Goal: Task Accomplishment & Management: Complete application form

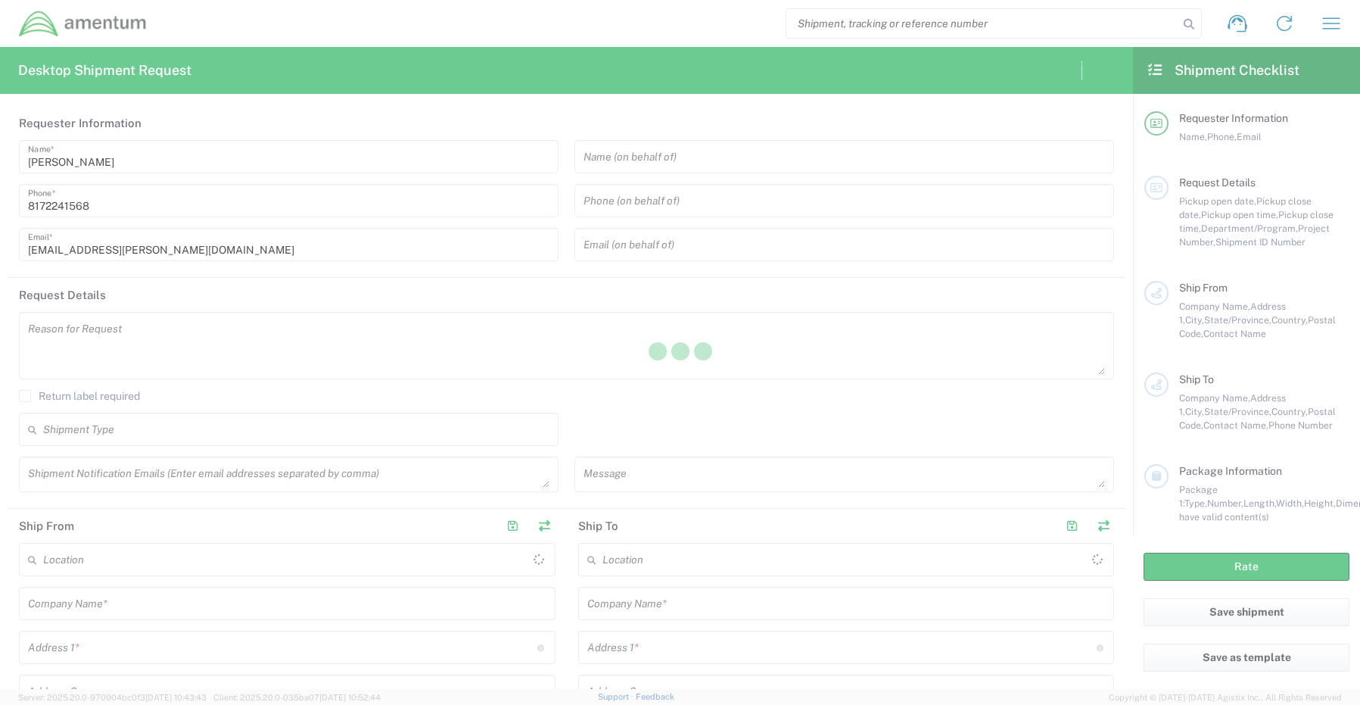
type input "[GEOGRAPHIC_DATA]"
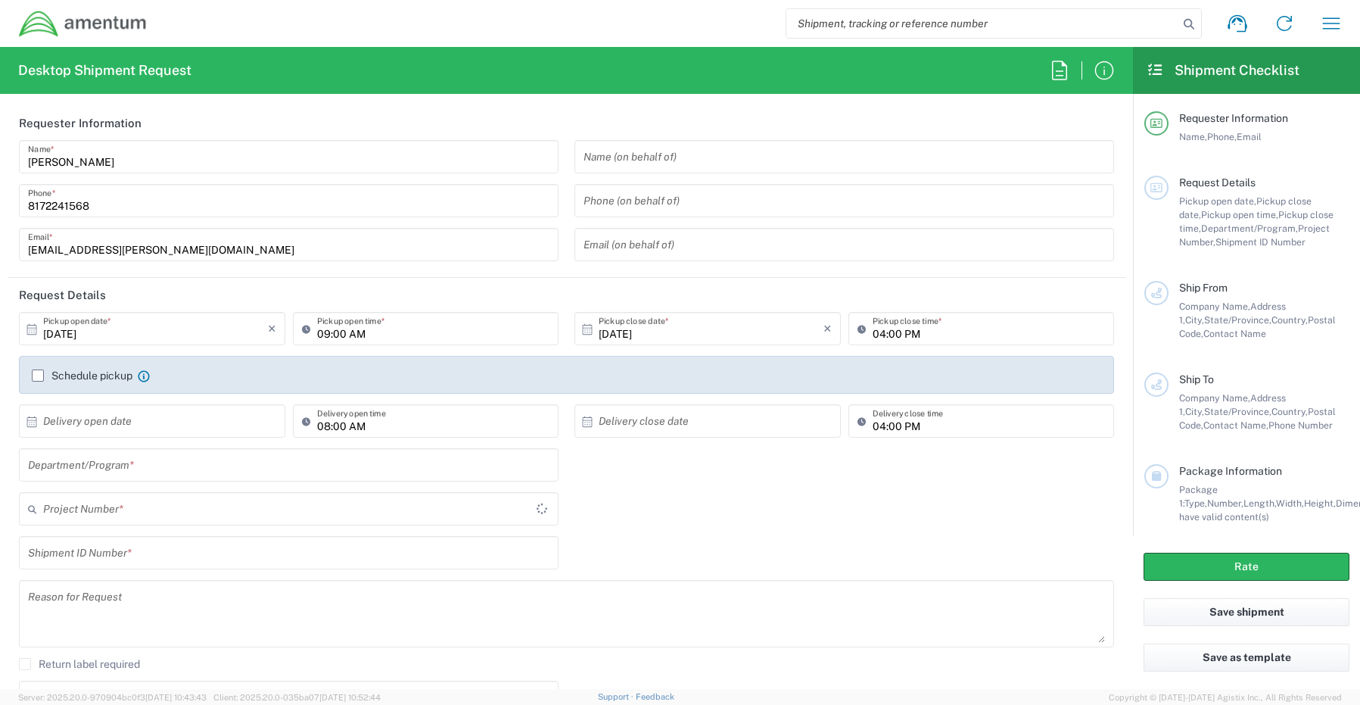
type input "CORP"
click at [84, 465] on input "text" at bounding box center [289, 465] width 522 height 26
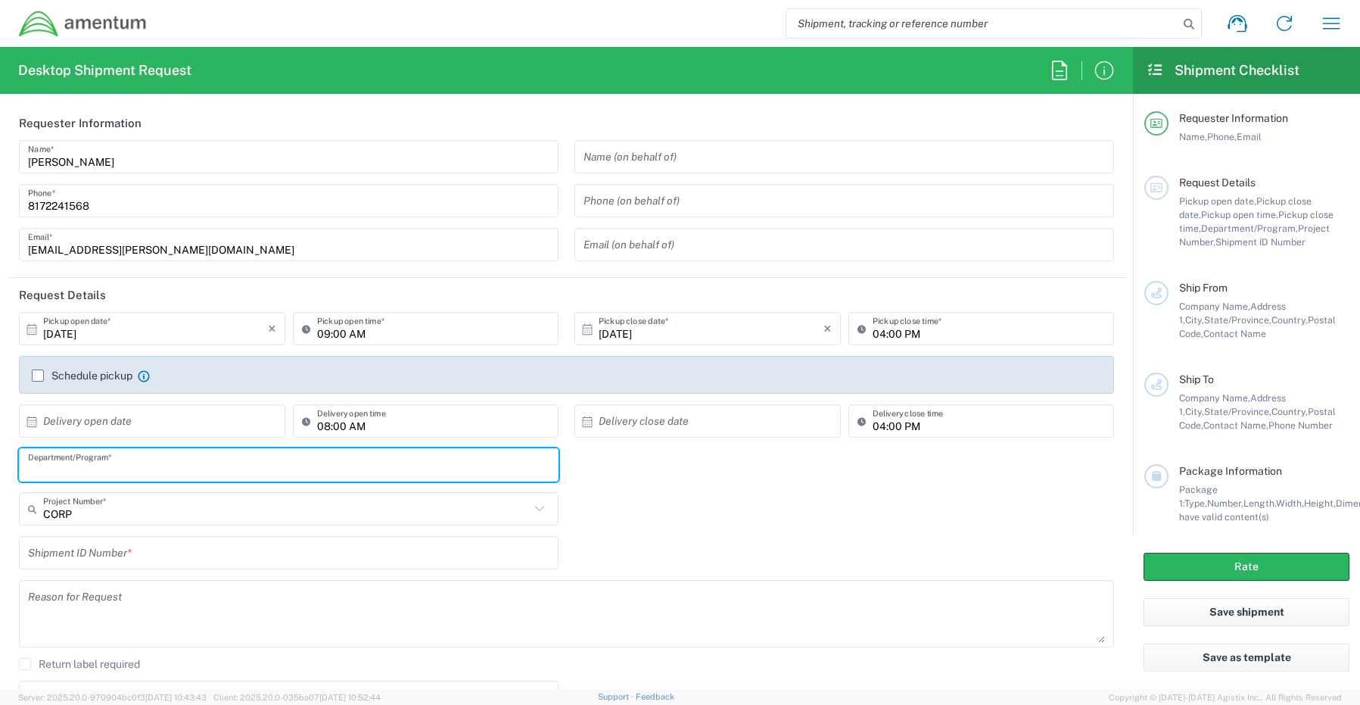
paste input "Gregory Preece"
type input "Gregory Preece"
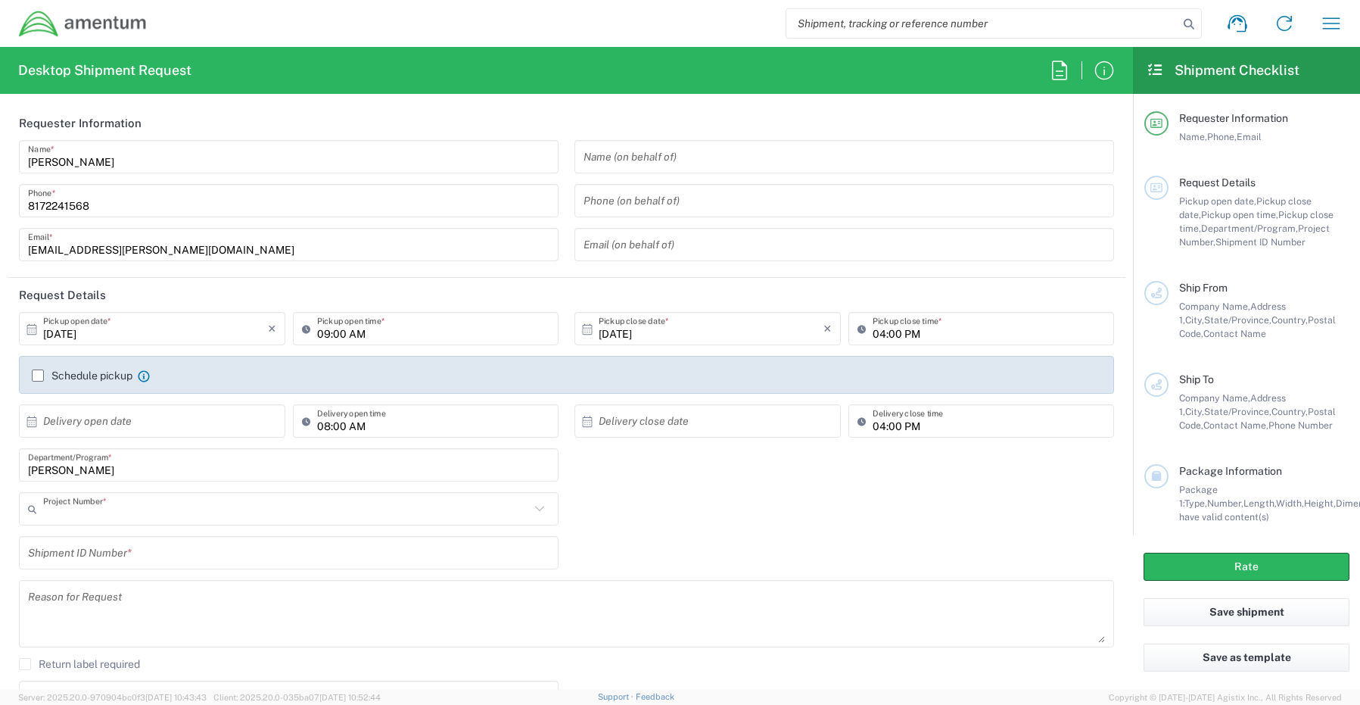
click at [61, 498] on input "text" at bounding box center [286, 509] width 487 height 26
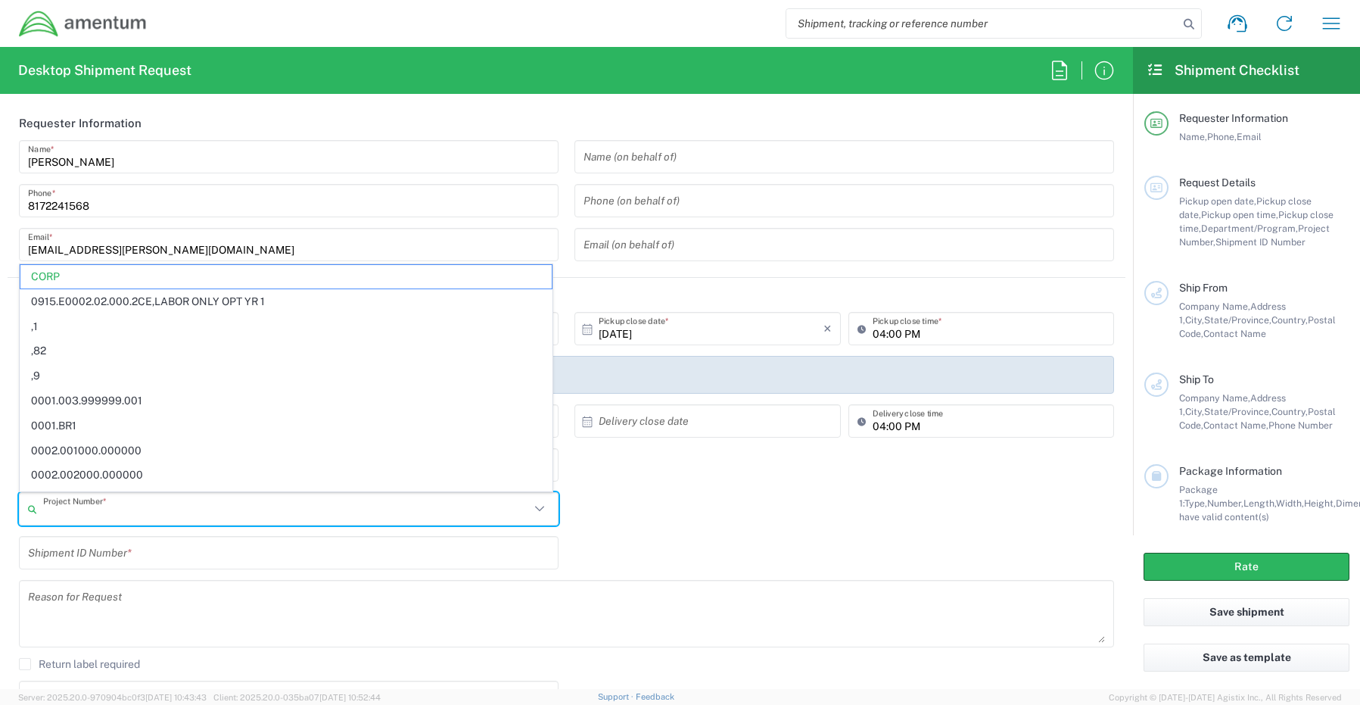
paste input "IWOH.101310.100114.PURCH"
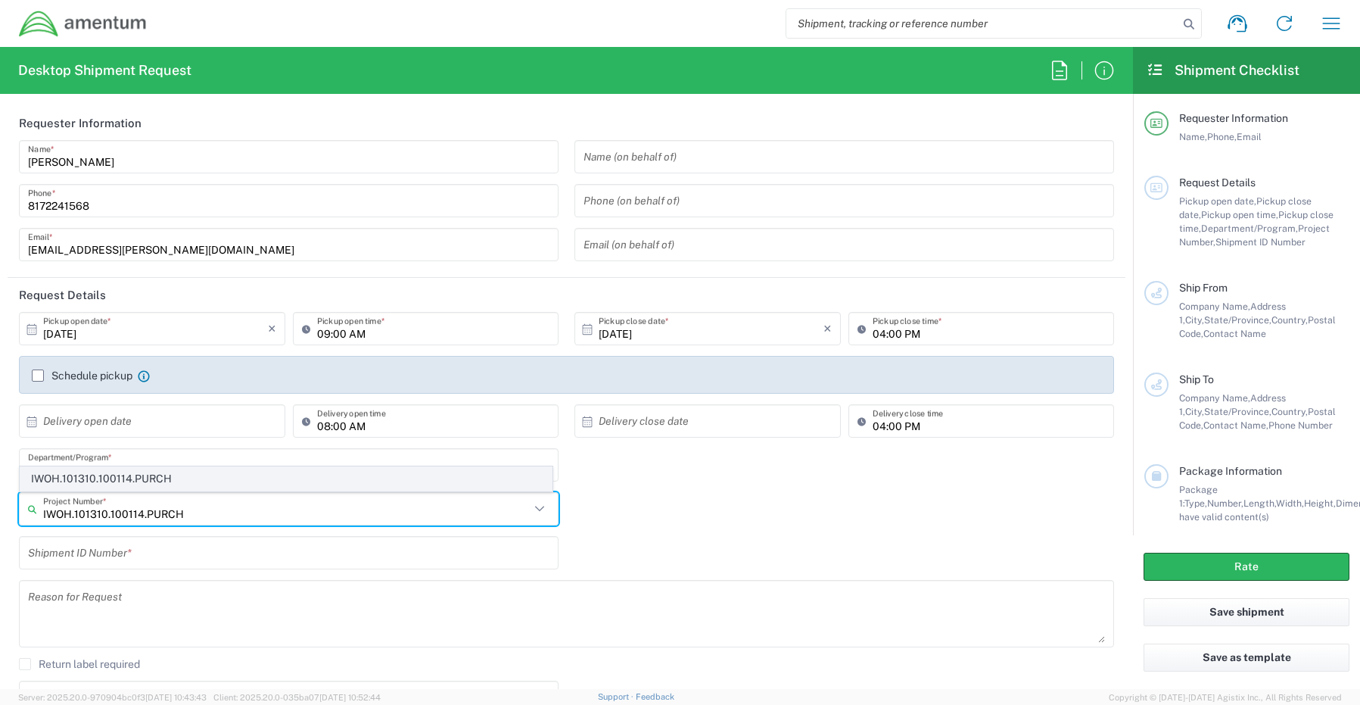
type input "IWOH.101310.100114.PURCH"
click at [112, 479] on span "IWOH.101310.100114.PURCH" at bounding box center [285, 478] width 531 height 23
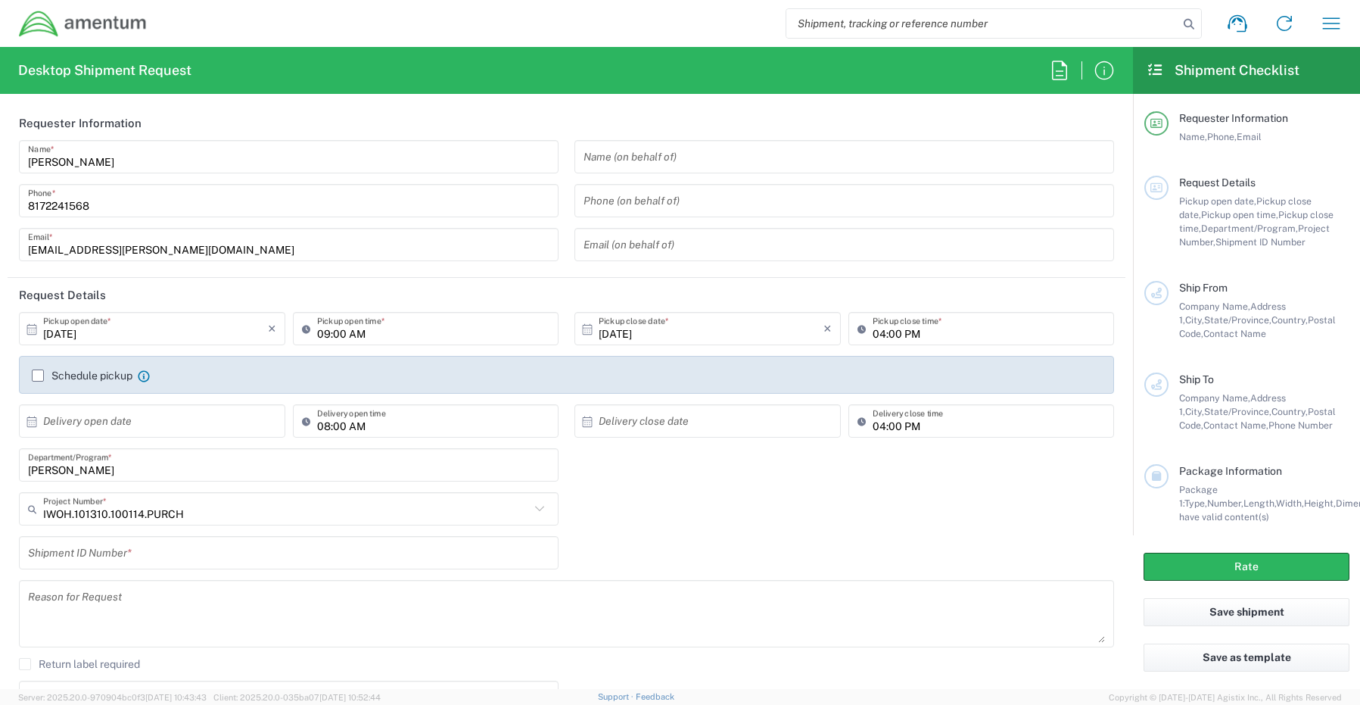
click at [123, 566] on div "Shipment ID Number *" at bounding box center [289, 552] width 540 height 33
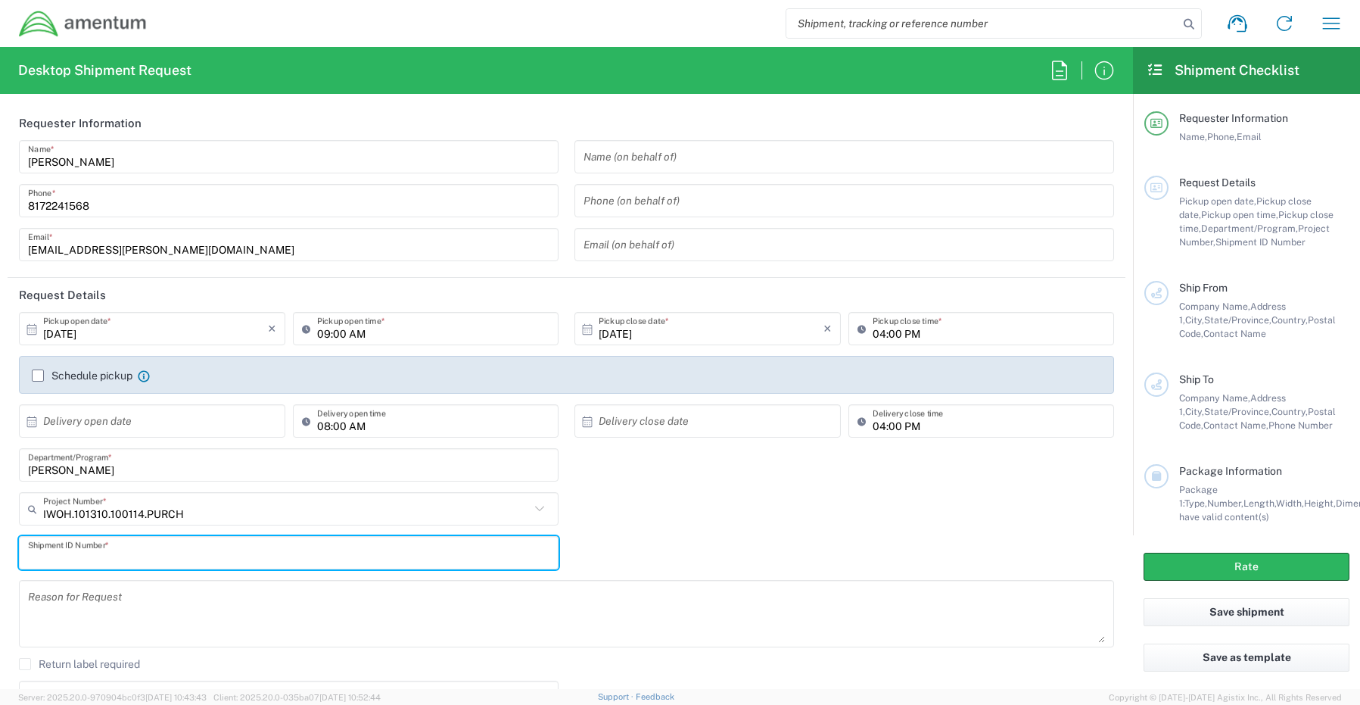
click at [115, 551] on input "text" at bounding box center [289, 553] width 522 height 26
paste input "Logan Holtman RITM0250055"
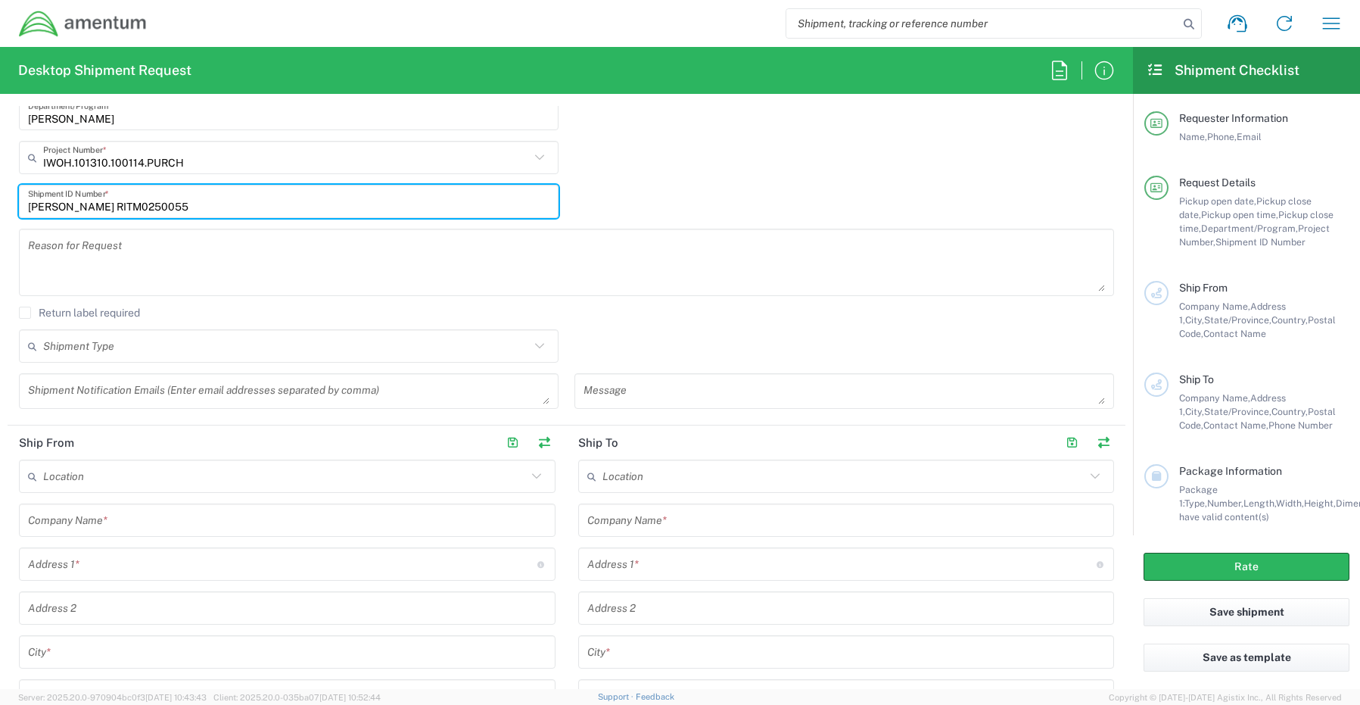
scroll to position [379, 0]
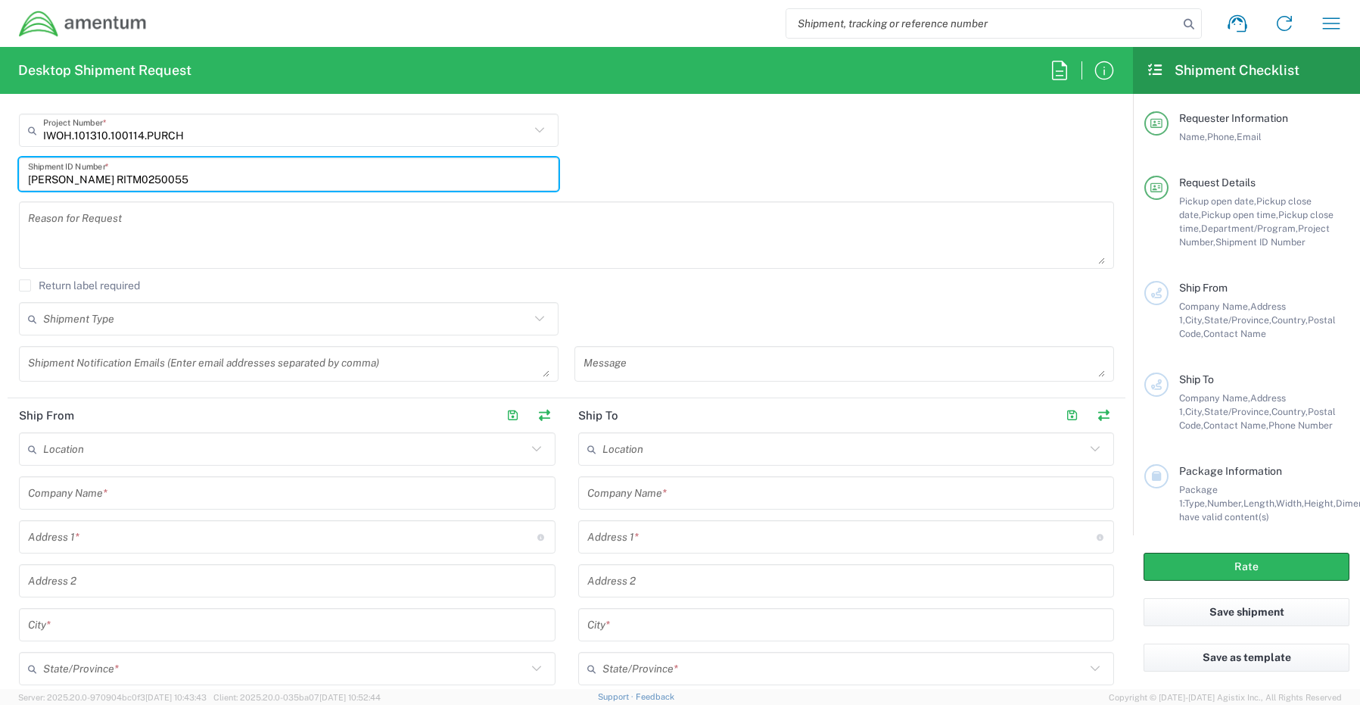
type input "Logan Holtman RITM0250055"
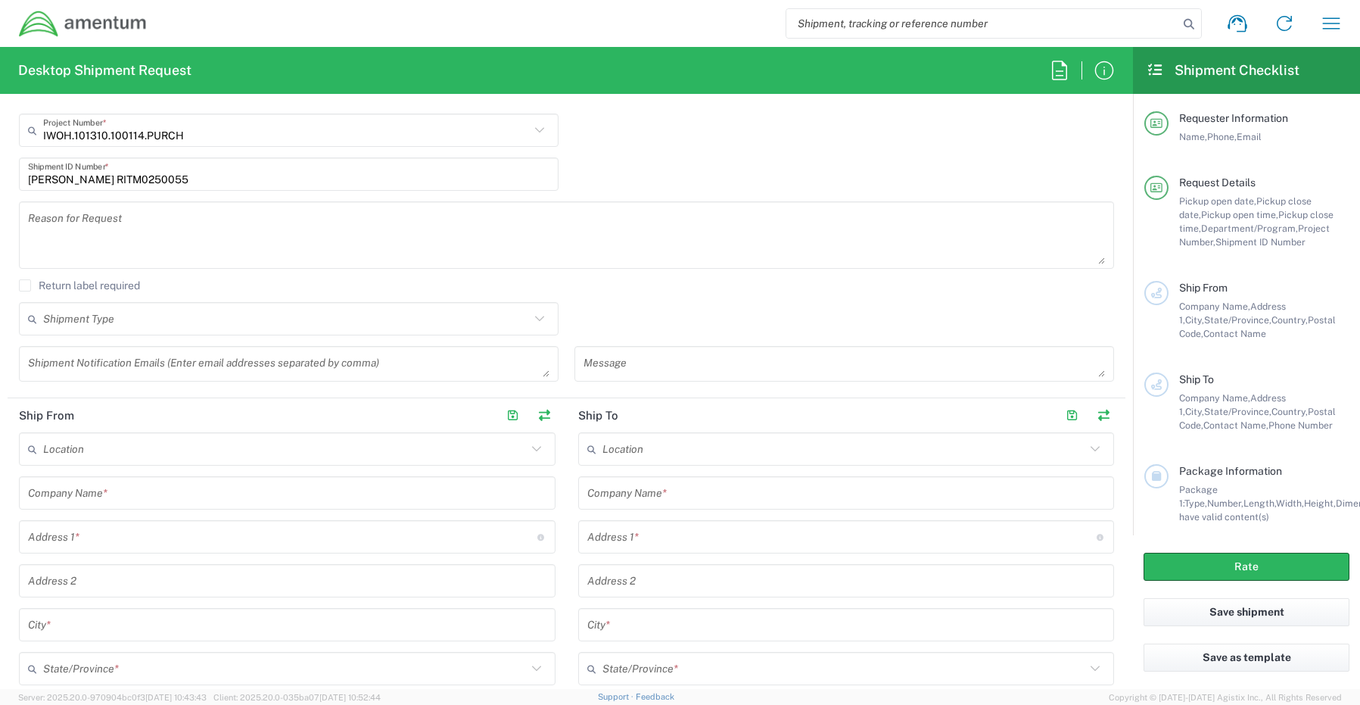
click at [79, 361] on textarea at bounding box center [289, 364] width 522 height 26
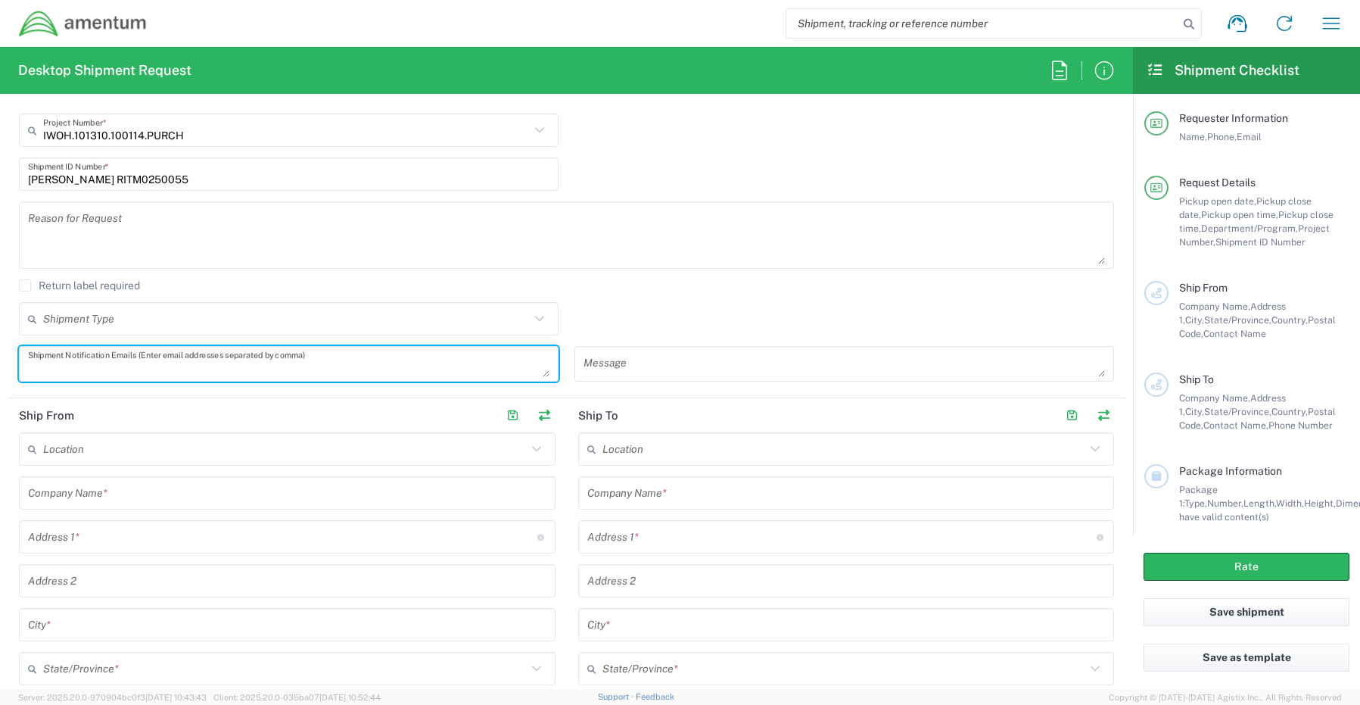
paste textarea "Gregory.Preece@amentum.com"
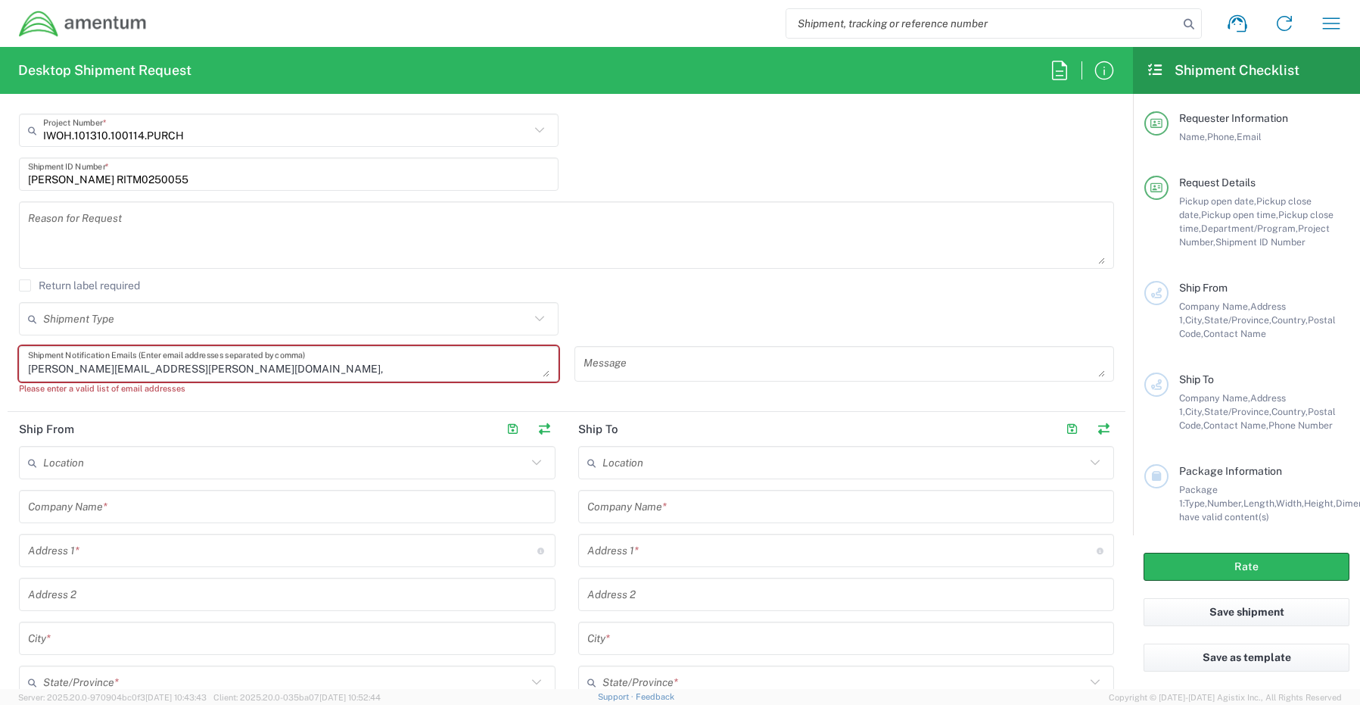
click at [213, 372] on textarea "Gregory.Preece@amentum.com," at bounding box center [289, 364] width 522 height 26
paste textarea "Malivahn.Low@amentum.com"
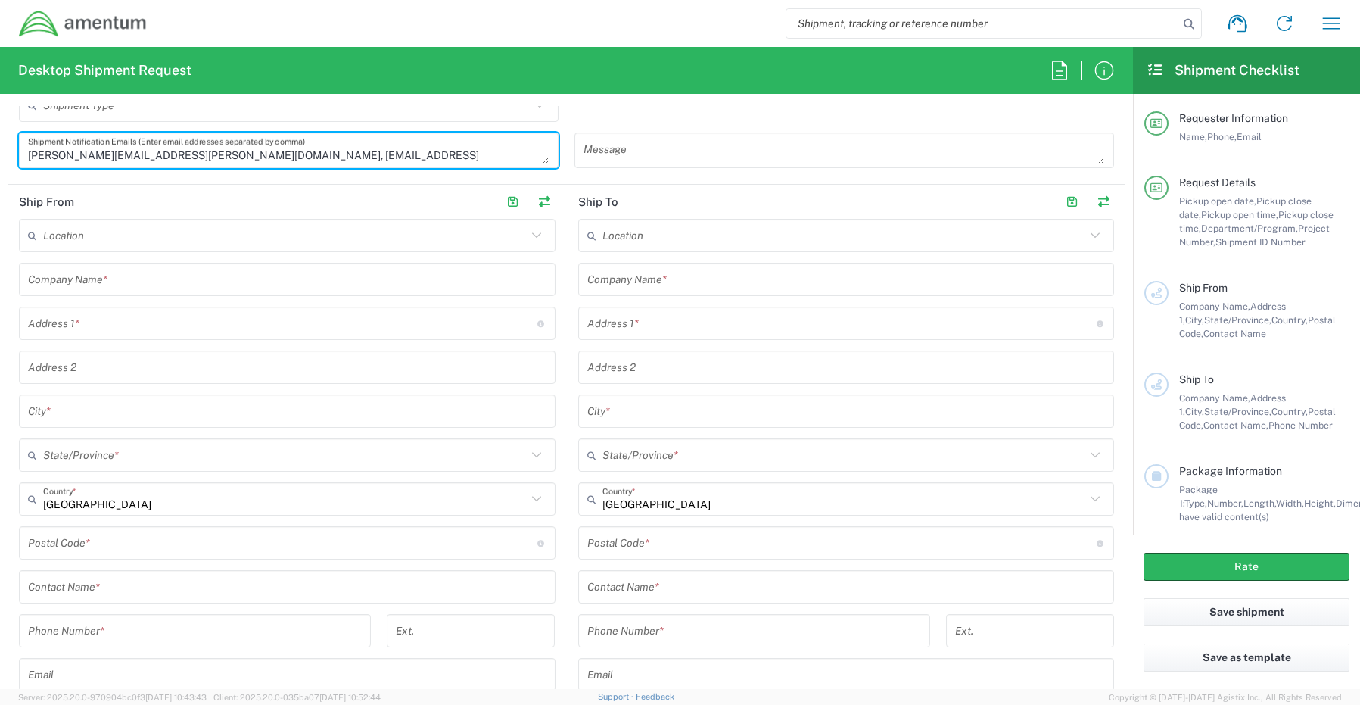
scroll to position [606, 0]
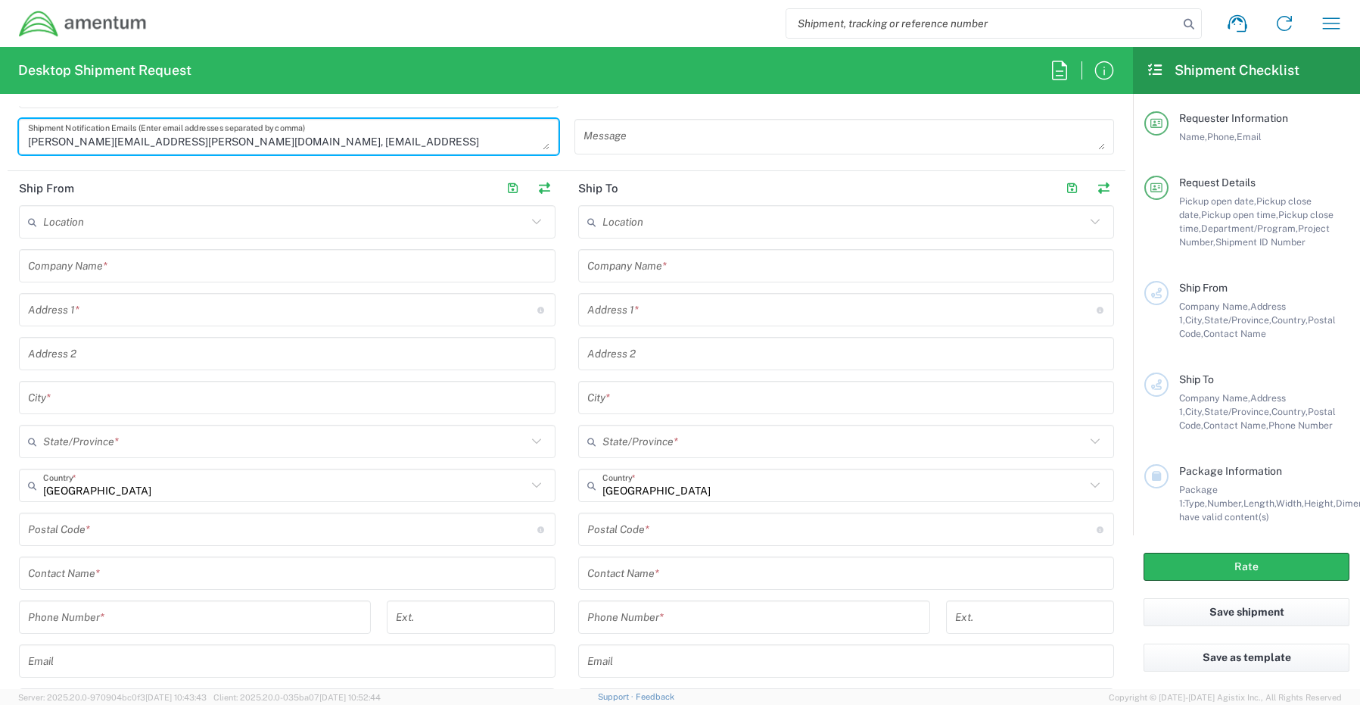
type textarea "Gregory.Preece@amentum.com, Malivahn.Low@amentum.com"
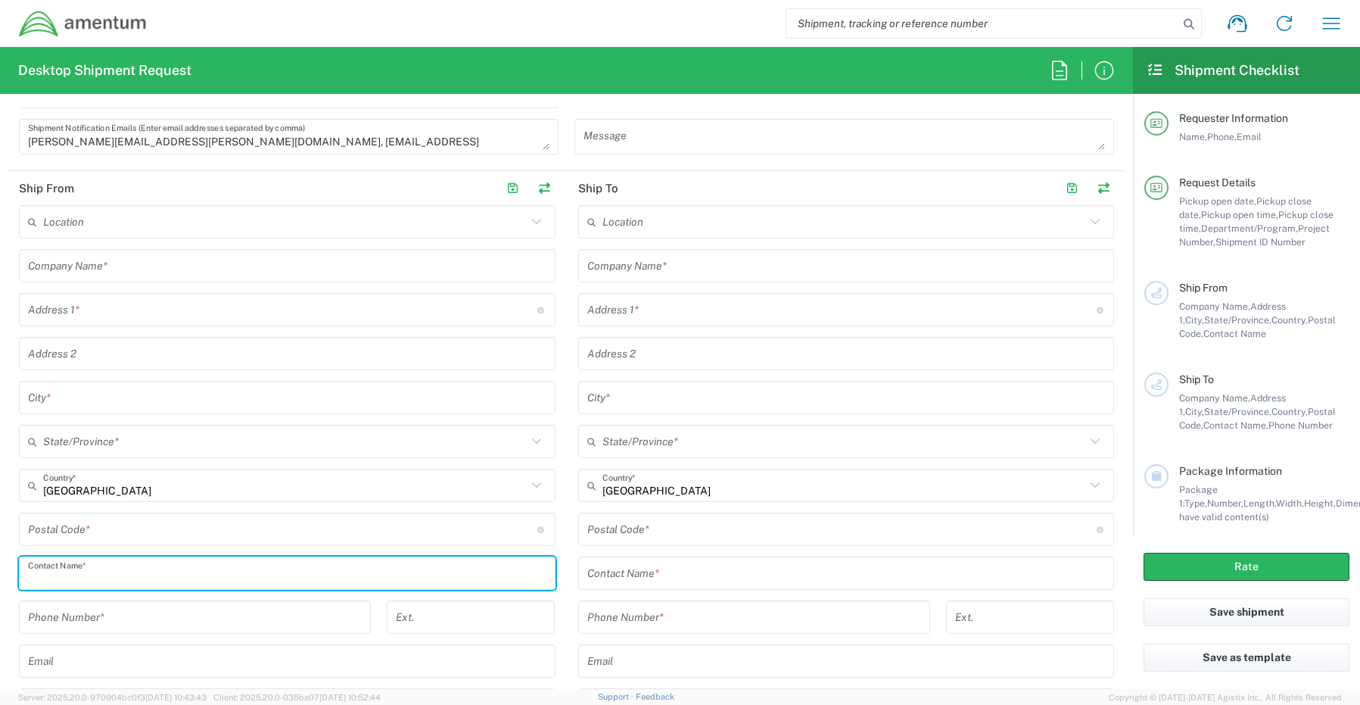
click at [134, 581] on input "text" at bounding box center [287, 573] width 519 height 26
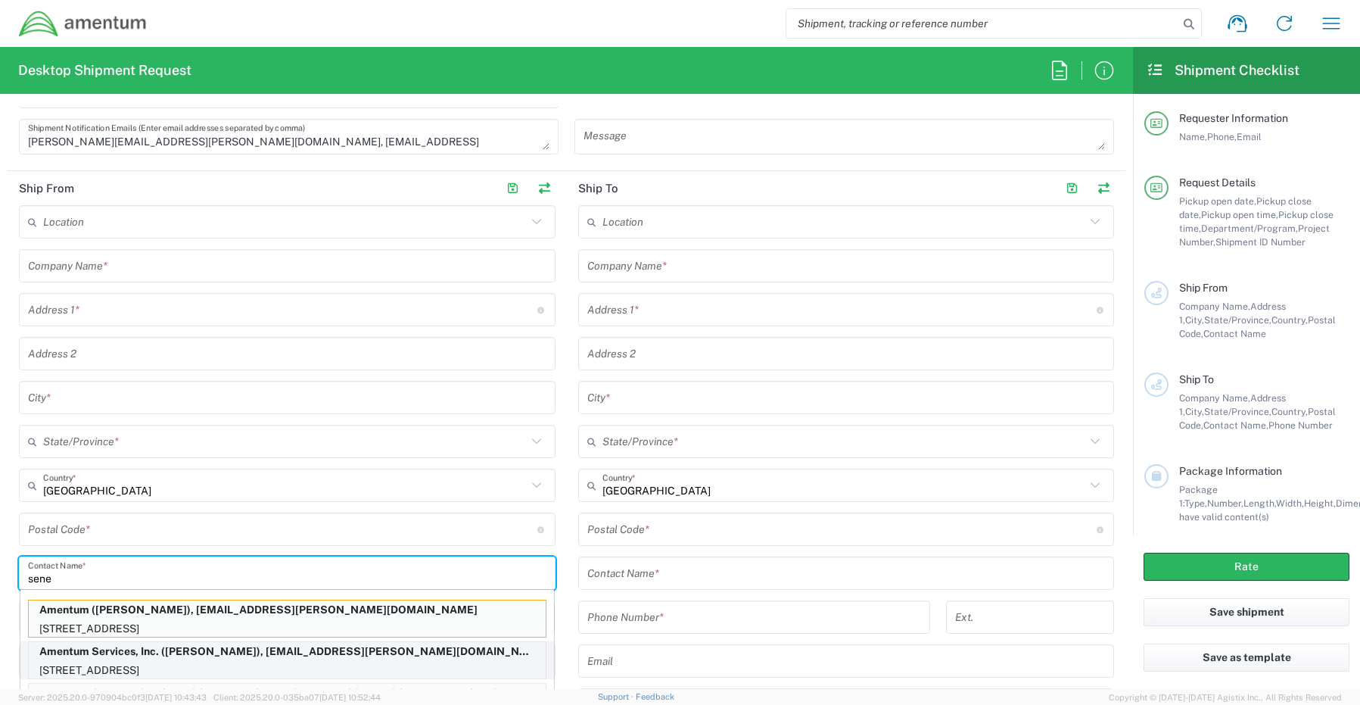
type input "sene"
click at [122, 650] on p "Amentum Services, Inc. (Senecia Morgan), senecia.morgan@amentum.com" at bounding box center [287, 651] width 517 height 19
type input "Amentum Services, Inc."
type input "[STREET_ADDRESS]"
type input "[GEOGRAPHIC_DATA]"
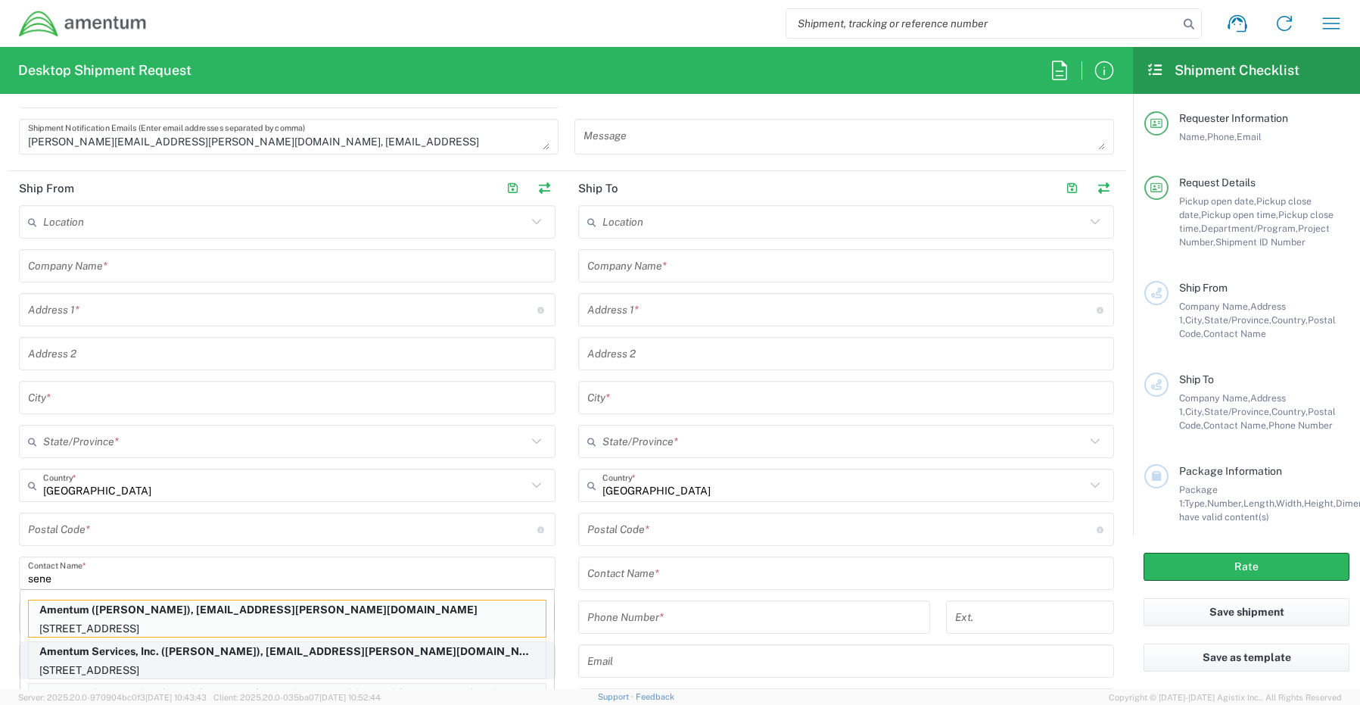
type input "[US_STATE]"
type input "76177"
type input "[PERSON_NAME]"
type input "[PHONE_NUMBER]"
type input "[EMAIL_ADDRESS][PERSON_NAME][DOMAIN_NAME]"
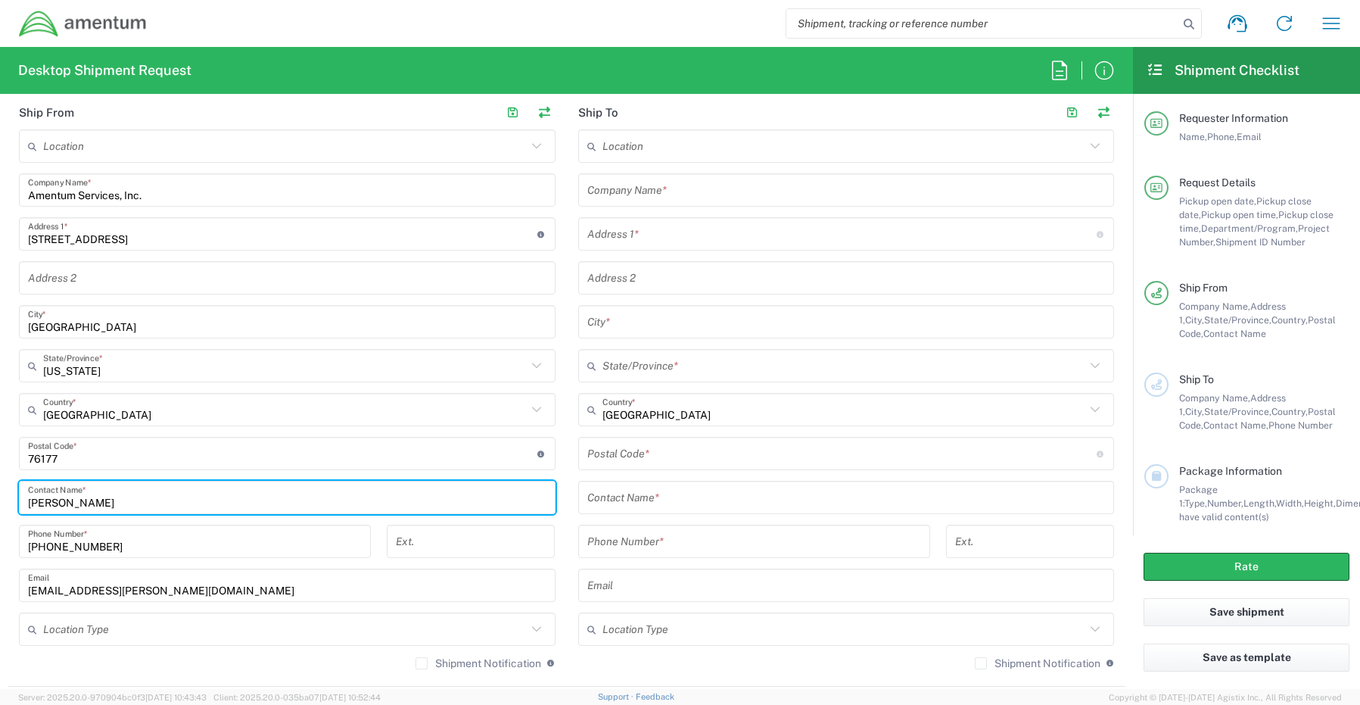
scroll to position [757, 0]
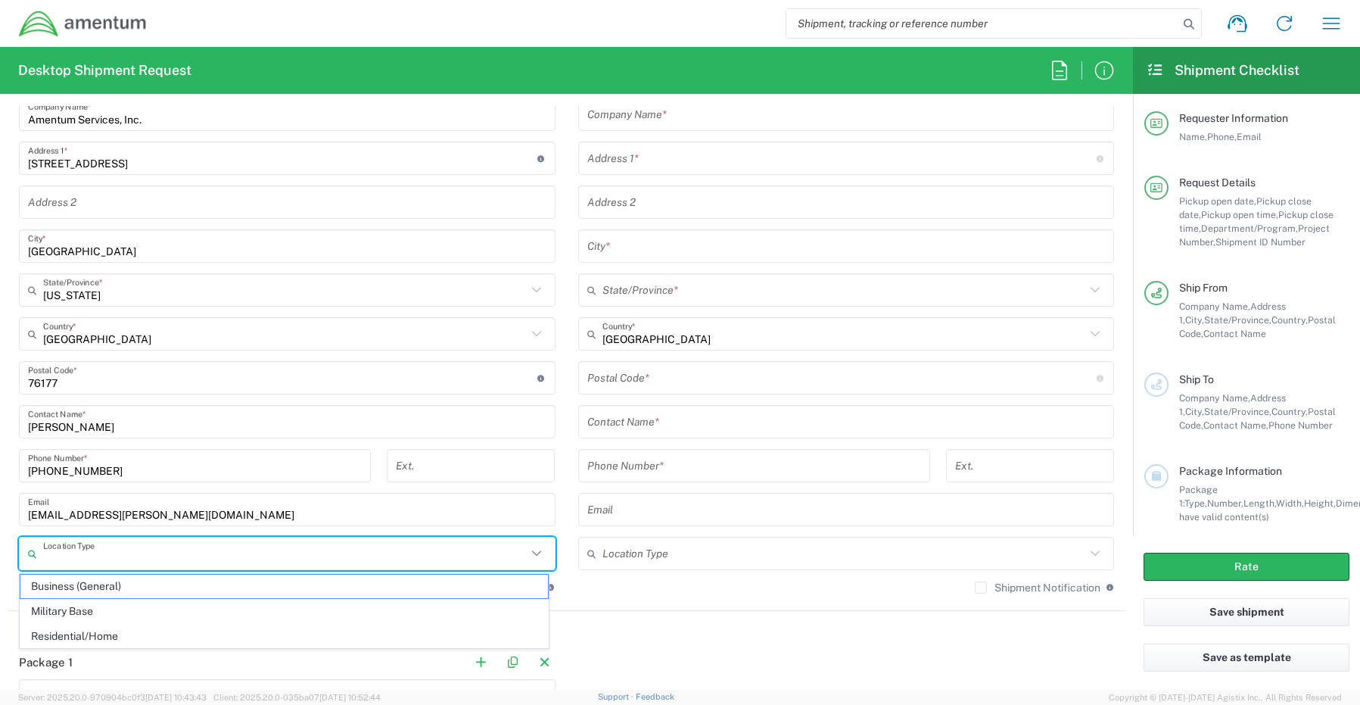
click at [68, 563] on input "text" at bounding box center [285, 554] width 484 height 26
click at [66, 591] on span "Business (General)" at bounding box center [284, 586] width 528 height 23
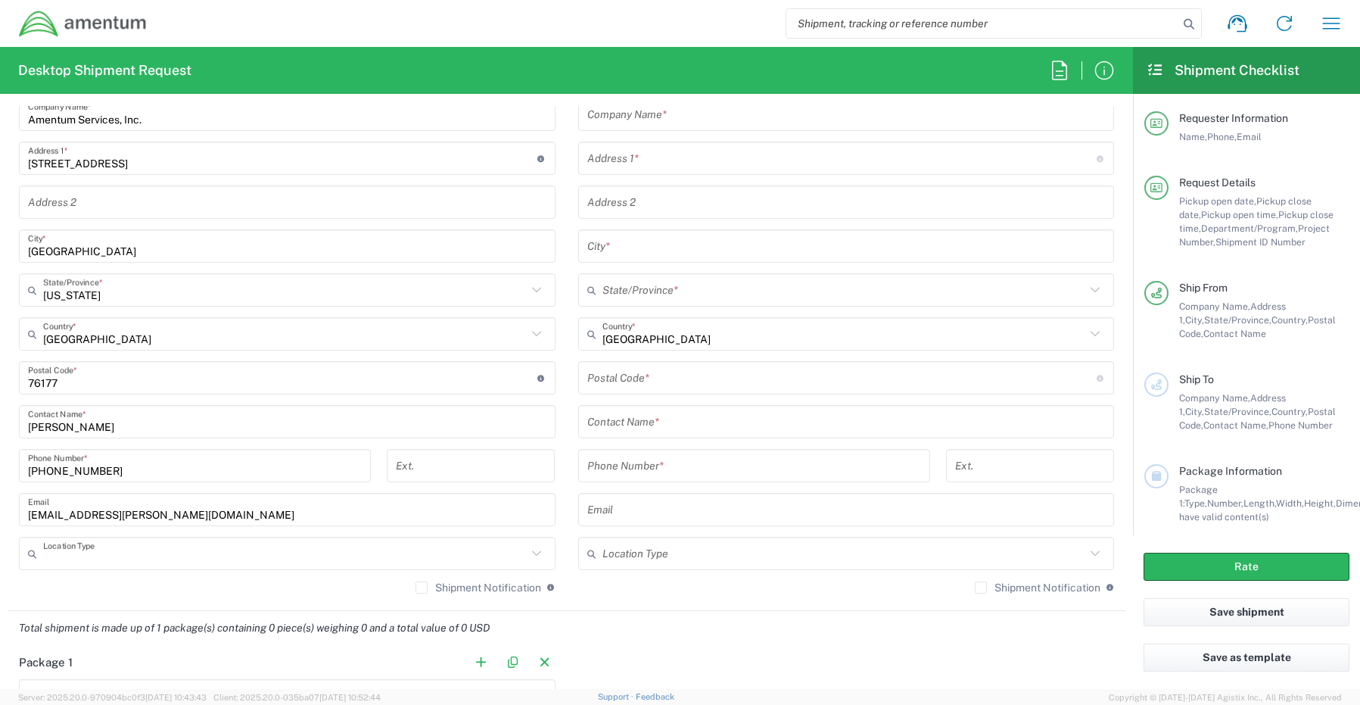
type input "Business (General)"
click at [420, 586] on label "Shipment Notification" at bounding box center [479, 587] width 126 height 12
click at [422, 587] on input "Shipment Notification" at bounding box center [422, 587] width 0 height 0
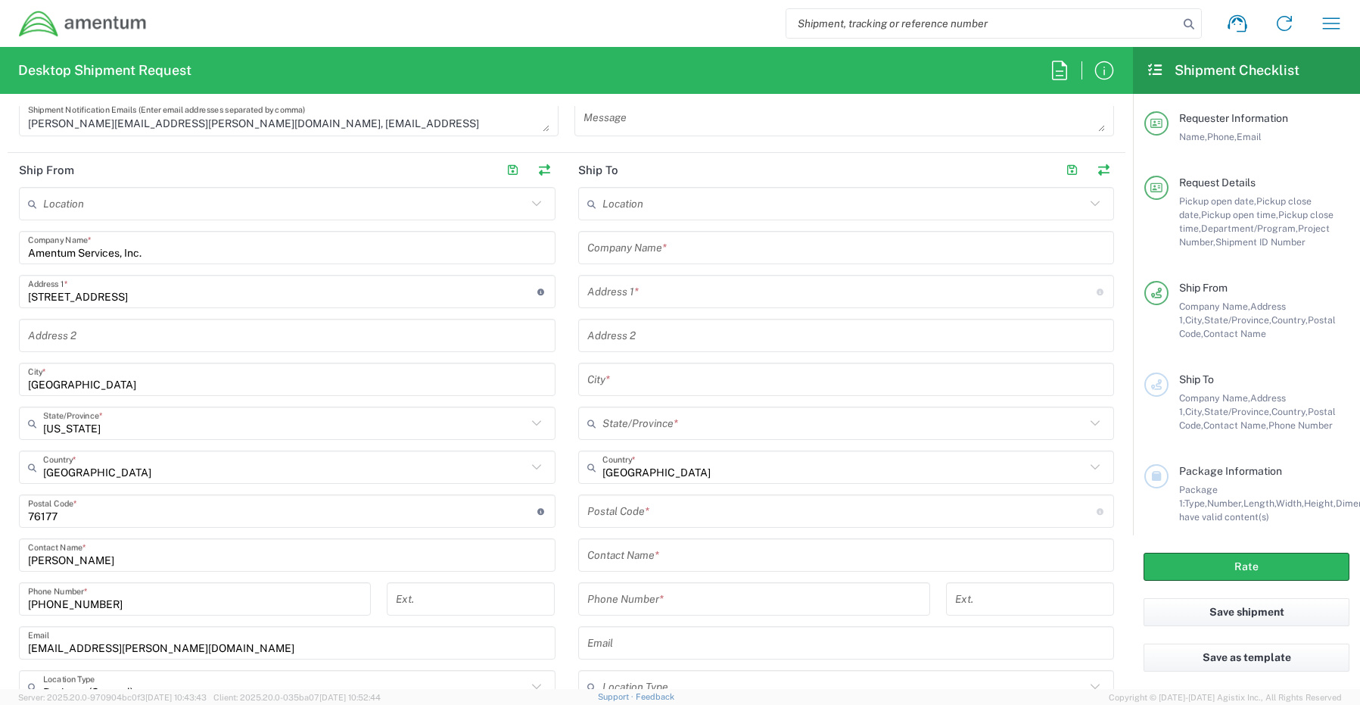
scroll to position [606, 0]
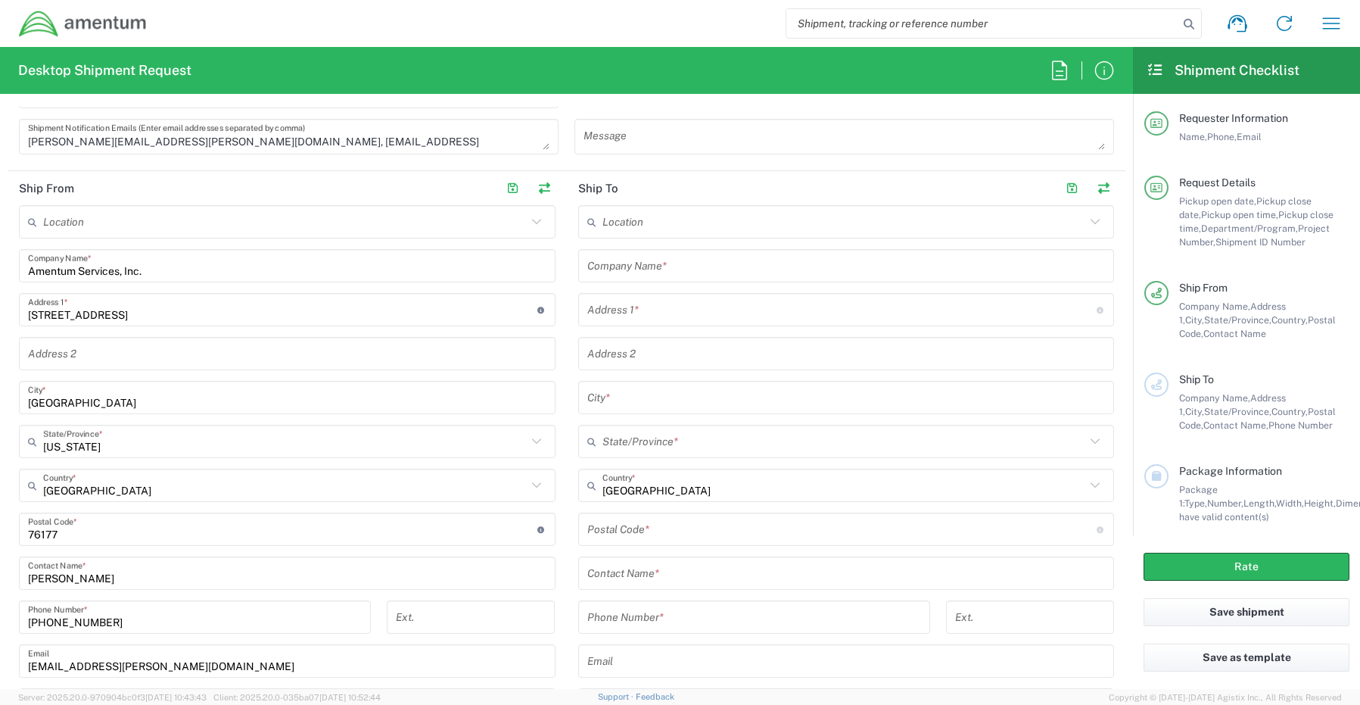
click at [651, 261] on input "text" at bounding box center [846, 266] width 519 height 26
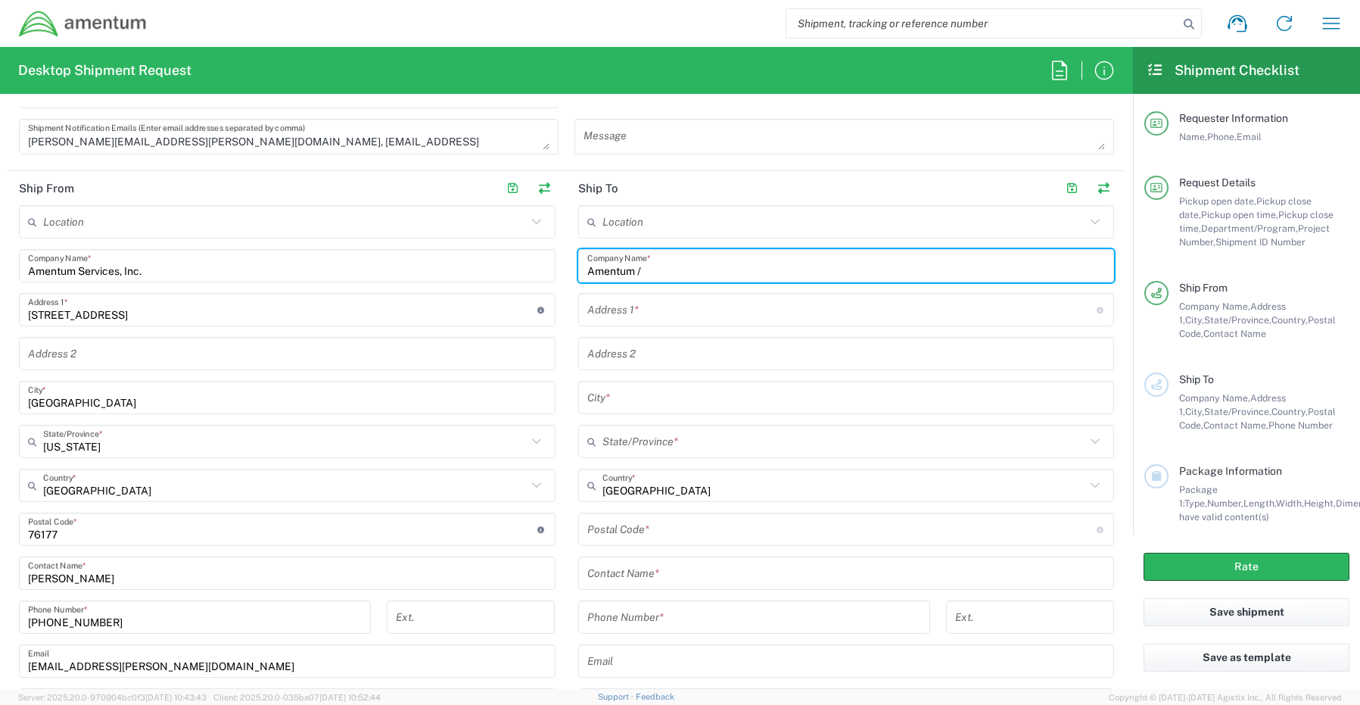
paste input "Malivahn.Low@amentum.com"
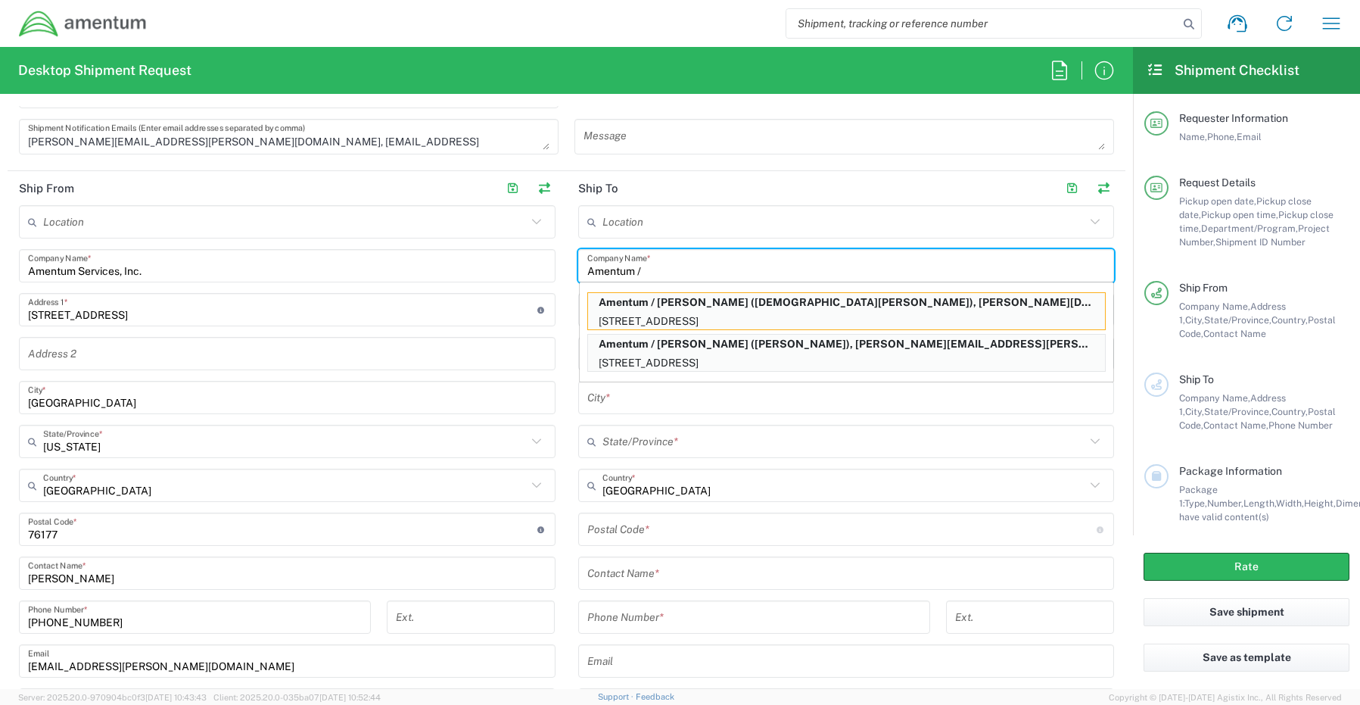
drag, startPoint x: 709, startPoint y: 263, endPoint x: 715, endPoint y: 269, distance: 8.6
click at [715, 269] on input "Amentum /" at bounding box center [846, 266] width 519 height 26
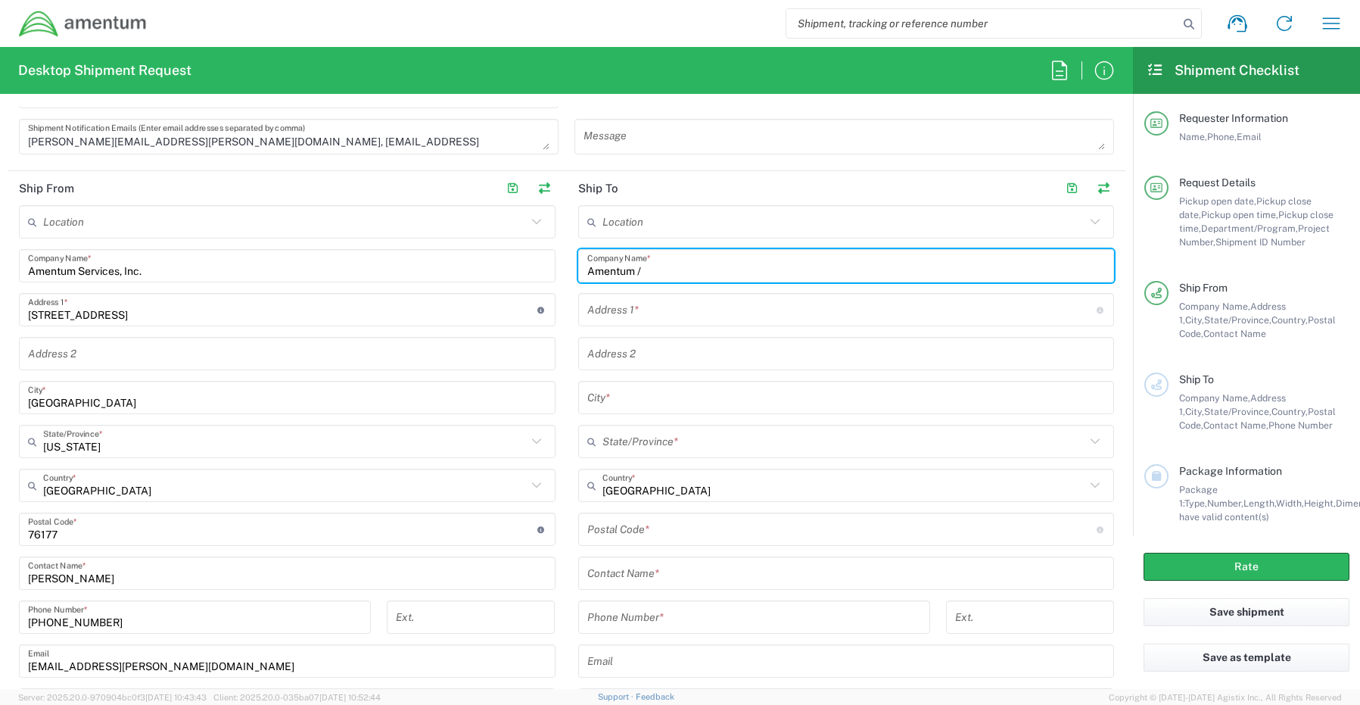
paste input "Logan Holtman"
type input "Amentum / Logan Holtman"
click at [662, 568] on input "text" at bounding box center [846, 573] width 519 height 26
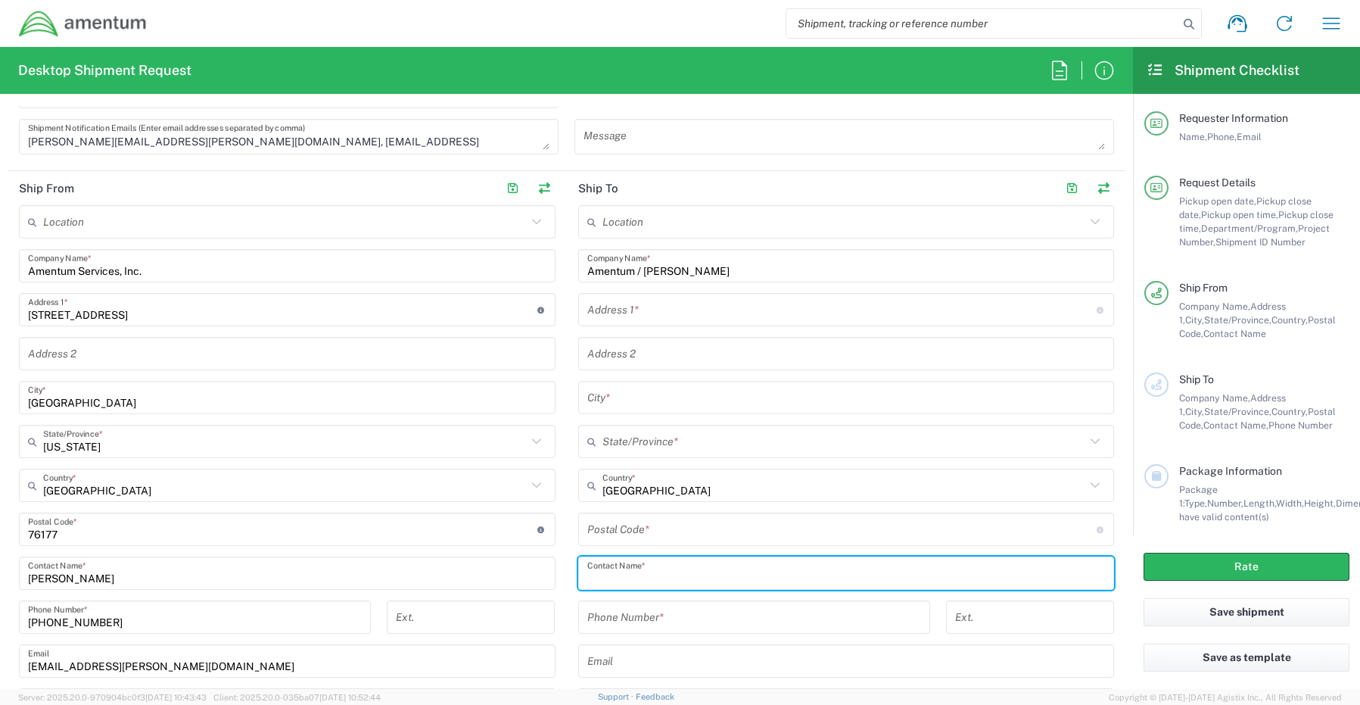
paste input "Logan Holtman"
type input "Logan Holtman"
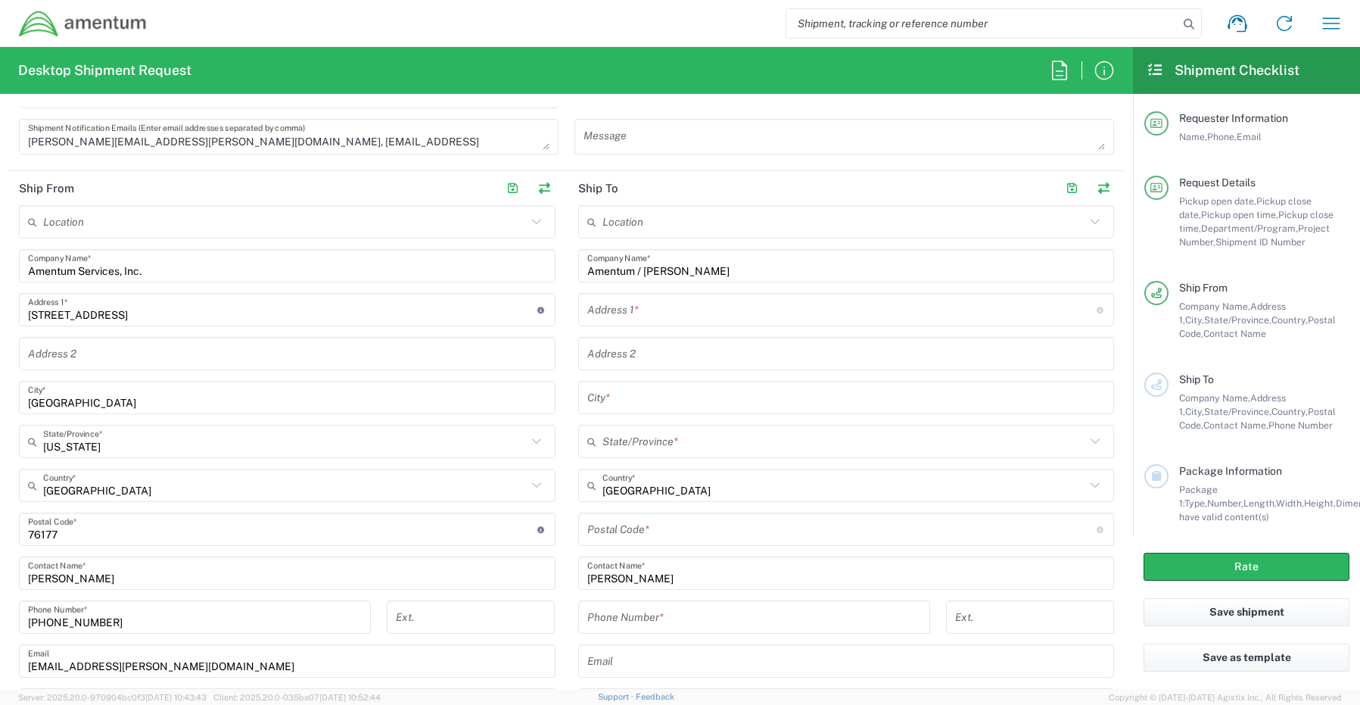
click at [665, 323] on div "Address 1 * For cross streets use street names with '&' or 'and' in between. Fo…" at bounding box center [846, 309] width 537 height 33
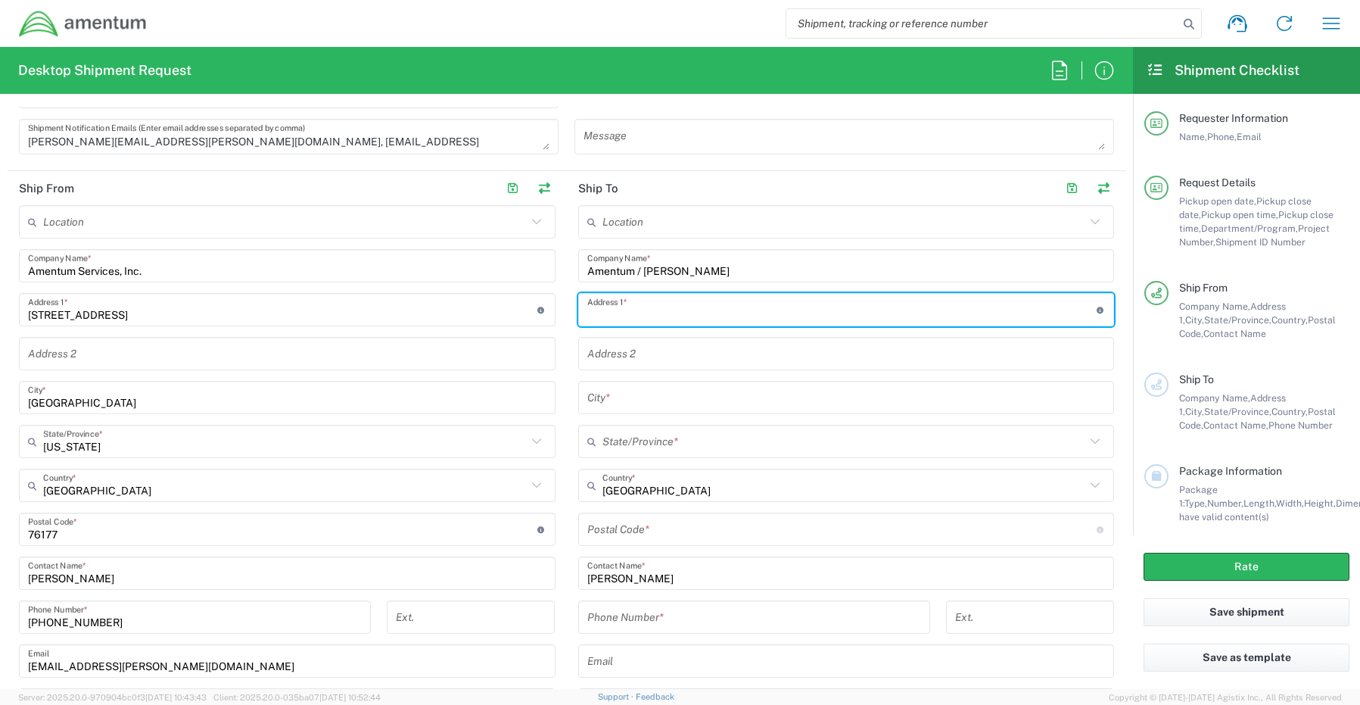
paste input "210 Mason Runn"
type input "210 Mason Runn"
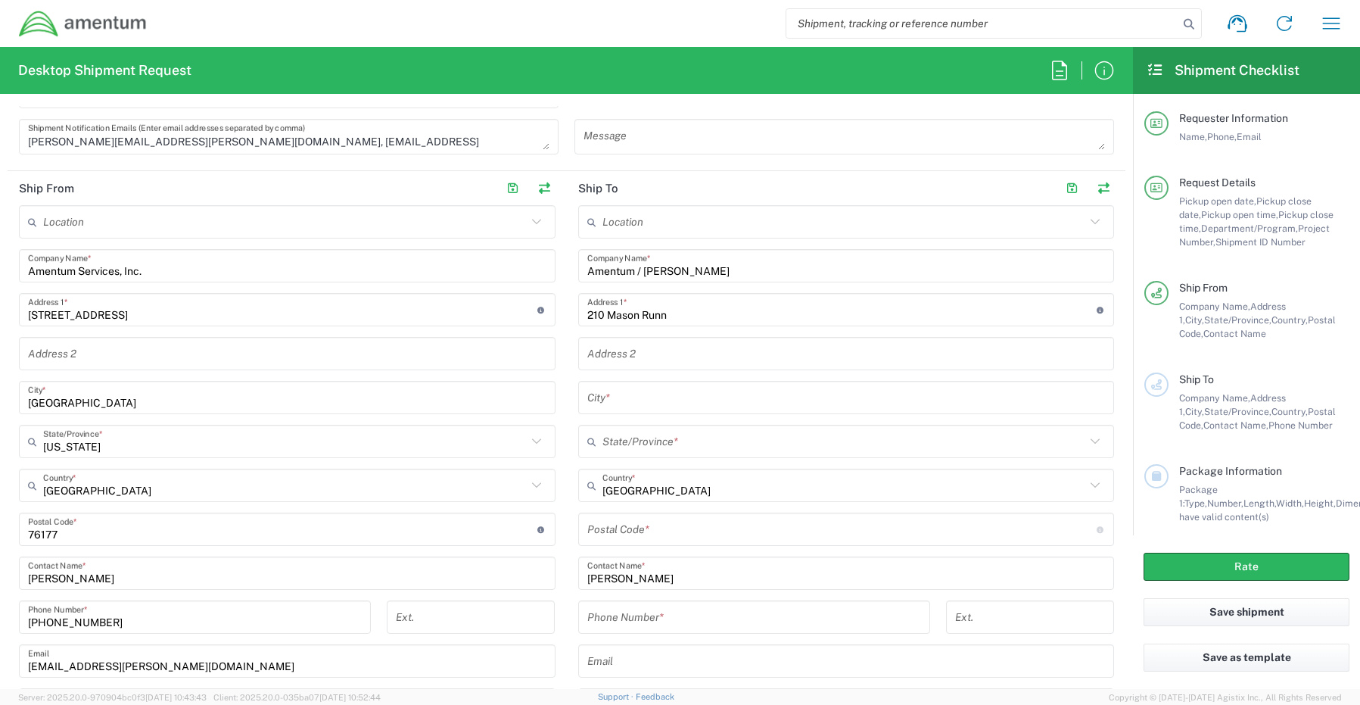
click at [625, 404] on input "text" at bounding box center [846, 398] width 519 height 26
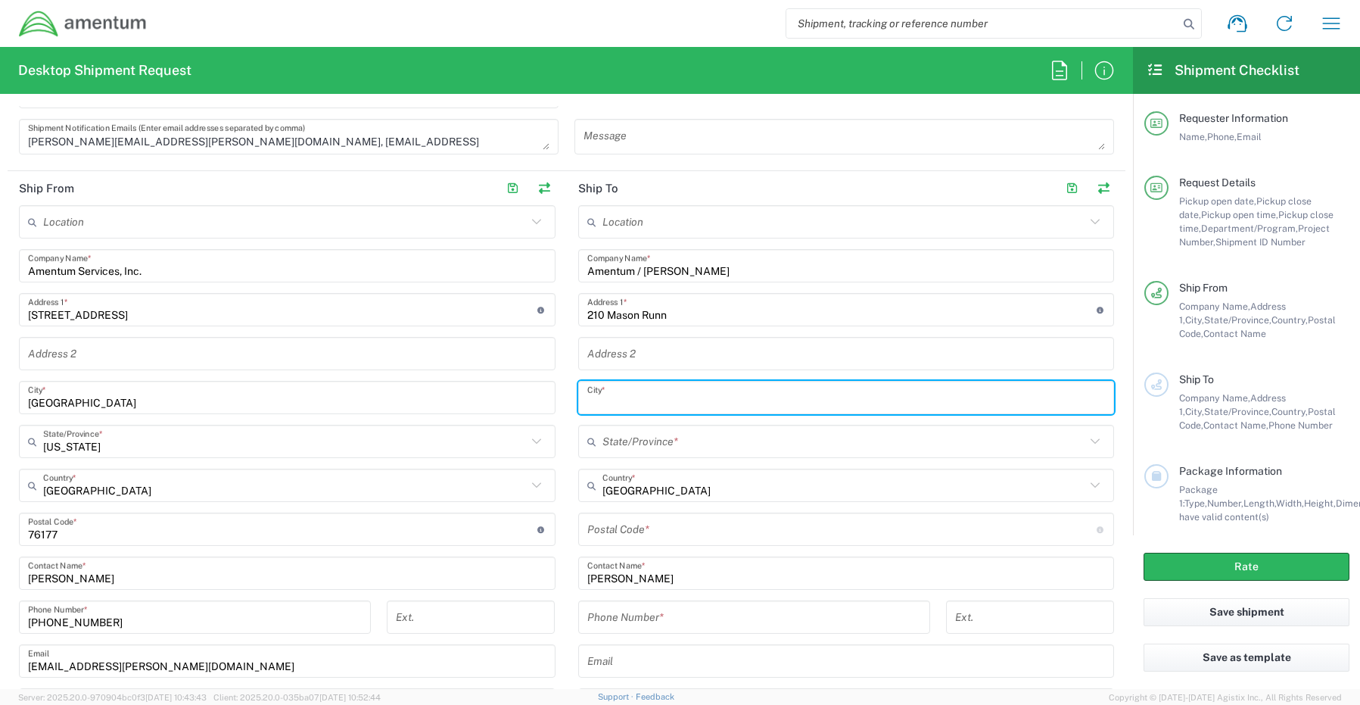
paste input "Rising Sun"
type input "Rising Sun"
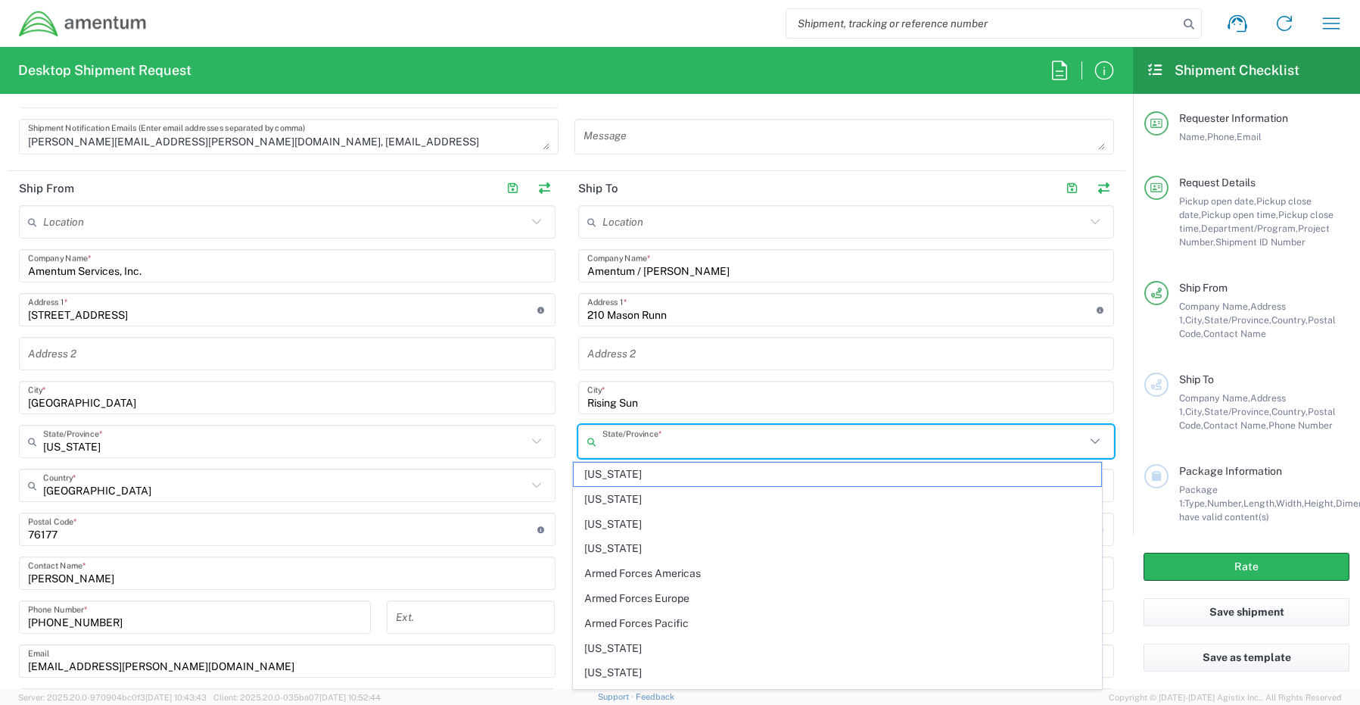
click at [608, 445] on input "text" at bounding box center [845, 442] width 484 height 26
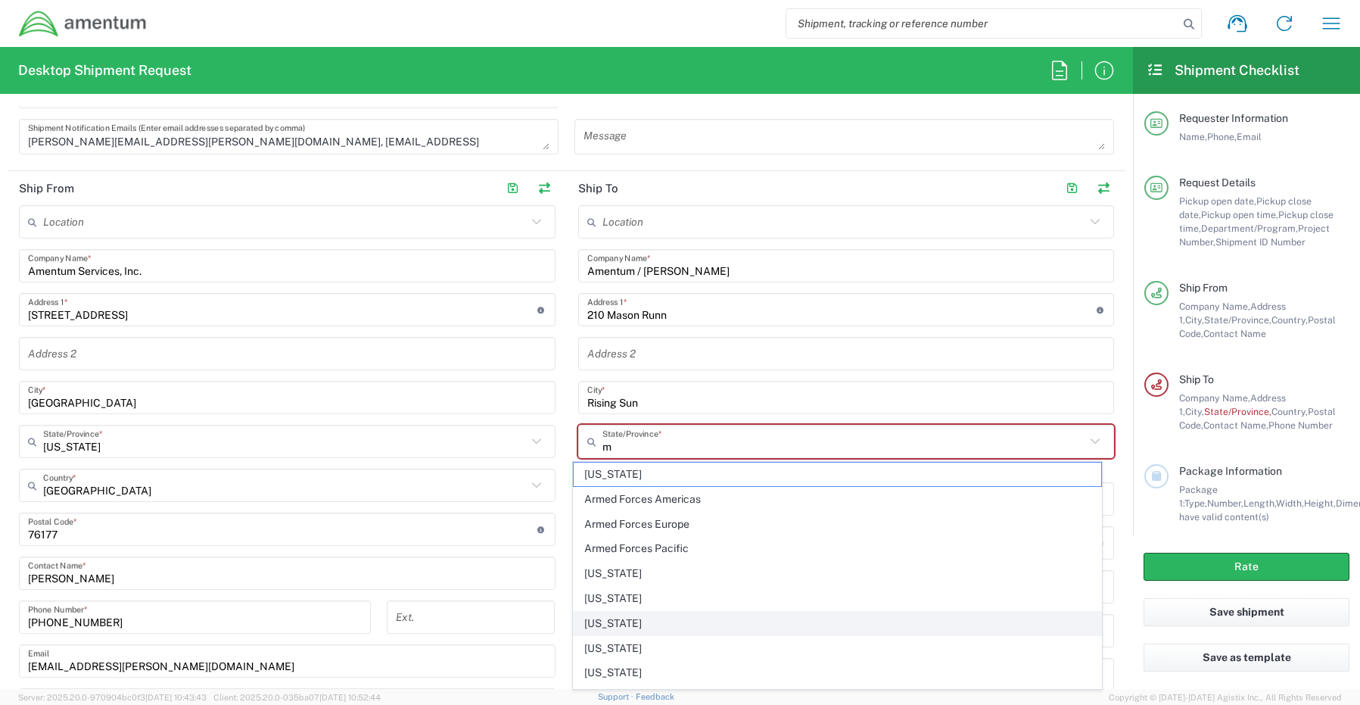
click at [630, 619] on span "[US_STATE]" at bounding box center [838, 623] width 528 height 23
type input "[US_STATE]"
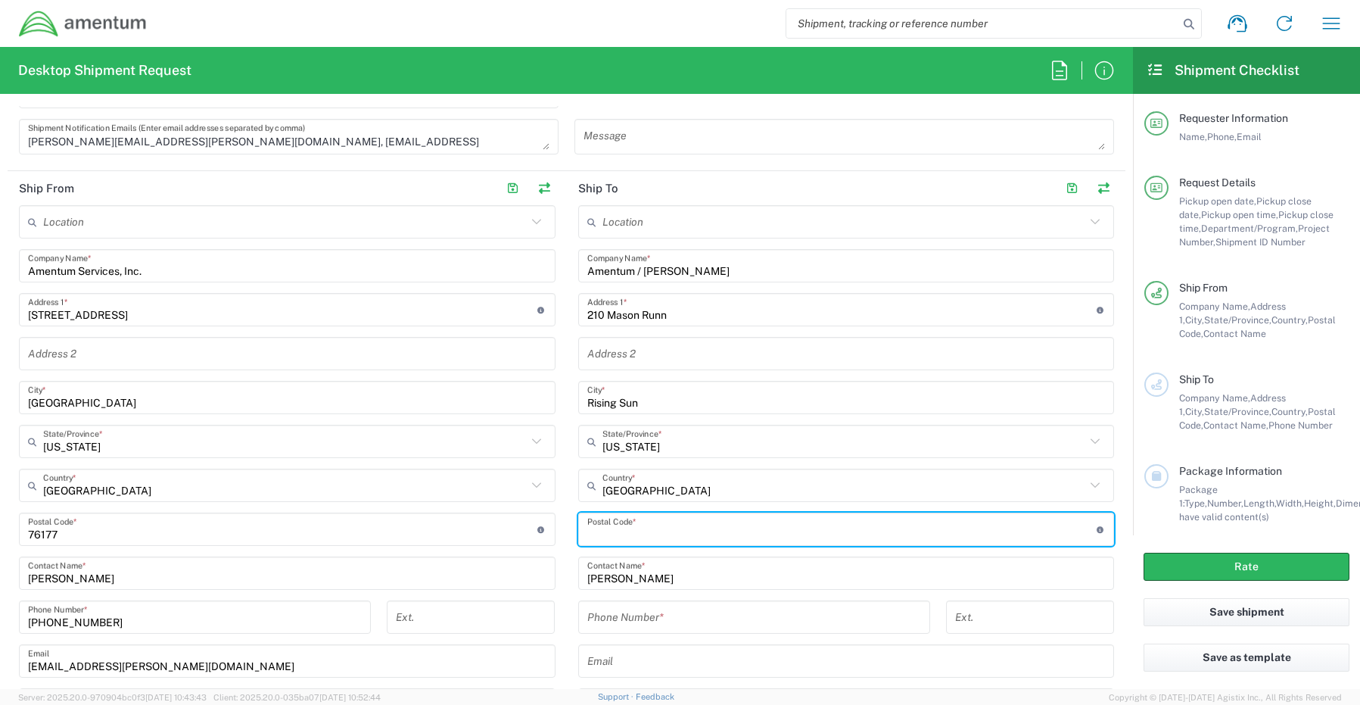
click at [648, 536] on input "undefined" at bounding box center [842, 529] width 510 height 26
paste input "21911"
type input "21911"
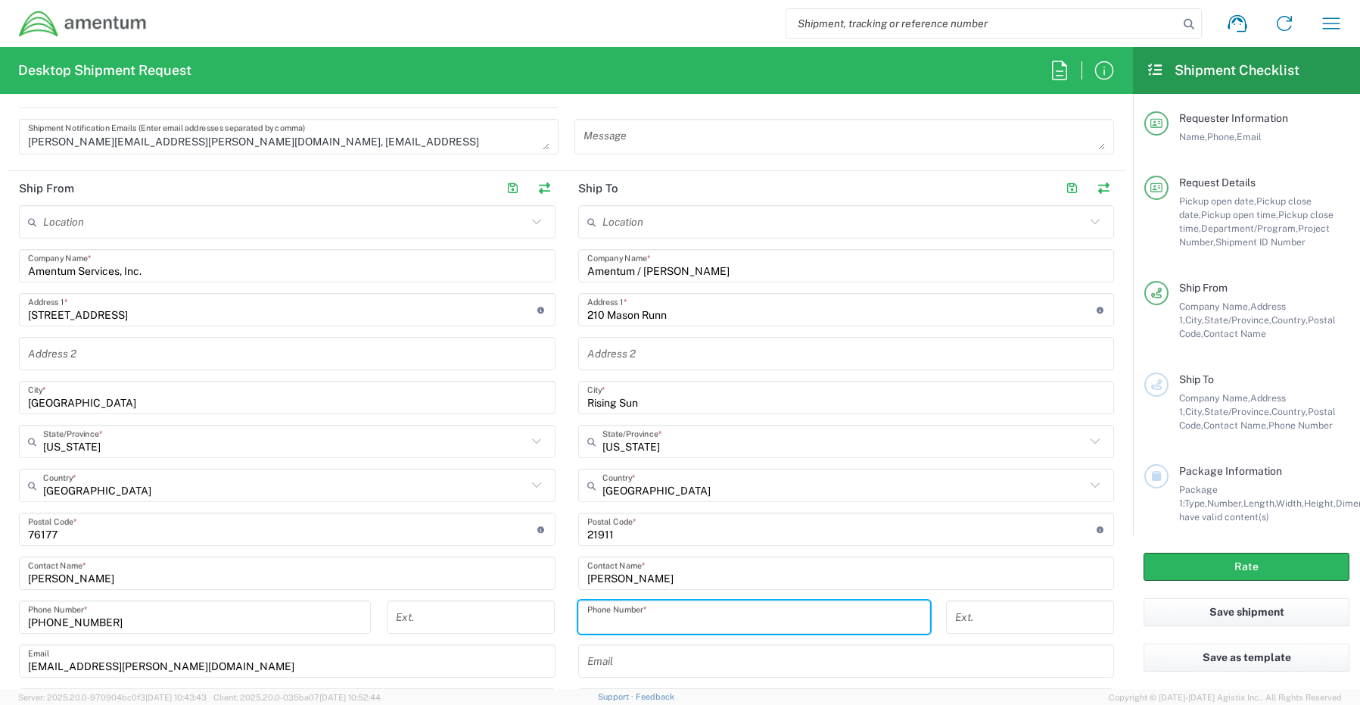
click at [607, 619] on input "tel" at bounding box center [754, 617] width 334 height 26
paste input "443-907-4047"
type input "443-907-4047"
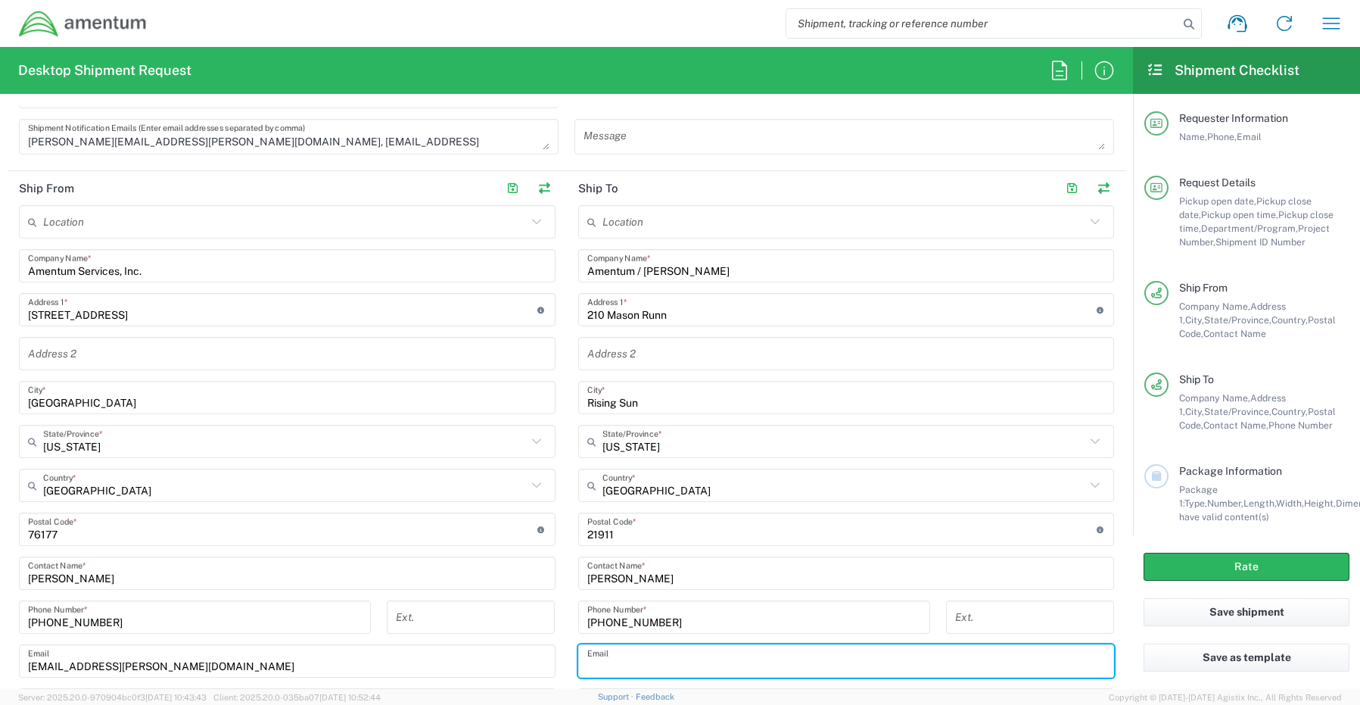
click at [631, 658] on input "text" at bounding box center [846, 661] width 519 height 26
paste input "Logan.Holtman@amentum.com"
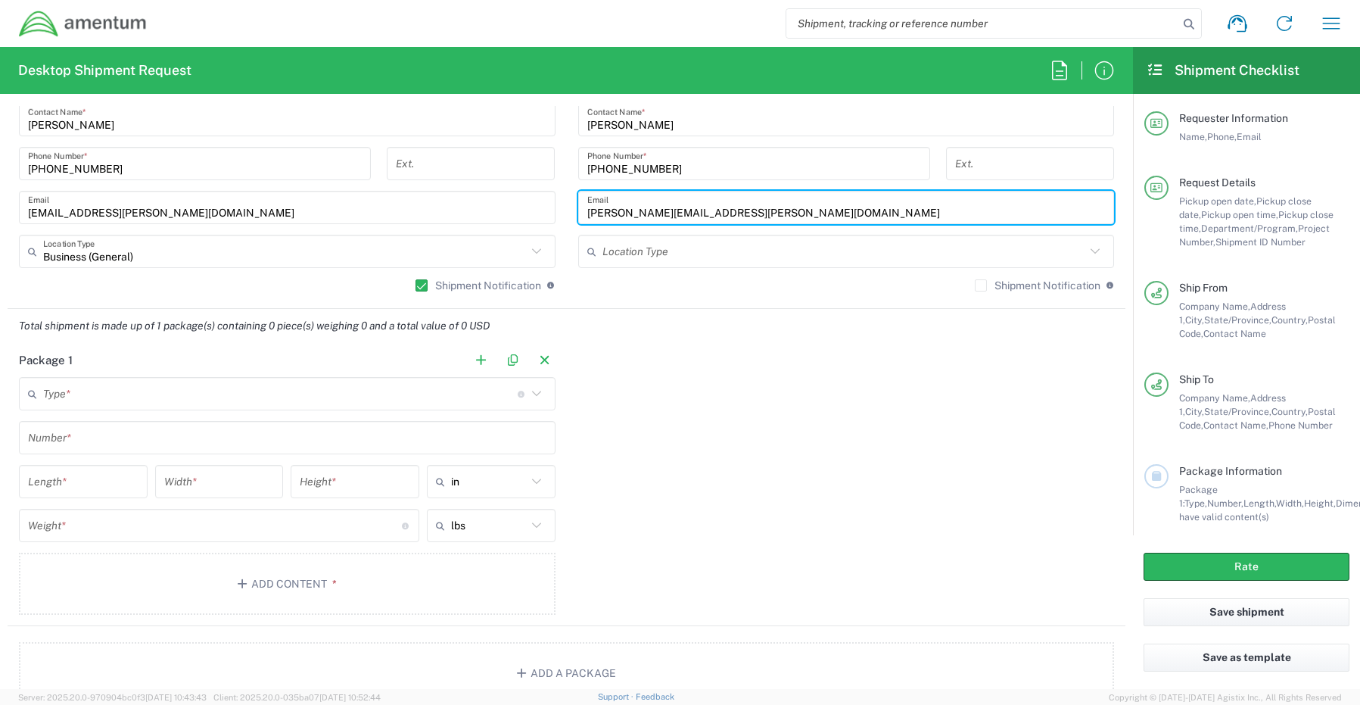
scroll to position [1060, 0]
type input "Logan.Holtman@amentum.com"
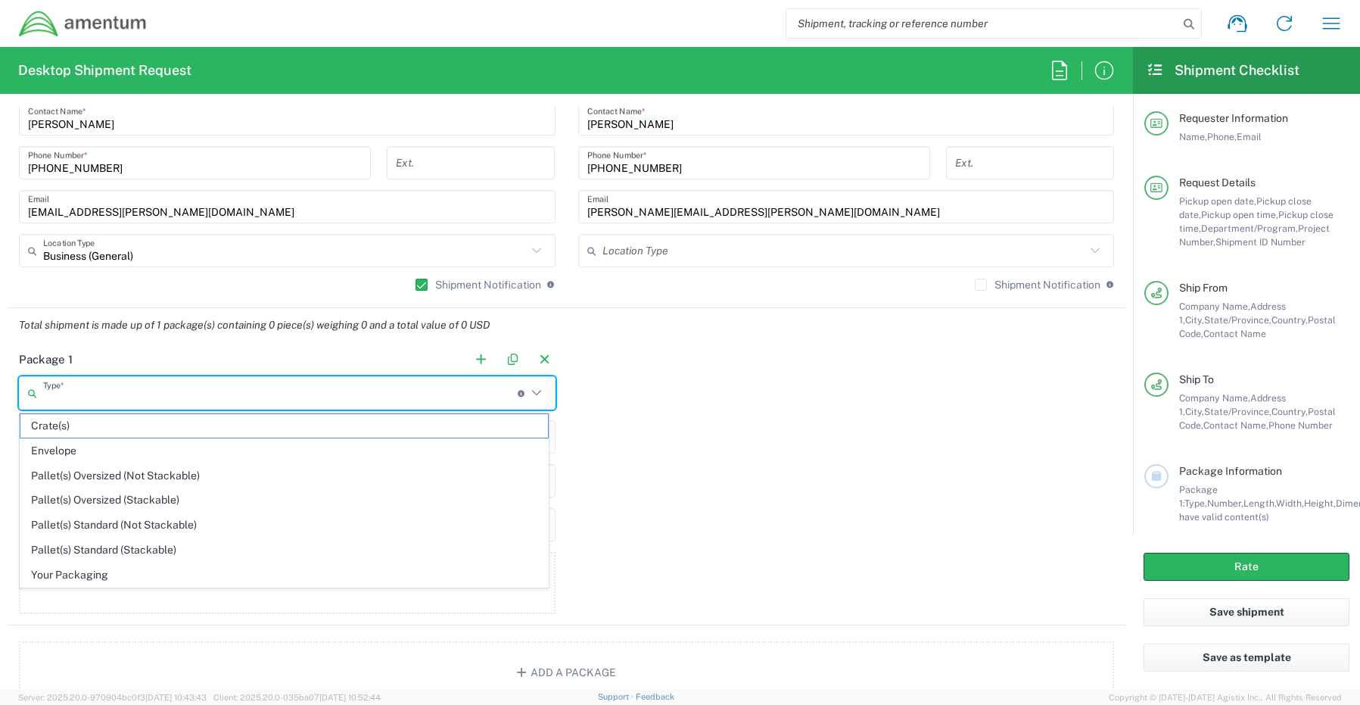
click at [108, 397] on input "text" at bounding box center [280, 393] width 475 height 26
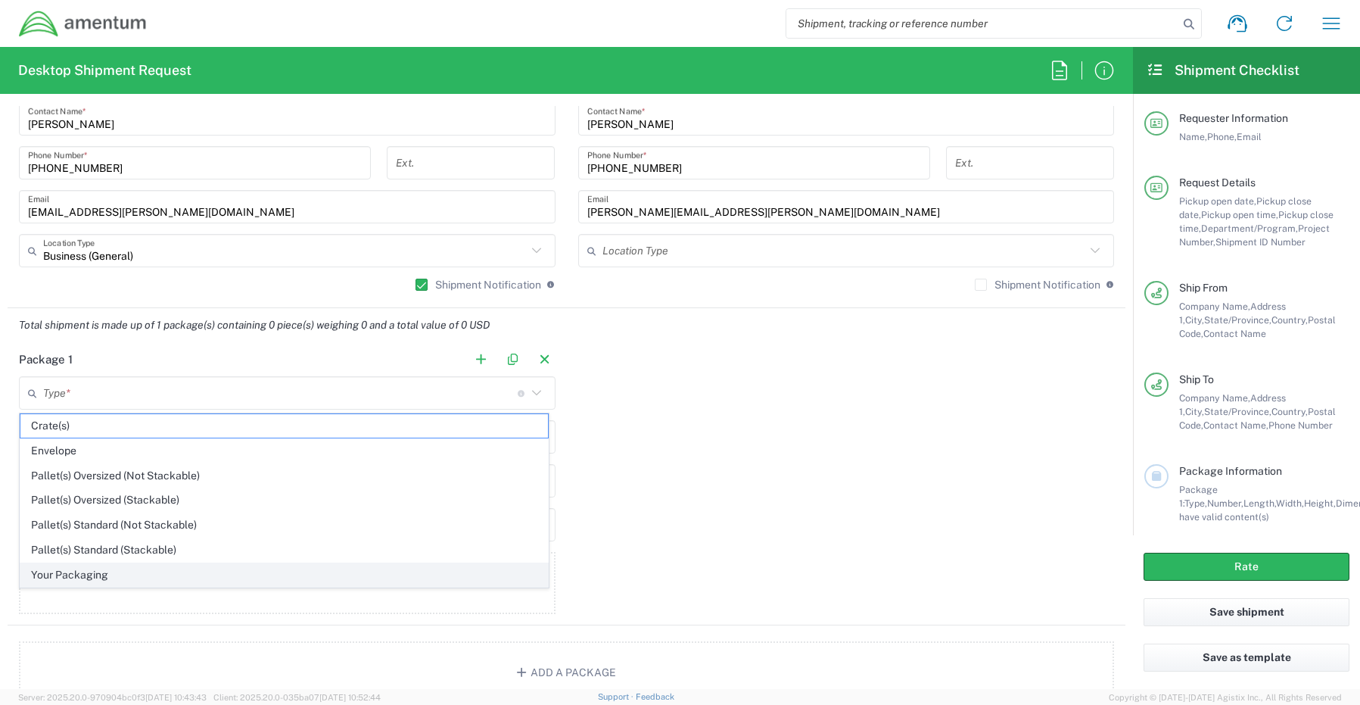
click at [73, 570] on span "Your Packaging" at bounding box center [284, 574] width 528 height 23
type input "Your Packaging"
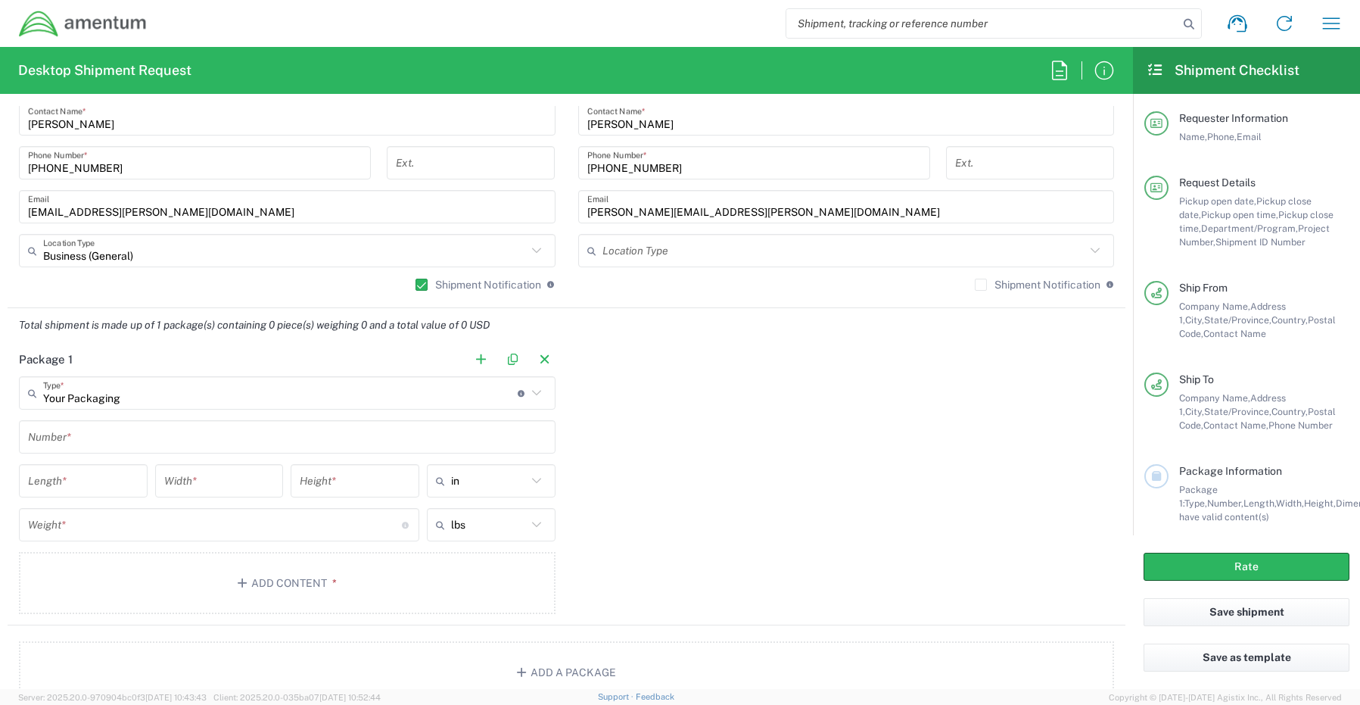
click at [76, 436] on input "text" at bounding box center [287, 437] width 519 height 26
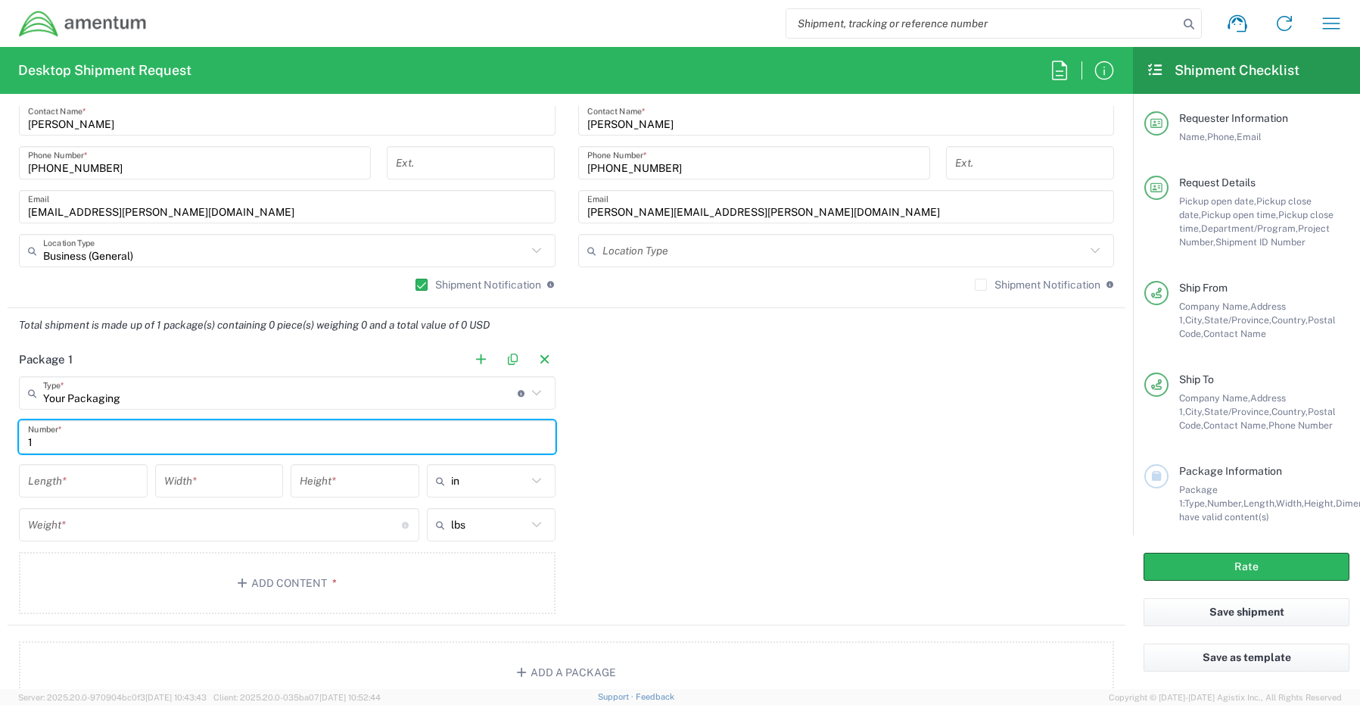
type input "1"
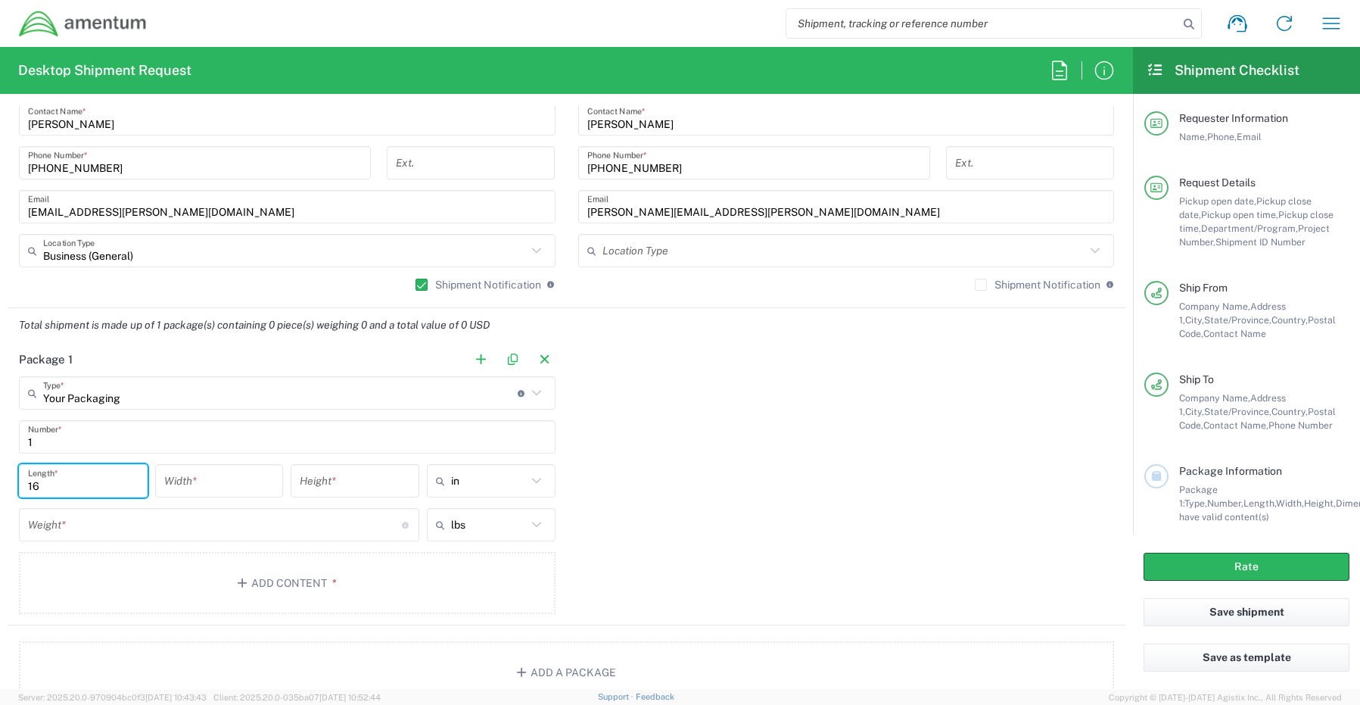
type input "16"
type input "14"
type input "3"
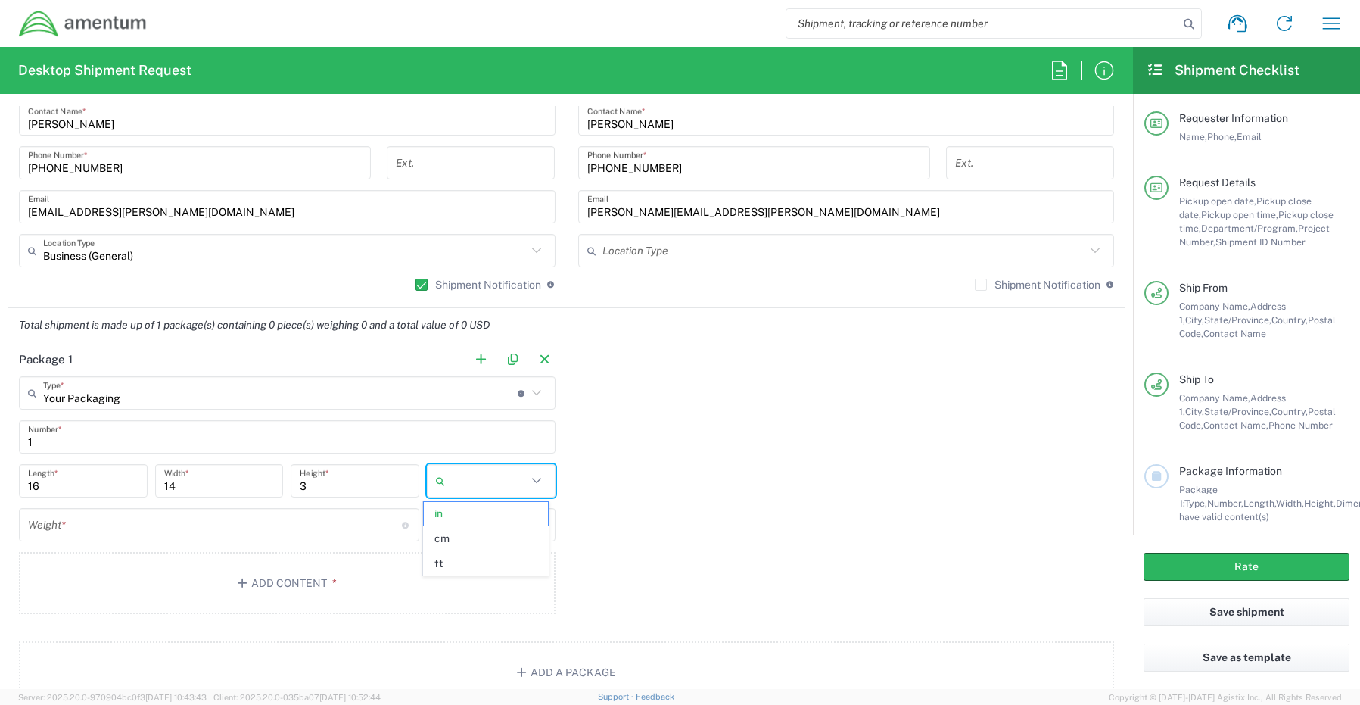
type input "in"
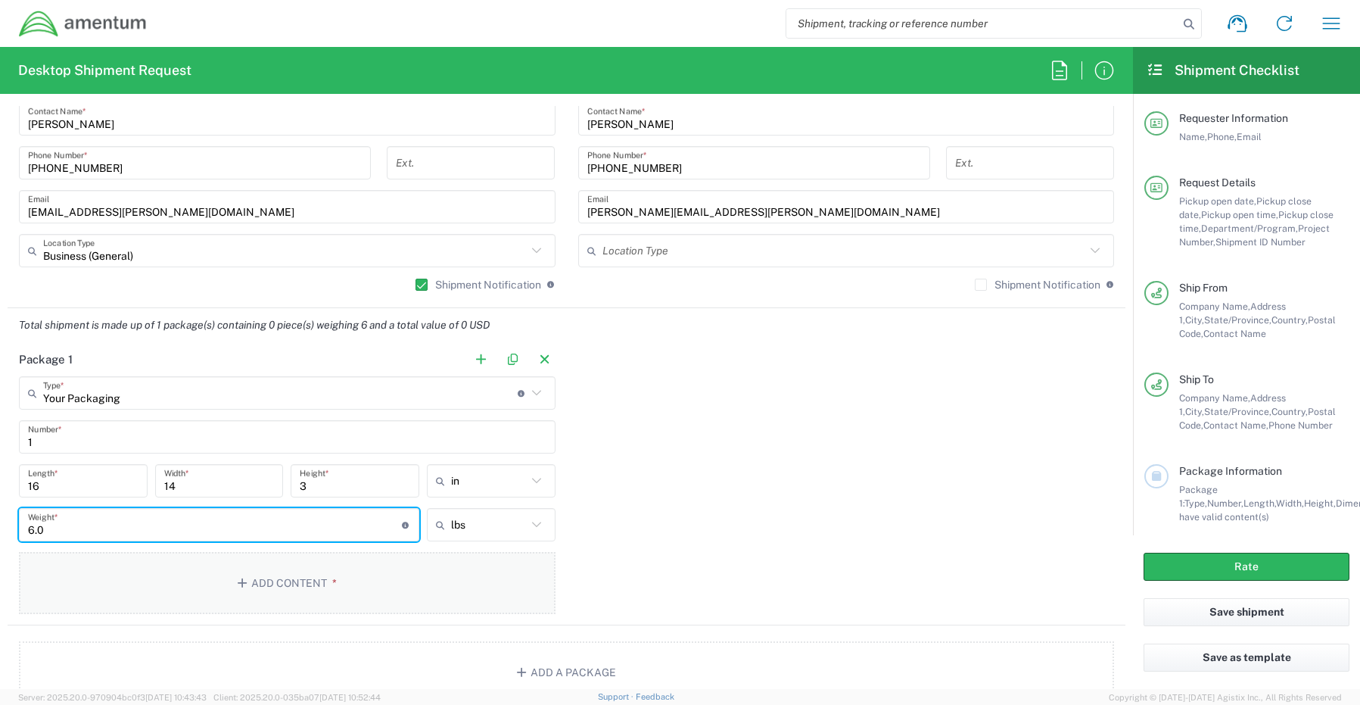
type input "6.0"
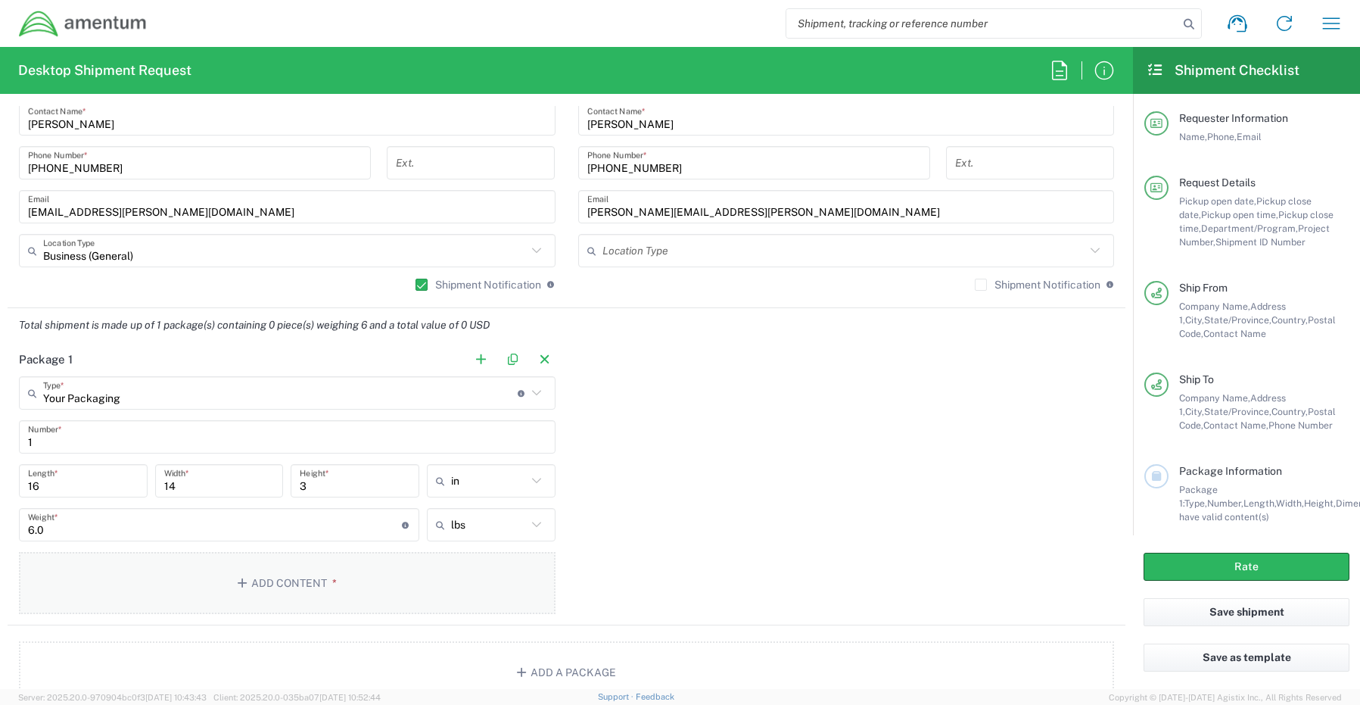
click at [248, 577] on button "Add Content *" at bounding box center [287, 583] width 537 height 62
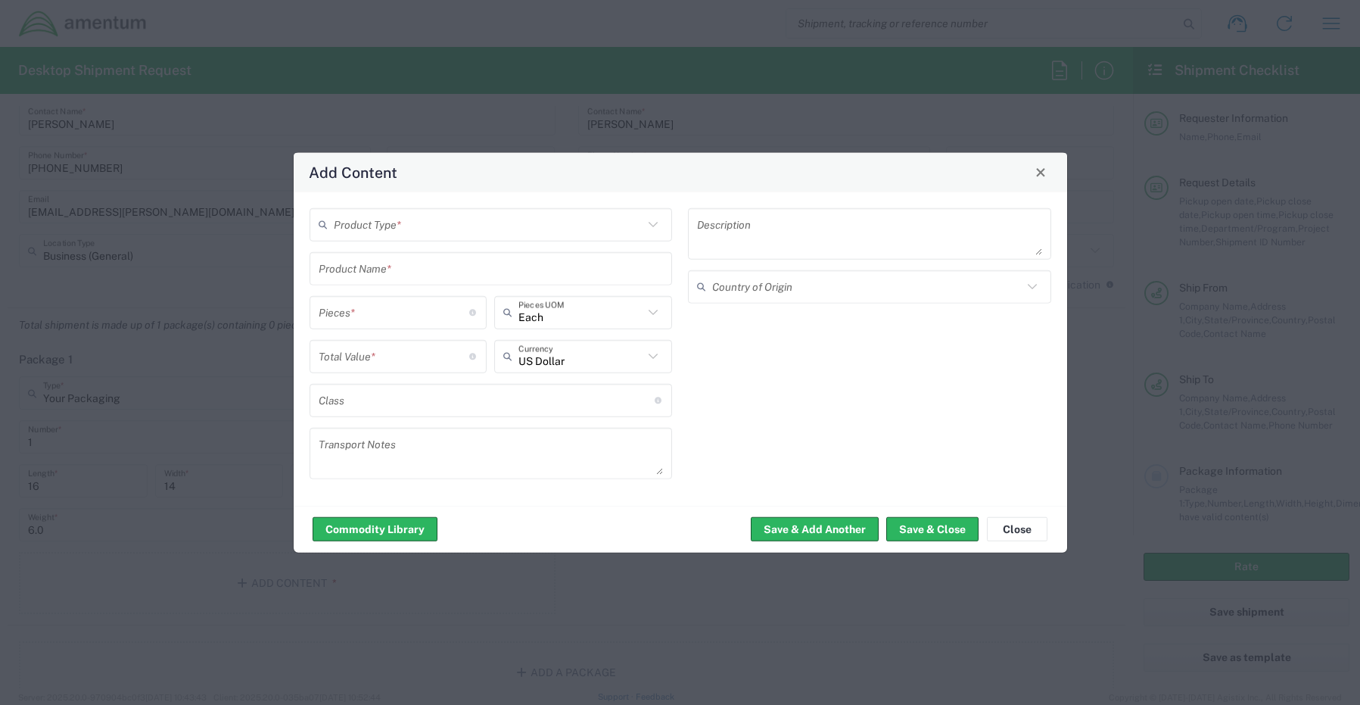
click at [386, 225] on input "text" at bounding box center [489, 224] width 310 height 26
click at [394, 284] on span "General Commodity" at bounding box center [491, 281] width 360 height 23
type input "General Commodity"
click at [351, 271] on input "text" at bounding box center [491, 268] width 345 height 26
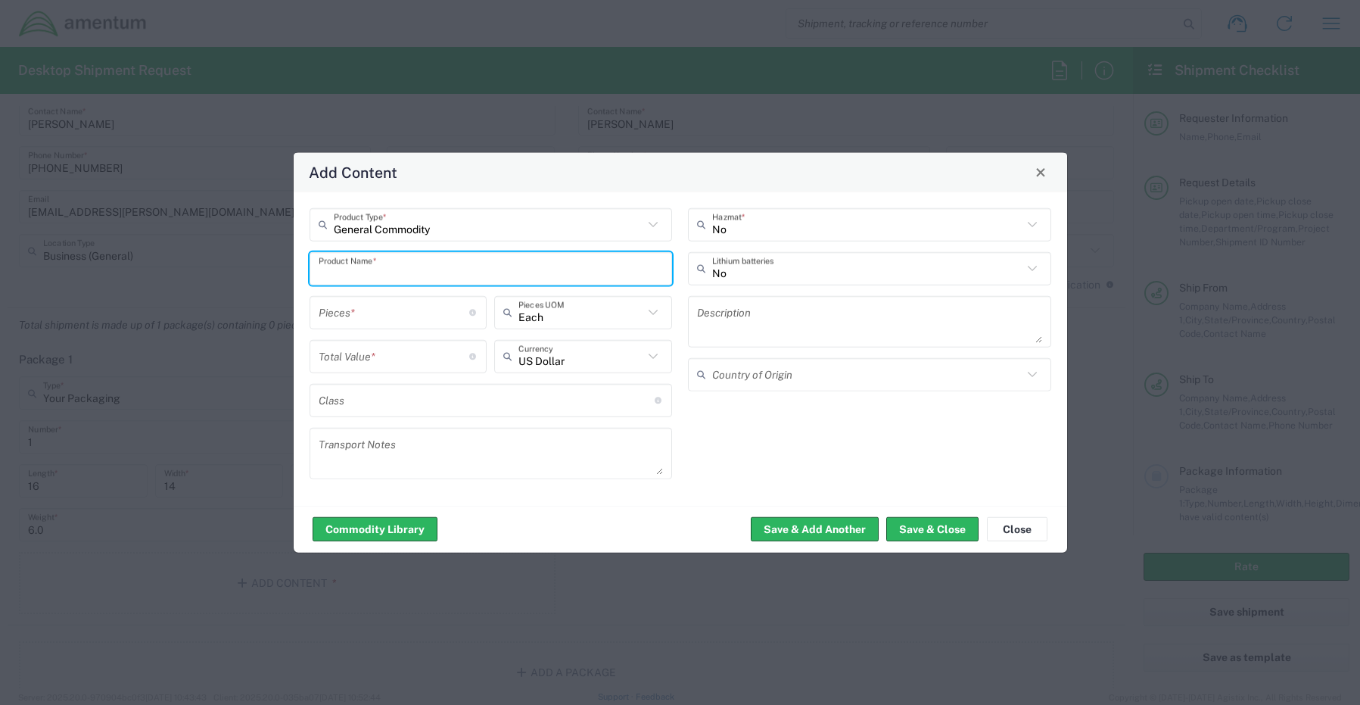
paste input "Laptop: CORP027178/SN: 18YNGB4 (RITM0250055)"
type input "Laptop: CORP027178/SN: 18YNGB4 (RITM0250055)"
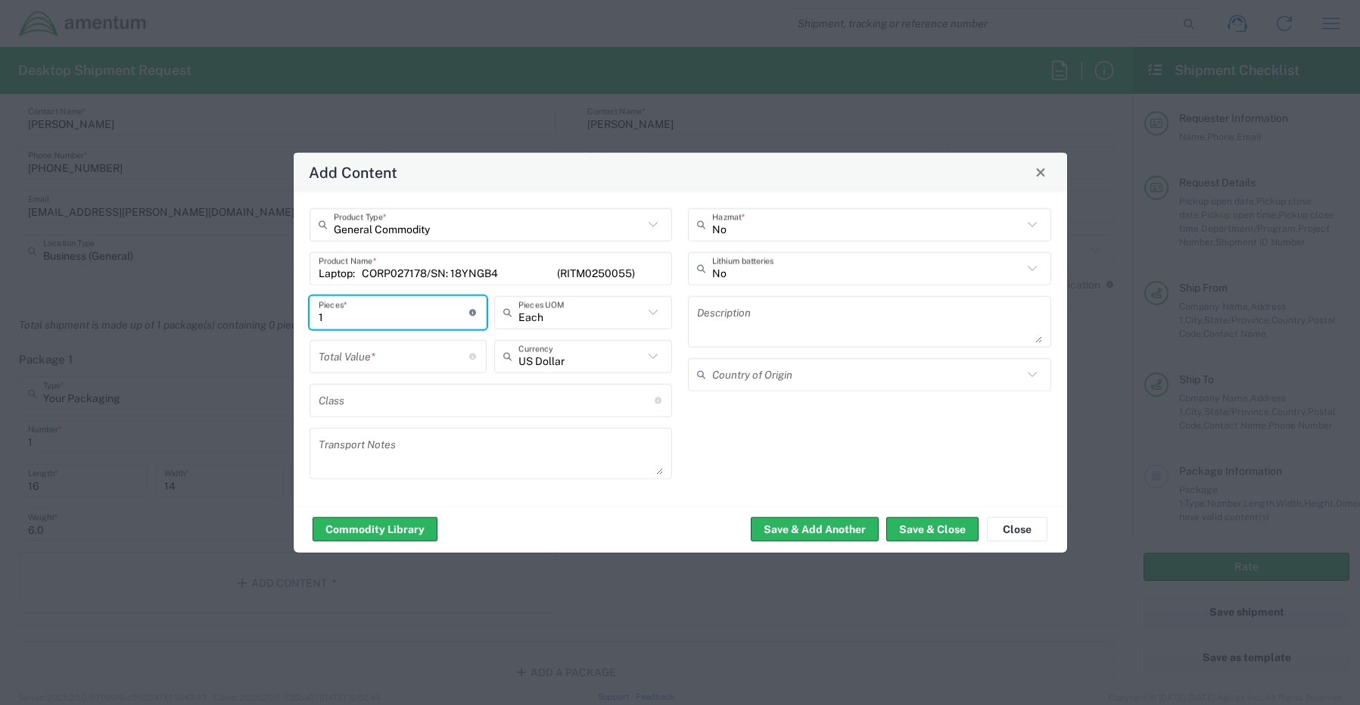
type input "1"
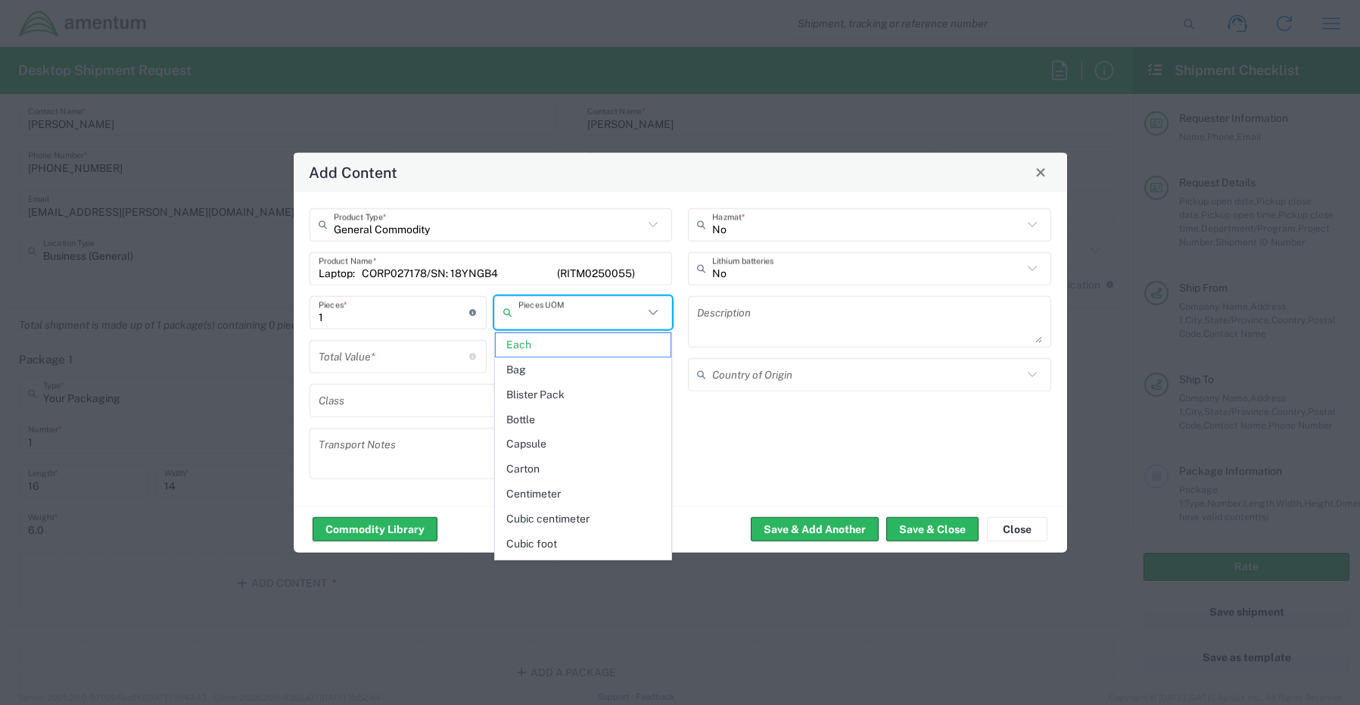
type input "Each"
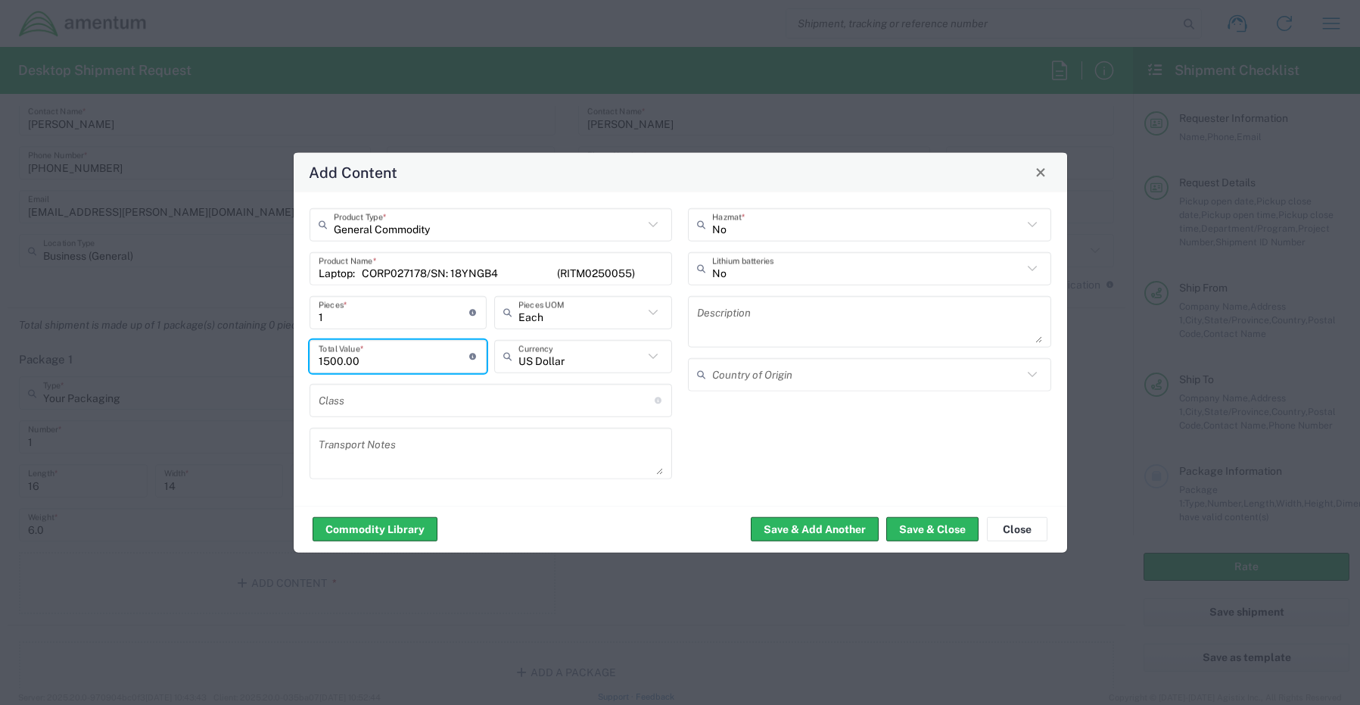
type input "1500.00"
click at [733, 260] on input "text" at bounding box center [867, 268] width 310 height 26
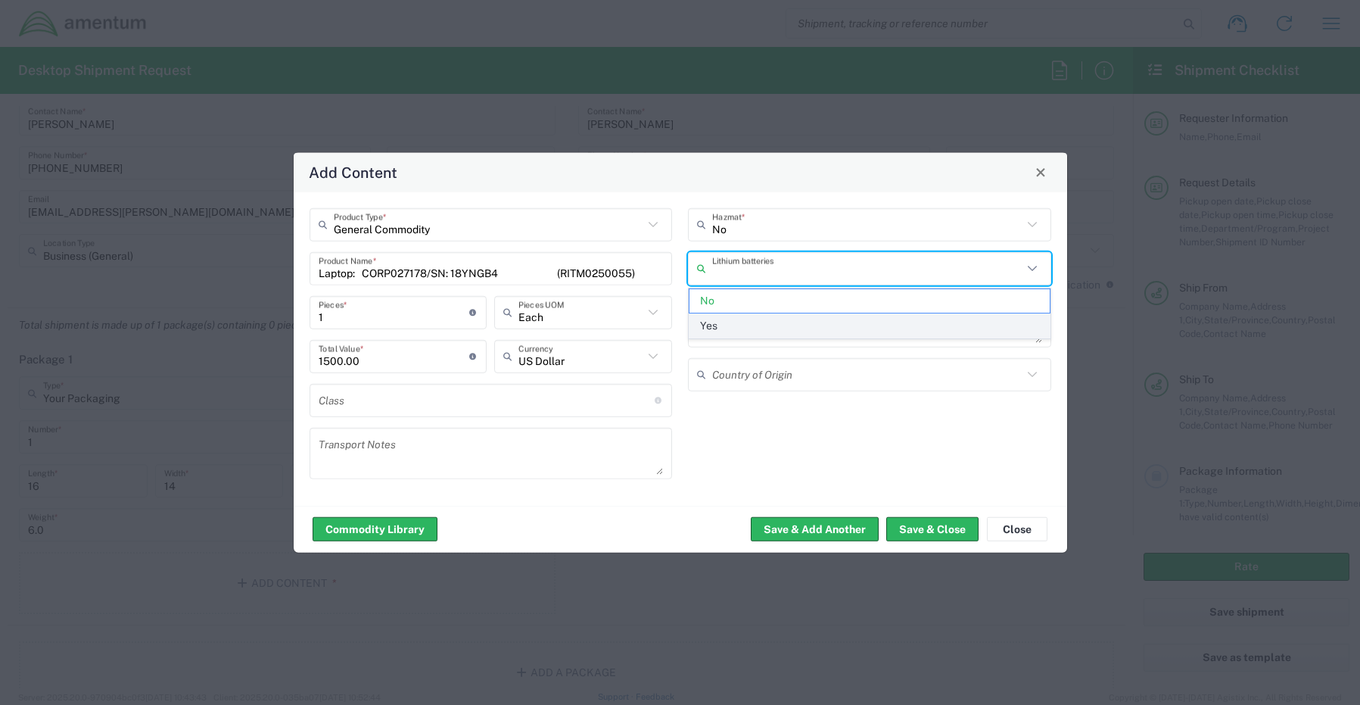
click at [726, 326] on span "Yes" at bounding box center [870, 325] width 360 height 23
type input "Yes"
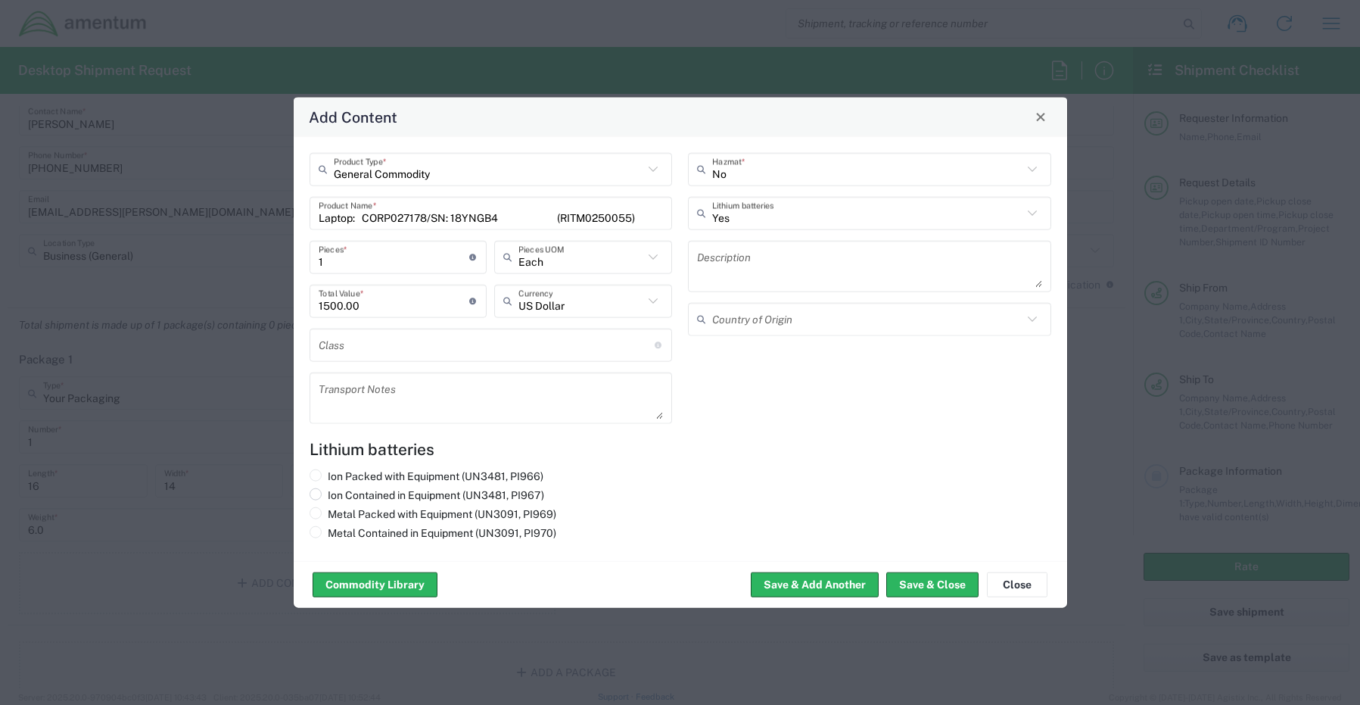
click at [321, 494] on span at bounding box center [316, 494] width 12 height 12
click at [328, 494] on input "Ion Contained in Equipment (UN3481, PI967)" at bounding box center [333, 493] width 10 height 10
radio input "true"
click at [929, 585] on button "Save & Close" at bounding box center [933, 584] width 92 height 24
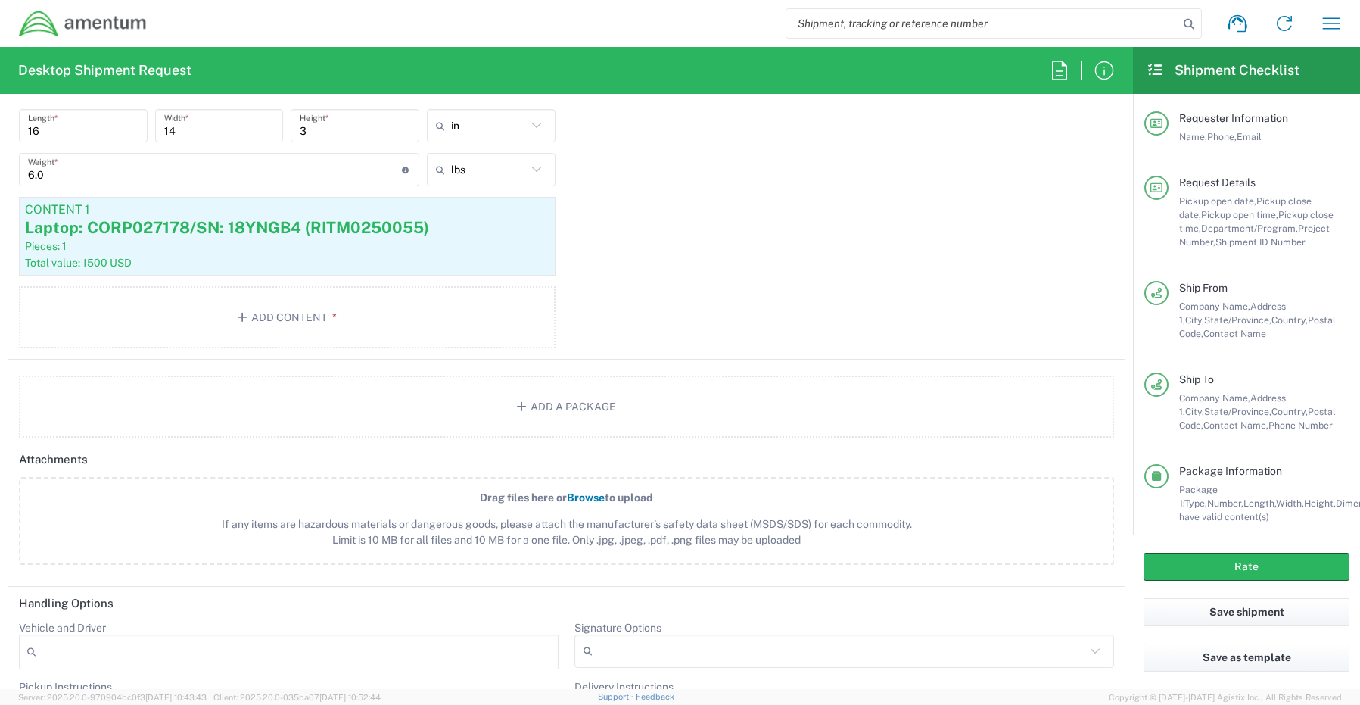
scroll to position [1666, 0]
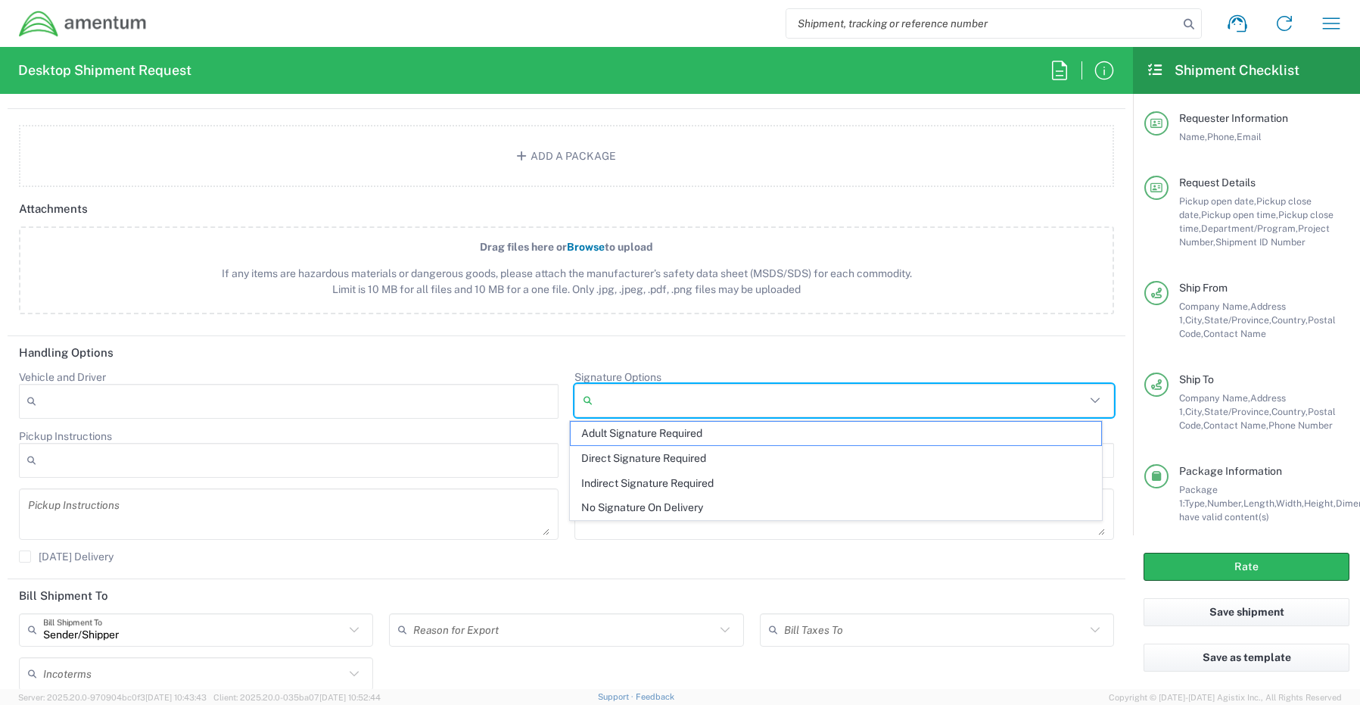
click at [599, 404] on input "Signature Options" at bounding box center [842, 400] width 487 height 24
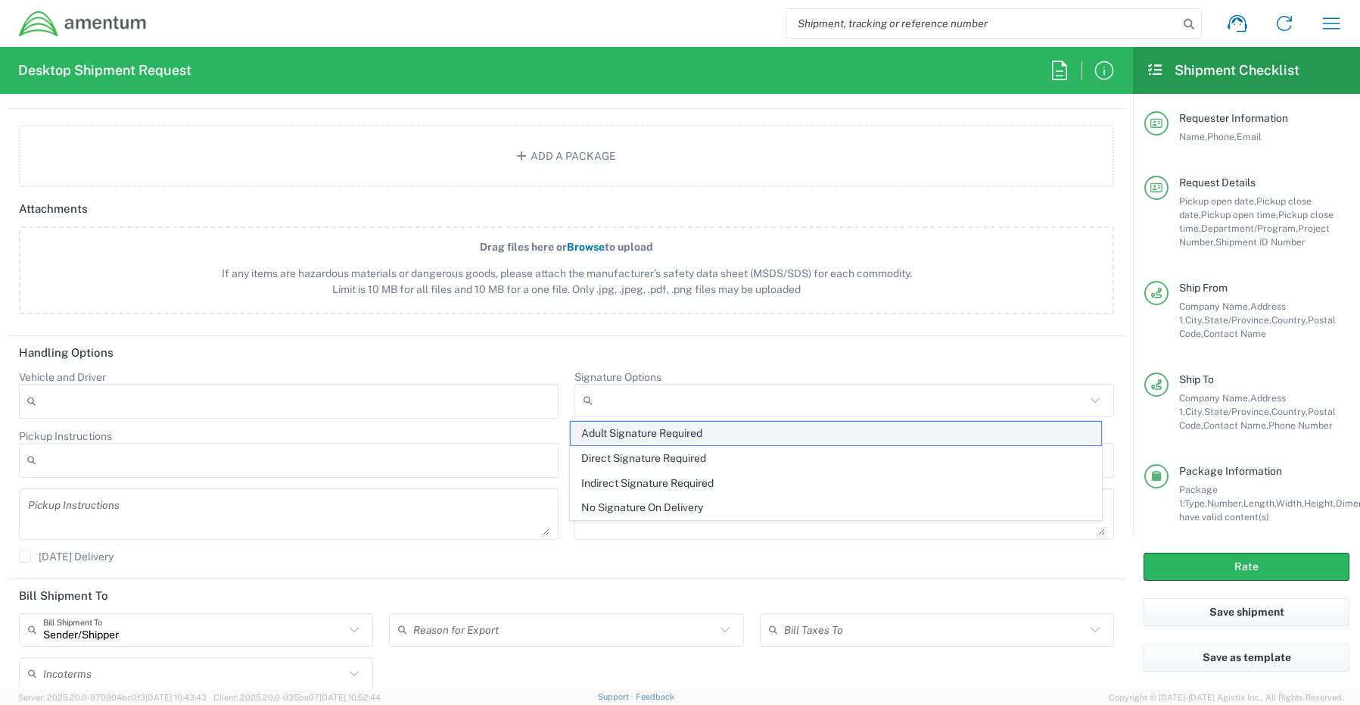
click at [597, 429] on span "Adult Signature Required" at bounding box center [836, 433] width 531 height 23
type input "Adult Signature Required"
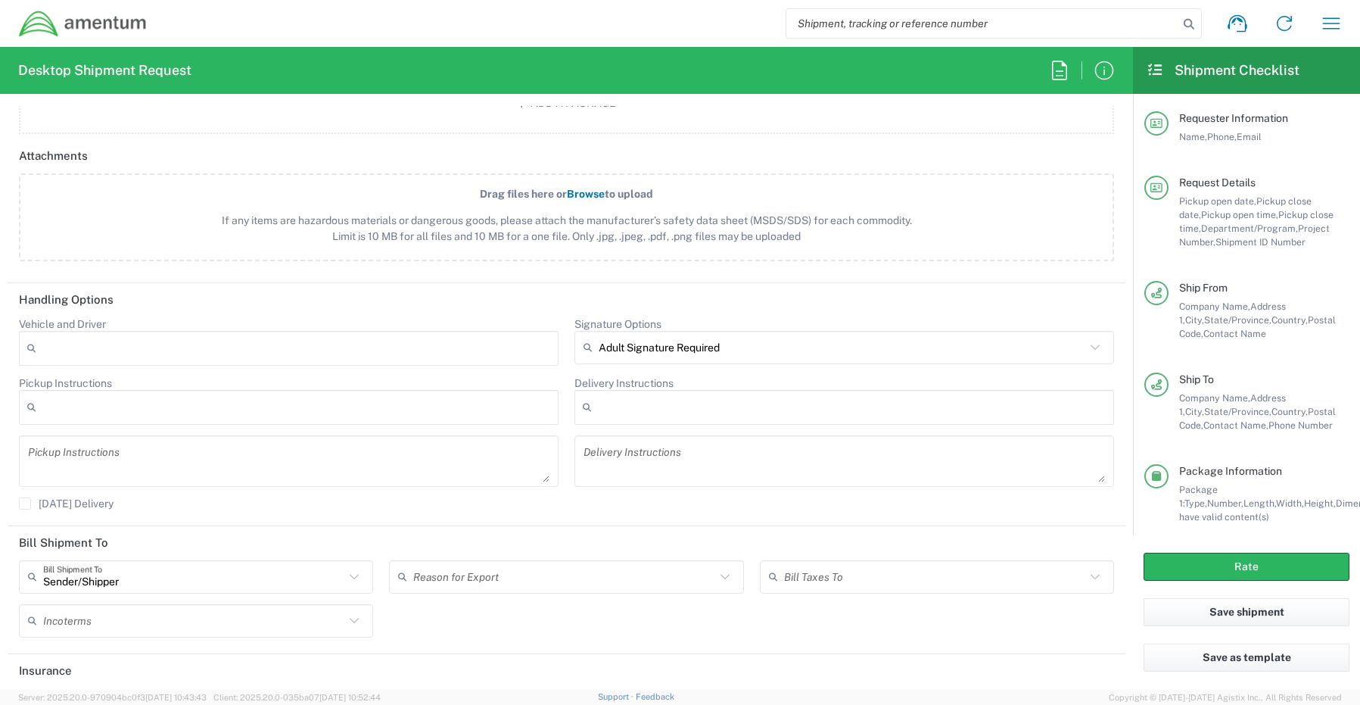
scroll to position [1781, 0]
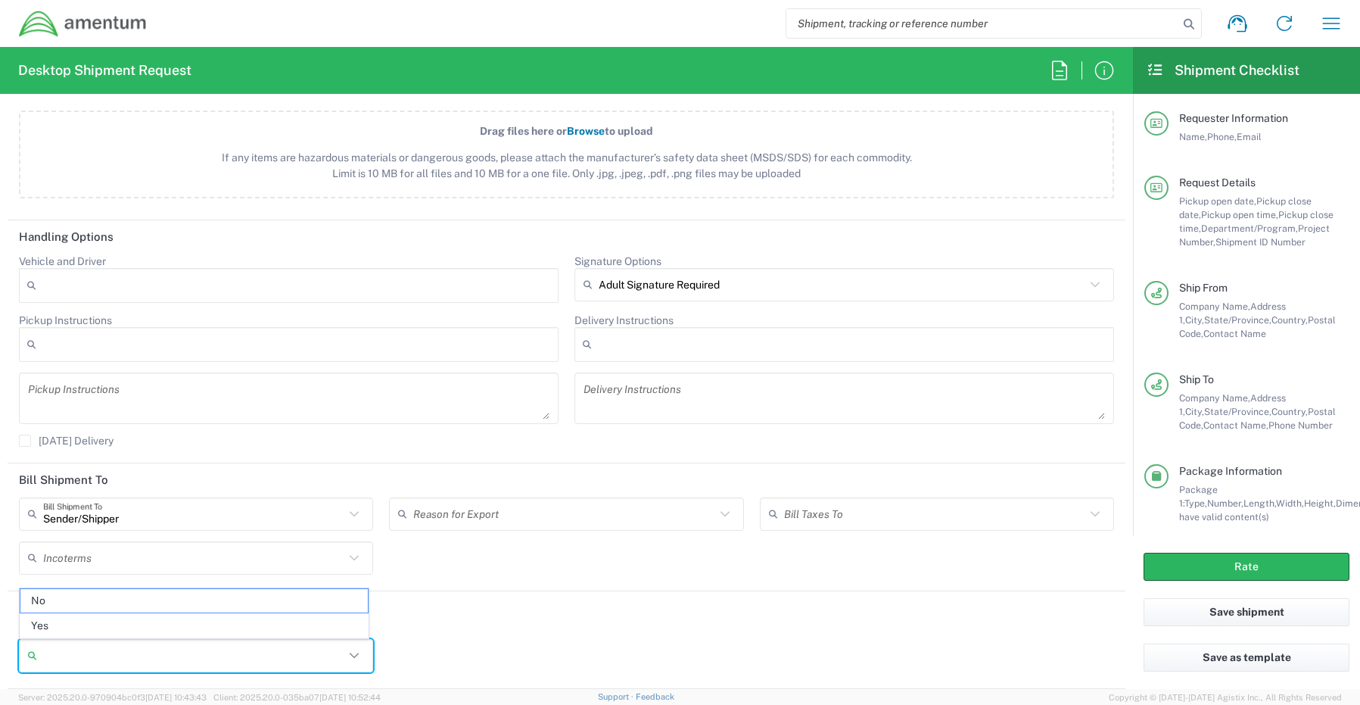
click at [83, 662] on input "Insurance required" at bounding box center [193, 656] width 301 height 24
drag, startPoint x: 82, startPoint y: 628, endPoint x: 97, endPoint y: 621, distance: 16.6
click at [83, 628] on span "Yes" at bounding box center [193, 625] width 347 height 23
type input "Yes"
click at [452, 653] on input "Insurance Value" at bounding box center [566, 656] width 336 height 24
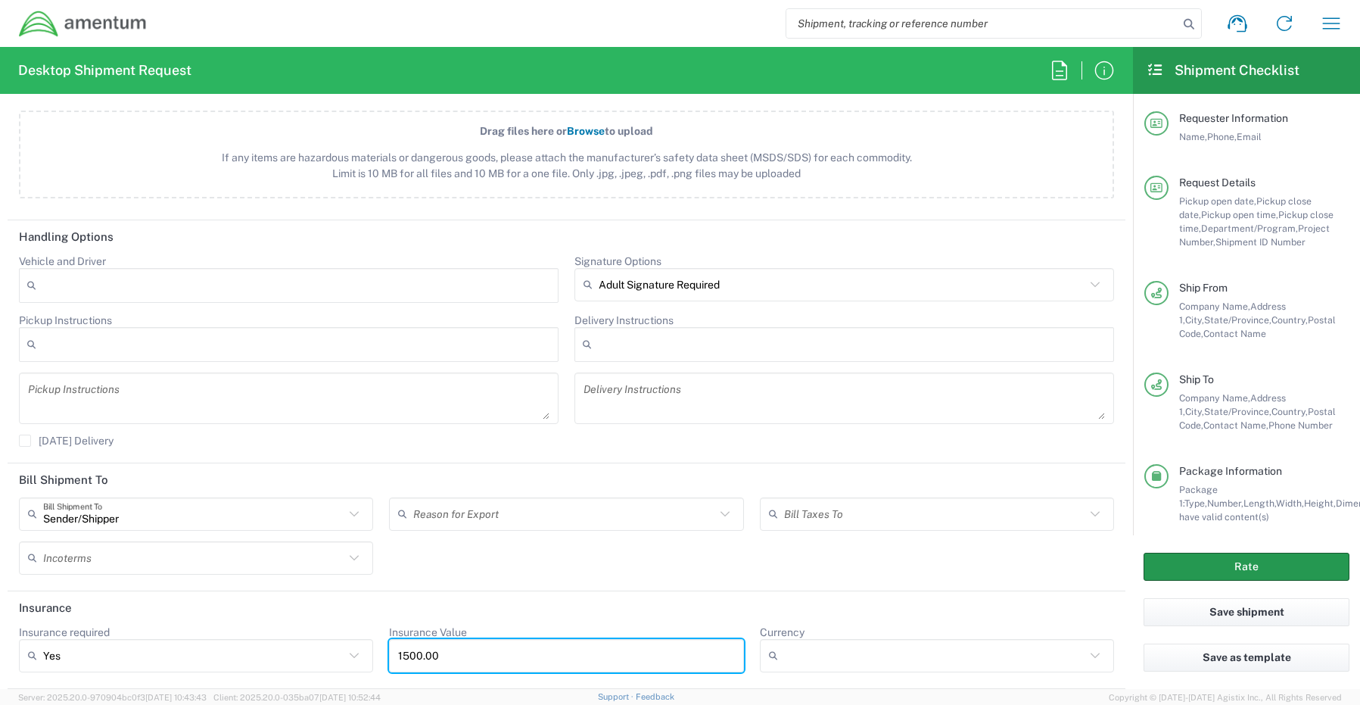
type input "1500.00"
click at [1226, 567] on button "Rate" at bounding box center [1247, 567] width 206 height 28
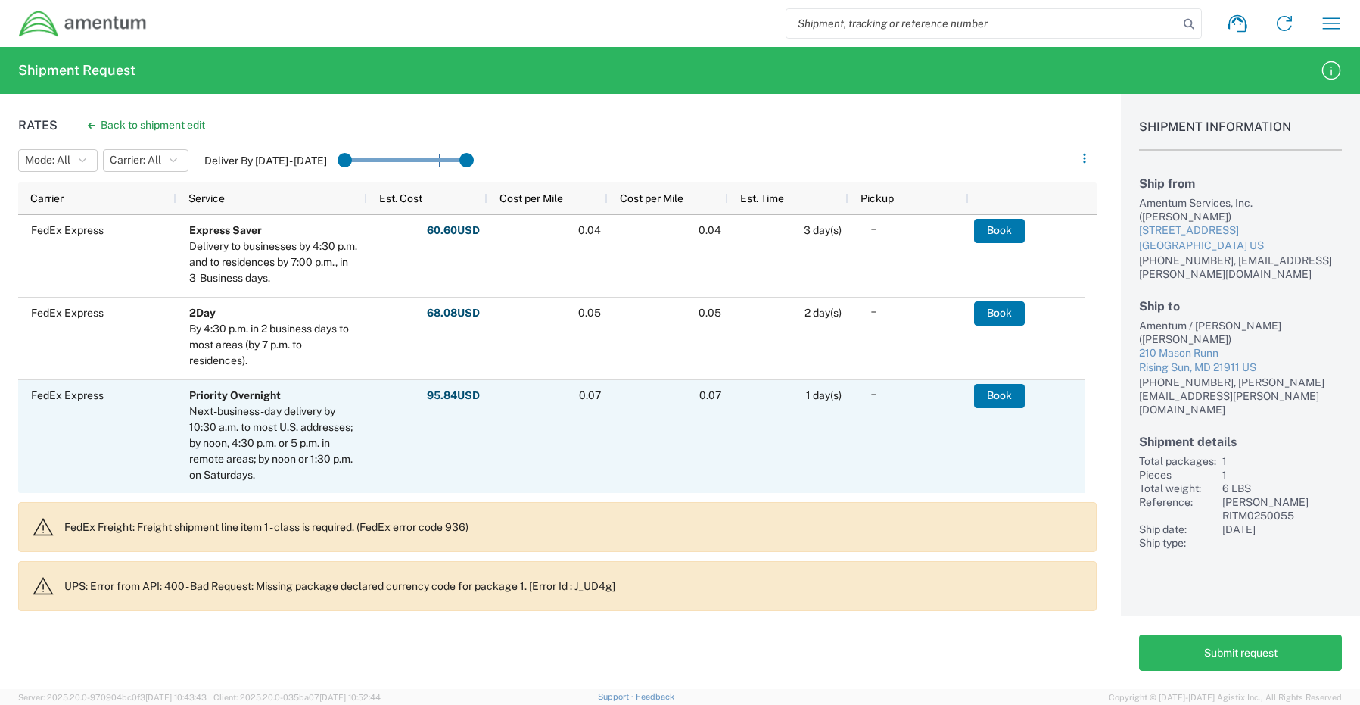
click at [117, 435] on div "FedEx Express" at bounding box center [97, 437] width 158 height 114
click at [1011, 402] on button "Book" at bounding box center [1000, 396] width 51 height 24
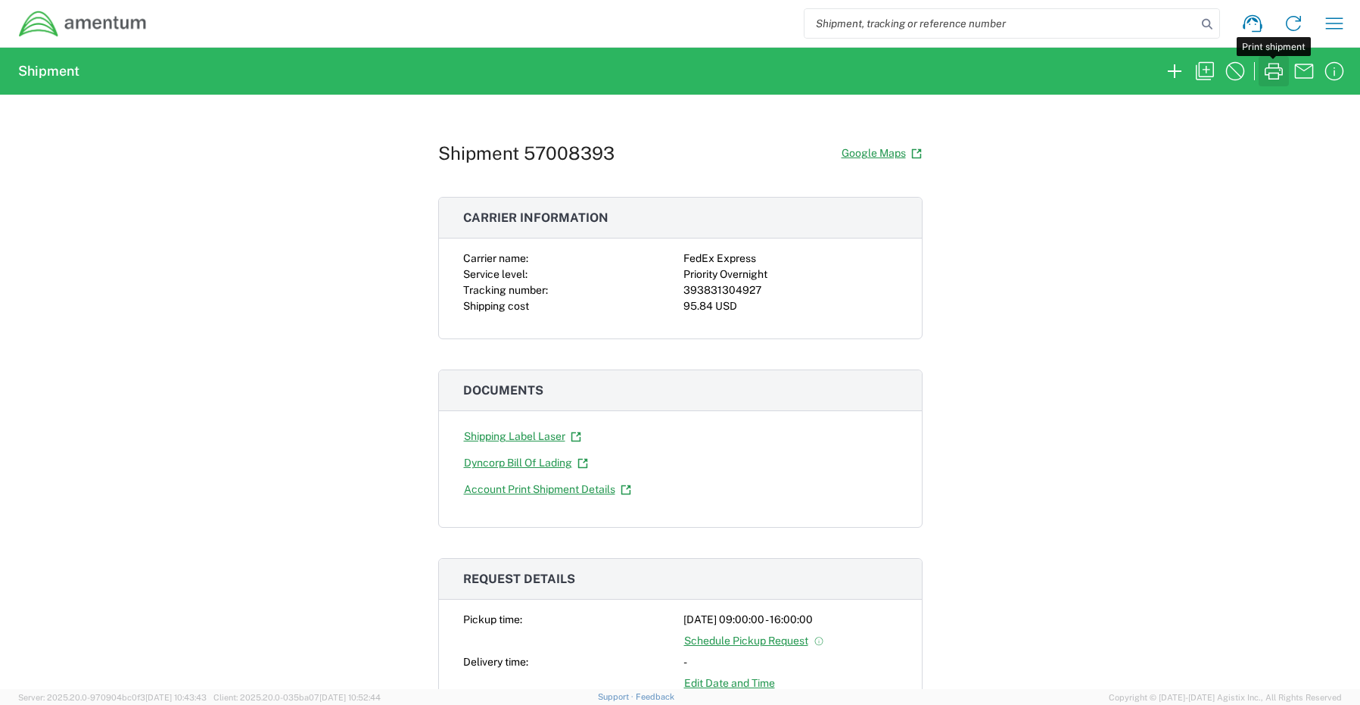
click at [1268, 67] on icon "button" at bounding box center [1274, 71] width 24 height 24
click at [1202, 70] on icon "button" at bounding box center [1205, 71] width 24 height 24
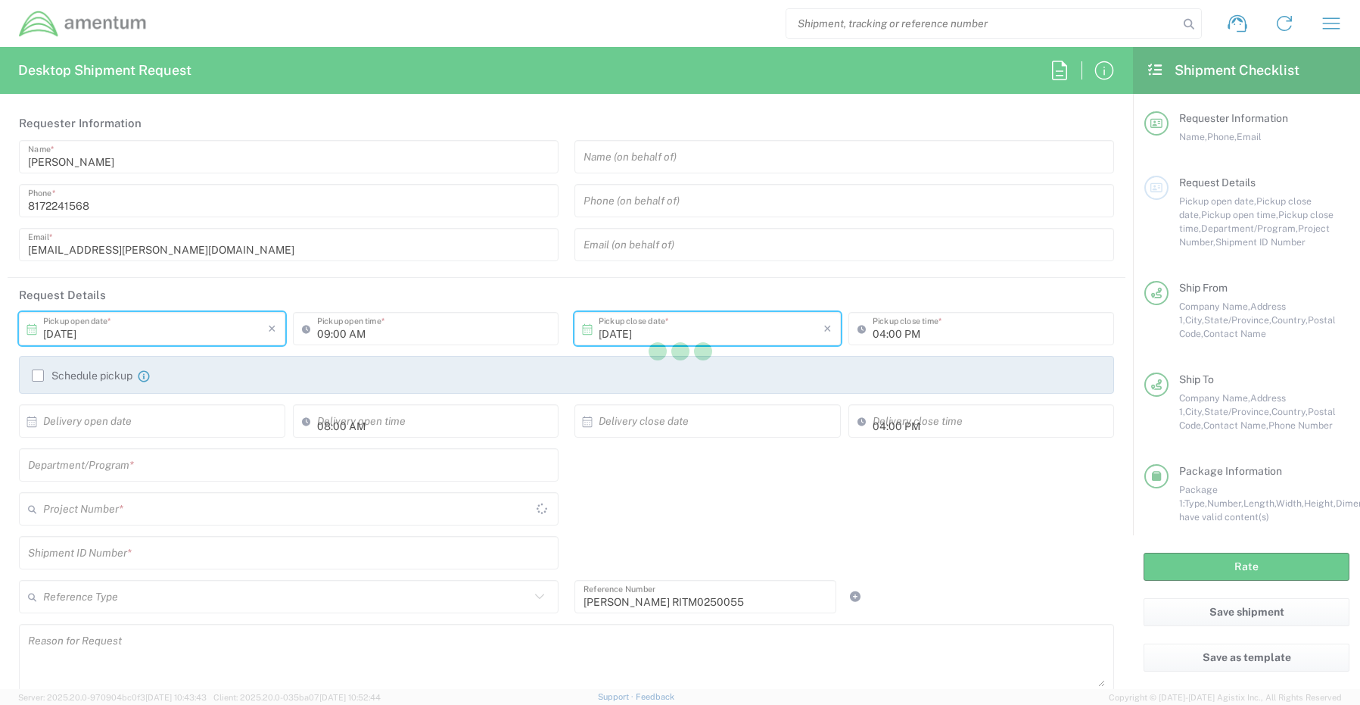
type input "Shipment Id Number"
type input "[US_STATE]"
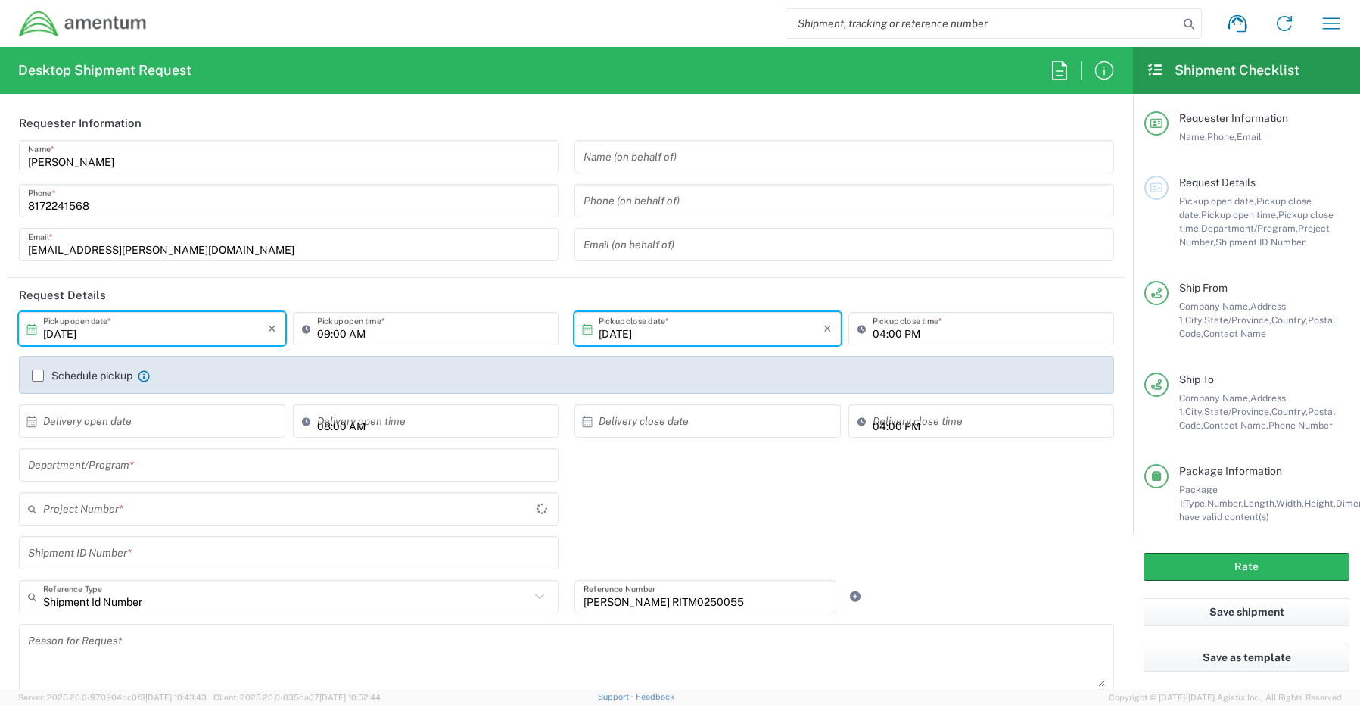
type input "Your Packaging"
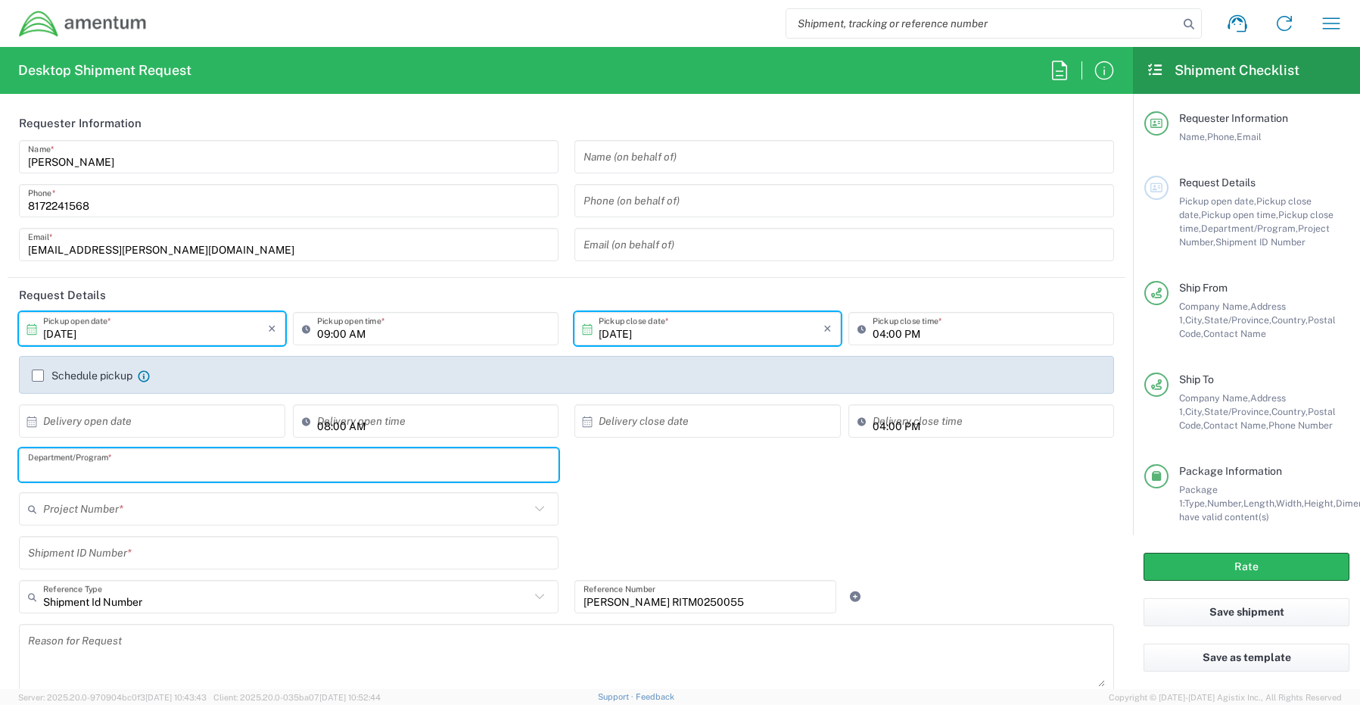
click at [95, 463] on input "text" at bounding box center [289, 465] width 522 height 26
paste input "Gregory Preece"
type input "Gregory Preece"
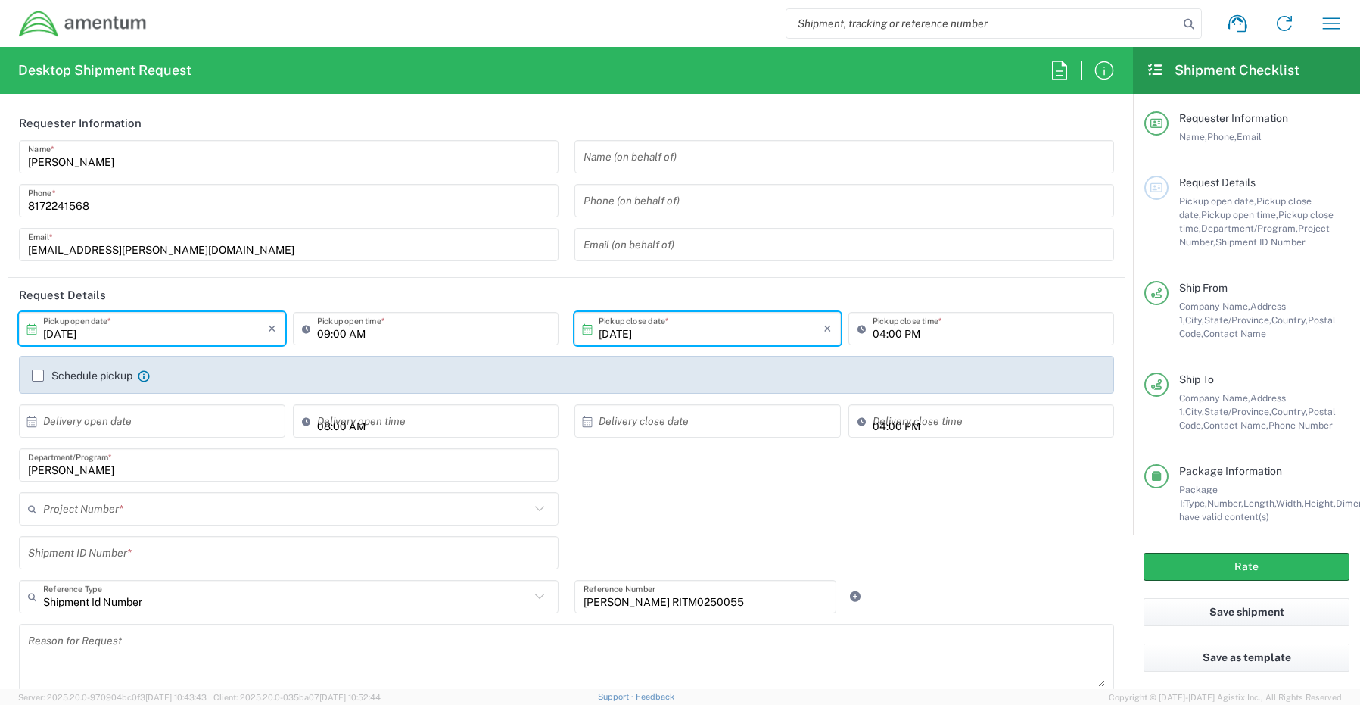
click at [54, 508] on input "text" at bounding box center [286, 509] width 487 height 26
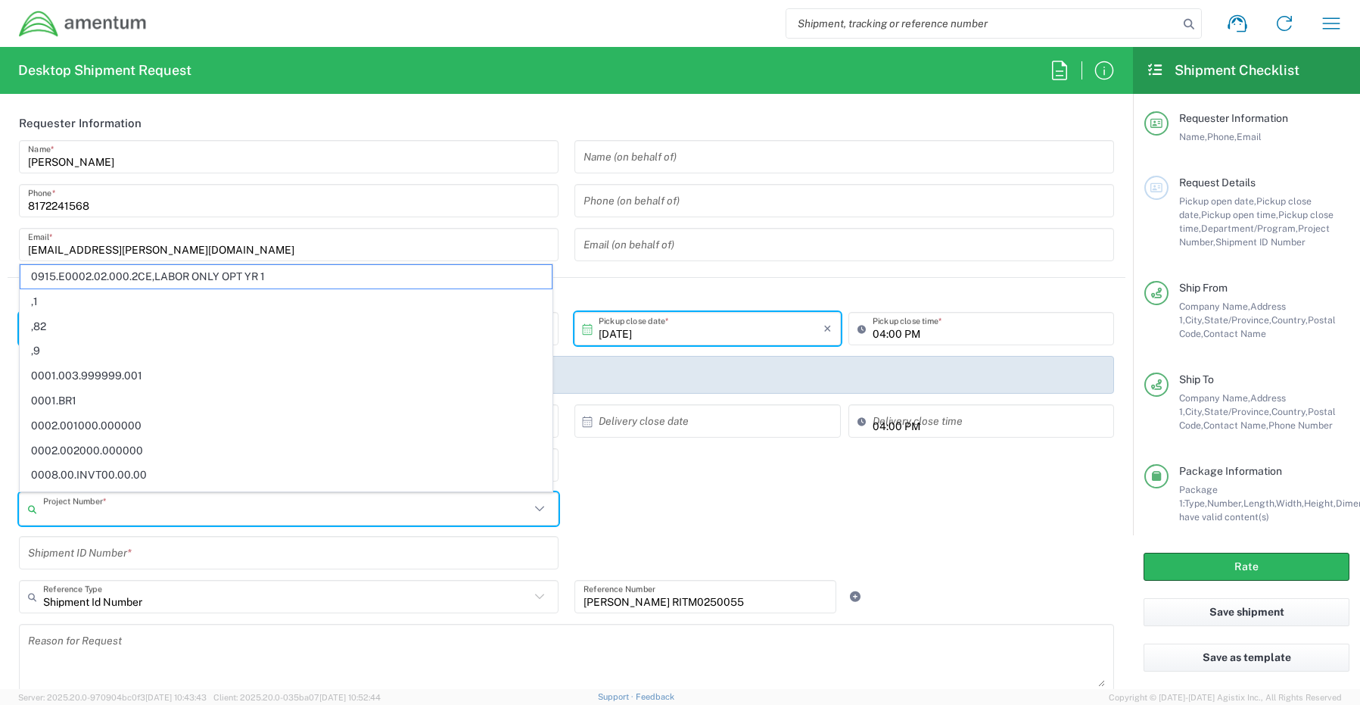
paste input "IWOH.101310.100114.PURCH"
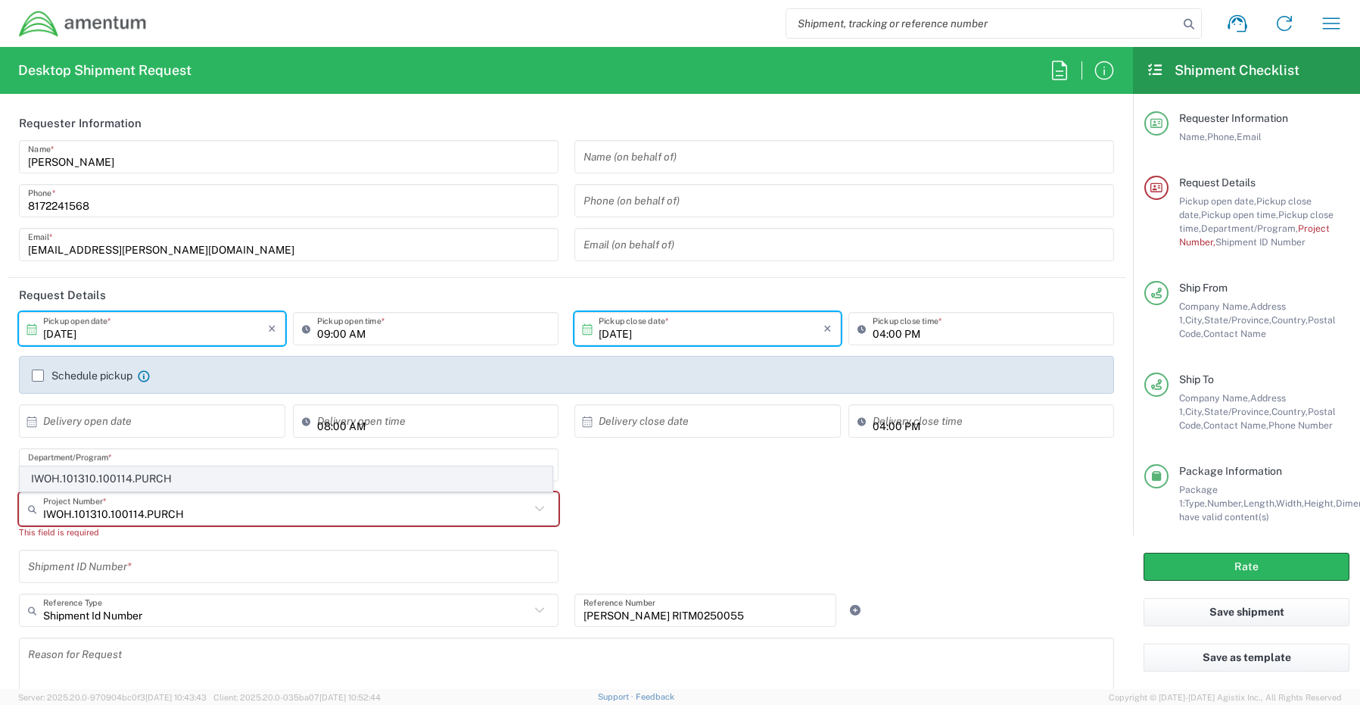
click at [115, 478] on span "IWOH.101310.100114.PURCH" at bounding box center [285, 478] width 531 height 23
type input "IWOH.101310.100114.PURCH"
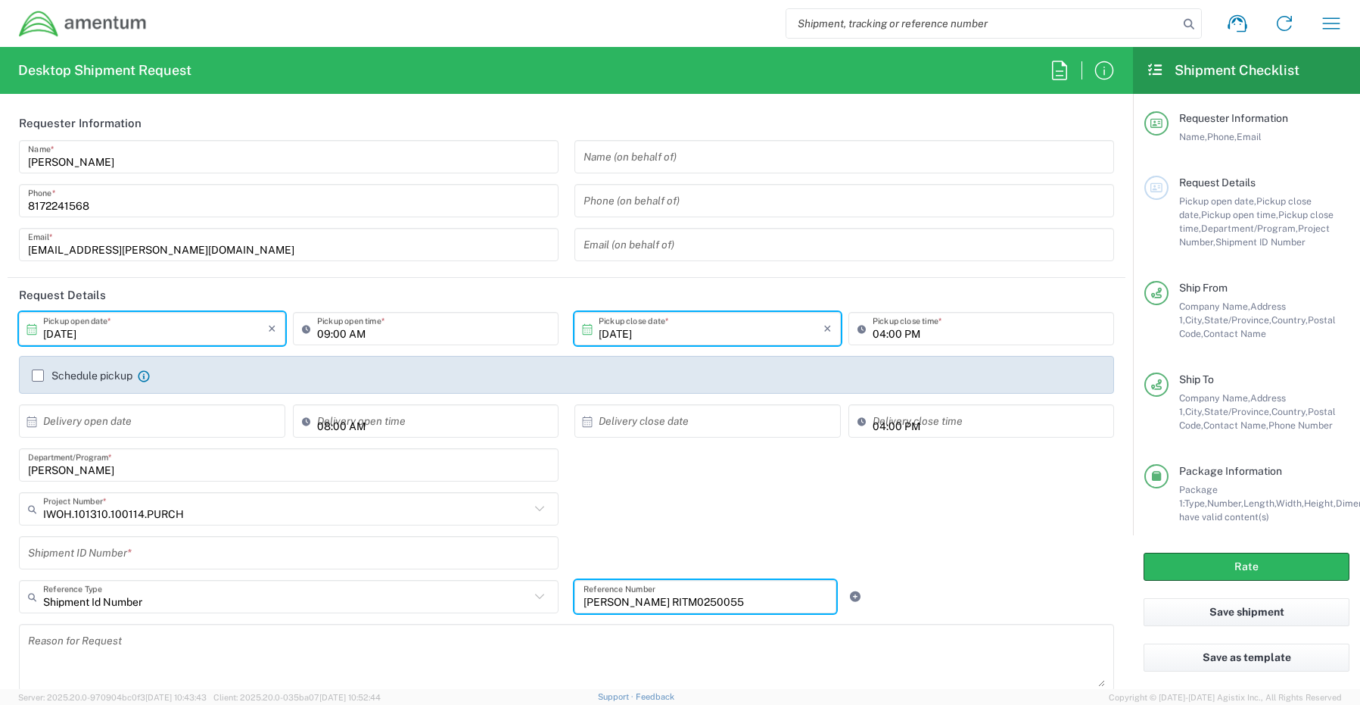
drag, startPoint x: 742, startPoint y: 595, endPoint x: 543, endPoint y: 594, distance: 199.1
click at [543, 594] on div "Shipment Id Number Reference Type Shipment Id Number Account Type Activity ID A…" at bounding box center [566, 602] width 1111 height 44
click at [136, 550] on input "text" at bounding box center [289, 553] width 522 height 26
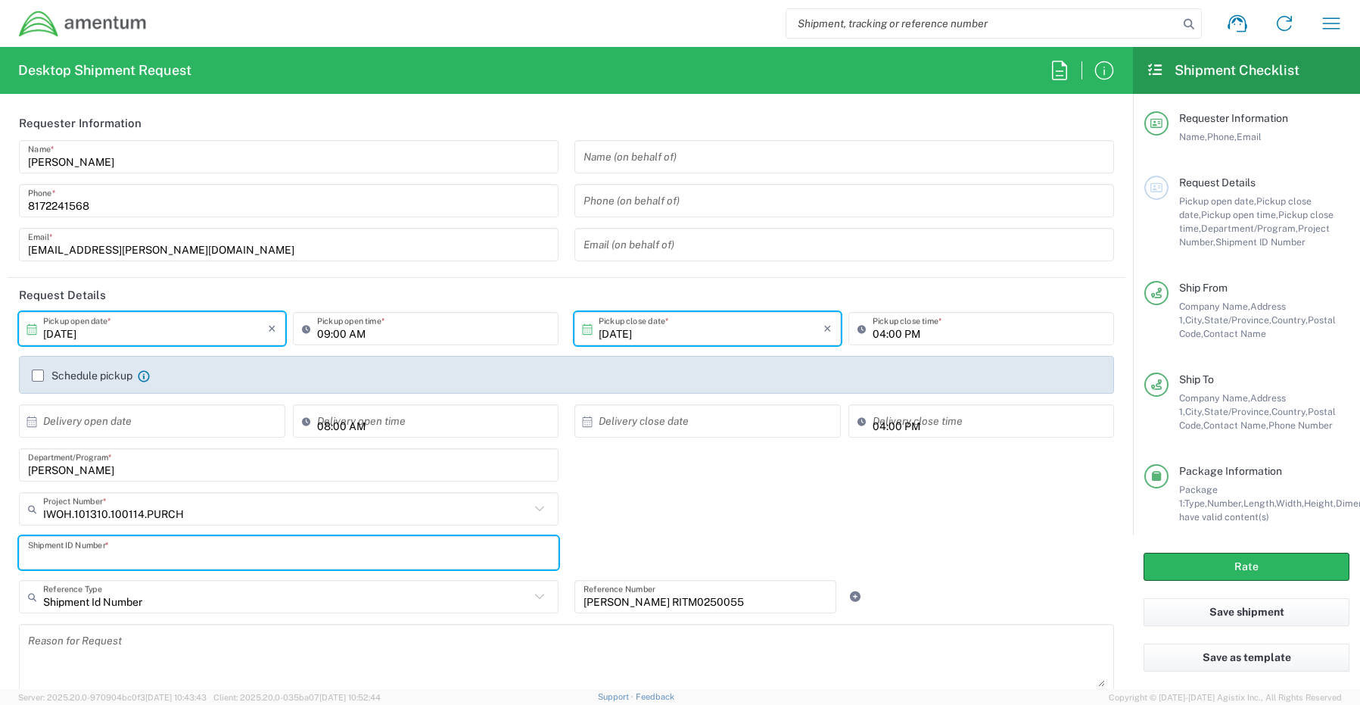
paste input "Logan Holtman RITM0250055"
type input "Logan Holtman RITM0250055"
click at [849, 596] on icon at bounding box center [856, 596] width 14 height 11
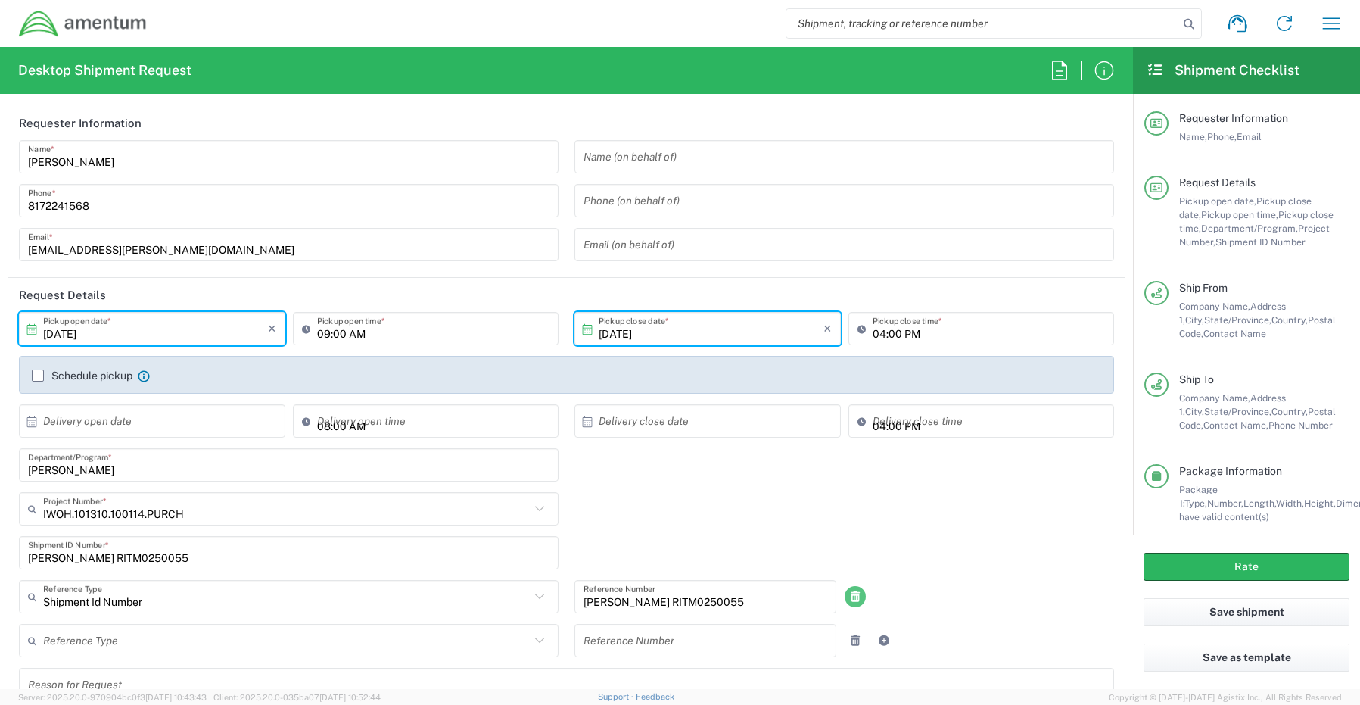
click at [845, 603] on link at bounding box center [855, 596] width 21 height 21
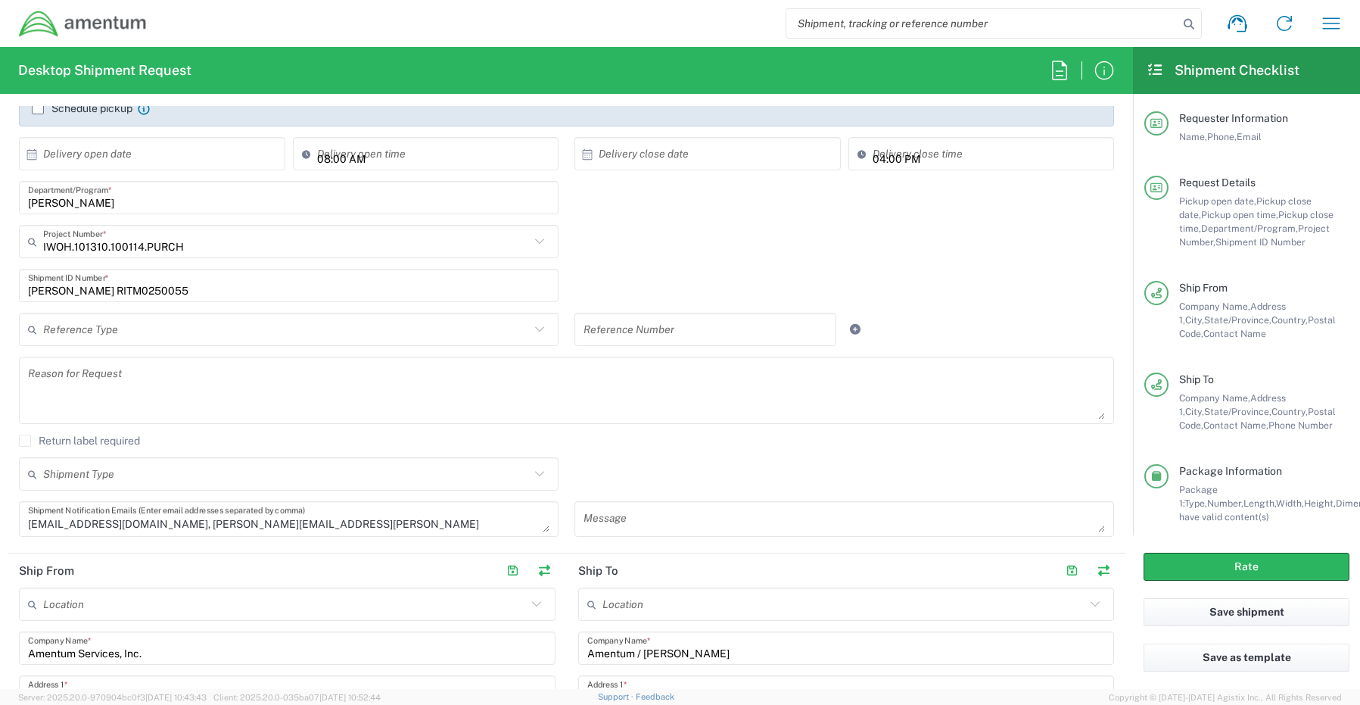
scroll to position [530, 0]
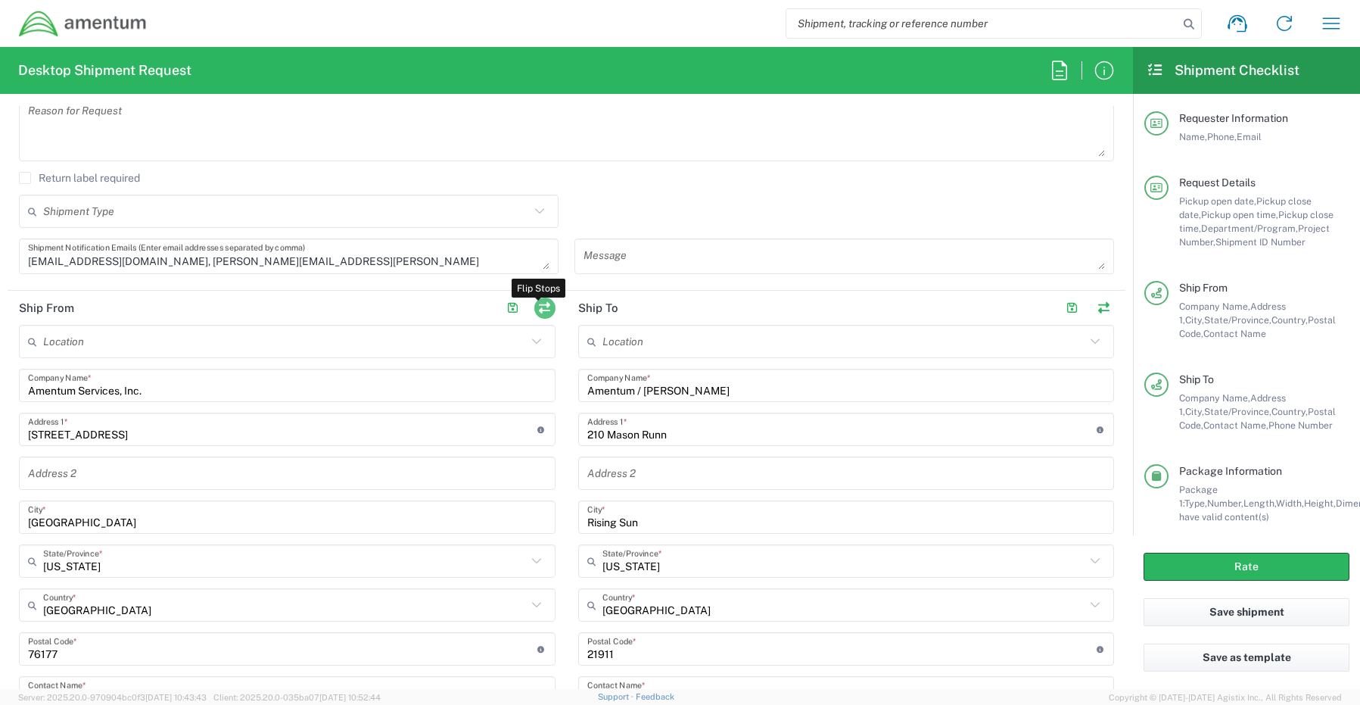
click at [542, 310] on button "button" at bounding box center [544, 308] width 21 height 21
type input "Amentum / Logan Holtman"
type input "210 Mason Runn"
type input "Rising Sun"
type input "[US_STATE]"
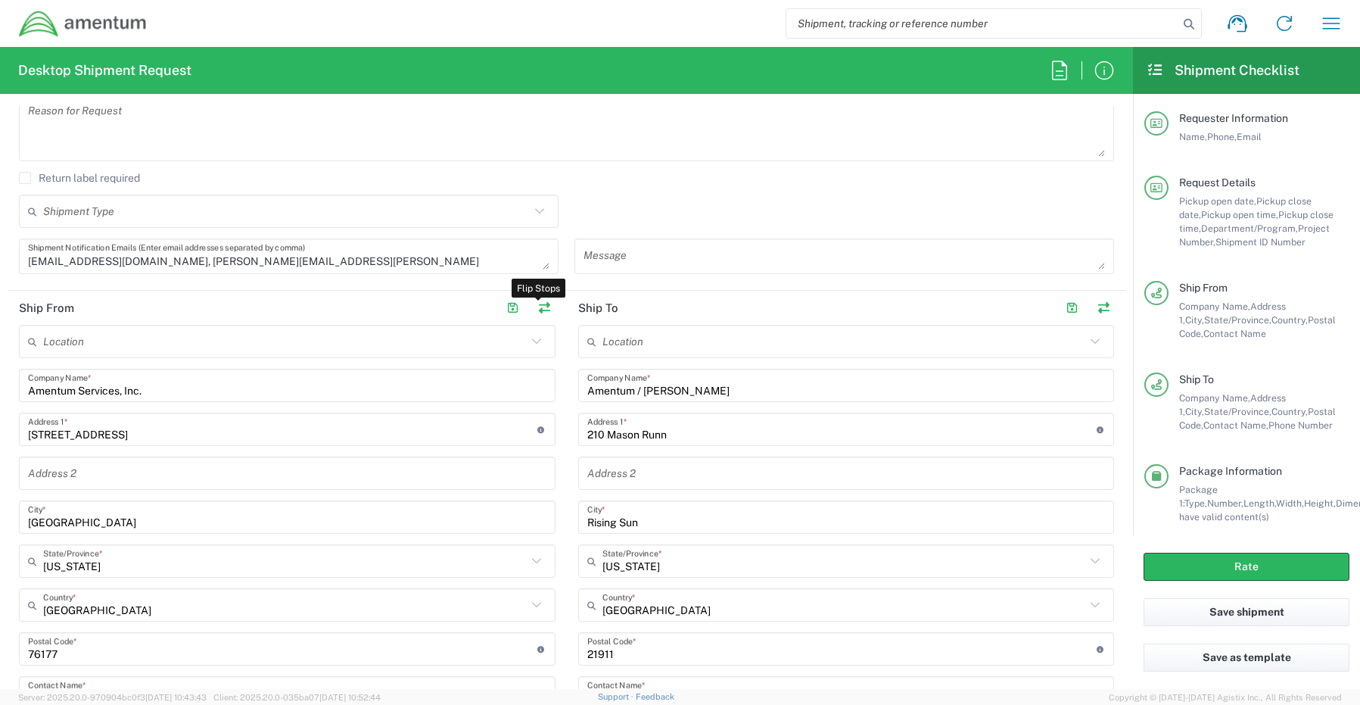
type input "21911"
type input "Logan Holtman"
type input "443-907-4047"
type input "logan.holtman@amentum.com"
type input "Amentum Services, Inc."
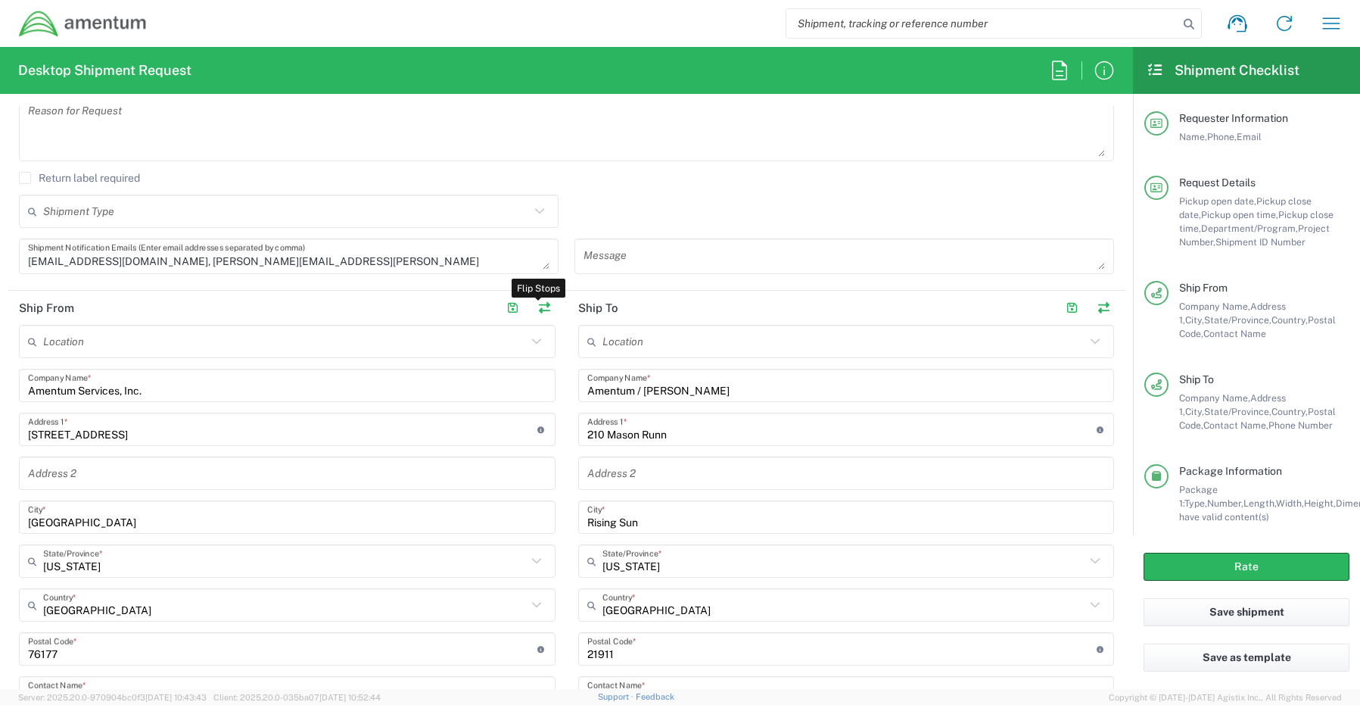
type input "[STREET_ADDRESS]"
type input "[GEOGRAPHIC_DATA]"
type input "[US_STATE]"
type input "76177"
type input "[PERSON_NAME]"
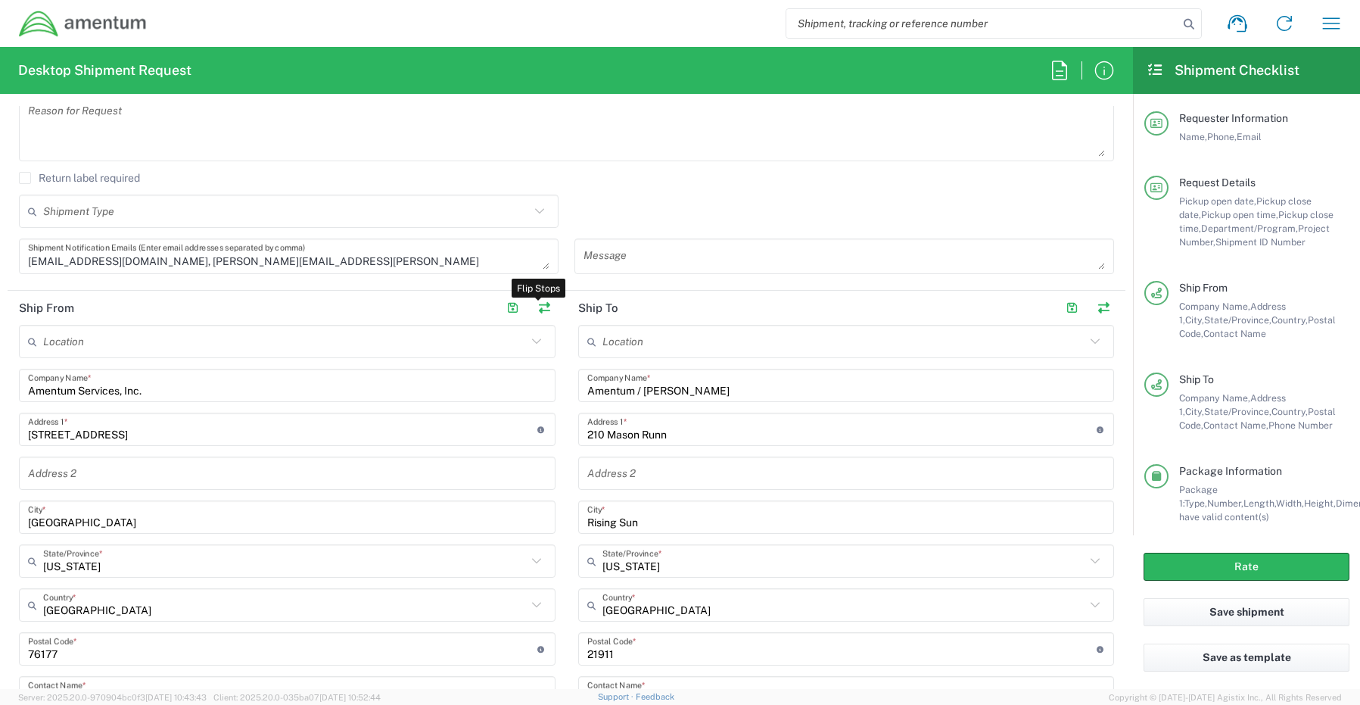
type input "[PHONE_NUMBER]"
type input "[EMAIL_ADDRESS][PERSON_NAME][DOMAIN_NAME]"
type input "Business (General)"
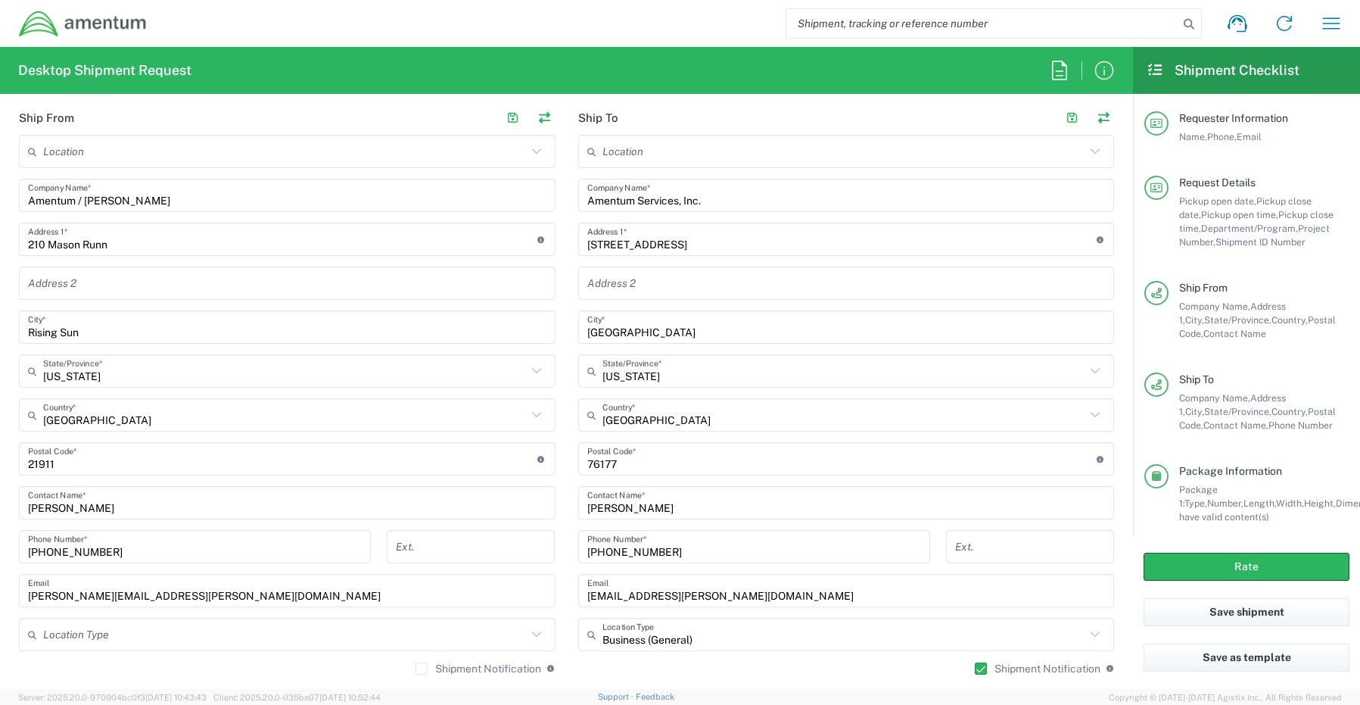
scroll to position [757, 0]
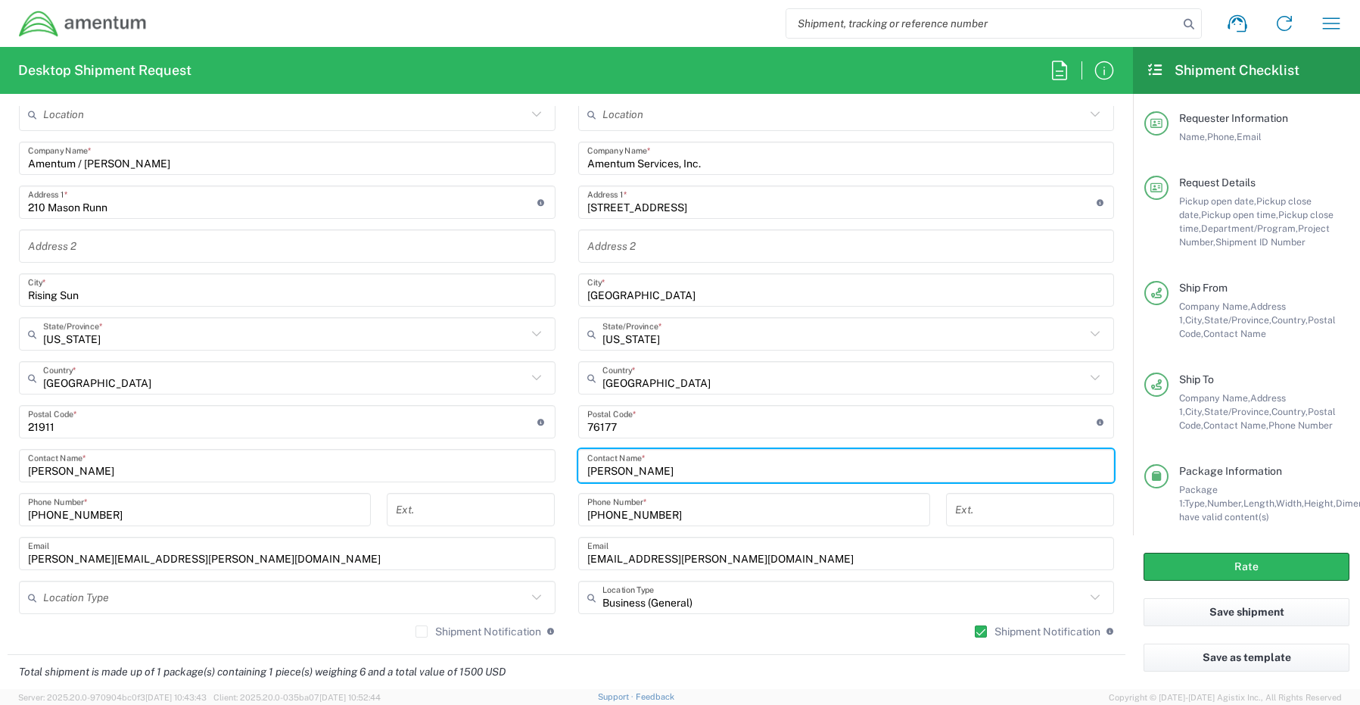
drag, startPoint x: 662, startPoint y: 469, endPoint x: 537, endPoint y: 466, distance: 125.0
click at [539, 464] on div "Ship From Location 1002-4122-6 1006-5256-0 1026-8910-0 1281-0560-3 1369-6441-0 …" at bounding box center [567, 359] width 1118 height 591
paste input "Gregory Preece"
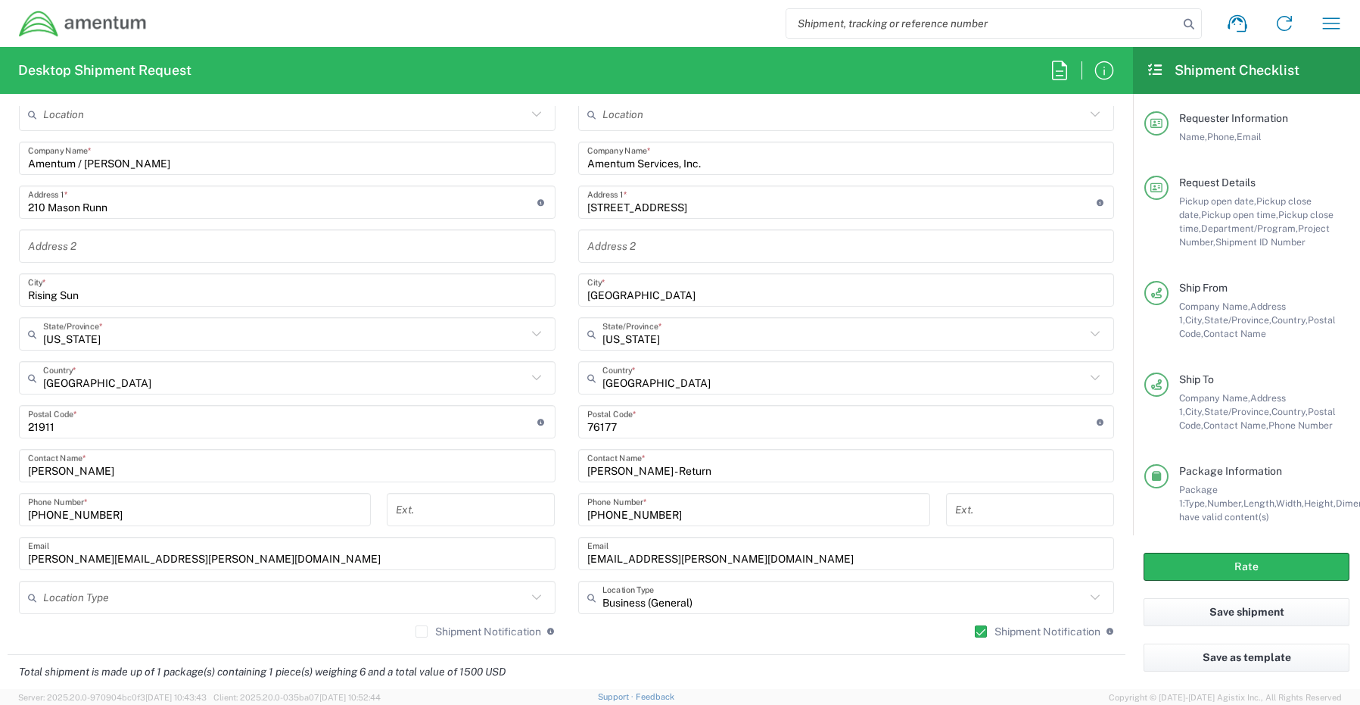
click at [768, 468] on input "Gregory Preece - Return" at bounding box center [846, 466] width 519 height 26
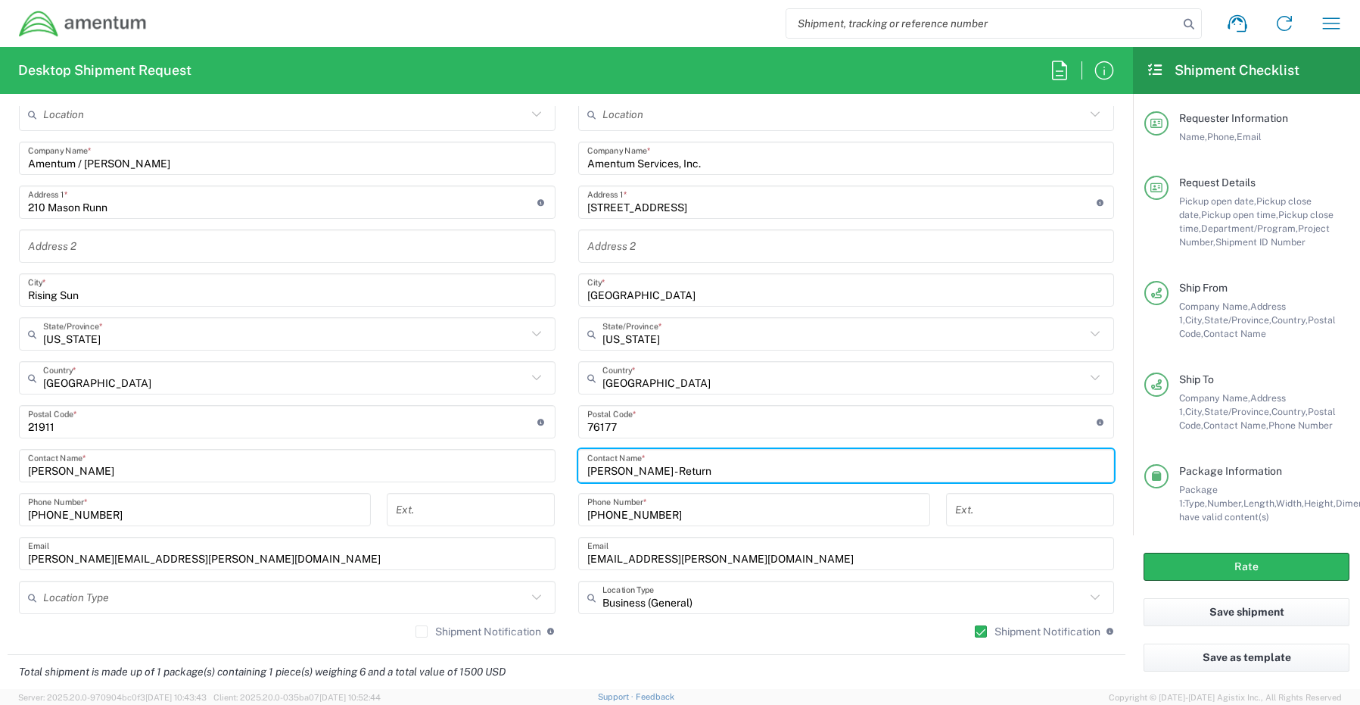
paste input "RITM0250055"
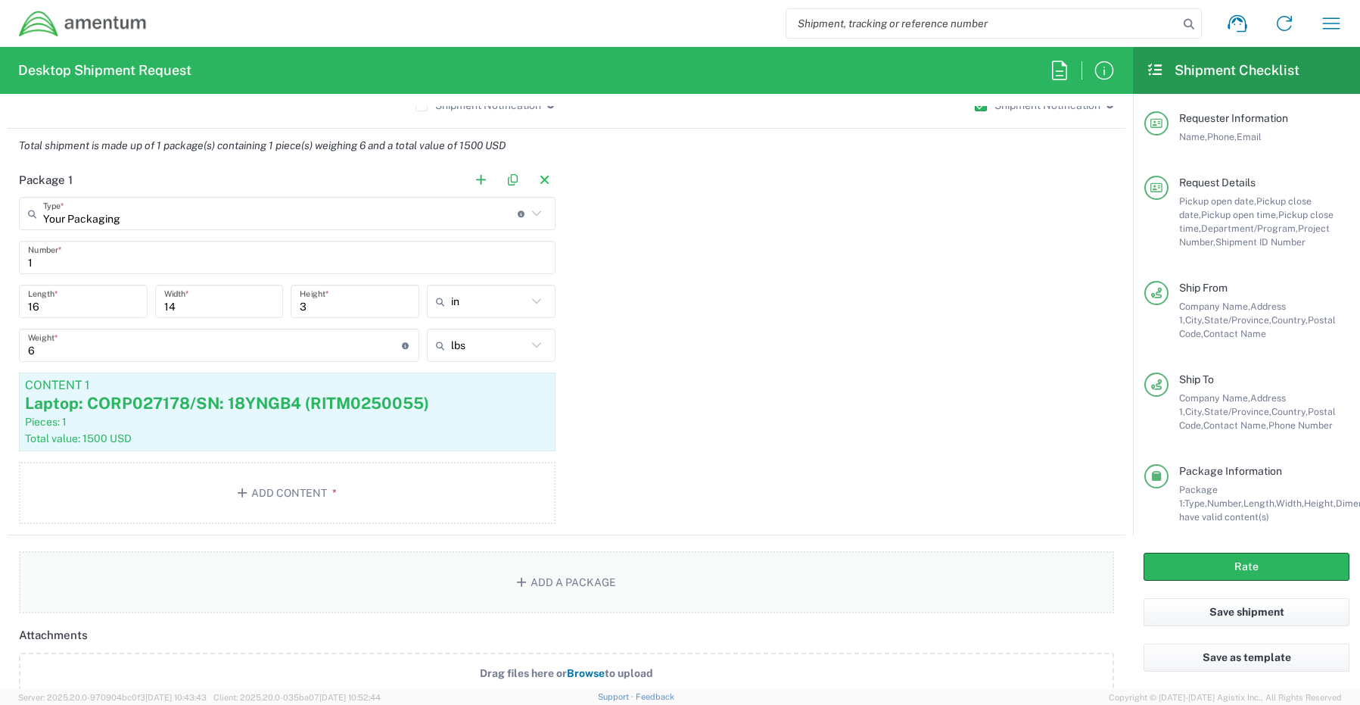
scroll to position [1287, 0]
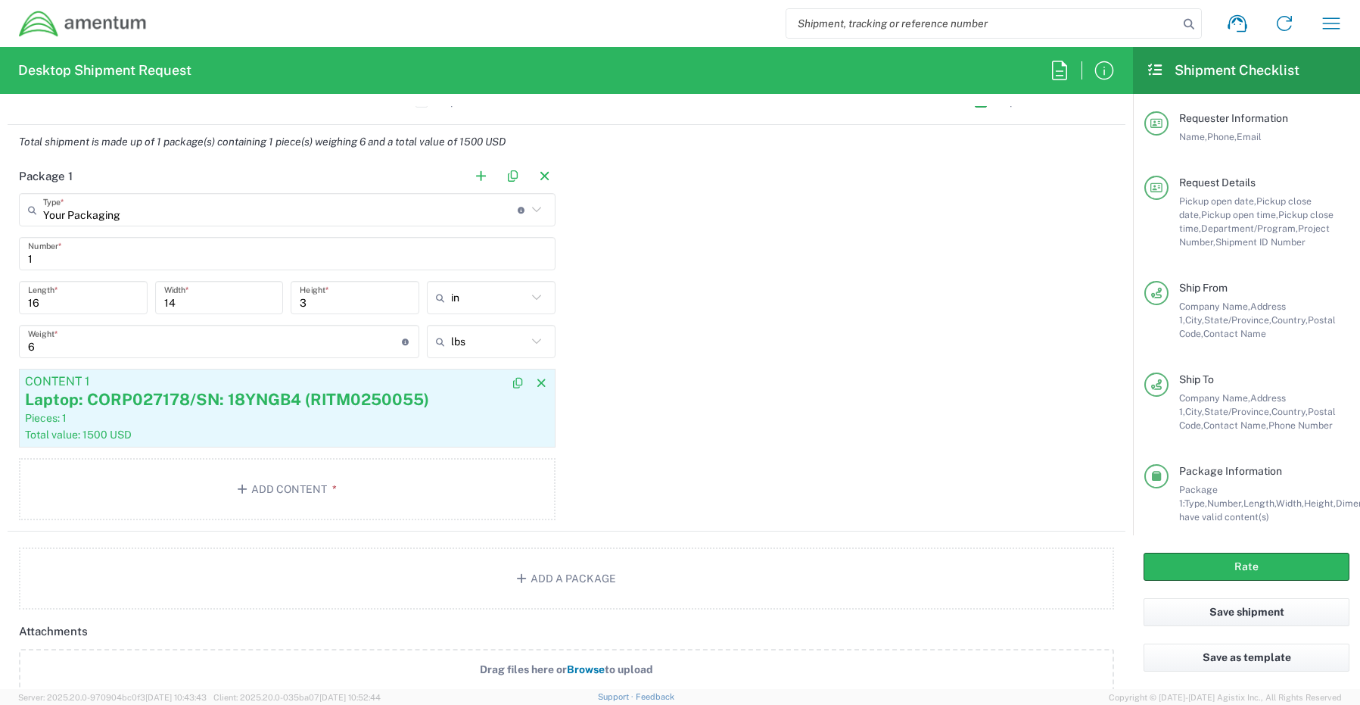
type input "Gregory Preece - Return RITM0250055"
click at [360, 428] on div "Total value: 1500 USD" at bounding box center [287, 435] width 525 height 14
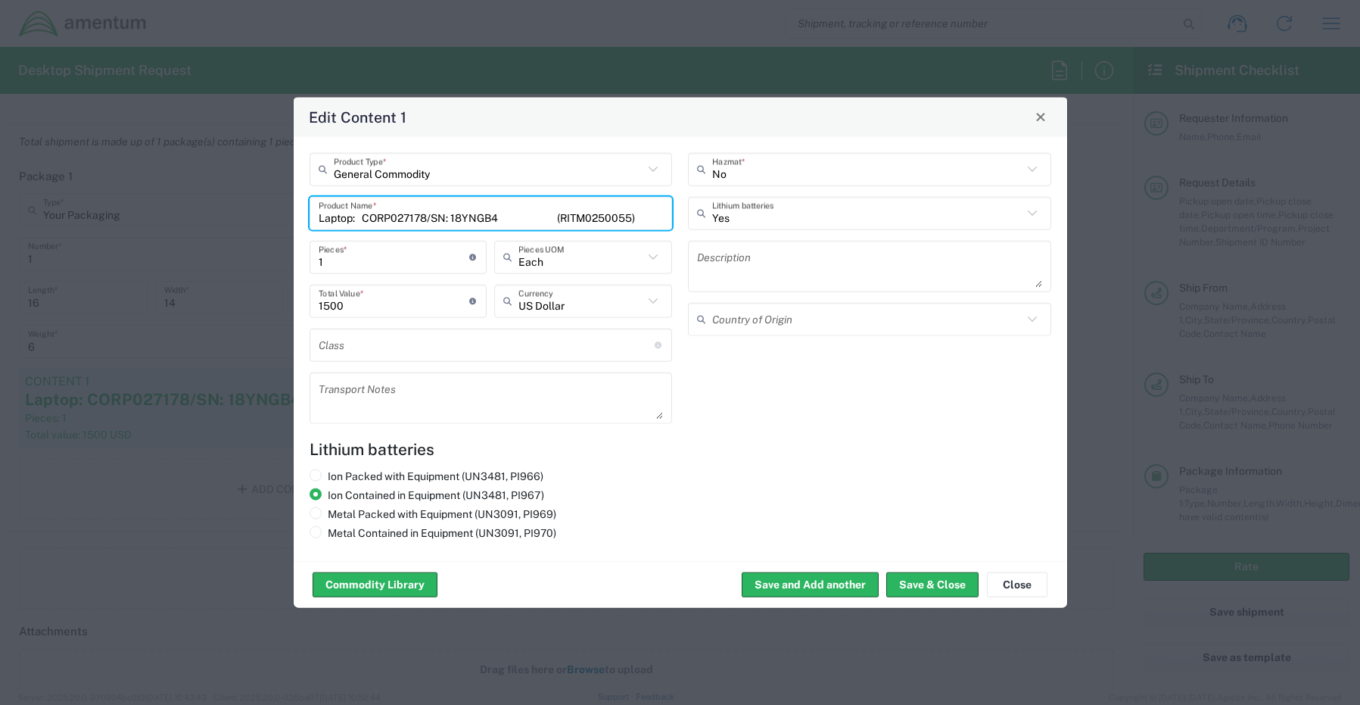
drag, startPoint x: 657, startPoint y: 217, endPoint x: 351, endPoint y: 206, distance: 306.0
click at [351, 206] on input "Laptop: CORP027178/SN: 18YNGB4 (RITM0250055)" at bounding box center [491, 213] width 345 height 26
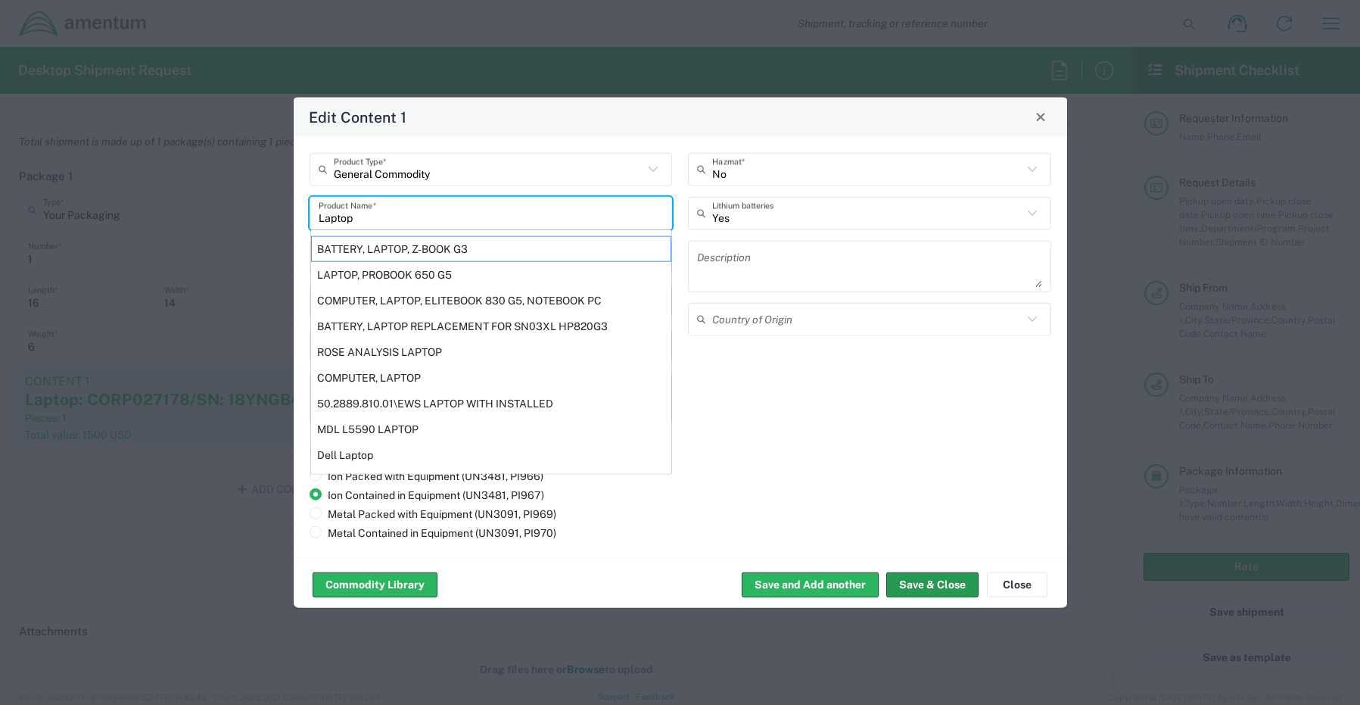
type input "Laptop"
click at [904, 582] on button "Save & Close" at bounding box center [933, 584] width 92 height 24
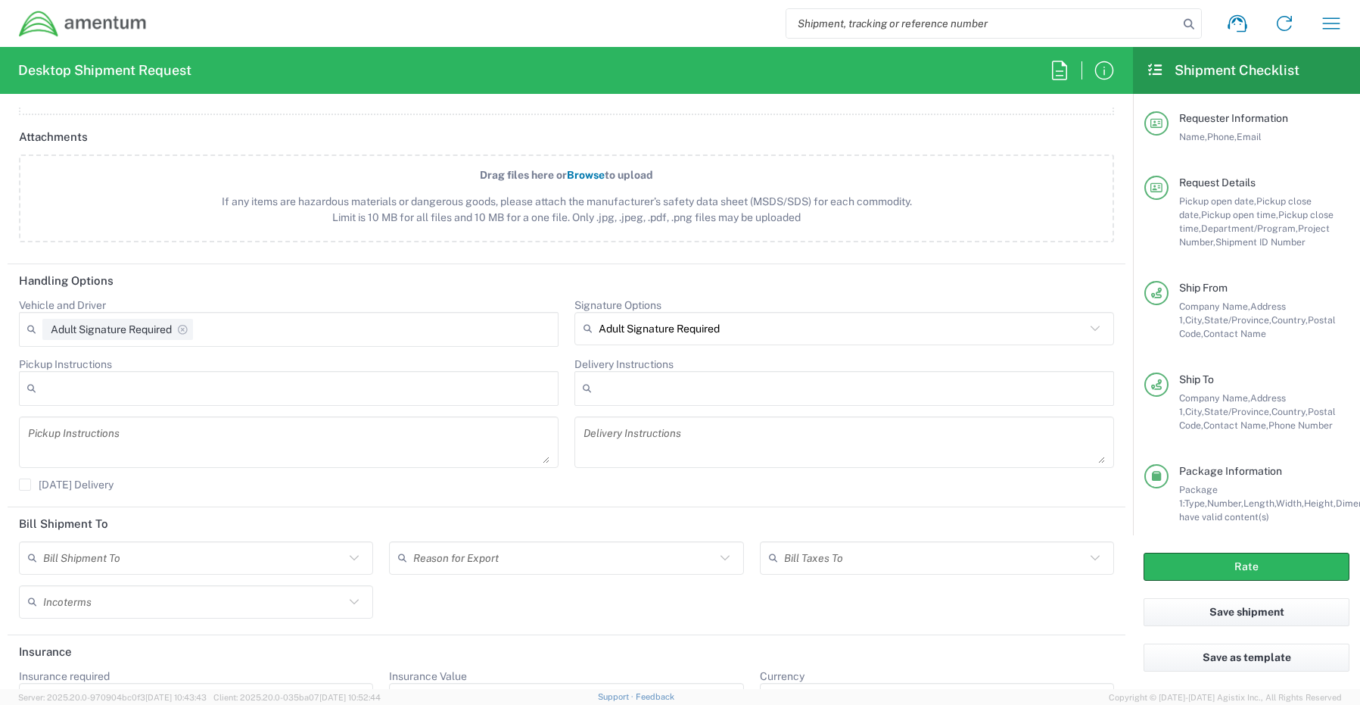
scroll to position [1817, 0]
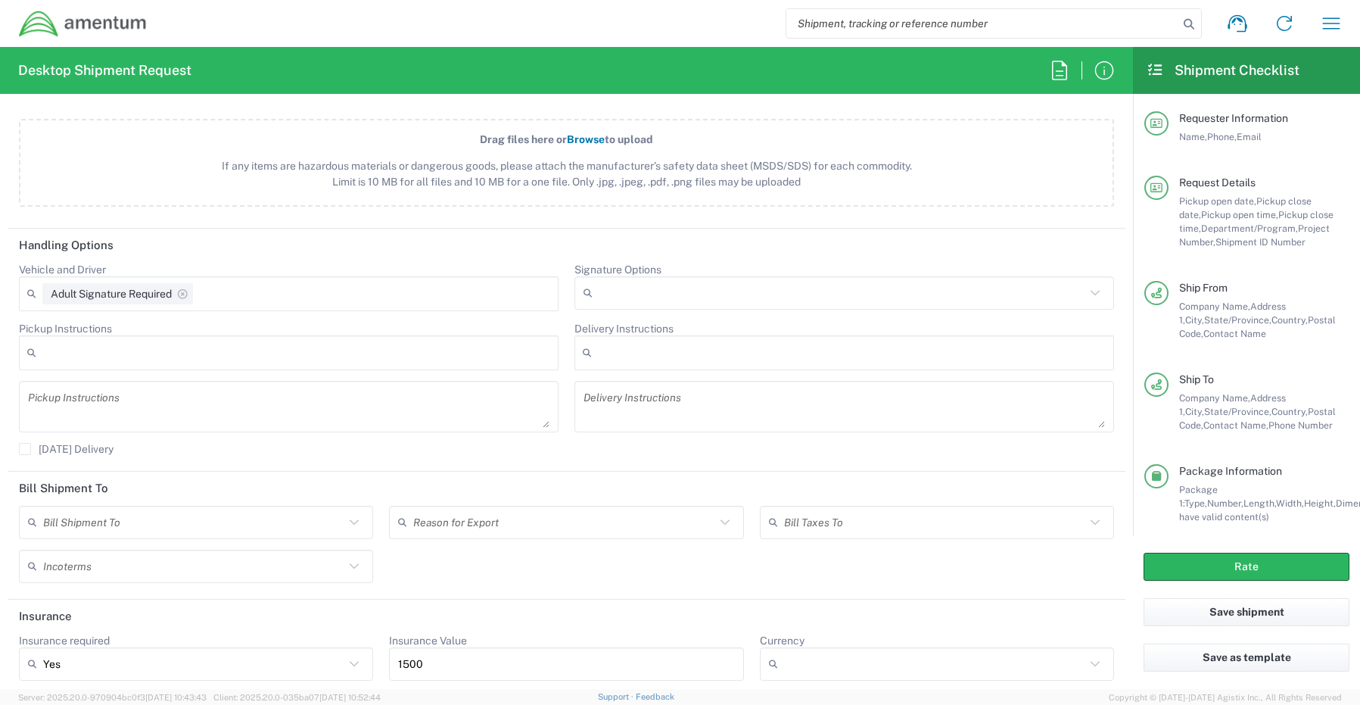
click at [619, 293] on input "Signature Options" at bounding box center [842, 293] width 487 height 24
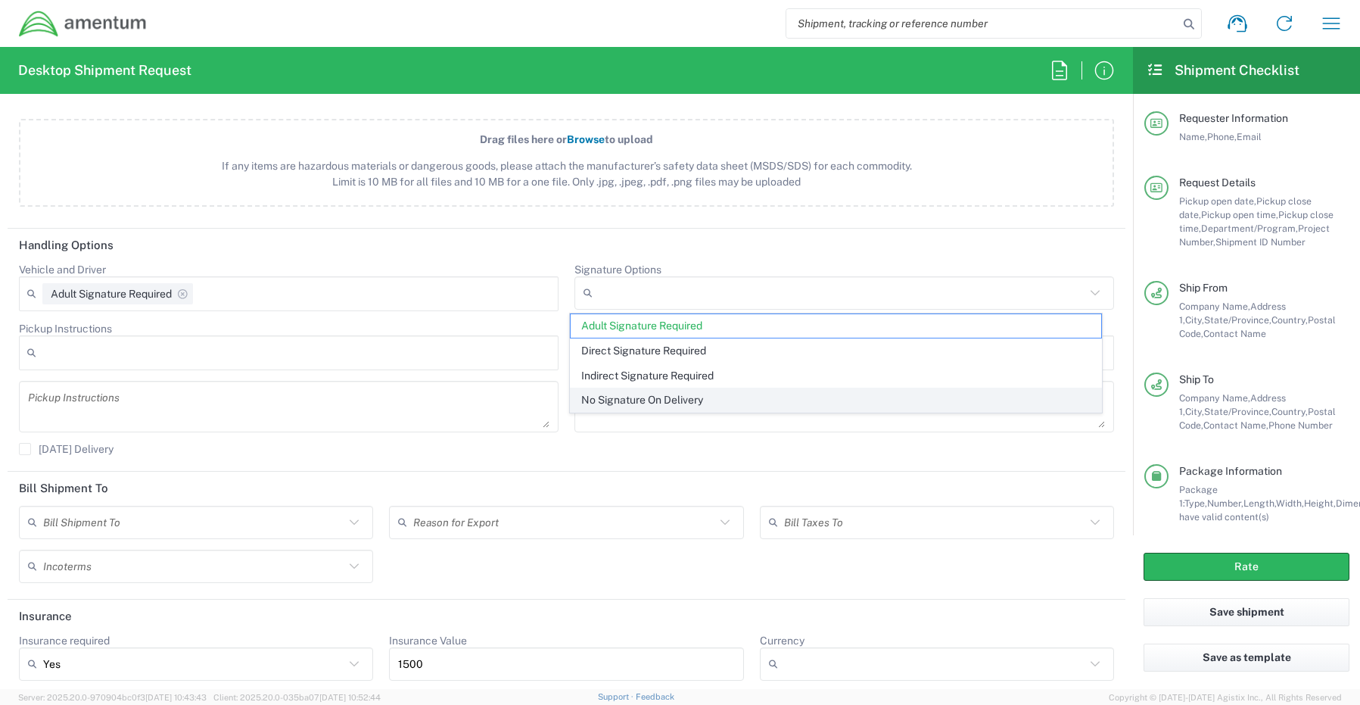
click at [616, 394] on span "No Signature On Delivery" at bounding box center [836, 399] width 531 height 23
type input "No Signature On Delivery"
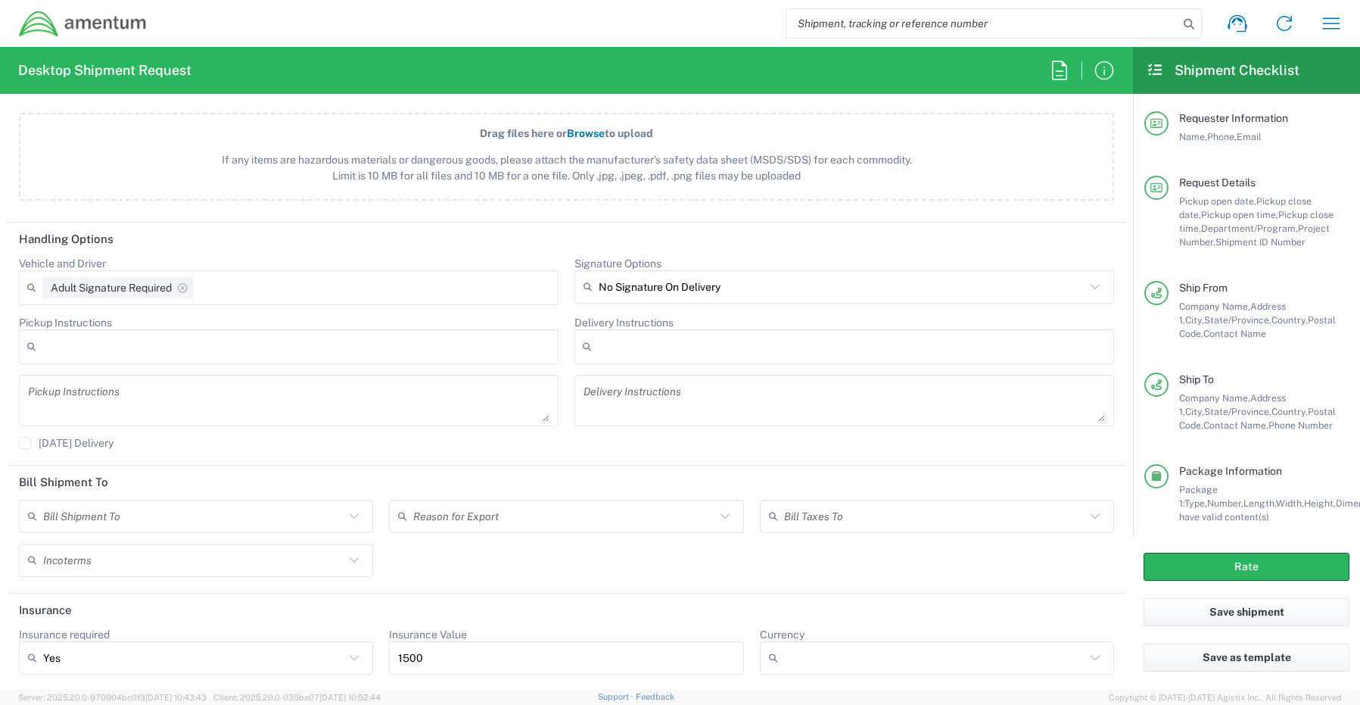
scroll to position [1825, 0]
click at [1165, 566] on button "Rate" at bounding box center [1247, 567] width 206 height 28
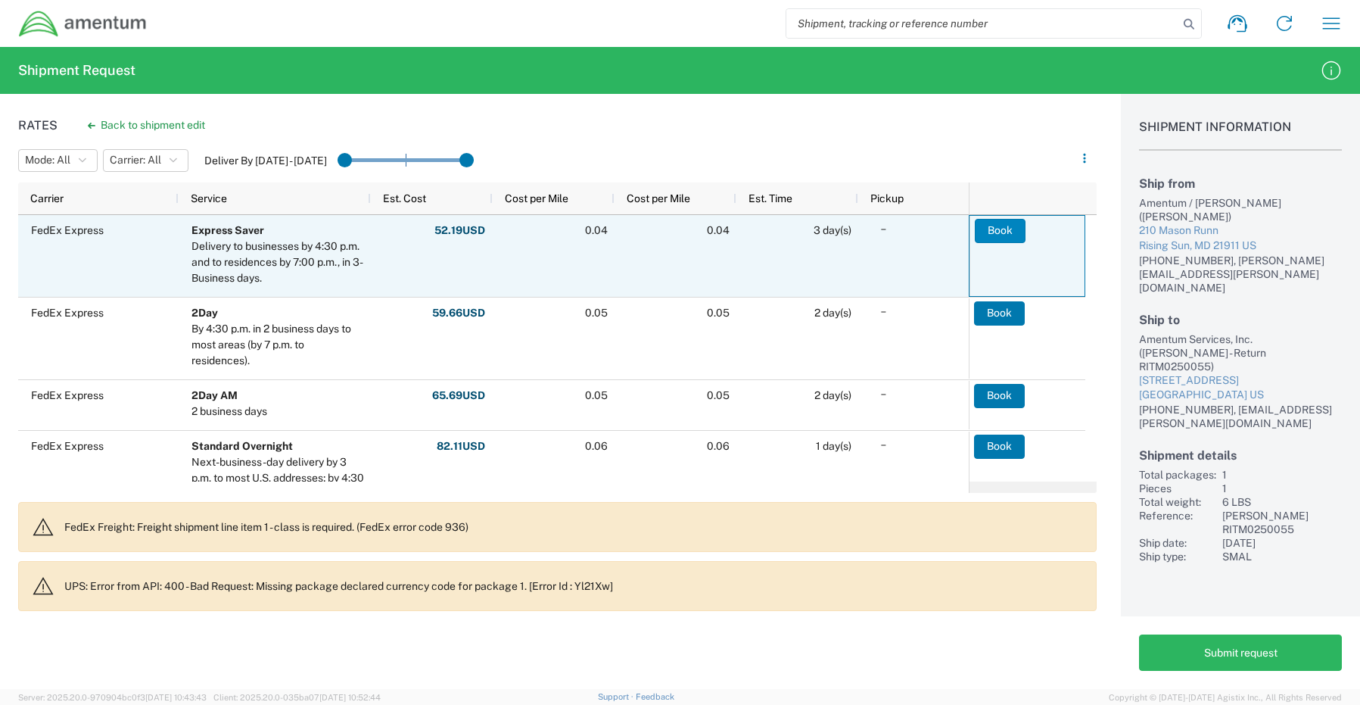
click at [998, 226] on button "Book" at bounding box center [1000, 231] width 51 height 24
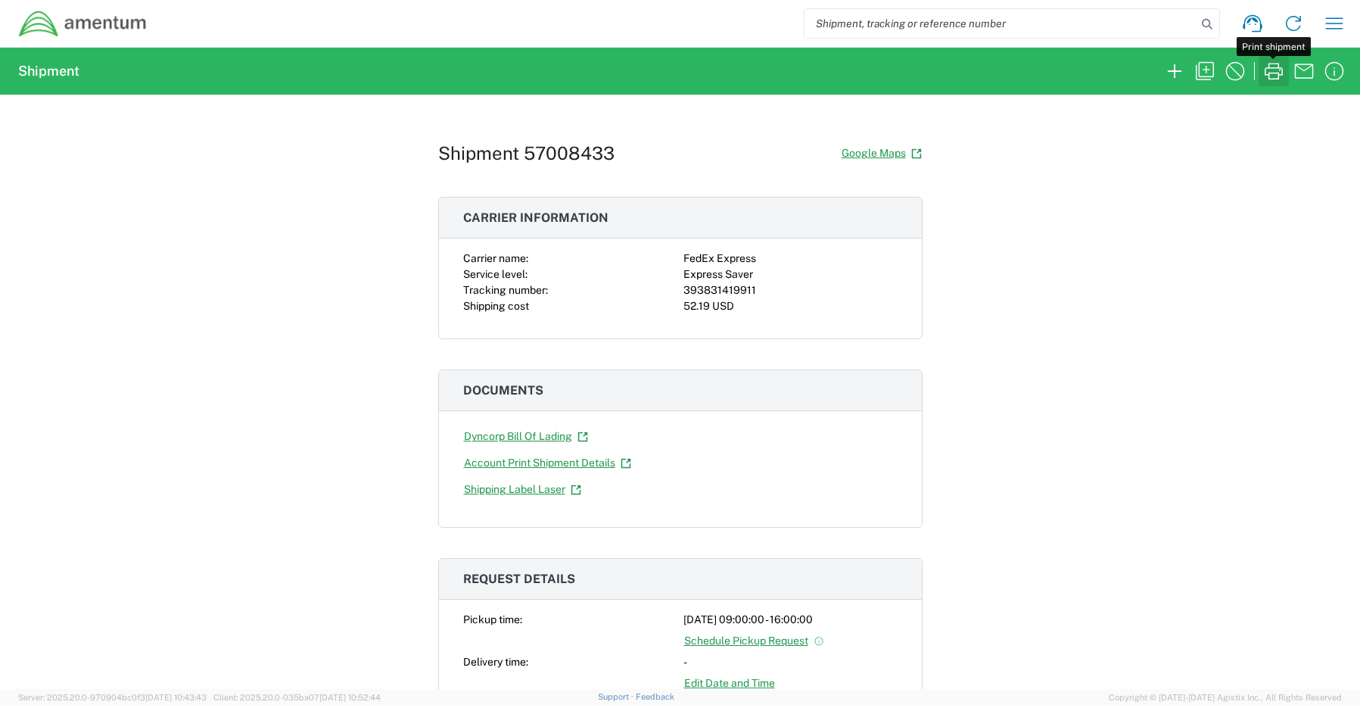
click at [1273, 69] on icon "button" at bounding box center [1274, 71] width 24 height 24
click at [1172, 67] on icon "button" at bounding box center [1175, 71] width 24 height 24
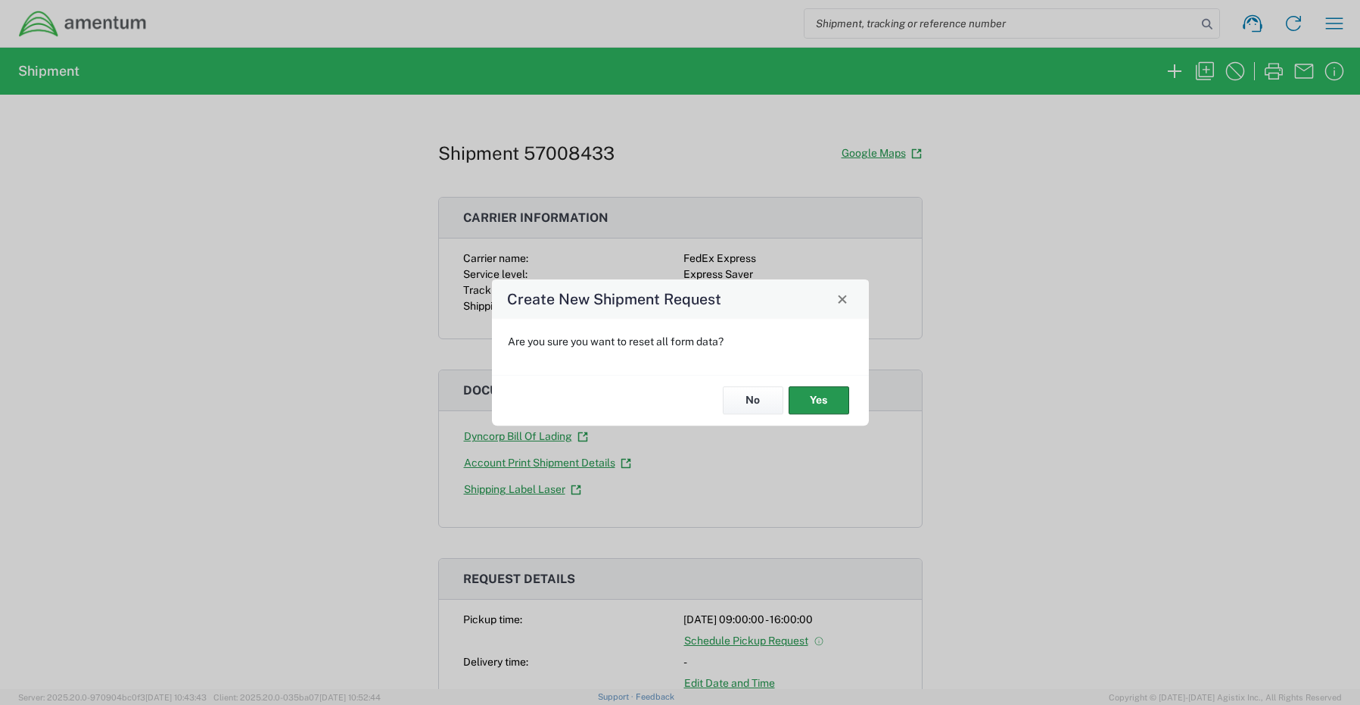
click at [839, 397] on button "Yes" at bounding box center [819, 401] width 61 height 28
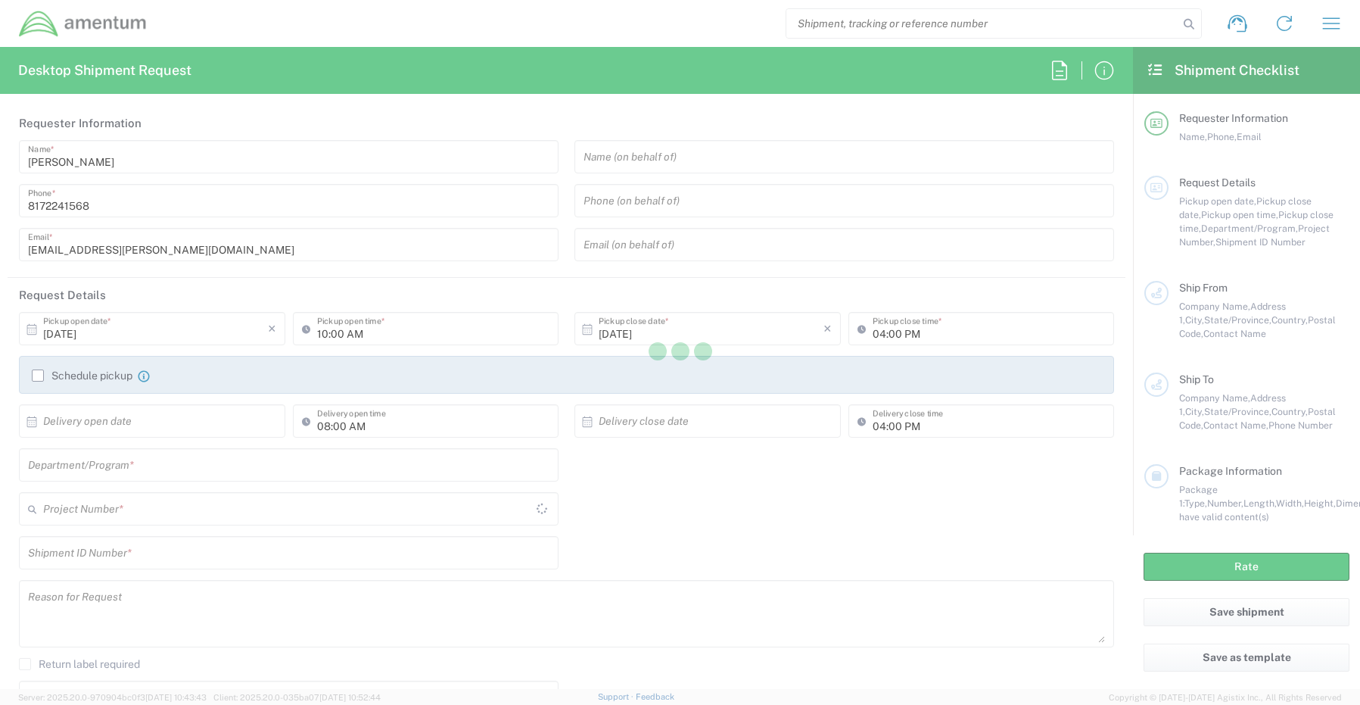
type input "CORP"
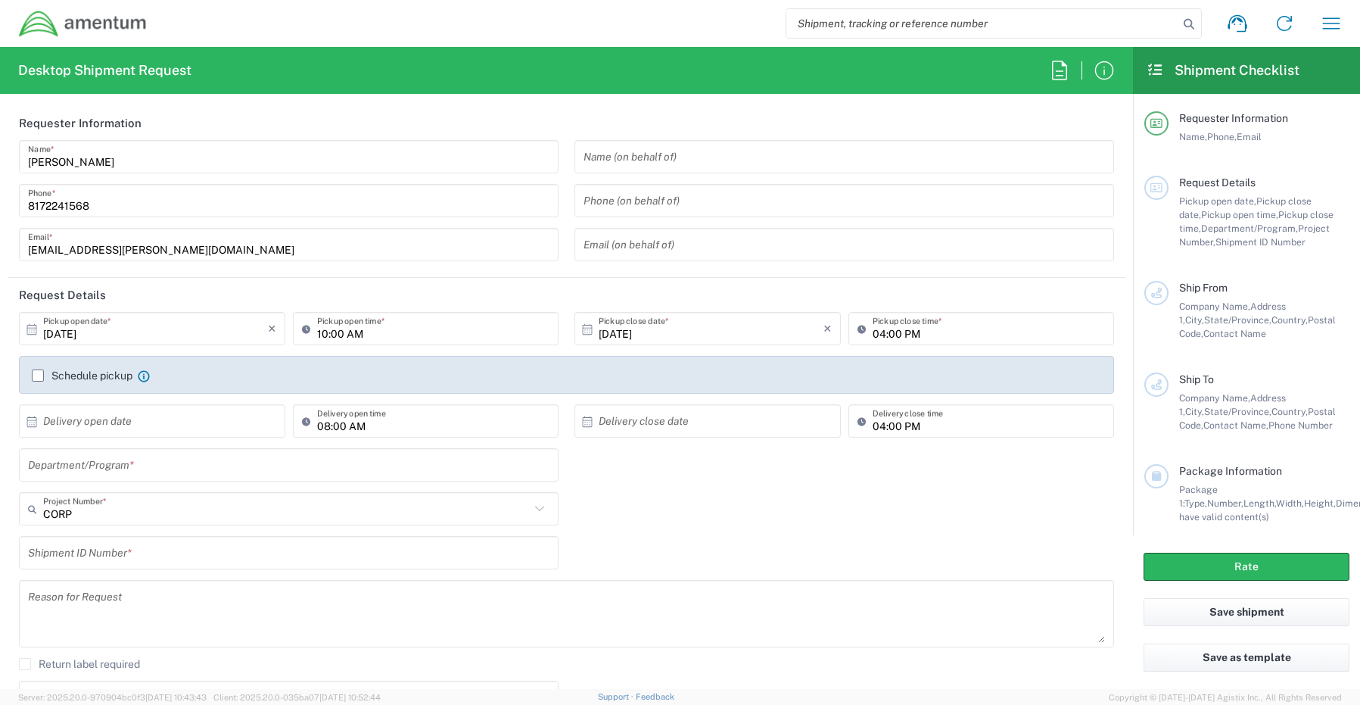
click at [243, 11] on div "Shipment request Shipment tracking Shipment estimator Desktop shipment request …" at bounding box center [752, 23] width 1208 height 36
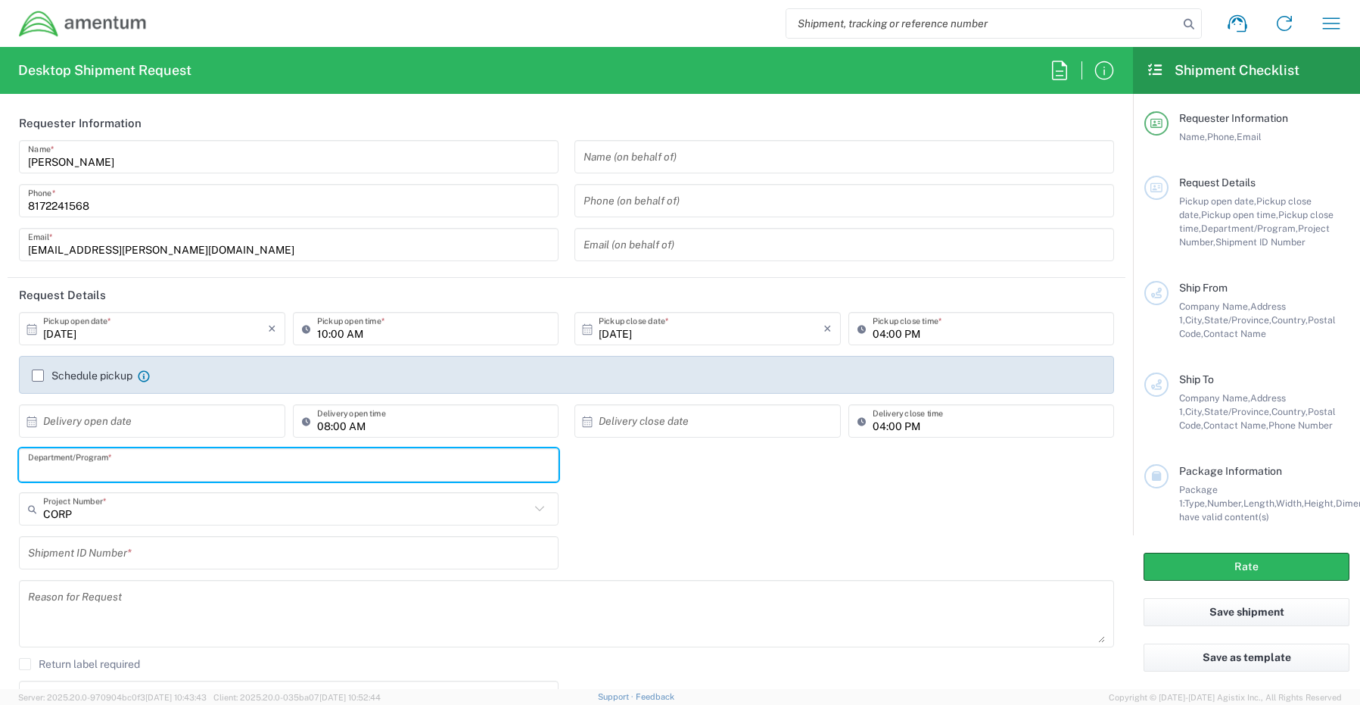
click at [164, 463] on input "text" at bounding box center [289, 465] width 522 height 26
paste input "Gregory Preece"
type input "Gregory Preece"
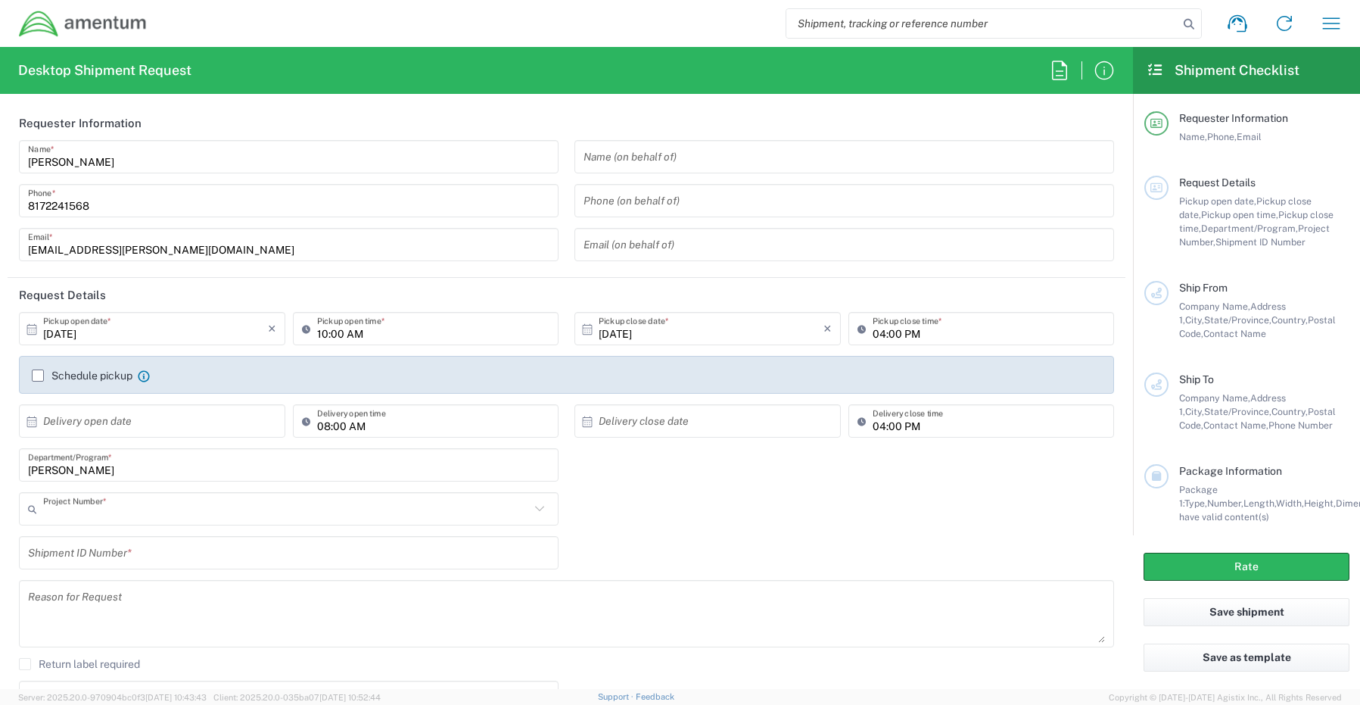
click at [75, 516] on input "text" at bounding box center [286, 509] width 487 height 26
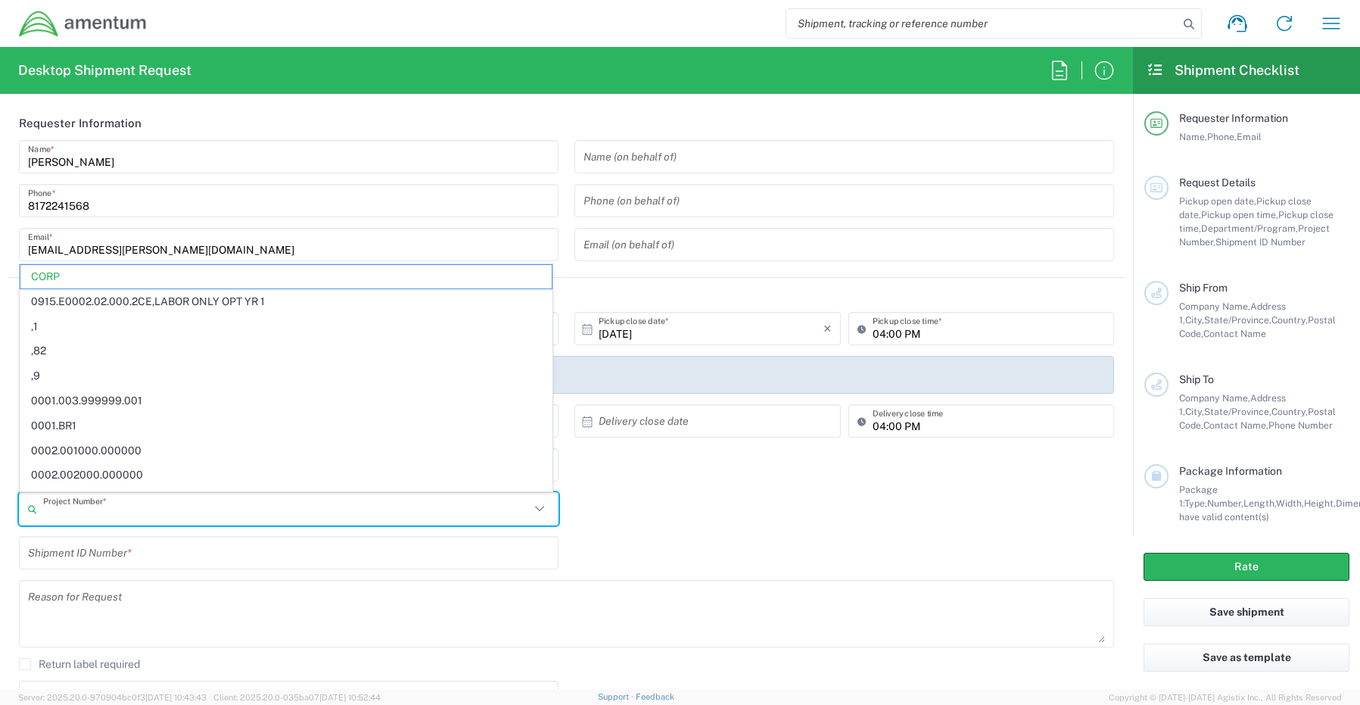
paste input "OVHD.100111.00000"
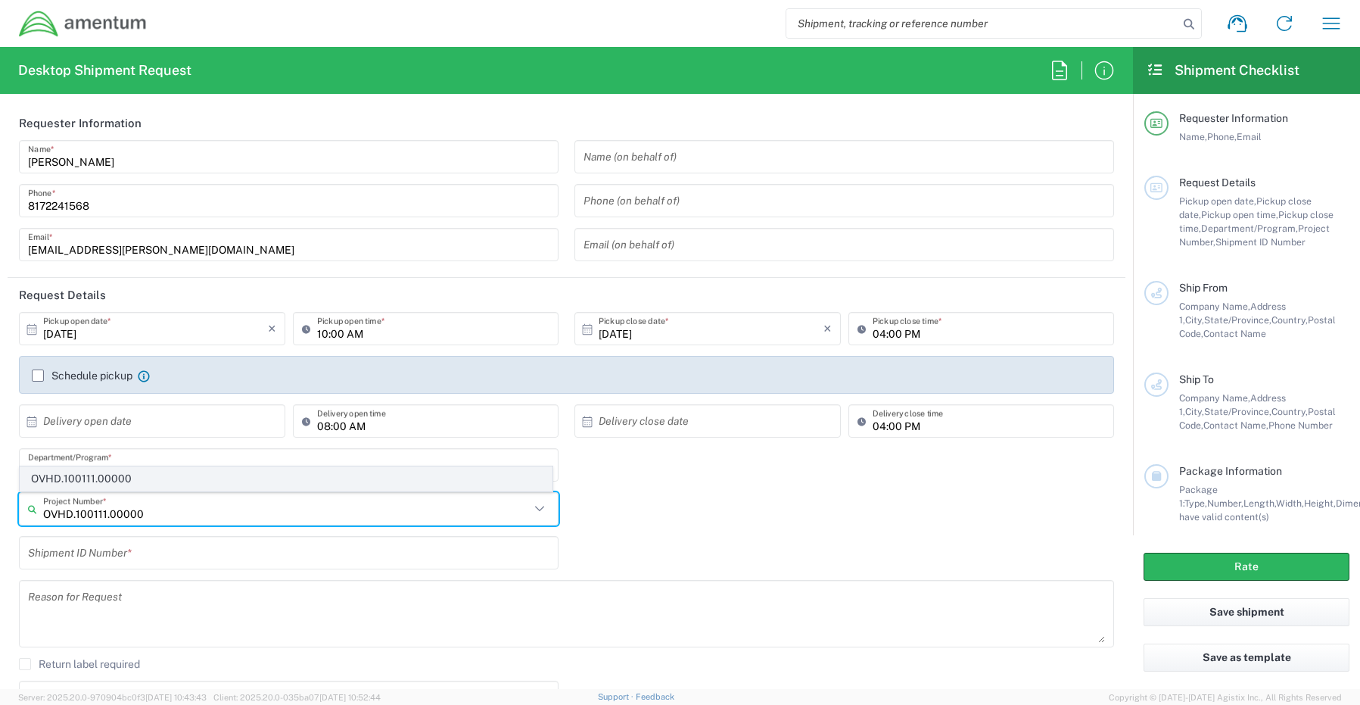
type input "OVHD.100111.00000"
click at [74, 479] on span "OVHD.100111.00000" at bounding box center [285, 478] width 531 height 23
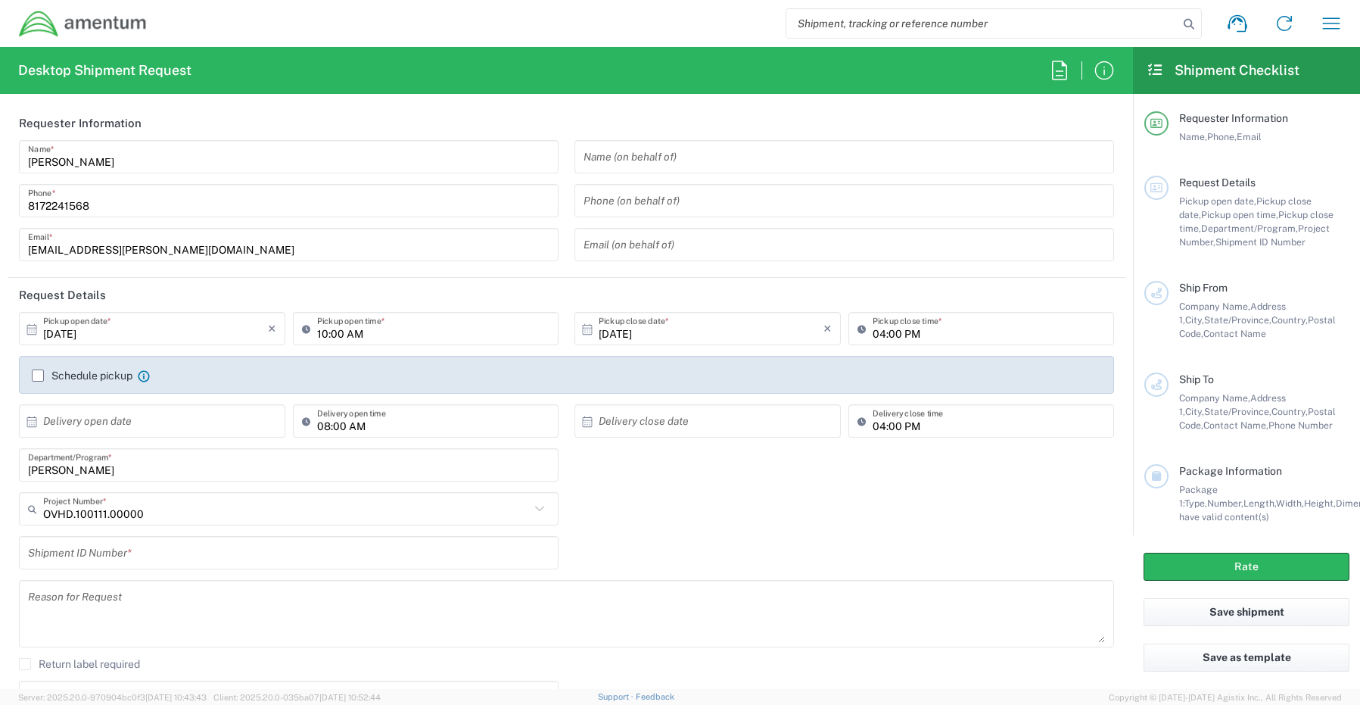
click at [100, 556] on input "text" at bounding box center [289, 553] width 522 height 26
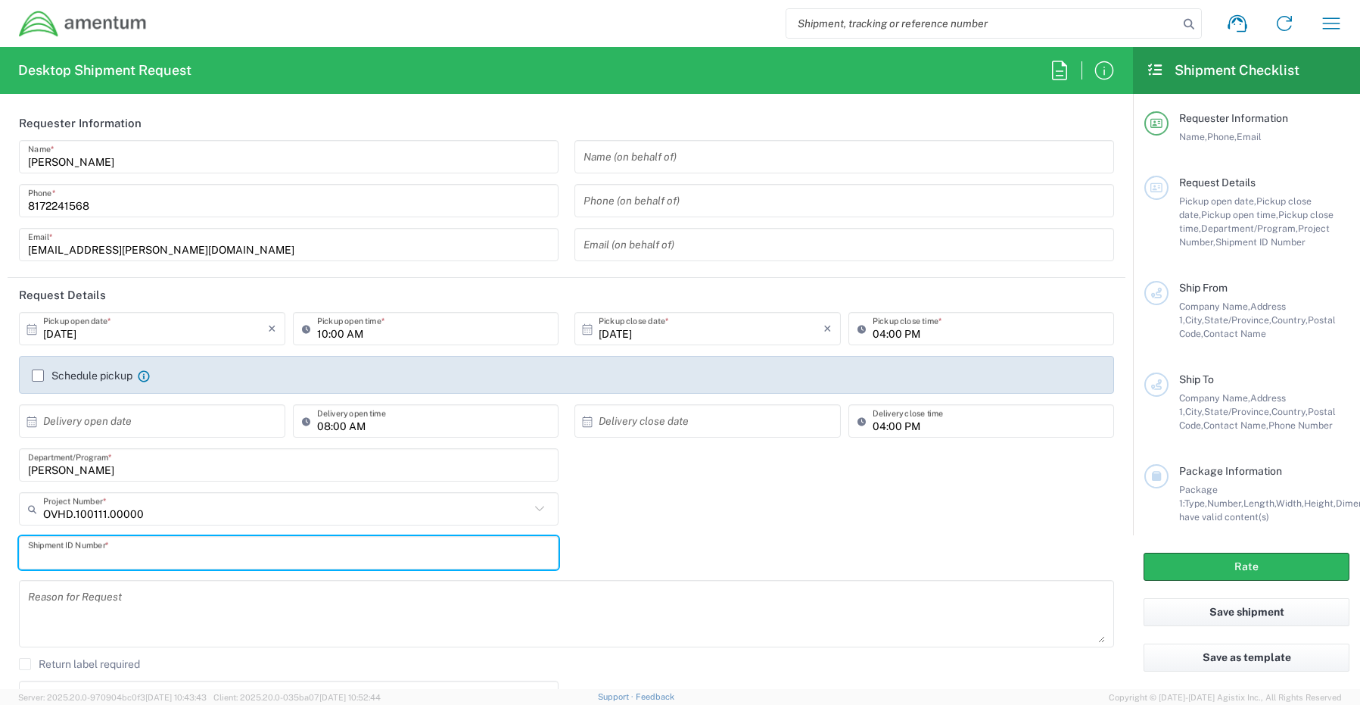
paste input "Brian Coates REQ0239001"
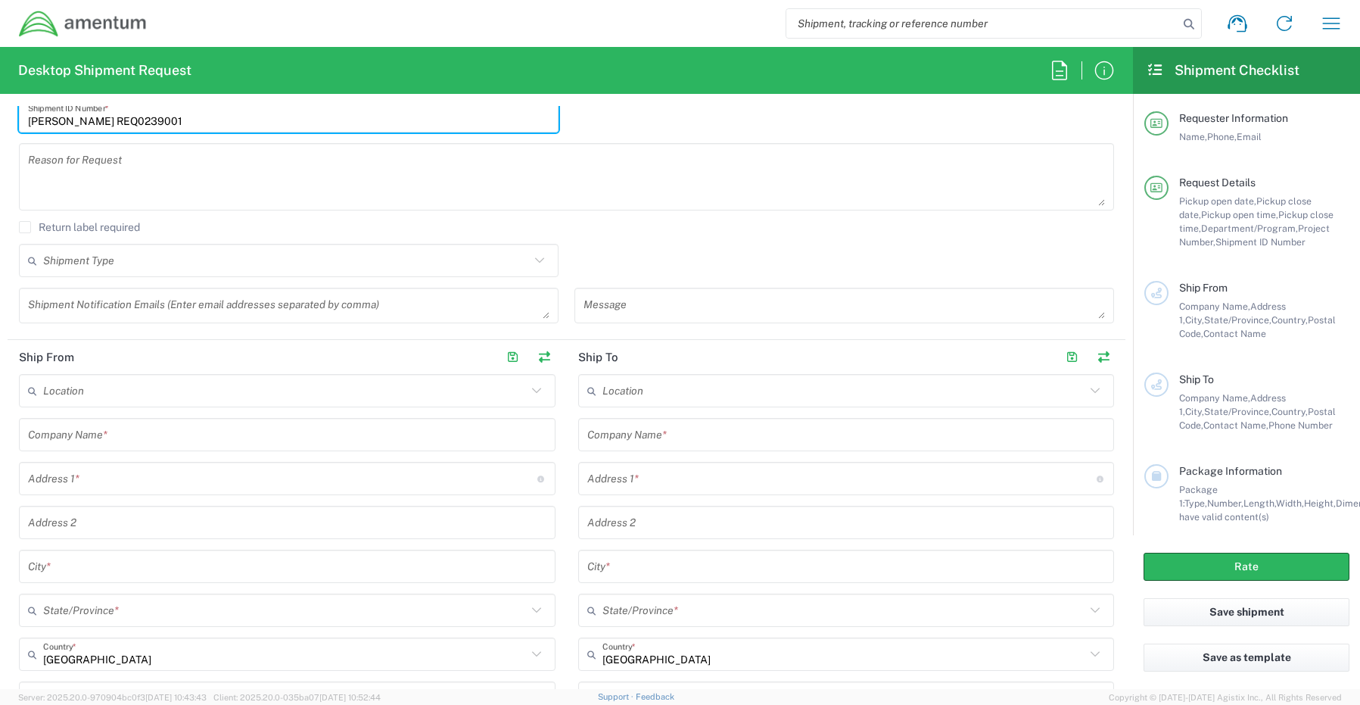
scroll to position [454, 0]
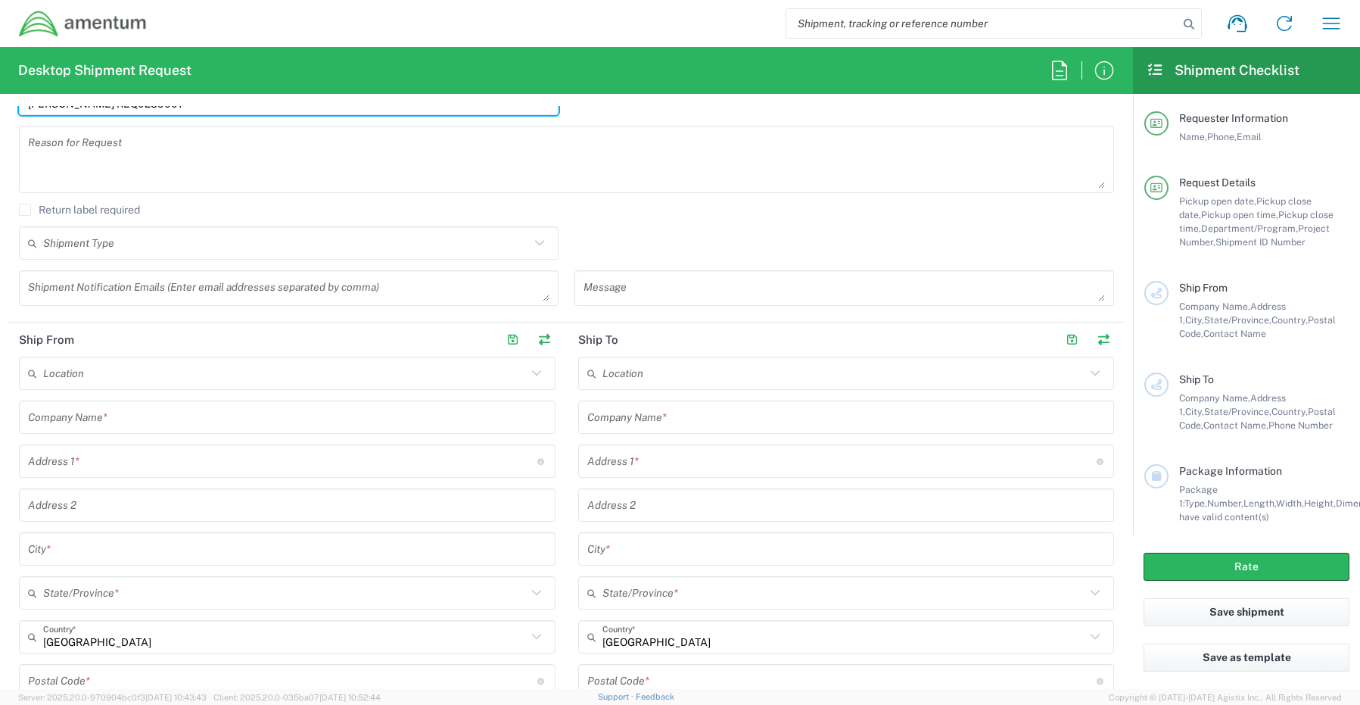
type input "Brian Coates REQ0239001"
click at [73, 287] on textarea at bounding box center [289, 288] width 522 height 26
click at [49, 288] on textarea at bounding box center [289, 288] width 522 height 26
paste textarea "Gregory.Preece@amentum.com"
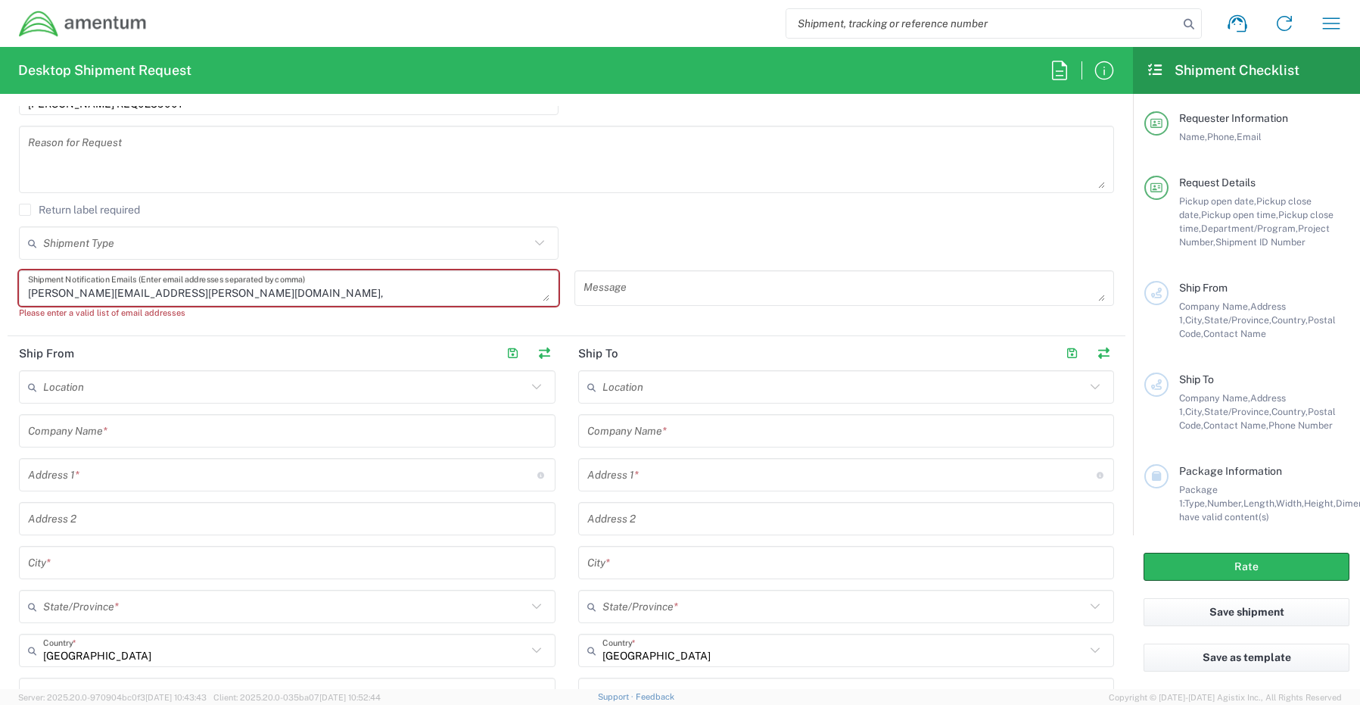
click at [200, 299] on textarea "Gregory.Preece@amentum.com," at bounding box center [289, 288] width 522 height 26
paste textarea "Malivahn.Low@amentum.com"
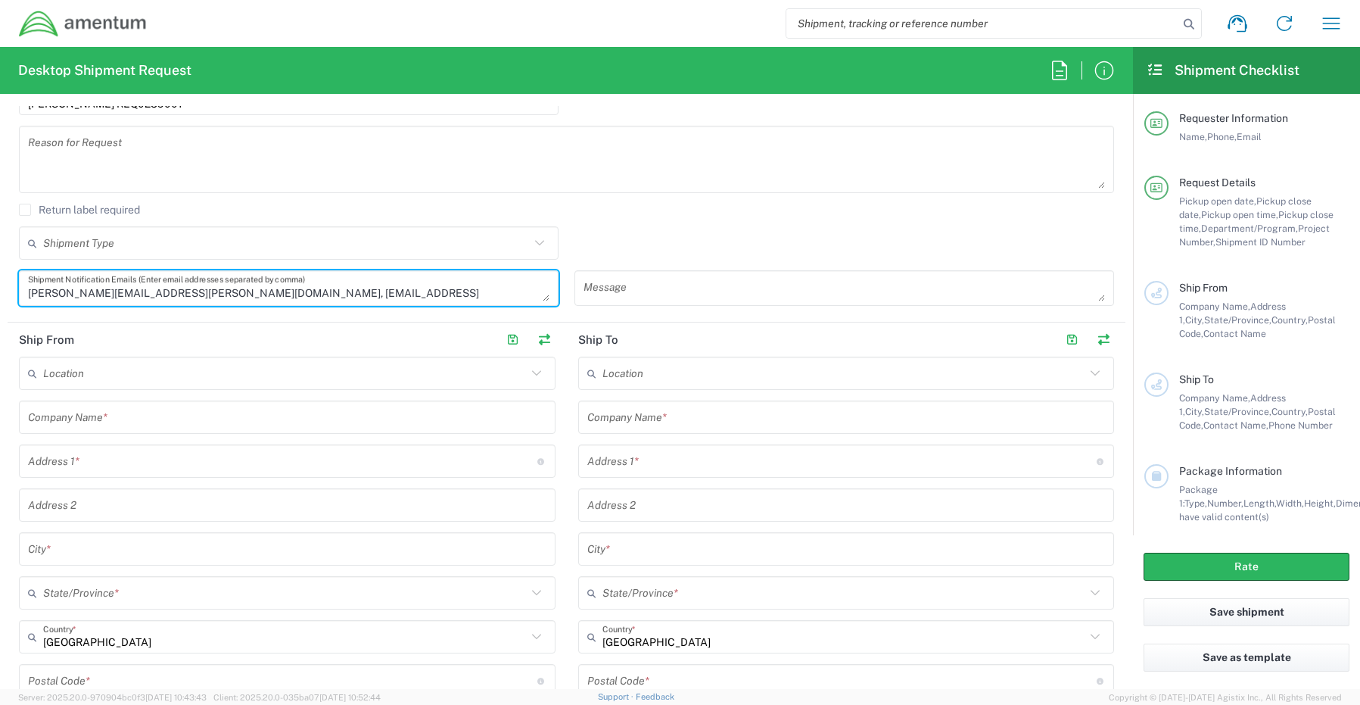
scroll to position [681, 0]
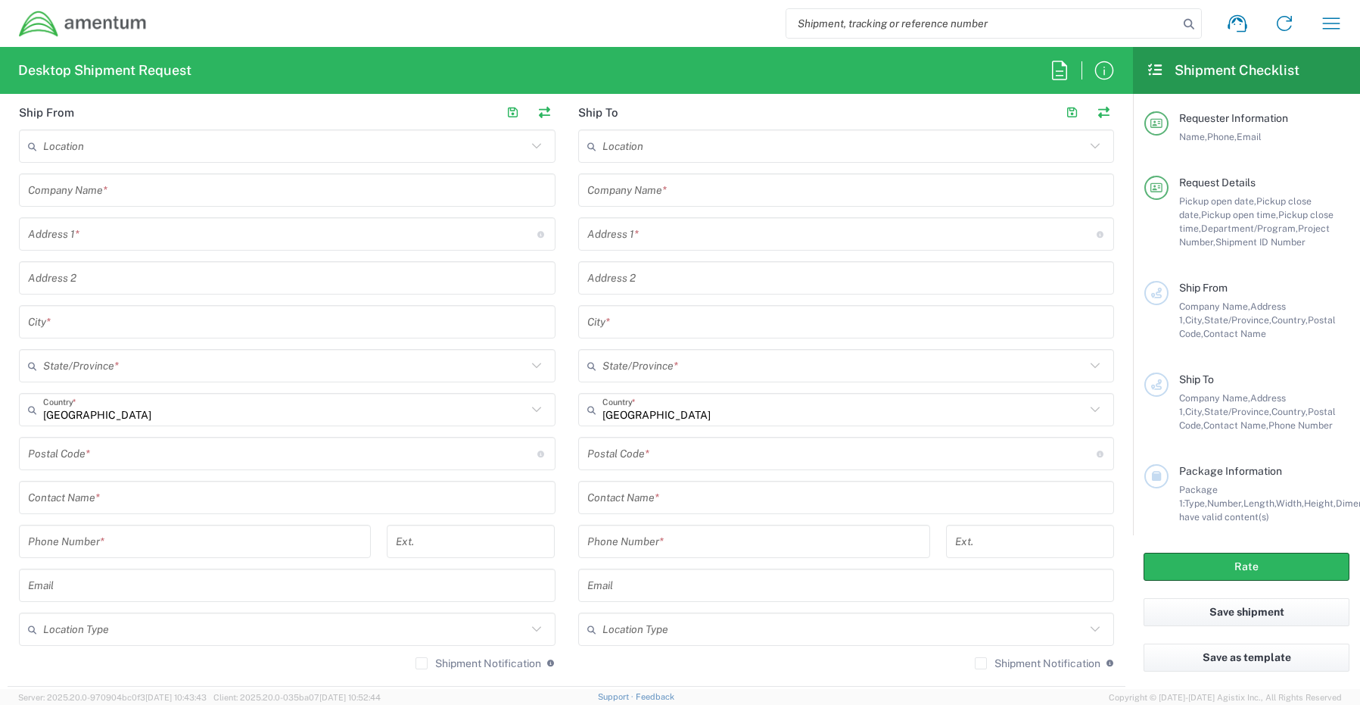
type textarea "Gregory.Preece@amentum.com, Malivahn.Low@amentum.com"
click at [77, 494] on input "text" at bounding box center [287, 498] width 519 height 26
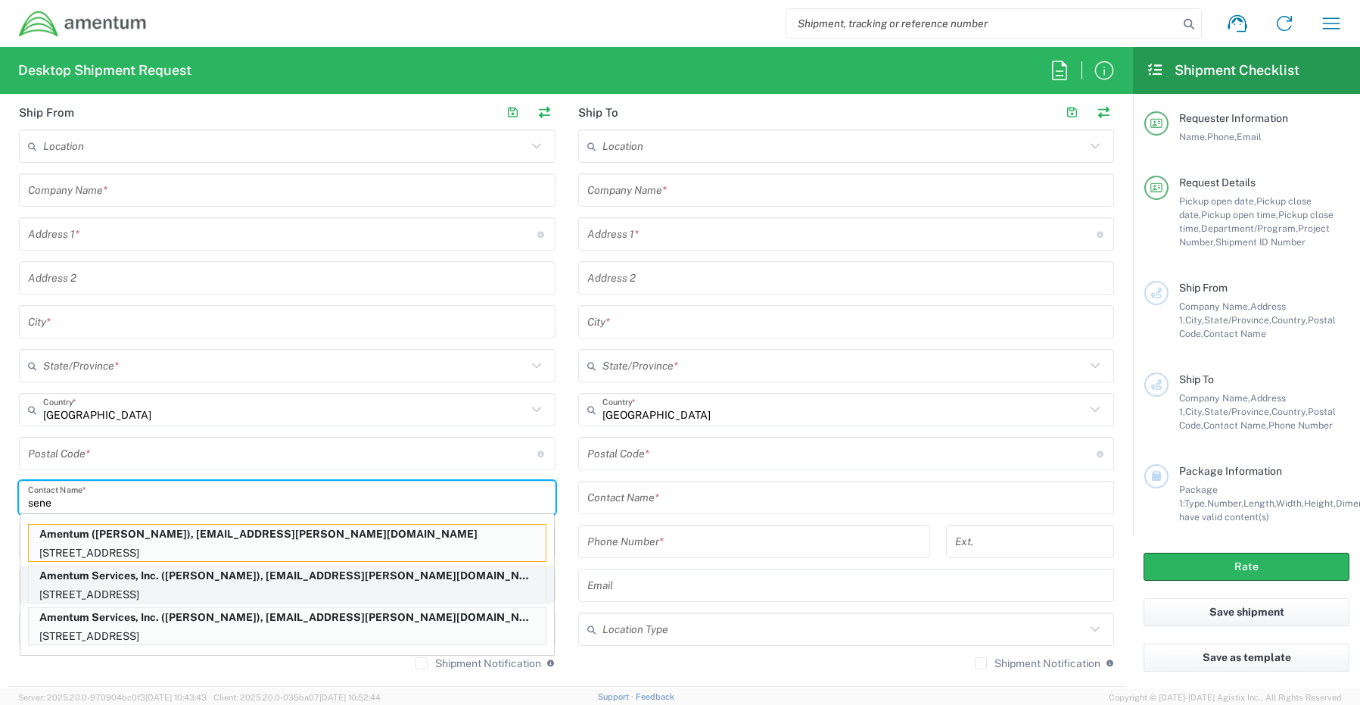
type input "sene"
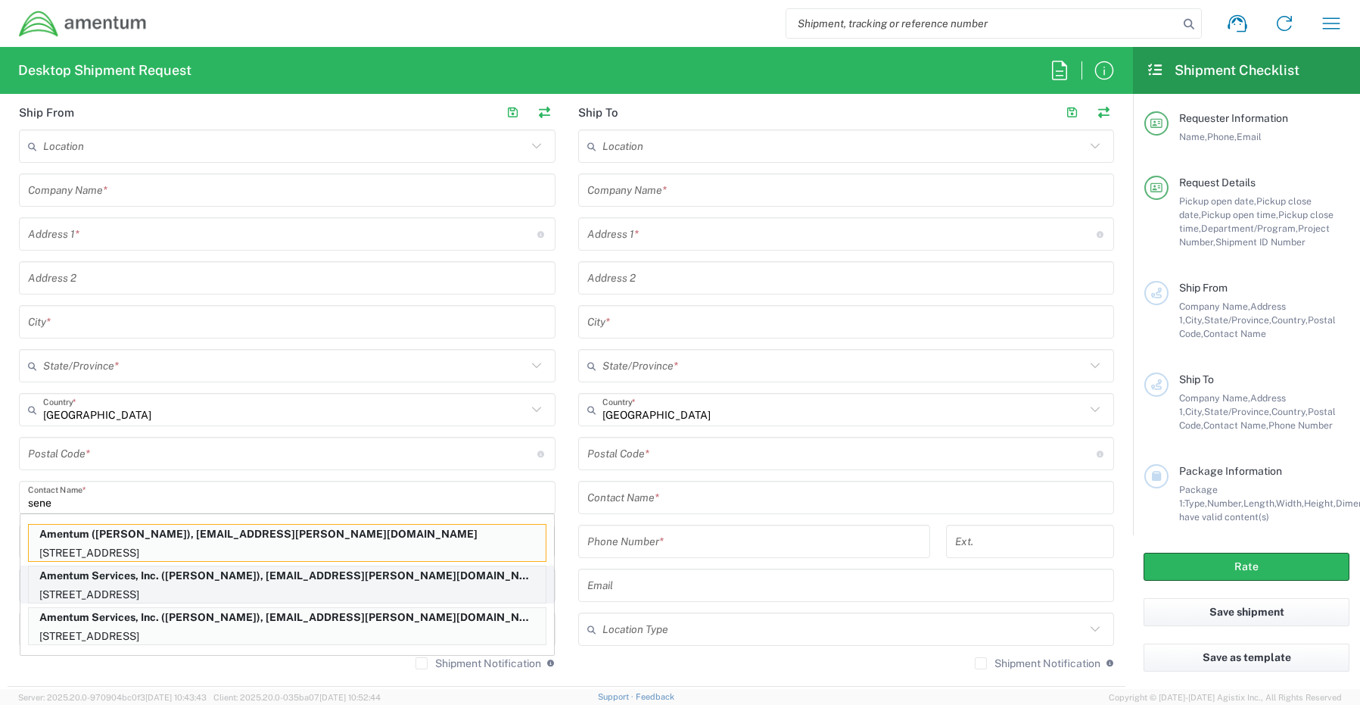
click at [104, 582] on p "Amentum Services, Inc. (Senecia Morgan), senecia.morgan@amentum.com" at bounding box center [287, 575] width 517 height 19
type input "Amentum Services, Inc."
type input "[STREET_ADDRESS]"
type input "[GEOGRAPHIC_DATA]"
type input "[US_STATE]"
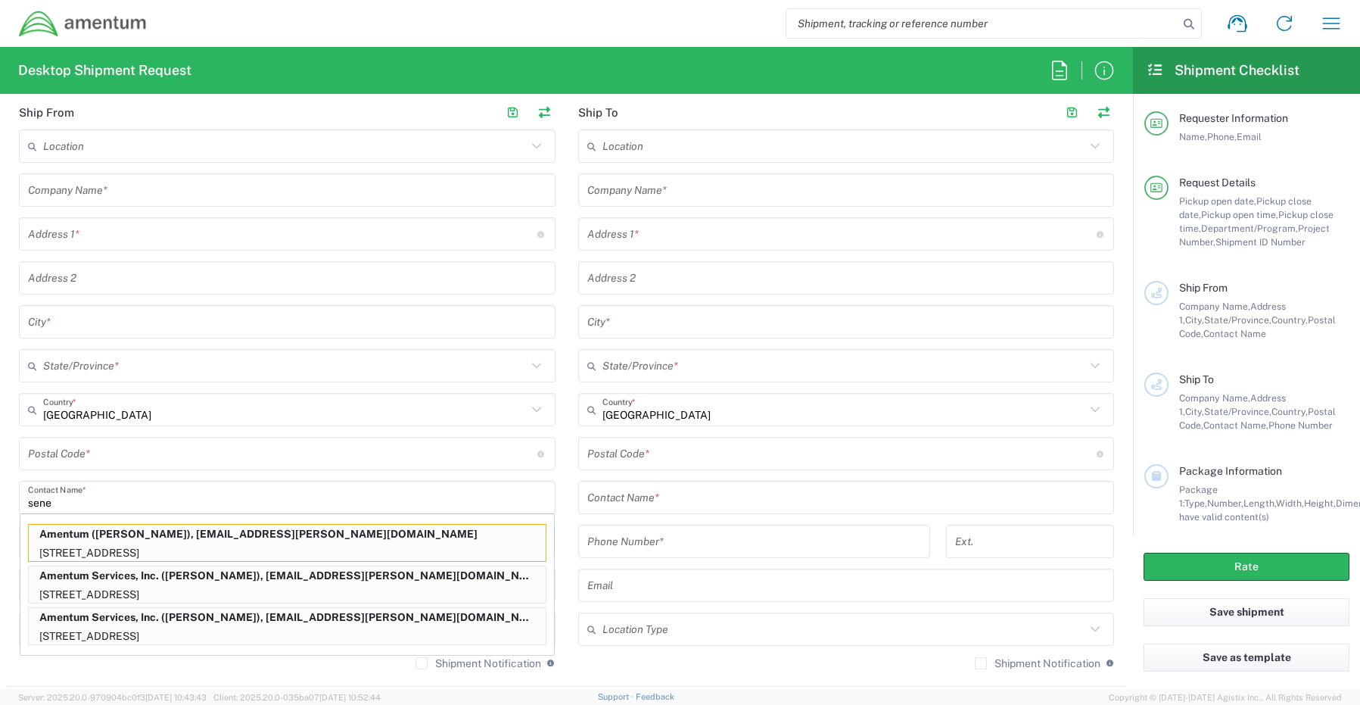
type input "76177"
type input "[PERSON_NAME]"
type input "[PHONE_NUMBER]"
type input "[EMAIL_ADDRESS][PERSON_NAME][DOMAIN_NAME]"
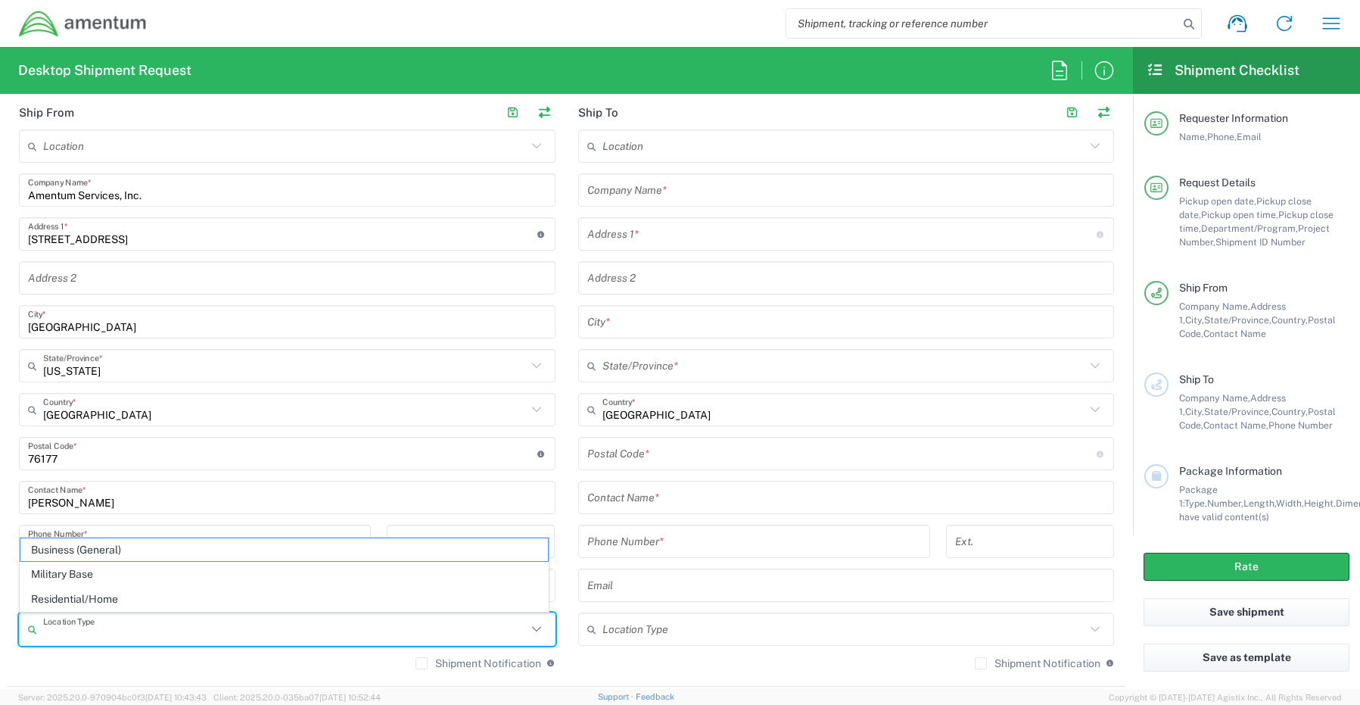
drag, startPoint x: 88, startPoint y: 630, endPoint x: 89, endPoint y: 637, distance: 7.6
click at [88, 631] on input "text" at bounding box center [285, 629] width 484 height 26
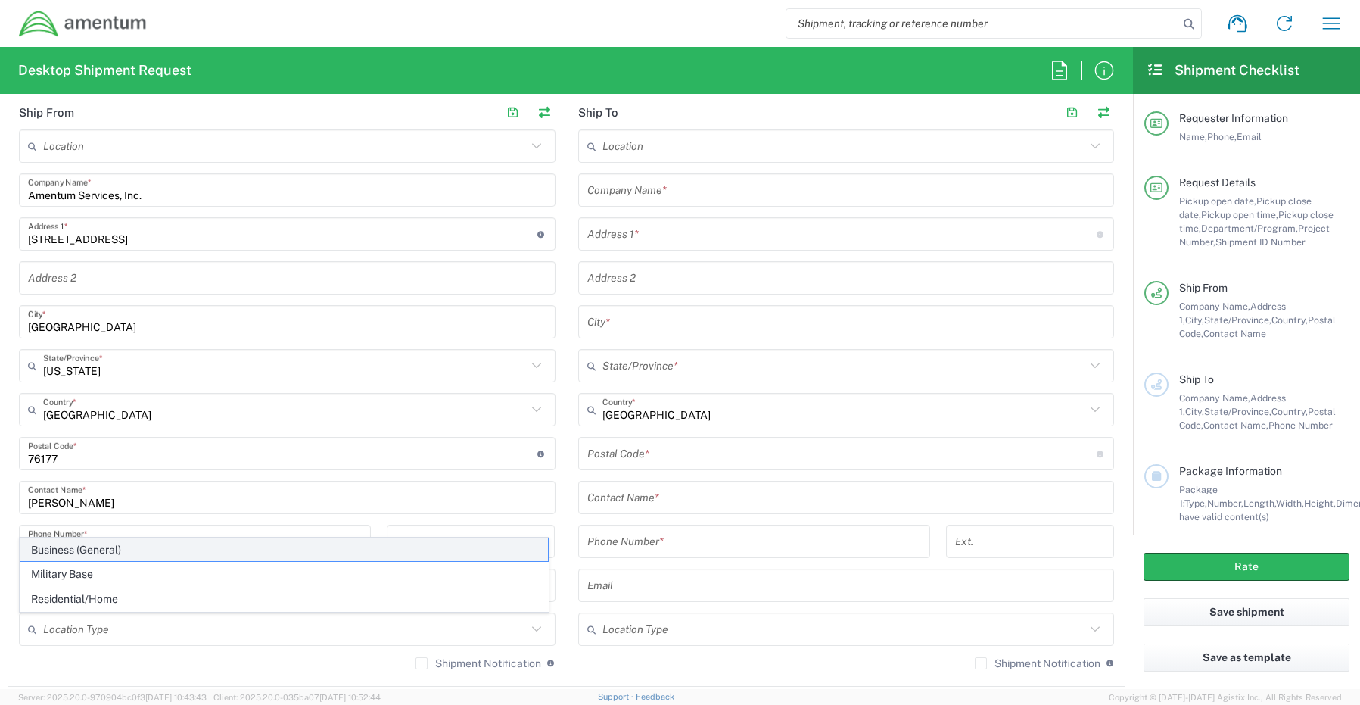
click at [95, 555] on span "Business (General)" at bounding box center [284, 549] width 528 height 23
type input "Business (General)"
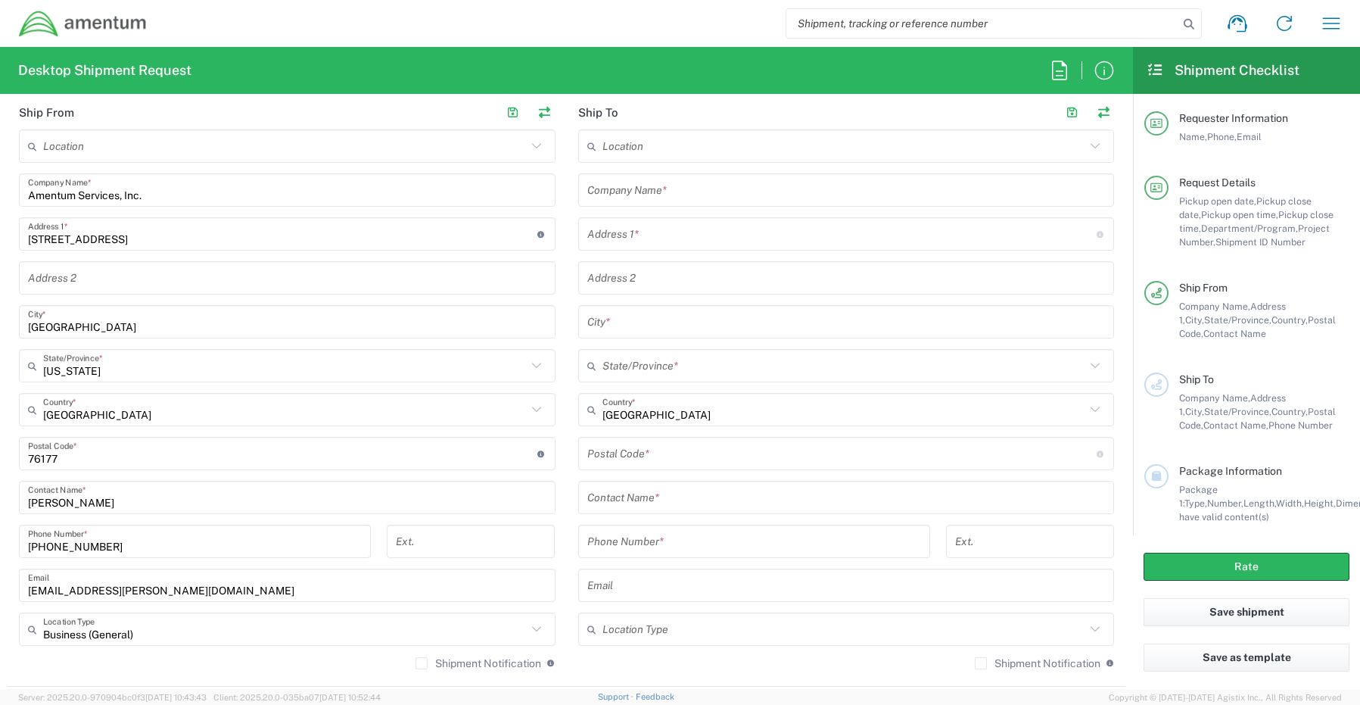
click at [416, 667] on label "Shipment Notification" at bounding box center [479, 663] width 126 height 12
click at [422, 663] on input "Shipment Notification" at bounding box center [422, 663] width 0 height 0
click at [676, 193] on input "text" at bounding box center [846, 190] width 519 height 26
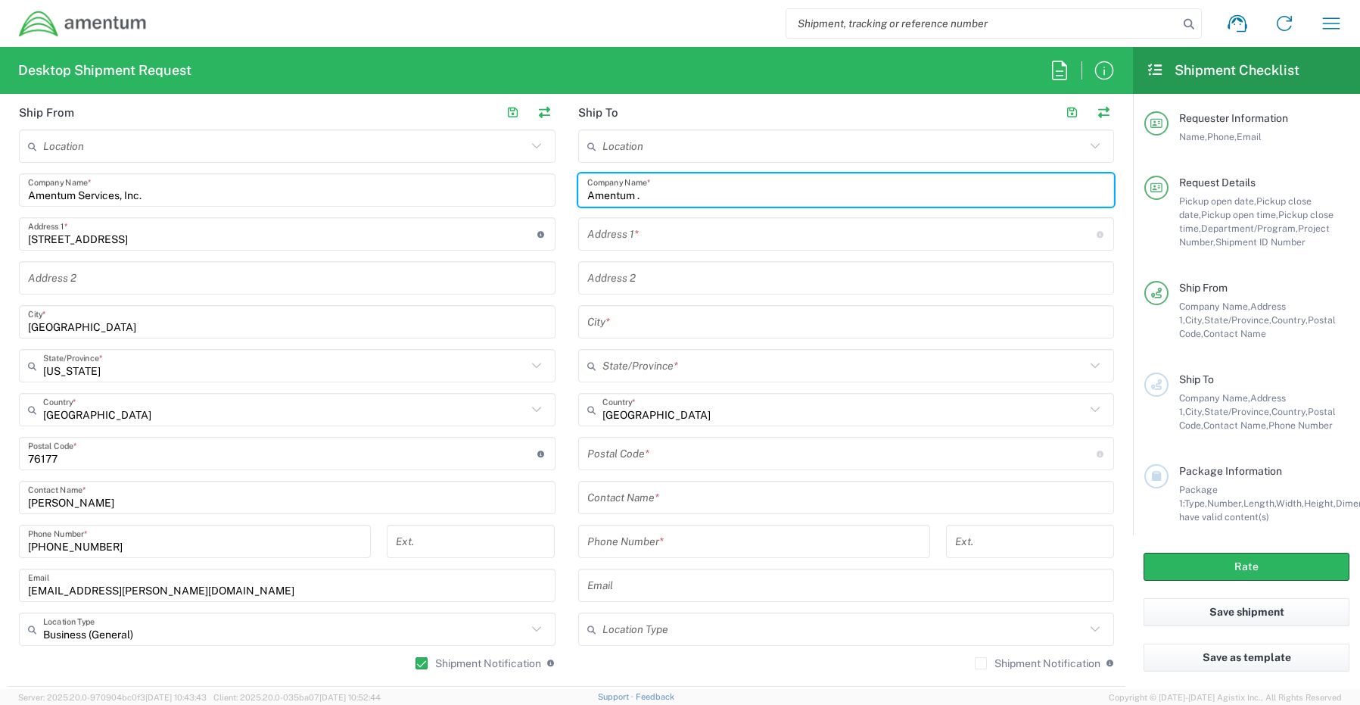
paste input "Biran Coates"
type input "Amentum / Biran Coates"
click at [649, 500] on input "text" at bounding box center [846, 498] width 519 height 26
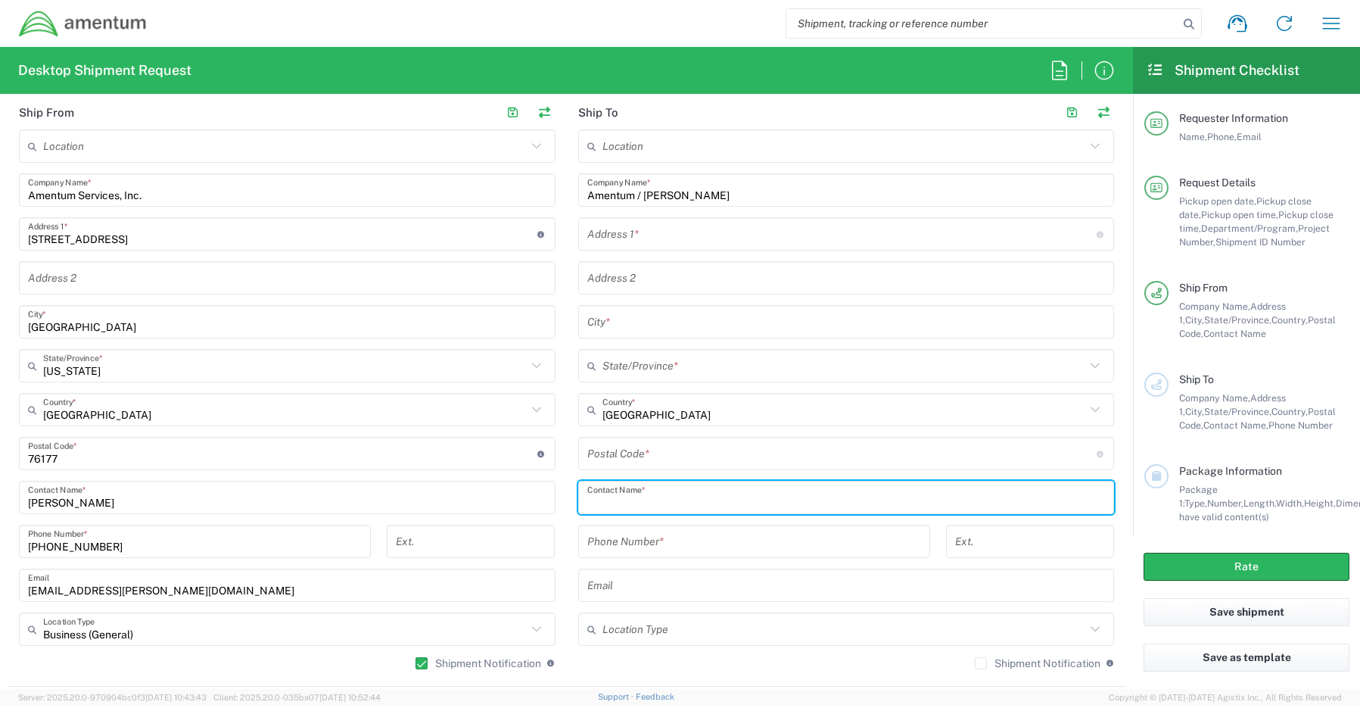
paste input "Biran Coates"
type input "Biran Coates"
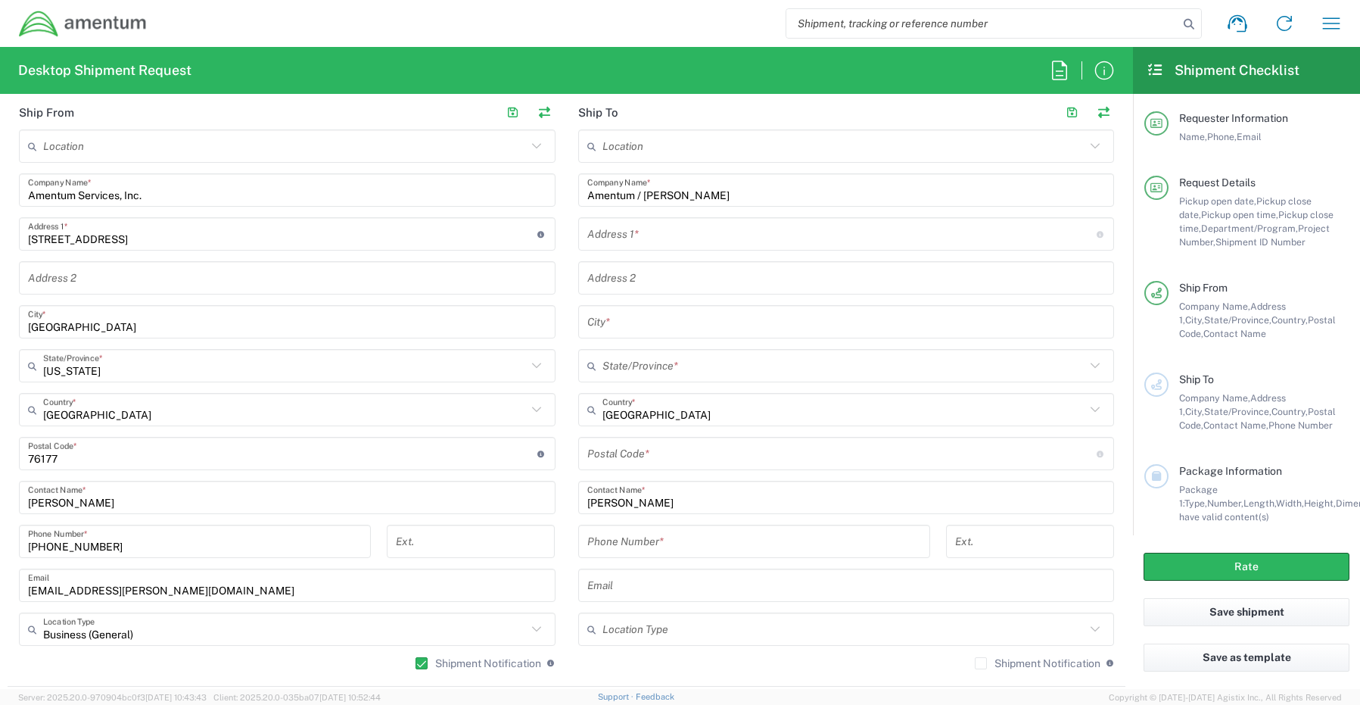
click at [587, 238] on input "text" at bounding box center [842, 234] width 510 height 26
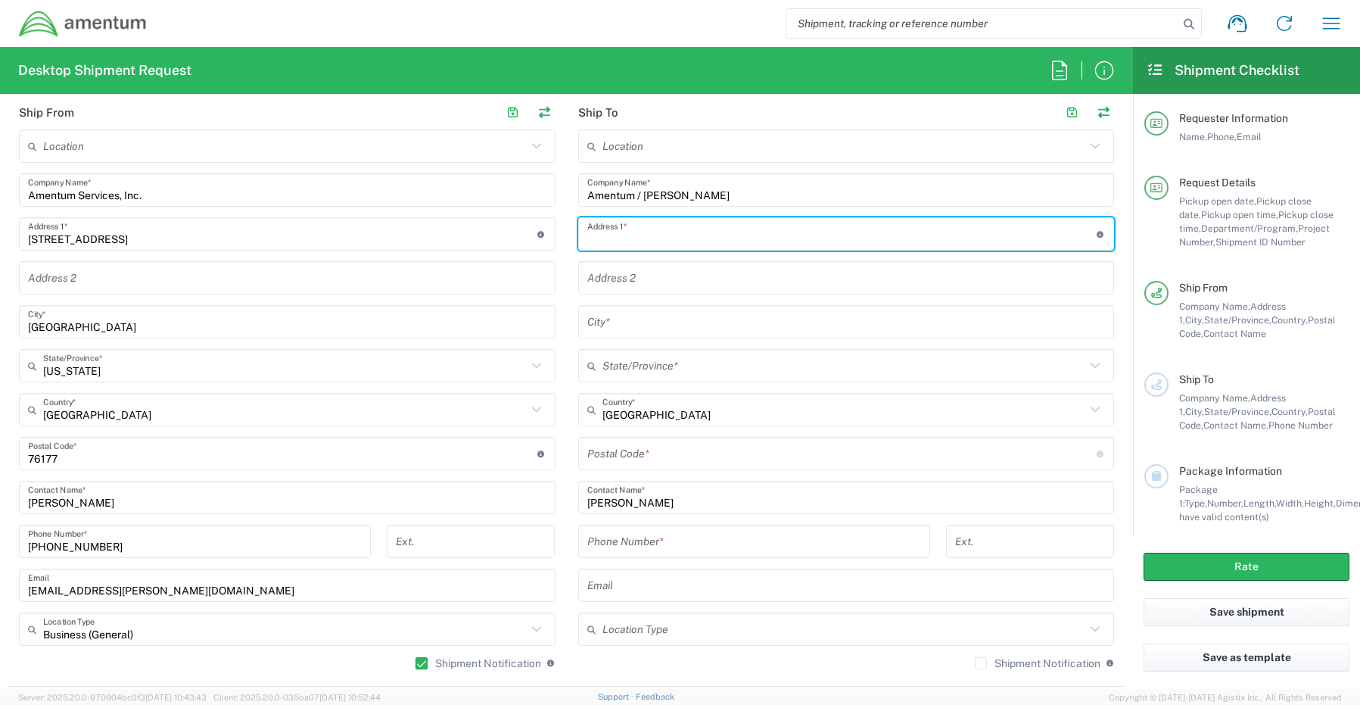
paste input "3045 Ala Napuaa Pl #519"
type input "3045 Ala Napuaa Pl #519"
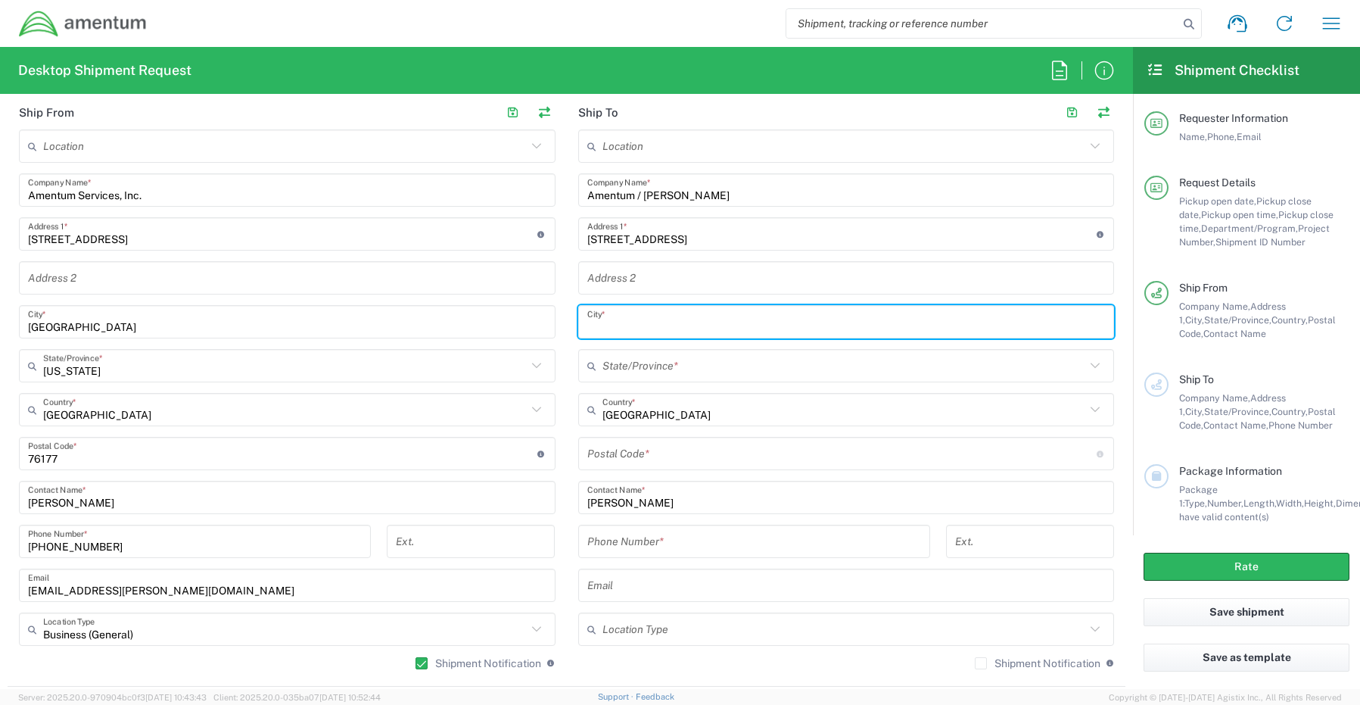
click at [600, 326] on input "text" at bounding box center [846, 322] width 519 height 26
paste input "Honolulu,"
type input "Honolulu"
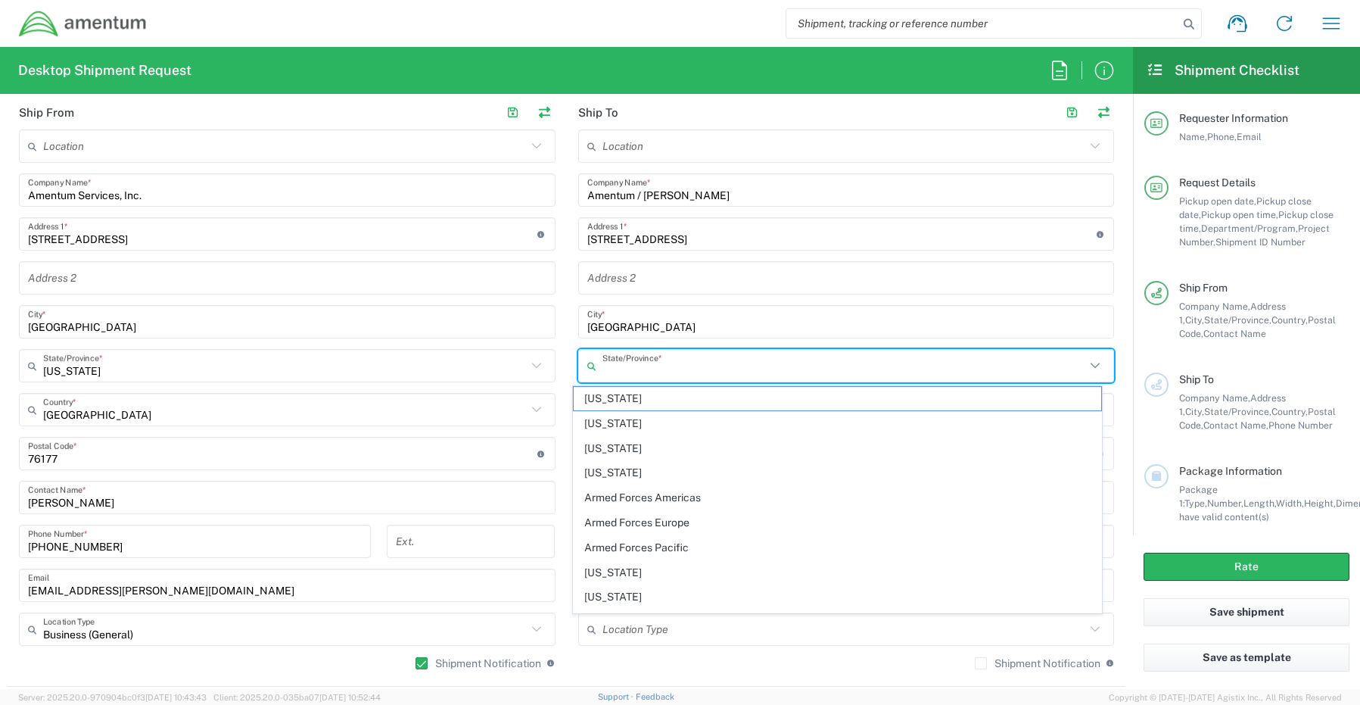
click at [644, 369] on input "text" at bounding box center [845, 366] width 484 height 26
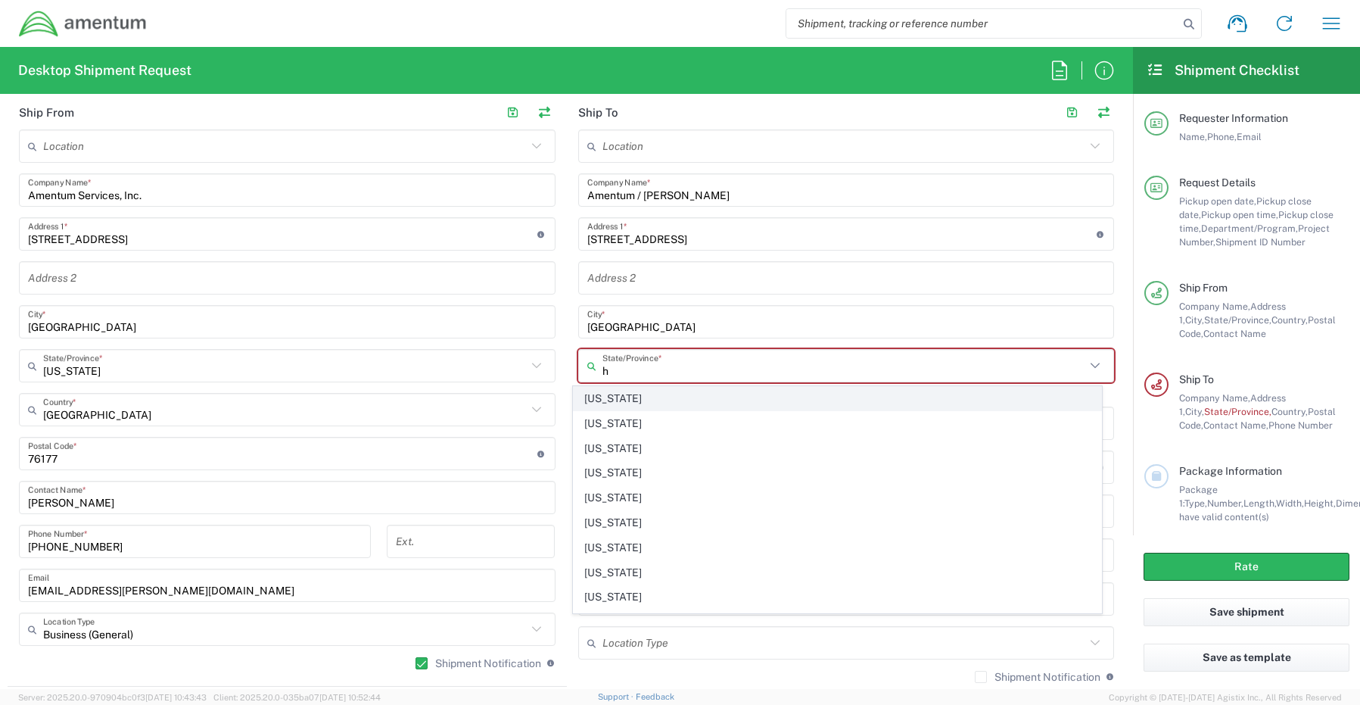
click at [625, 397] on span "[US_STATE]" at bounding box center [838, 398] width 528 height 23
type input "[US_STATE]"
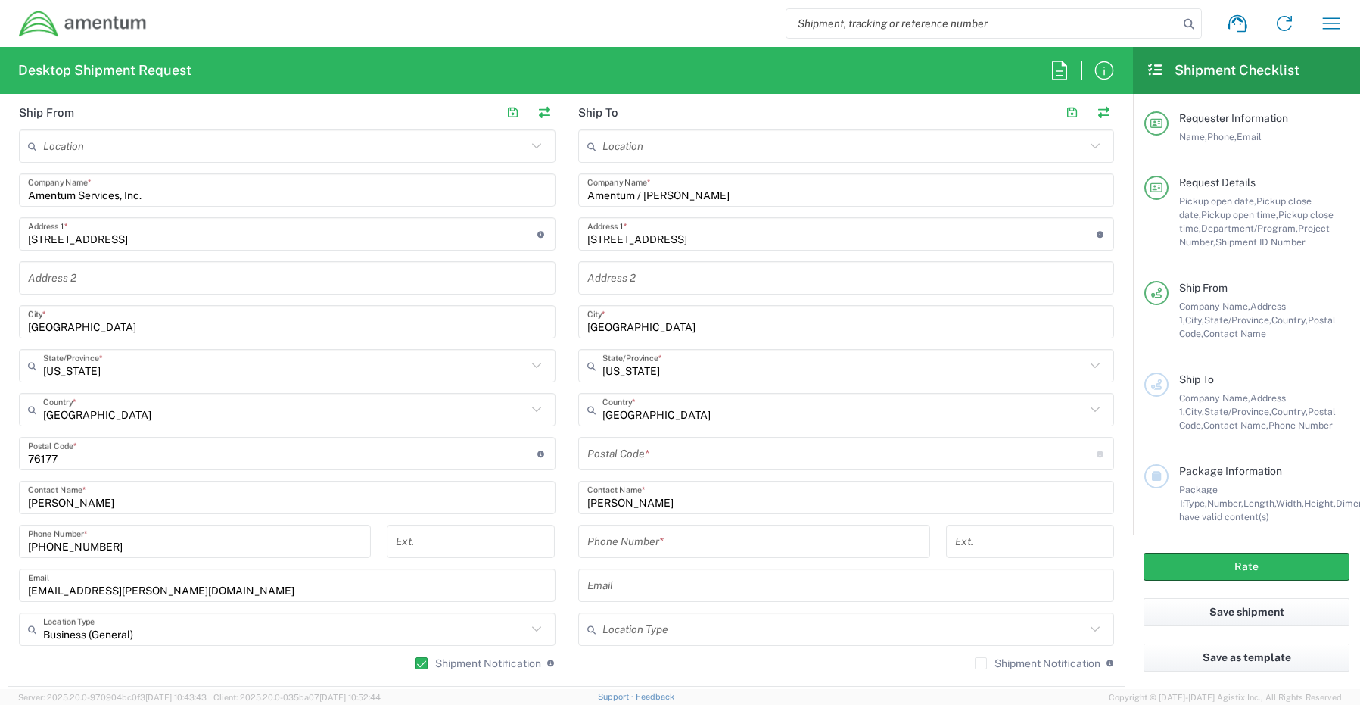
click at [641, 453] on input "undefined" at bounding box center [842, 454] width 510 height 26
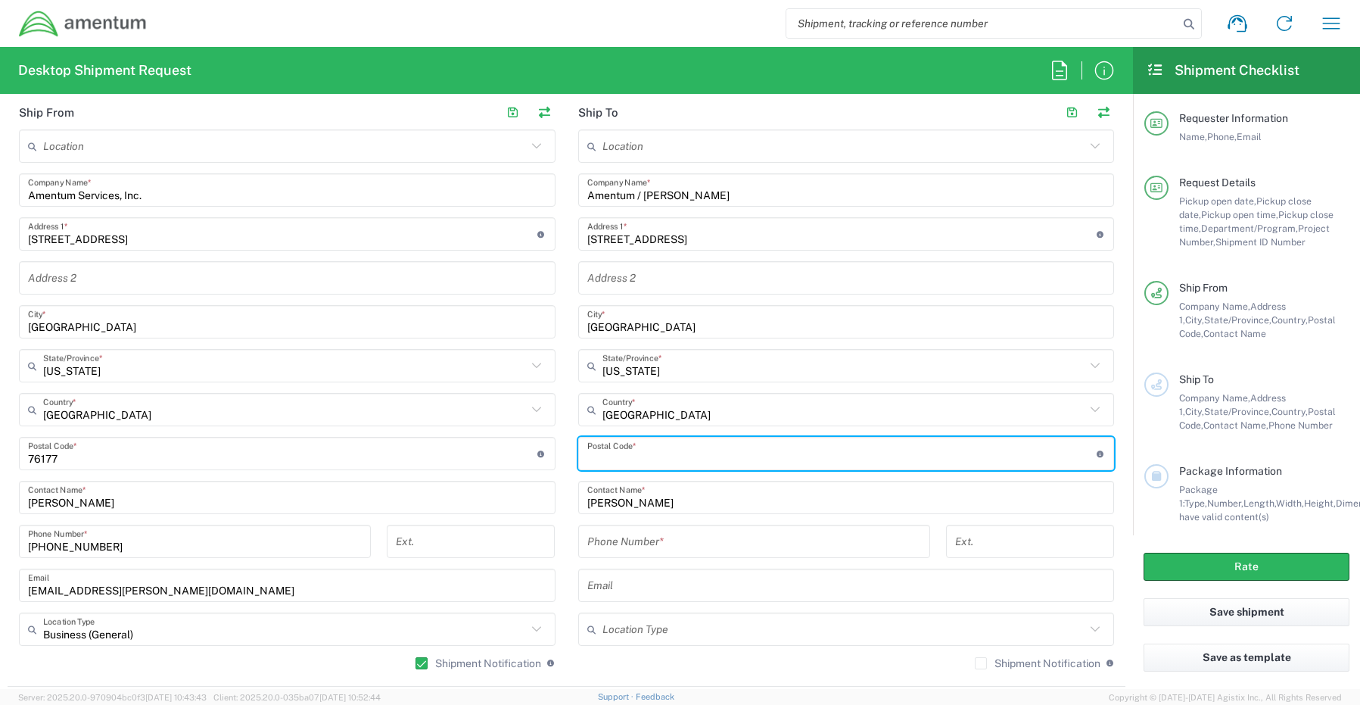
paste input "96818"
type input "96818"
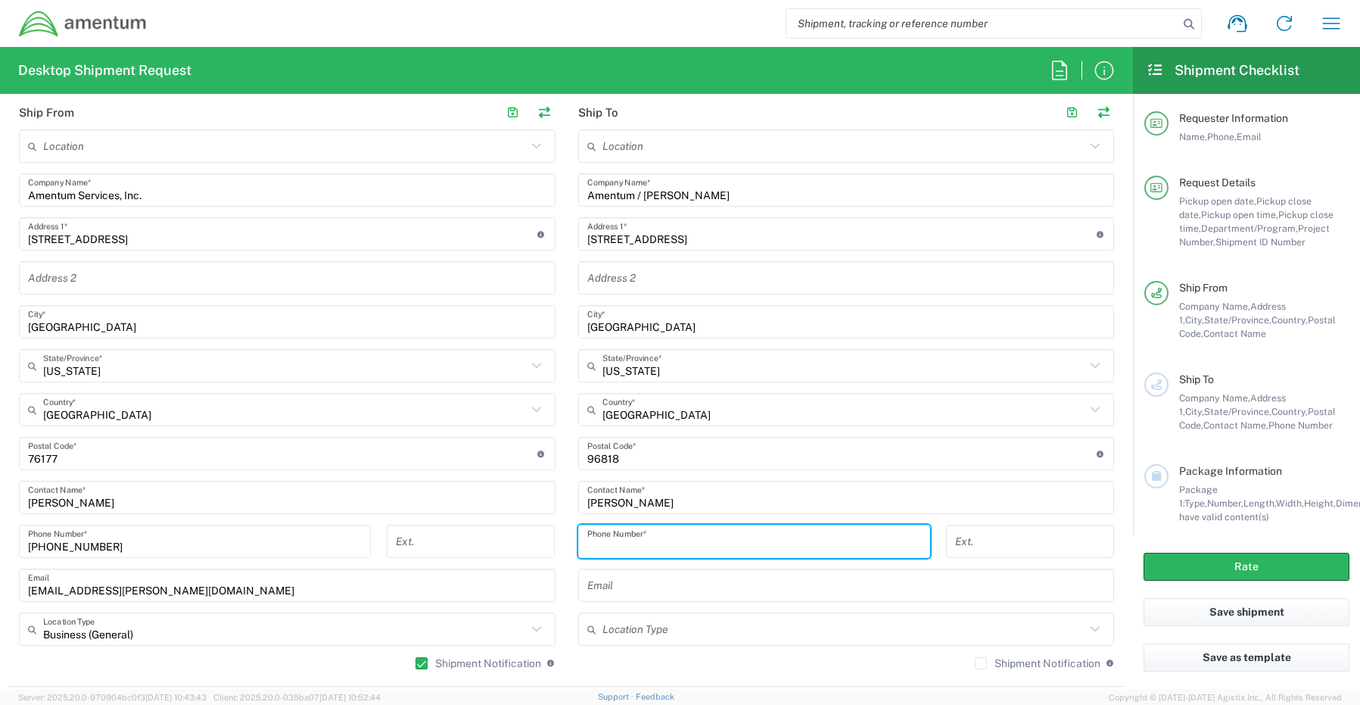
click at [610, 542] on input "tel" at bounding box center [754, 541] width 334 height 26
paste input "907-341-7147"
type input "907-341-7147"
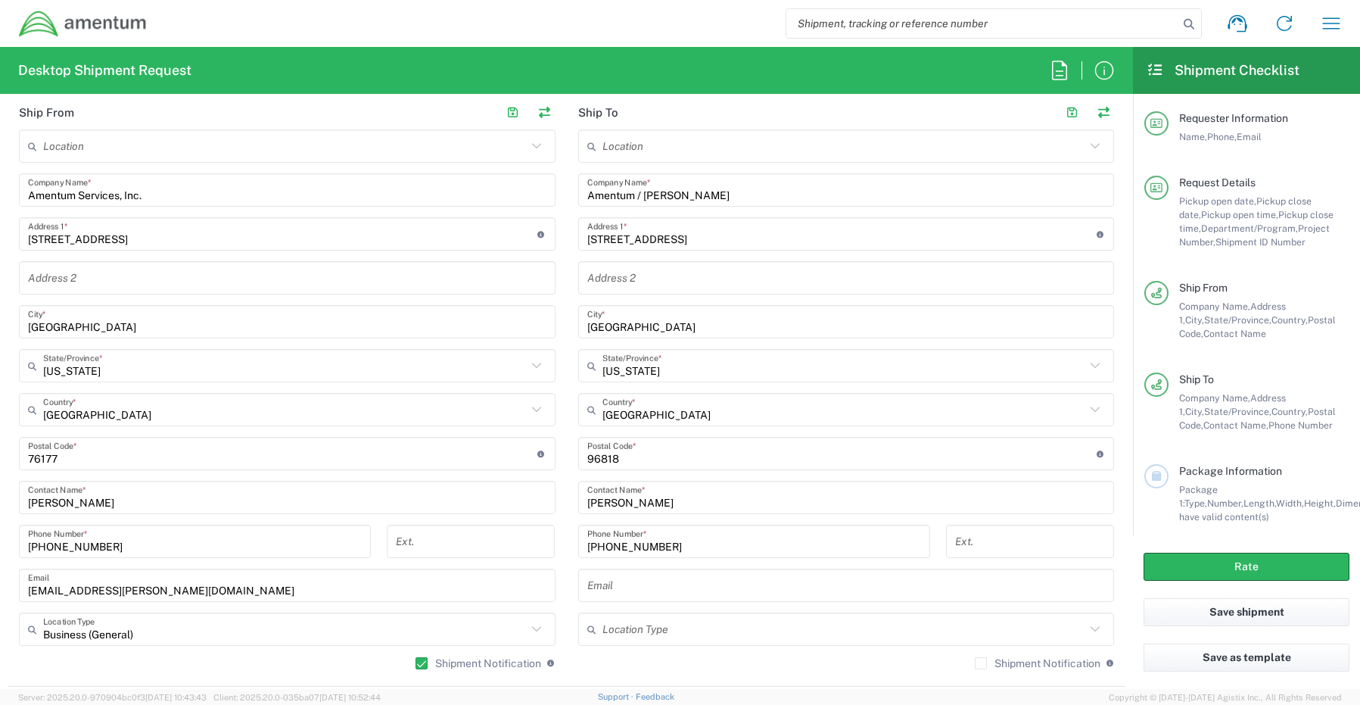
click at [613, 583] on input "text" at bounding box center [846, 585] width 519 height 26
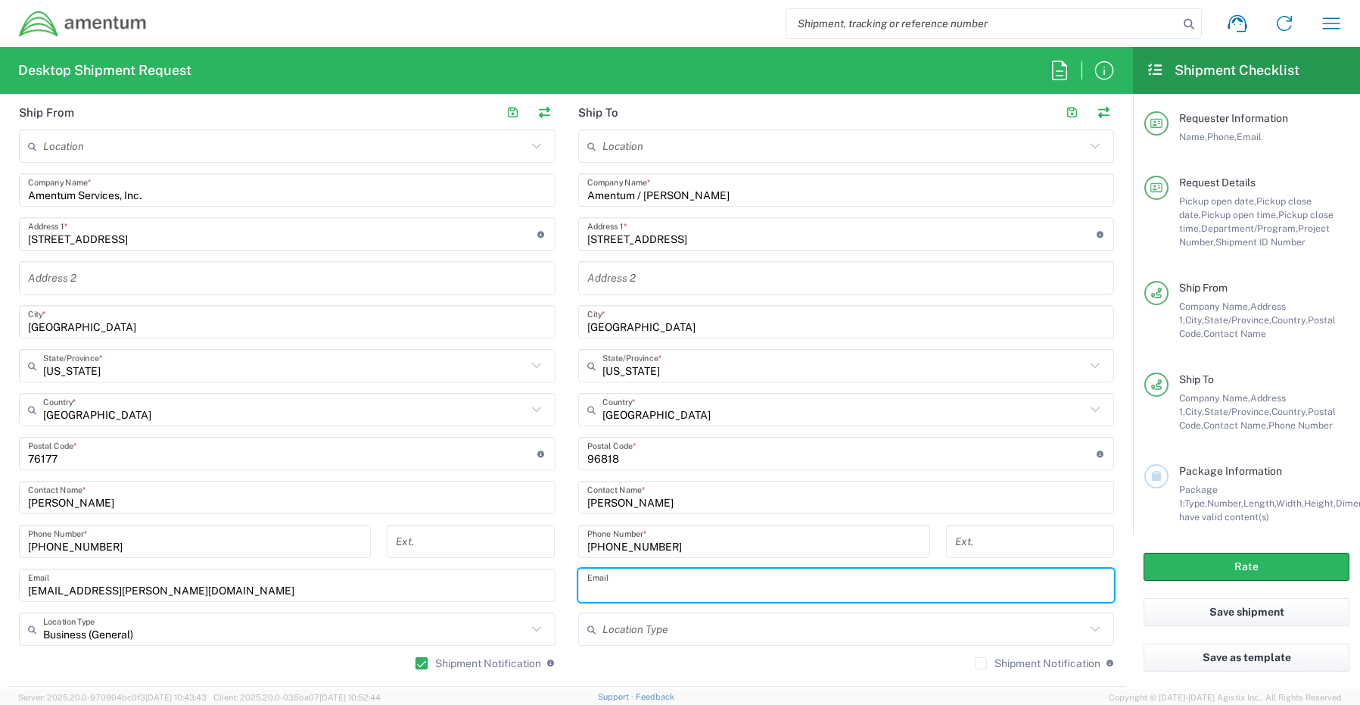
paste input "Brian.Coates@amentum.com"
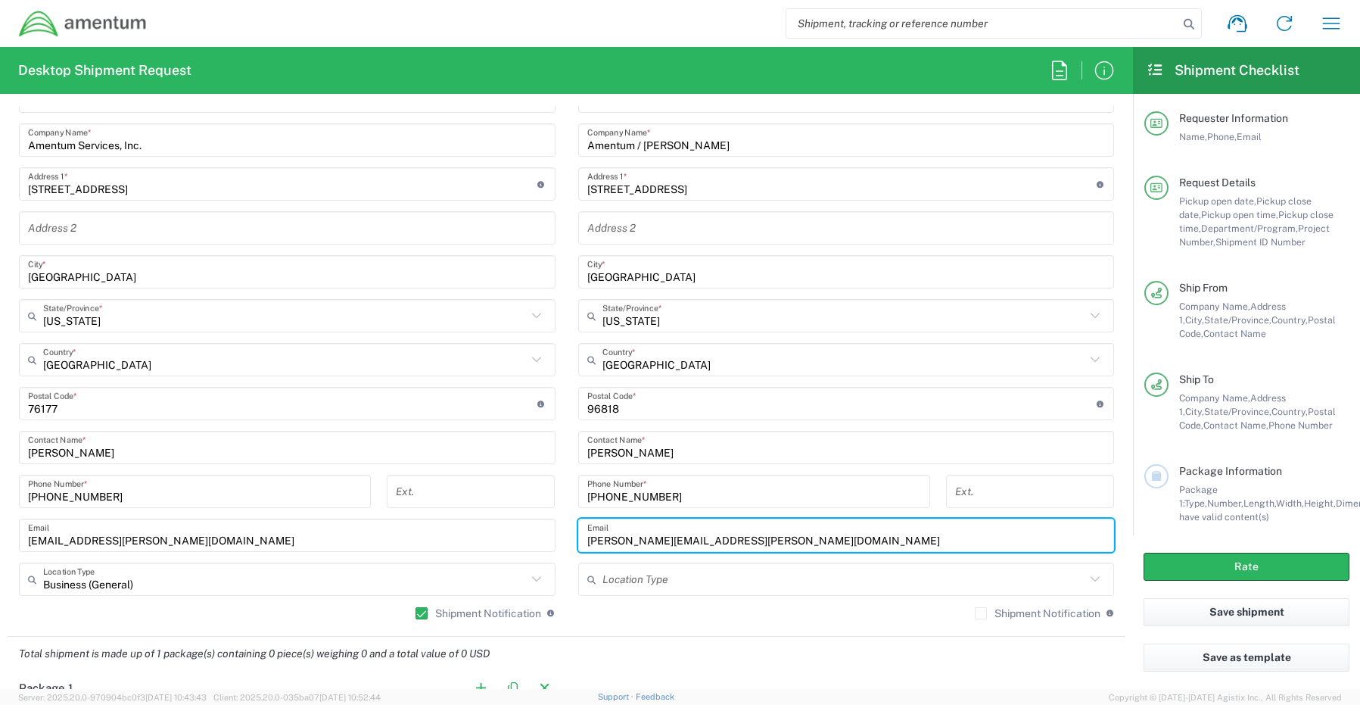
scroll to position [757, 0]
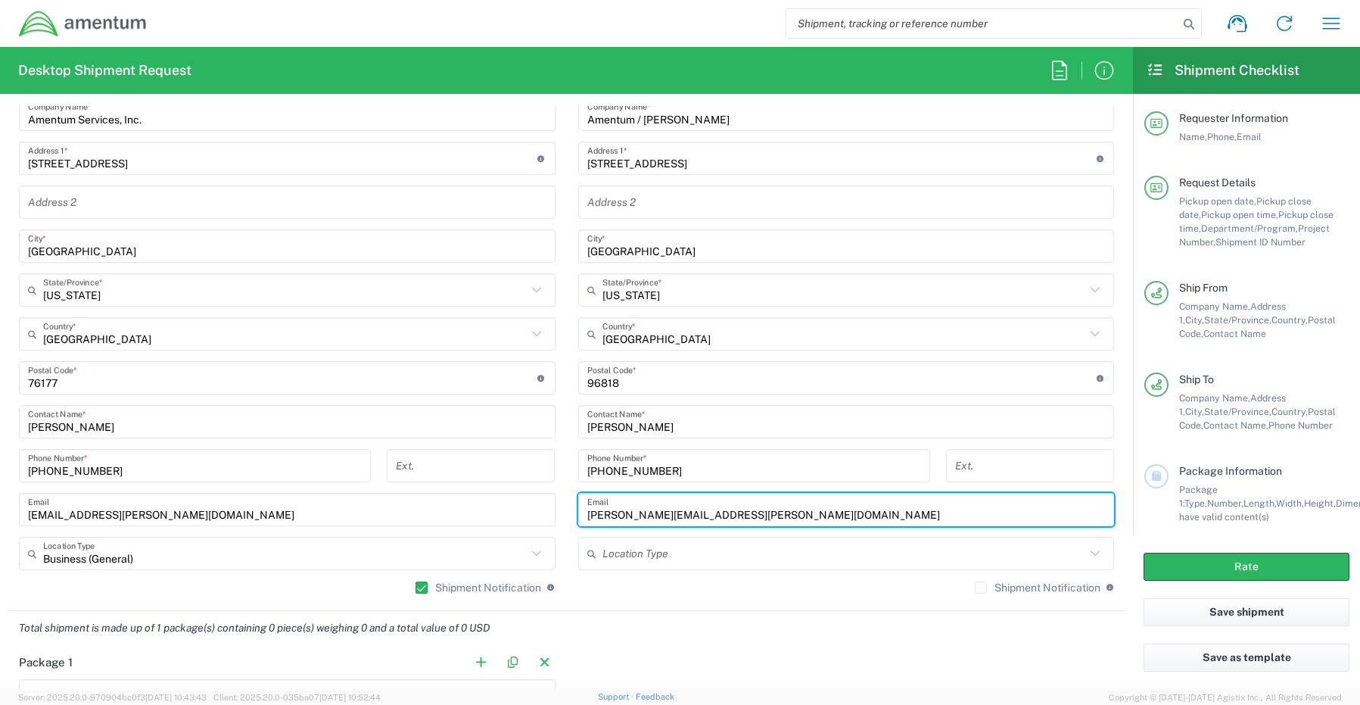
type input "Brian.Coates@amentum.com"
click at [975, 589] on label "Shipment Notification" at bounding box center [1038, 587] width 126 height 12
click at [981, 587] on input "Shipment Notification" at bounding box center [981, 587] width 0 height 0
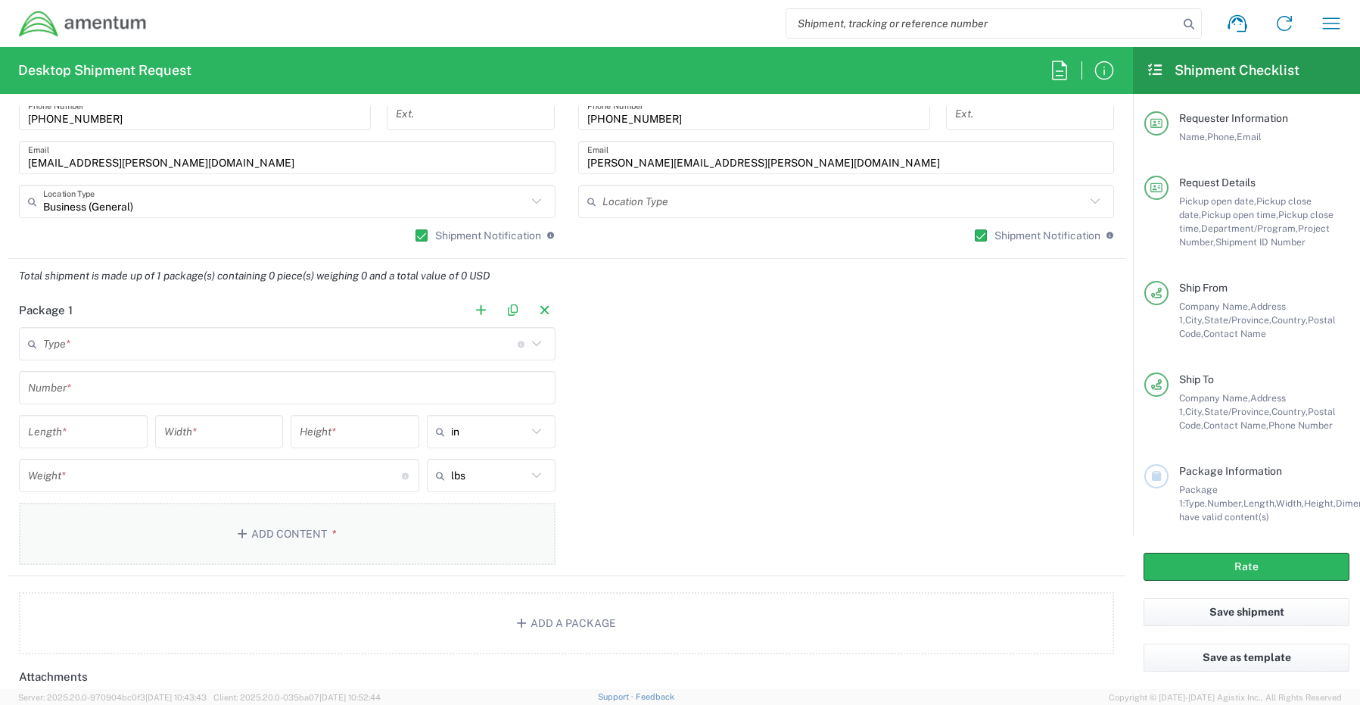
scroll to position [1136, 0]
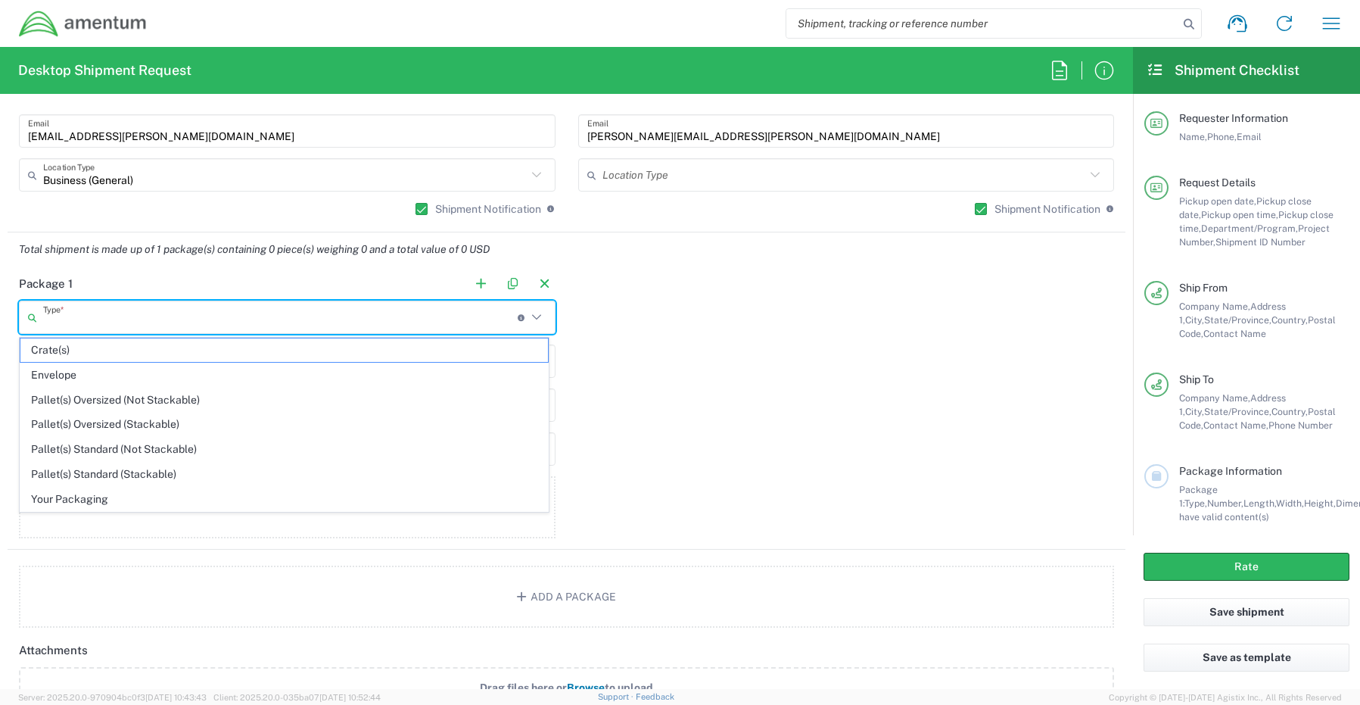
click at [179, 314] on input "text" at bounding box center [280, 317] width 475 height 26
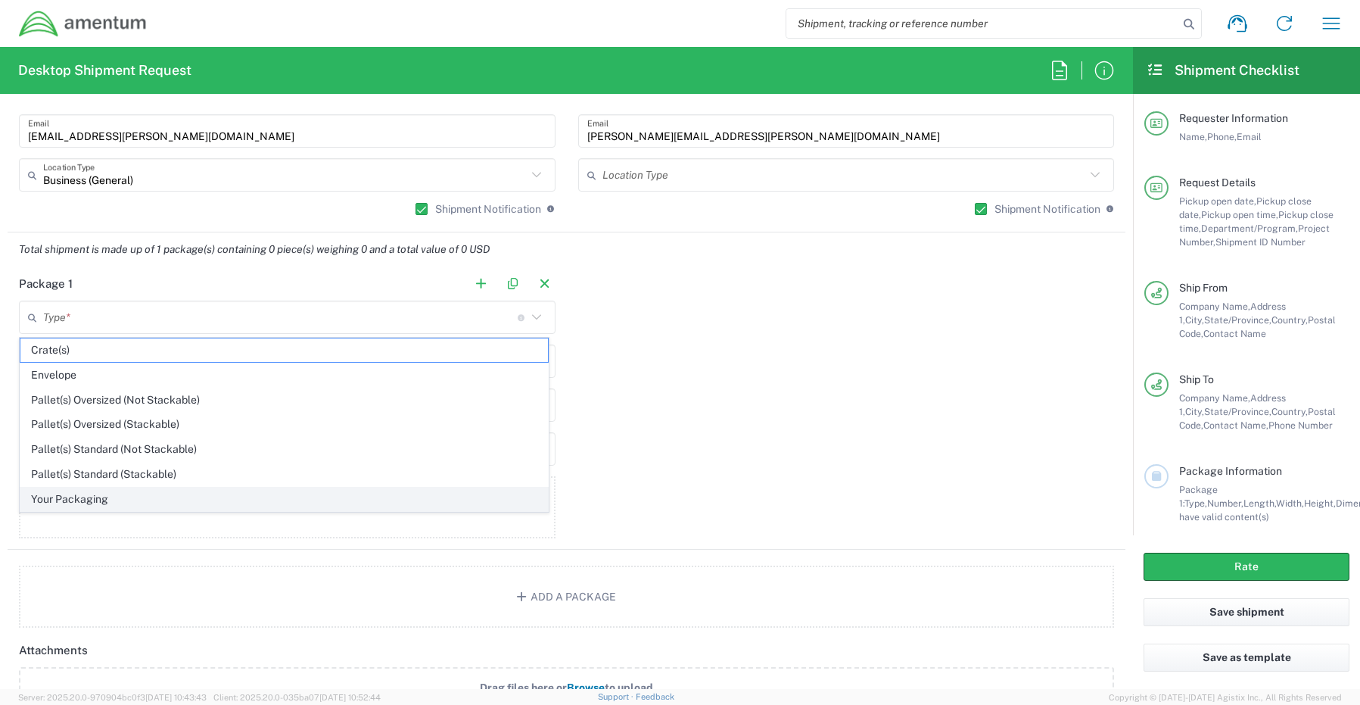
click at [95, 503] on span "Your Packaging" at bounding box center [284, 499] width 528 height 23
type input "Your Packaging"
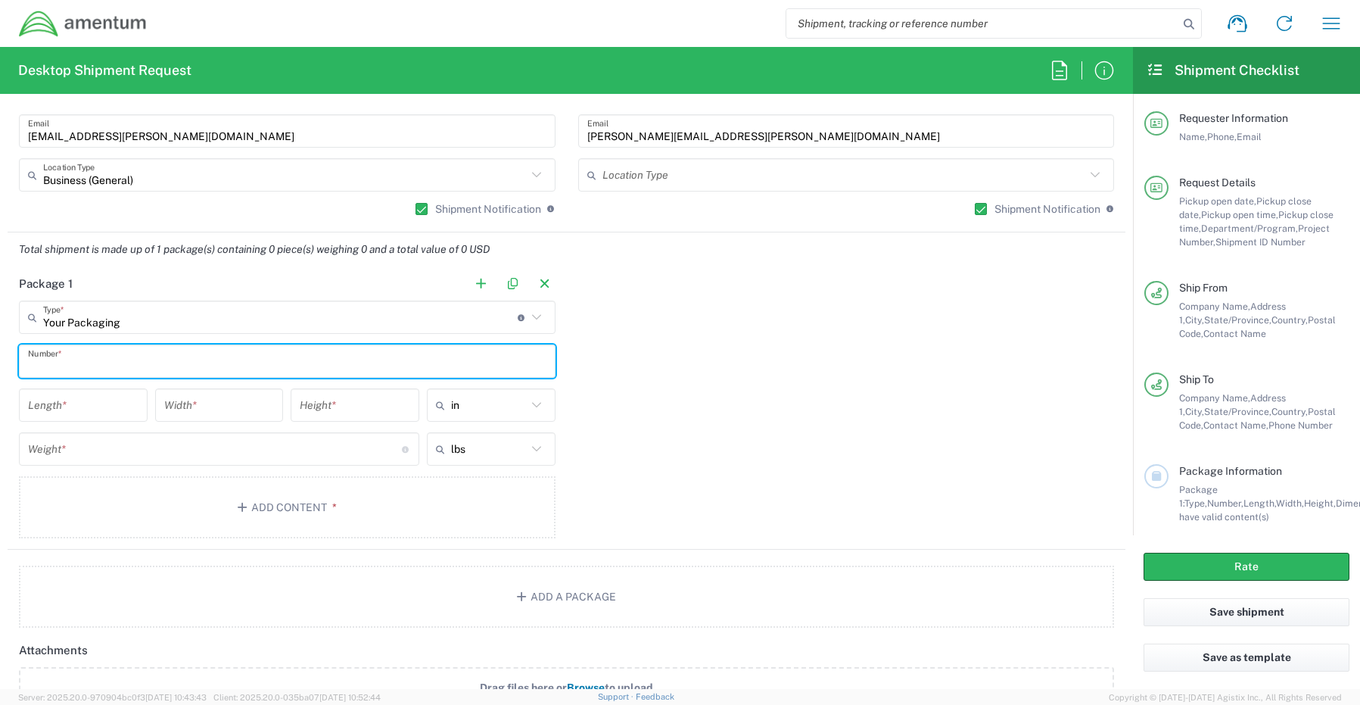
click at [99, 352] on input "text" at bounding box center [287, 361] width 519 height 26
type input "1"
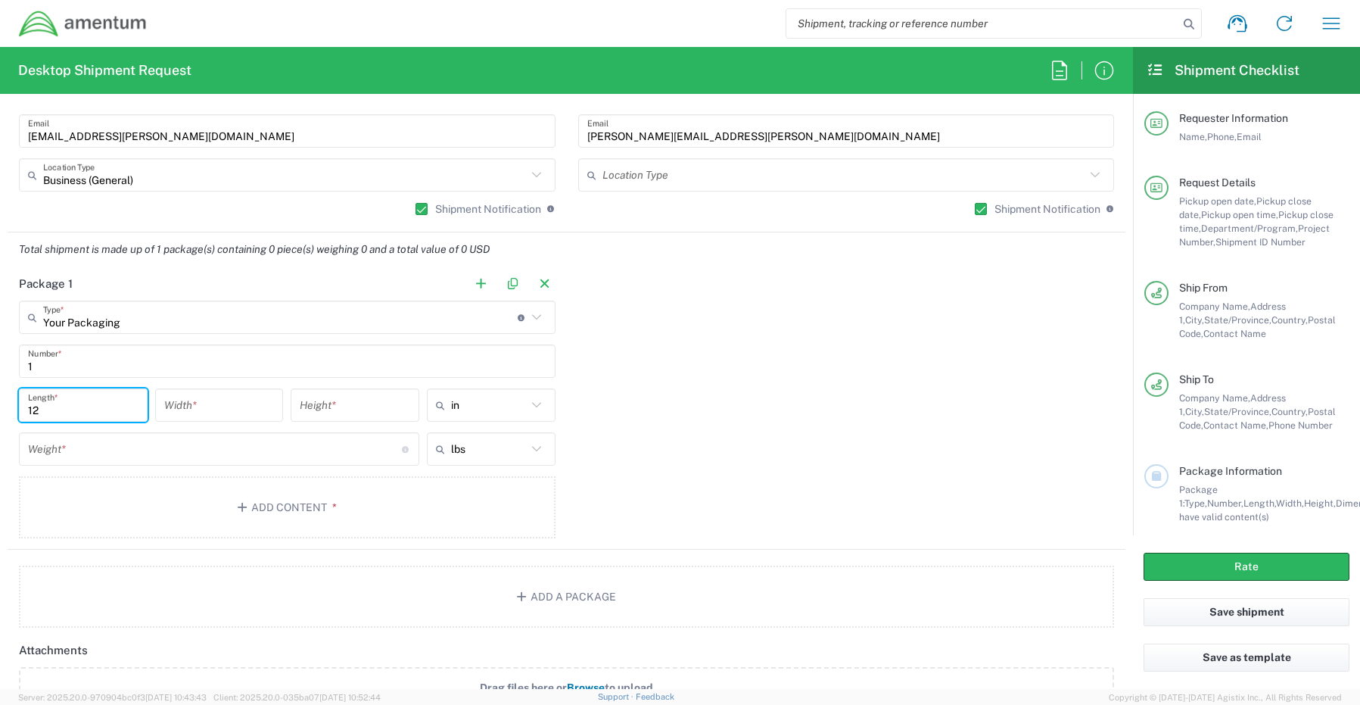
type input "12"
type input "2"
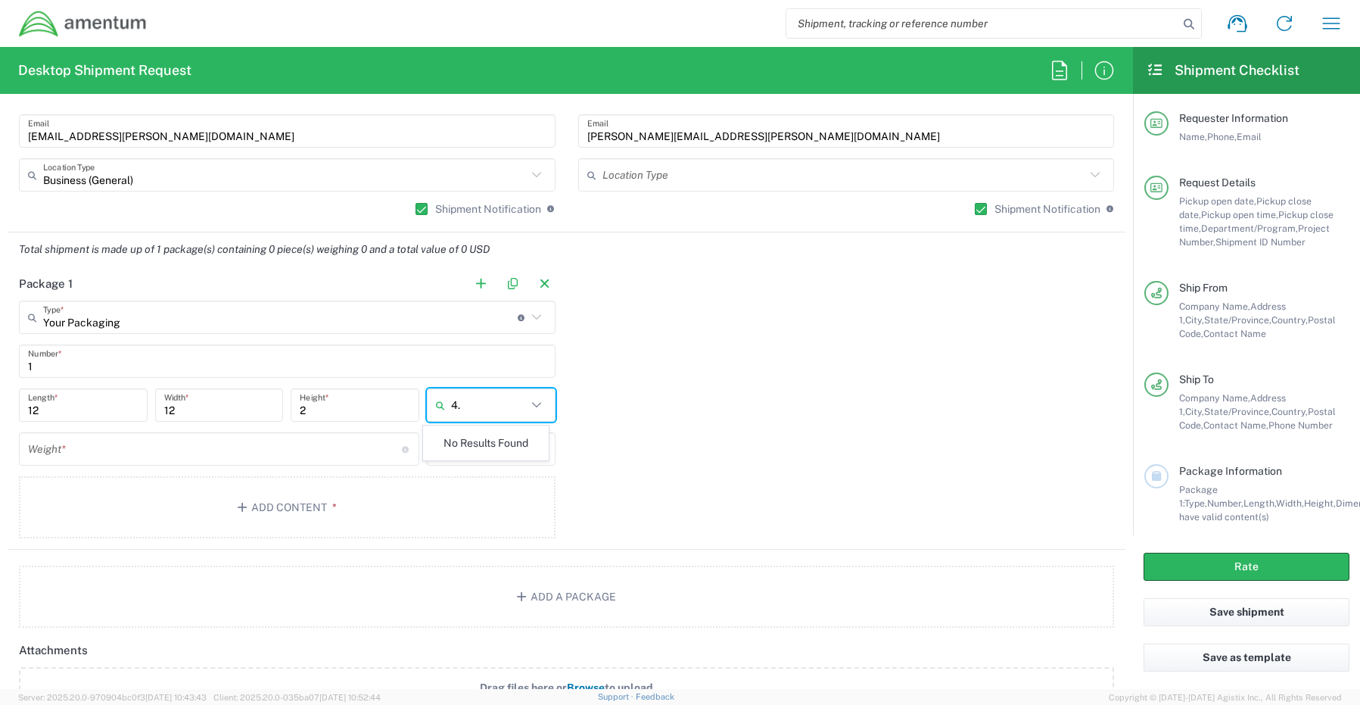
type input "4"
type input "in"
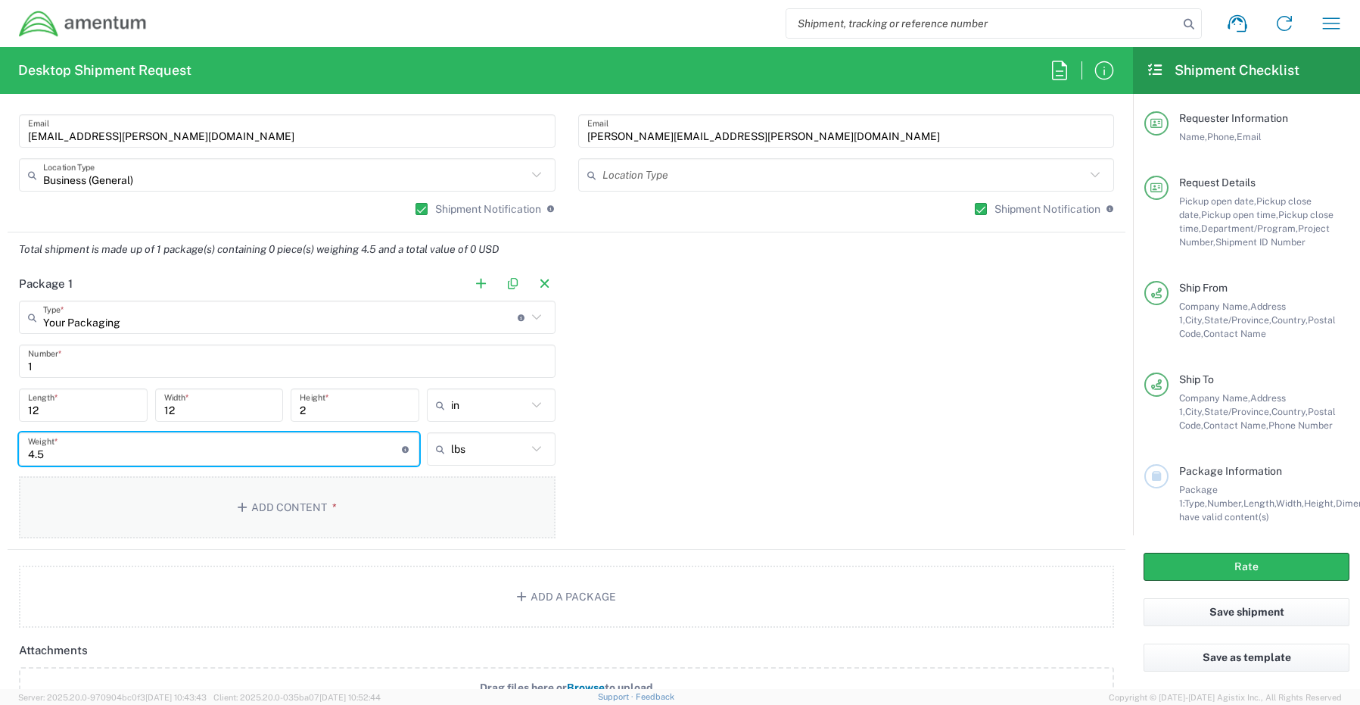
type input "4.5"
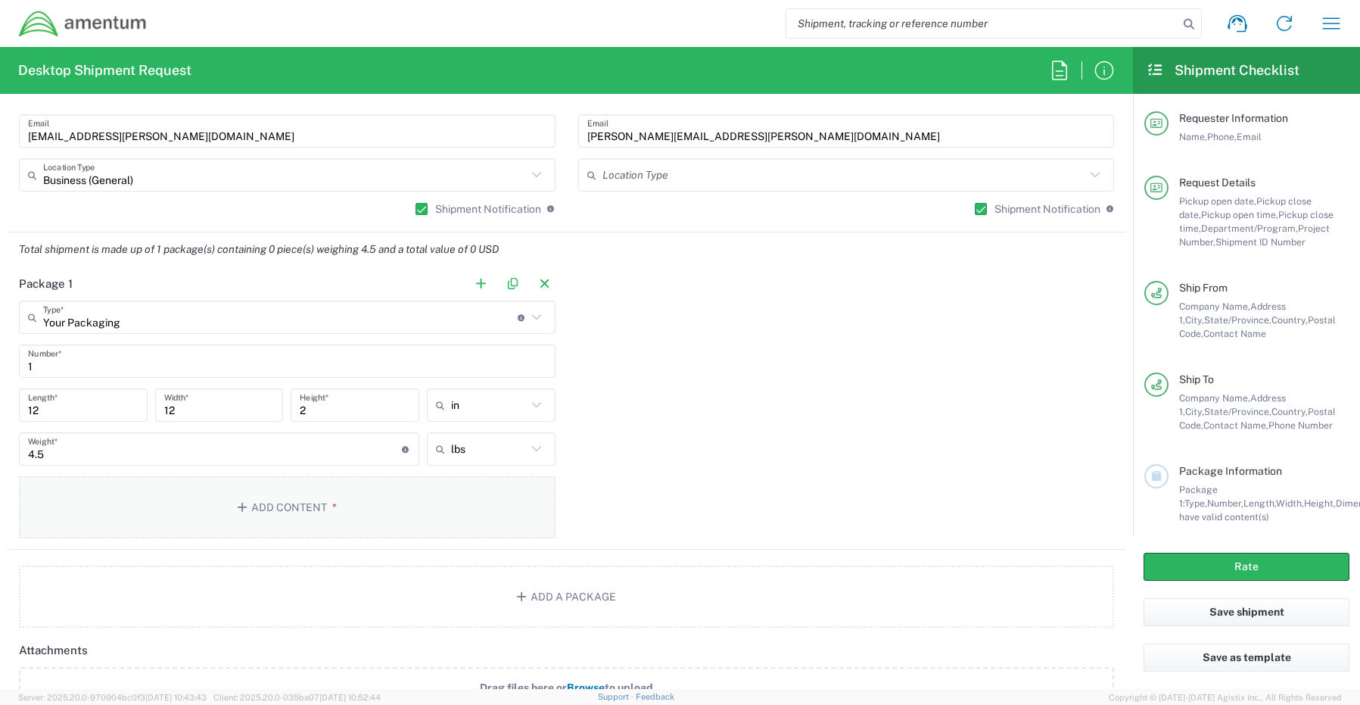
click at [291, 510] on button "Add Content *" at bounding box center [287, 507] width 537 height 62
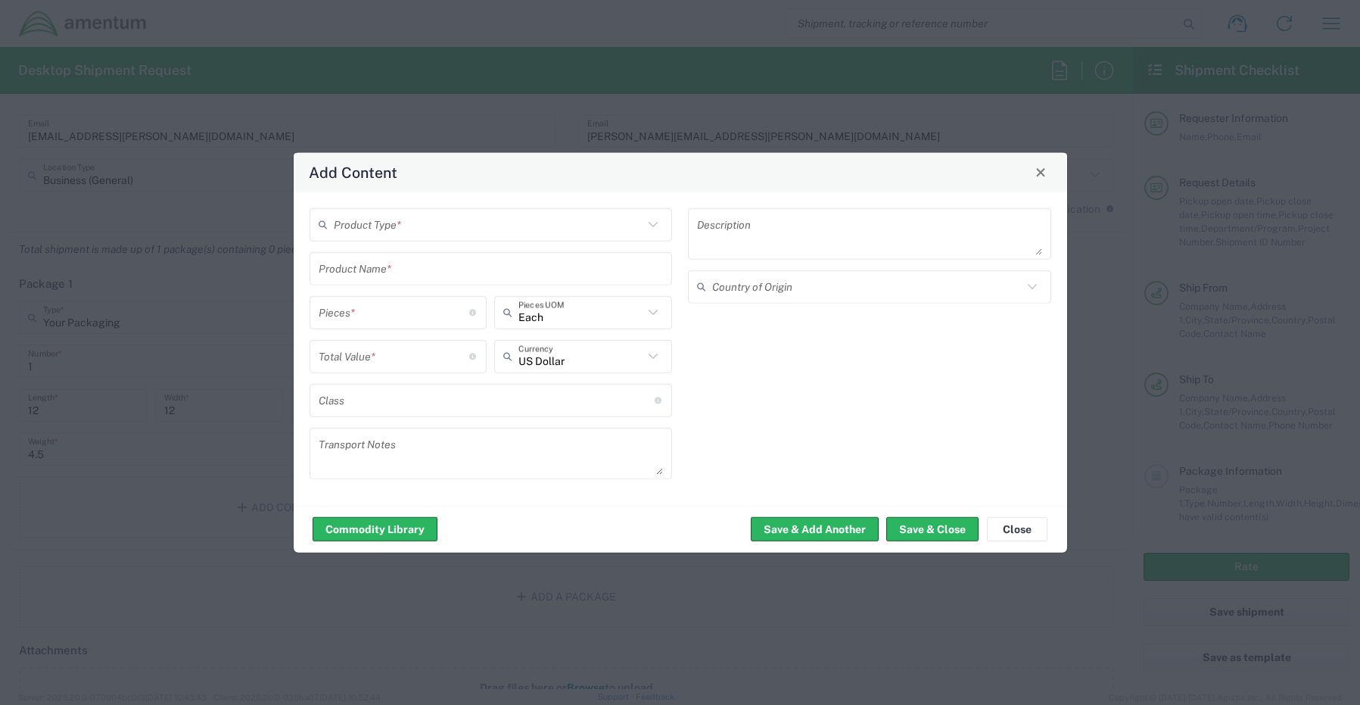
click at [382, 214] on input "text" at bounding box center [489, 224] width 310 height 26
click at [394, 285] on span "General Commodity" at bounding box center [491, 281] width 360 height 23
type input "General Commodity"
click at [335, 273] on input "text" at bounding box center [491, 268] width 345 height 26
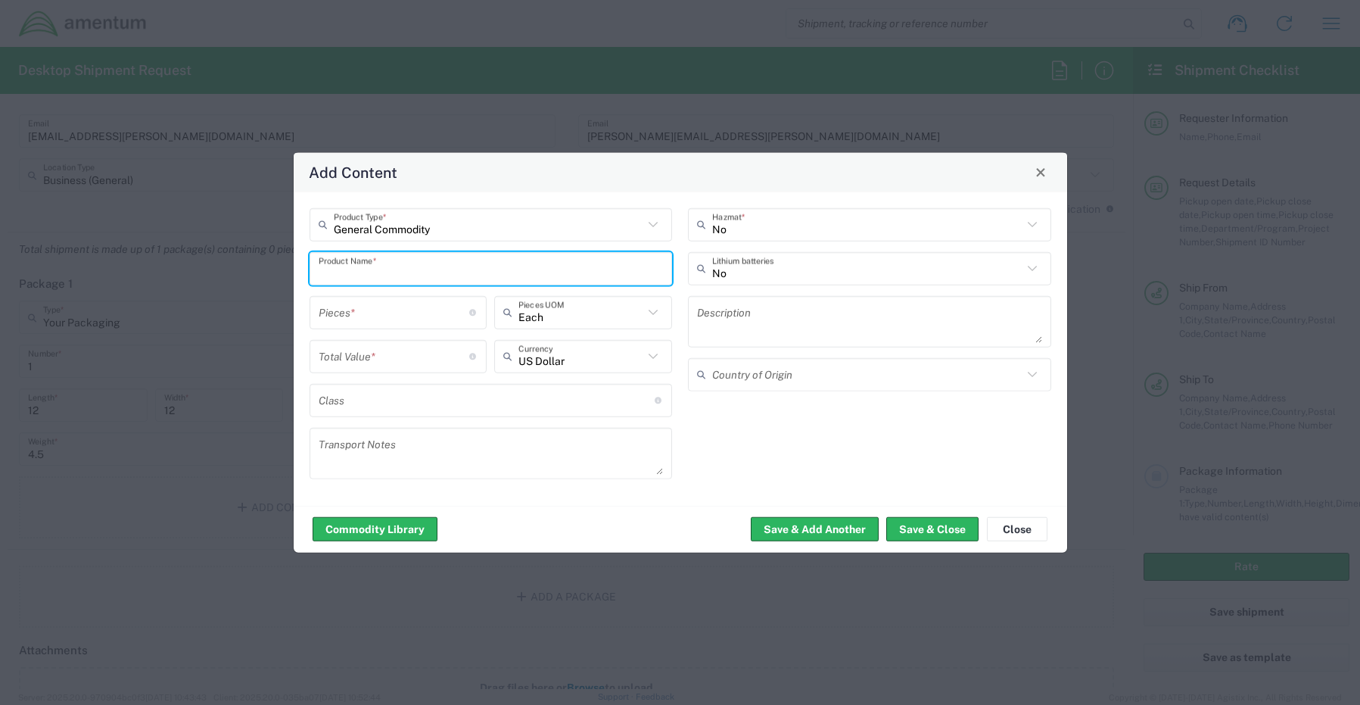
paste input "Dock 2X61RT3 (RITM0249239)"
type input "Dock 2X61RT3 (RITM0249239)"
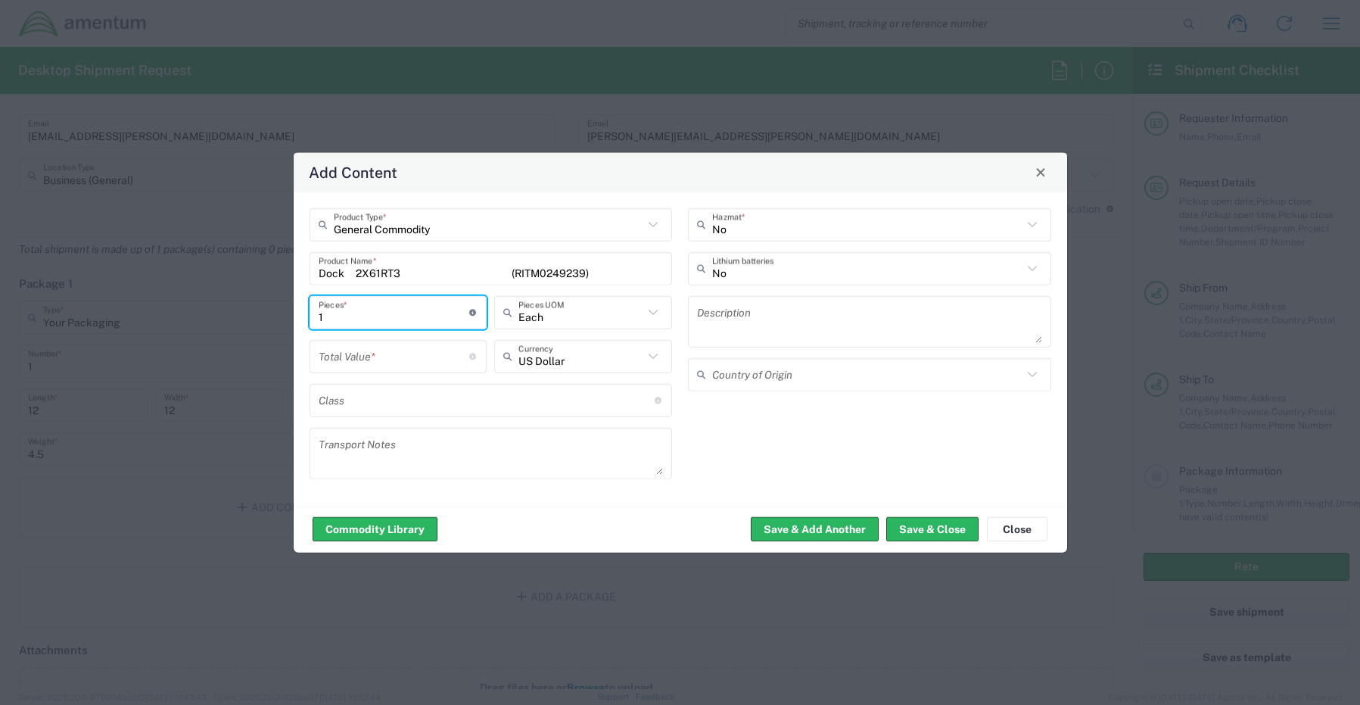
type input "1"
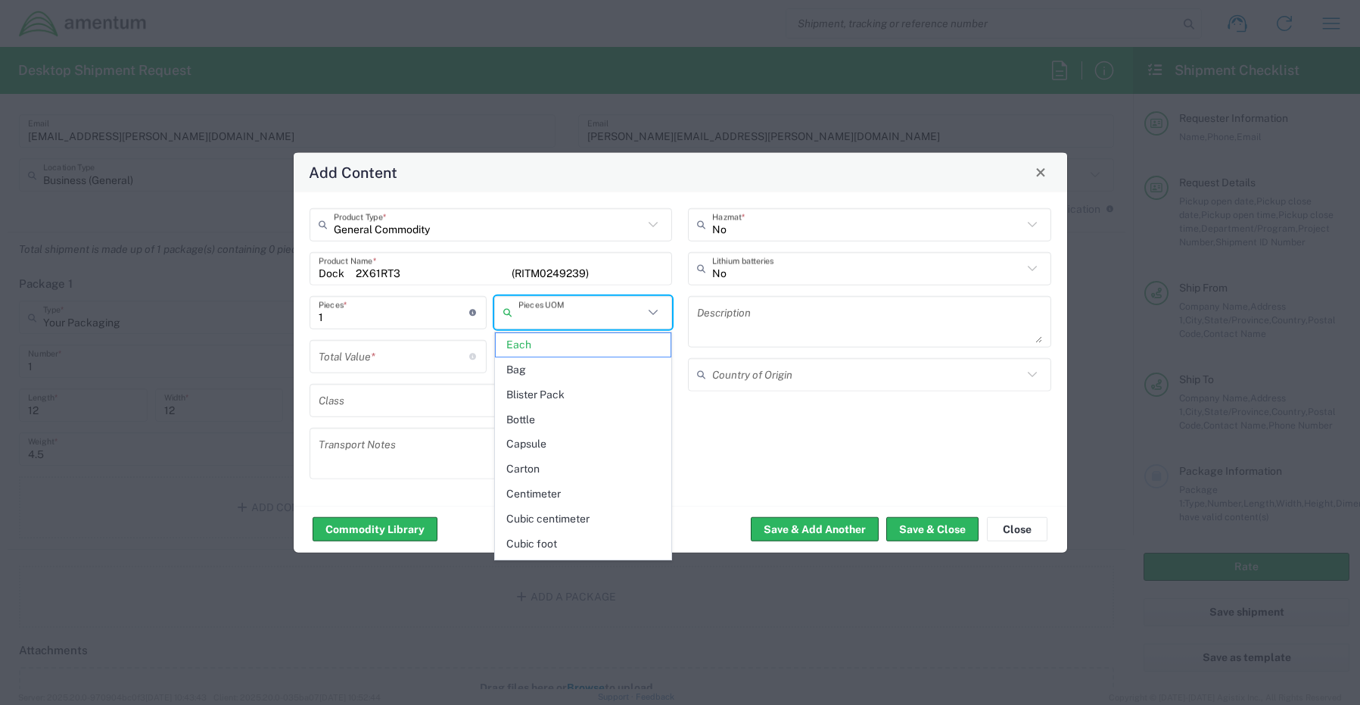
type input "Each"
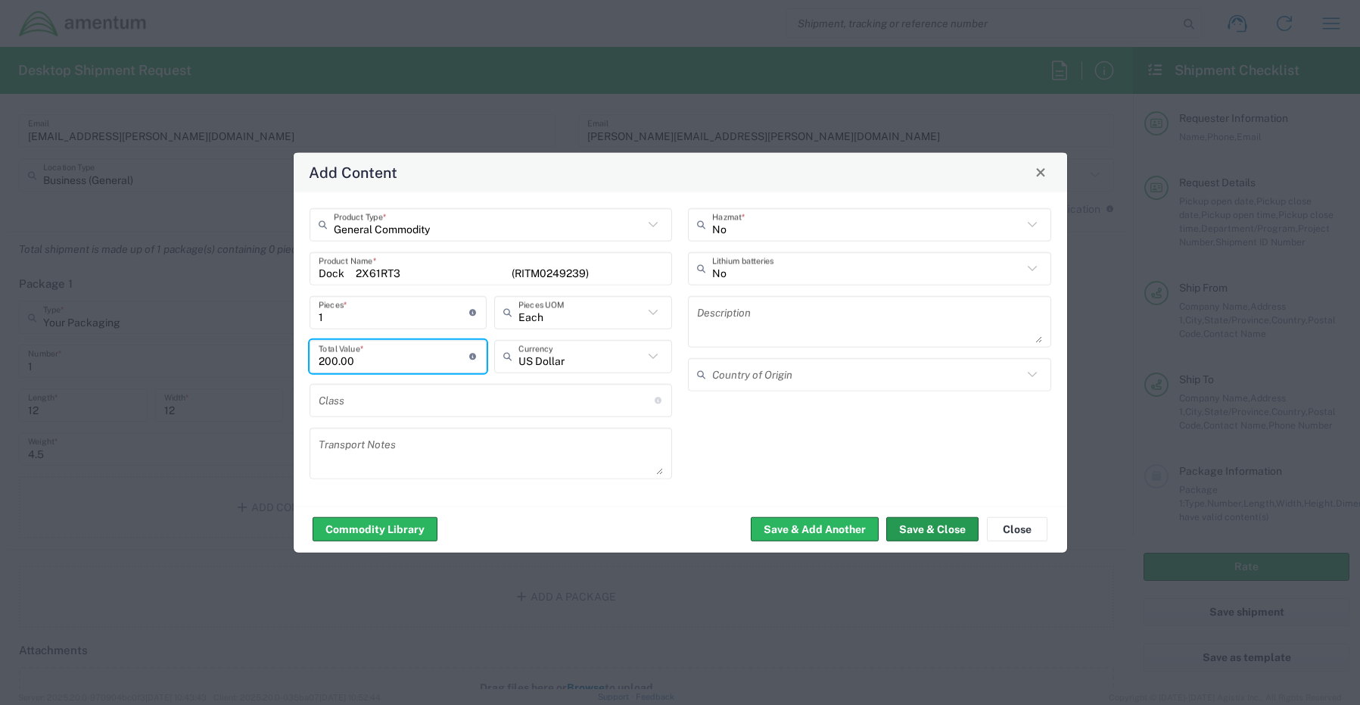
type input "200.00"
click at [909, 532] on button "Save & Close" at bounding box center [933, 529] width 92 height 24
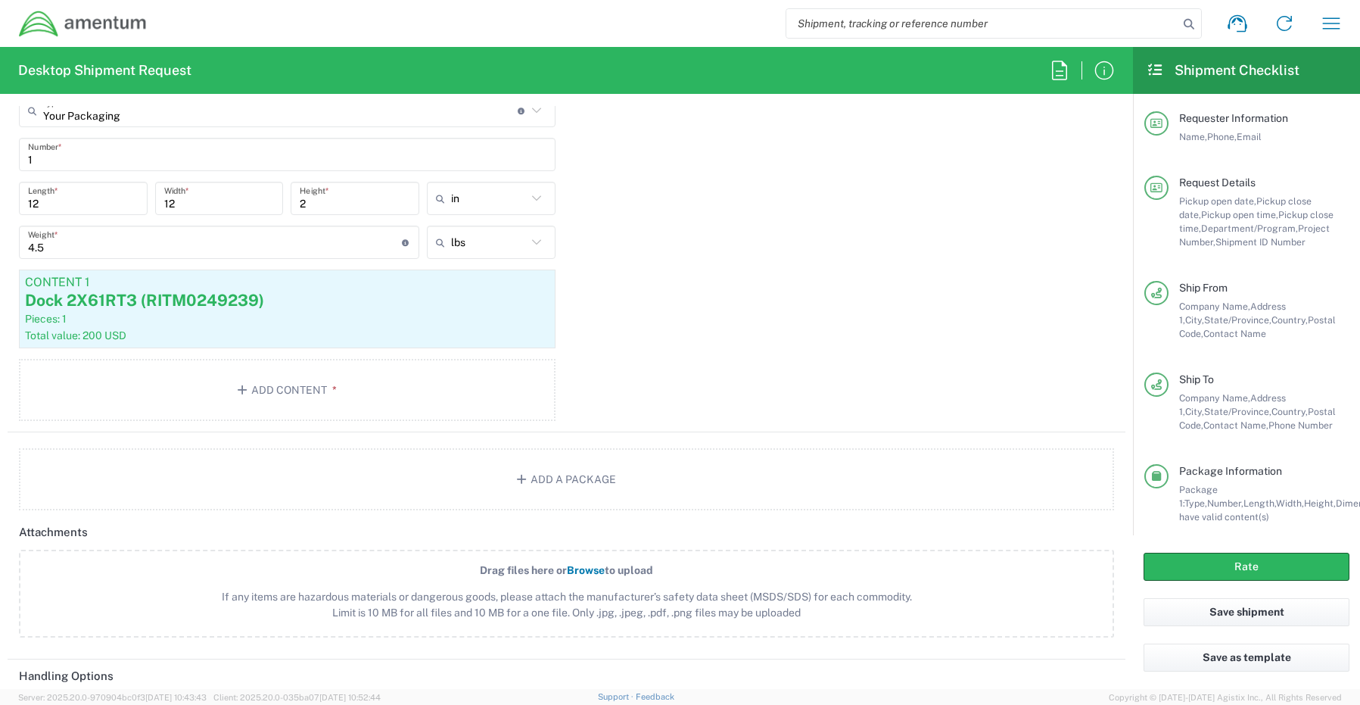
scroll to position [1363, 0]
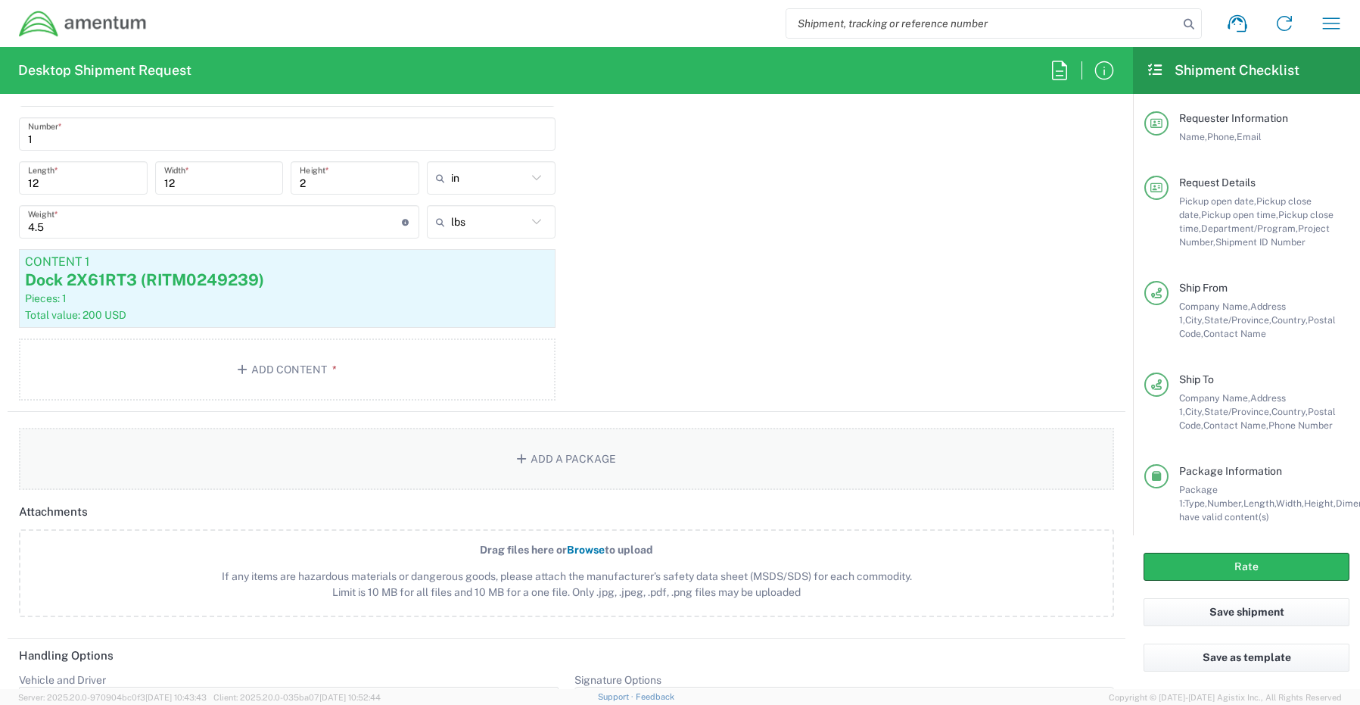
click at [543, 457] on button "Add a Package" at bounding box center [566, 459] width 1095 height 62
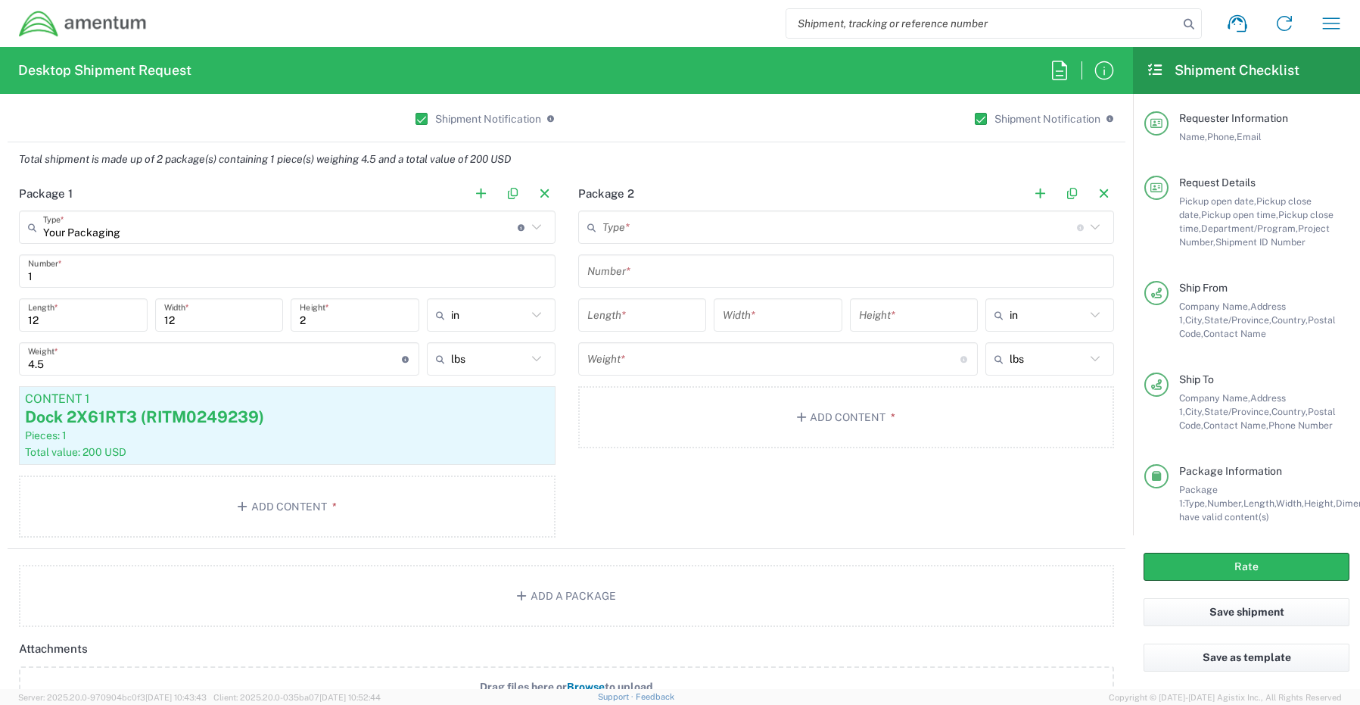
scroll to position [1211, 0]
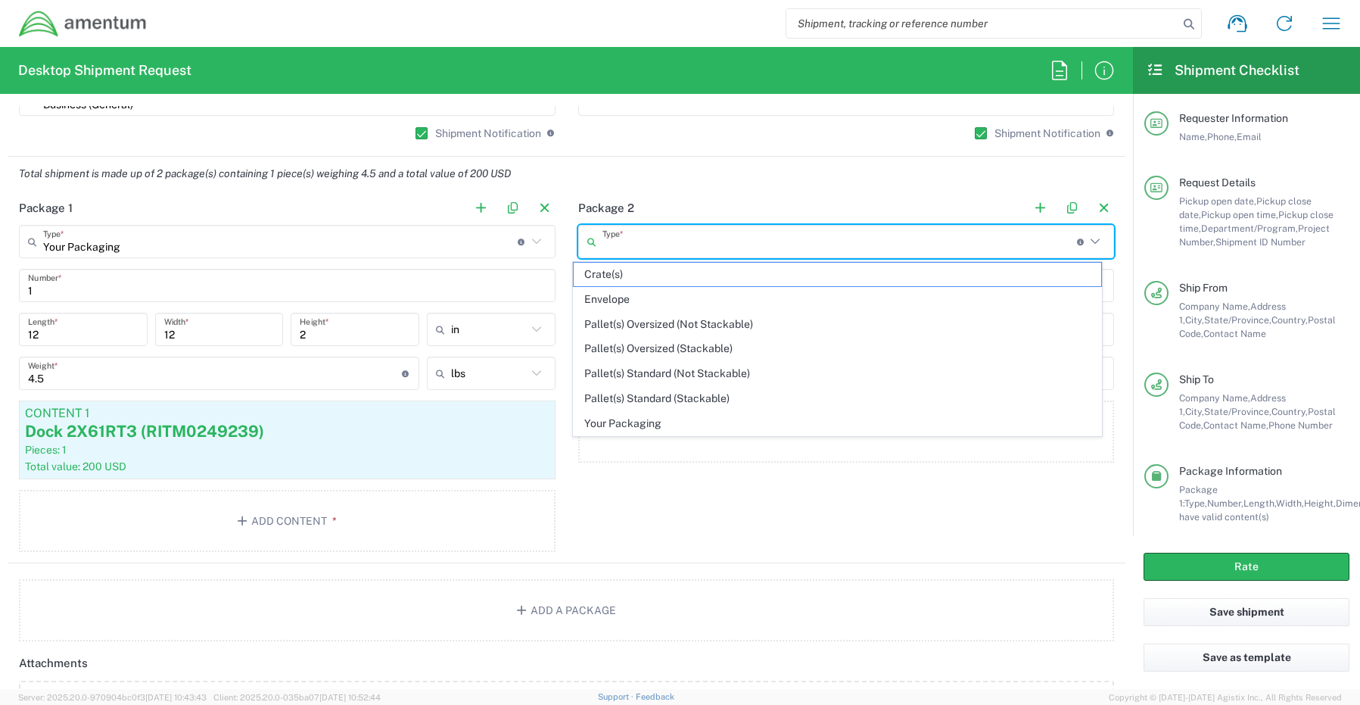
click at [609, 242] on input "text" at bounding box center [840, 242] width 475 height 26
click at [616, 428] on span "Your Packaging" at bounding box center [838, 423] width 528 height 23
type input "Your Packaging"
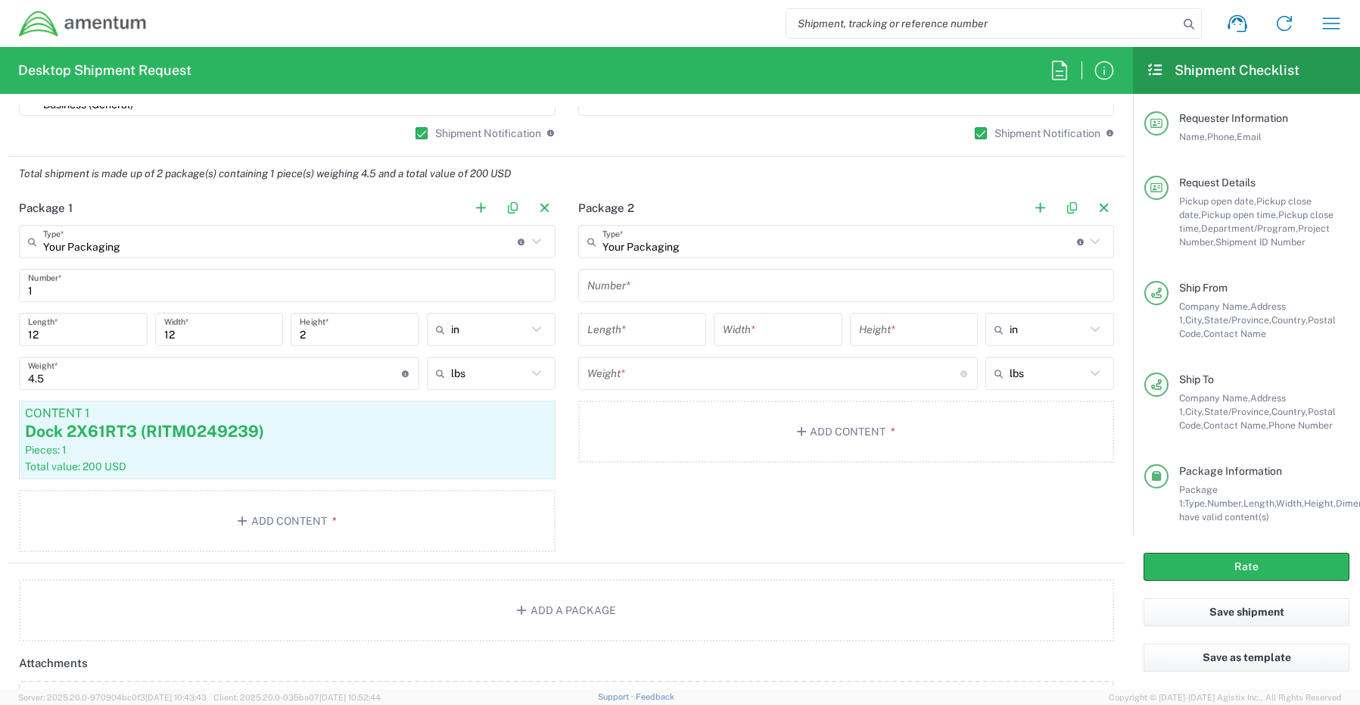
click at [626, 288] on input "text" at bounding box center [846, 286] width 519 height 26
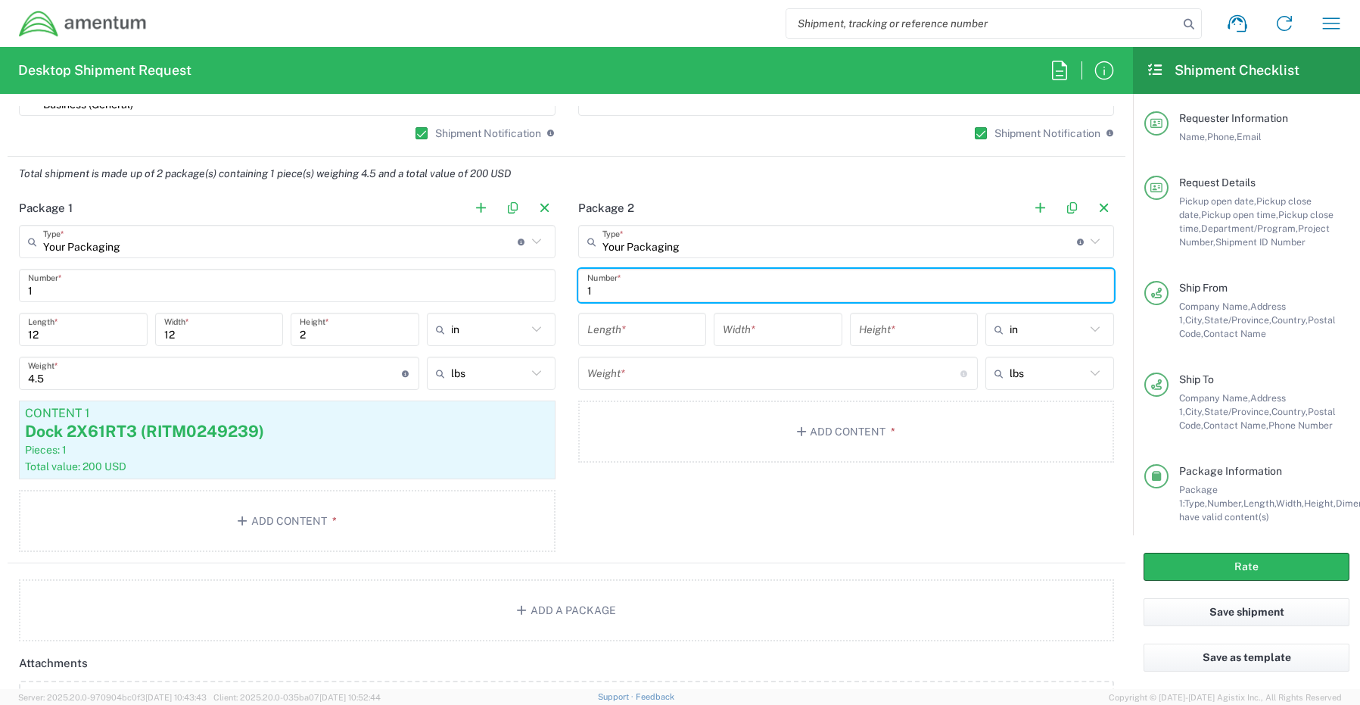
type input "1"
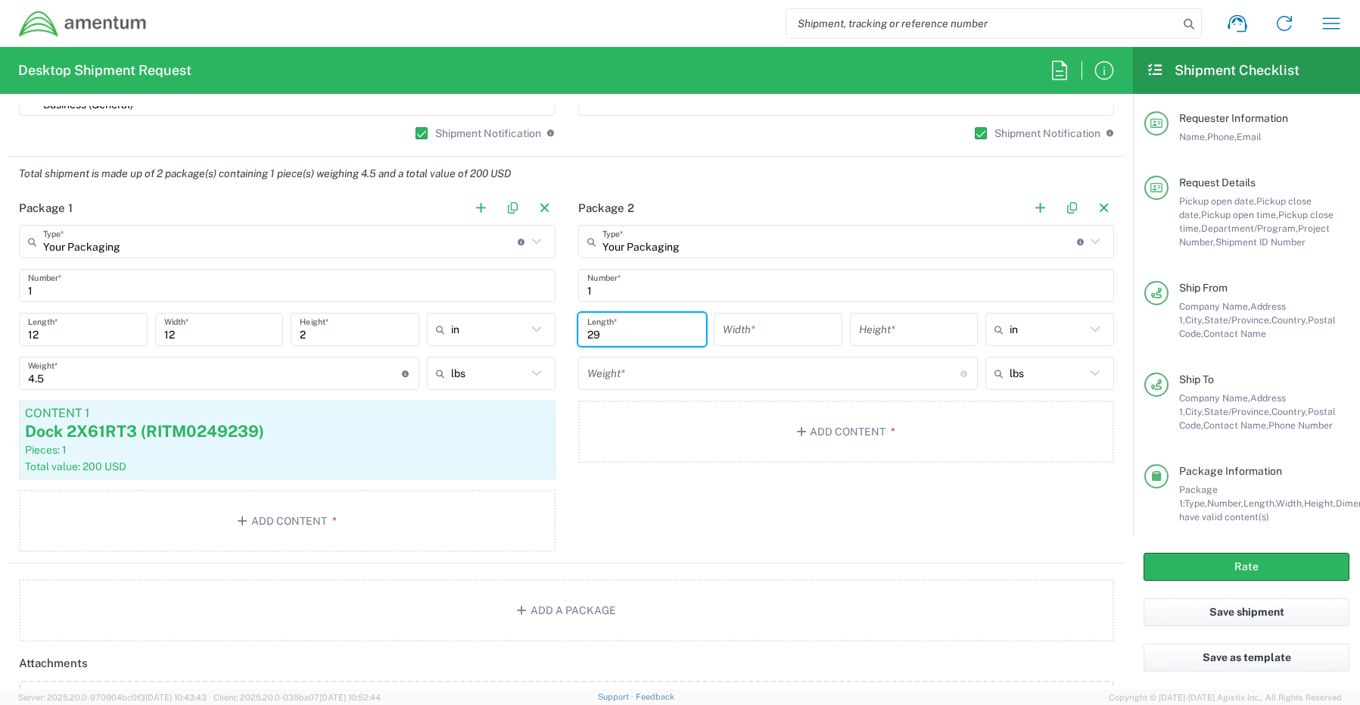
type input "29"
type input "16"
type input "5"
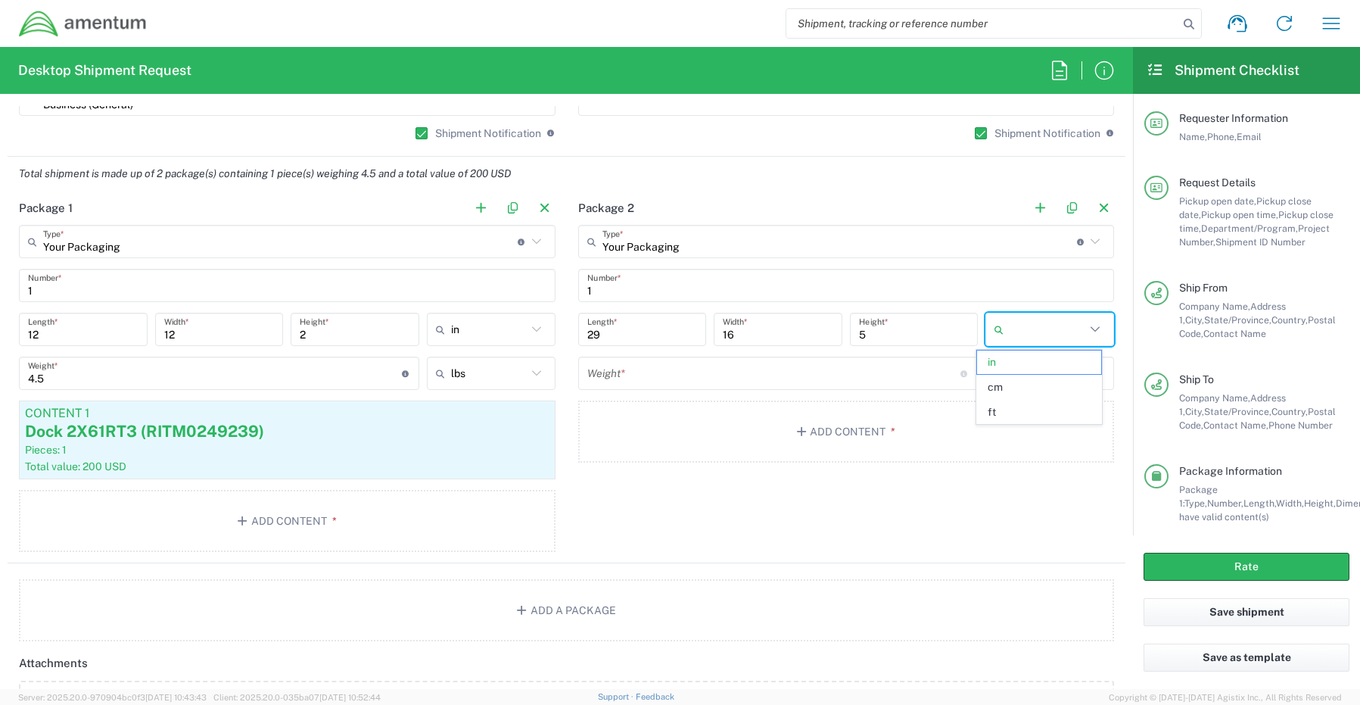
type input "in"
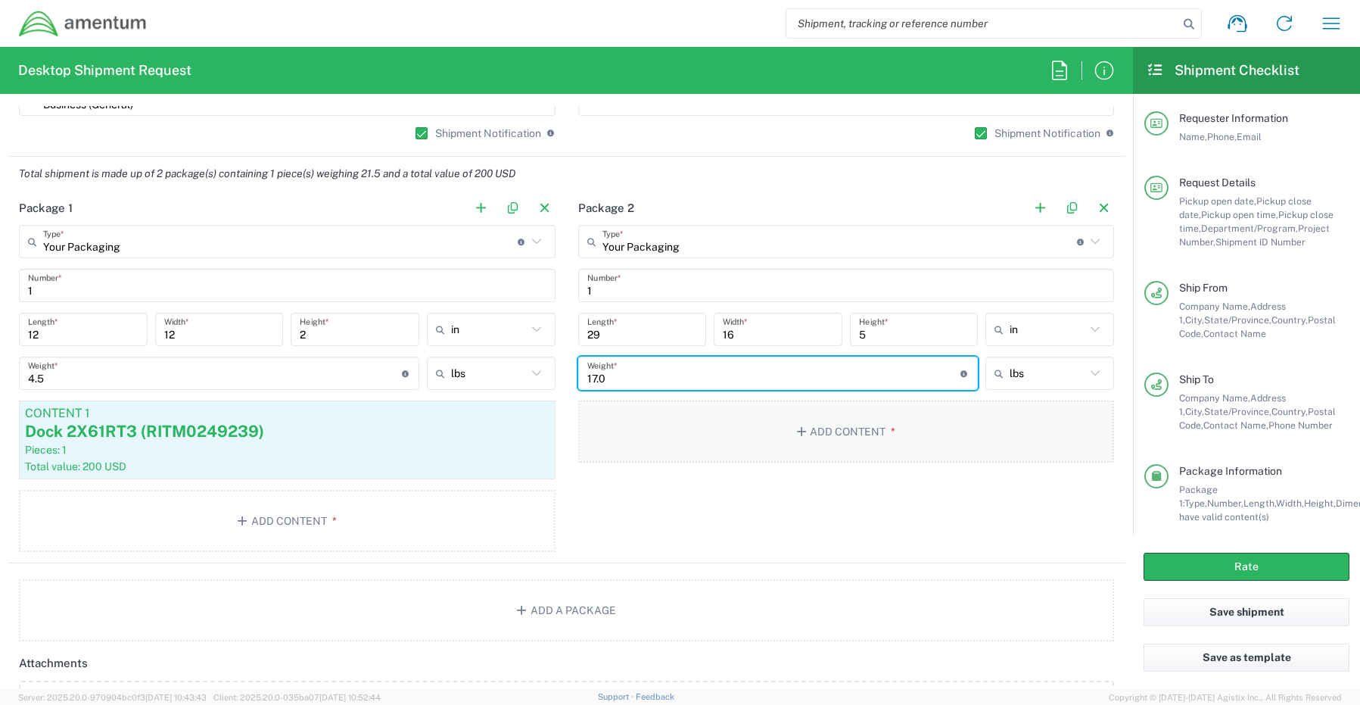
type input "17.0"
click at [843, 429] on button "Add Content *" at bounding box center [846, 431] width 537 height 62
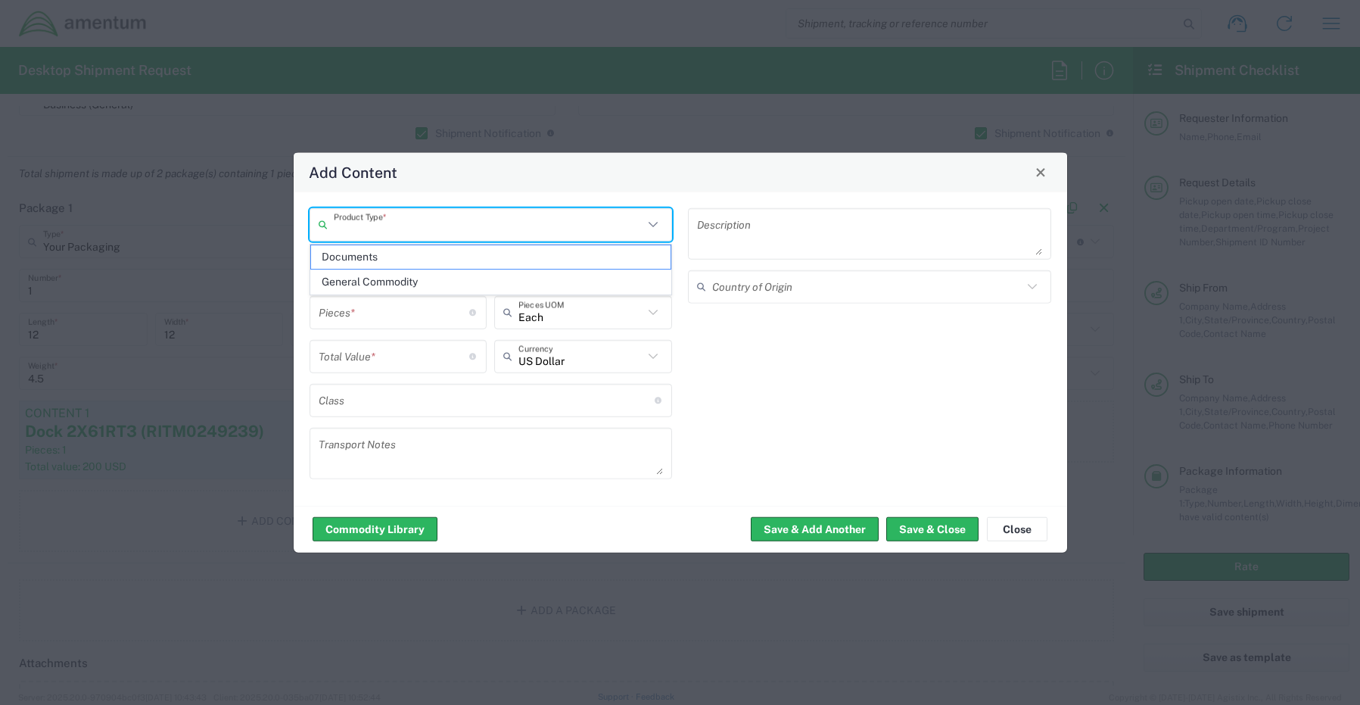
click at [408, 226] on input "text" at bounding box center [489, 224] width 310 height 26
click at [408, 288] on span "General Commodity" at bounding box center [491, 281] width 360 height 23
type input "General Commodity"
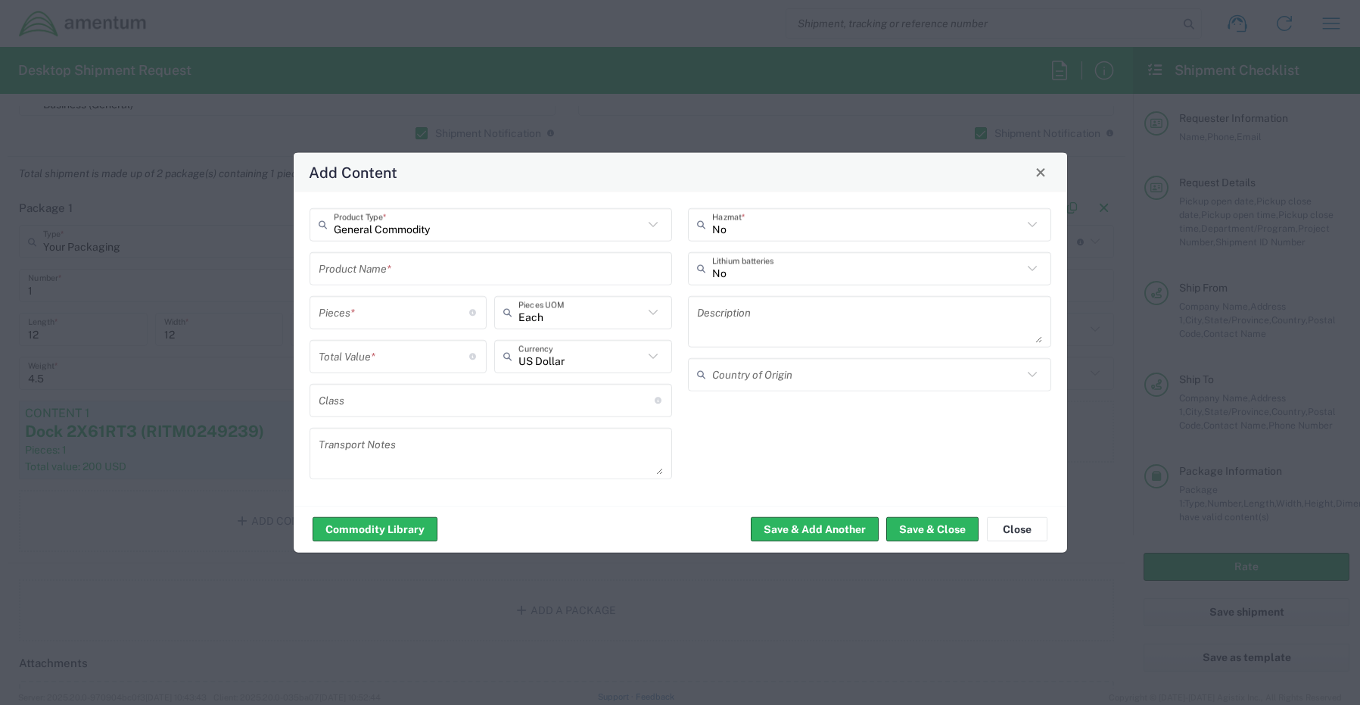
click at [376, 275] on input "text" at bounding box center [491, 268] width 345 height 26
paste input "Monitor x1(24”) 5YNCW04 (RITM0249240)"
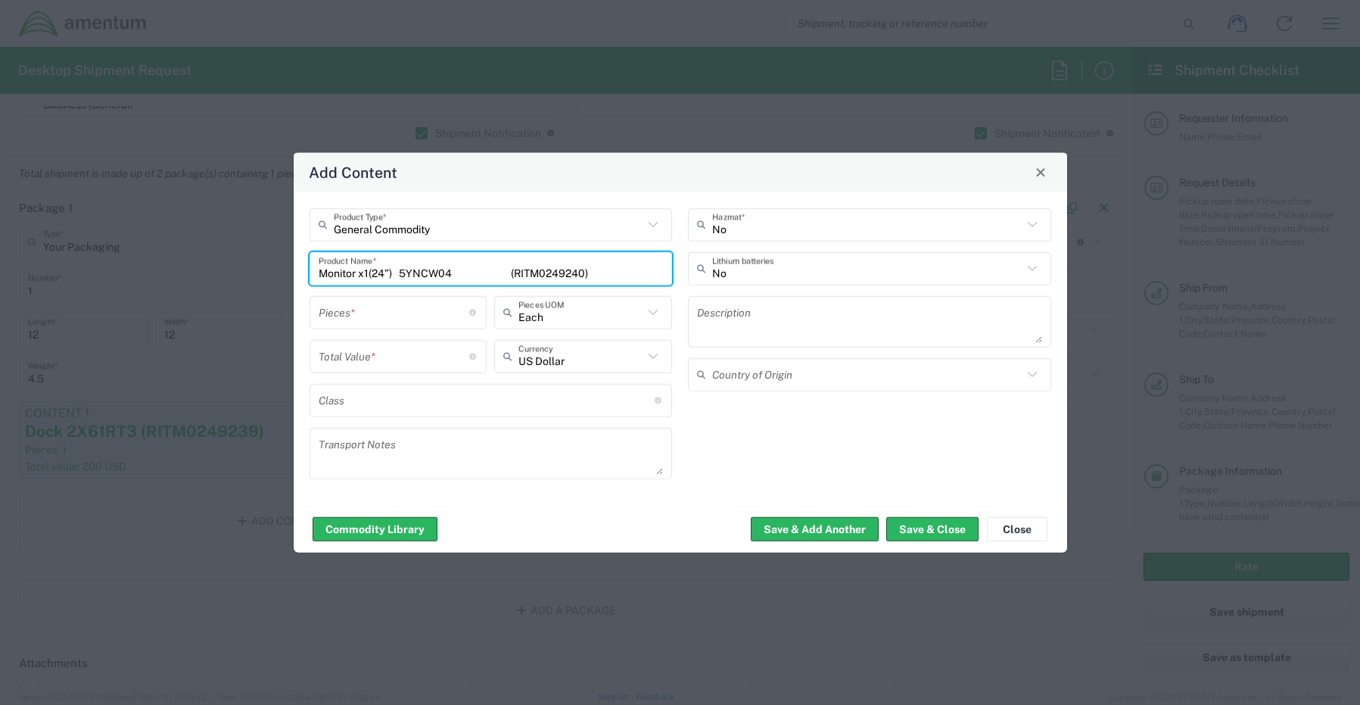
type input "Monitor x1(24”) 5YNCW04 (RITM0249240)"
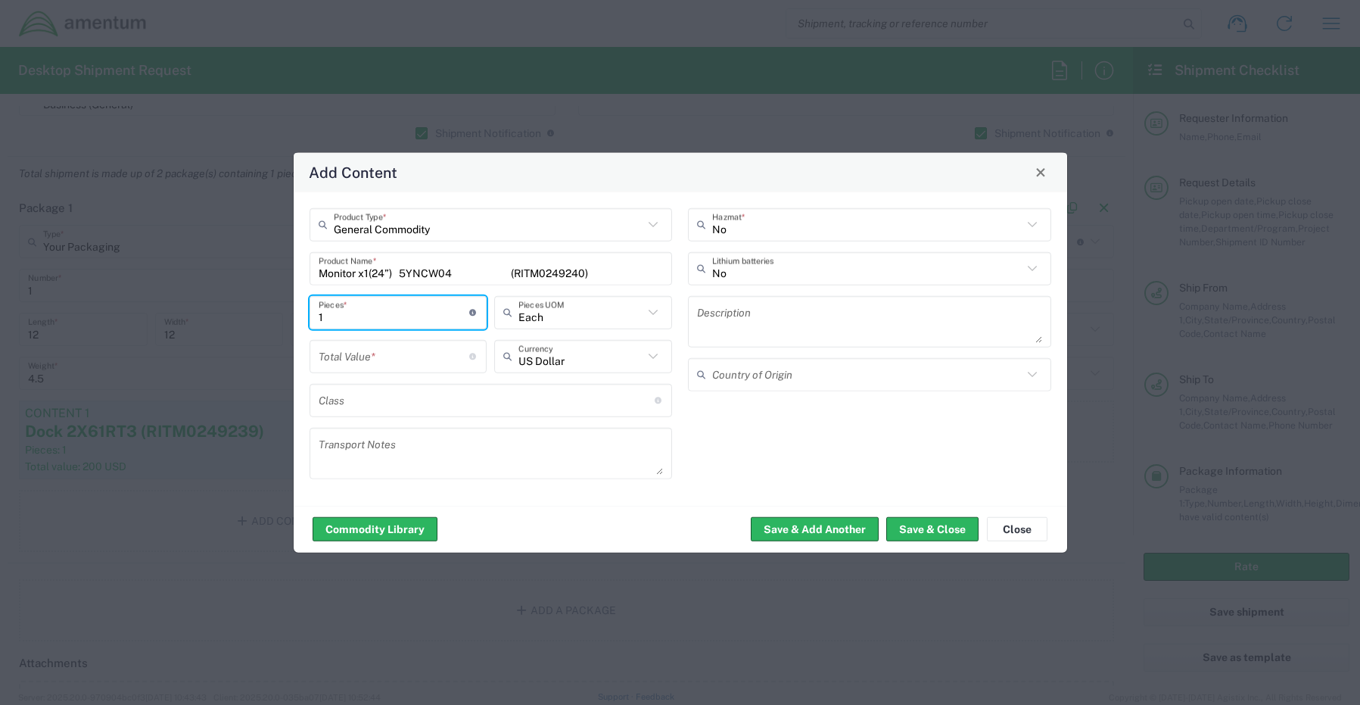
type input "1"
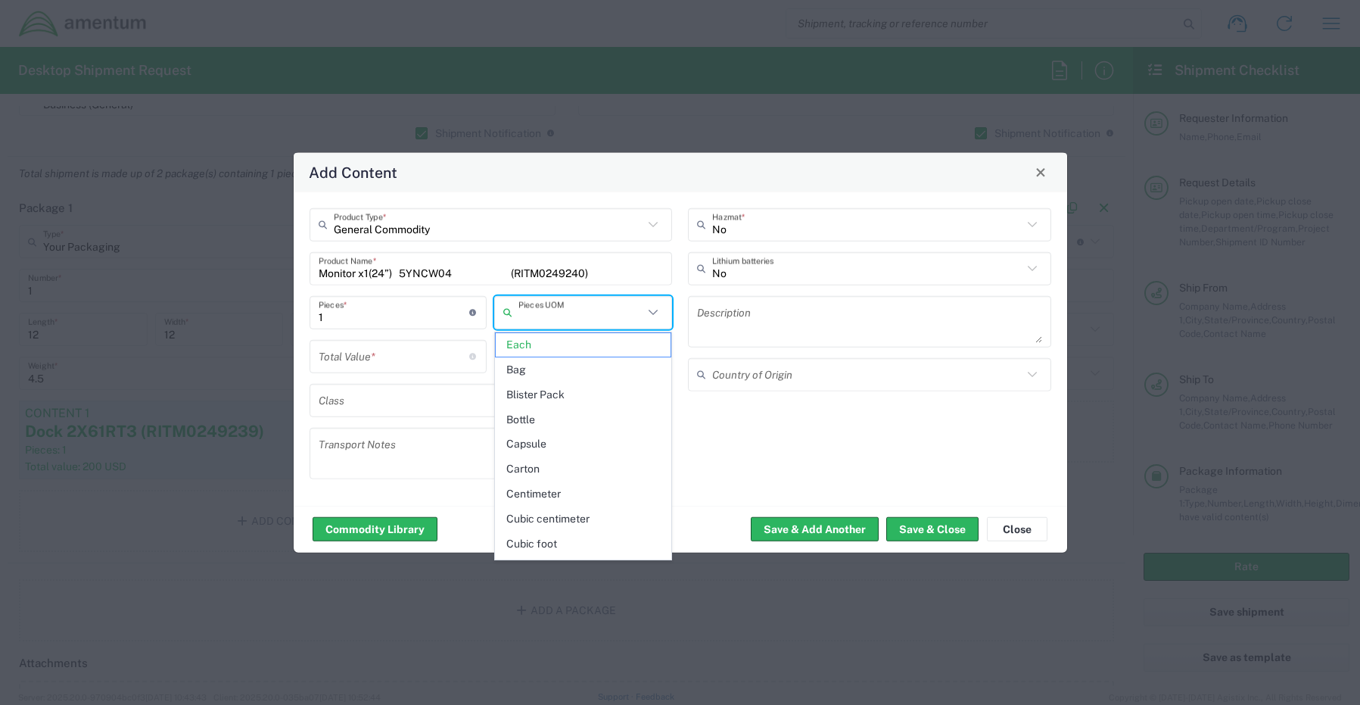
type input "Each"
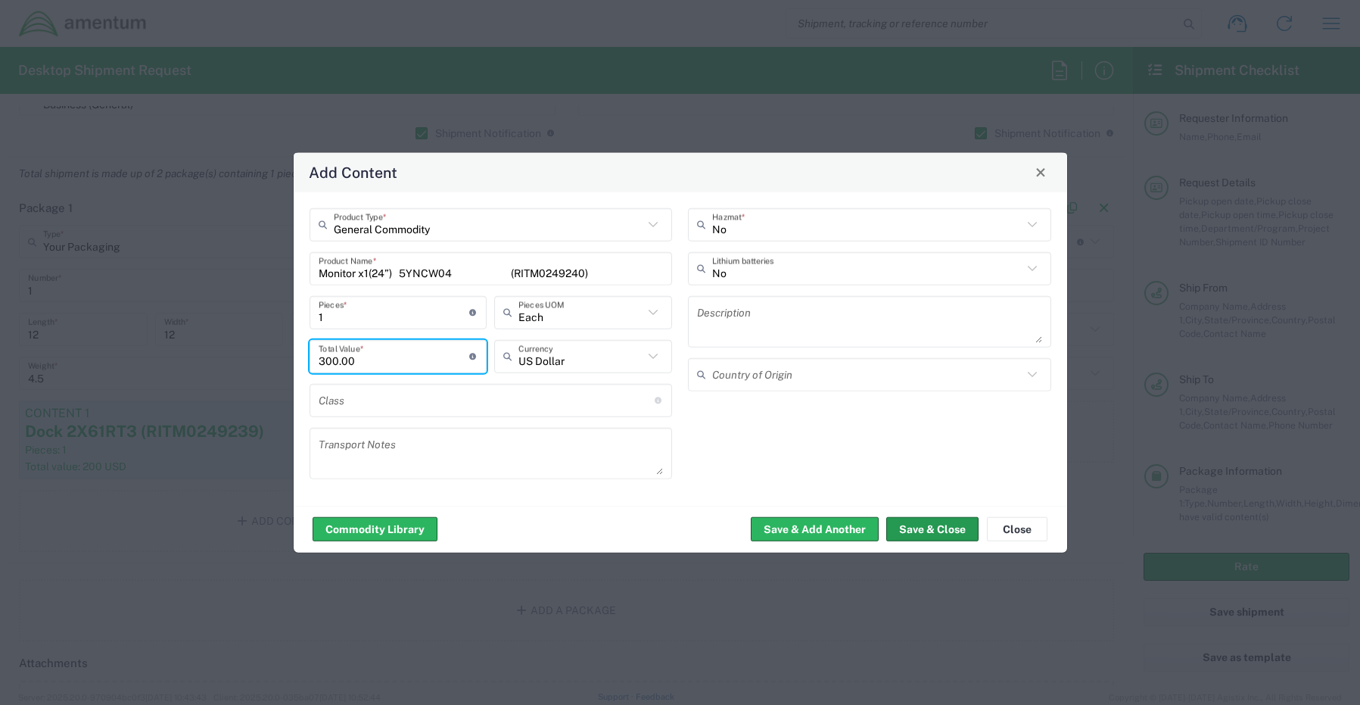
type input "300.00"
click at [918, 535] on button "Save & Close" at bounding box center [933, 529] width 92 height 24
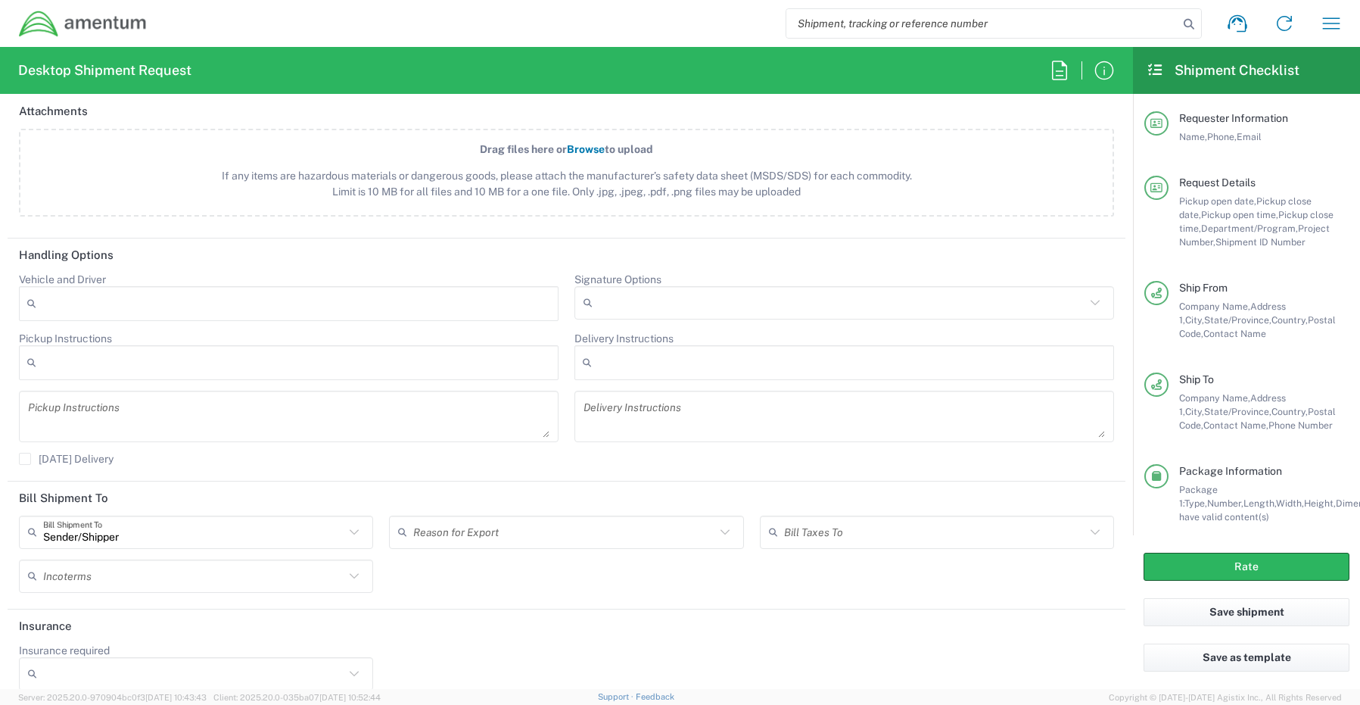
scroll to position [1781, 0]
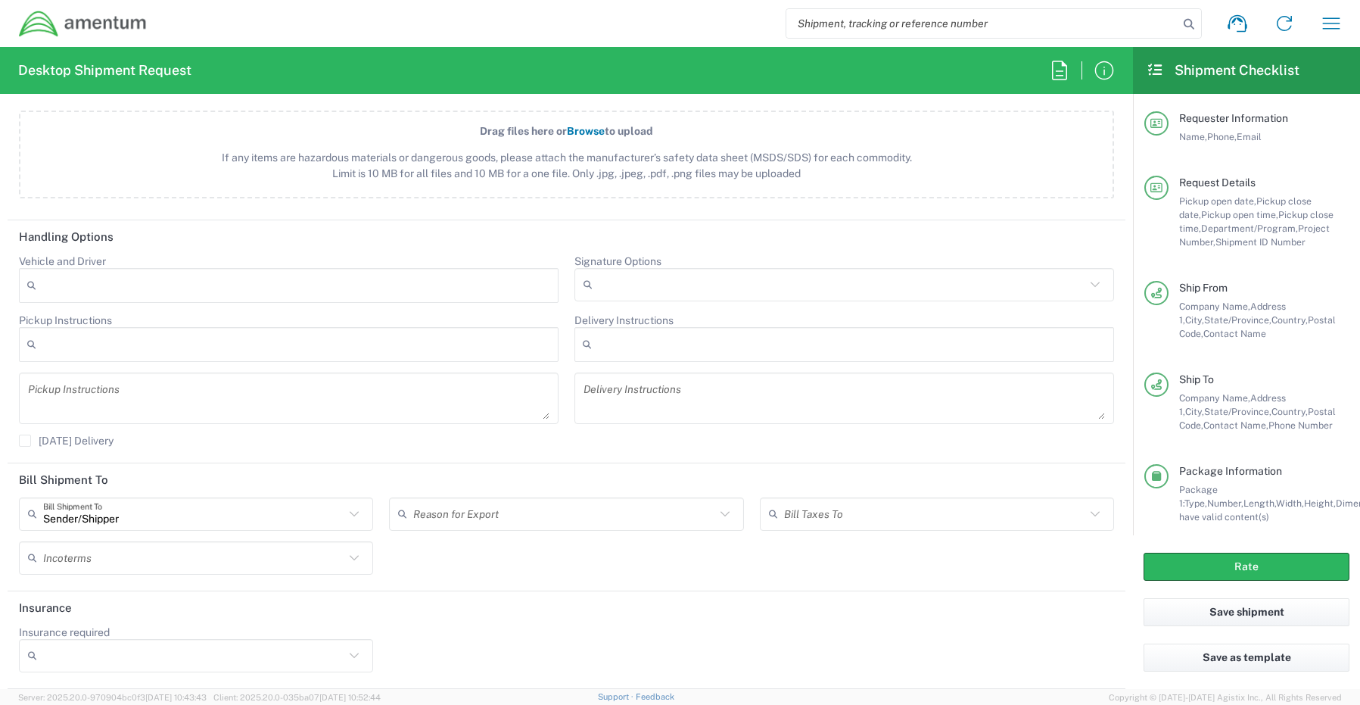
click at [611, 276] on input "Signature Options" at bounding box center [842, 285] width 487 height 24
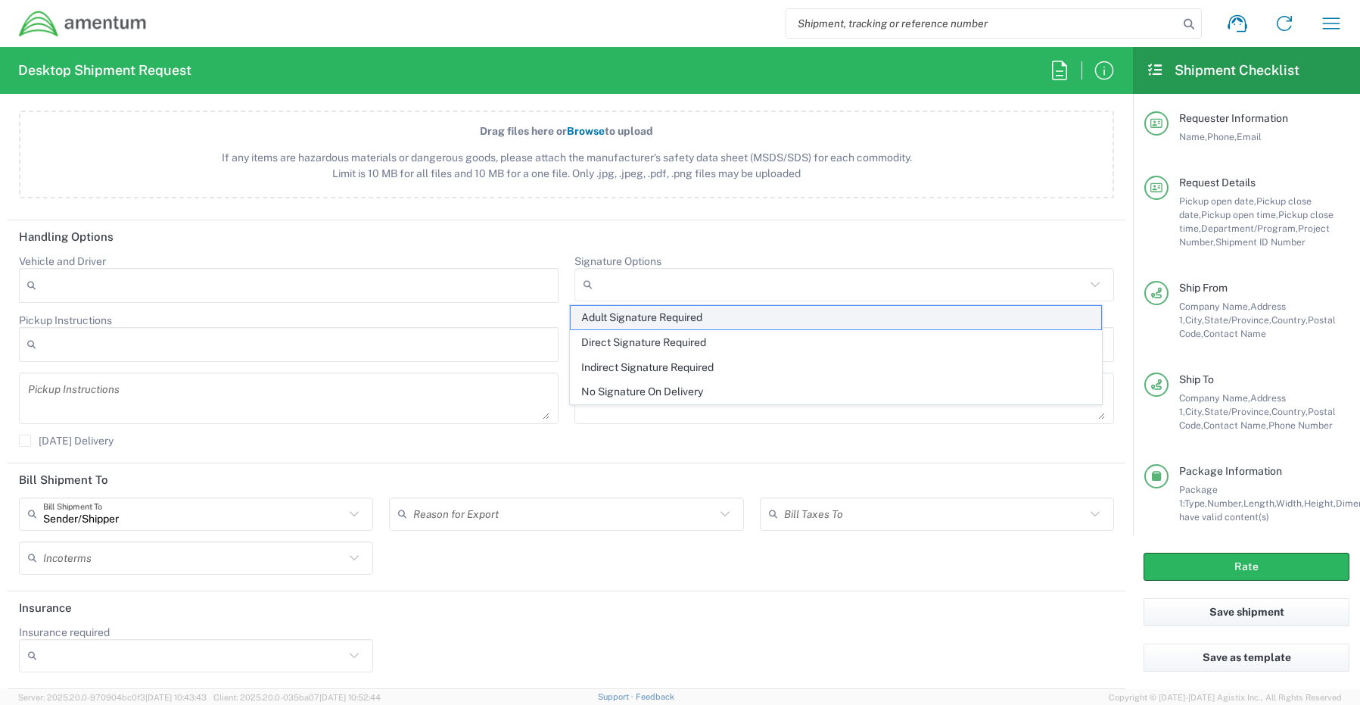
click at [618, 315] on span "Adult Signature Required" at bounding box center [836, 317] width 531 height 23
type input "Adult Signature Required"
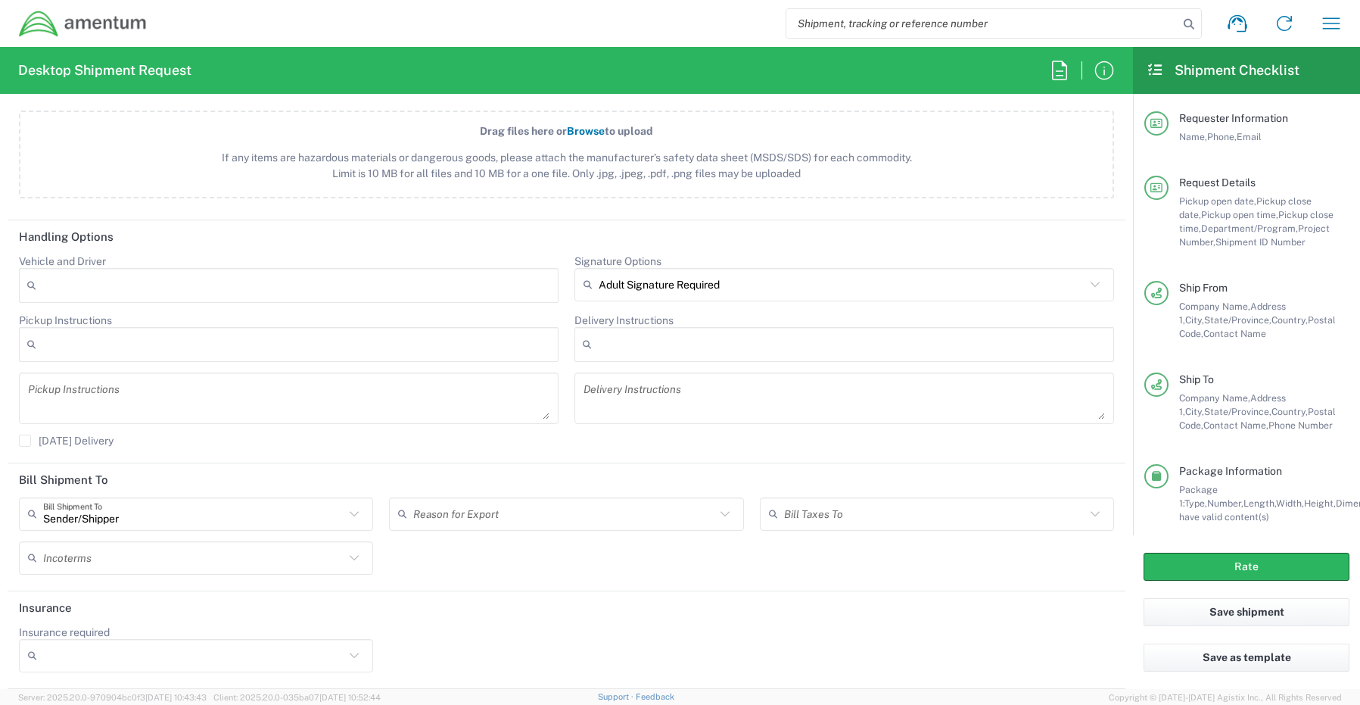
click at [110, 650] on input "Insurance required" at bounding box center [193, 656] width 301 height 24
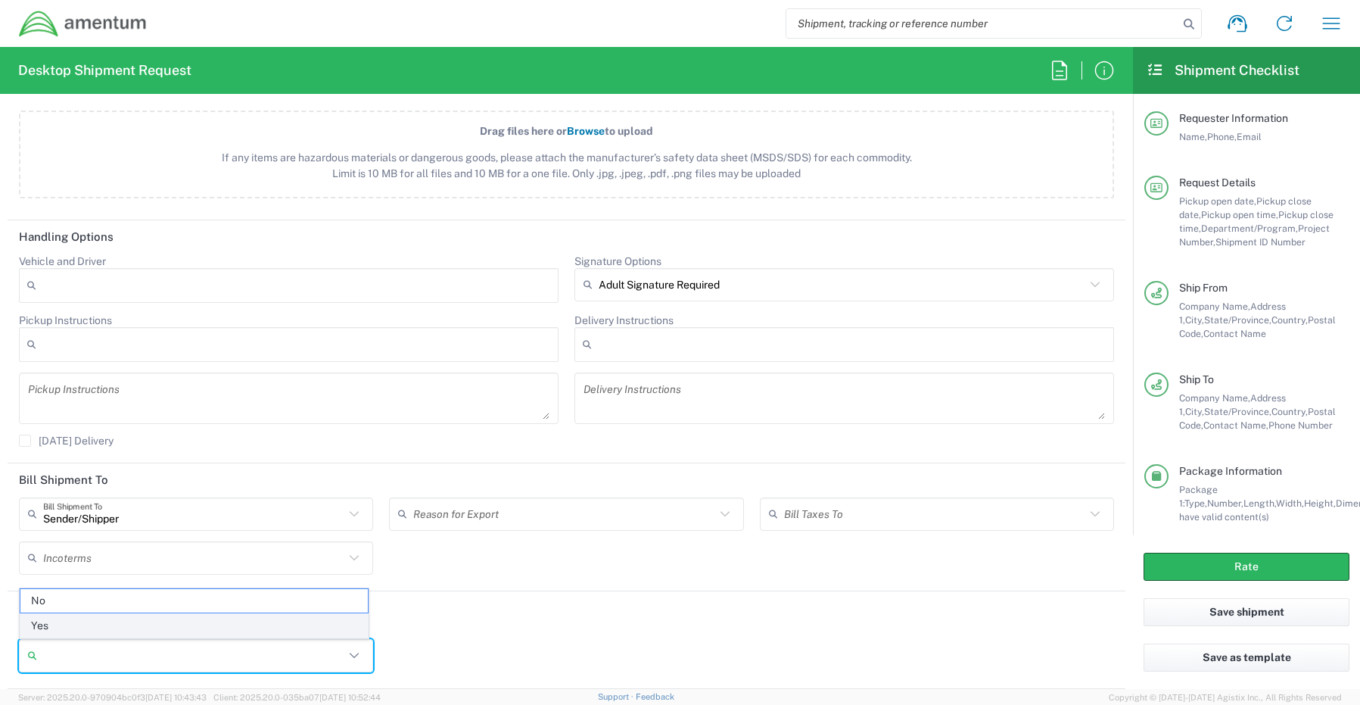
click at [77, 623] on span "Yes" at bounding box center [193, 625] width 347 height 23
type input "Yes"
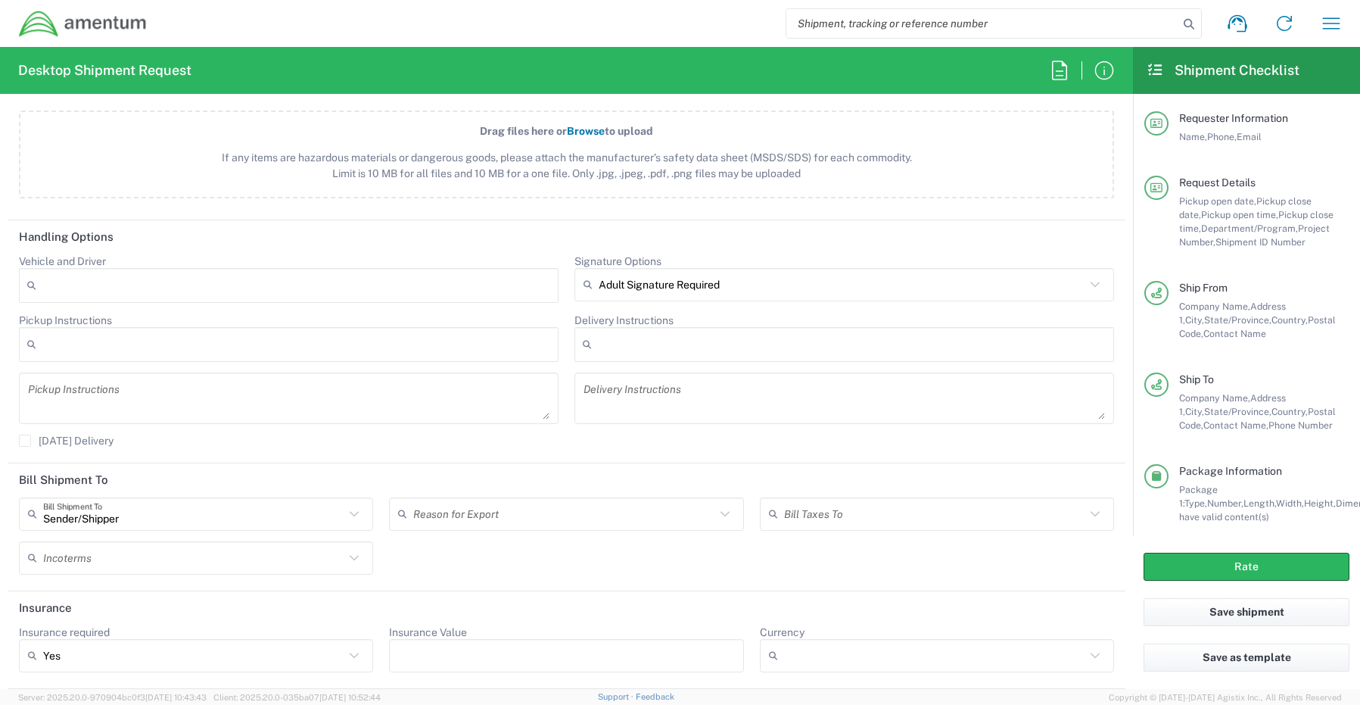
click at [500, 650] on input "Insurance Value" at bounding box center [566, 656] width 336 height 24
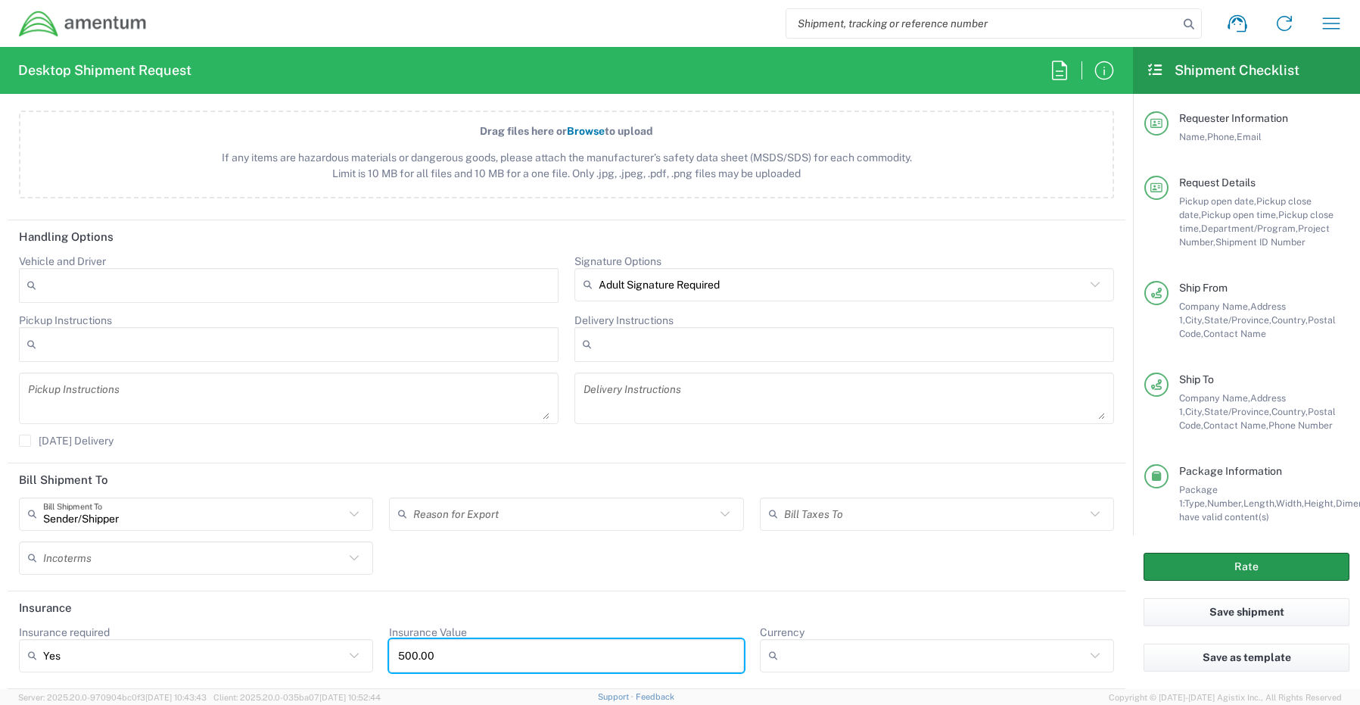
type input "500.00"
click at [1270, 569] on button "Rate" at bounding box center [1247, 567] width 206 height 28
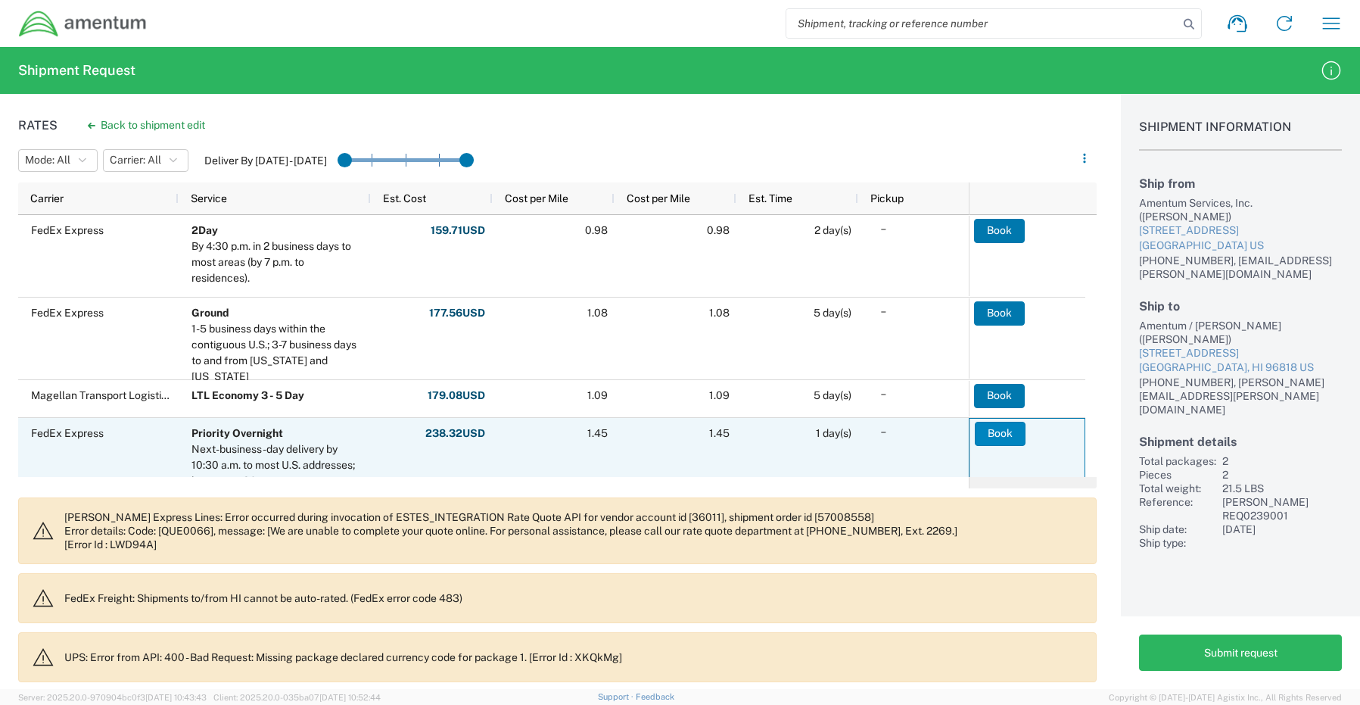
click at [1005, 431] on button "Book" at bounding box center [1000, 434] width 51 height 24
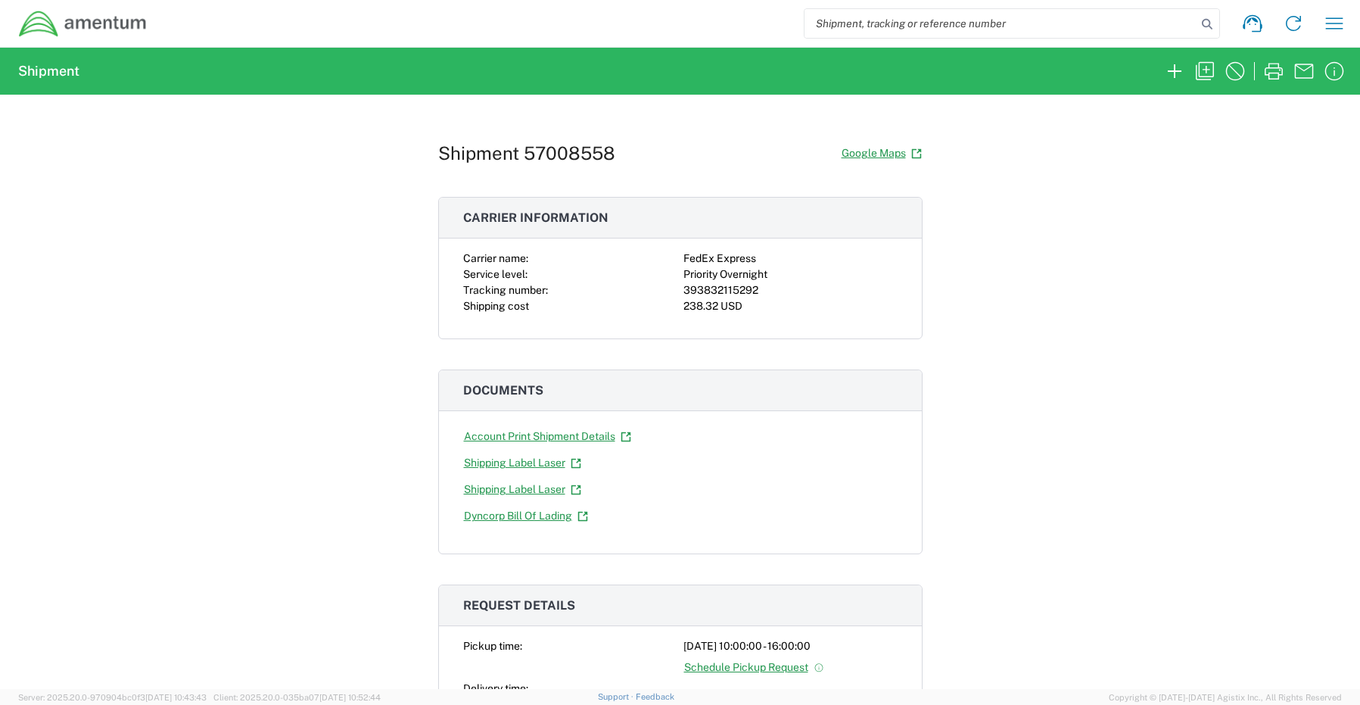
click at [1139, 297] on div "Shipment 57008558 Google Maps Carrier information Carrier name: FedEx Express S…" at bounding box center [680, 392] width 1360 height 594
drag, startPoint x: 1139, startPoint y: 297, endPoint x: 1274, endPoint y: 74, distance: 260.6
click at [1274, 74] on icon "button" at bounding box center [1274, 71] width 24 height 24
click at [1169, 67] on icon "button" at bounding box center [1175, 71] width 24 height 24
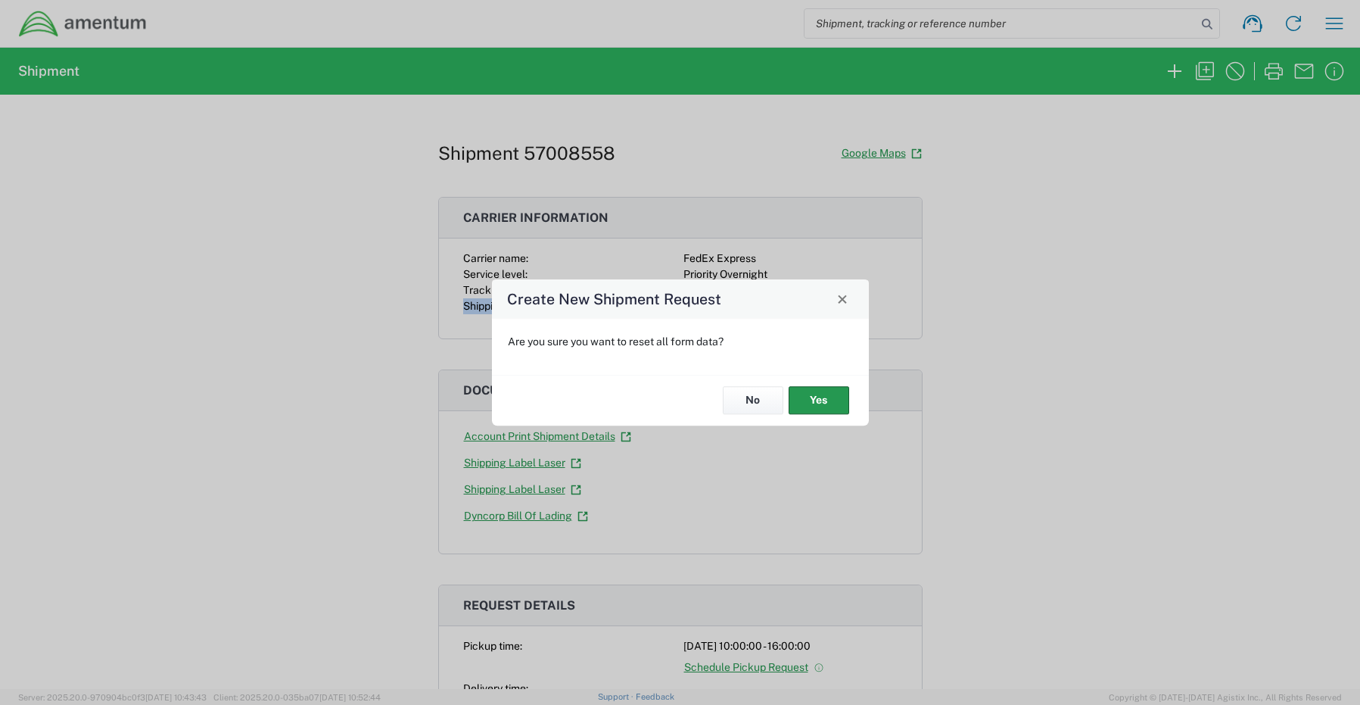
click at [808, 392] on button "Yes" at bounding box center [819, 401] width 61 height 28
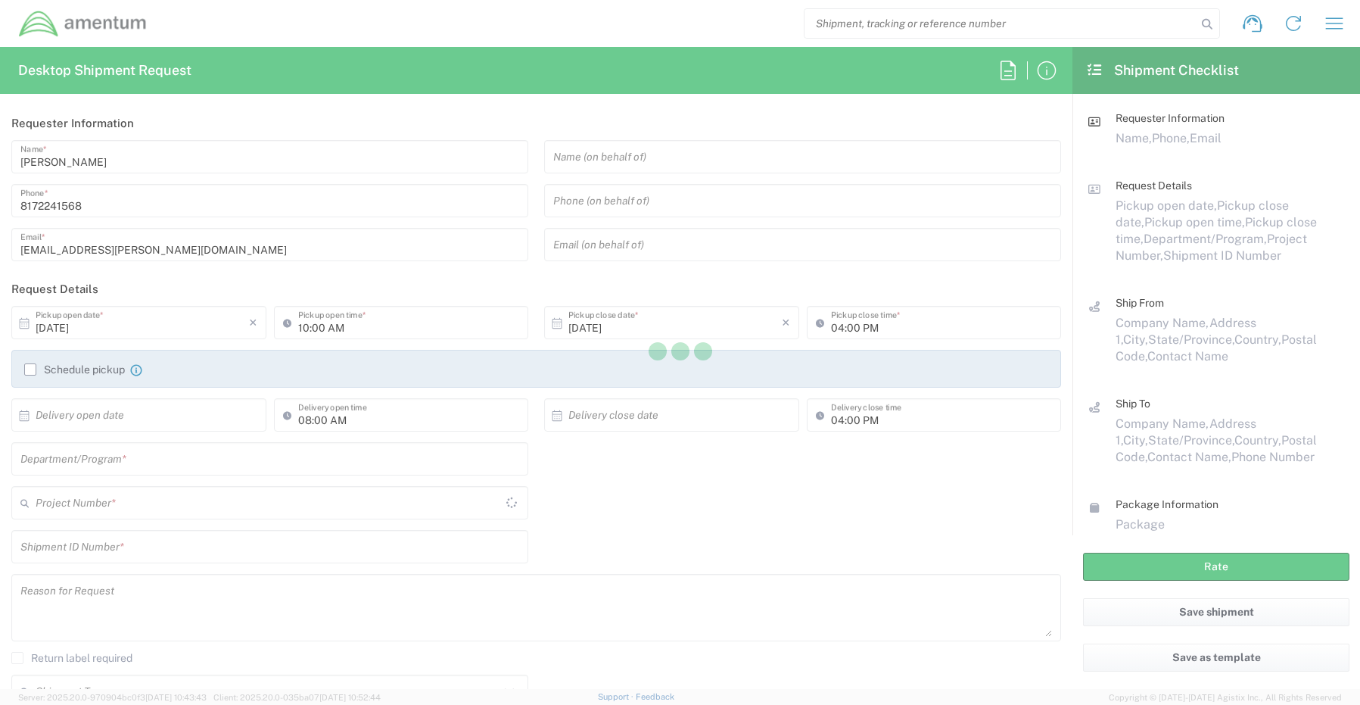
type input "CORP"
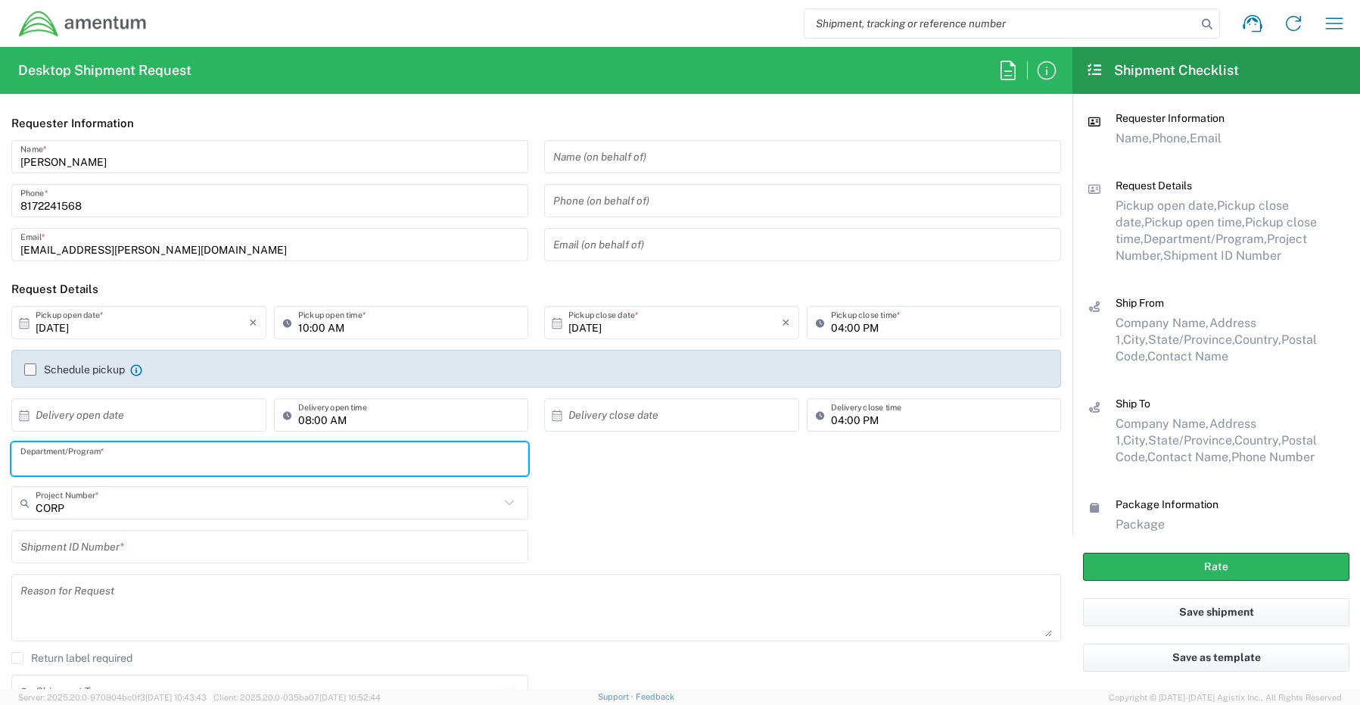
click at [57, 457] on input "text" at bounding box center [269, 459] width 499 height 26
paste input "[PERSON_NAME]"
type input "[PERSON_NAME]"
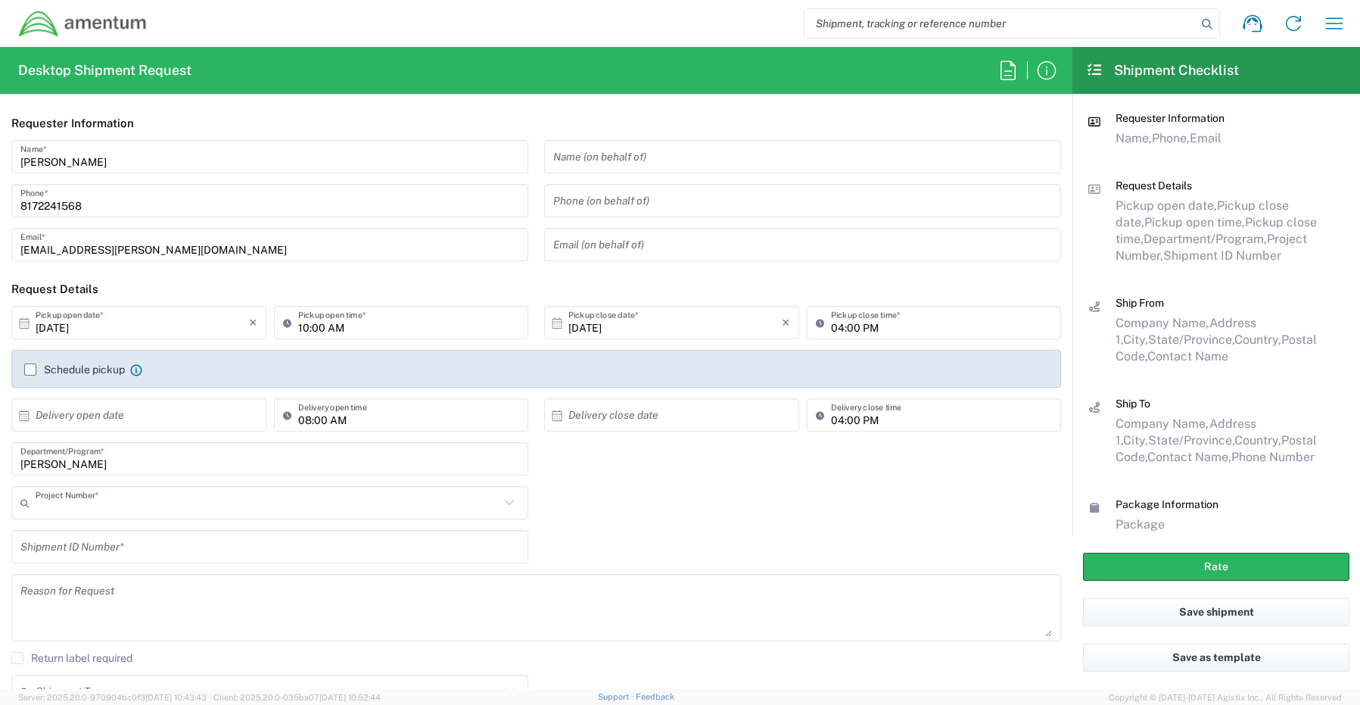
click at [51, 507] on input "text" at bounding box center [268, 503] width 464 height 26
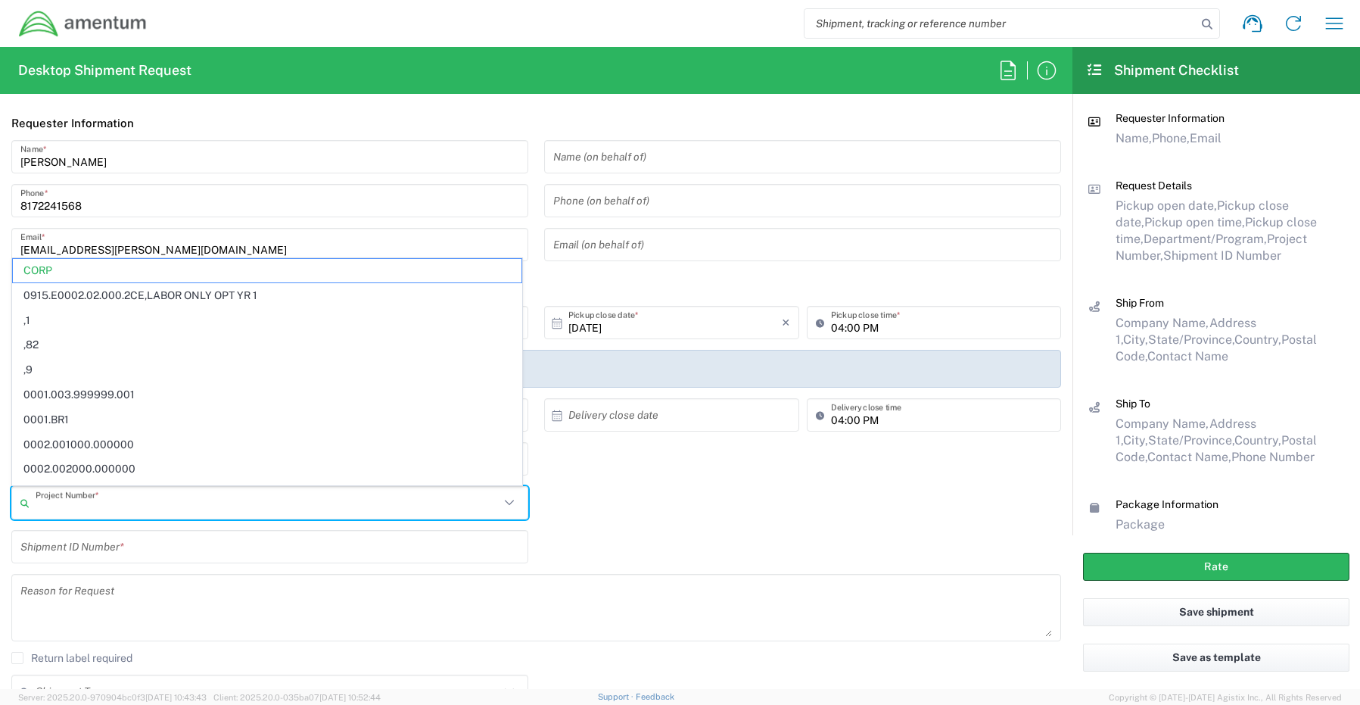
paste input "OVHD.100111.00000"
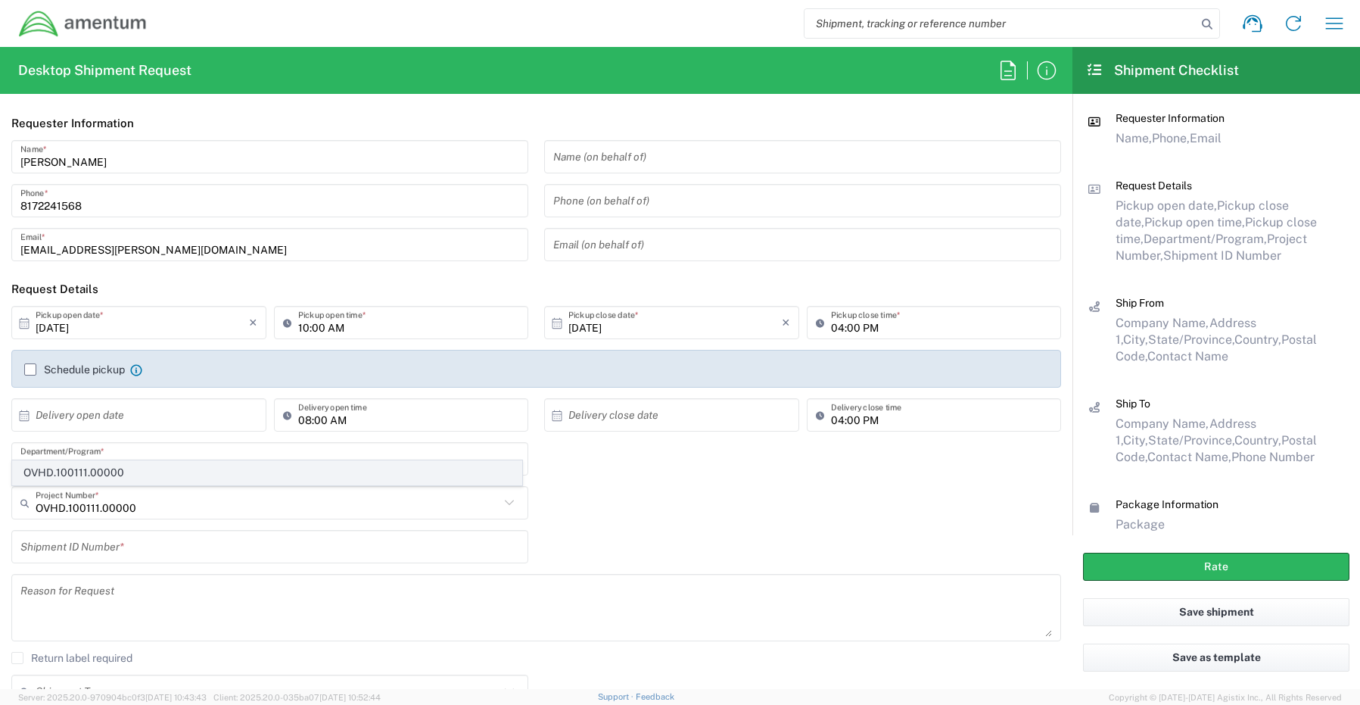
click at [76, 471] on span "OVHD.100111.00000" at bounding box center [267, 472] width 509 height 23
type input "OVHD.100111.00000"
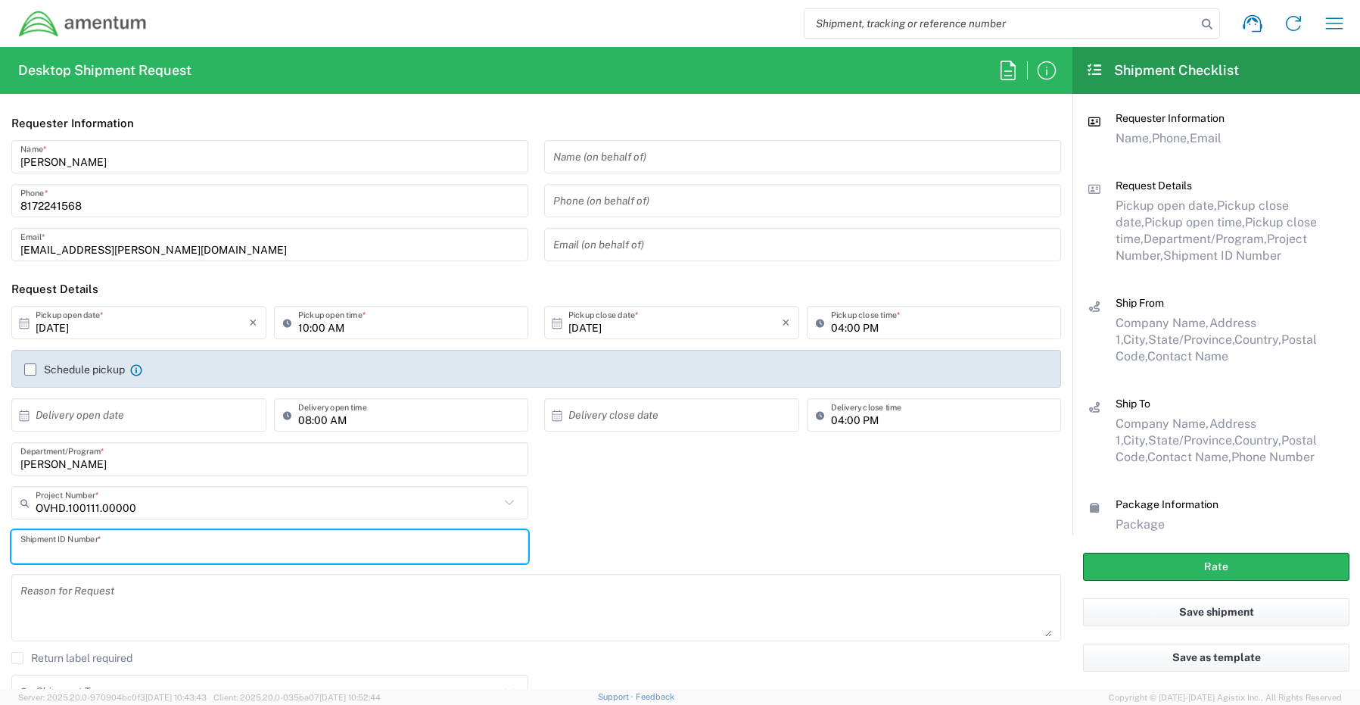
click at [50, 541] on input "text" at bounding box center [269, 547] width 499 height 26
paste input "REQ0239605- Ryan Hagan"
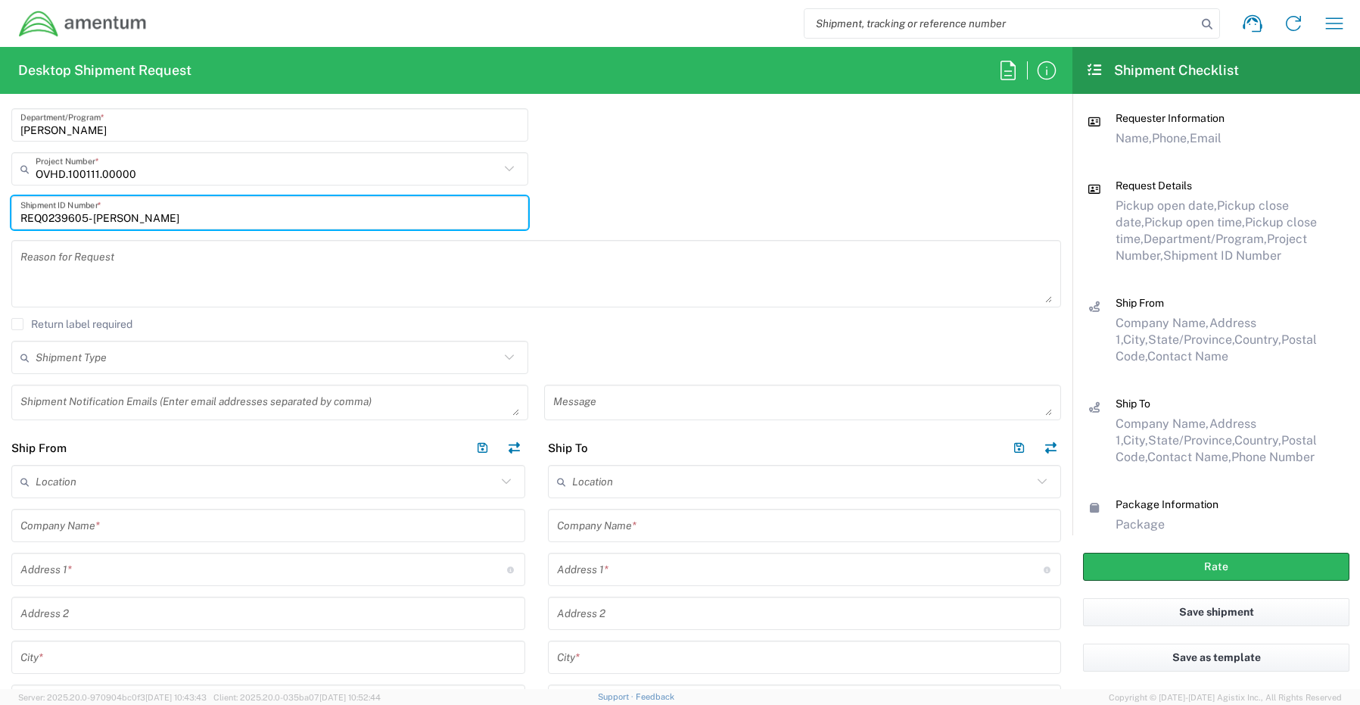
scroll to position [379, 0]
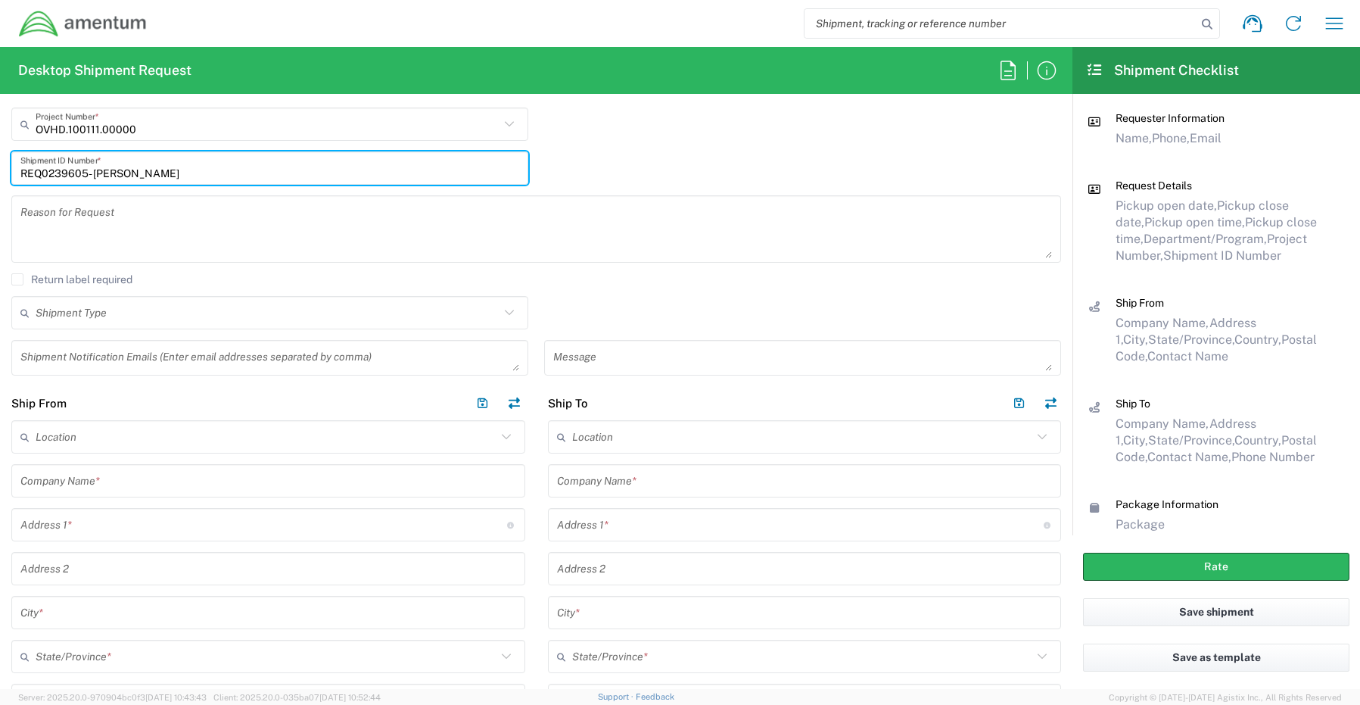
type input "REQ0239605- Ryan Hagan"
click at [58, 363] on textarea at bounding box center [269, 357] width 499 height 26
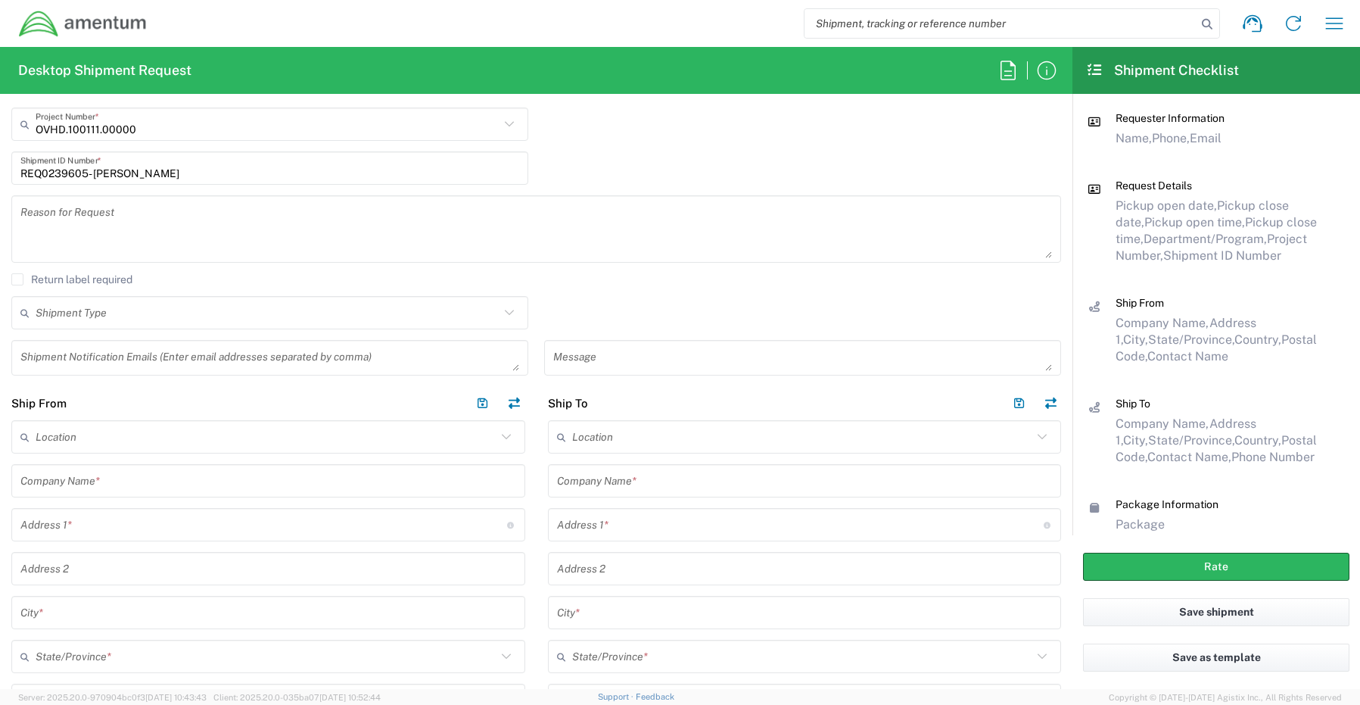
click at [38, 360] on textarea at bounding box center [269, 357] width 499 height 26
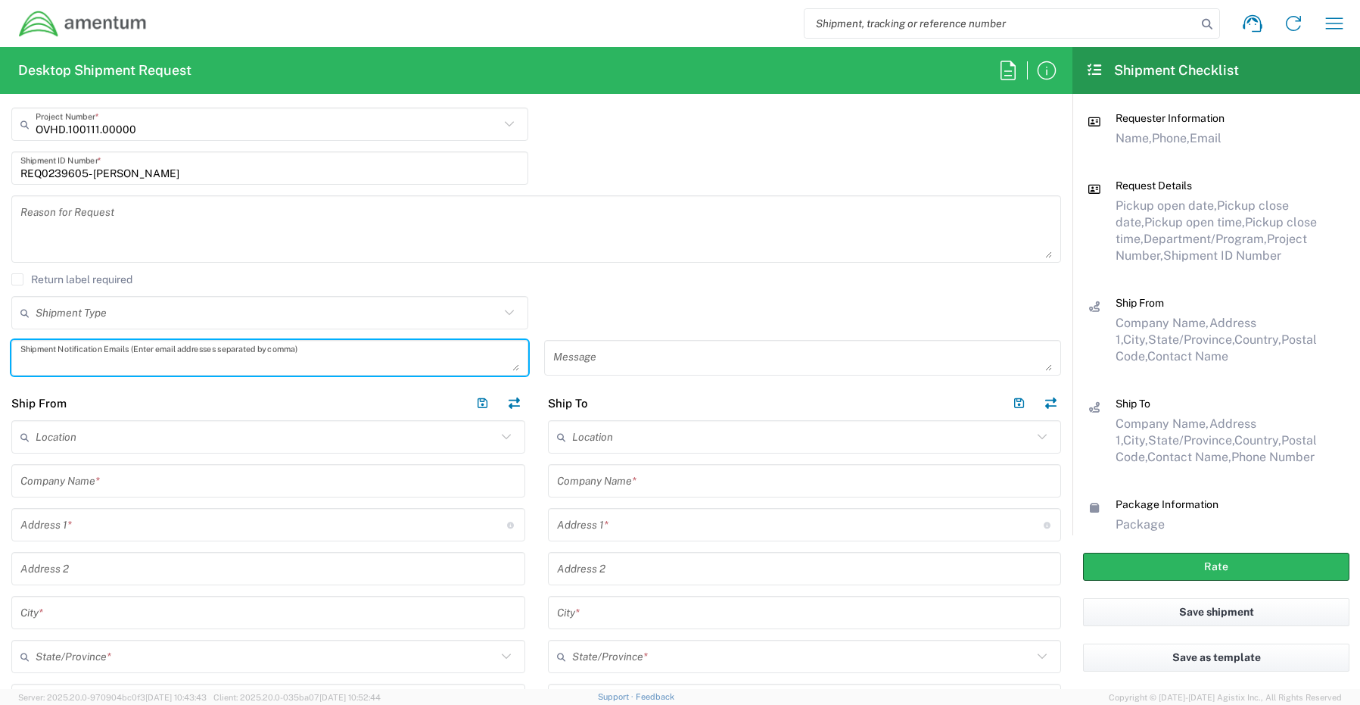
paste textarea "[PERSON_NAME][EMAIL_ADDRESS][PERSON_NAME][DOMAIN_NAME]"
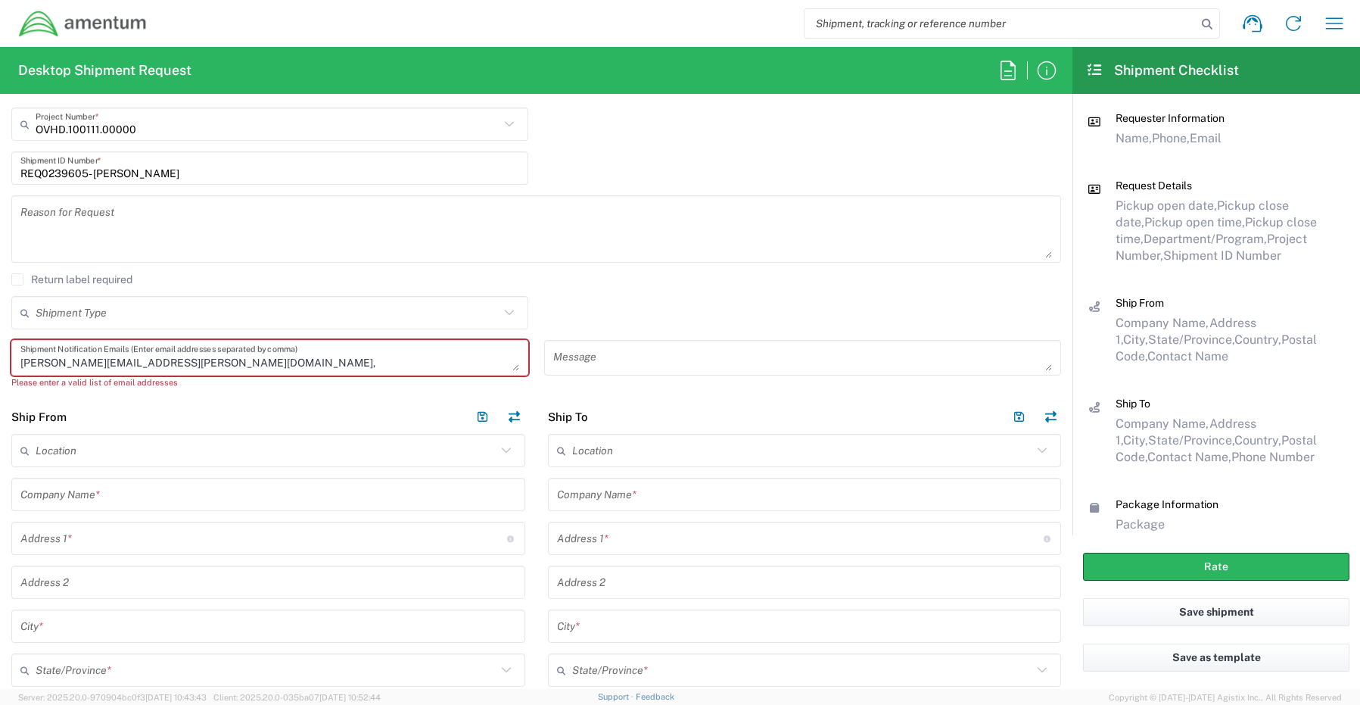
click at [214, 352] on textarea "Joshua.Sherwood@Amentum.com," at bounding box center [269, 357] width 499 height 26
paste textarea "Malivahn.Low@amentum.com"
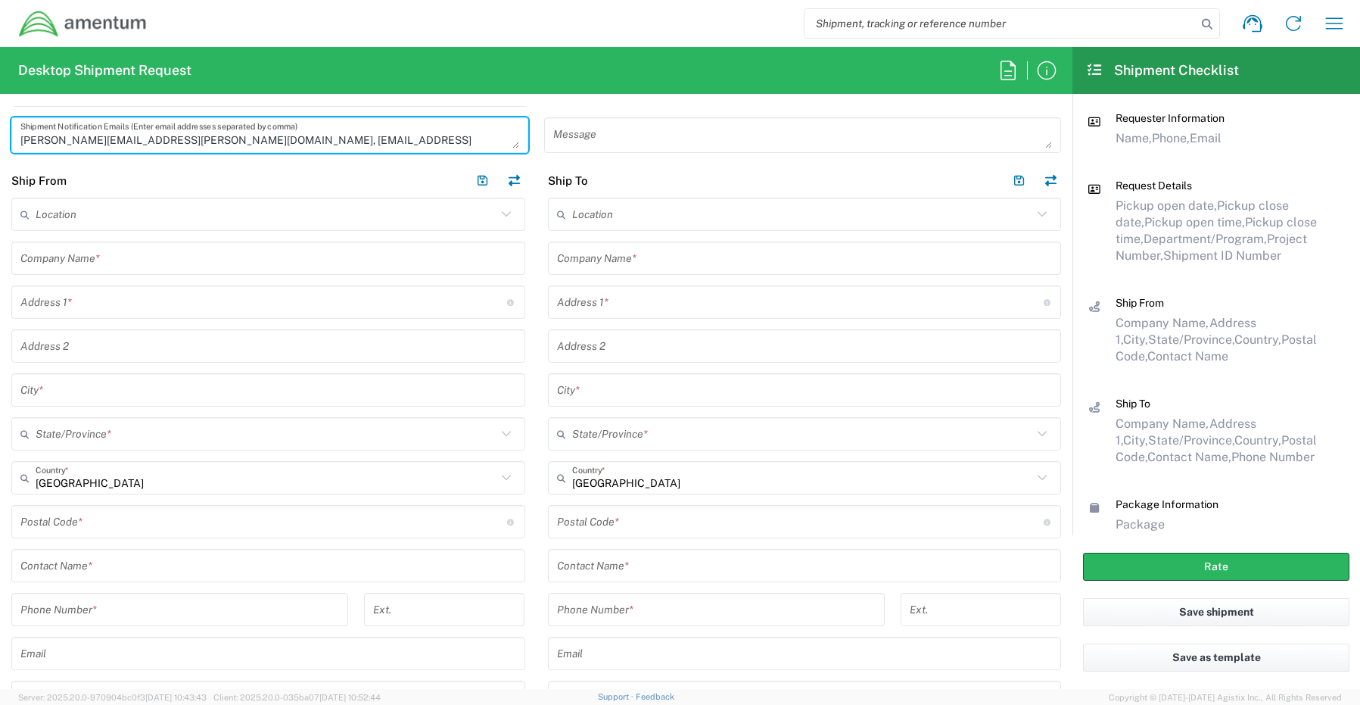
scroll to position [606, 0]
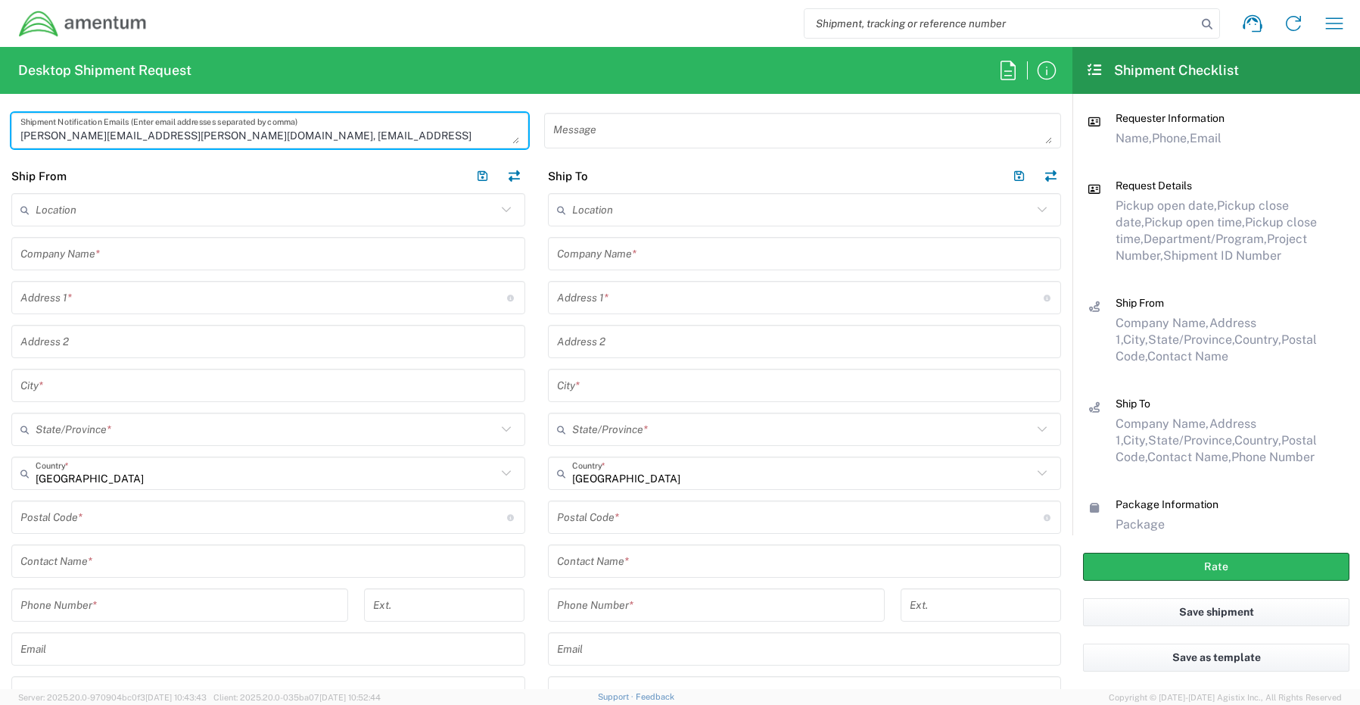
type textarea "Joshua.Sherwood@Amentum.com, Malivahn.Low@amentum.com"
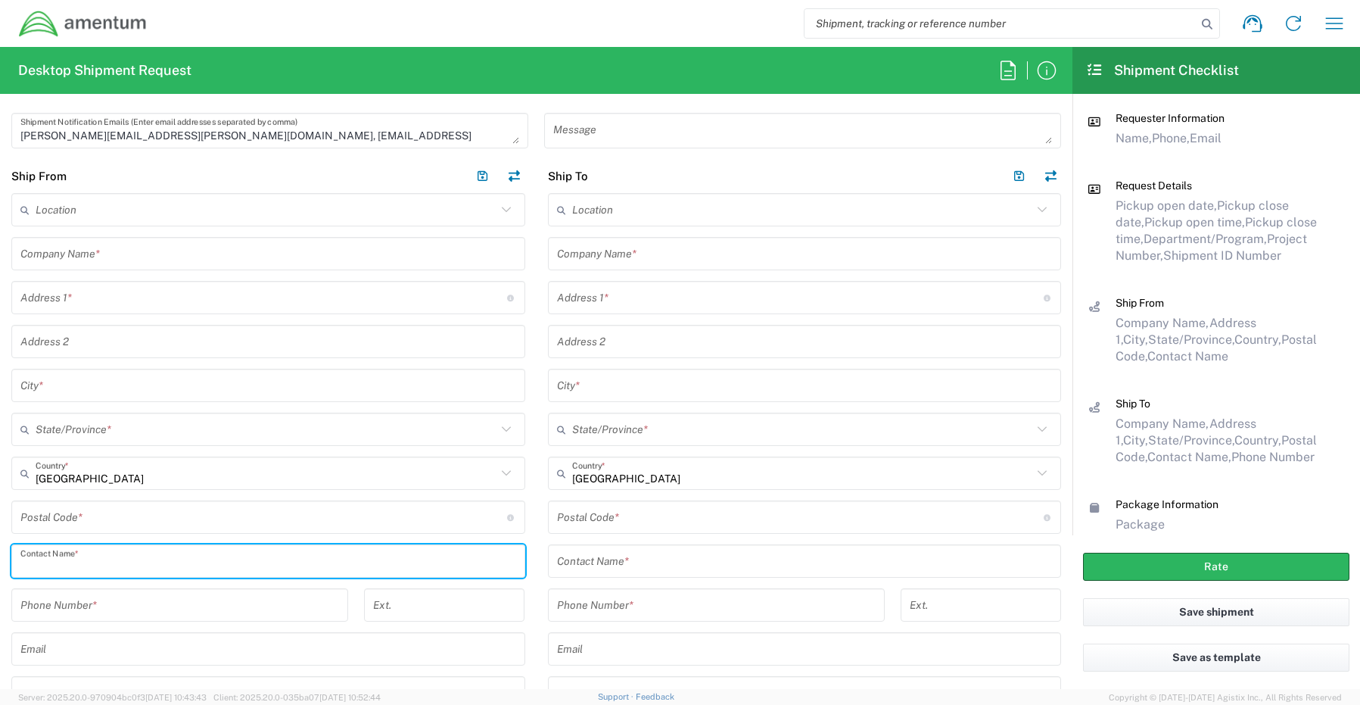
click at [71, 572] on input "text" at bounding box center [268, 561] width 496 height 26
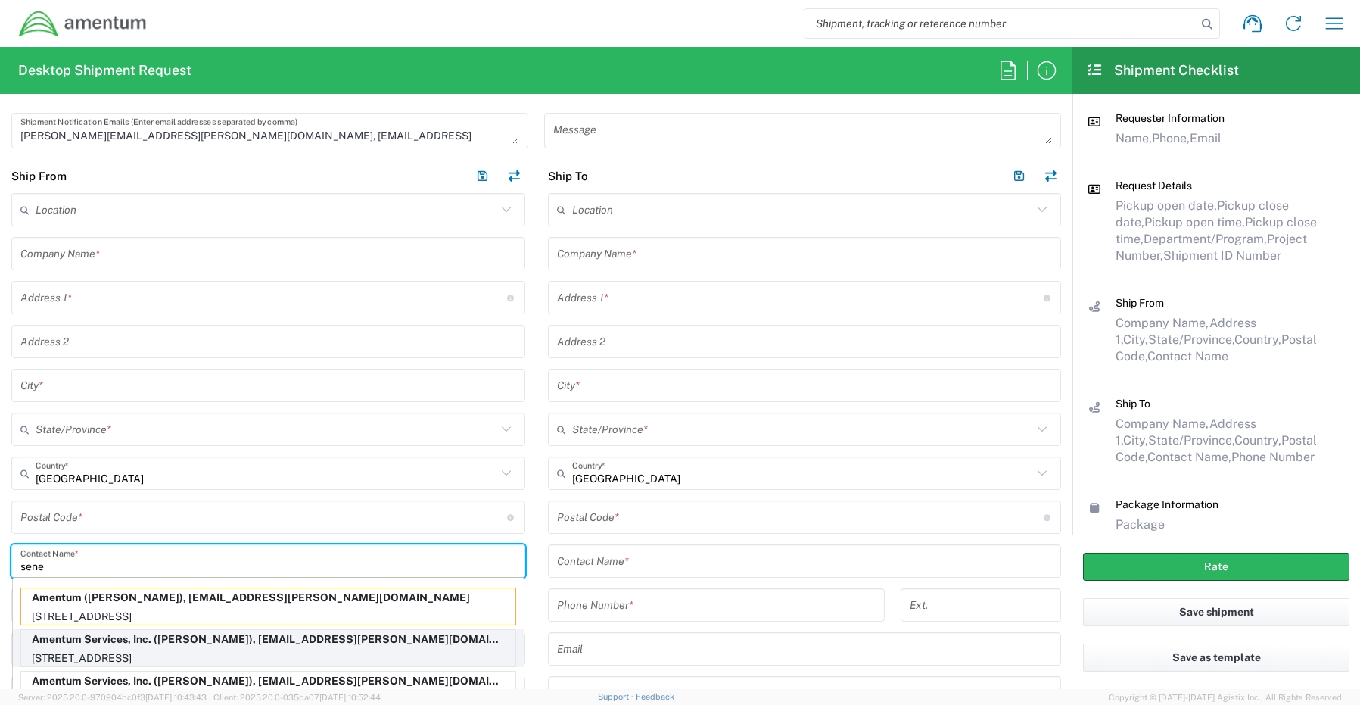
type input "sene"
click at [81, 639] on p "Amentum Services, Inc. (Senecia Morgan), senecia.morgan@amentum.com" at bounding box center [268, 639] width 494 height 19
type input "Amentum Services, Inc."
type input "[STREET_ADDRESS]"
type input "[GEOGRAPHIC_DATA]"
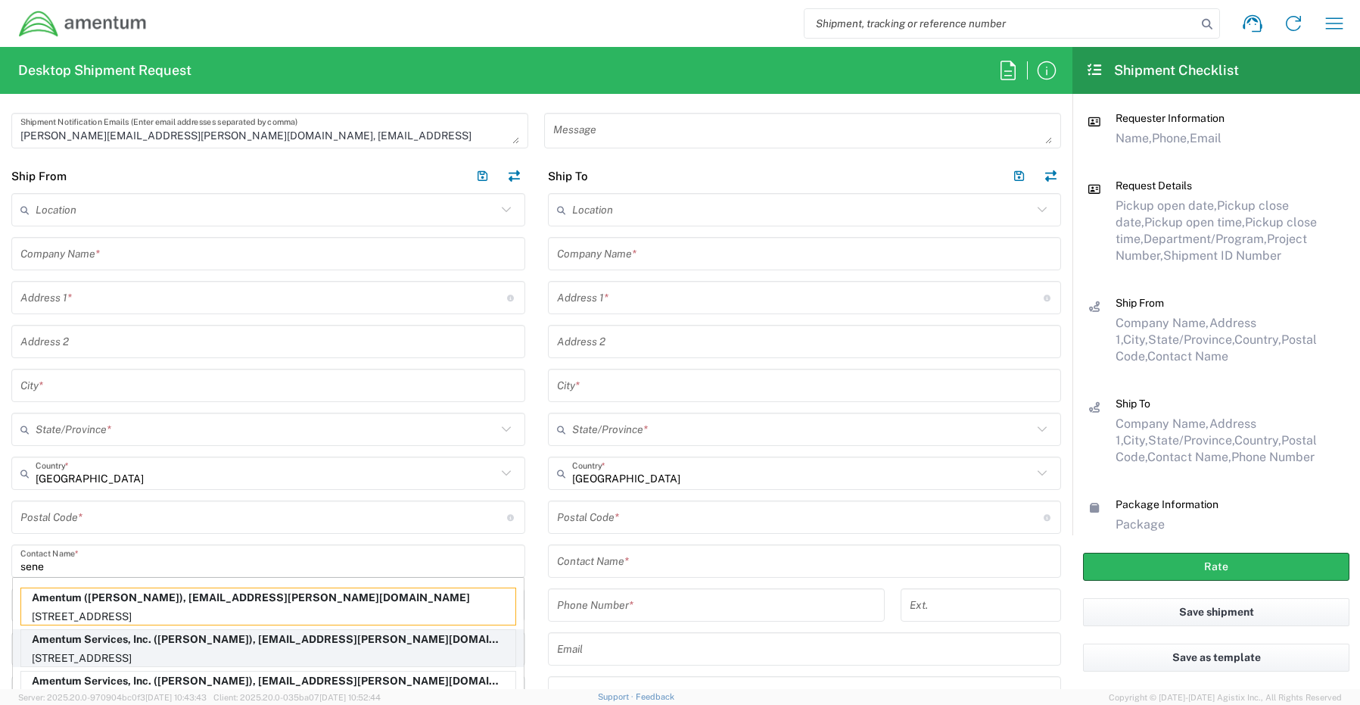
type input "[US_STATE]"
type input "76177"
type input "[PERSON_NAME]"
type input "[PHONE_NUMBER]"
type input "[EMAIL_ADDRESS][PERSON_NAME][DOMAIN_NAME]"
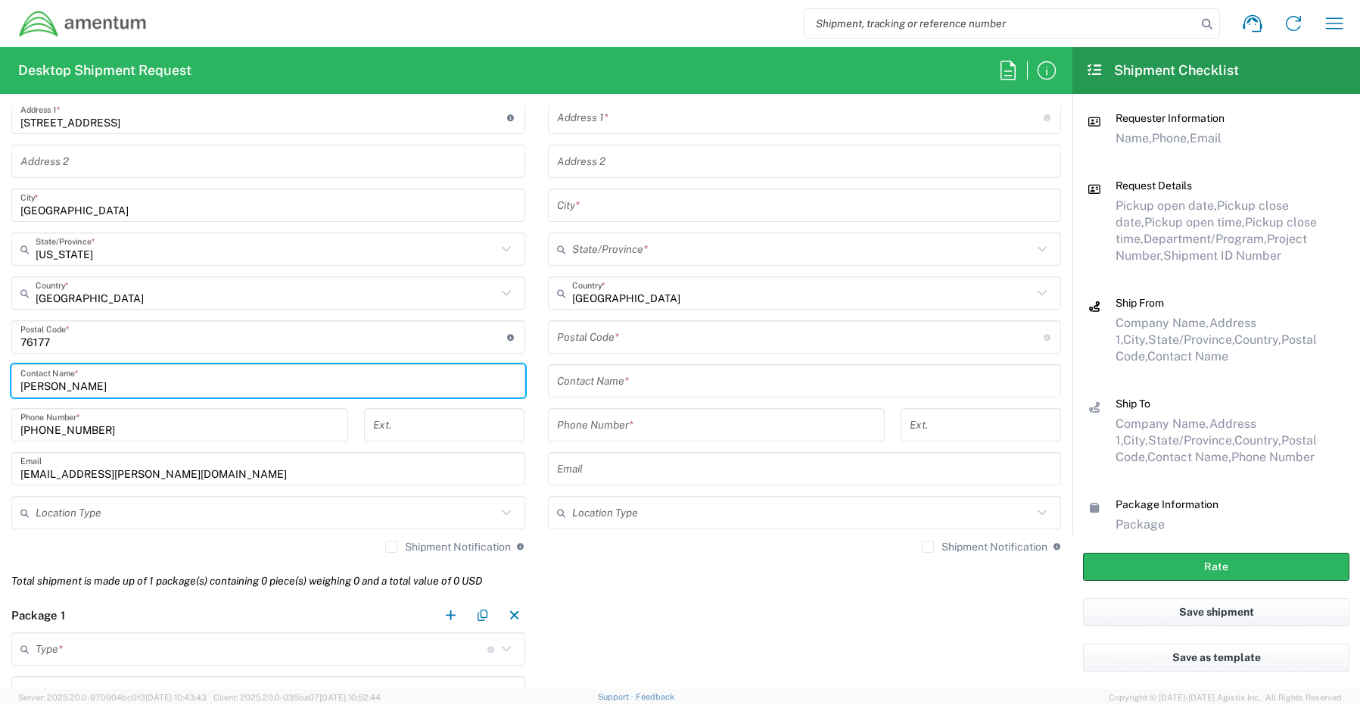
scroll to position [833, 0]
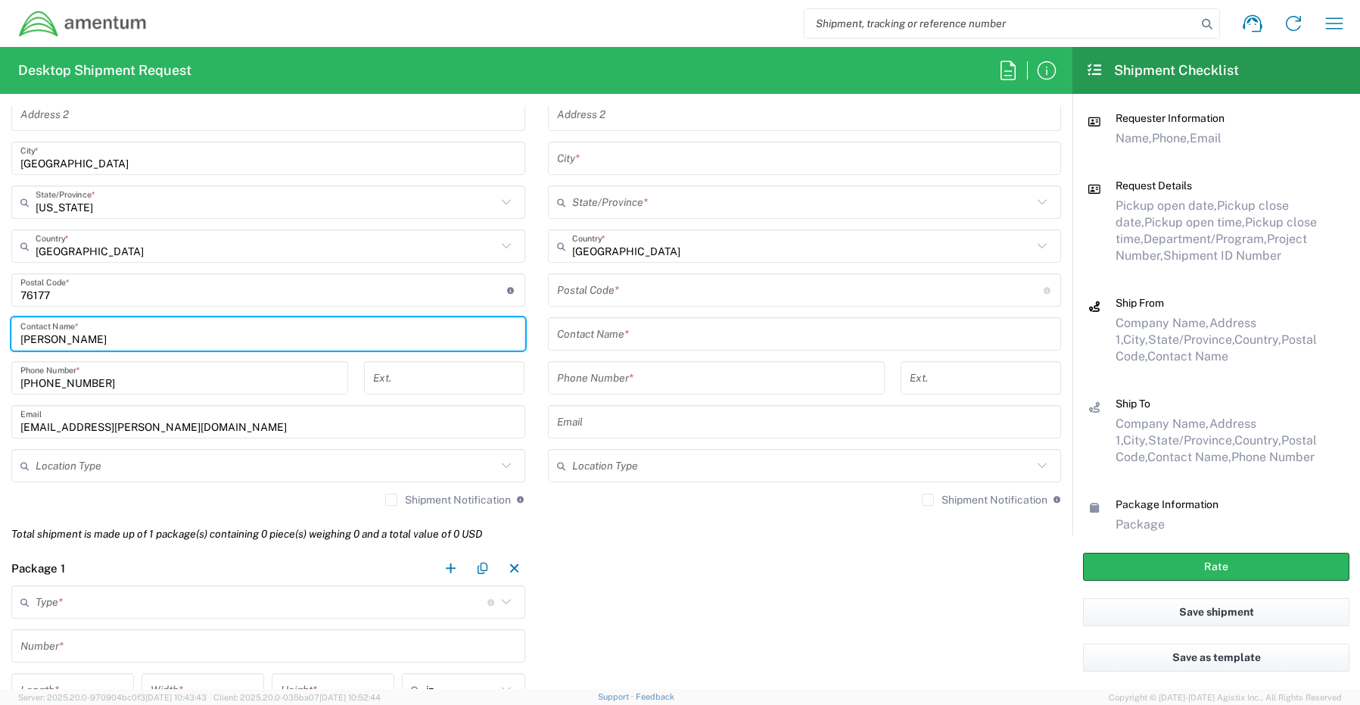
click at [49, 468] on input "text" at bounding box center [266, 466] width 461 height 26
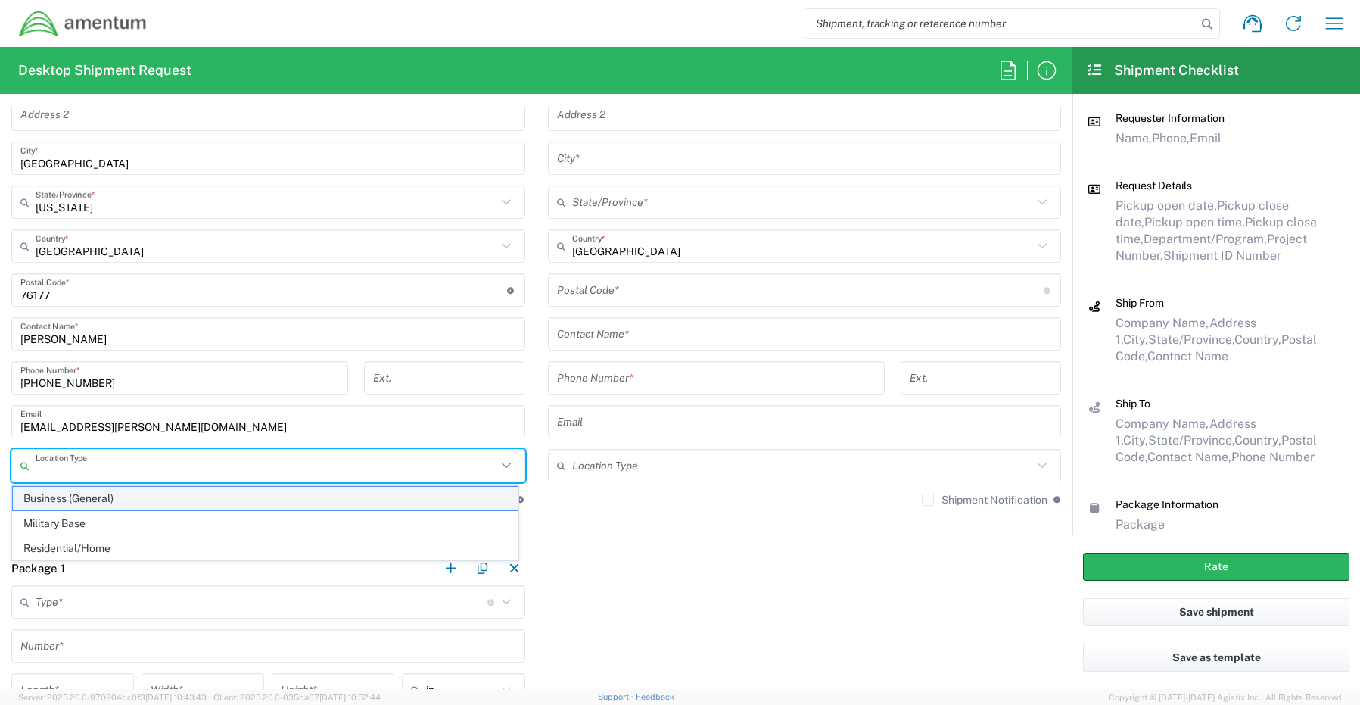
click at [61, 503] on span "Business (General)" at bounding box center [265, 498] width 505 height 23
type input "Business (General)"
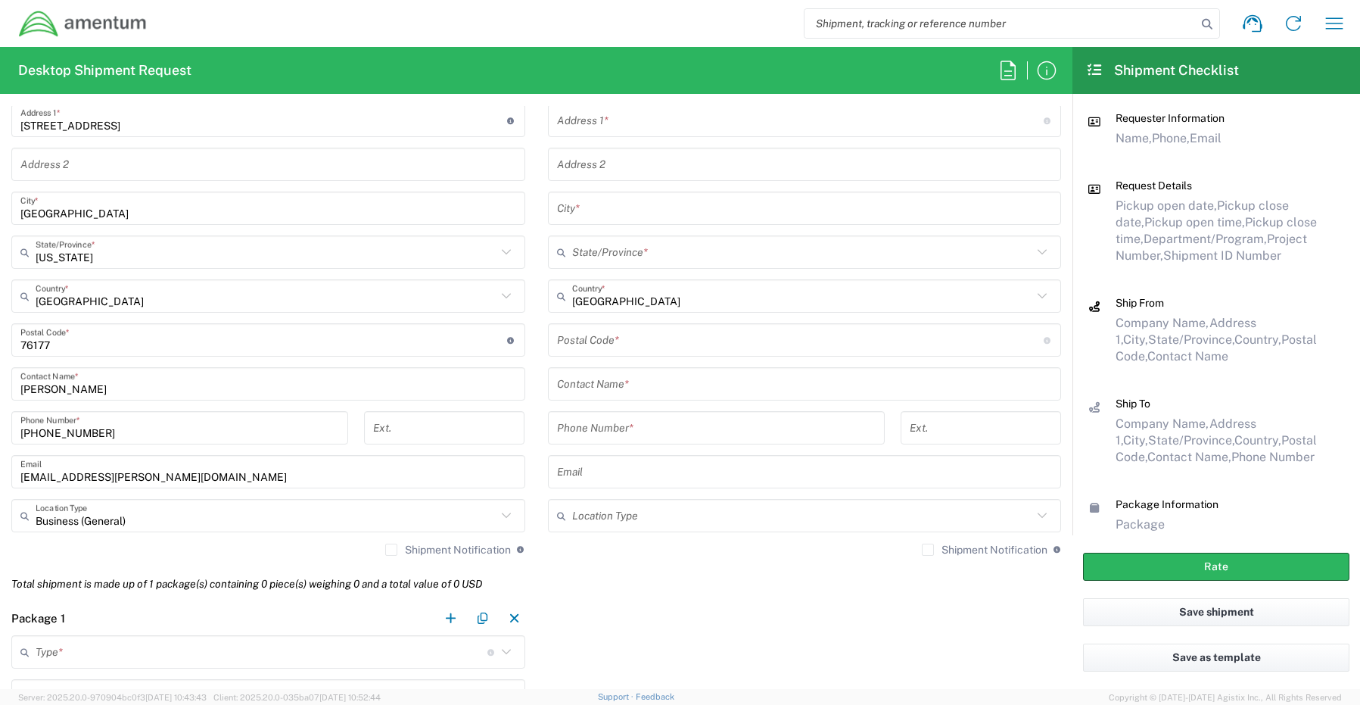
scroll to position [757, 0]
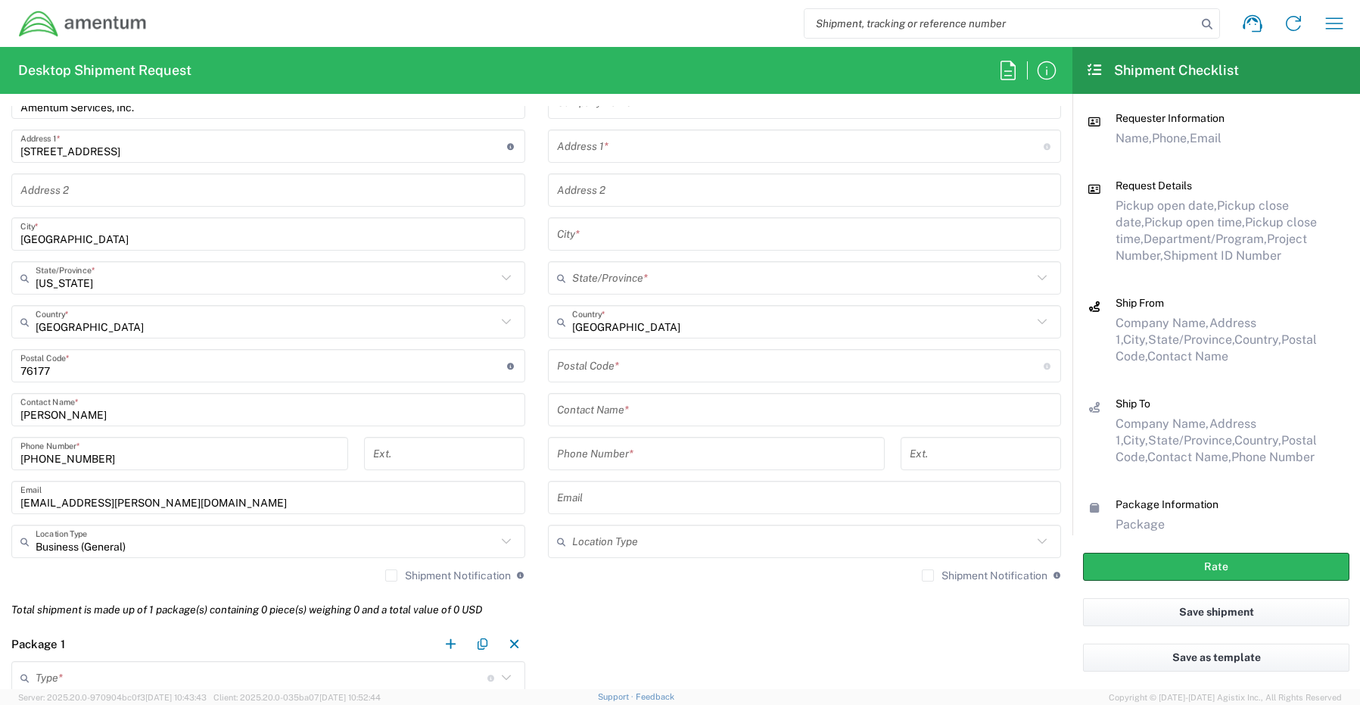
click at [388, 581] on div "Shipment Notification If checked, a shipment notification email will be sent to…" at bounding box center [454, 576] width 139 height 14
click at [389, 573] on label "Shipment Notification" at bounding box center [448, 575] width 126 height 12
click at [391, 575] on input "Shipment Notification" at bounding box center [391, 575] width 0 height 0
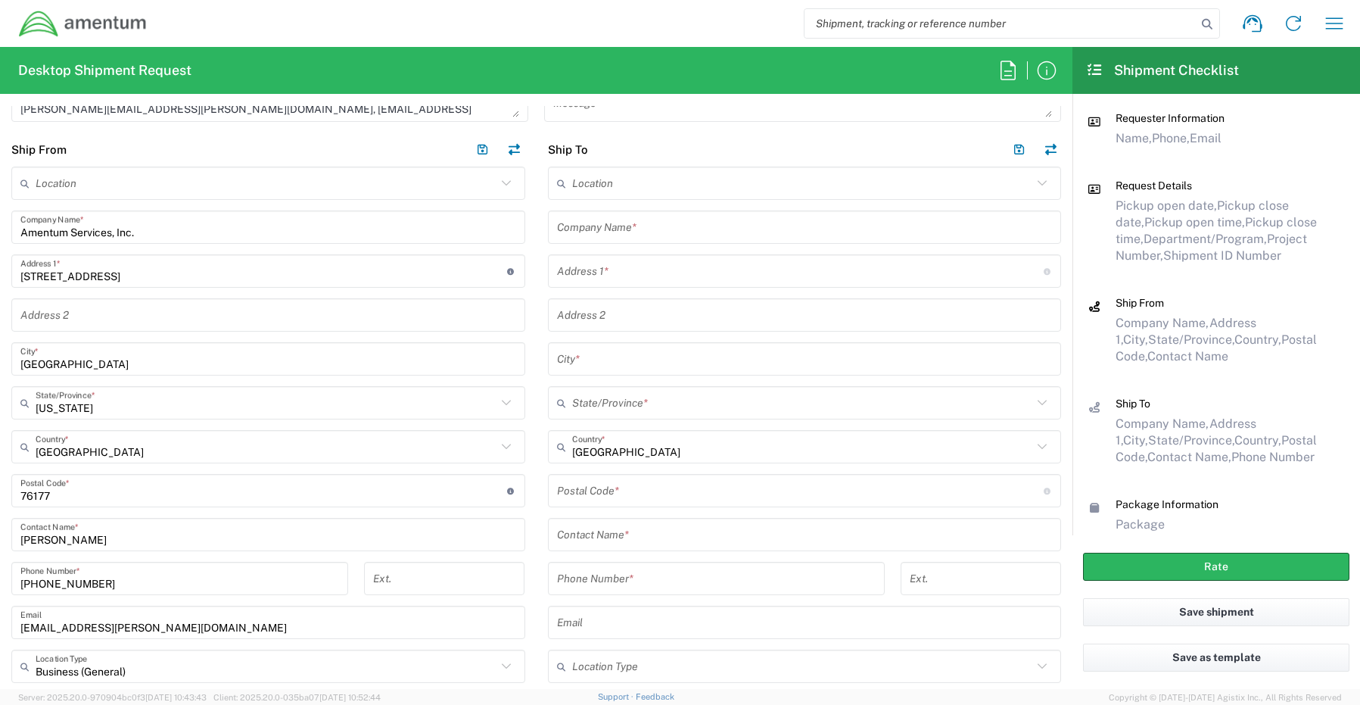
scroll to position [606, 0]
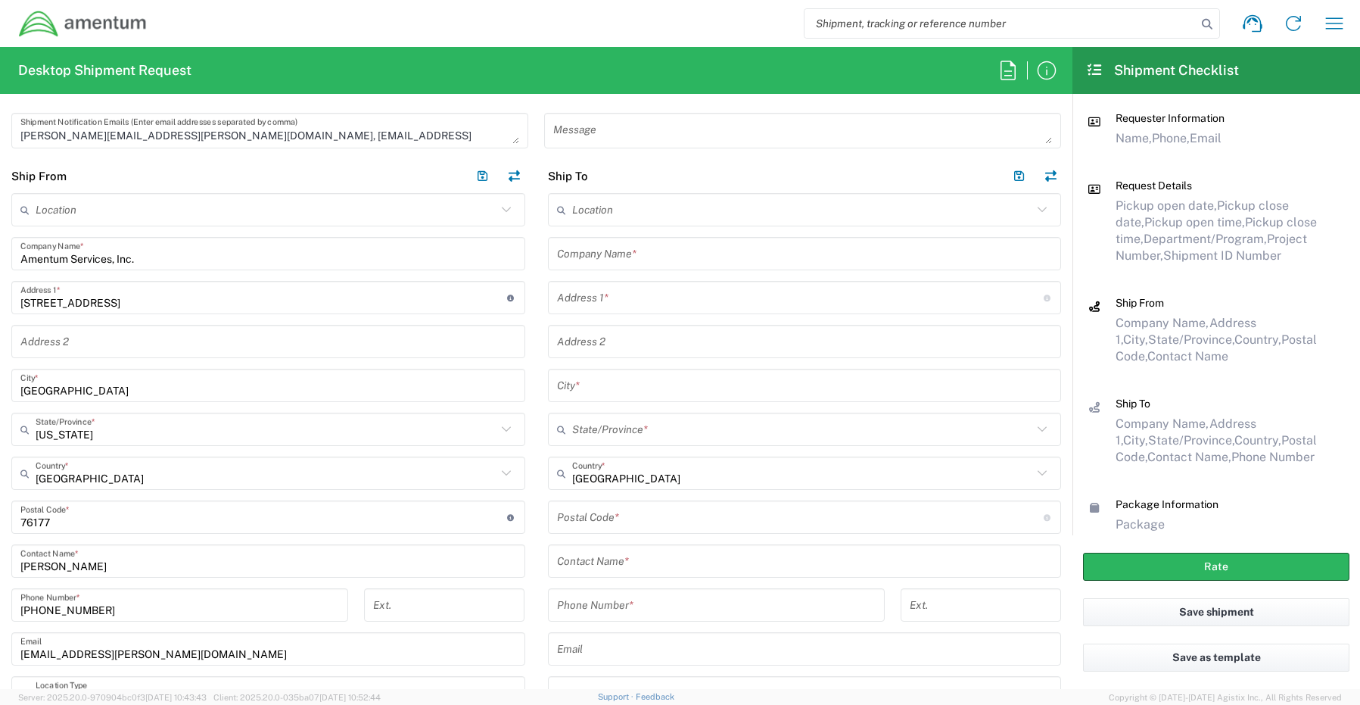
click at [613, 255] on input "text" at bounding box center [805, 254] width 496 height 26
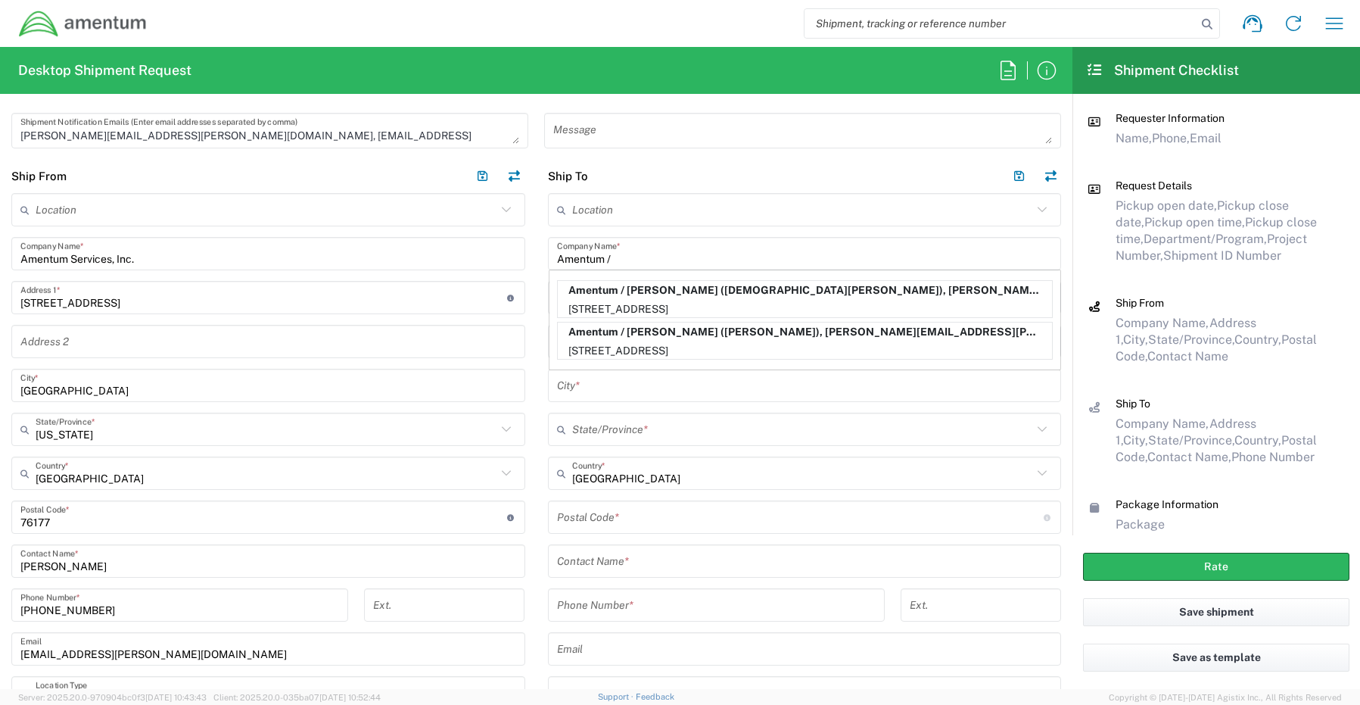
click at [674, 260] on input "Amentum /" at bounding box center [805, 254] width 496 height 26
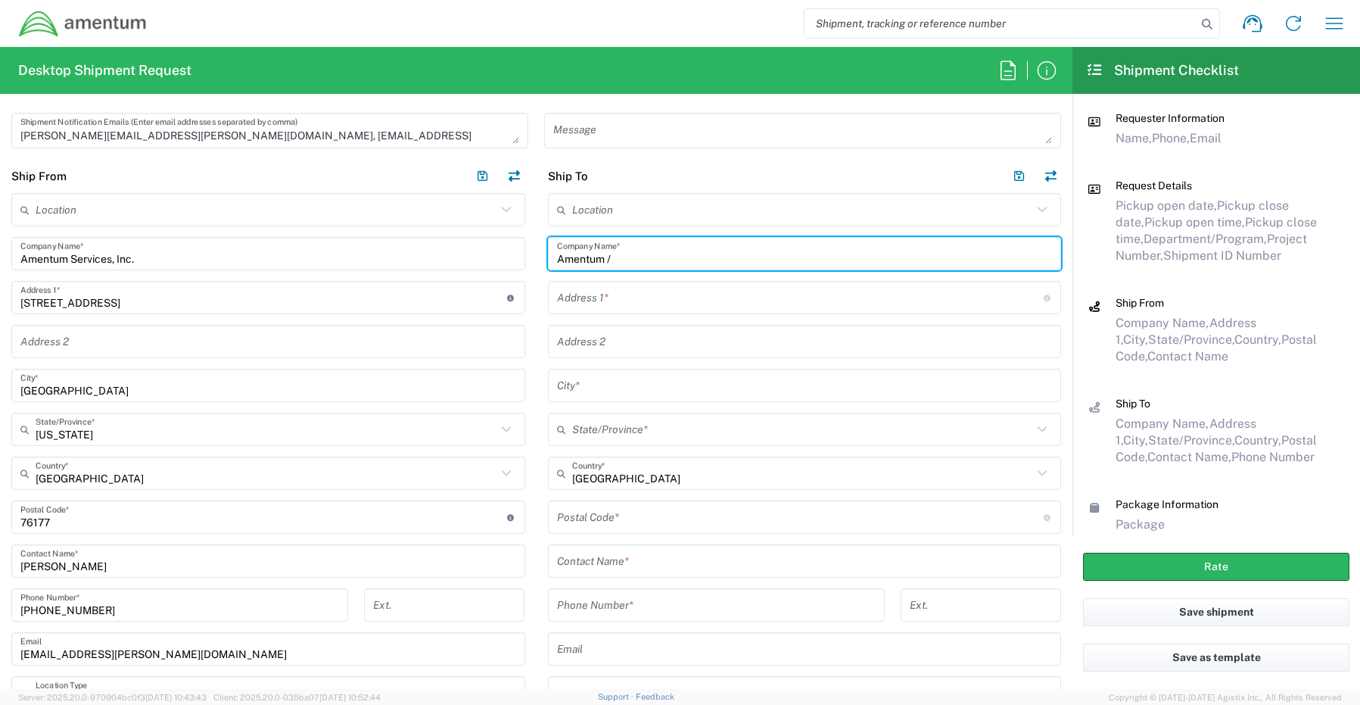
paste input "Ryan Hagan"
type input "Amentum / Ryan Hagan"
click at [622, 565] on input "text" at bounding box center [805, 561] width 496 height 26
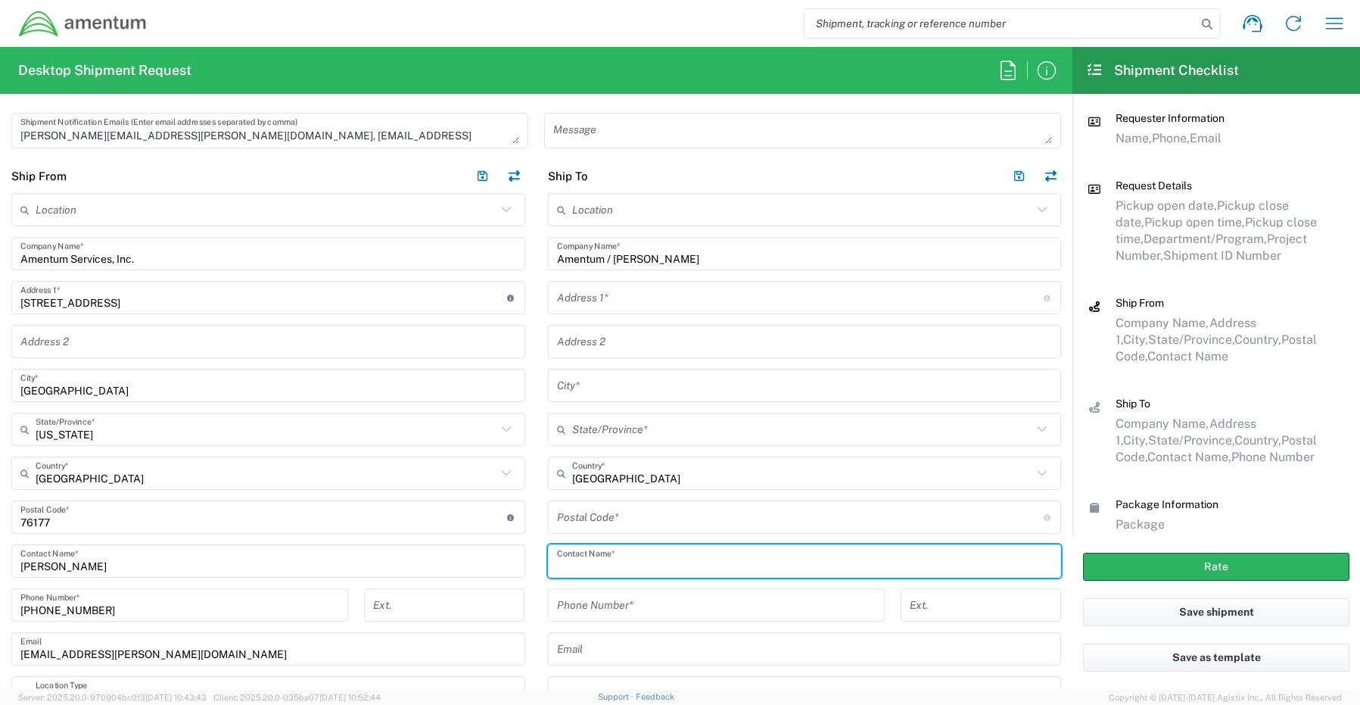
paste input "Ryan Hagan"
type input "Ryan Hagan"
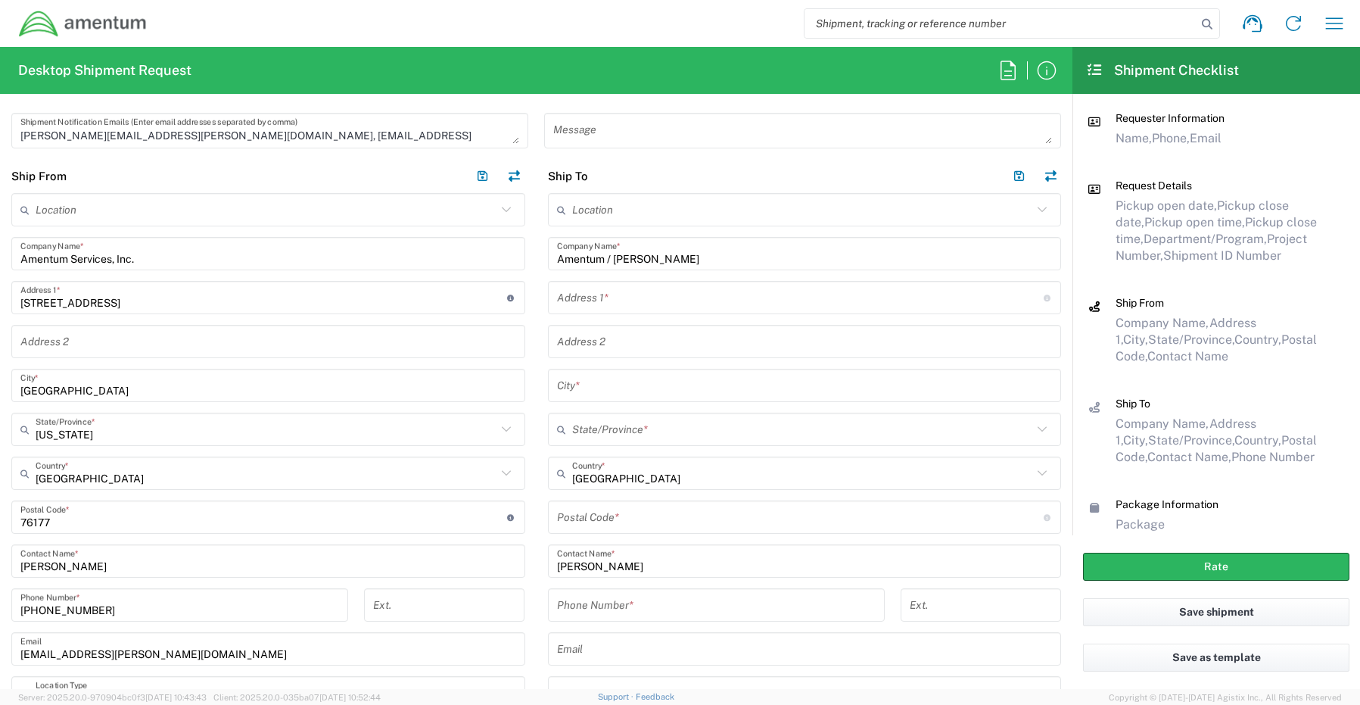
click at [599, 294] on input "text" at bounding box center [800, 298] width 487 height 26
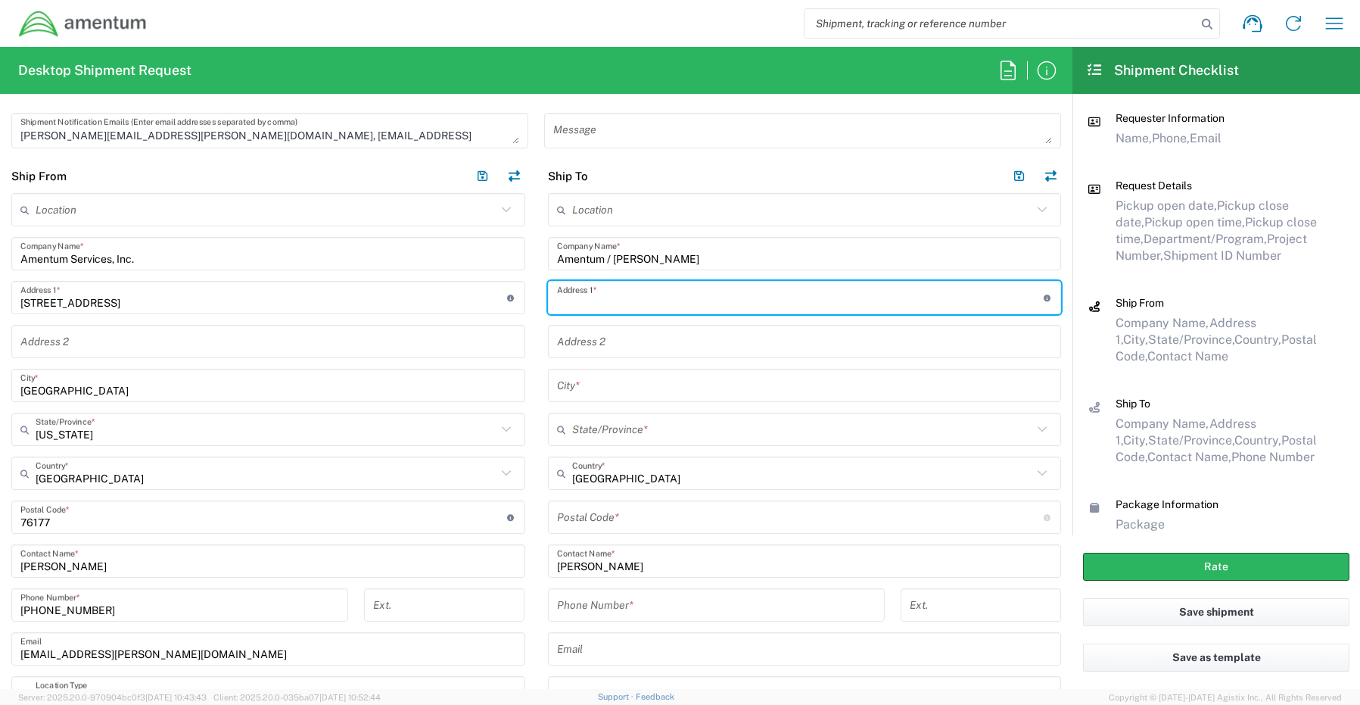
paste input "1010 Koohoo Place,"
type input "1010 Koohoo Place"
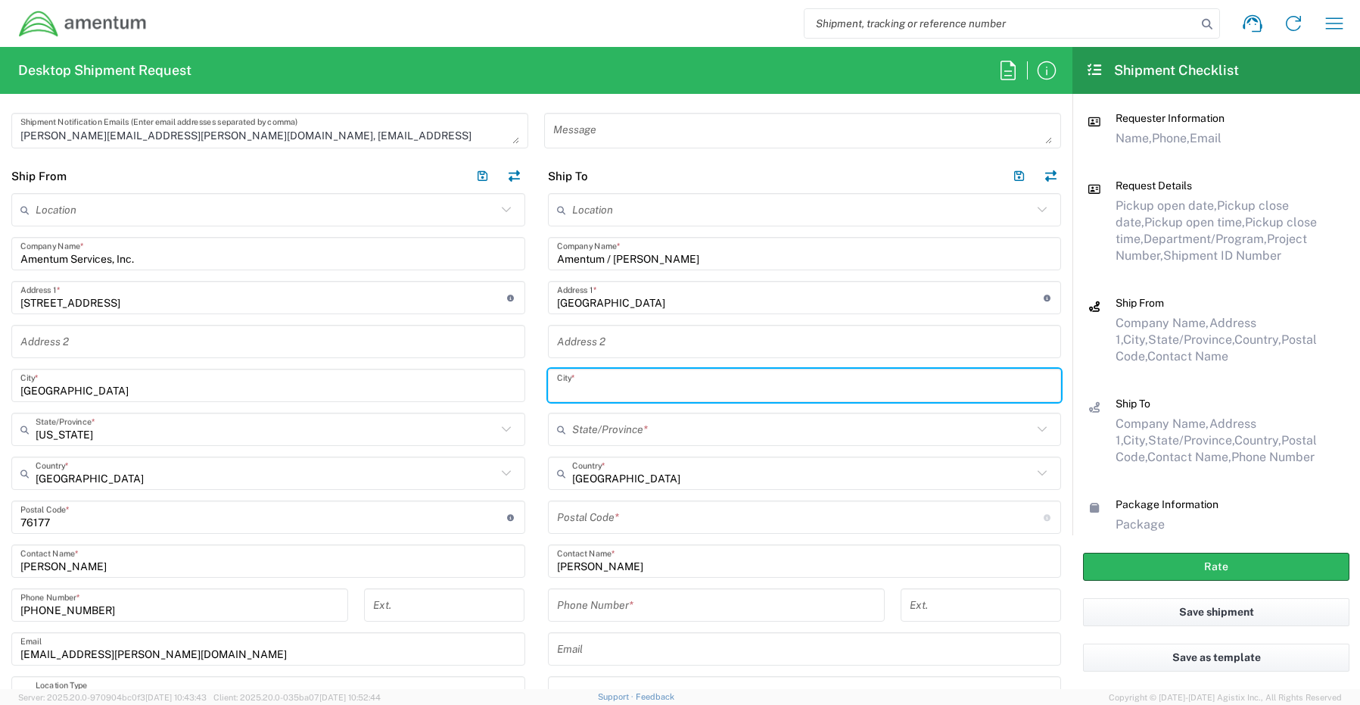
click at [587, 389] on input "text" at bounding box center [805, 385] width 496 height 26
paste input "Kailua,"
type input "Kailua"
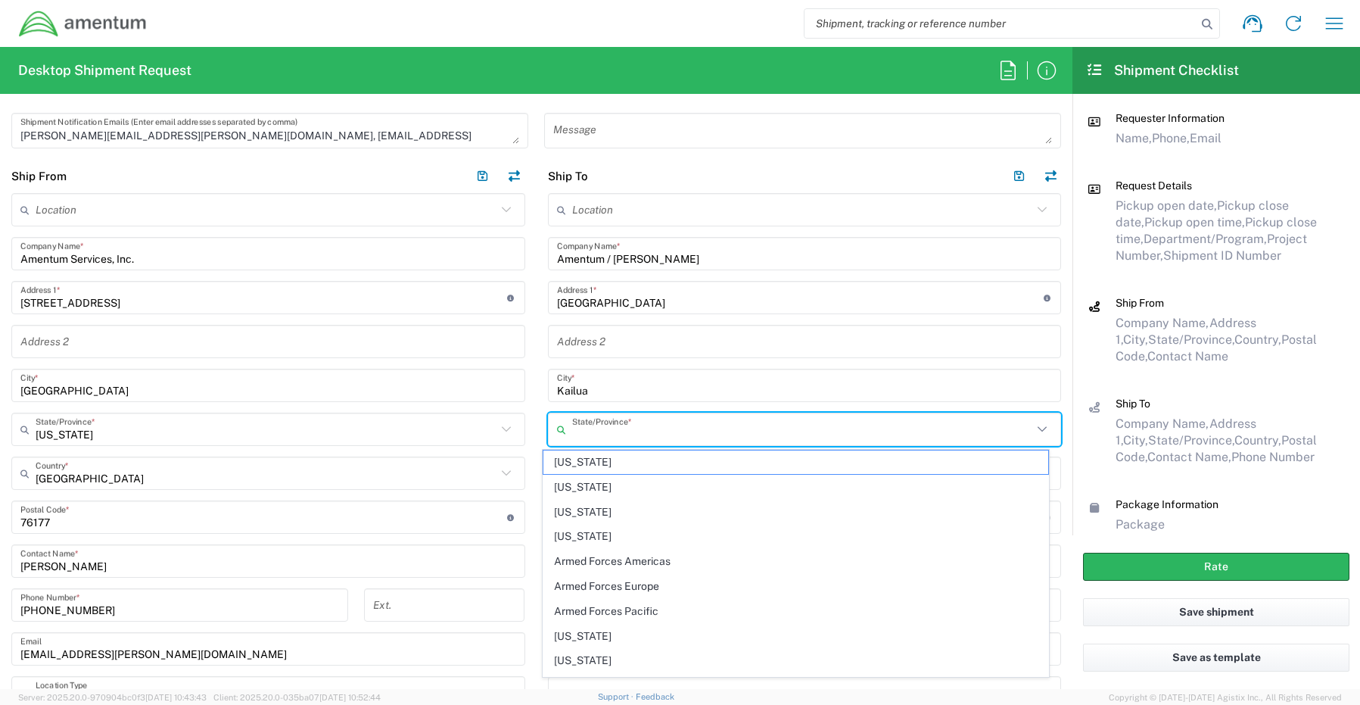
click at [624, 430] on input "text" at bounding box center [802, 429] width 461 height 26
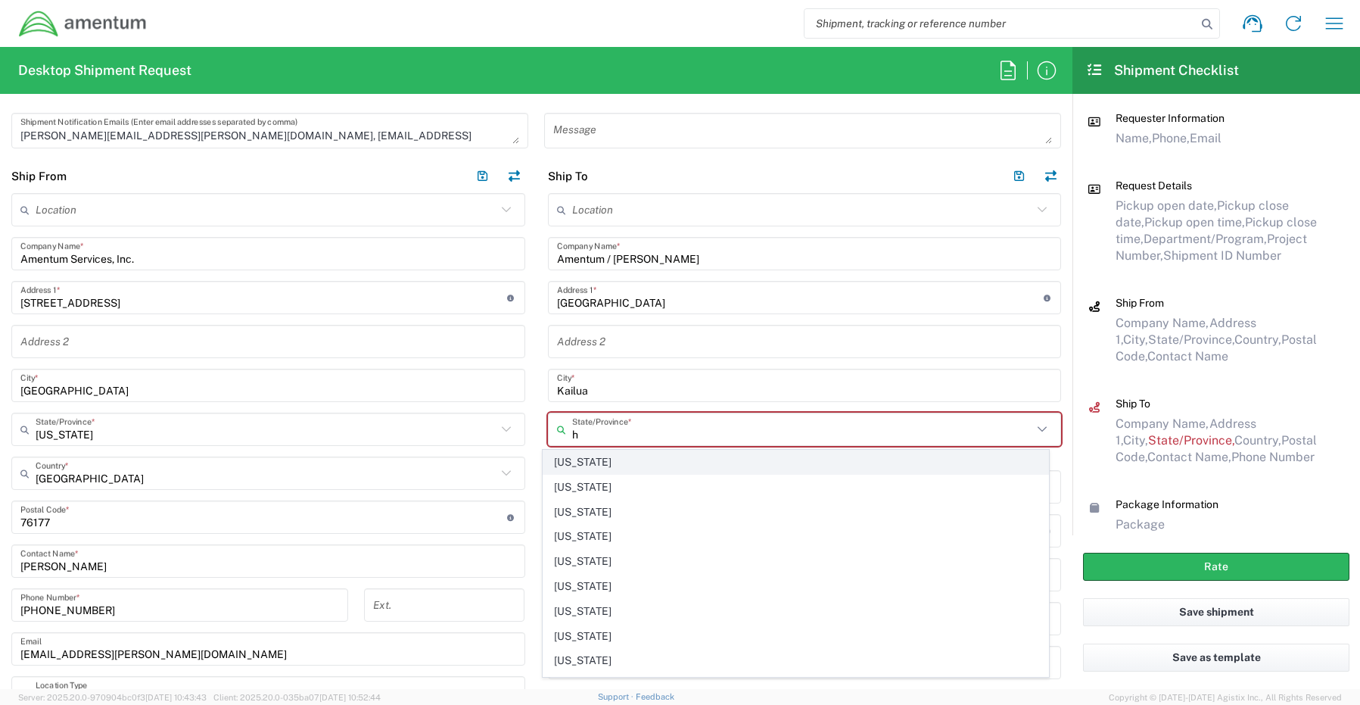
click at [599, 471] on span "[US_STATE]" at bounding box center [796, 461] width 505 height 23
type input "[US_STATE]"
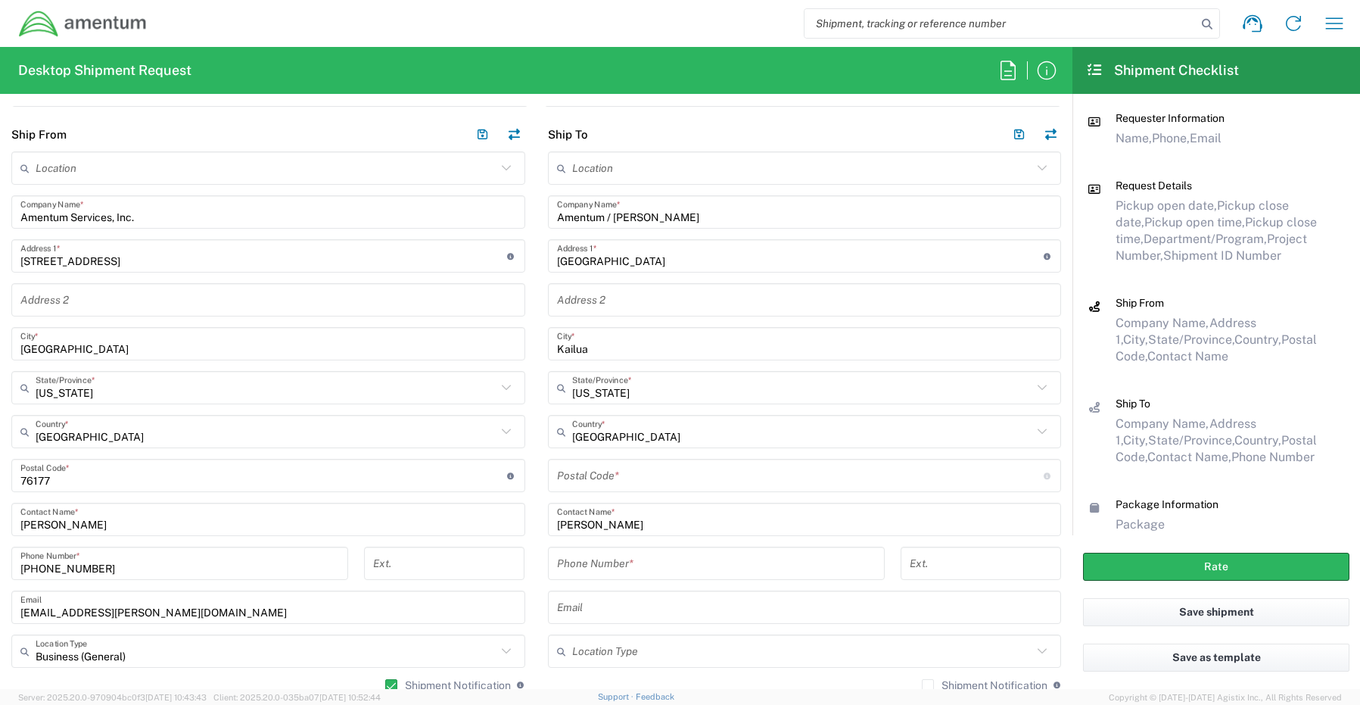
scroll to position [681, 0]
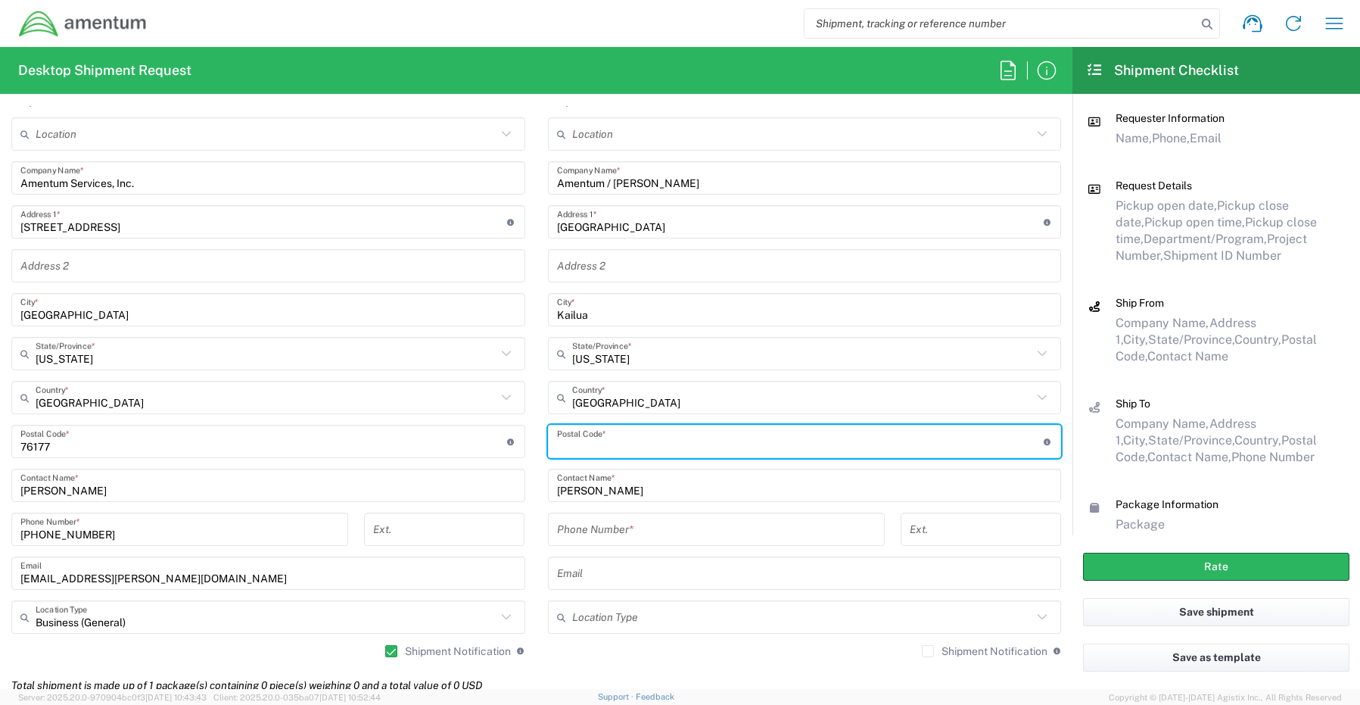
click at [675, 445] on input "undefined" at bounding box center [800, 442] width 487 height 26
paste input "96734"
type input "96734"
click at [582, 525] on input "tel" at bounding box center [716, 529] width 319 height 26
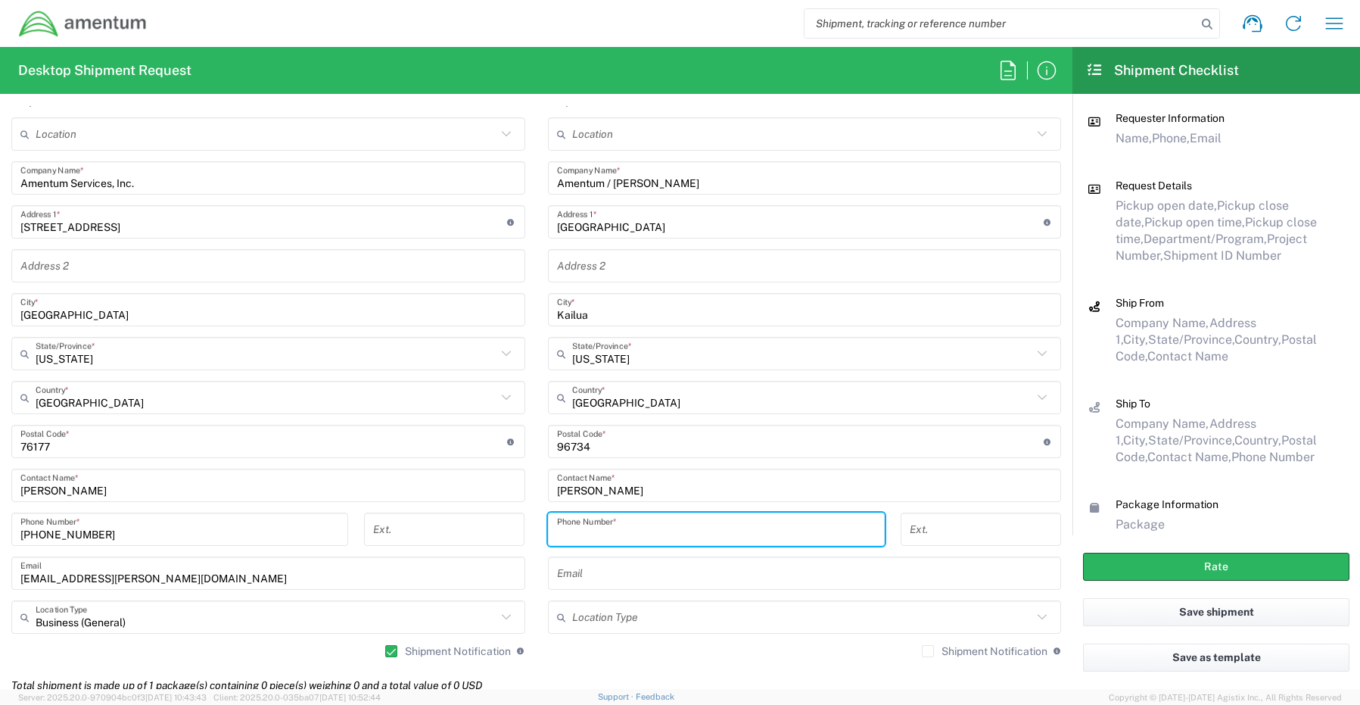
paste input "858-336-1693"
type input "858-336-1693"
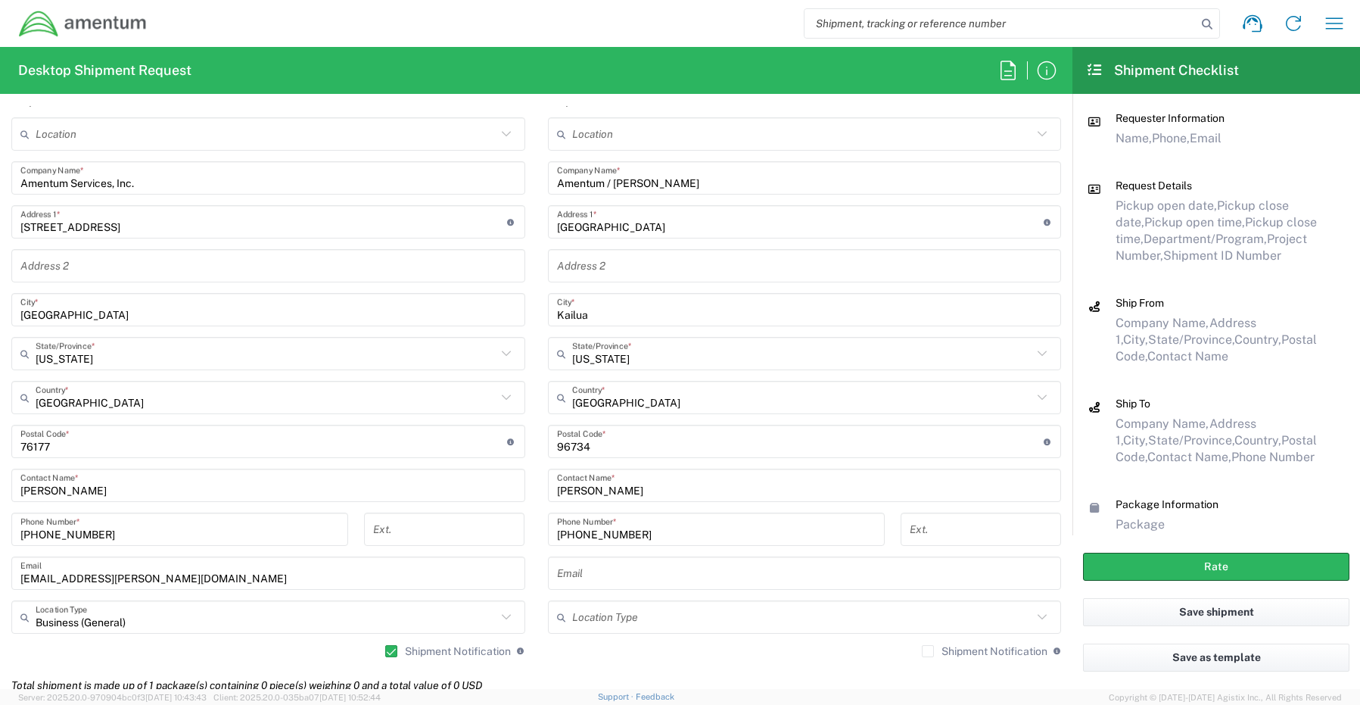
click at [612, 577] on input "text" at bounding box center [805, 573] width 496 height 26
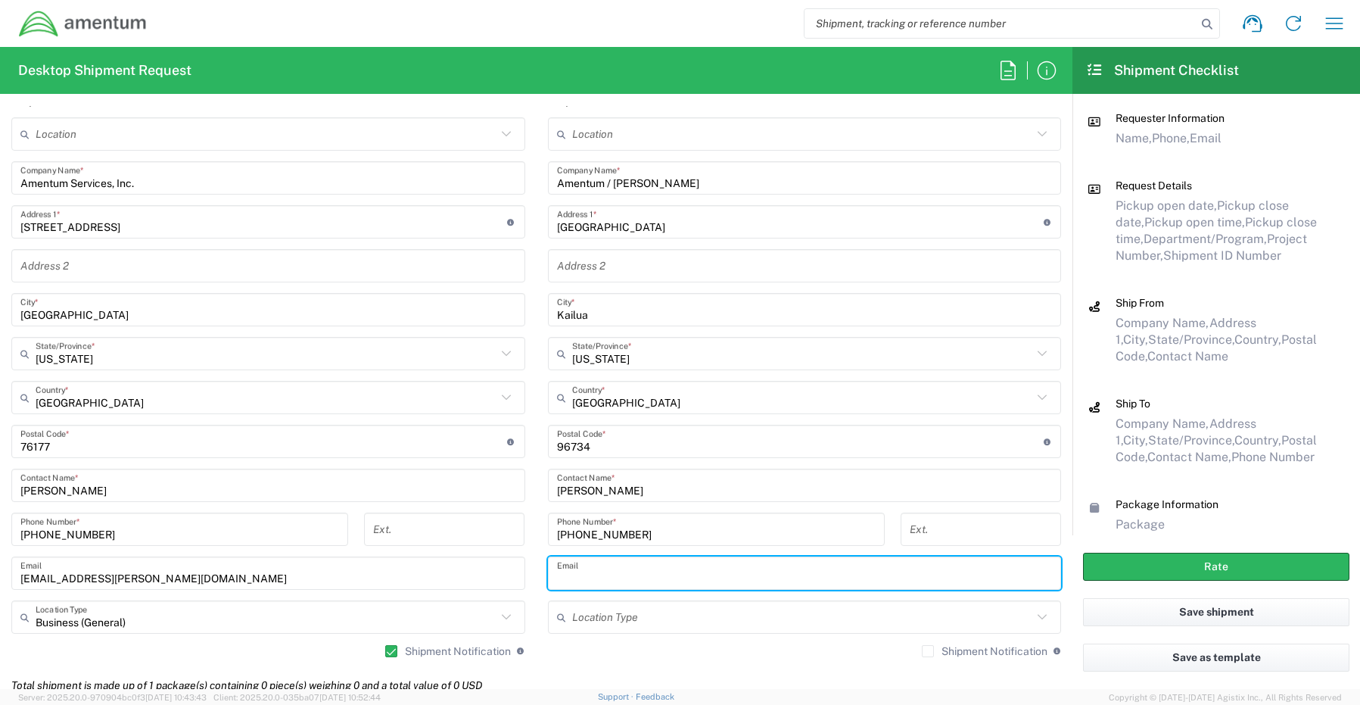
paste input "Ryan.Hagan@amentum.com"
type input "Ryan.Hagan@amentum.com"
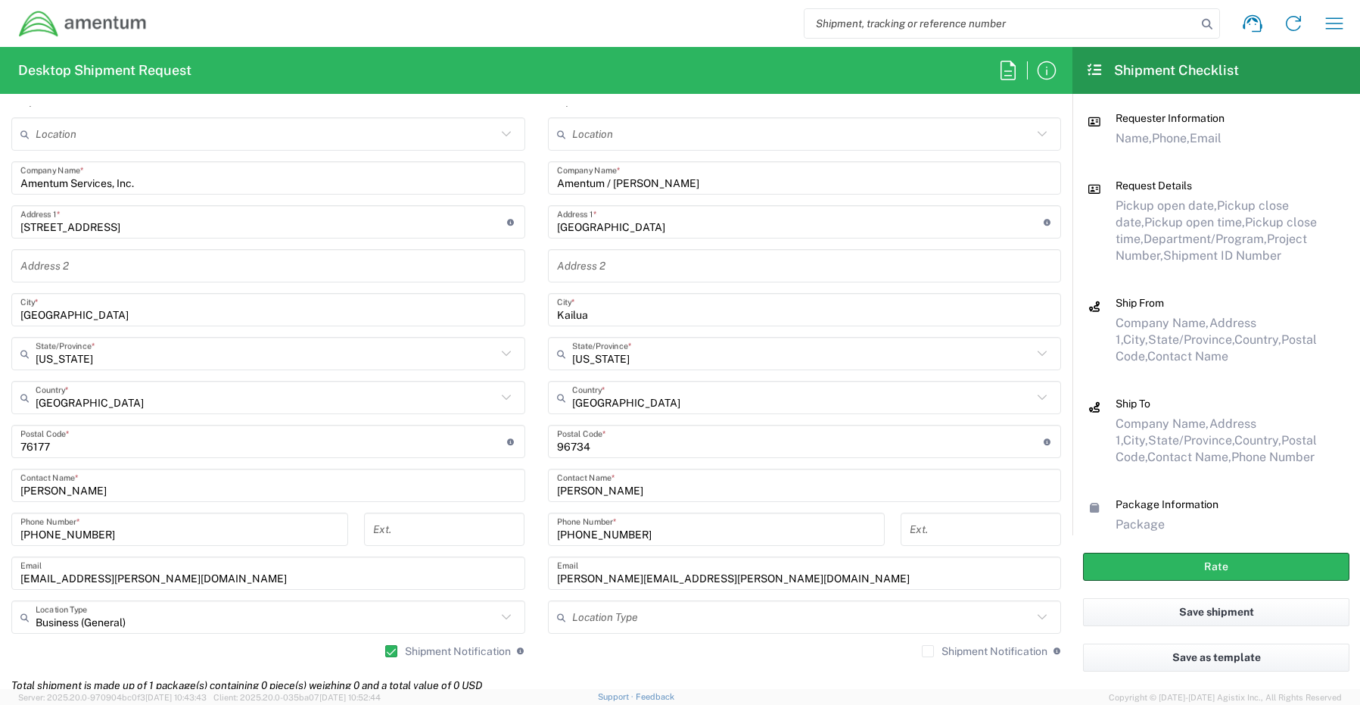
click at [916, 658] on div "Shipment Notification If checked, a shipment notification email will be sent to…" at bounding box center [805, 656] width 514 height 24
click at [922, 651] on label "Shipment Notification" at bounding box center [985, 651] width 126 height 12
click at [928, 651] on input "Shipment Notification" at bounding box center [928, 651] width 0 height 0
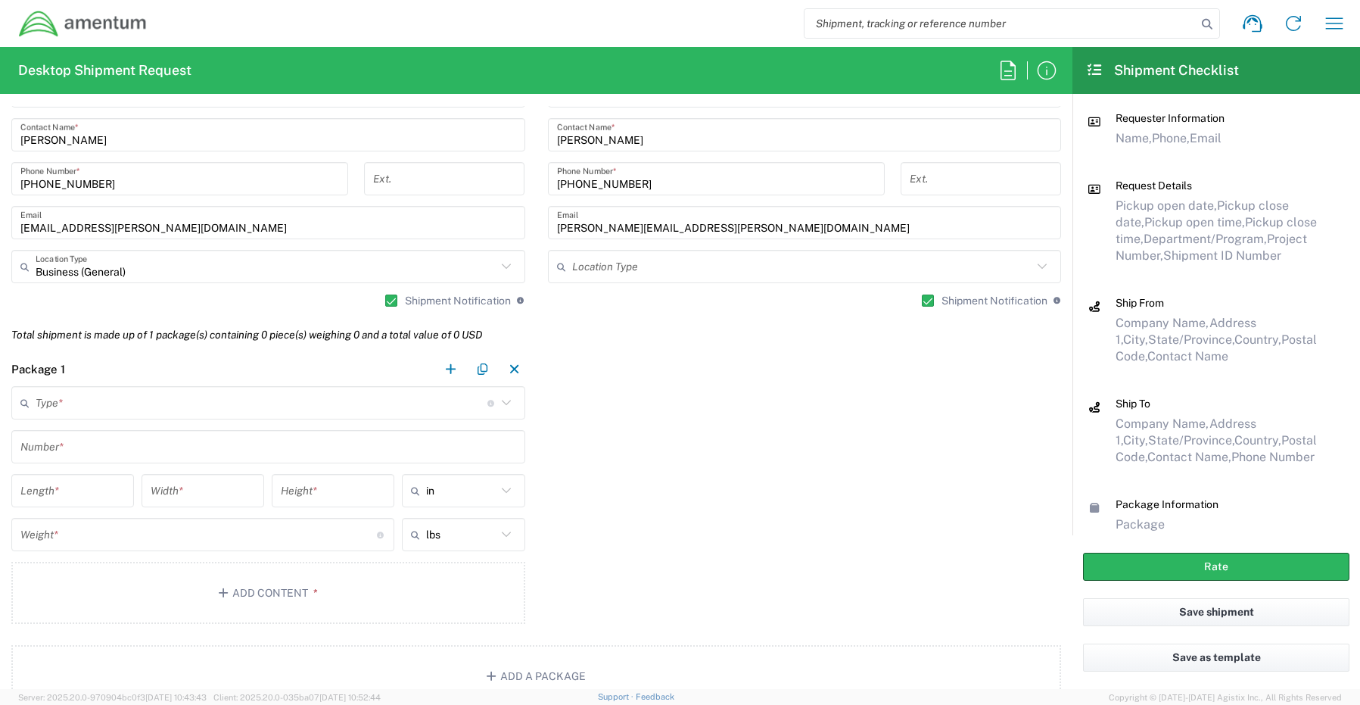
scroll to position [1060, 0]
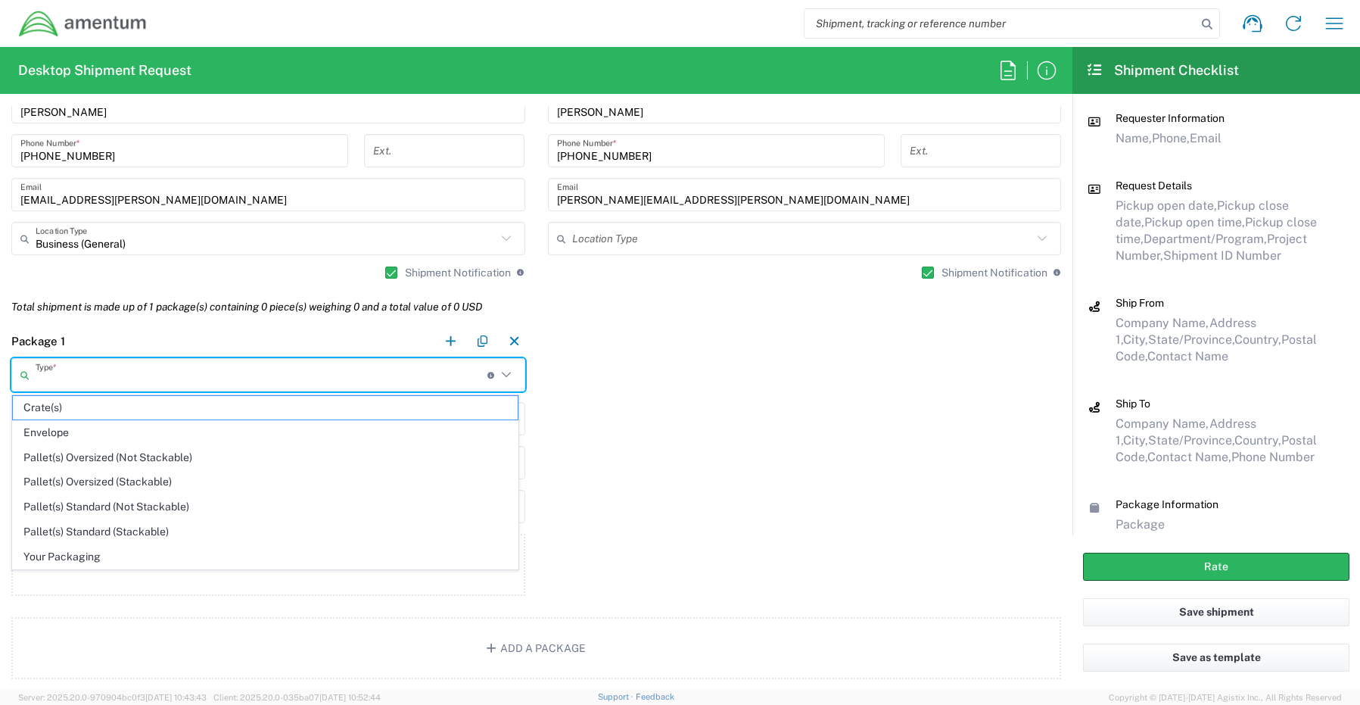
click at [67, 369] on input "text" at bounding box center [262, 375] width 452 height 26
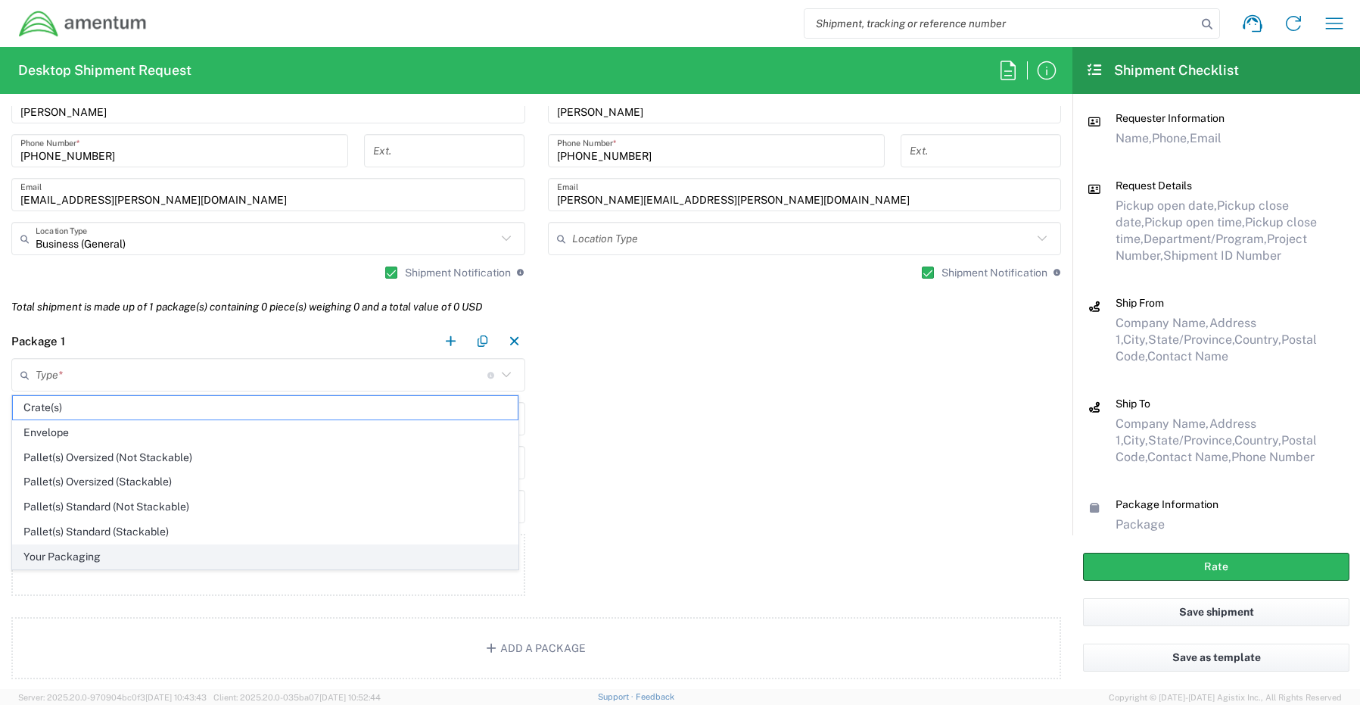
click at [57, 553] on span "Your Packaging" at bounding box center [265, 556] width 505 height 23
type input "Your Packaging"
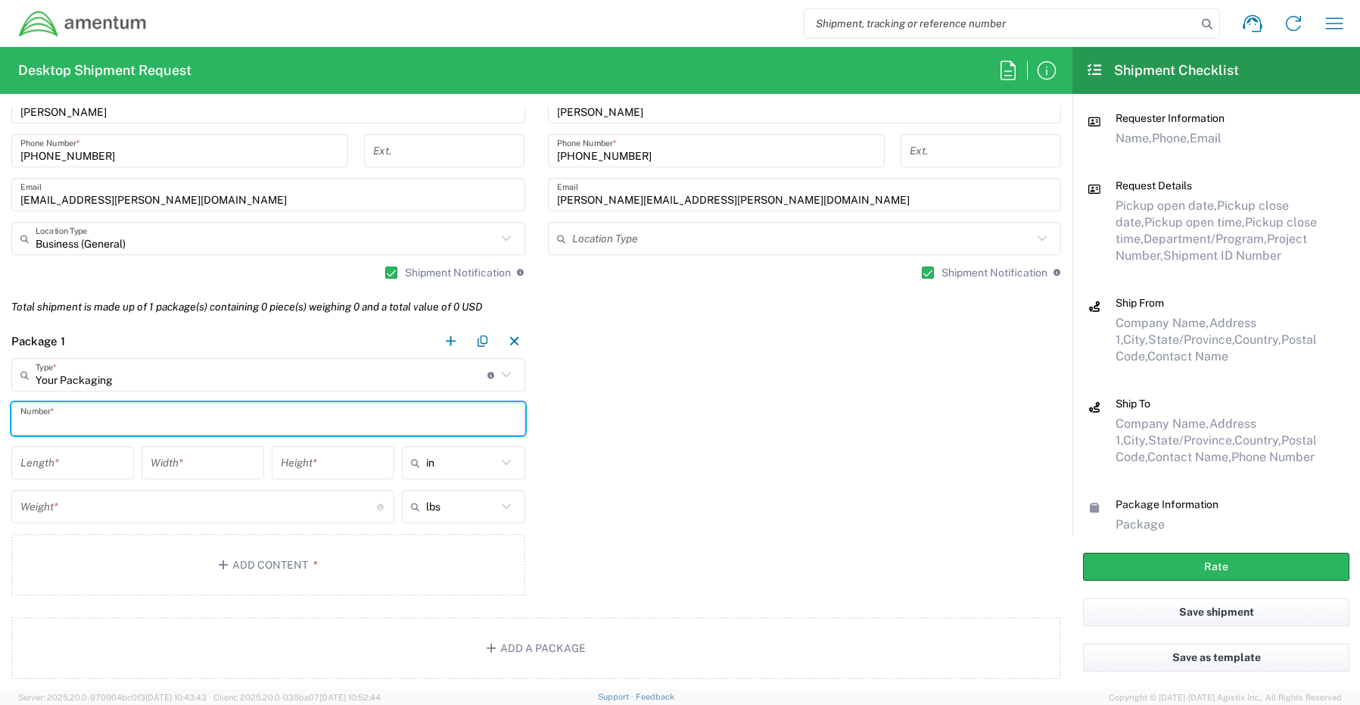
click at [39, 410] on input "text" at bounding box center [268, 419] width 496 height 26
type input "1"
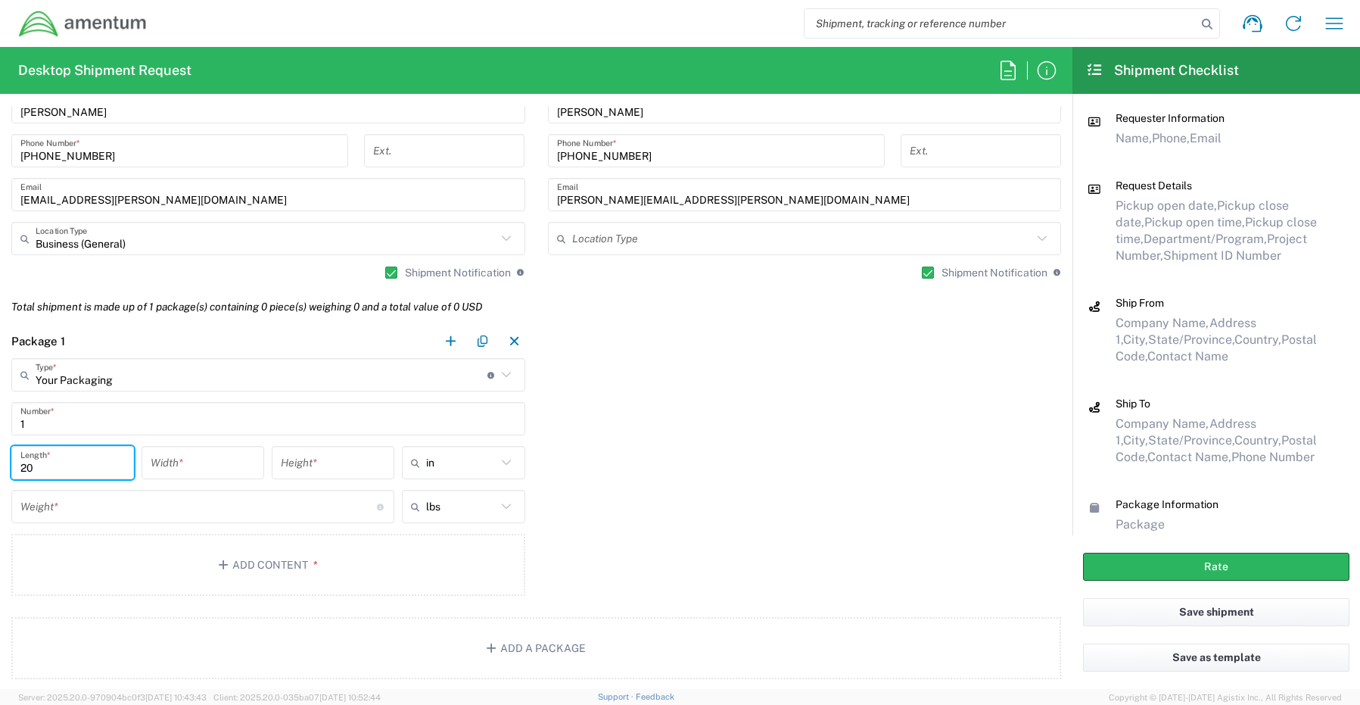
type input "20"
type input "18"
type input "6"
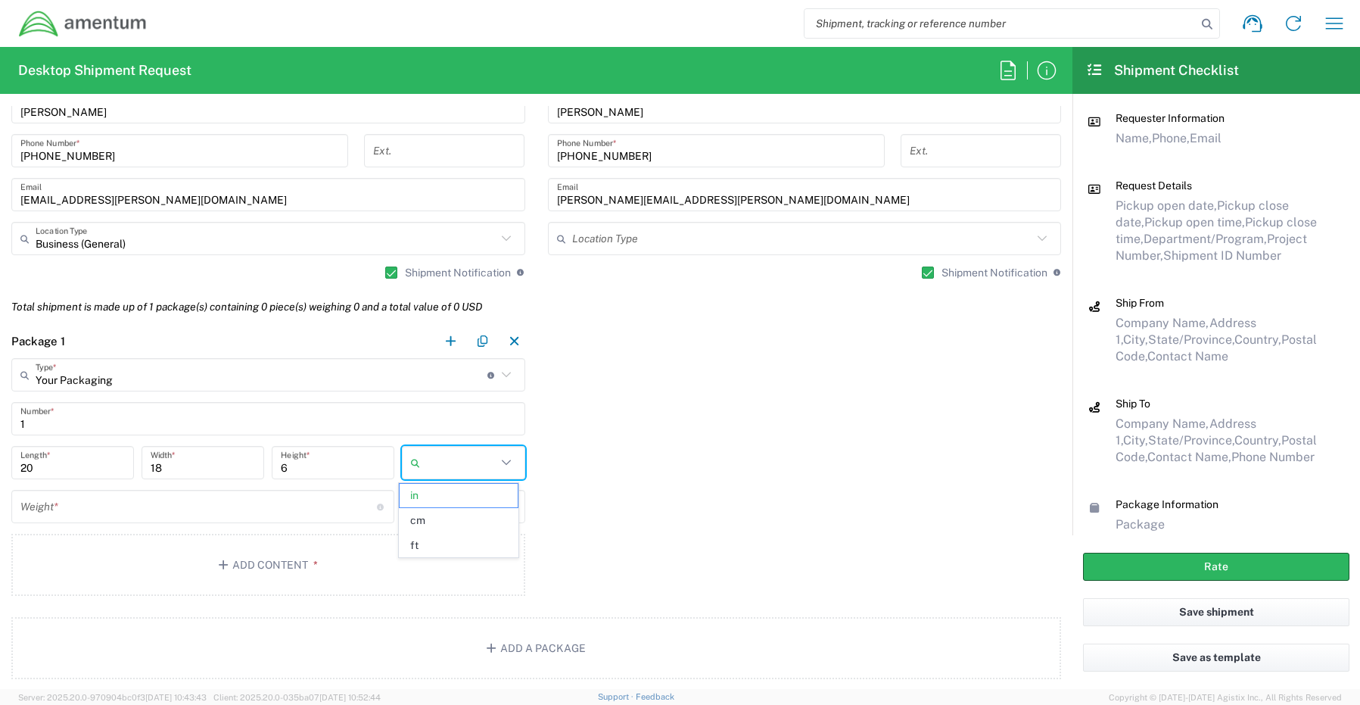
type input "in"
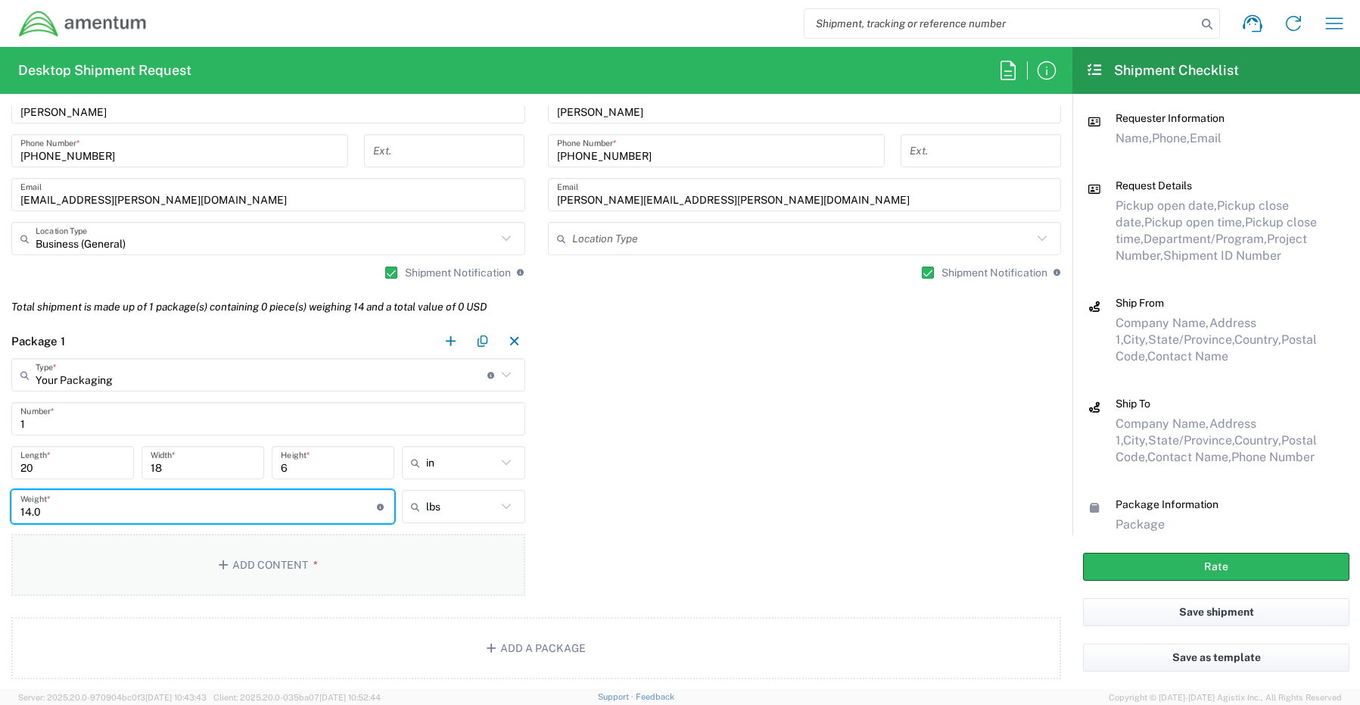
type input "14.0"
click at [242, 559] on button "Add Content *" at bounding box center [268, 565] width 514 height 62
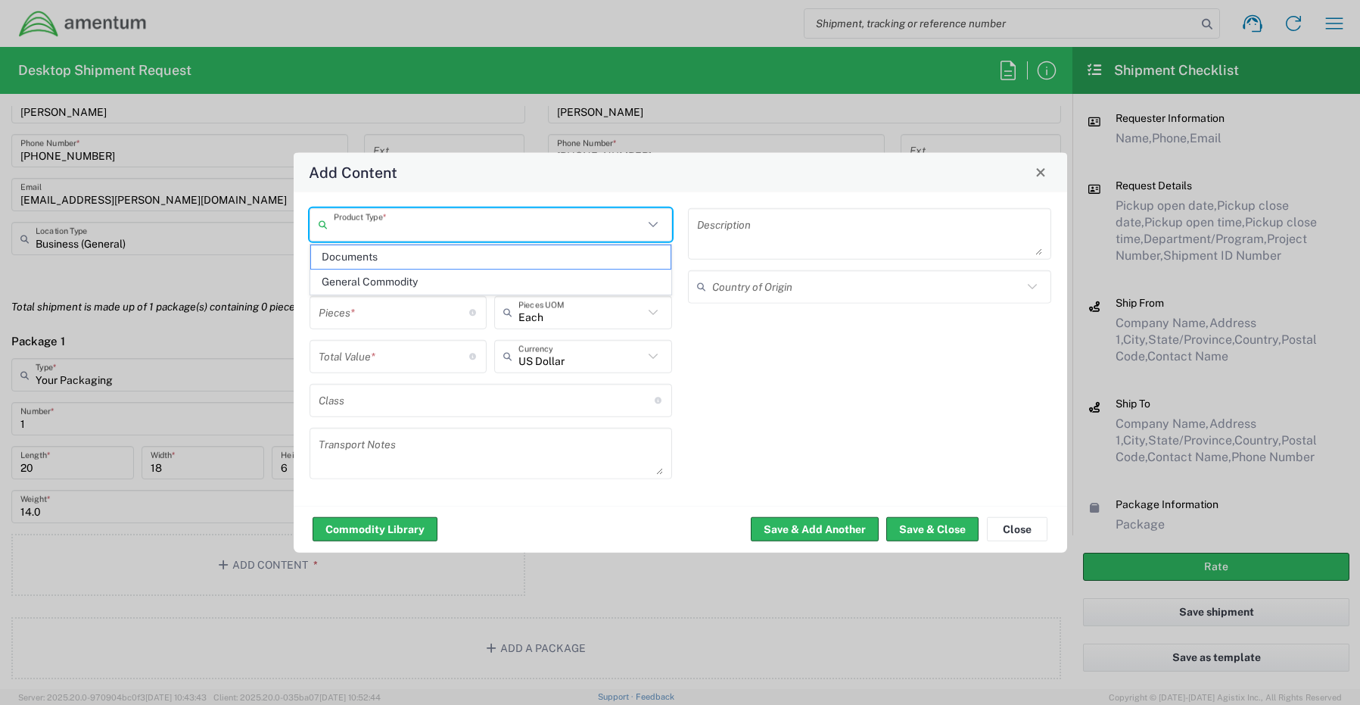
click at [414, 226] on input "text" at bounding box center [489, 224] width 310 height 26
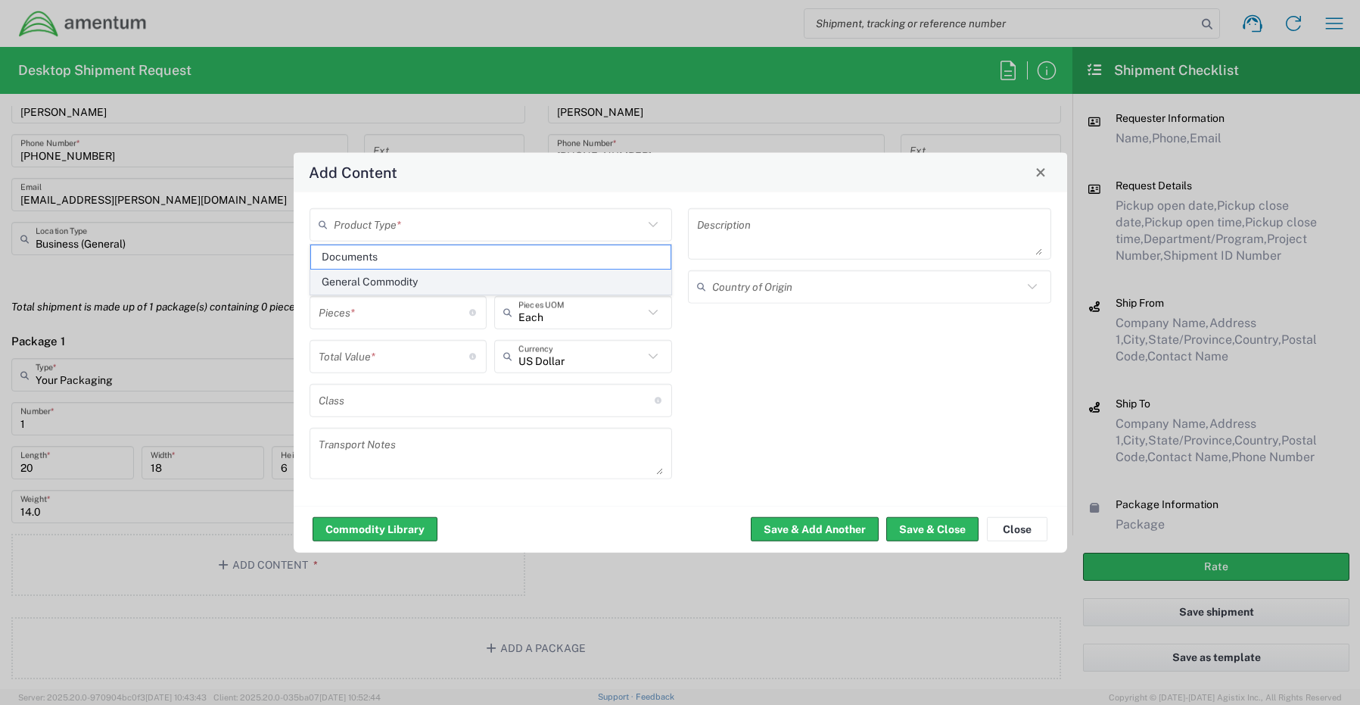
click at [392, 287] on span "General Commodity" at bounding box center [491, 281] width 360 height 23
type input "General Commodity"
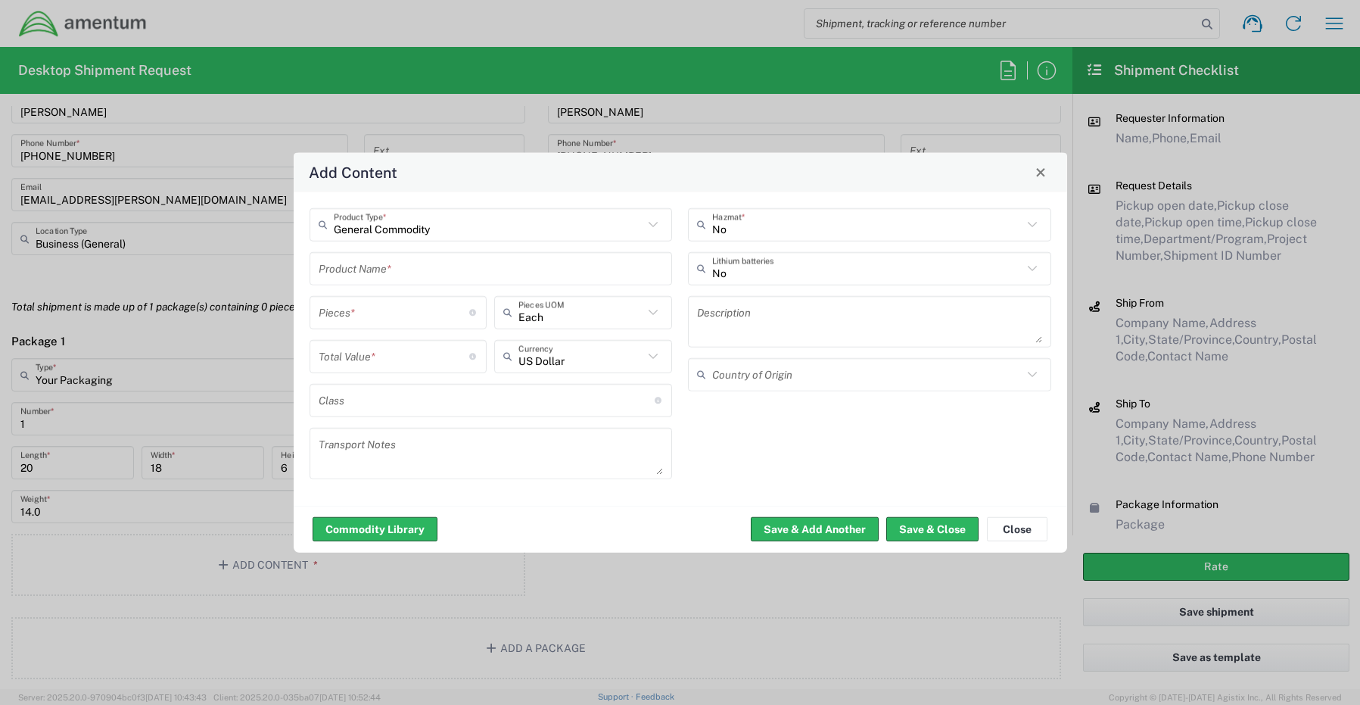
click at [388, 263] on input "text" at bounding box center [491, 268] width 345 height 26
paste input "Laptop- CORP026713 (FBQ1184)"
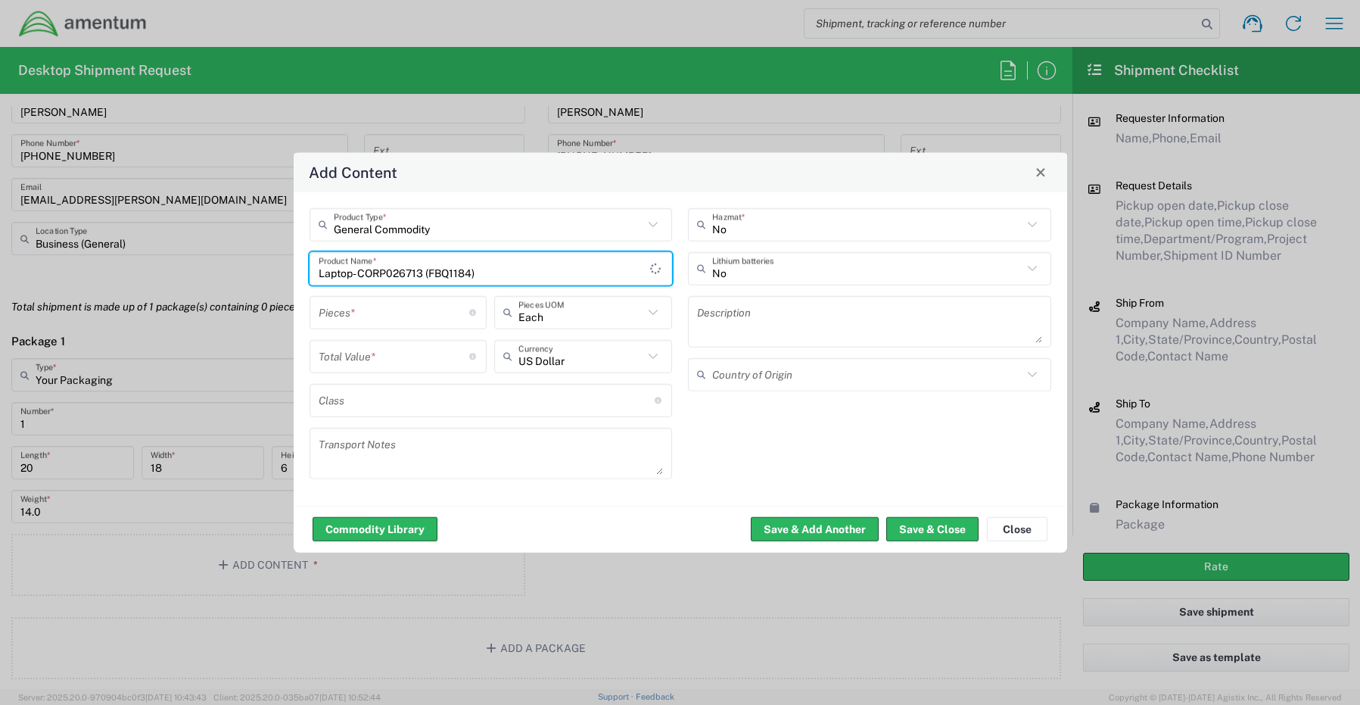
type input "Laptop- CORP026713 (FBQ1184)"
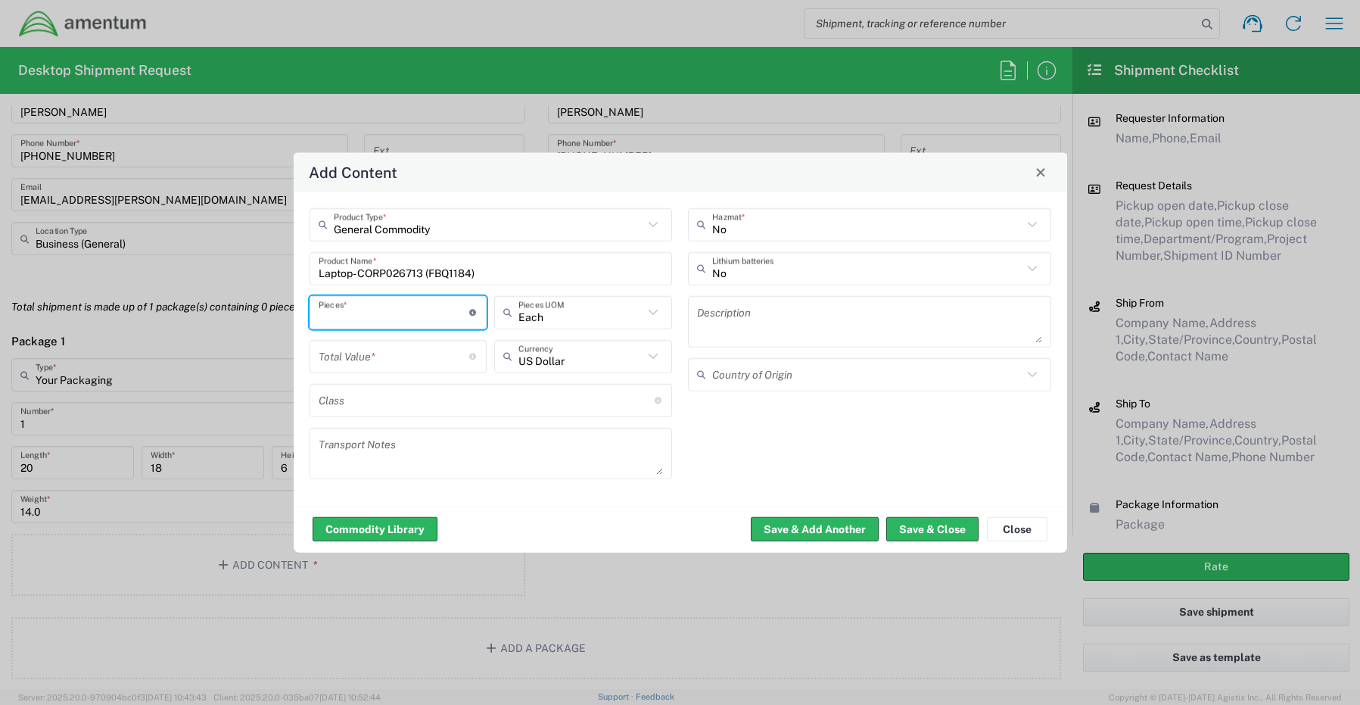
click at [379, 308] on input "number" at bounding box center [394, 312] width 151 height 26
type input "1"
type input "Each"
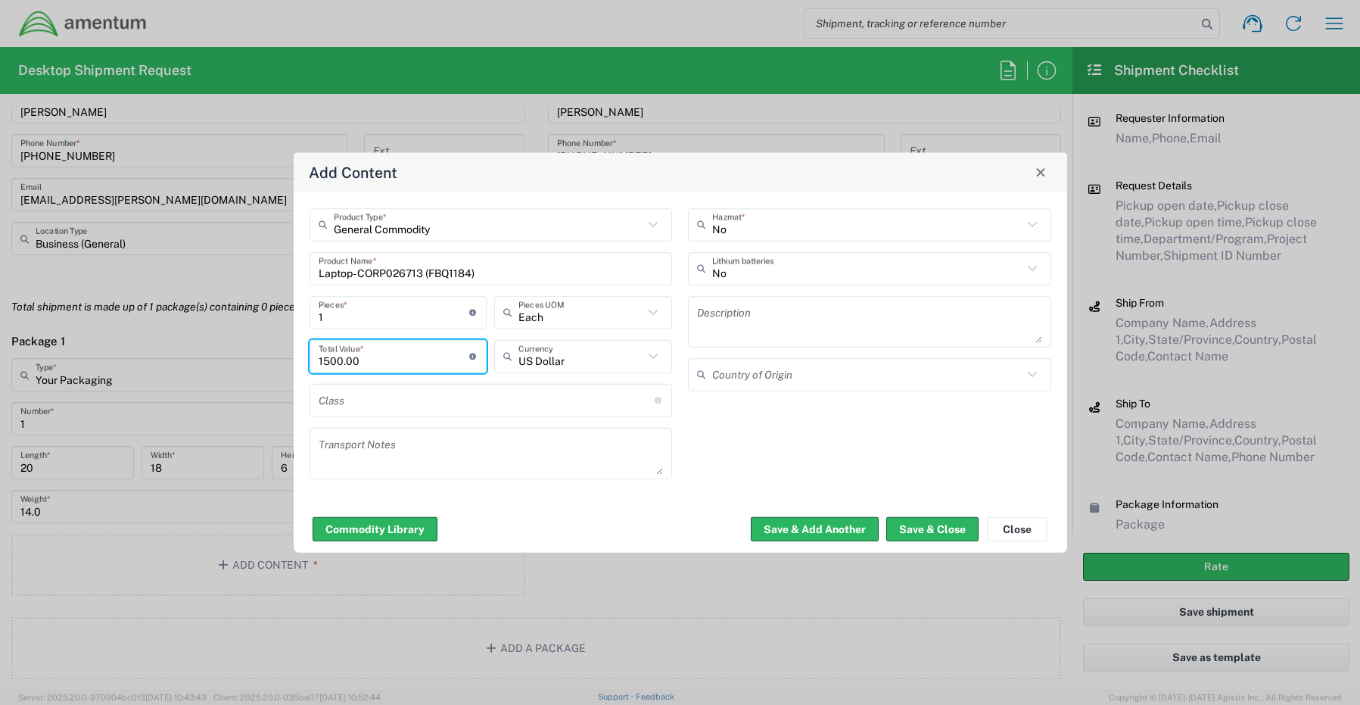
type input "1500.00"
click at [731, 268] on input "text" at bounding box center [867, 268] width 310 height 26
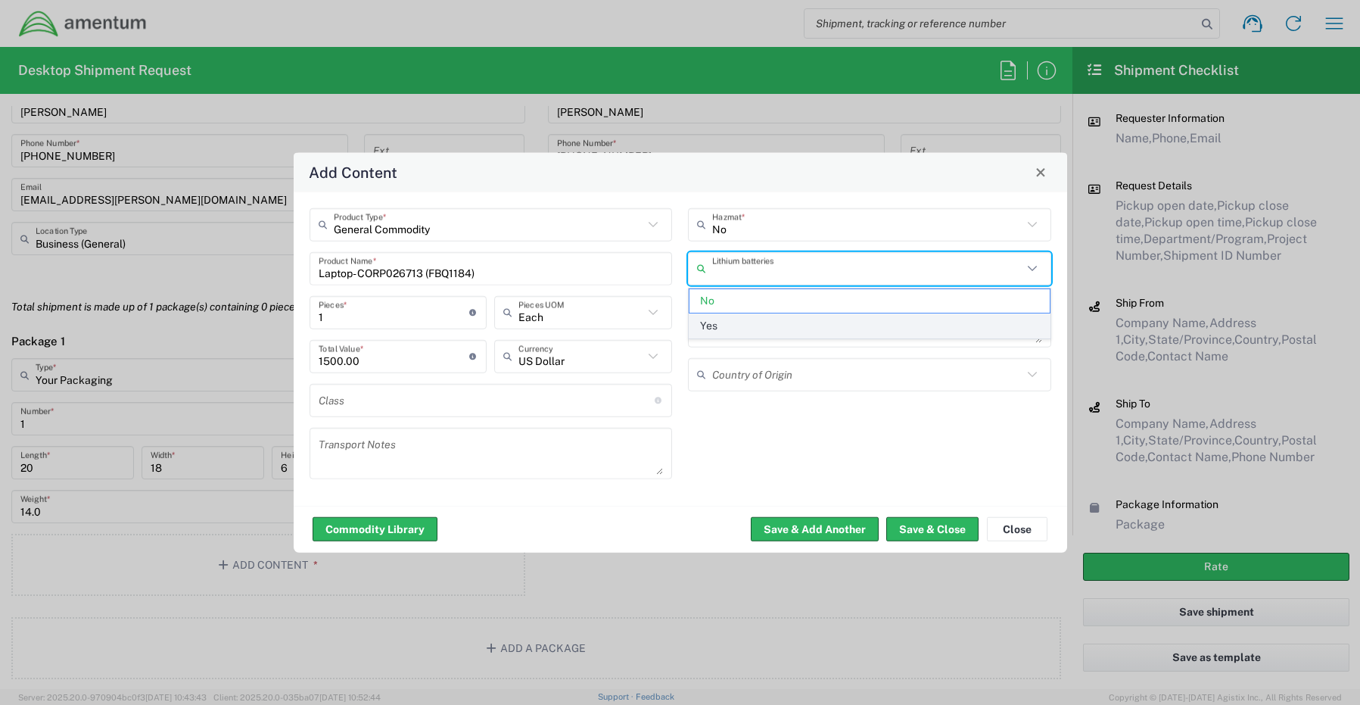
click at [730, 326] on span "Yes" at bounding box center [870, 325] width 360 height 23
type input "Yes"
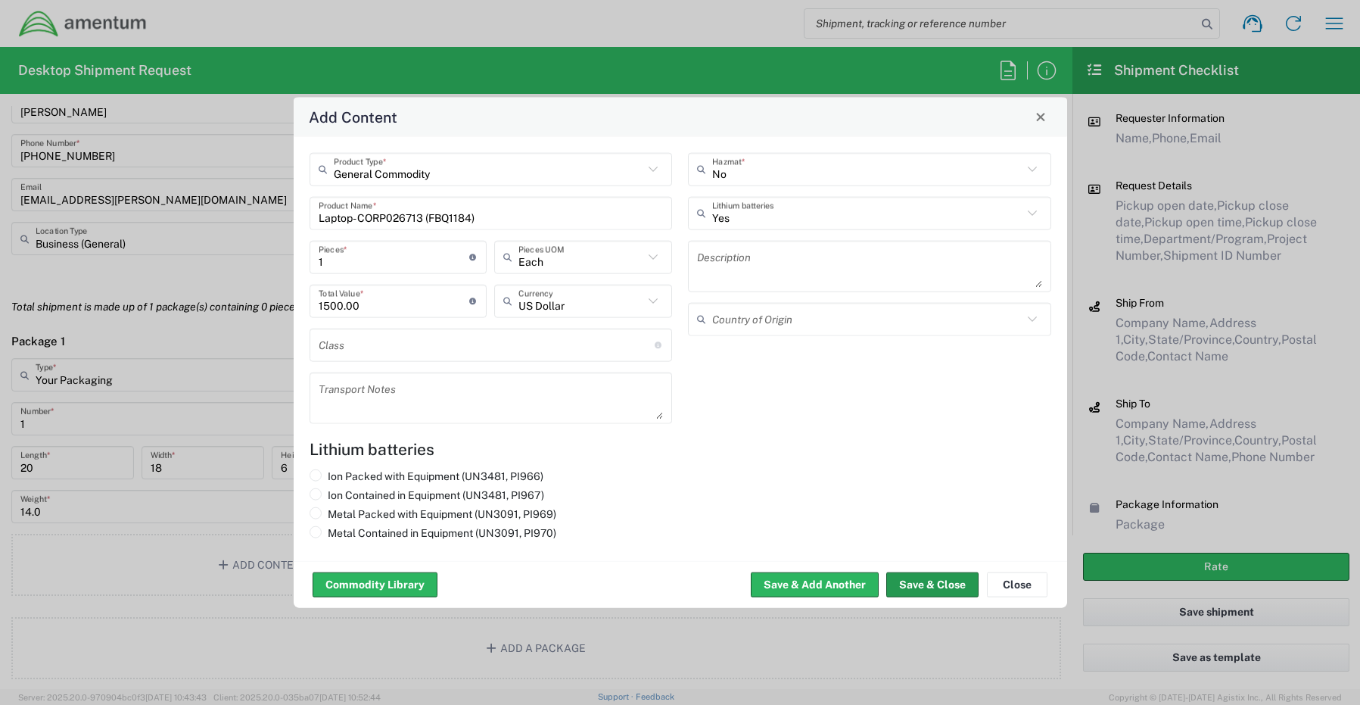
click at [908, 582] on button "Save & Close" at bounding box center [933, 584] width 92 height 24
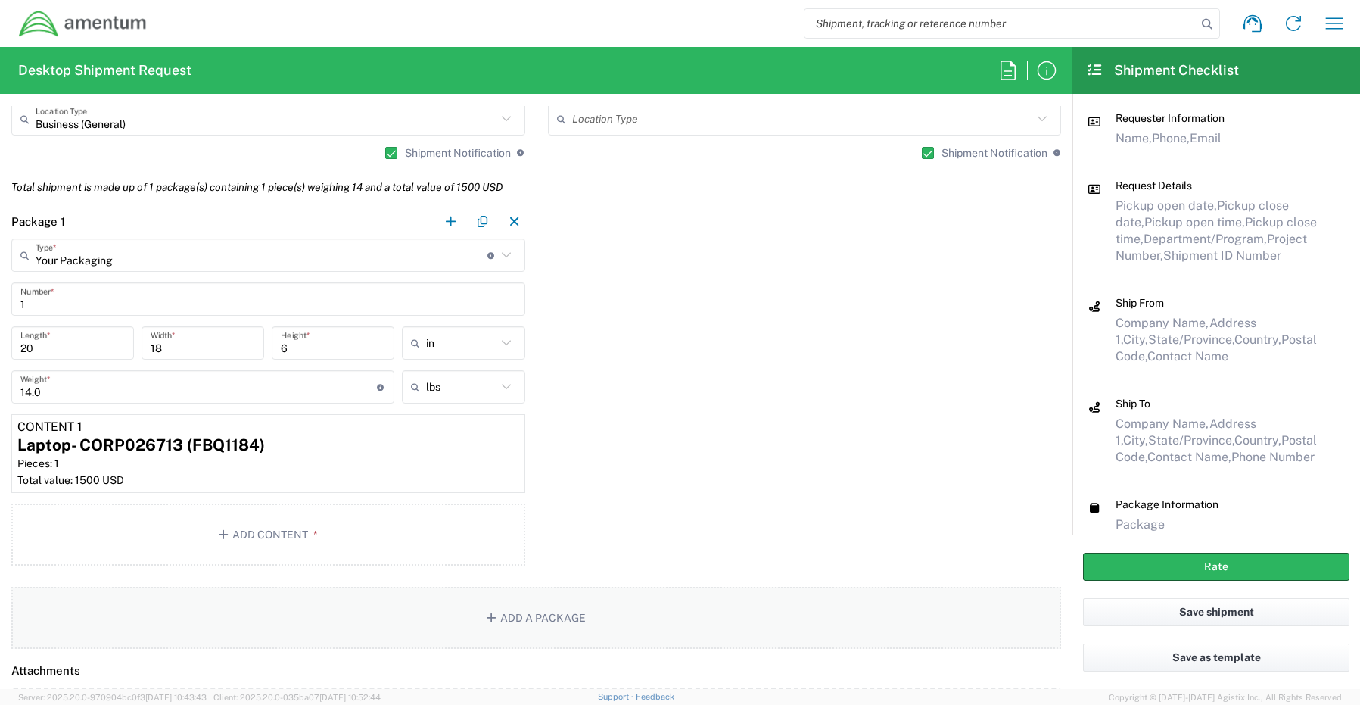
scroll to position [1211, 0]
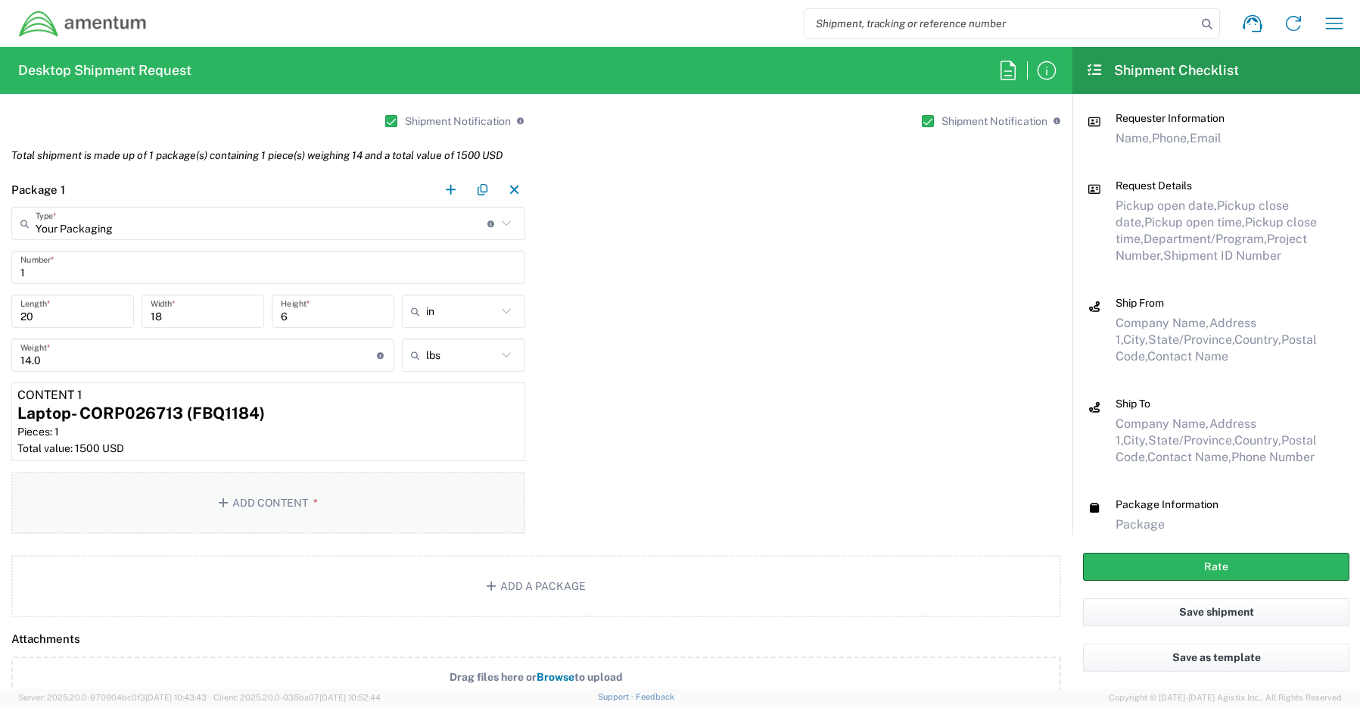
click at [264, 506] on button "Add Content *" at bounding box center [268, 503] width 514 height 62
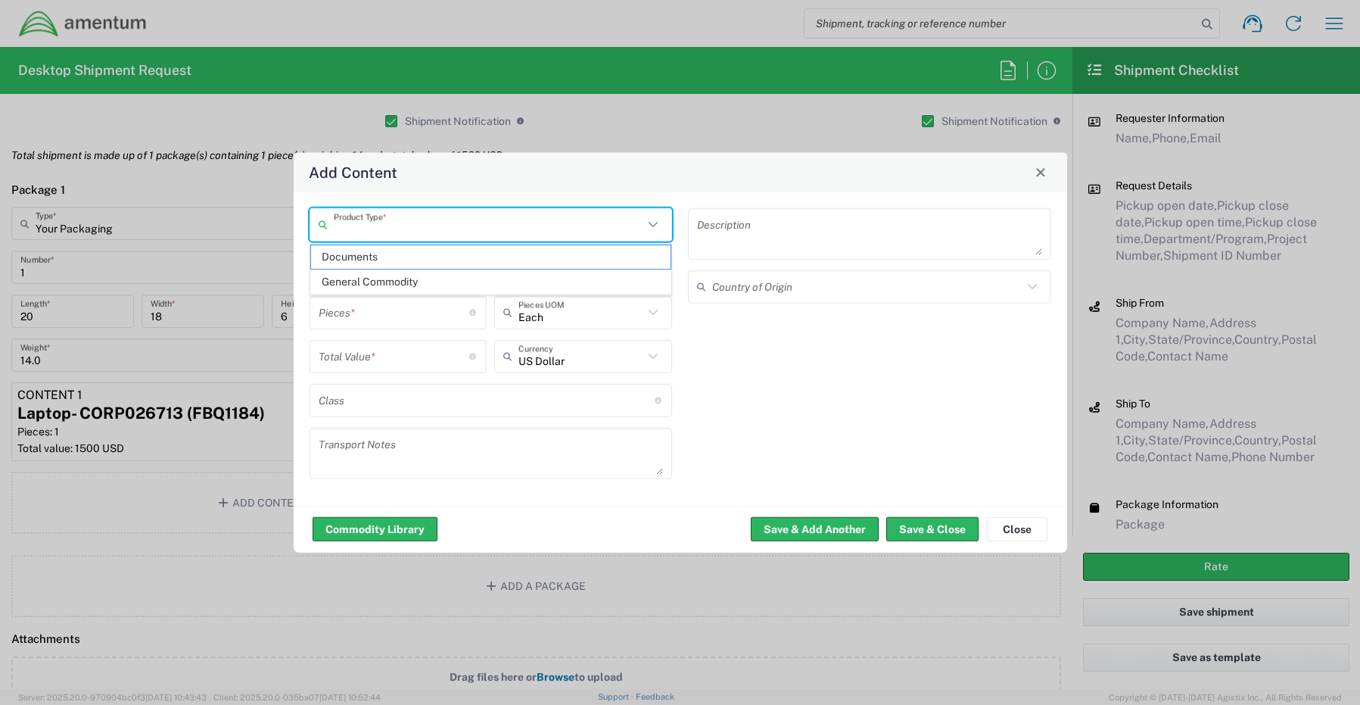
click at [378, 229] on input "text" at bounding box center [489, 224] width 310 height 26
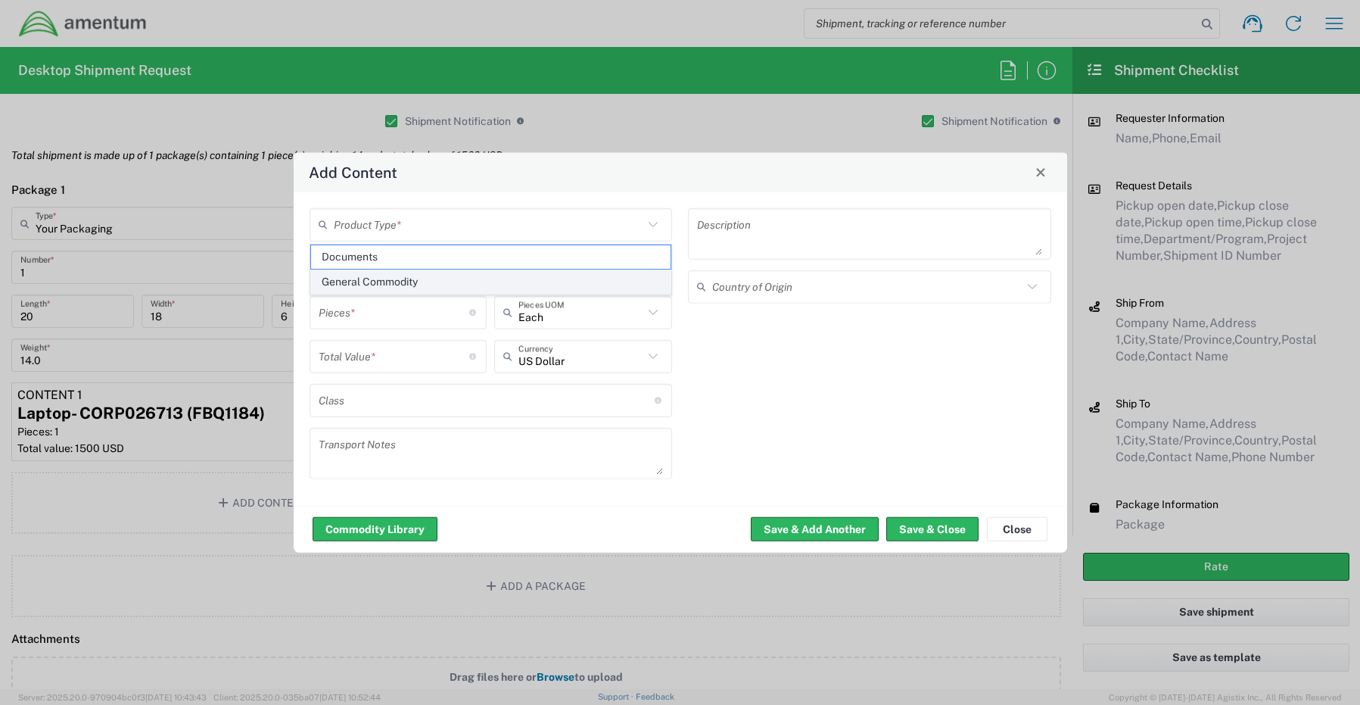
click at [364, 279] on span "General Commodity" at bounding box center [491, 281] width 360 height 23
type input "General Commodity"
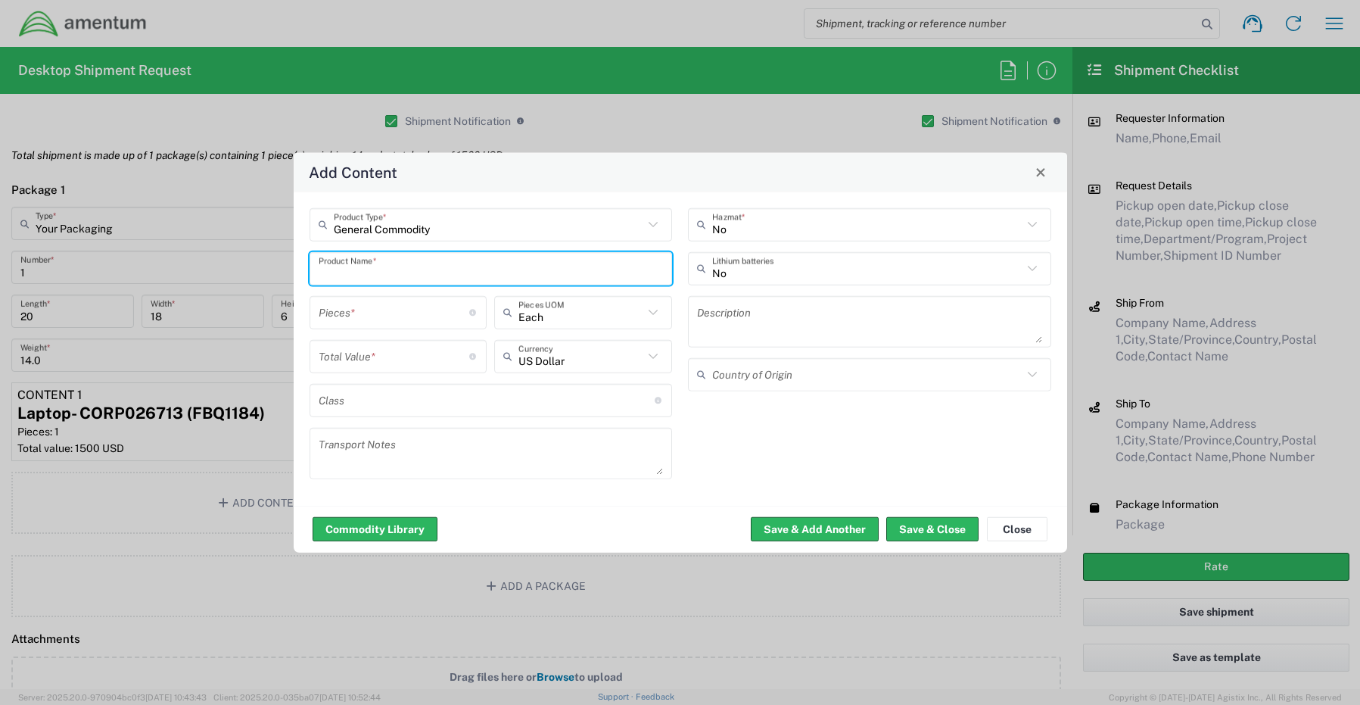
click at [346, 271] on input "text" at bounding box center [491, 268] width 345 height 26
paste input "Dock- GRR4244"
click at [438, 266] on input "Dock- GRR4244" at bounding box center [491, 268] width 345 height 26
paste input "KBM Combo"
type input "Dock- GRR4244 KBM Combo"
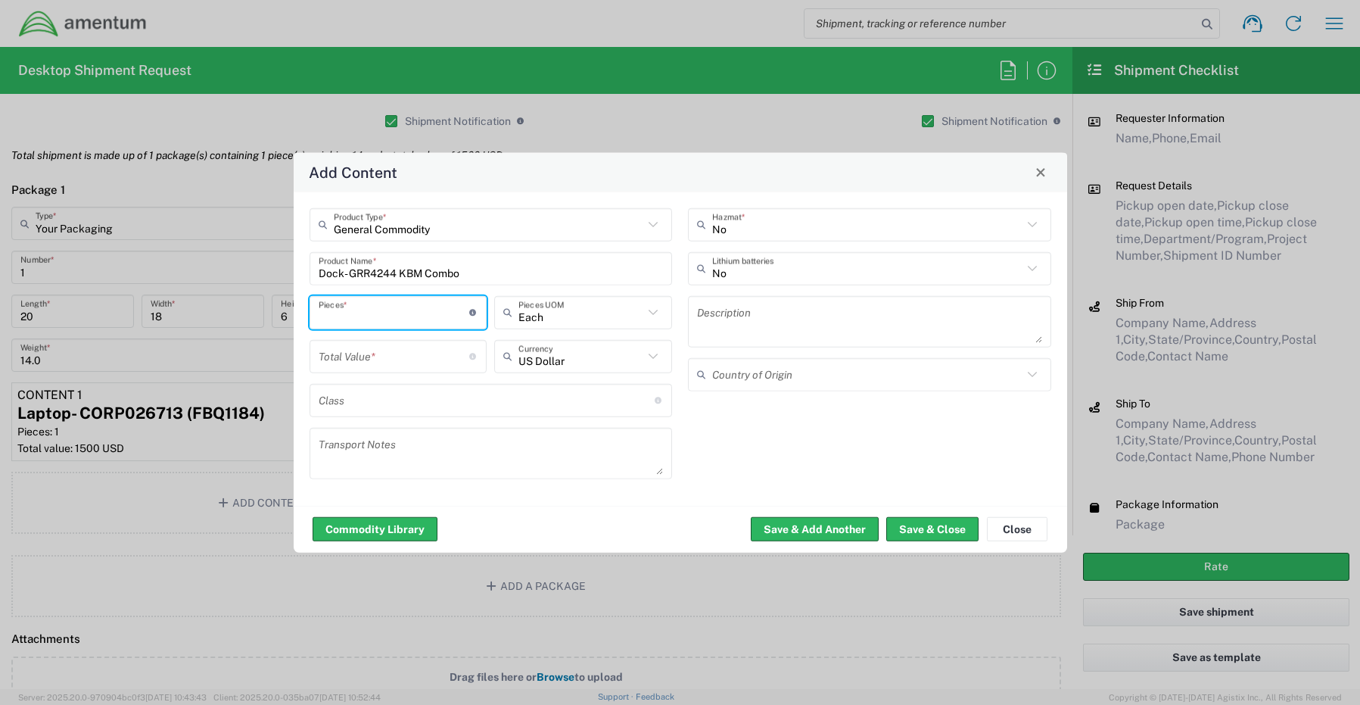
click at [403, 313] on input "number" at bounding box center [394, 312] width 151 height 26
type input "2"
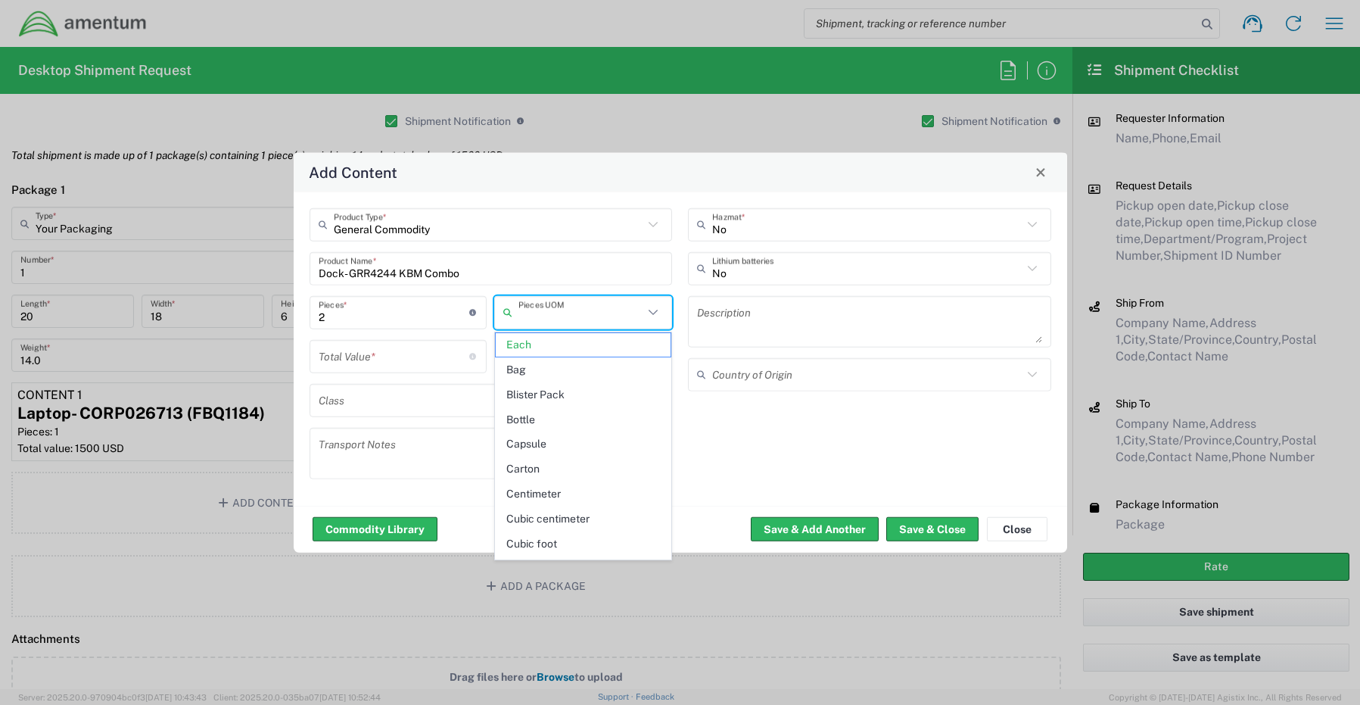
type input "Each"
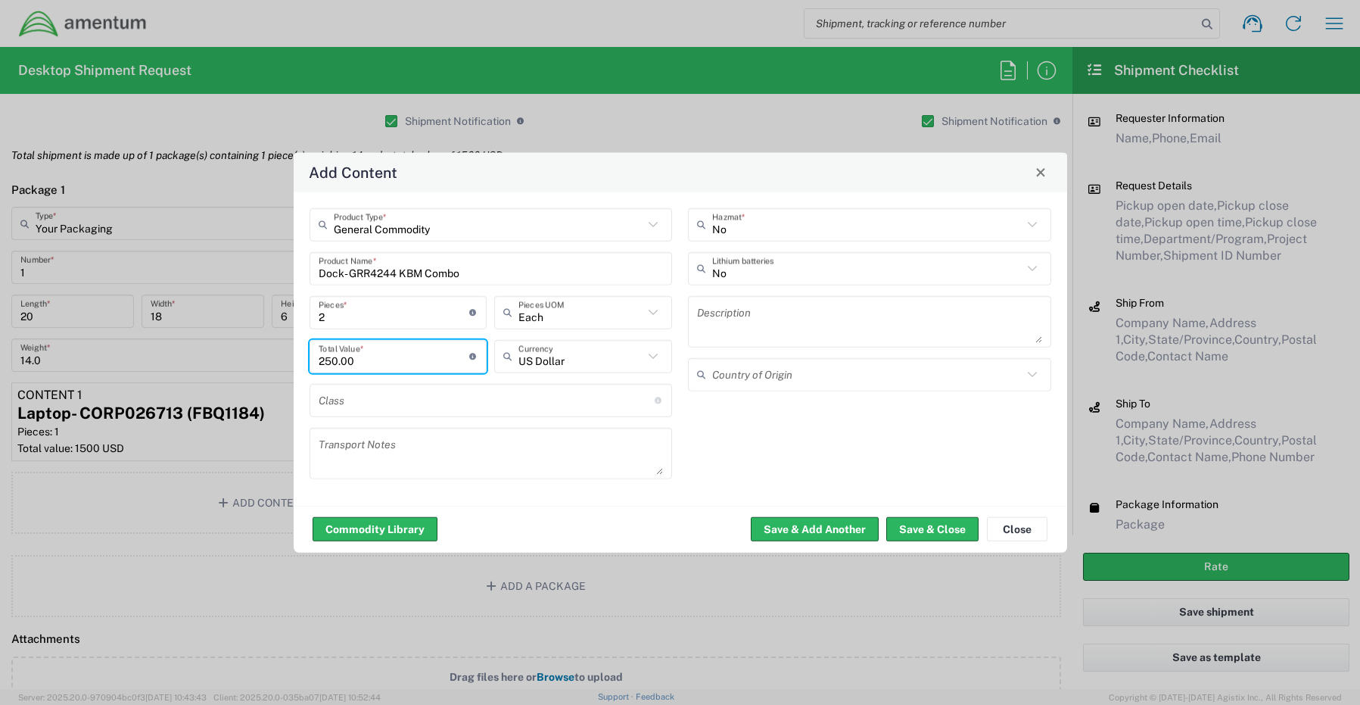
type input "250.00"
click at [747, 272] on input "text" at bounding box center [867, 268] width 310 height 26
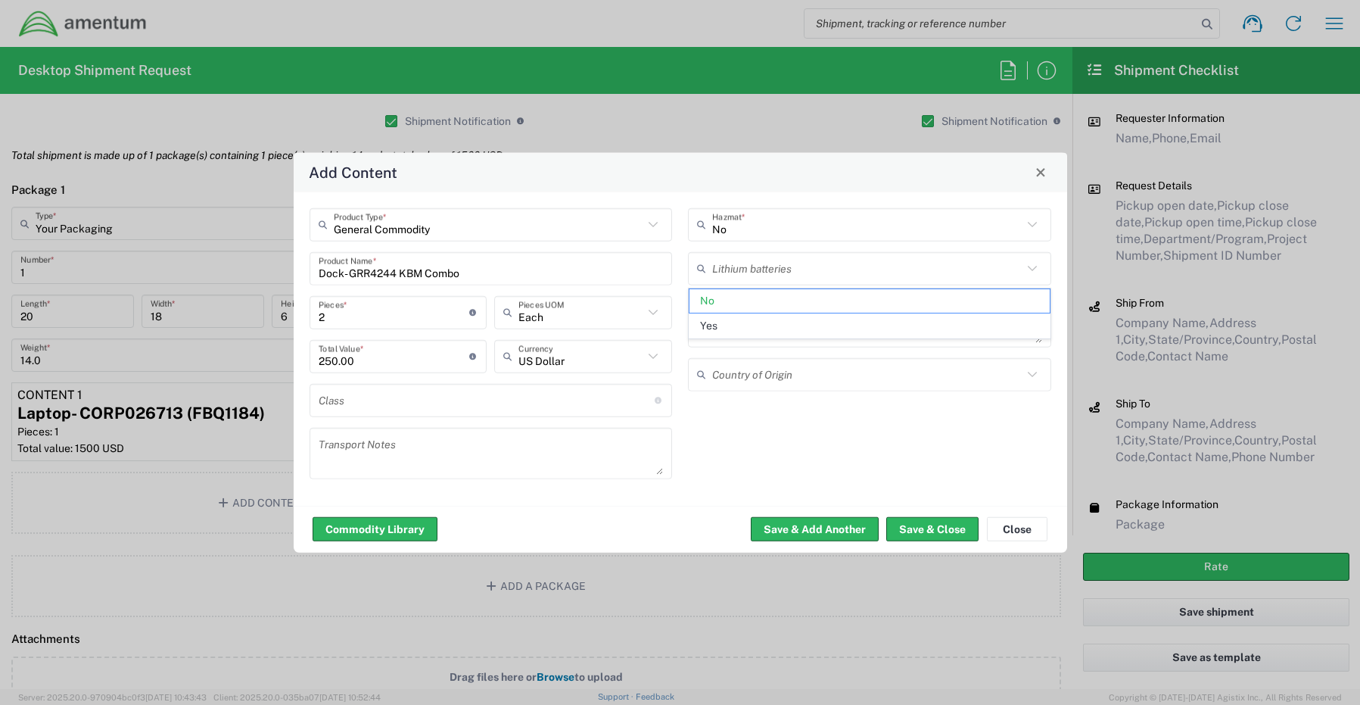
click at [726, 492] on div "General Commodity Product Type * Dock- GRR4244 KBM Combo Product Name * 2 Piece…" at bounding box center [681, 348] width 774 height 313
type input "No"
click at [920, 521] on button "Save & Close" at bounding box center [933, 529] width 92 height 24
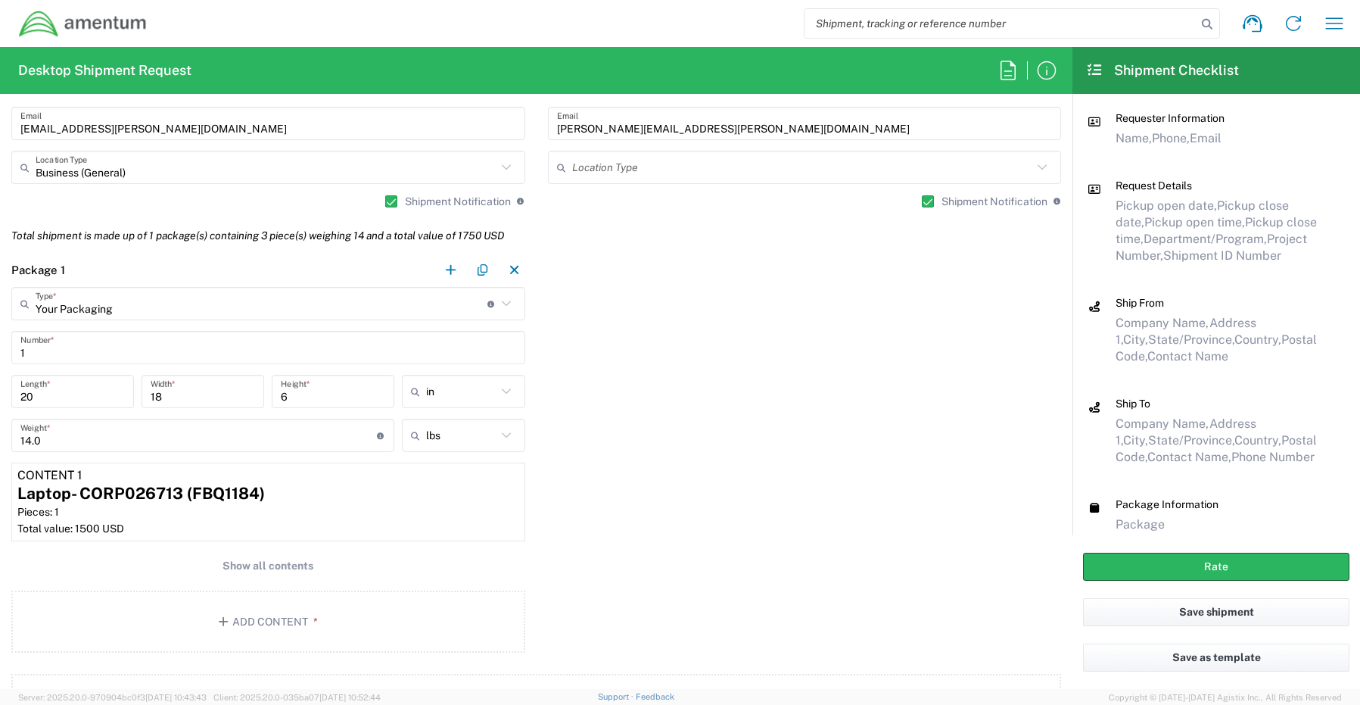
scroll to position [1136, 0]
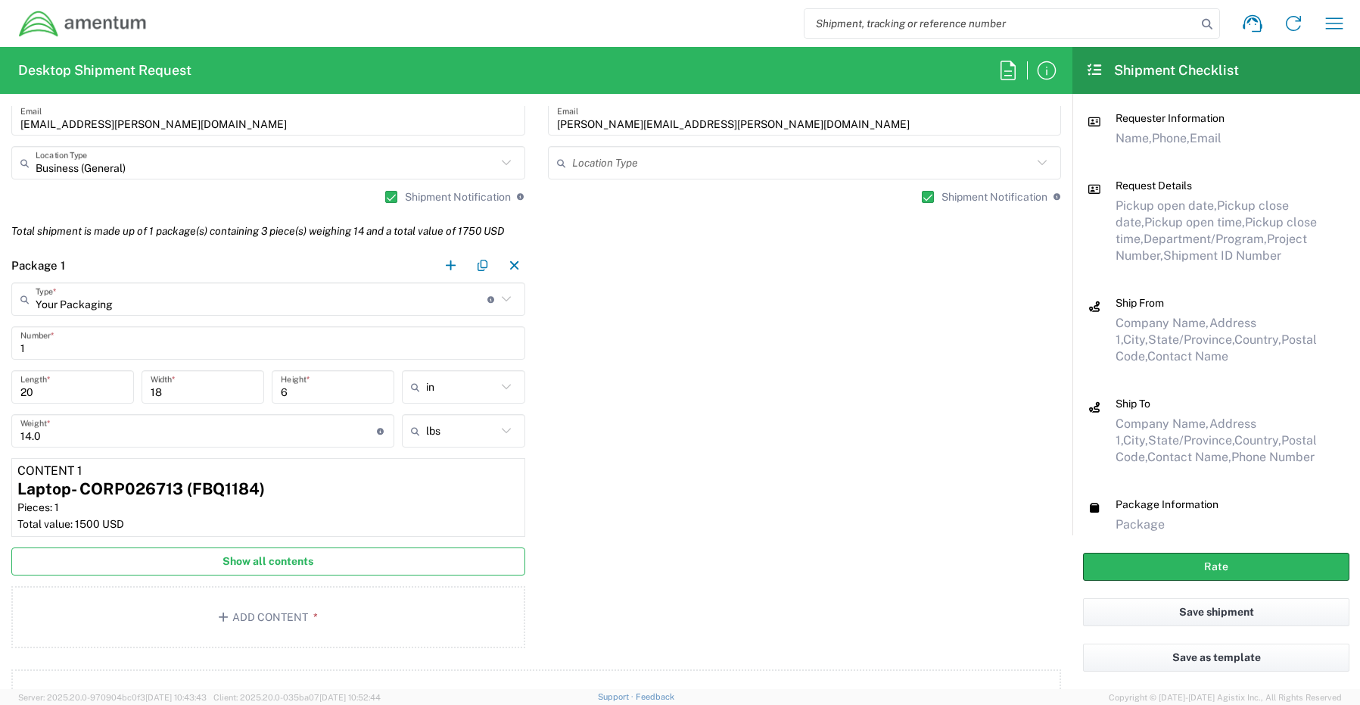
click at [265, 562] on span "Show all contents" at bounding box center [268, 561] width 91 height 14
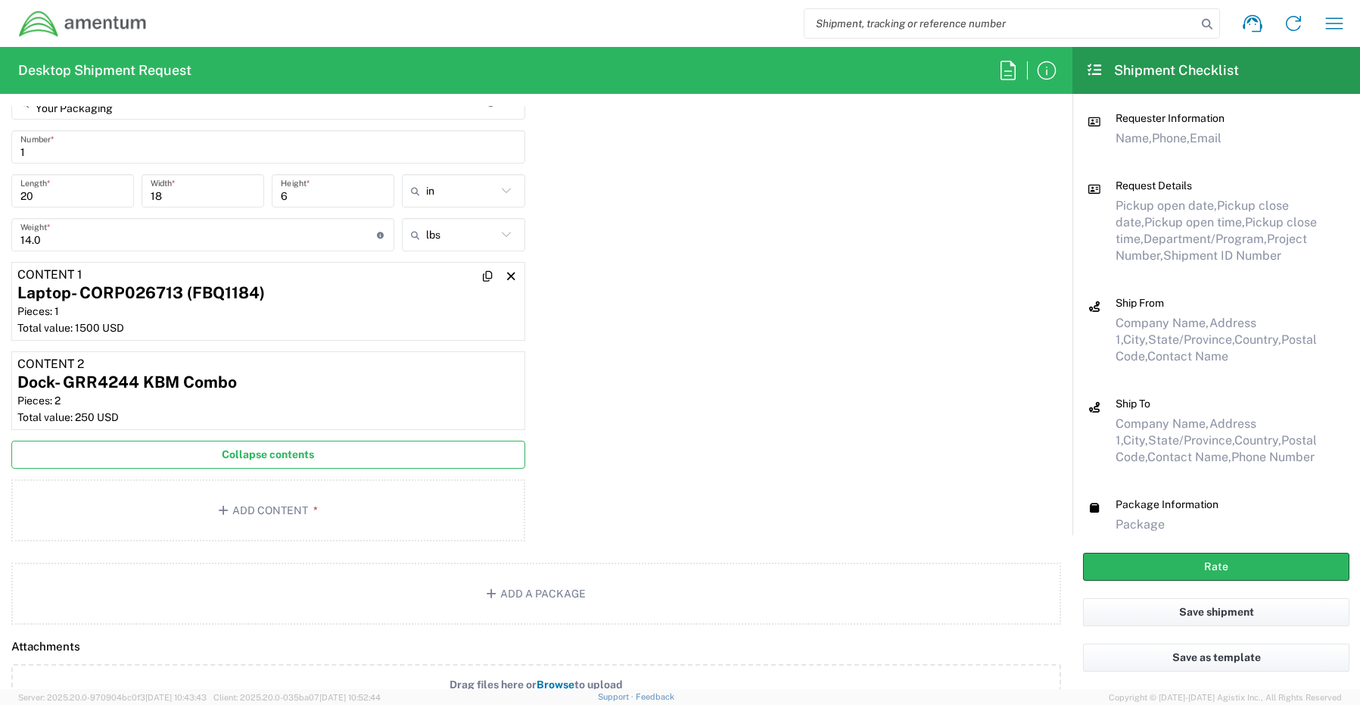
scroll to position [1363, 0]
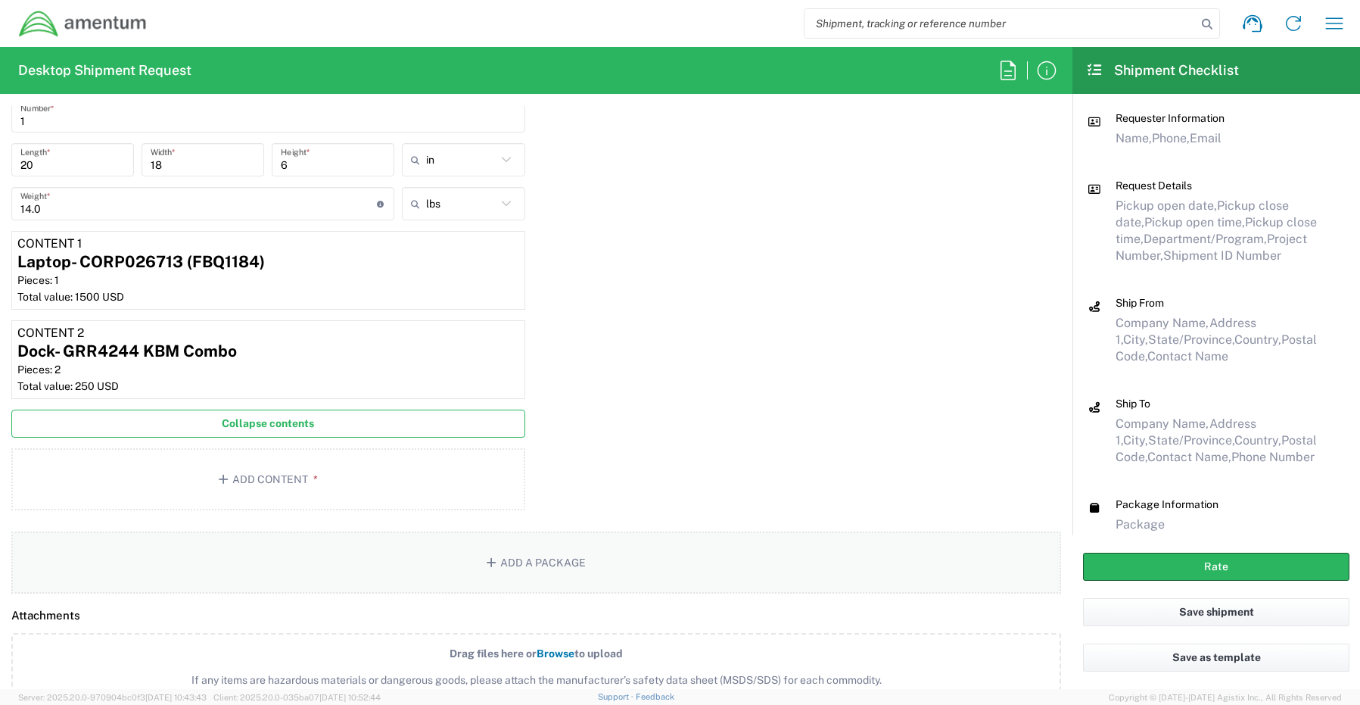
click at [514, 558] on button "Add a Package" at bounding box center [536, 562] width 1050 height 62
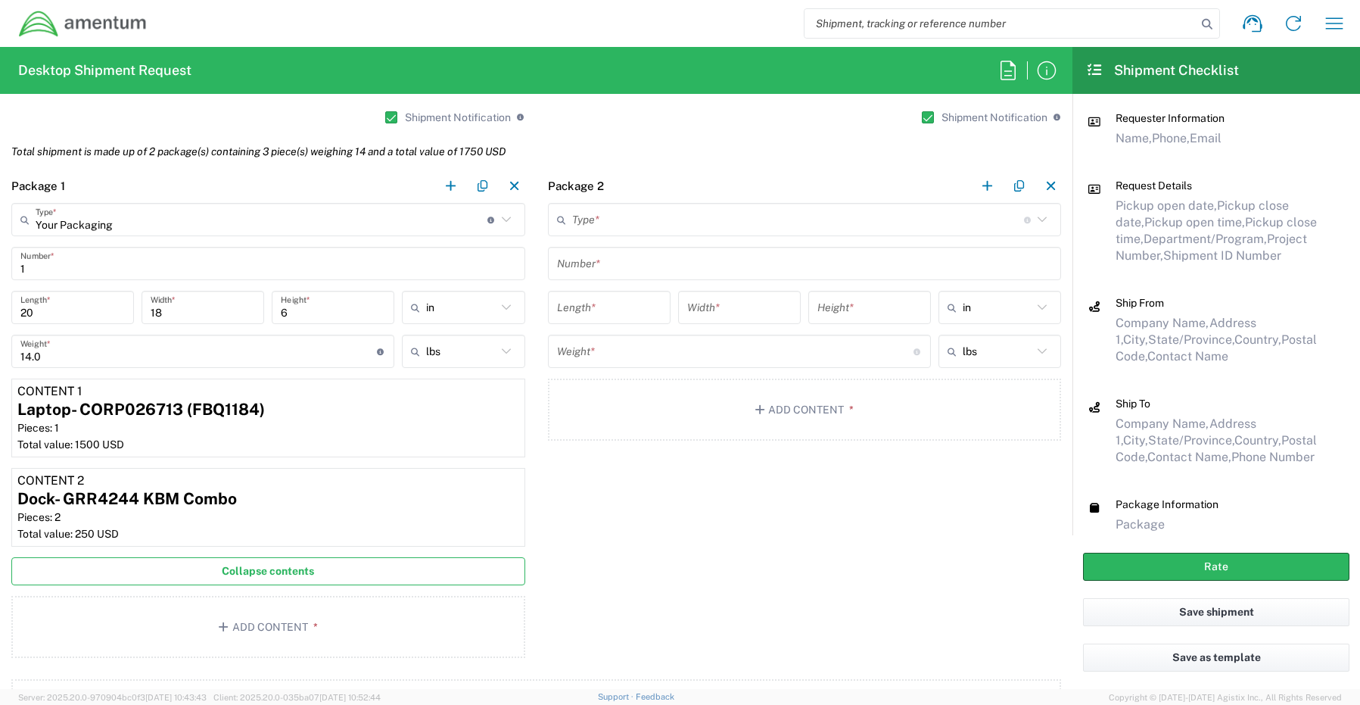
scroll to position [1211, 0]
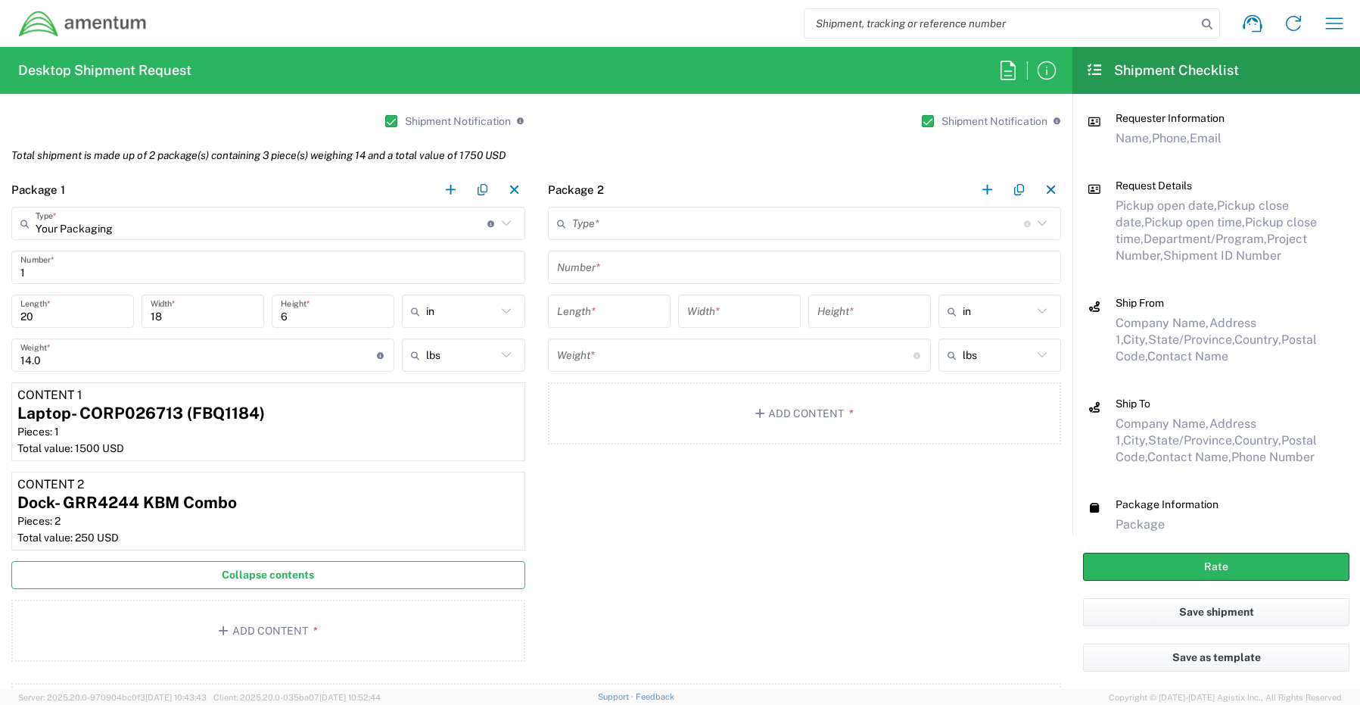
click at [609, 232] on input "text" at bounding box center [798, 223] width 452 height 26
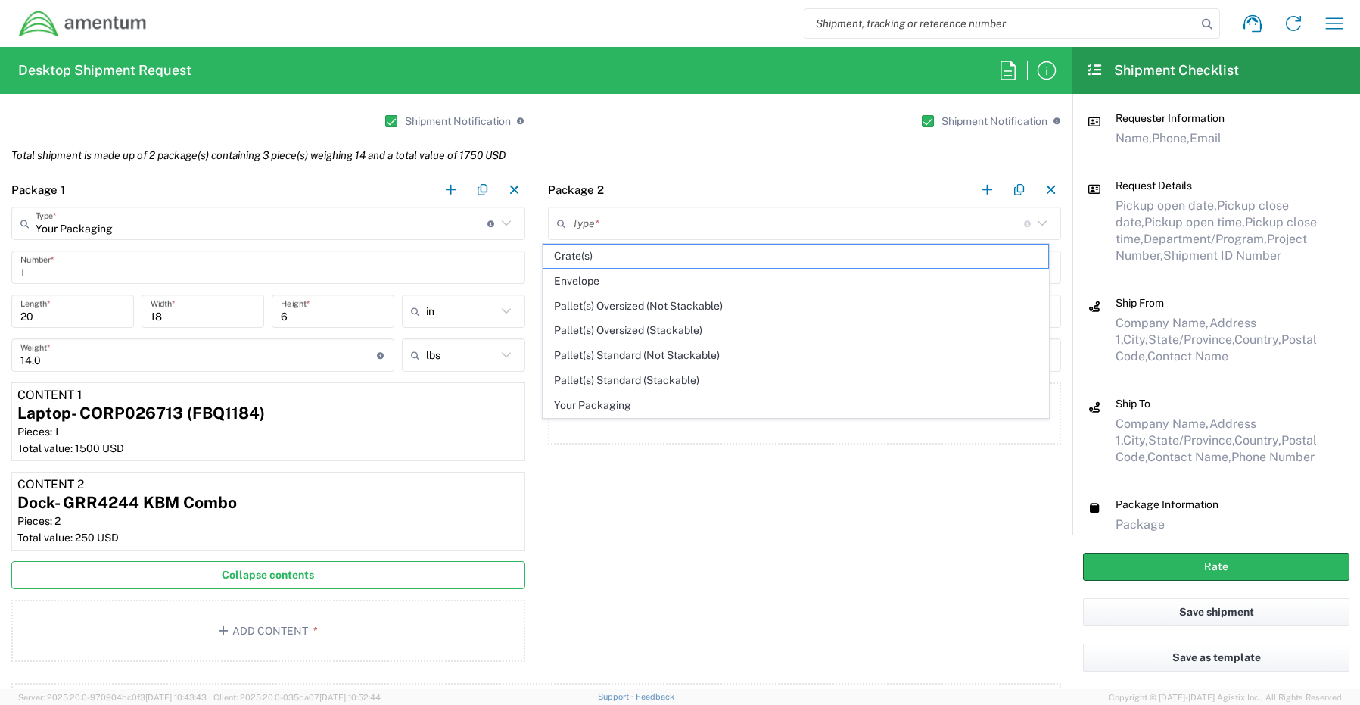
drag, startPoint x: 623, startPoint y: 408, endPoint x: 614, endPoint y: 329, distance: 79.3
click at [623, 407] on span "Your Packaging" at bounding box center [796, 405] width 505 height 23
type input "Your Packaging"
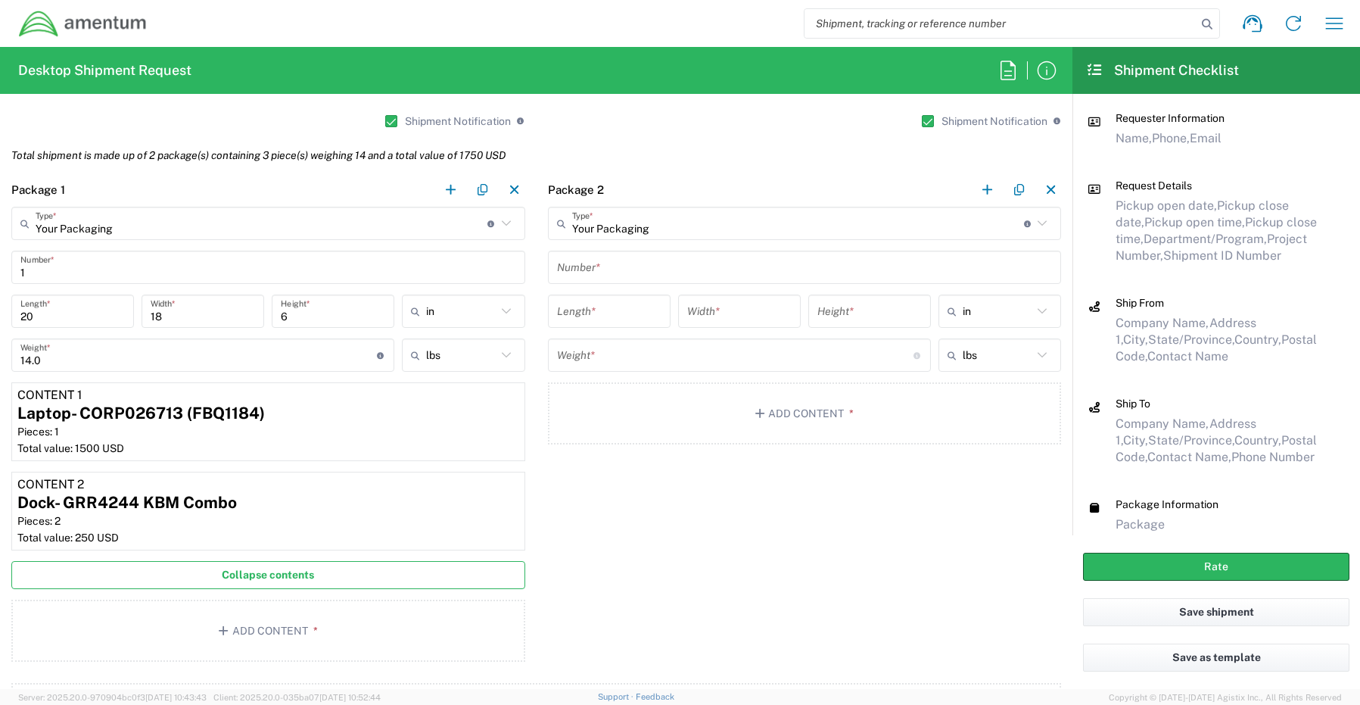
click at [603, 264] on input "text" at bounding box center [805, 267] width 496 height 26
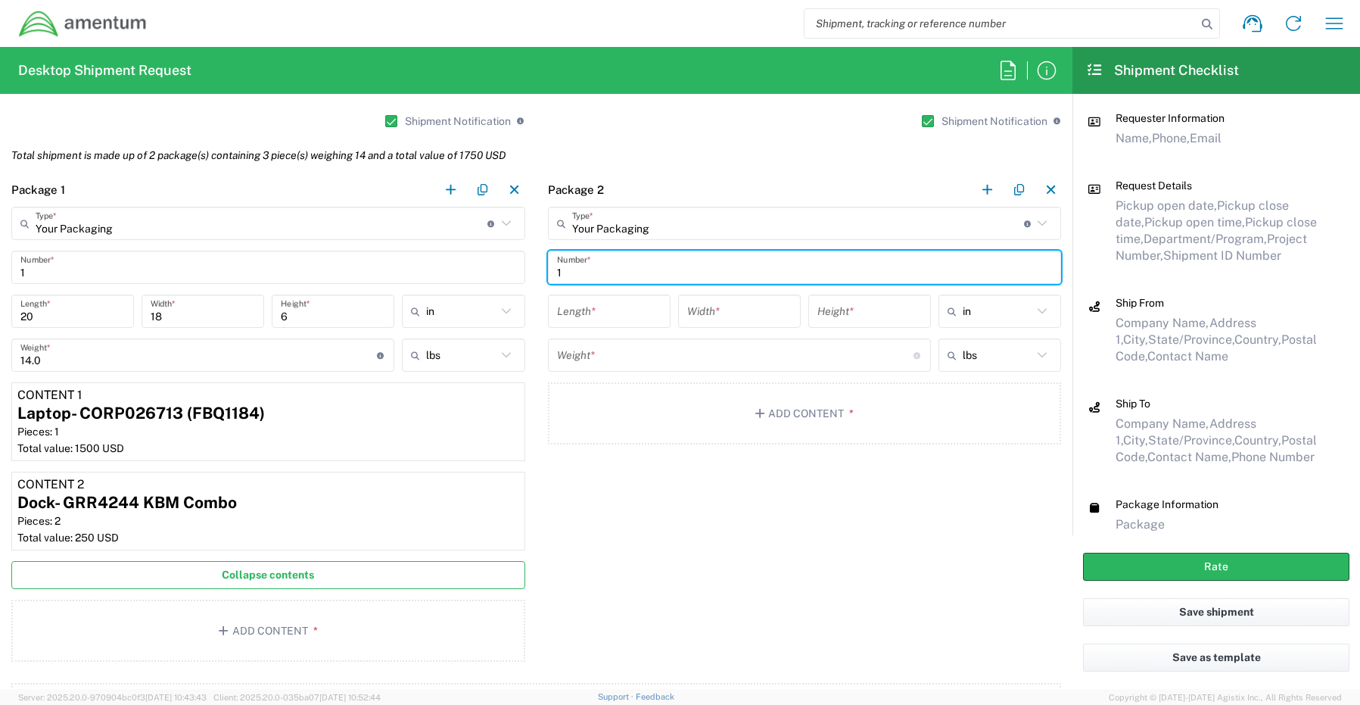
type input "1"
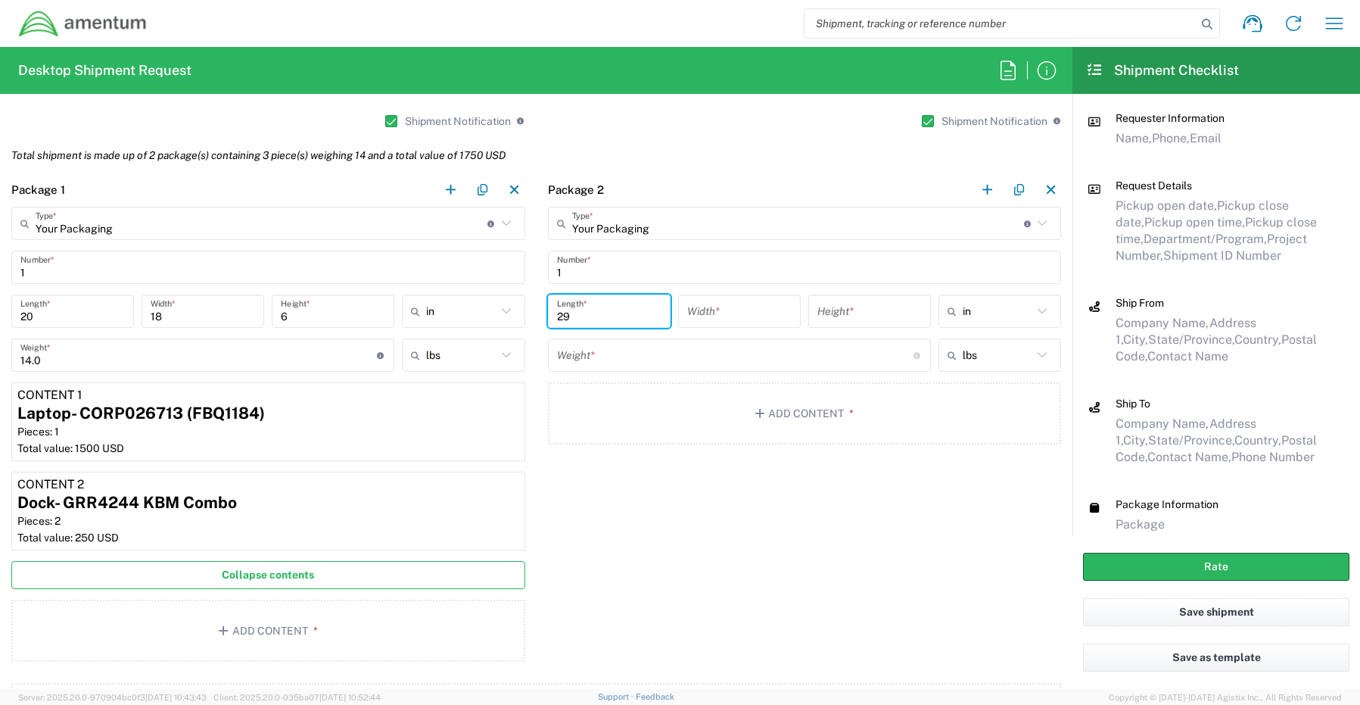
type input "29"
type input "16"
type input "5"
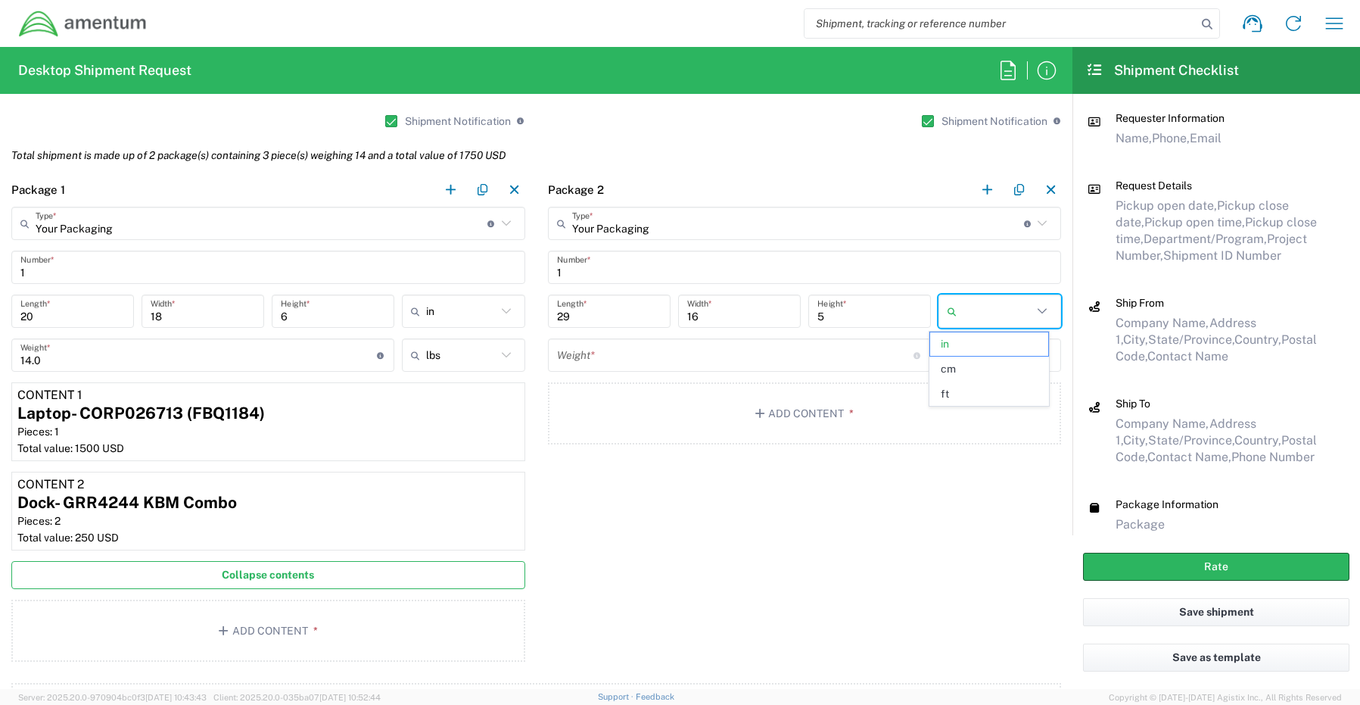
type input "in"
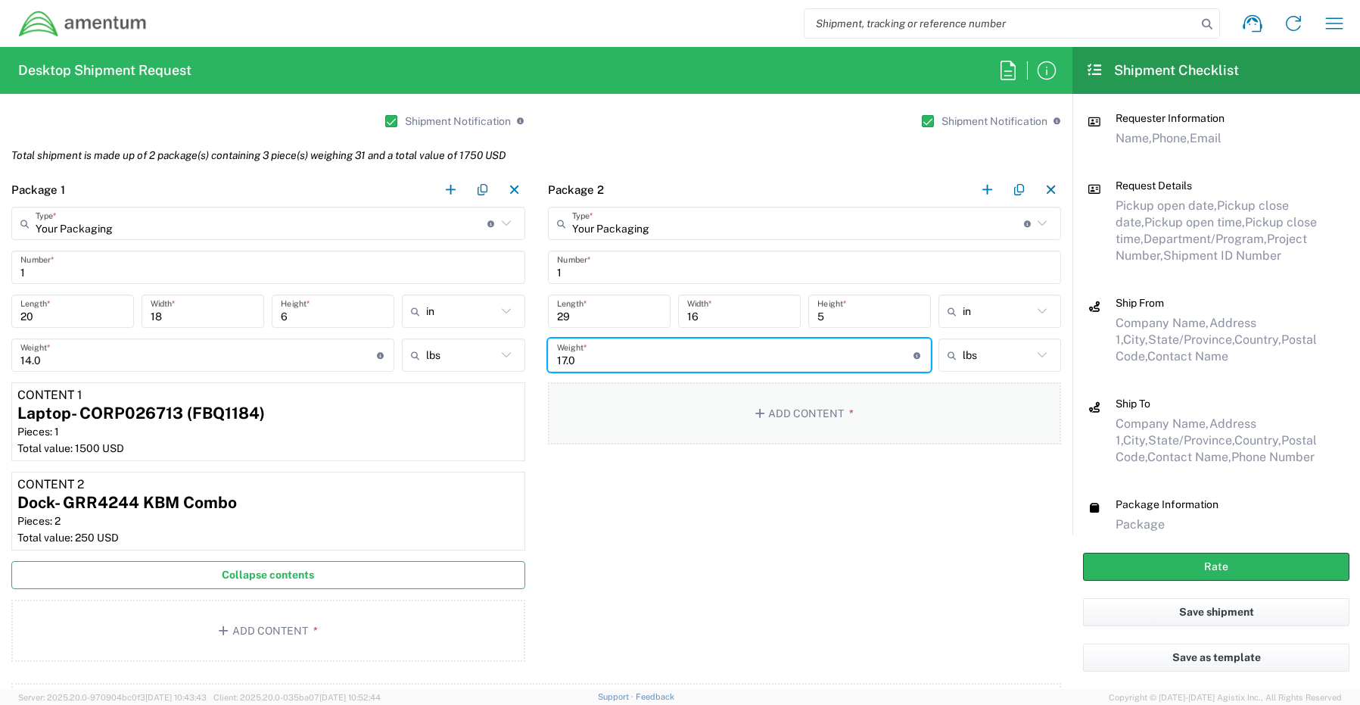
type input "17.0"
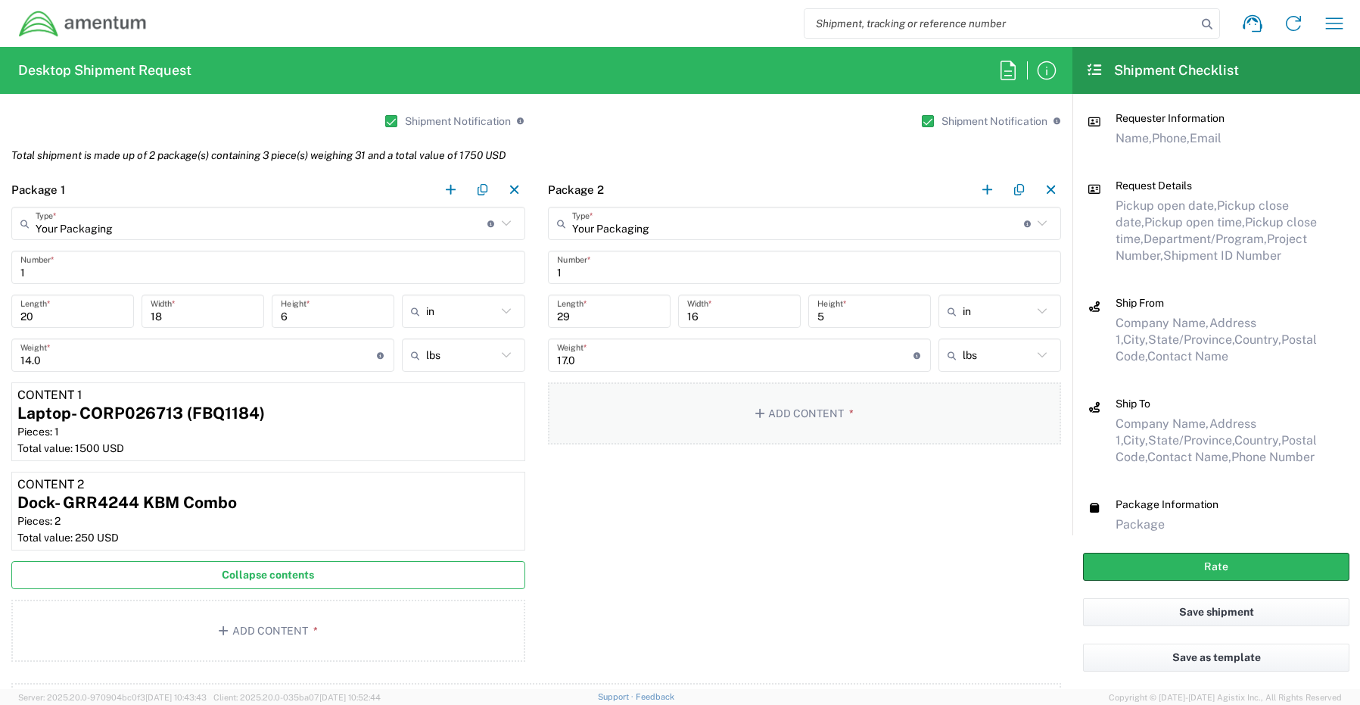
click at [798, 413] on button "Add Content *" at bounding box center [805, 413] width 514 height 62
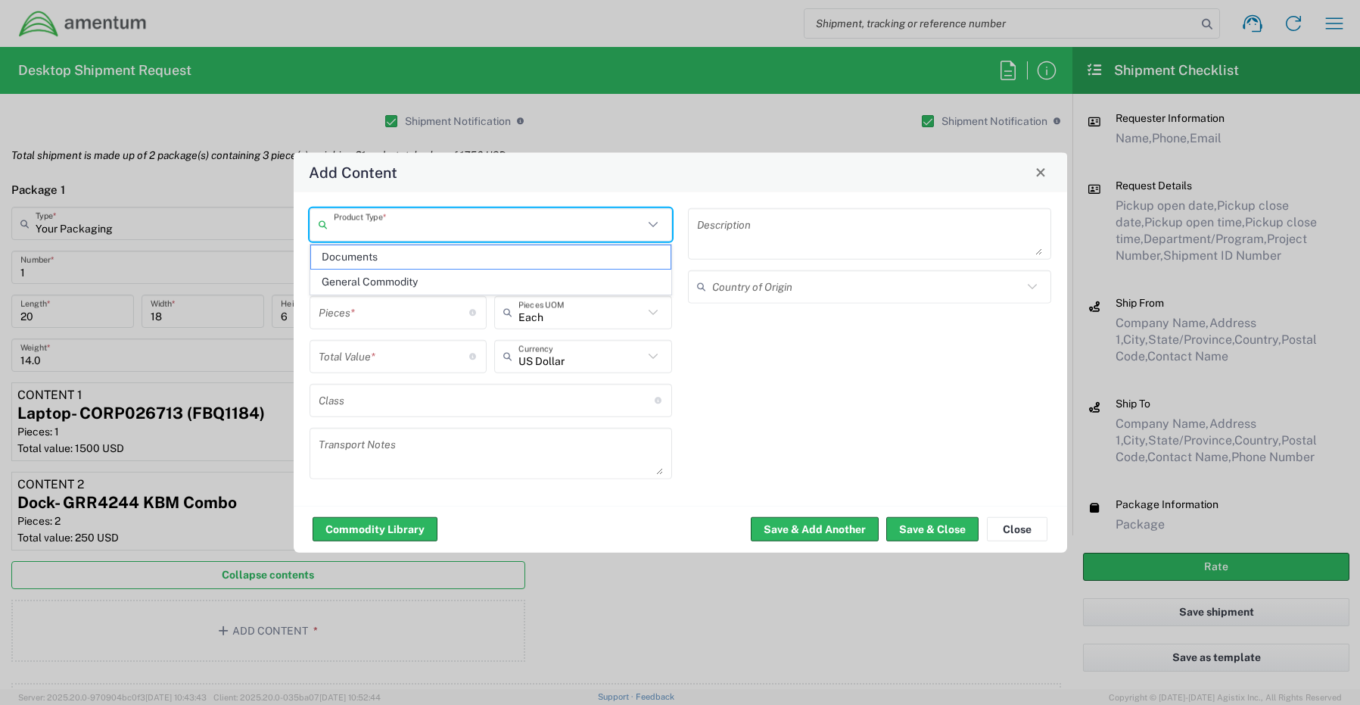
click at [357, 224] on input "text" at bounding box center [489, 224] width 310 height 26
click at [355, 283] on span "General Commodity" at bounding box center [491, 281] width 360 height 23
type input "General Commodity"
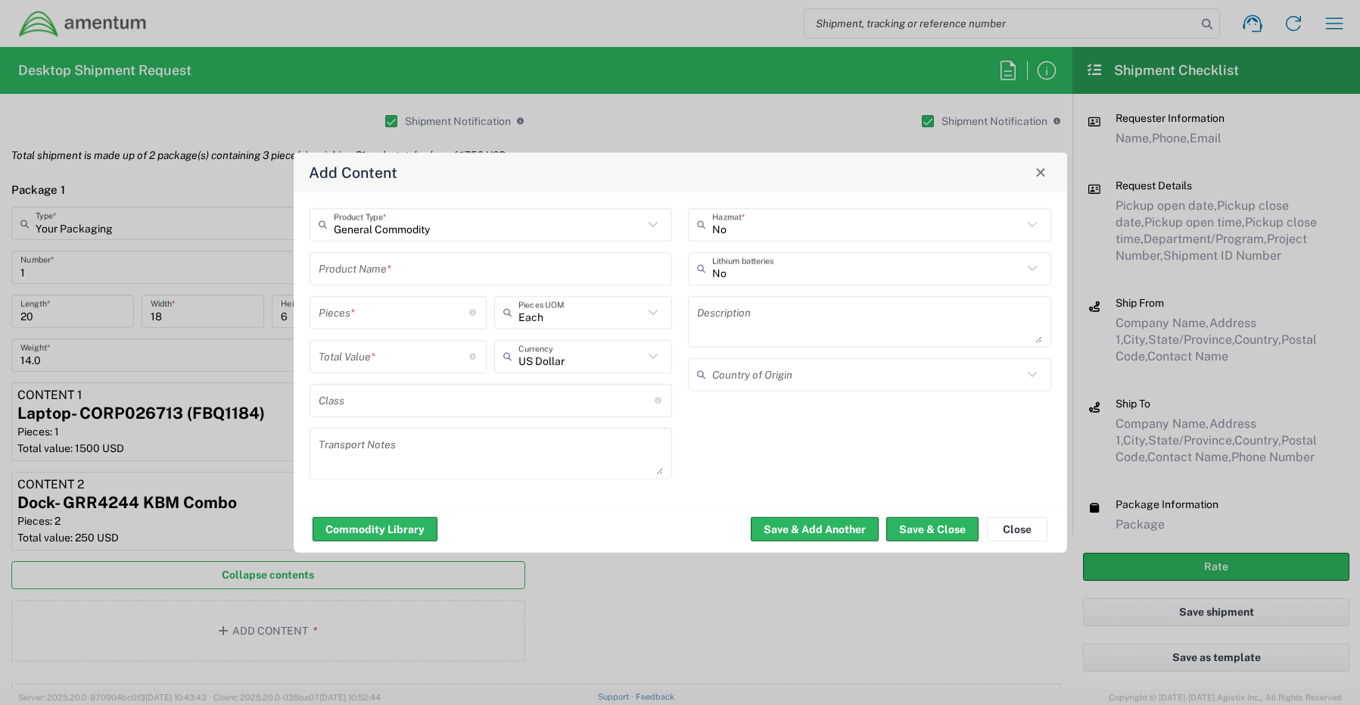
click at [344, 271] on input "text" at bounding box center [491, 268] width 345 height 26
paste input "Monitor- G31X5Z3"
type input "Monitor- G31X5Z3"
click at [339, 318] on input "number" at bounding box center [394, 312] width 151 height 26
type input "1"
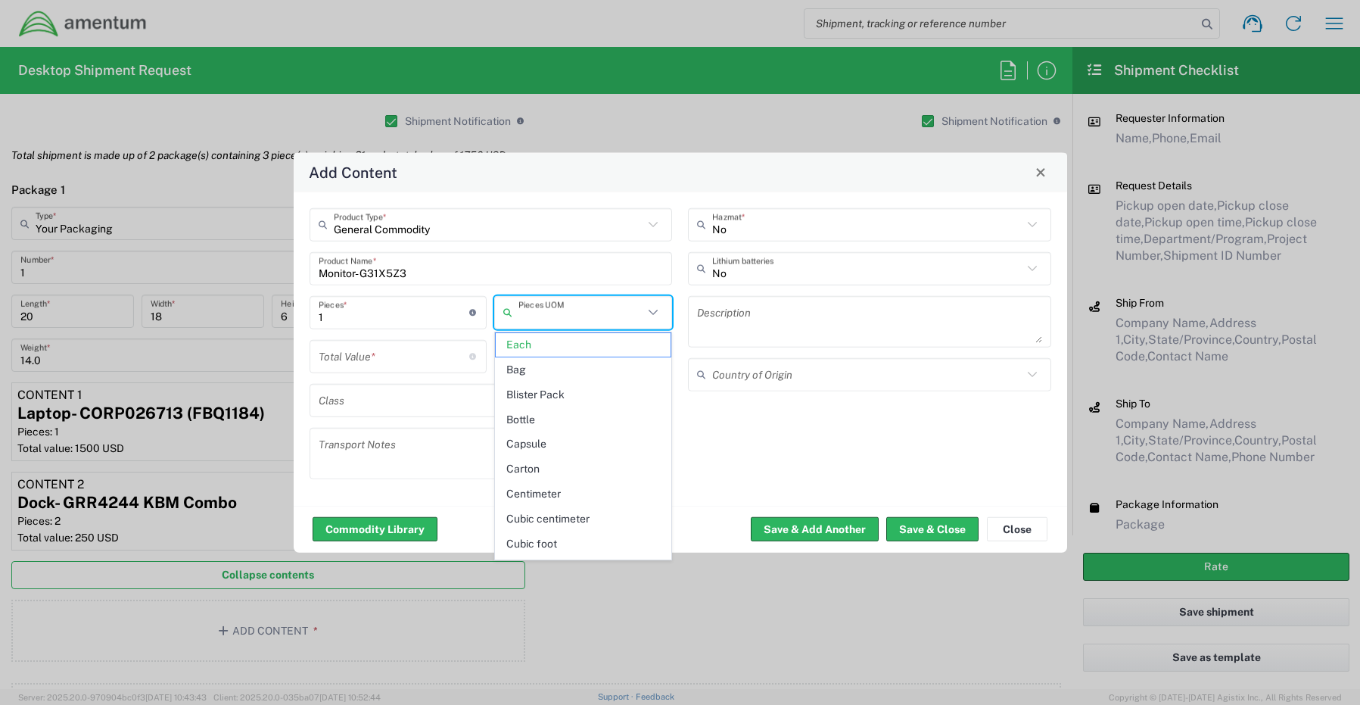
type input "Each"
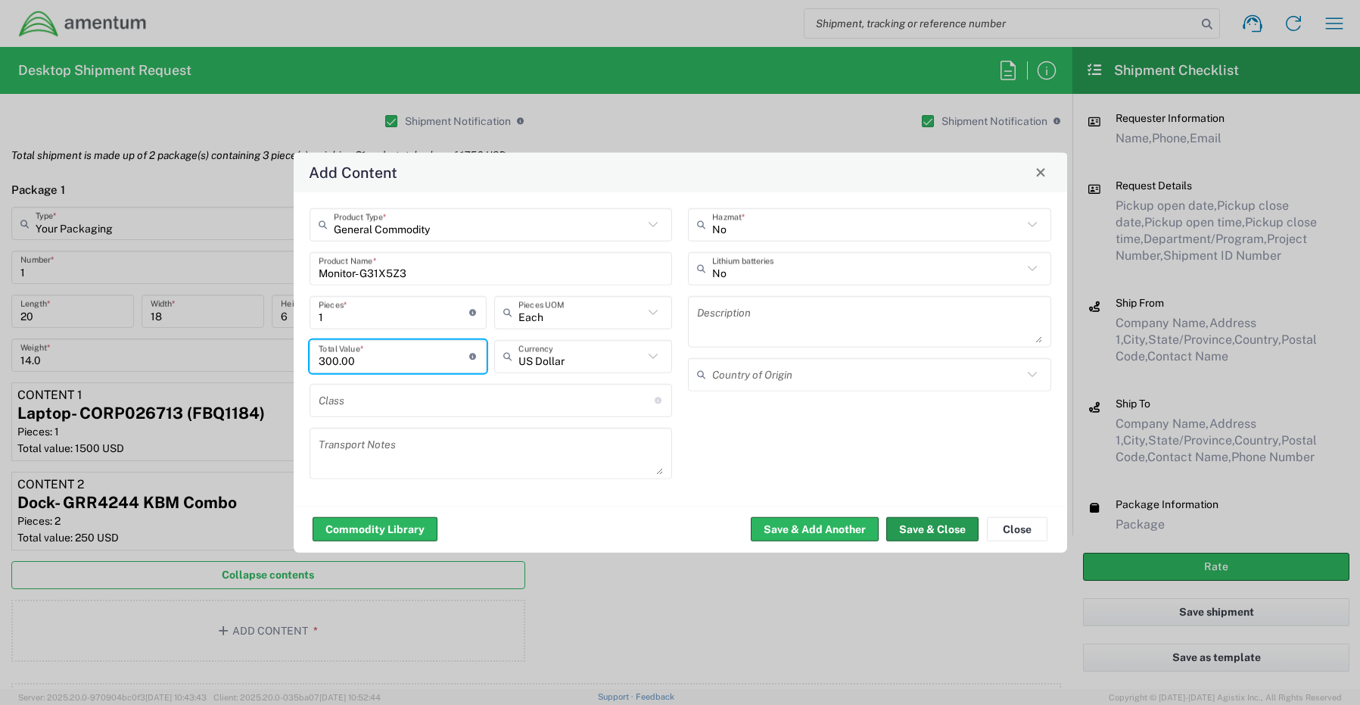
type input "300.00"
click at [949, 530] on button "Save & Close" at bounding box center [933, 529] width 92 height 24
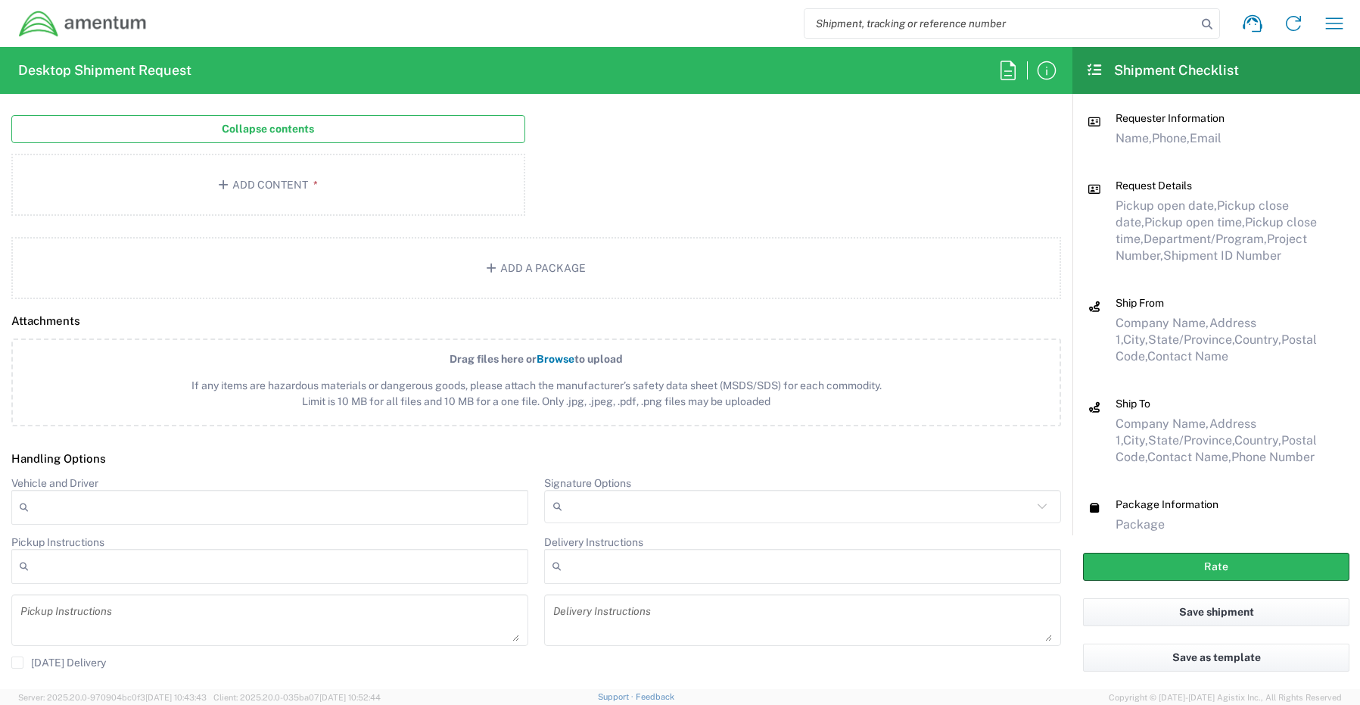
scroll to position [1666, 0]
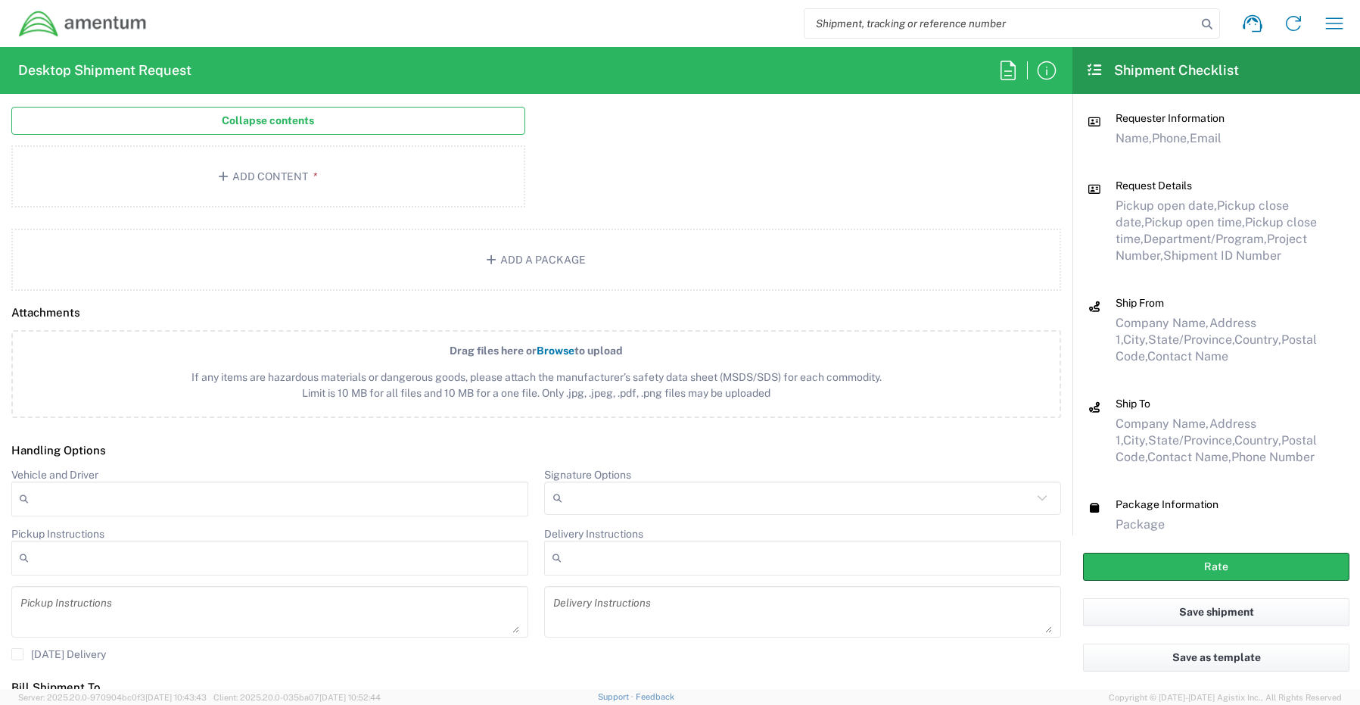
click at [585, 504] on input "Signature Options" at bounding box center [801, 498] width 464 height 24
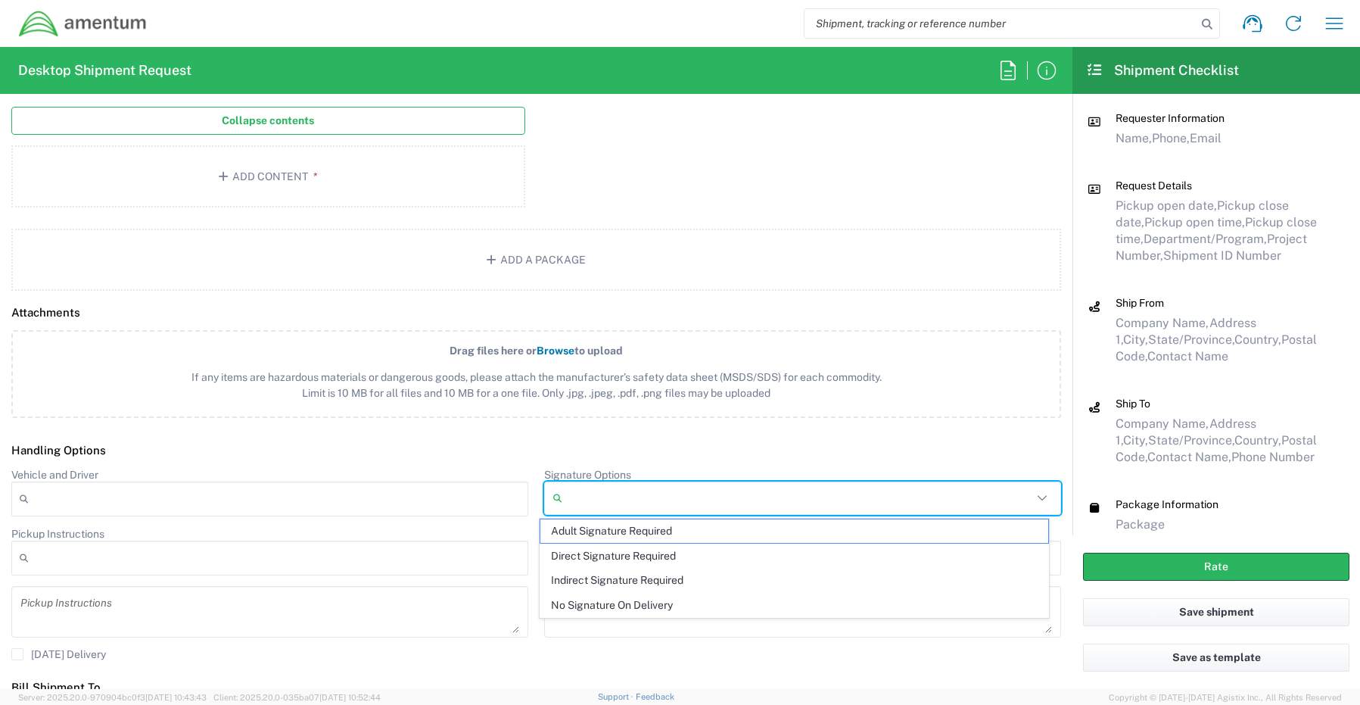
click at [585, 527] on span "Adult Signature Required" at bounding box center [795, 530] width 509 height 23
type input "Adult Signature Required"
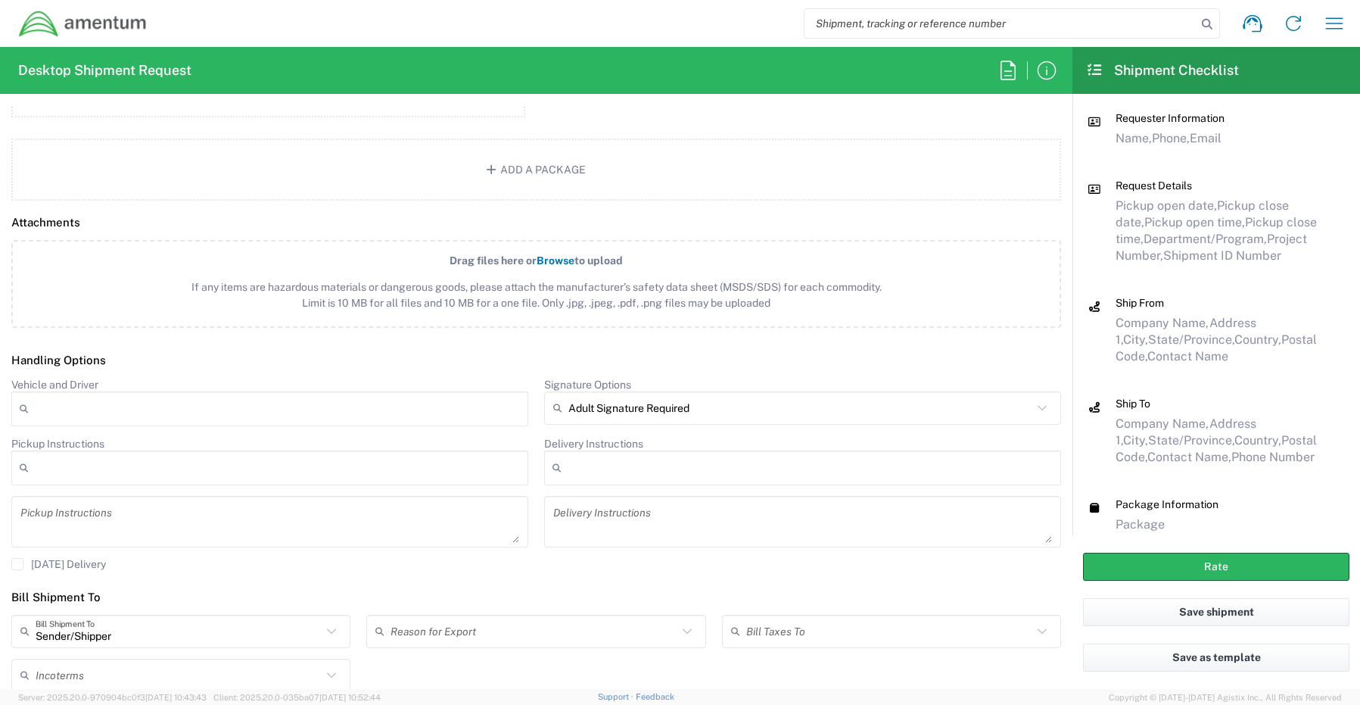
scroll to position [1861, 0]
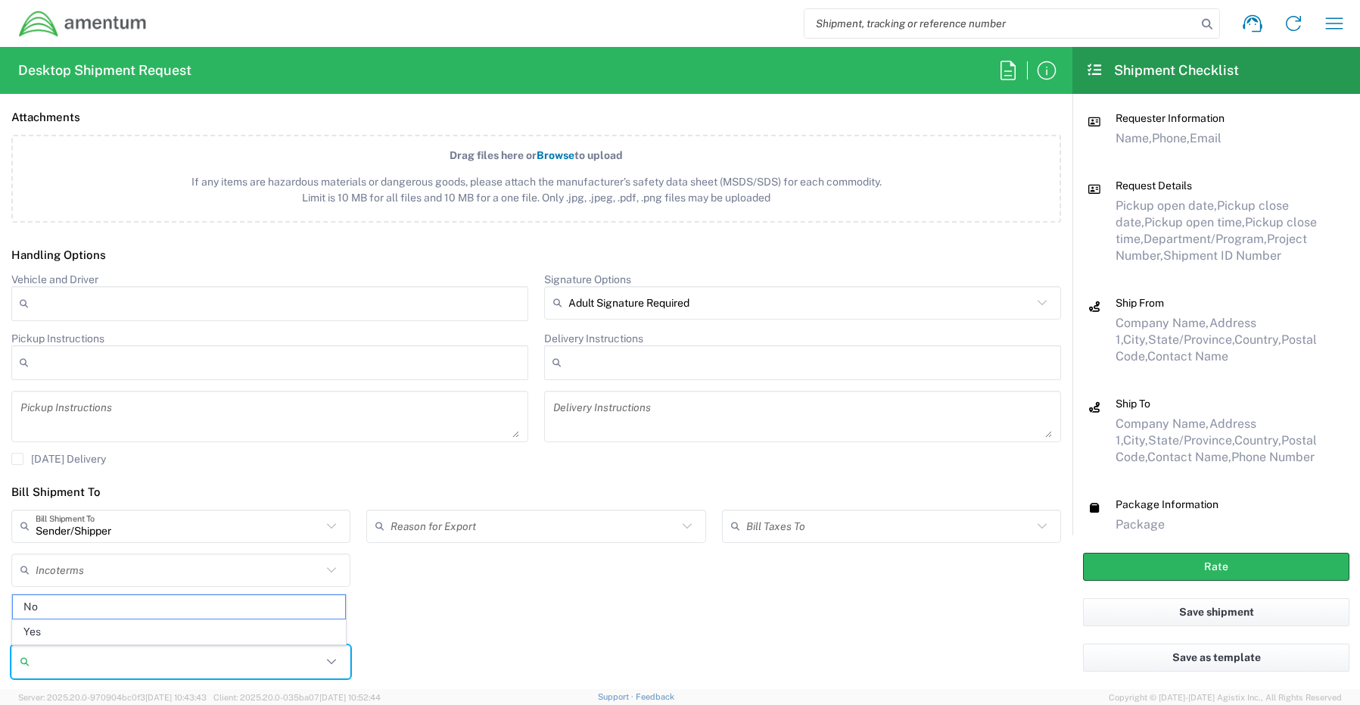
click at [43, 660] on input "Insurance required" at bounding box center [179, 662] width 286 height 24
drag, startPoint x: 66, startPoint y: 632, endPoint x: 164, endPoint y: 634, distance: 97.7
click at [68, 632] on span "Yes" at bounding box center [179, 631] width 332 height 23
type input "Yes"
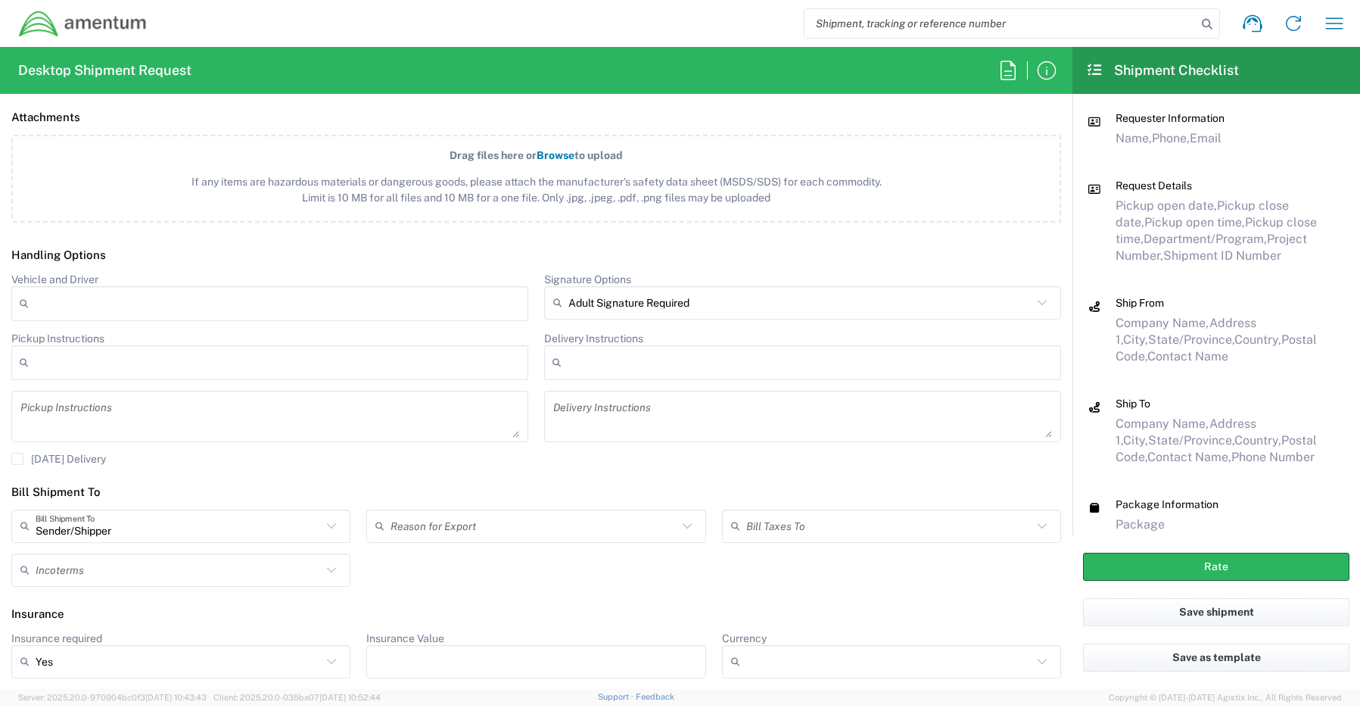
click at [462, 656] on input "Insurance Value" at bounding box center [536, 662] width 321 height 24
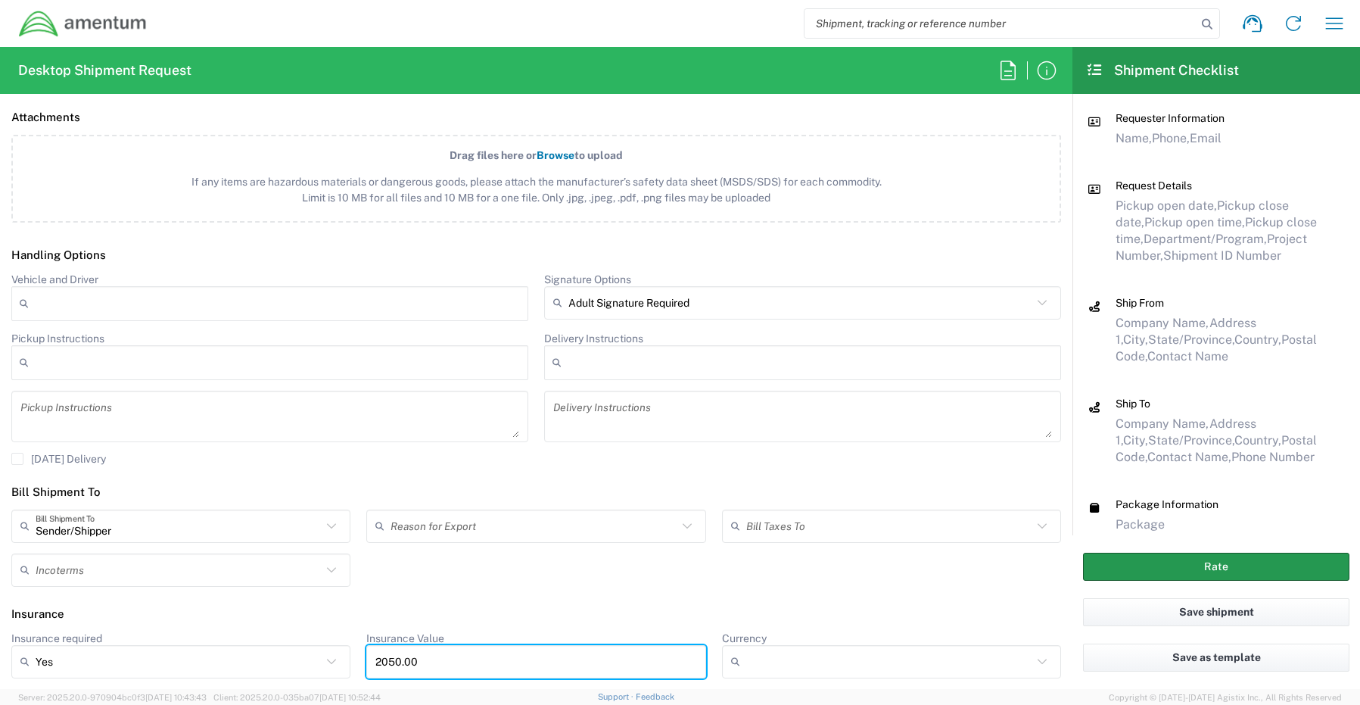
type input "2050.00"
click at [1151, 566] on button "Rate" at bounding box center [1216, 567] width 266 height 28
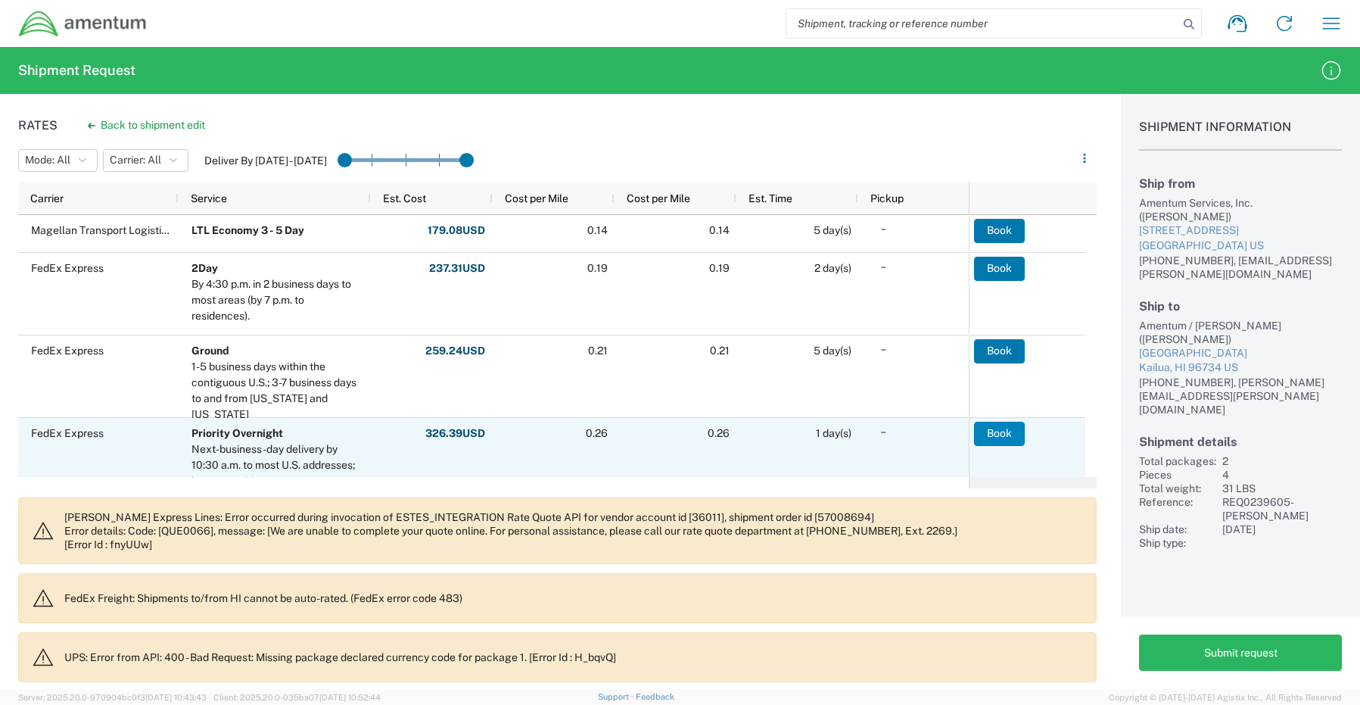
click at [998, 434] on button "Book" at bounding box center [999, 434] width 51 height 24
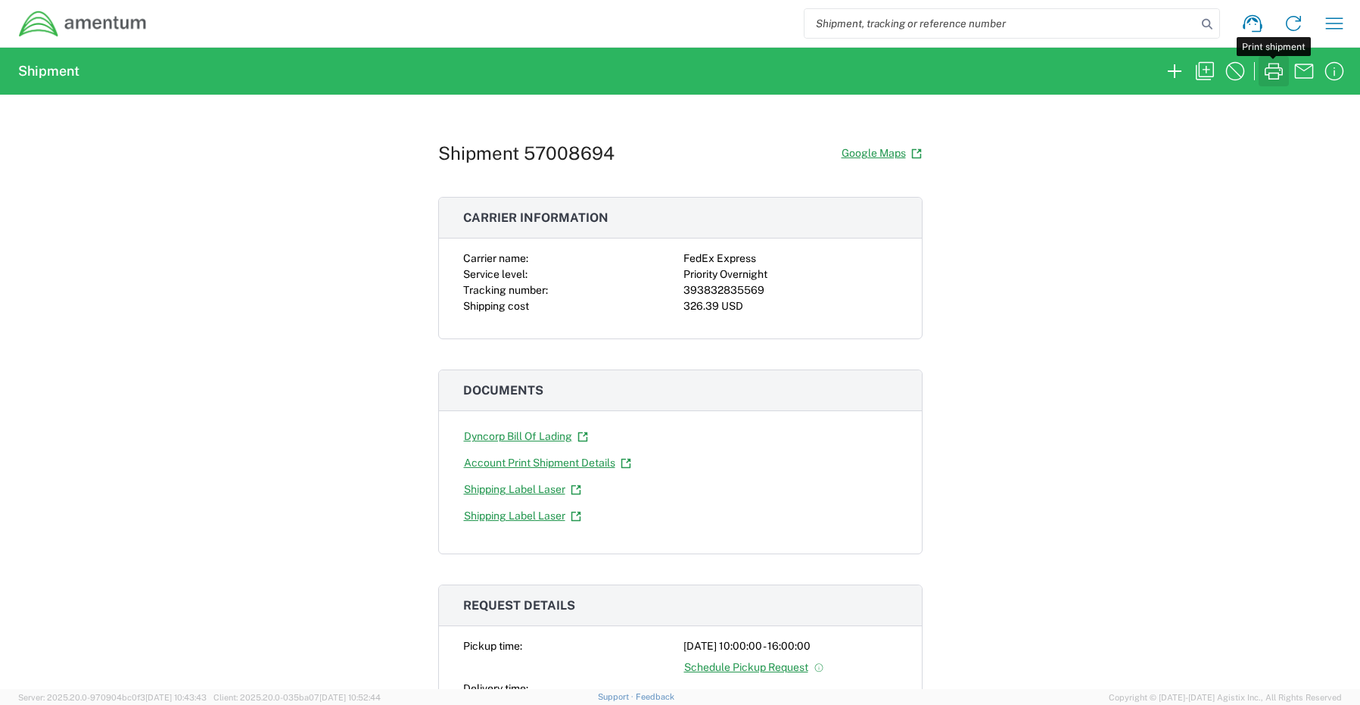
click at [1279, 69] on icon "button" at bounding box center [1274, 71] width 24 height 24
click at [1175, 76] on icon "button" at bounding box center [1175, 71] width 14 height 14
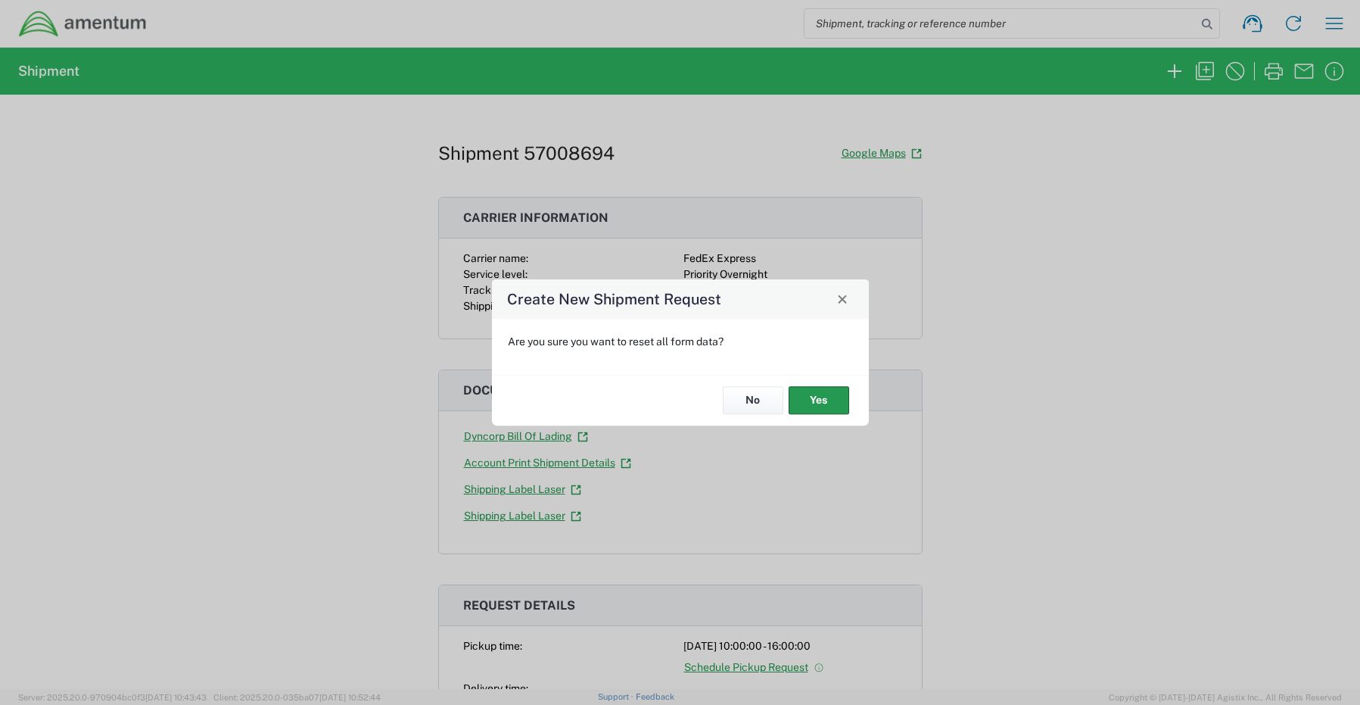
click at [834, 397] on button "Yes" at bounding box center [819, 401] width 61 height 28
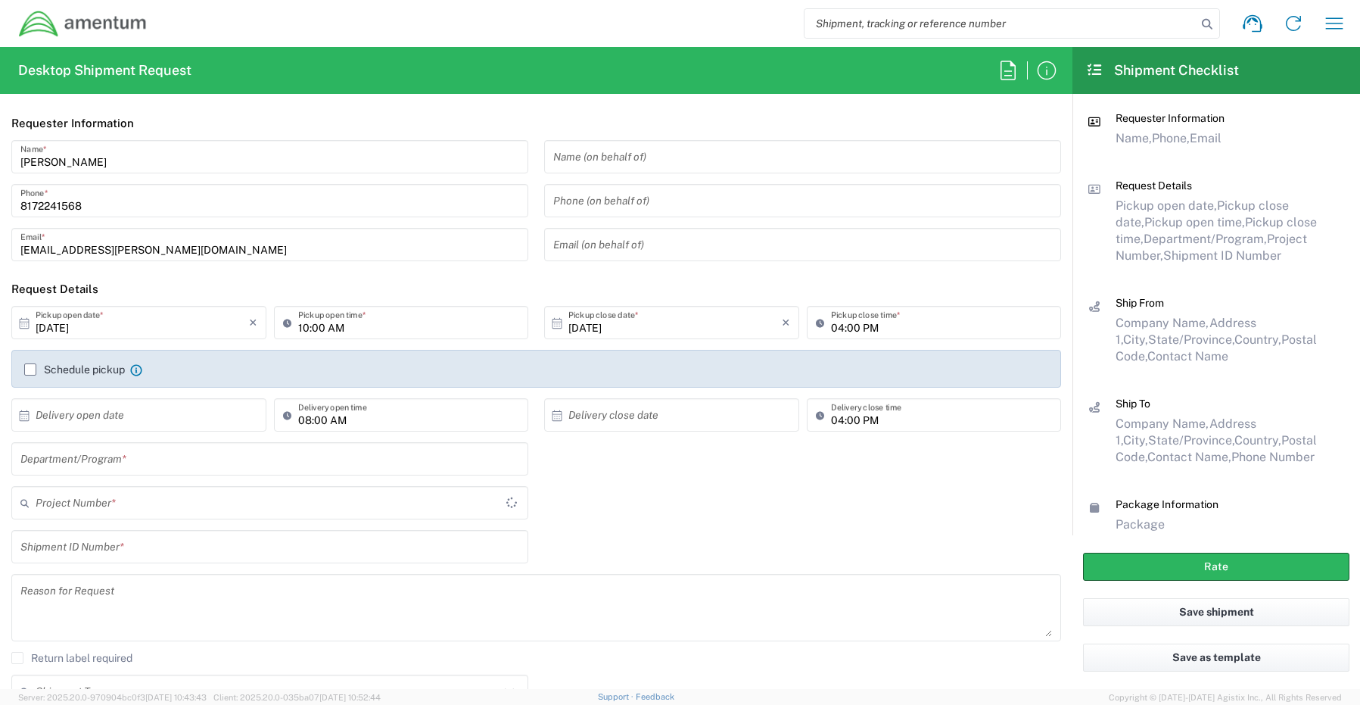
type input "CORP"
click at [114, 456] on input "text" at bounding box center [269, 459] width 499 height 26
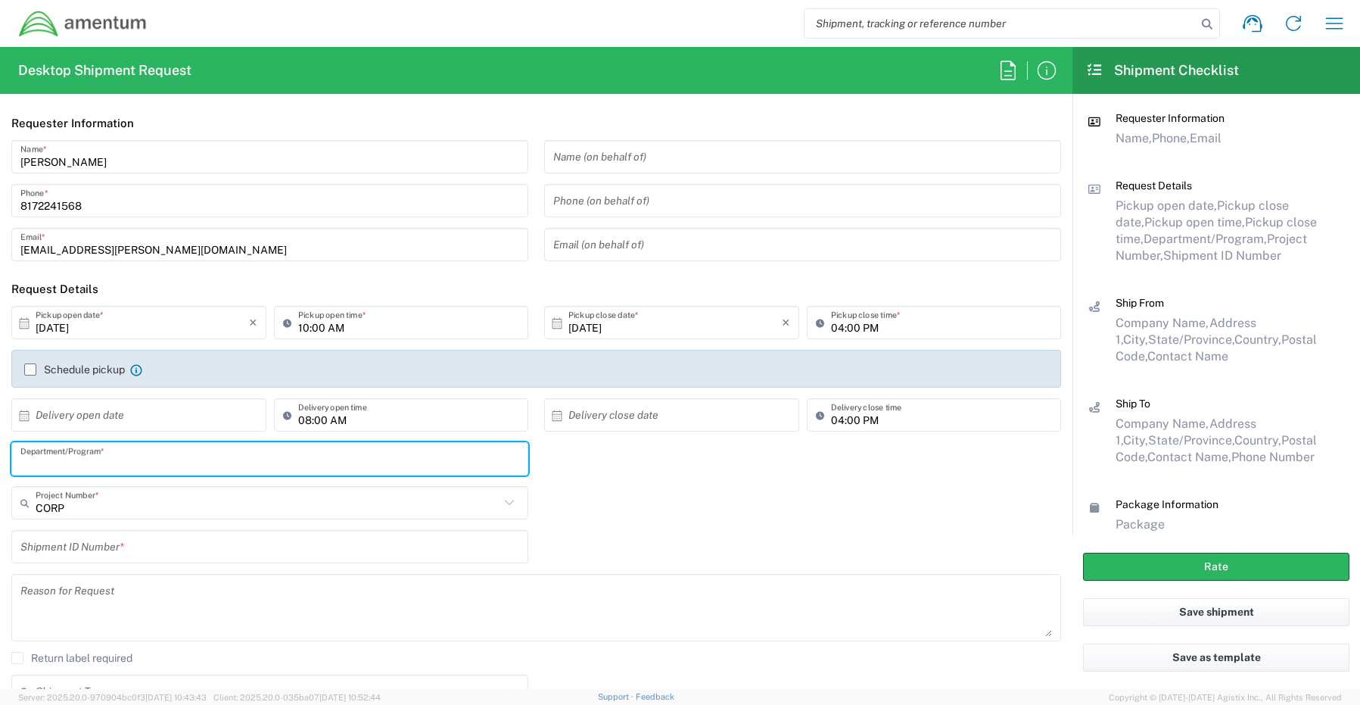
paste input "[PERSON_NAME]"
type input "[PERSON_NAME]"
click at [77, 503] on input "text" at bounding box center [268, 503] width 464 height 26
paste input "OVHD.705496.00000"
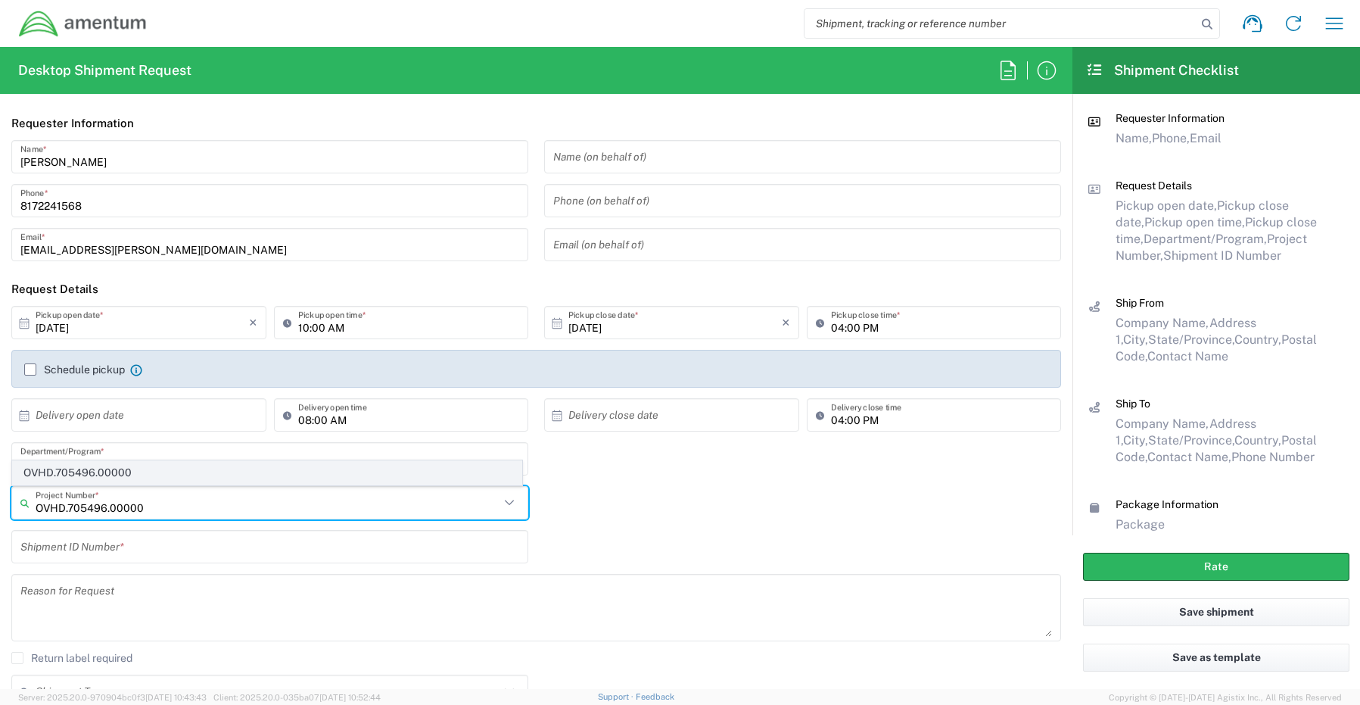
type input "OVHD.705496.00000"
click at [79, 472] on span "OVHD.705496.00000" at bounding box center [267, 472] width 509 height 23
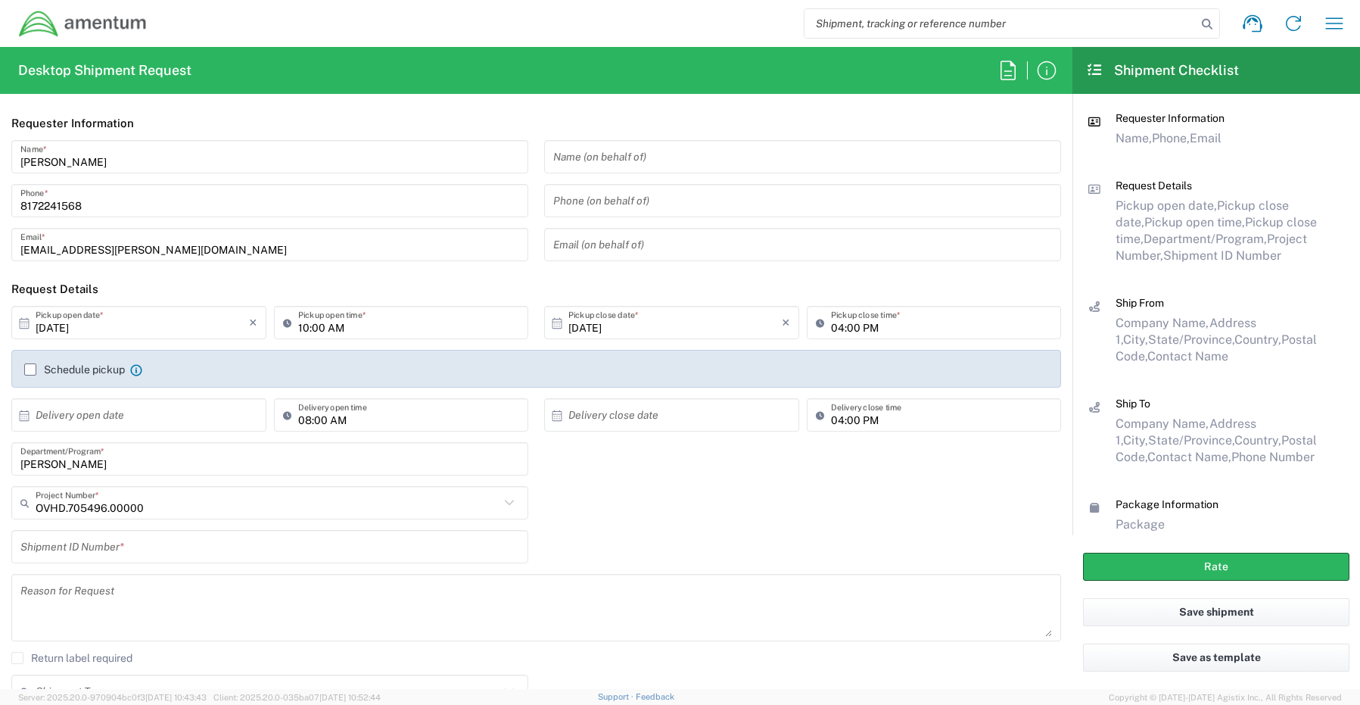
click at [84, 557] on input "text" at bounding box center [269, 547] width 499 height 26
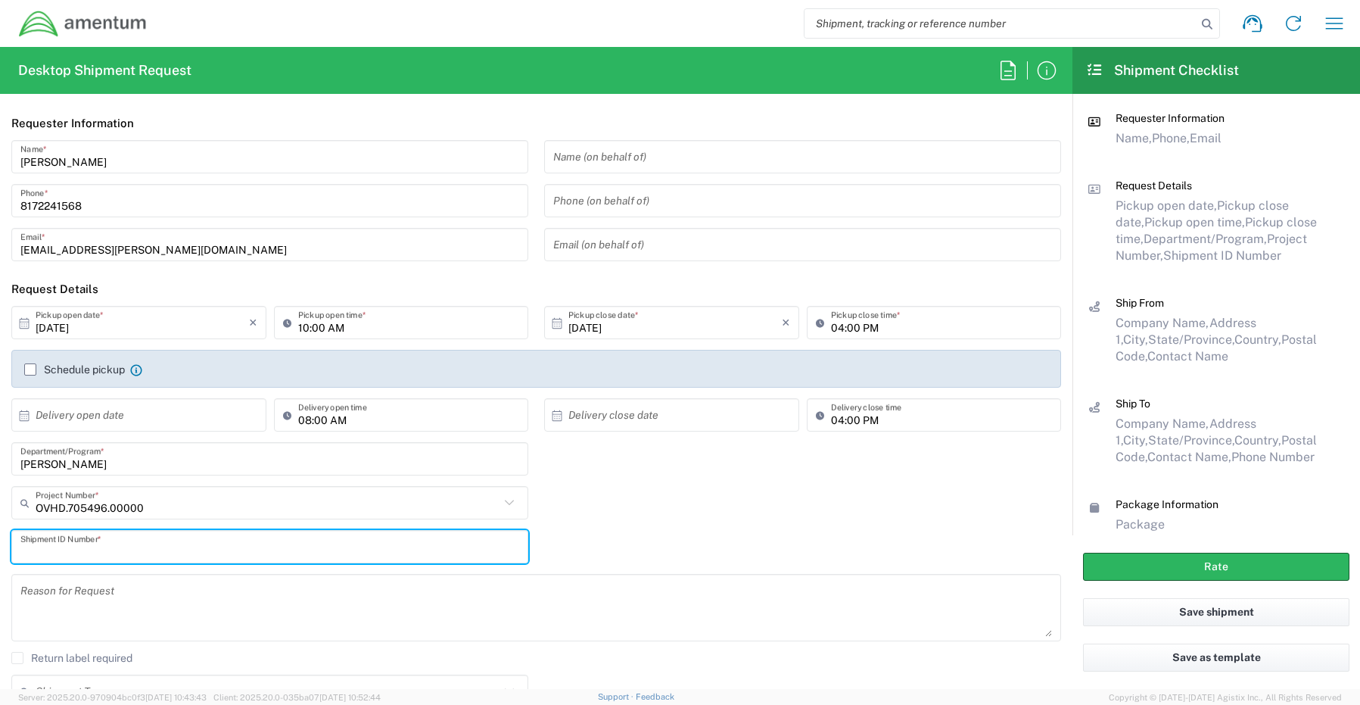
paste input "RITM0244274 Danielle Hummel"
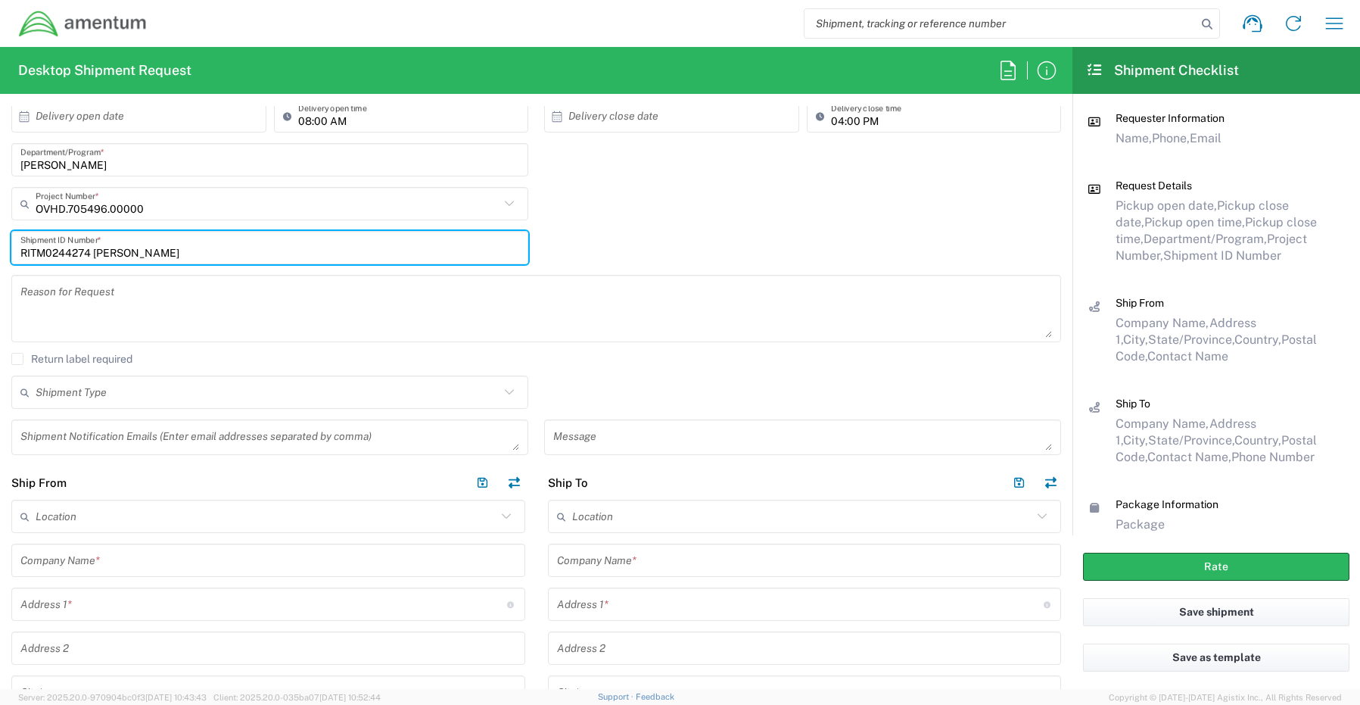
scroll to position [303, 0]
type input "RITM0244274 Danielle Hummel"
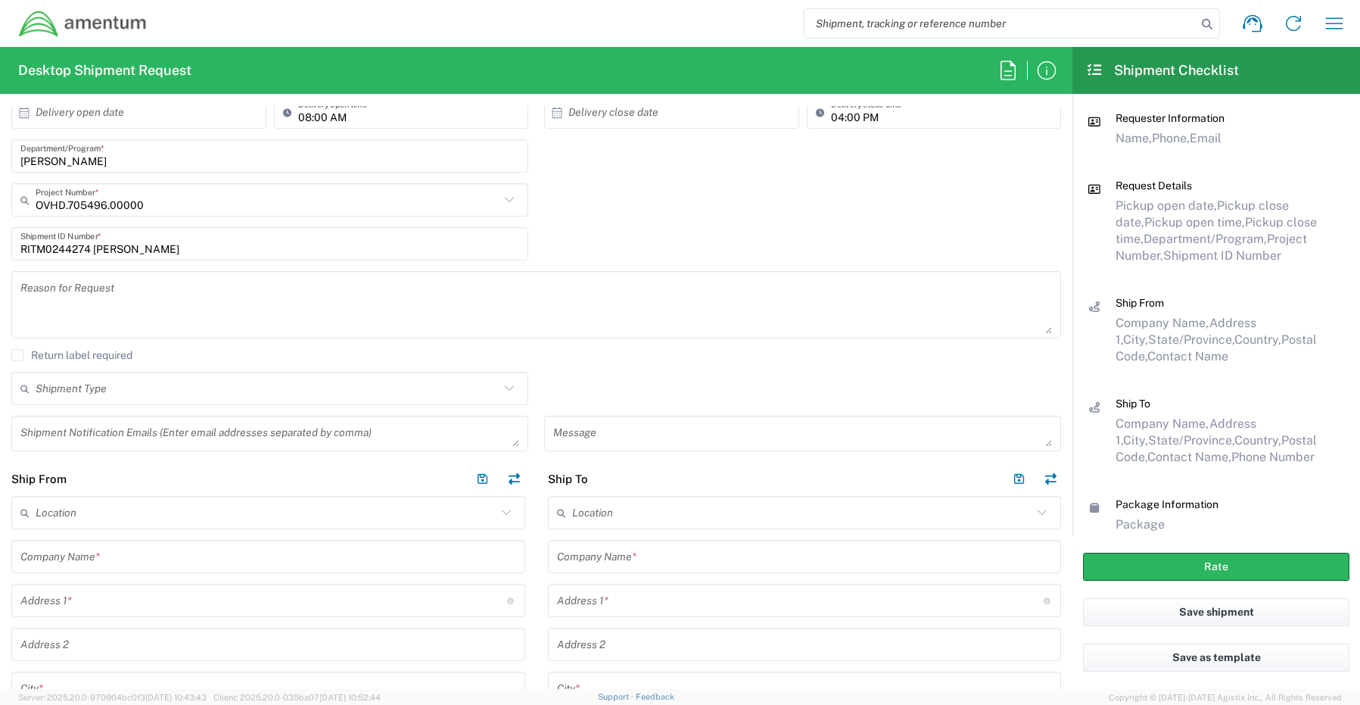
click at [57, 441] on textarea at bounding box center [269, 433] width 499 height 26
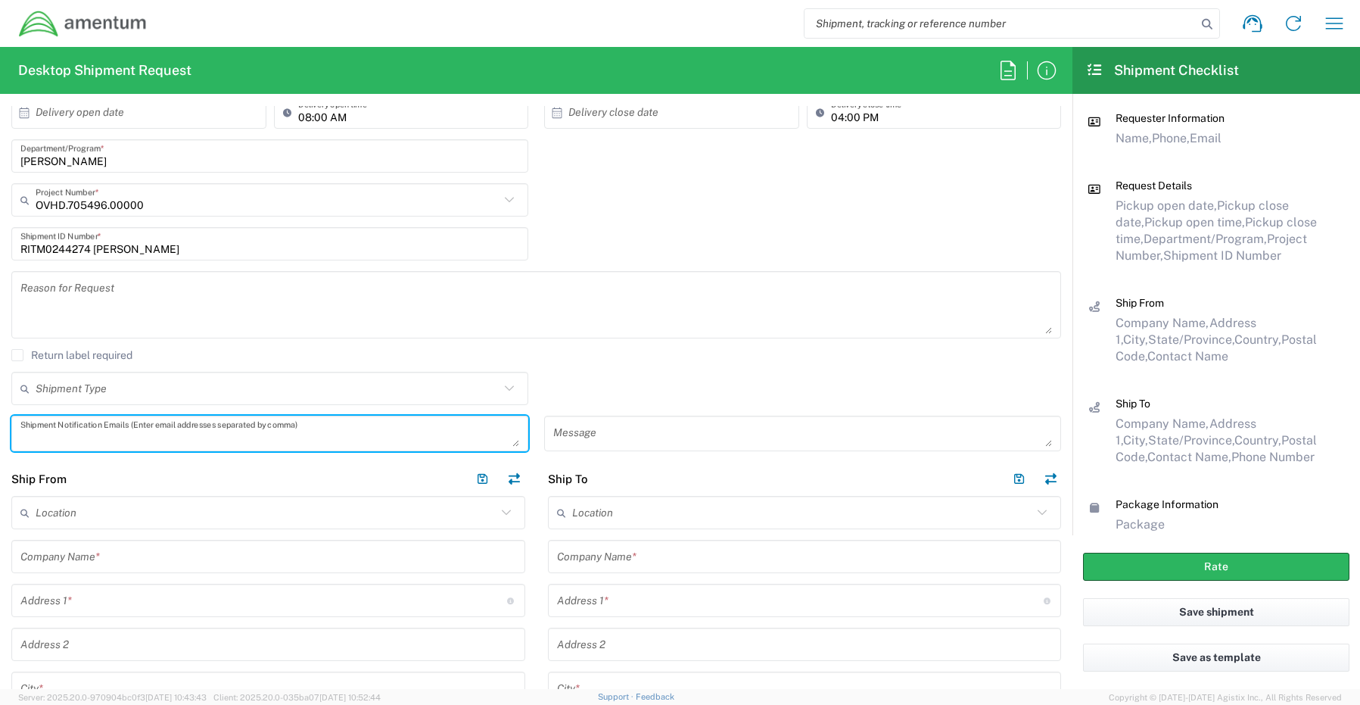
paste textarea "[PERSON_NAME][EMAIL_ADDRESS][PERSON_NAME][DOMAIN_NAME]"
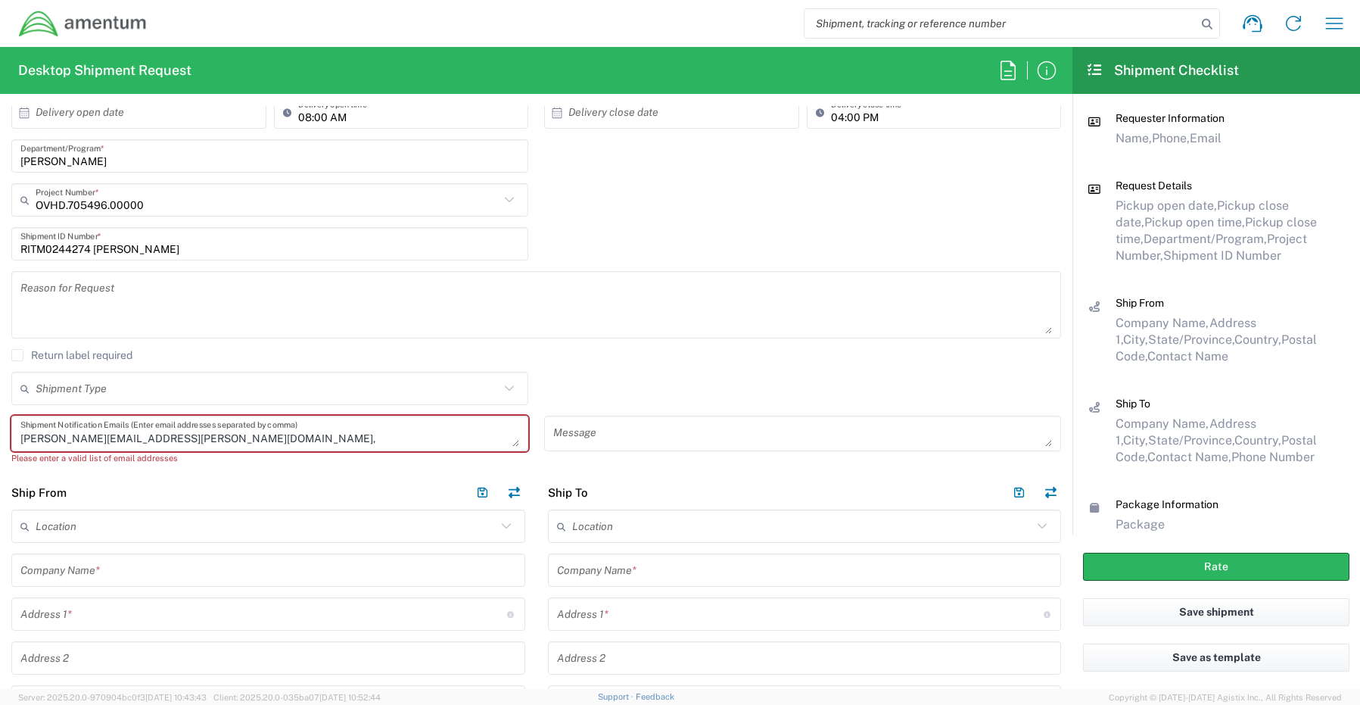
click at [207, 440] on textarea "Joshua.Sherwood@Amentum.com," at bounding box center [269, 433] width 499 height 26
paste textarea "Malivahn.Low@amentum.com"
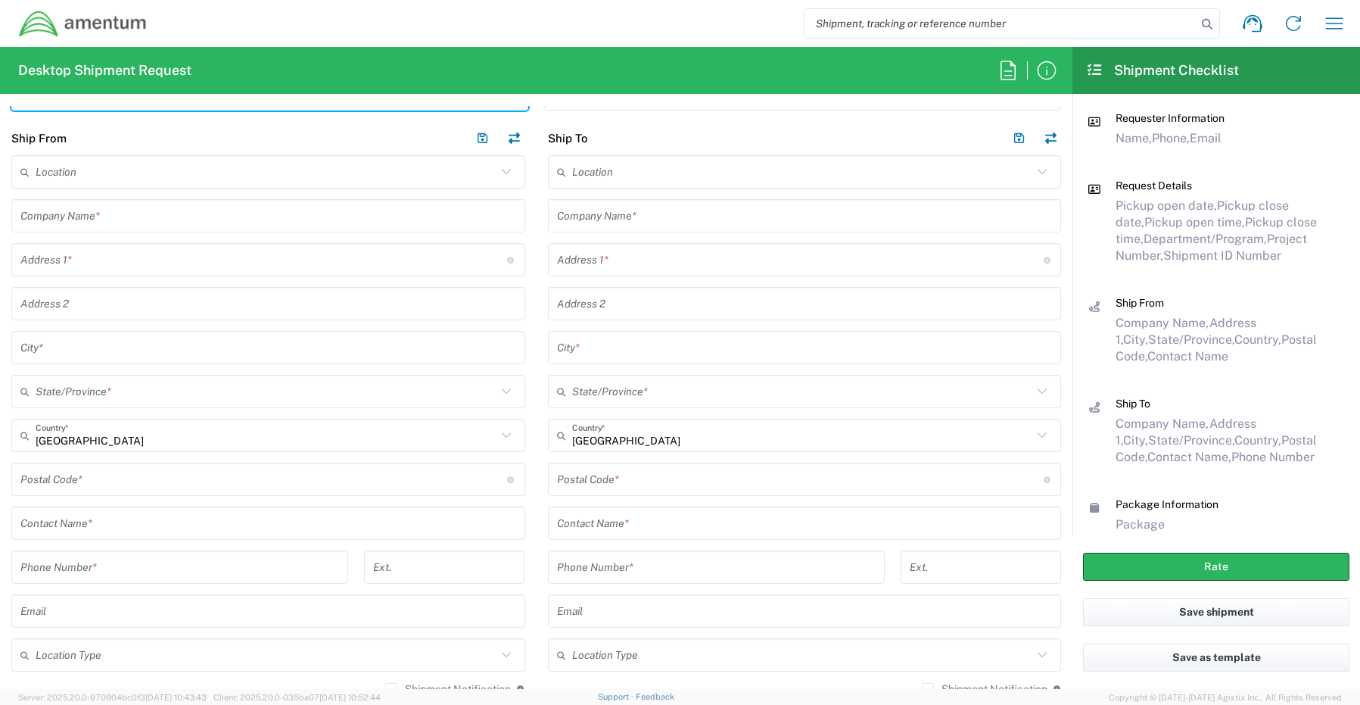
scroll to position [681, 0]
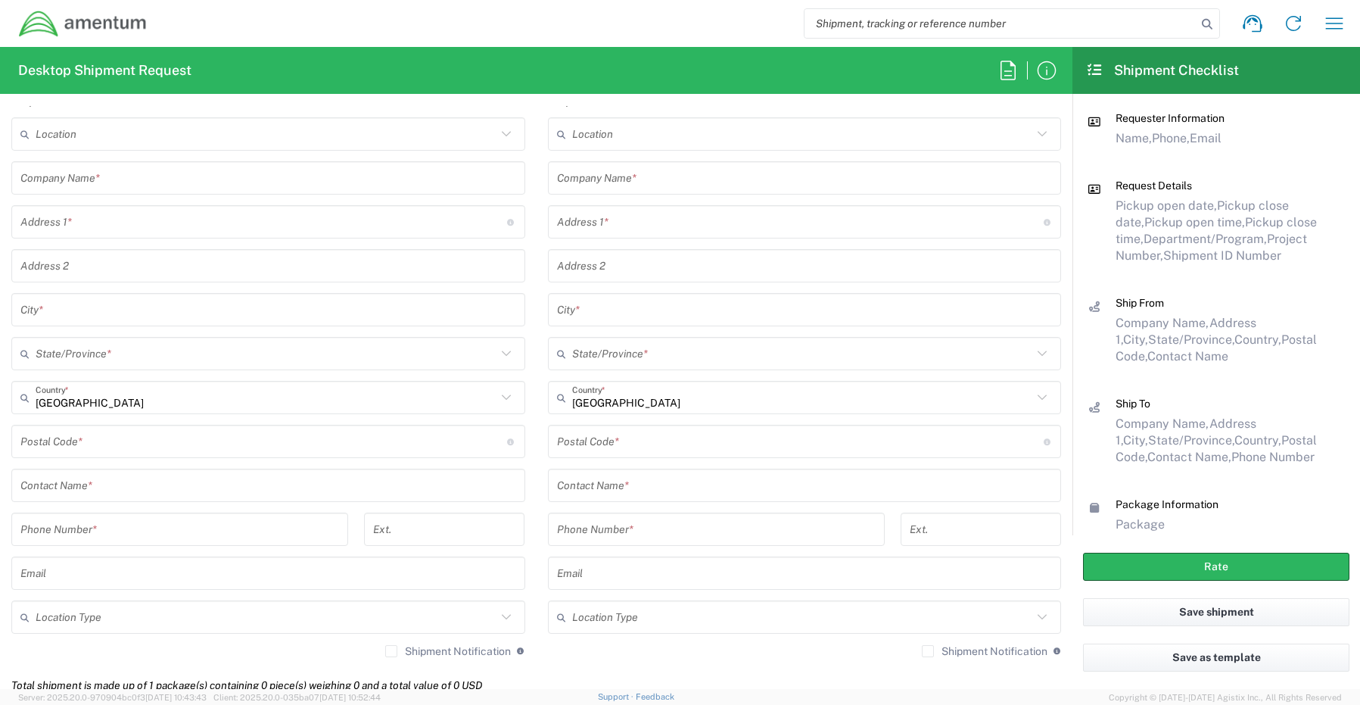
type textarea "Joshua.Sherwood@Amentum.com, Malivahn.Low@amentum.com"
click at [111, 491] on input "text" at bounding box center [268, 485] width 496 height 26
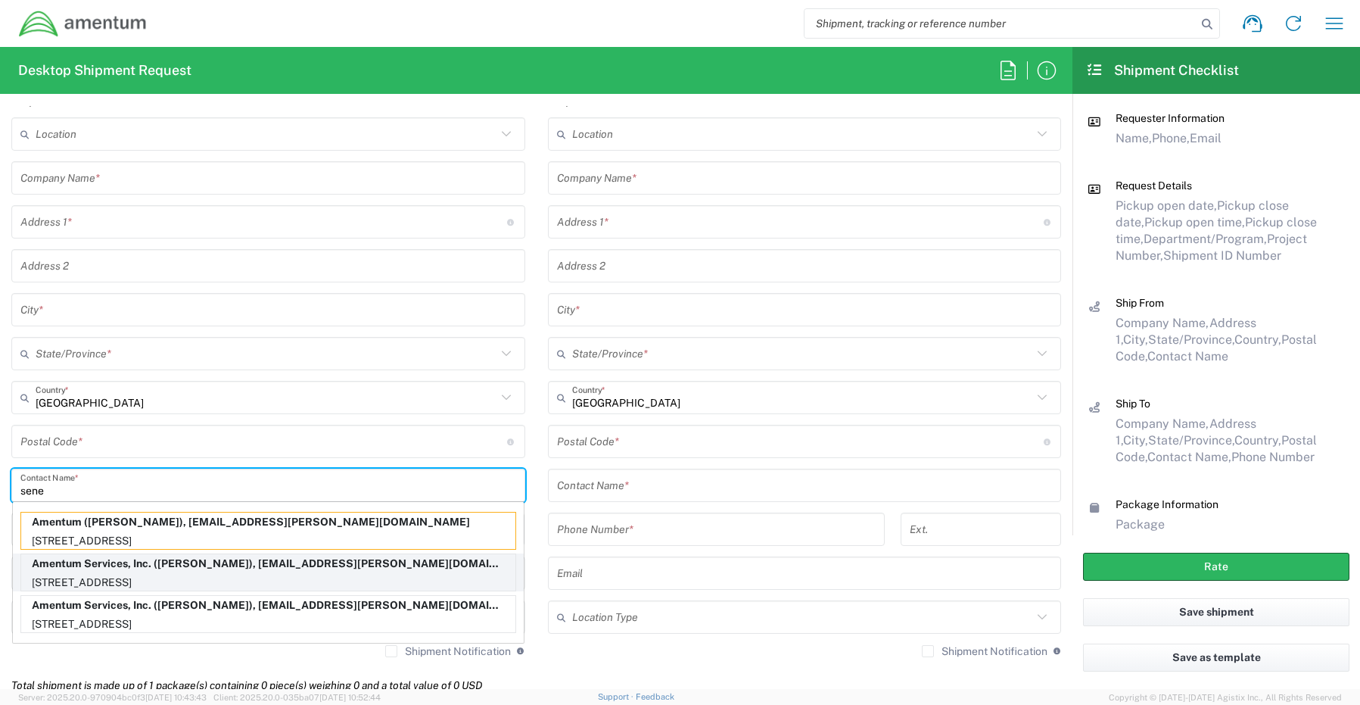
type input "sene"
click at [98, 575] on p "13500 Heritage Parkway, mail room, Fort Worth, TX, 76177, US" at bounding box center [268, 582] width 494 height 19
type input "Amentum Services, Inc."
type input "[STREET_ADDRESS]"
type input "[GEOGRAPHIC_DATA]"
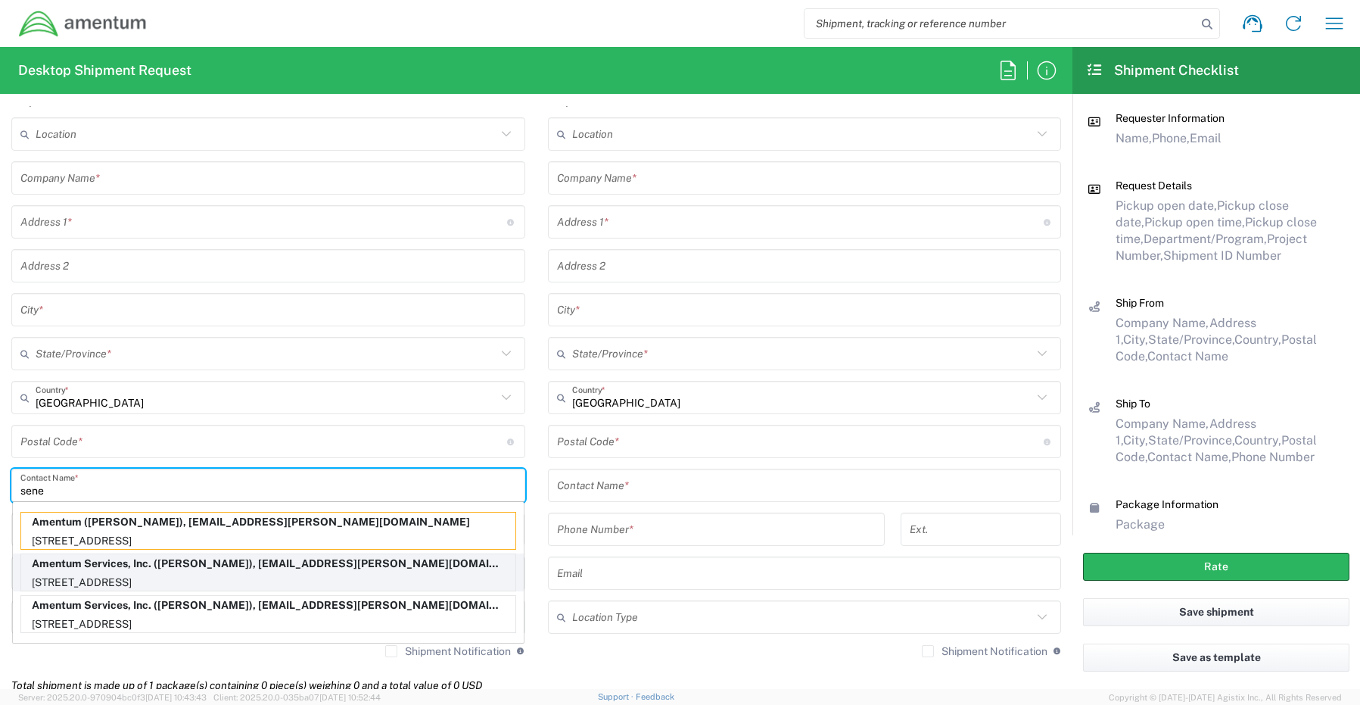
type input "[US_STATE]"
type input "76177"
type input "[PERSON_NAME]"
type input "[PHONE_NUMBER]"
type input "[EMAIL_ADDRESS][PERSON_NAME][DOMAIN_NAME]"
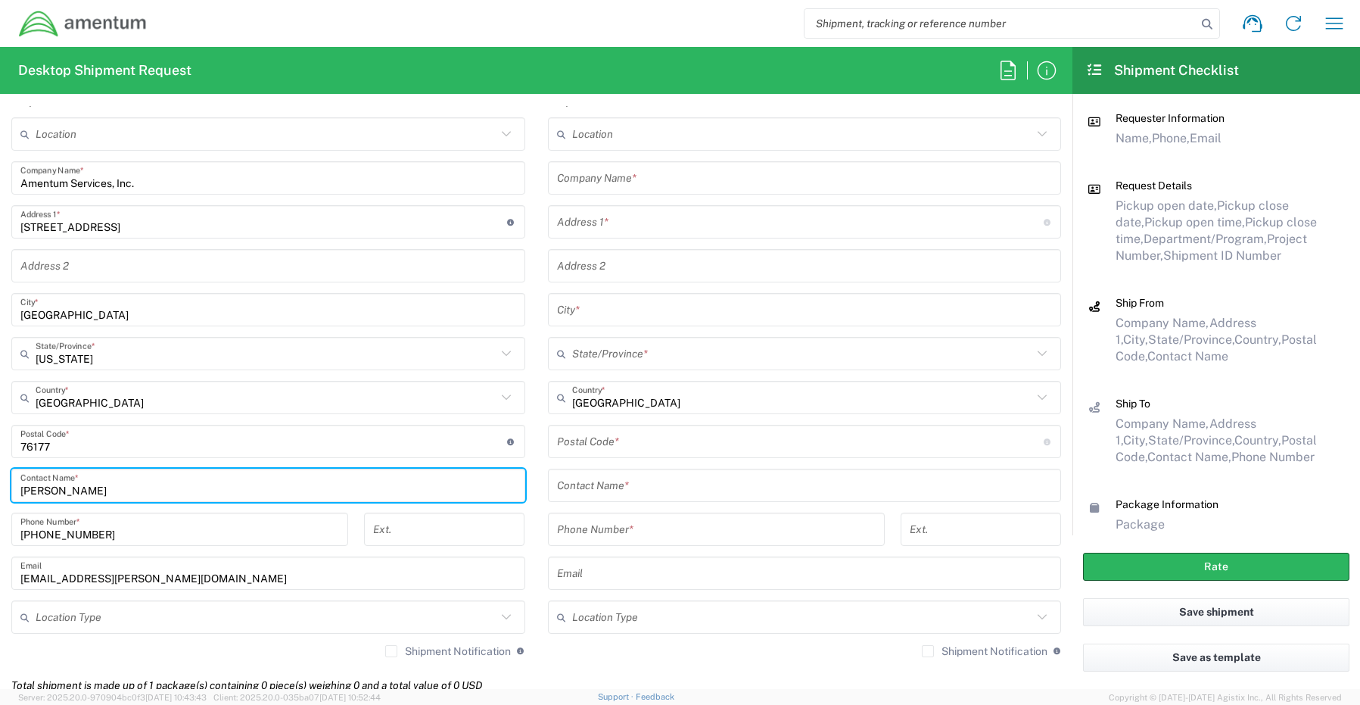
click at [90, 616] on input "text" at bounding box center [266, 617] width 461 height 26
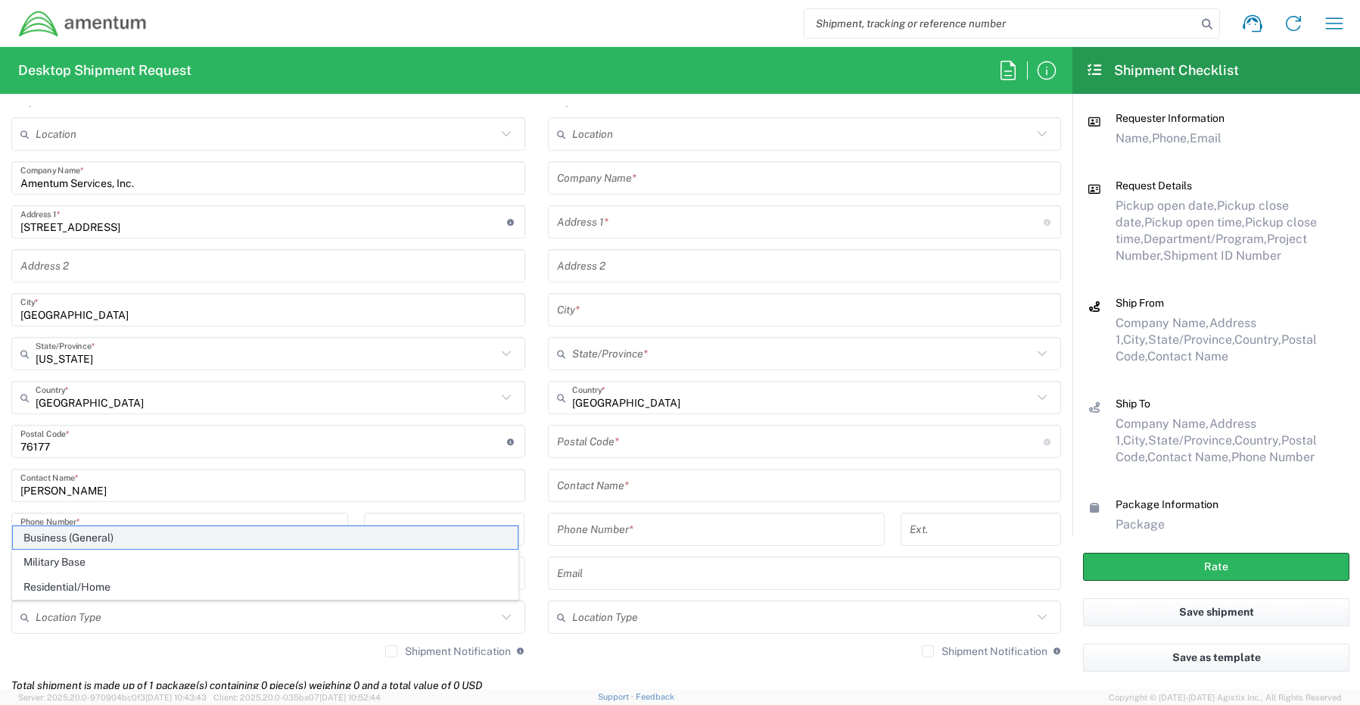
click at [85, 534] on span "Business (General)" at bounding box center [265, 537] width 505 height 23
type input "Business (General)"
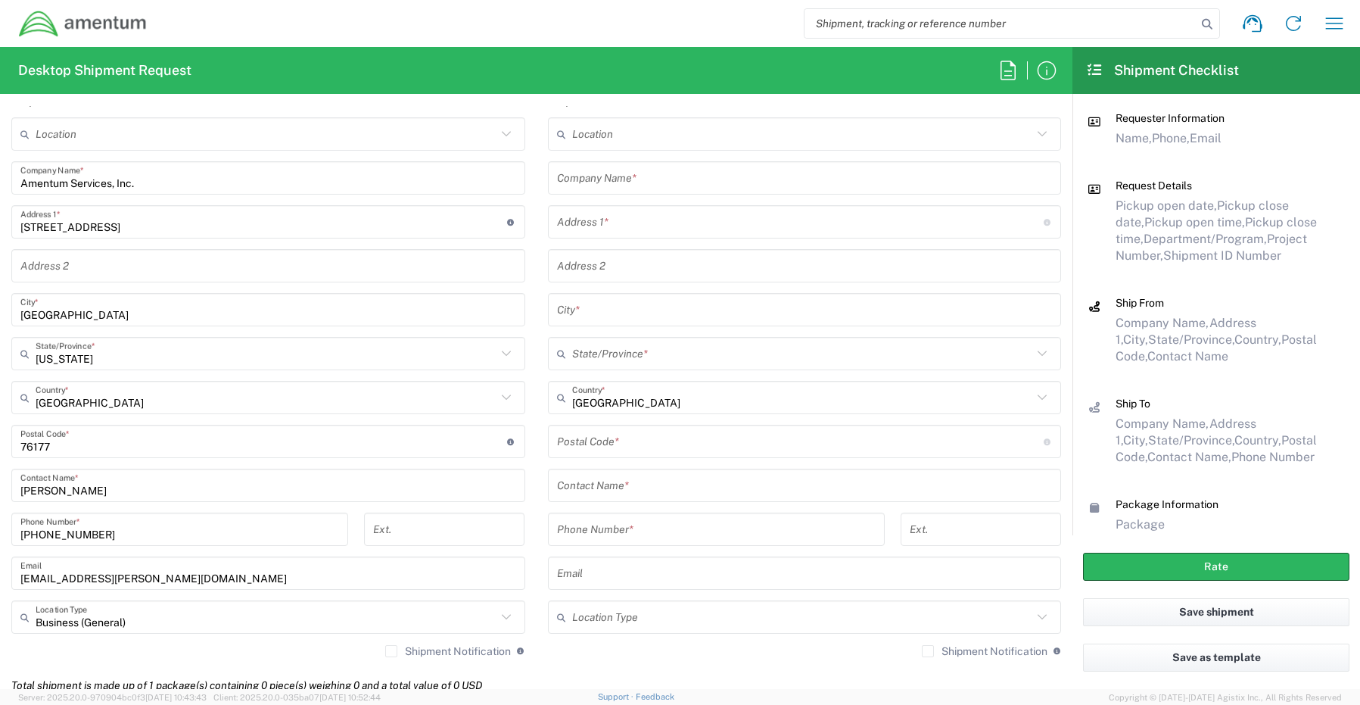
click at [385, 650] on label "Shipment Notification" at bounding box center [448, 651] width 126 height 12
click at [391, 651] on input "Shipment Notification" at bounding box center [391, 651] width 0 height 0
click at [602, 176] on input "text" at bounding box center [805, 178] width 496 height 26
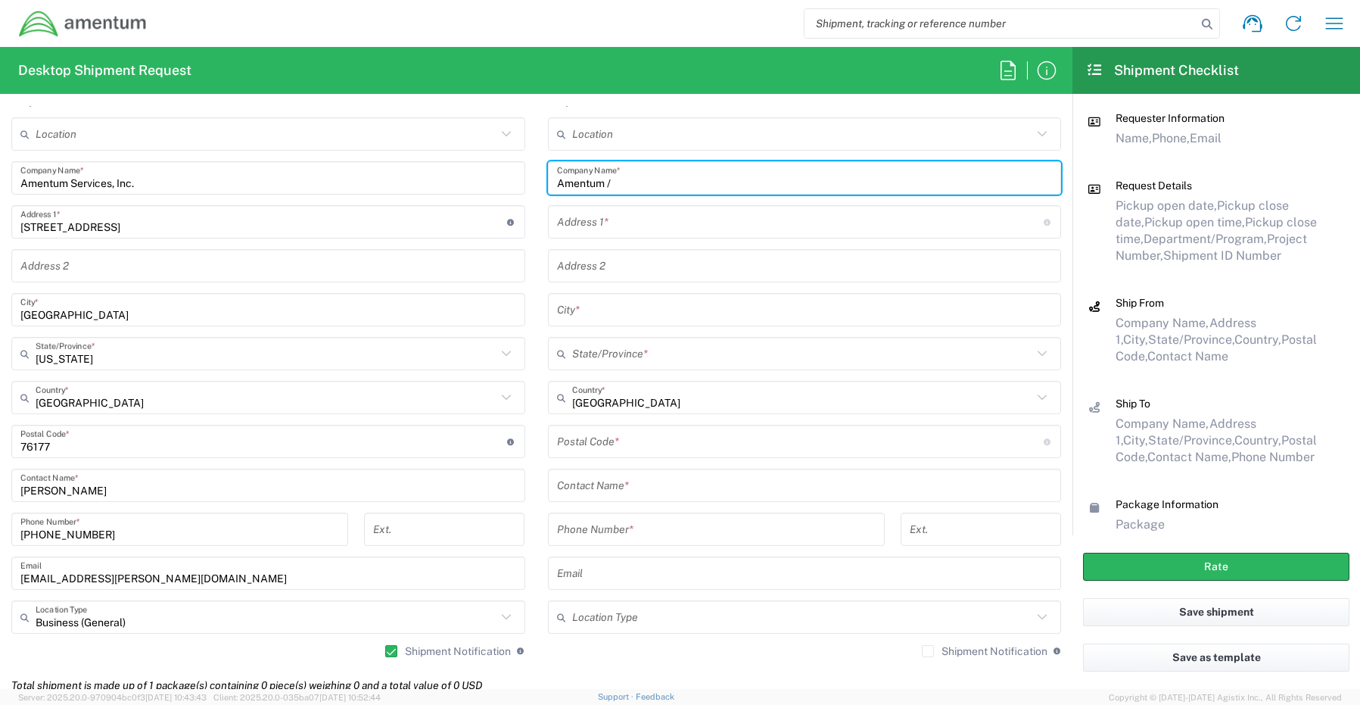
paste input "Danielle Hummel"
type input "Amentum / Danielle Hummel"
click at [625, 491] on input "text" at bounding box center [805, 485] width 496 height 26
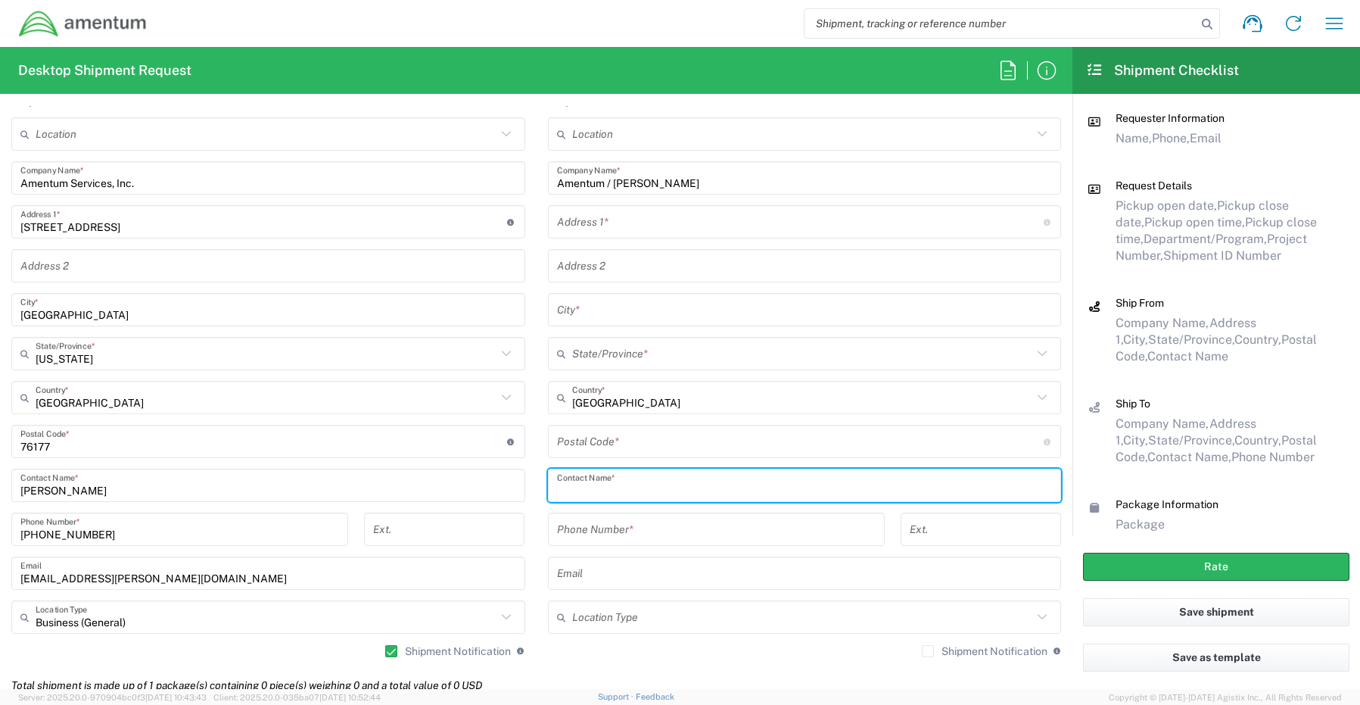
paste input "Danielle Hummel"
type input "Danielle Hummel"
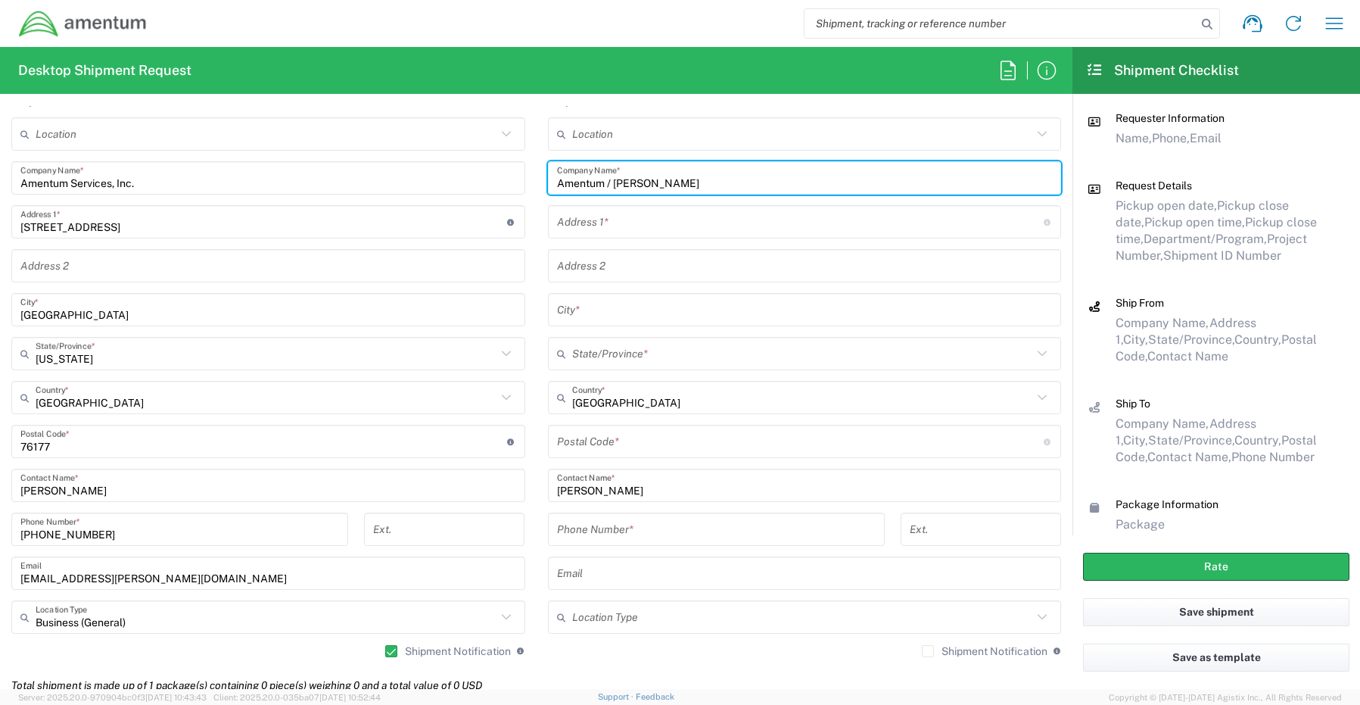
drag, startPoint x: 718, startPoint y: 187, endPoint x: 388, endPoint y: 173, distance: 330.4
click at [390, 173] on div "Ship From Location 1002-4122-6 1006-5256-0 1026-8910-0 1281-0560-3 1369-6441-0 …" at bounding box center [536, 375] width 1073 height 585
paste input "MENTUM"
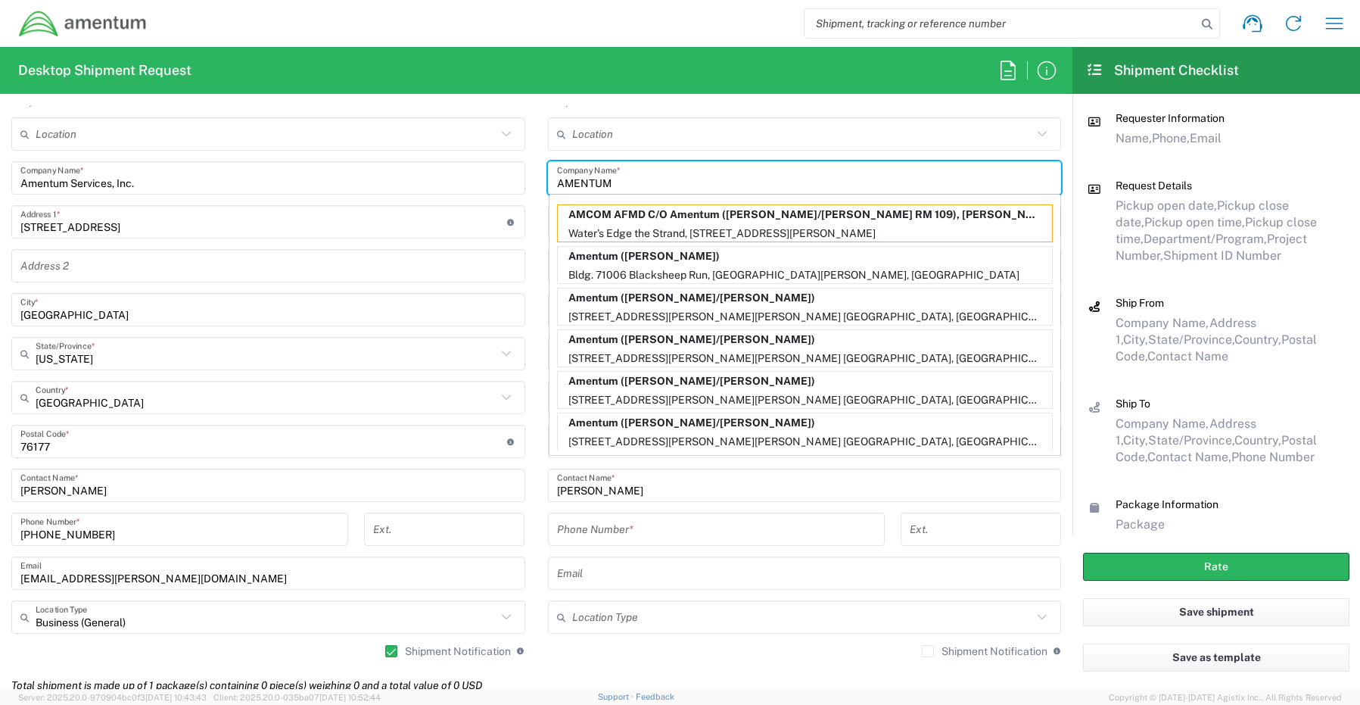
type input "AMENTUM"
click at [648, 184] on input "AMENTUM" at bounding box center [805, 178] width 496 height 26
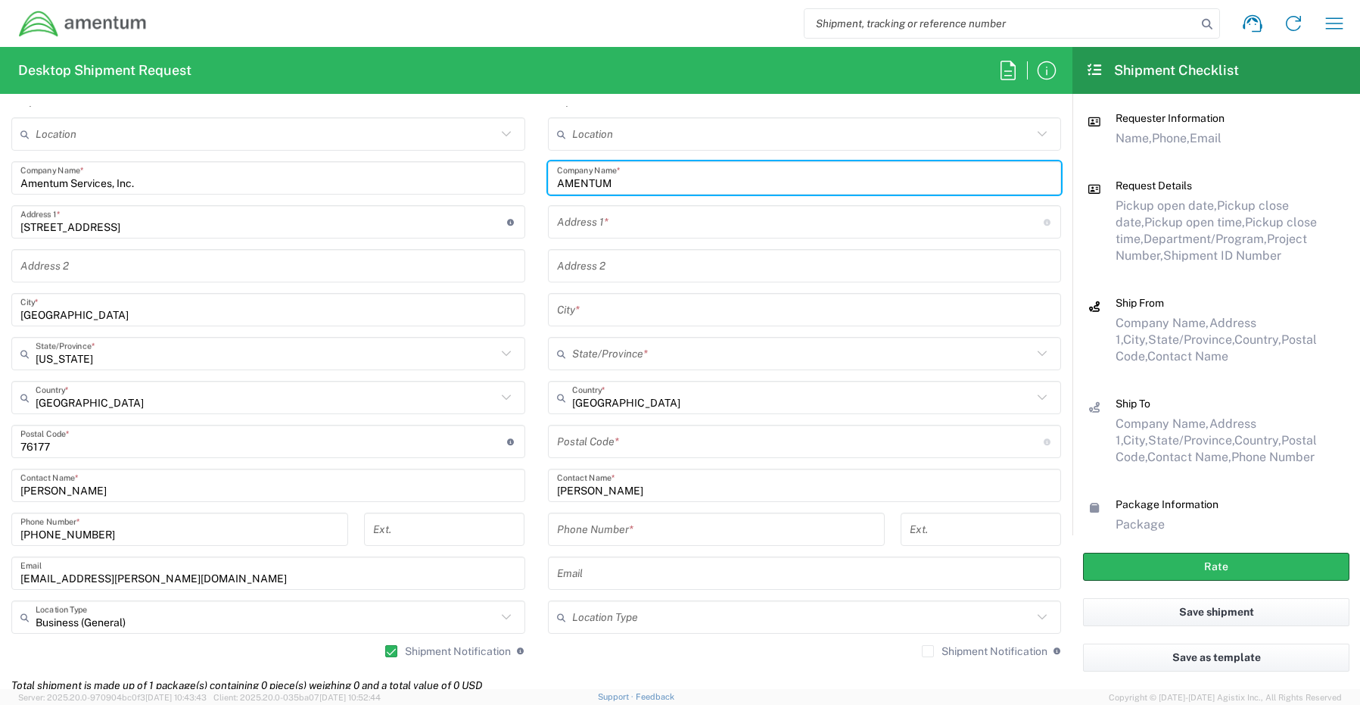
click at [593, 232] on input "text" at bounding box center [800, 222] width 487 height 26
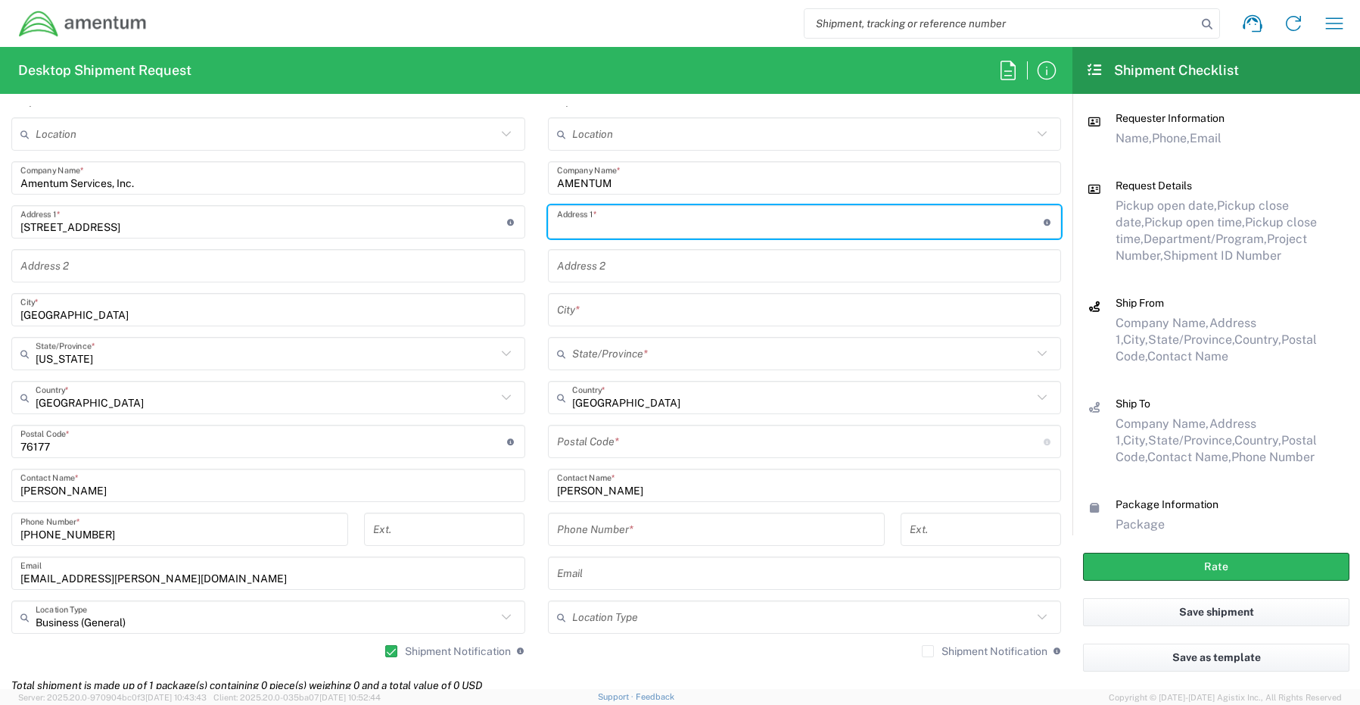
paste input "4800 Westfields BLvd, Ste 400,"
drag, startPoint x: 725, startPoint y: 226, endPoint x: 659, endPoint y: 220, distance: 66.9
click at [659, 220] on input "4800 Westfields BLvd, Ste 400," at bounding box center [800, 222] width 487 height 26
type input "4800 Westfields BLvd, Ste 400,"
click at [594, 267] on input "text" at bounding box center [805, 266] width 496 height 26
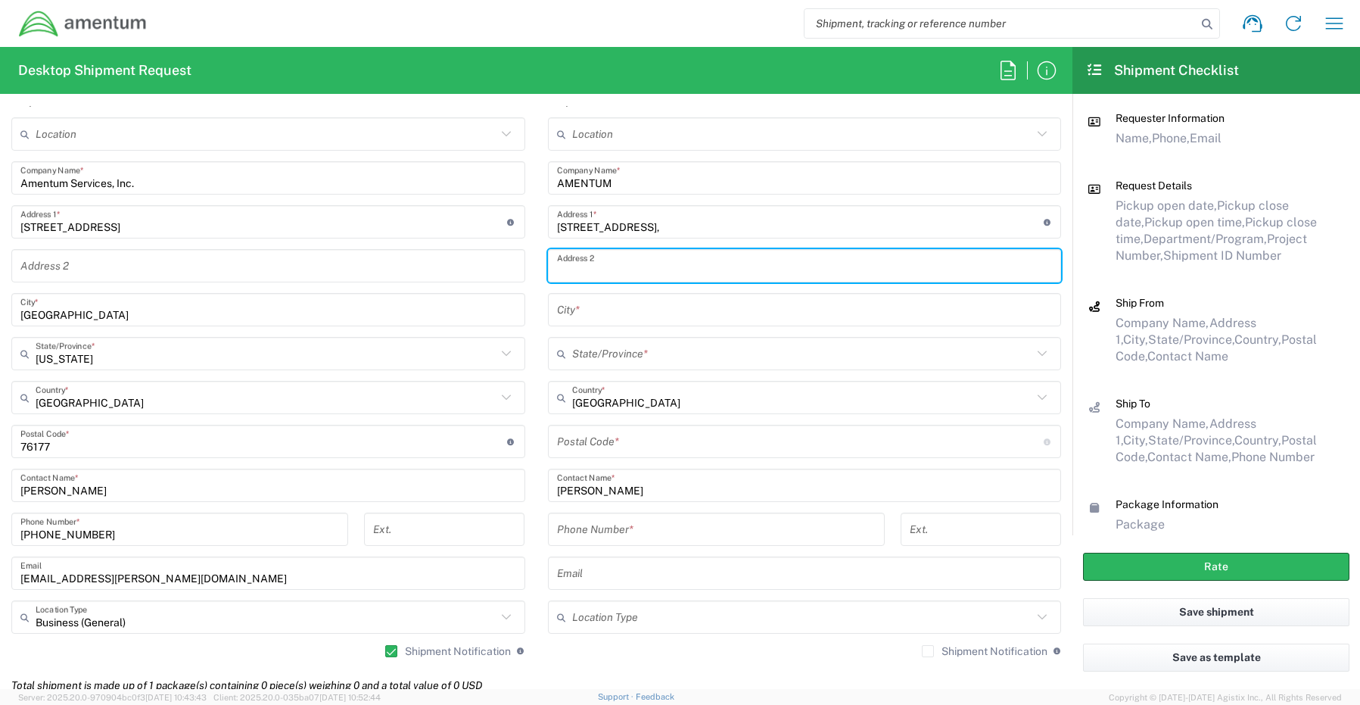
paste input ", Ste 400,"
click at [548, 273] on div ", Ste 400, Address 2" at bounding box center [805, 265] width 514 height 33
click at [549, 271] on div ", Ste 400, Address 2" at bounding box center [805, 265] width 514 height 33
type input "Ste 400"
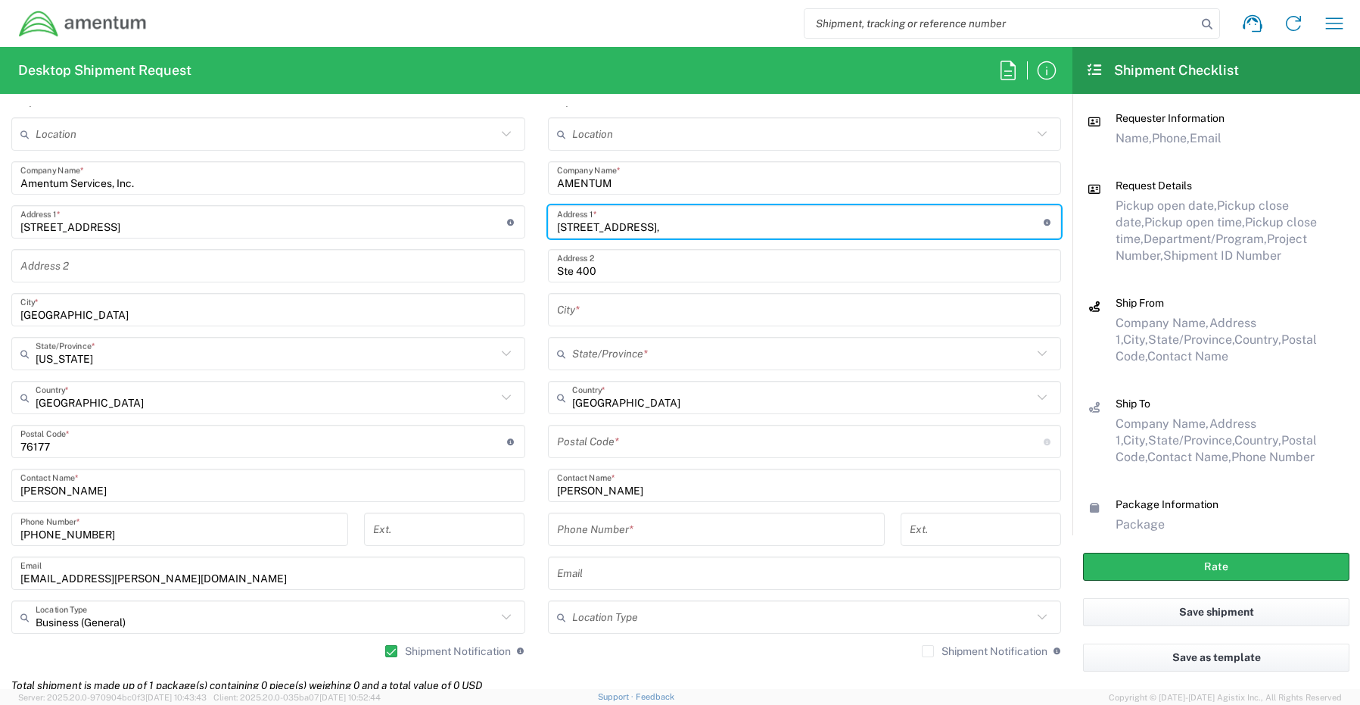
click at [784, 213] on input "4800 Westfields BLvd, Ste 400," at bounding box center [800, 222] width 487 height 26
type input "4800 Westfields BLvd"
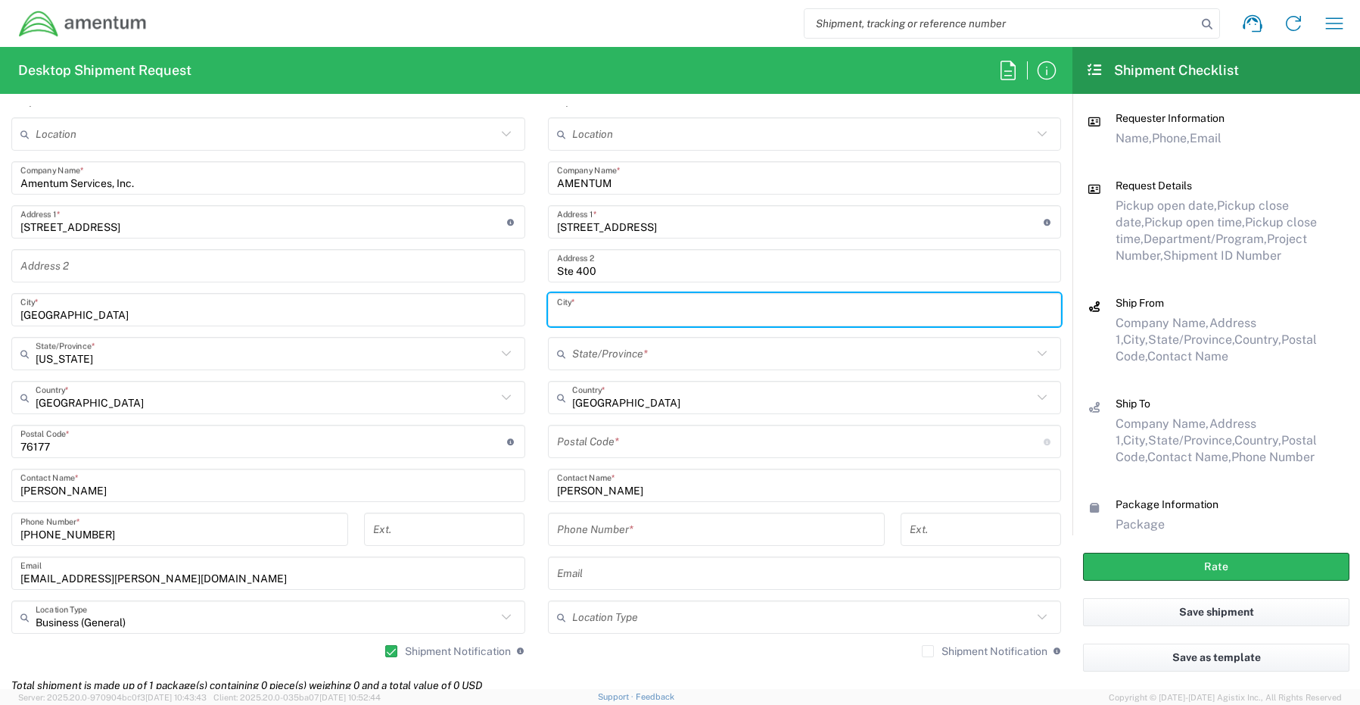
click at [583, 304] on input "text" at bounding box center [805, 310] width 496 height 26
paste input "Chantilly,"
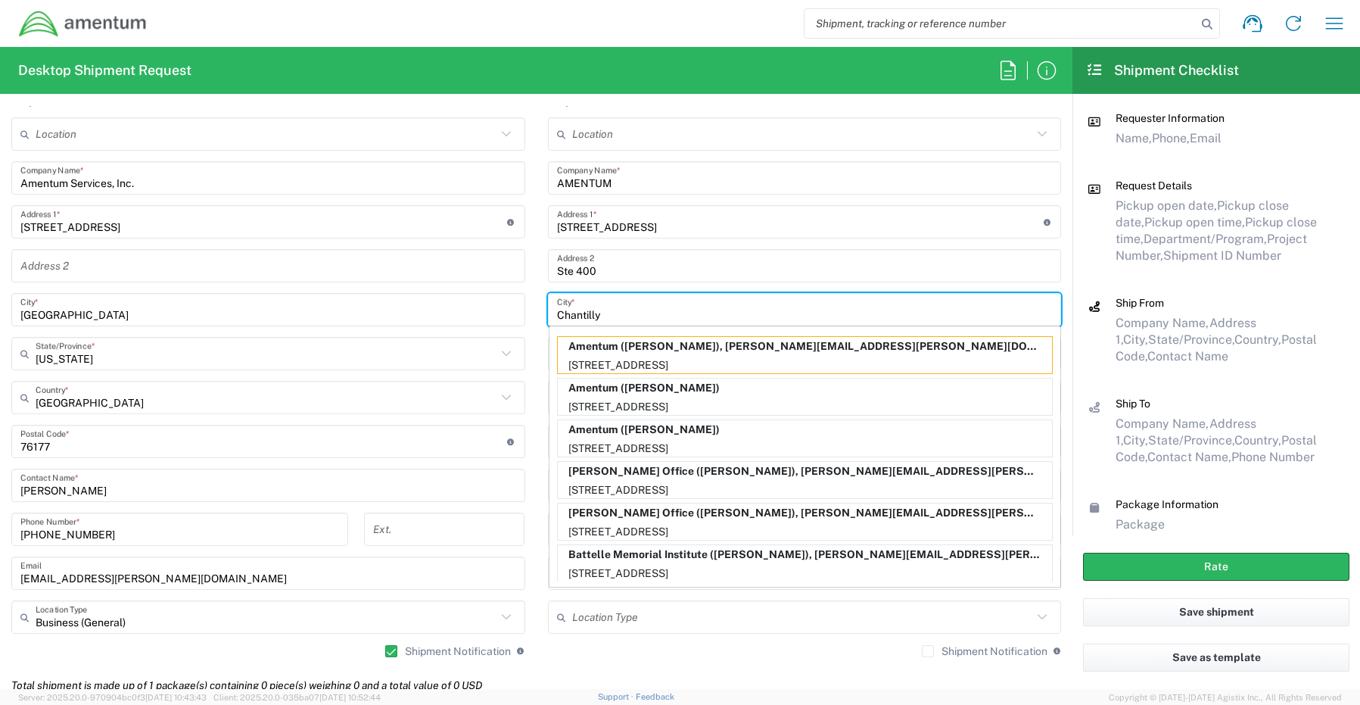
click at [647, 313] on input "Chantilly" at bounding box center [805, 310] width 496 height 26
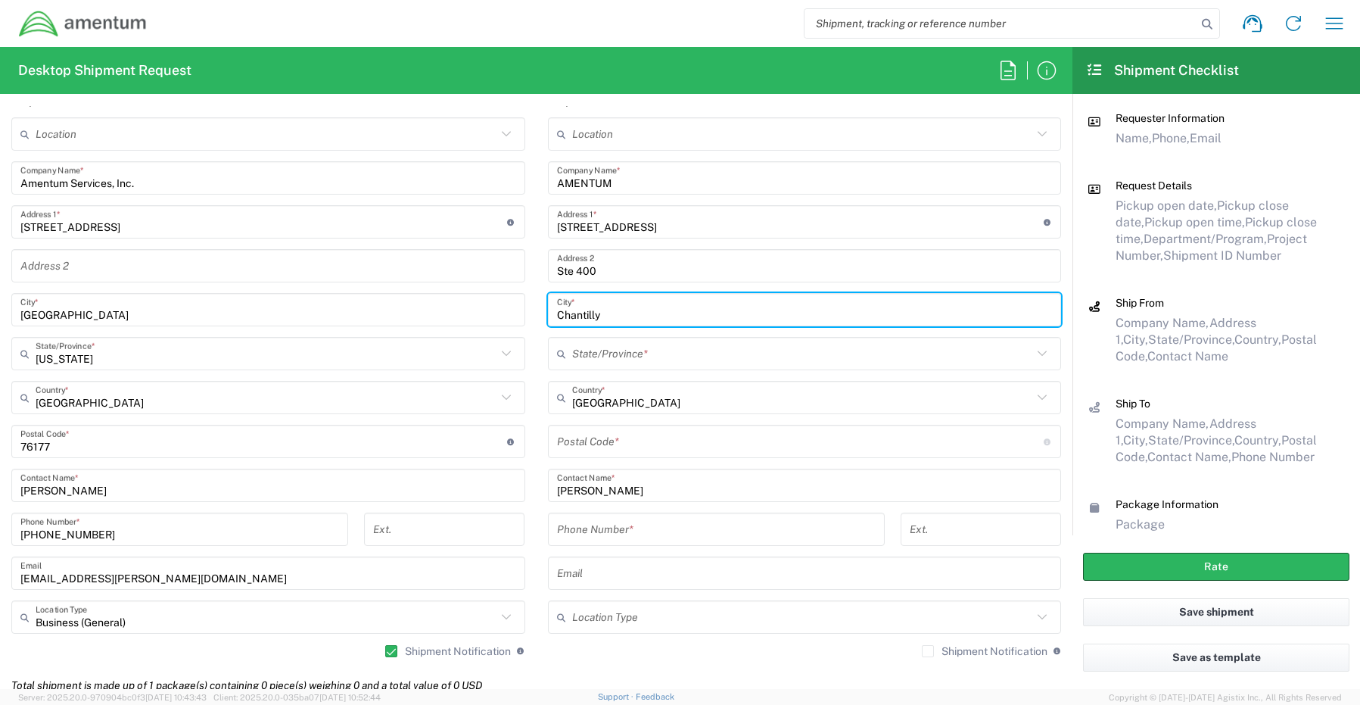
type input "Chantilly"
click at [619, 348] on input "text" at bounding box center [802, 354] width 461 height 26
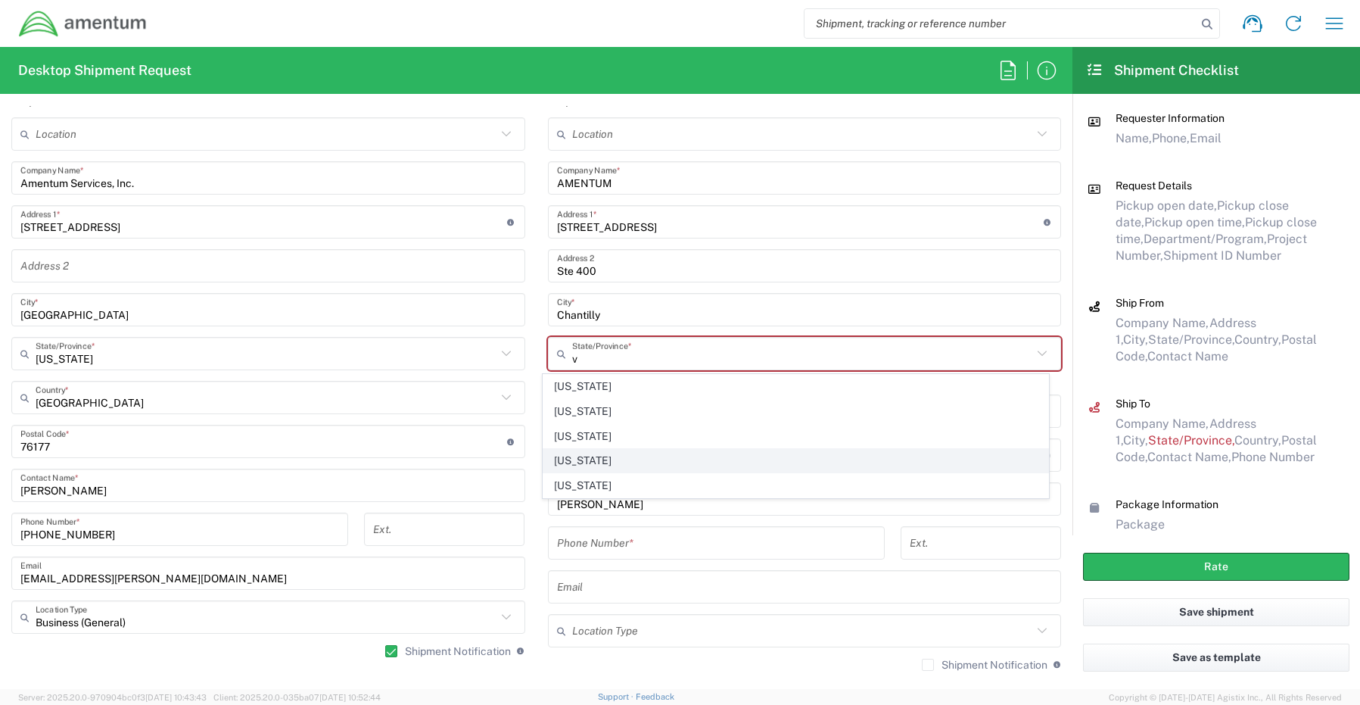
click at [594, 462] on span "[US_STATE]" at bounding box center [796, 460] width 505 height 23
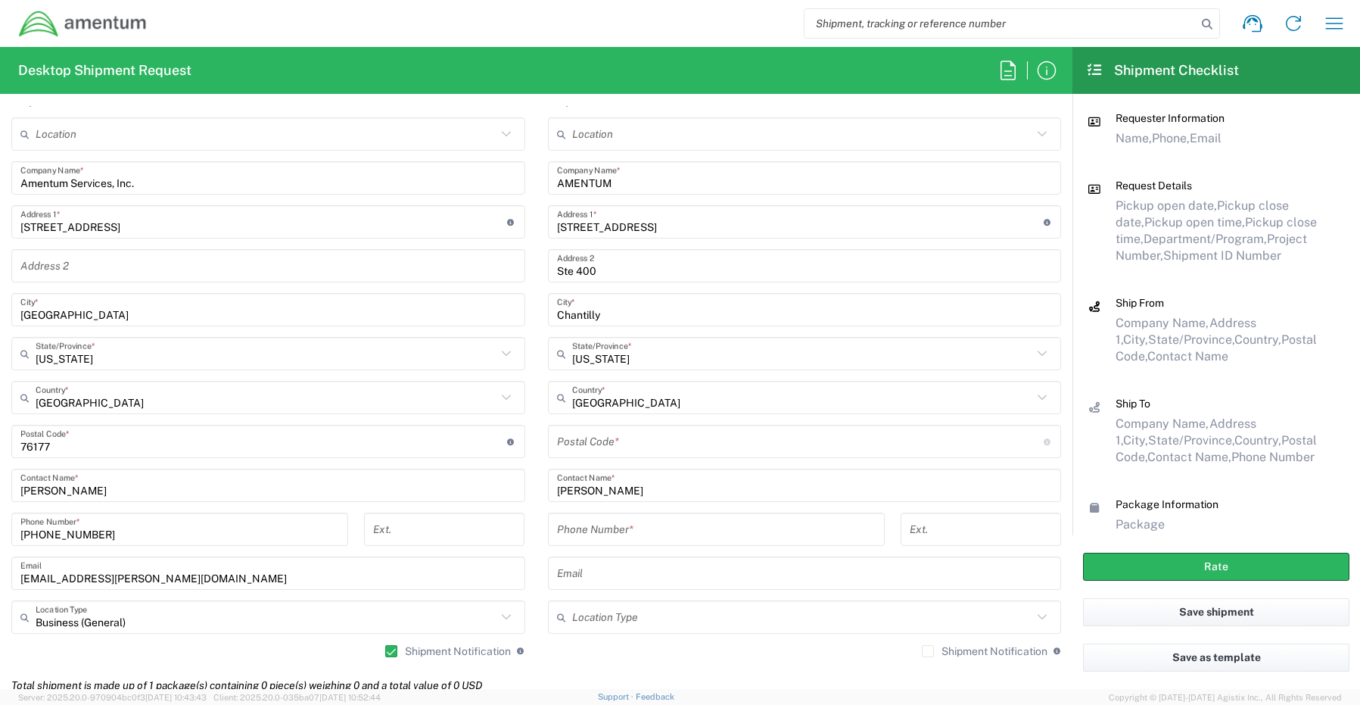
click at [581, 435] on input "undefined" at bounding box center [800, 442] width 487 height 26
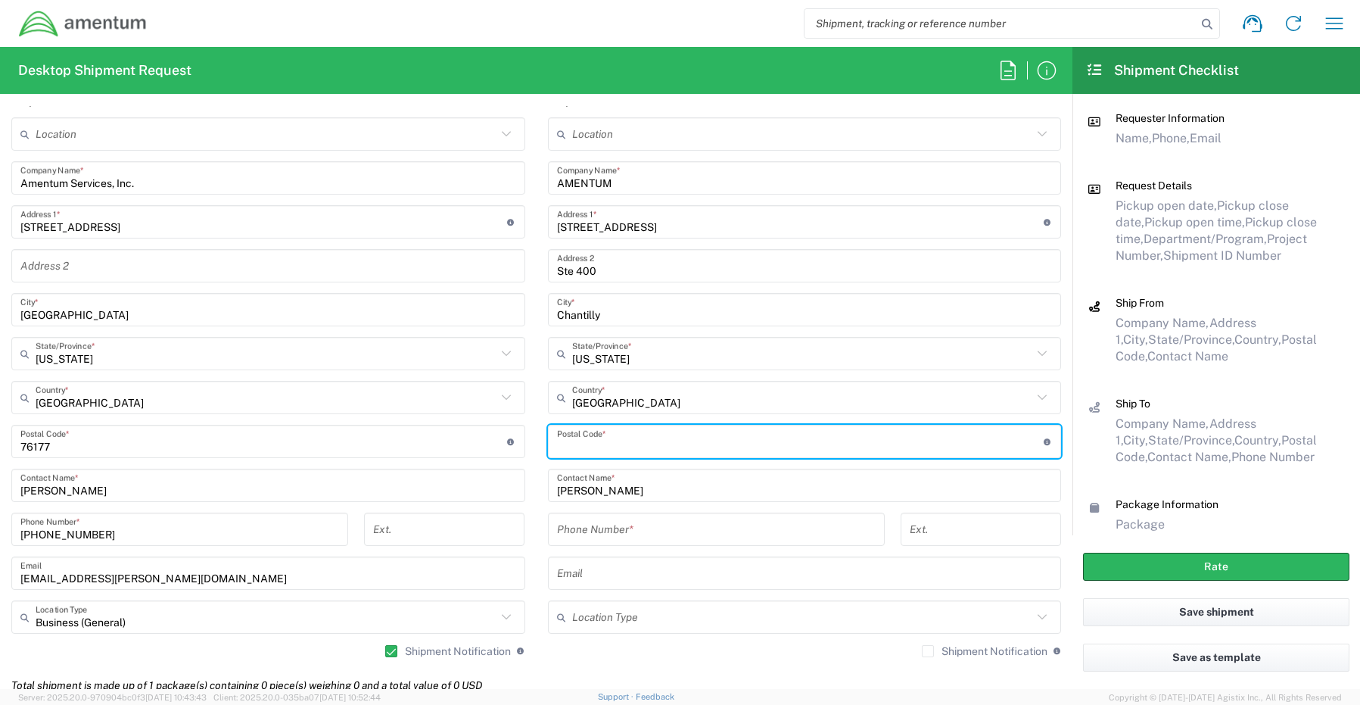
paste input "20151"
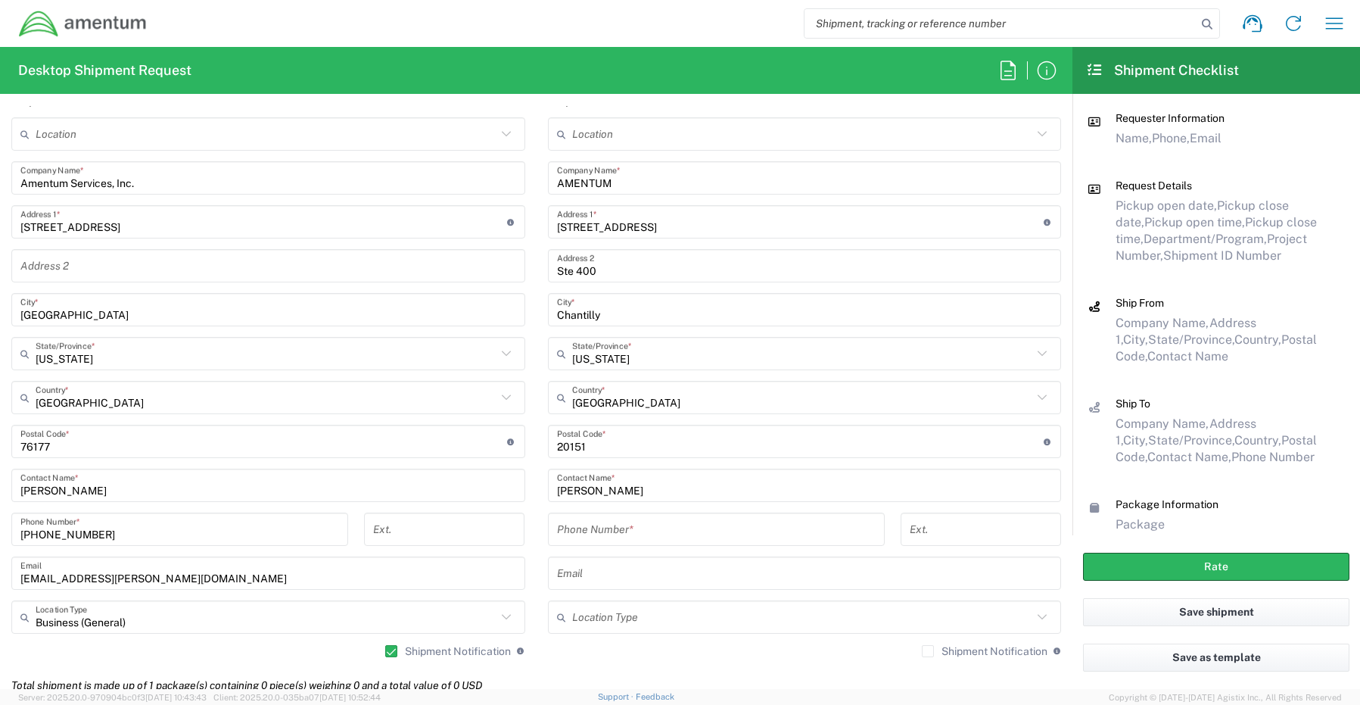
click at [581, 529] on input "tel" at bounding box center [716, 529] width 319 height 26
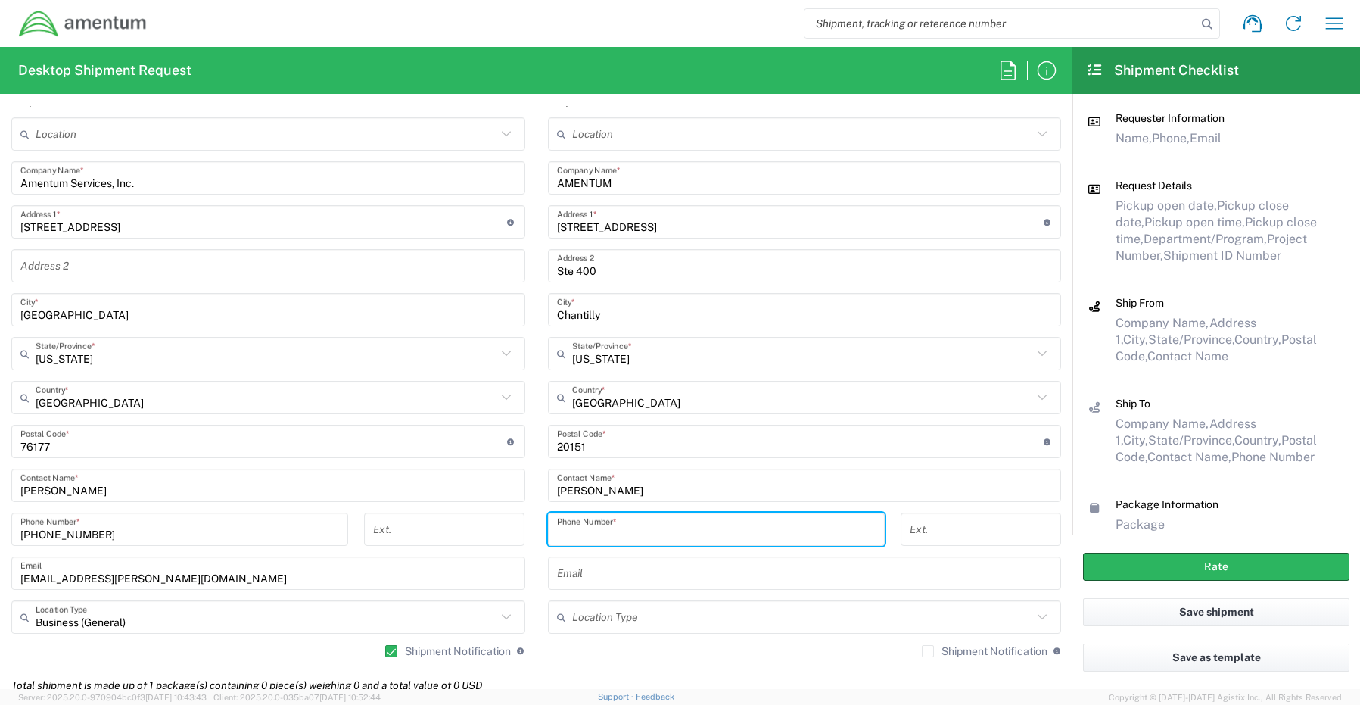
paste input "703-486-0486"
click at [603, 577] on input "text" at bounding box center [805, 573] width 496 height 26
paste input "Danielle.Hummel@amentum.com"
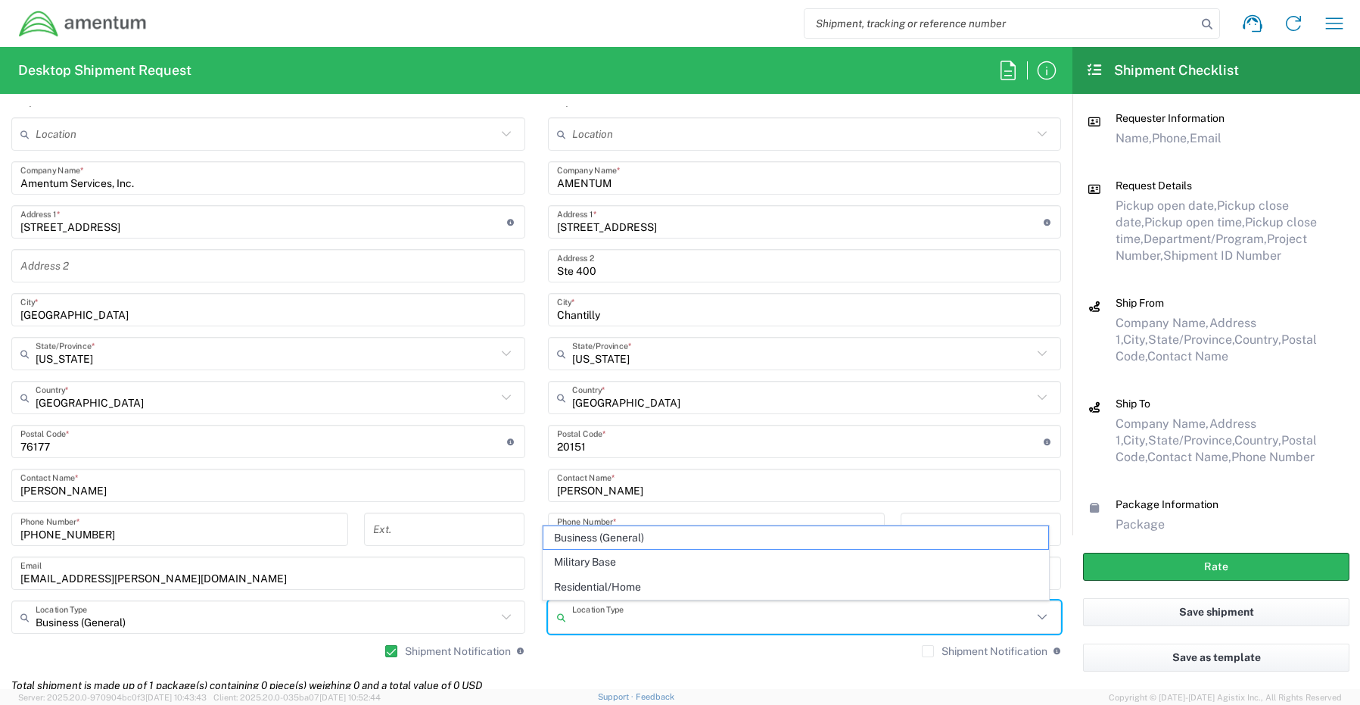
click at [624, 616] on input "text" at bounding box center [802, 617] width 461 height 26
click at [616, 538] on span "Business (General)" at bounding box center [796, 537] width 505 height 23
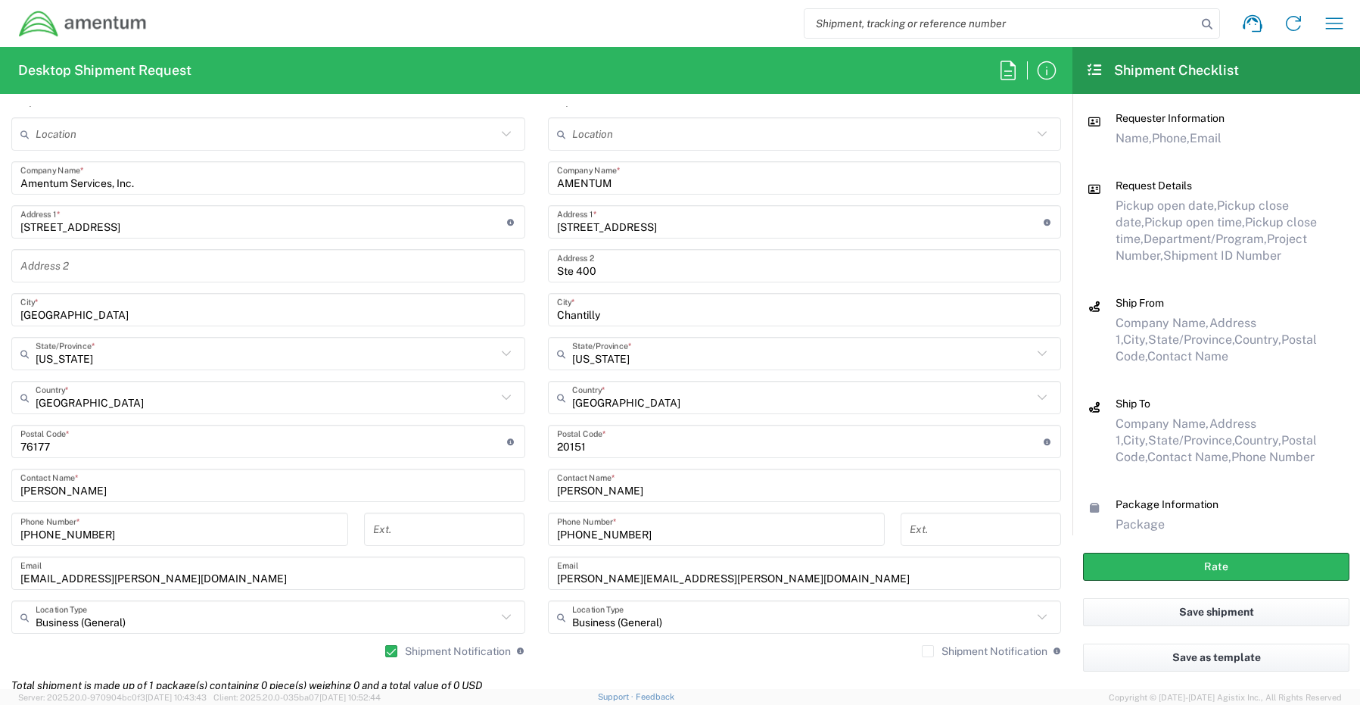
click at [922, 652] on label "Shipment Notification" at bounding box center [985, 651] width 126 height 12
click at [928, 651] on input "Shipment Notification" at bounding box center [928, 651] width 0 height 0
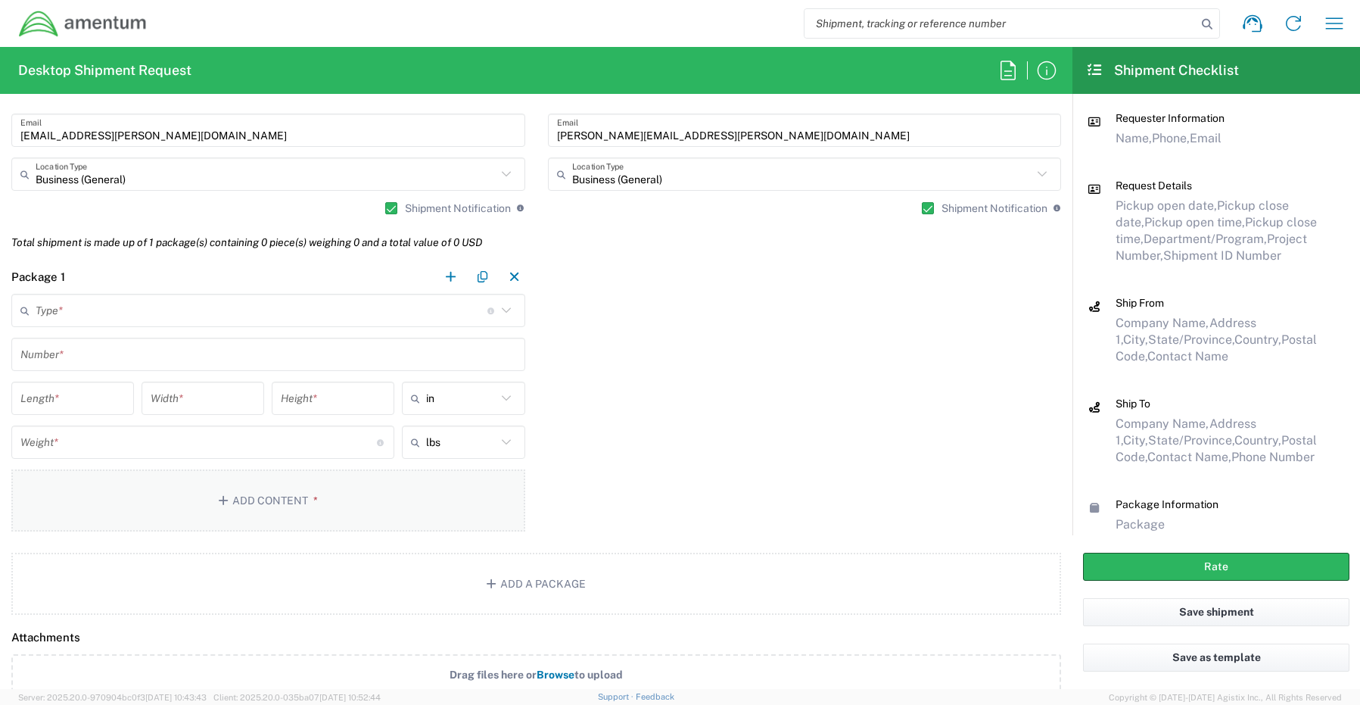
scroll to position [1211, 0]
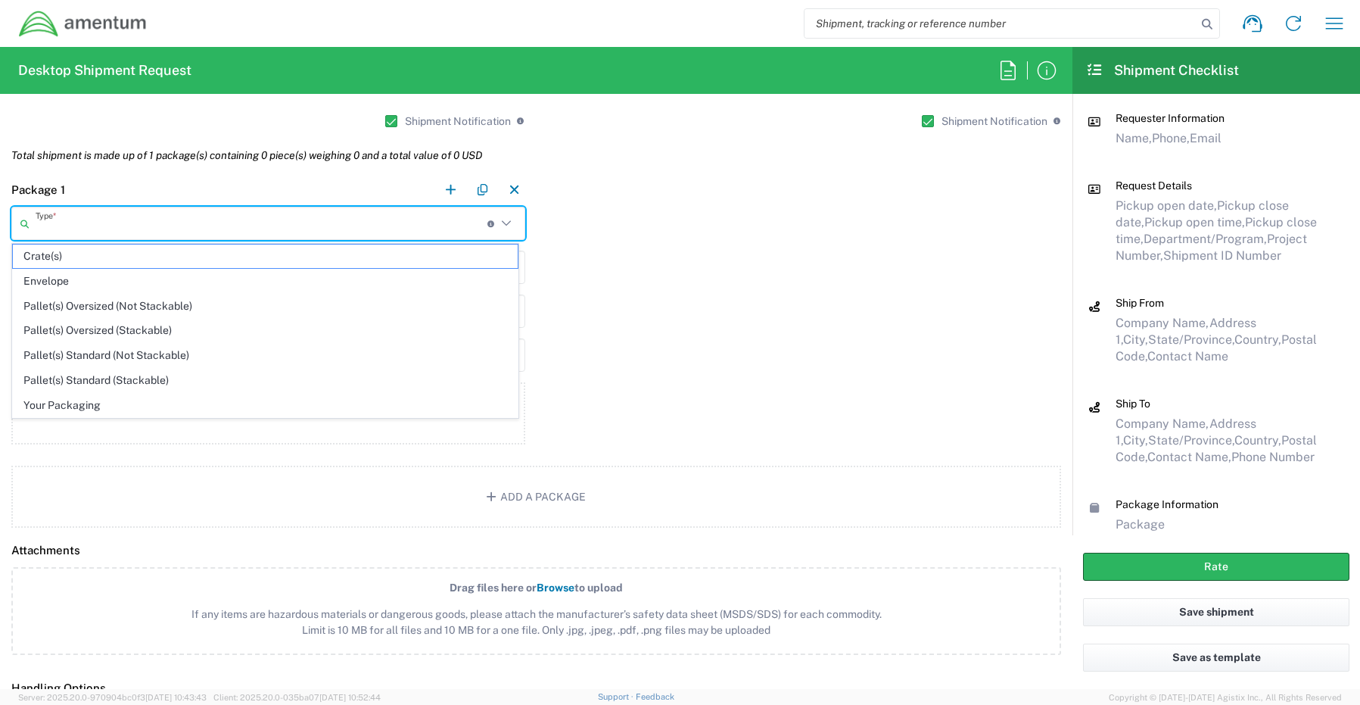
click at [78, 225] on input "text" at bounding box center [262, 223] width 452 height 26
click at [69, 285] on span "Envelope" at bounding box center [265, 281] width 505 height 23
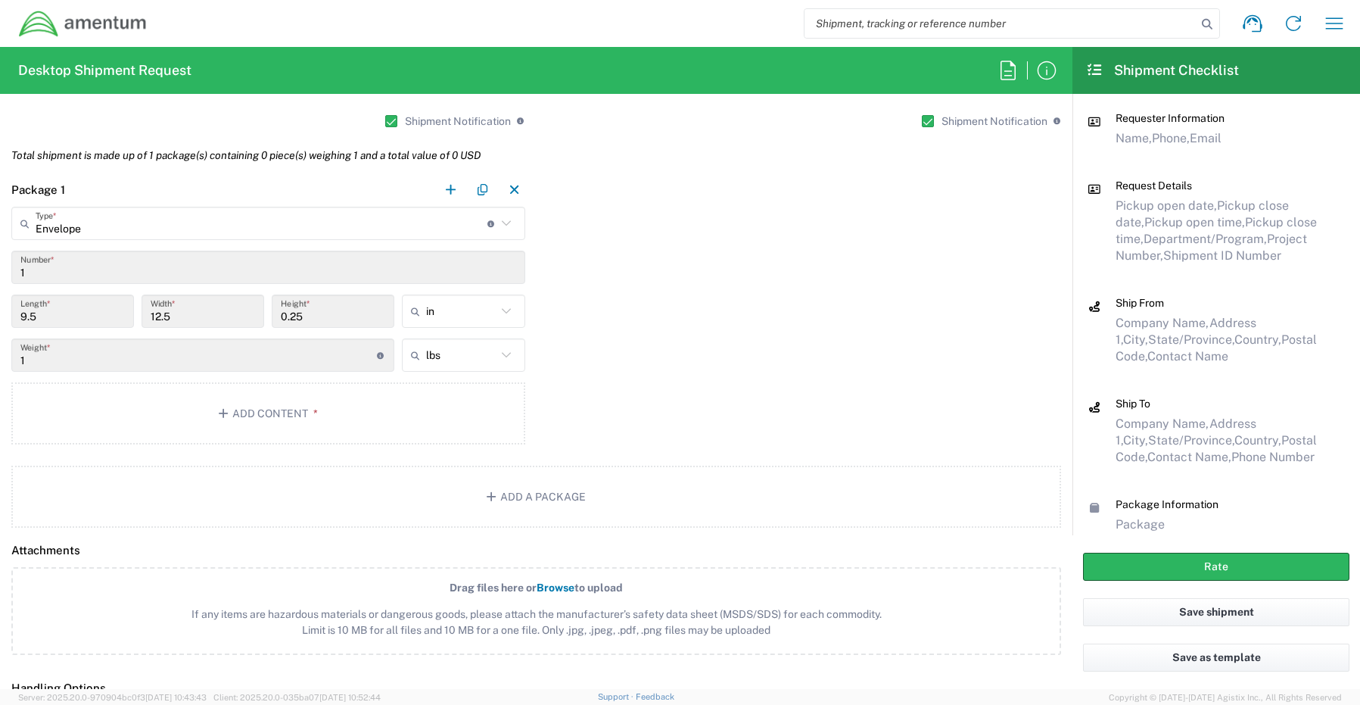
click at [129, 229] on input "Envelope" at bounding box center [262, 223] width 452 height 26
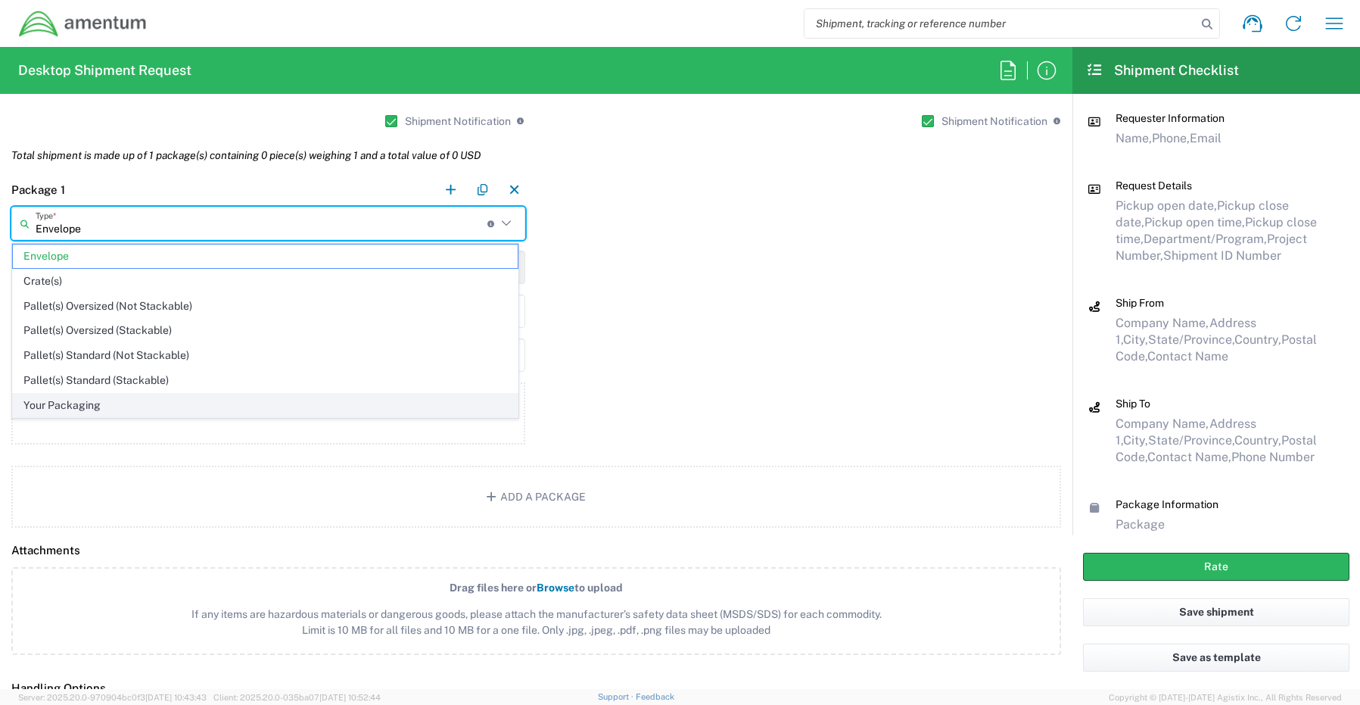
click at [79, 408] on span "Your Packaging" at bounding box center [265, 405] width 505 height 23
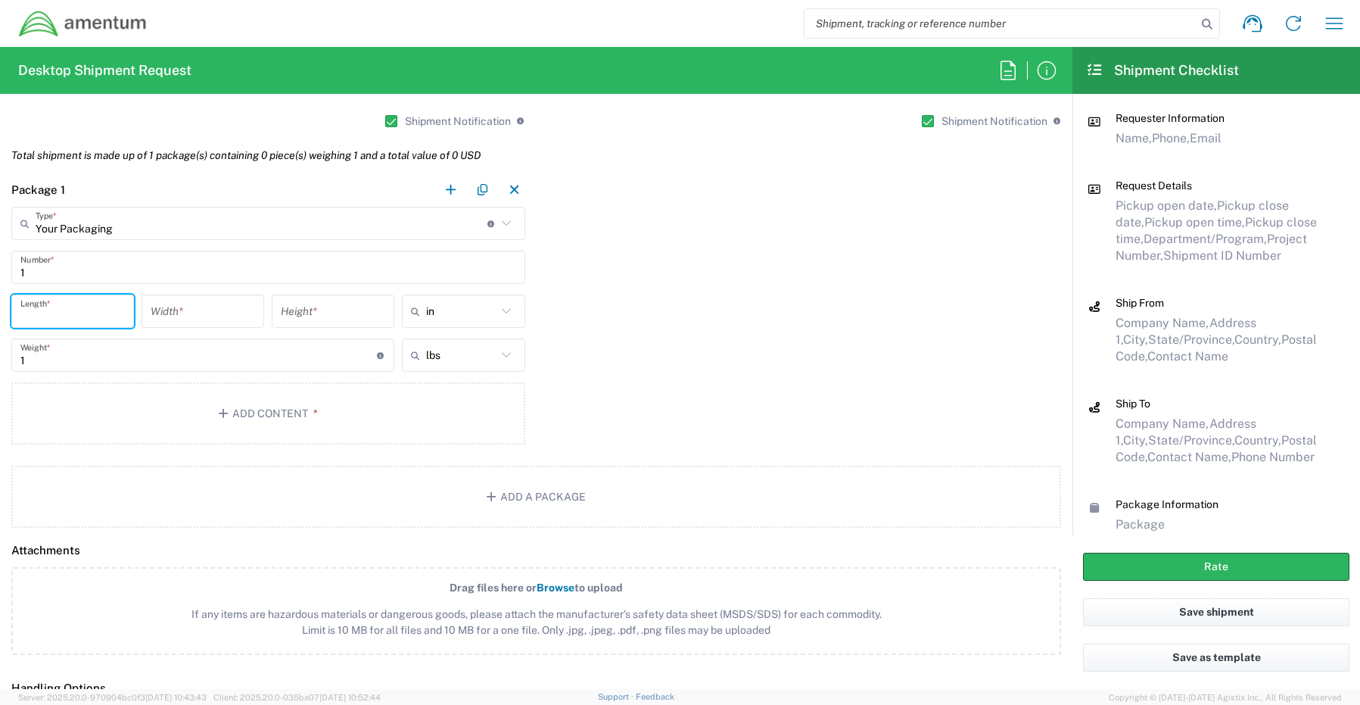
click at [75, 307] on input "number" at bounding box center [72, 311] width 104 height 26
click at [266, 402] on button "Add Content *" at bounding box center [268, 413] width 514 height 62
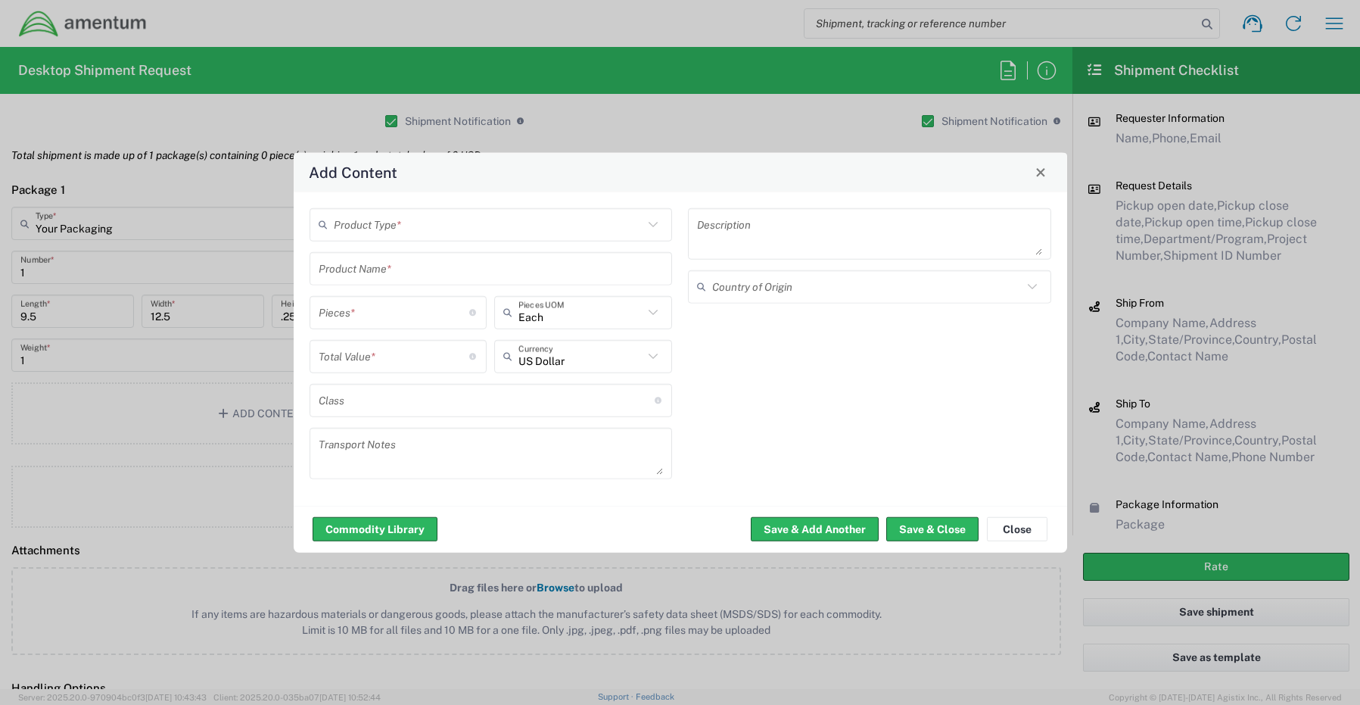
click at [434, 218] on input "text" at bounding box center [489, 224] width 310 height 26
click at [432, 283] on span "General Commodity" at bounding box center [491, 281] width 360 height 23
click at [415, 277] on input "text" at bounding box center [491, 268] width 345 height 26
paste input "102601253323"
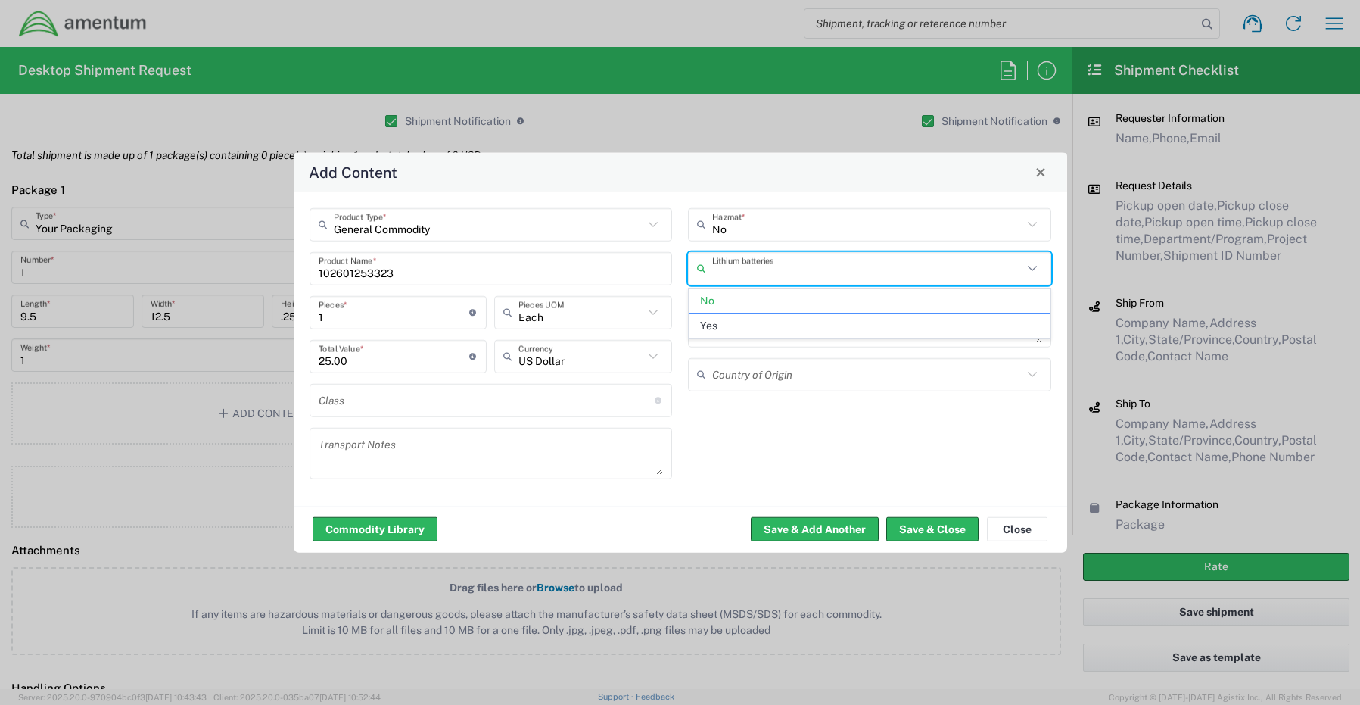
click at [746, 261] on input "text" at bounding box center [867, 268] width 310 height 26
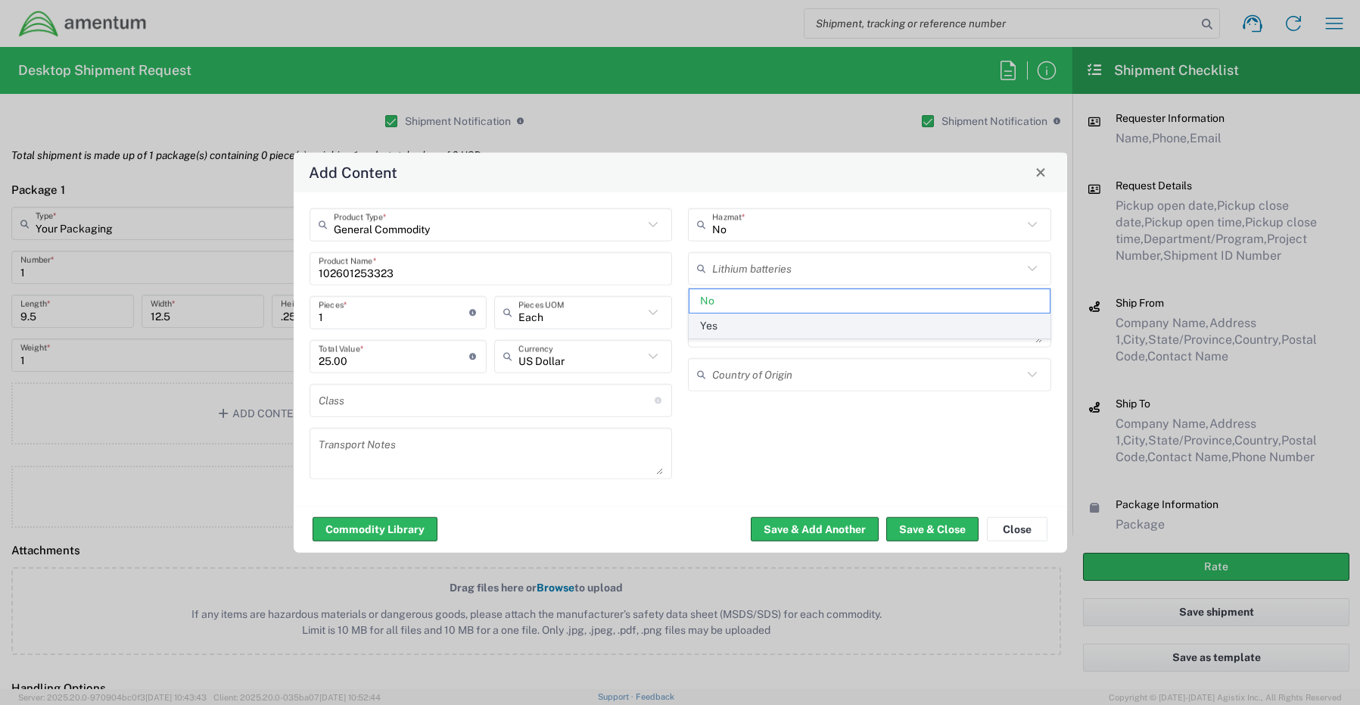
click at [728, 328] on span "Yes" at bounding box center [870, 325] width 360 height 23
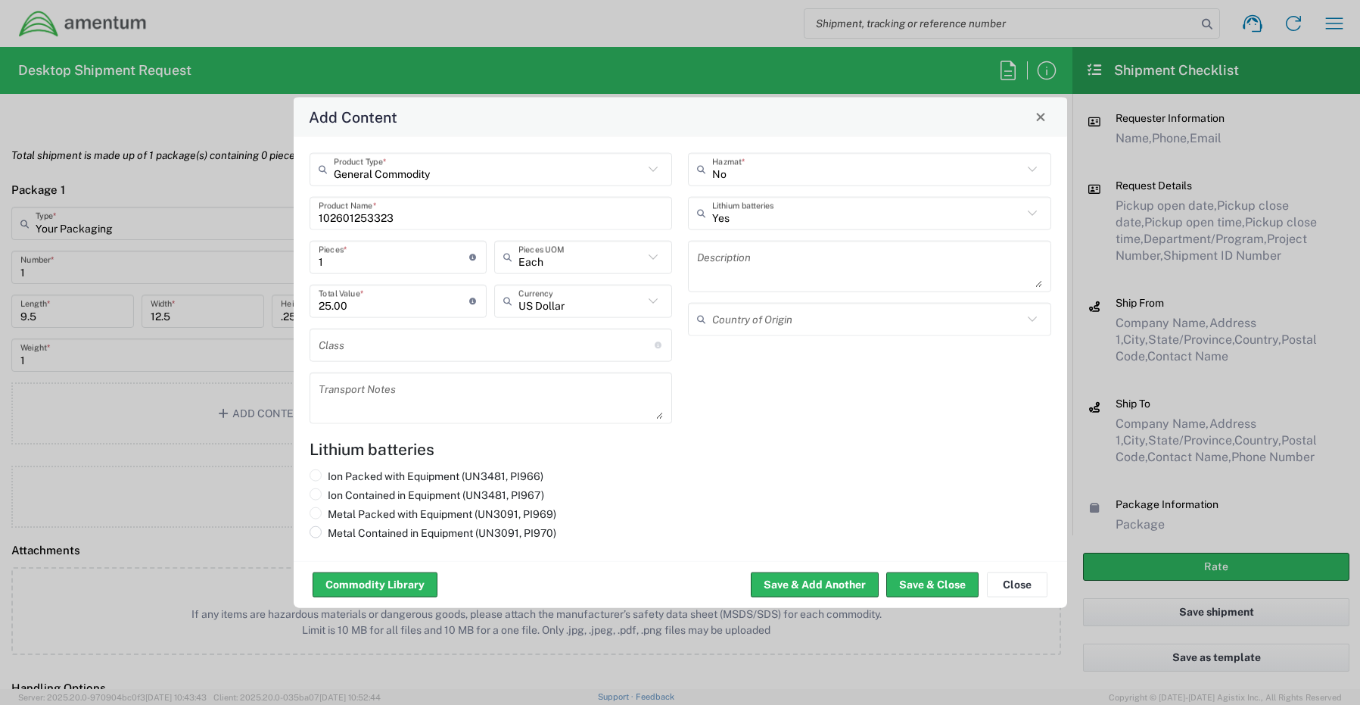
click at [318, 532] on span at bounding box center [316, 531] width 12 height 12
click at [328, 532] on input "Metal Contained in Equipment (UN3091, PI970)" at bounding box center [333, 530] width 10 height 10
click at [899, 584] on button "Save & Close" at bounding box center [933, 584] width 92 height 24
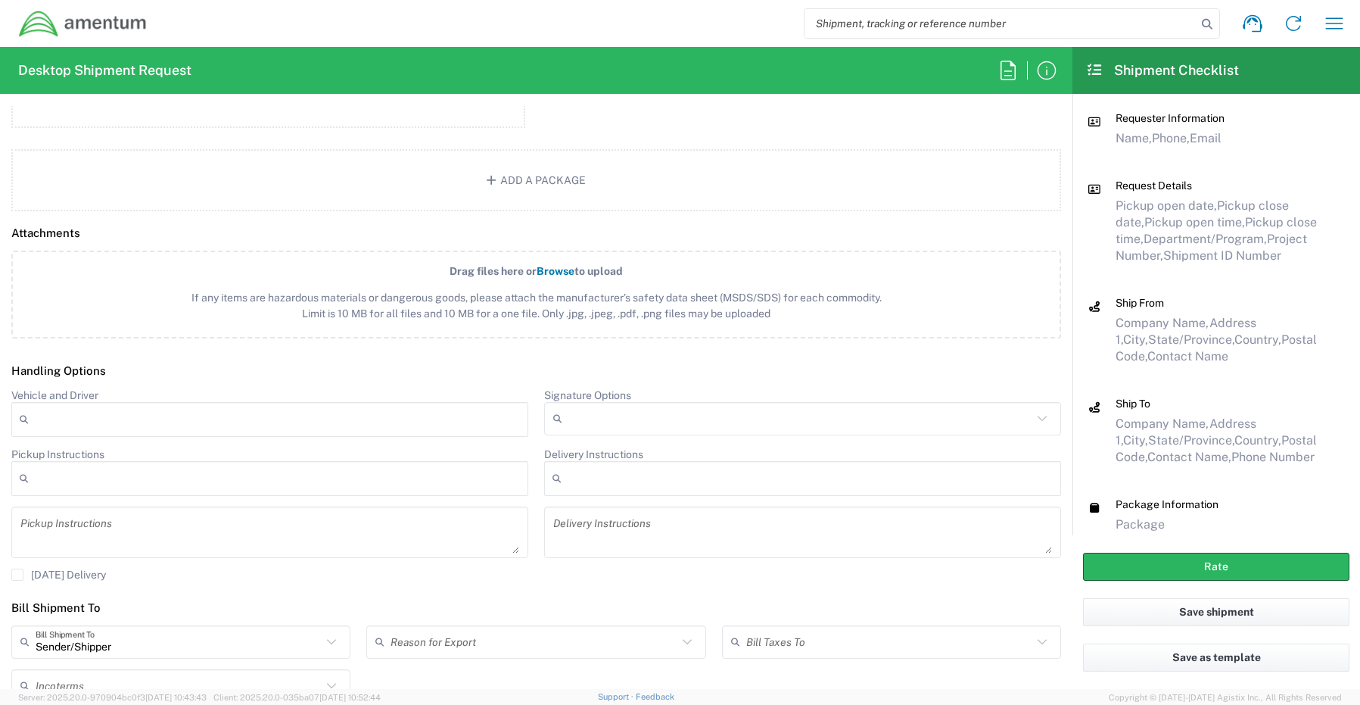
scroll to position [1733, 0]
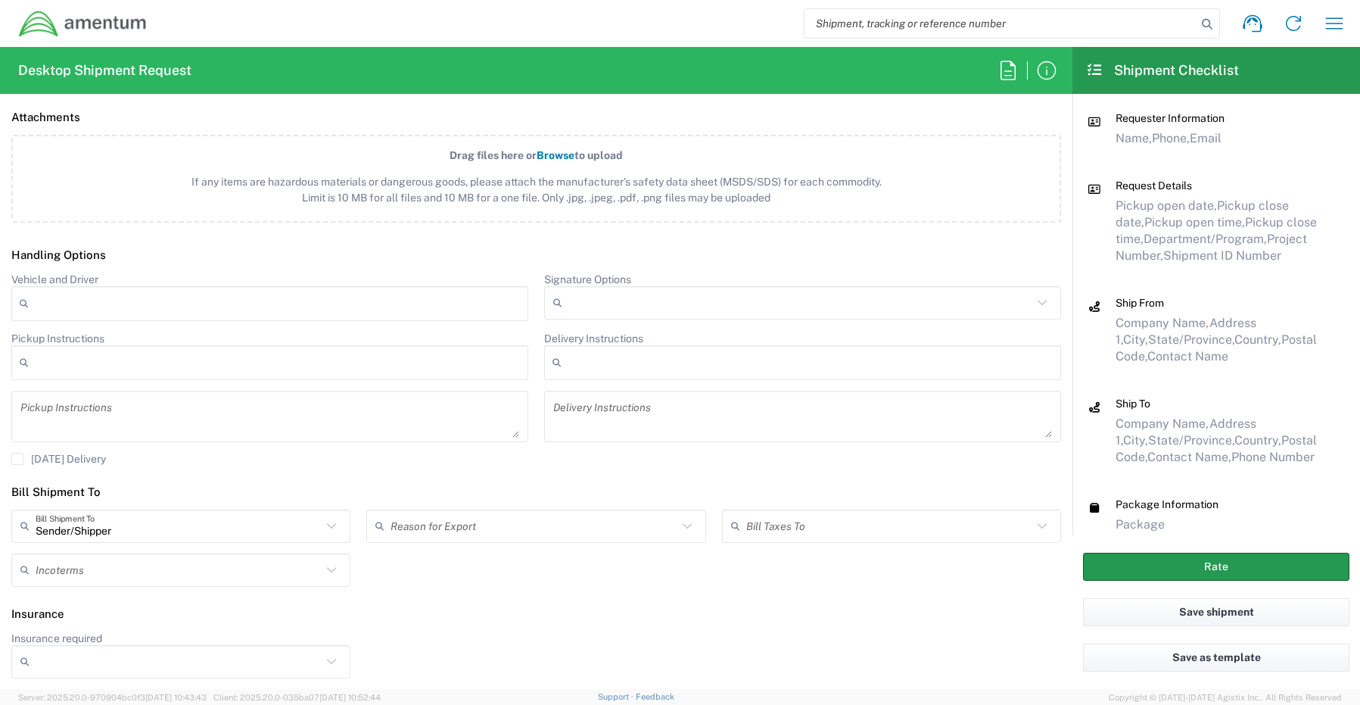
click at [1111, 574] on button "Rate" at bounding box center [1216, 567] width 266 height 28
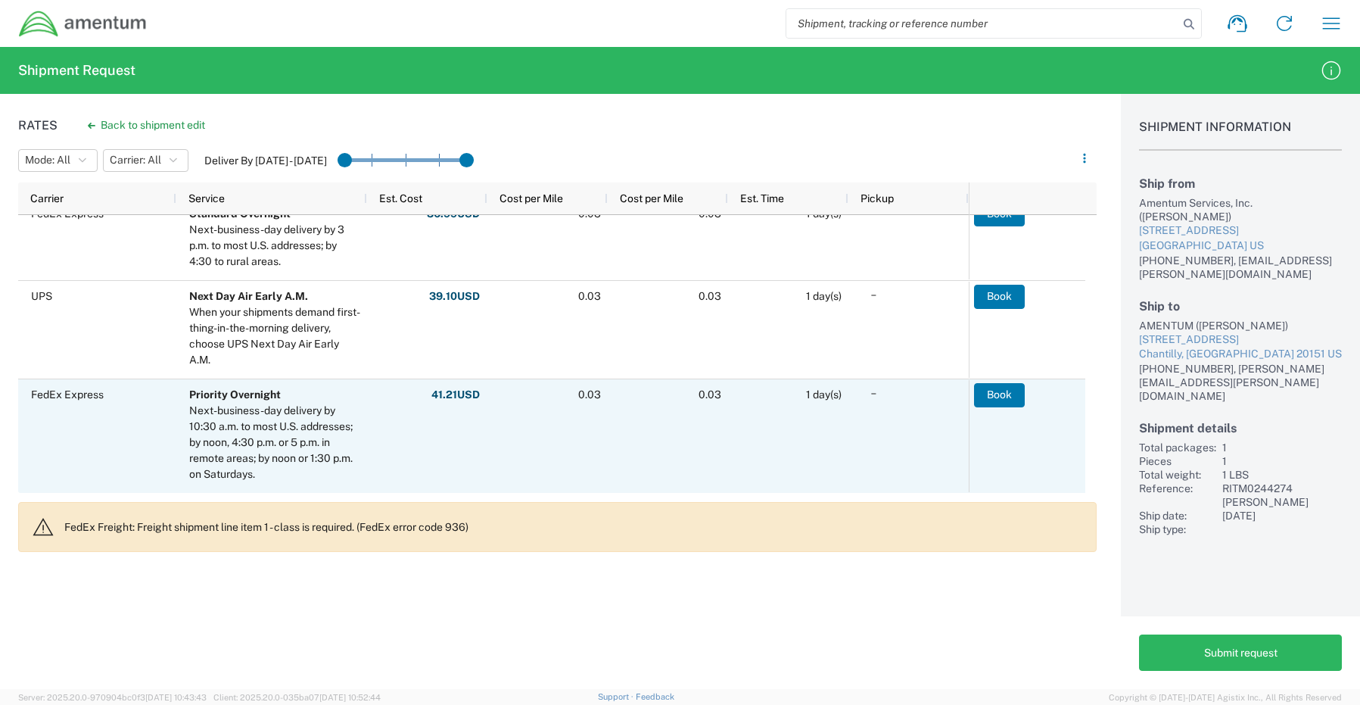
scroll to position [984, 0]
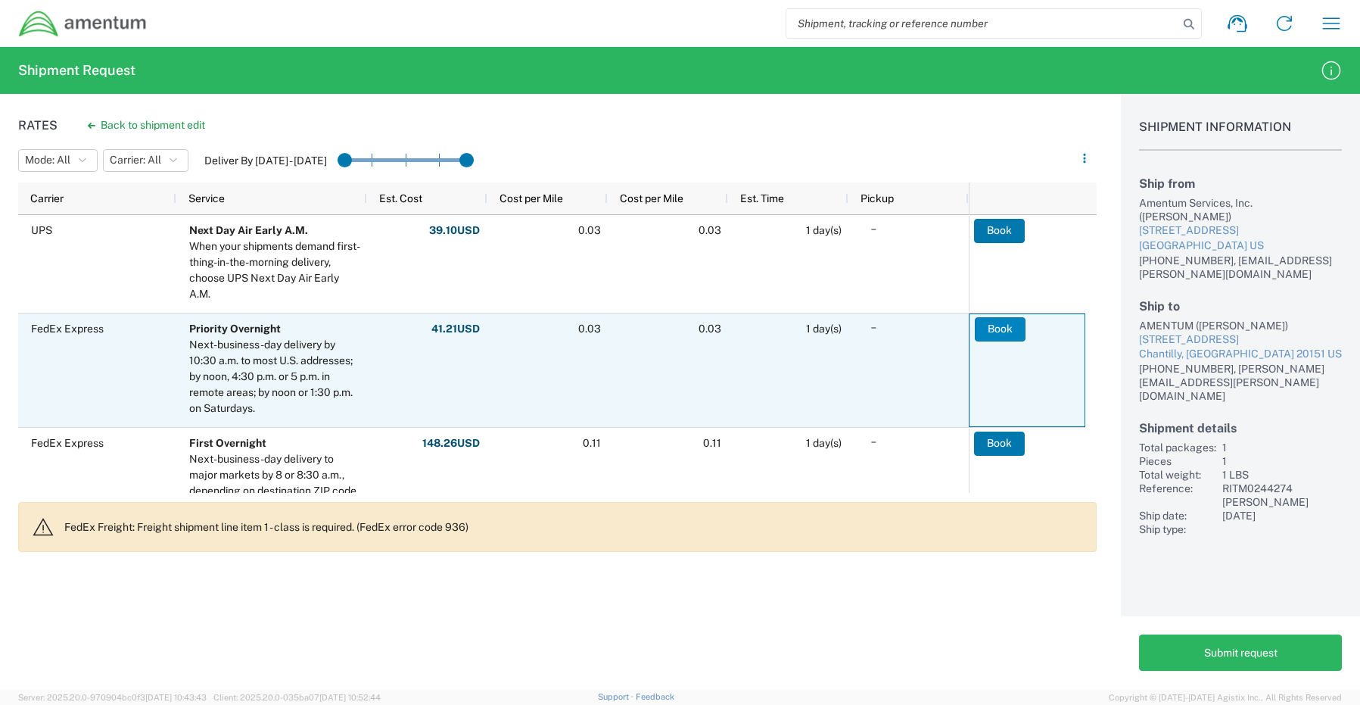
click at [990, 329] on button "Book" at bounding box center [1000, 329] width 51 height 24
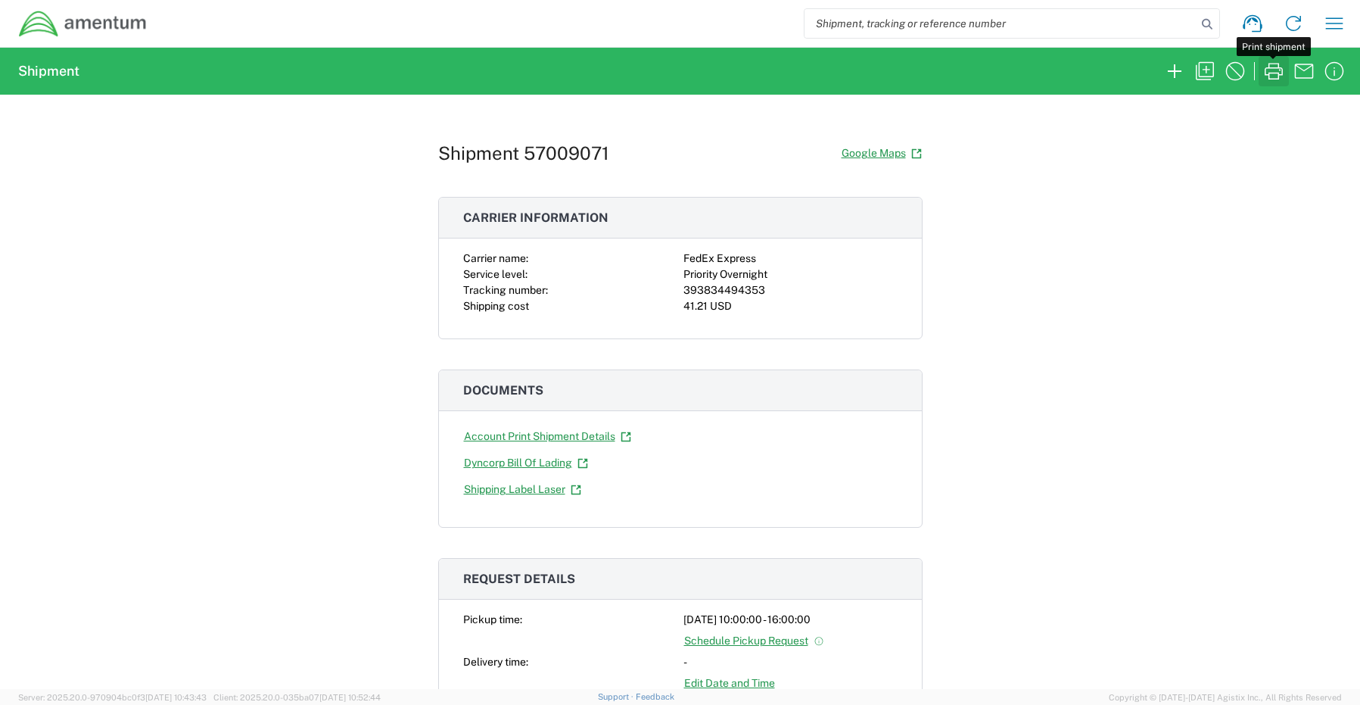
click at [1264, 73] on icon "button" at bounding box center [1274, 71] width 24 height 24
click at [1173, 76] on icon "button" at bounding box center [1175, 71] width 24 height 24
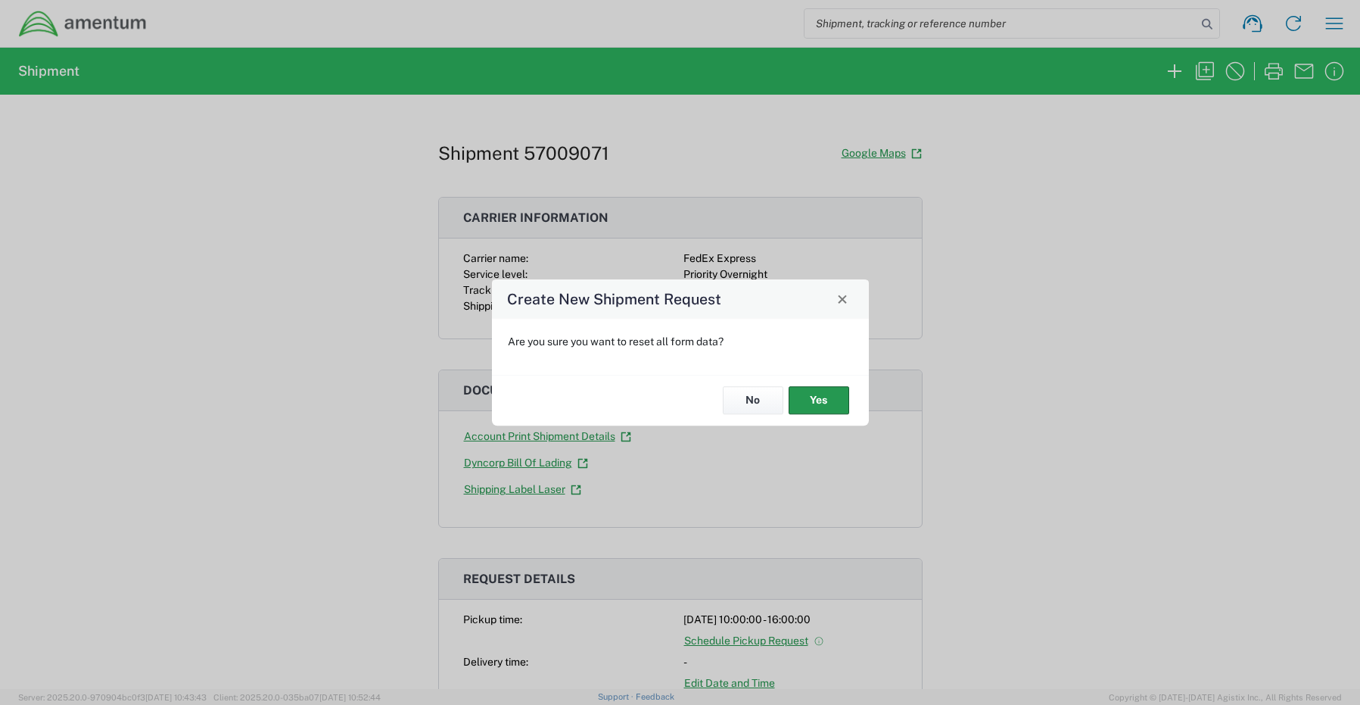
click at [840, 400] on button "Yes" at bounding box center [819, 401] width 61 height 28
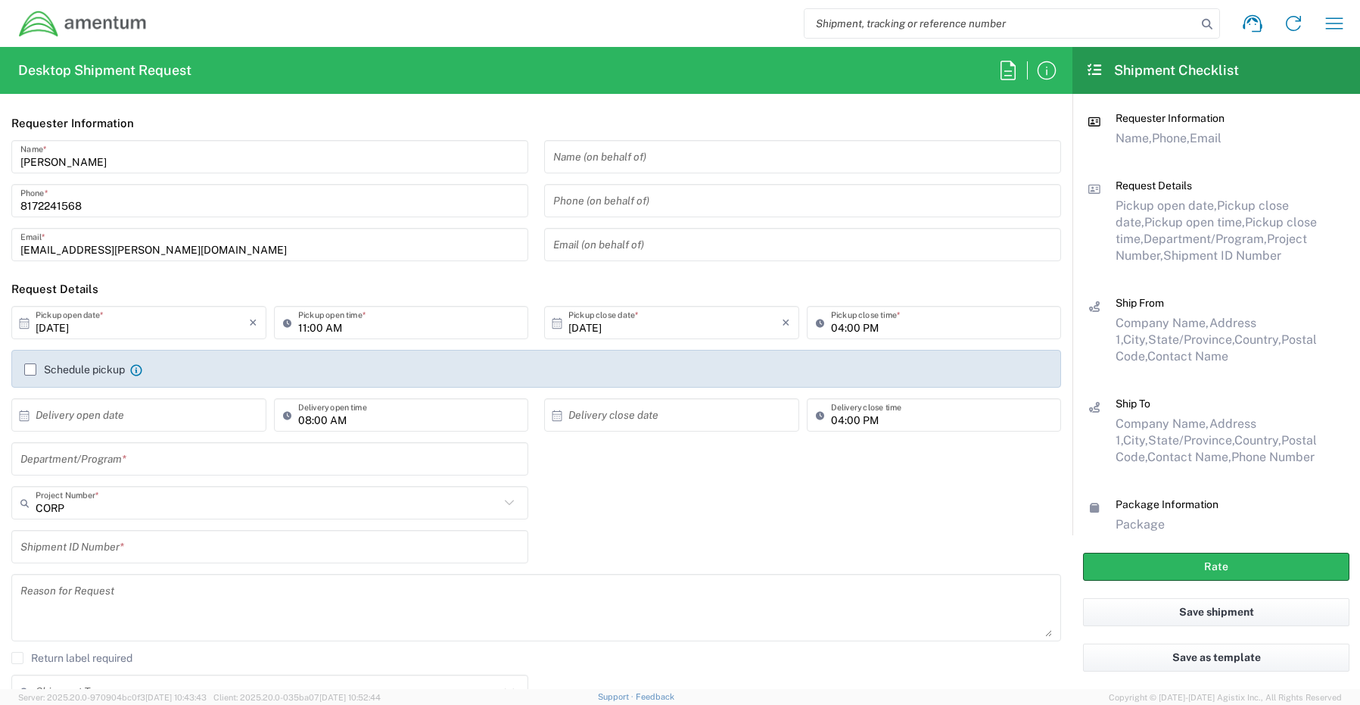
click at [96, 455] on input "text" at bounding box center [269, 459] width 499 height 26
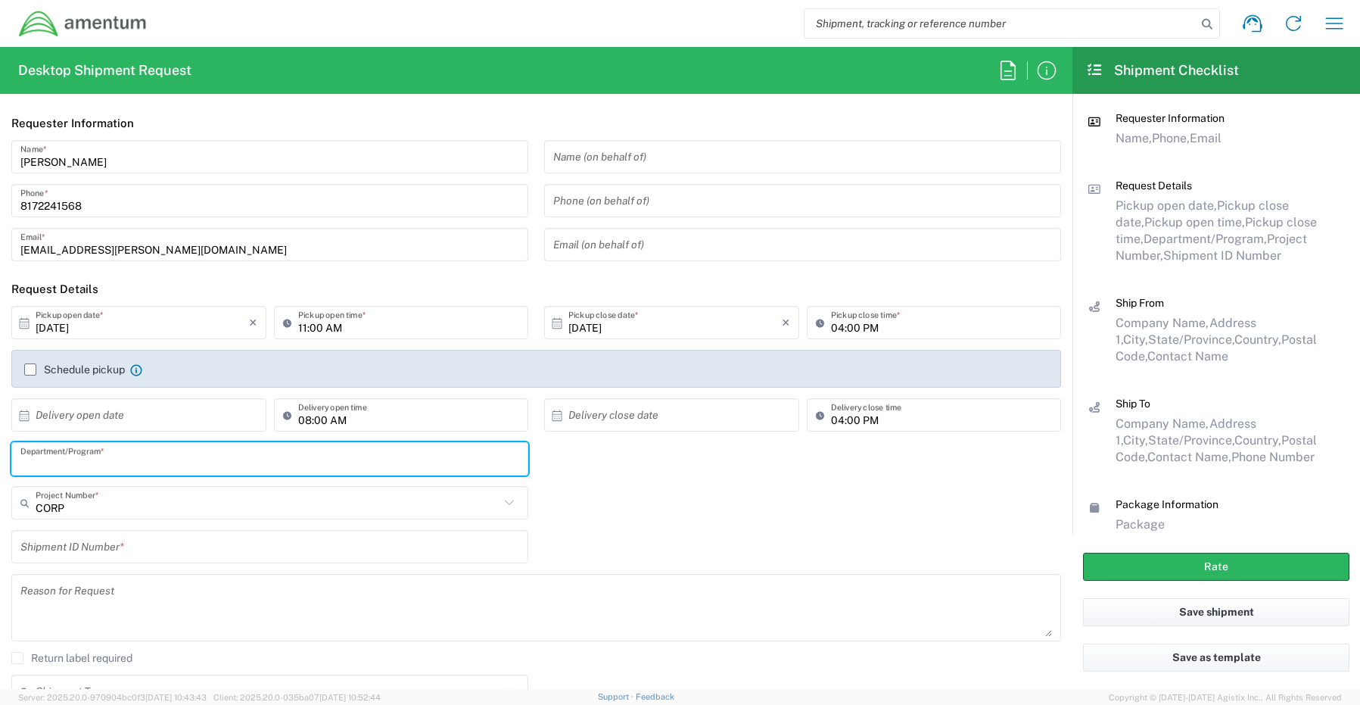
paste input "[PERSON_NAME]"
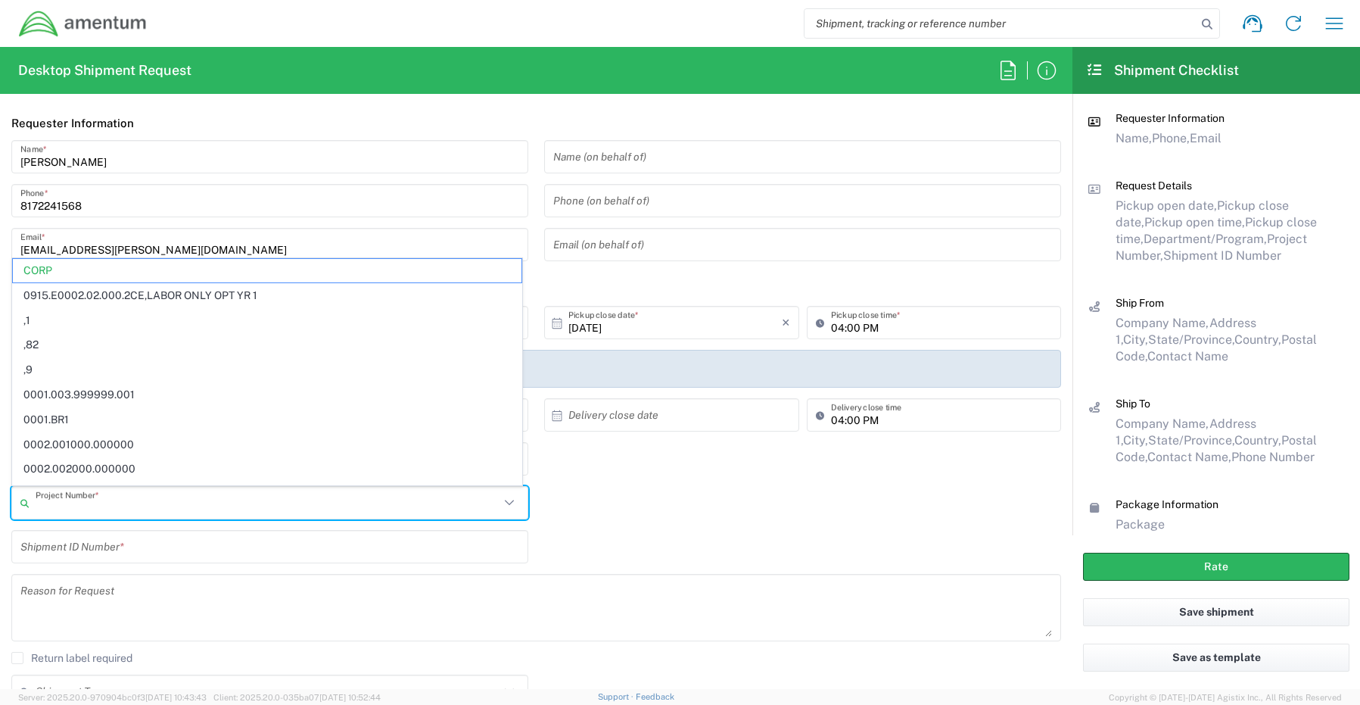
click at [63, 506] on input "text" at bounding box center [268, 503] width 464 height 26
paste input "4739.OYR3.LAB.LAB1.0001"
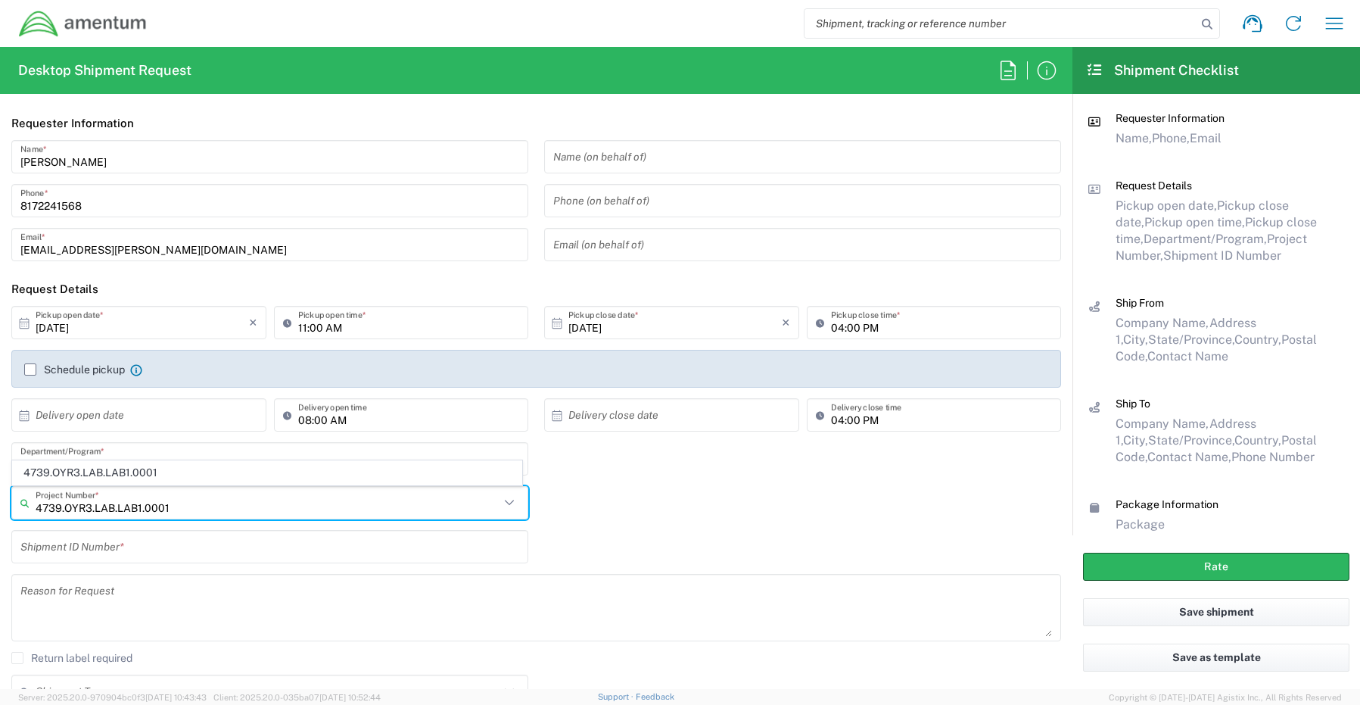
click at [90, 472] on span "4739.OYR3.LAB.LAB1.0001" at bounding box center [267, 472] width 509 height 23
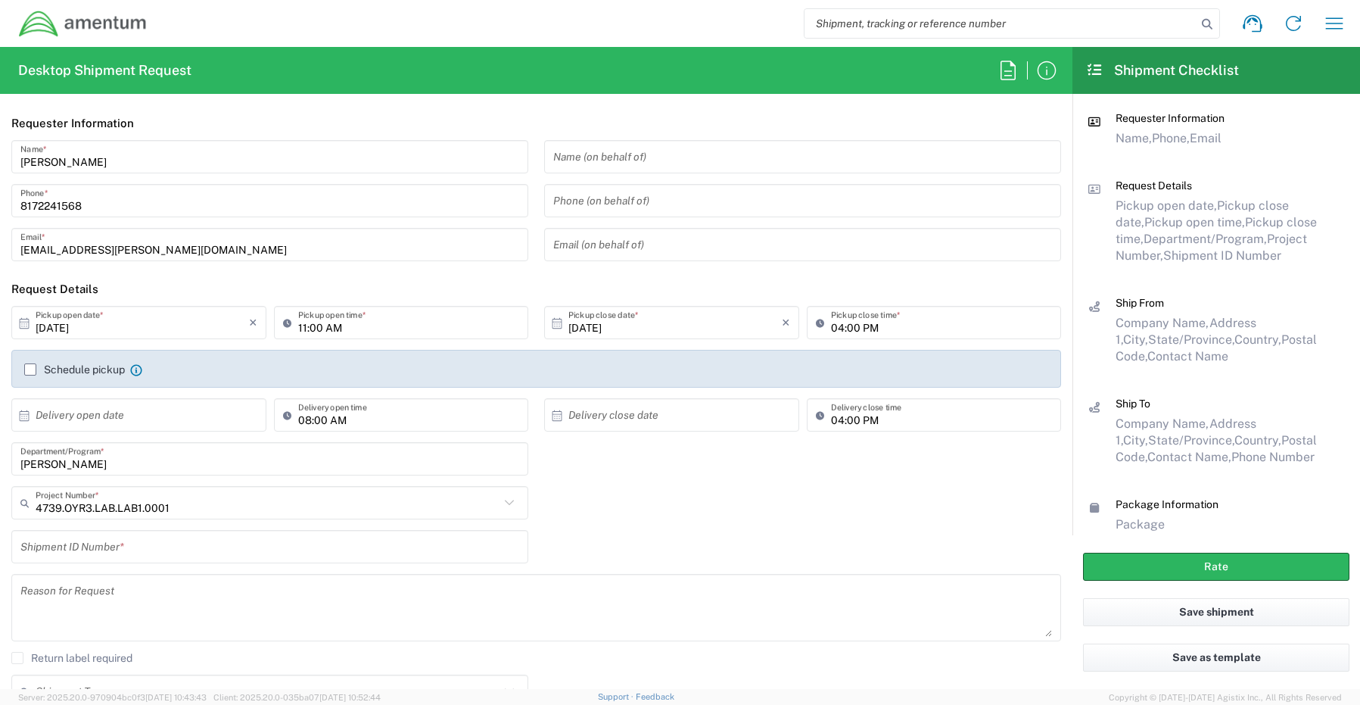
click at [70, 546] on input "text" at bounding box center [269, 547] width 499 height 26
paste input "RITM0244897 Kiara Michael"
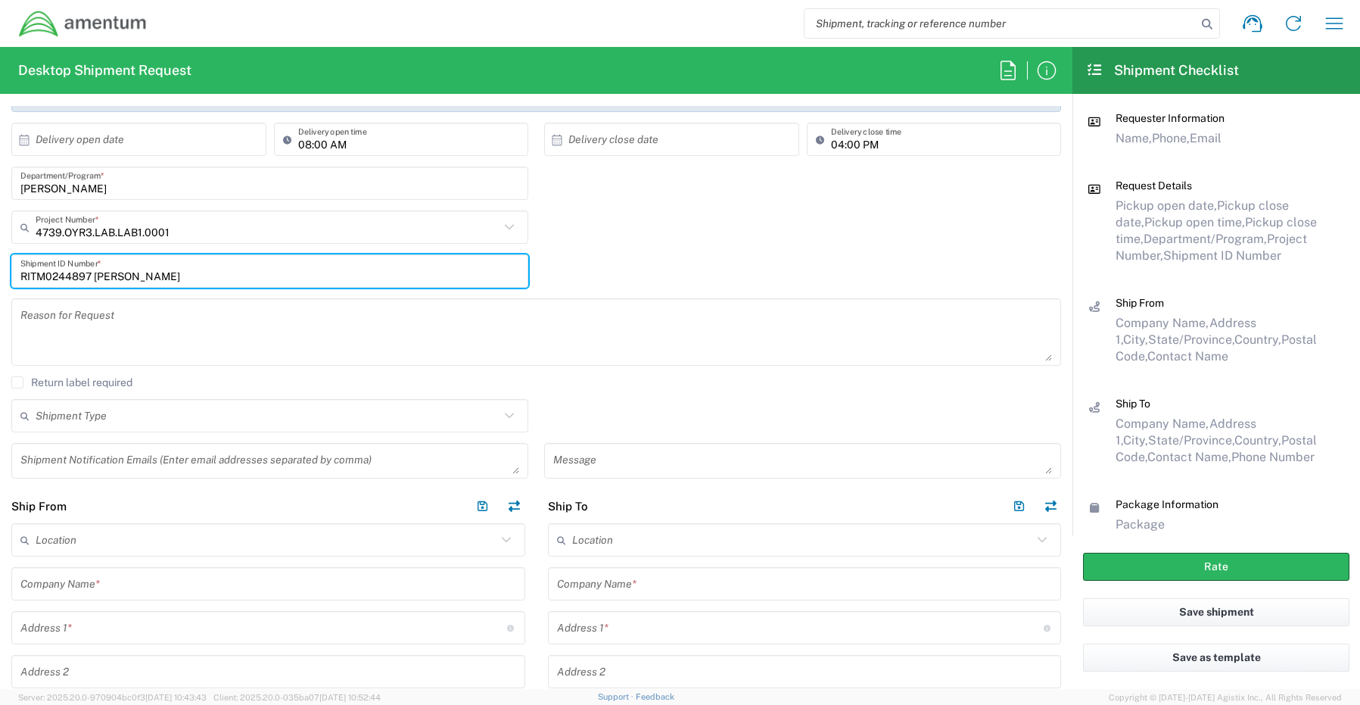
scroll to position [303, 0]
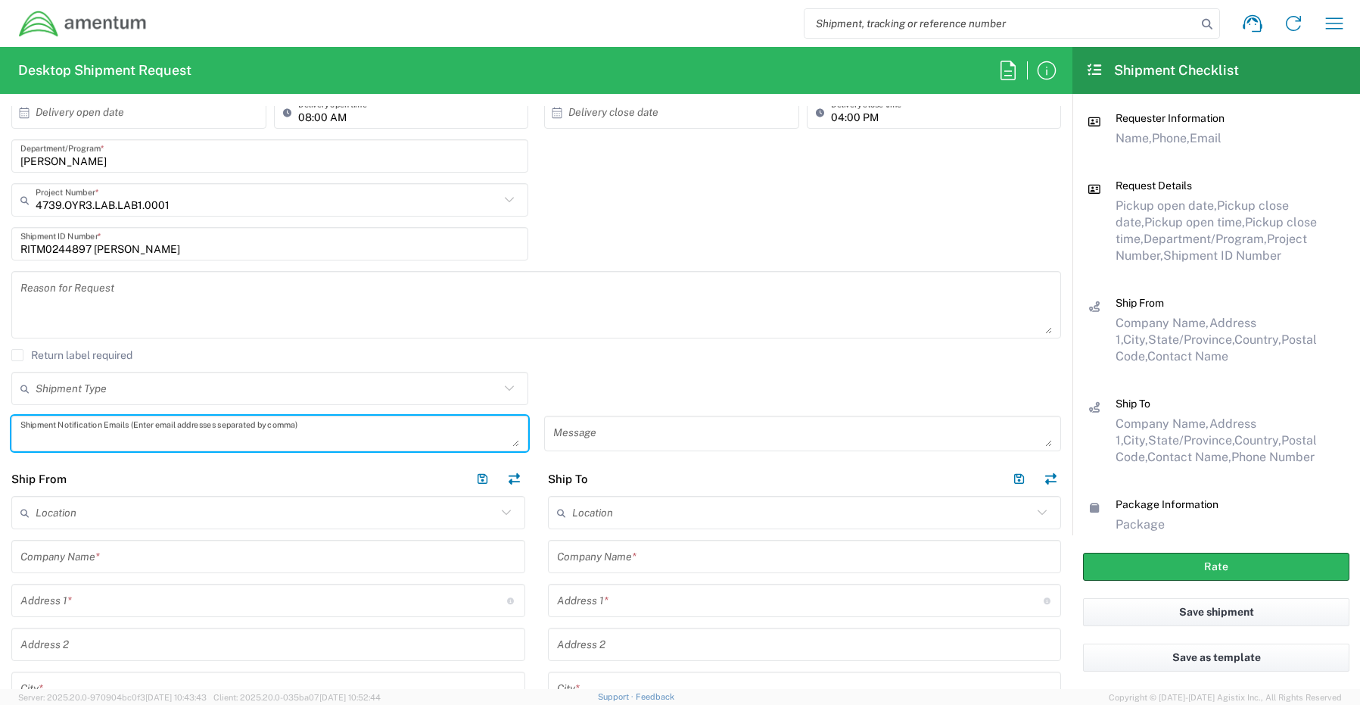
click at [39, 433] on textarea at bounding box center [269, 433] width 499 height 26
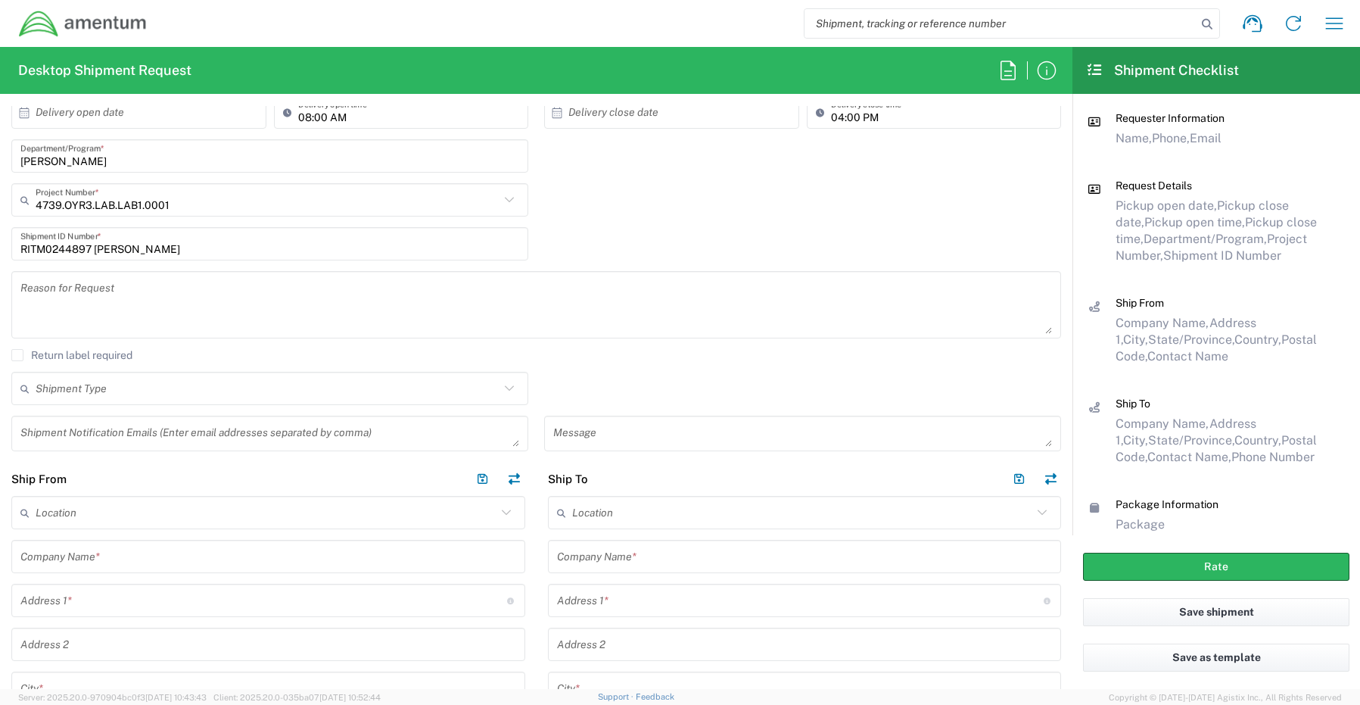
click at [89, 429] on textarea at bounding box center [269, 433] width 499 height 26
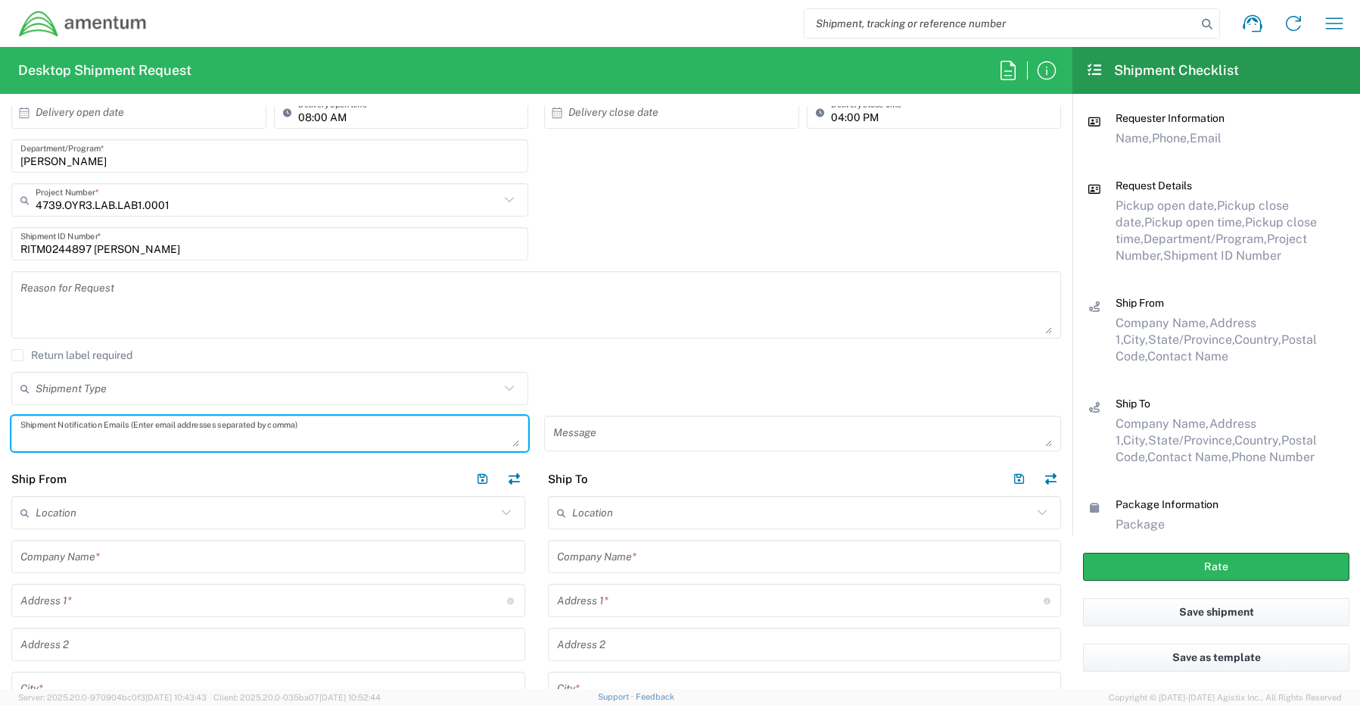
paste textarea "[PERSON_NAME][EMAIL_ADDRESS][PERSON_NAME][DOMAIN_NAME]"
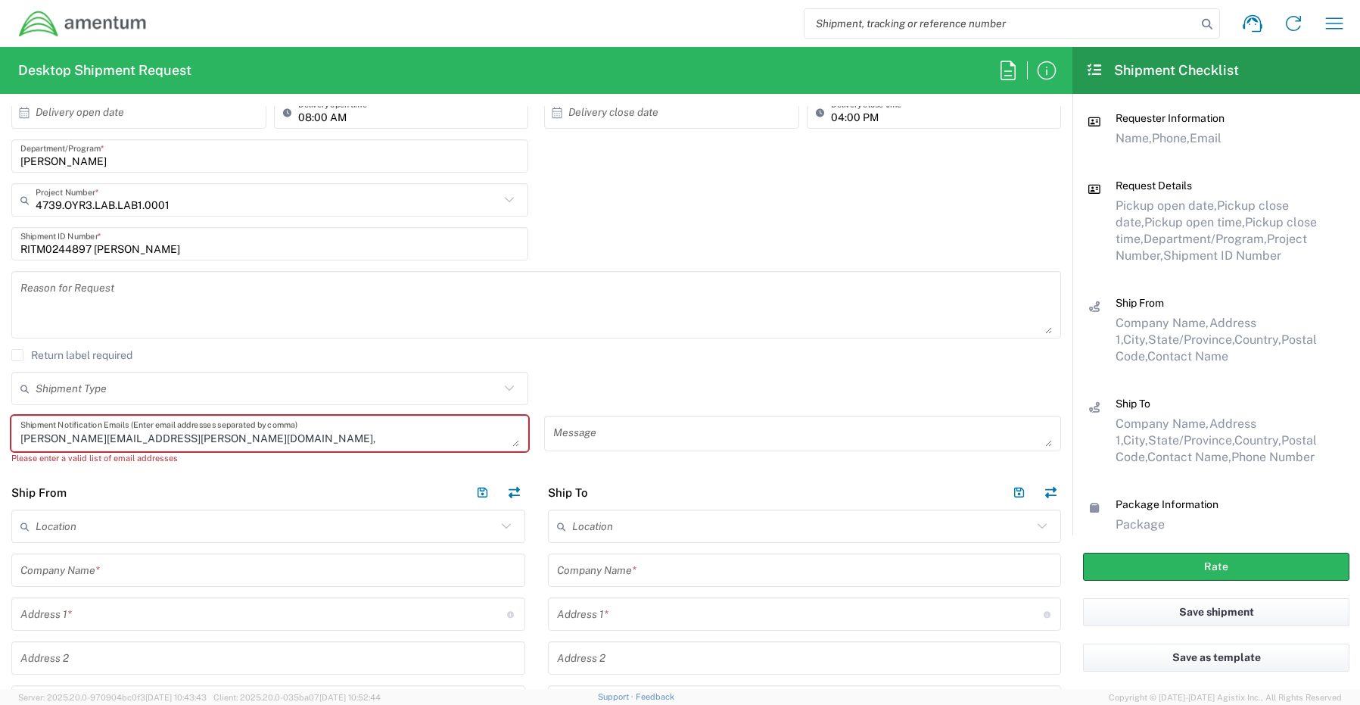
click at [216, 438] on textarea "Joshua.Sherwood@Amentum.com," at bounding box center [269, 433] width 499 height 26
paste textarea "Malivahn.Low@amentum.com"
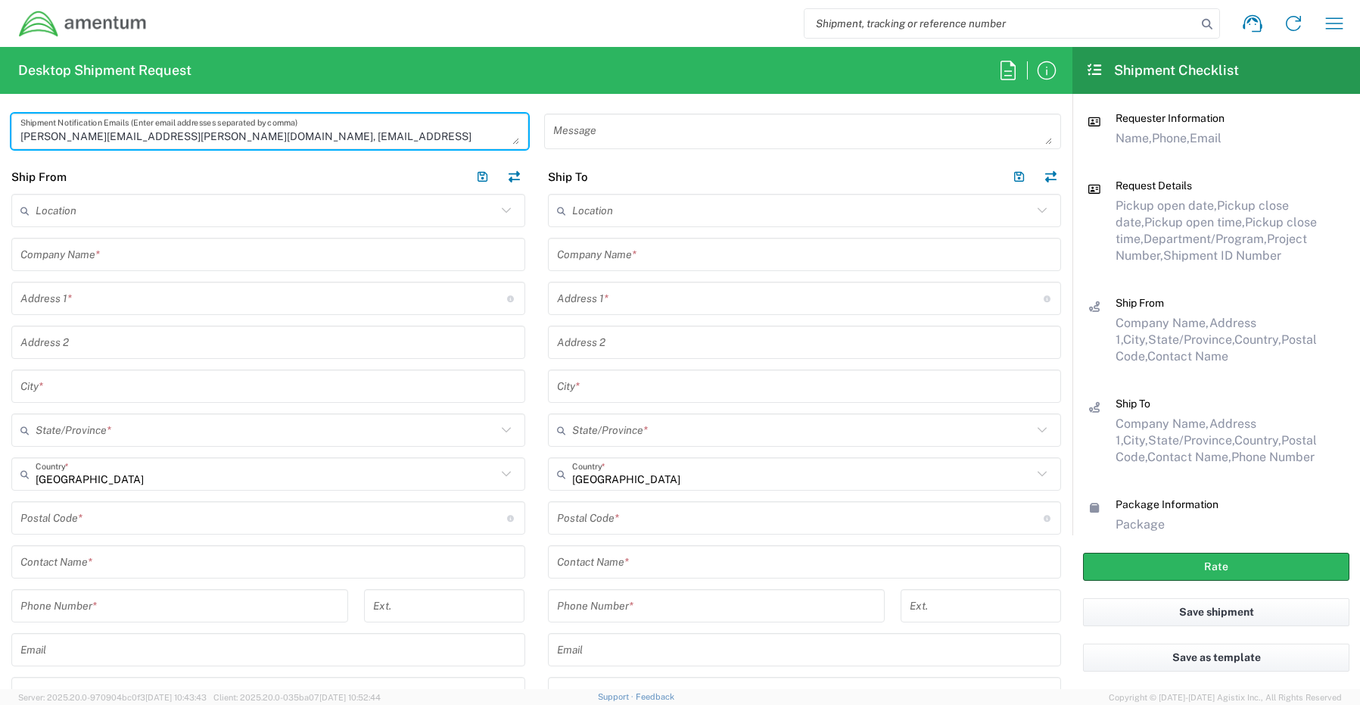
scroll to position [606, 0]
click at [81, 557] on input "text" at bounding box center [268, 561] width 496 height 26
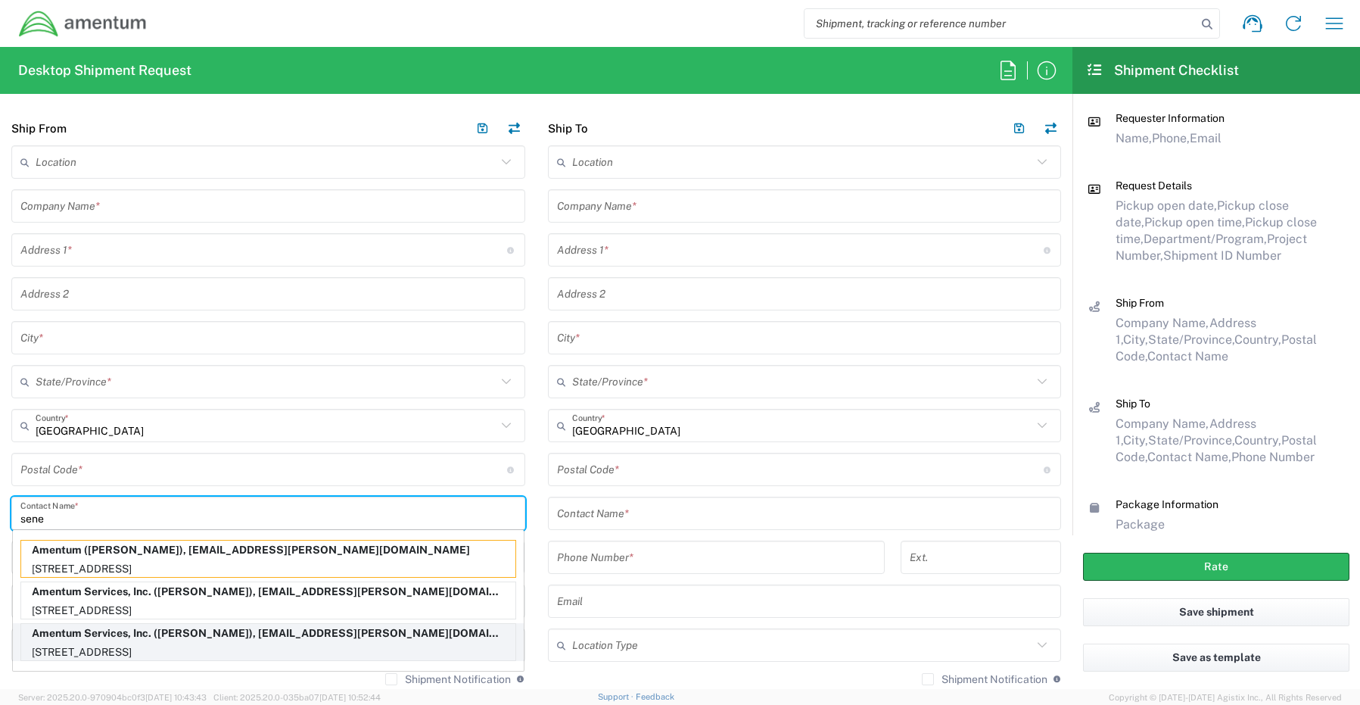
scroll to position [681, 0]
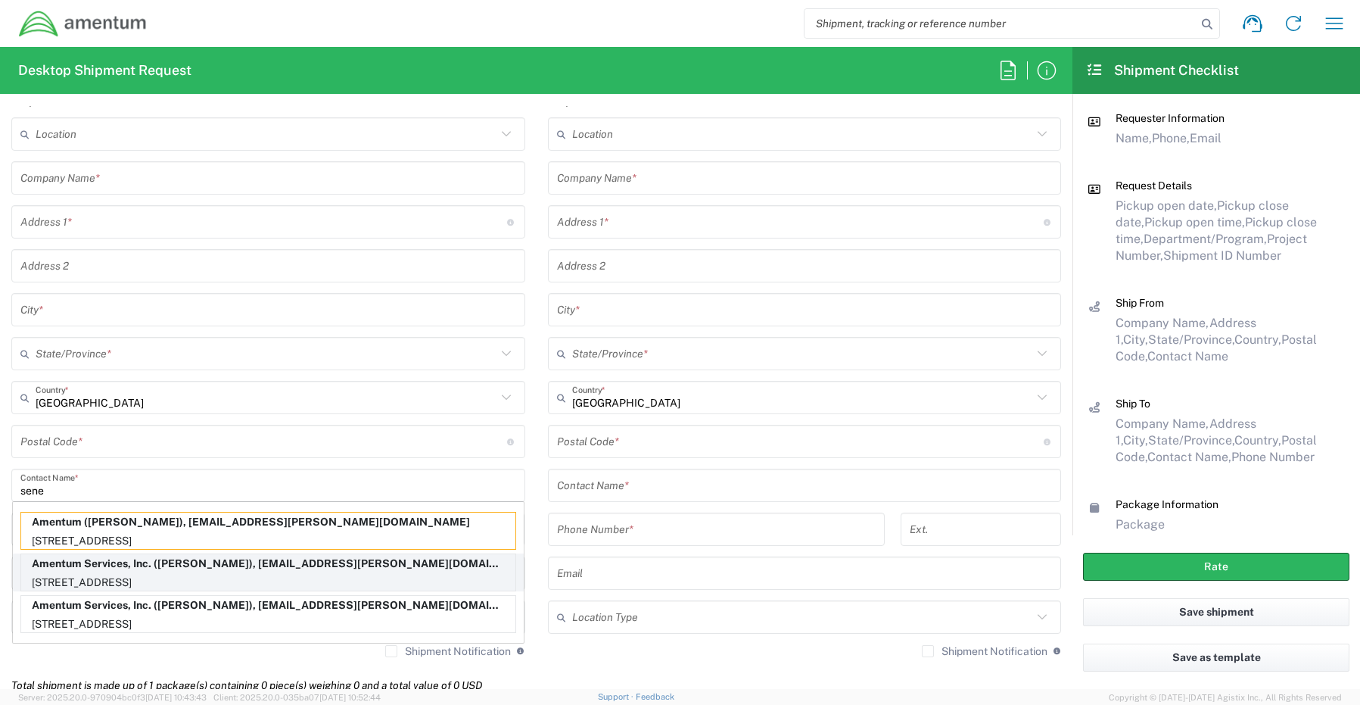
click at [118, 578] on p "13500 Heritage Parkway, mail room, Fort Worth, TX, 76177, US" at bounding box center [268, 582] width 494 height 19
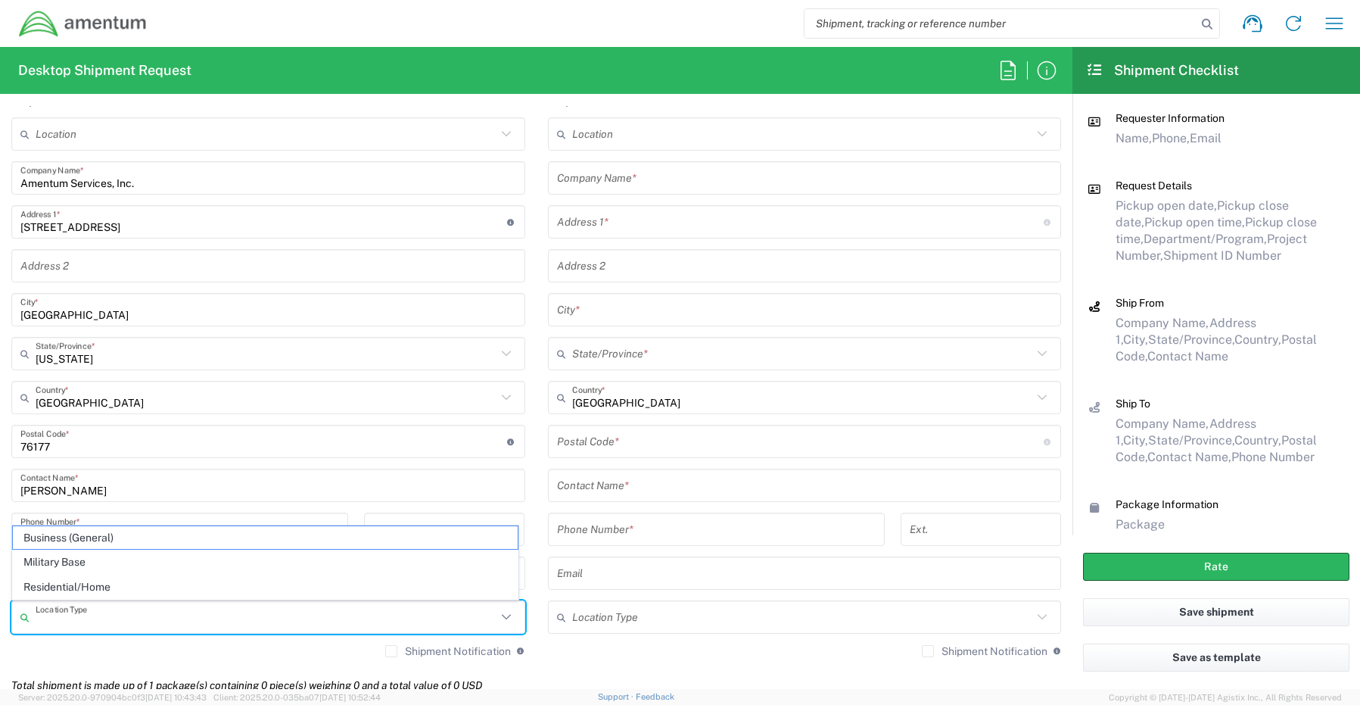
click at [83, 619] on input "text" at bounding box center [266, 617] width 461 height 26
click at [83, 542] on span "Business (General)" at bounding box center [265, 537] width 505 height 23
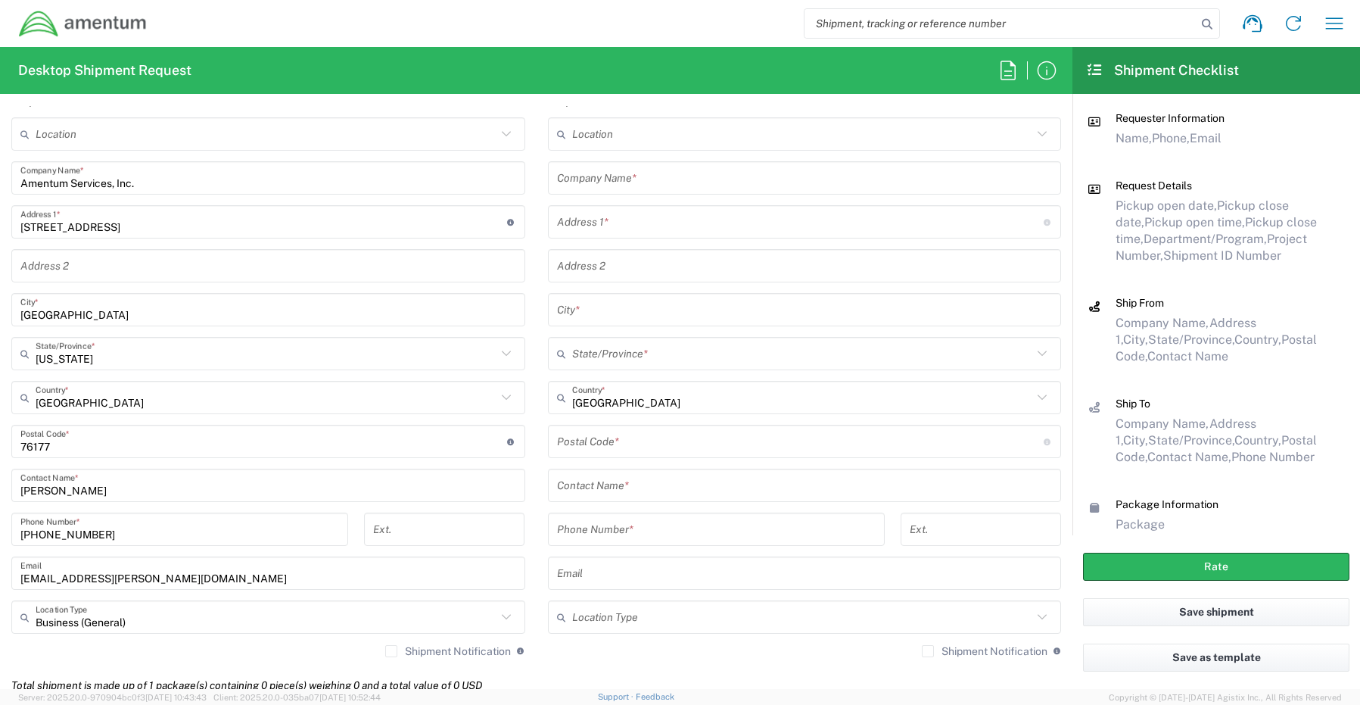
click at [385, 652] on label "Shipment Notification" at bounding box center [448, 651] width 126 height 12
click at [391, 651] on input "Shipment Notification" at bounding box center [391, 651] width 0 height 0
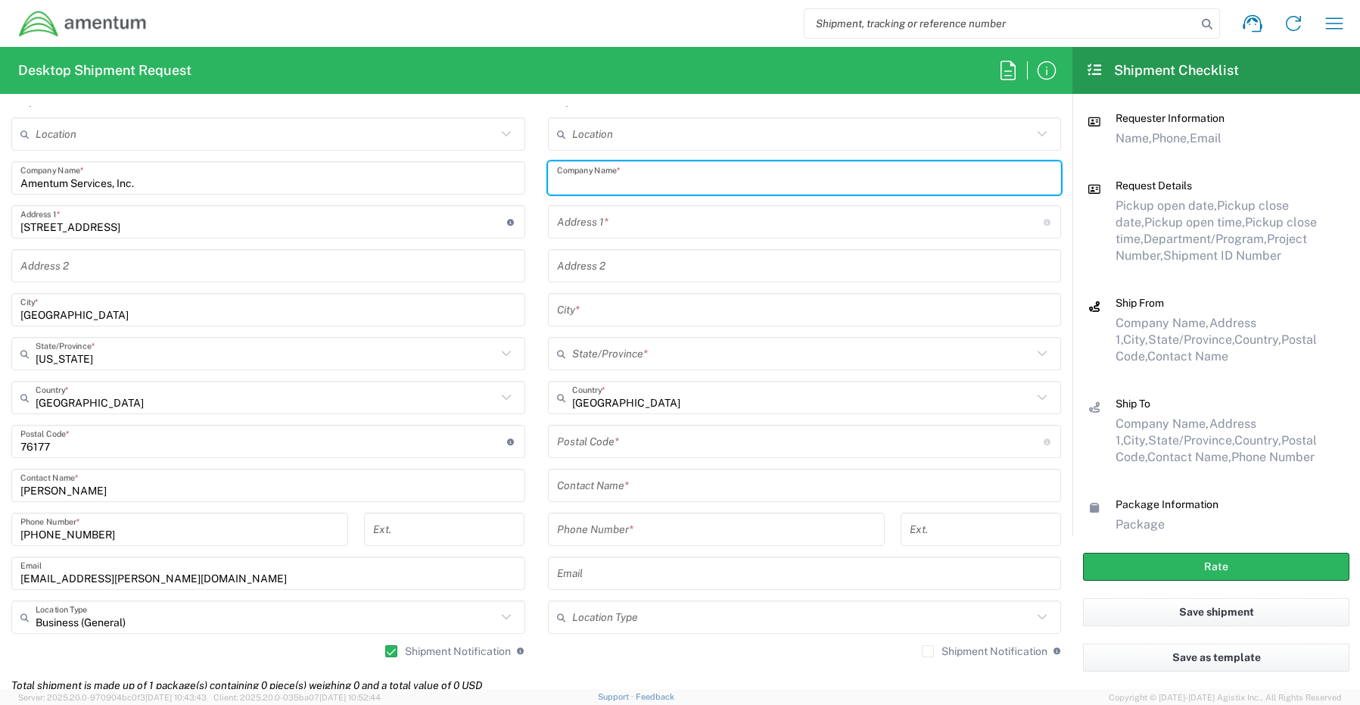
click at [691, 183] on input "text" at bounding box center [805, 178] width 496 height 26
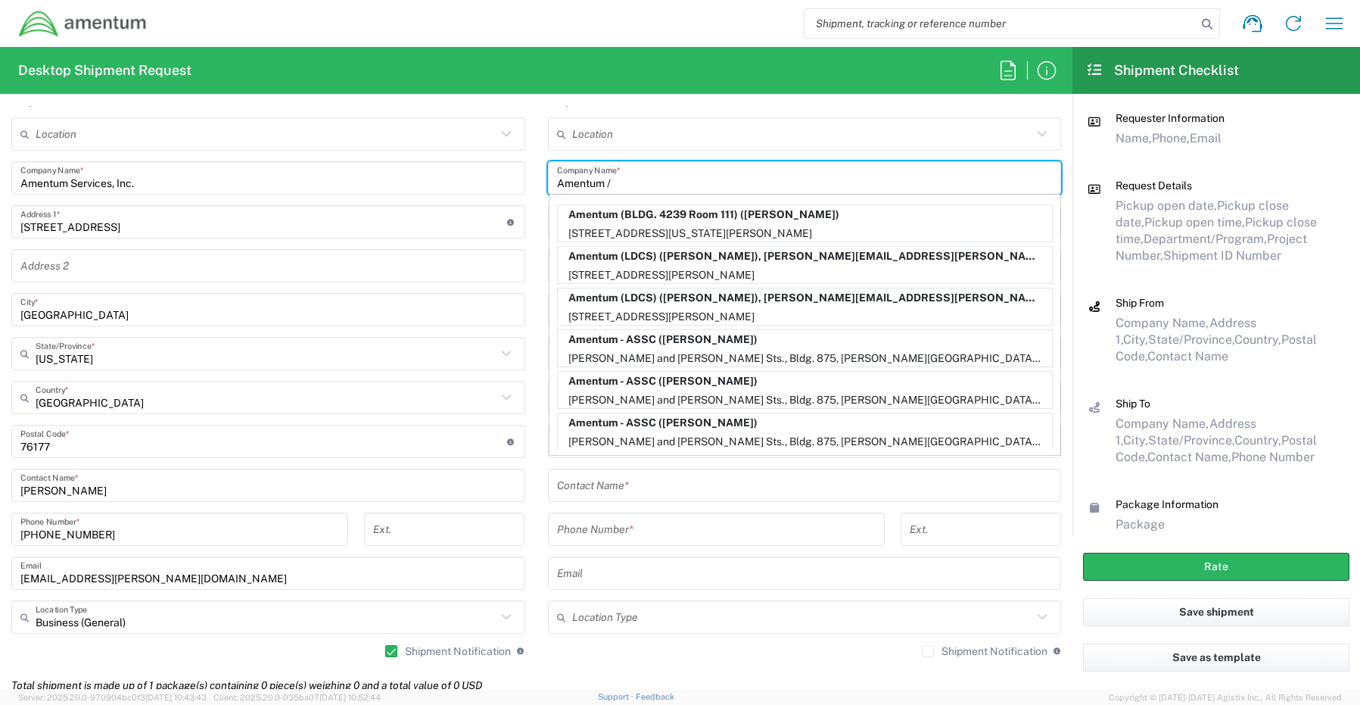
paste input "Kiara Michael"
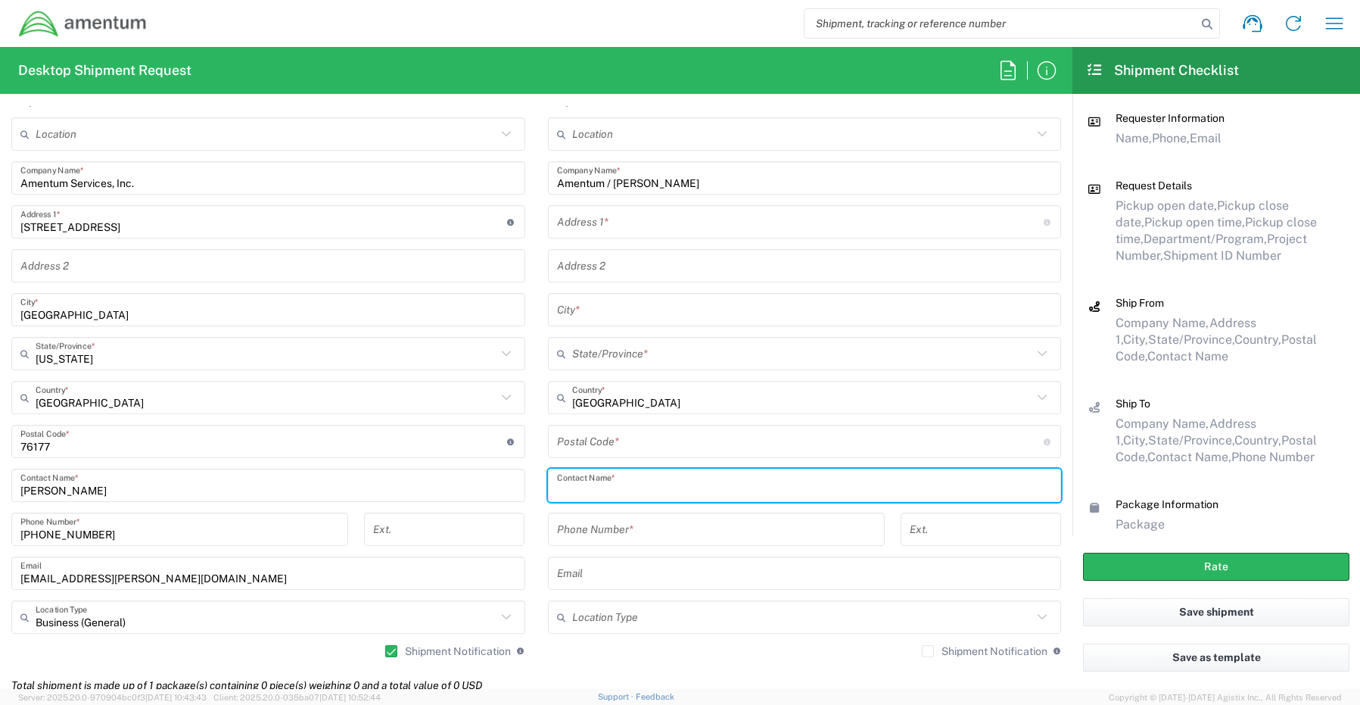
click at [625, 493] on input "text" at bounding box center [805, 485] width 496 height 26
paste input "Kiara Michael"
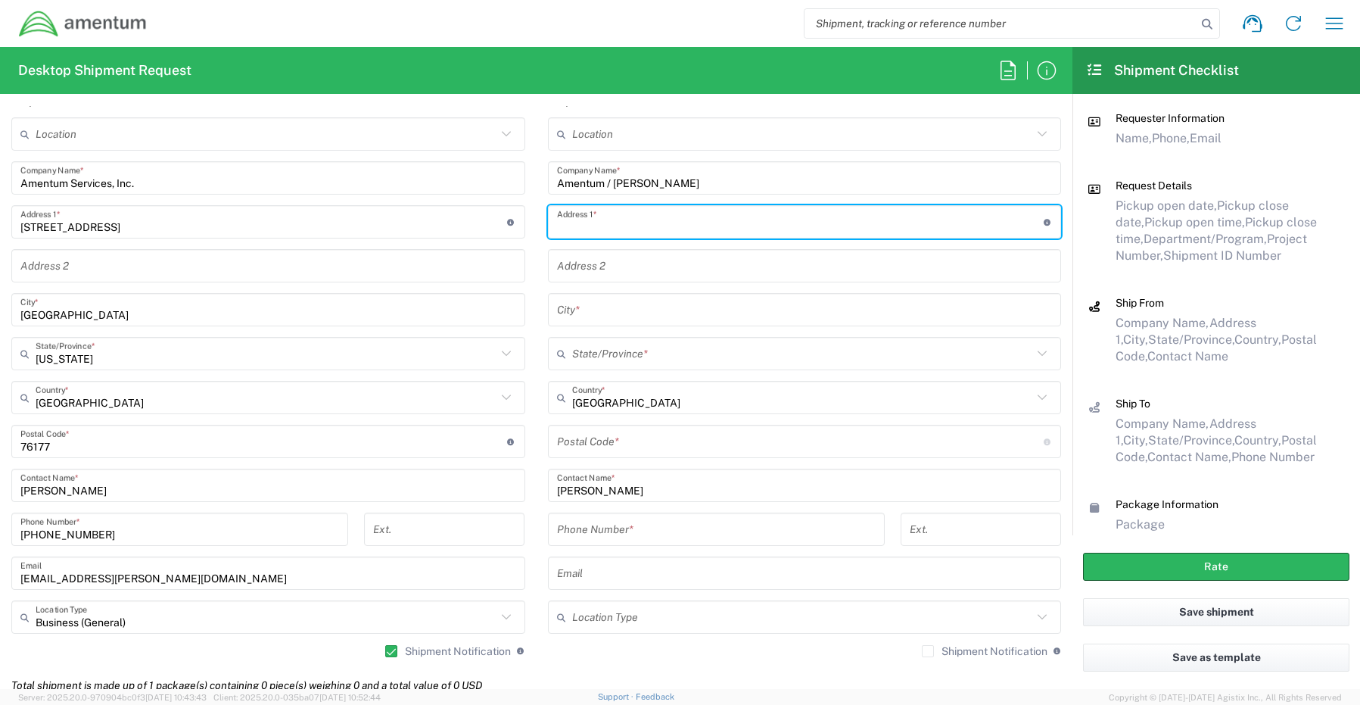
click at [622, 222] on input "text" at bounding box center [800, 222] width 487 height 26
paste input "10636 ALISON DR,"
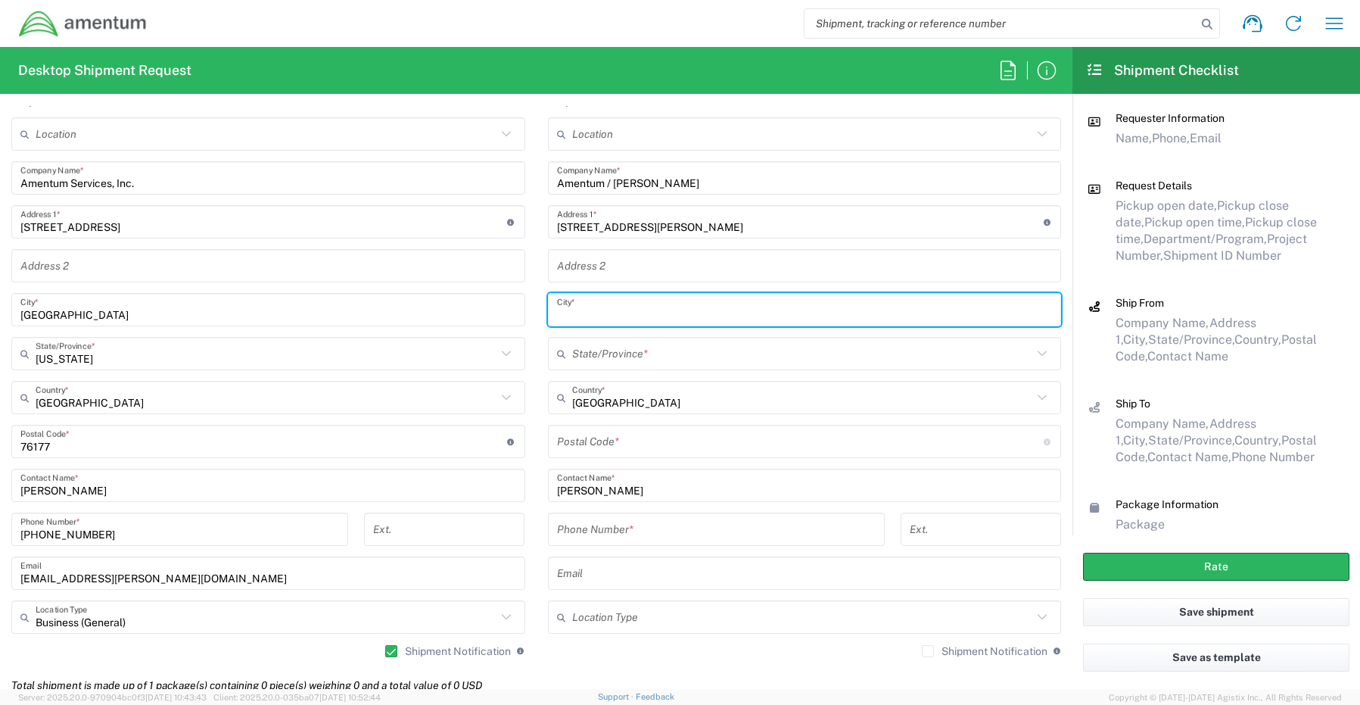
click at [612, 310] on input "text" at bounding box center [805, 310] width 496 height 26
paste input "Burke,"
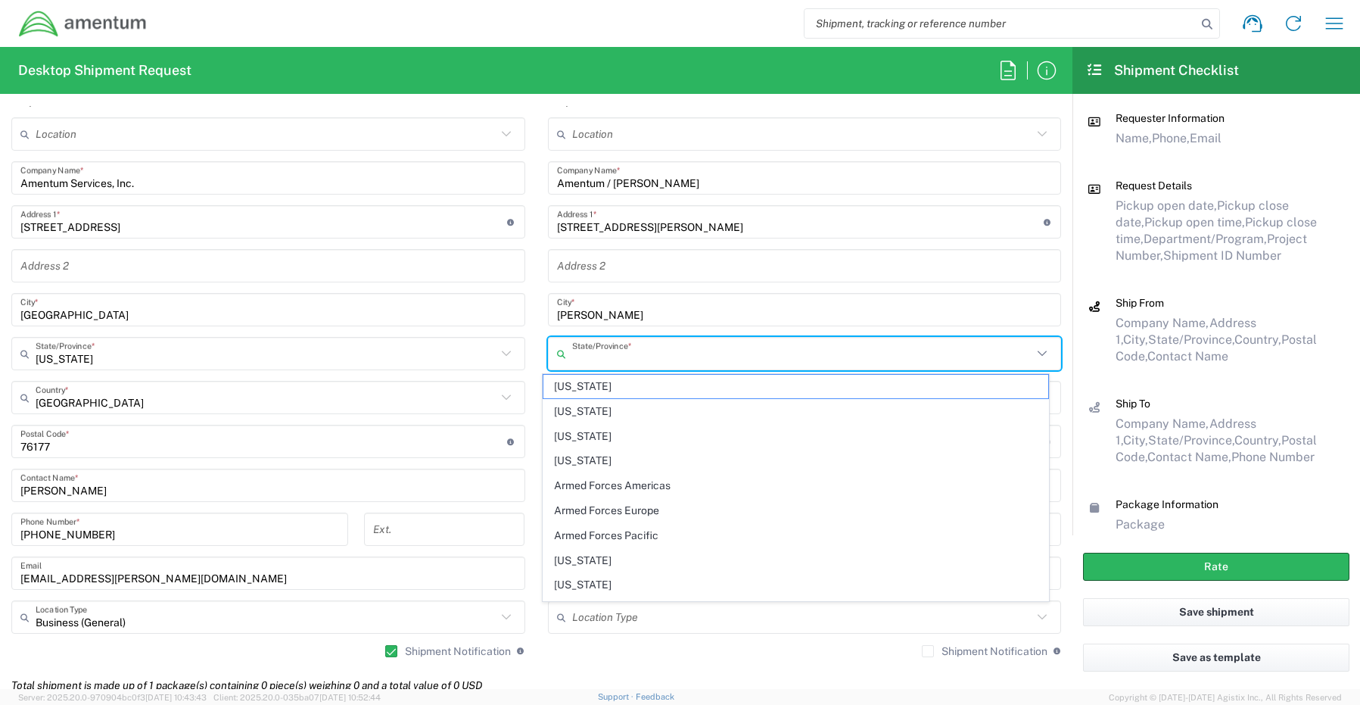
click at [667, 353] on input "text" at bounding box center [802, 354] width 461 height 26
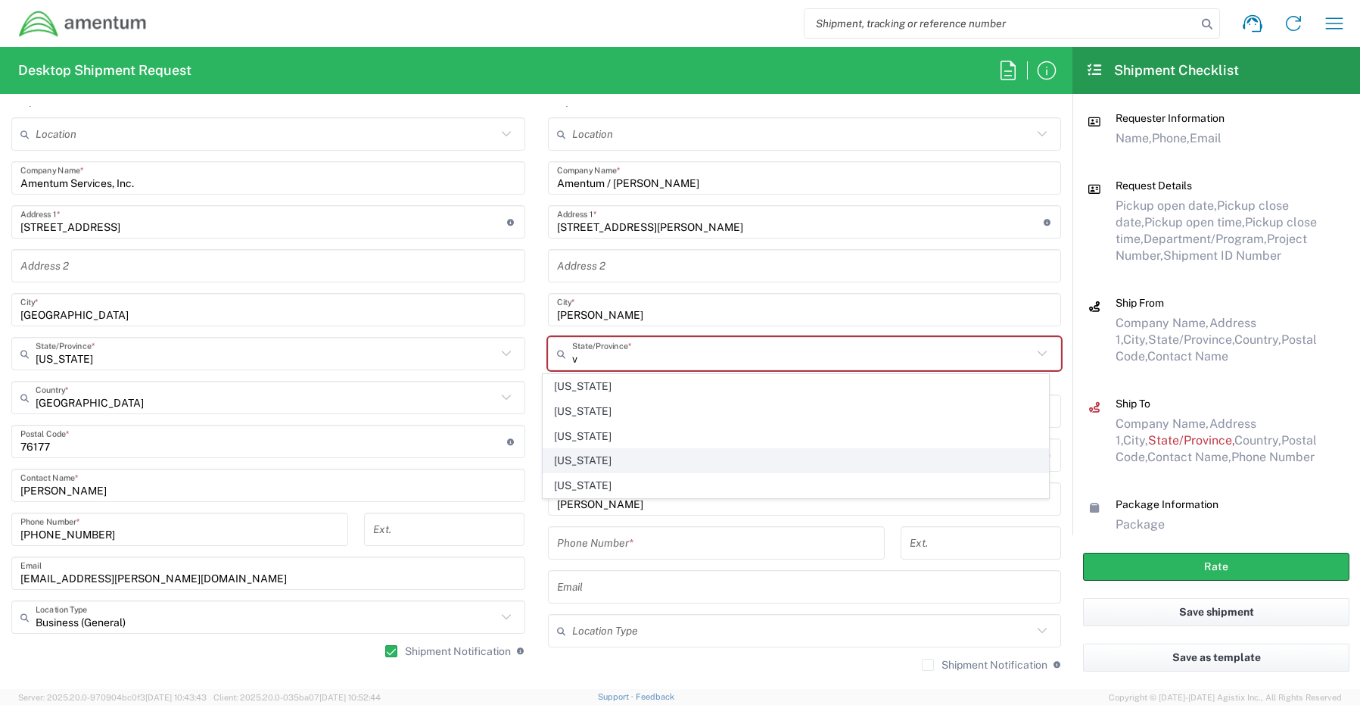
click at [580, 460] on span "[US_STATE]" at bounding box center [796, 460] width 505 height 23
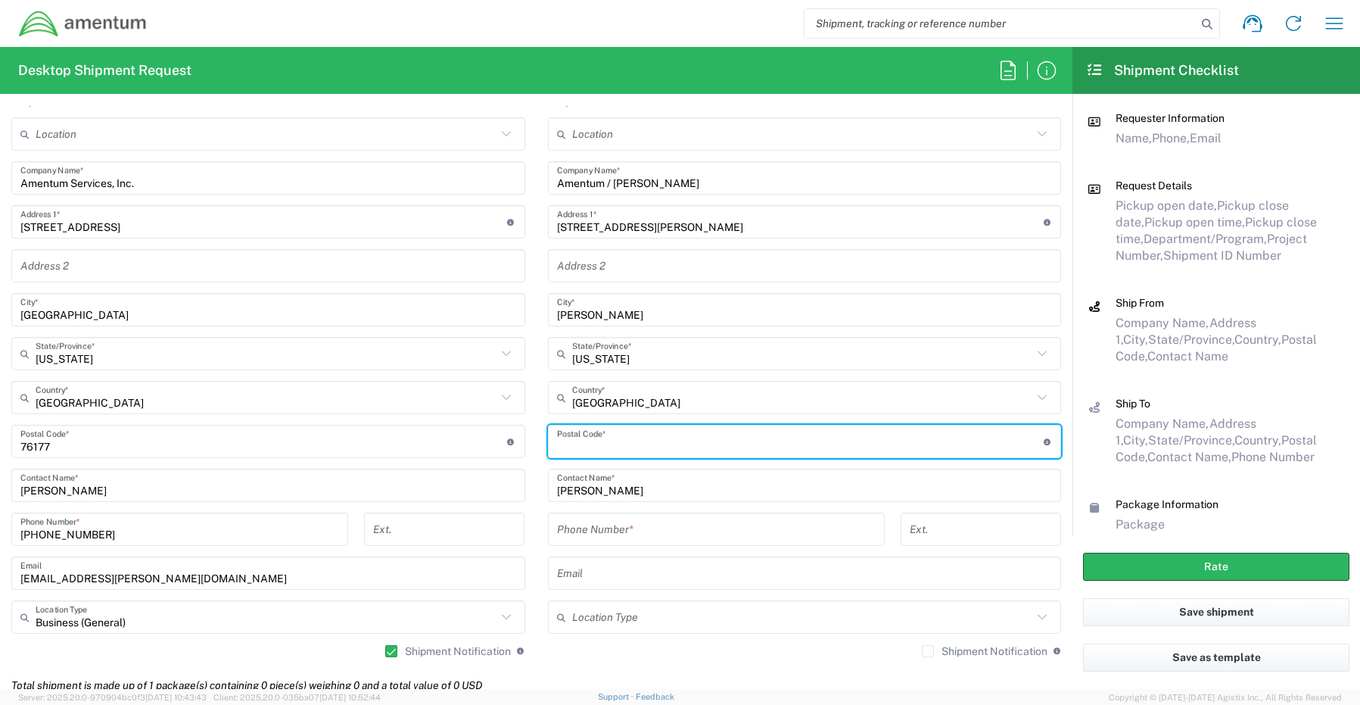
click at [588, 447] on input "undefined" at bounding box center [800, 442] width 487 height 26
paste input "22015"
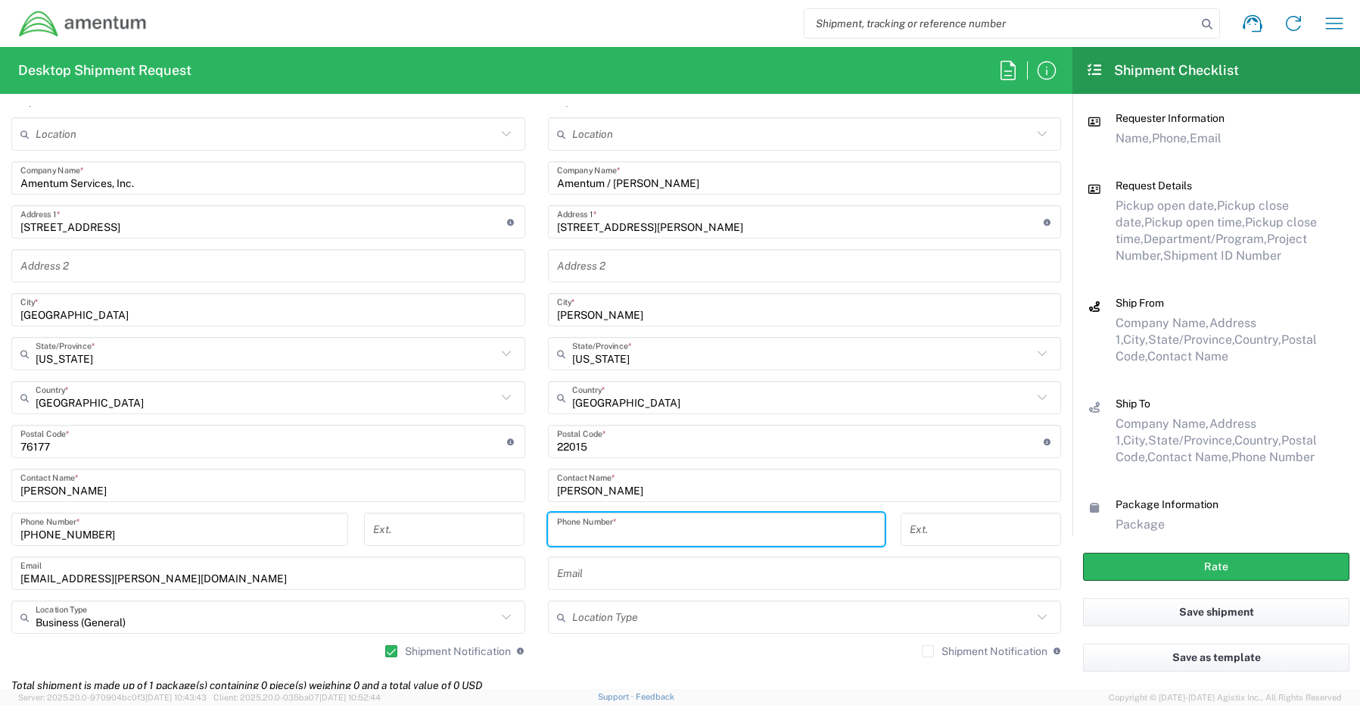
click at [603, 521] on input "tel" at bounding box center [716, 529] width 319 height 26
paste input "717-575-4681"
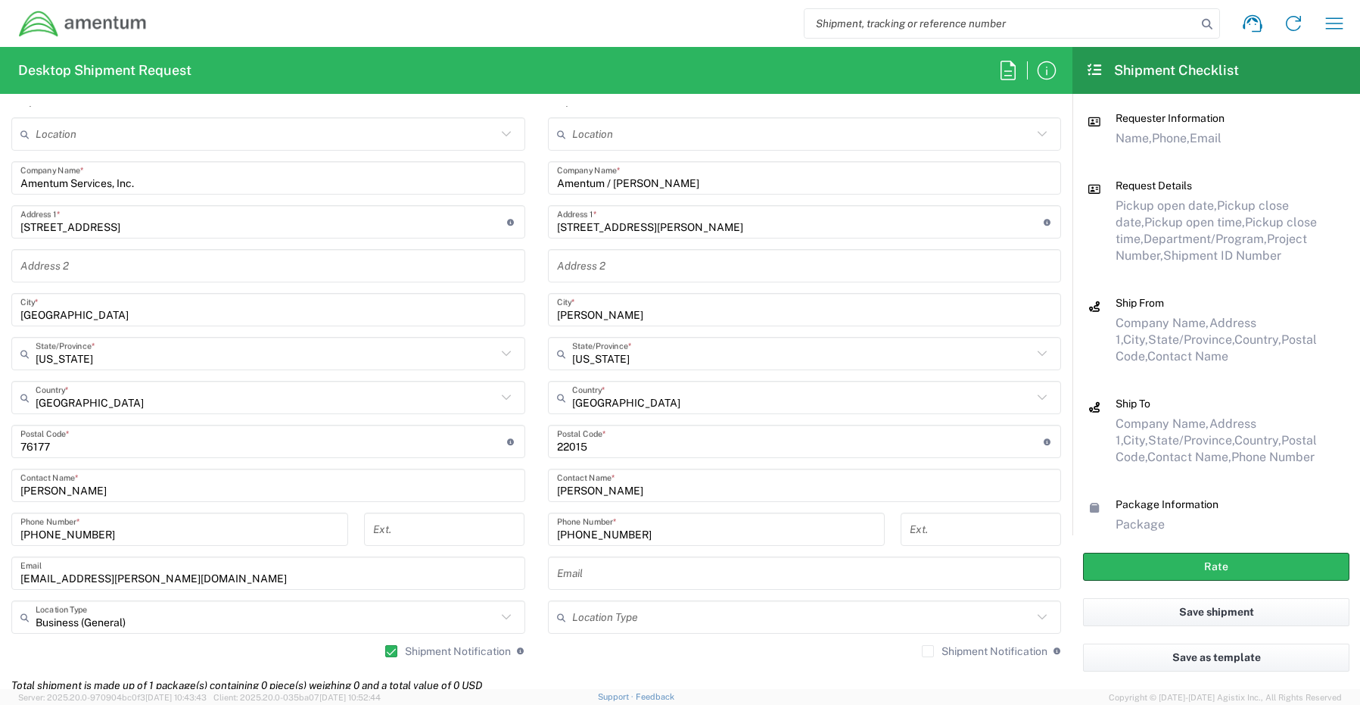
click at [572, 569] on input "text" at bounding box center [805, 573] width 496 height 26
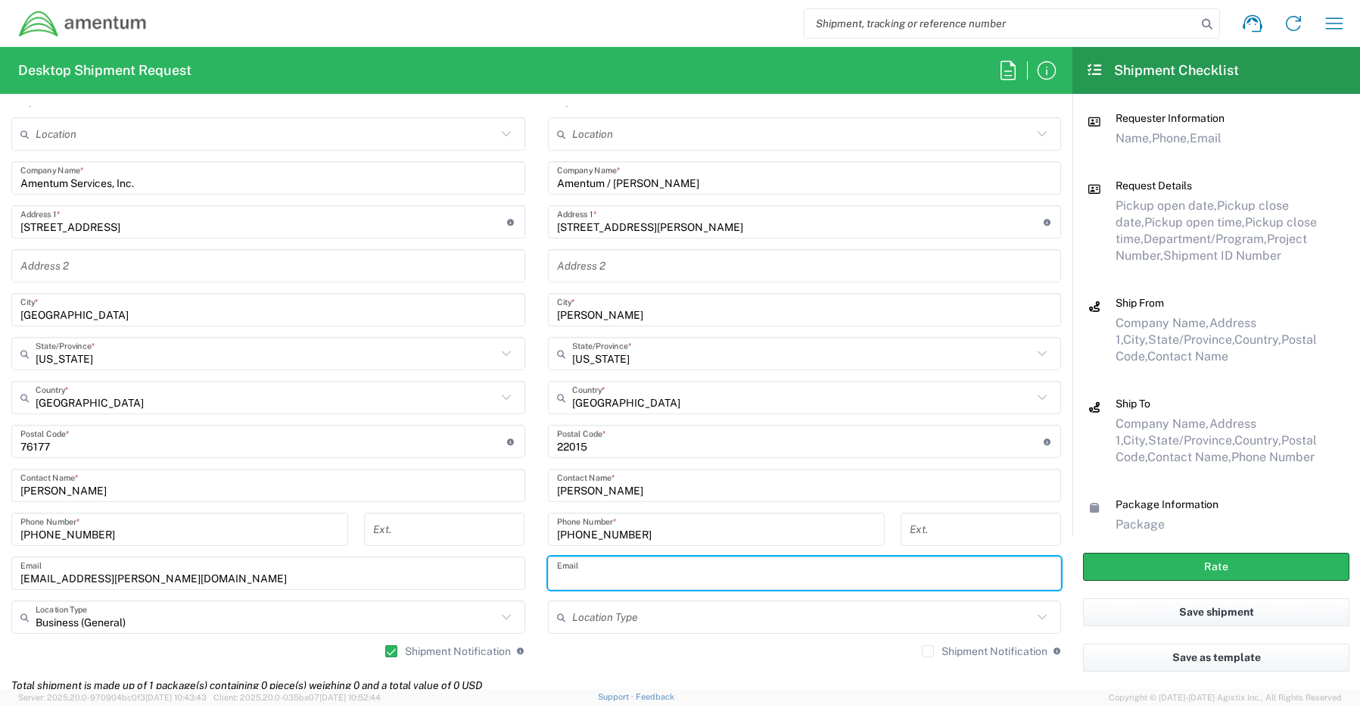
paste input "kiara.michael@amentum.com"
click at [922, 654] on label "Shipment Notification" at bounding box center [985, 651] width 126 height 12
click at [928, 651] on input "Shipment Notification" at bounding box center [928, 651] width 0 height 0
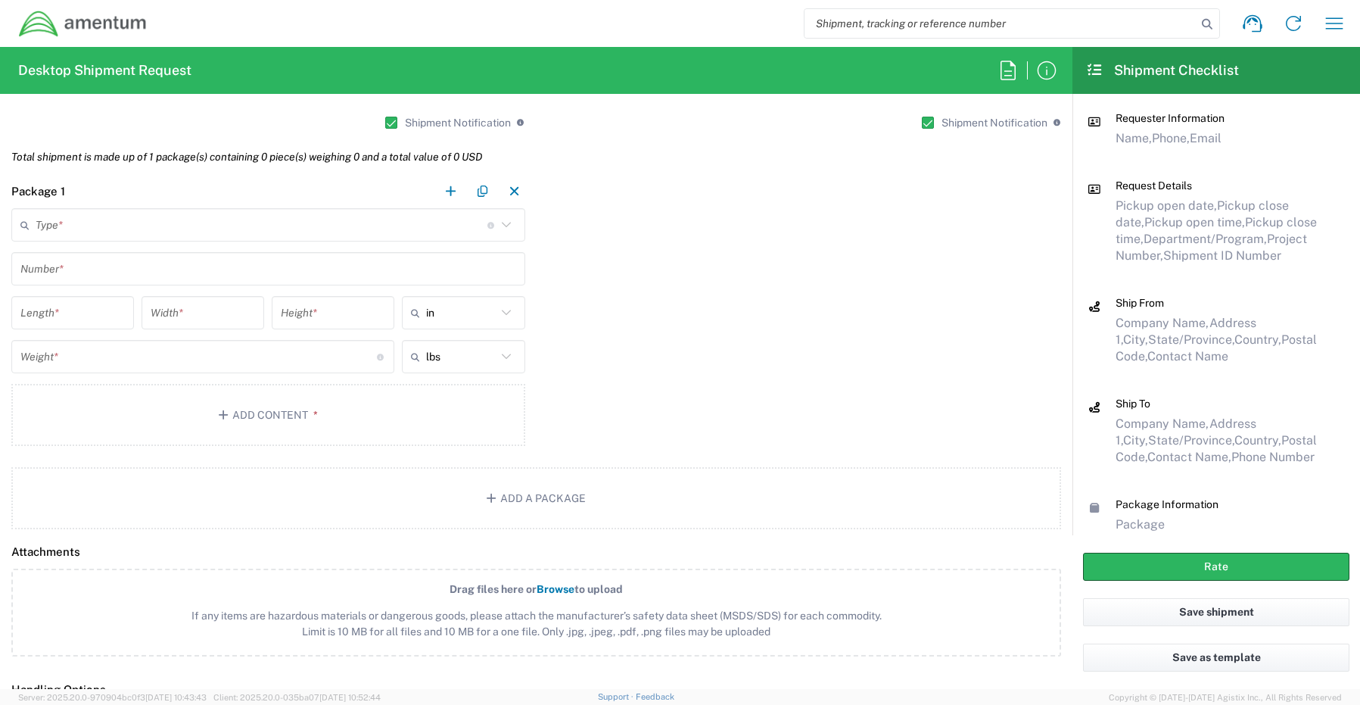
scroll to position [1211, 0]
click at [81, 226] on input "text" at bounding box center [262, 223] width 452 height 26
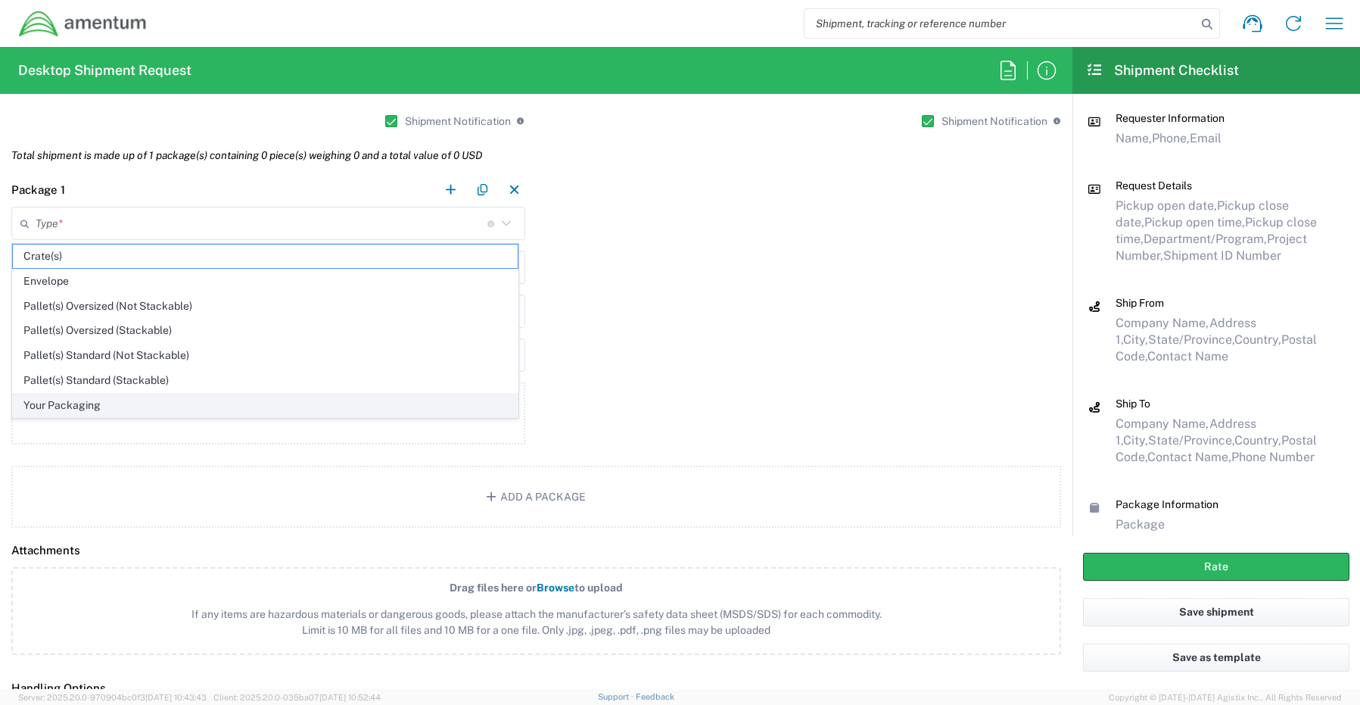
click at [74, 406] on span "Your Packaging" at bounding box center [265, 405] width 505 height 23
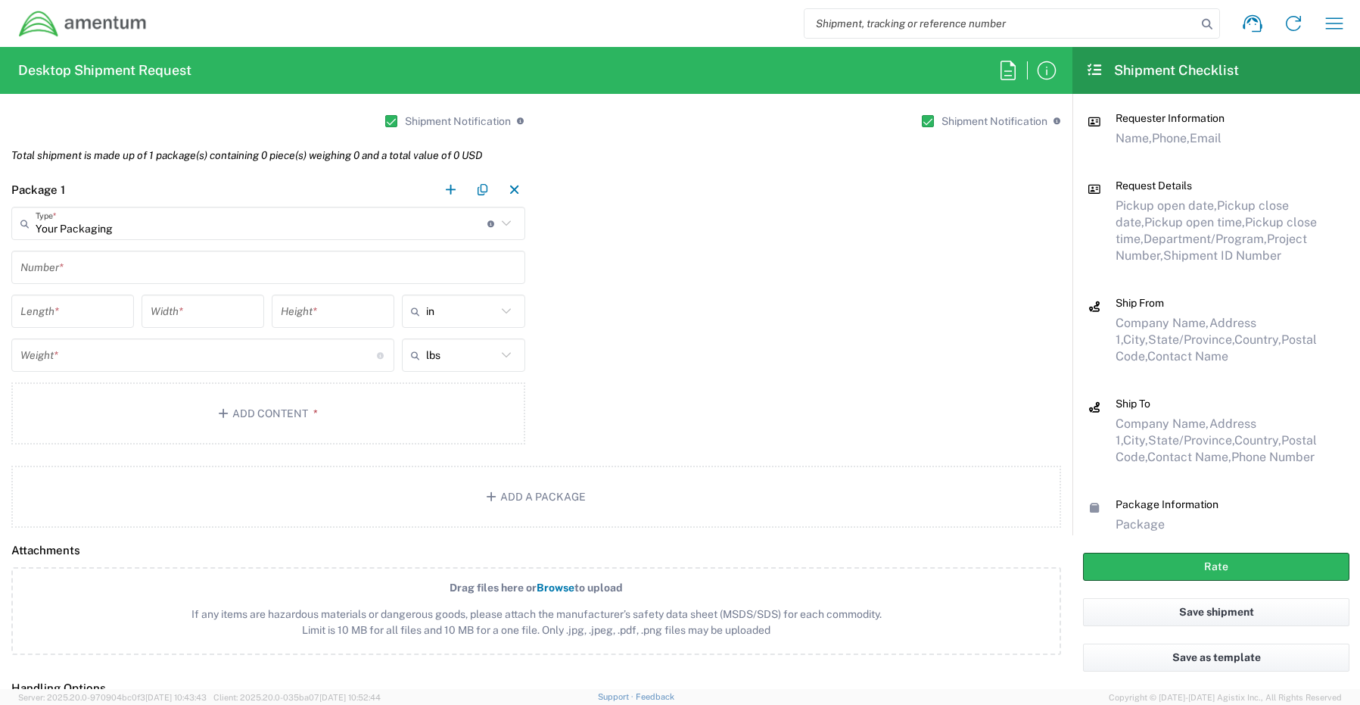
click at [81, 269] on input "text" at bounding box center [268, 267] width 496 height 26
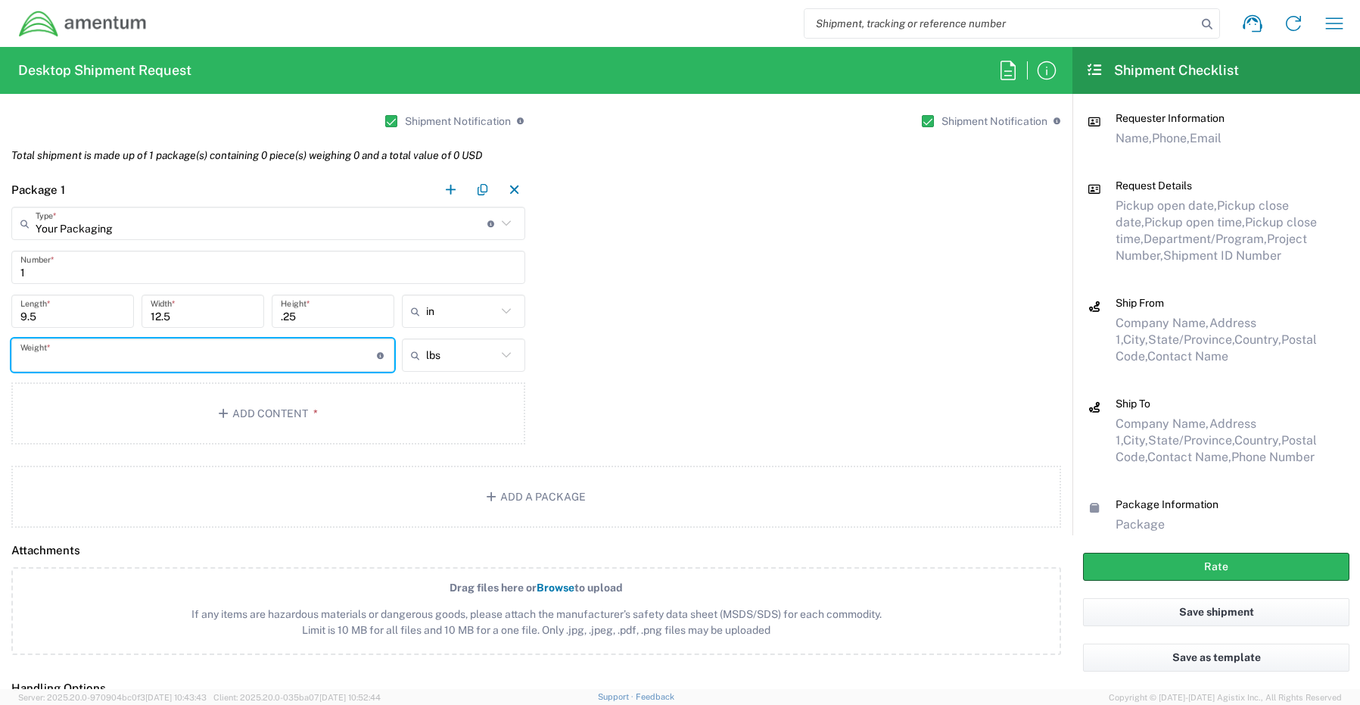
click at [48, 366] on input "number" at bounding box center [198, 355] width 357 height 26
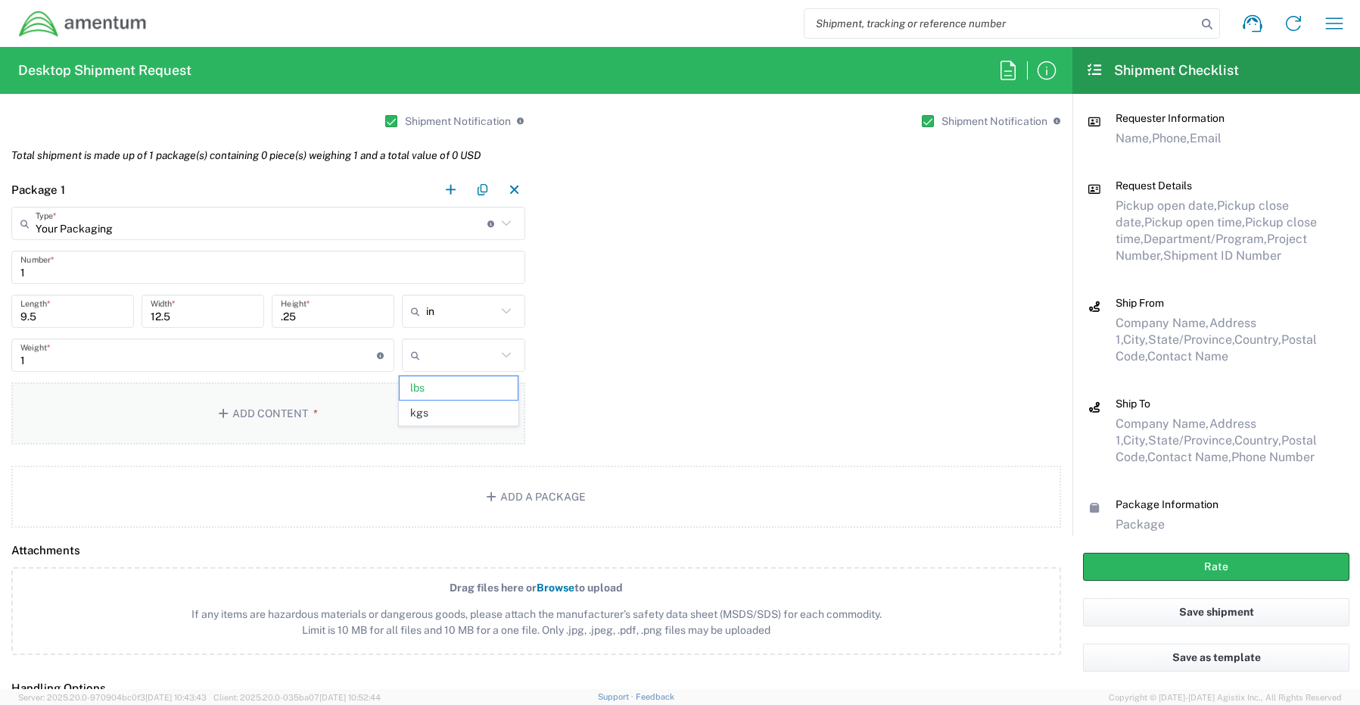
click at [248, 416] on button "Add Content *" at bounding box center [268, 413] width 514 height 62
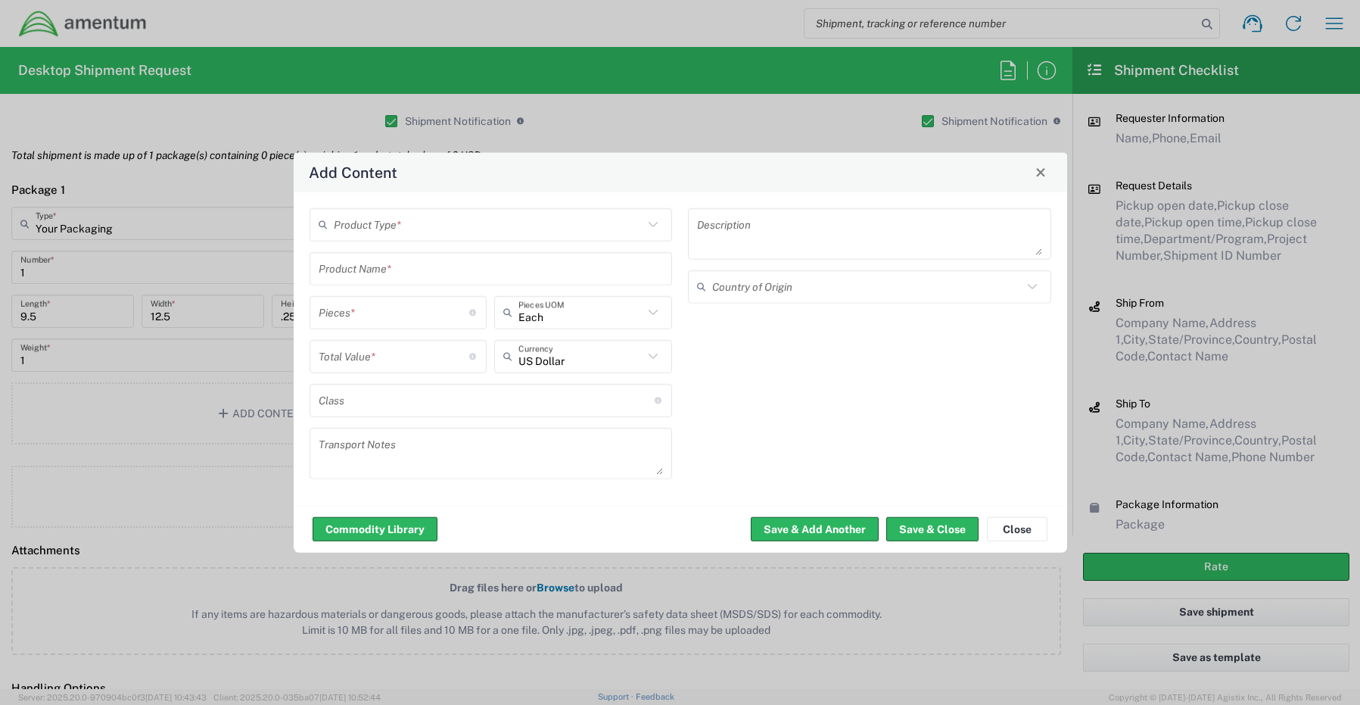
click at [388, 236] on input "text" at bounding box center [489, 224] width 310 height 26
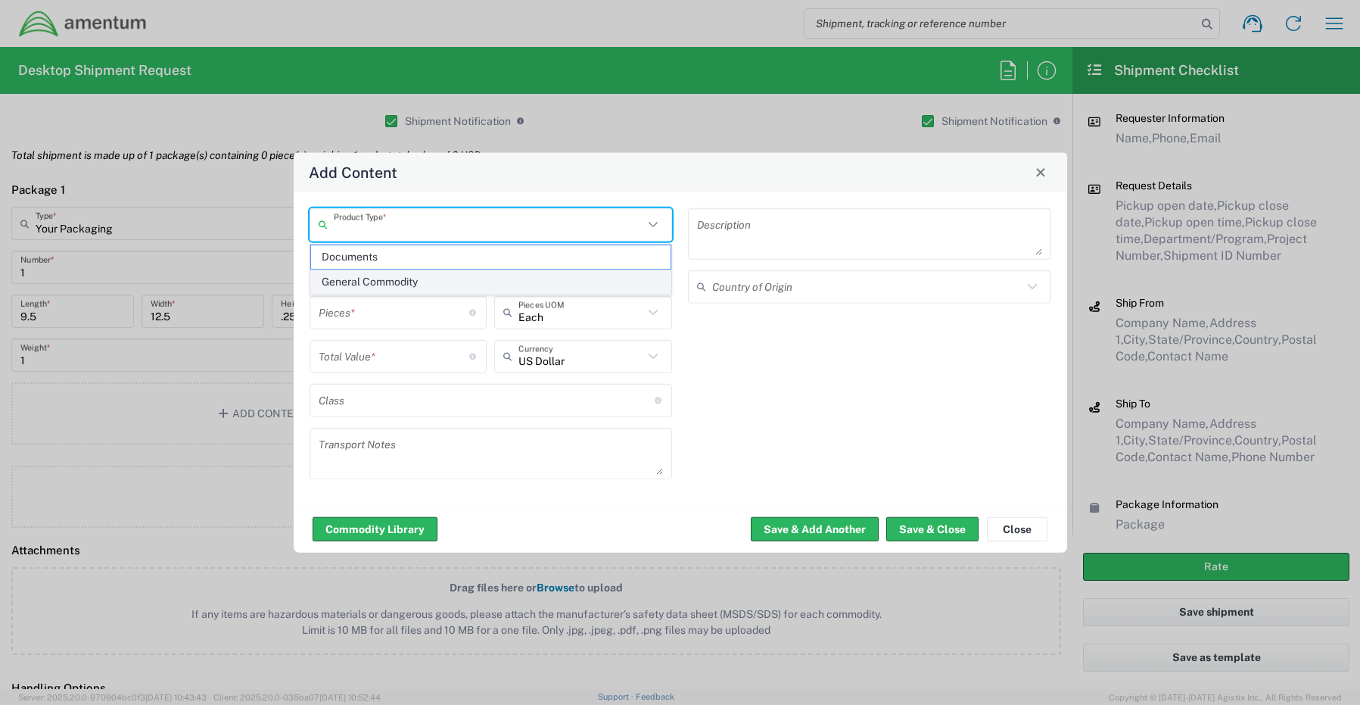
click at [390, 282] on span "General Commodity" at bounding box center [491, 281] width 360 height 23
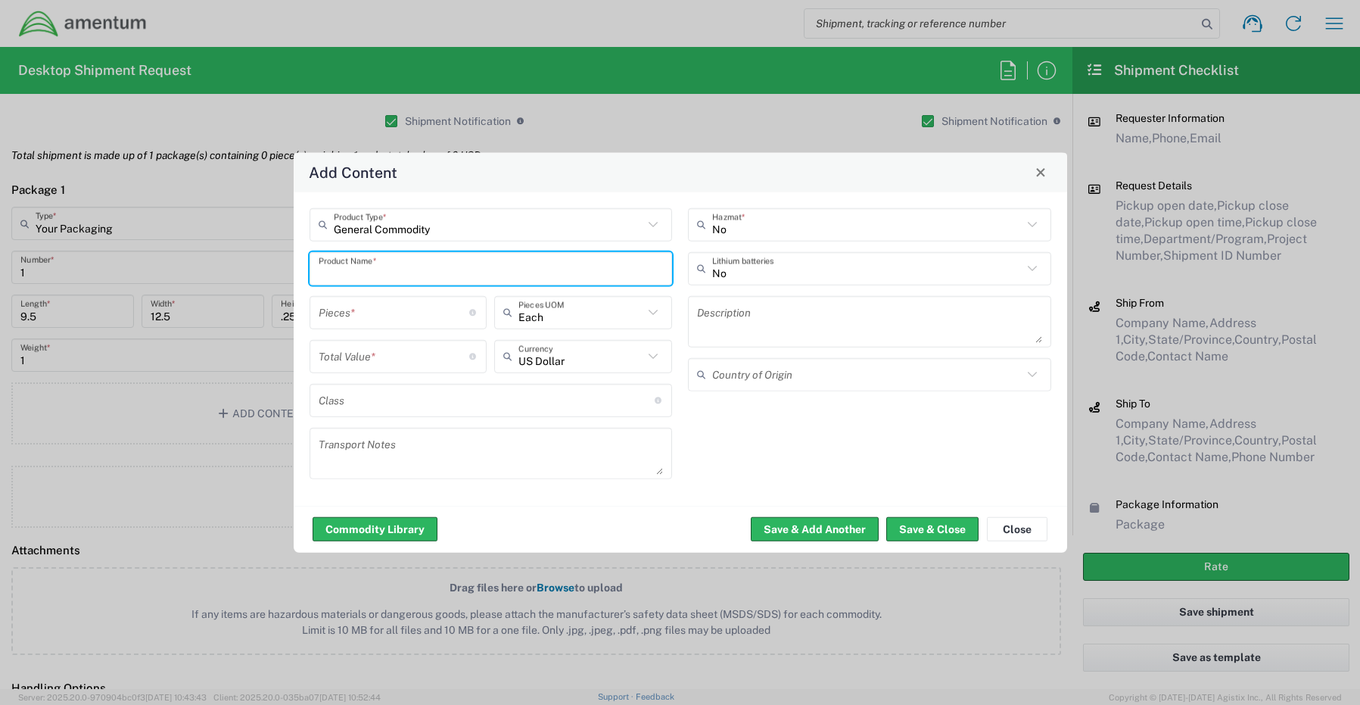
click at [356, 260] on input "text" at bounding box center [491, 268] width 345 height 26
paste input "102601253324"
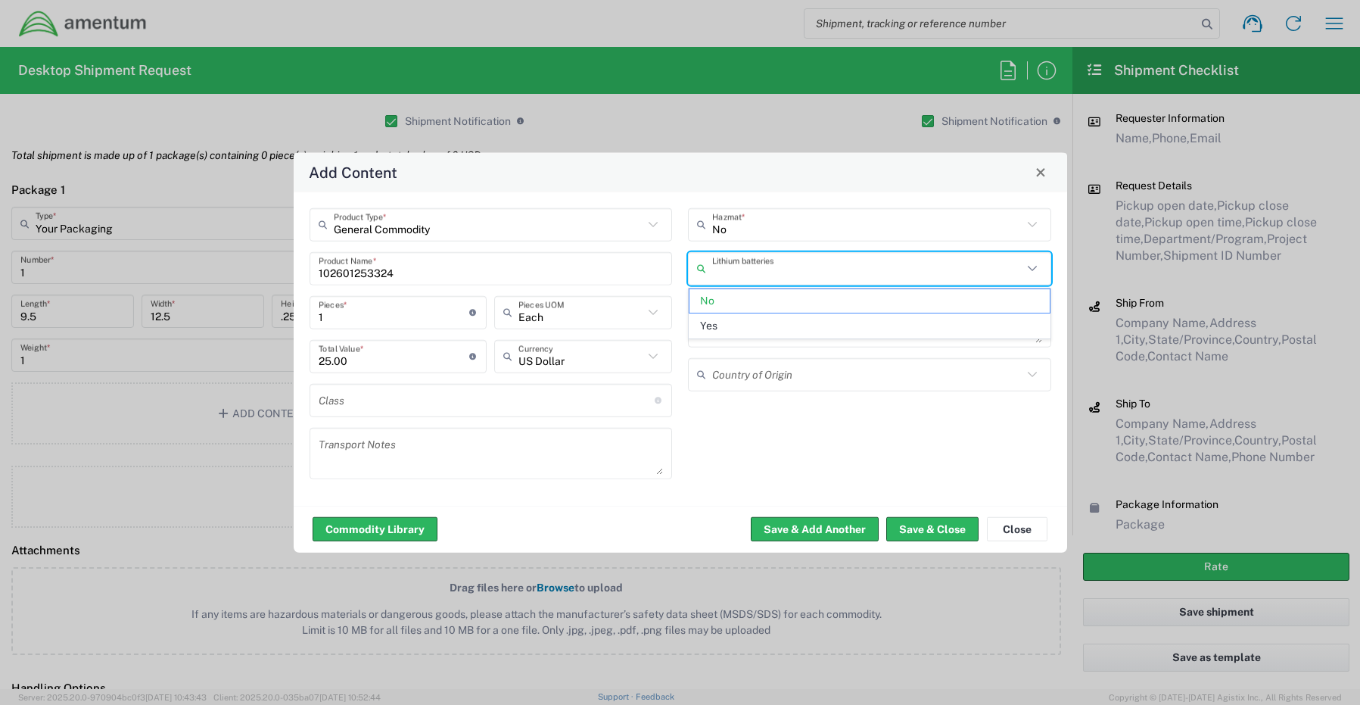
click at [760, 275] on input "text" at bounding box center [867, 268] width 310 height 26
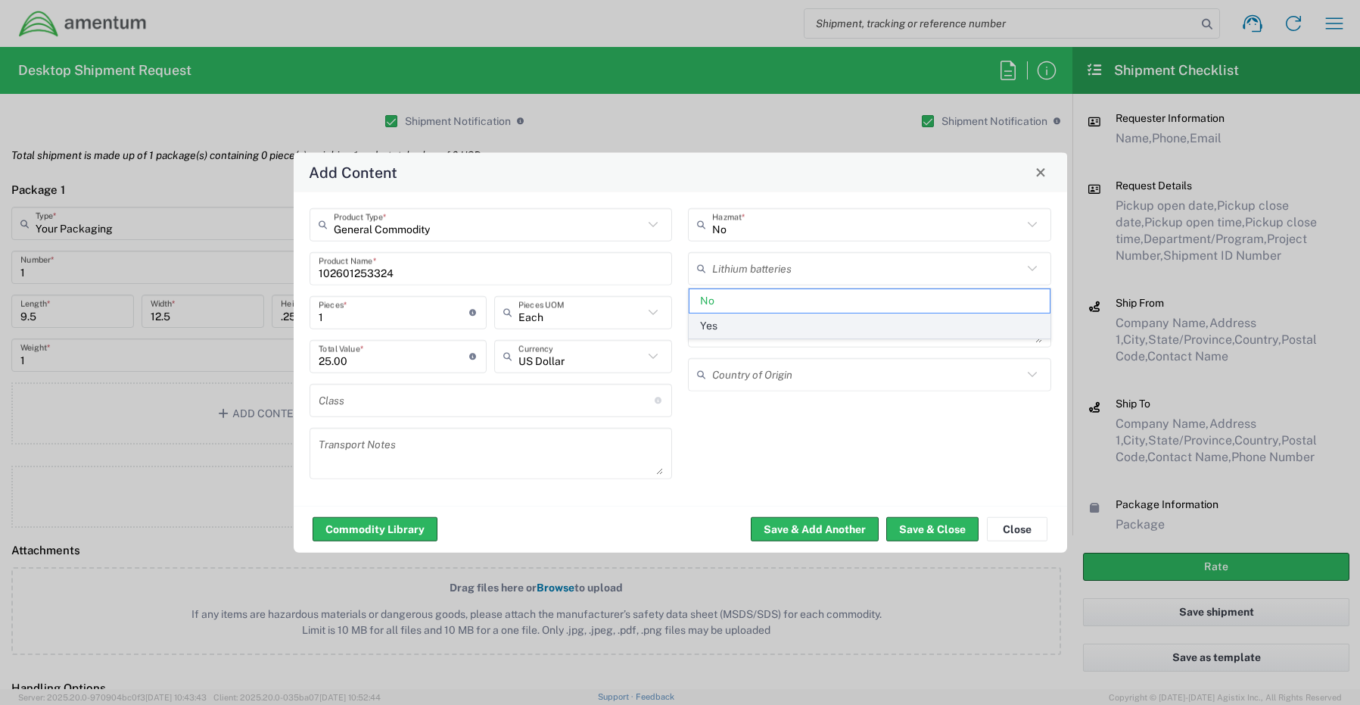
click at [725, 329] on span "Yes" at bounding box center [870, 325] width 360 height 23
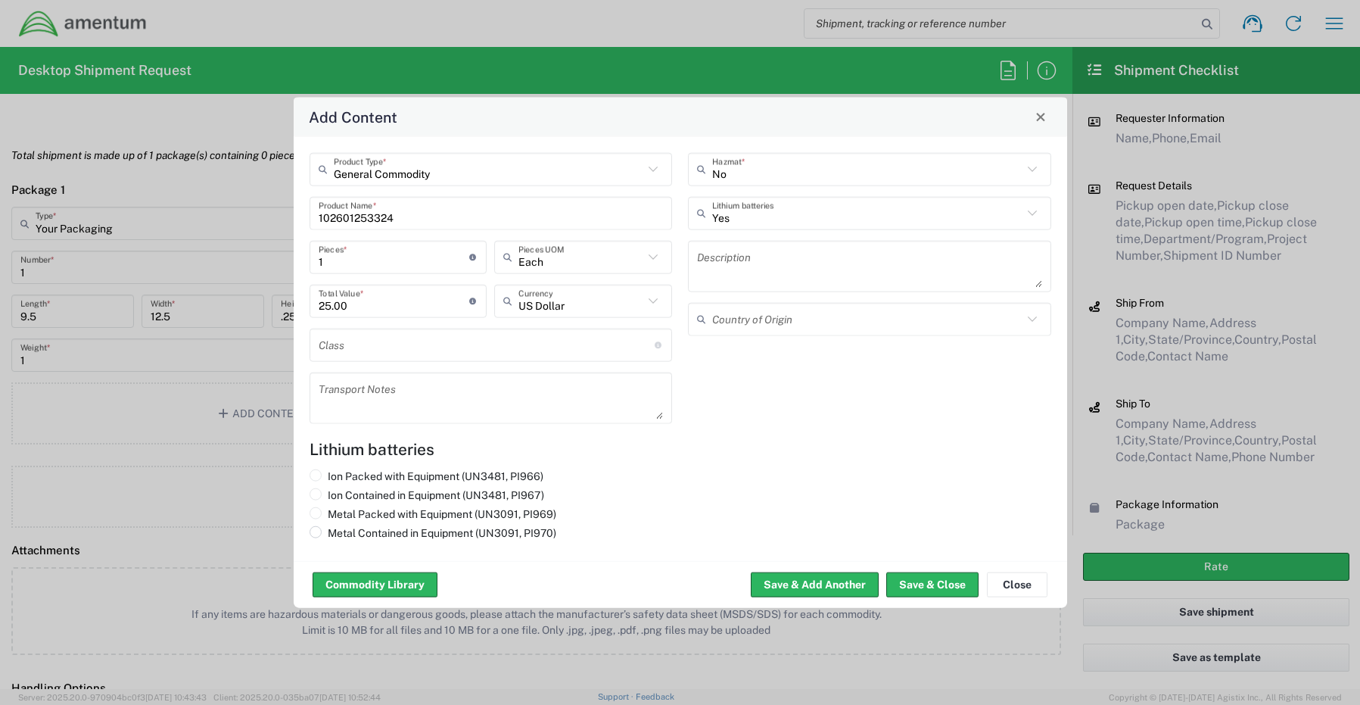
click at [361, 532] on label "Metal Contained in Equipment (UN3091, PI970)" at bounding box center [433, 532] width 247 height 14
click at [338, 532] on input "Metal Contained in Equipment (UN3091, PI970)" at bounding box center [333, 530] width 10 height 10
click at [928, 585] on button "Save & Close" at bounding box center [933, 584] width 92 height 24
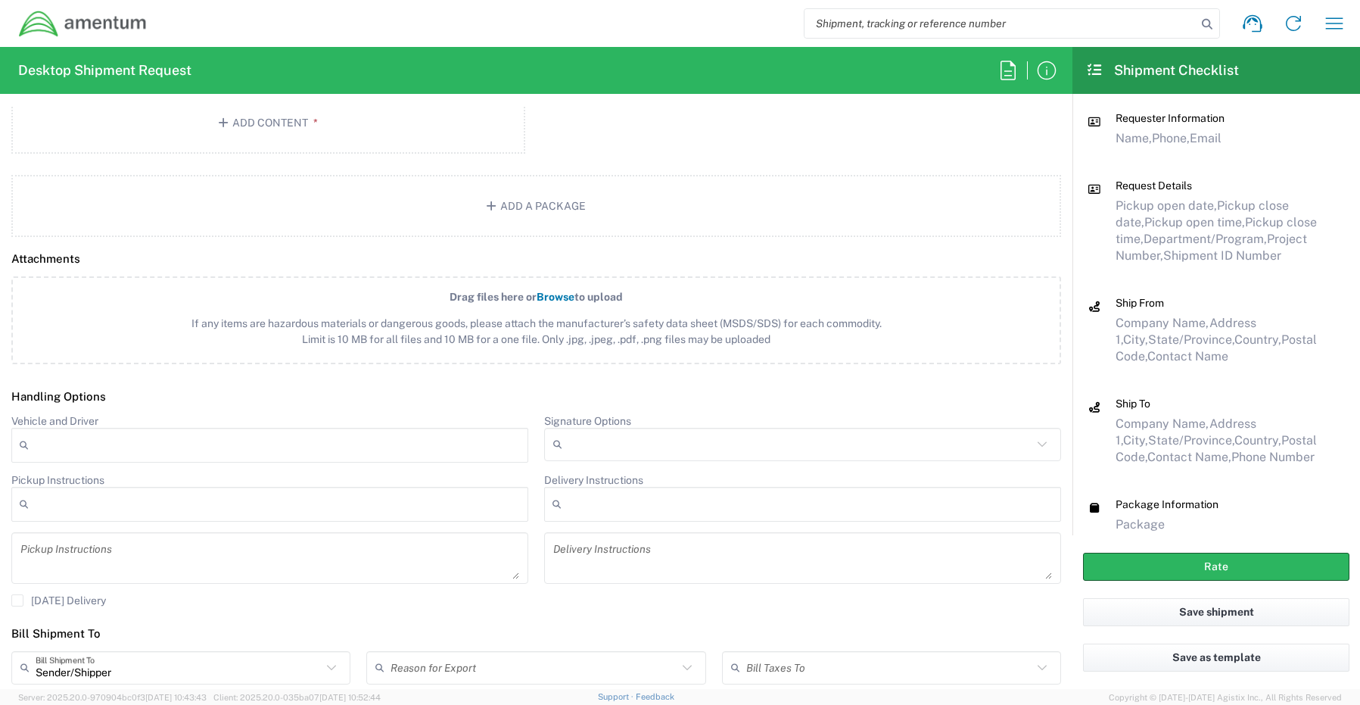
scroll to position [1733, 0]
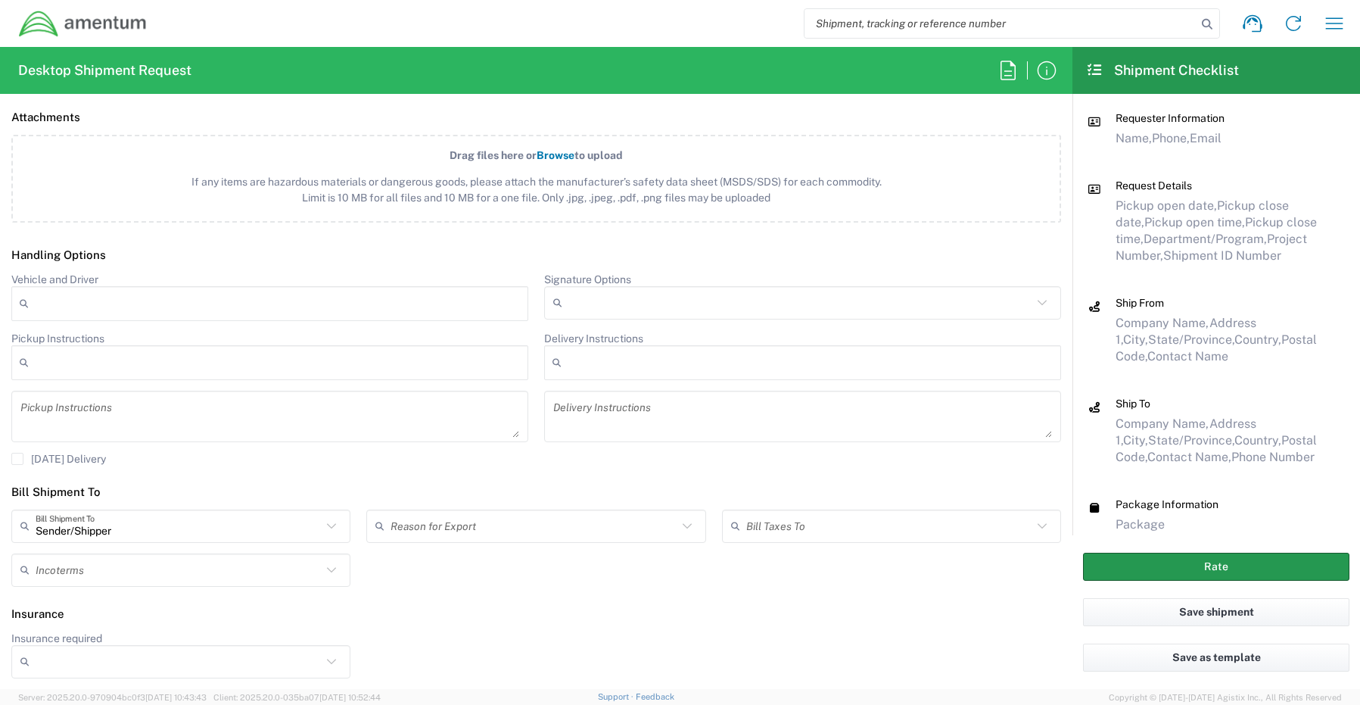
click at [1117, 566] on button "Rate" at bounding box center [1216, 567] width 266 height 28
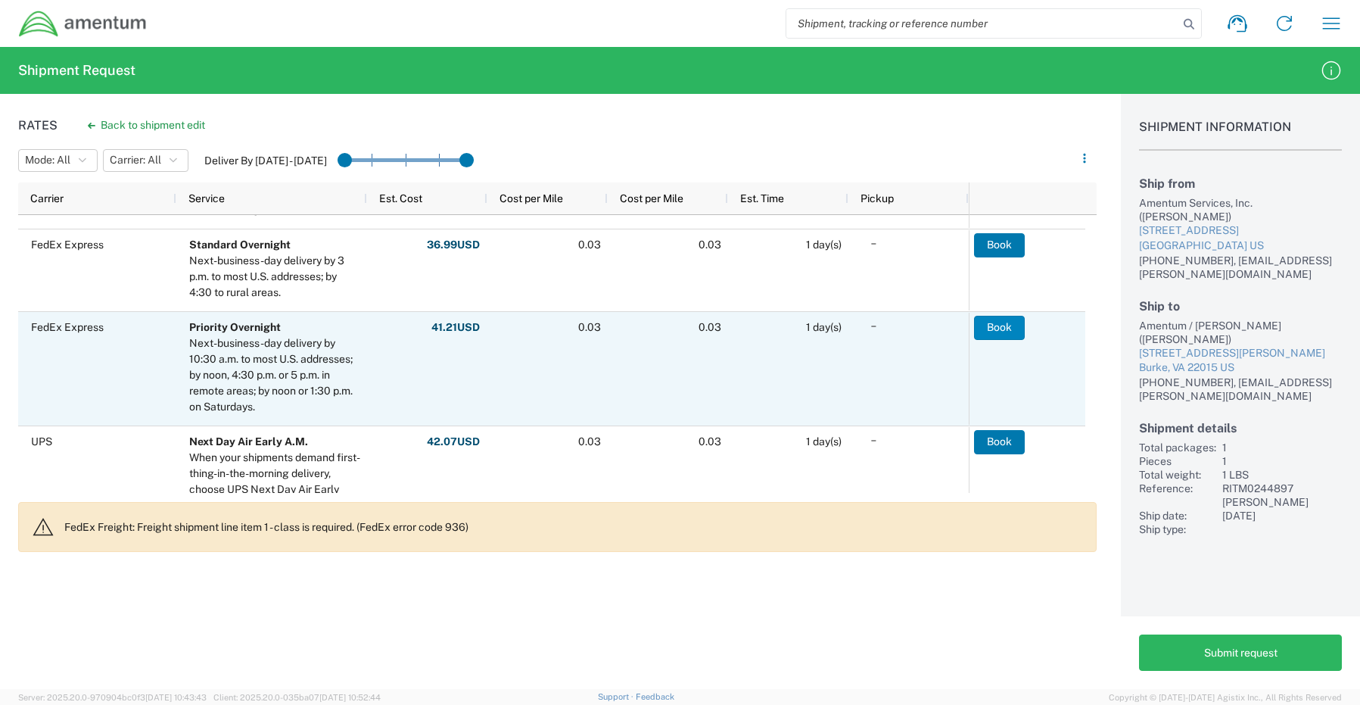
click at [1002, 332] on button "Book" at bounding box center [999, 328] width 51 height 24
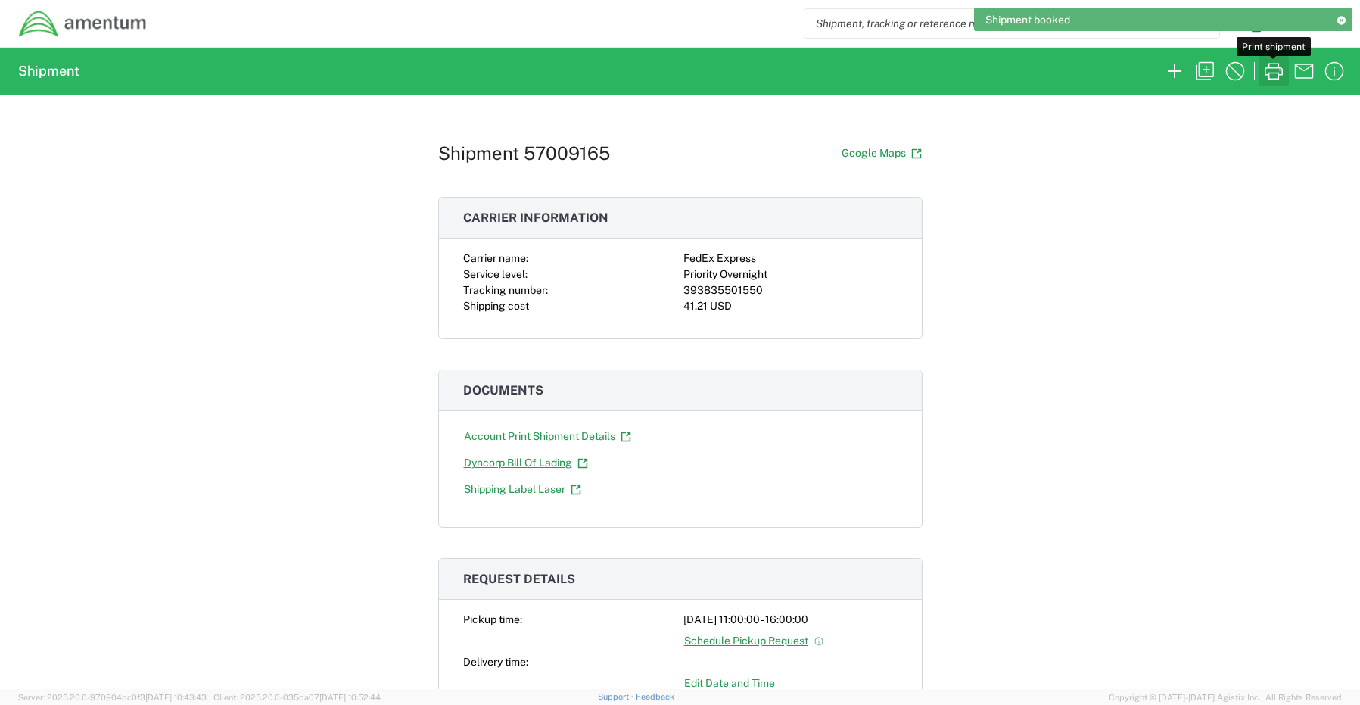
click at [1270, 72] on icon "button" at bounding box center [1274, 71] width 24 height 24
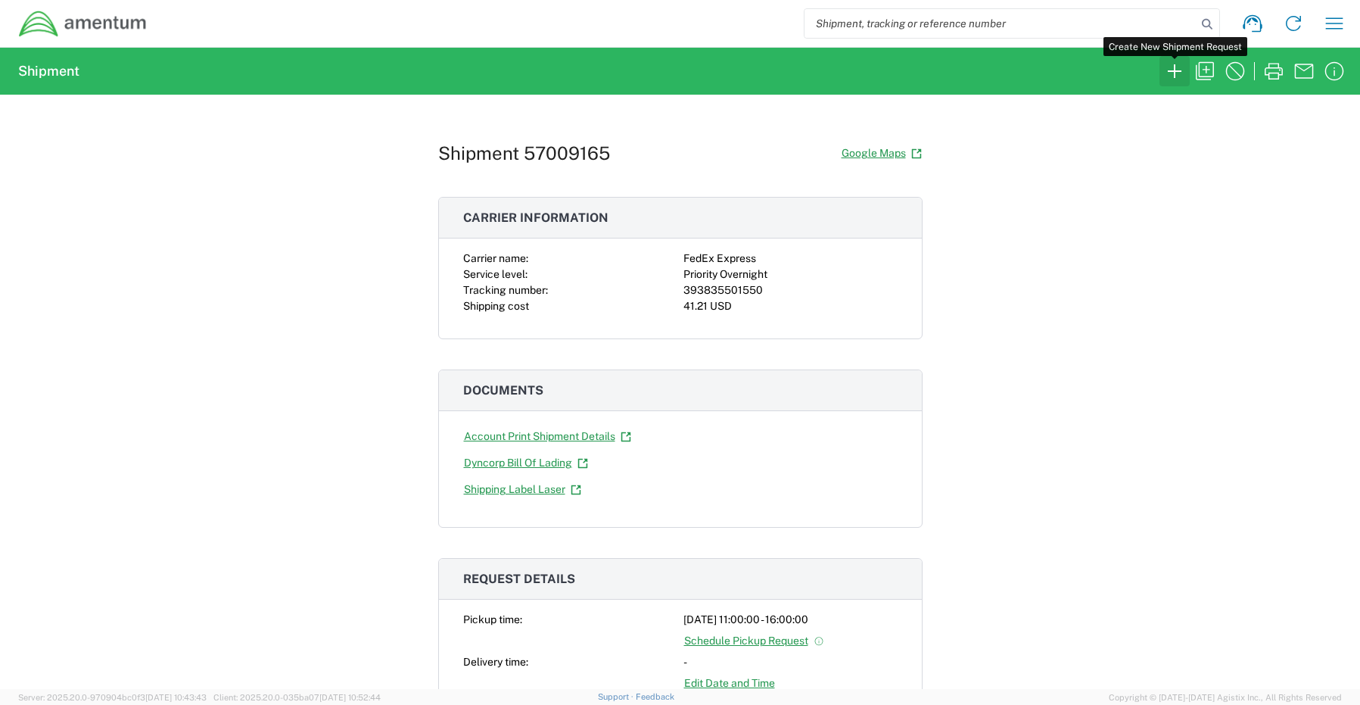
click at [1171, 71] on icon "button" at bounding box center [1175, 71] width 14 height 14
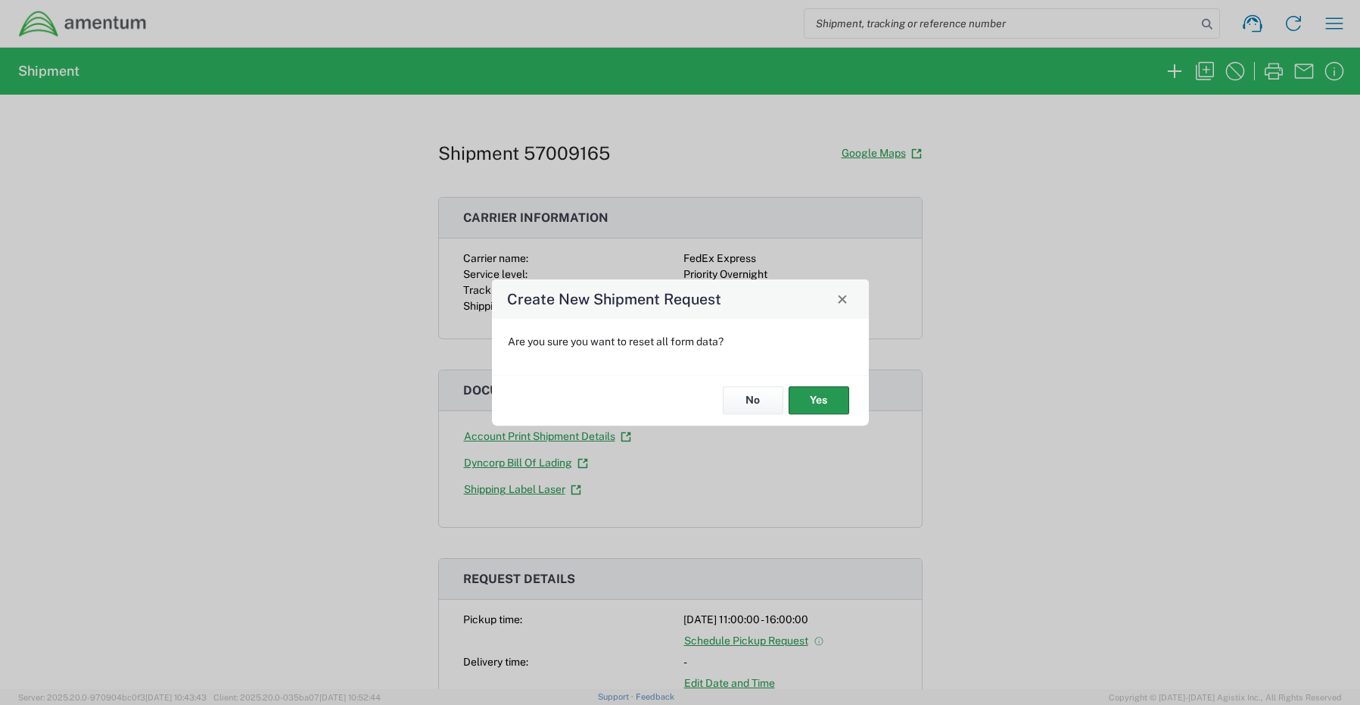
click at [825, 397] on button "Yes" at bounding box center [819, 401] width 61 height 28
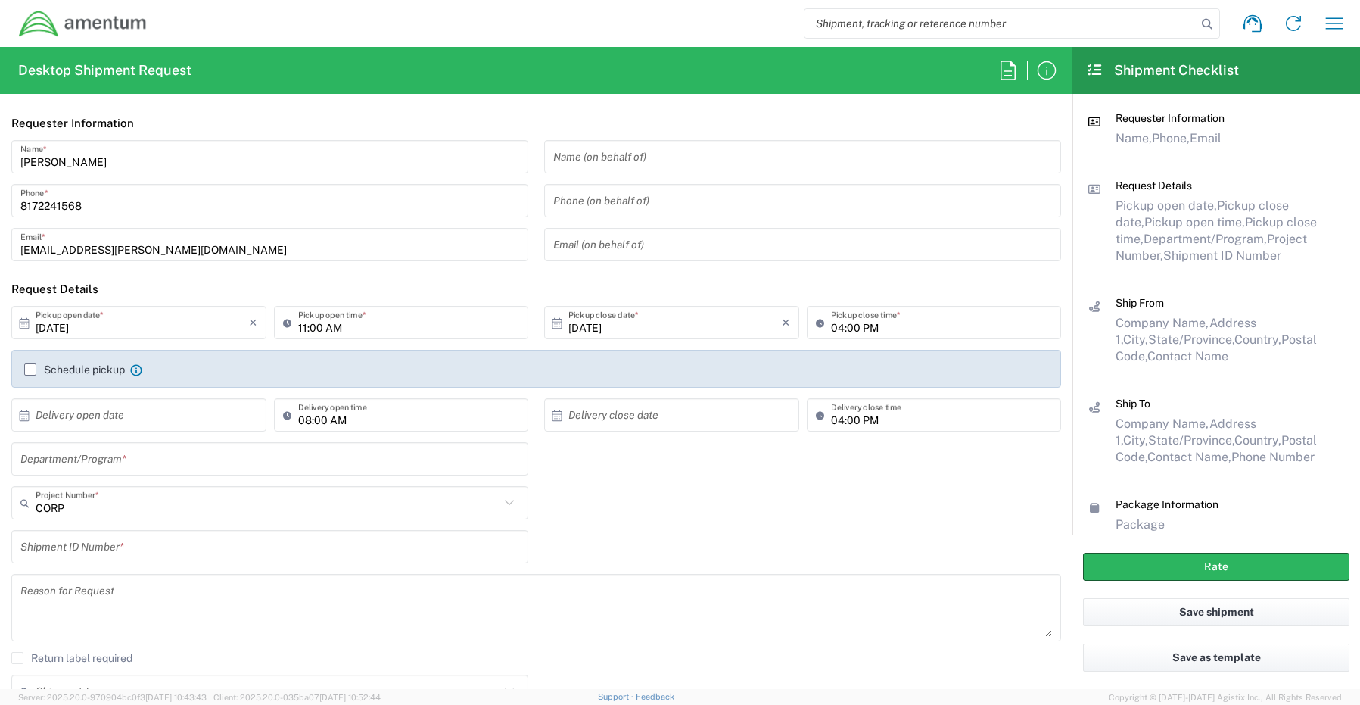
click at [98, 466] on input "text" at bounding box center [269, 459] width 499 height 26
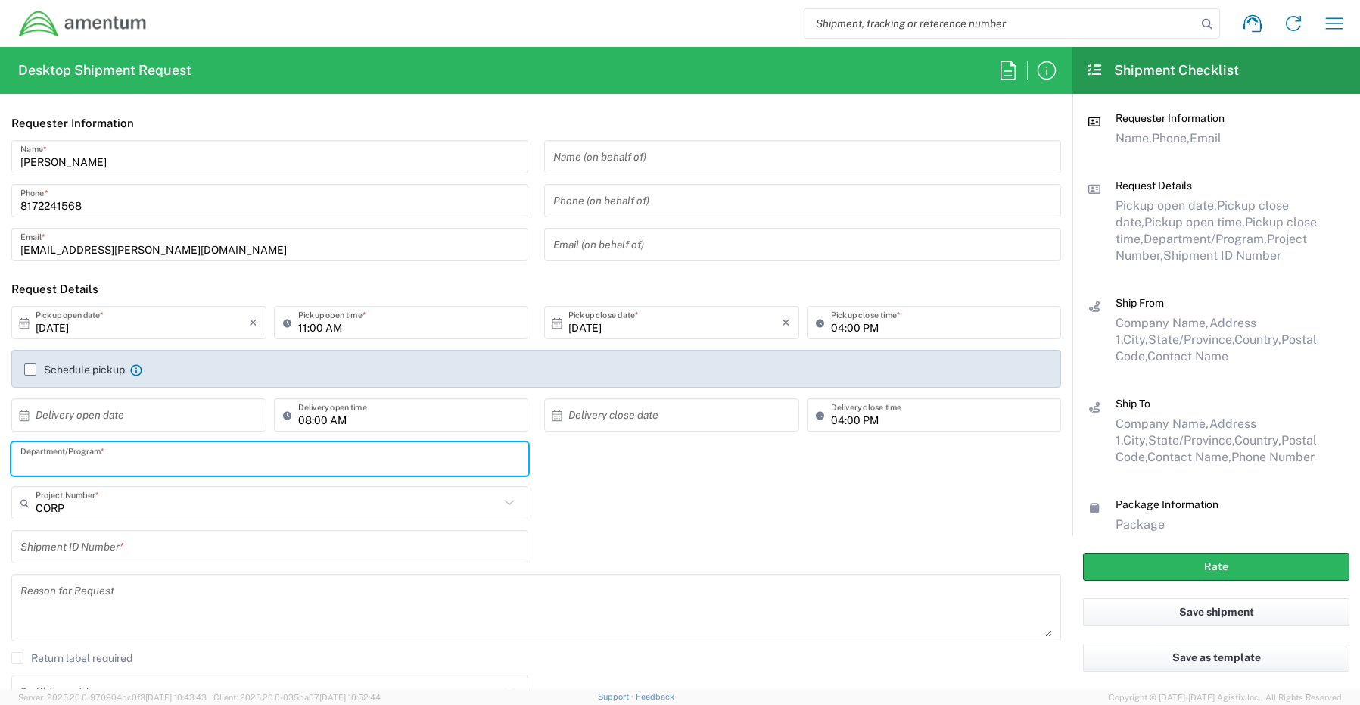
paste input "[PERSON_NAME]"
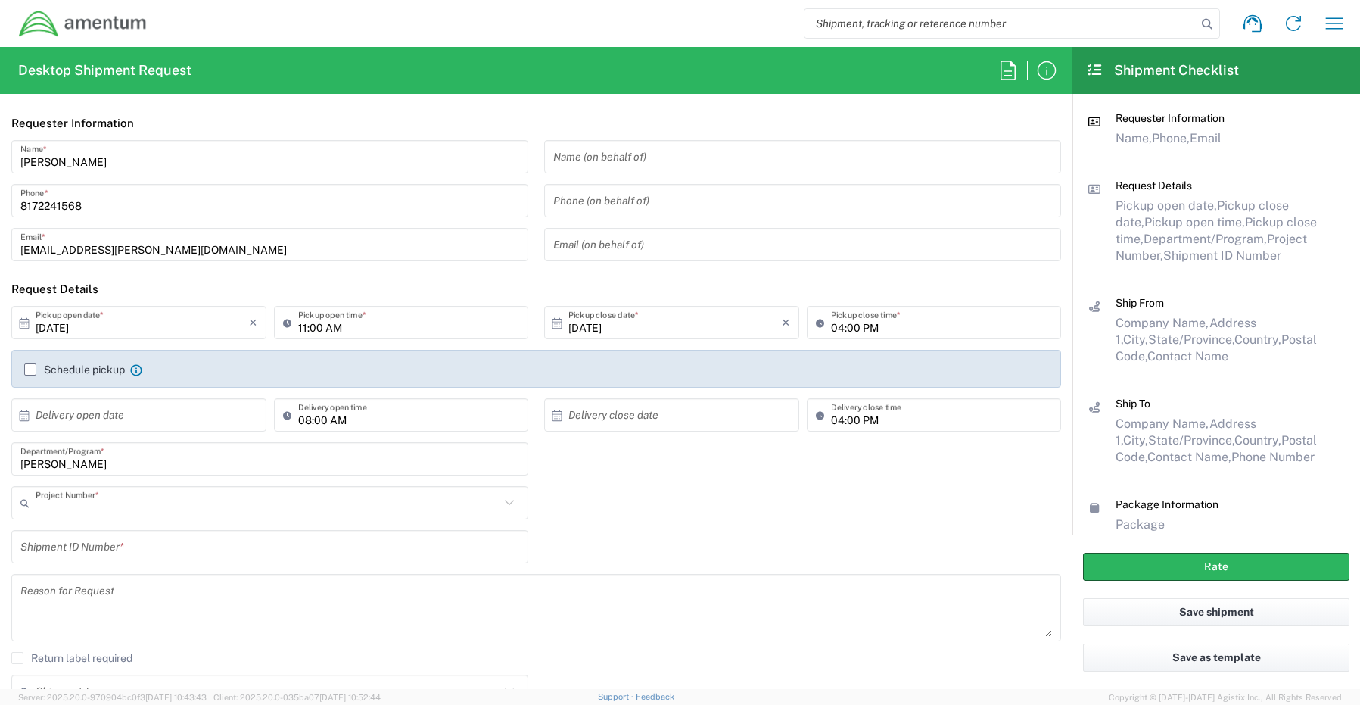
click at [102, 510] on input "text" at bounding box center [268, 503] width 464 height 26
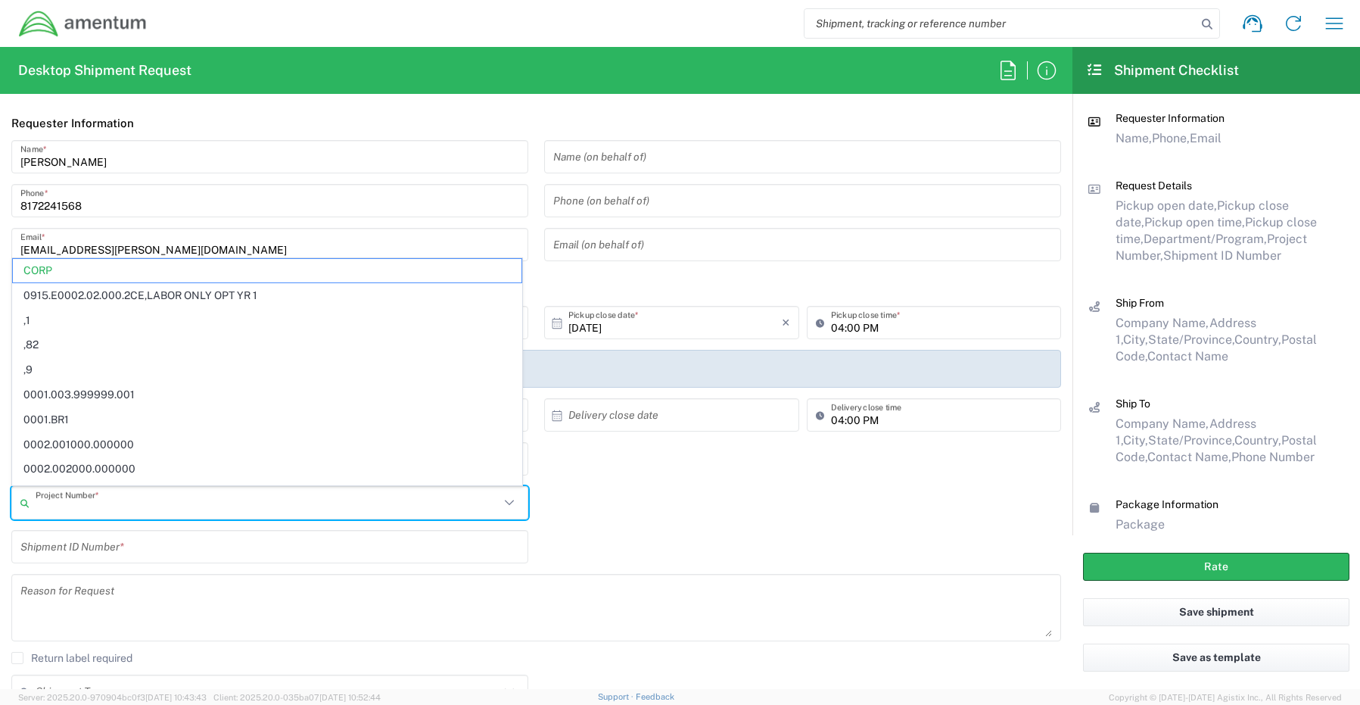
click at [77, 509] on input "text" at bounding box center [268, 503] width 464 height 26
paste input "7606.01.00.F.0001.PMO"
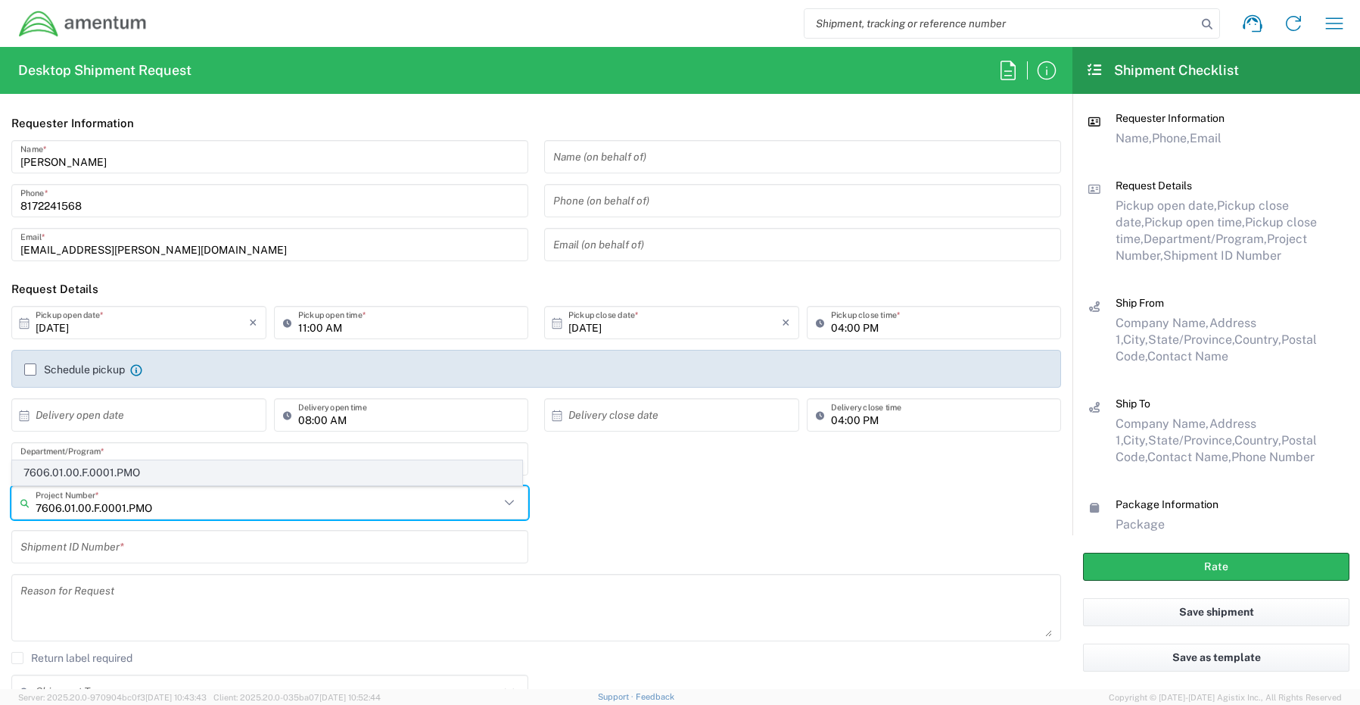
click at [61, 475] on span "7606.01.00.F.0001.PMO" at bounding box center [267, 472] width 509 height 23
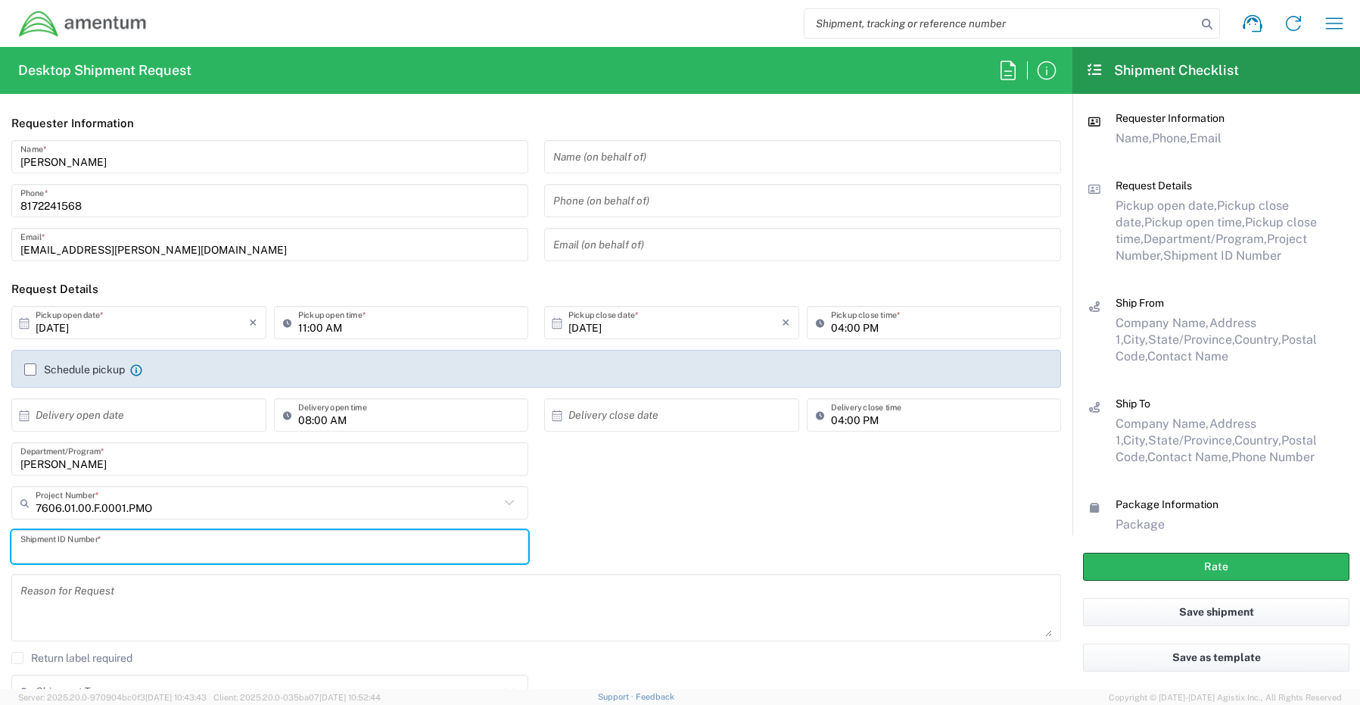
click at [101, 551] on input "text" at bounding box center [269, 547] width 499 height 26
paste input "RITM0247361 William Pickering"
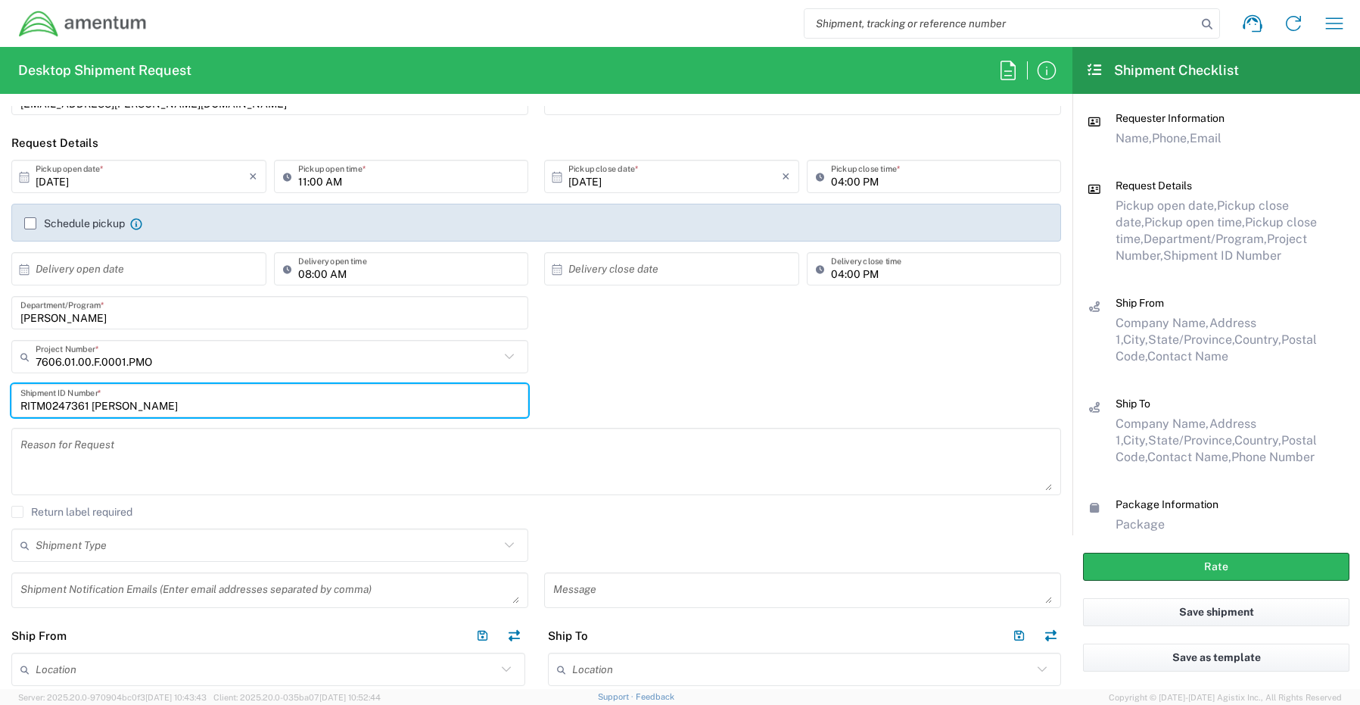
scroll to position [379, 0]
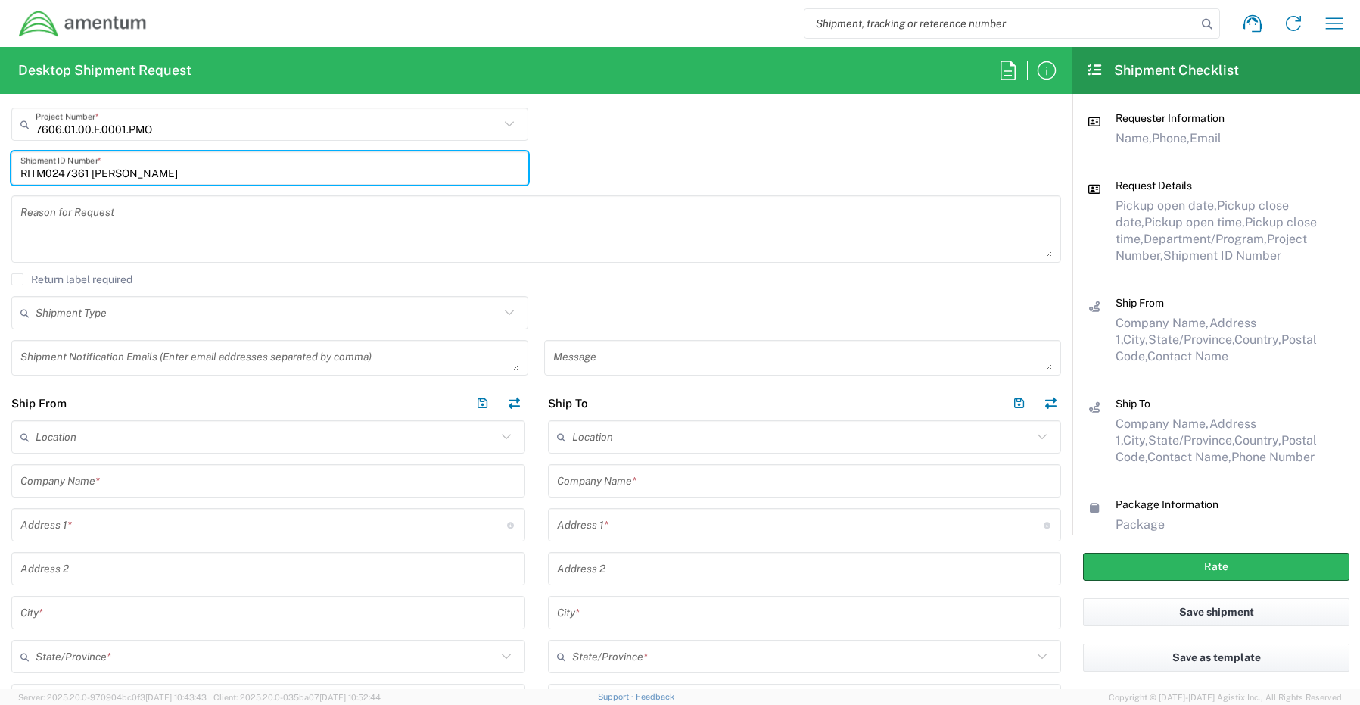
click at [72, 360] on textarea at bounding box center [269, 357] width 499 height 26
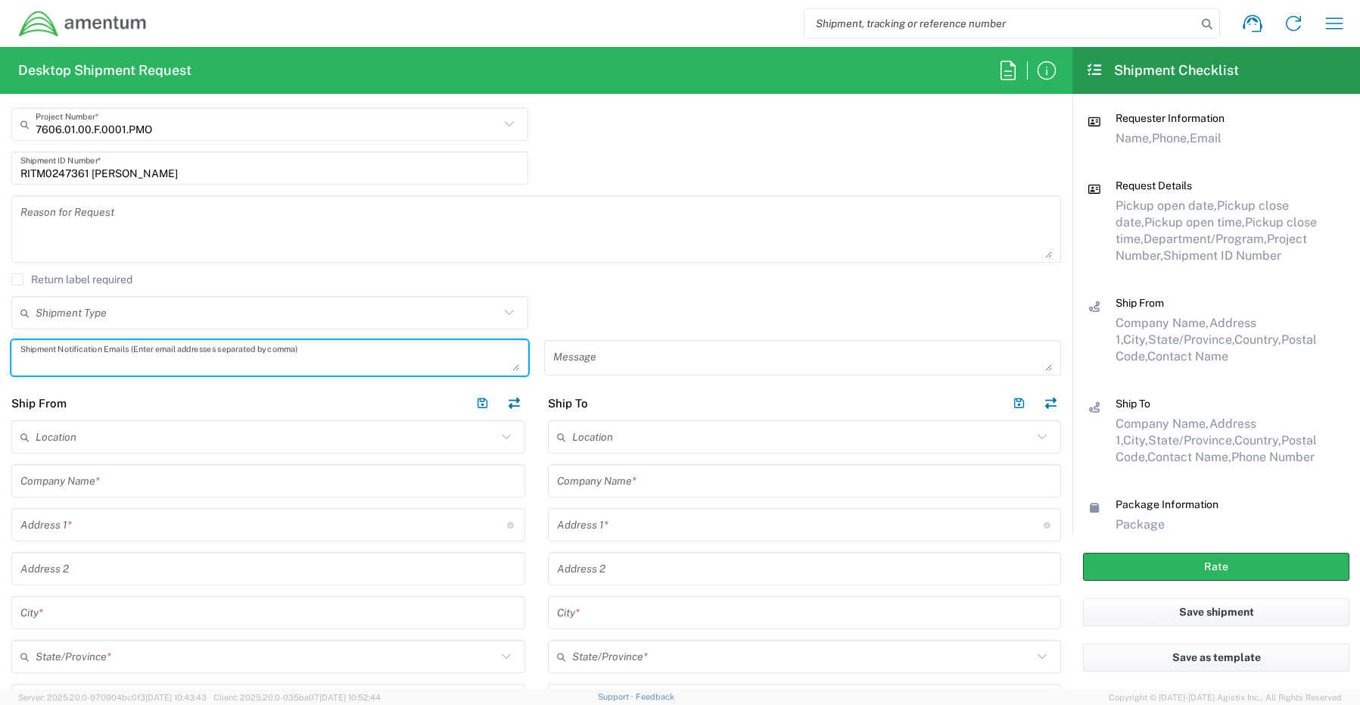
click at [73, 362] on textarea at bounding box center [269, 357] width 499 height 26
paste textarea "[PERSON_NAME][EMAIL_ADDRESS][PERSON_NAME][DOMAIN_NAME]"
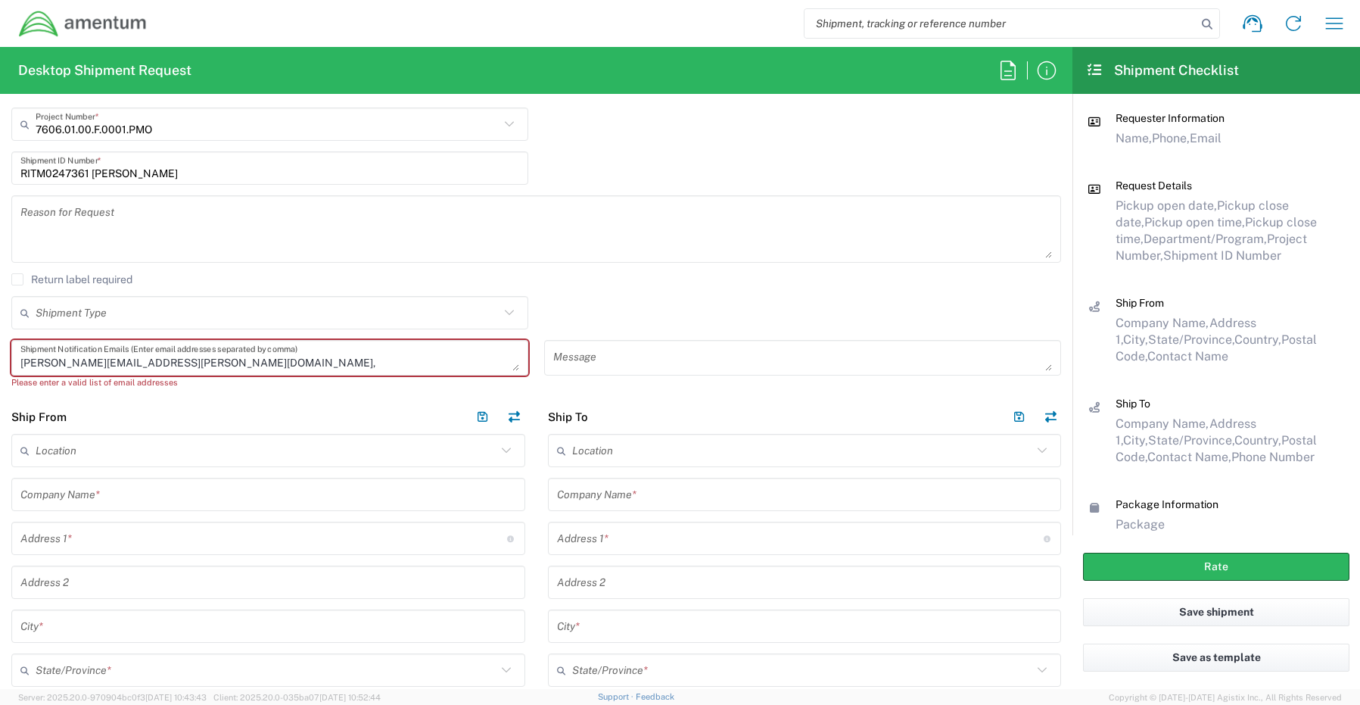
click at [209, 363] on textarea "Joshua.Sherwood@Amentum.com," at bounding box center [269, 357] width 499 height 26
paste textarea "Malivahn.Low@amentum.com"
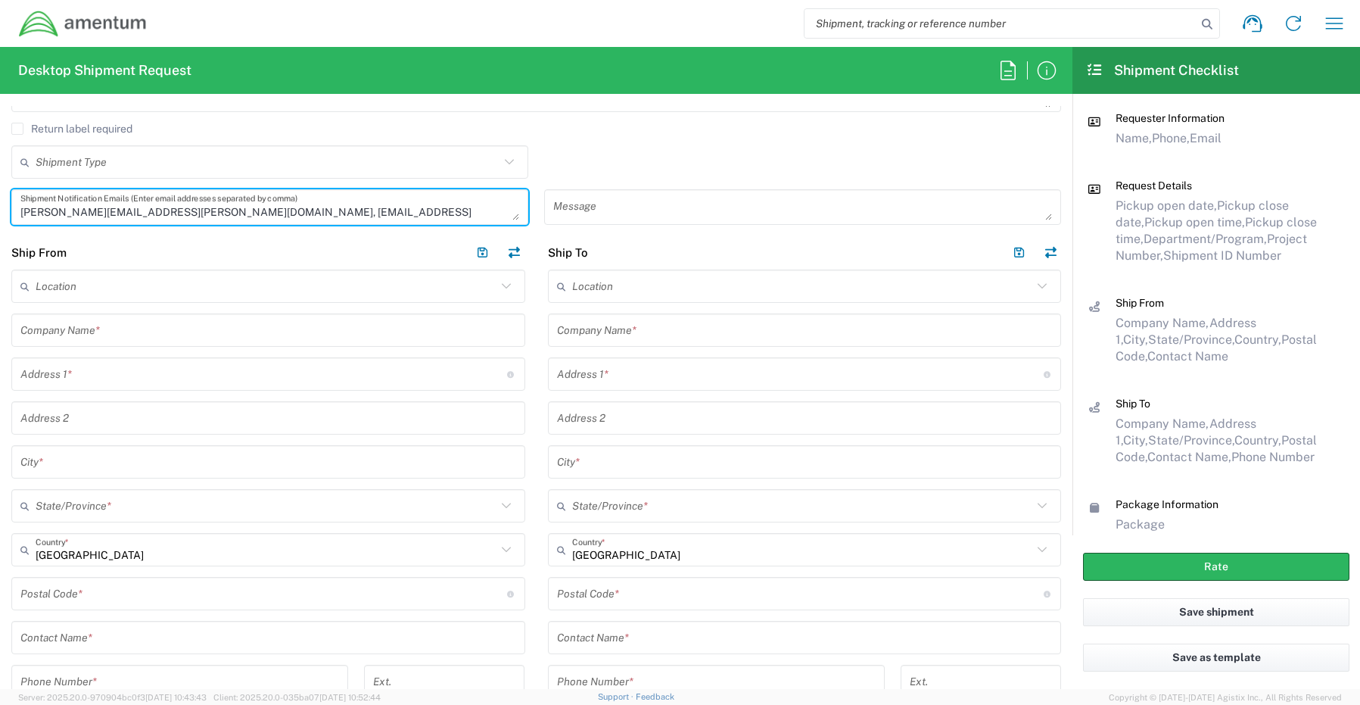
scroll to position [606, 0]
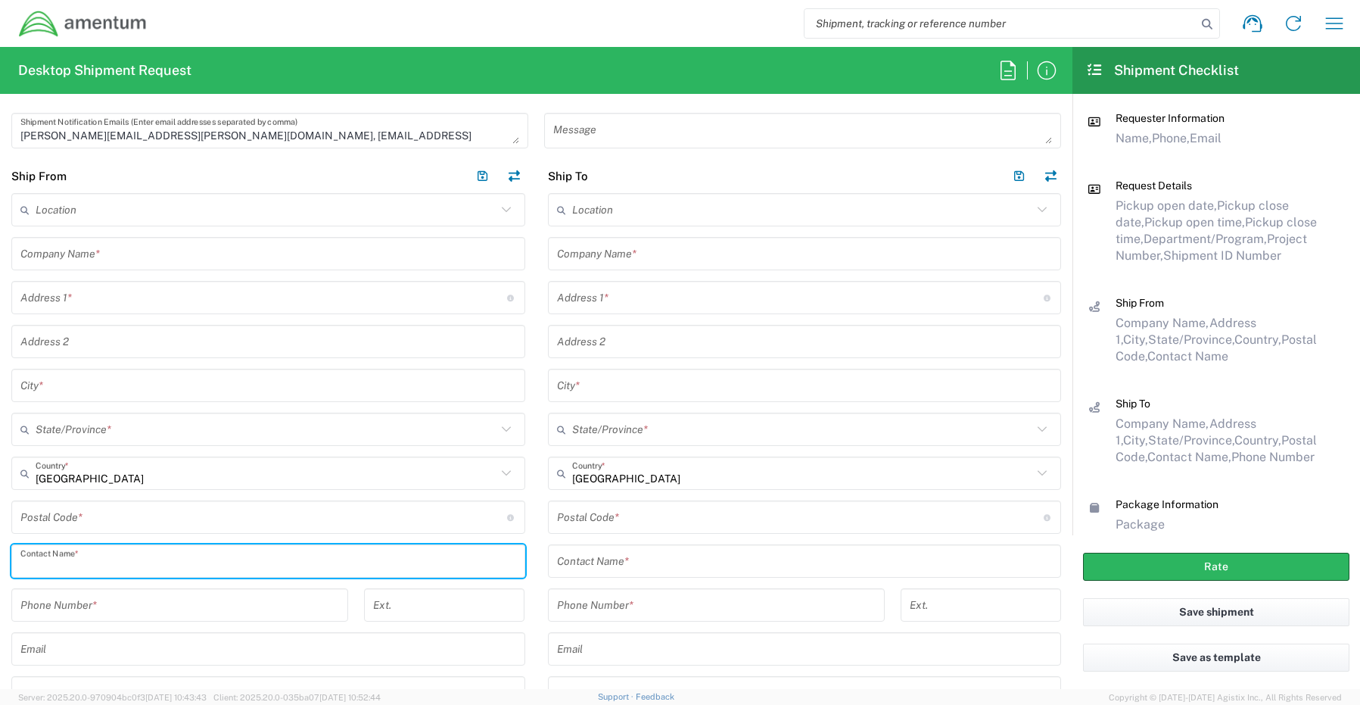
click at [87, 555] on input "text" at bounding box center [268, 561] width 496 height 26
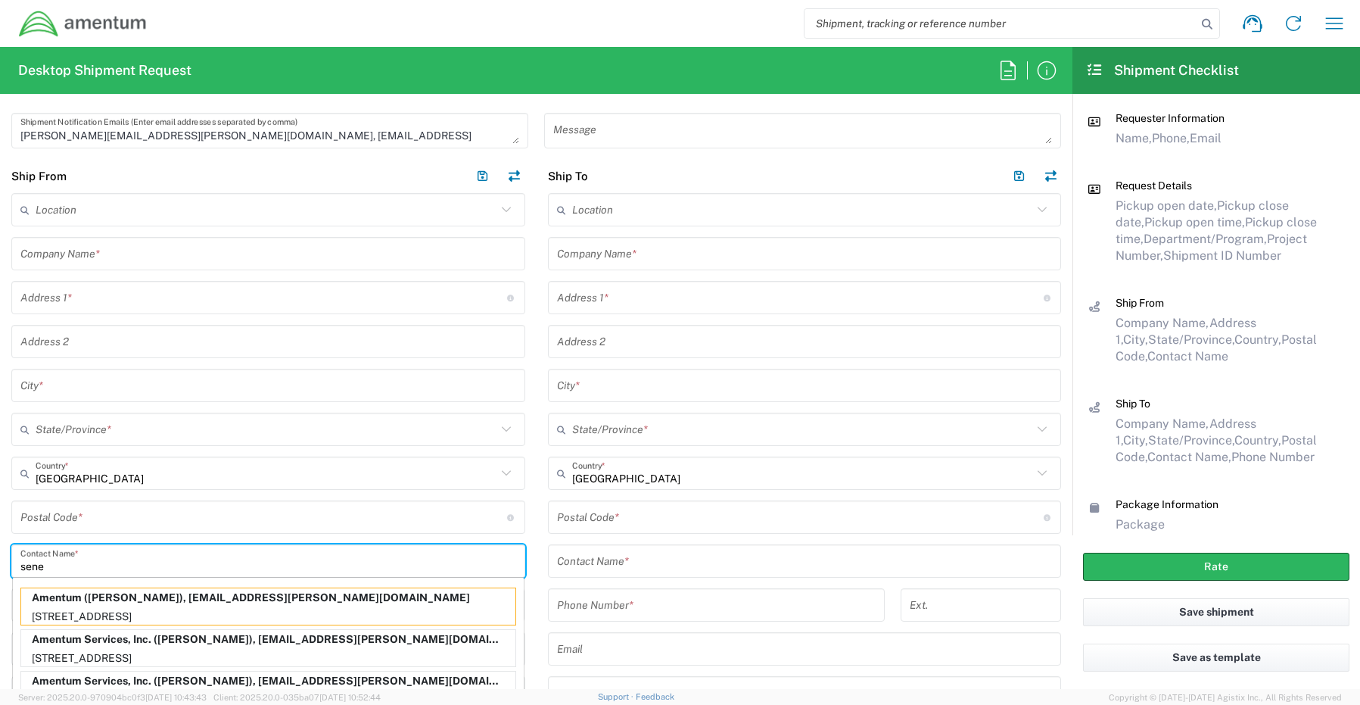
click at [95, 643] on p "Amentum Services, Inc. (Senecia Morgan), senecia.morgan@amentum.com" at bounding box center [268, 639] width 494 height 19
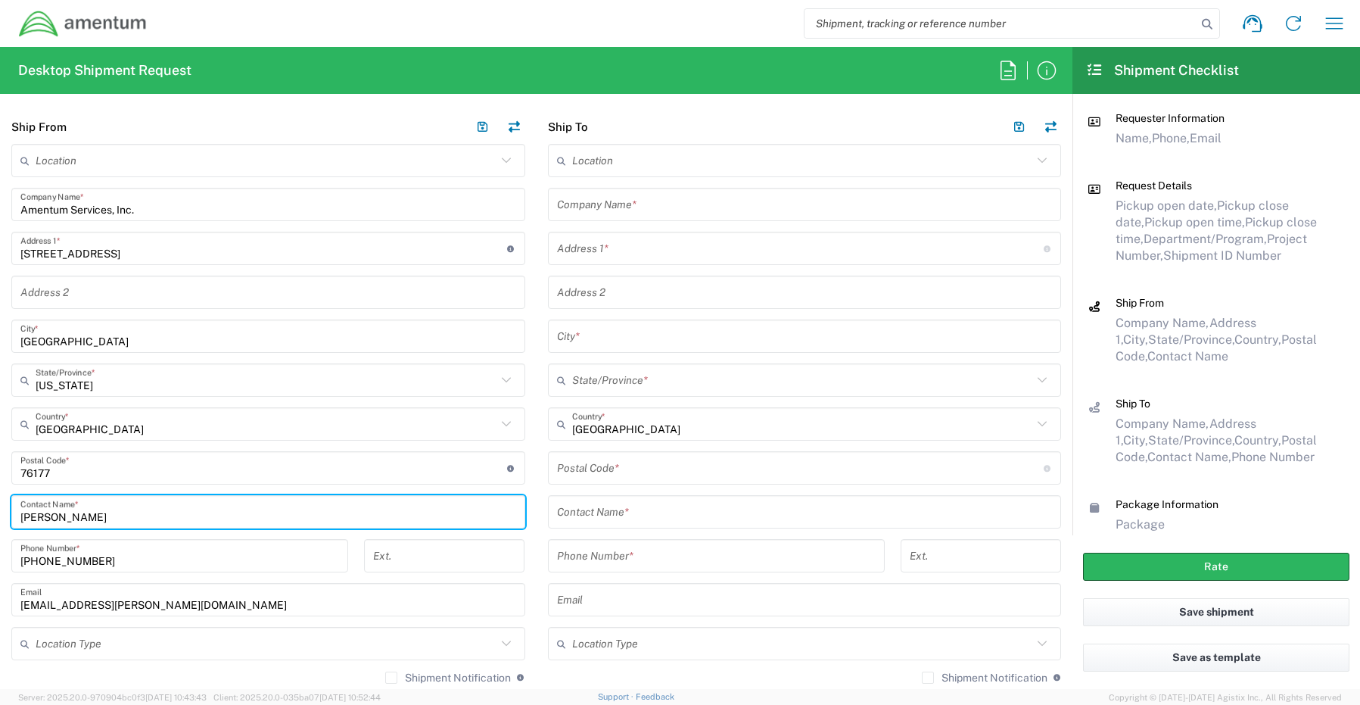
scroll to position [681, 0]
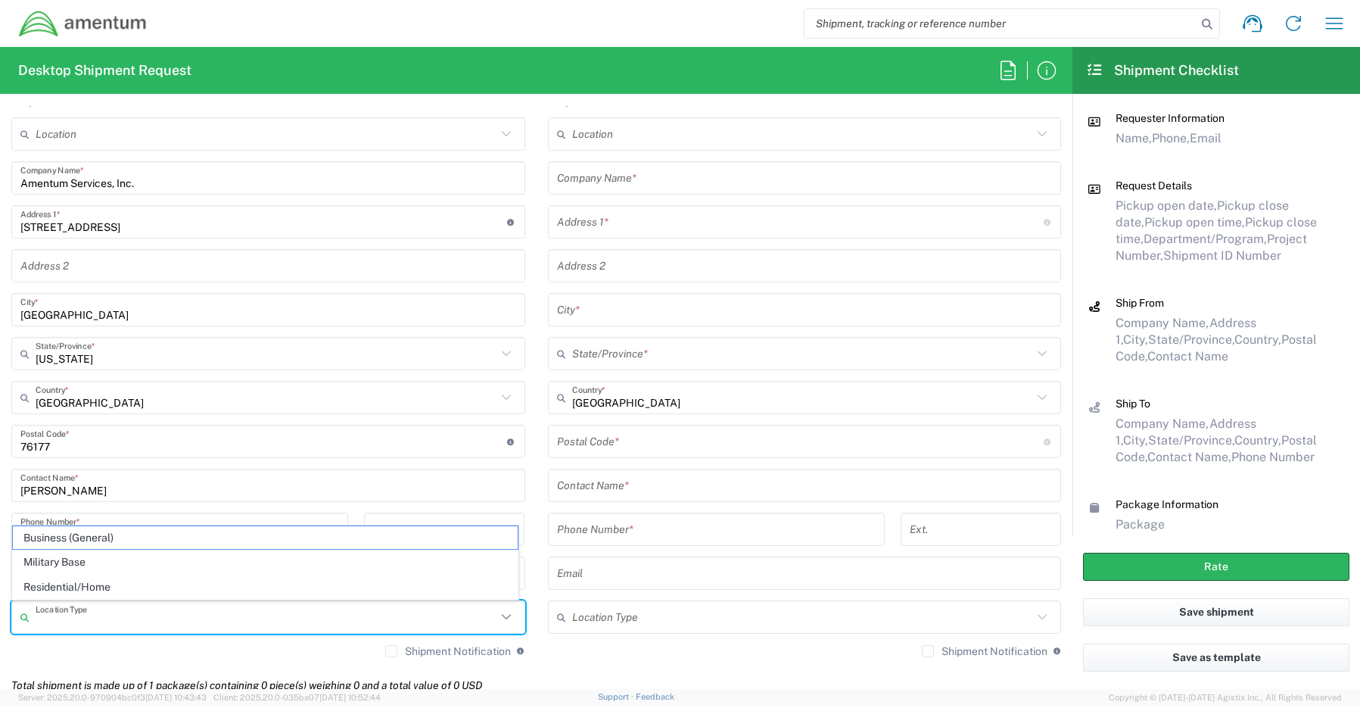
click at [48, 615] on input "text" at bounding box center [266, 617] width 461 height 26
click at [70, 538] on span "Business (General)" at bounding box center [265, 537] width 505 height 23
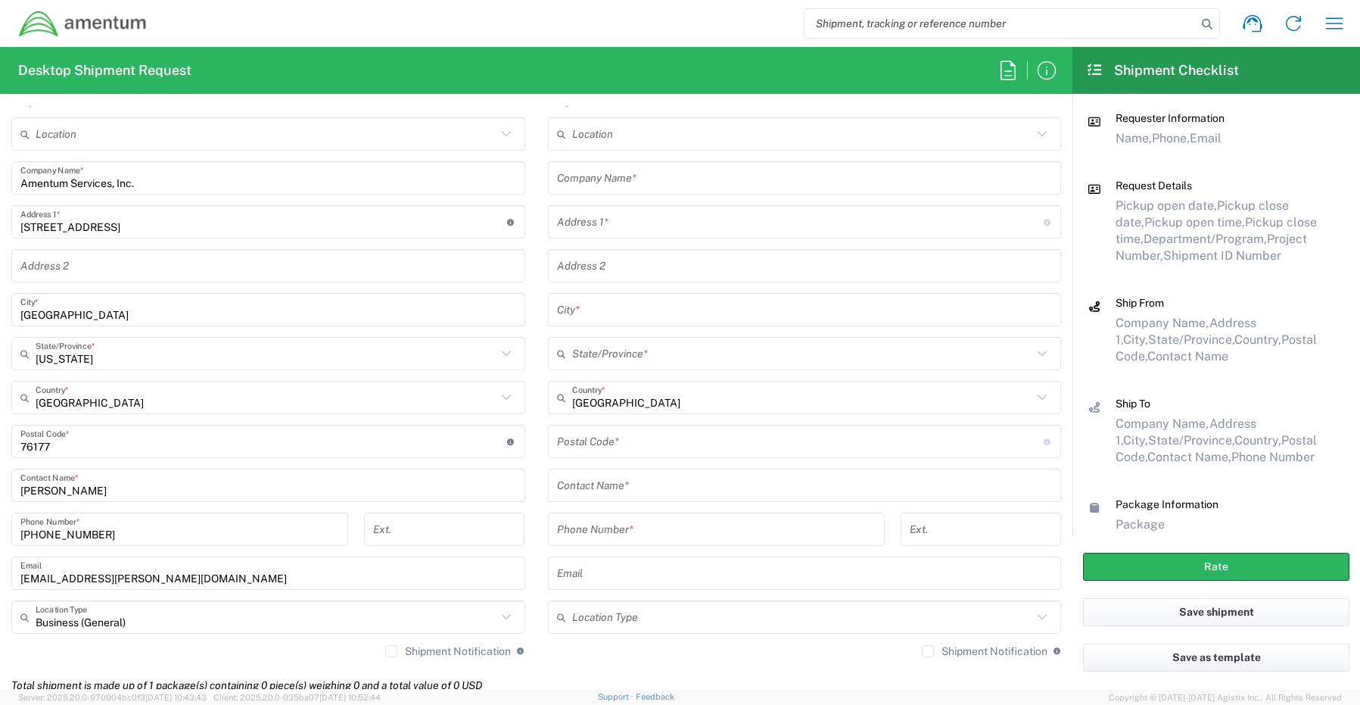
click at [386, 654] on label "Shipment Notification" at bounding box center [448, 651] width 126 height 12
click at [391, 651] on input "Shipment Notification" at bounding box center [391, 651] width 0 height 0
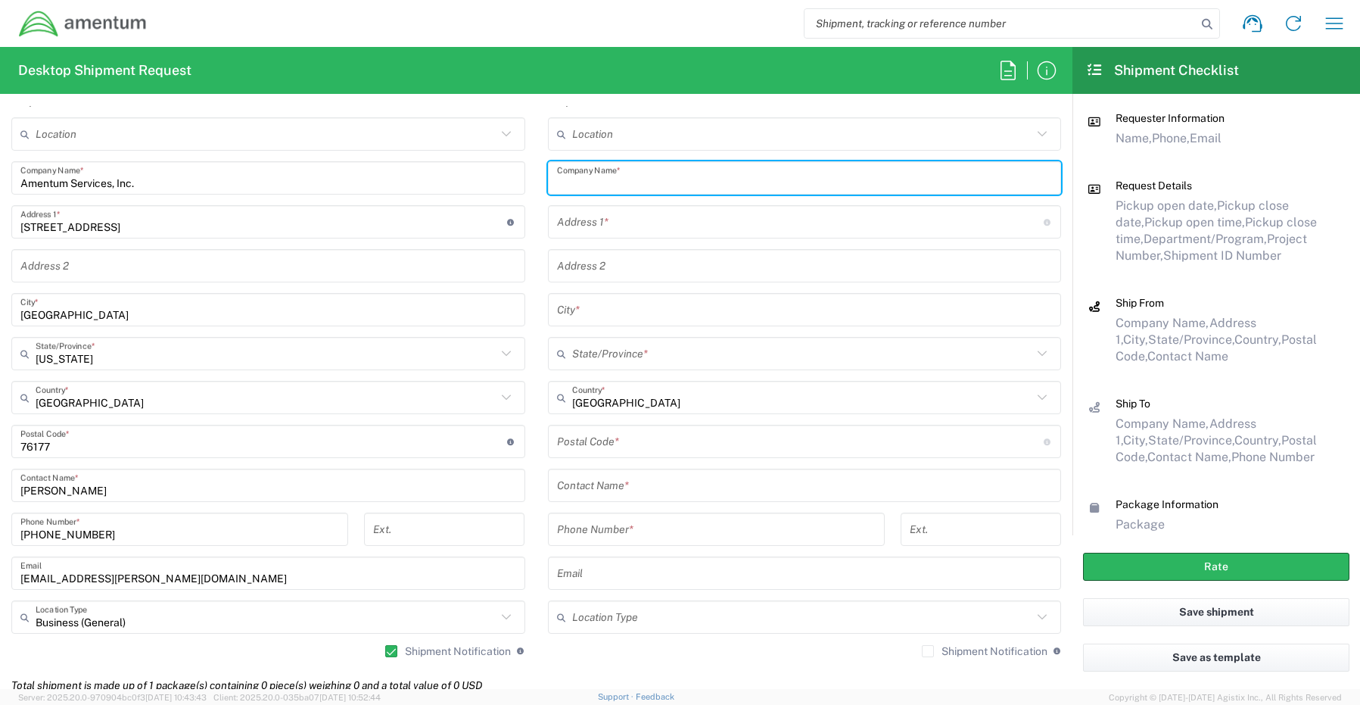
click at [603, 183] on input "text" at bounding box center [805, 178] width 496 height 26
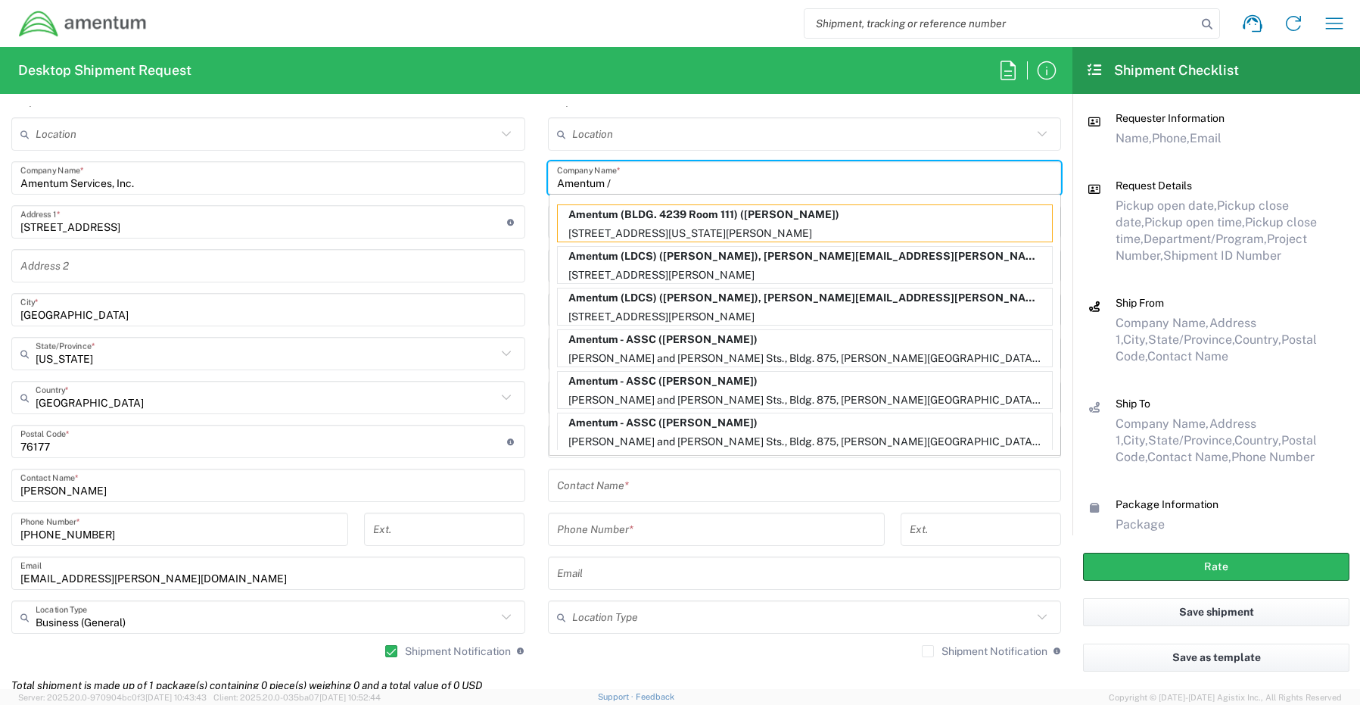
paste input "William Pickering"
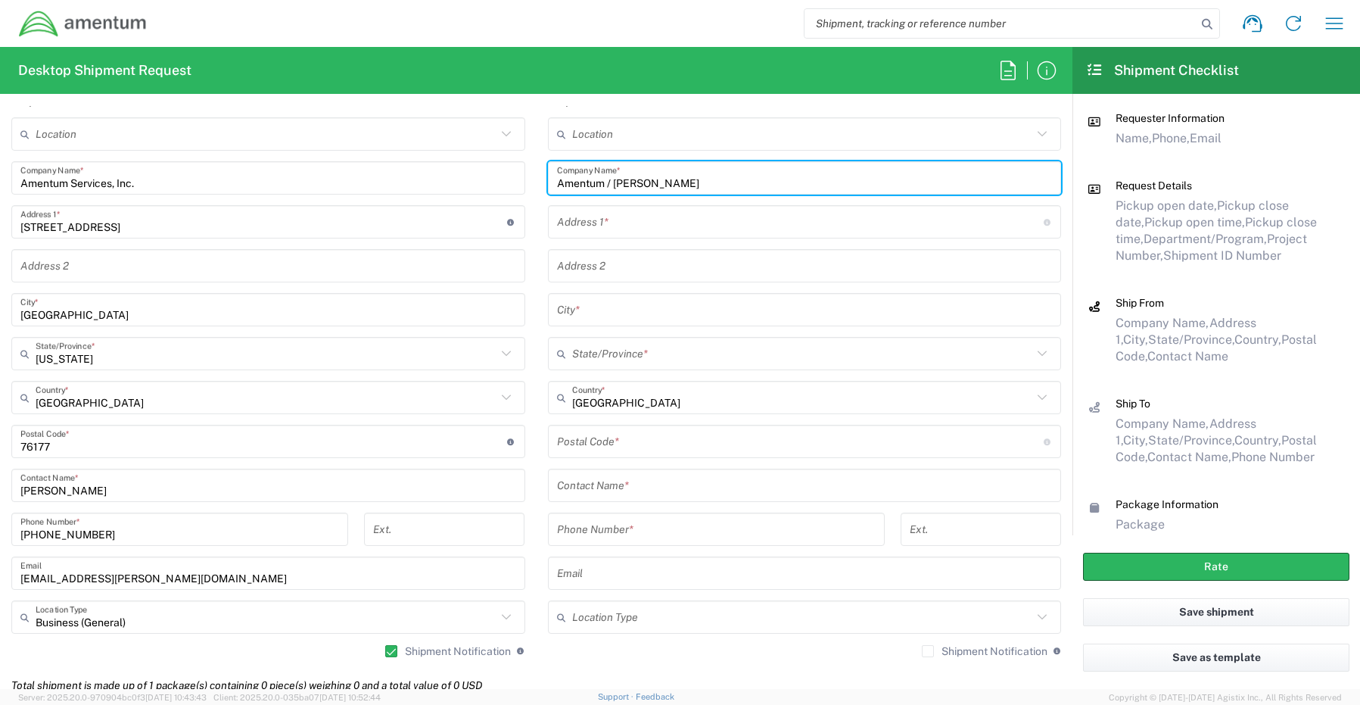
click at [613, 493] on input "text" at bounding box center [805, 485] width 496 height 26
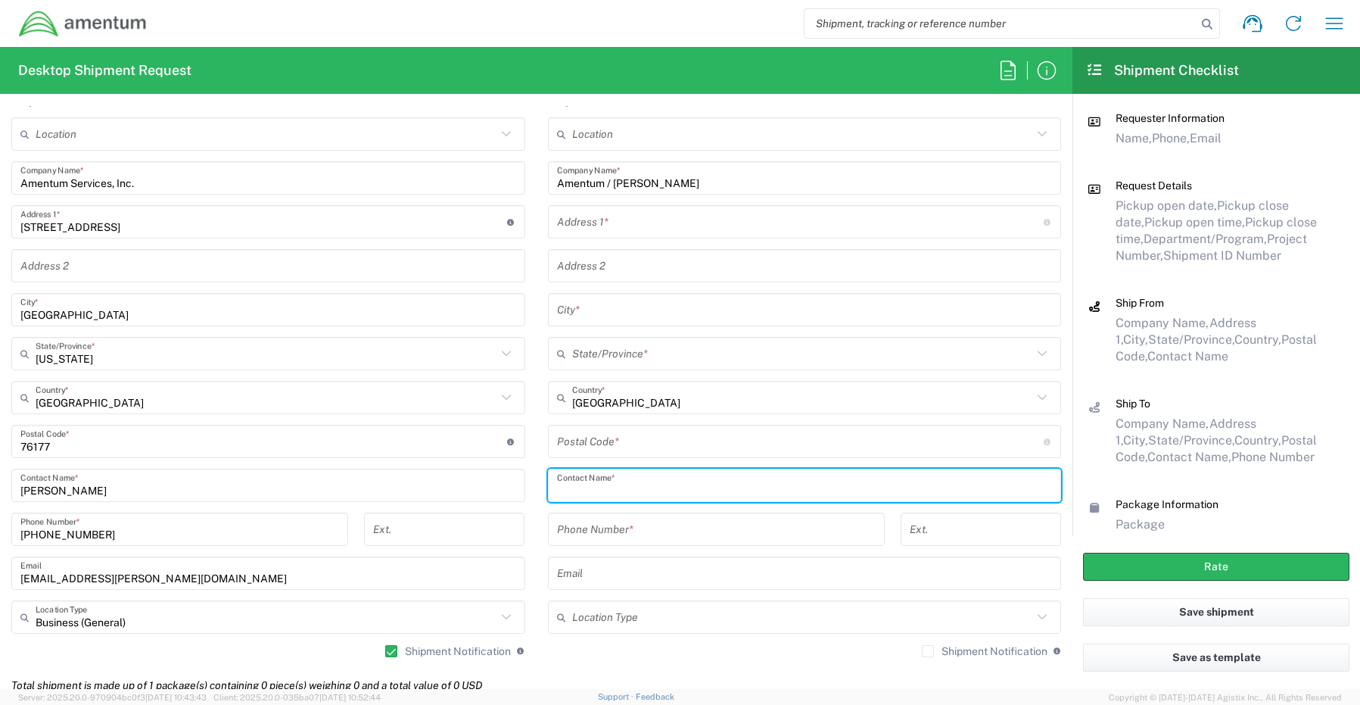
paste input "William Pickering"
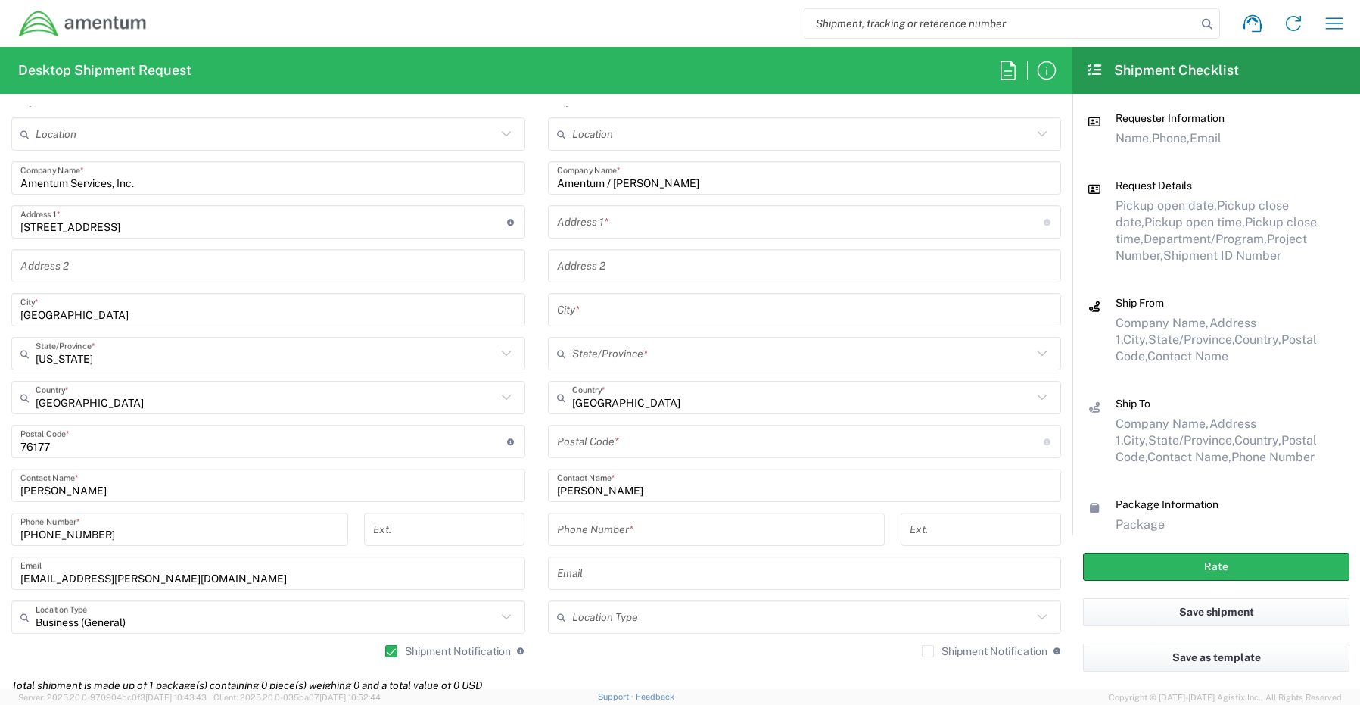
click at [612, 227] on input "text" at bounding box center [800, 222] width 487 height 26
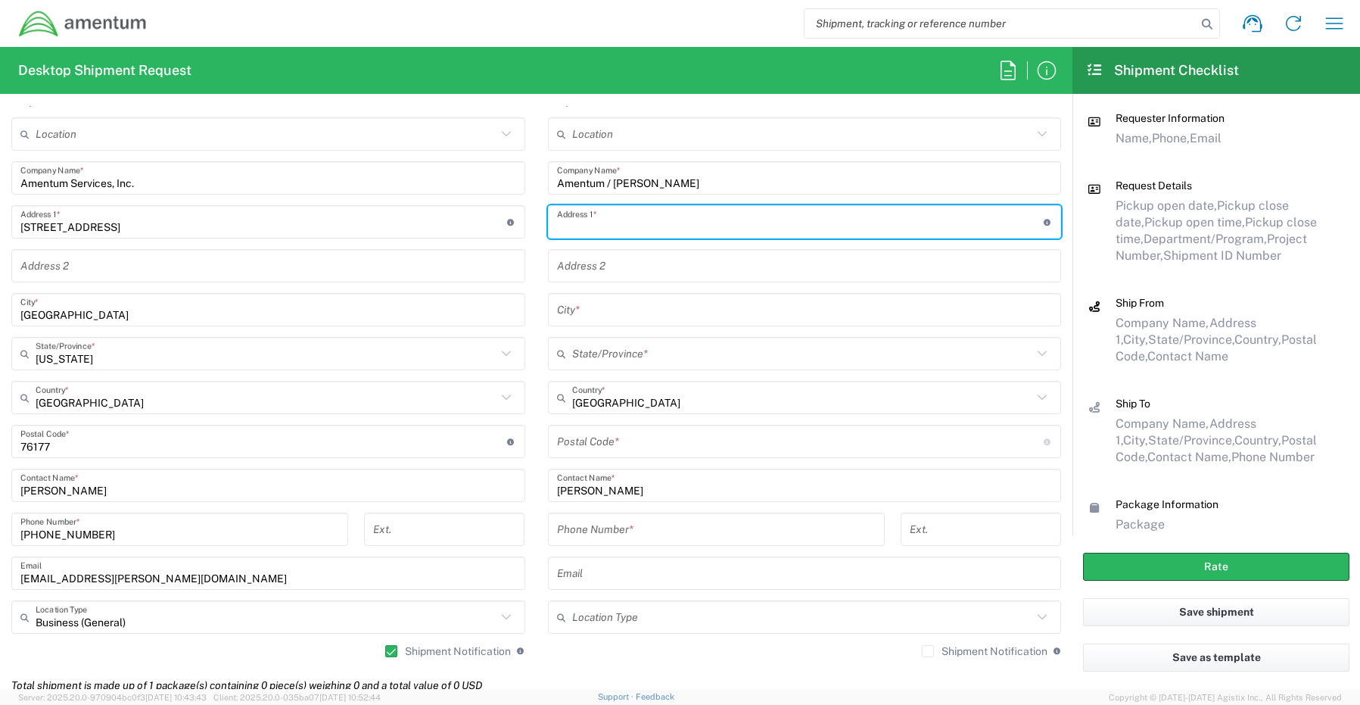
paste input "11708 Newbridge Court,"
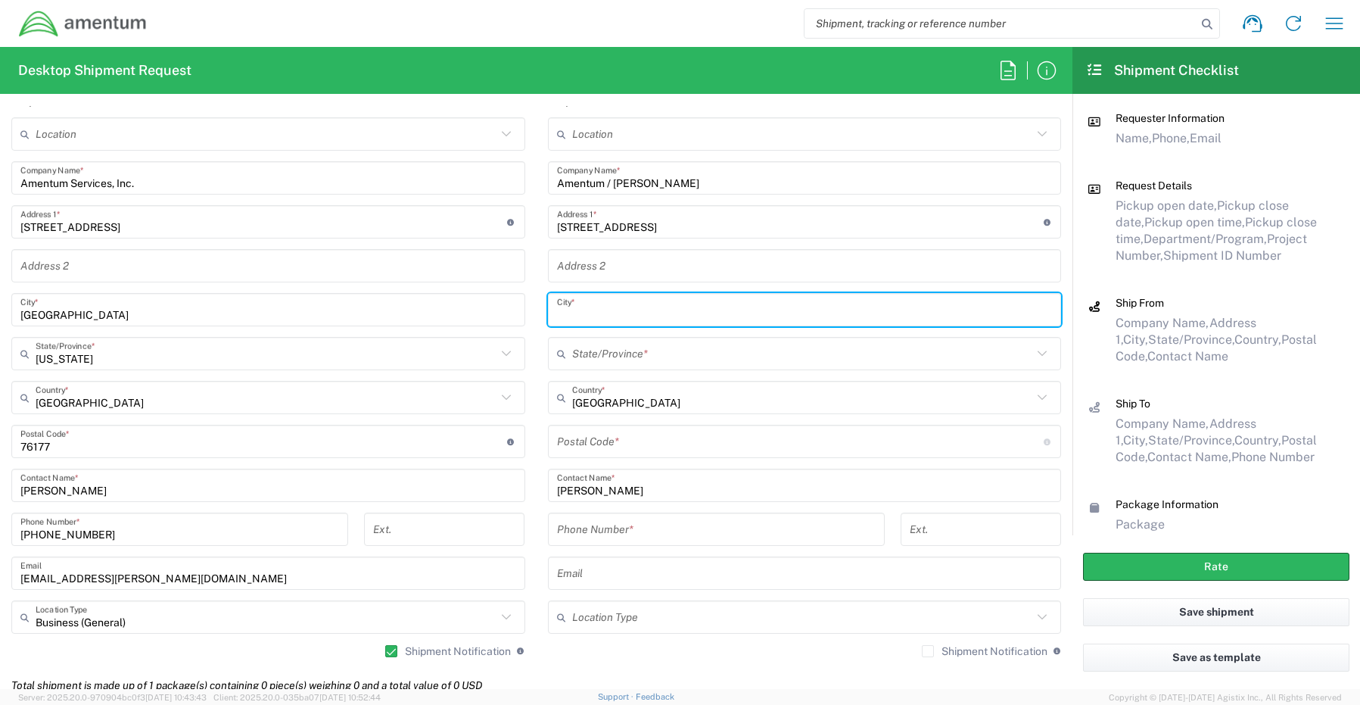
click at [598, 319] on input "text" at bounding box center [805, 310] width 496 height 26
paste input "Reston,"
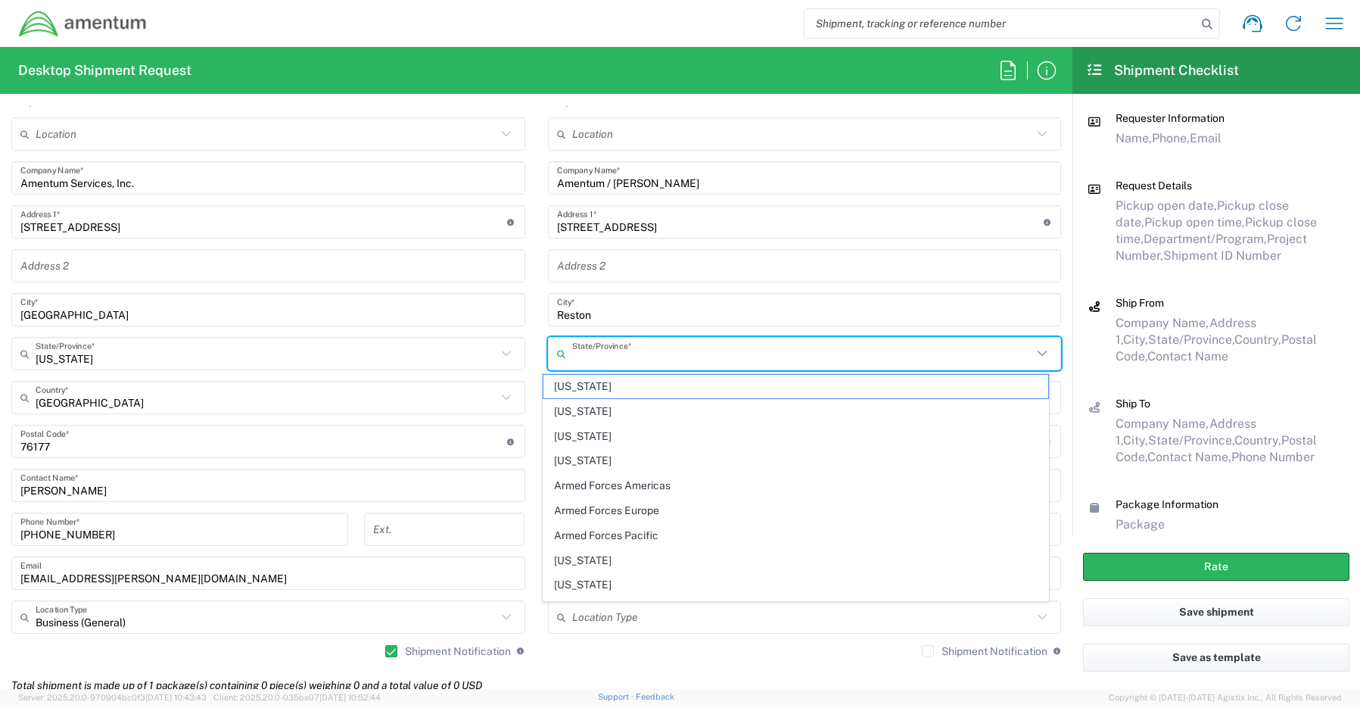
click at [588, 354] on input "text" at bounding box center [802, 354] width 461 height 26
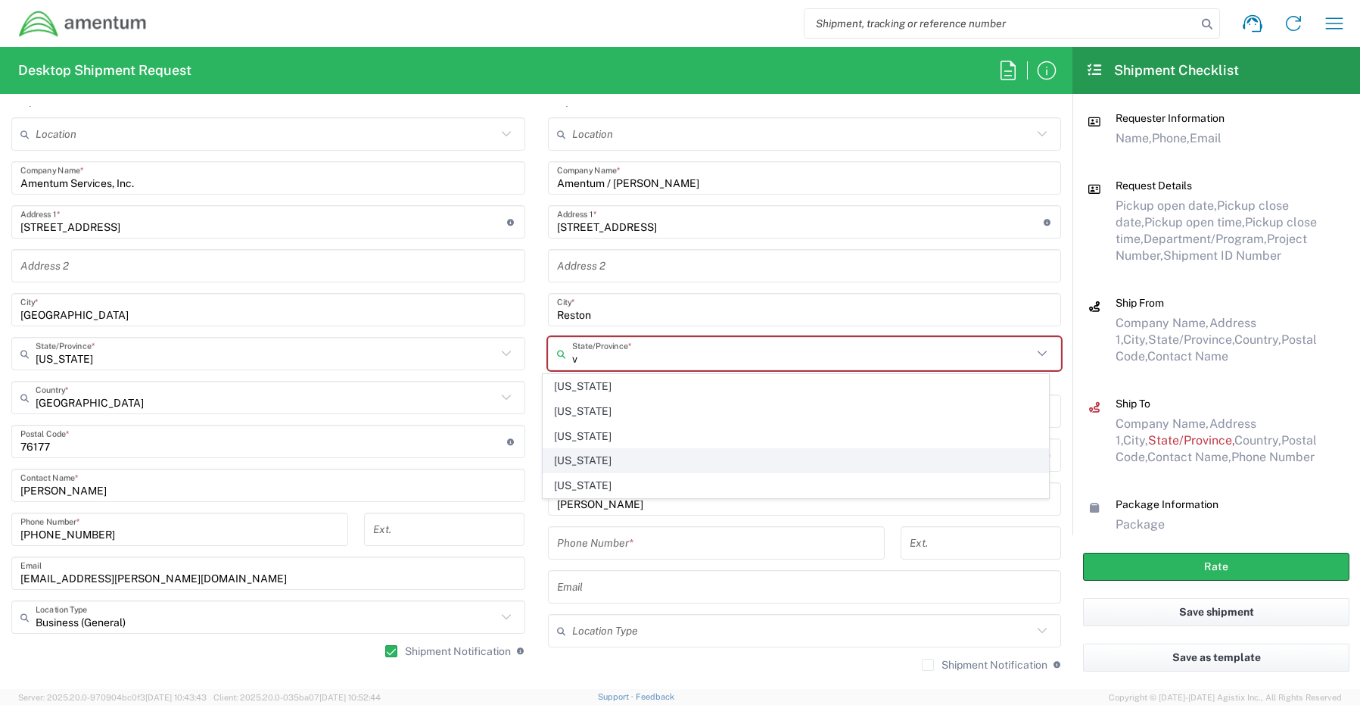
click at [578, 461] on span "[US_STATE]" at bounding box center [796, 460] width 505 height 23
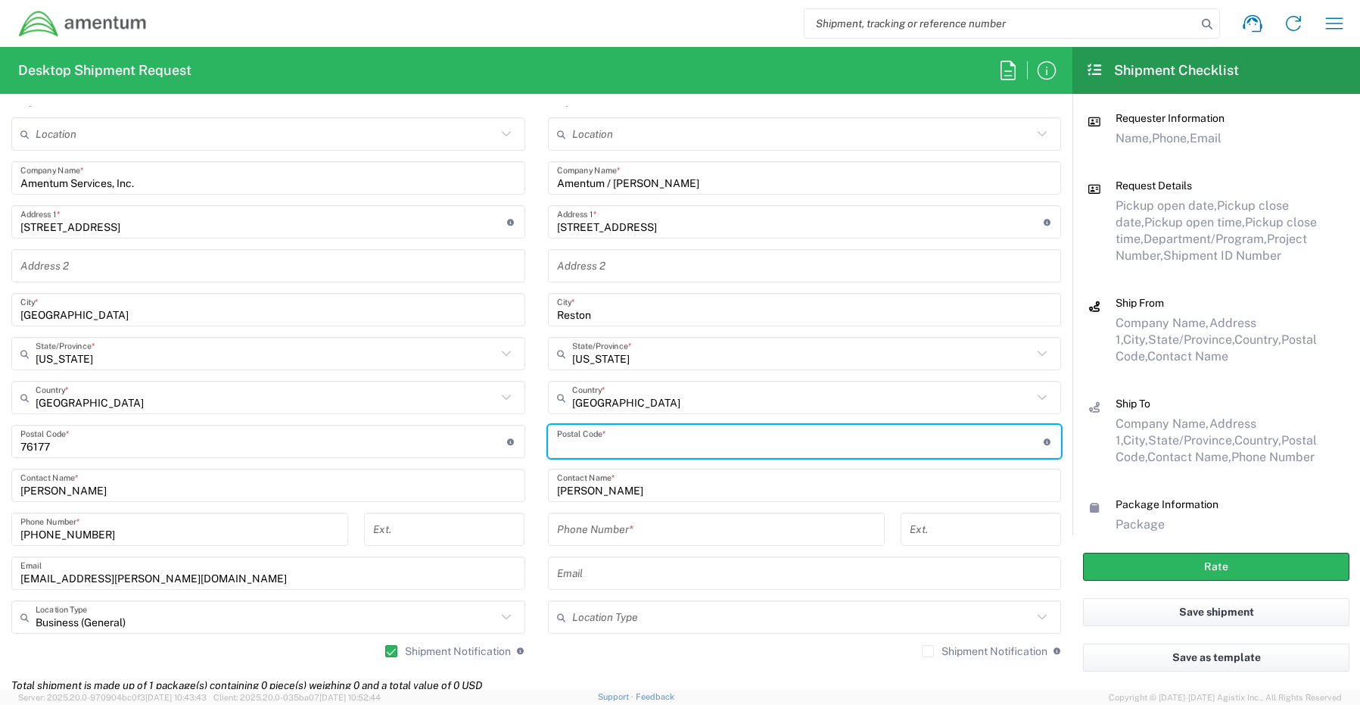
click at [575, 447] on input "undefined" at bounding box center [800, 442] width 487 height 26
paste input "20191"
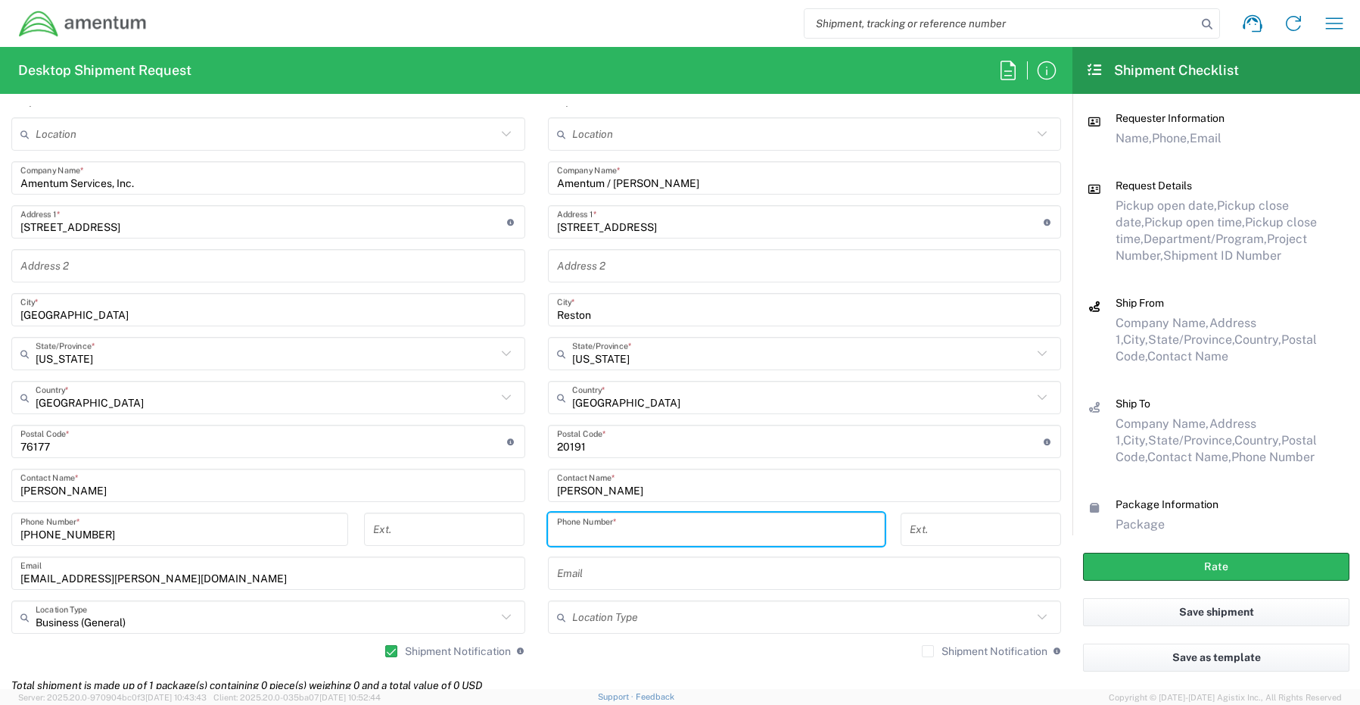
click at [602, 525] on input "tel" at bounding box center [716, 529] width 319 height 26
paste input "609-670-0600"
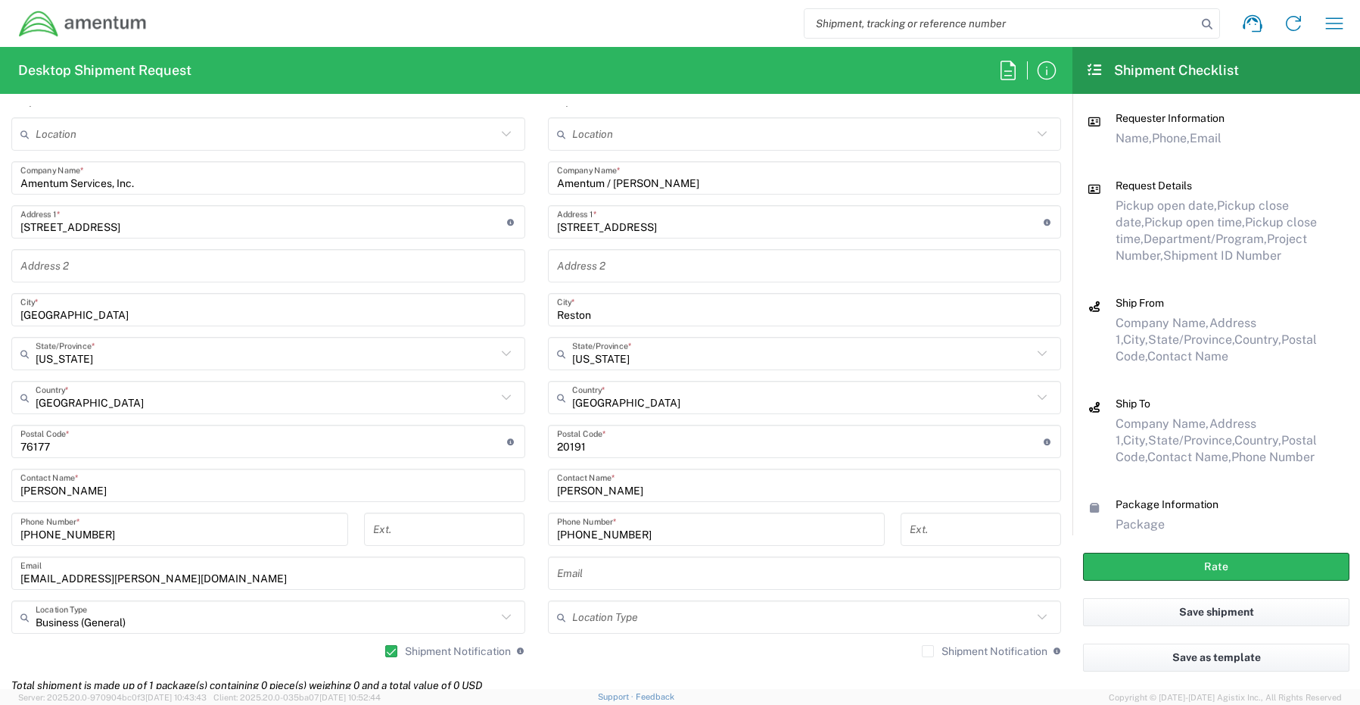
click at [612, 567] on input "text" at bounding box center [805, 573] width 496 height 26
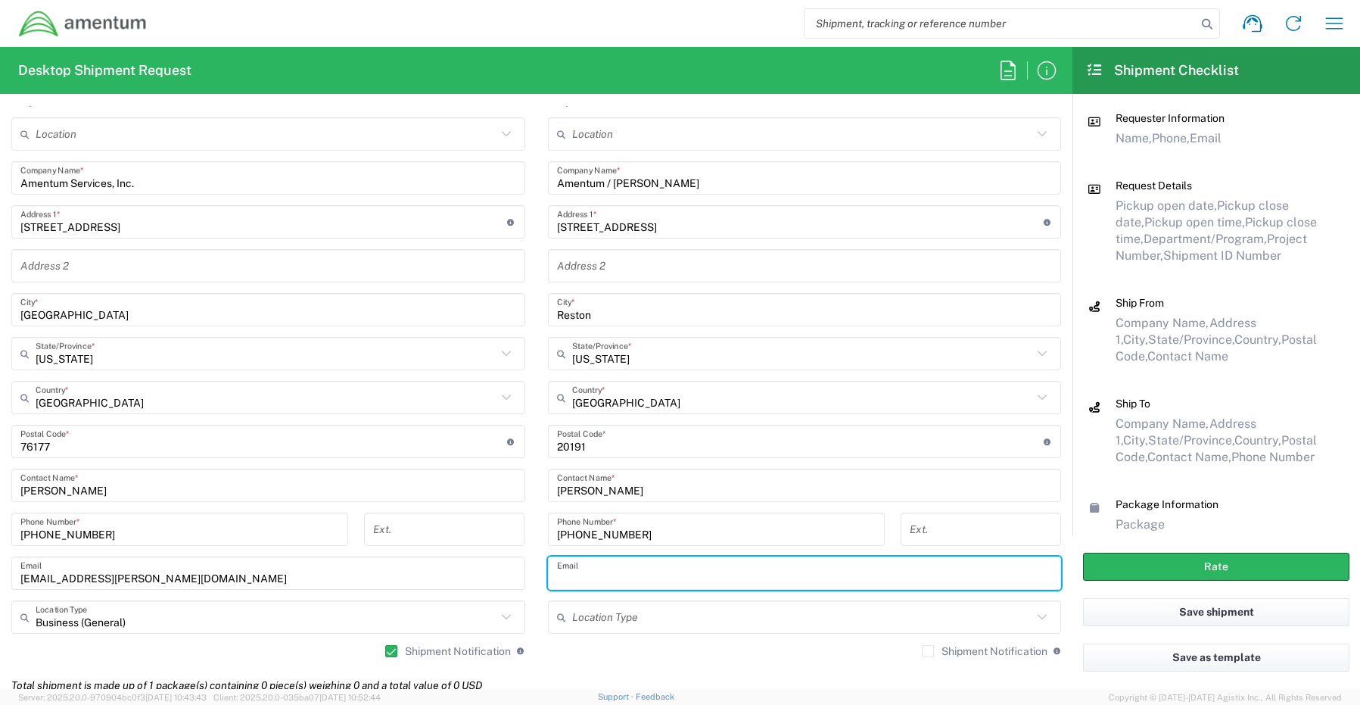
paste input "Bill.Pickering@amentum.com"
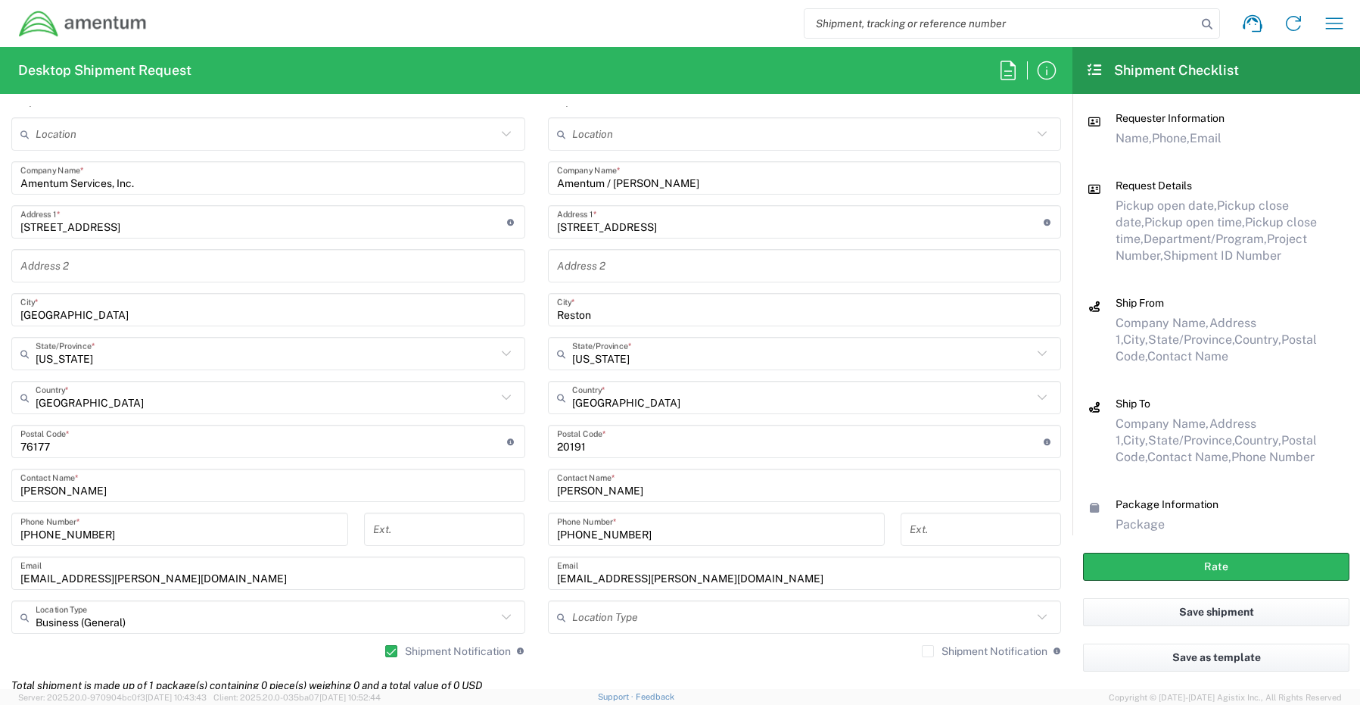
click at [922, 653] on label "Shipment Notification" at bounding box center [985, 651] width 126 height 12
click at [928, 651] on input "Shipment Notification" at bounding box center [928, 651] width 0 height 0
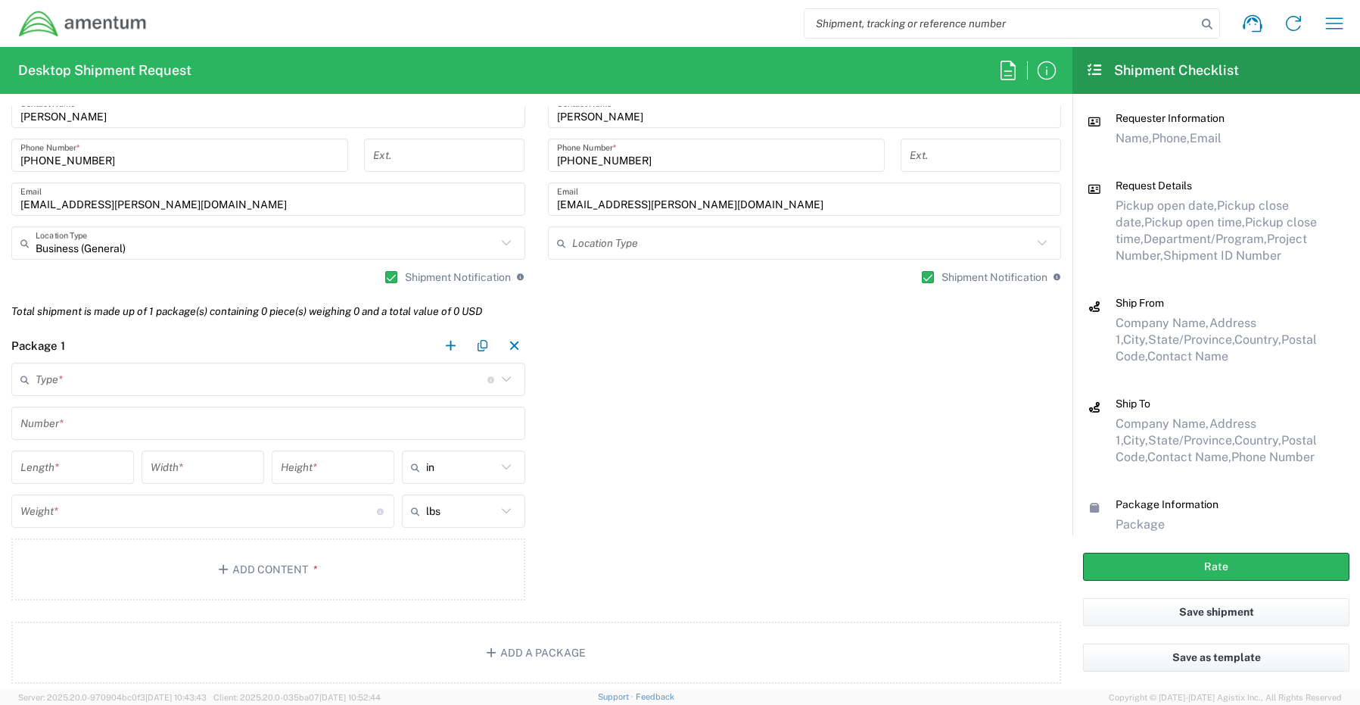
scroll to position [1060, 0]
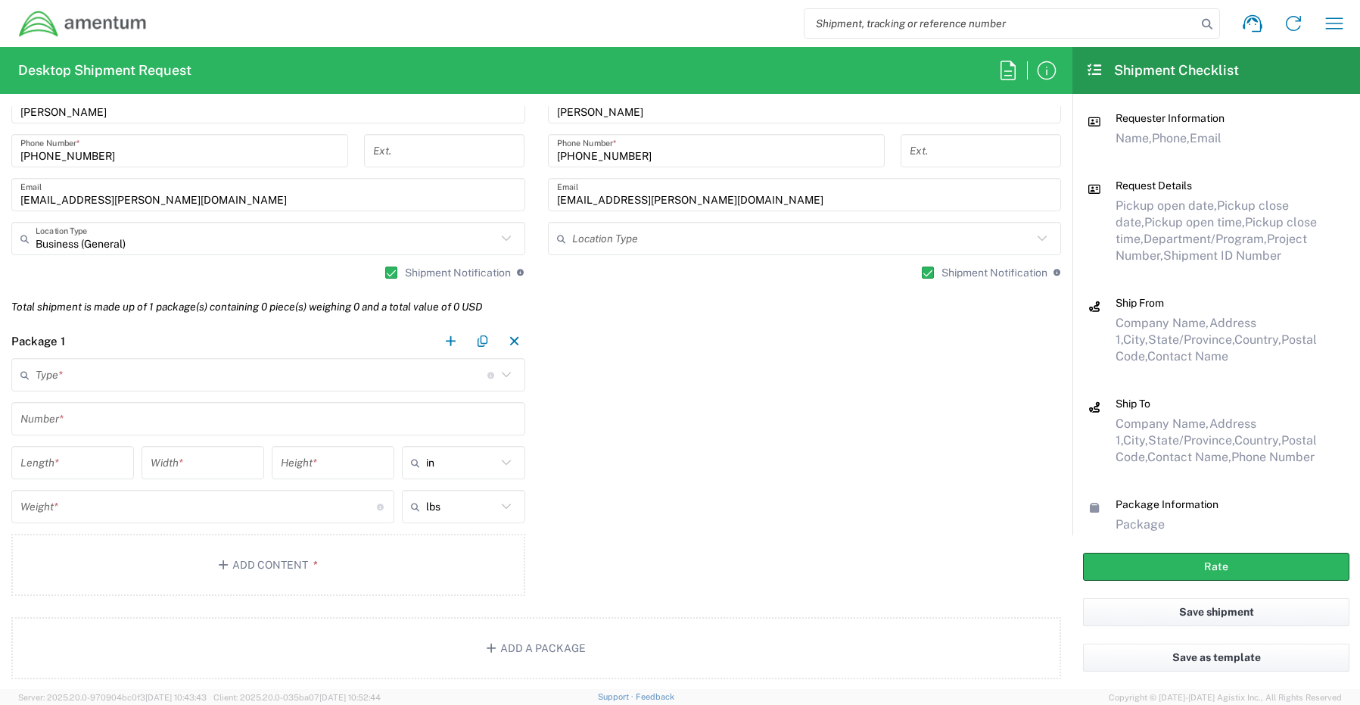
click at [121, 383] on input "text" at bounding box center [262, 375] width 452 height 26
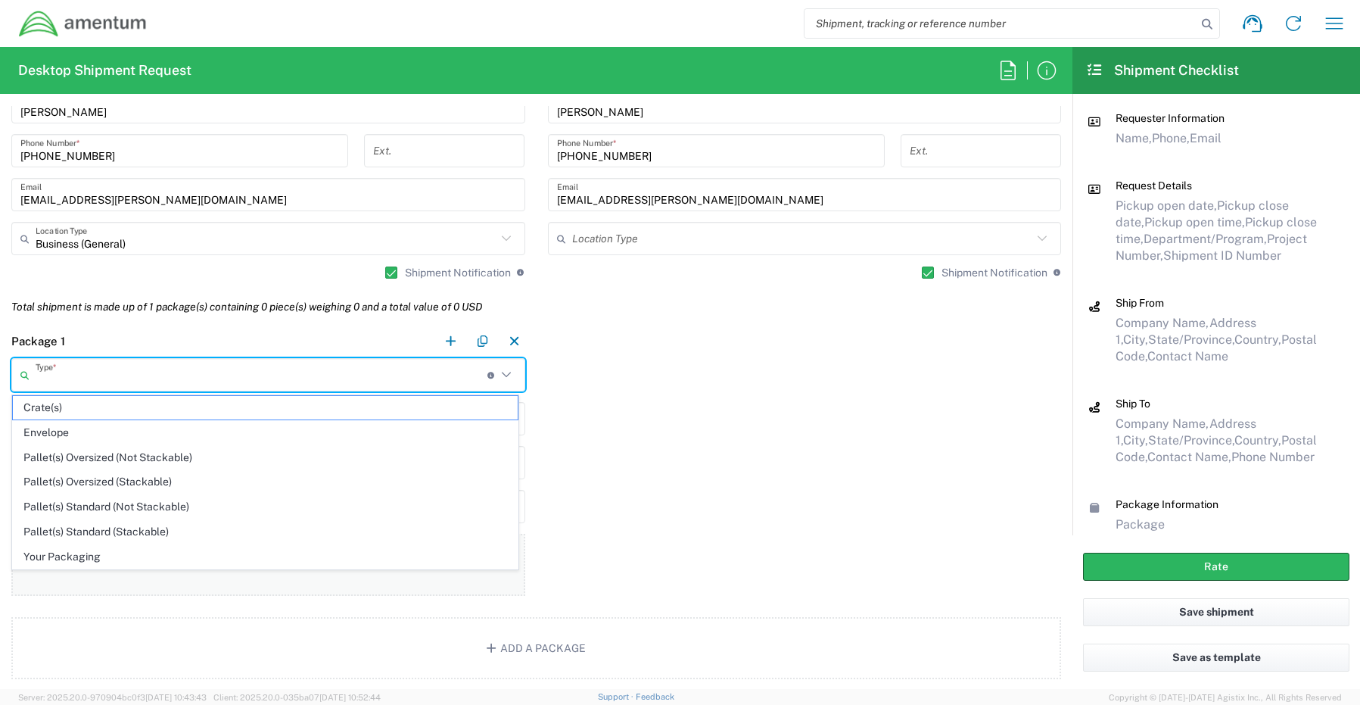
click at [105, 555] on span "Your Packaging" at bounding box center [265, 556] width 505 height 23
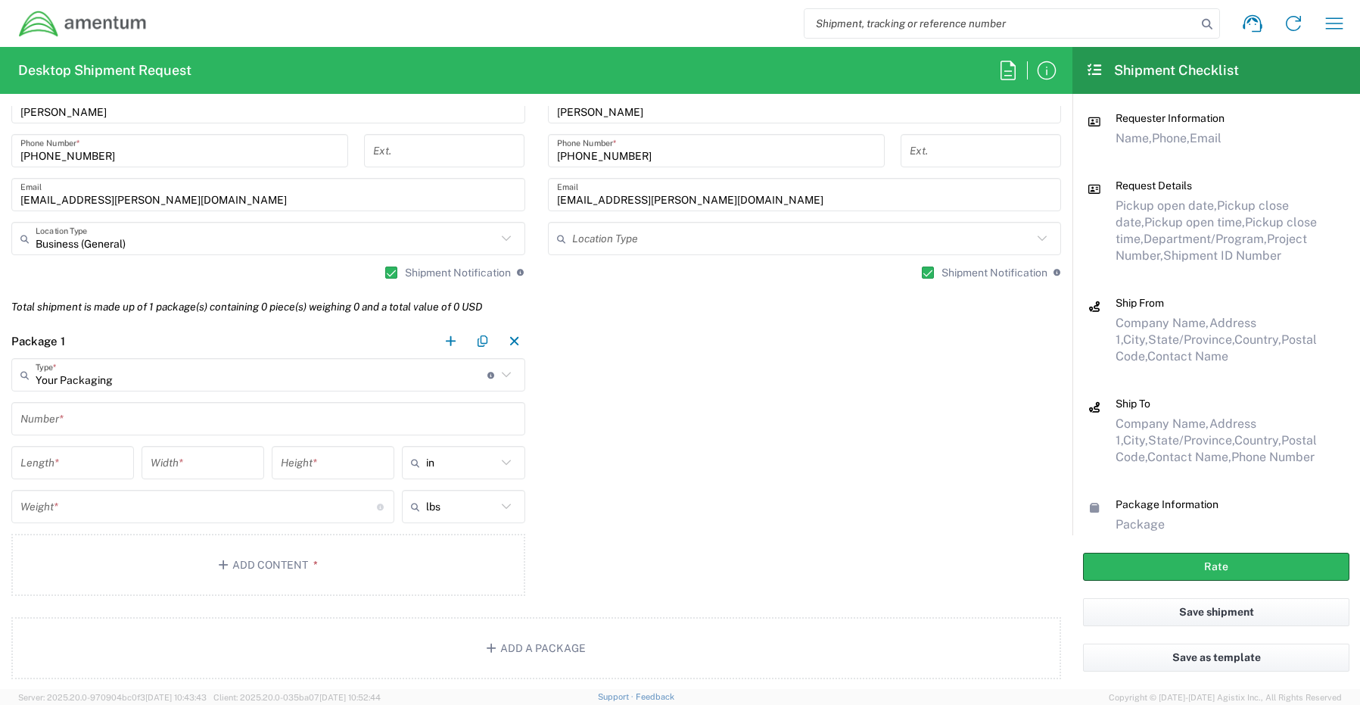
click at [73, 425] on input "text" at bounding box center [268, 419] width 496 height 26
click at [101, 507] on input "number" at bounding box center [198, 507] width 357 height 26
click at [289, 563] on button "Add Content *" at bounding box center [268, 565] width 514 height 62
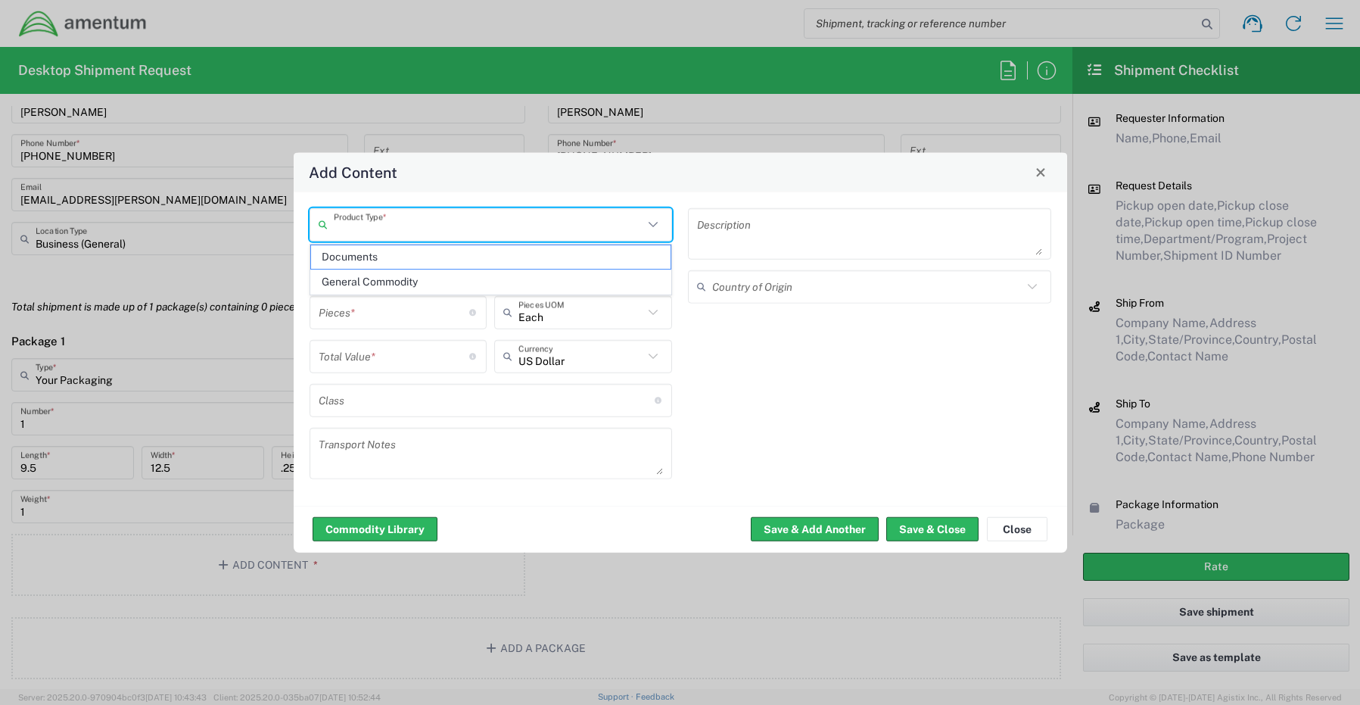
click at [395, 227] on input "text" at bounding box center [489, 224] width 310 height 26
click at [365, 288] on span "General Commodity" at bounding box center [491, 281] width 360 height 23
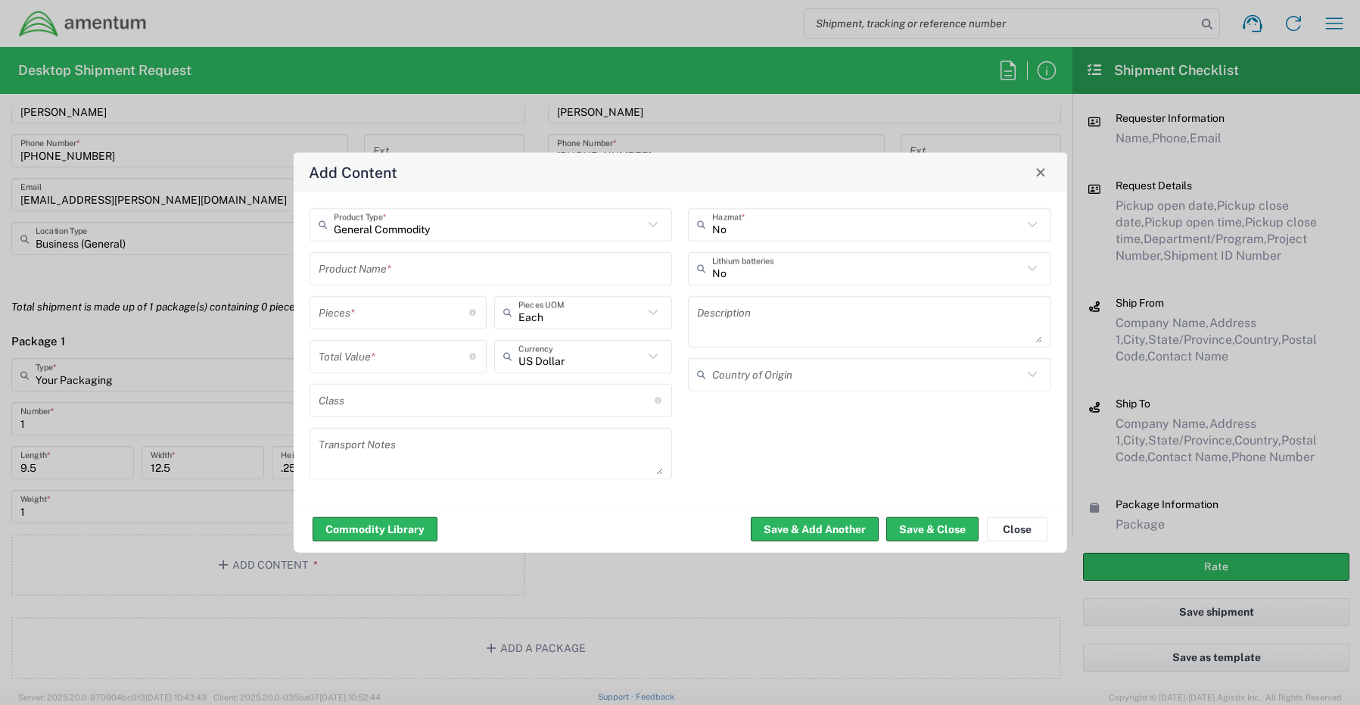
click at [380, 268] on input "text" at bounding box center [491, 268] width 345 height 26
paste input "102601253326"
click at [351, 316] on input "number" at bounding box center [394, 312] width 151 height 26
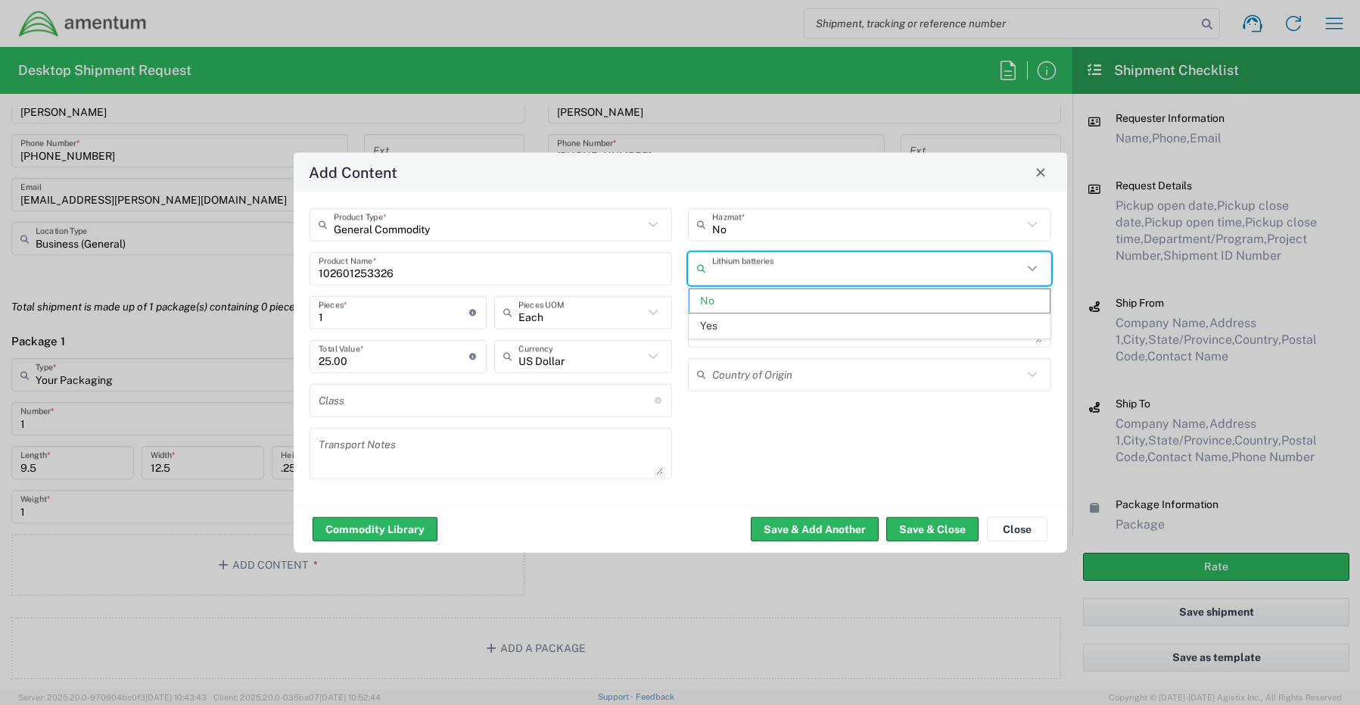
click at [730, 269] on input "text" at bounding box center [867, 268] width 310 height 26
click at [727, 328] on span "Yes" at bounding box center [870, 325] width 360 height 23
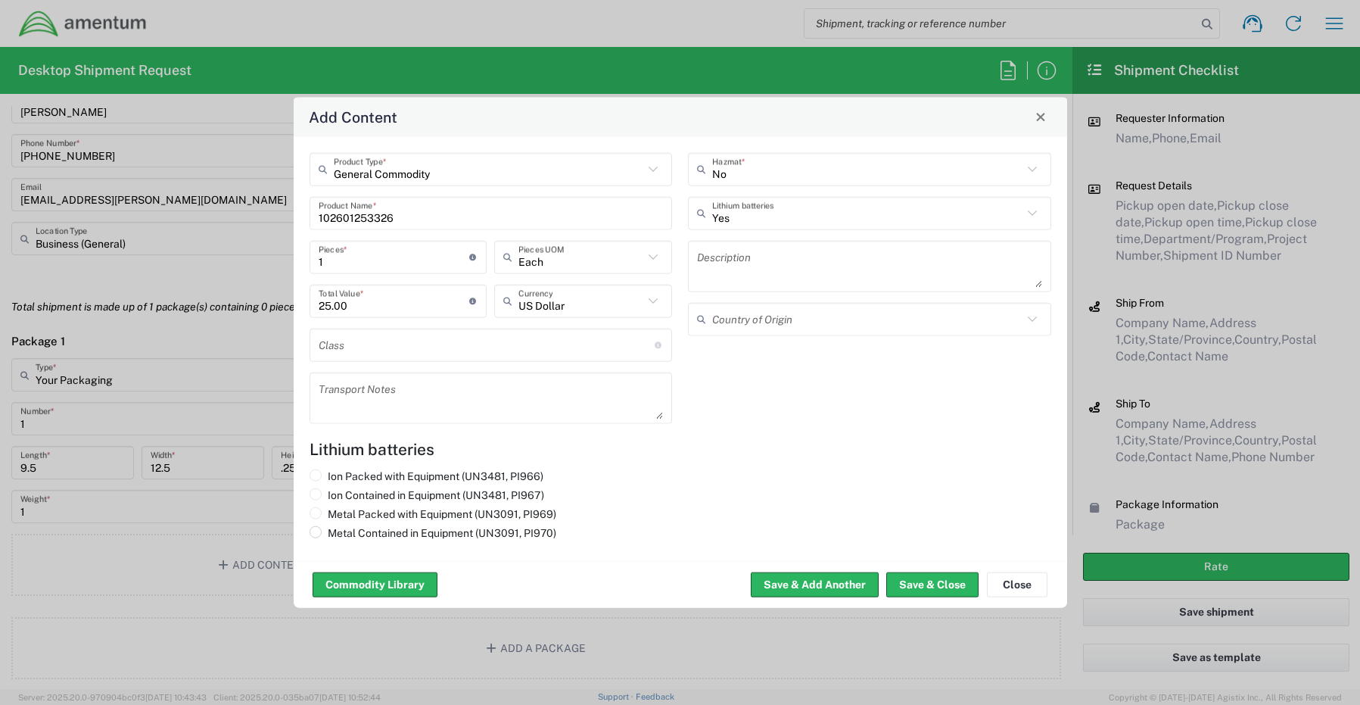
click at [347, 531] on label "Metal Contained in Equipment (UN3091, PI970)" at bounding box center [433, 532] width 247 height 14
click at [338, 531] on input "Metal Contained in Equipment (UN3091, PI970)" at bounding box center [333, 530] width 10 height 10
click at [908, 580] on button "Save & Close" at bounding box center [933, 584] width 92 height 24
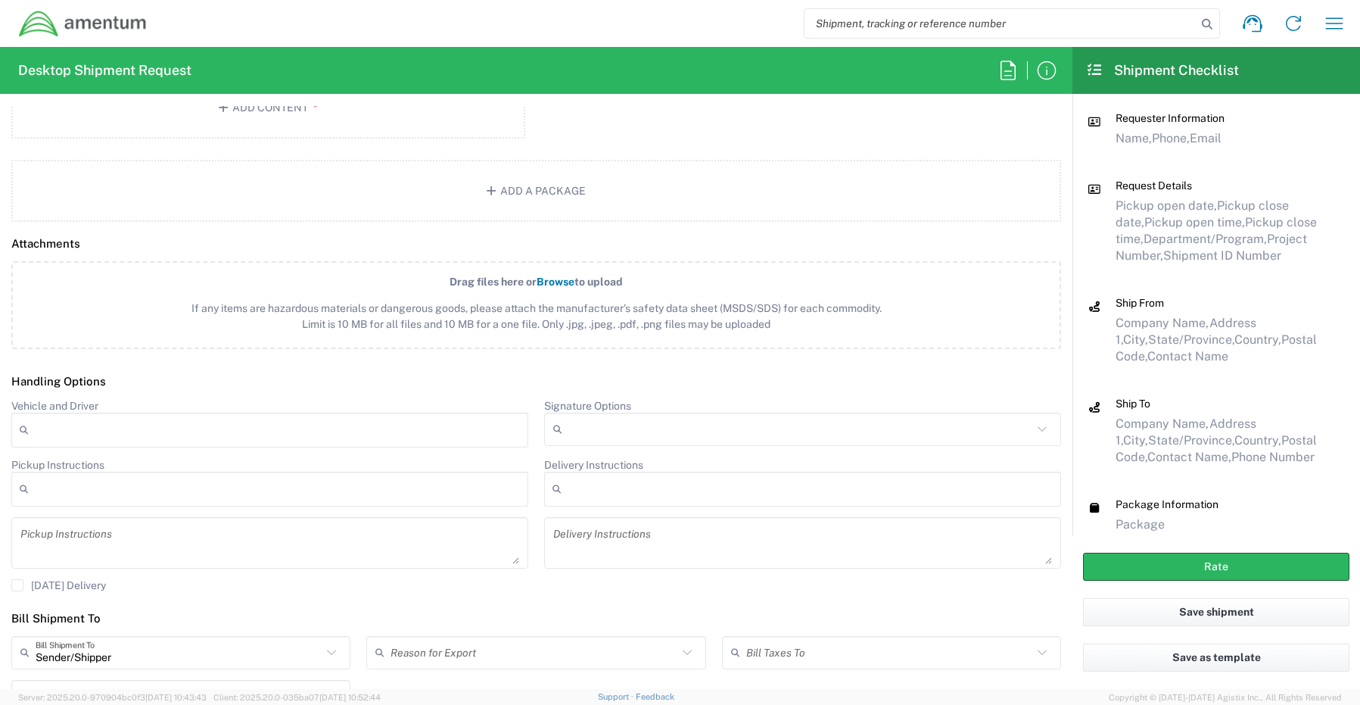
scroll to position [1733, 0]
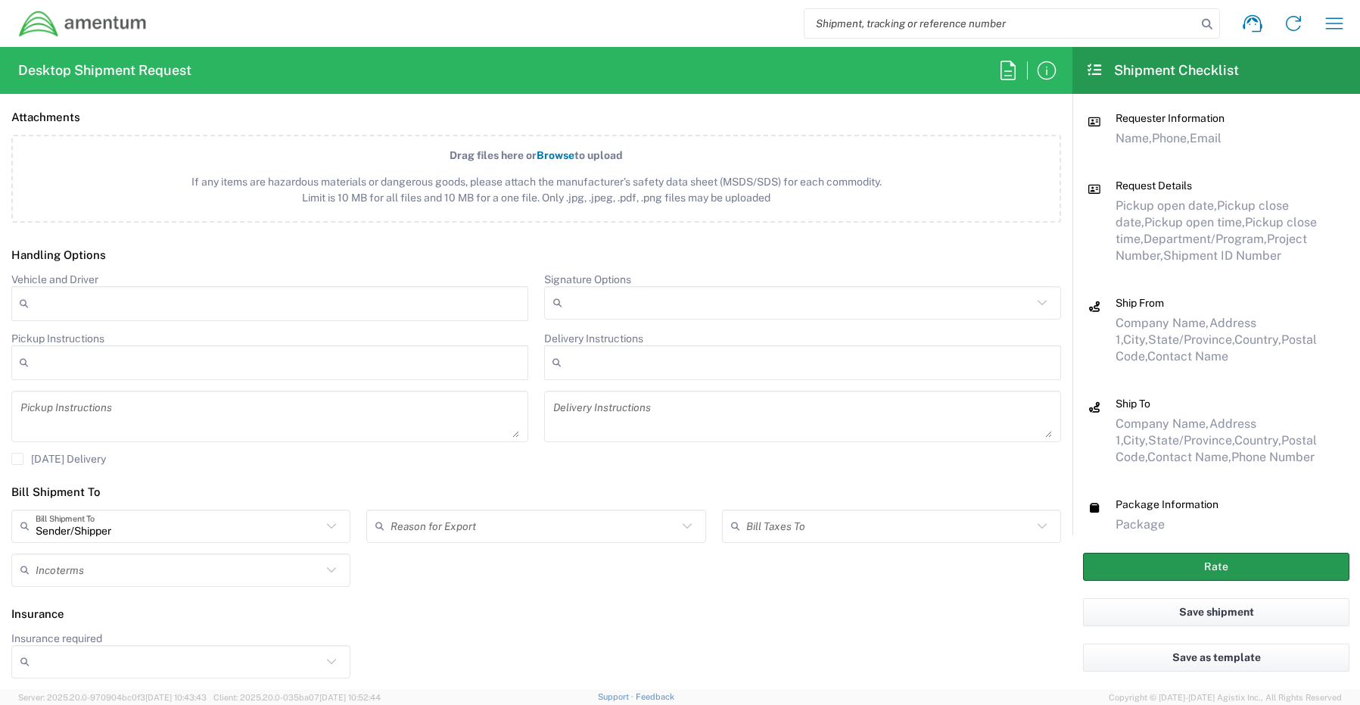
click at [1176, 566] on button "Rate" at bounding box center [1216, 567] width 266 height 28
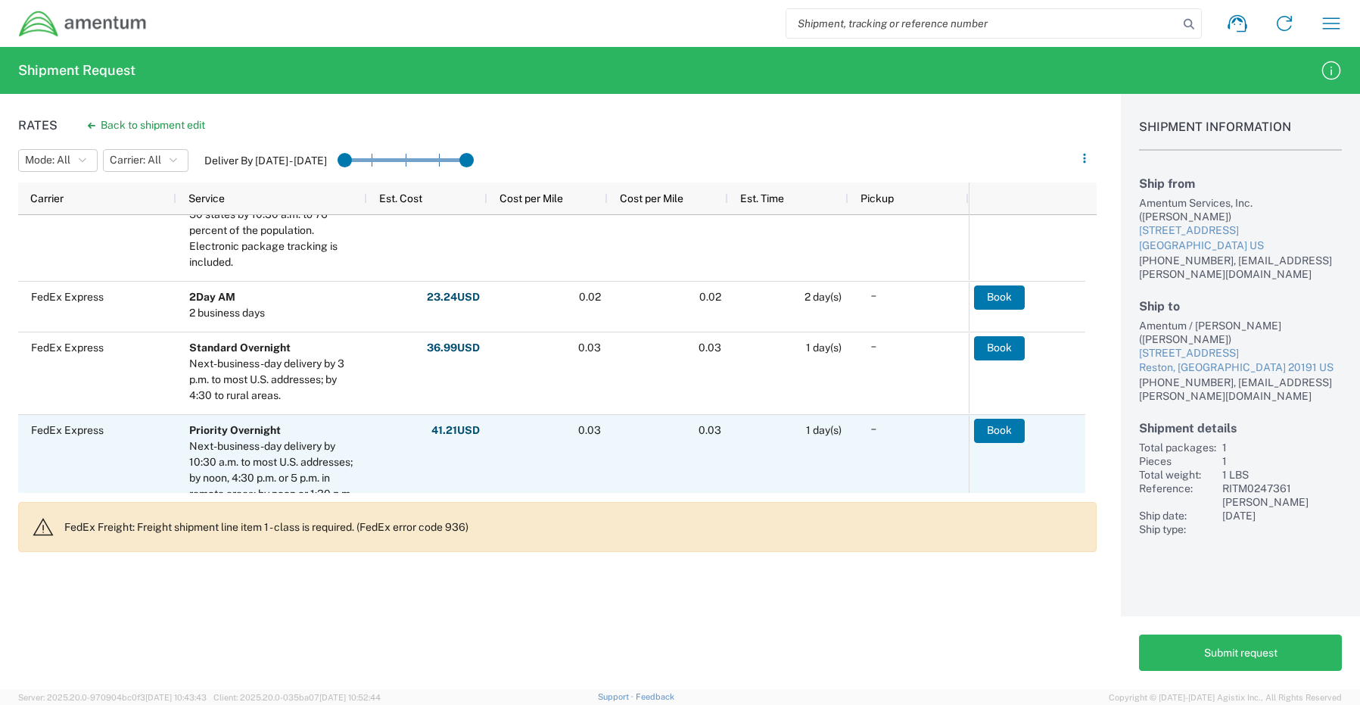
scroll to position [698, 0]
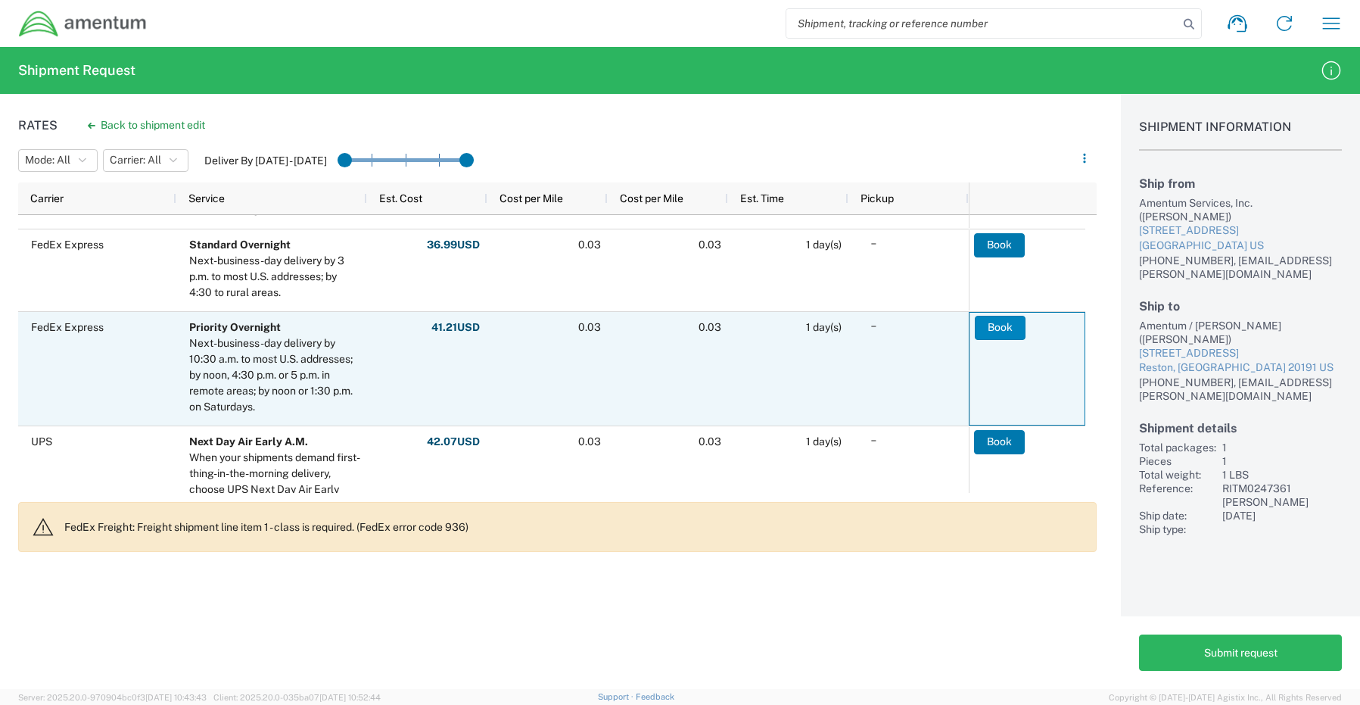
click at [1007, 329] on button "Book" at bounding box center [1000, 328] width 51 height 24
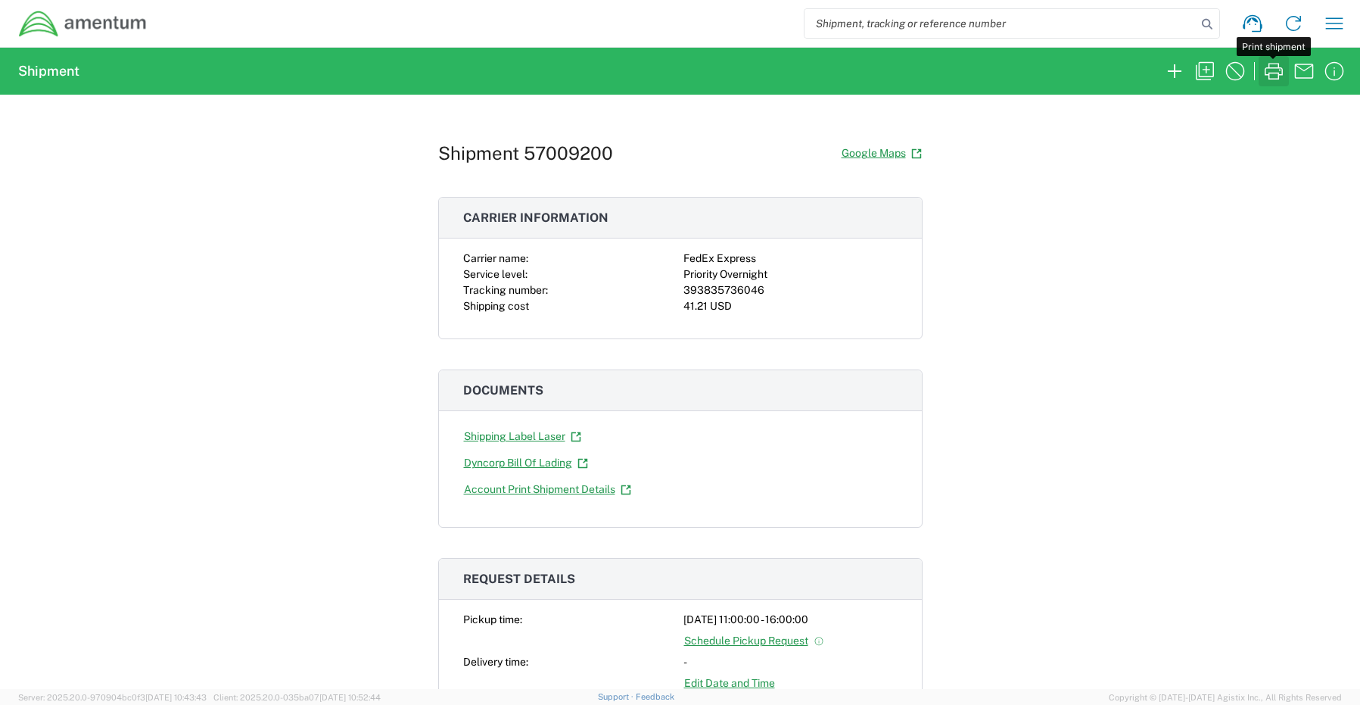
click at [1271, 70] on icon "button" at bounding box center [1274, 71] width 24 height 24
click at [1176, 65] on icon "button" at bounding box center [1175, 71] width 24 height 24
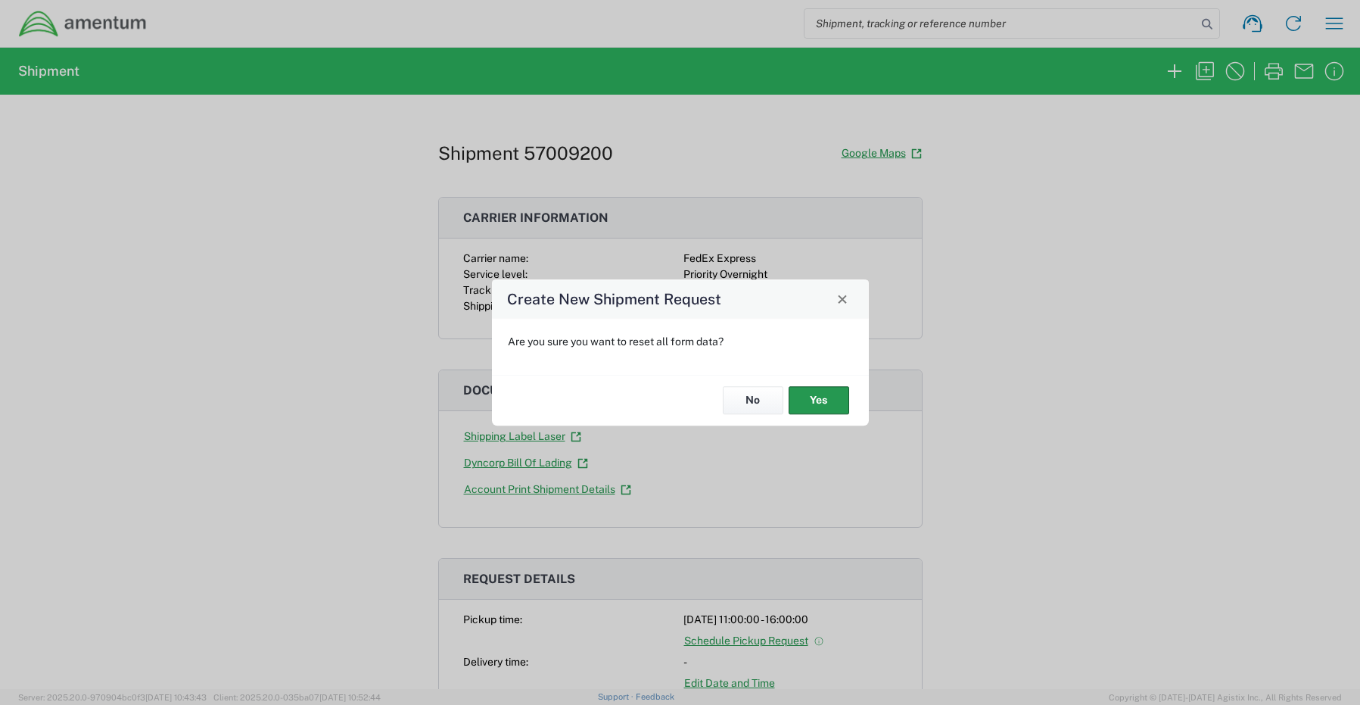
click at [806, 398] on button "Yes" at bounding box center [819, 401] width 61 height 28
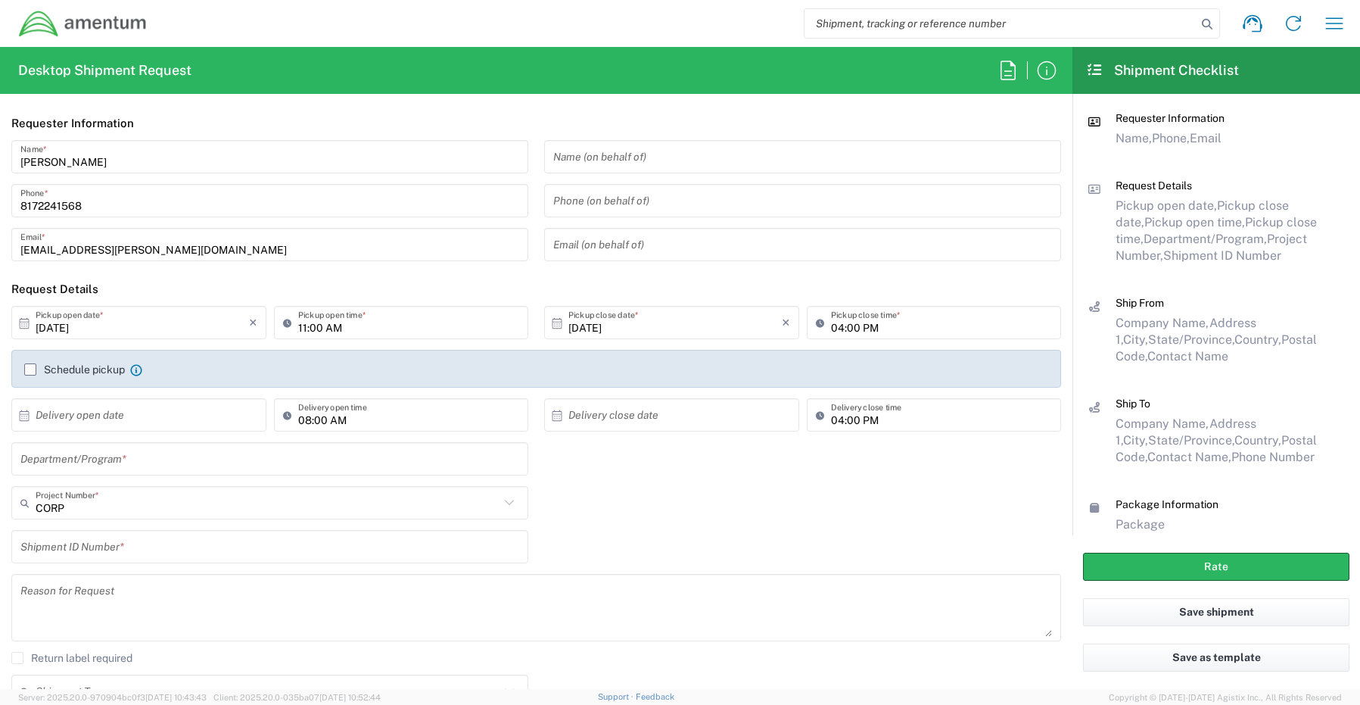
click at [71, 466] on input "text" at bounding box center [269, 459] width 499 height 26
paste input "[PERSON_NAME]"
click at [70, 496] on input "text" at bounding box center [268, 503] width 464 height 26
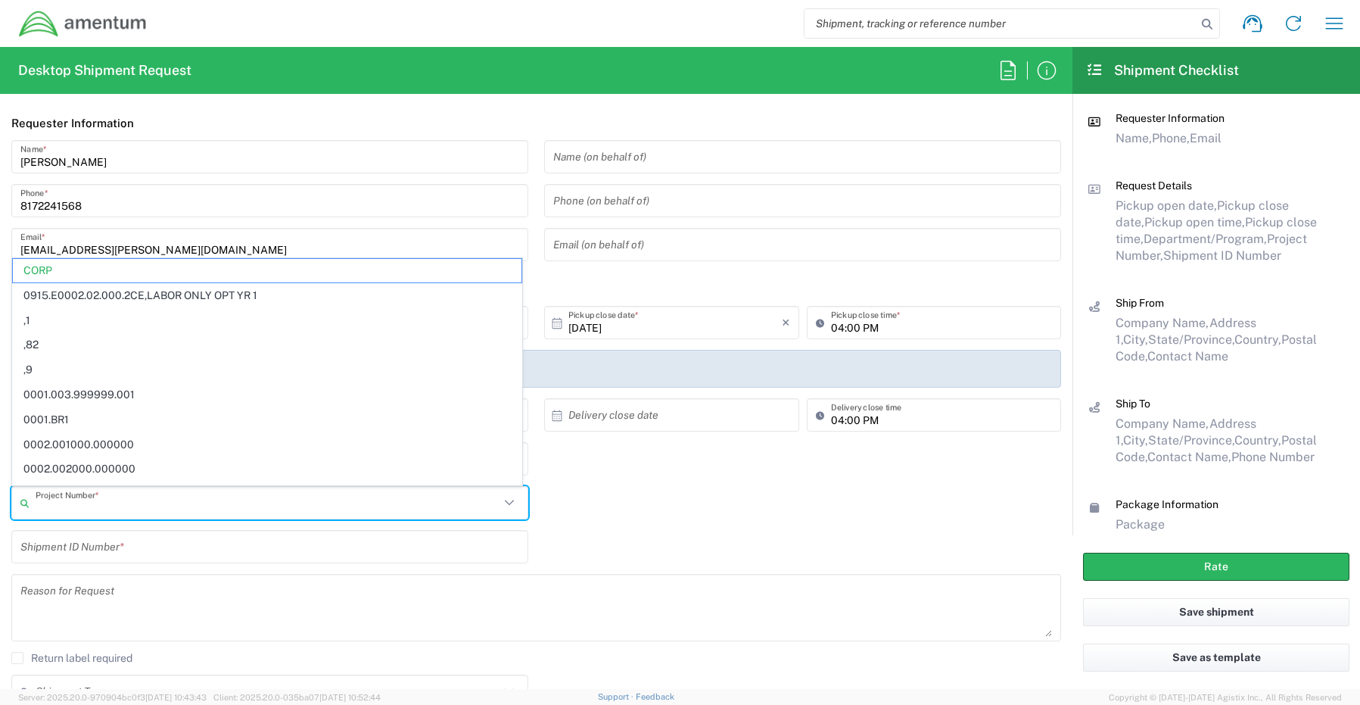
paste input "OVHD.100619.00000"
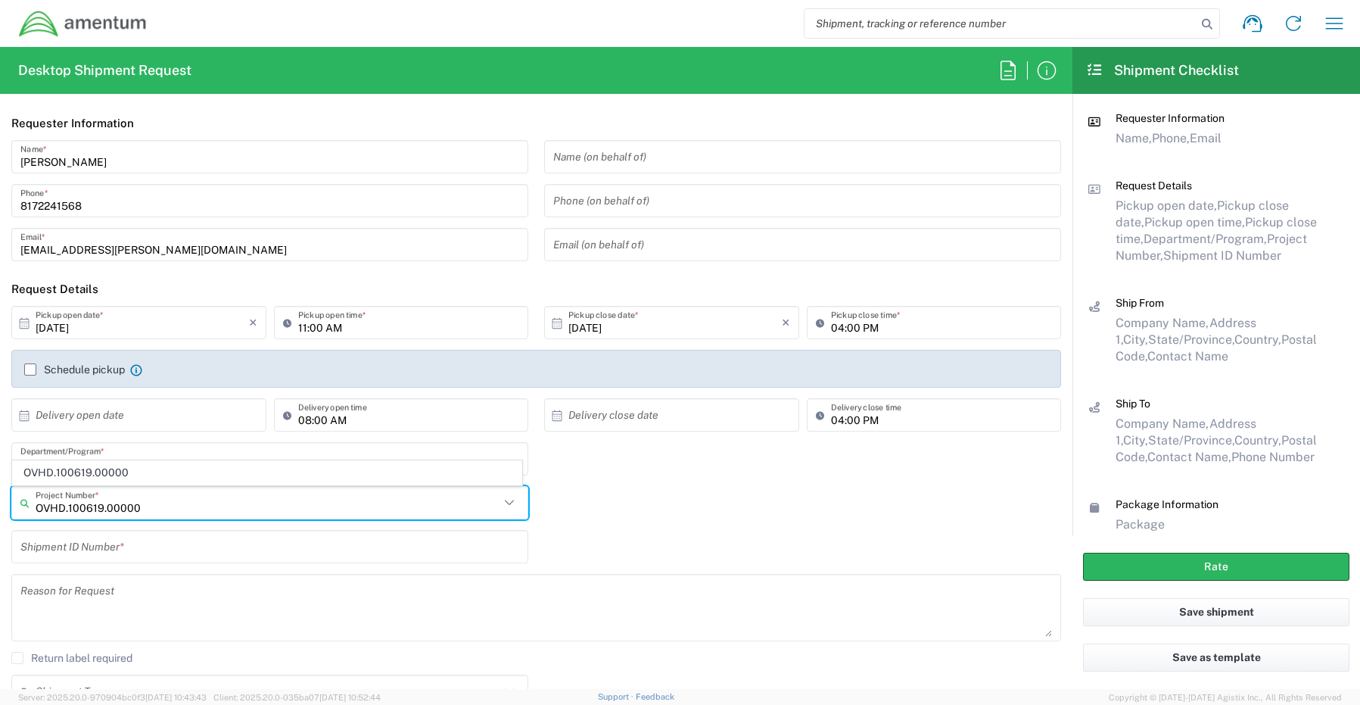
click at [86, 475] on span "OVHD.100619.00000" at bounding box center [267, 472] width 509 height 23
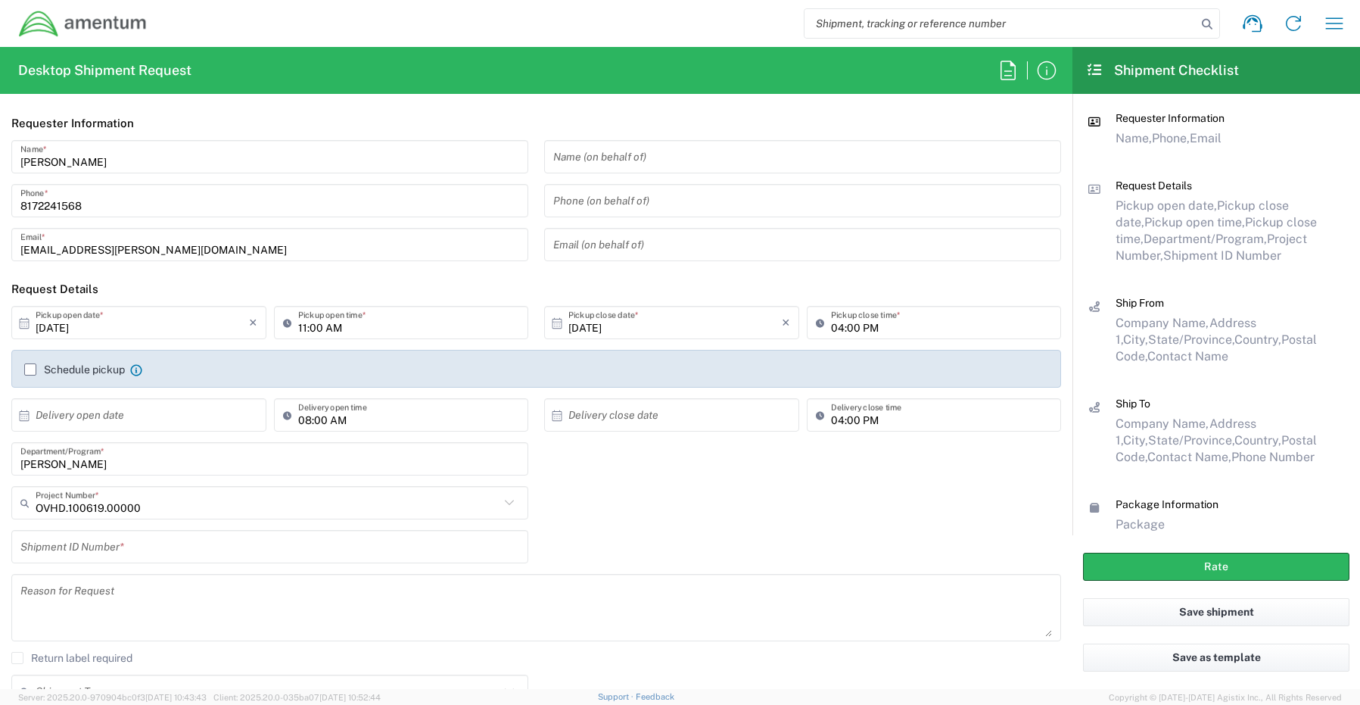
click at [50, 543] on input "text" at bounding box center [269, 547] width 499 height 26
paste input "RITM0248325 Dana Logan"
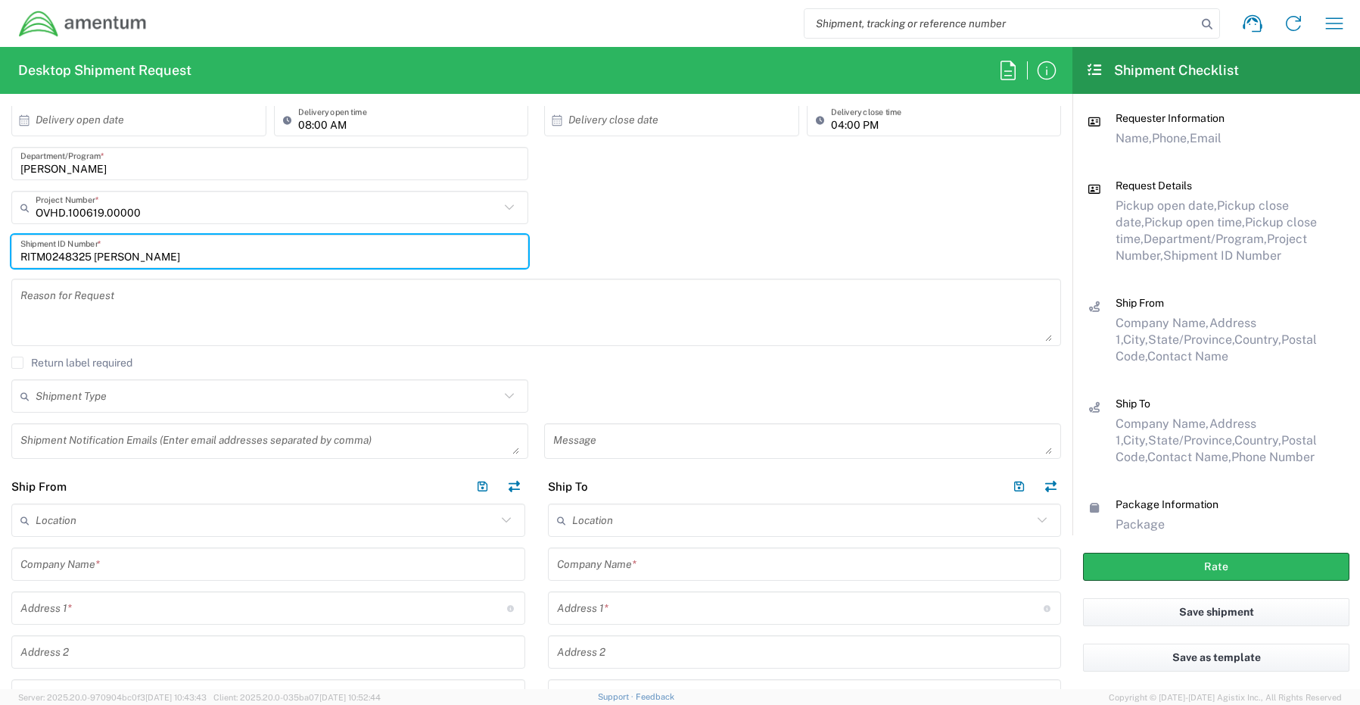
scroll to position [303, 0]
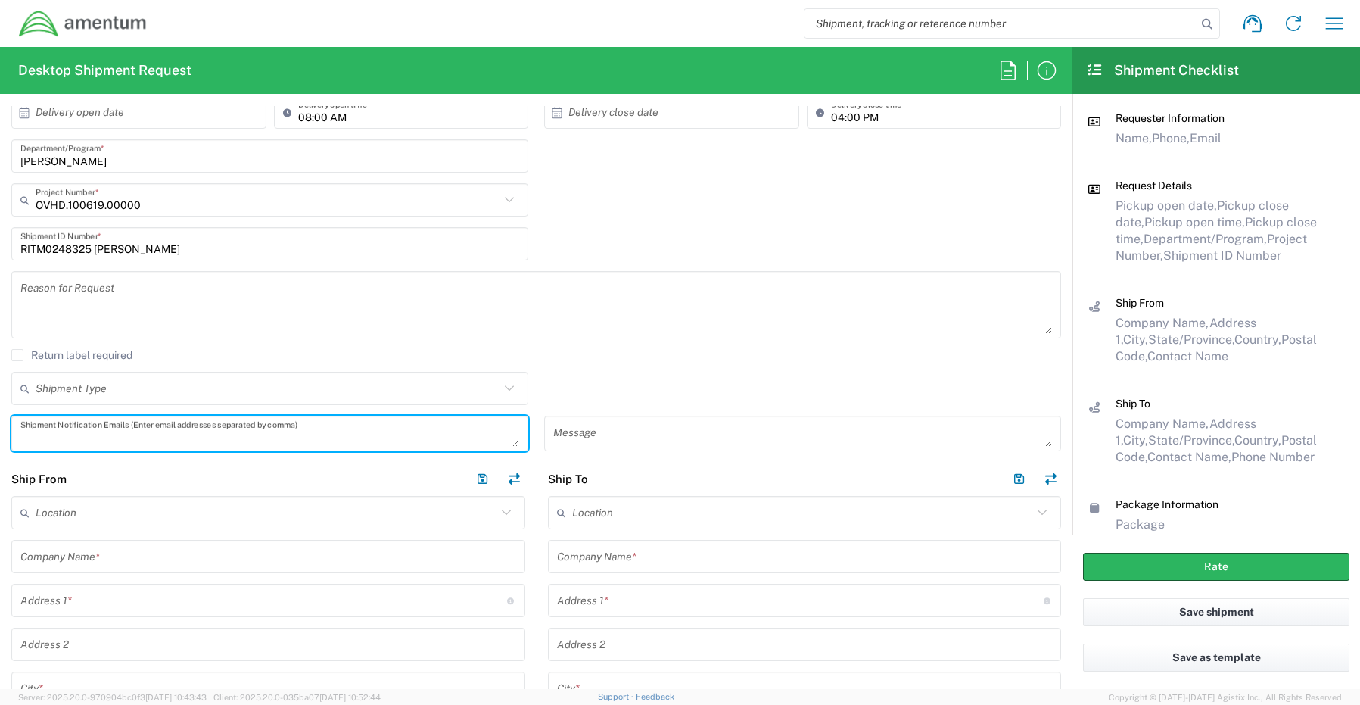
click at [33, 435] on textarea at bounding box center [269, 433] width 499 height 26
paste textarea "[PERSON_NAME][EMAIL_ADDRESS][PERSON_NAME][DOMAIN_NAME]"
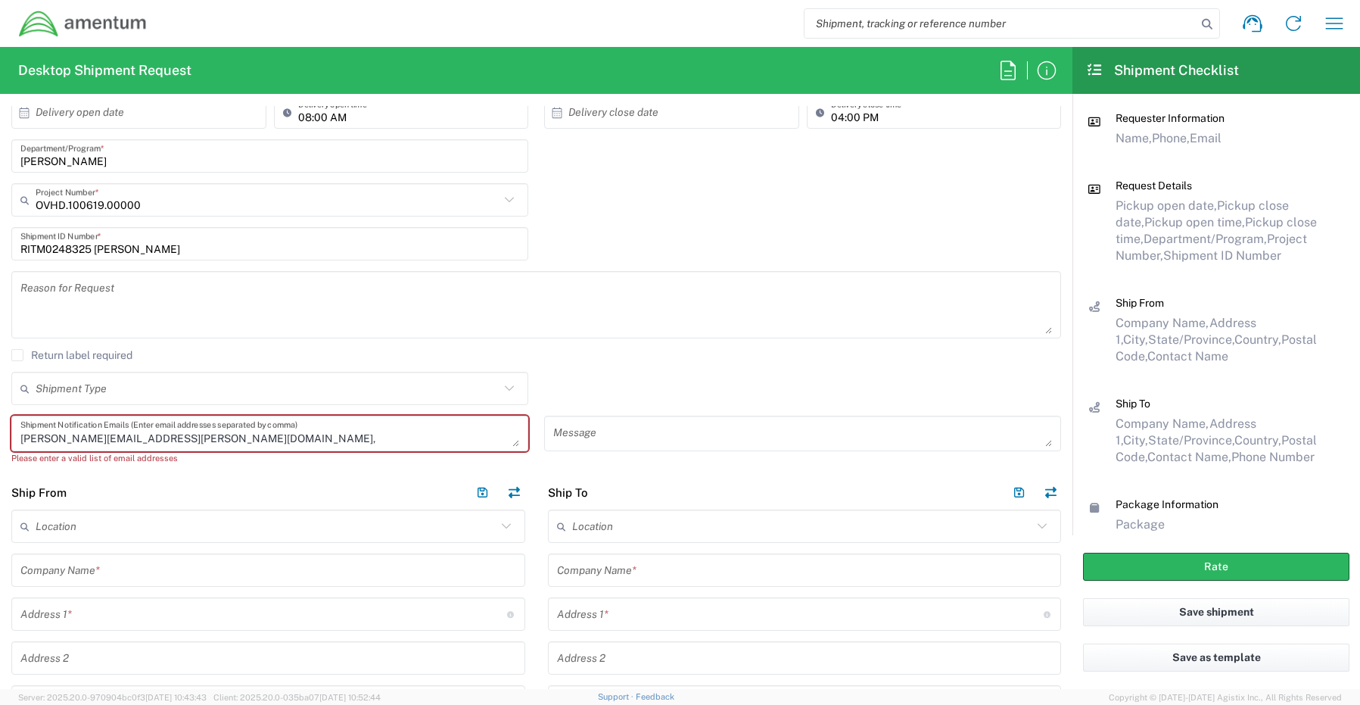
click at [204, 434] on textarea "Joshua.Sherwood@Amentum.com," at bounding box center [269, 433] width 499 height 26
paste textarea "Malivahn.Low@amentum.com"
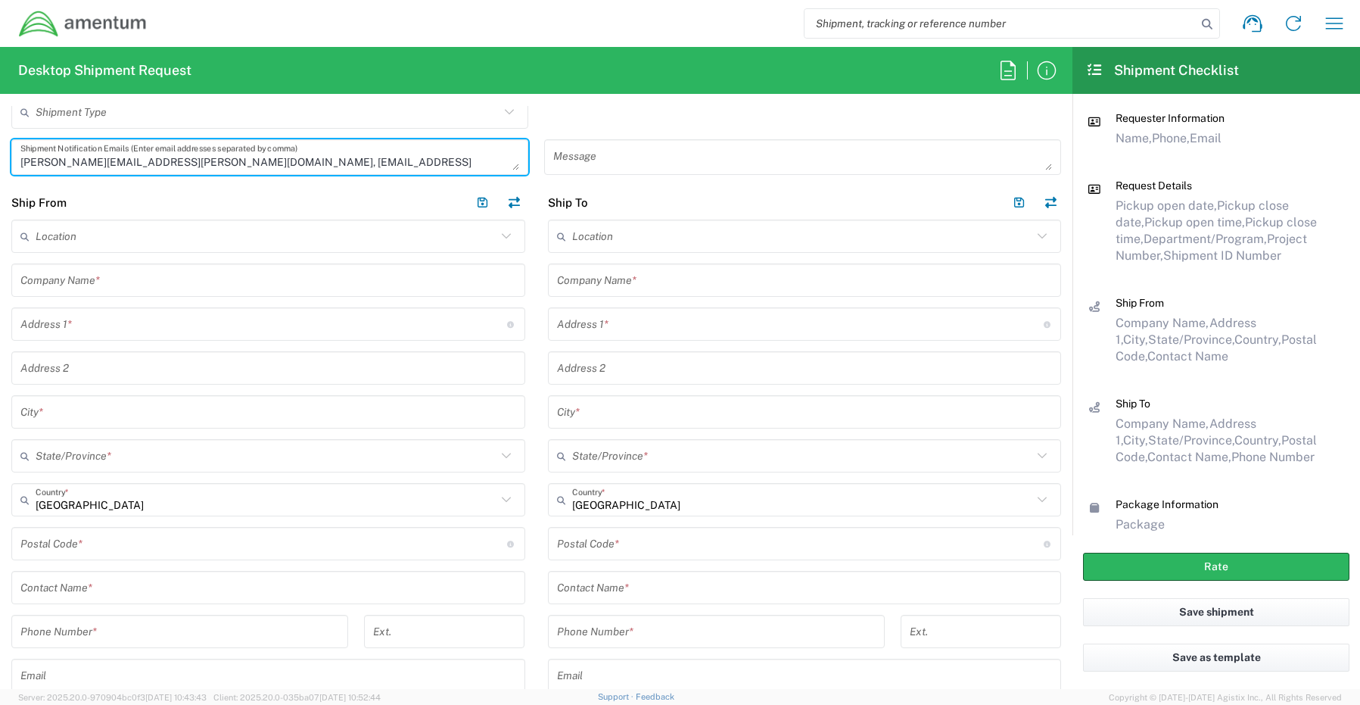
scroll to position [606, 0]
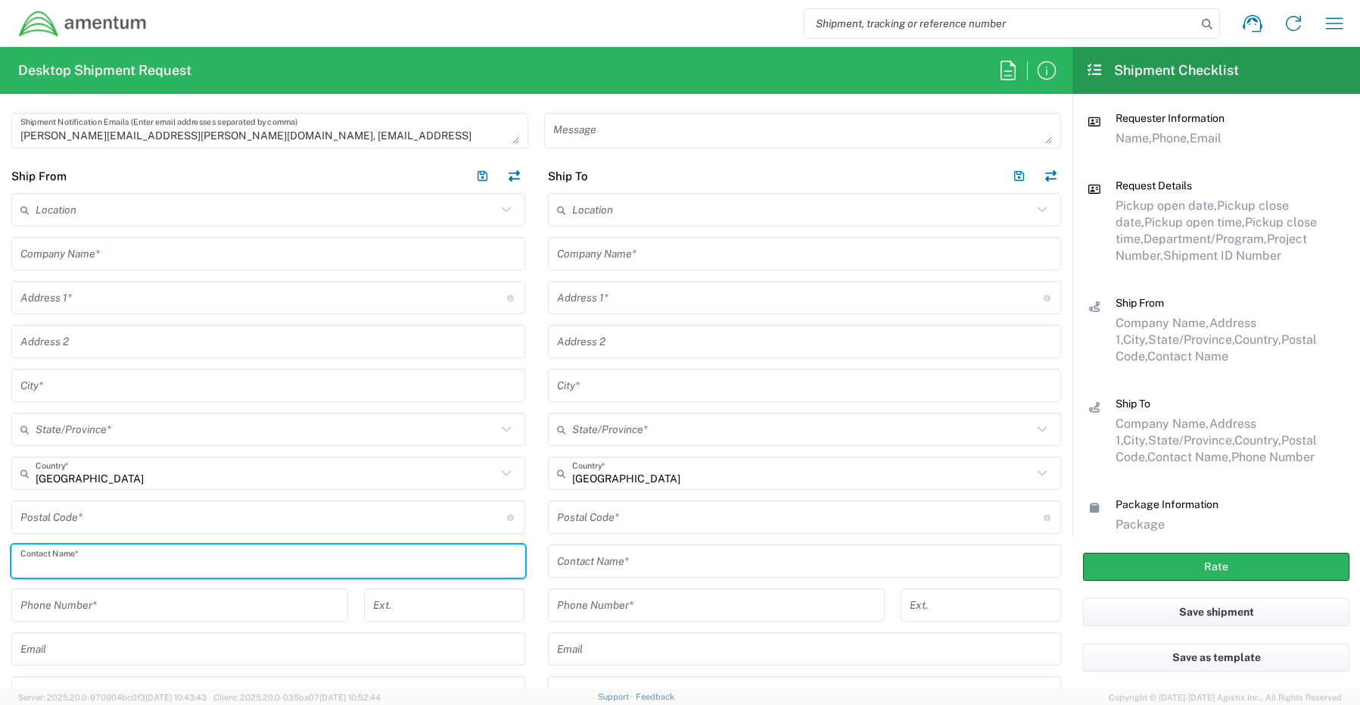
click at [79, 561] on input "text" at bounding box center [268, 561] width 496 height 26
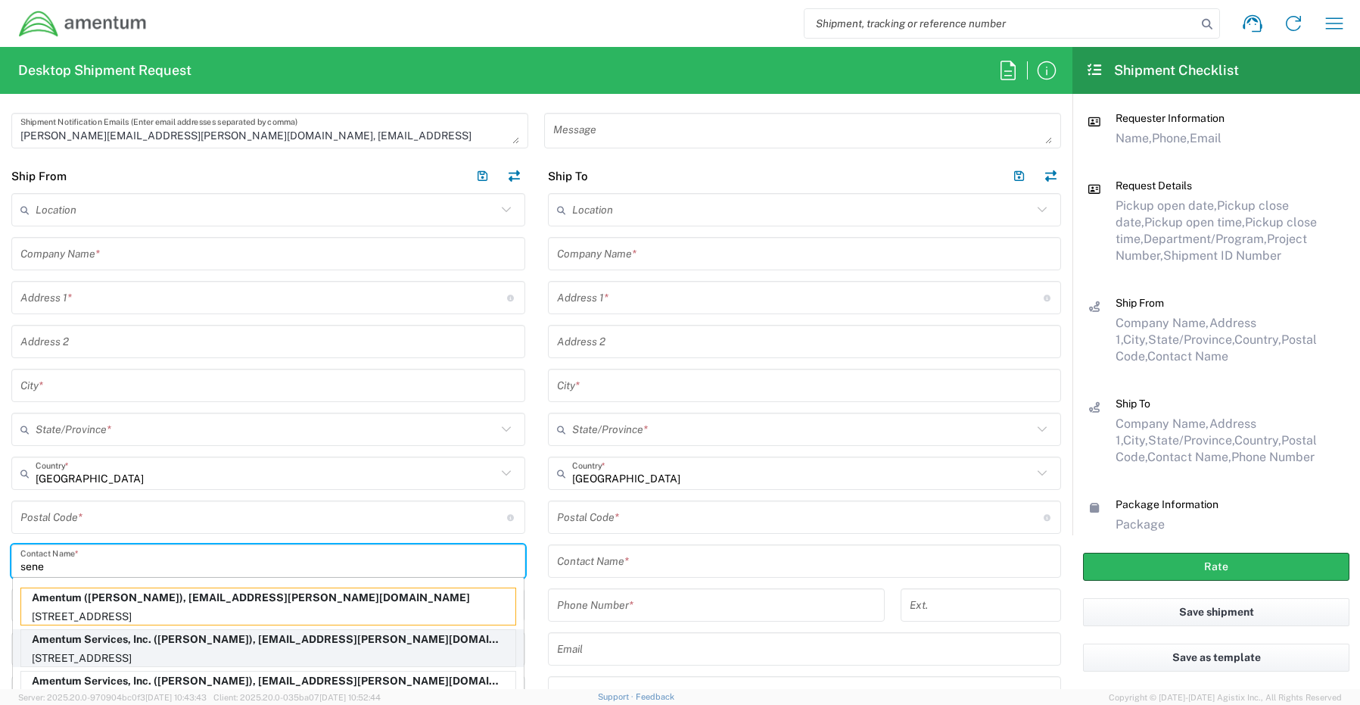
click at [73, 650] on p "13500 Heritage Parkway, mail room, Fort Worth, TX, 76177, US" at bounding box center [268, 658] width 494 height 19
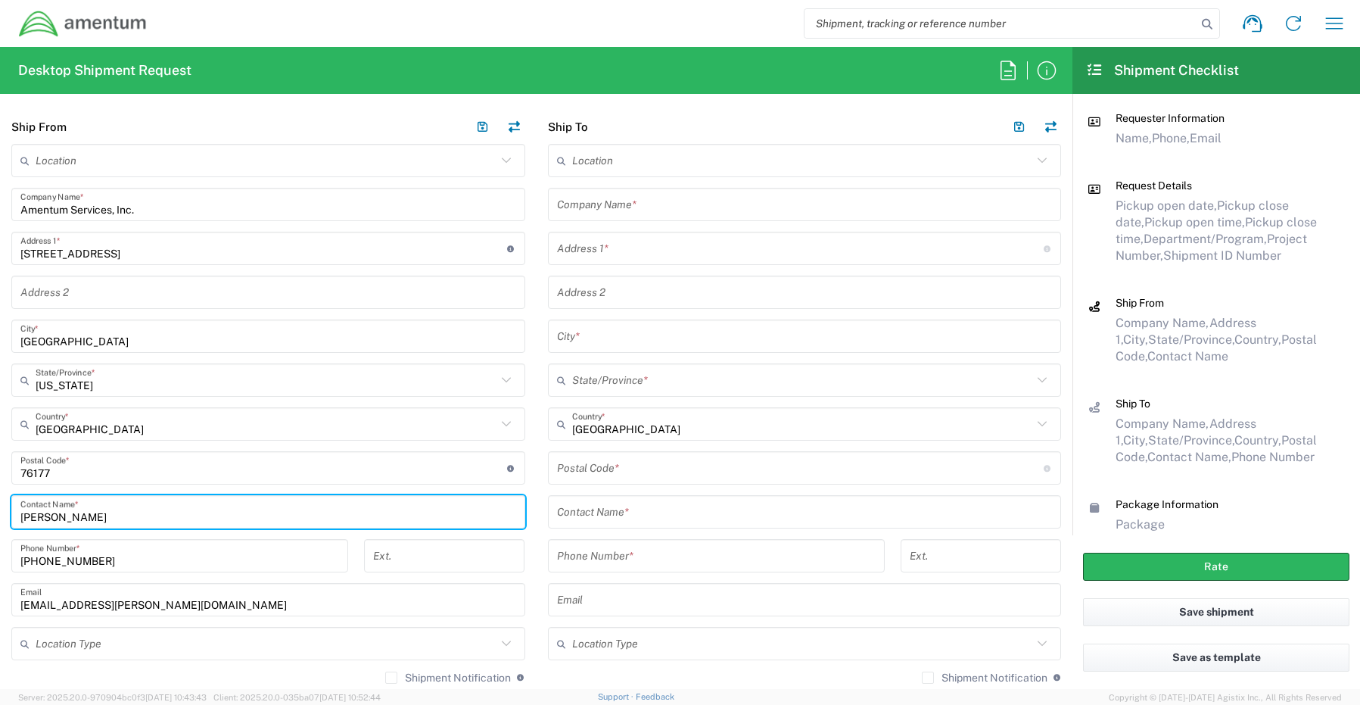
scroll to position [681, 0]
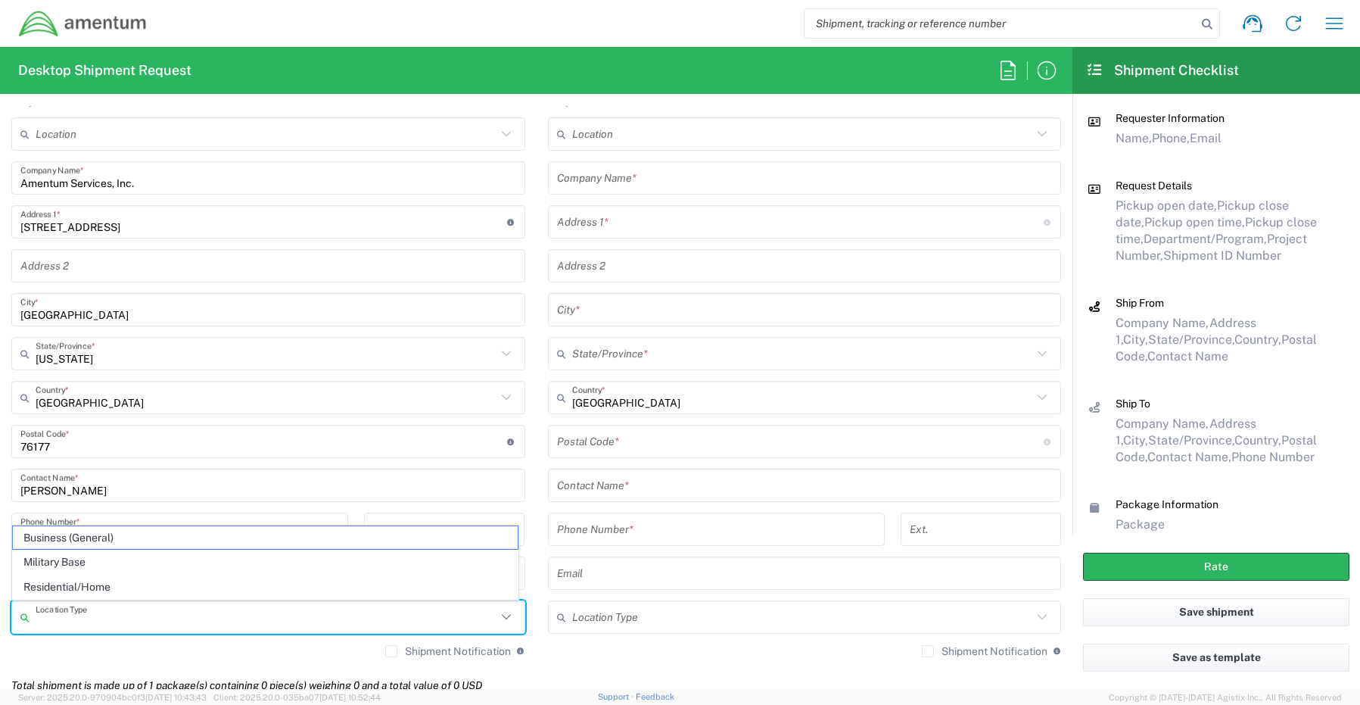
click at [61, 621] on input "text" at bounding box center [266, 617] width 461 height 26
click at [77, 537] on span "Business (General)" at bounding box center [265, 537] width 505 height 23
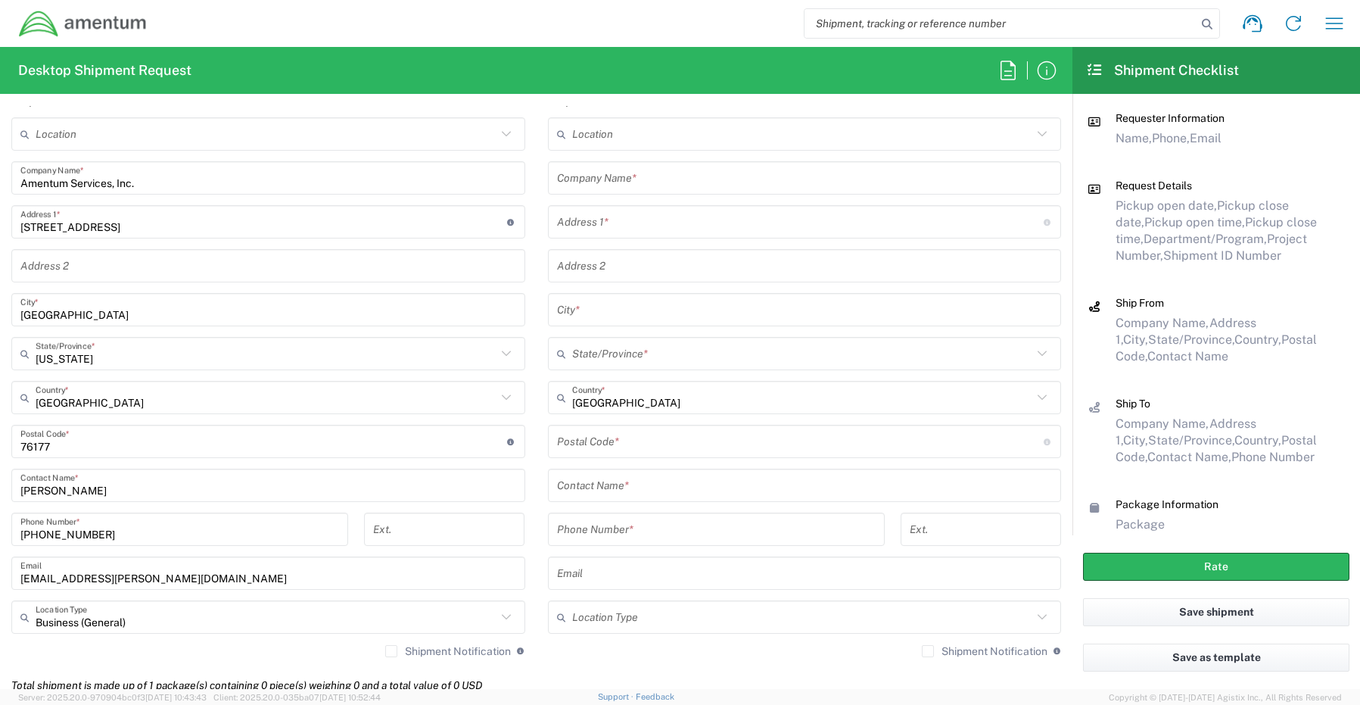
click at [385, 650] on label "Shipment Notification" at bounding box center [448, 651] width 126 height 12
click at [391, 651] on input "Shipment Notification" at bounding box center [391, 651] width 0 height 0
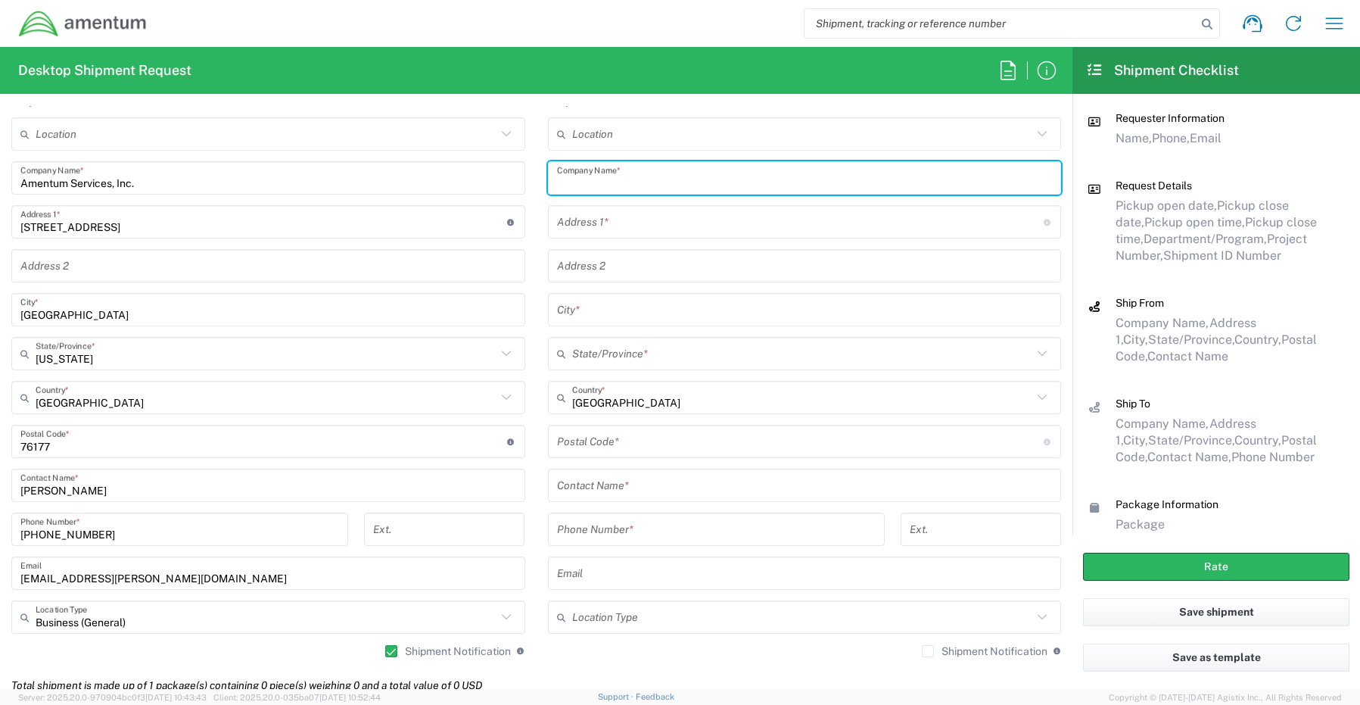
click at [603, 185] on input "text" at bounding box center [805, 178] width 496 height 26
paste input "Dana Logan"
click at [594, 487] on input "text" at bounding box center [805, 485] width 496 height 26
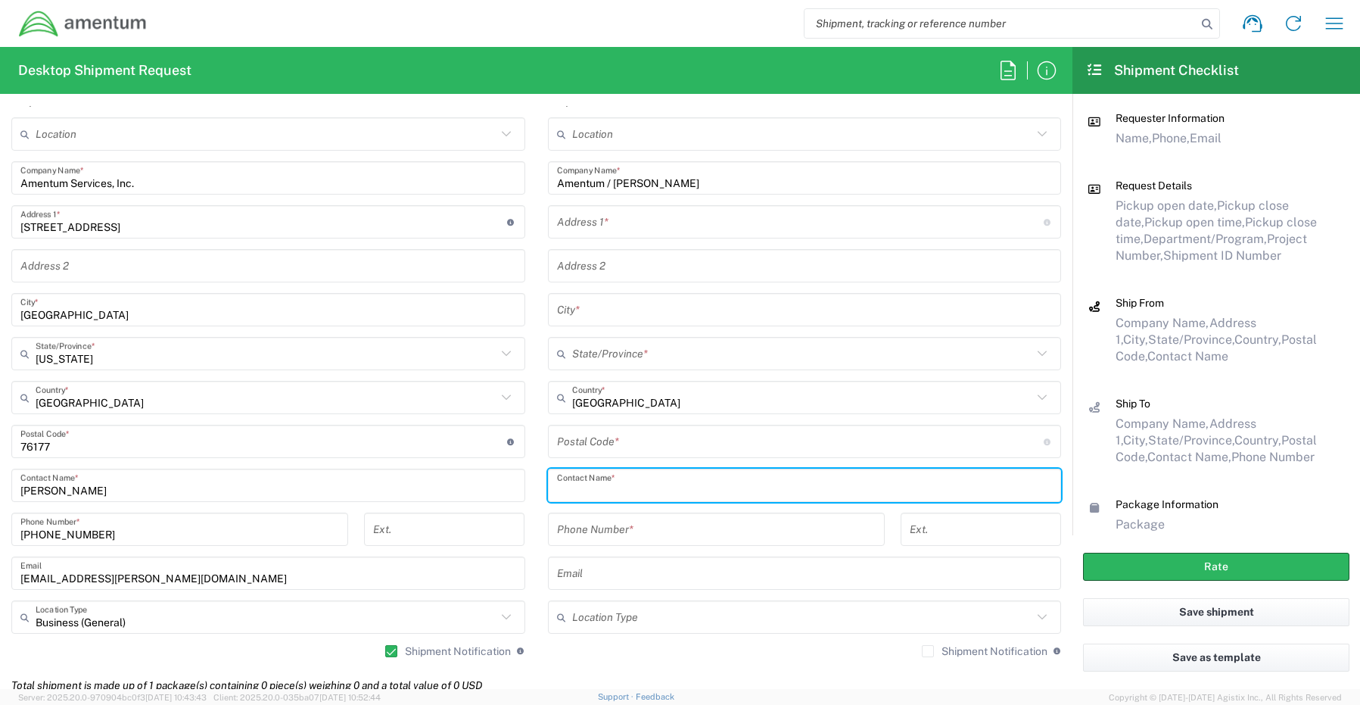
paste input "Dana Logan"
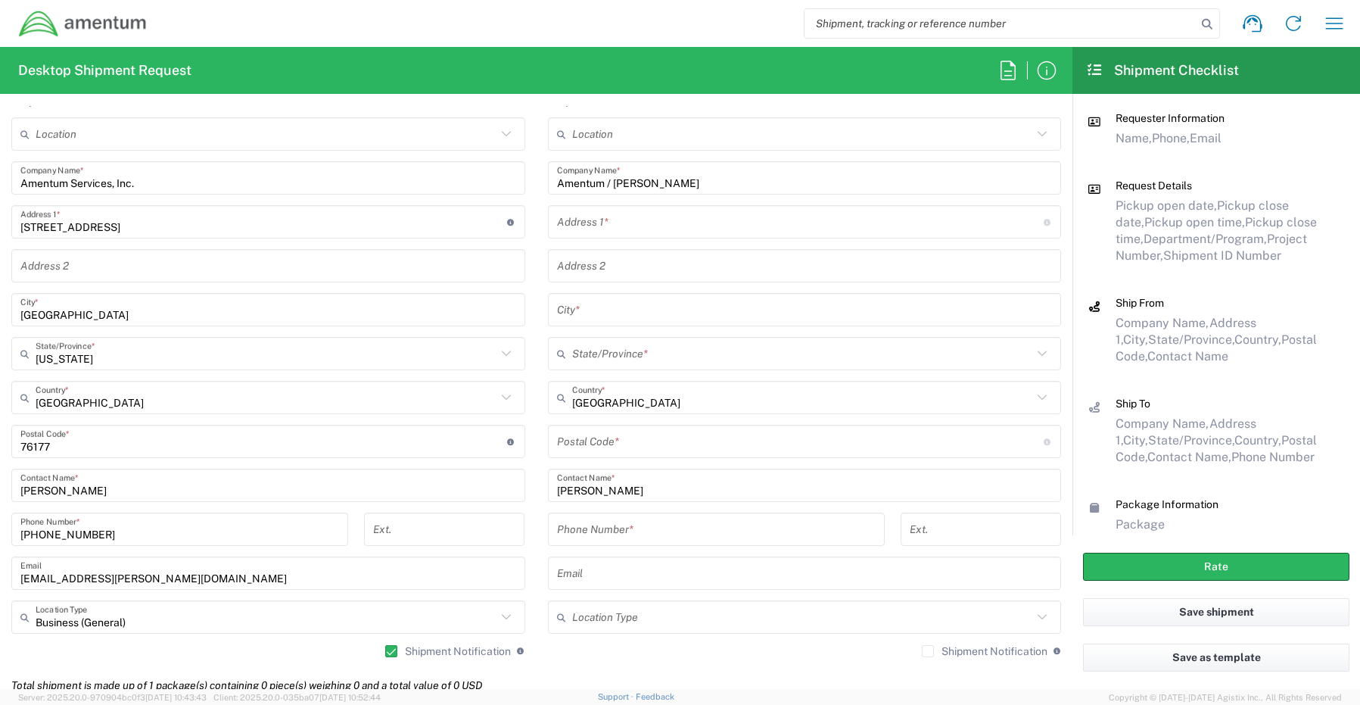
click at [584, 214] on input "text" at bounding box center [800, 222] width 487 height 26
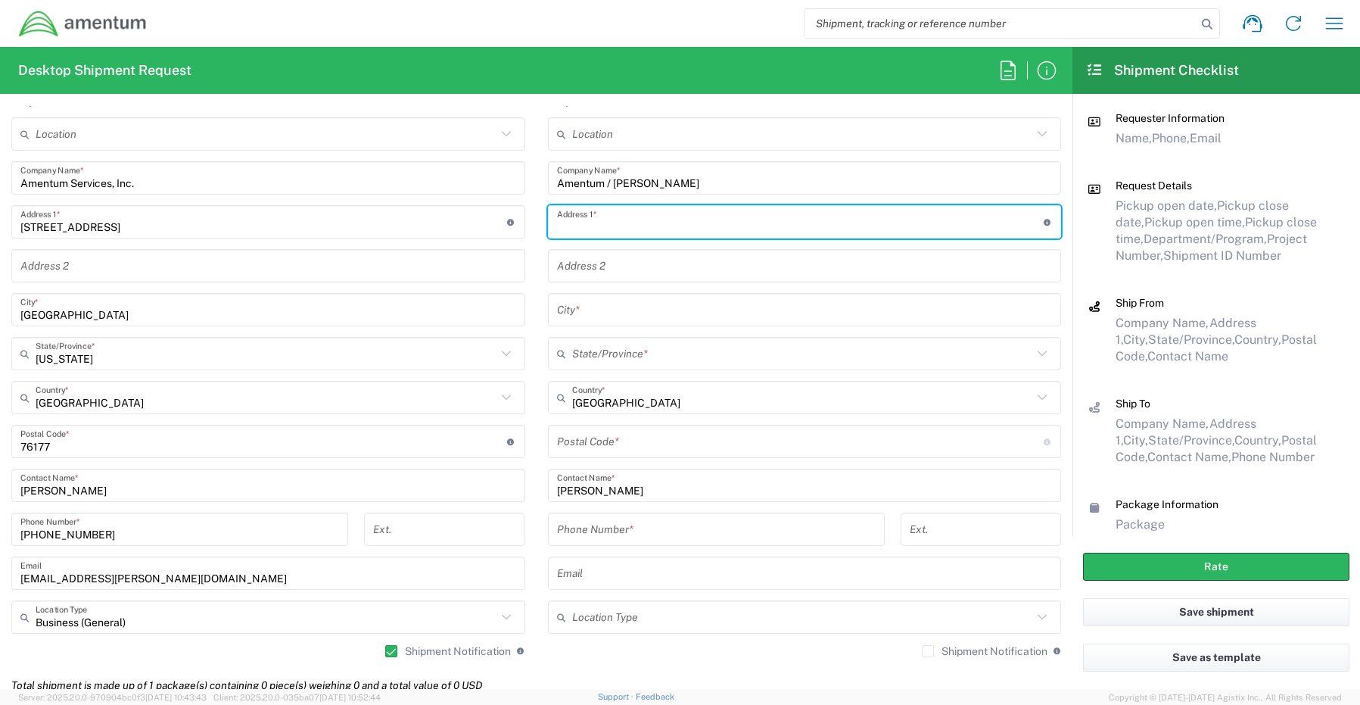
paste input "9635 Highway 270"
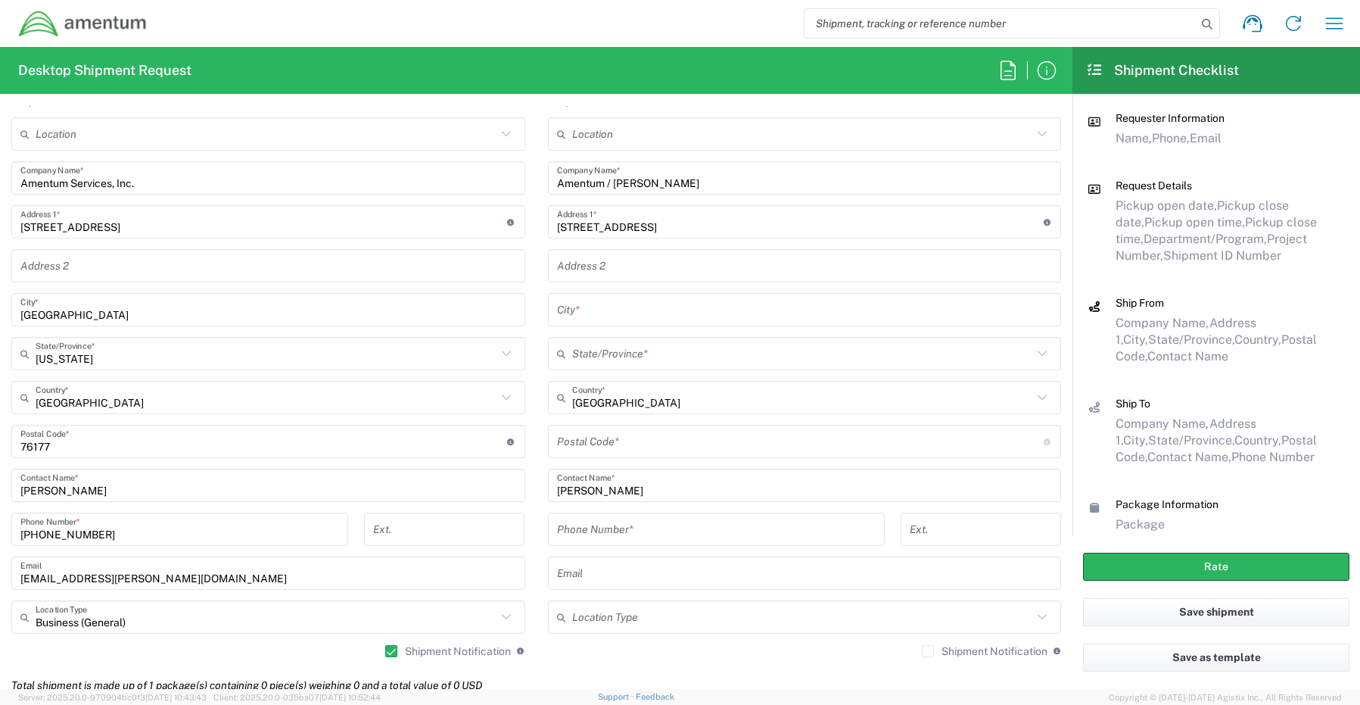
click at [609, 319] on input "text" at bounding box center [805, 310] width 496 height 26
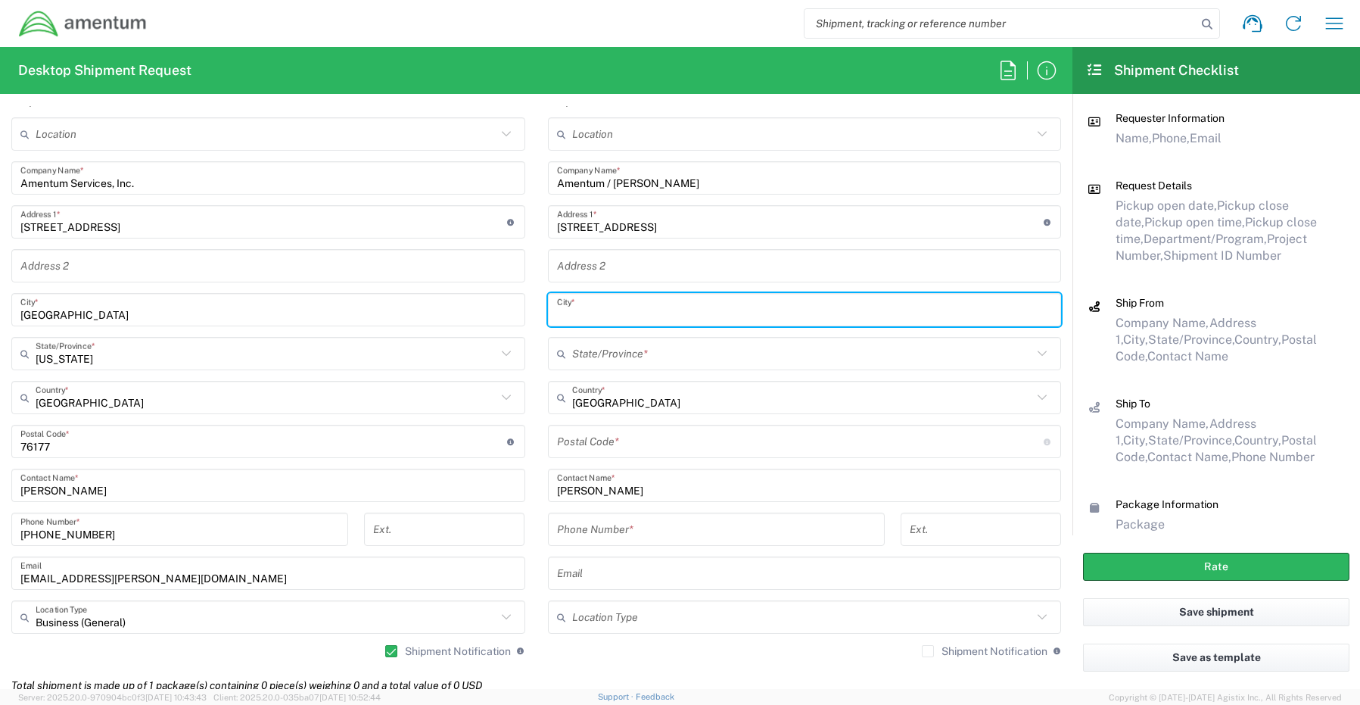
paste input "White Hall,"
click at [596, 354] on input "text" at bounding box center [802, 354] width 461 height 26
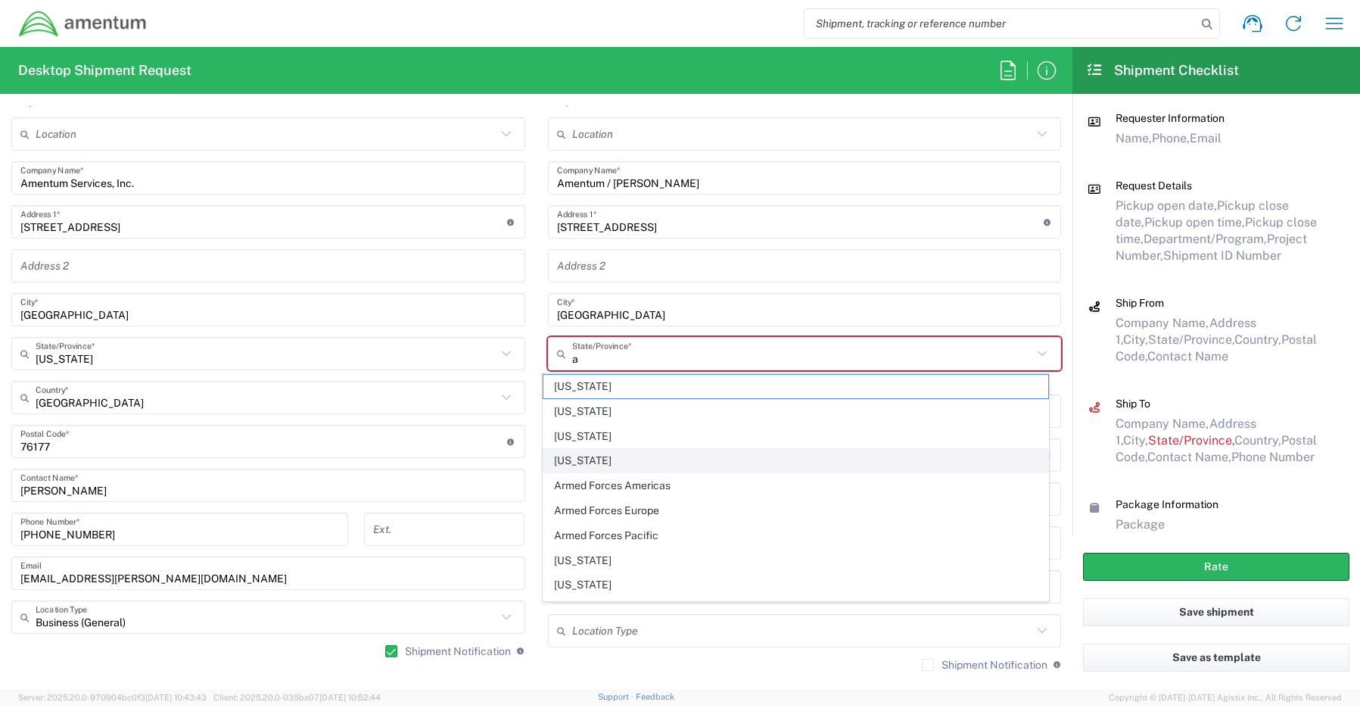
click at [589, 462] on span "[US_STATE]" at bounding box center [796, 460] width 505 height 23
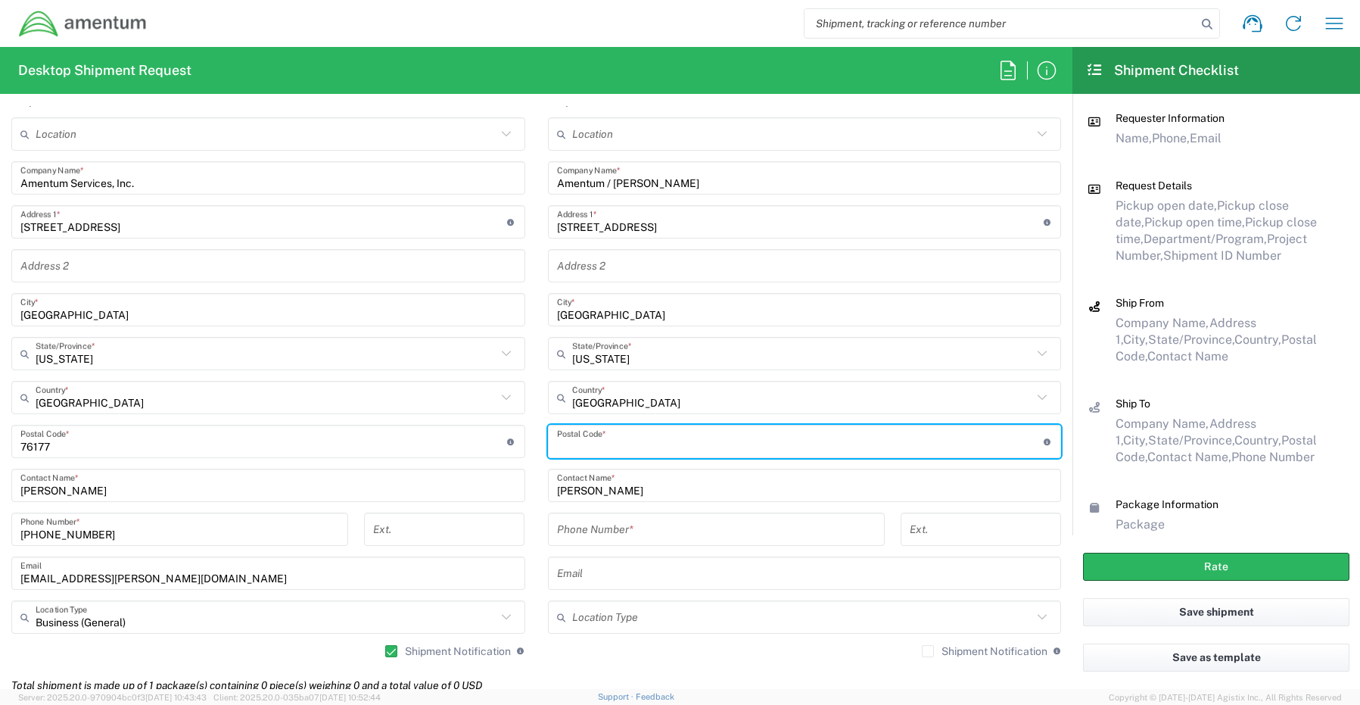
click at [623, 443] on input "undefined" at bounding box center [800, 442] width 487 height 26
paste input "71602"
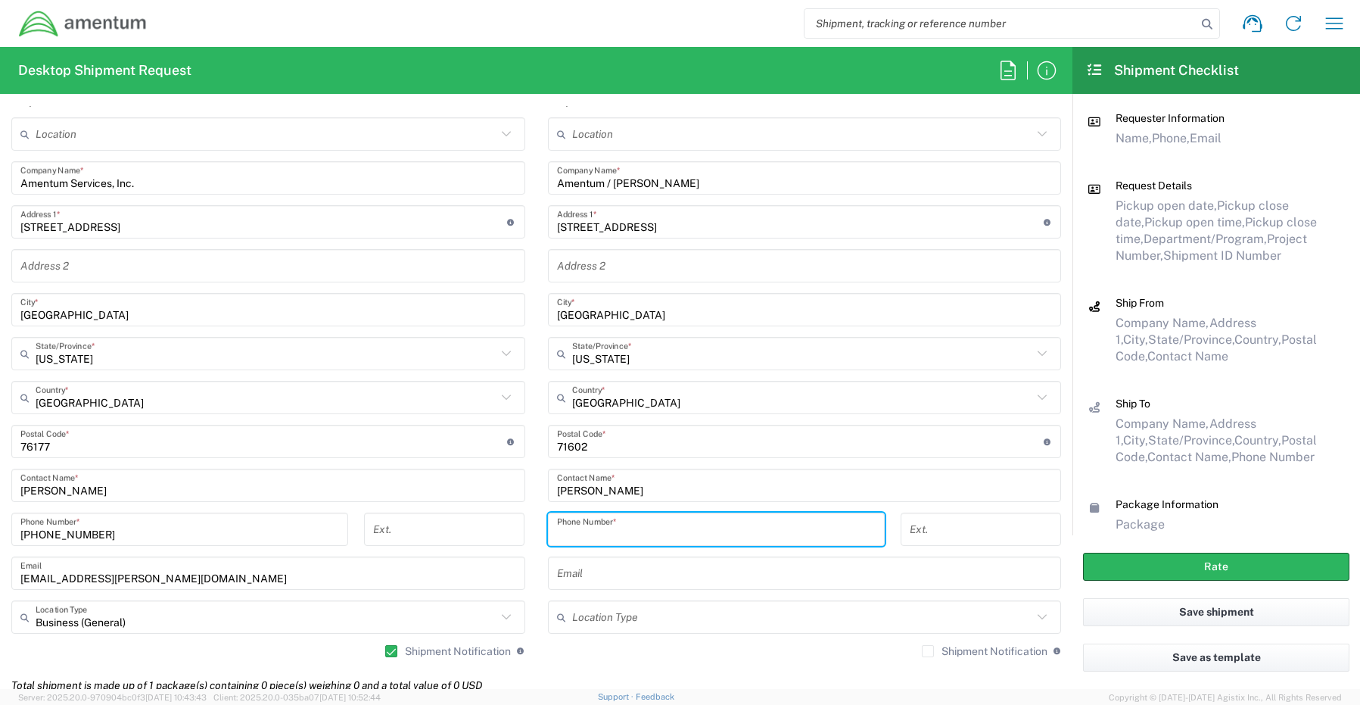
click at [597, 531] on input "tel" at bounding box center [716, 529] width 319 height 26
paste
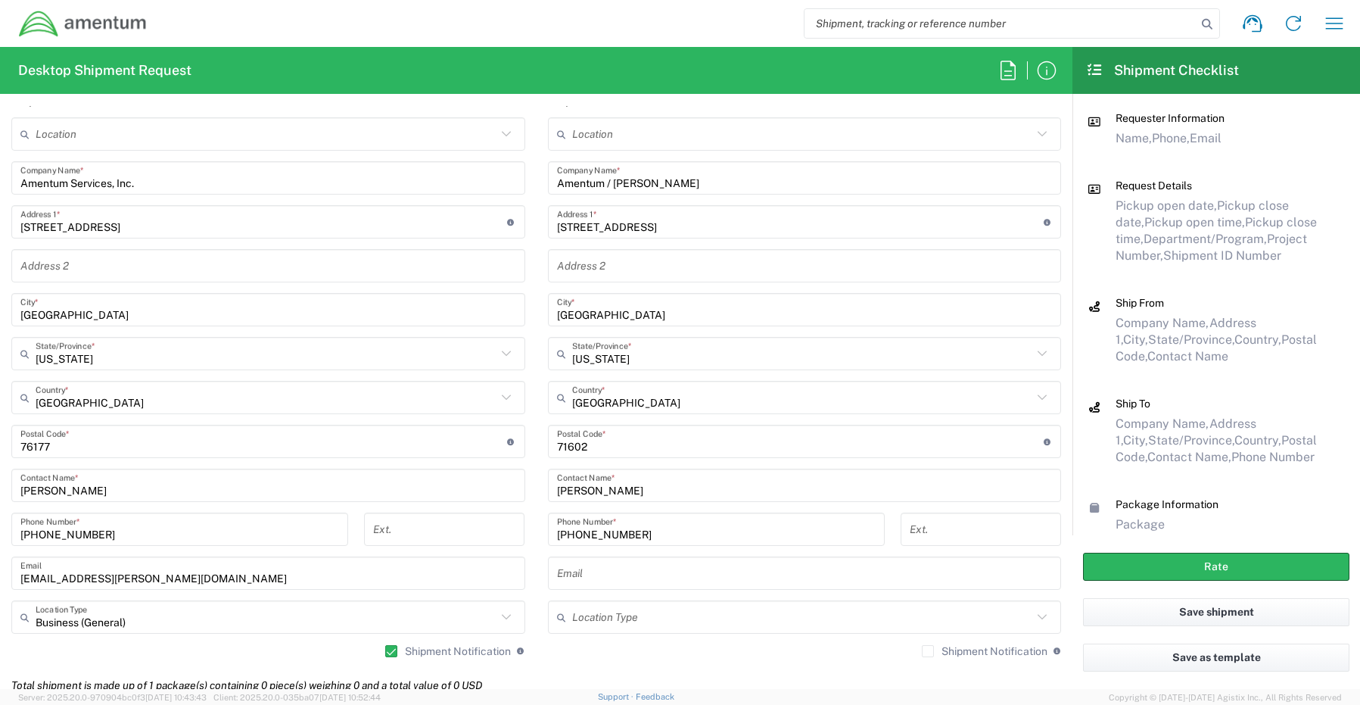
click at [634, 569] on input "text" at bounding box center [805, 573] width 496 height 26
click at [922, 652] on label "Shipment Notification" at bounding box center [985, 651] width 126 height 12
click at [928, 651] on input "Shipment Notification" at bounding box center [928, 651] width 0 height 0
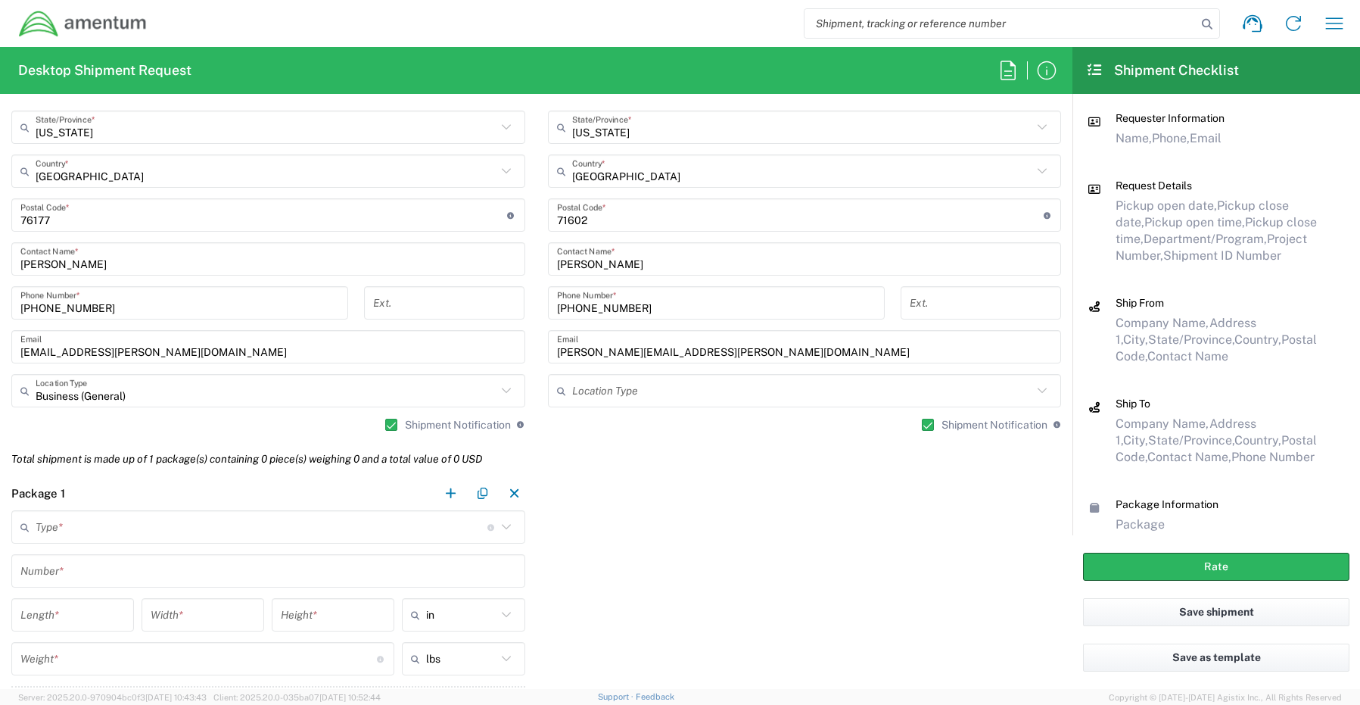
scroll to position [984, 0]
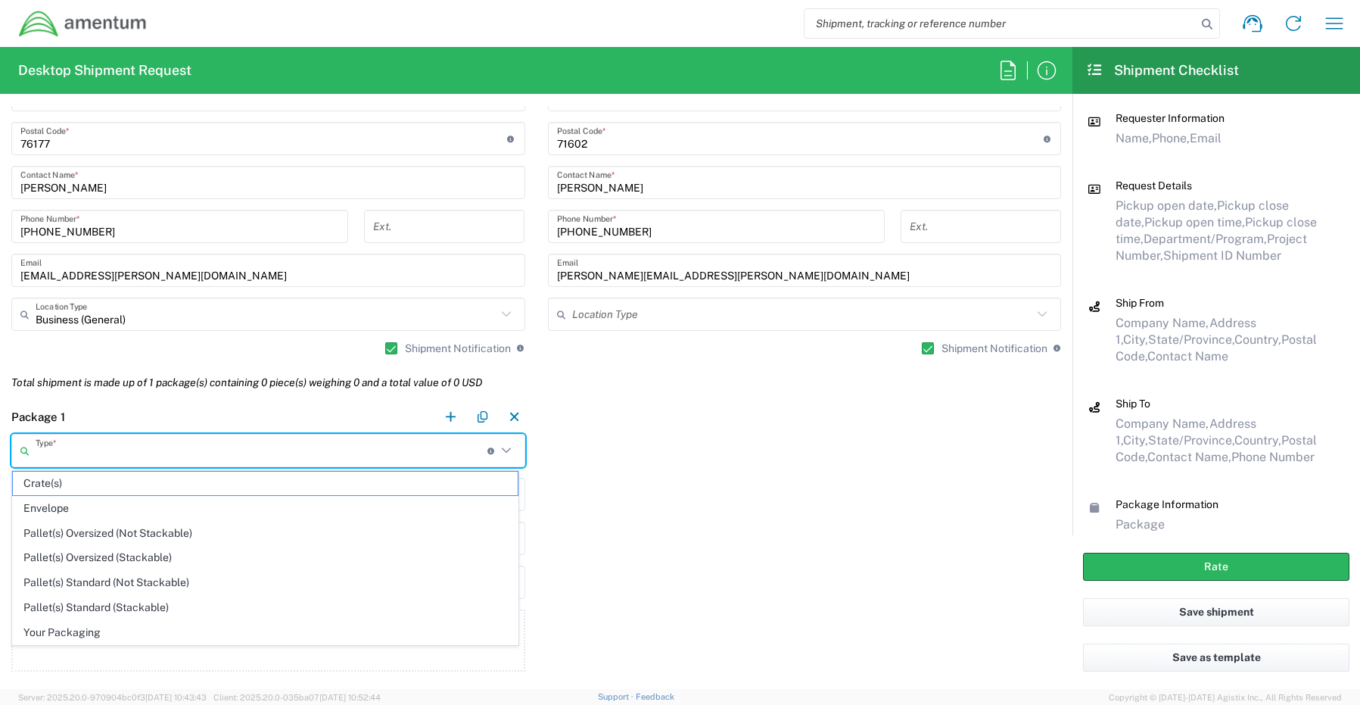
click at [48, 453] on input "text" at bounding box center [262, 451] width 452 height 26
click at [50, 628] on span "Your Packaging" at bounding box center [265, 632] width 505 height 23
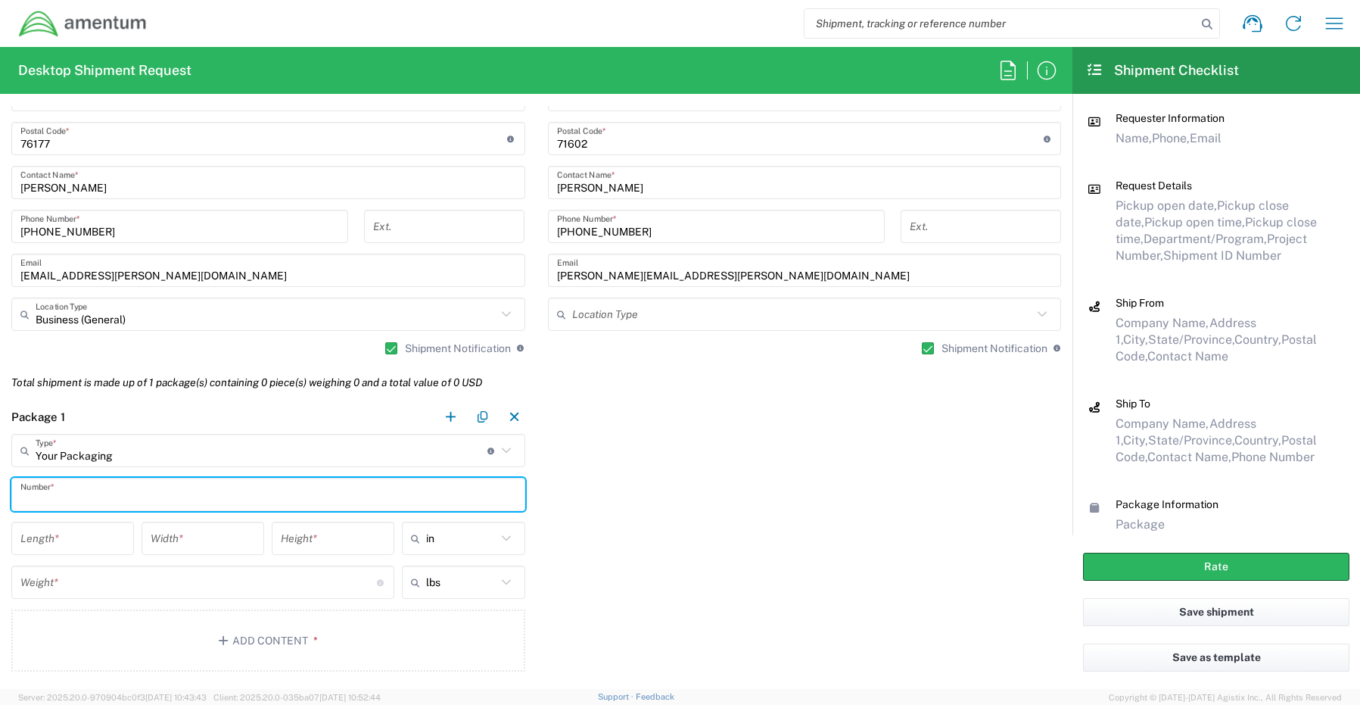
click at [50, 489] on input "text" at bounding box center [268, 495] width 496 height 26
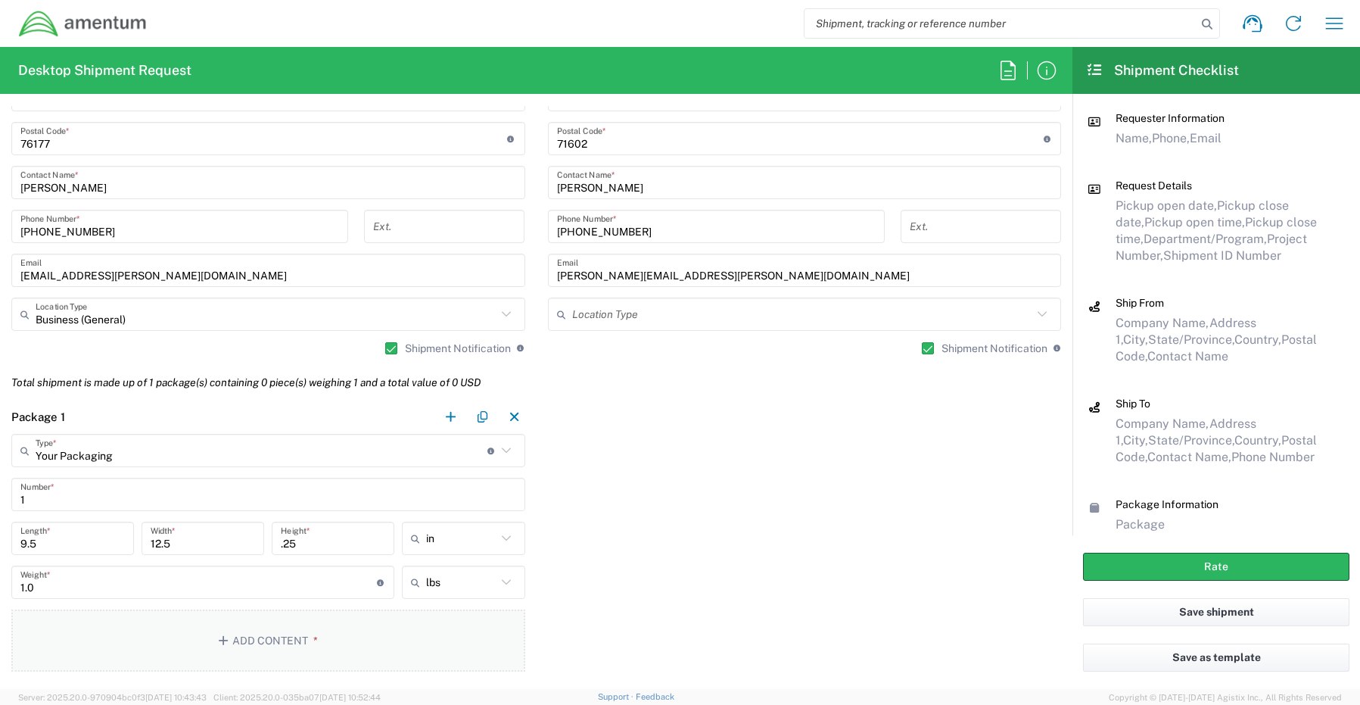
click at [248, 643] on button "Add Content *" at bounding box center [268, 640] width 514 height 62
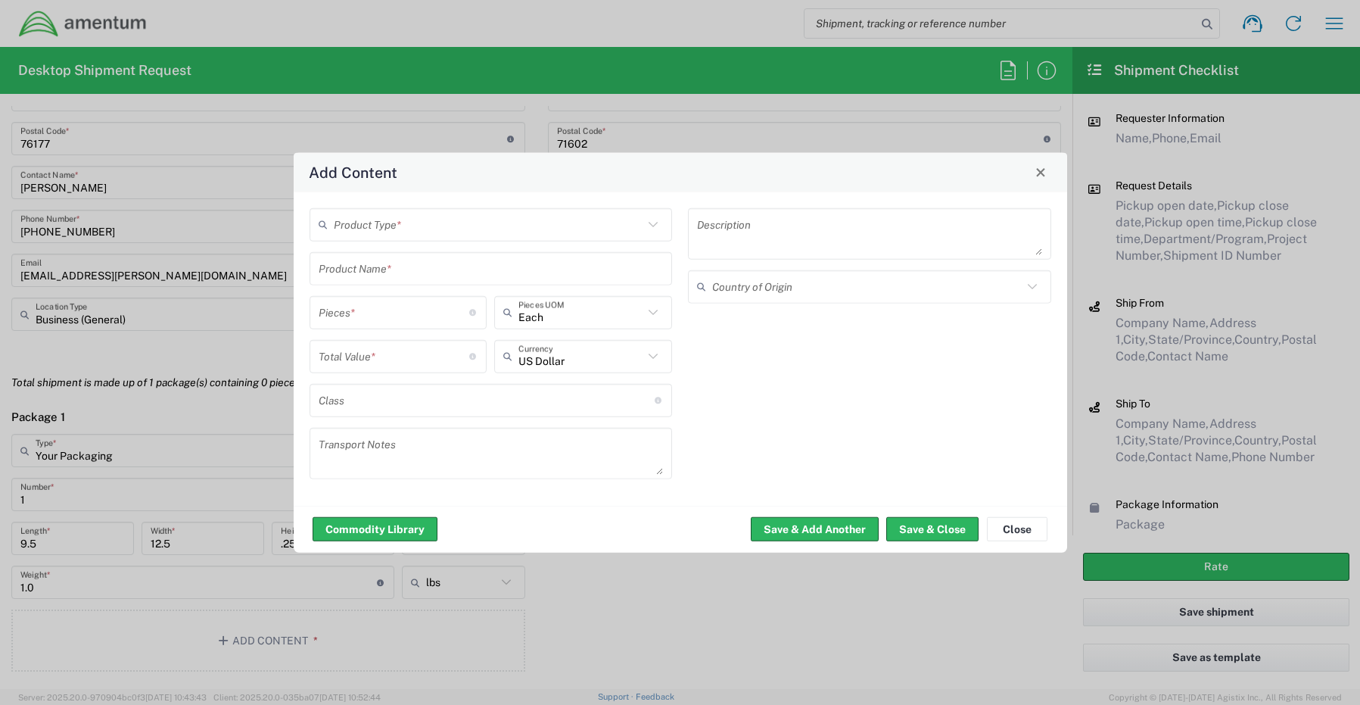
click at [393, 233] on input "text" at bounding box center [489, 224] width 310 height 26
click at [396, 285] on span "General Commodity" at bounding box center [491, 281] width 360 height 23
click at [391, 276] on input "text" at bounding box center [491, 268] width 345 height 26
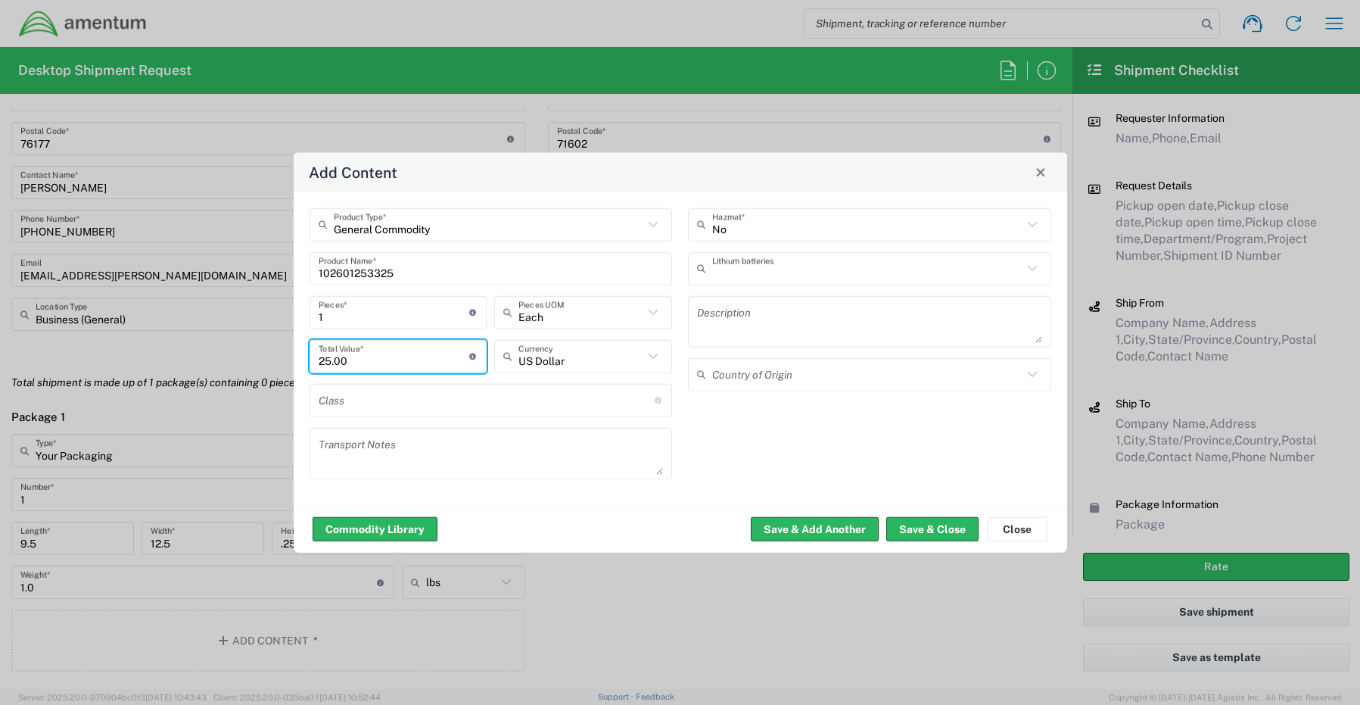
click at [762, 266] on input "text" at bounding box center [867, 268] width 310 height 26
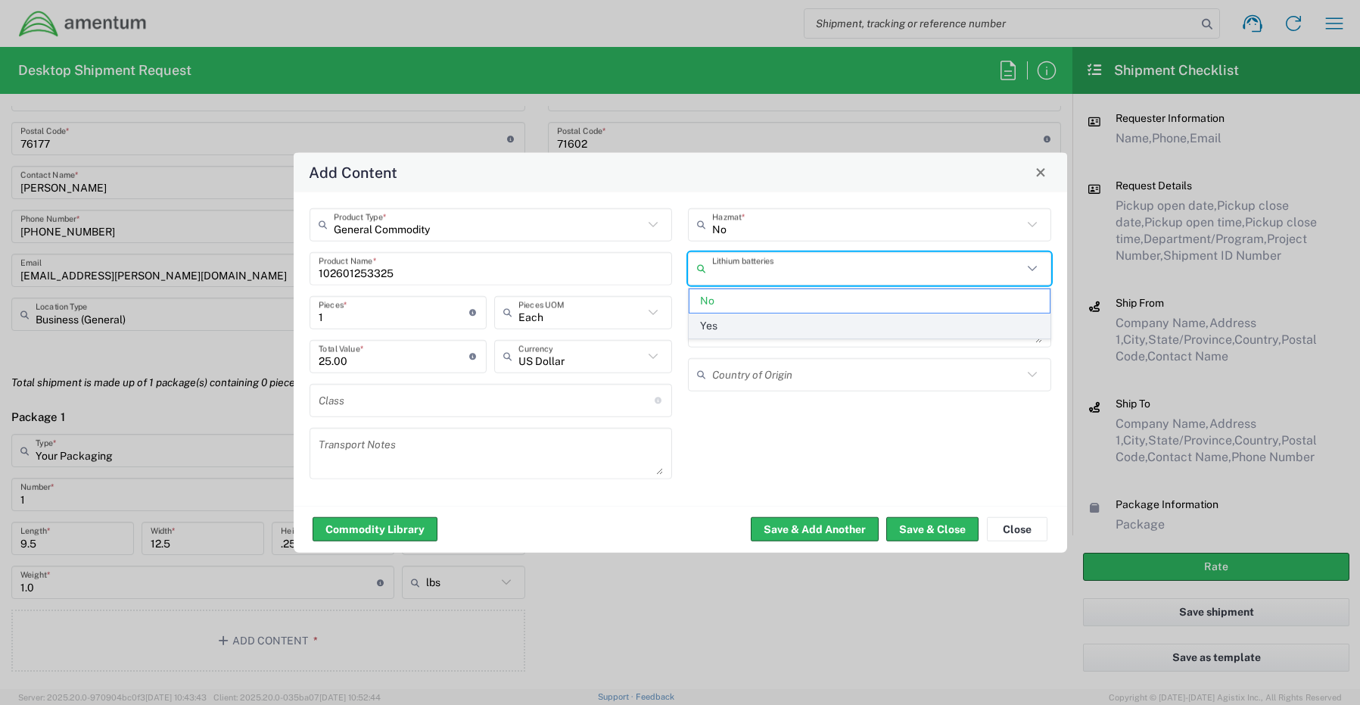
click at [747, 321] on span "Yes" at bounding box center [870, 325] width 360 height 23
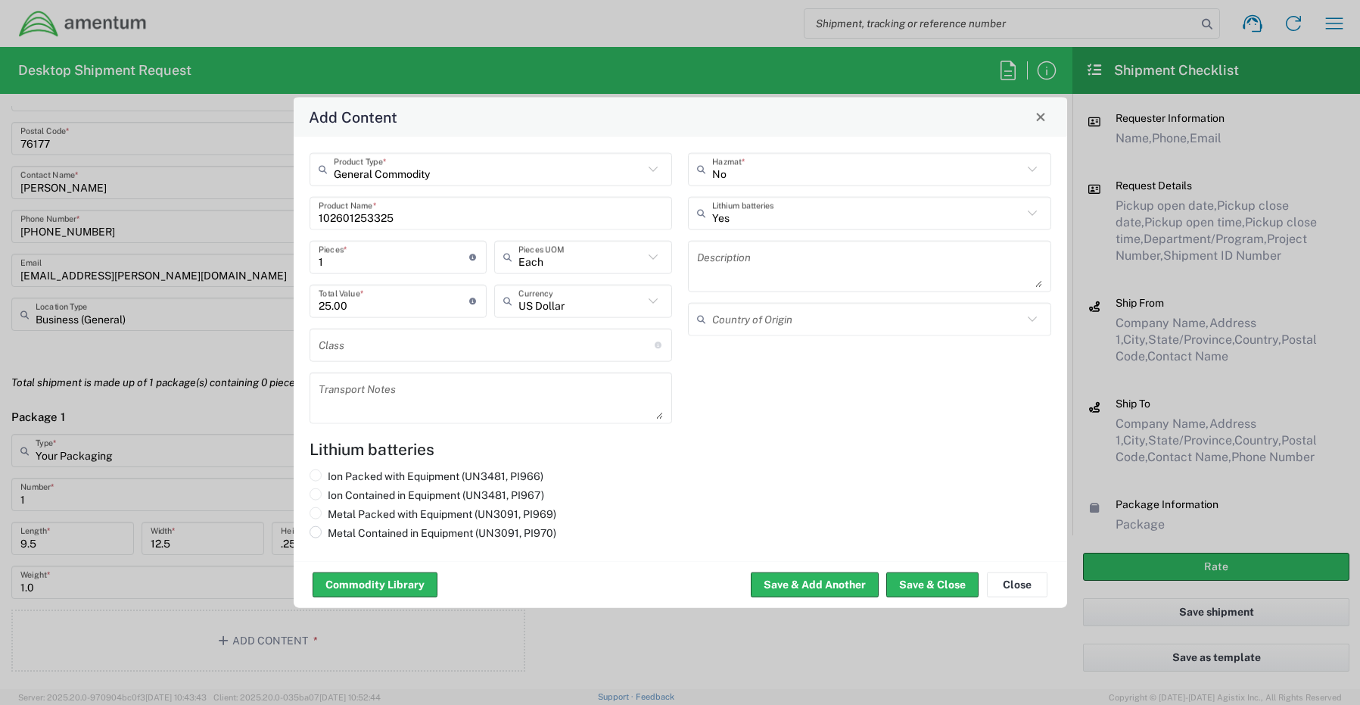
click at [330, 531] on input "Metal Contained in Equipment (UN3091, PI970)" at bounding box center [333, 530] width 10 height 10
click at [913, 588] on button "Save & Close" at bounding box center [933, 584] width 92 height 24
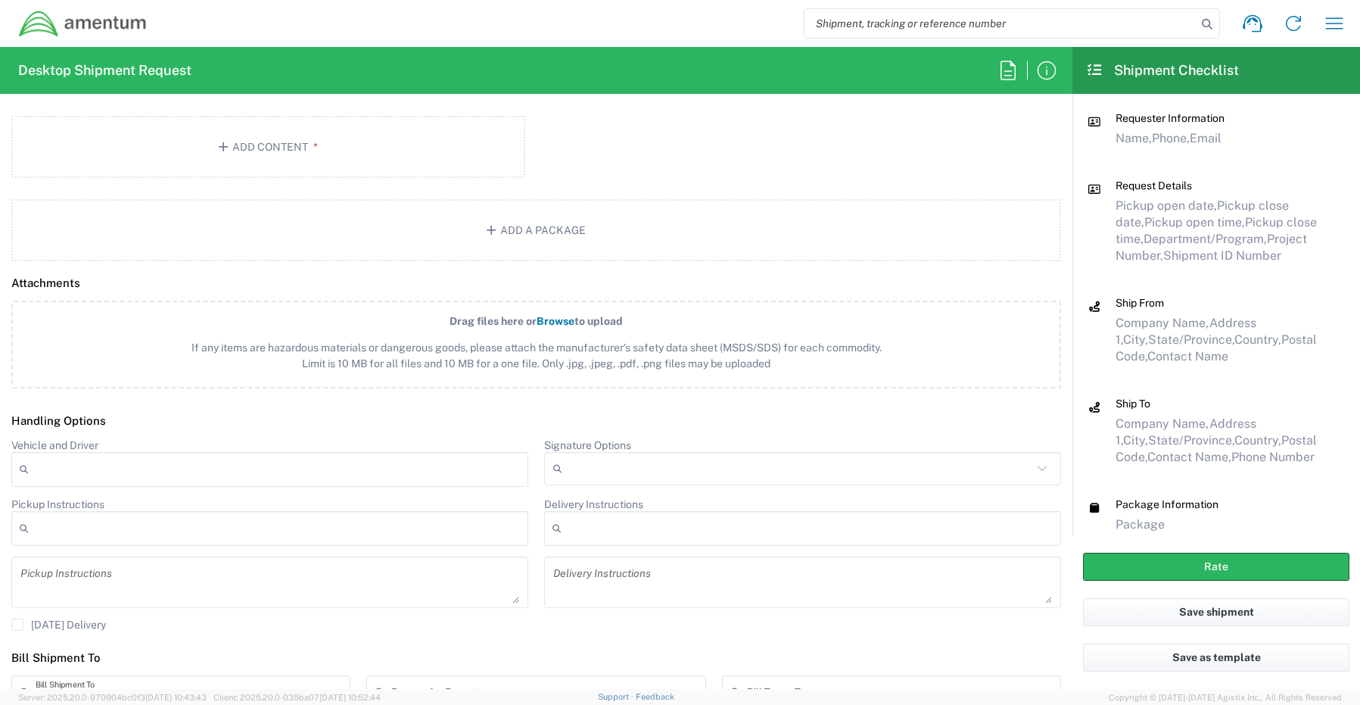
scroll to position [1733, 0]
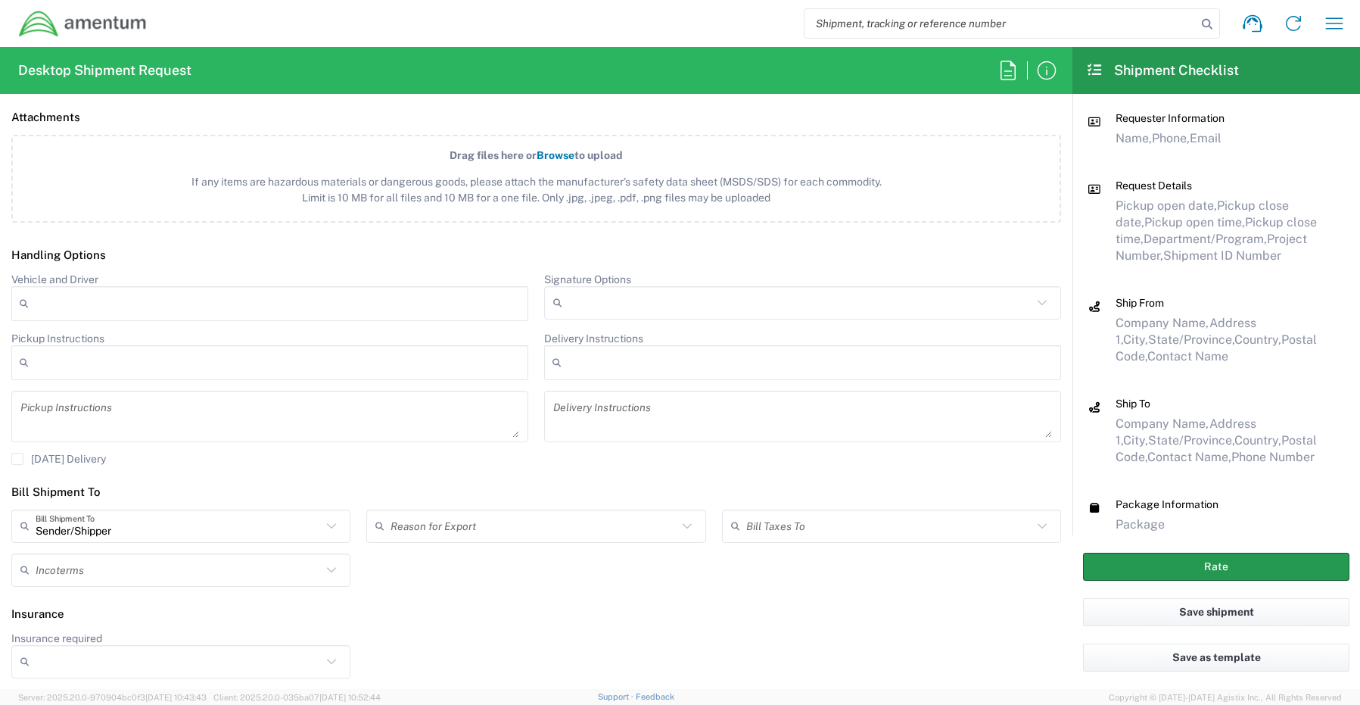
click at [1189, 563] on button "Rate" at bounding box center [1216, 567] width 266 height 28
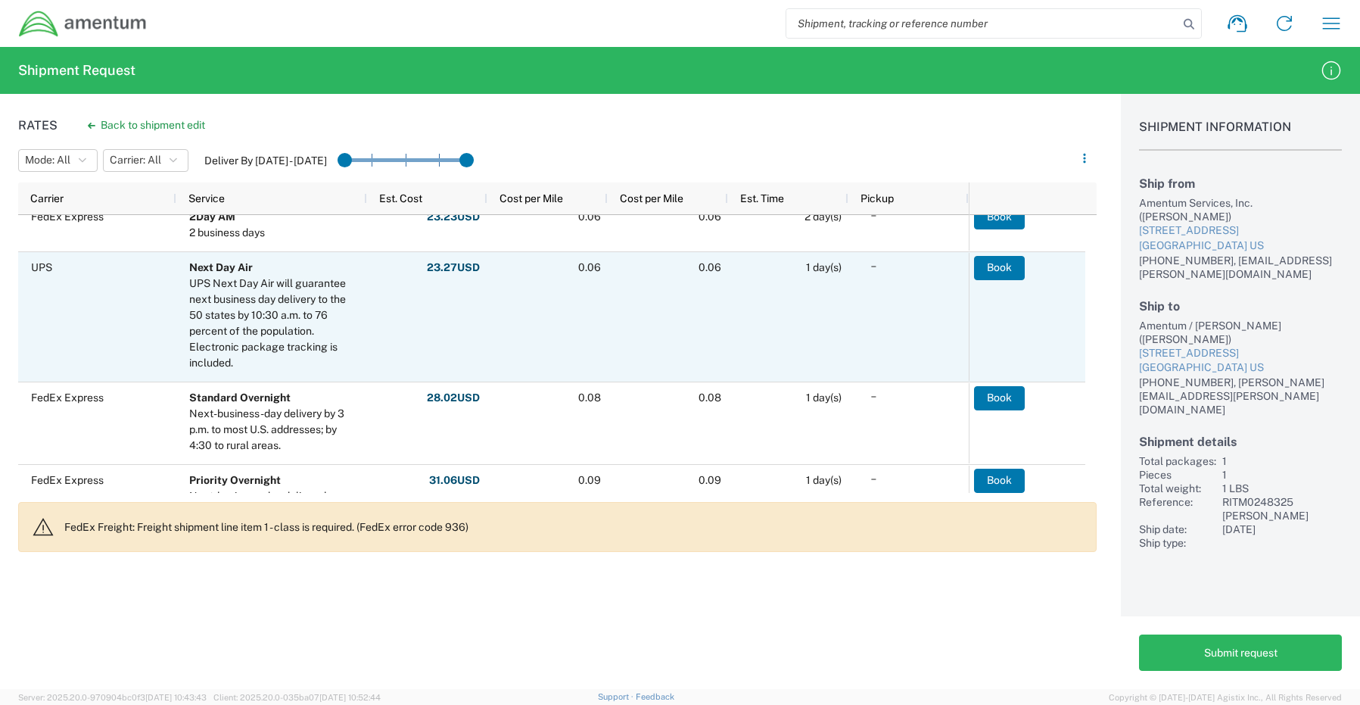
scroll to position [606, 0]
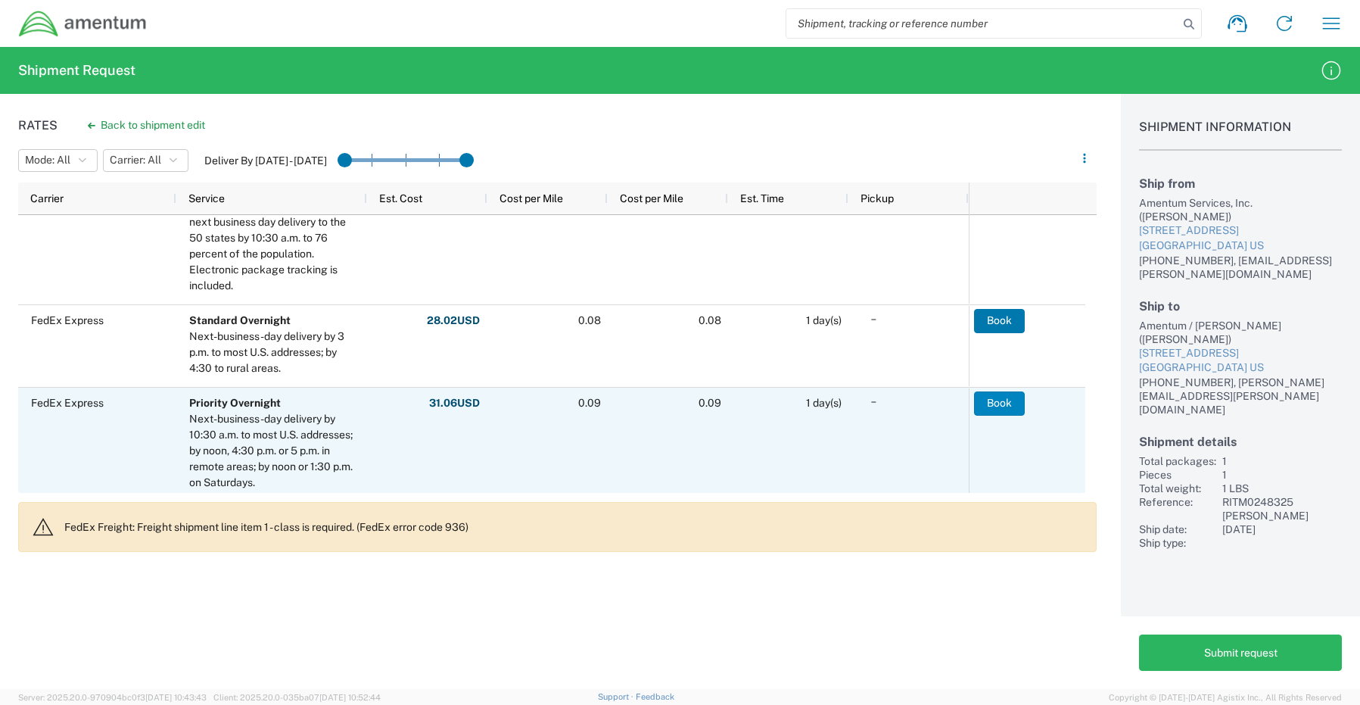
click at [989, 401] on button "Book" at bounding box center [999, 403] width 51 height 24
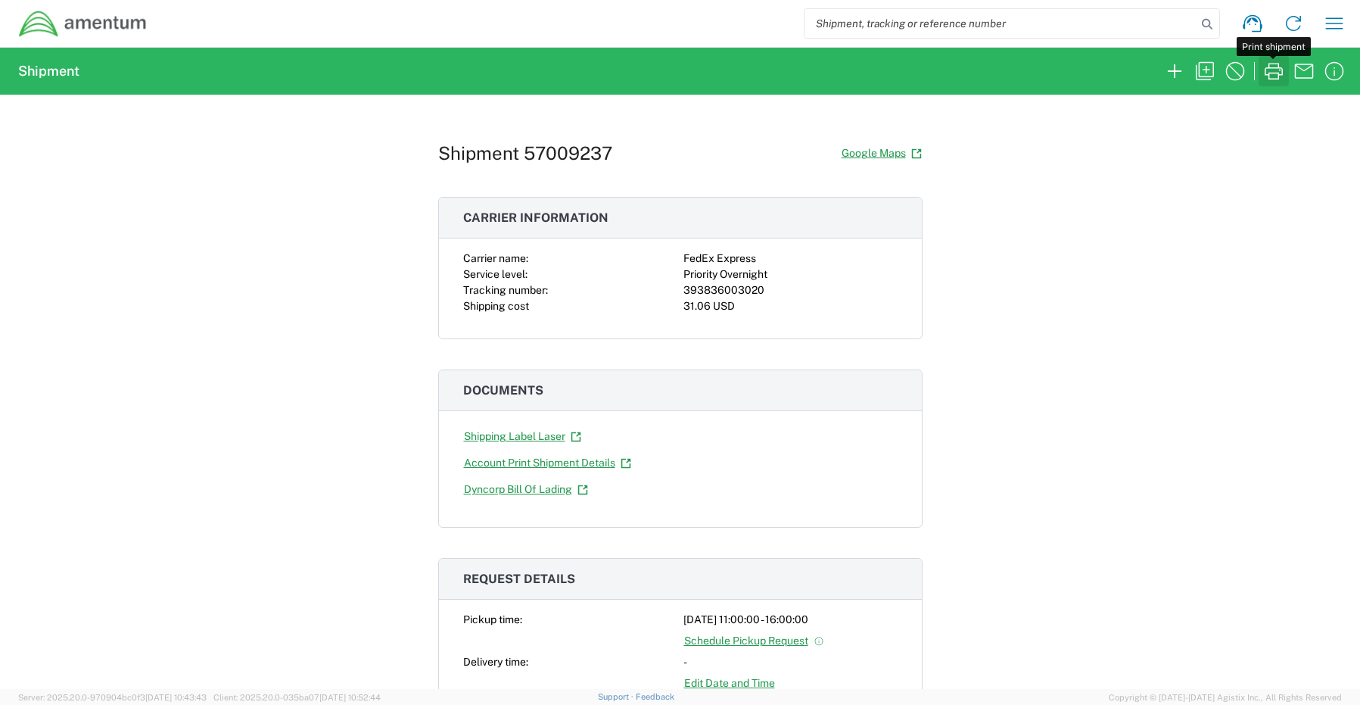
click at [1278, 70] on icon "button" at bounding box center [1274, 71] width 24 height 24
click at [1179, 76] on icon "button" at bounding box center [1175, 71] width 24 height 24
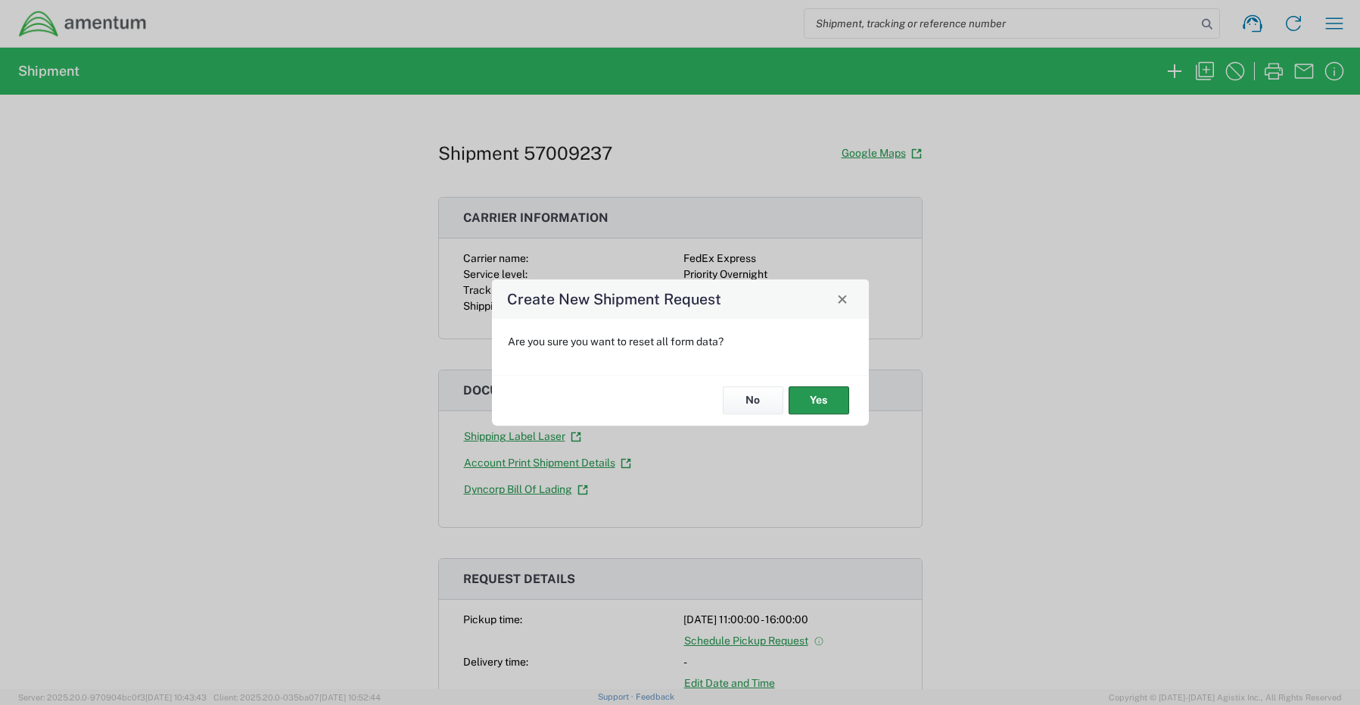
click at [818, 400] on button "Yes" at bounding box center [819, 401] width 61 height 28
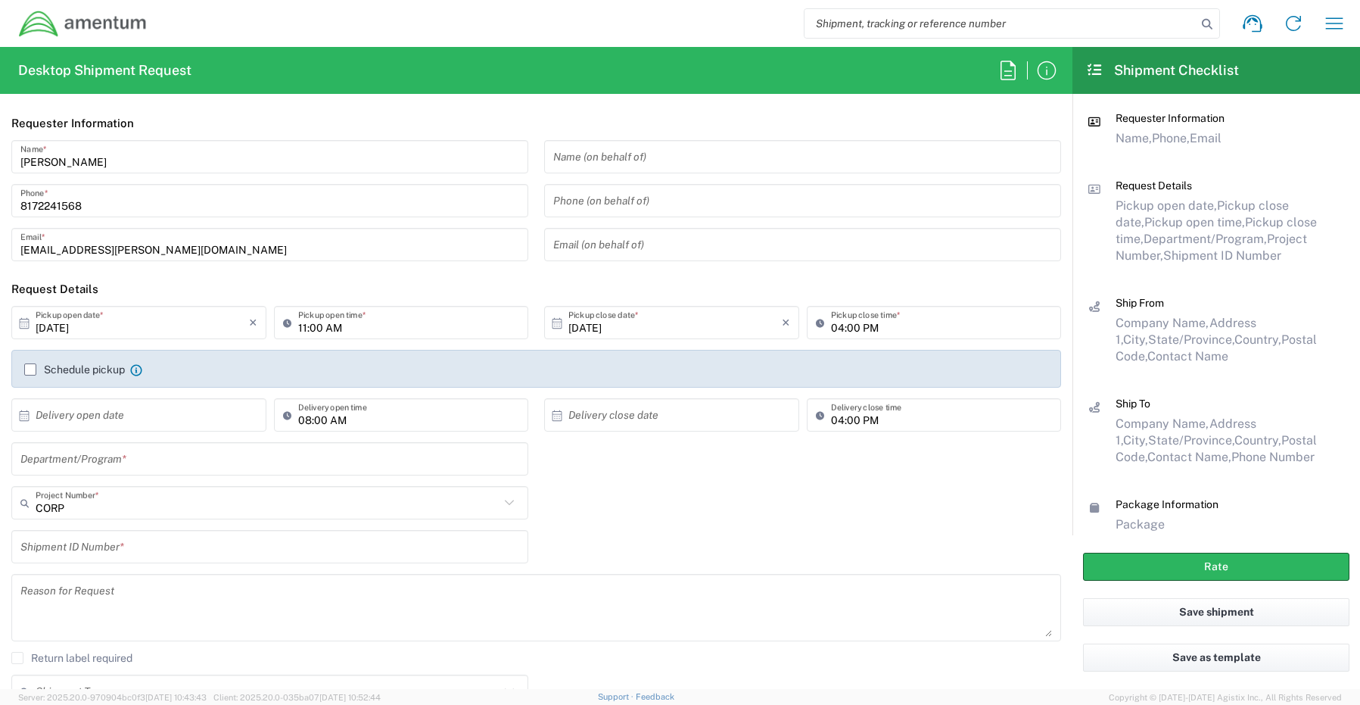
click at [83, 459] on input "text" at bounding box center [269, 459] width 499 height 26
click at [66, 501] on input "text" at bounding box center [268, 503] width 464 height 26
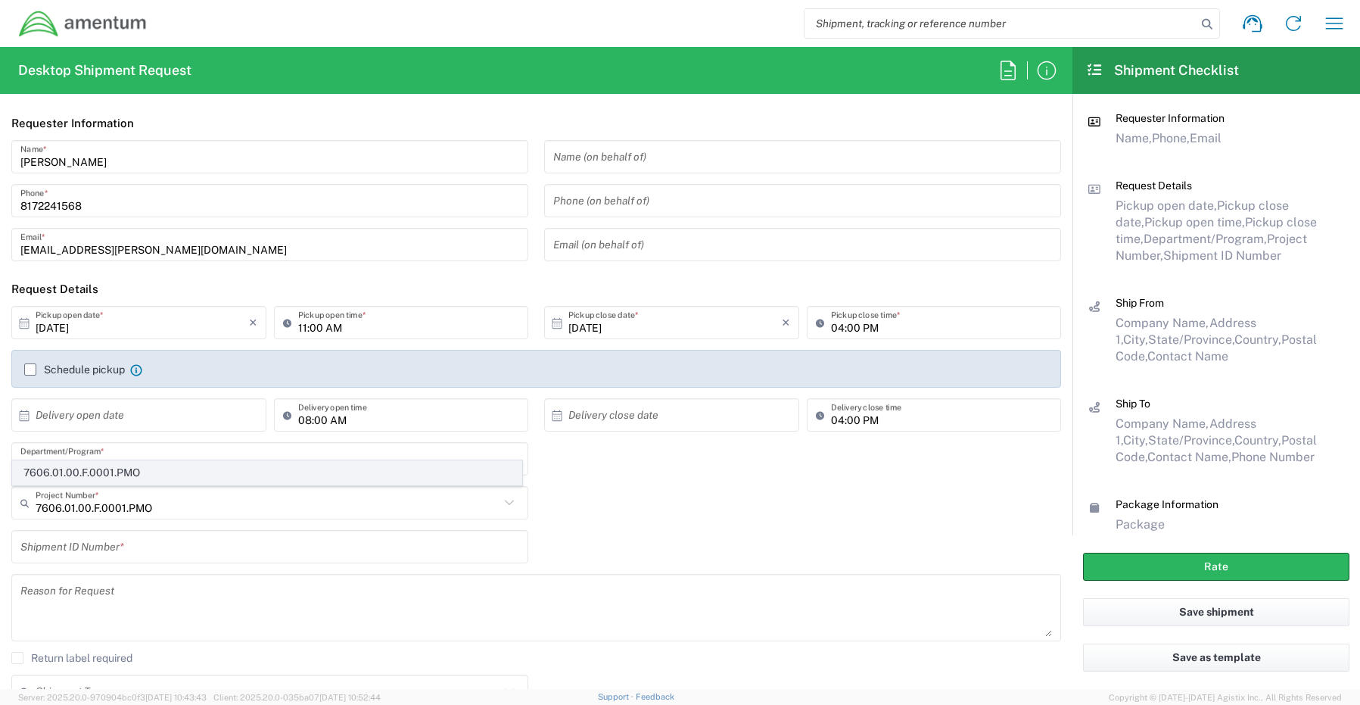
click at [94, 475] on span "7606.01.00.F.0001.PMO" at bounding box center [267, 472] width 509 height 23
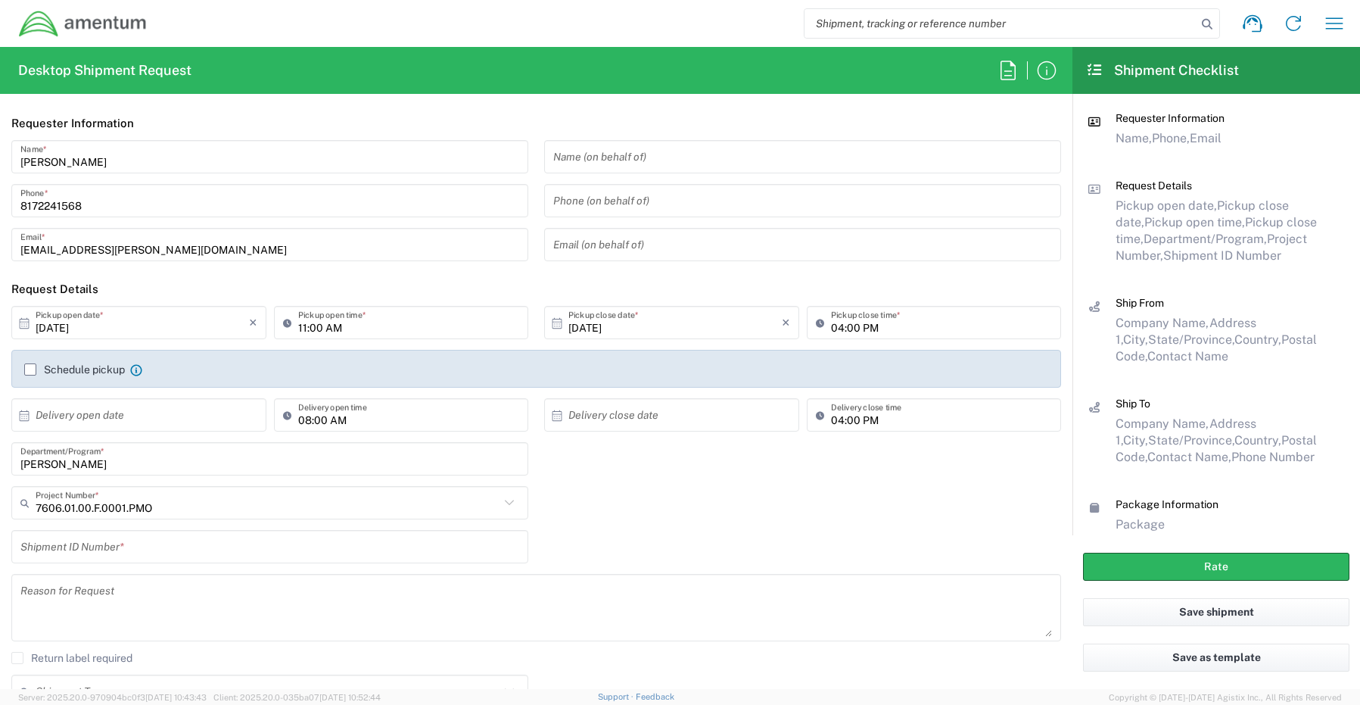
click at [92, 547] on input "text" at bounding box center [269, 547] width 499 height 26
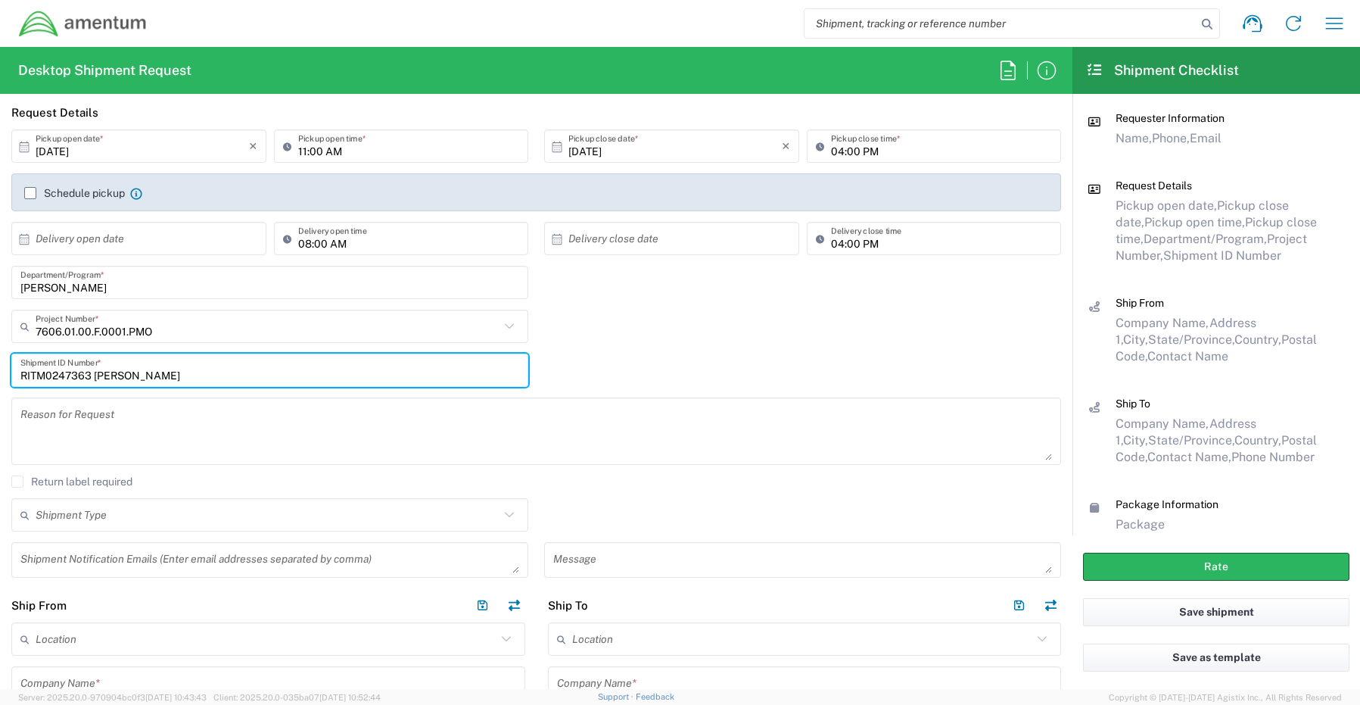
scroll to position [227, 0]
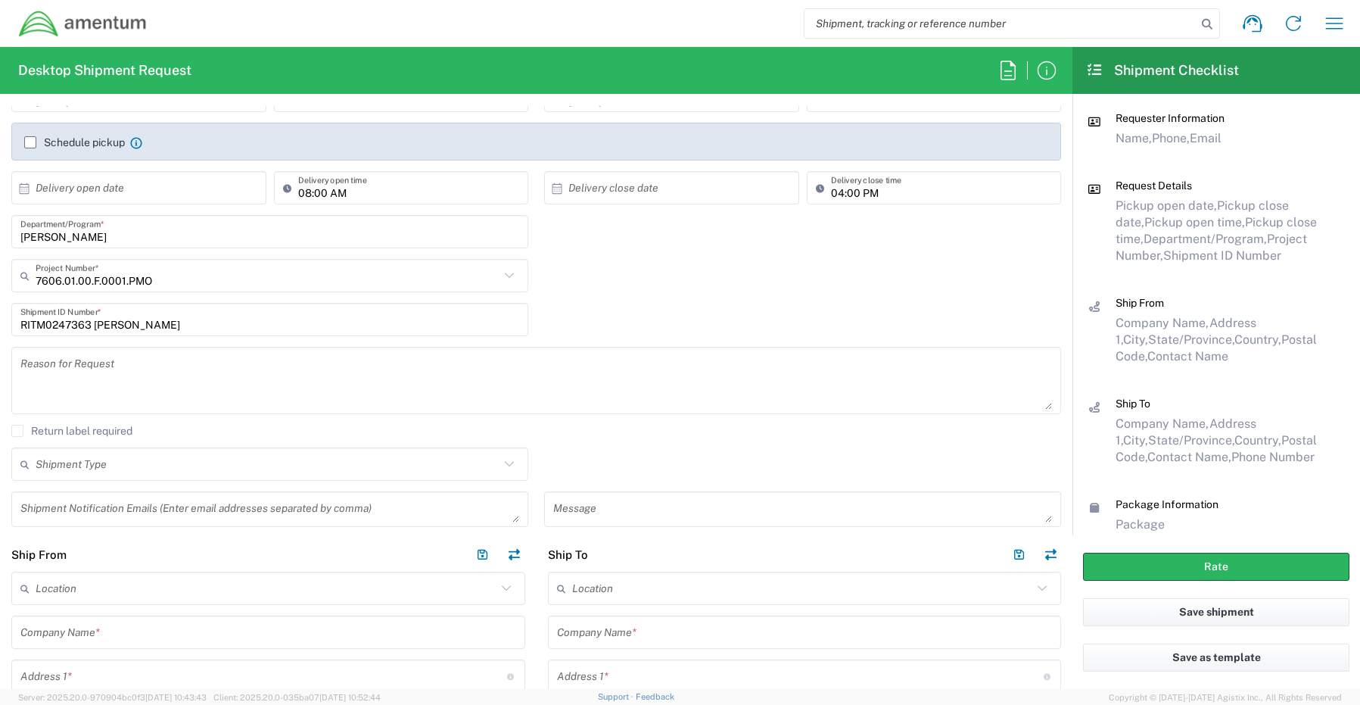
click at [79, 494] on div "Shipment Notification Emails (Enter email addresses separated by comma)" at bounding box center [269, 509] width 517 height 36
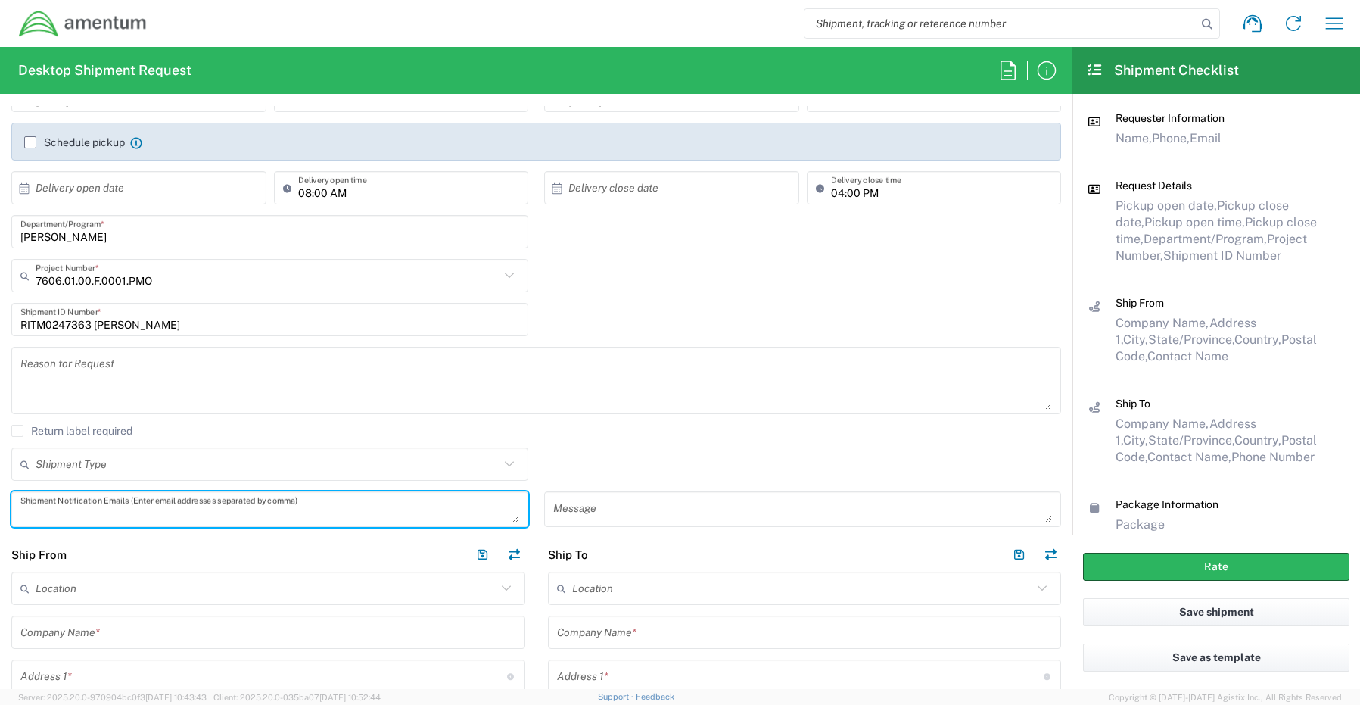
click at [83, 503] on textarea at bounding box center [269, 509] width 499 height 26
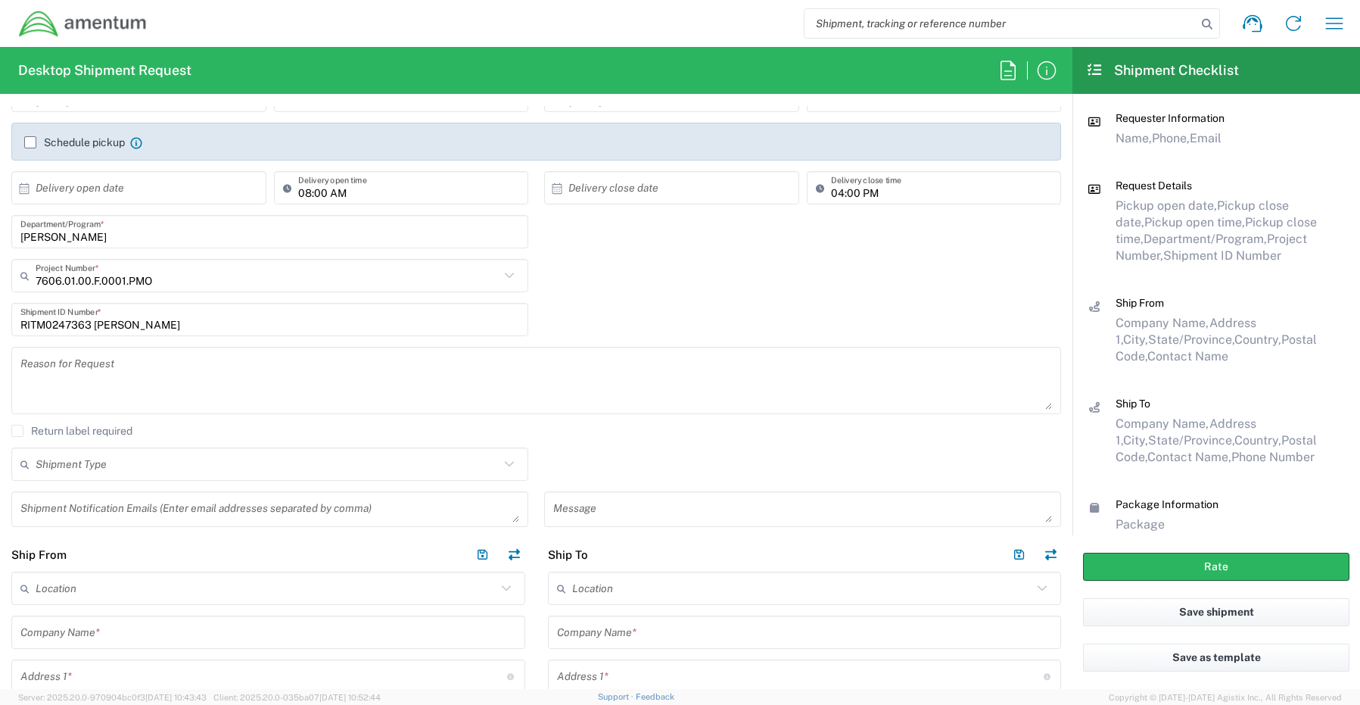
click at [79, 500] on textarea at bounding box center [269, 509] width 499 height 26
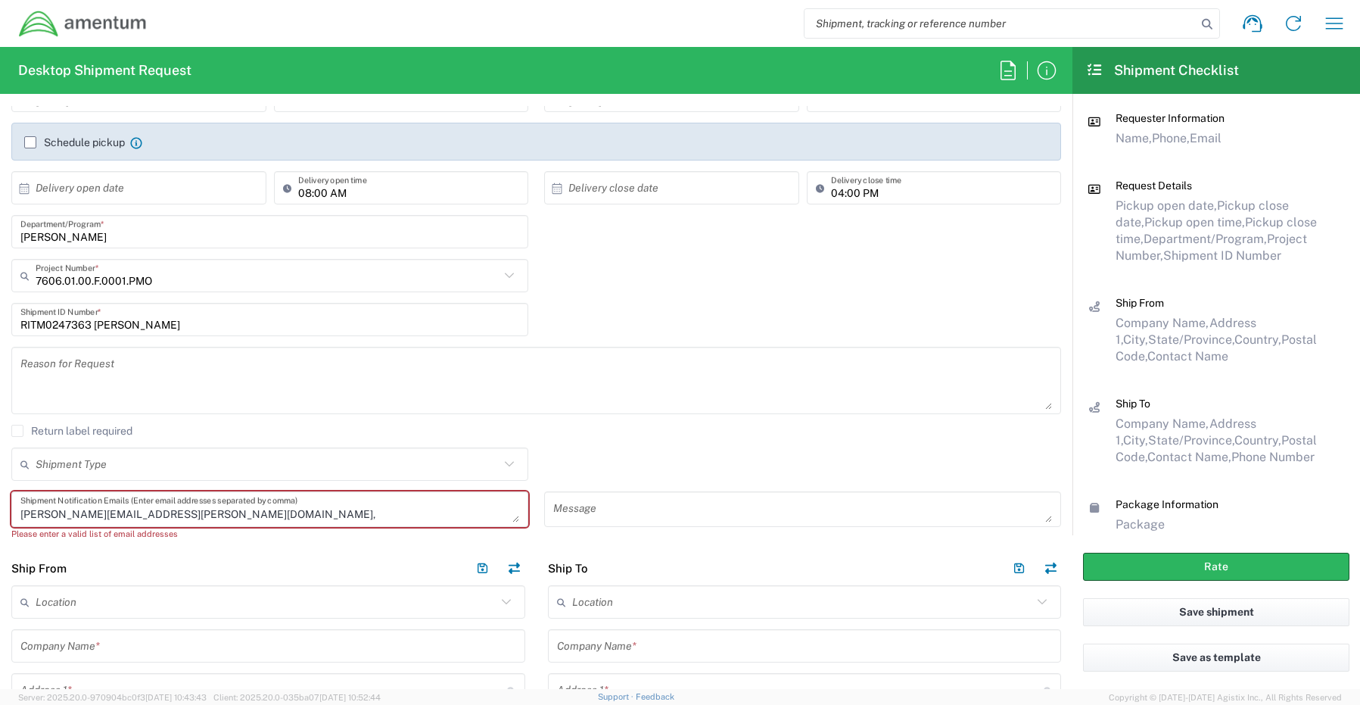
click at [214, 524] on div "Joshua.Sherwood@Amentum.com, Shipment Notification Emails (Enter email addresse…" at bounding box center [269, 509] width 517 height 36
click at [214, 520] on textarea "Joshua.Sherwood@Amentum.com," at bounding box center [269, 509] width 499 height 26
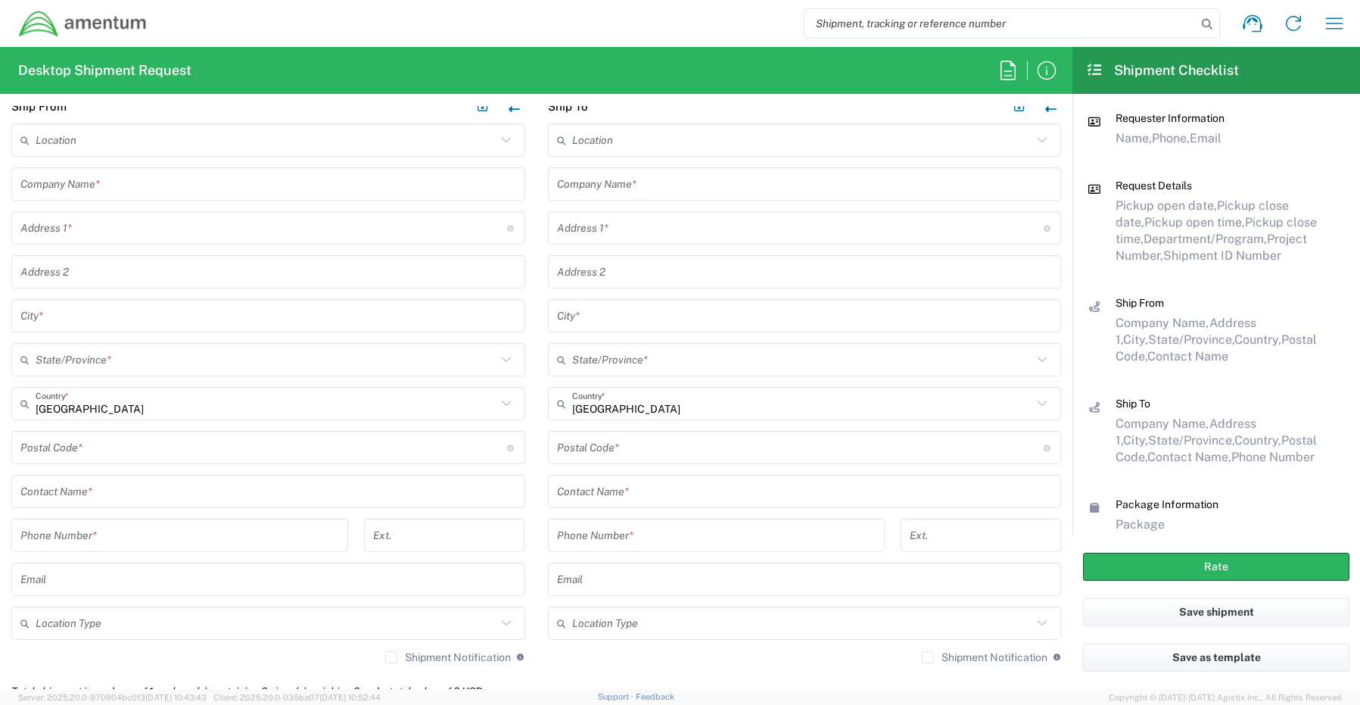
scroll to position [681, 0]
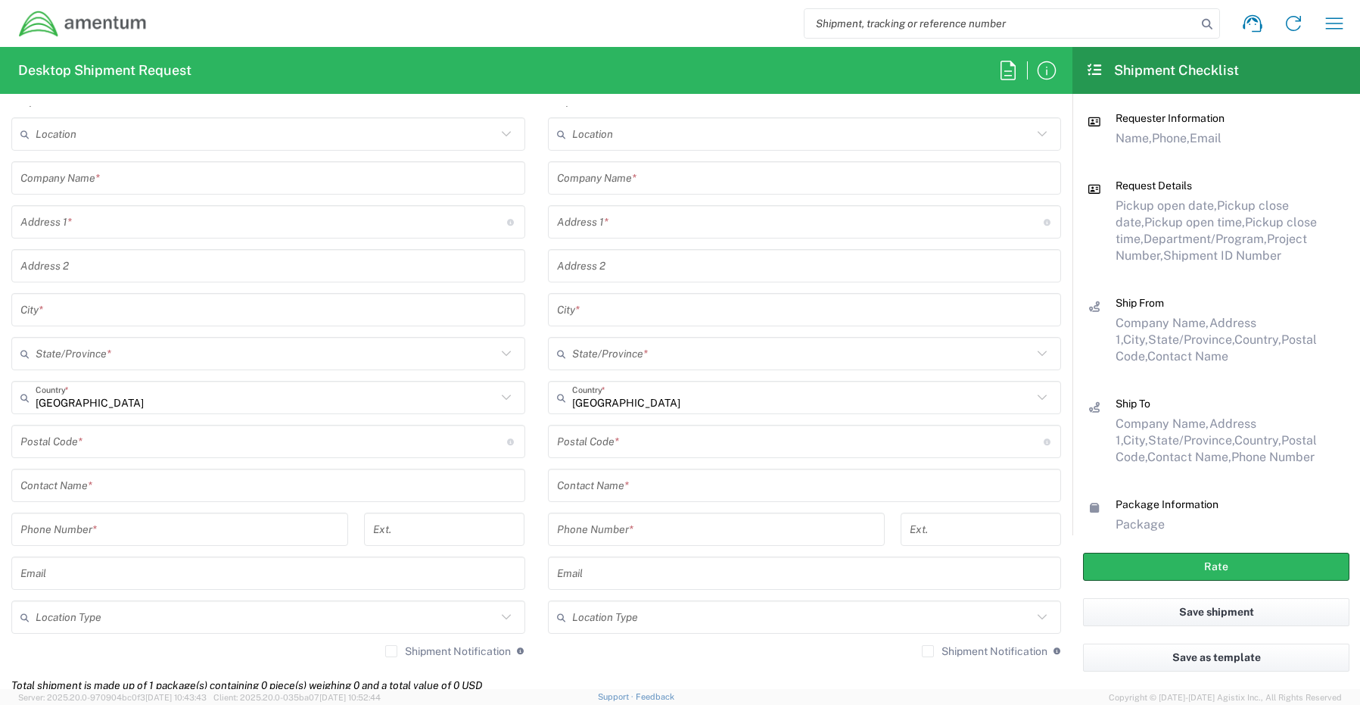
click at [77, 482] on input "text" at bounding box center [268, 485] width 496 height 26
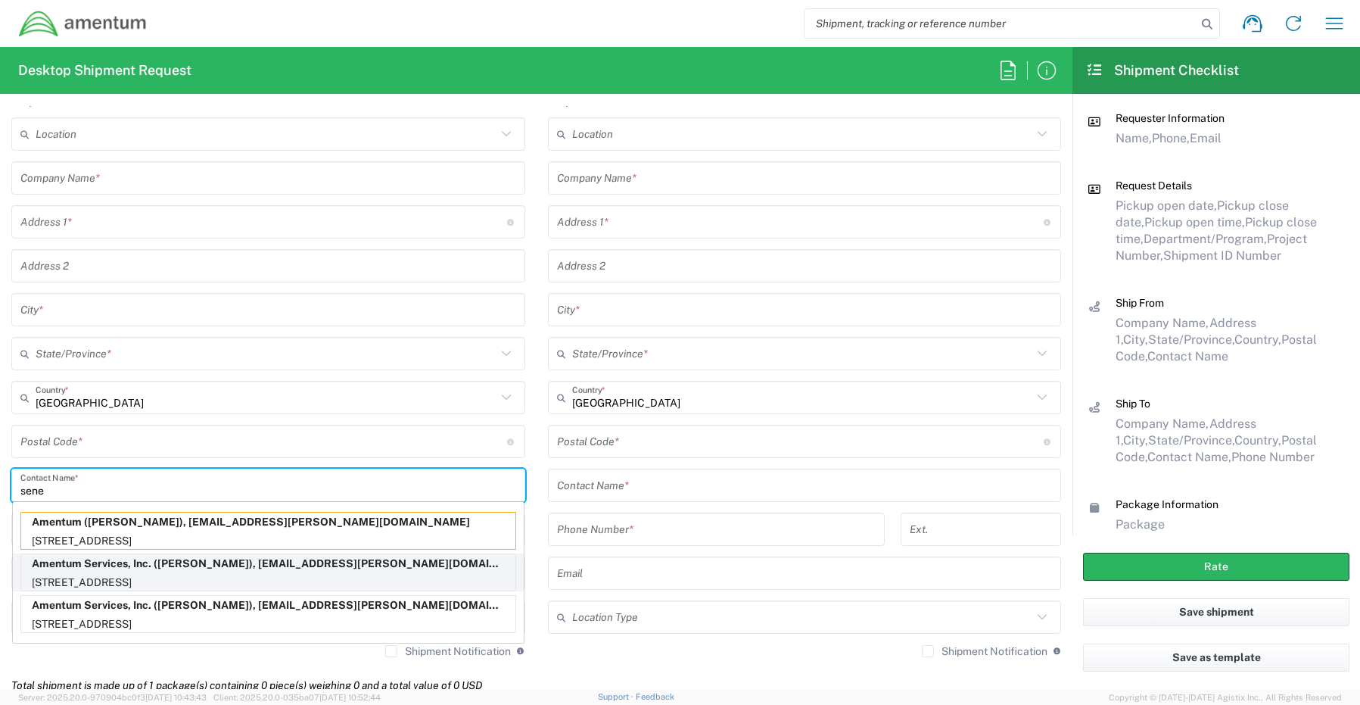
click at [76, 567] on p "Amentum Services, Inc. (Senecia Morgan), senecia.morgan@amentum.com" at bounding box center [268, 563] width 494 height 19
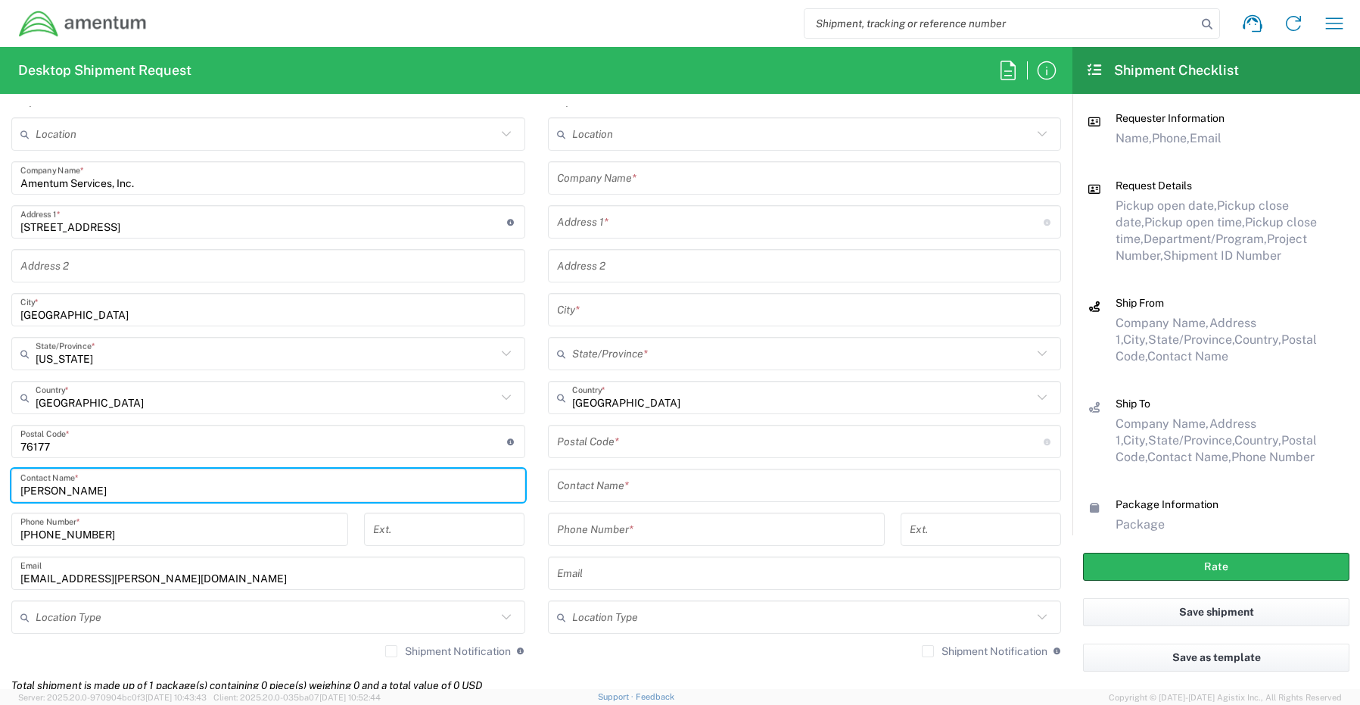
click at [64, 621] on input "text" at bounding box center [266, 617] width 461 height 26
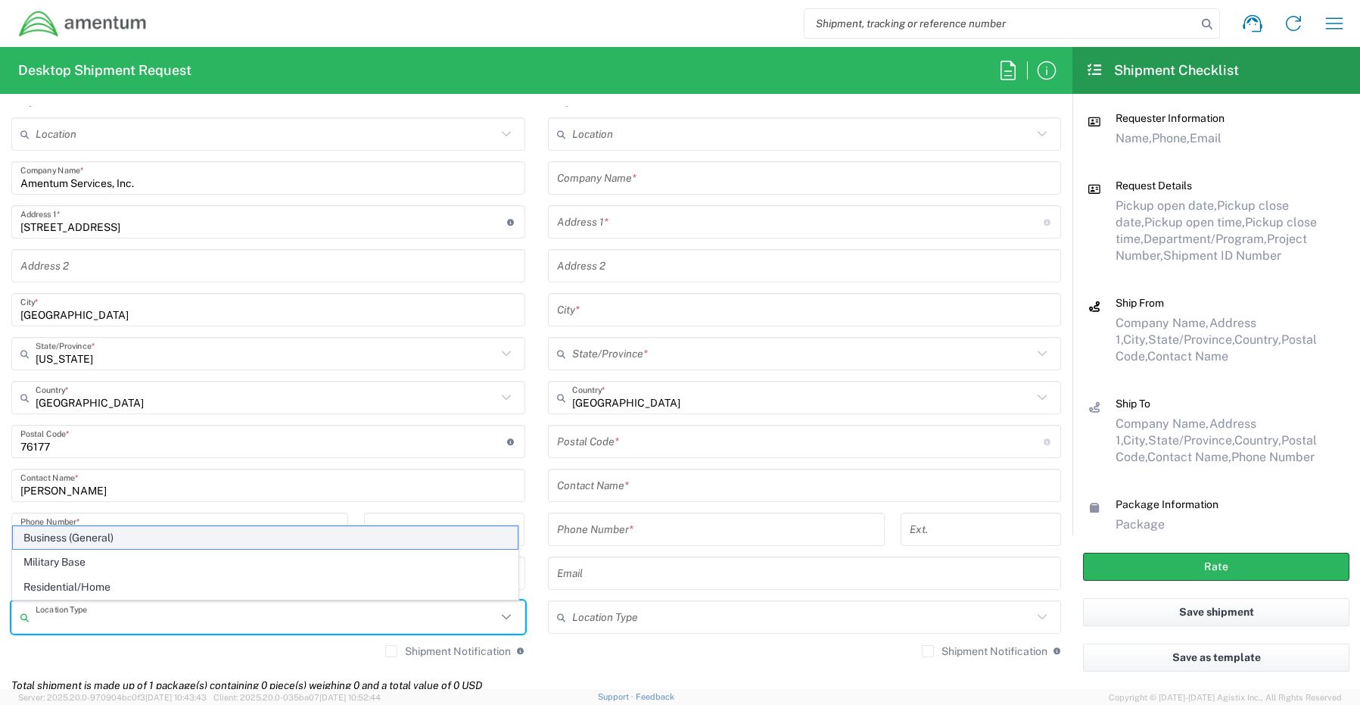
click at [65, 536] on span "Business (General)" at bounding box center [265, 537] width 505 height 23
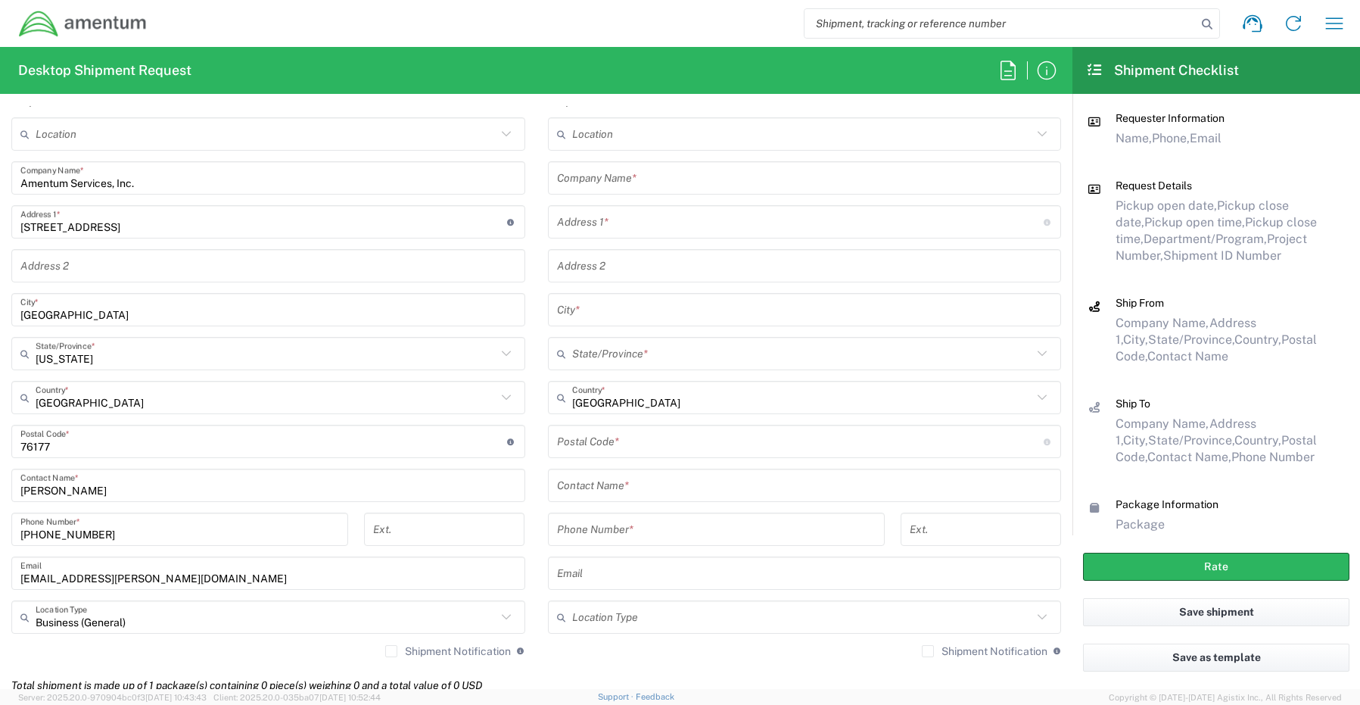
click at [385, 652] on label "Shipment Notification" at bounding box center [448, 651] width 126 height 12
click at [391, 651] on input "Shipment Notification" at bounding box center [391, 651] width 0 height 0
click at [632, 183] on input "text" at bounding box center [805, 178] width 496 height 26
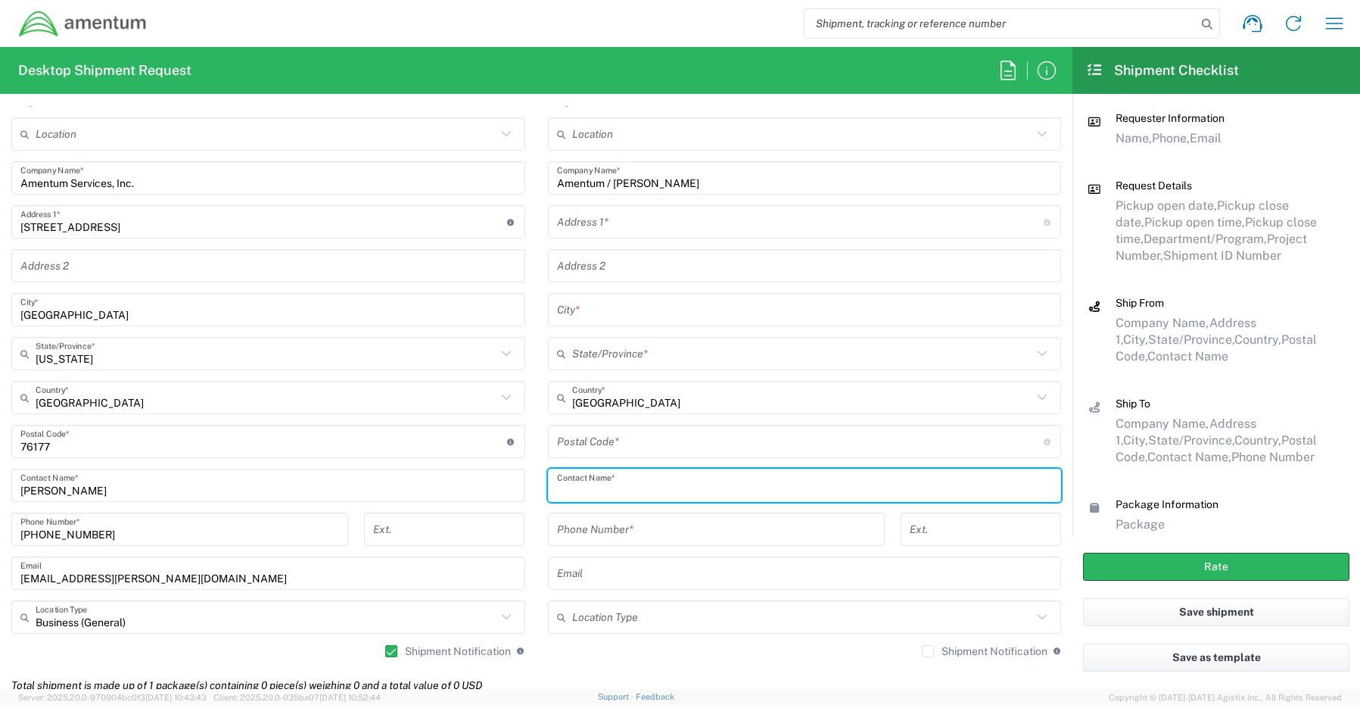
click at [608, 490] on input "text" at bounding box center [805, 485] width 496 height 26
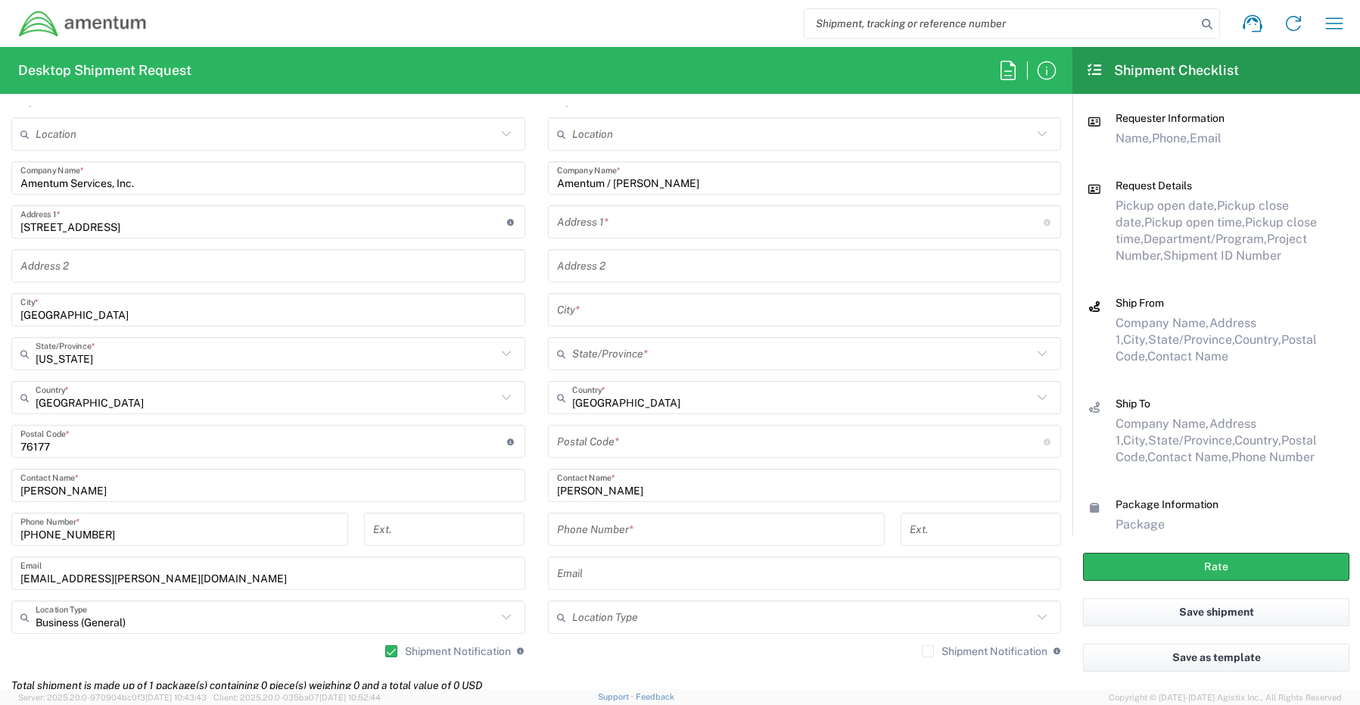
click at [619, 220] on input "text" at bounding box center [800, 222] width 487 height 26
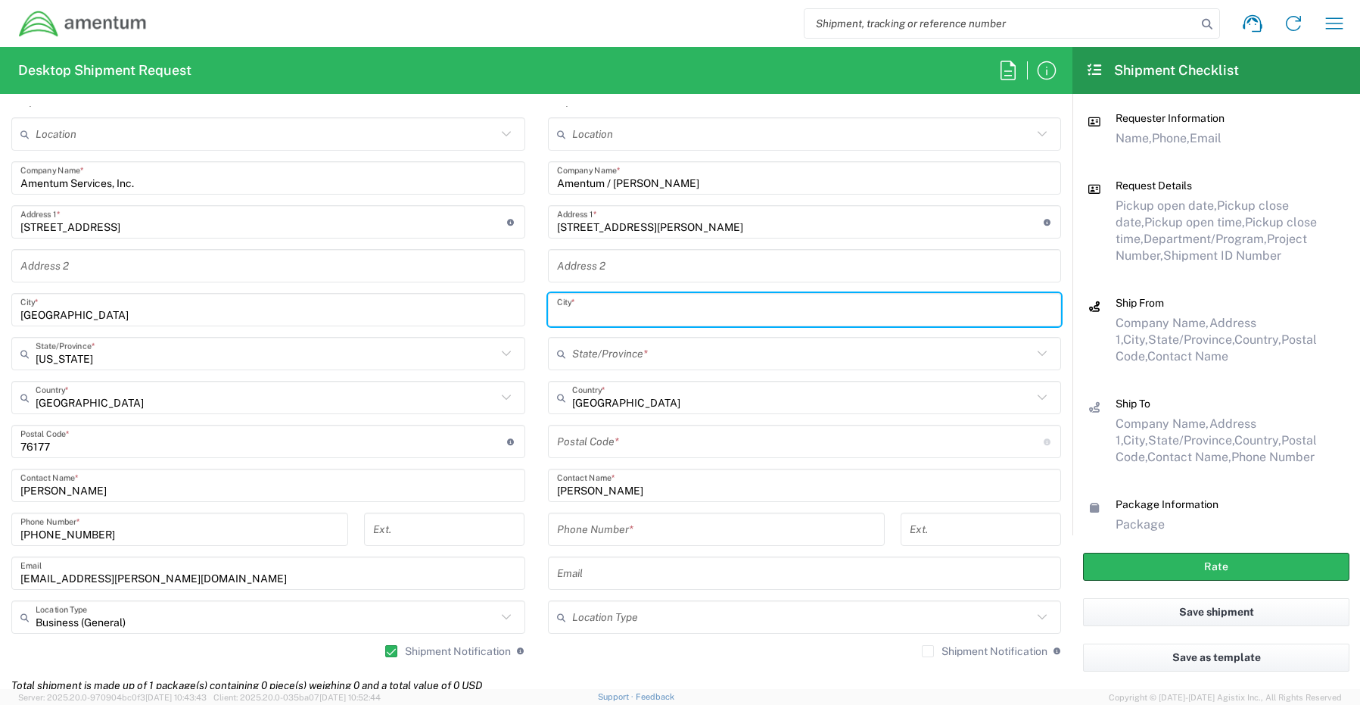
click at [580, 311] on input "text" at bounding box center [805, 310] width 496 height 26
click at [549, 319] on div ", Alexandria, City *" at bounding box center [805, 309] width 514 height 33
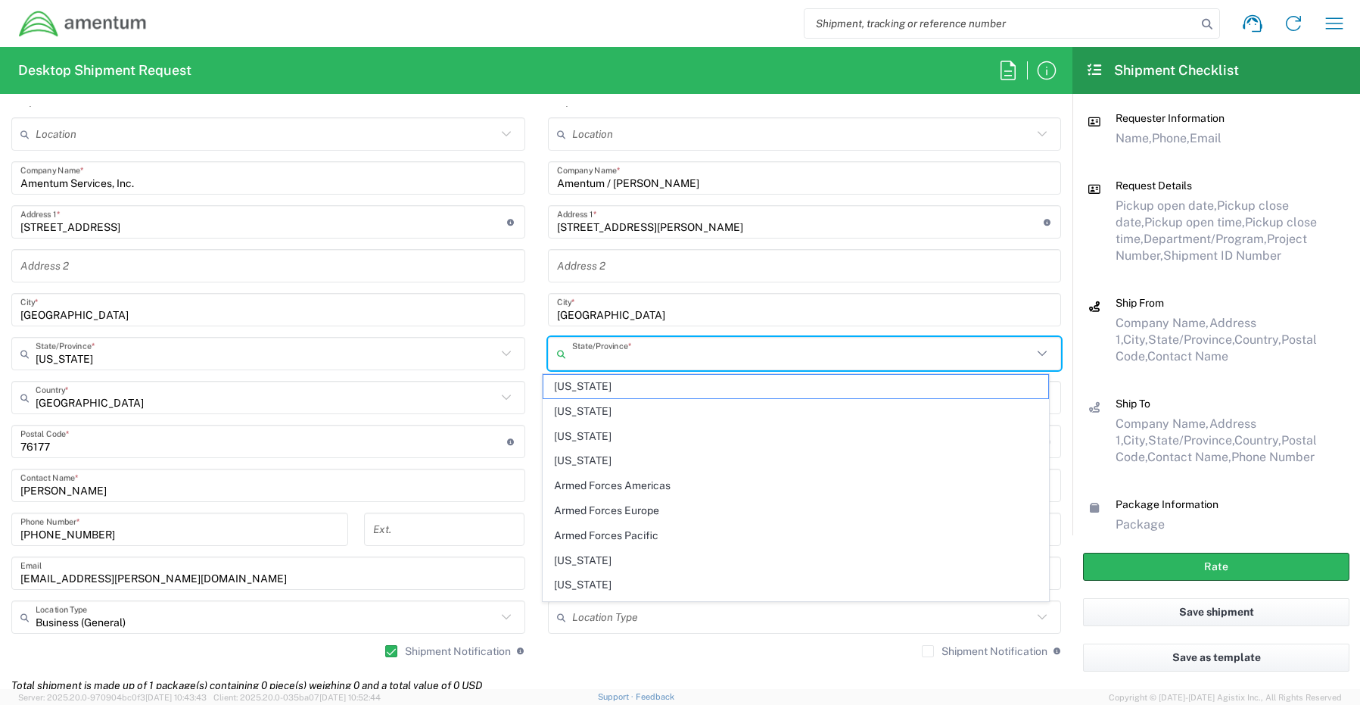
click at [659, 345] on input "text" at bounding box center [802, 354] width 461 height 26
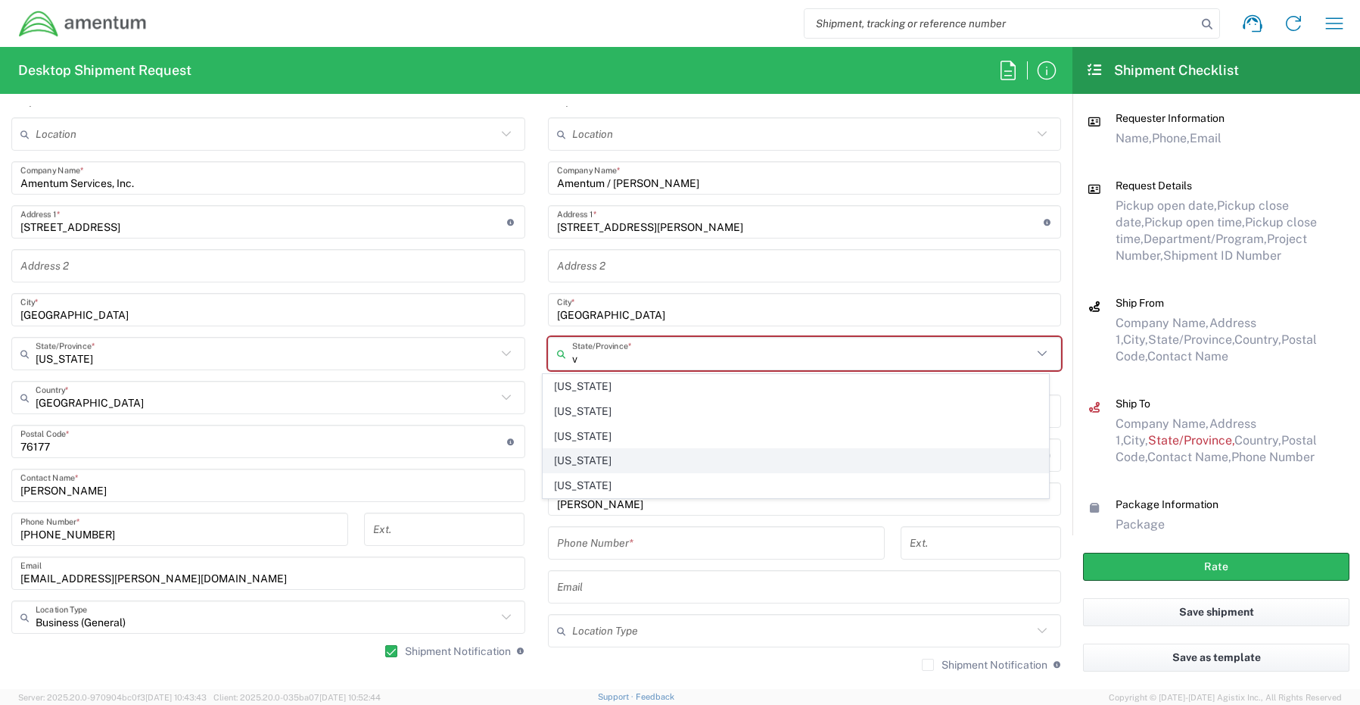
click at [594, 460] on span "[US_STATE]" at bounding box center [796, 460] width 505 height 23
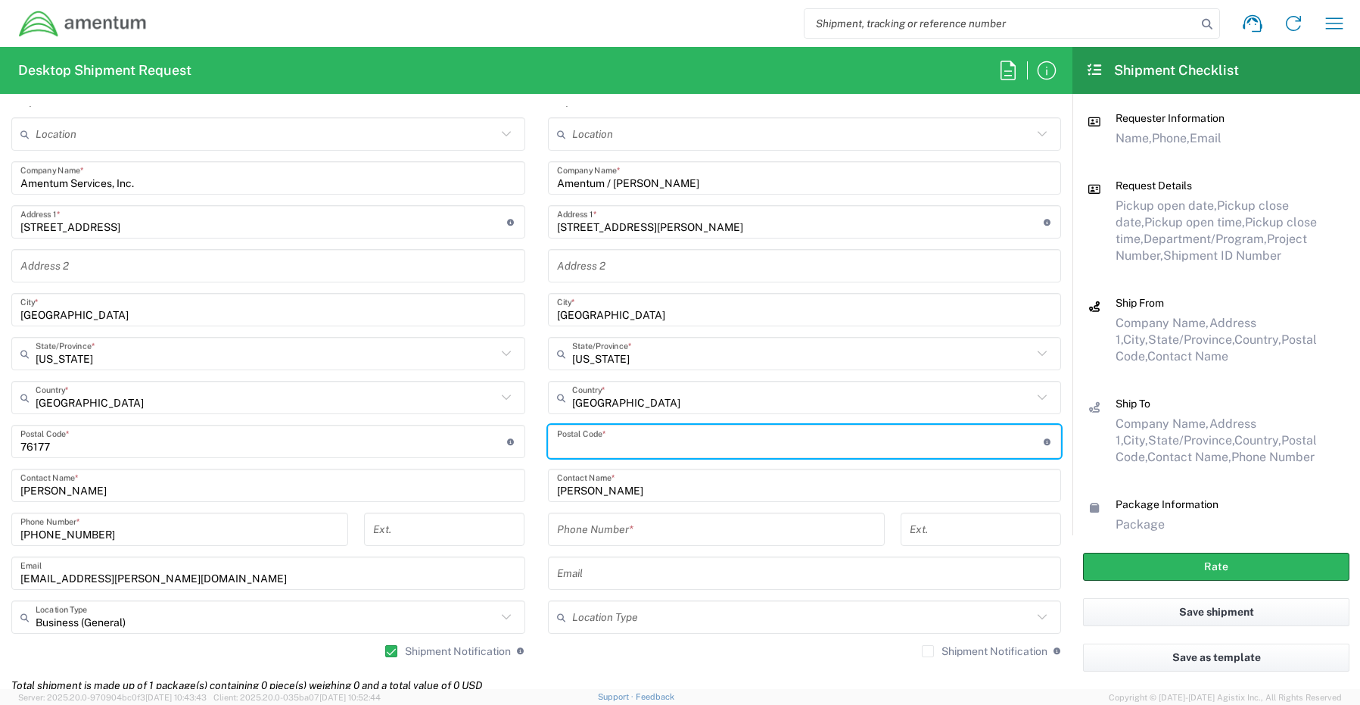
click at [586, 438] on input "undefined" at bounding box center [800, 442] width 487 height 26
drag, startPoint x: 547, startPoint y: 444, endPoint x: 588, endPoint y: 454, distance: 42.8
click at [548, 445] on div "Postal Code * Postal Code for United States should have the following format: 5…" at bounding box center [805, 441] width 514 height 33
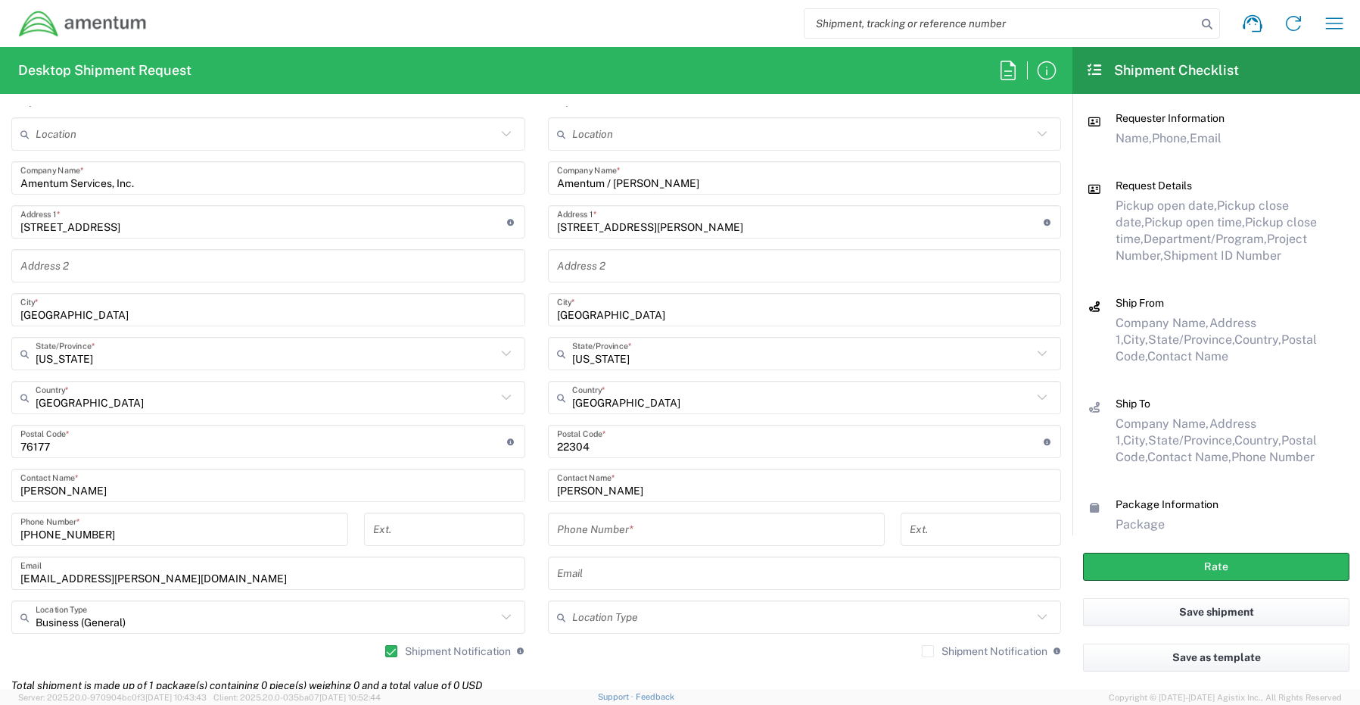
click at [583, 533] on input "tel" at bounding box center [716, 529] width 319 height 26
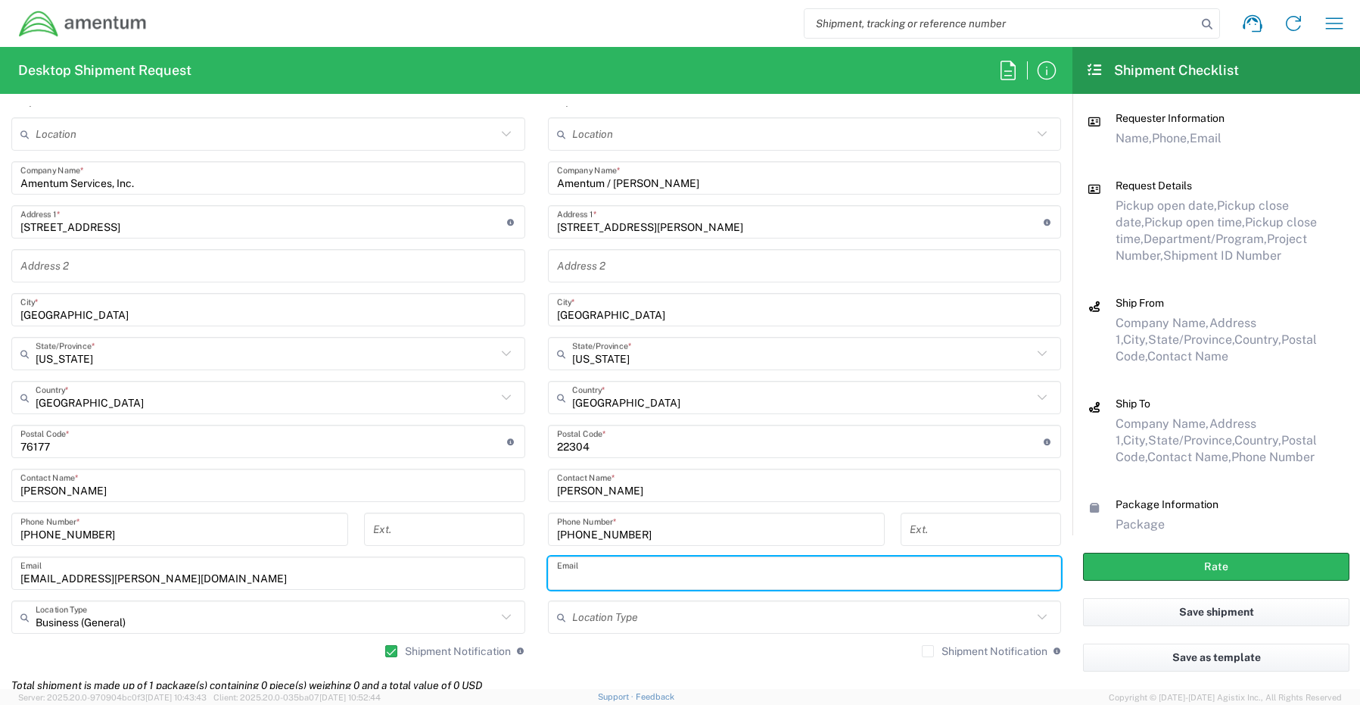
click at [589, 564] on input "text" at bounding box center [805, 573] width 496 height 26
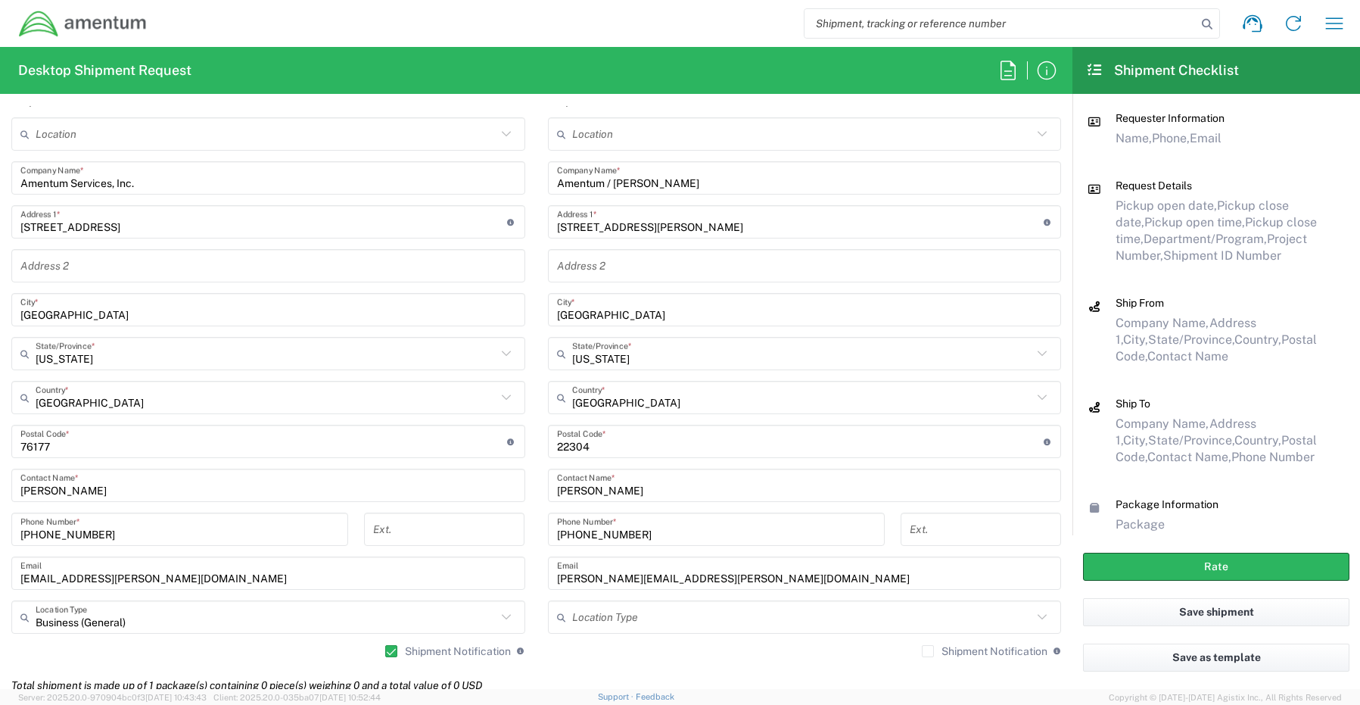
click at [922, 654] on label "Shipment Notification" at bounding box center [985, 651] width 126 height 12
click at [928, 651] on input "Shipment Notification" at bounding box center [928, 651] width 0 height 0
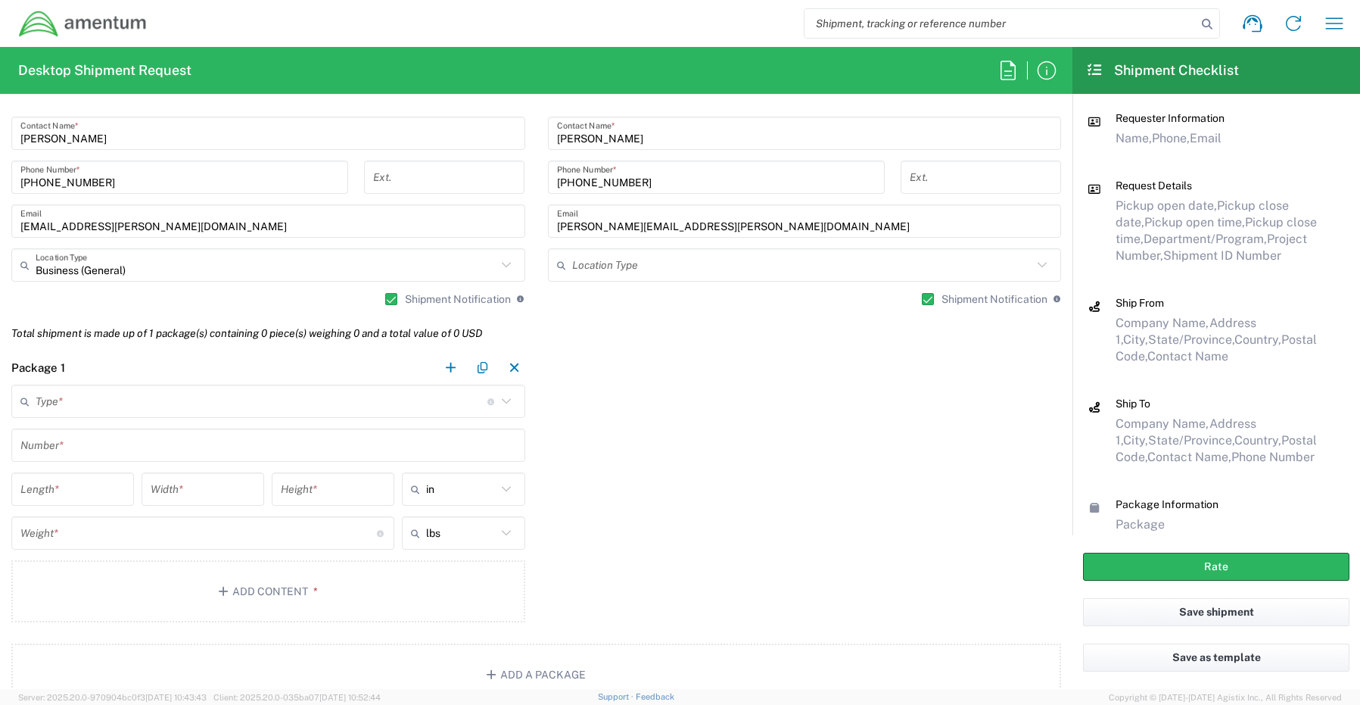
scroll to position [1060, 0]
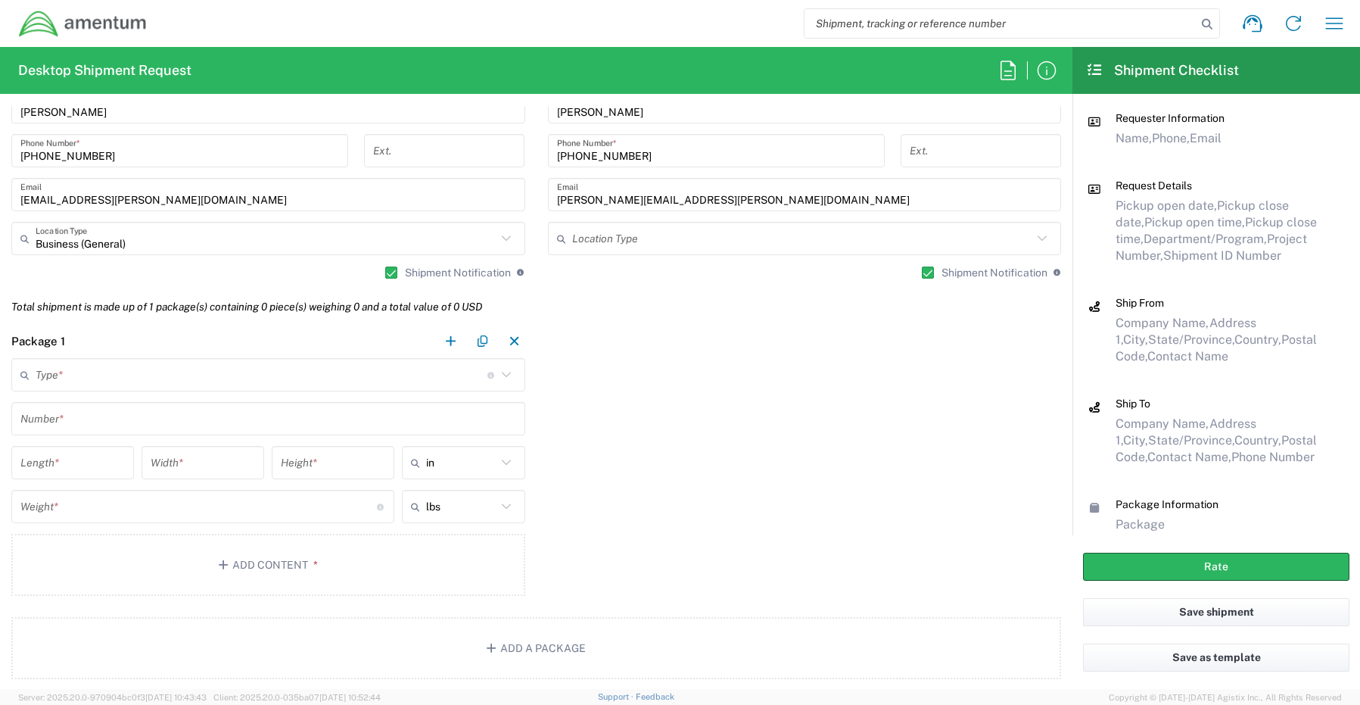
click at [73, 376] on input "text" at bounding box center [262, 375] width 452 height 26
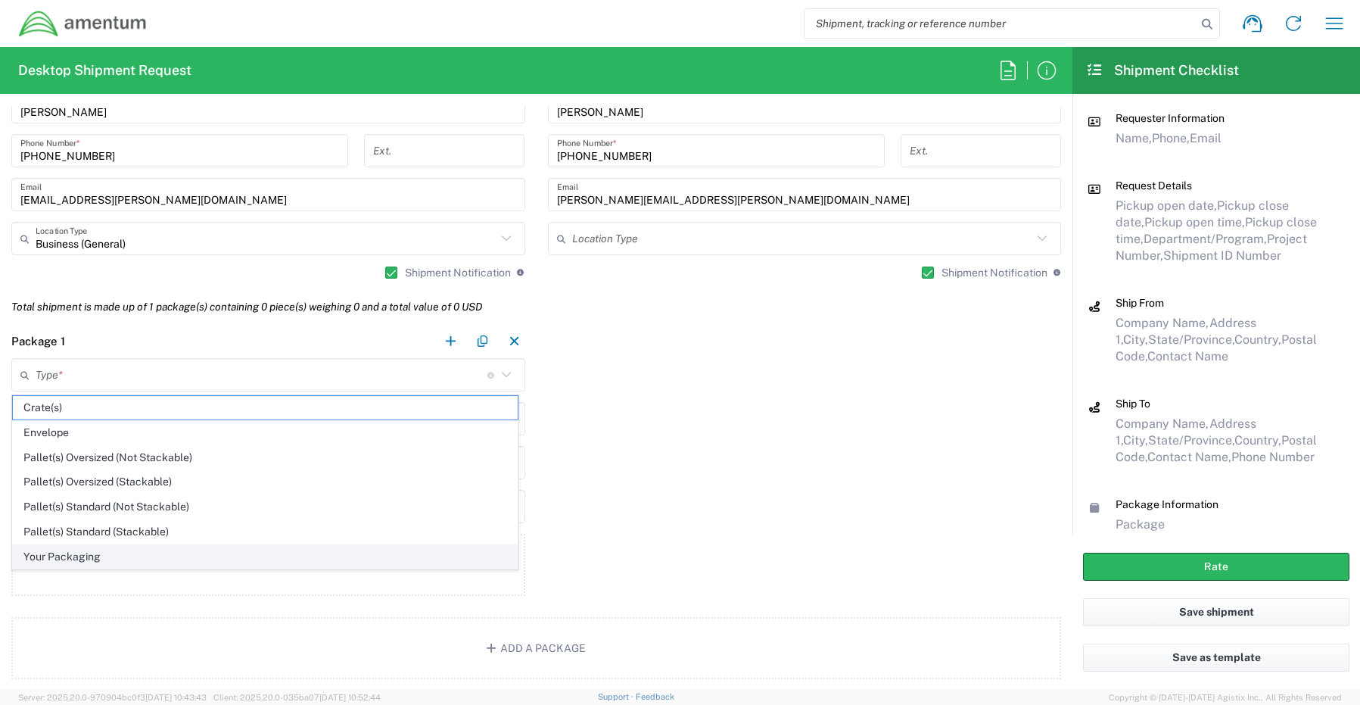
click at [75, 554] on span "Your Packaging" at bounding box center [265, 556] width 505 height 23
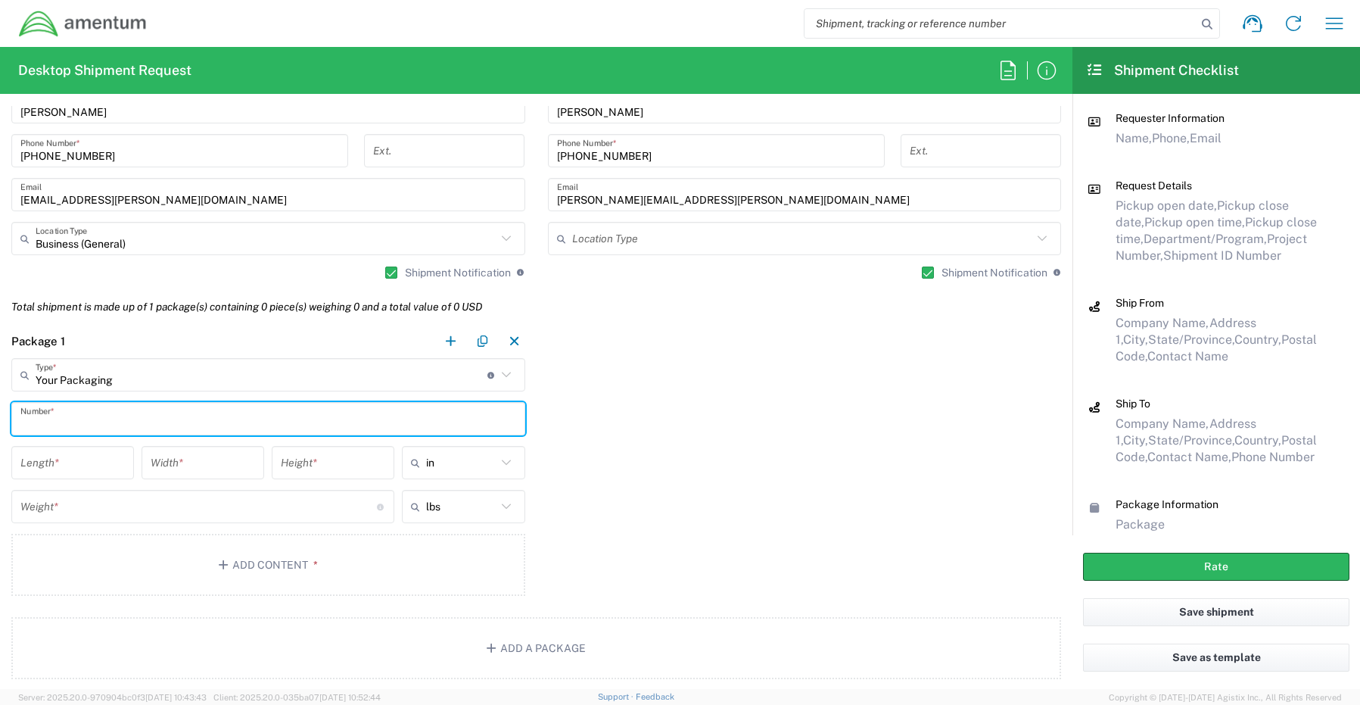
click at [79, 413] on input "text" at bounding box center [268, 419] width 496 height 26
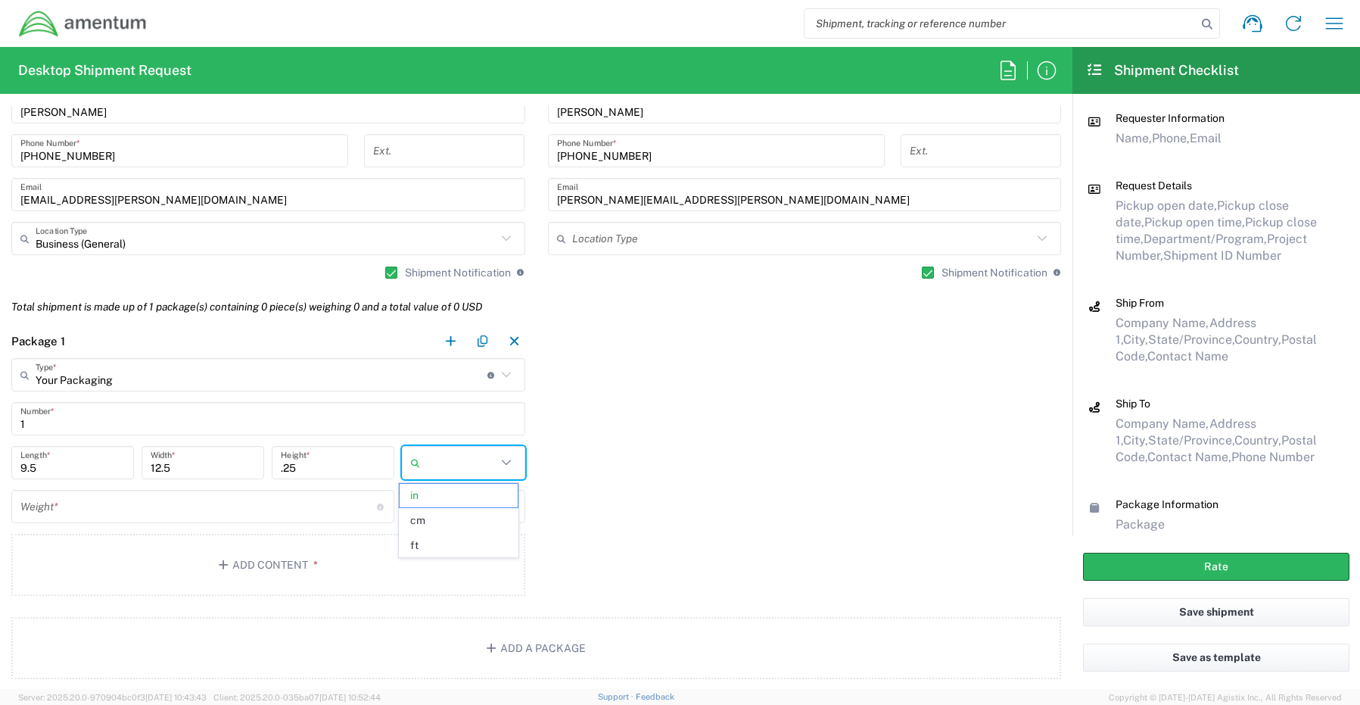
click at [61, 508] on input "number" at bounding box center [198, 507] width 357 height 26
click at [248, 563] on button "Add Content *" at bounding box center [268, 565] width 514 height 62
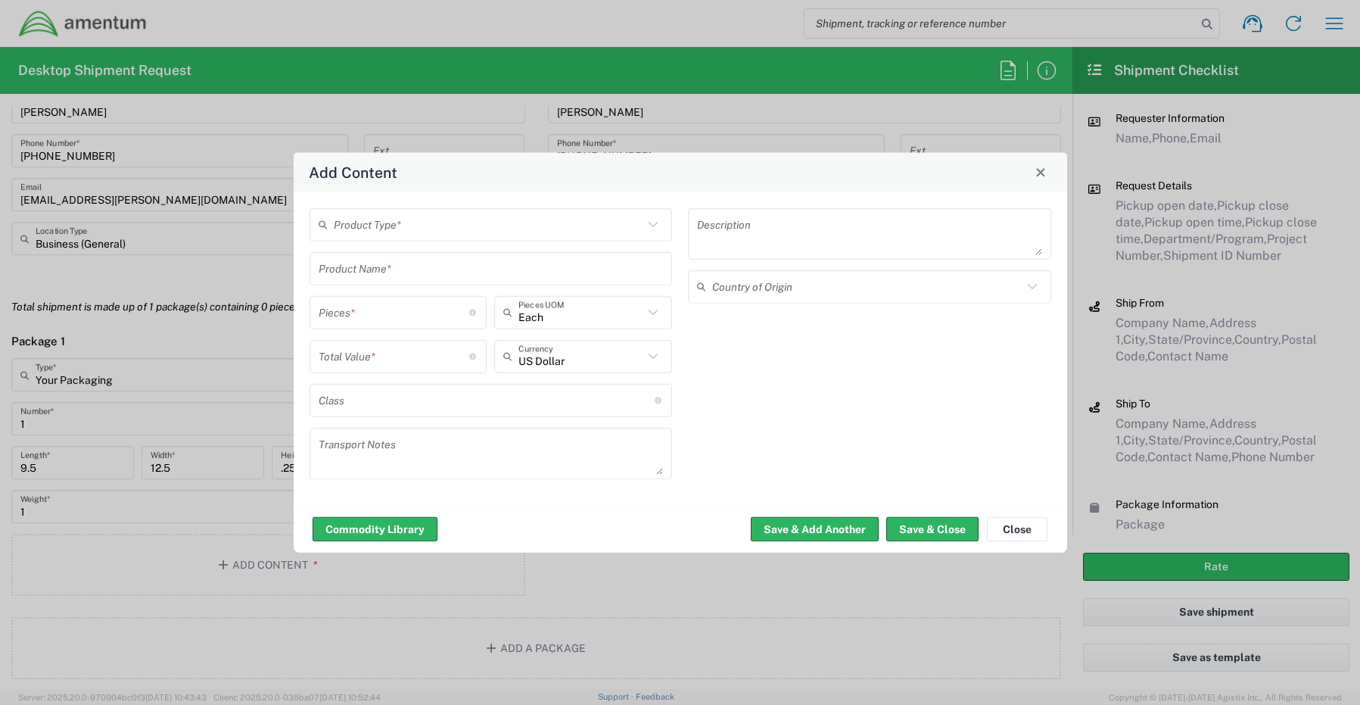
click at [413, 232] on input "text" at bounding box center [489, 224] width 310 height 26
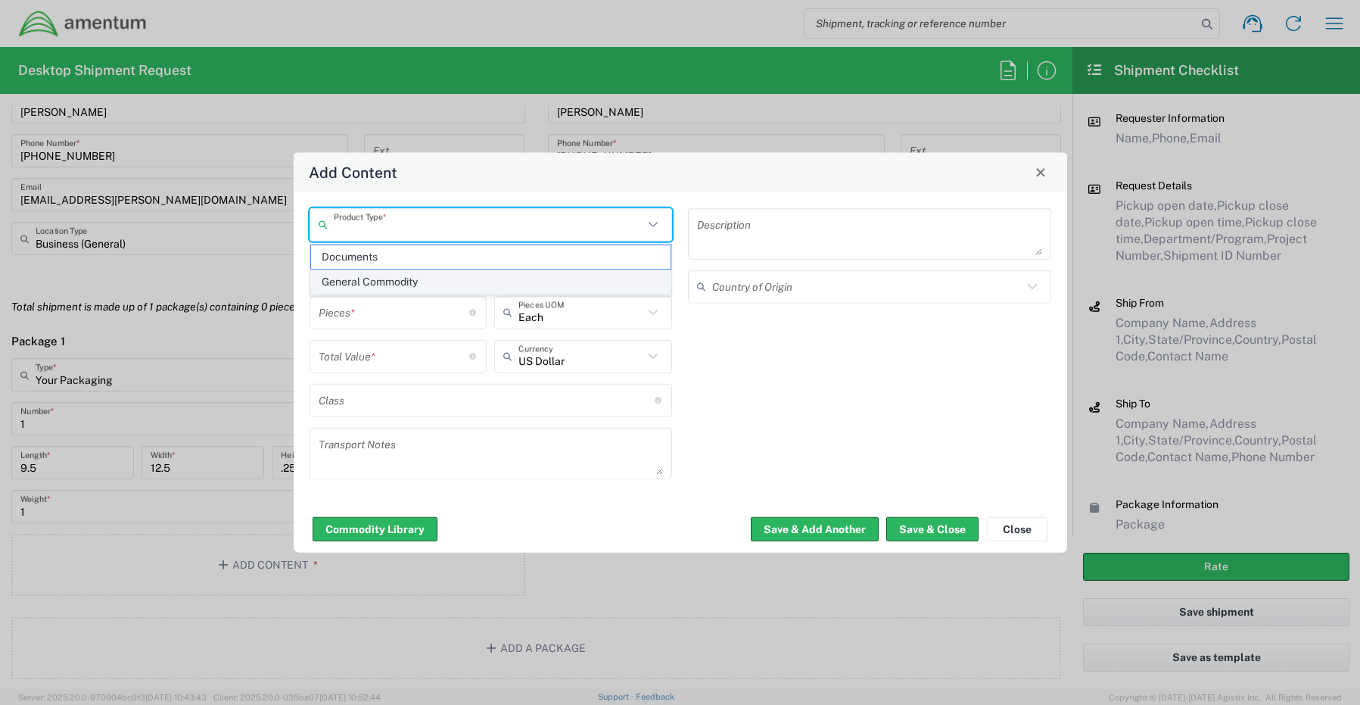
click at [422, 282] on span "General Commodity" at bounding box center [491, 281] width 360 height 23
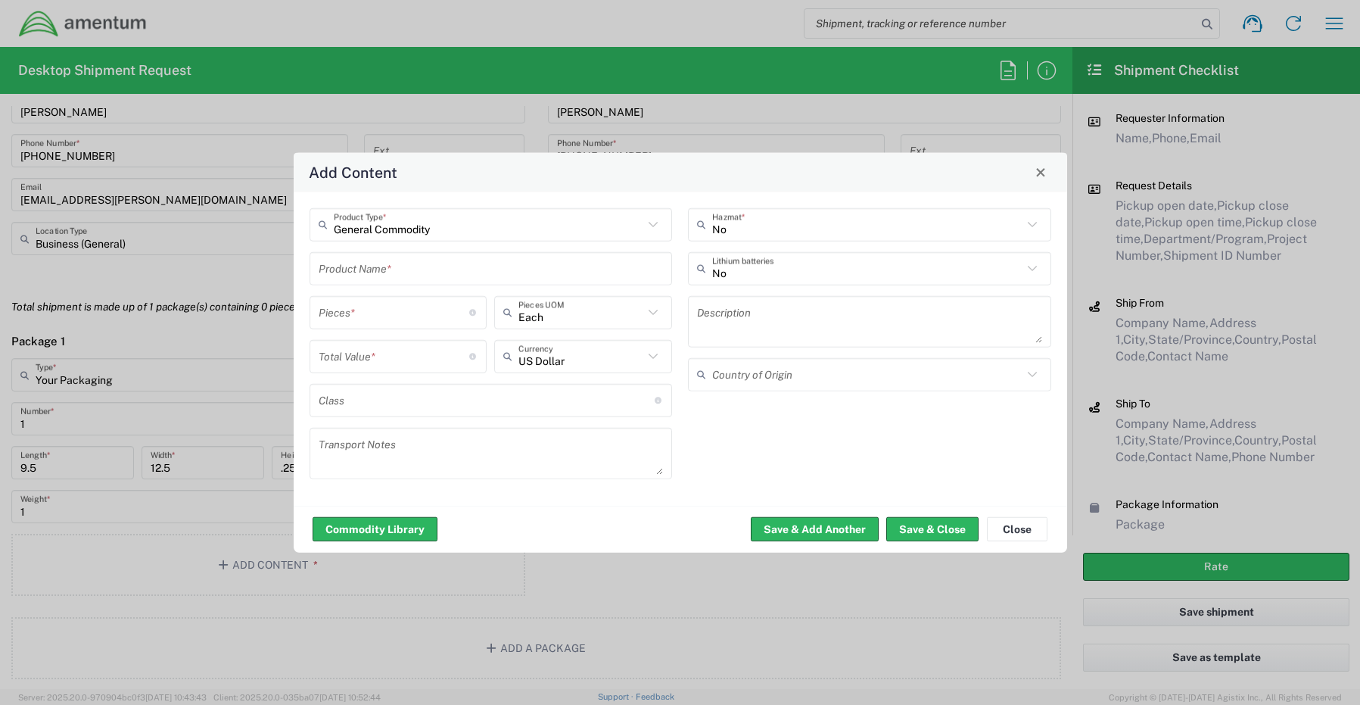
click at [339, 265] on input "text" at bounding box center [491, 268] width 345 height 26
click at [745, 274] on input "text" at bounding box center [867, 268] width 310 height 26
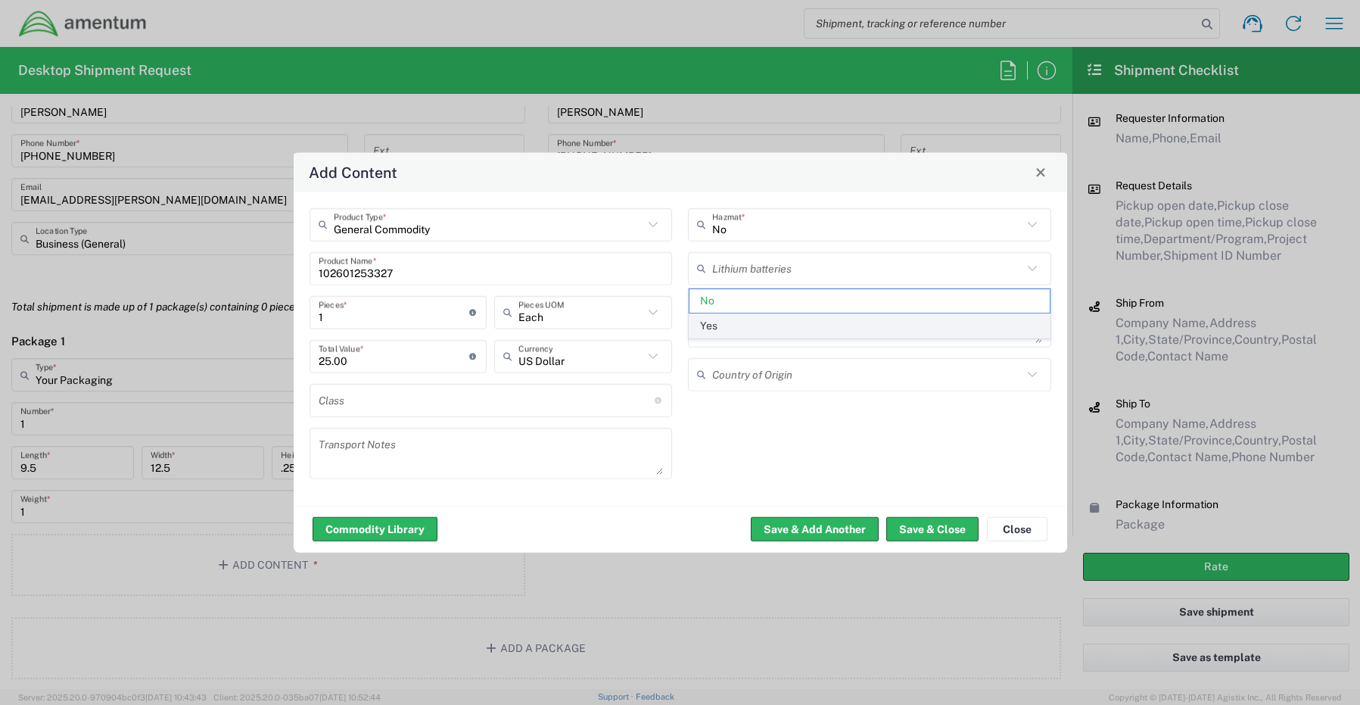
click at [740, 330] on span "Yes" at bounding box center [870, 325] width 360 height 23
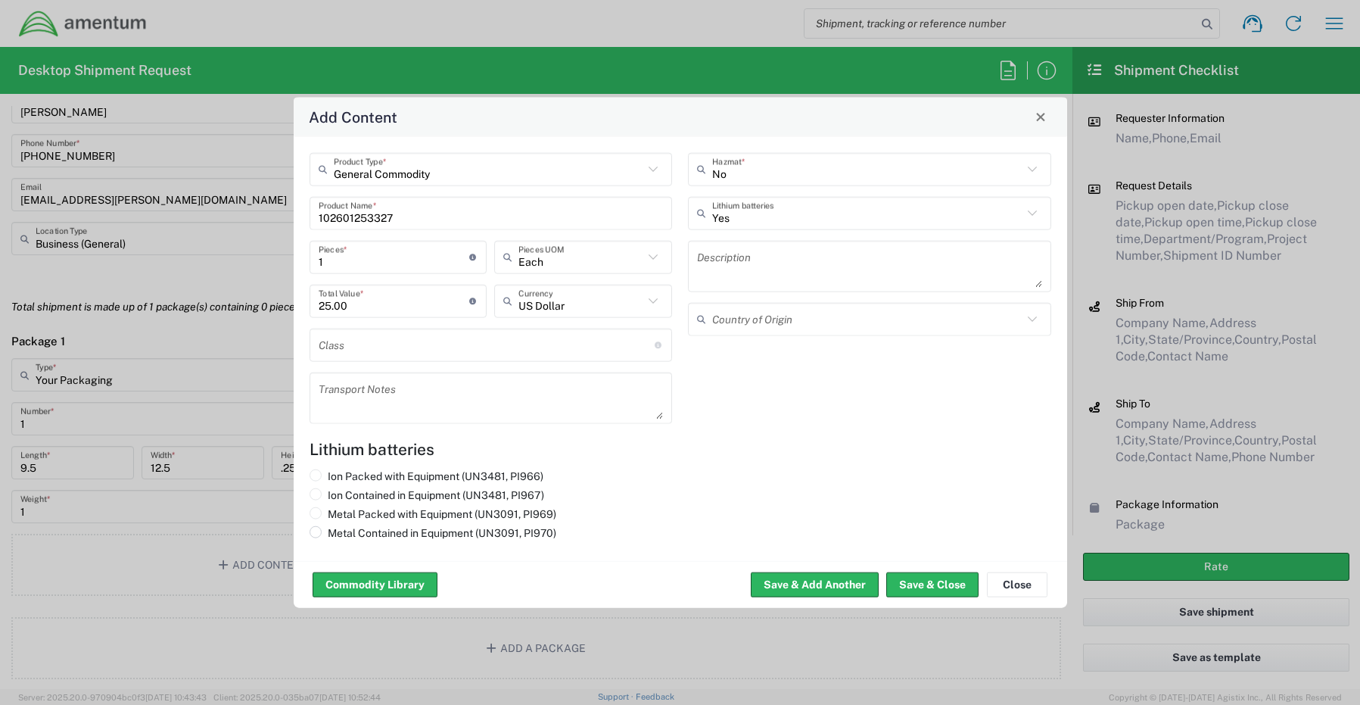
click at [351, 532] on label "Metal Contained in Equipment (UN3091, PI970)" at bounding box center [433, 532] width 247 height 14
click at [338, 532] on input "Metal Contained in Equipment (UN3091, PI970)" at bounding box center [333, 530] width 10 height 10
click at [905, 586] on button "Save & Close" at bounding box center [933, 584] width 92 height 24
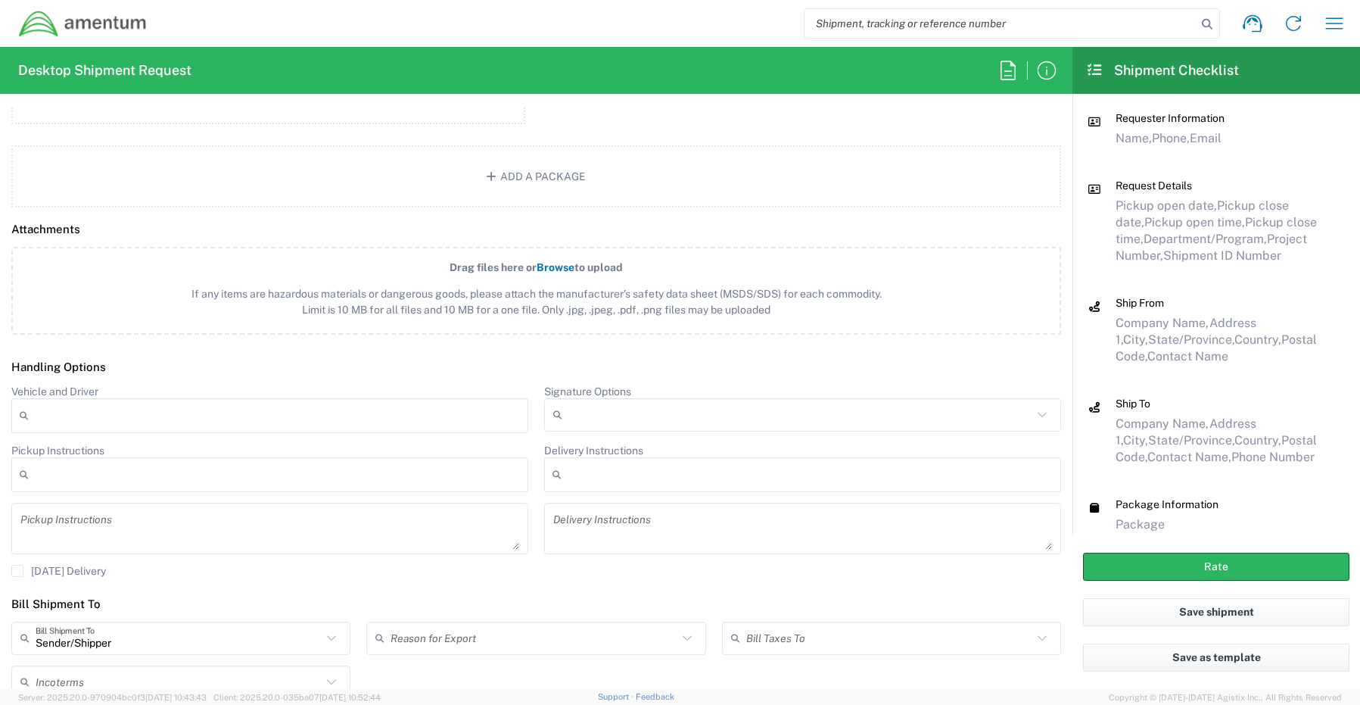
scroll to position [1733, 0]
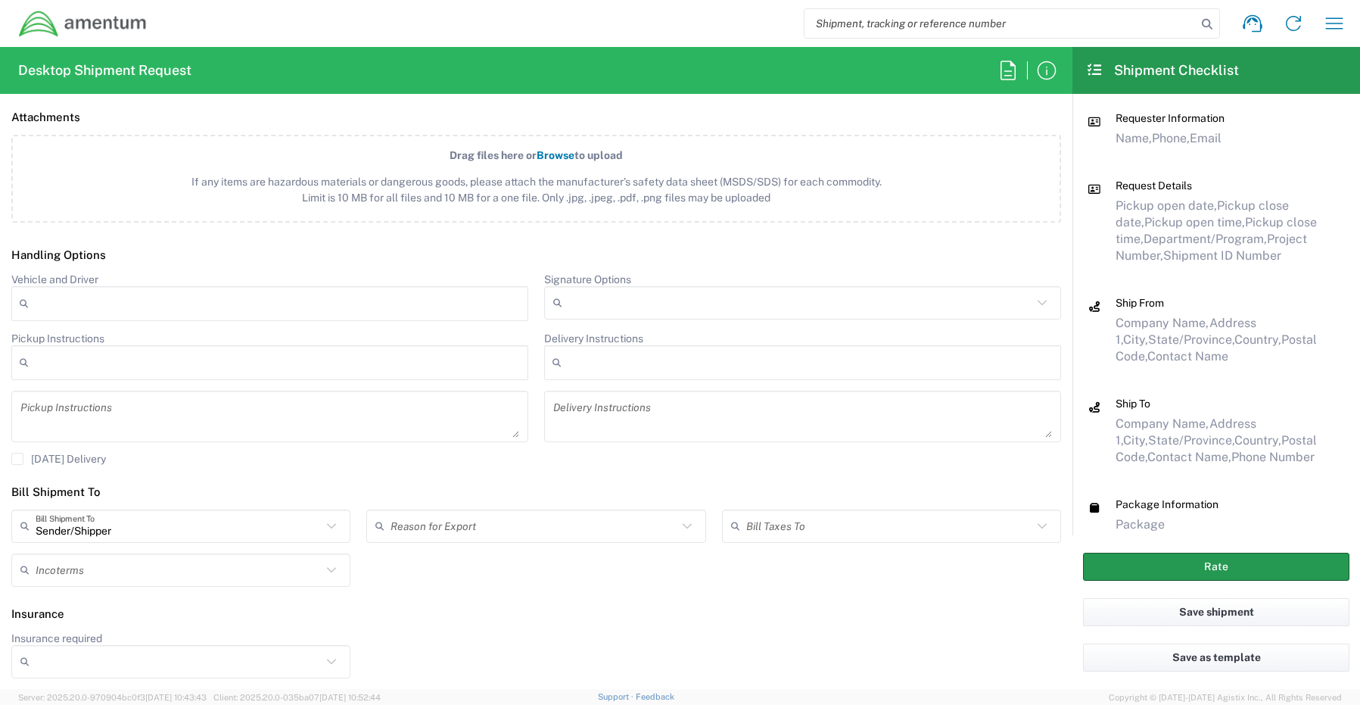
click at [1178, 561] on button "Rate" at bounding box center [1216, 567] width 266 height 28
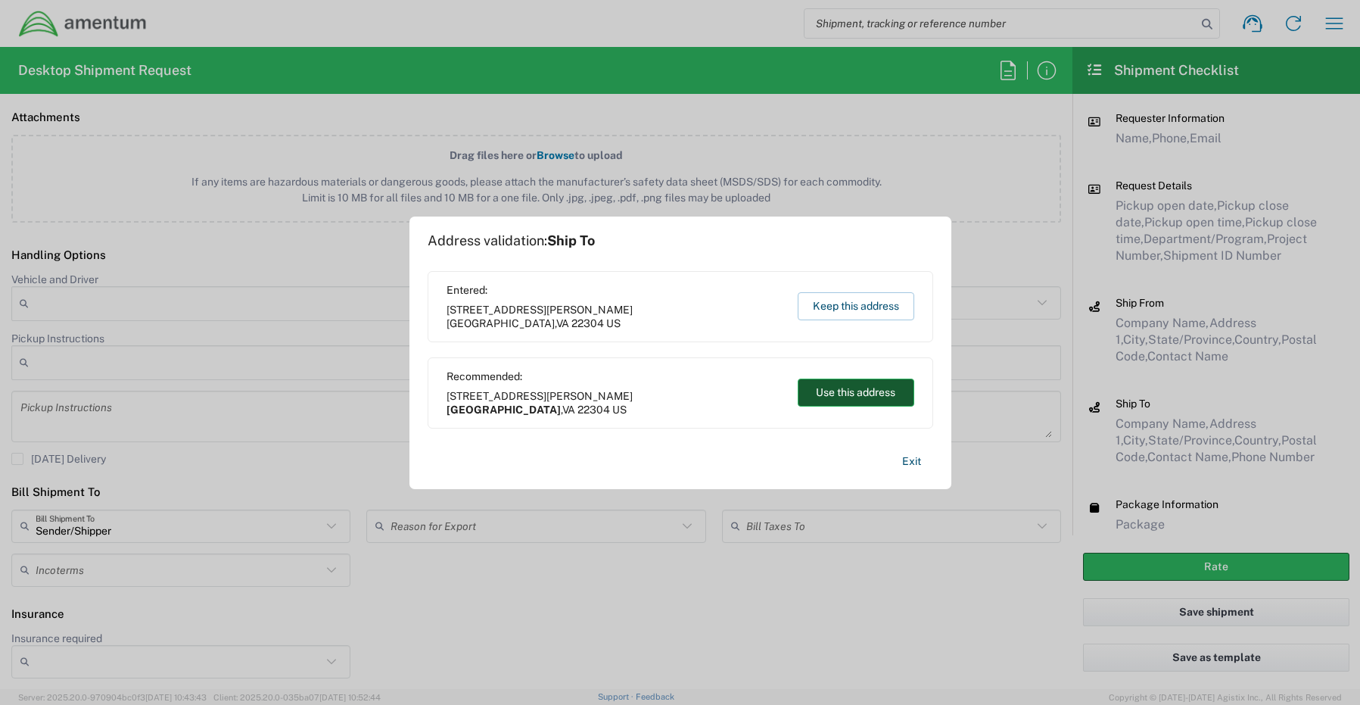
click at [867, 397] on button "Use this address" at bounding box center [856, 393] width 117 height 28
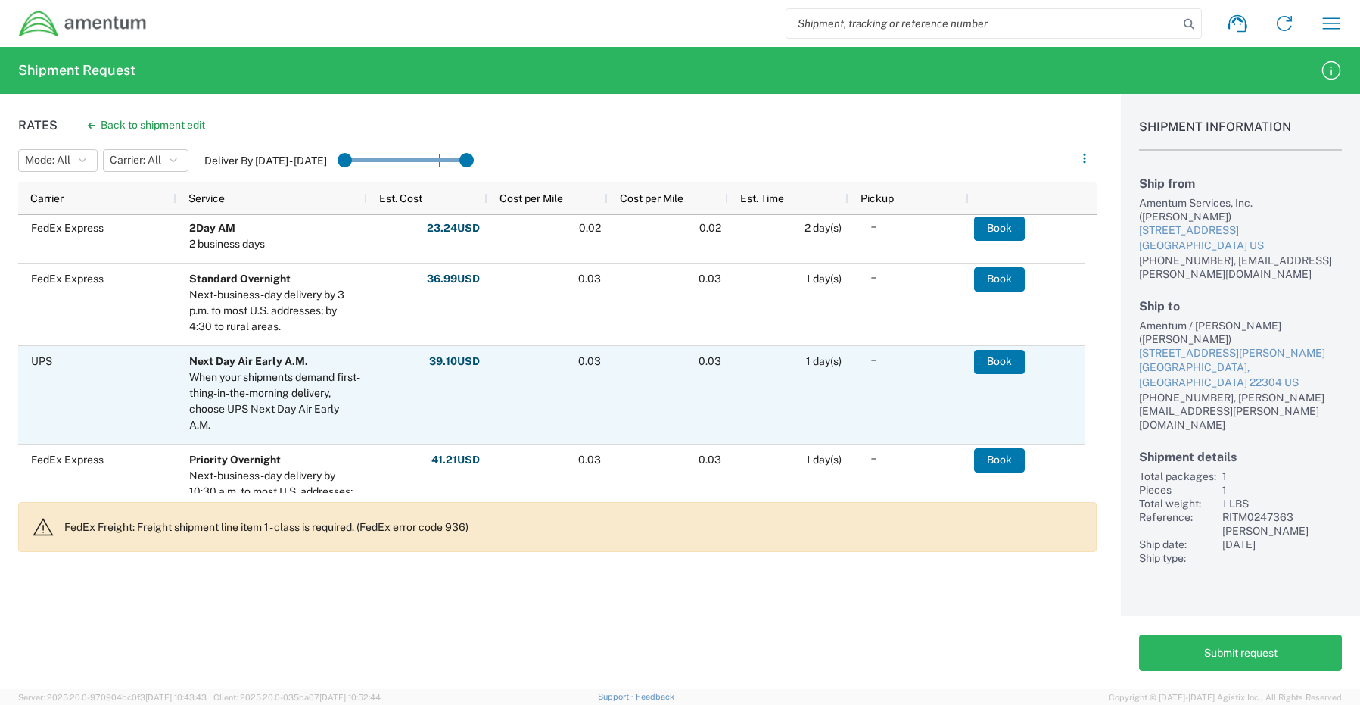
scroll to position [899, 0]
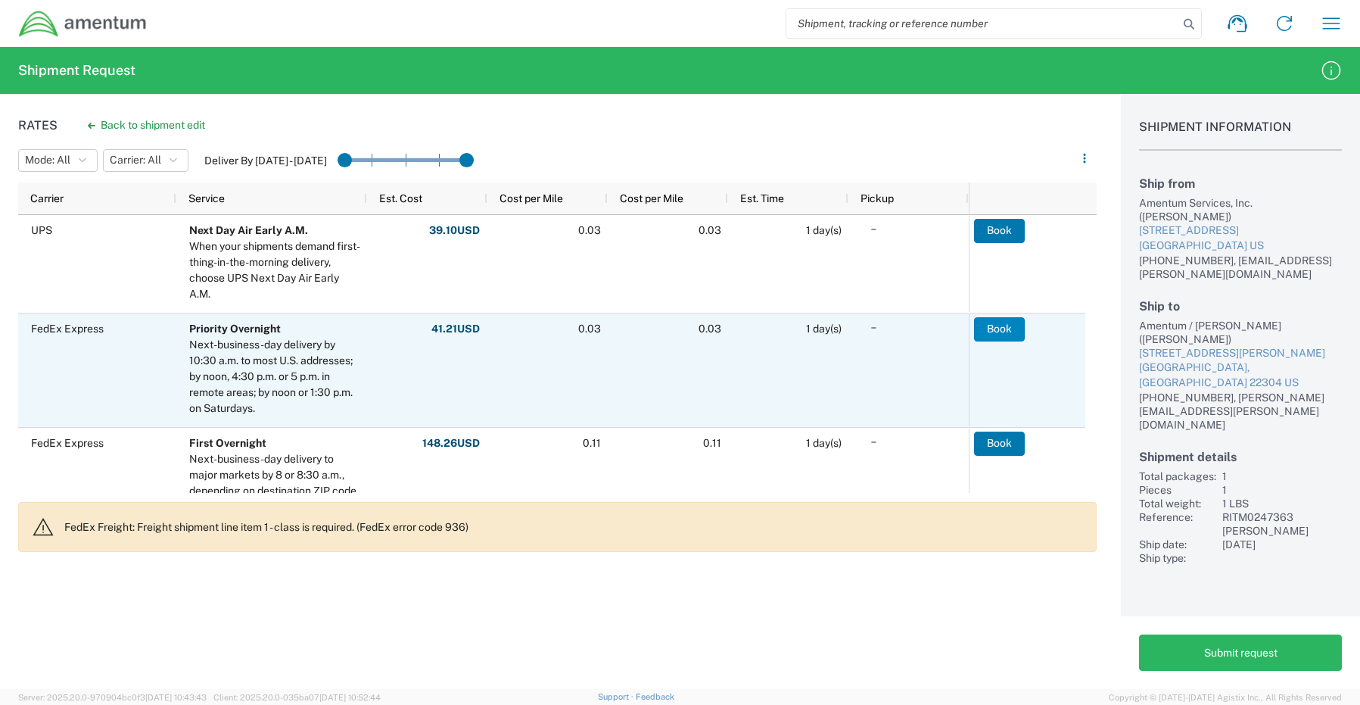
click at [995, 323] on button "Book" at bounding box center [999, 329] width 51 height 24
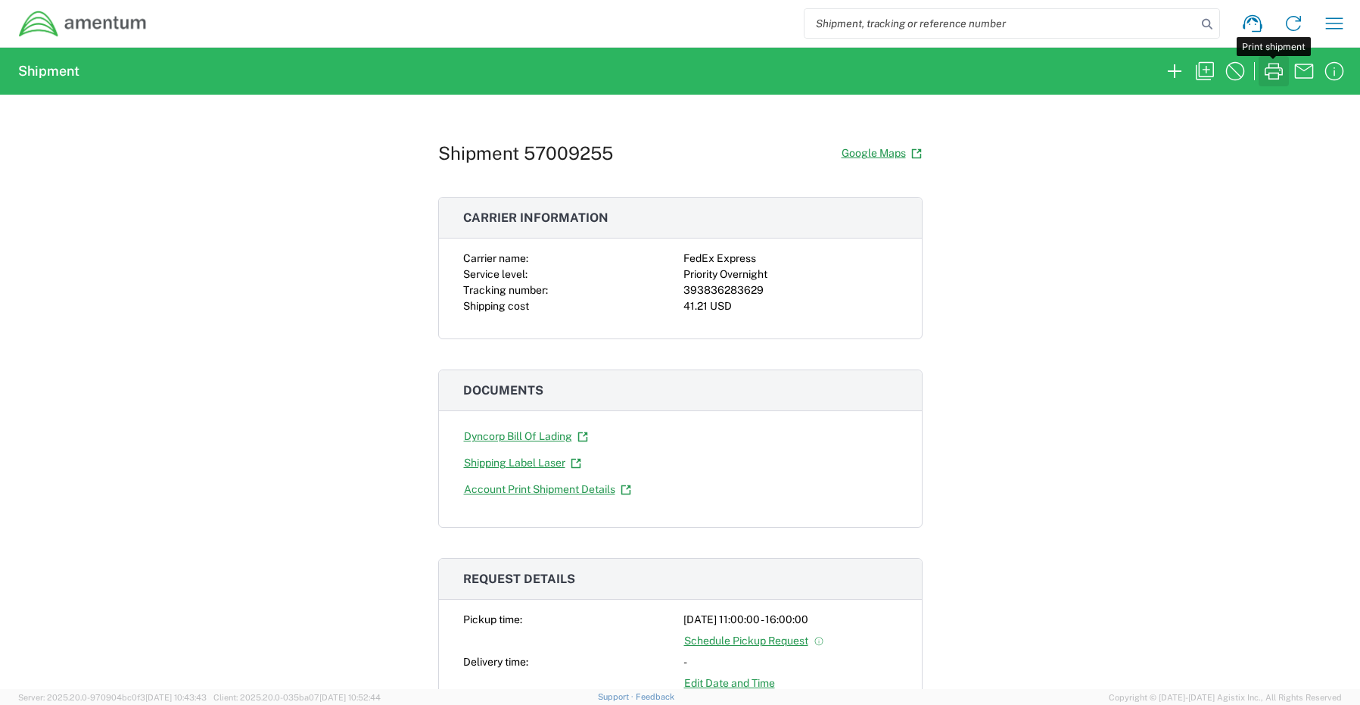
click at [1272, 74] on icon "button" at bounding box center [1274, 71] width 24 height 24
click at [1176, 74] on icon "button" at bounding box center [1175, 71] width 24 height 24
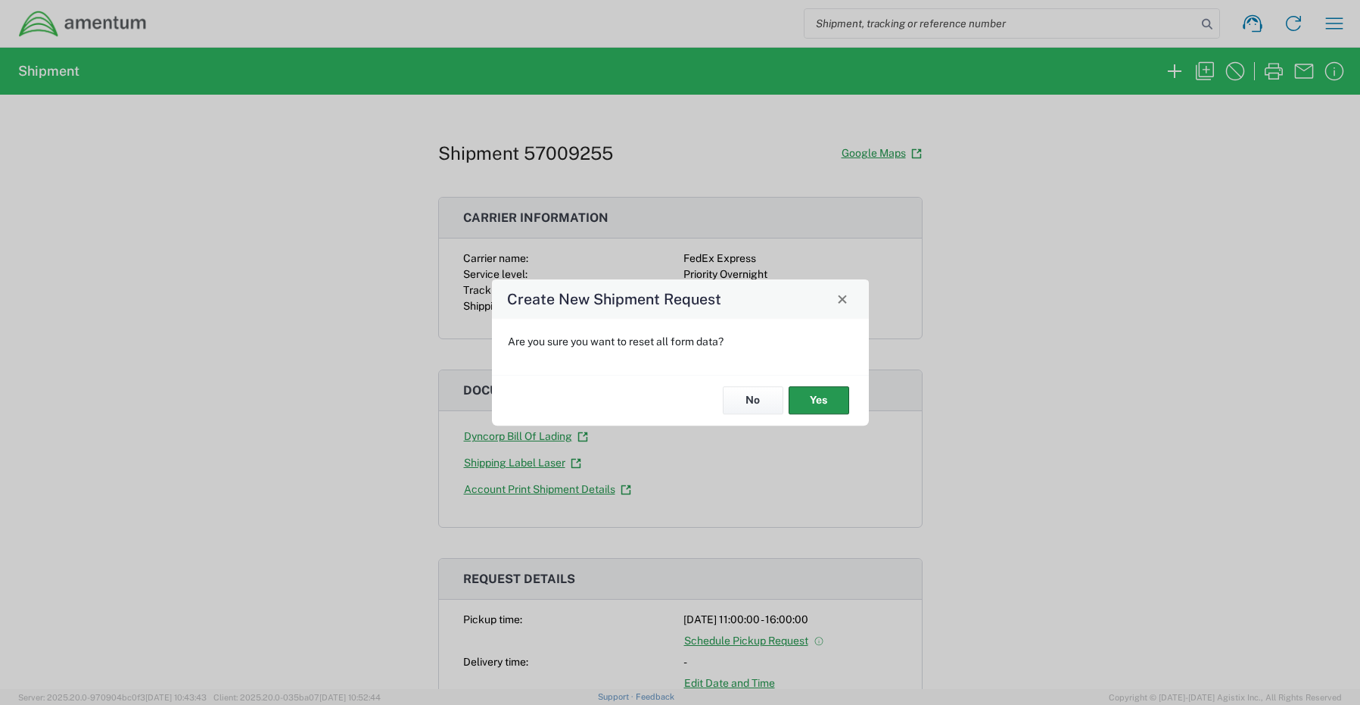
click at [814, 400] on button "Yes" at bounding box center [819, 401] width 61 height 28
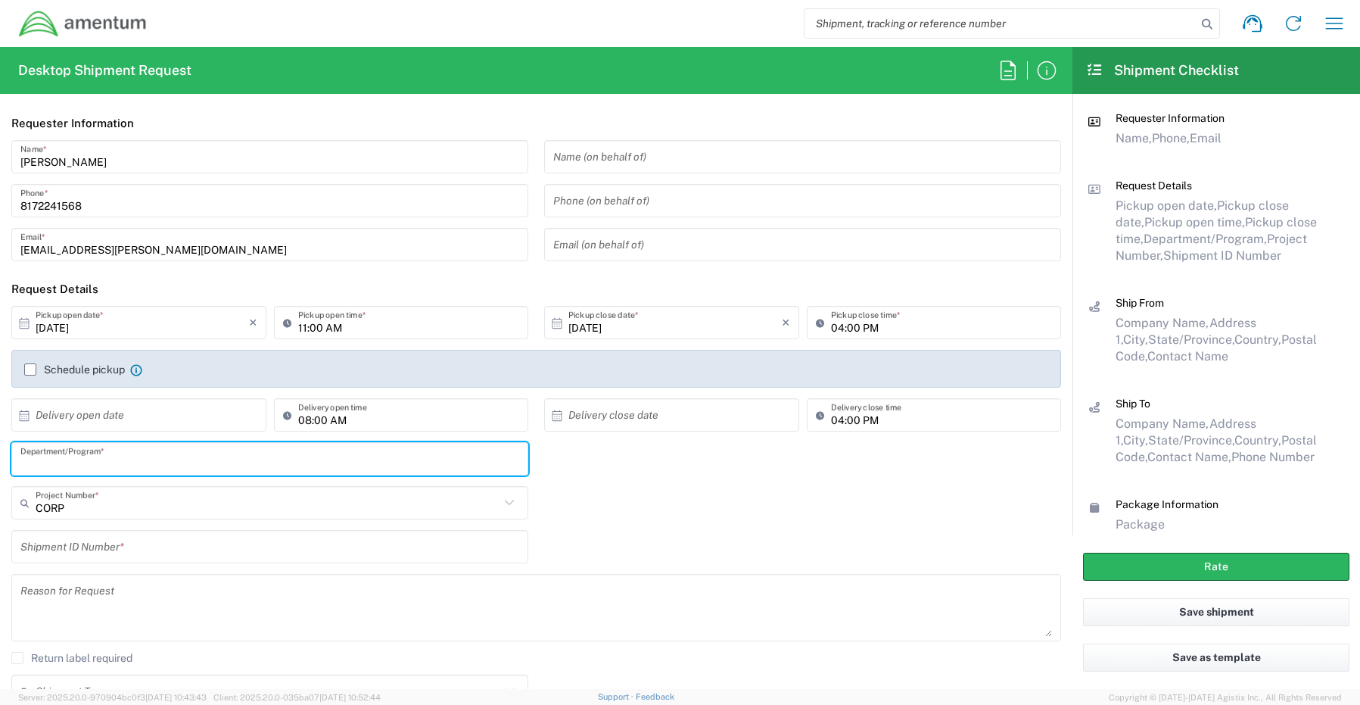
click at [96, 451] on input "text" at bounding box center [269, 459] width 499 height 26
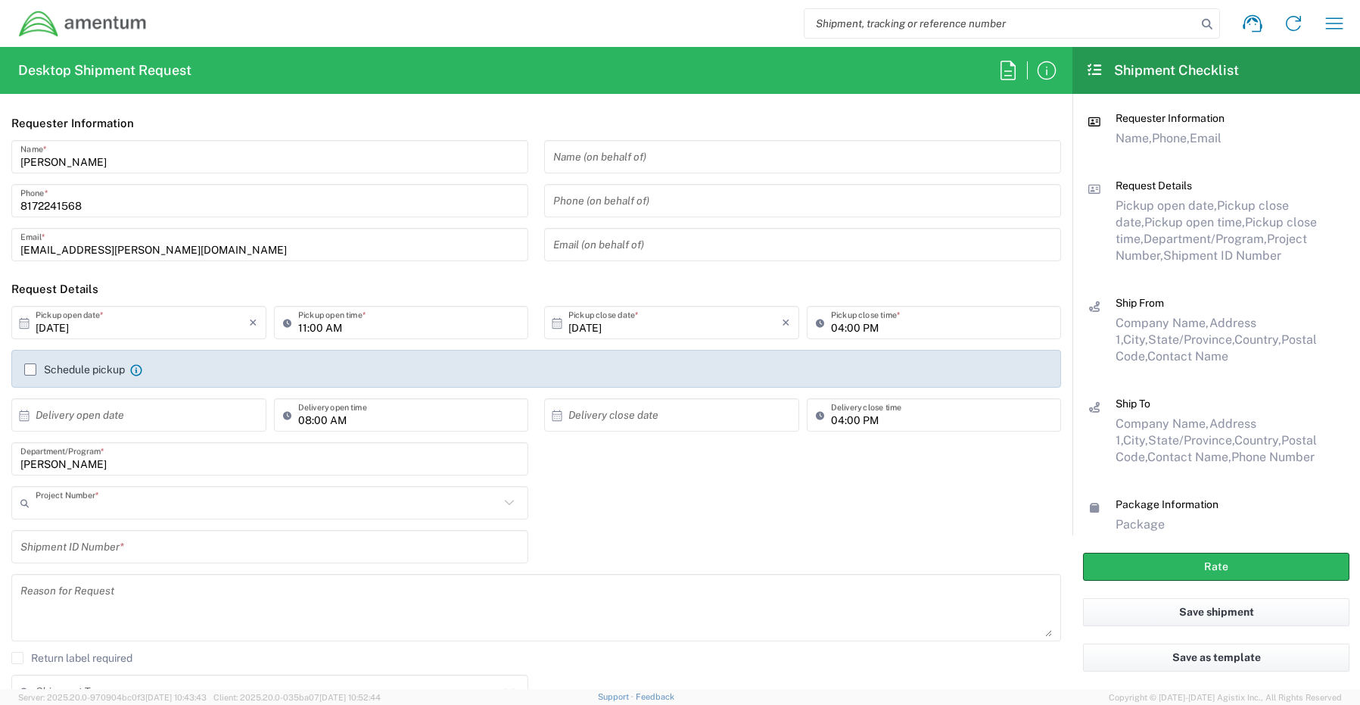
click at [98, 506] on input "text" at bounding box center [268, 503] width 464 height 26
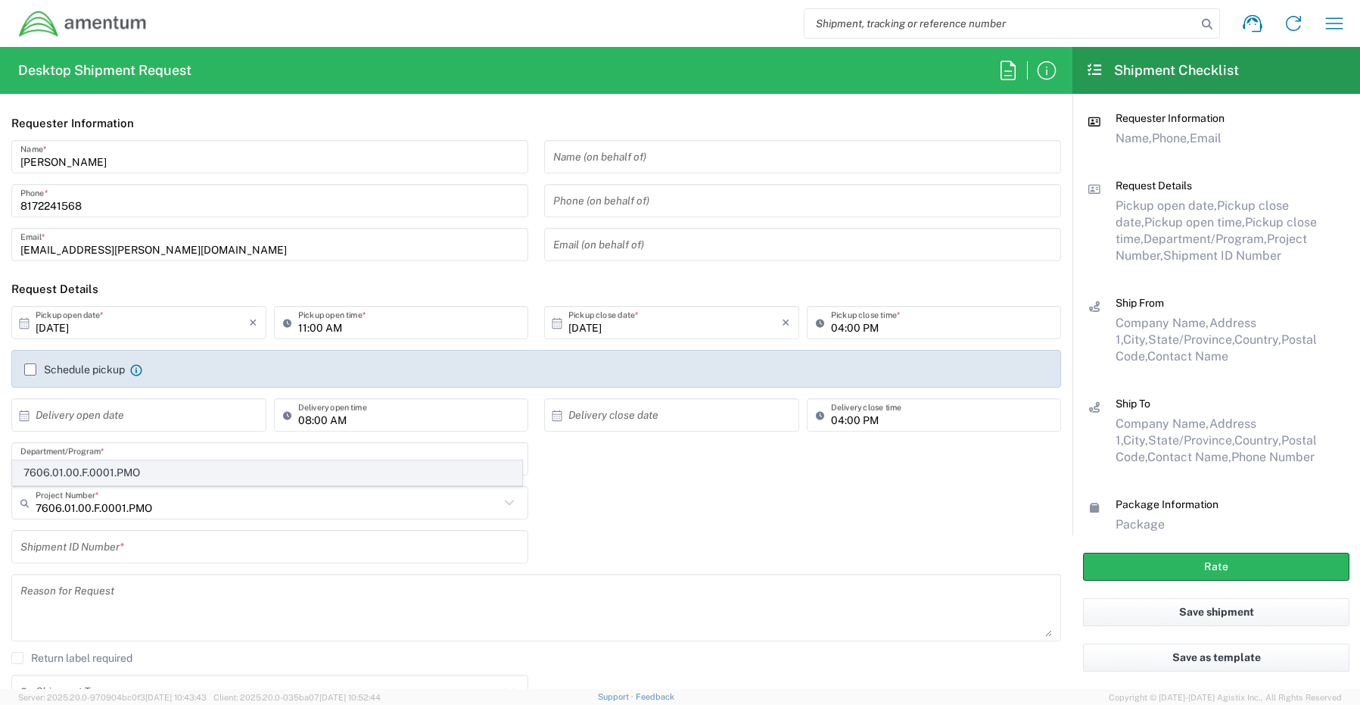
click at [106, 470] on span "7606.01.00.F.0001.PMO" at bounding box center [267, 472] width 509 height 23
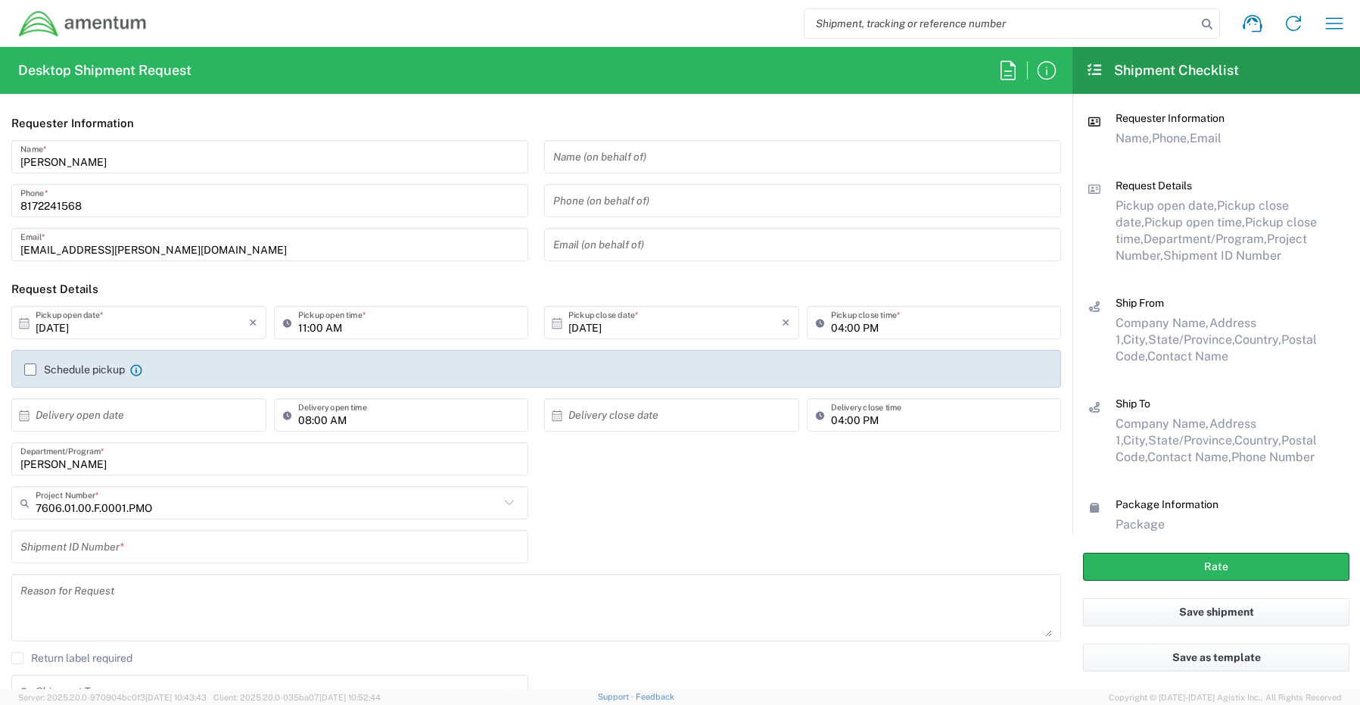
click at [67, 550] on input "text" at bounding box center [269, 547] width 499 height 26
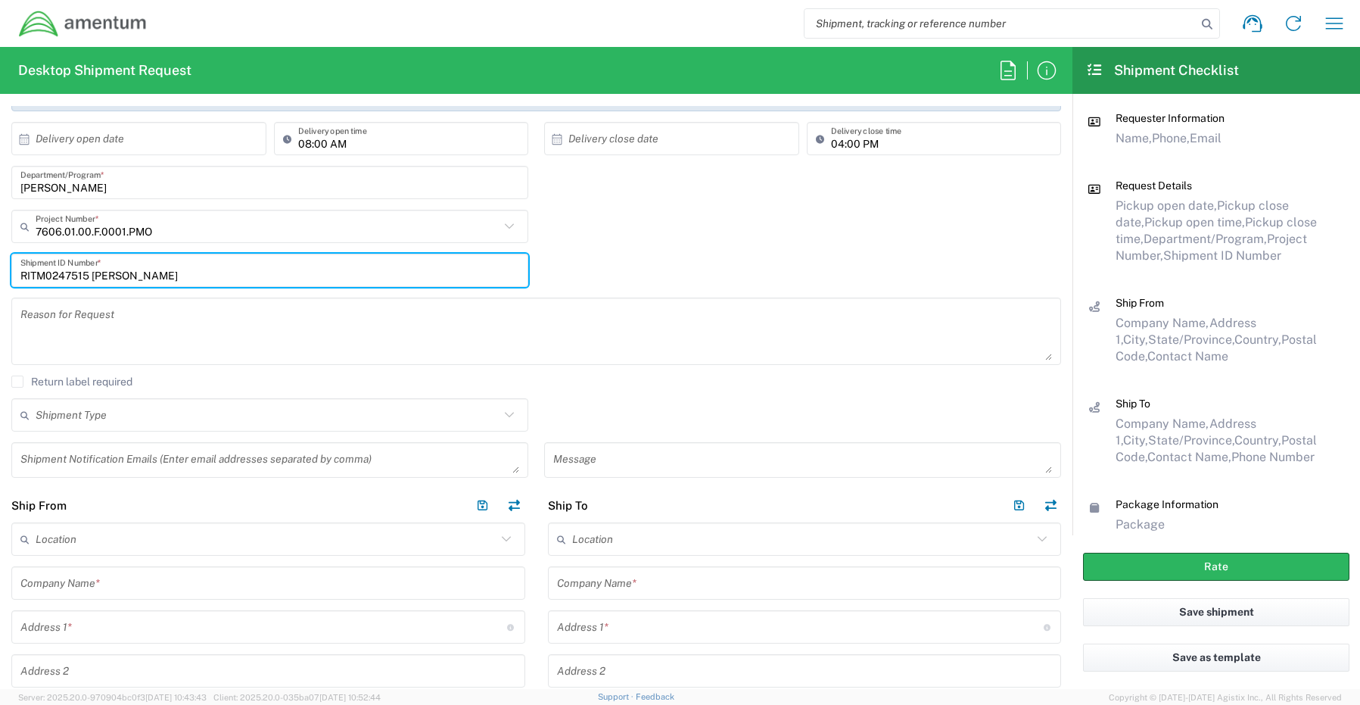
scroll to position [303, 0]
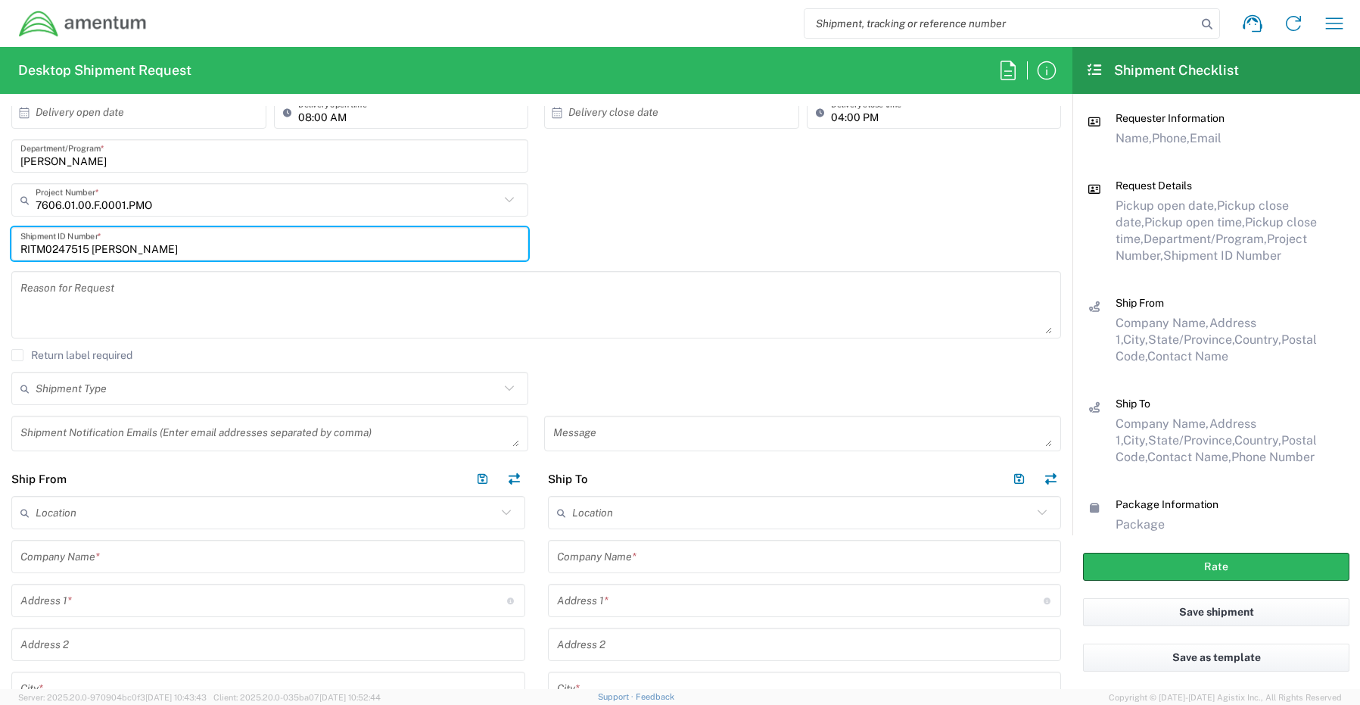
click at [57, 427] on textarea at bounding box center [269, 433] width 499 height 26
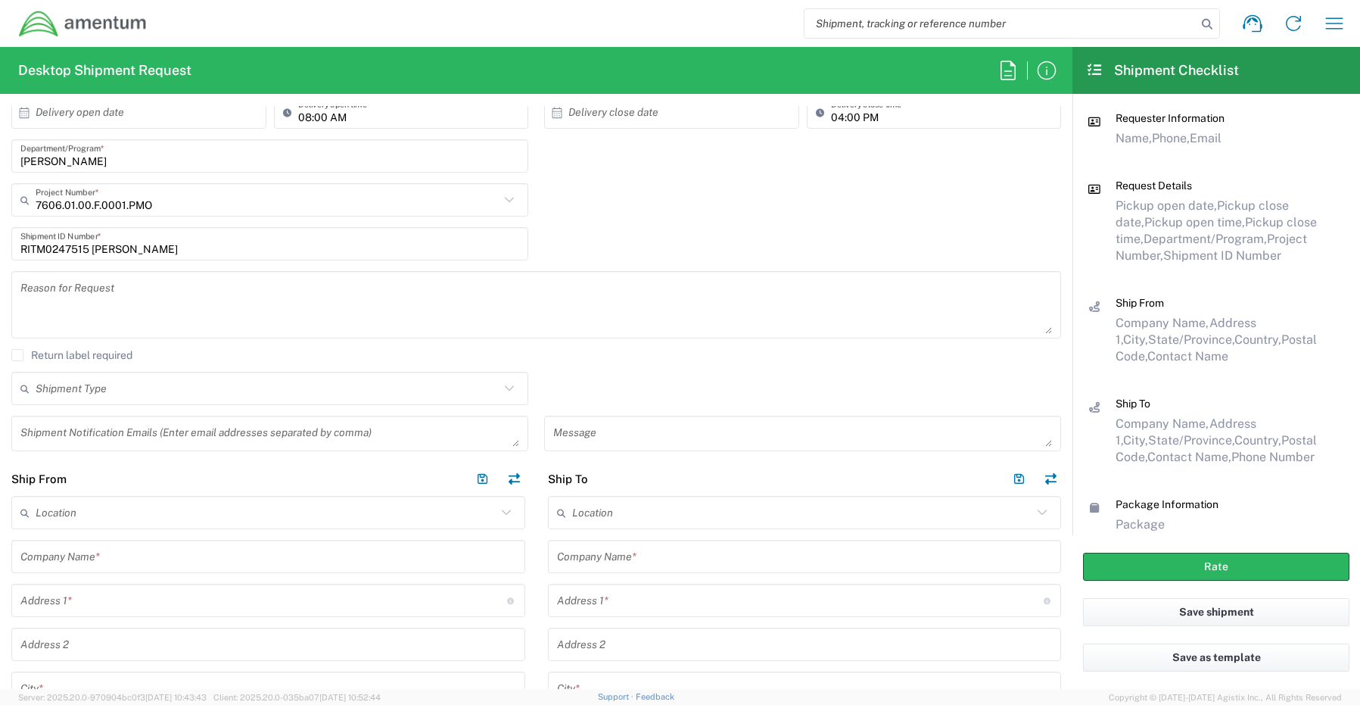
click at [71, 434] on textarea at bounding box center [269, 433] width 499 height 26
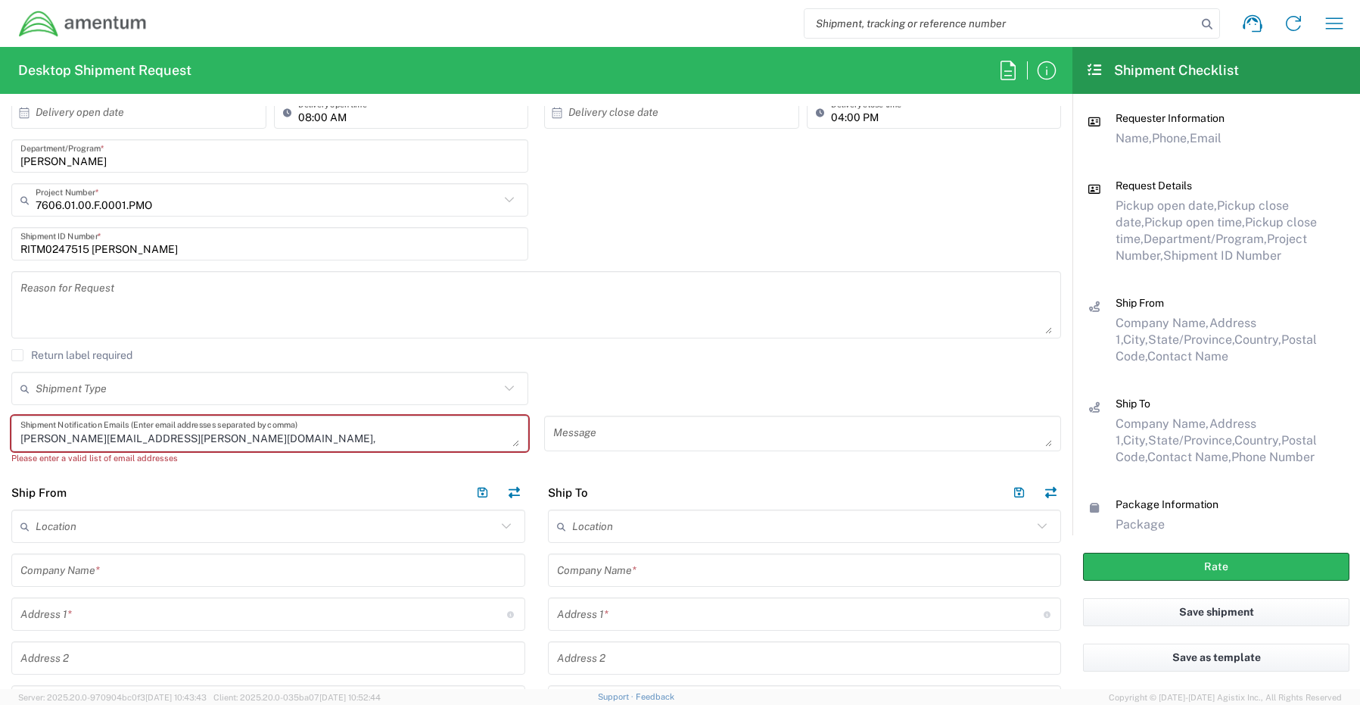
click at [223, 442] on textarea "Joshua.Sherwood@Amentum.com," at bounding box center [269, 433] width 499 height 26
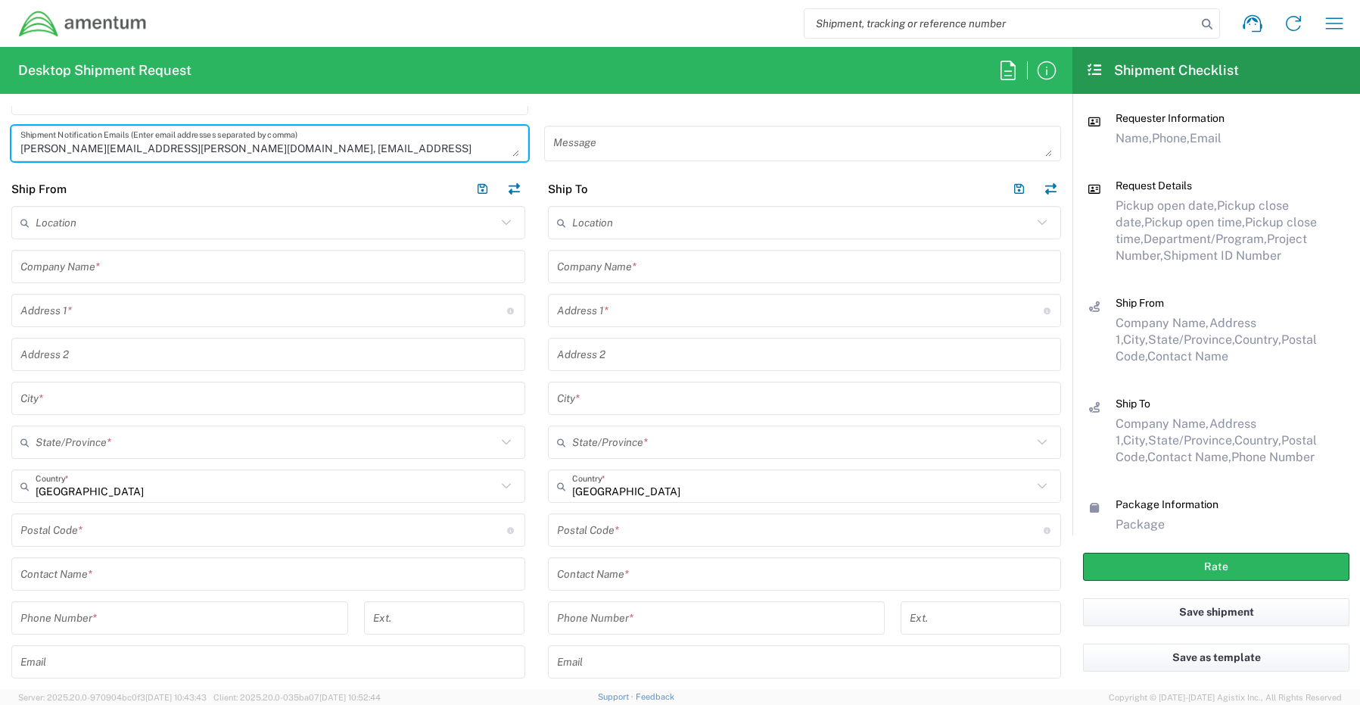
scroll to position [606, 0]
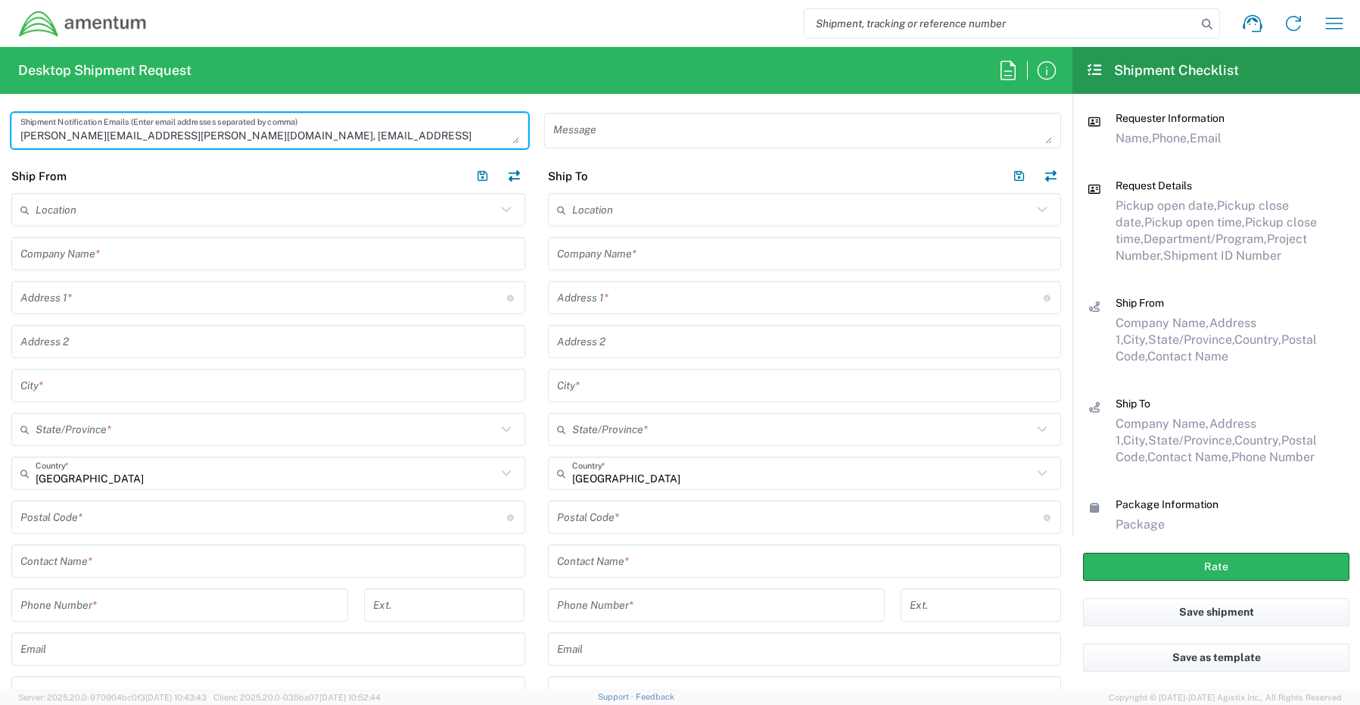
click at [94, 548] on input "text" at bounding box center [268, 561] width 496 height 26
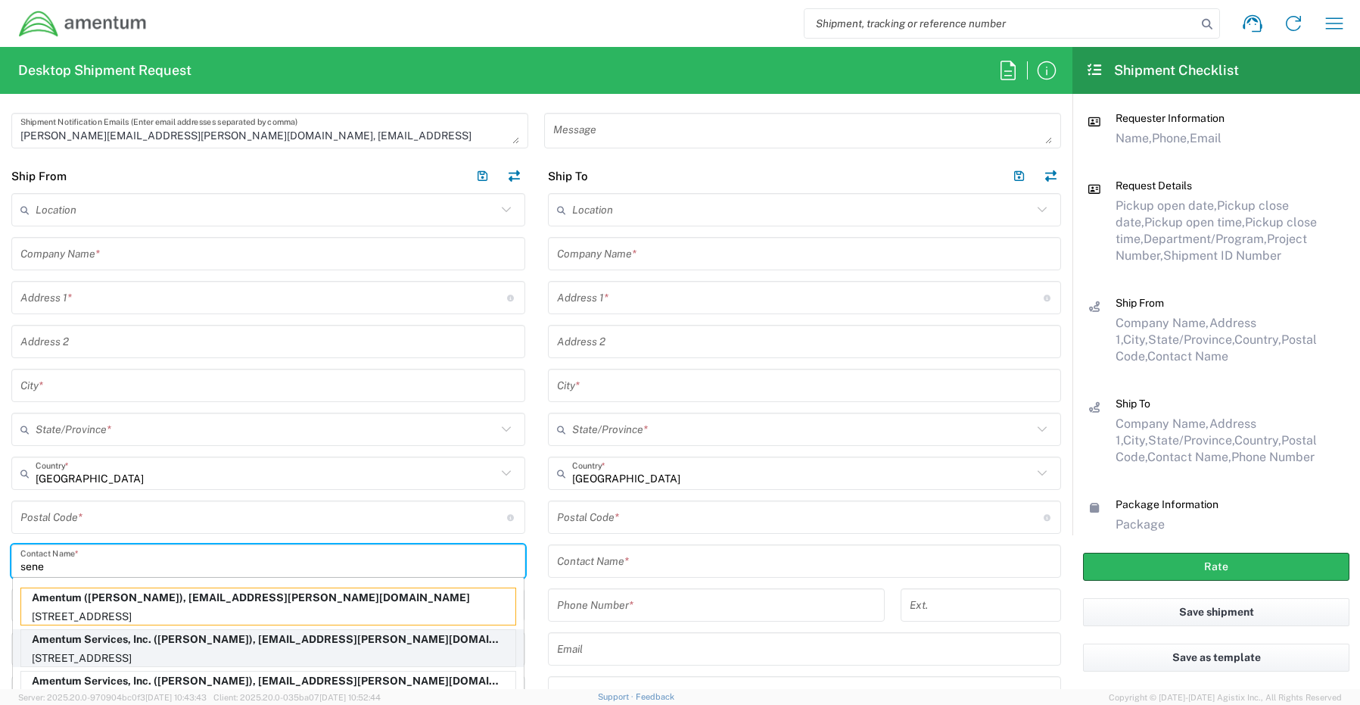
click at [98, 647] on p "Amentum Services, Inc. (Senecia Morgan), senecia.morgan@amentum.com" at bounding box center [268, 639] width 494 height 19
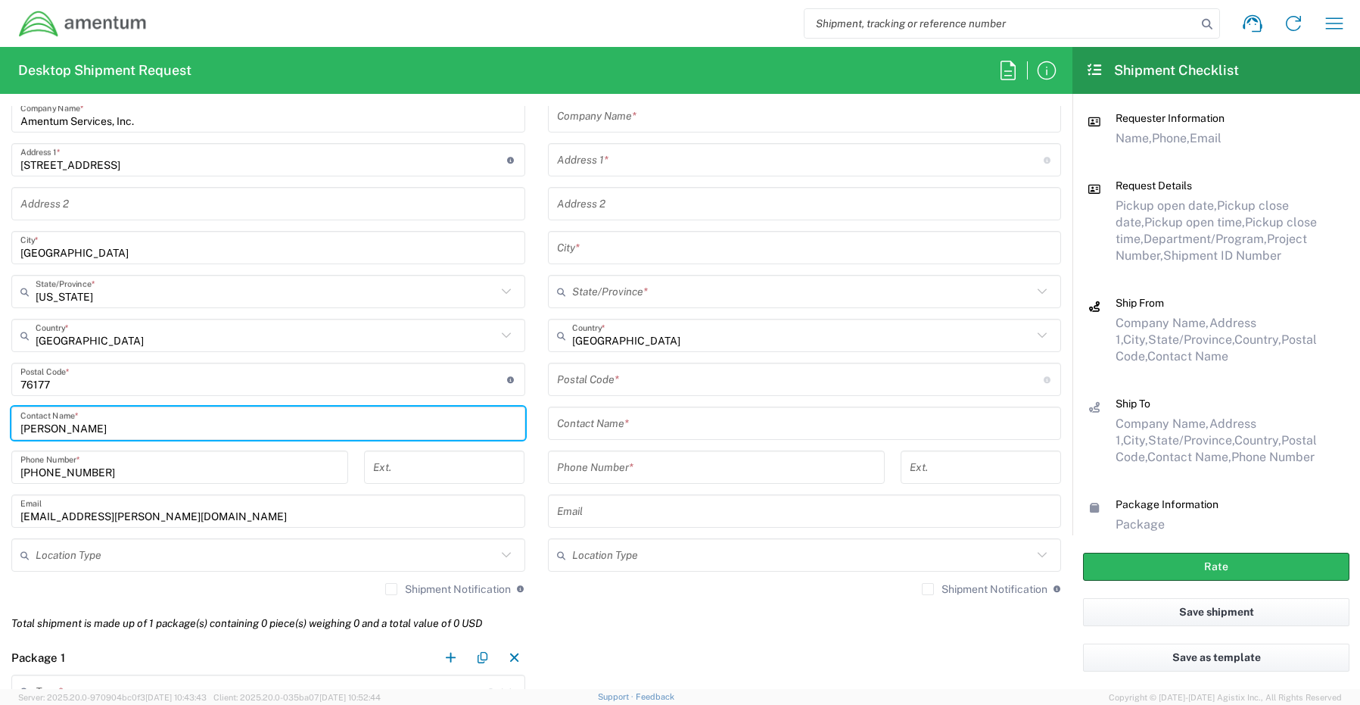
scroll to position [757, 0]
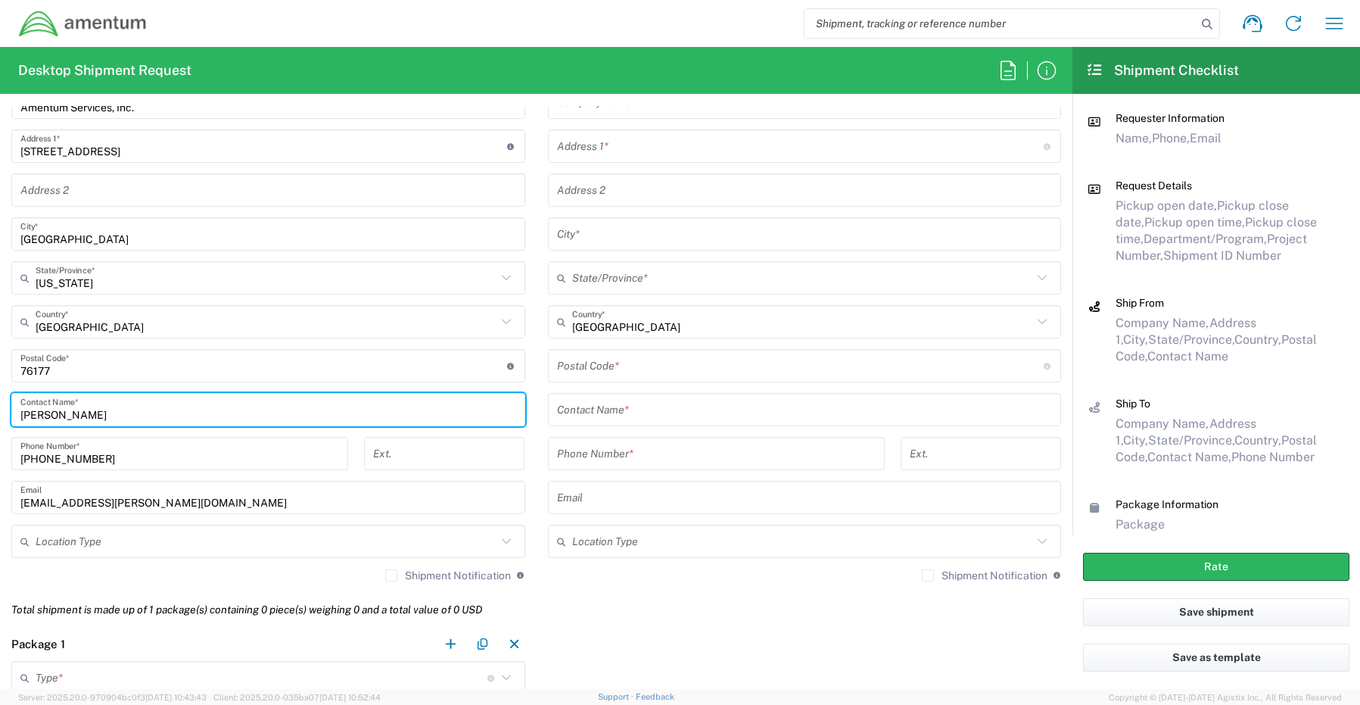
click at [72, 544] on input "text" at bounding box center [266, 541] width 461 height 26
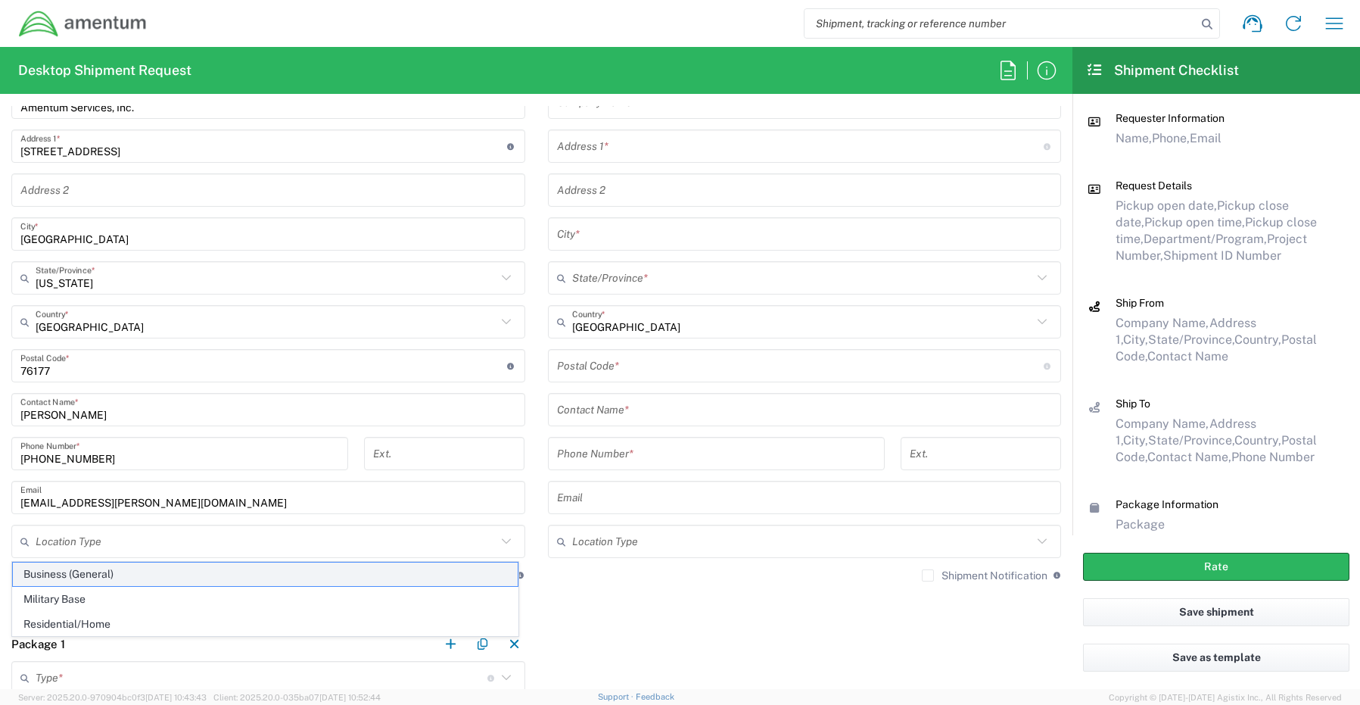
click at [70, 578] on span "Business (General)" at bounding box center [265, 574] width 505 height 23
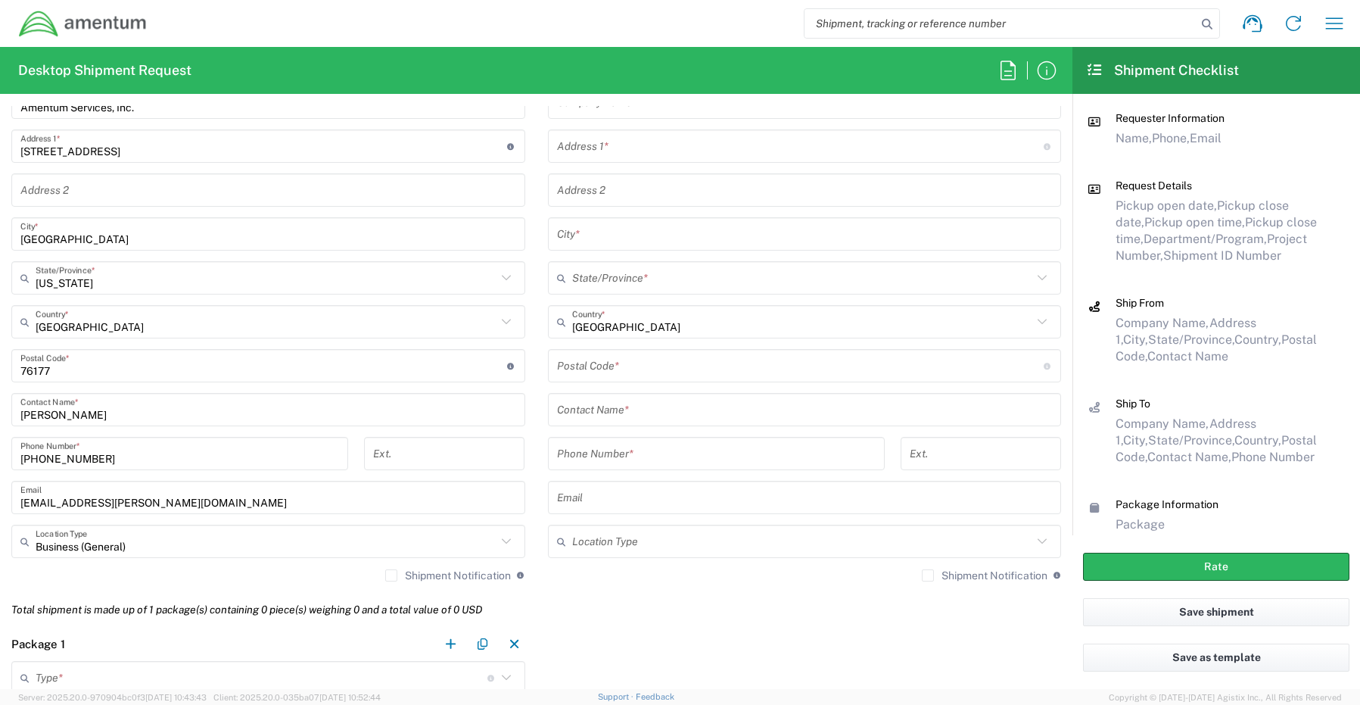
click at [388, 577] on label "Shipment Notification" at bounding box center [448, 575] width 126 height 12
click at [391, 575] on input "Shipment Notification" at bounding box center [391, 575] width 0 height 0
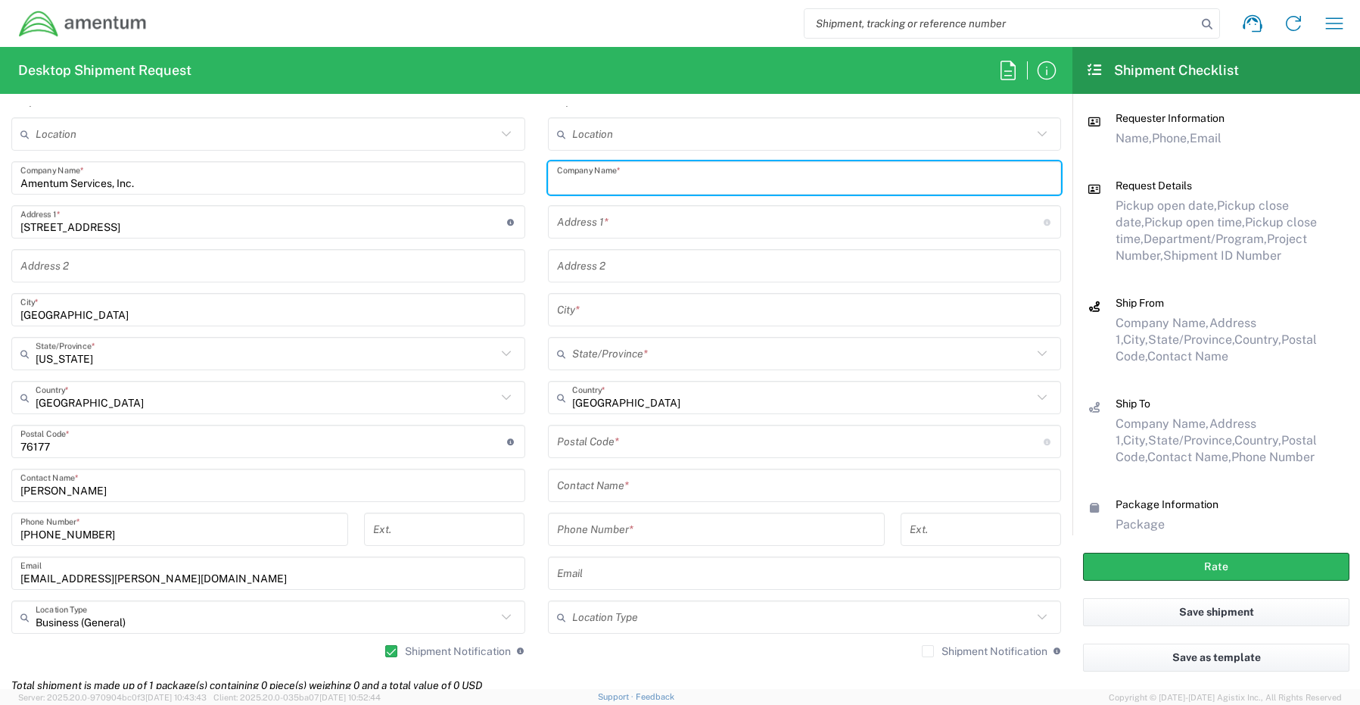
click at [593, 178] on input "text" at bounding box center [805, 178] width 496 height 26
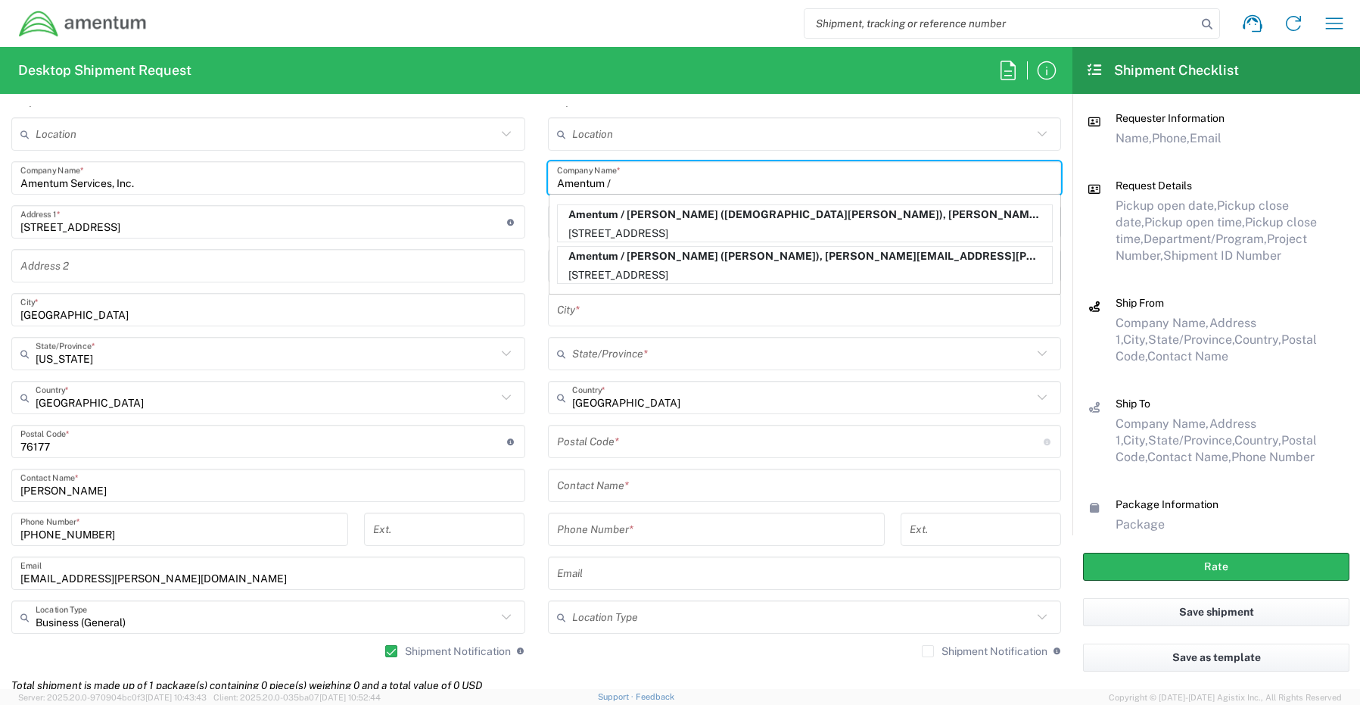
click at [650, 175] on input "Amentum /" at bounding box center [805, 178] width 496 height 26
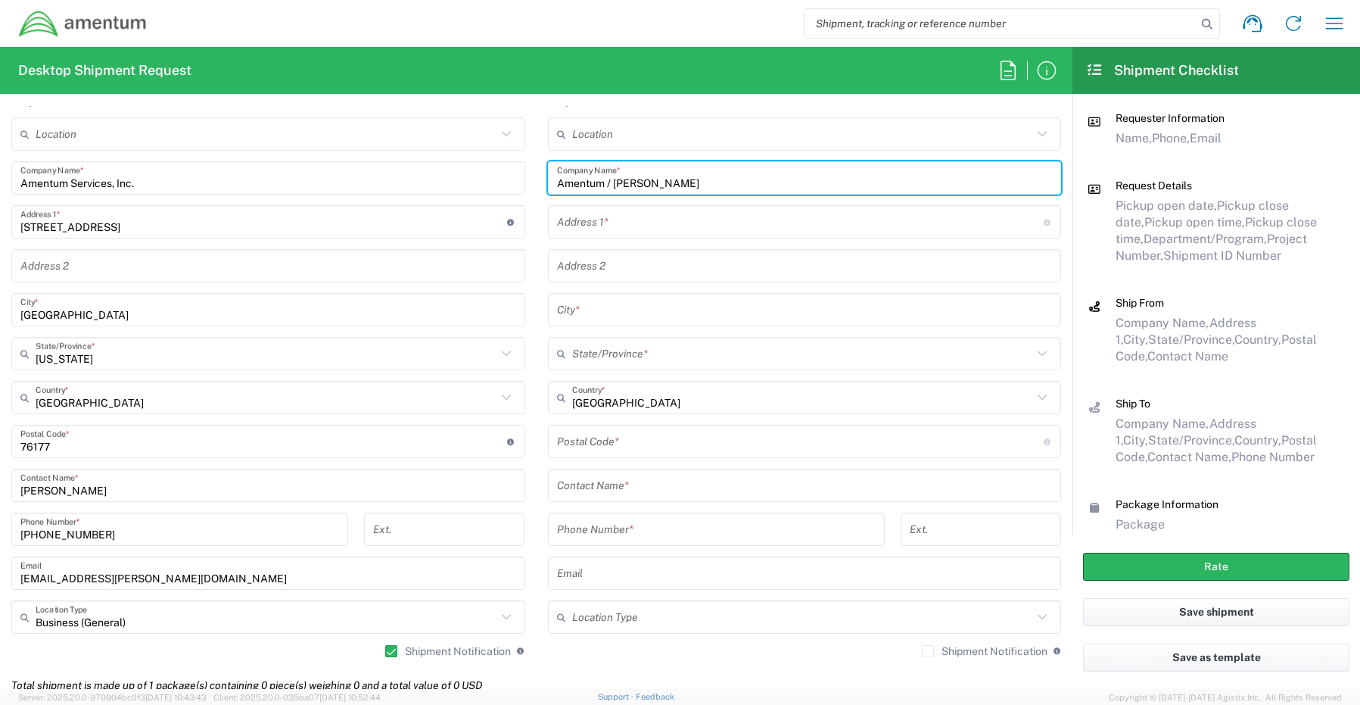
click at [594, 488] on input "text" at bounding box center [805, 485] width 496 height 26
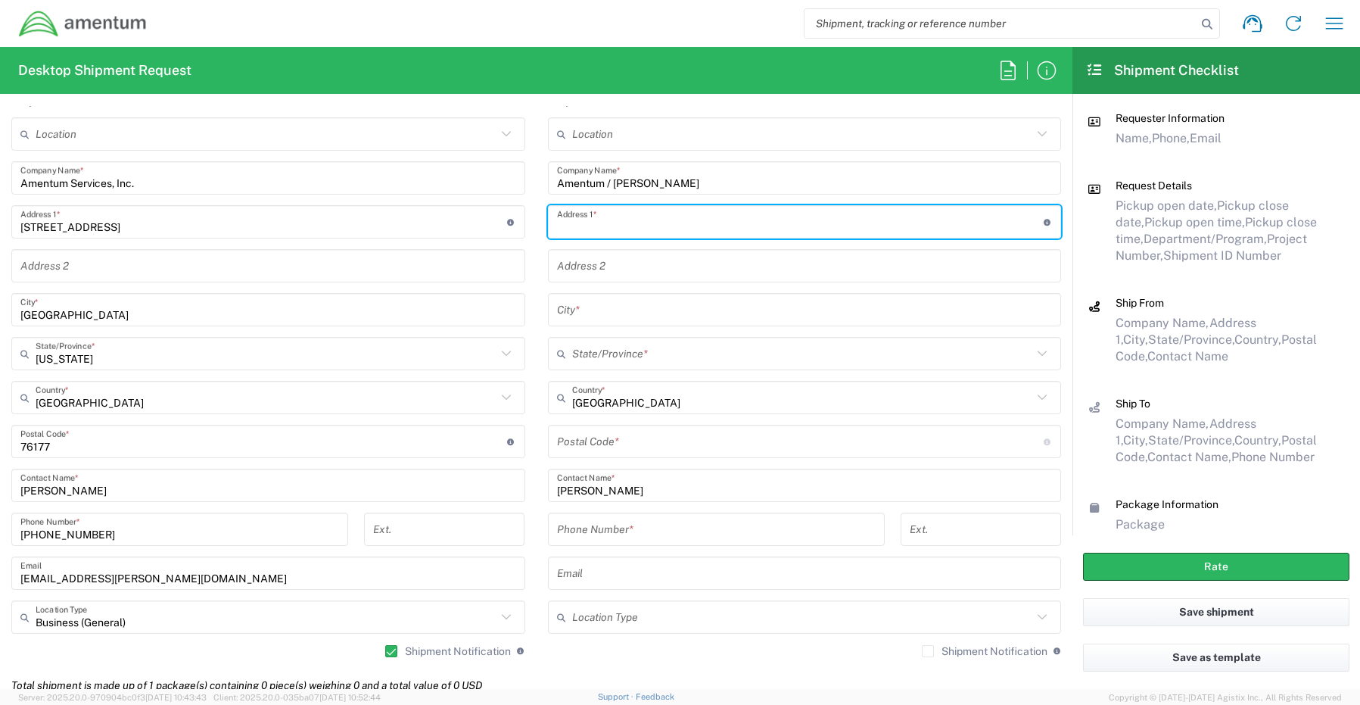
click at [576, 223] on input "text" at bounding box center [800, 222] width 487 height 26
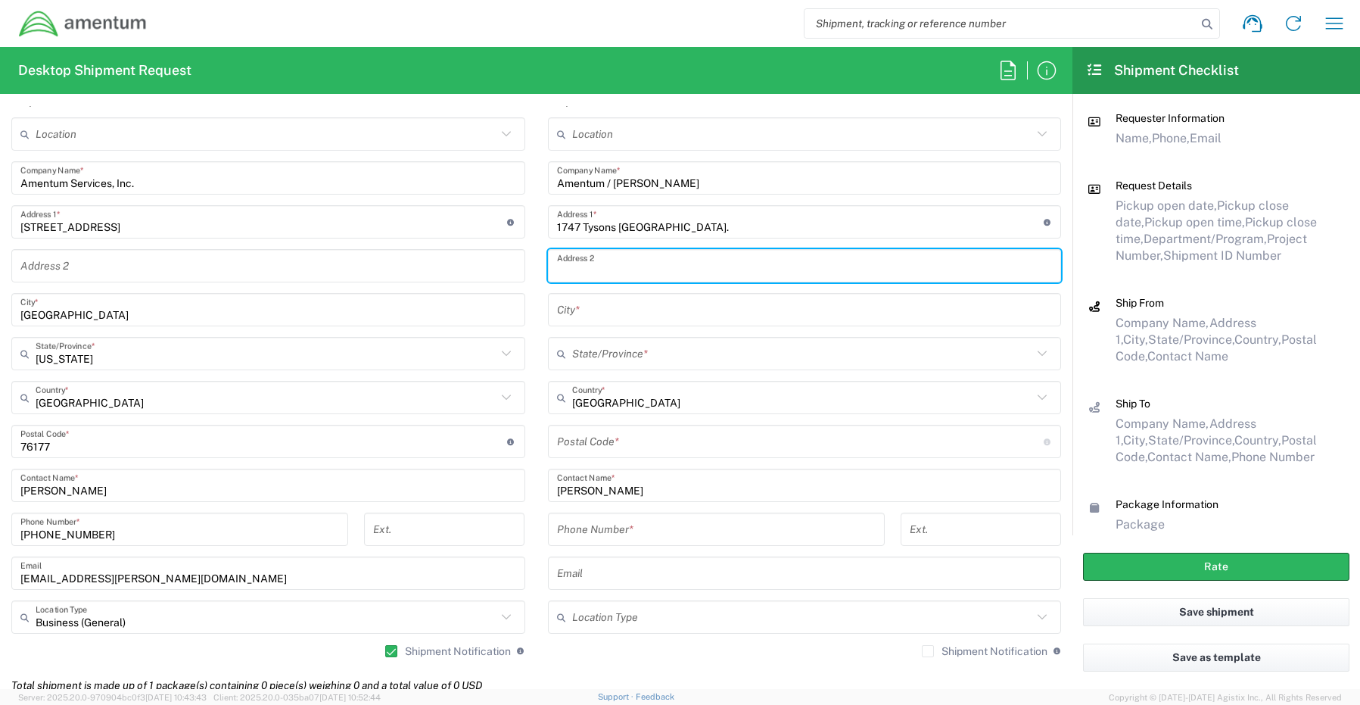
click at [587, 266] on input "text" at bounding box center [805, 266] width 496 height 26
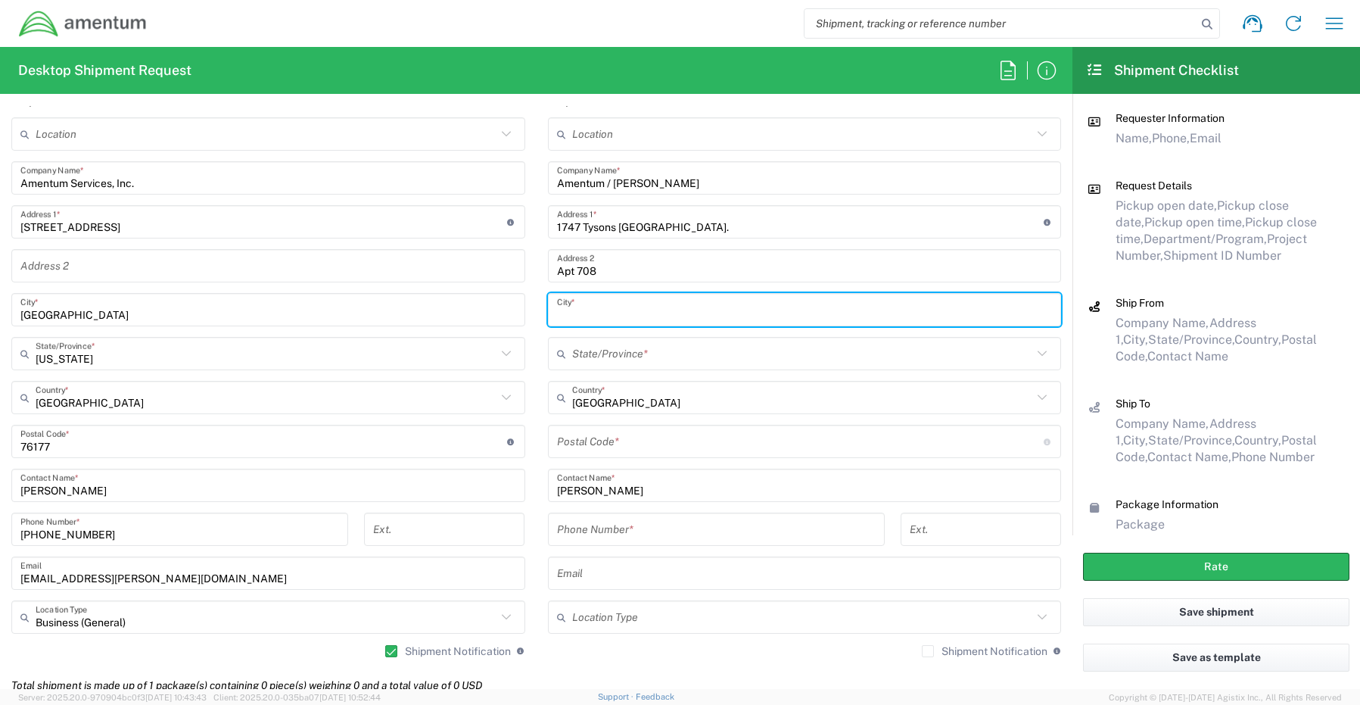
click at [605, 313] on input "text" at bounding box center [805, 310] width 496 height 26
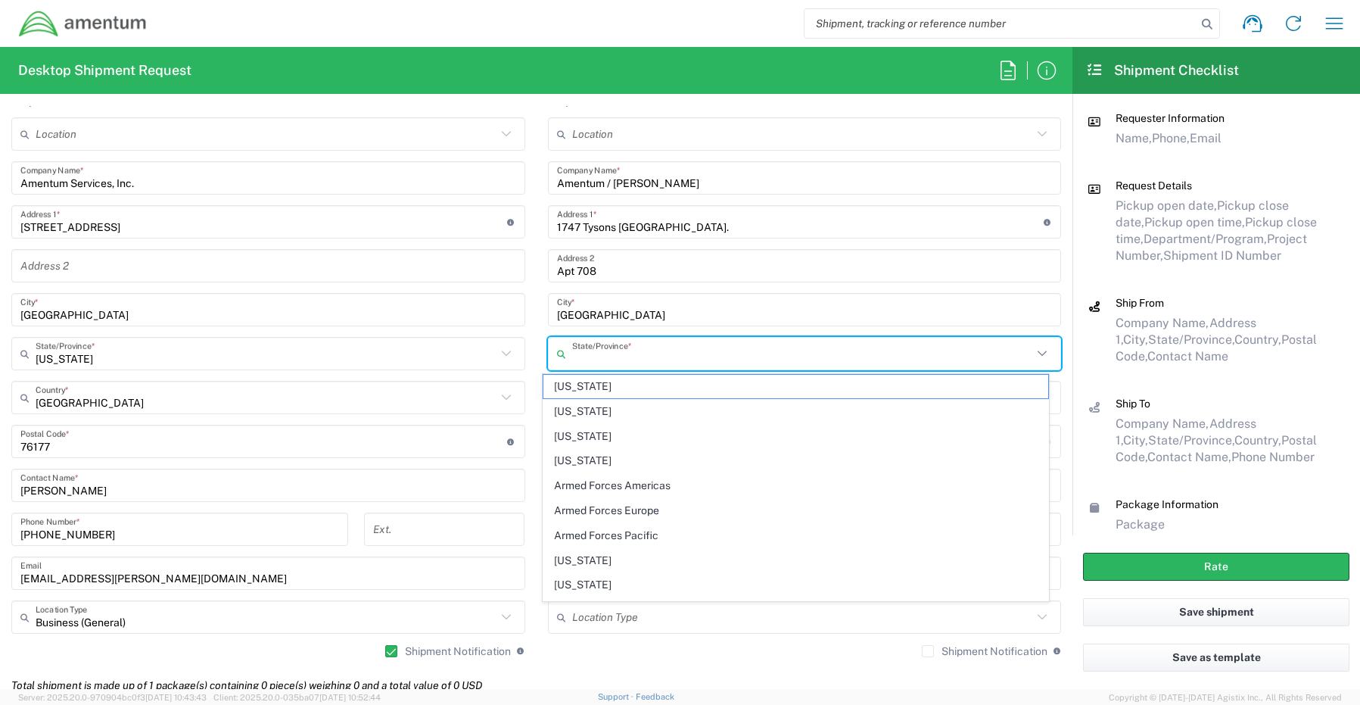
click at [584, 357] on input "text" at bounding box center [802, 354] width 461 height 26
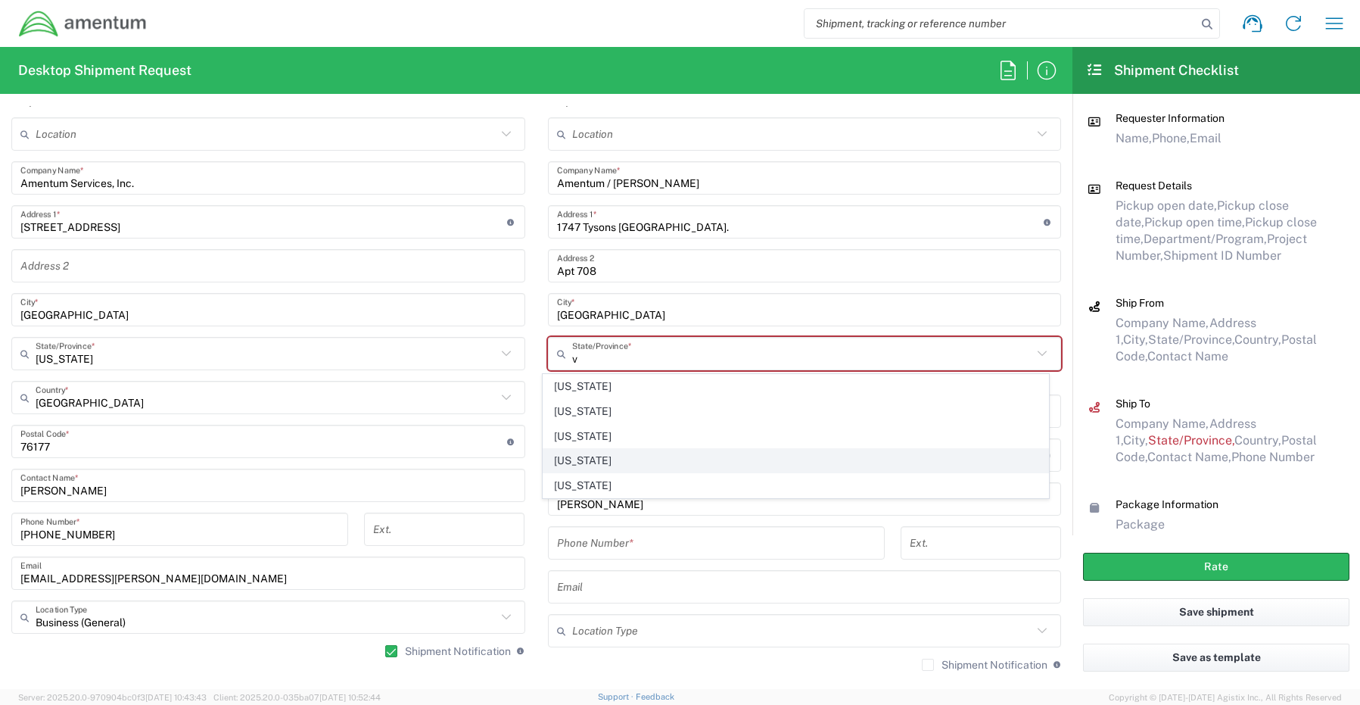
click at [584, 461] on span "[US_STATE]" at bounding box center [796, 460] width 505 height 23
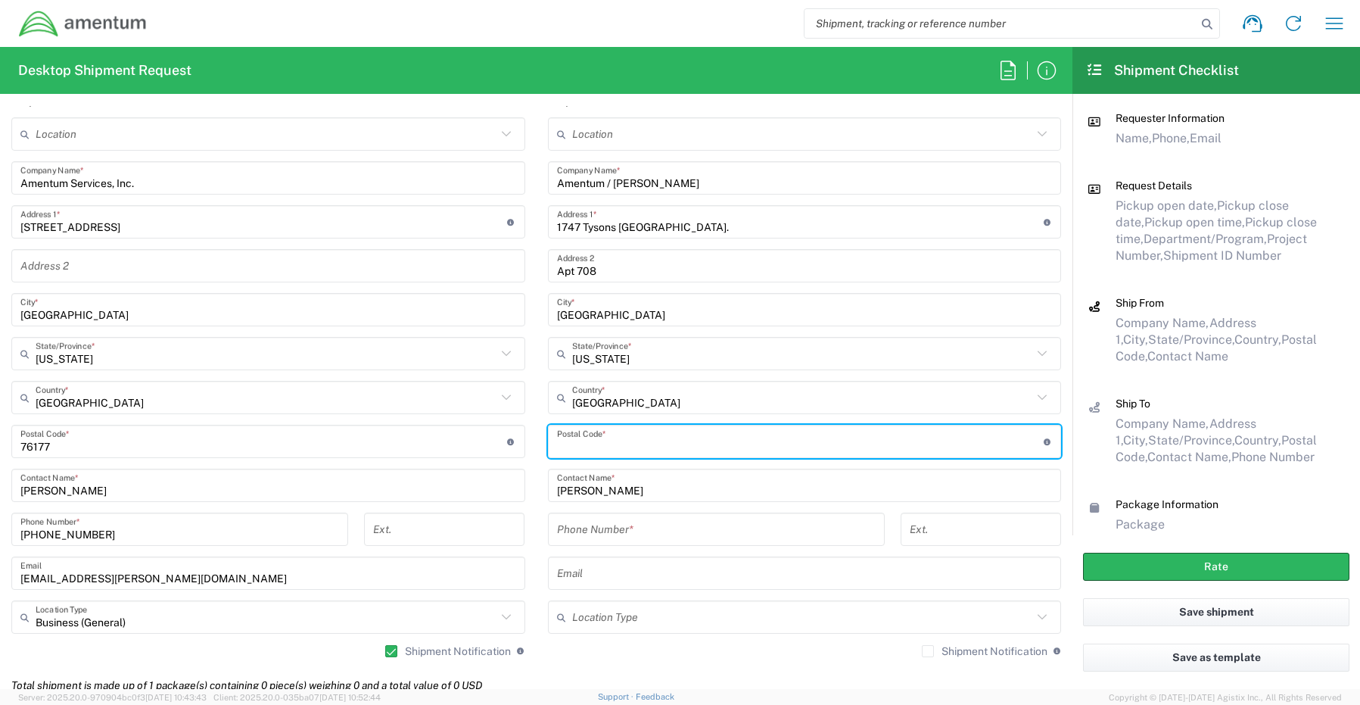
click at [581, 443] on input "undefined" at bounding box center [800, 442] width 487 height 26
click at [557, 450] on input "undefined" at bounding box center [800, 442] width 487 height 26
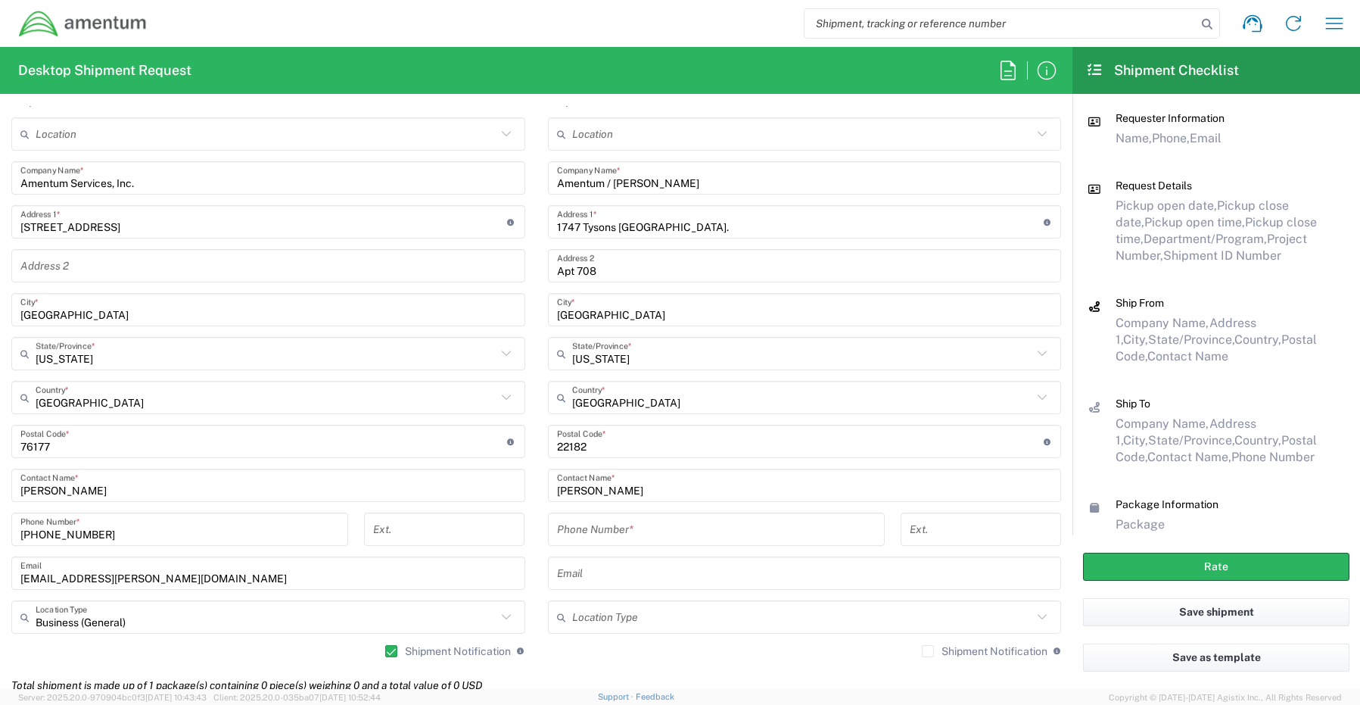
click at [641, 539] on input "tel" at bounding box center [716, 529] width 319 height 26
click at [609, 579] on input "text" at bounding box center [805, 573] width 496 height 26
click at [922, 654] on label "Shipment Notification" at bounding box center [985, 651] width 126 height 12
click at [928, 651] on input "Shipment Notification" at bounding box center [928, 651] width 0 height 0
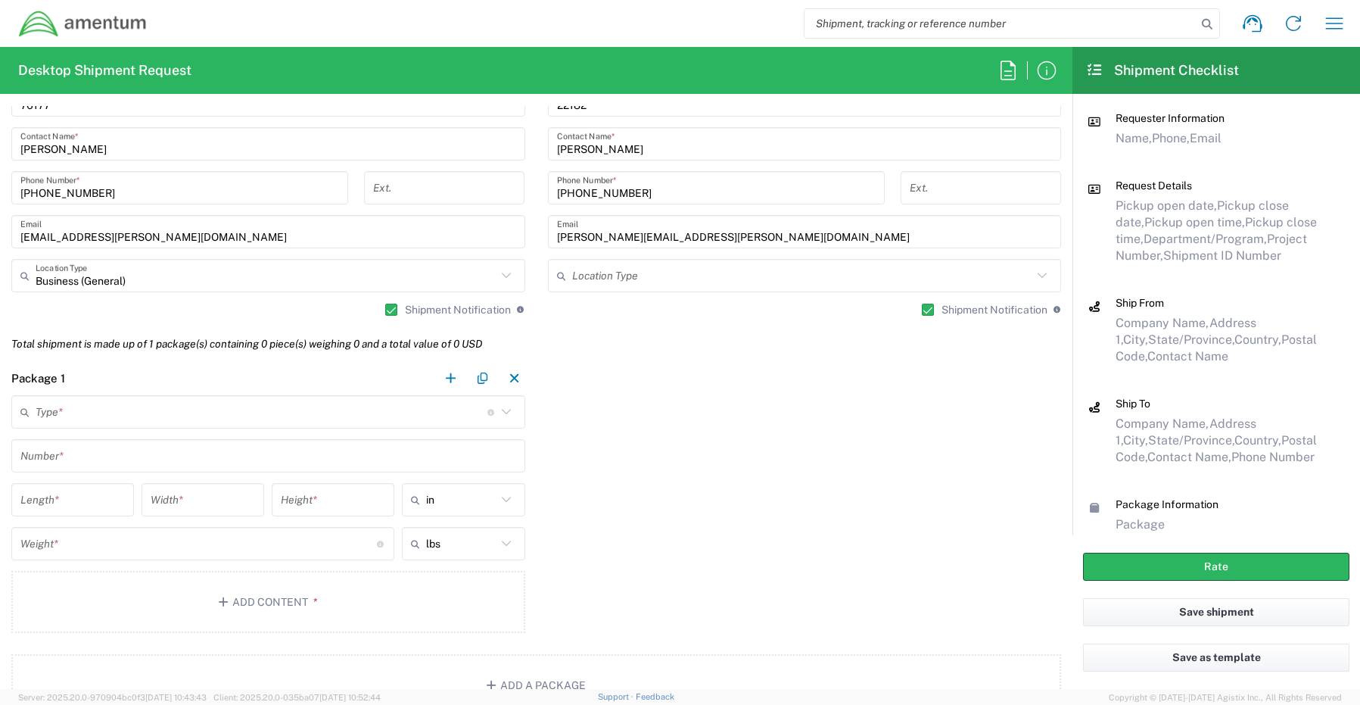
scroll to position [1136, 0]
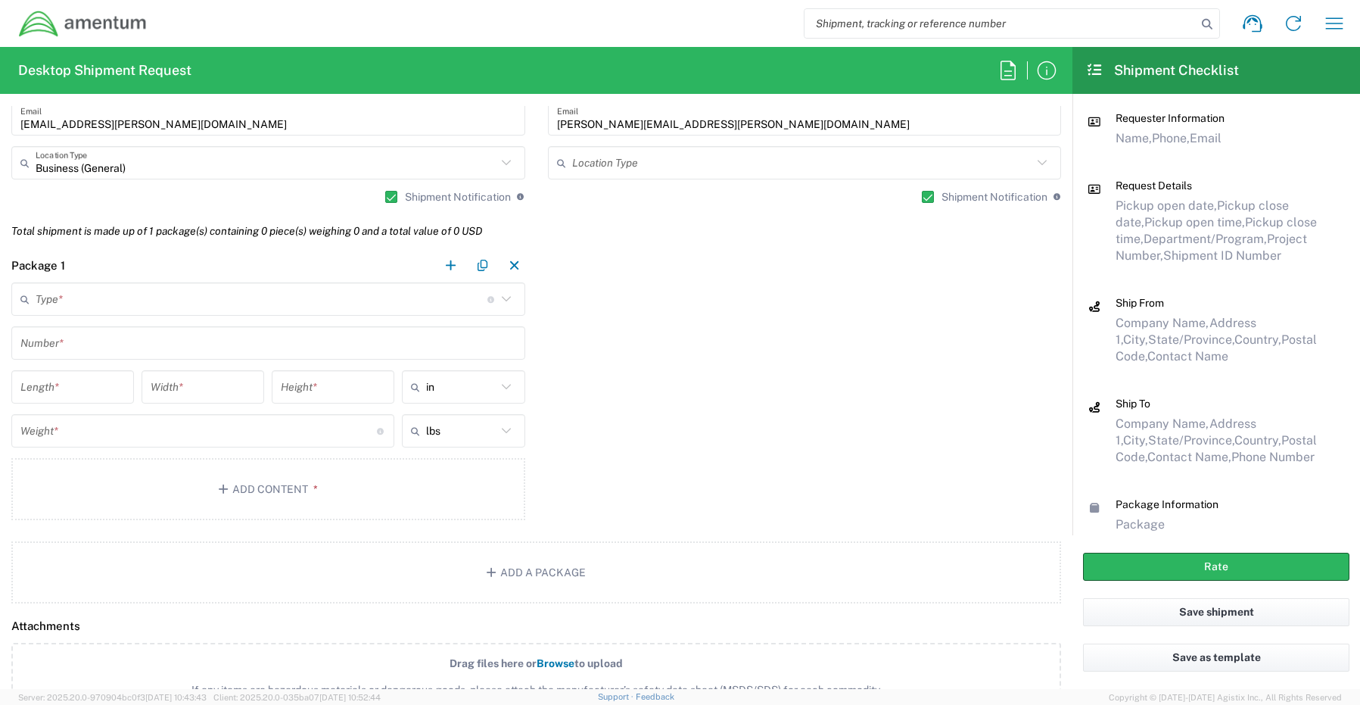
click at [79, 299] on input "text" at bounding box center [262, 299] width 452 height 26
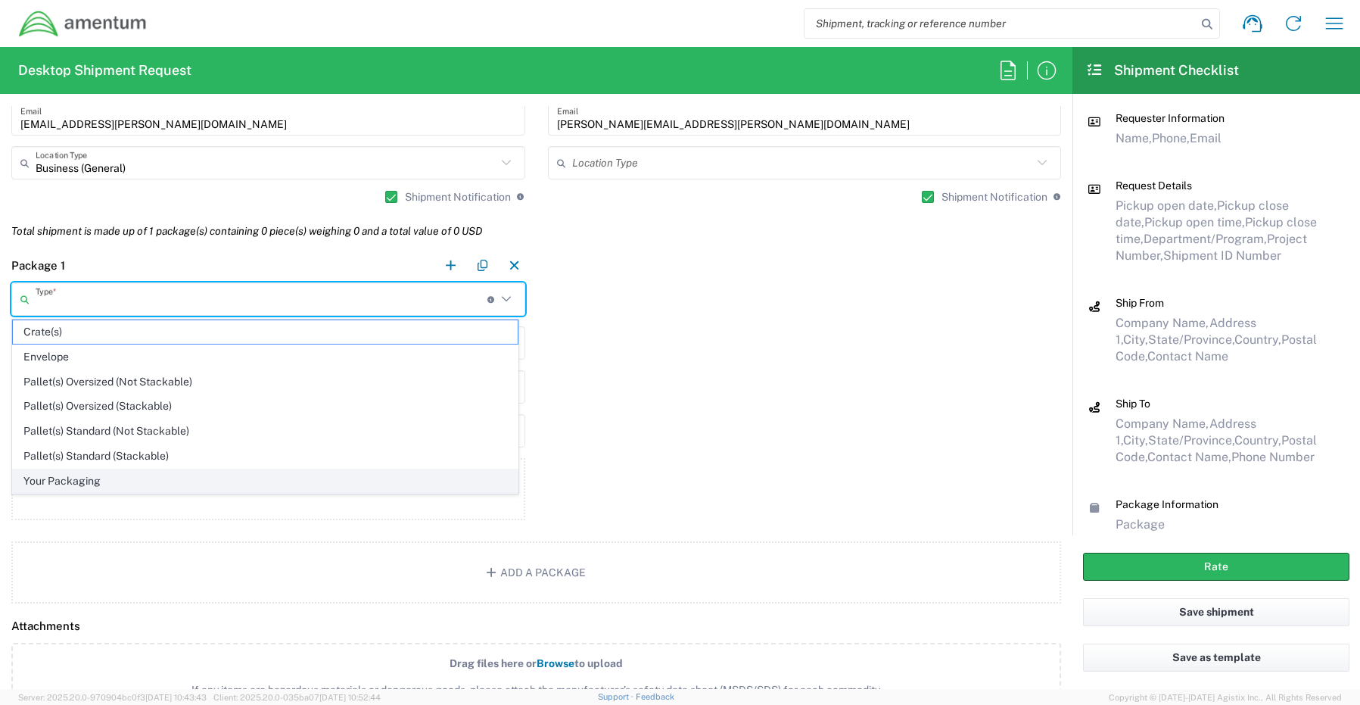
click at [64, 479] on span "Your Packaging" at bounding box center [265, 480] width 505 height 23
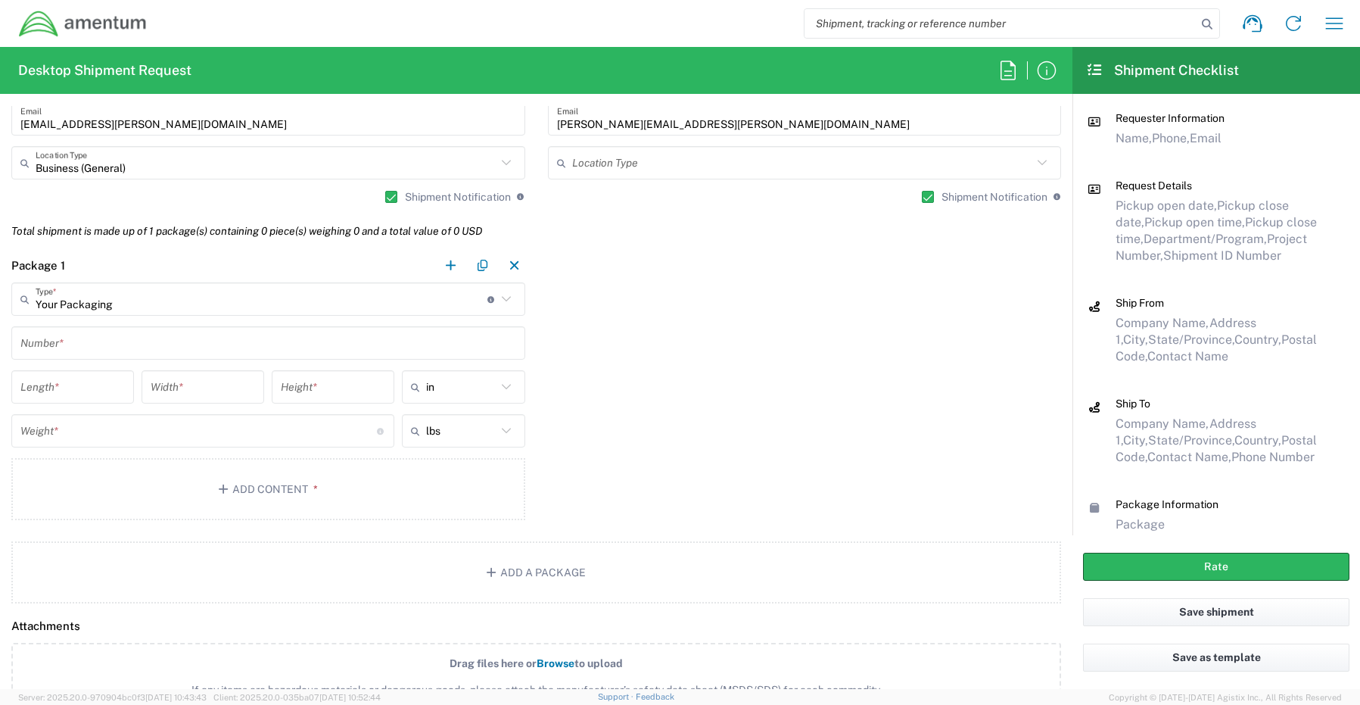
click at [70, 340] on input "text" at bounding box center [268, 343] width 496 height 26
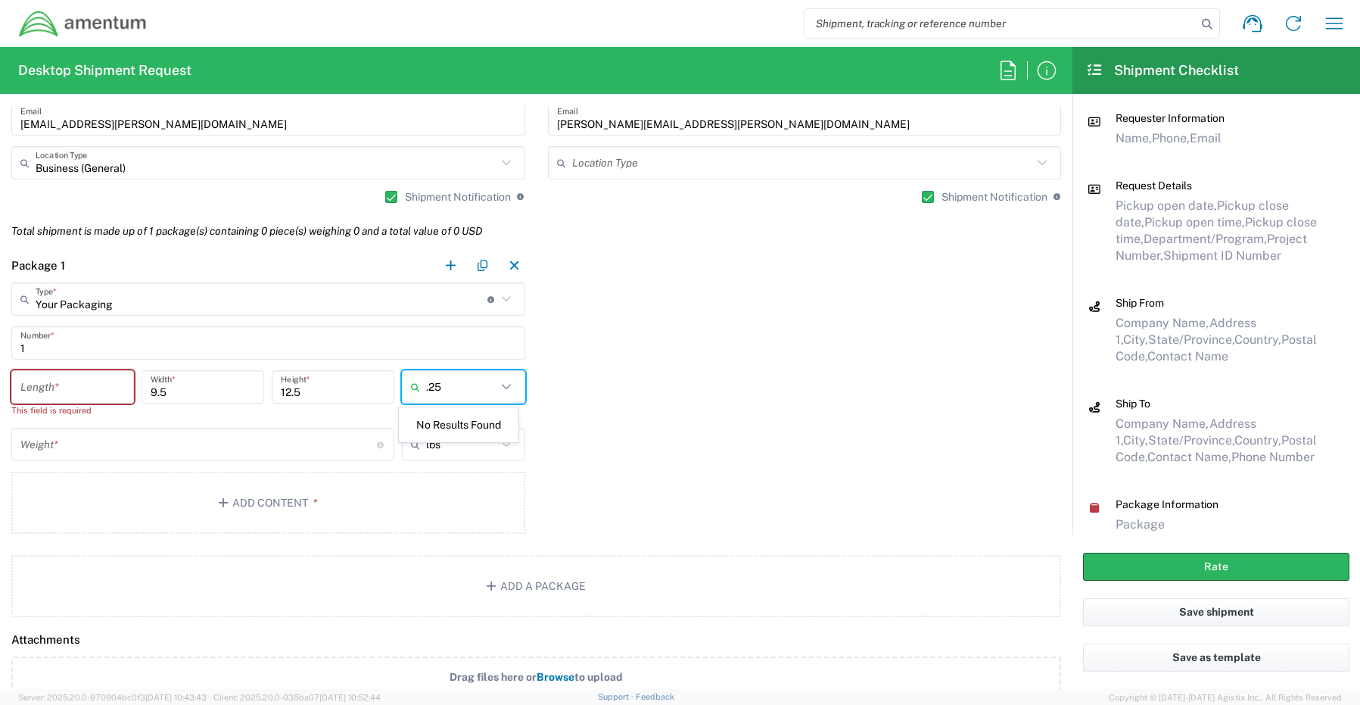
click at [54, 444] on input "number" at bounding box center [198, 445] width 357 height 26
click at [220, 503] on icon "button" at bounding box center [226, 502] width 14 height 11
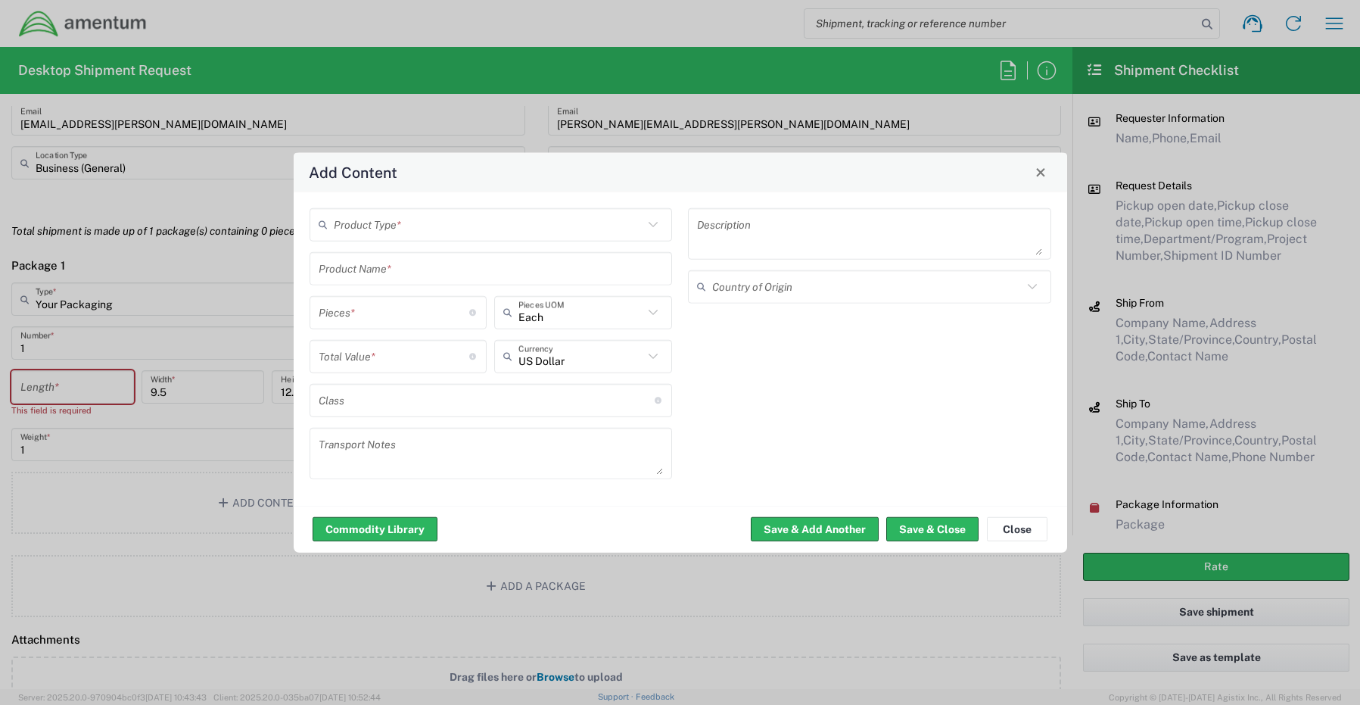
click at [390, 229] on input "text" at bounding box center [489, 224] width 310 height 26
click at [385, 280] on span "General Commodity" at bounding box center [491, 281] width 360 height 23
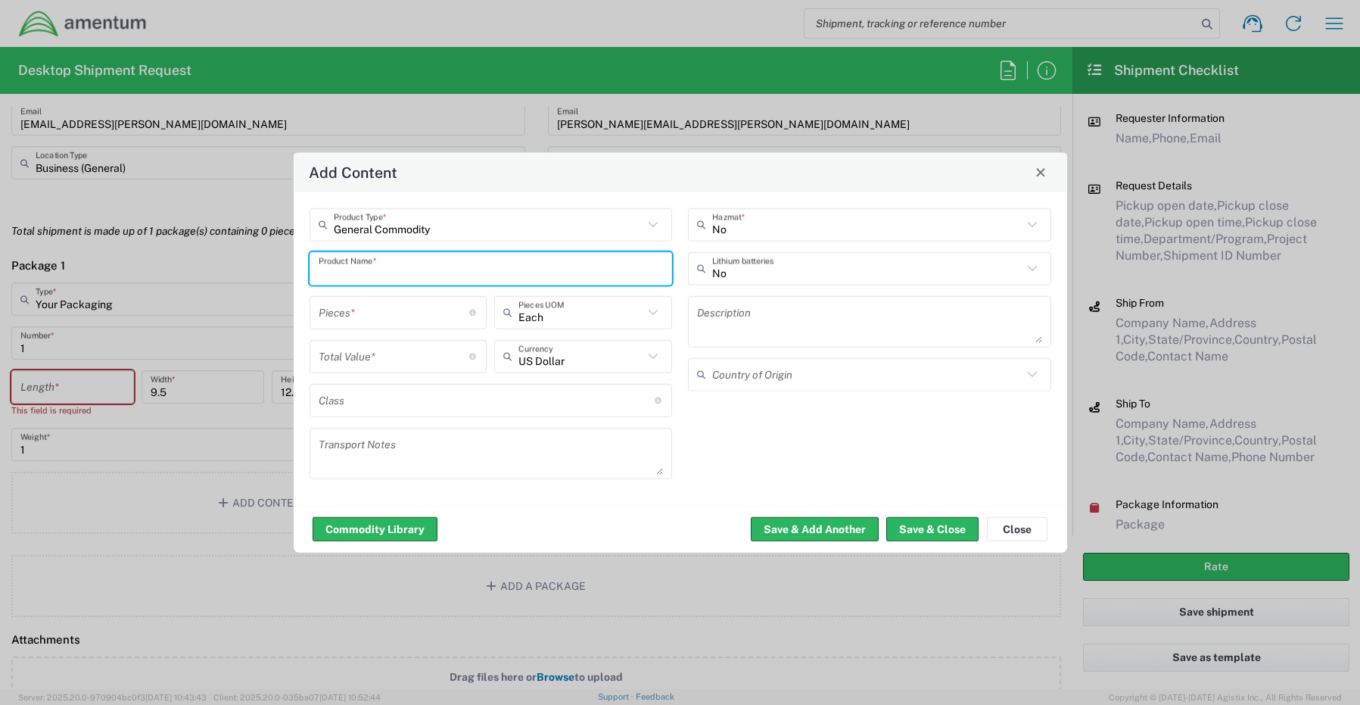
click at [376, 276] on input "text" at bounding box center [491, 268] width 345 height 26
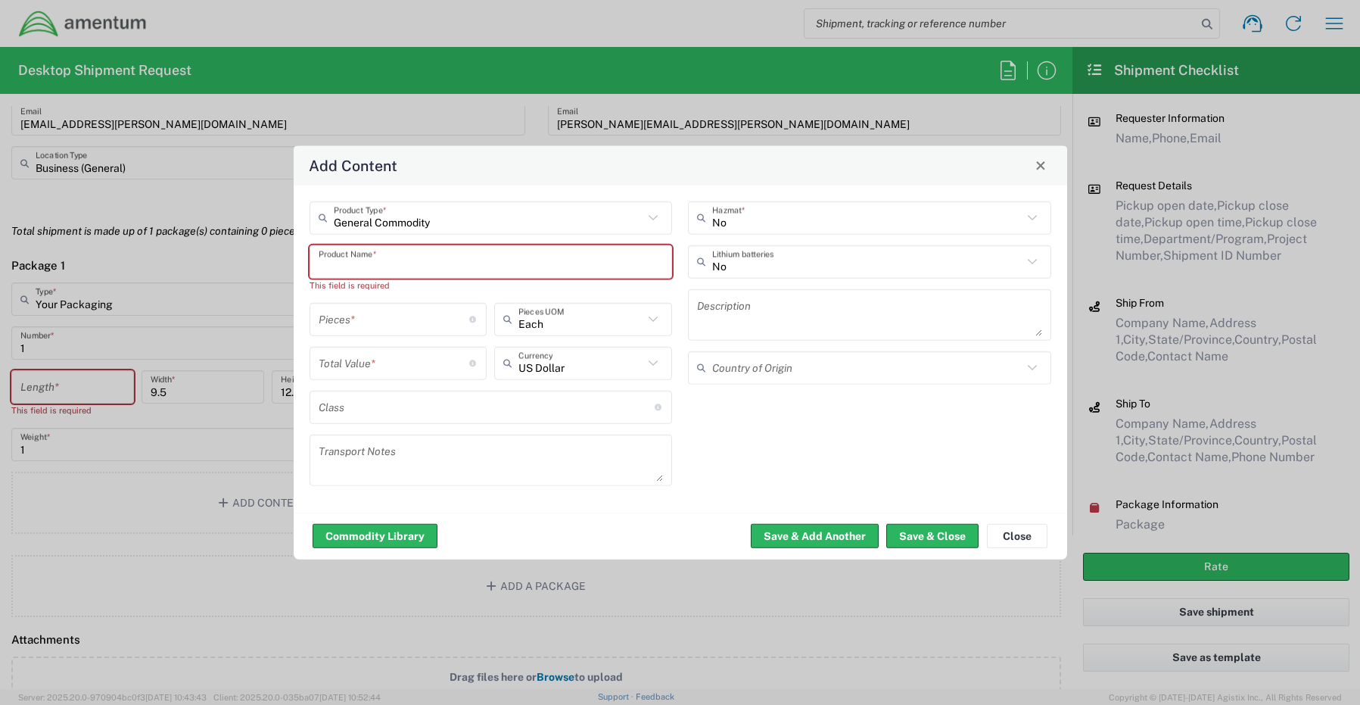
click at [338, 256] on input "text" at bounding box center [491, 261] width 345 height 26
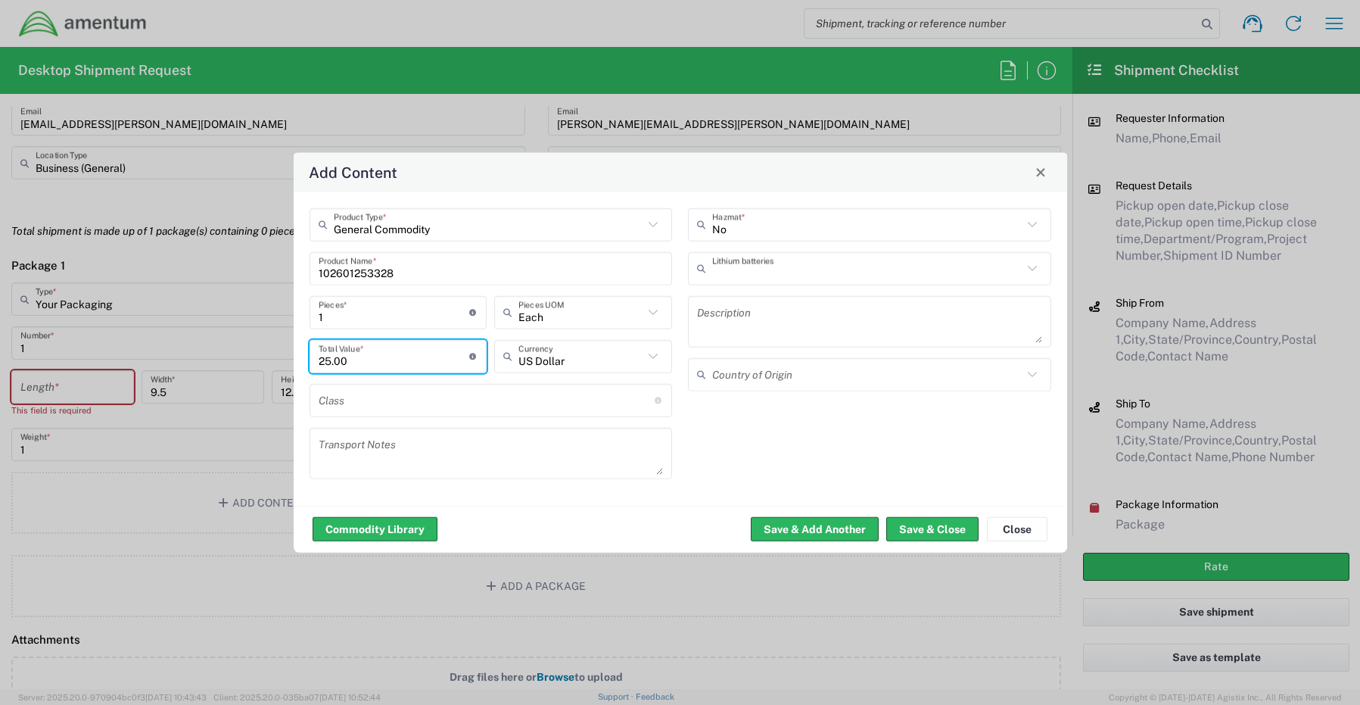
click at [776, 273] on input "text" at bounding box center [867, 268] width 310 height 26
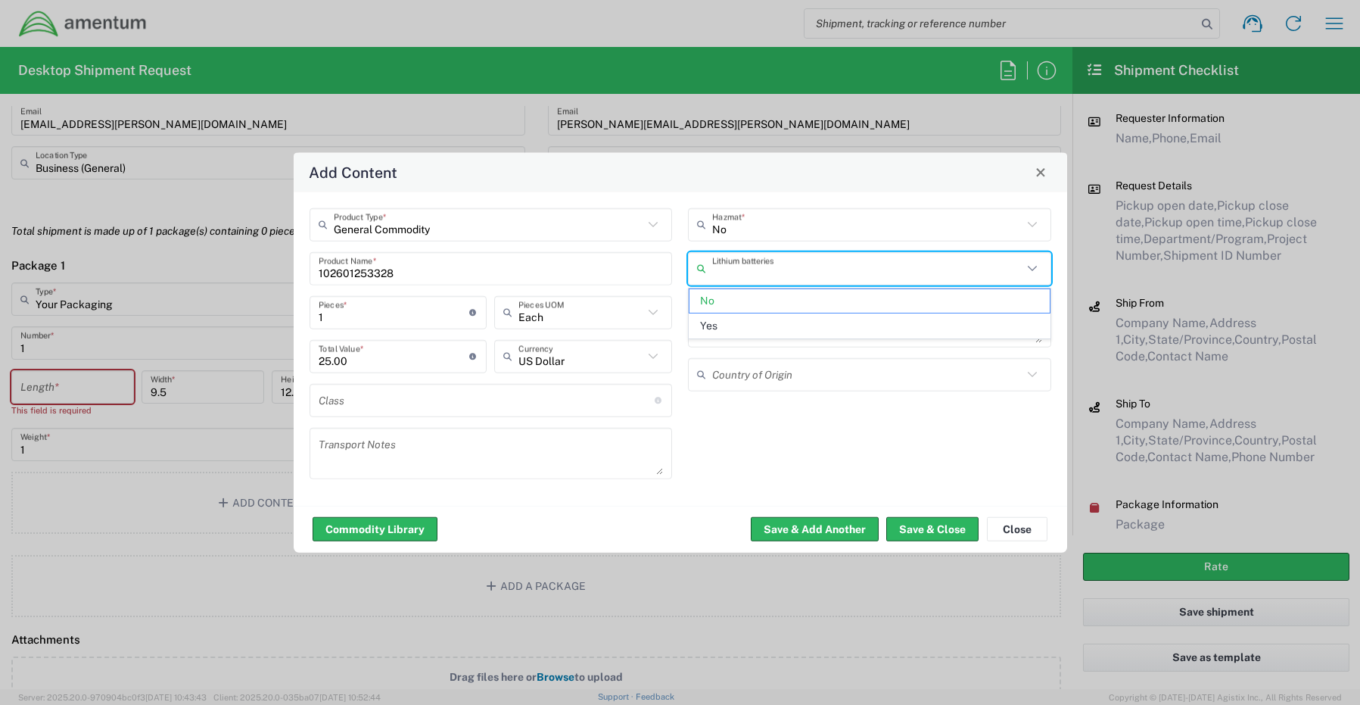
click at [728, 329] on span "Yes" at bounding box center [870, 325] width 360 height 23
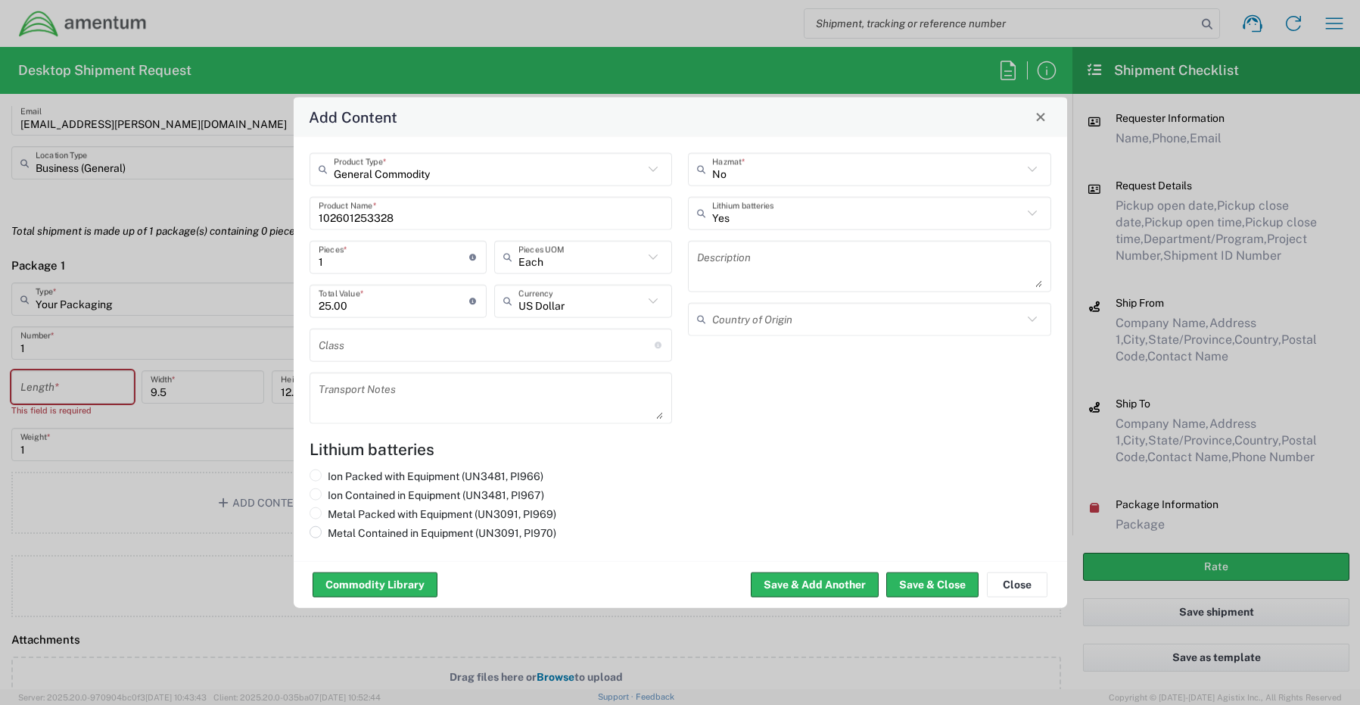
click at [313, 531] on span at bounding box center [316, 531] width 12 height 12
click at [328, 531] on input "Metal Contained in Equipment (UN3091, PI970)" at bounding box center [333, 530] width 10 height 10
click at [899, 583] on button "Save & Close" at bounding box center [933, 584] width 92 height 24
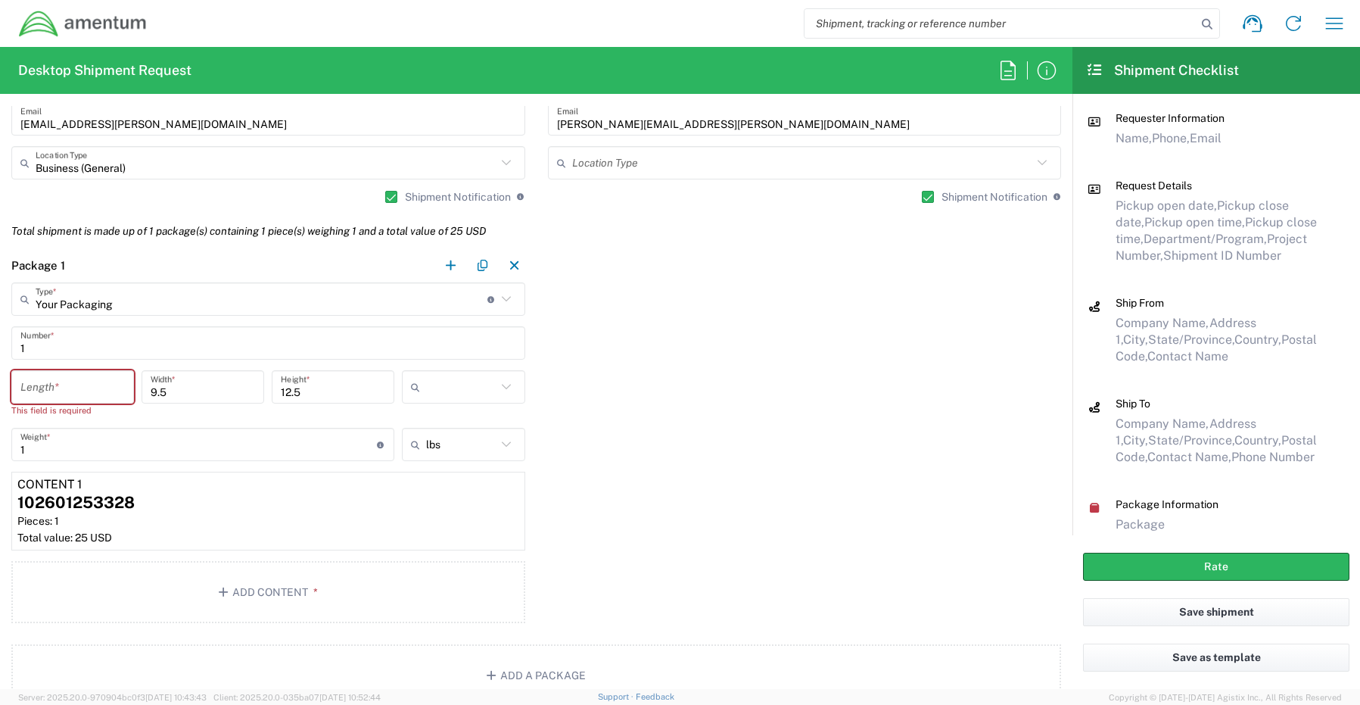
click at [43, 391] on input "number" at bounding box center [72, 387] width 104 height 26
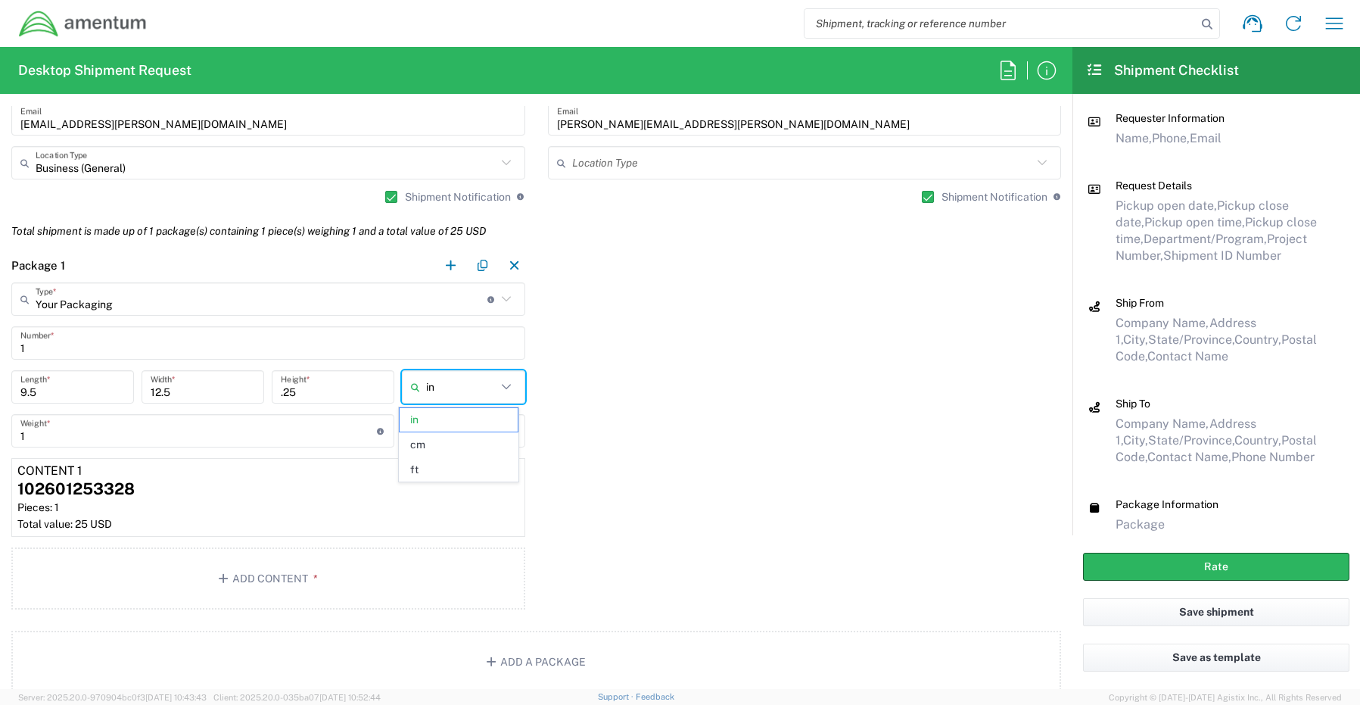
click at [566, 433] on div "Package 1 Your Packaging Type * Material used to package goods Crate(s) Envelop…" at bounding box center [536, 431] width 1073 height 366
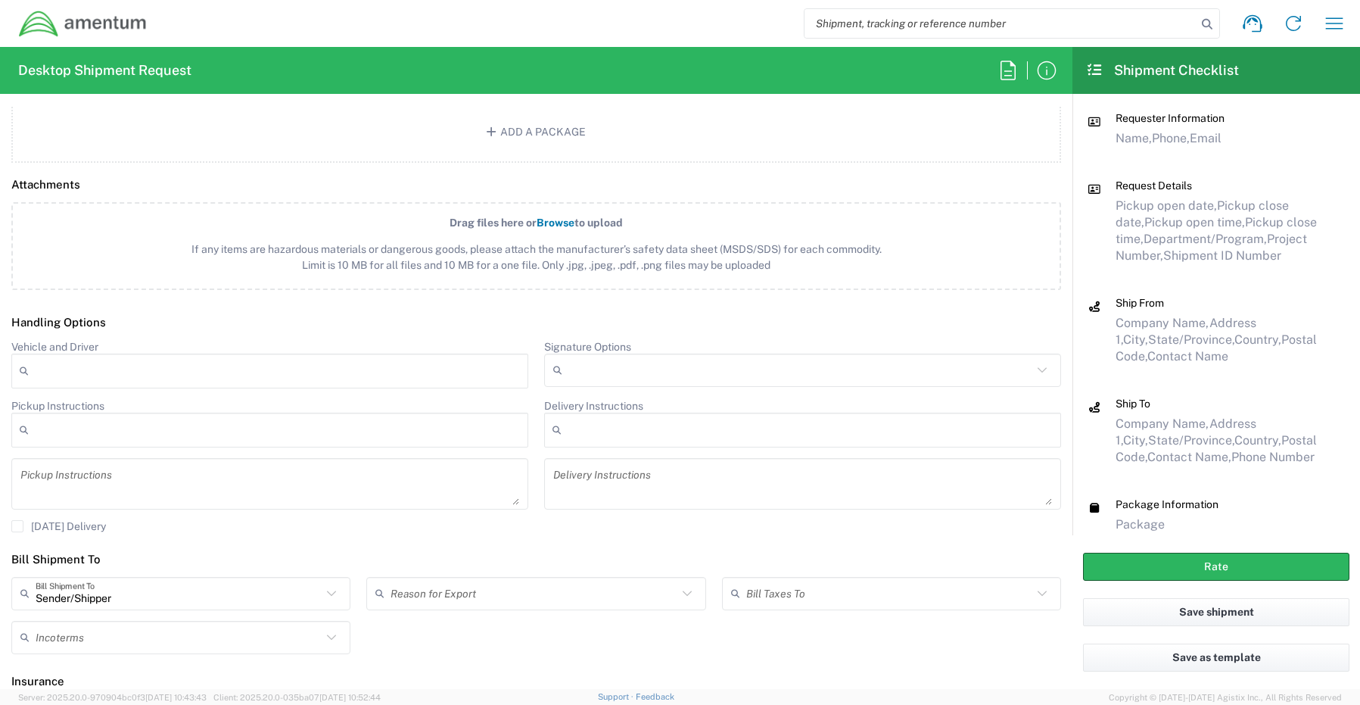
scroll to position [1733, 0]
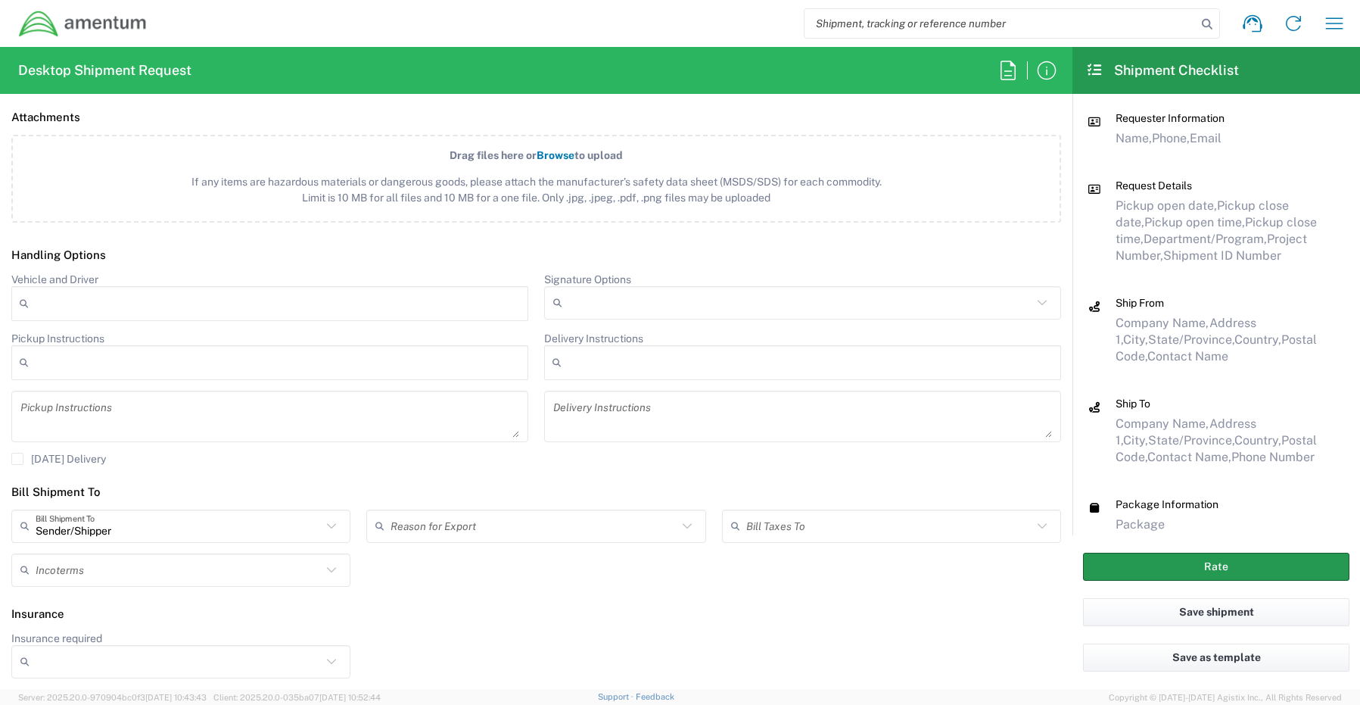
click at [1119, 566] on button "Rate" at bounding box center [1216, 567] width 266 height 28
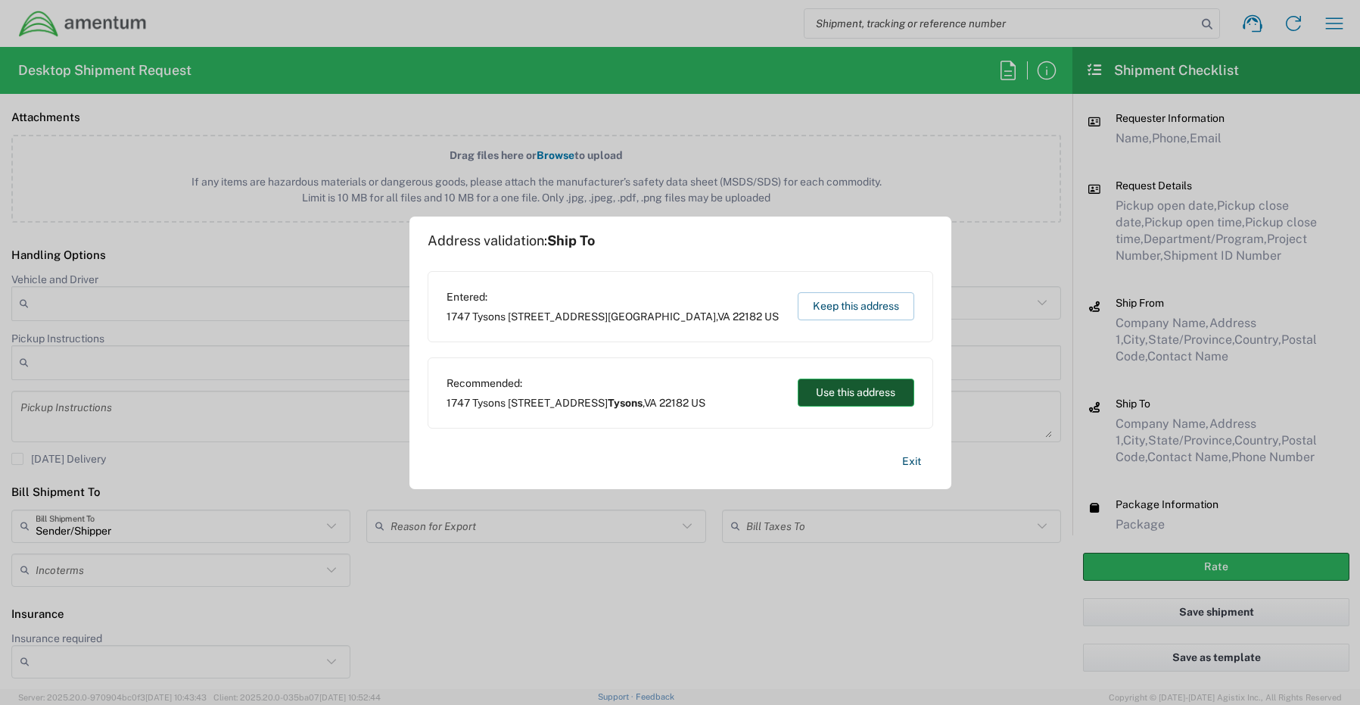
click at [848, 393] on button "Use this address" at bounding box center [856, 393] width 117 height 28
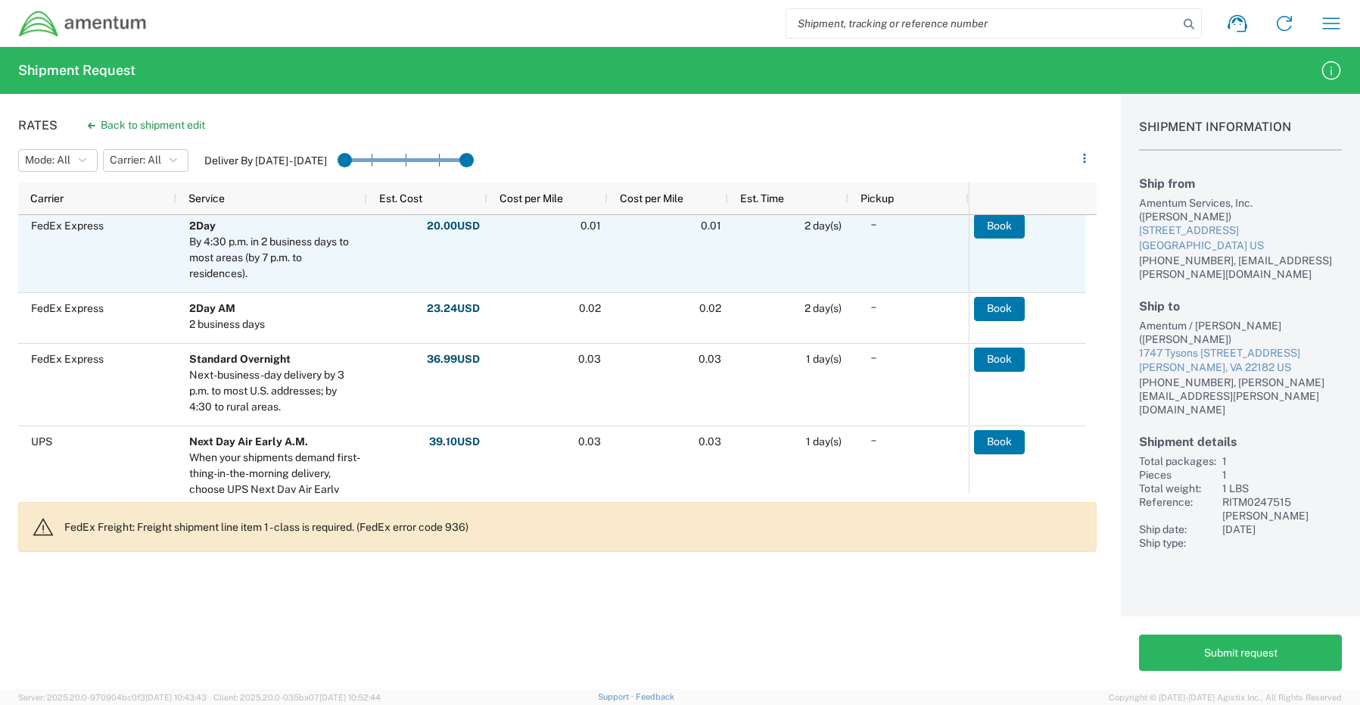
scroll to position [831, 0]
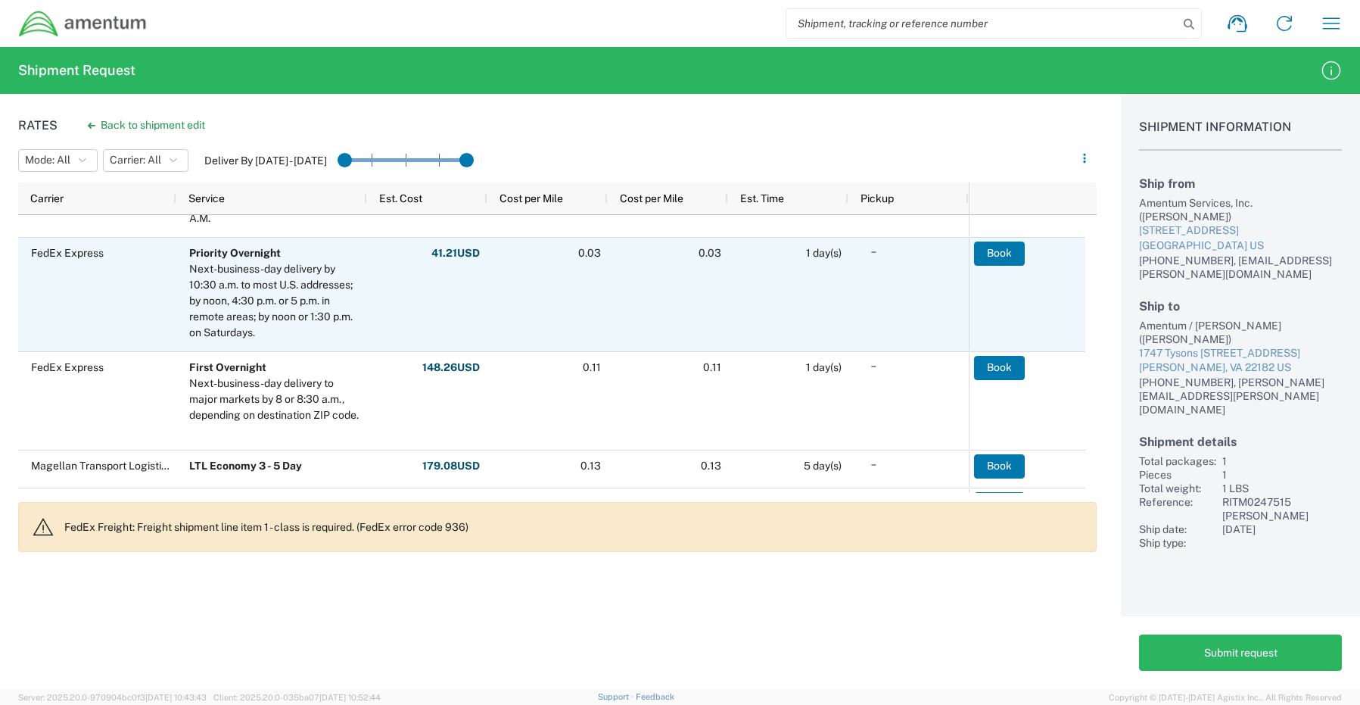
click at [111, 303] on div "FedEx Express" at bounding box center [97, 295] width 158 height 114
click at [1008, 245] on button "Book" at bounding box center [999, 254] width 51 height 24
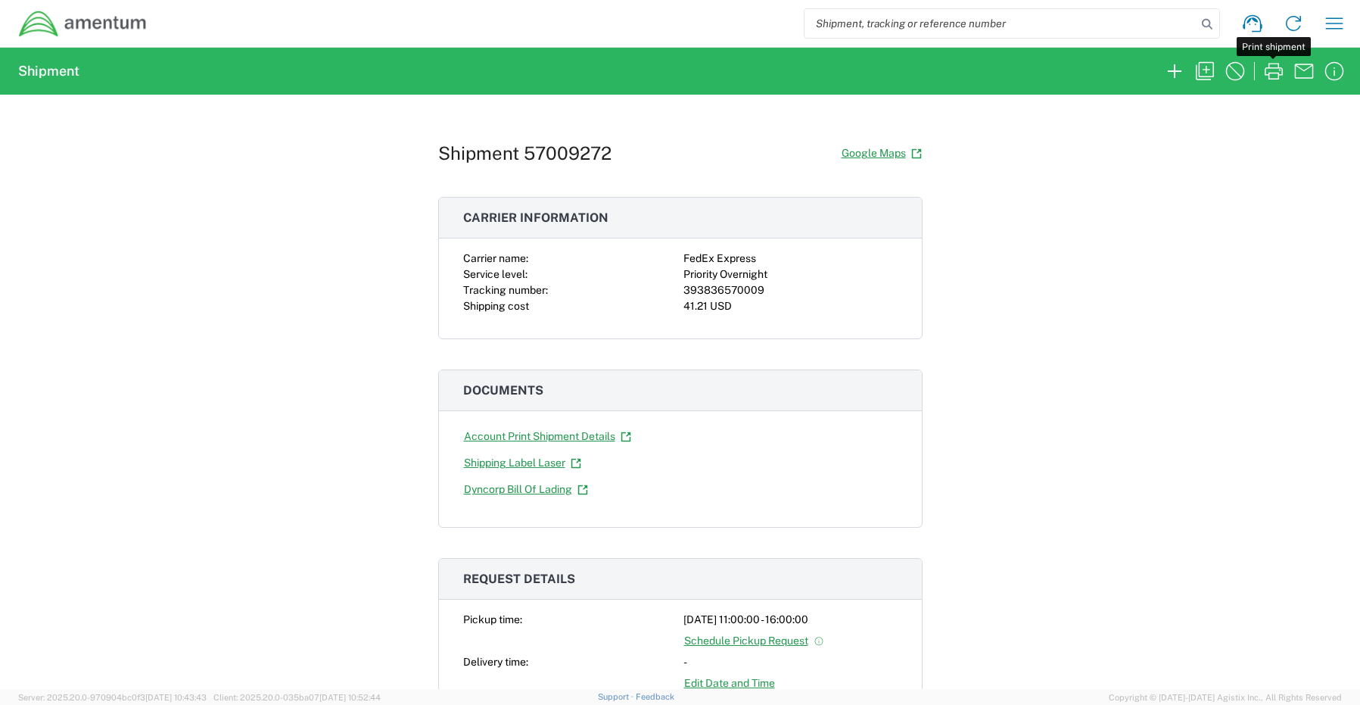
click at [1273, 70] on icon "button" at bounding box center [1274, 71] width 24 height 24
click at [1174, 71] on icon "button" at bounding box center [1175, 71] width 14 height 14
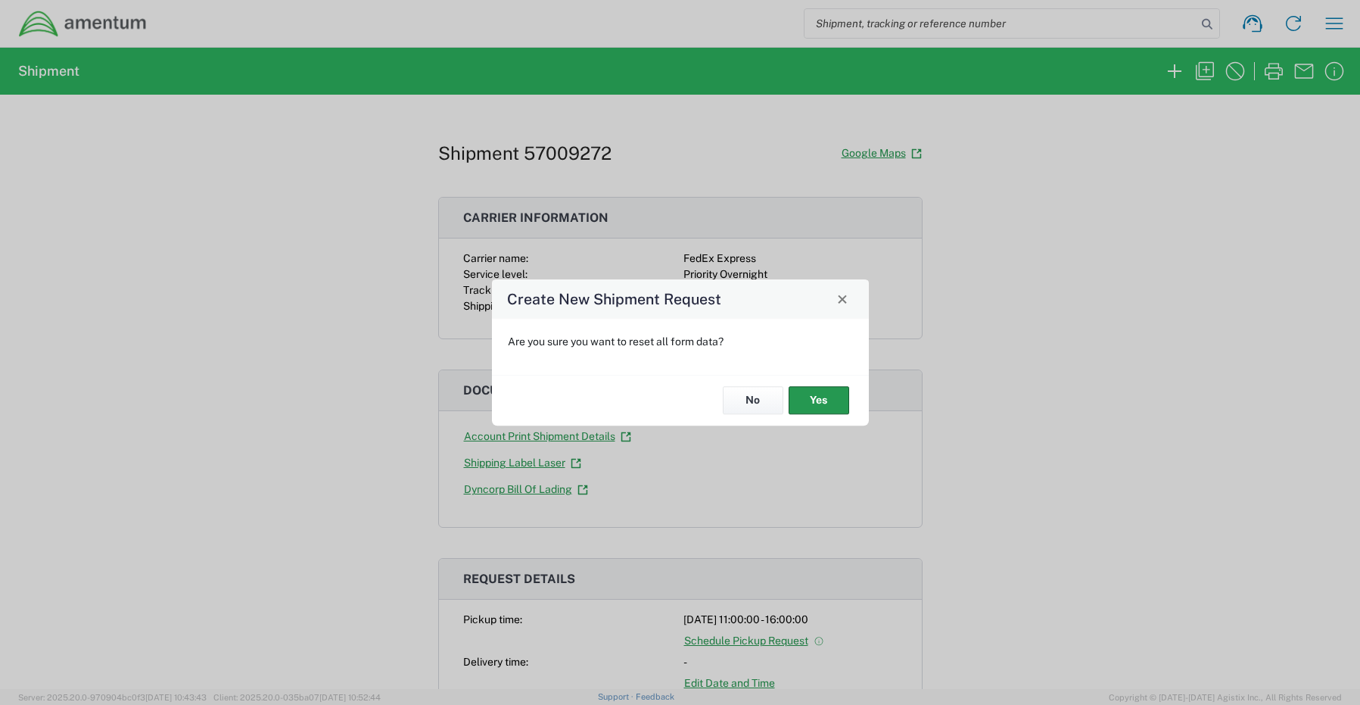
click at [819, 401] on button "Yes" at bounding box center [819, 401] width 61 height 28
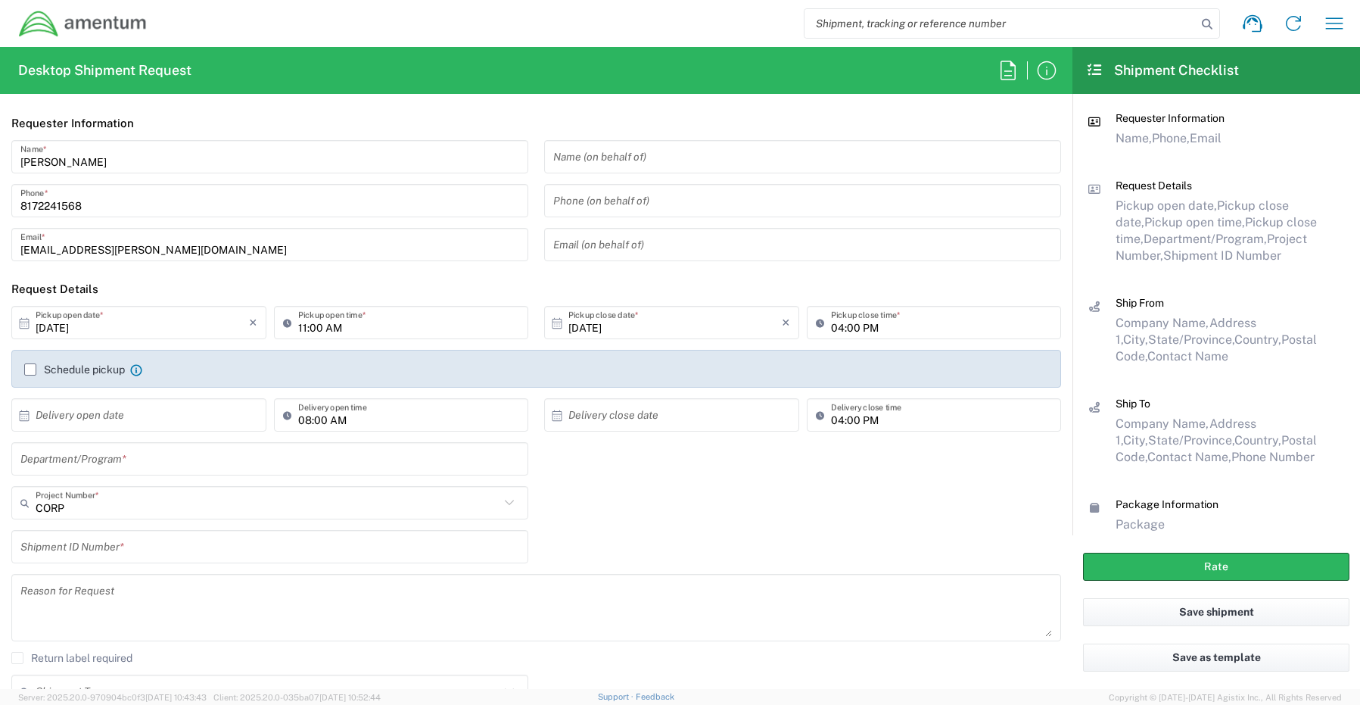
click at [73, 462] on input "text" at bounding box center [269, 459] width 499 height 26
click at [85, 503] on input "text" at bounding box center [268, 503] width 464 height 26
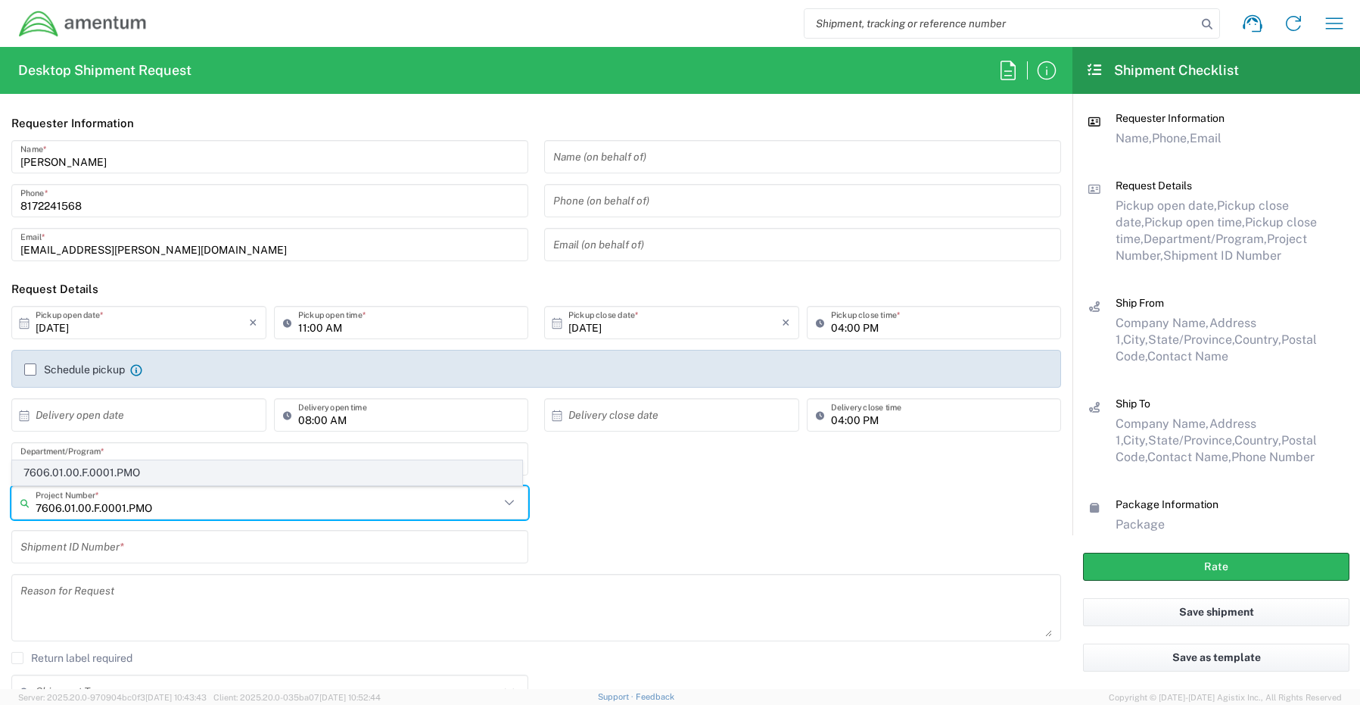
click at [76, 468] on span "7606.01.00.F.0001.PMO" at bounding box center [267, 472] width 509 height 23
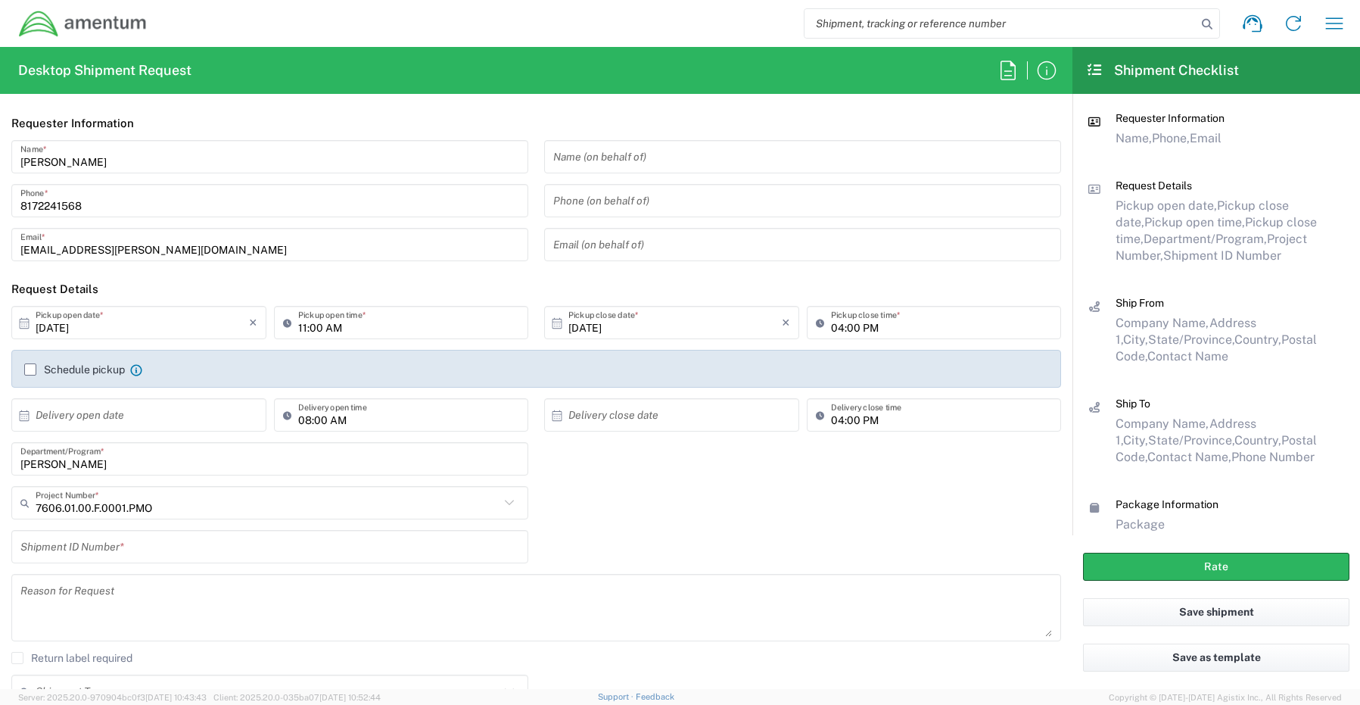
click at [61, 548] on input "text" at bounding box center [269, 547] width 499 height 26
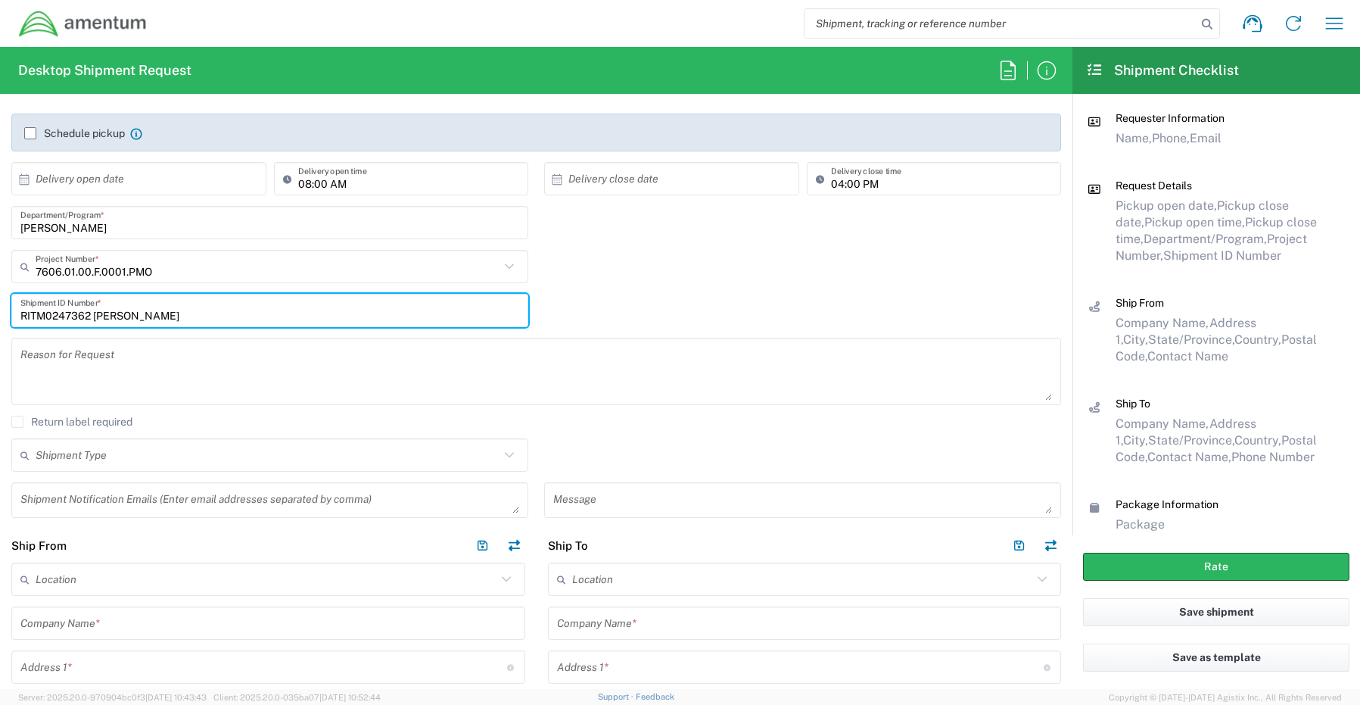
scroll to position [303, 0]
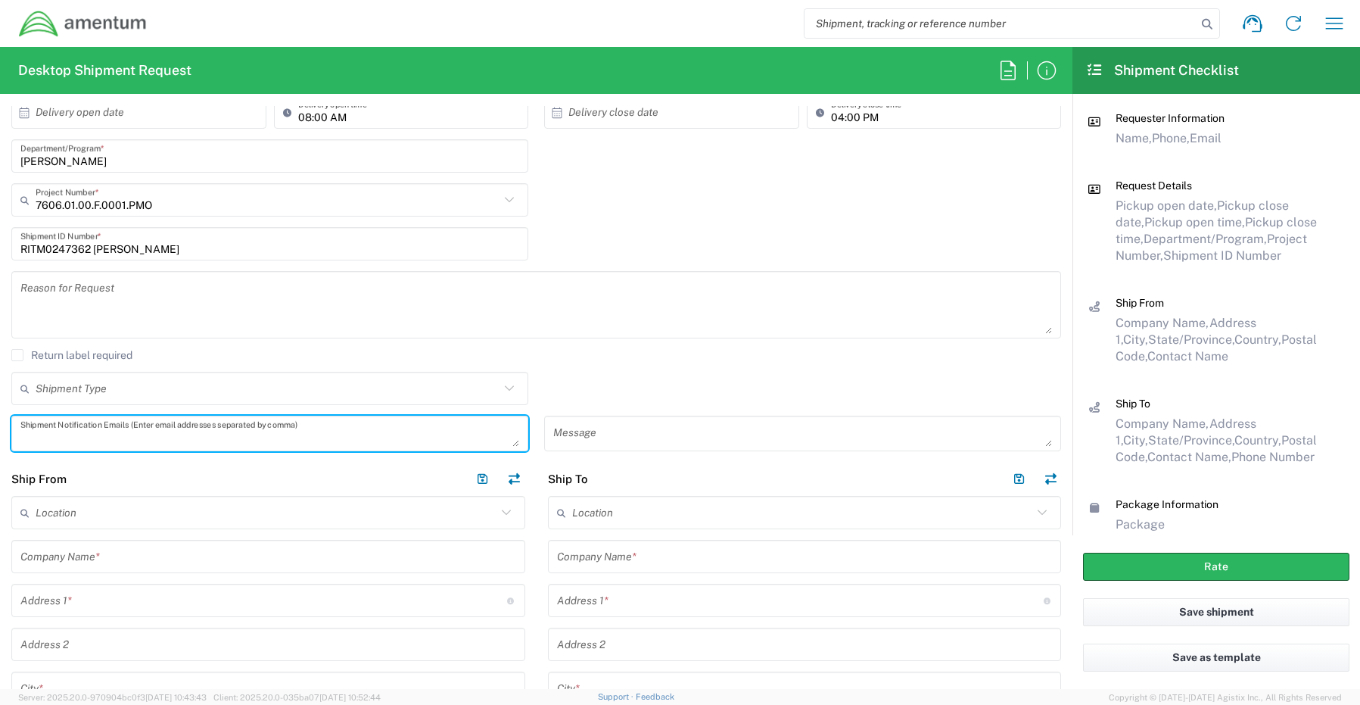
click at [48, 435] on textarea at bounding box center [269, 433] width 499 height 26
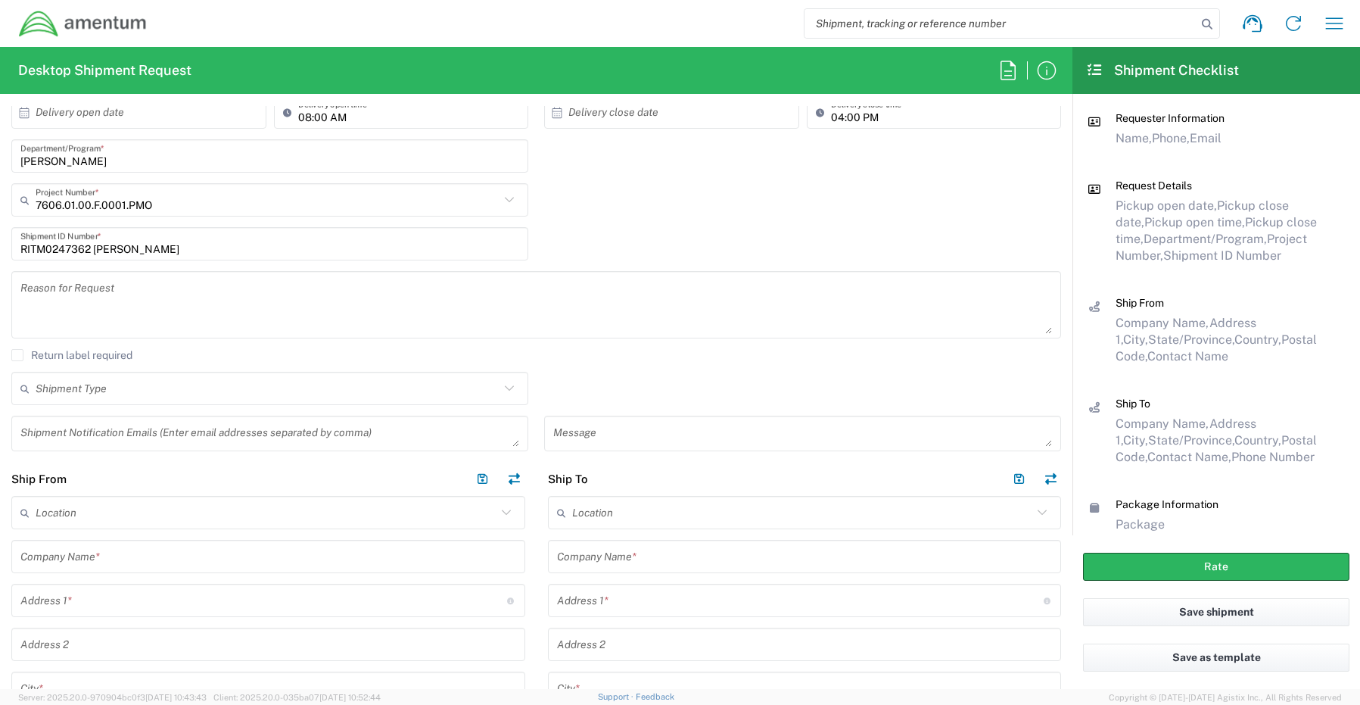
click at [57, 429] on textarea at bounding box center [269, 433] width 499 height 26
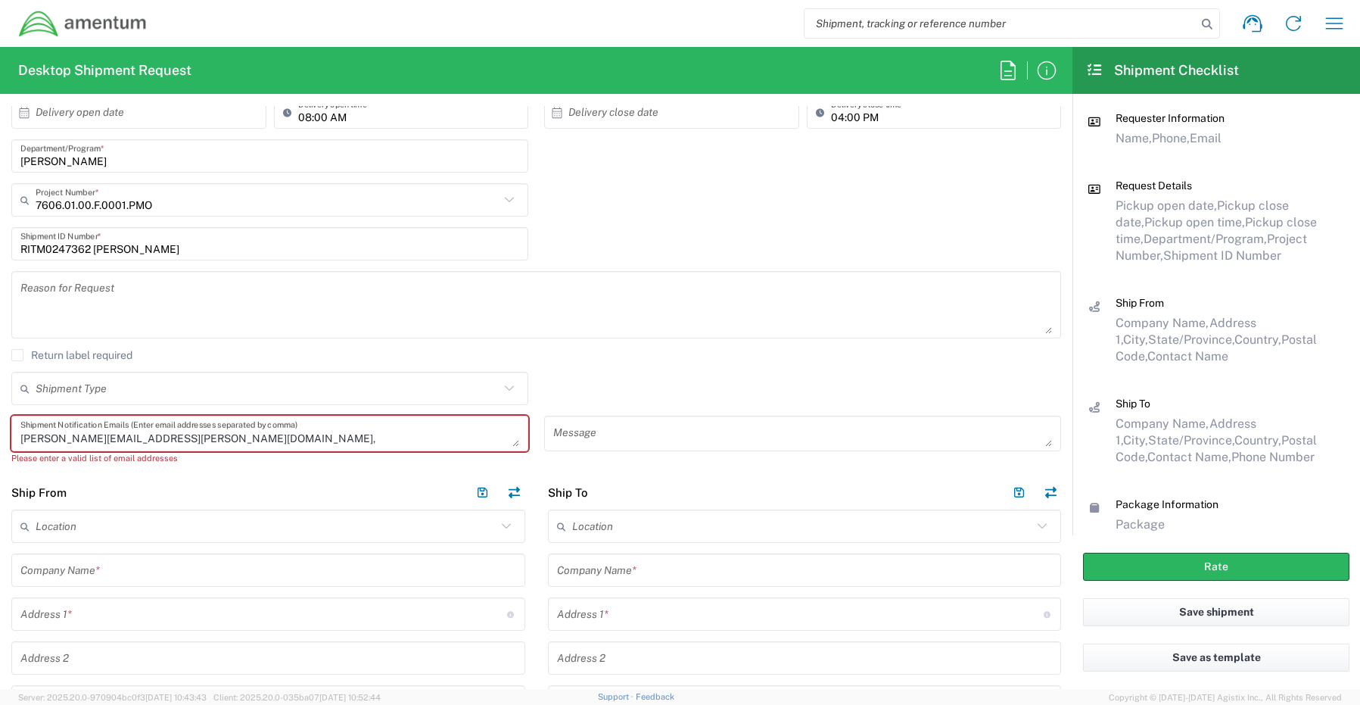
click at [216, 440] on textarea "Joshua.Sherwood@Amentum.com," at bounding box center [269, 433] width 499 height 26
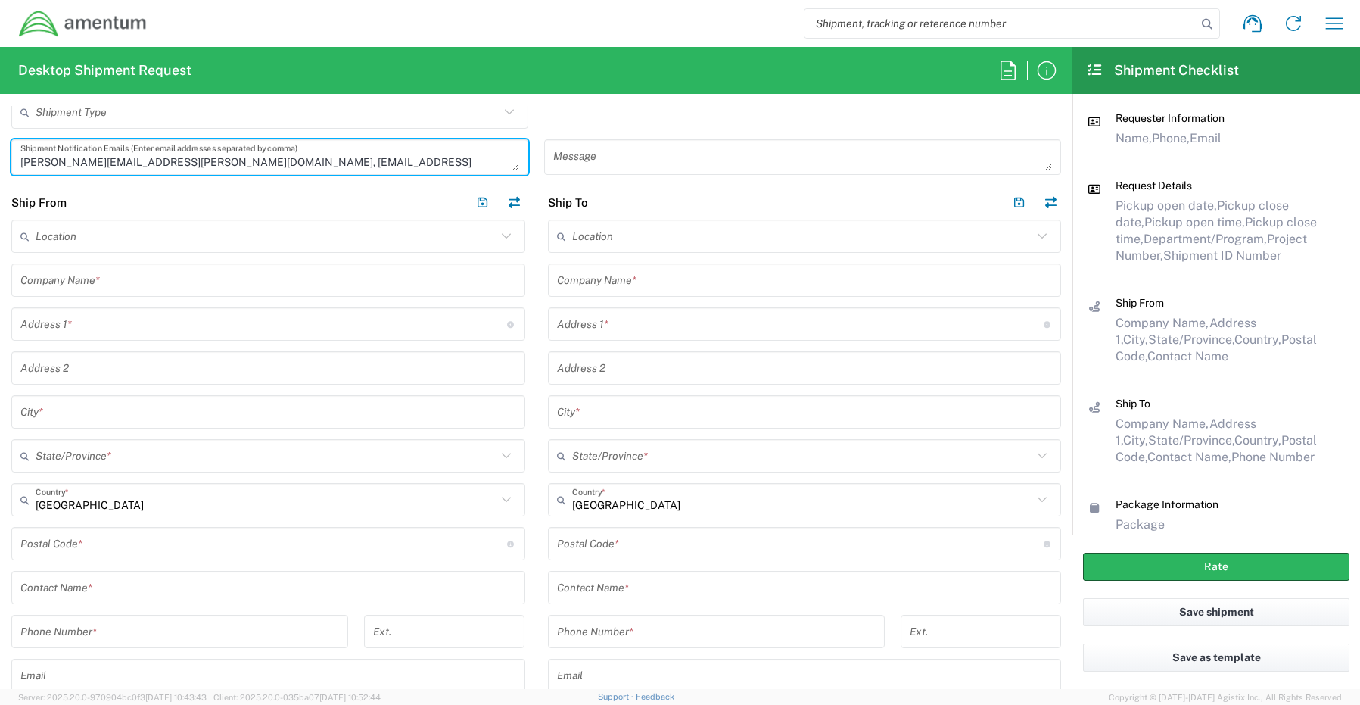
scroll to position [606, 0]
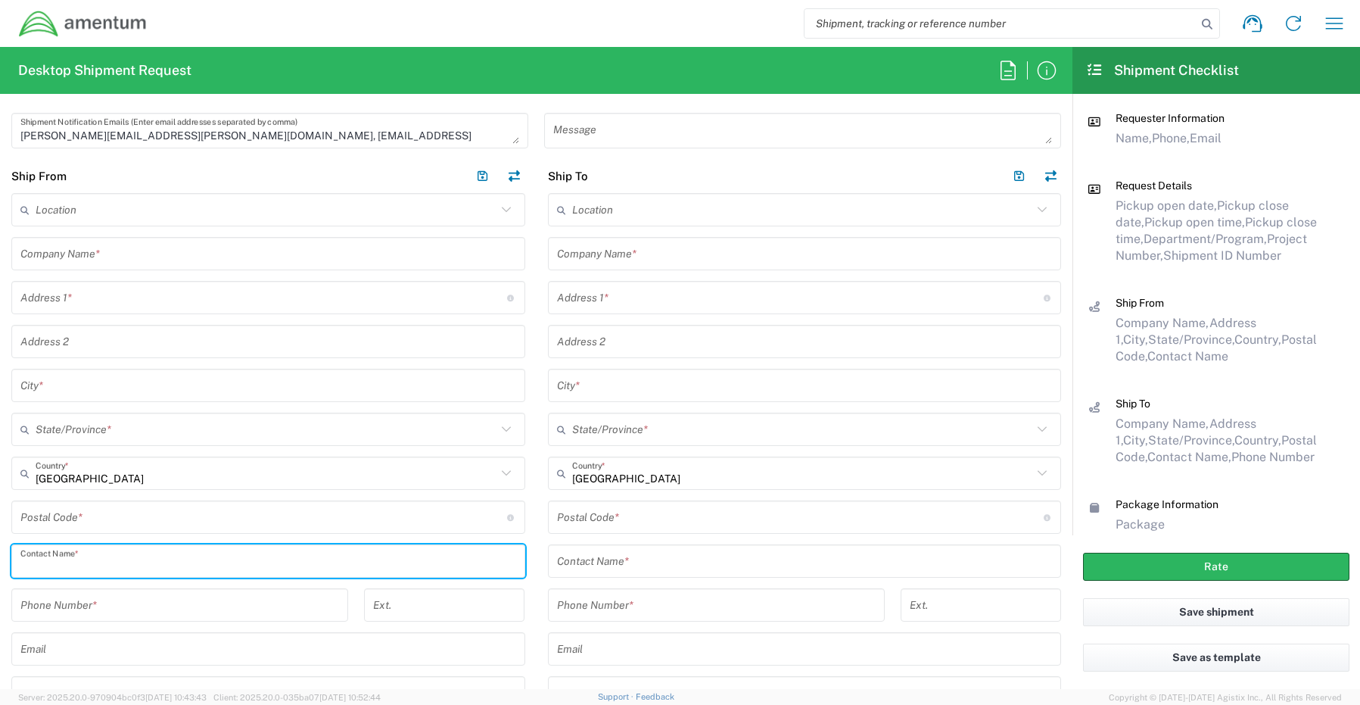
click at [73, 564] on input "text" at bounding box center [268, 561] width 496 height 26
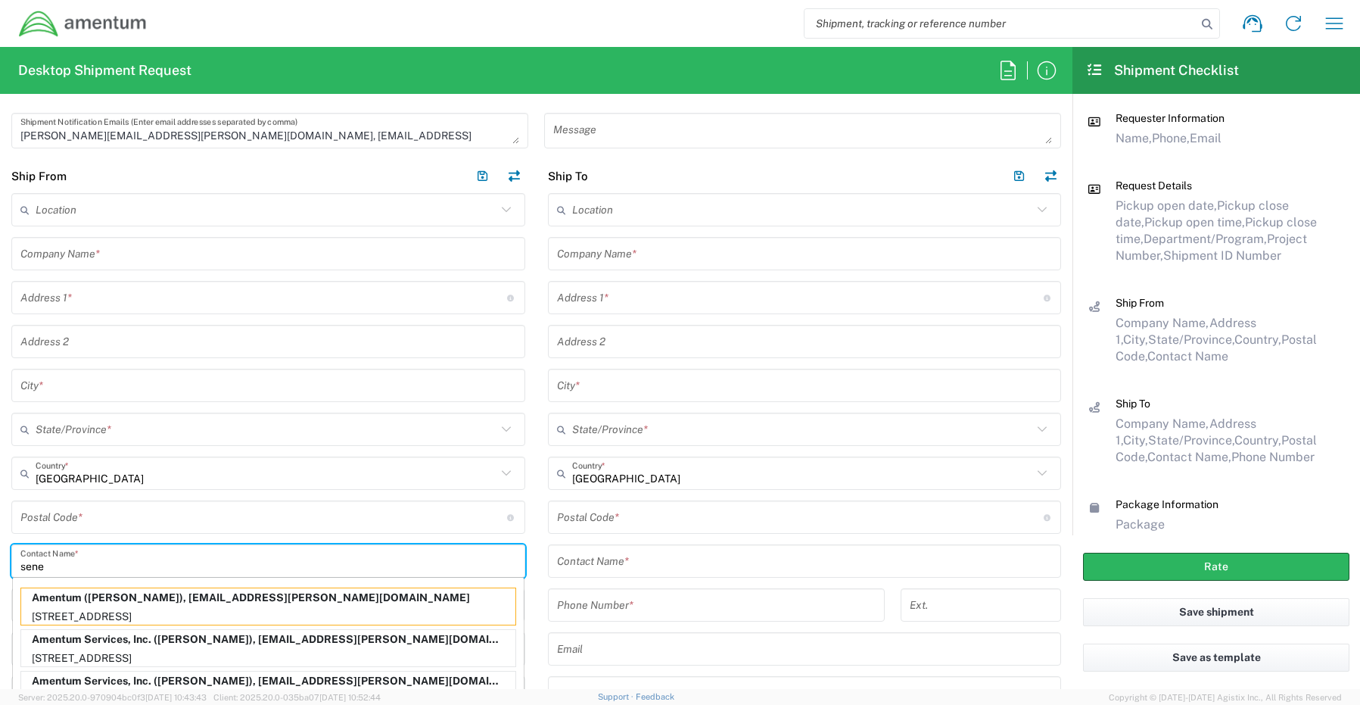
click at [76, 643] on p "Amentum Services, Inc. (Senecia Morgan), senecia.morgan@amentum.com" at bounding box center [268, 639] width 494 height 19
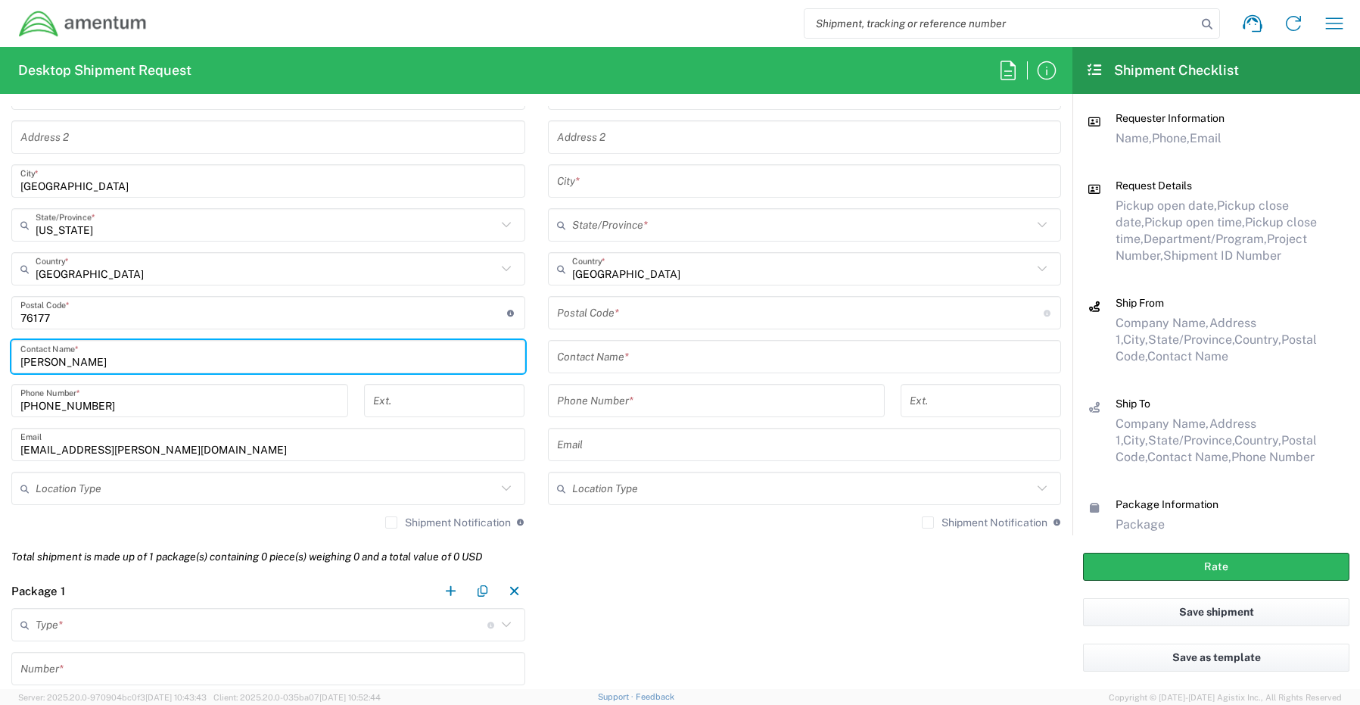
scroll to position [833, 0]
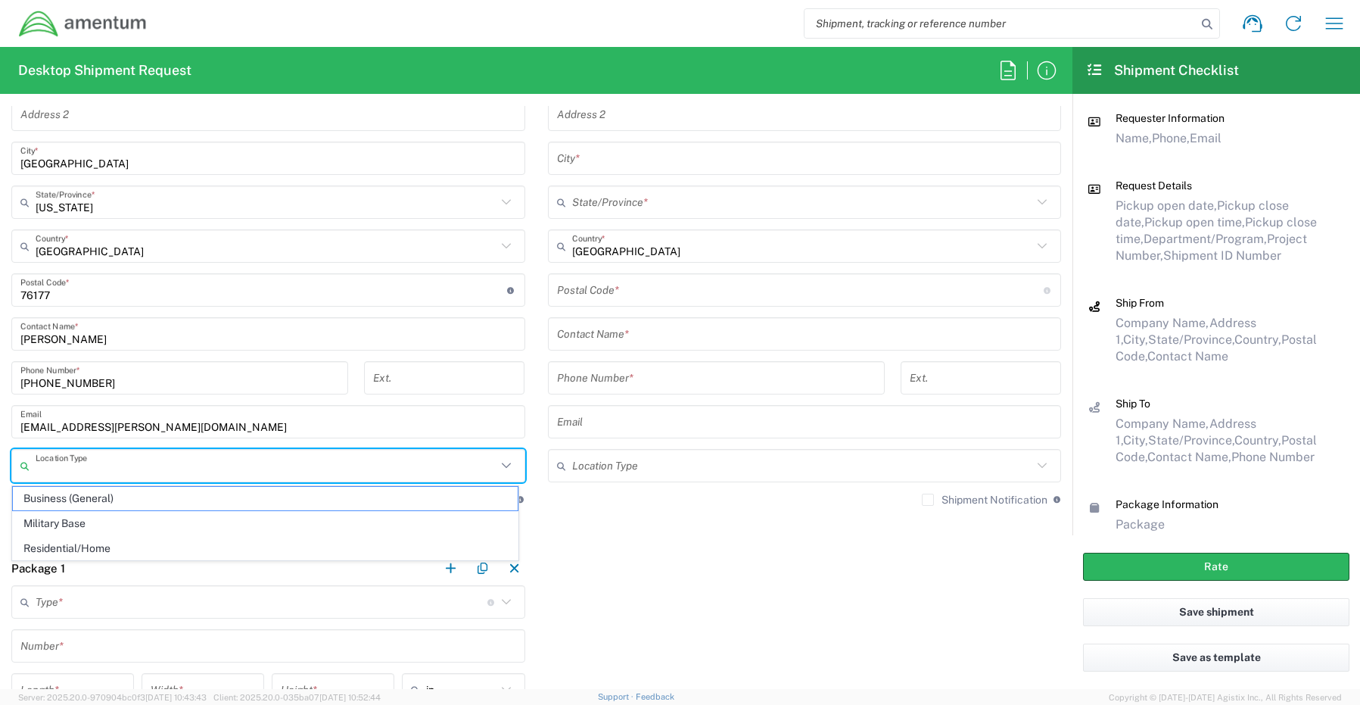
click at [63, 466] on input "text" at bounding box center [266, 466] width 461 height 26
click at [64, 503] on span "Business (General)" at bounding box center [265, 498] width 505 height 23
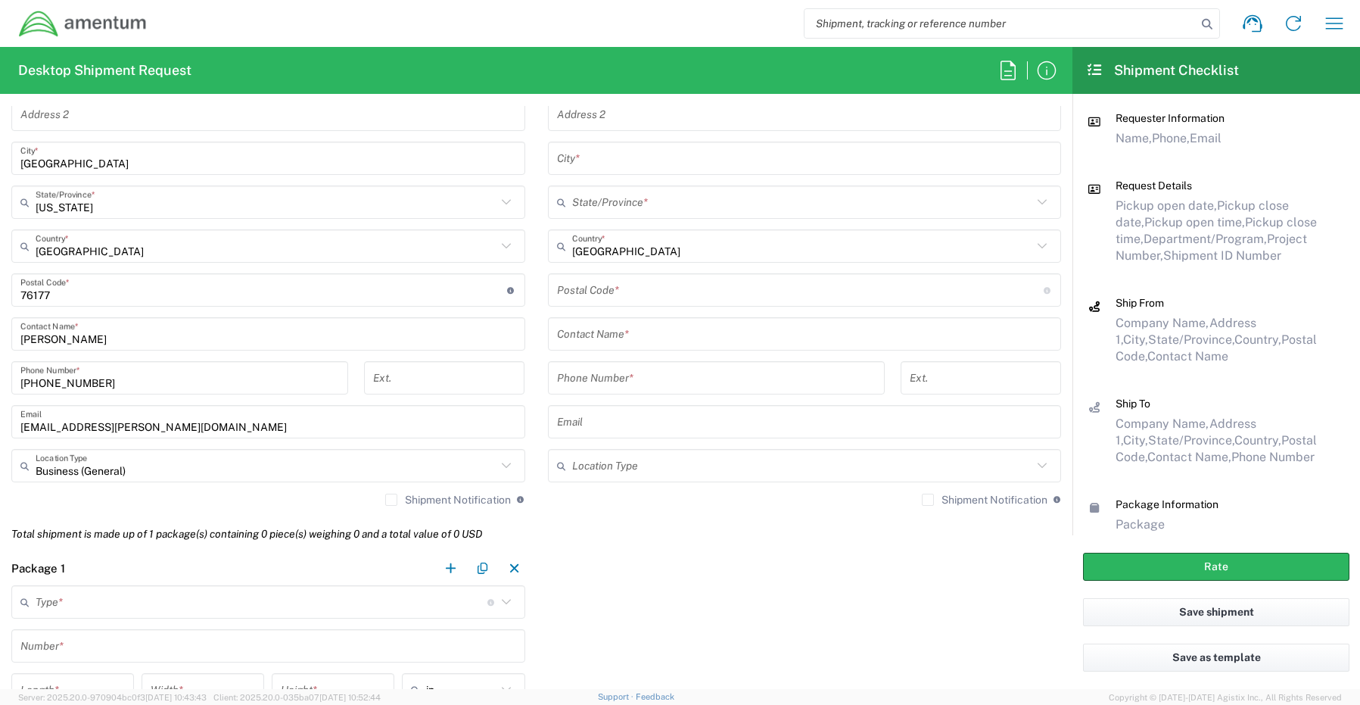
click at [391, 500] on label "Shipment Notification" at bounding box center [448, 500] width 126 height 12
click at [391, 500] on input "Shipment Notification" at bounding box center [391, 500] width 0 height 0
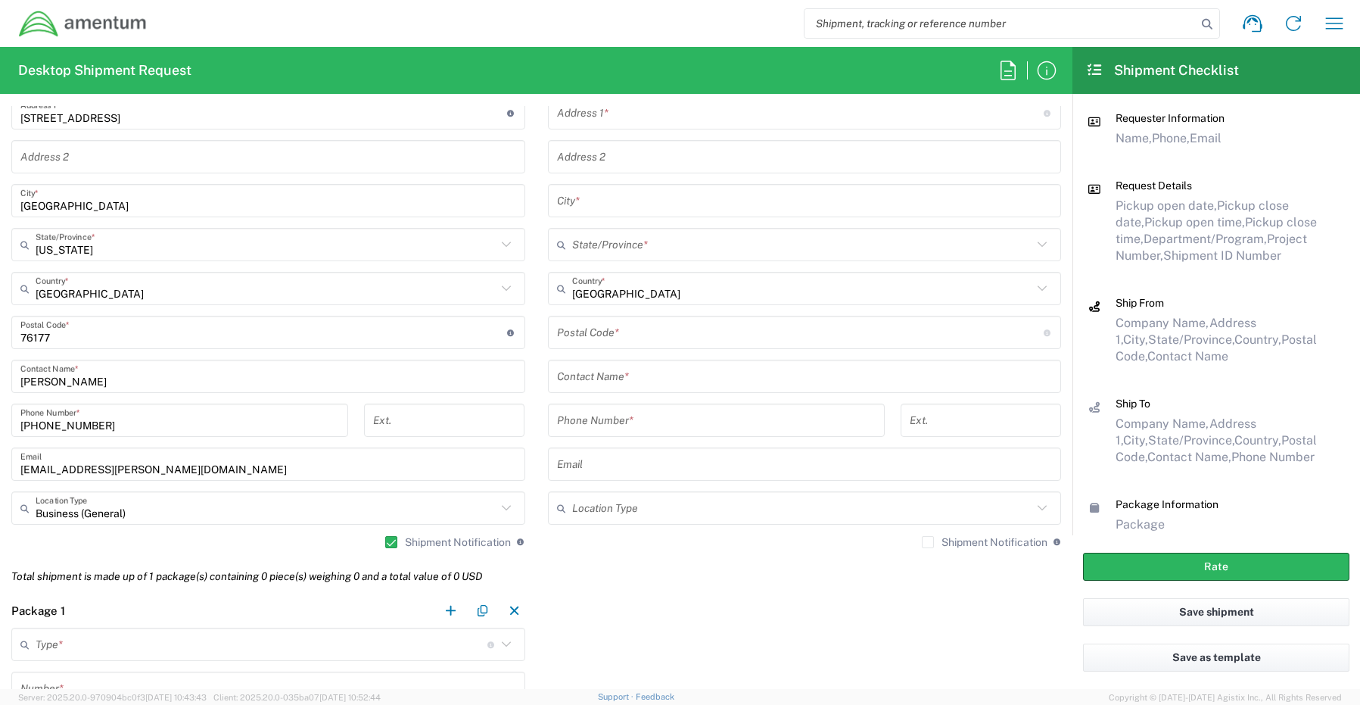
scroll to position [681, 0]
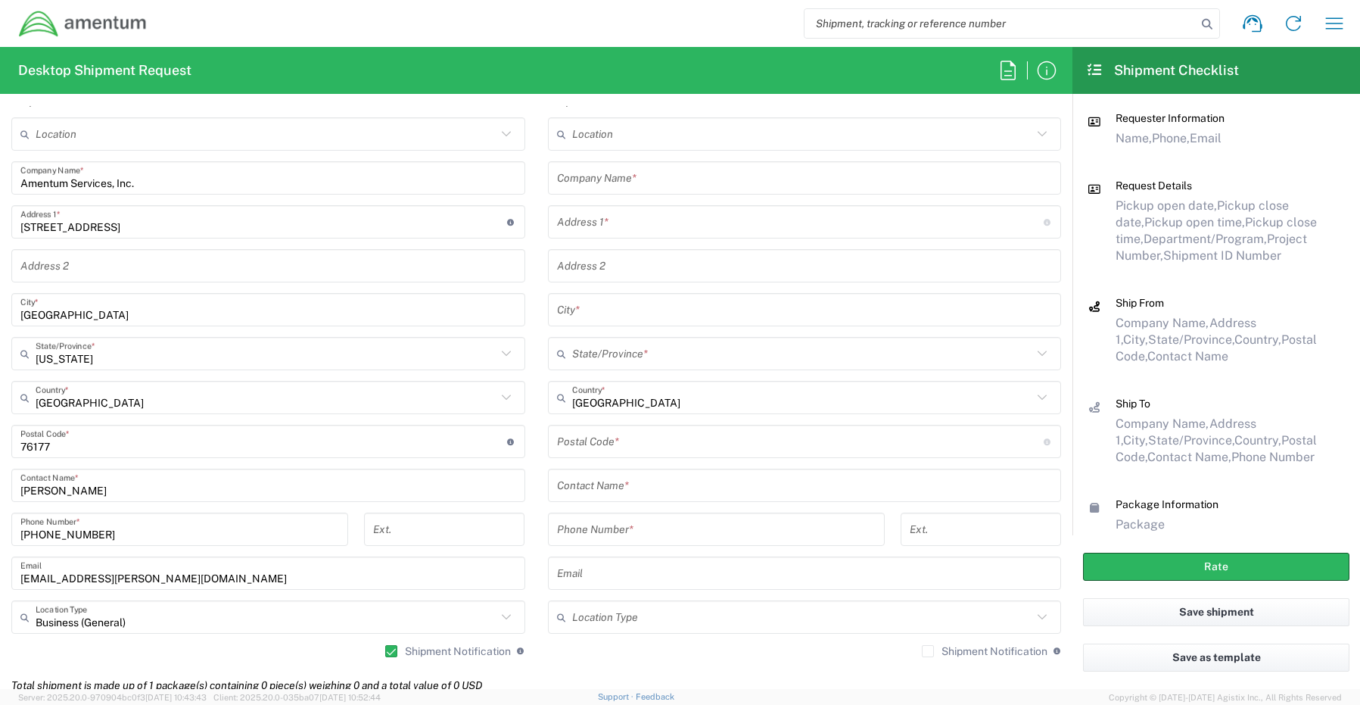
click at [589, 179] on input "text" at bounding box center [805, 178] width 496 height 26
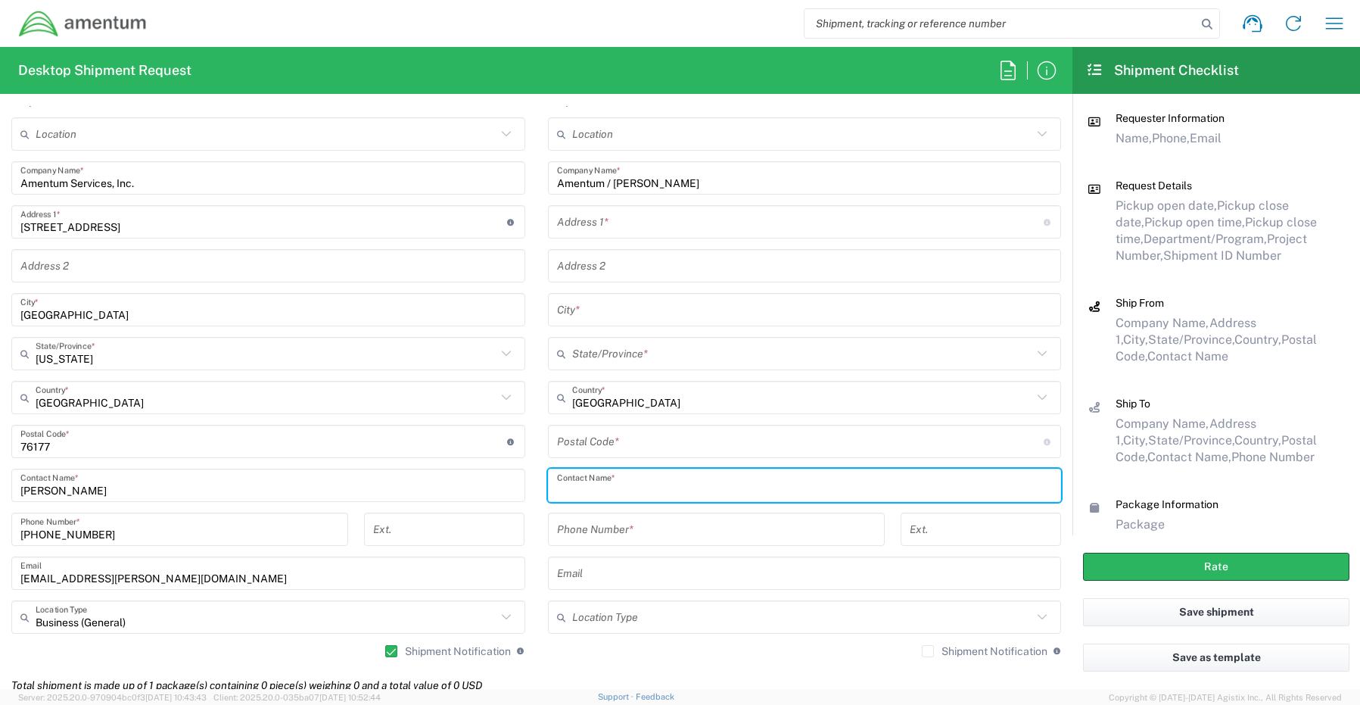
click at [606, 491] on input "text" at bounding box center [805, 485] width 496 height 26
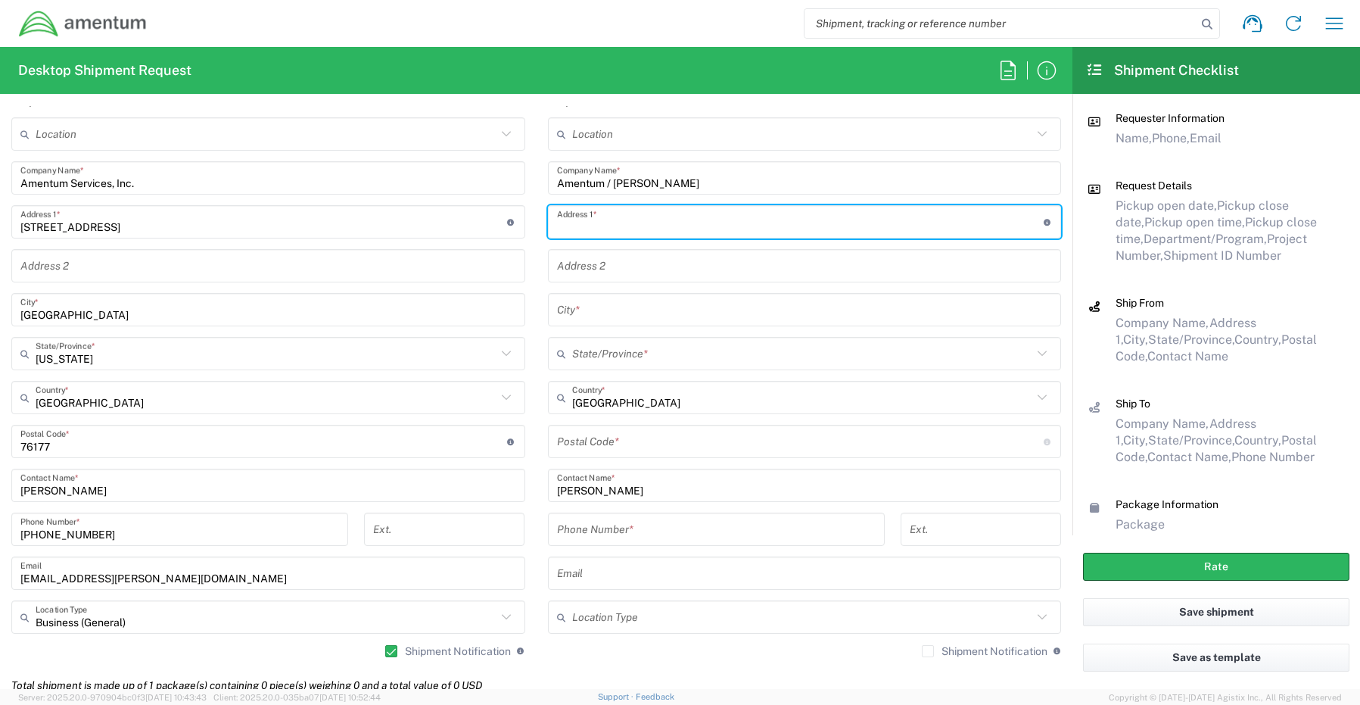
click at [602, 230] on input "text" at bounding box center [800, 222] width 487 height 26
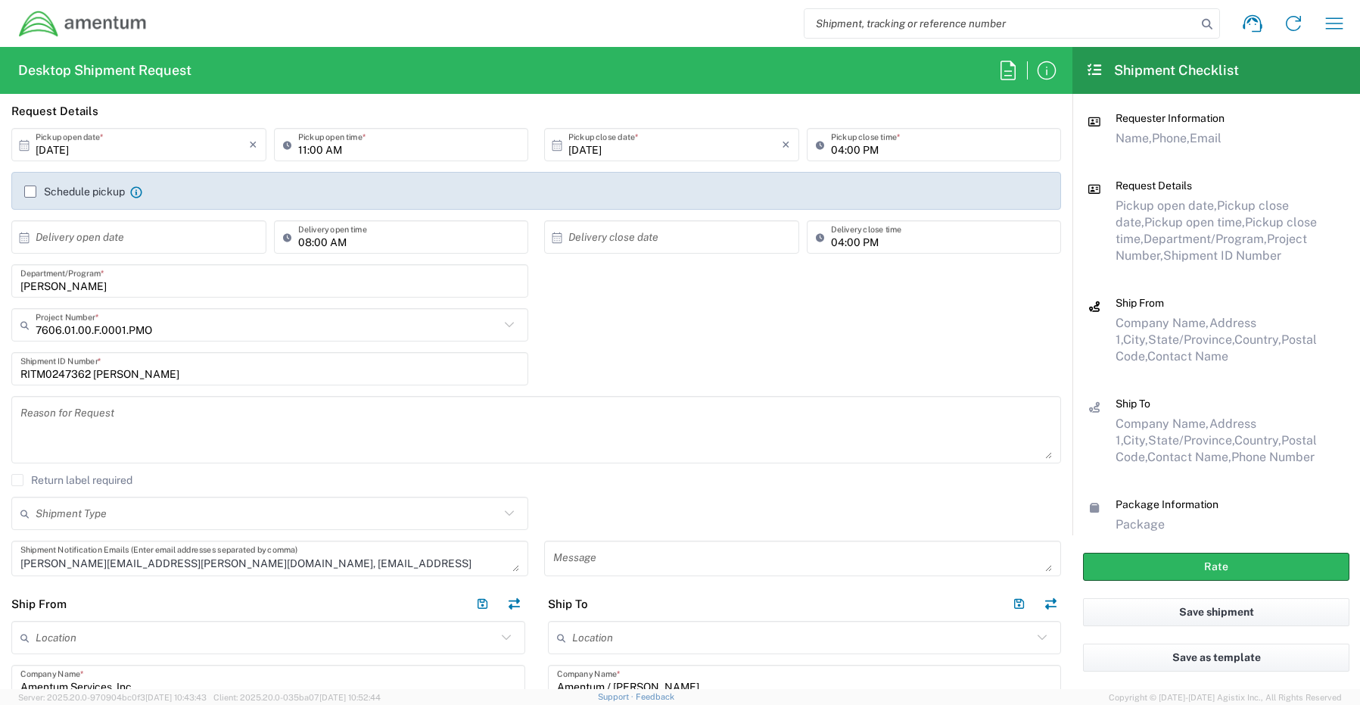
scroll to position [76, 0]
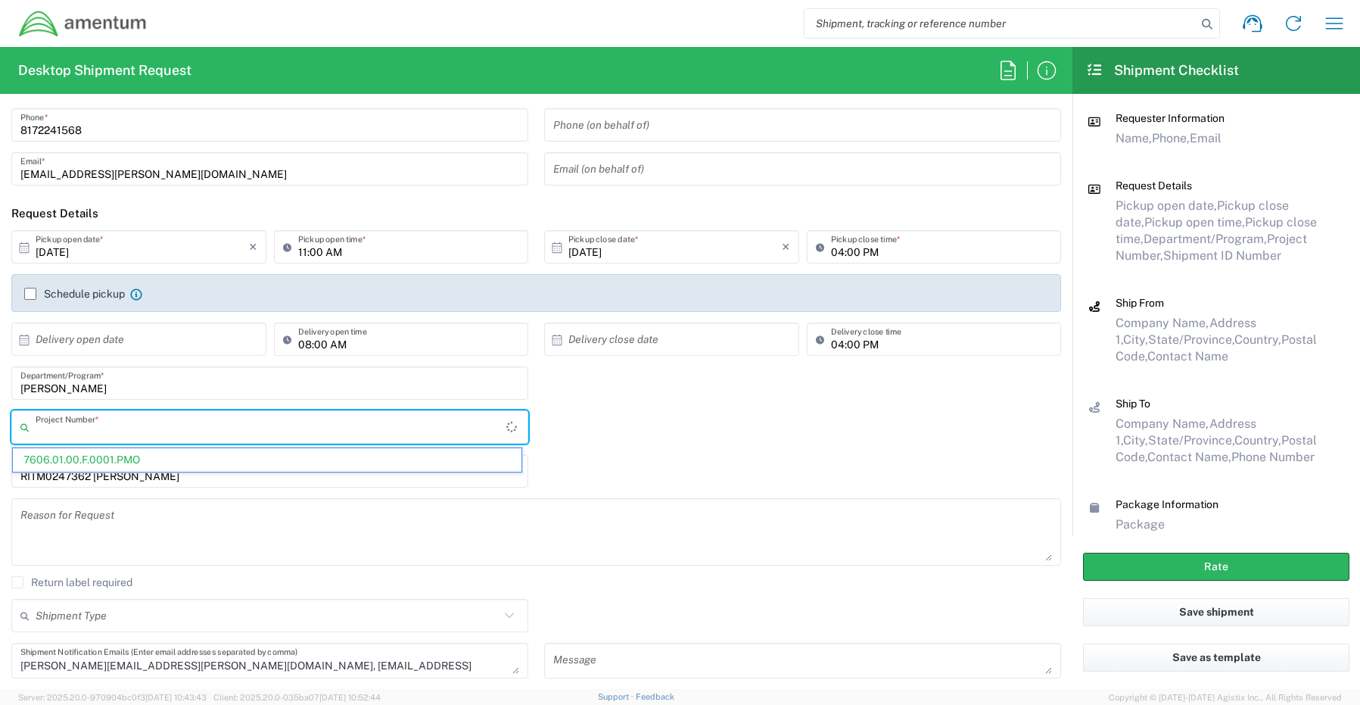
click at [79, 434] on input "text" at bounding box center [271, 427] width 471 height 26
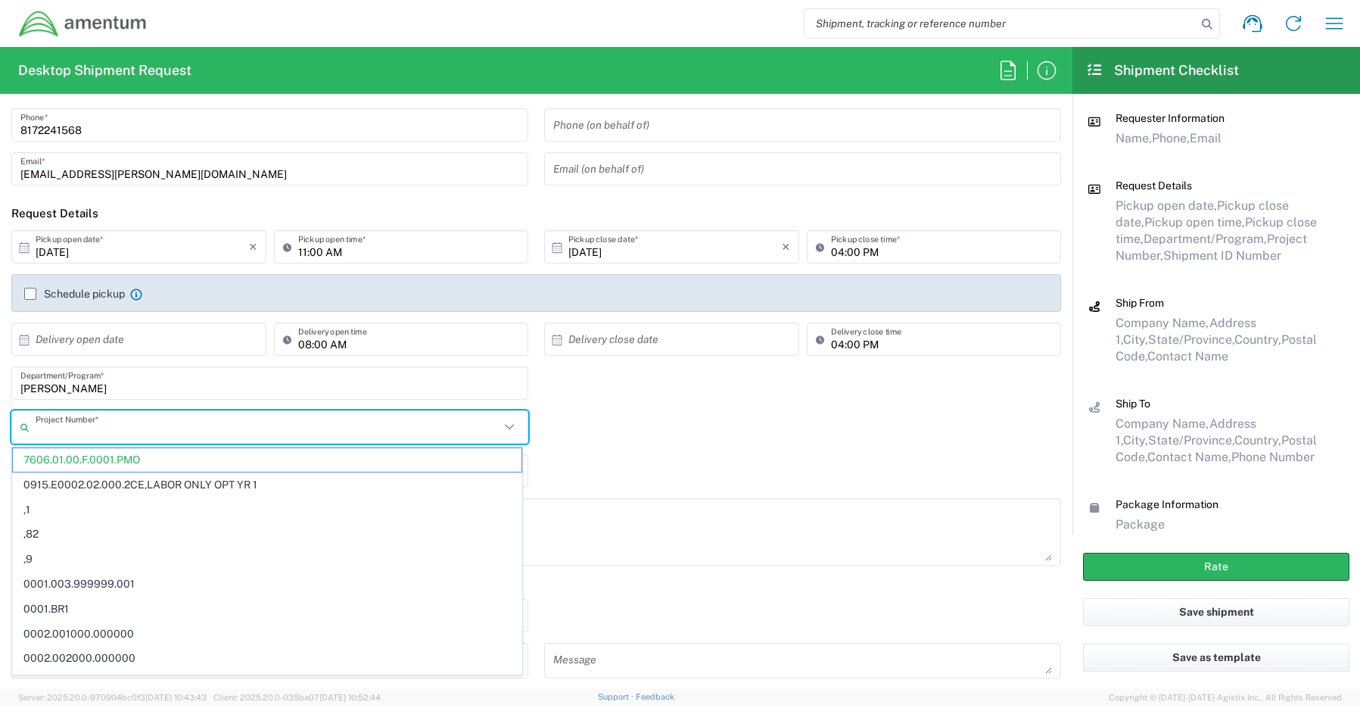
click at [120, 431] on input "text" at bounding box center [268, 427] width 464 height 26
click at [59, 434] on input "text" at bounding box center [268, 427] width 464 height 26
click at [78, 426] on input "text" at bounding box center [268, 427] width 464 height 26
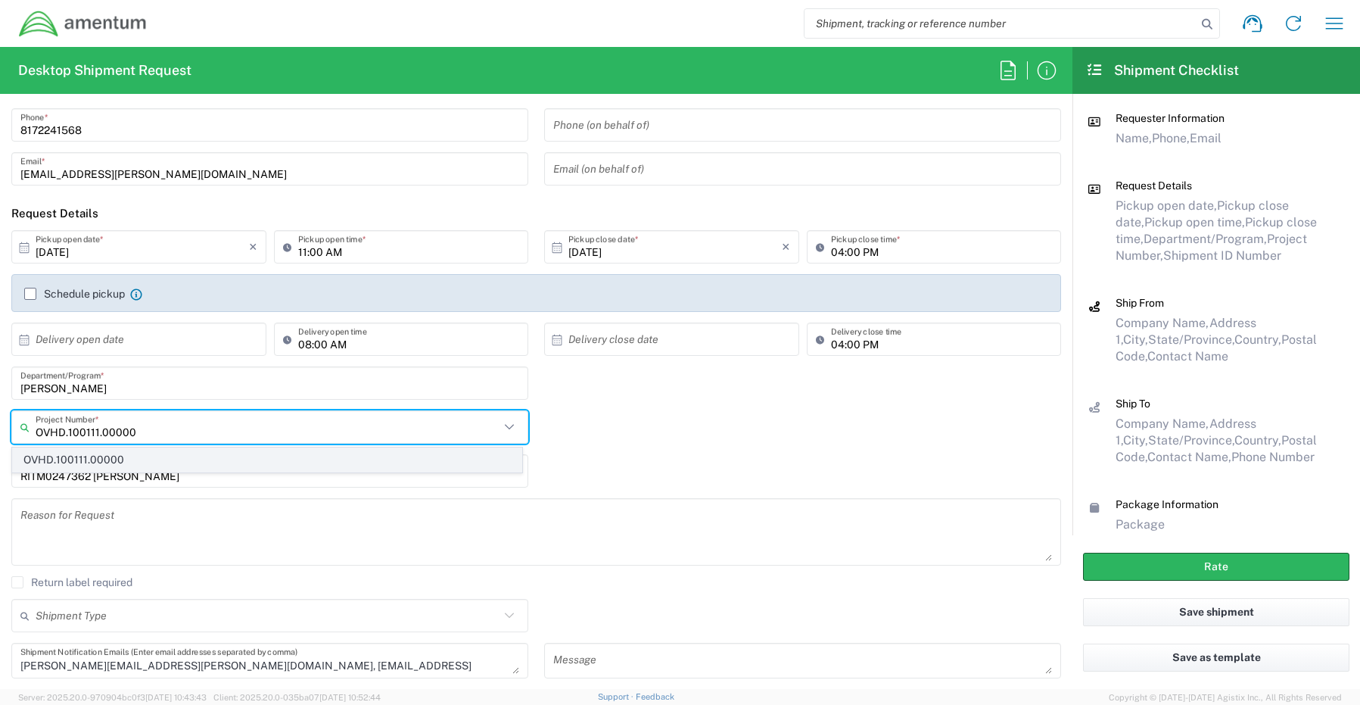
click at [78, 458] on span "OVHD.100111.00000" at bounding box center [267, 459] width 509 height 23
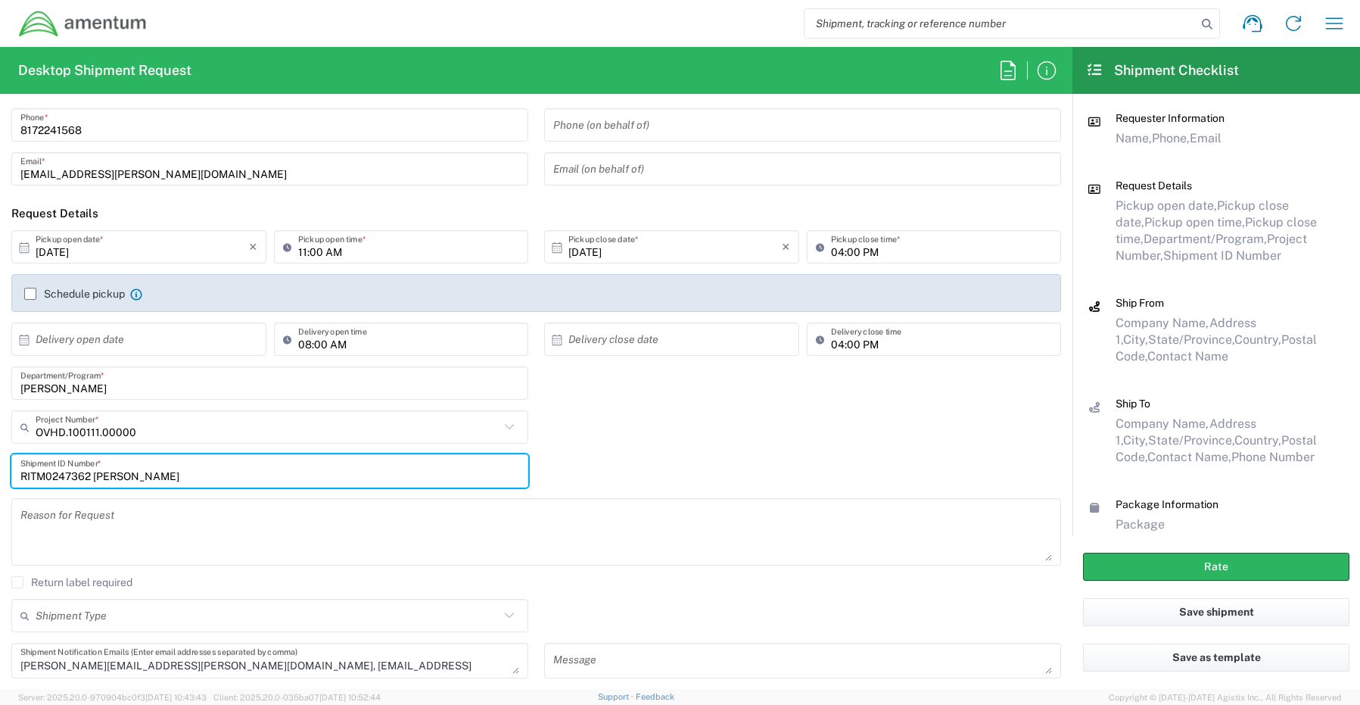
drag, startPoint x: 201, startPoint y: 477, endPoint x: -3, endPoint y: 464, distance: 204.8
click at [0, 464] on html "Shipment request Shipment tracking Shipment estimator Desktop shipment request …" at bounding box center [680, 352] width 1360 height 705
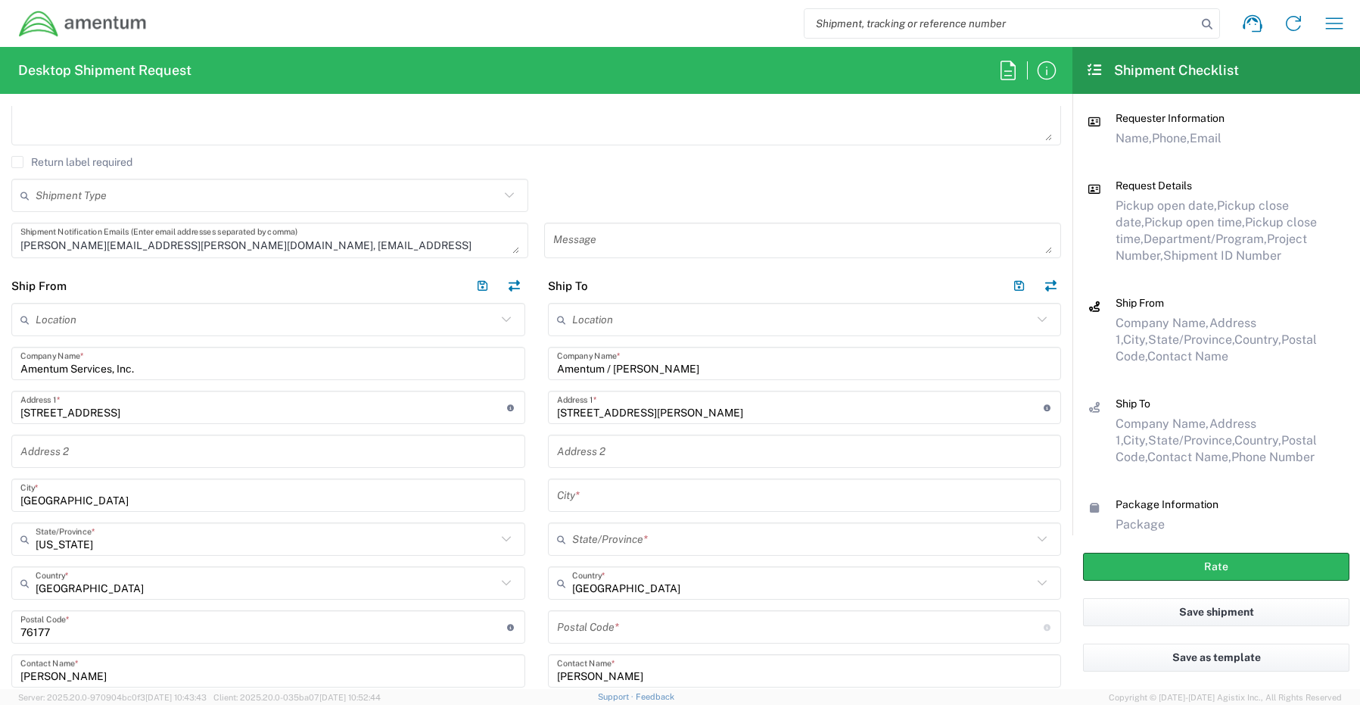
scroll to position [530, 0]
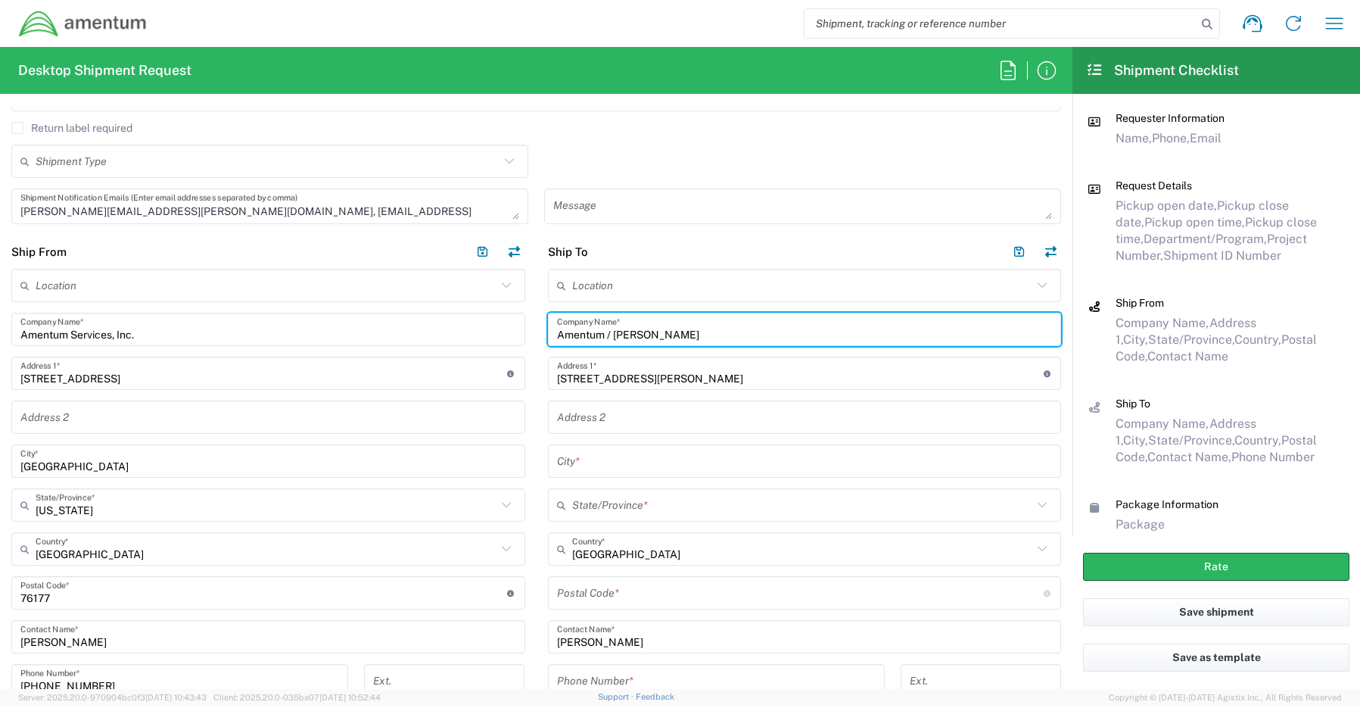
drag, startPoint x: 708, startPoint y: 335, endPoint x: 489, endPoint y: 325, distance: 219.1
click at [497, 324] on div "Ship From Location 1002-4122-6 1006-5256-0 1026-8910-0 1281-0560-3 1369-6441-0 …" at bounding box center [536, 527] width 1073 height 585
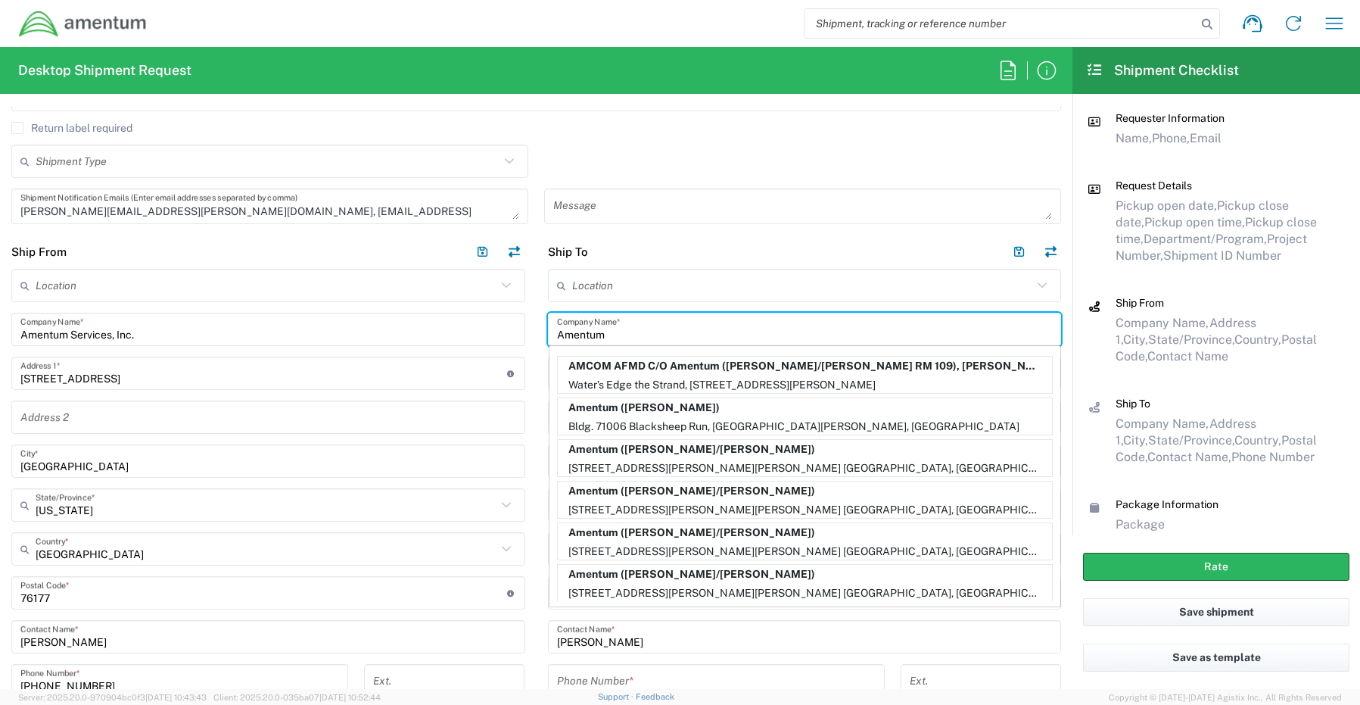
click at [631, 334] on input "Amentum" at bounding box center [805, 329] width 496 height 26
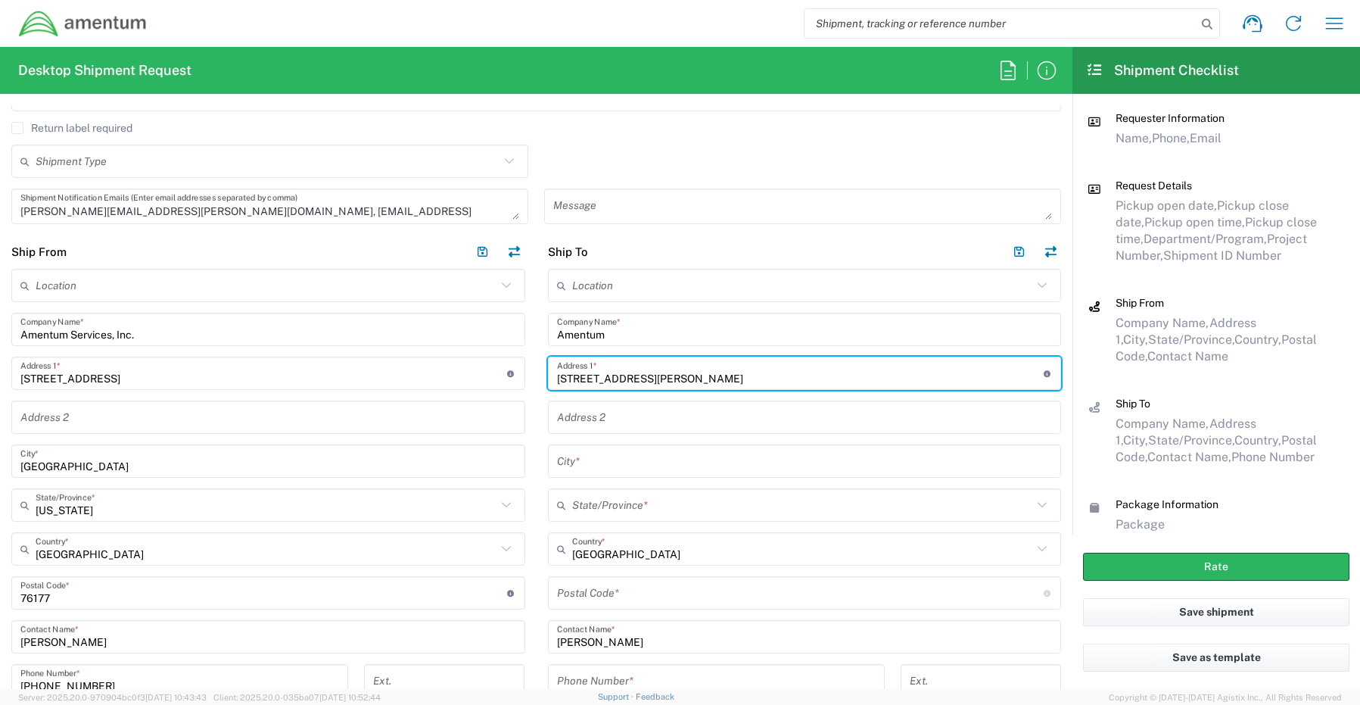
drag, startPoint x: 664, startPoint y: 372, endPoint x: 456, endPoint y: 355, distance: 208.9
click at [458, 355] on div "Ship From Location 1002-4122-6 1006-5256-0 1026-8910-0 1281-0560-3 1369-6441-0 …" at bounding box center [536, 527] width 1073 height 585
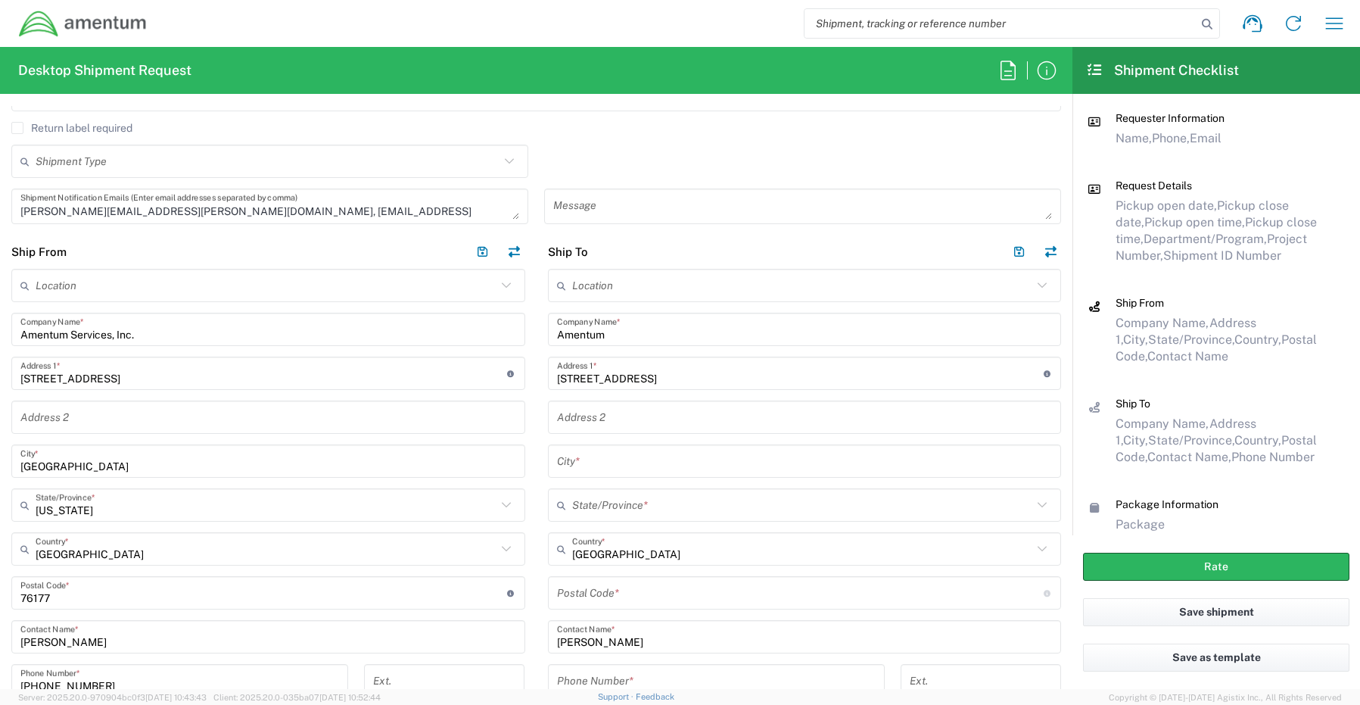
click at [572, 412] on input "text" at bounding box center [805, 417] width 496 height 26
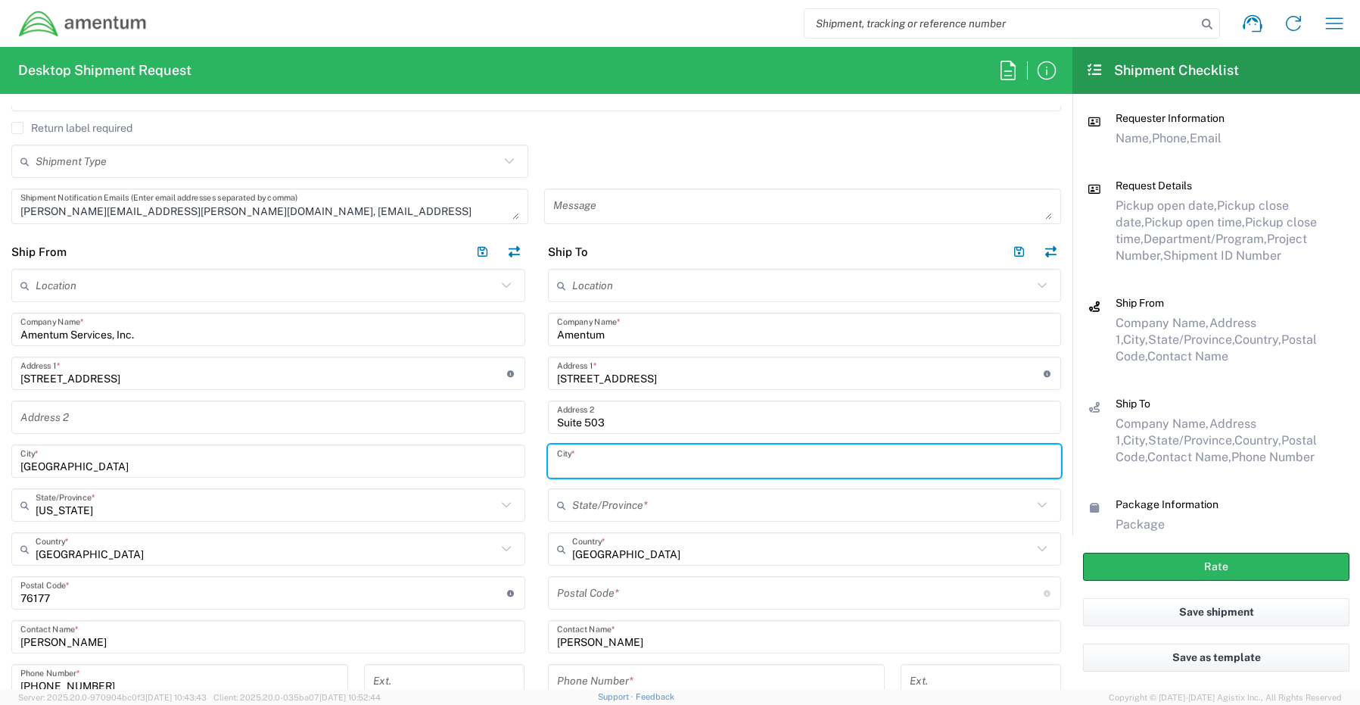
click at [568, 466] on input "text" at bounding box center [805, 461] width 496 height 26
click at [586, 506] on input "text" at bounding box center [802, 505] width 461 height 26
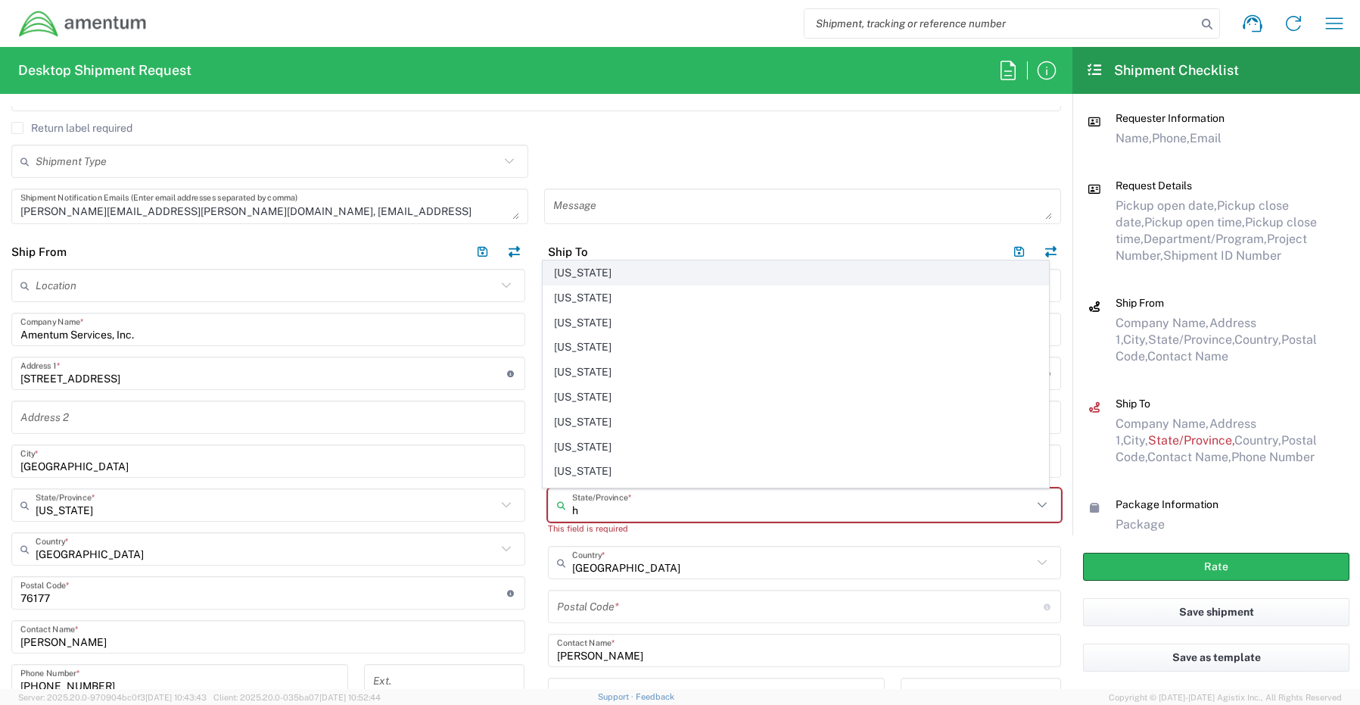
click at [575, 272] on span "[US_STATE]" at bounding box center [796, 272] width 505 height 23
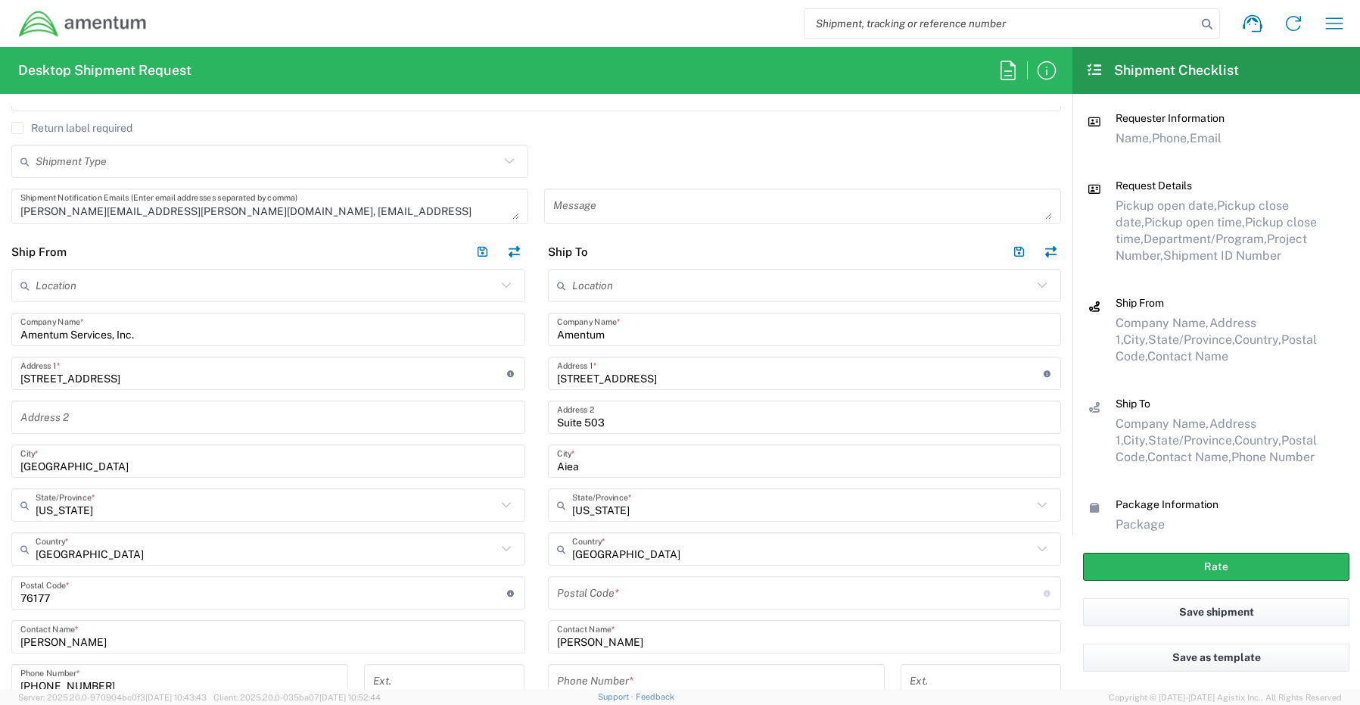
click at [570, 599] on input "undefined" at bounding box center [800, 593] width 487 height 26
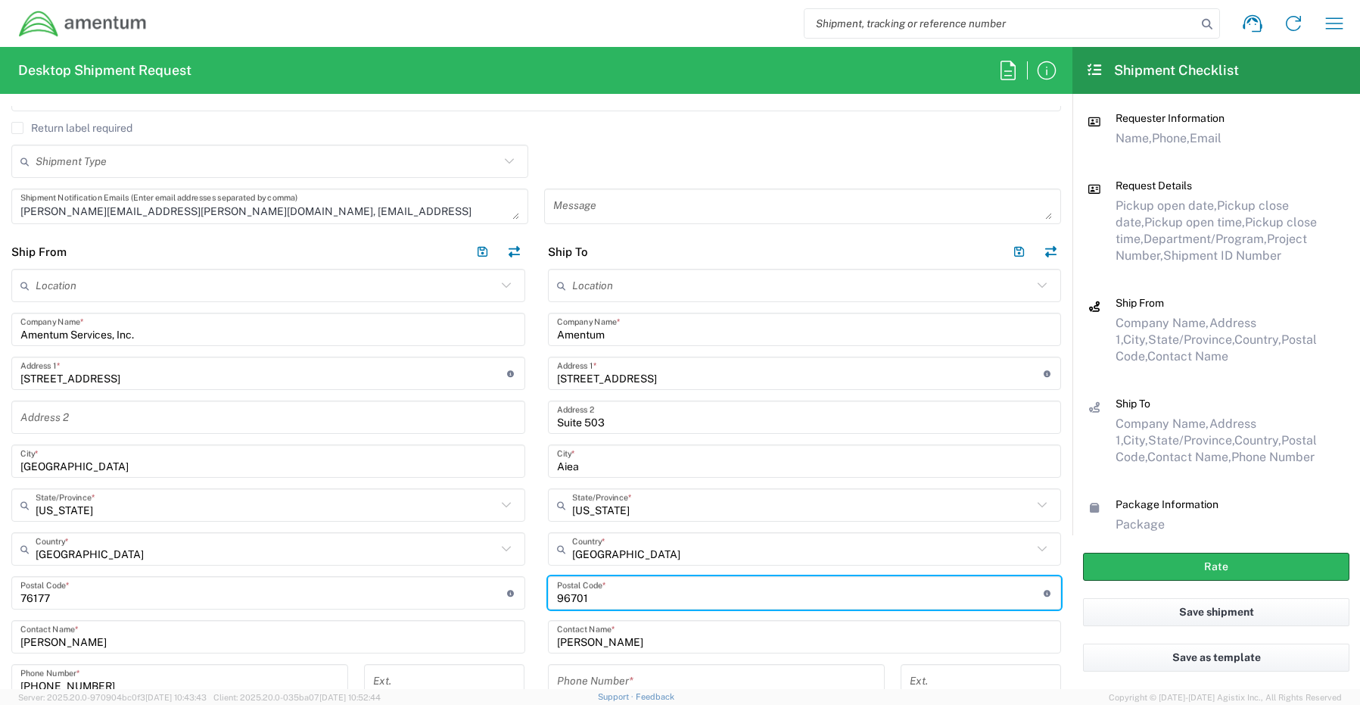
scroll to position [606, 0]
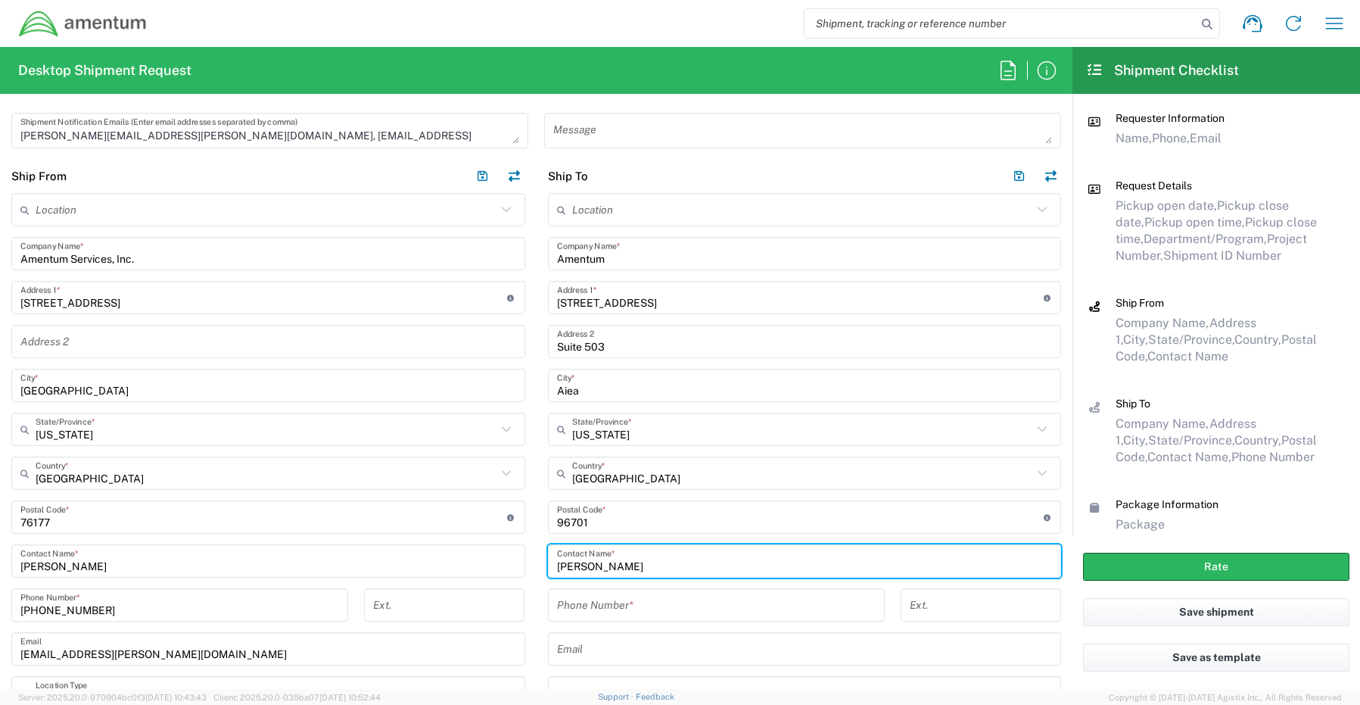
drag, startPoint x: 663, startPoint y: 569, endPoint x: 524, endPoint y: 563, distance: 139.5
click at [527, 563] on div "Ship From Location 1002-4122-6 1006-5256-0 1026-8910-0 1281-0560-3 1369-6441-0 …" at bounding box center [536, 451] width 1073 height 585
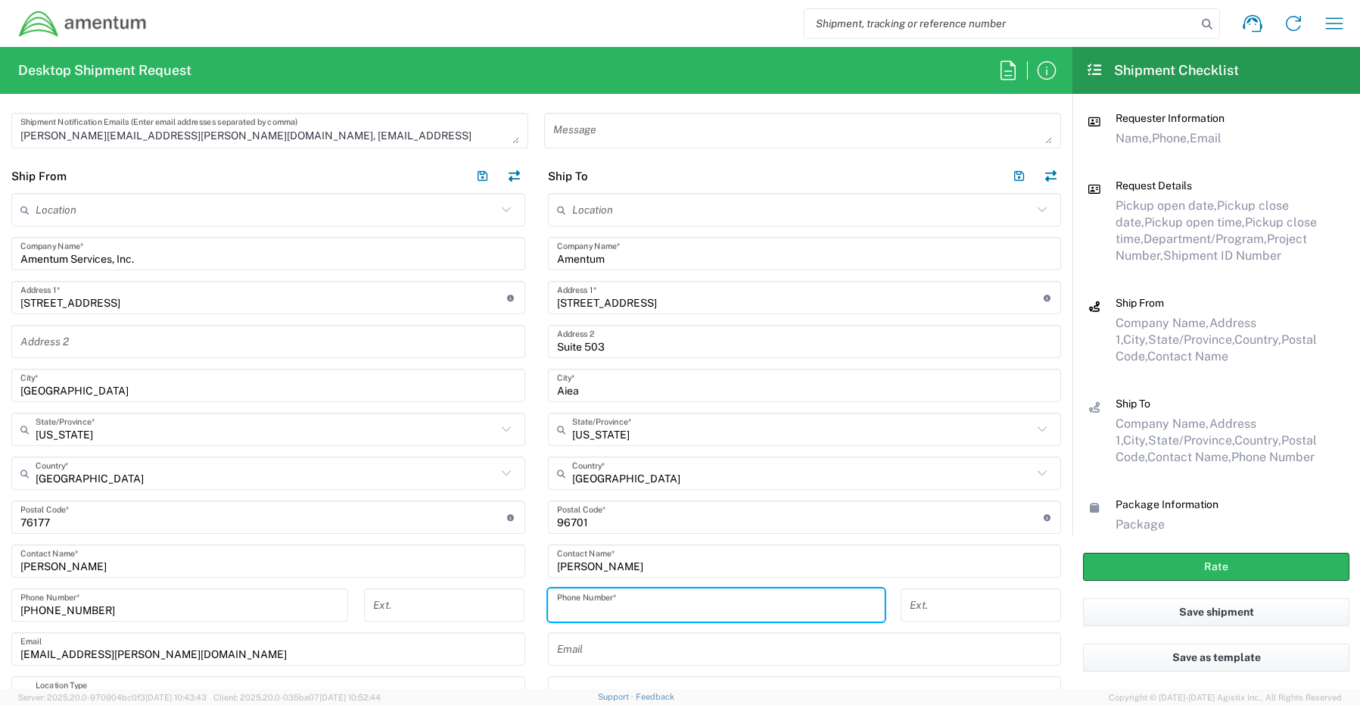
click at [602, 612] on input "tel" at bounding box center [716, 605] width 319 height 26
click at [586, 652] on input "text" at bounding box center [805, 649] width 496 height 26
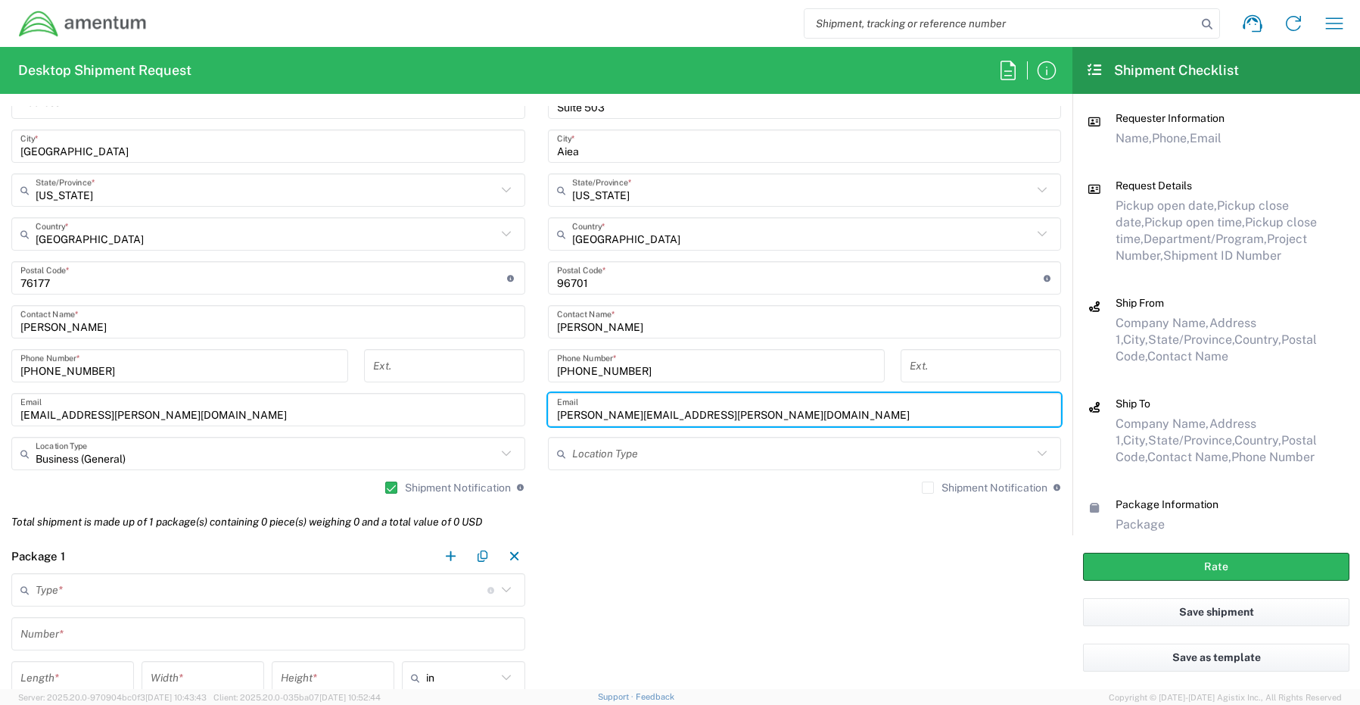
scroll to position [908, 0]
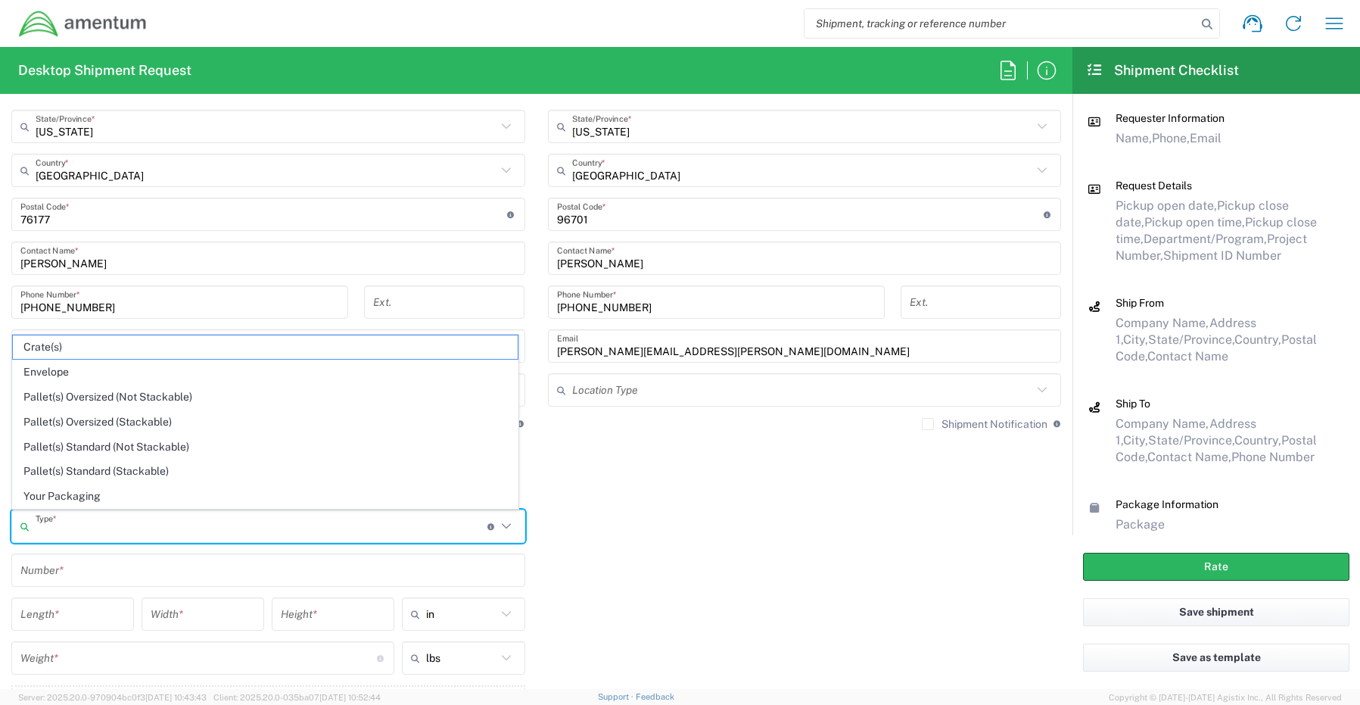
click at [71, 530] on input "text" at bounding box center [262, 526] width 452 height 26
click at [74, 497] on span "Your Packaging" at bounding box center [265, 496] width 505 height 23
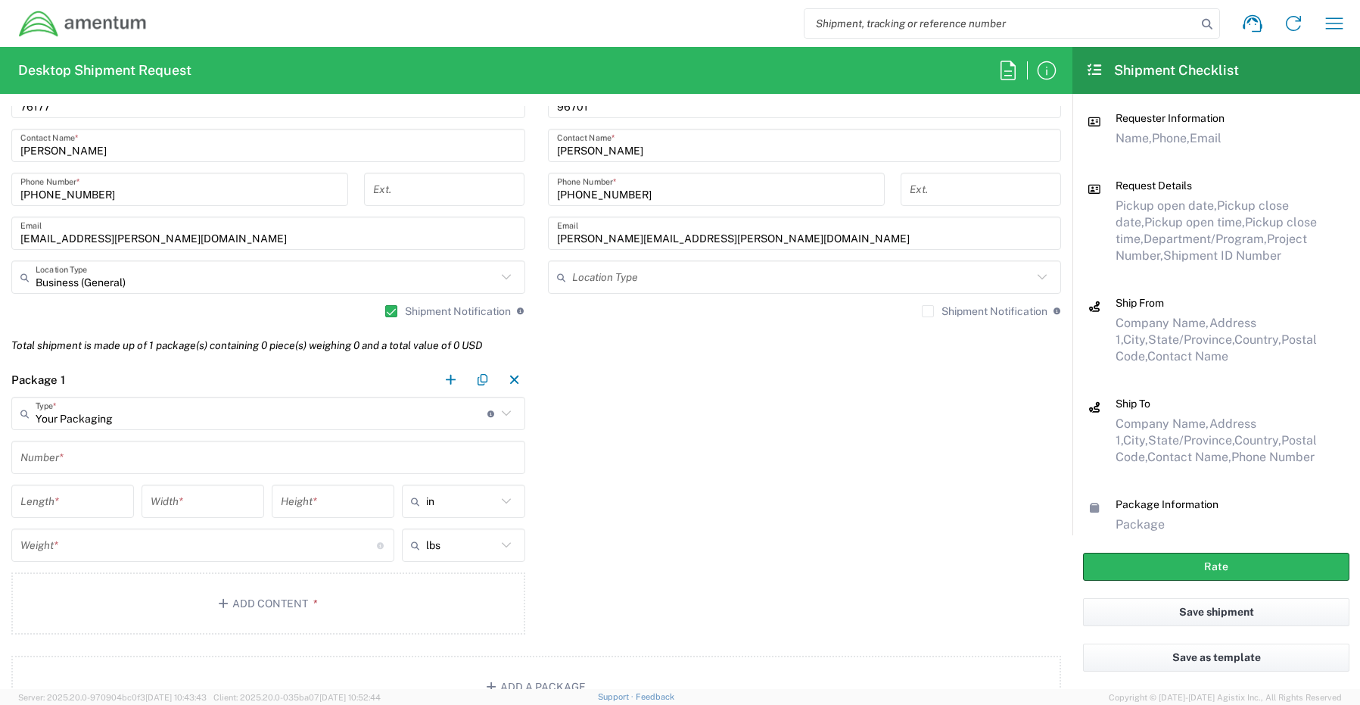
scroll to position [1060, 0]
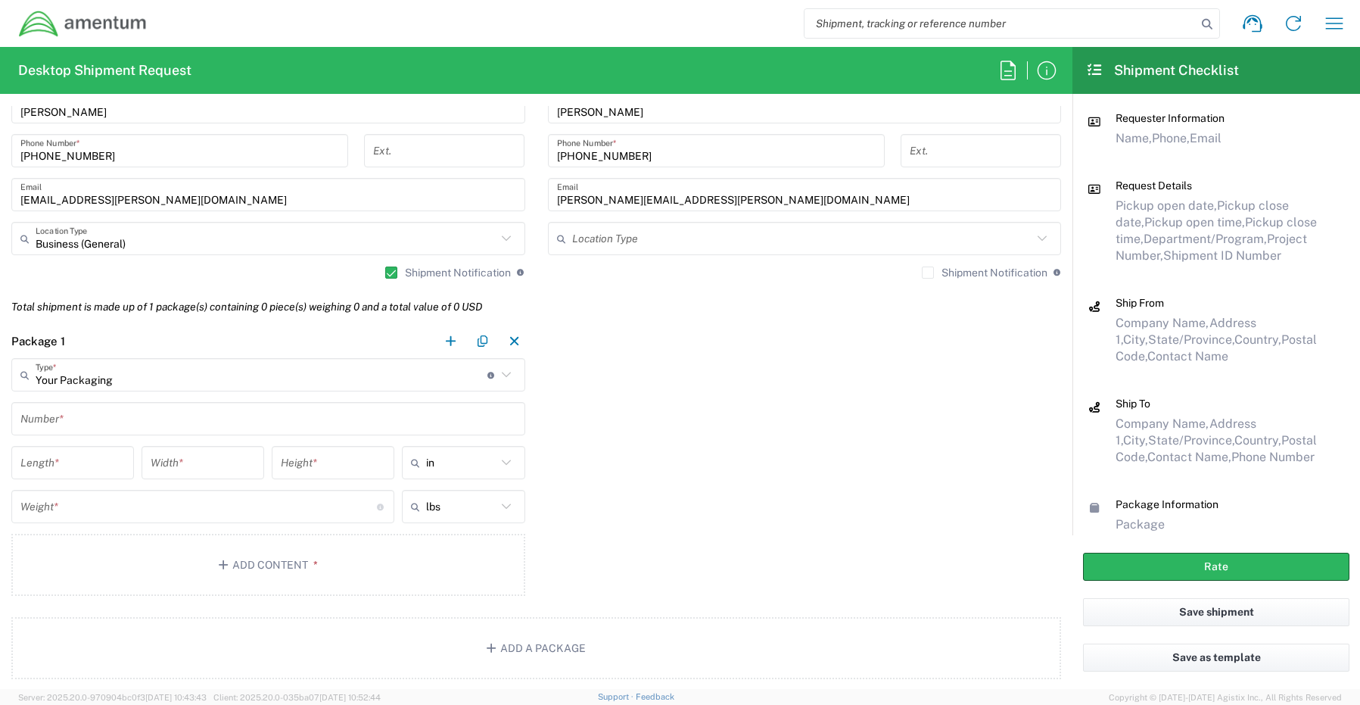
click at [79, 420] on input "text" at bounding box center [268, 419] width 496 height 26
click at [60, 510] on input "number" at bounding box center [198, 507] width 357 height 26
click at [253, 559] on button "Add Content *" at bounding box center [268, 565] width 514 height 62
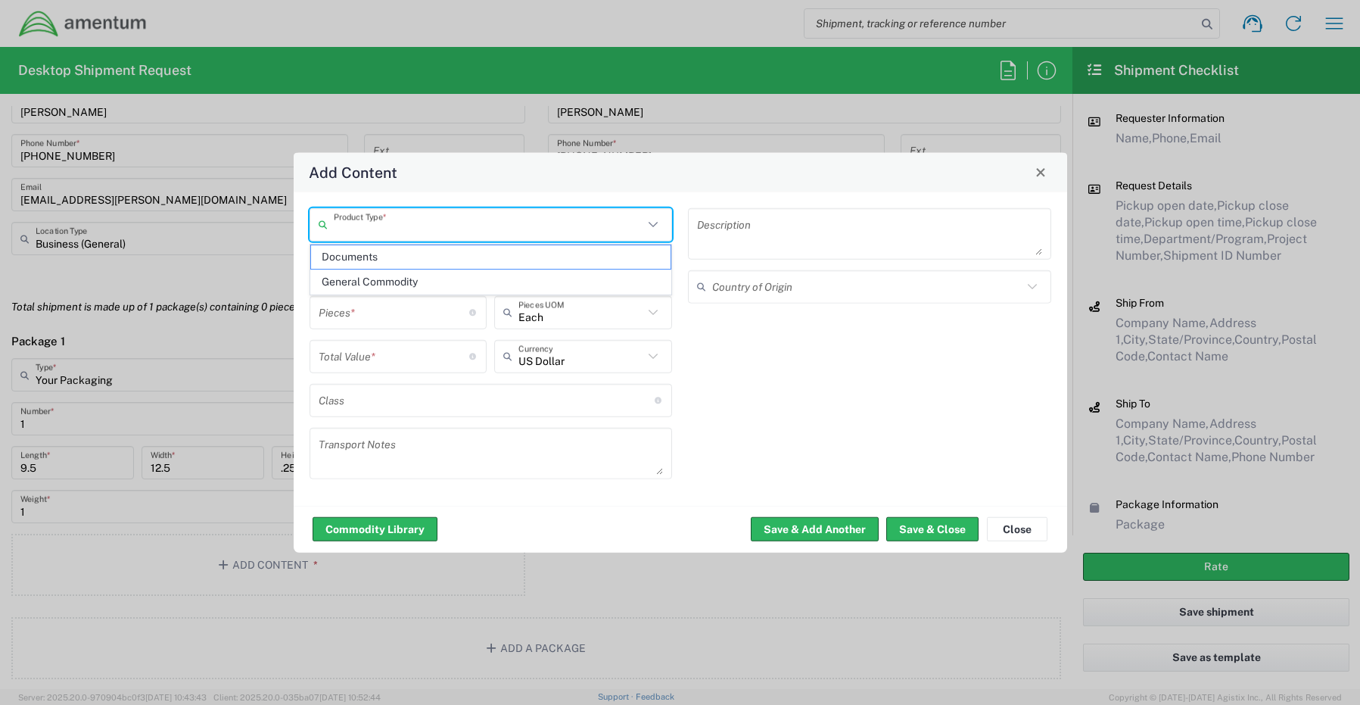
click at [387, 232] on input "text" at bounding box center [489, 224] width 310 height 26
click at [379, 282] on span "General Commodity" at bounding box center [491, 281] width 360 height 23
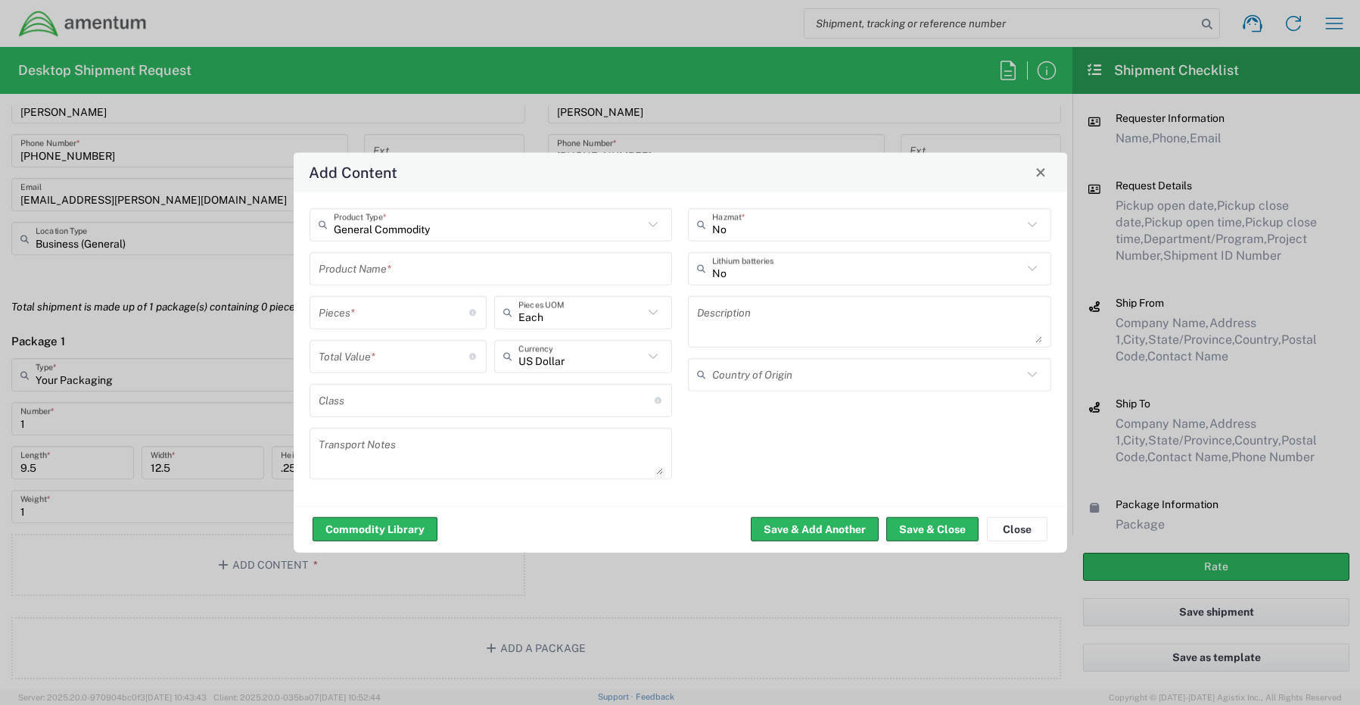
click at [434, 266] on input "text" at bounding box center [491, 268] width 345 height 26
click at [381, 315] on input "number" at bounding box center [394, 312] width 151 height 26
click at [718, 271] on input "text" at bounding box center [867, 268] width 310 height 26
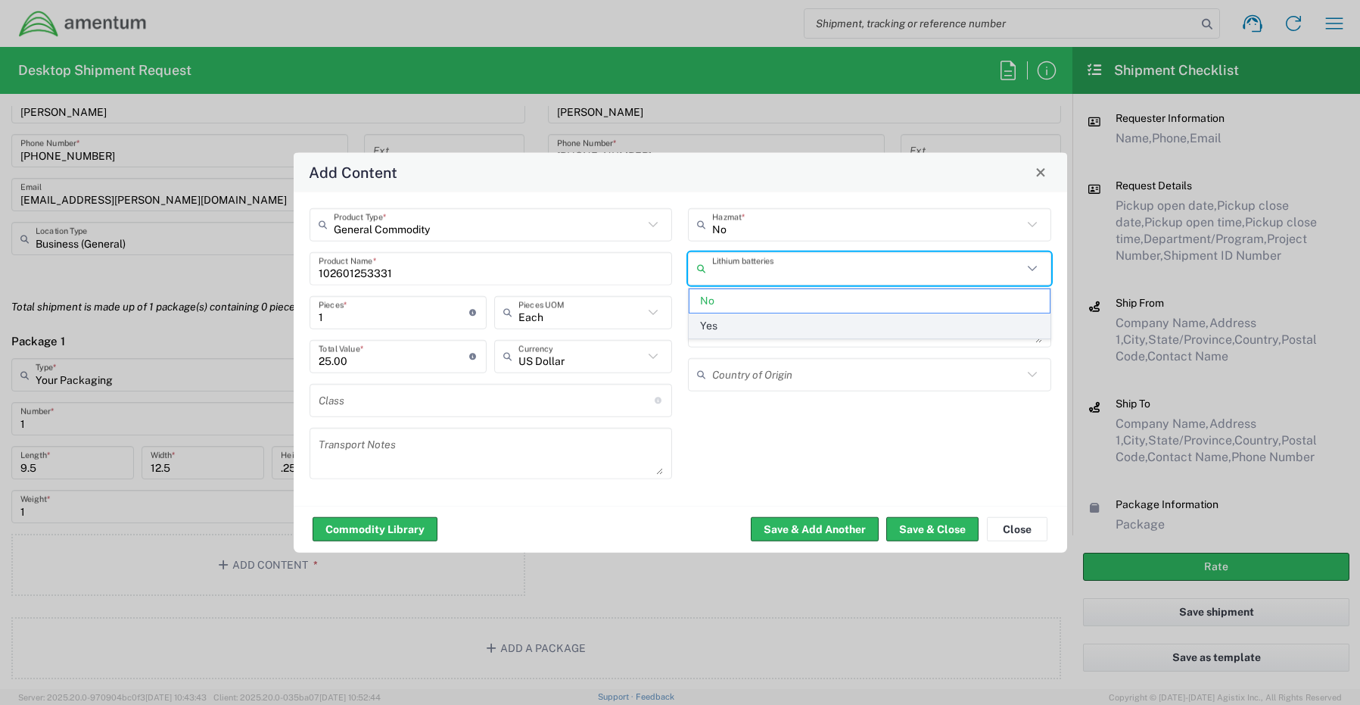
click at [727, 327] on span "Yes" at bounding box center [870, 325] width 360 height 23
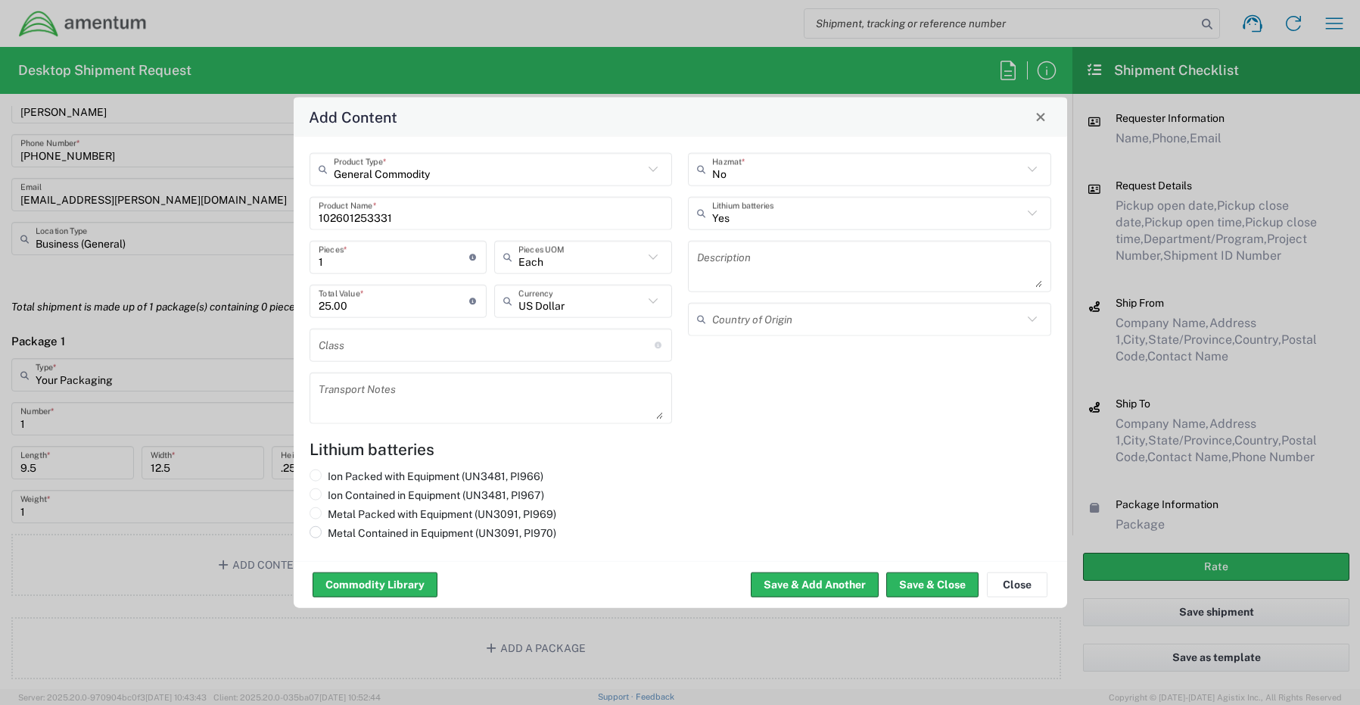
click at [338, 536] on label "Metal Contained in Equipment (UN3091, PI970)" at bounding box center [433, 532] width 247 height 14
click at [338, 535] on input "Metal Contained in Equipment (UN3091, PI970)" at bounding box center [333, 530] width 10 height 10
click at [913, 583] on button "Save & Close" at bounding box center [933, 584] width 92 height 24
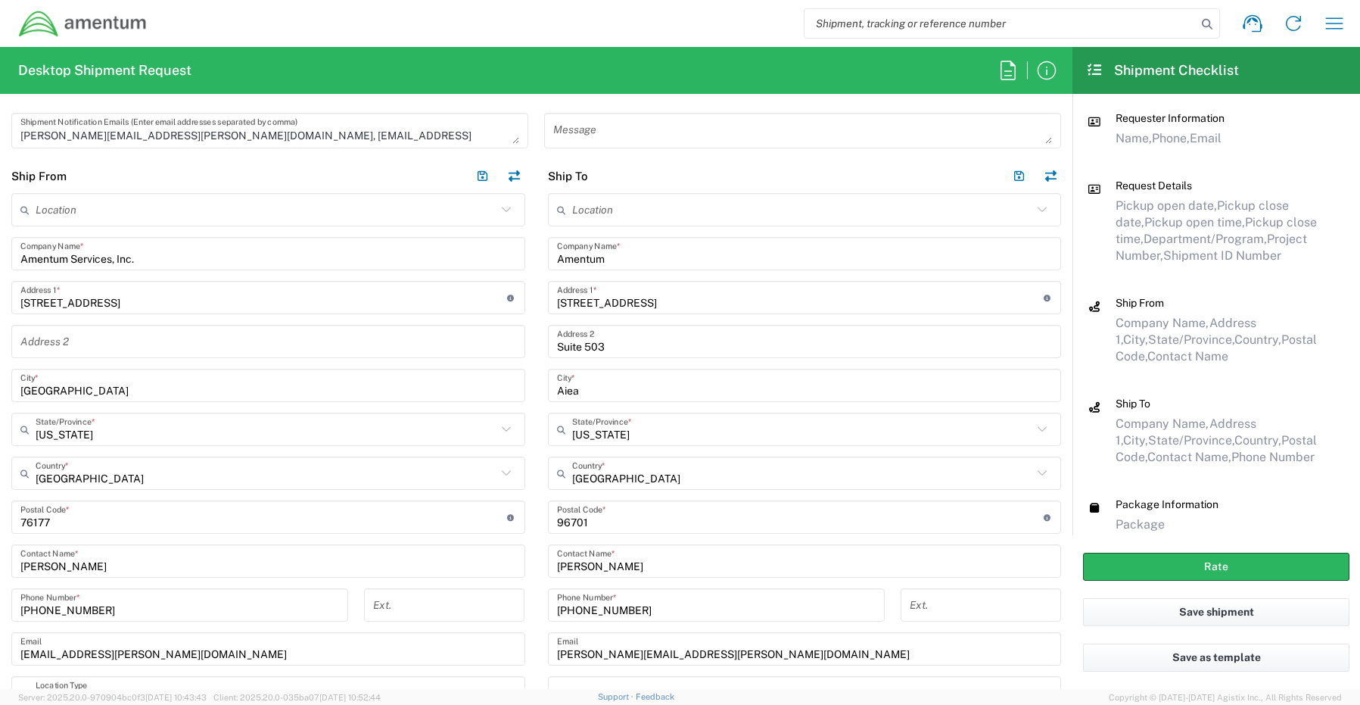
scroll to position [833, 0]
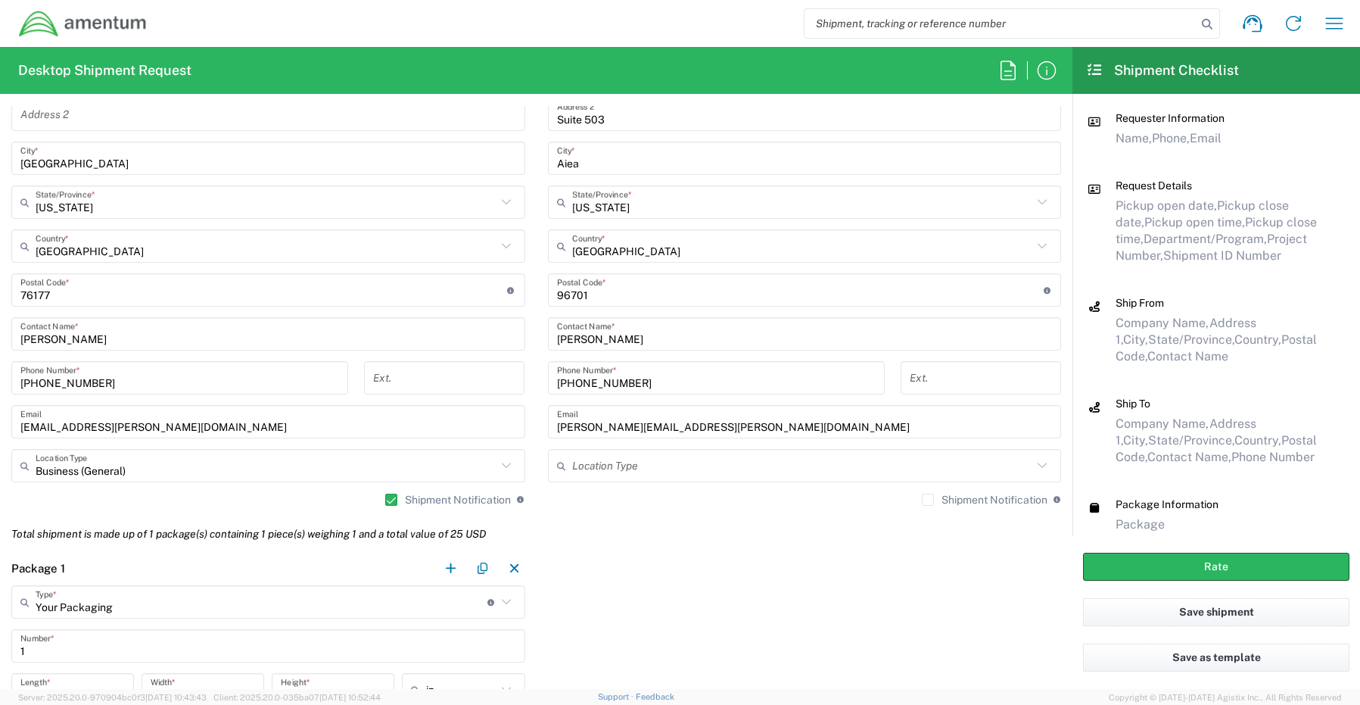
click at [922, 497] on label "Shipment Notification" at bounding box center [985, 500] width 126 height 12
click at [928, 500] on input "Shipment Notification" at bounding box center [928, 500] width 0 height 0
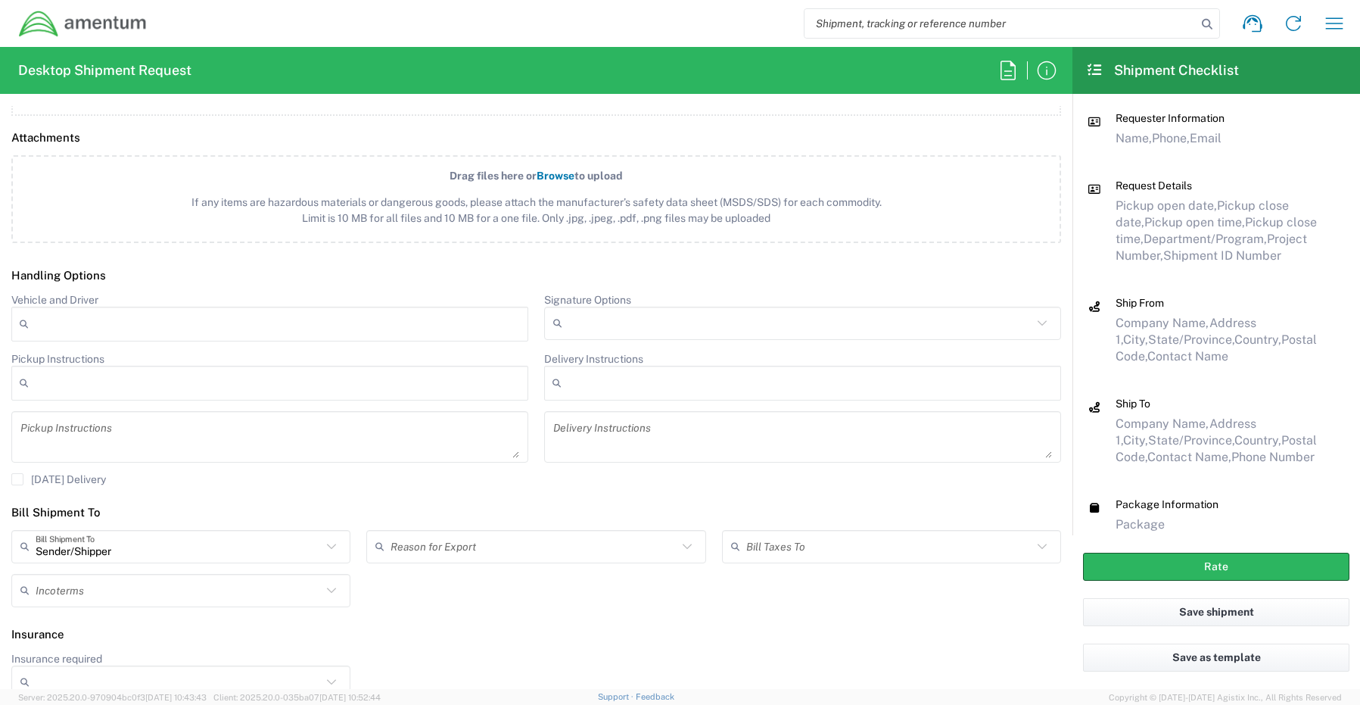
scroll to position [1733, 0]
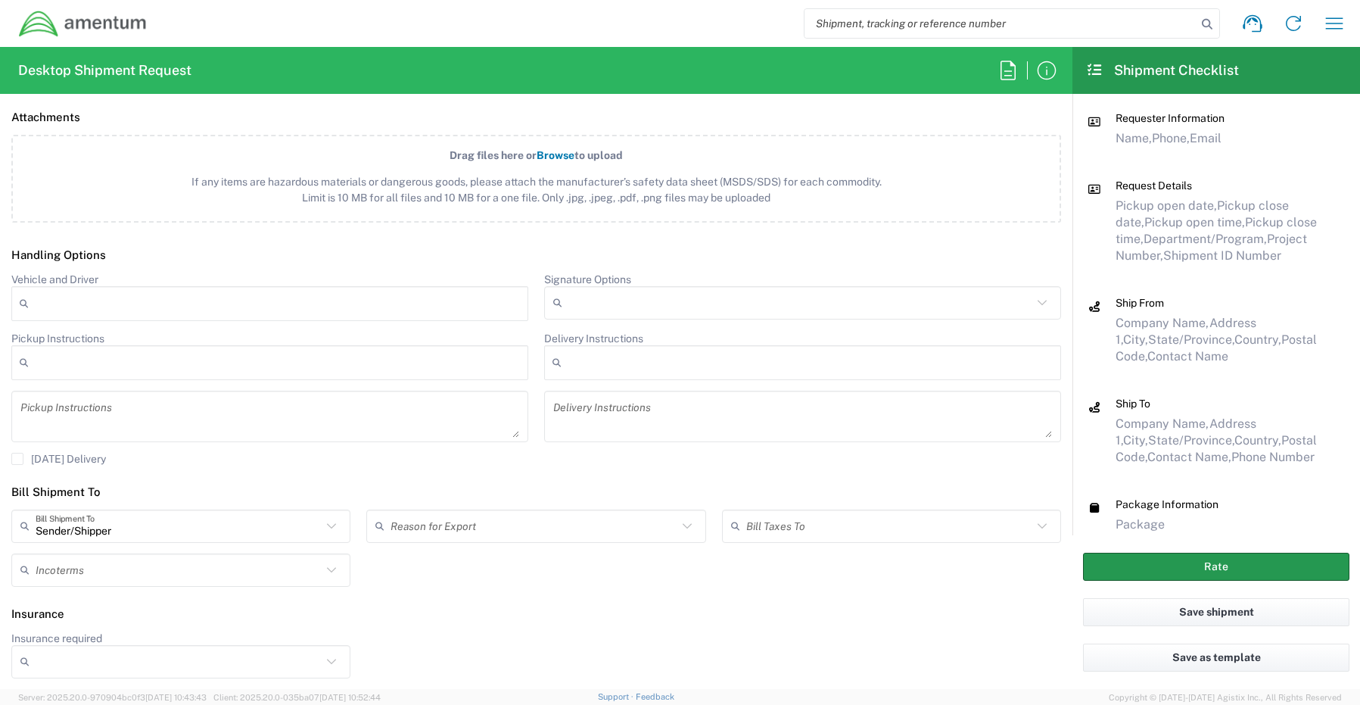
click at [1115, 554] on button "Rate" at bounding box center [1216, 567] width 266 height 28
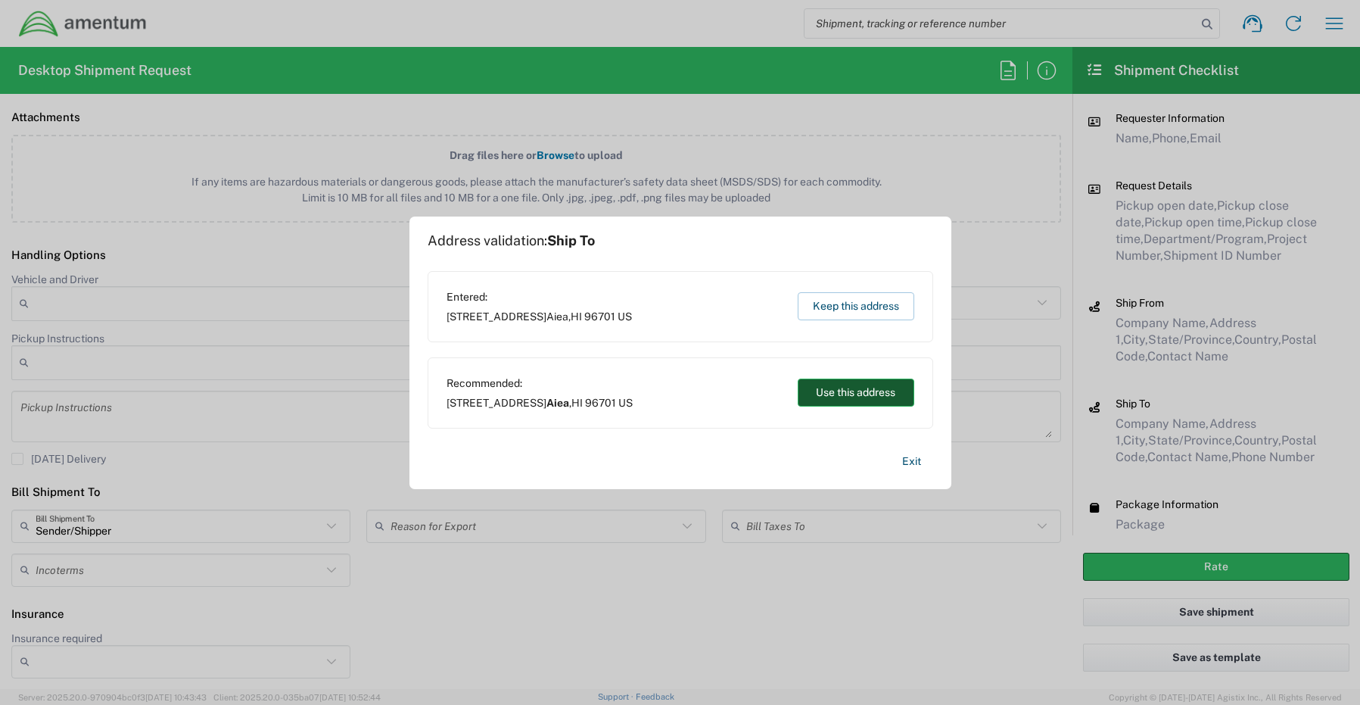
click at [812, 397] on button "Use this address" at bounding box center [856, 393] width 117 height 28
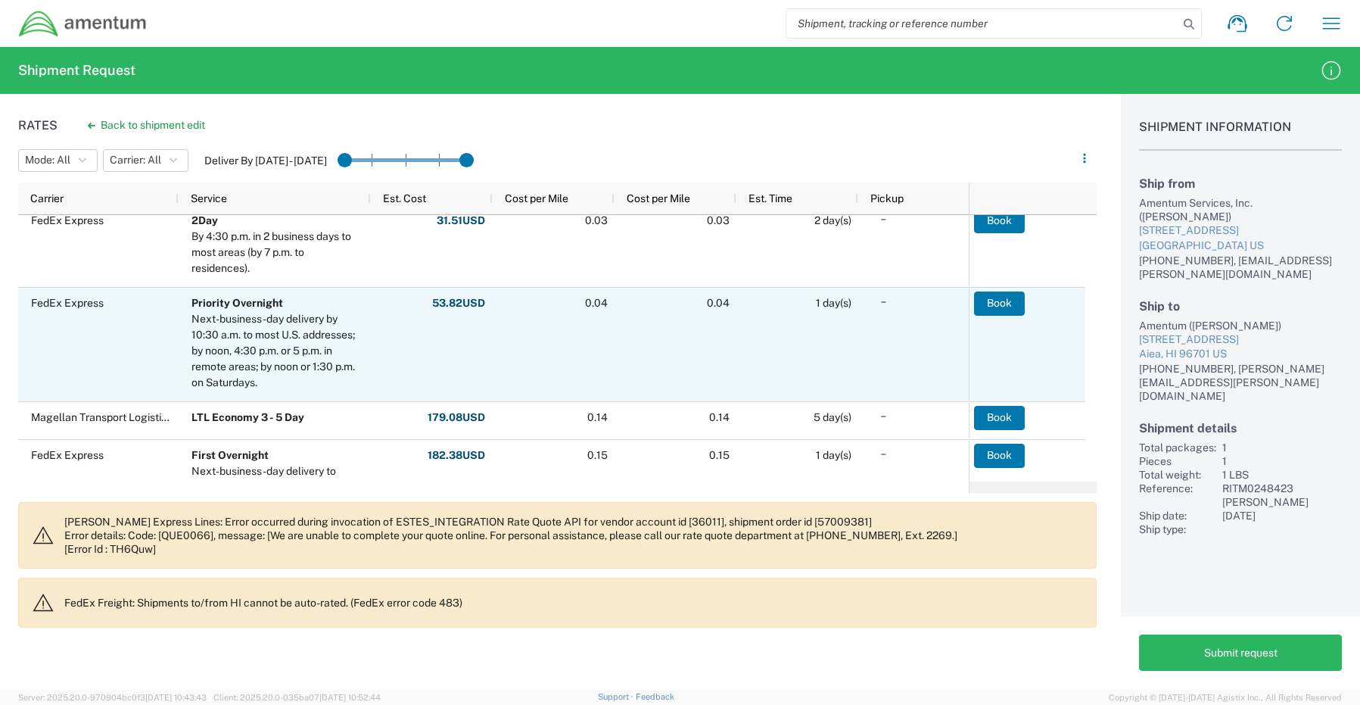
scroll to position [302, 0]
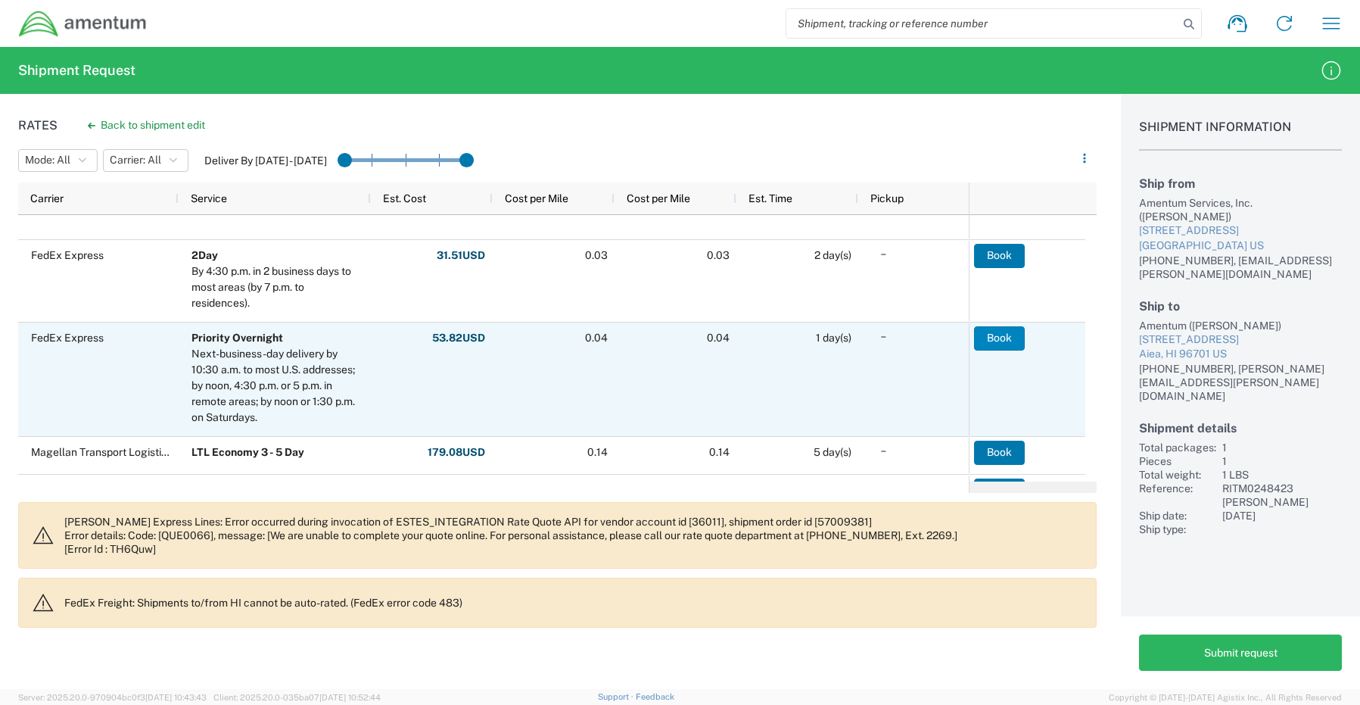
click at [1014, 339] on button "Book" at bounding box center [999, 338] width 51 height 24
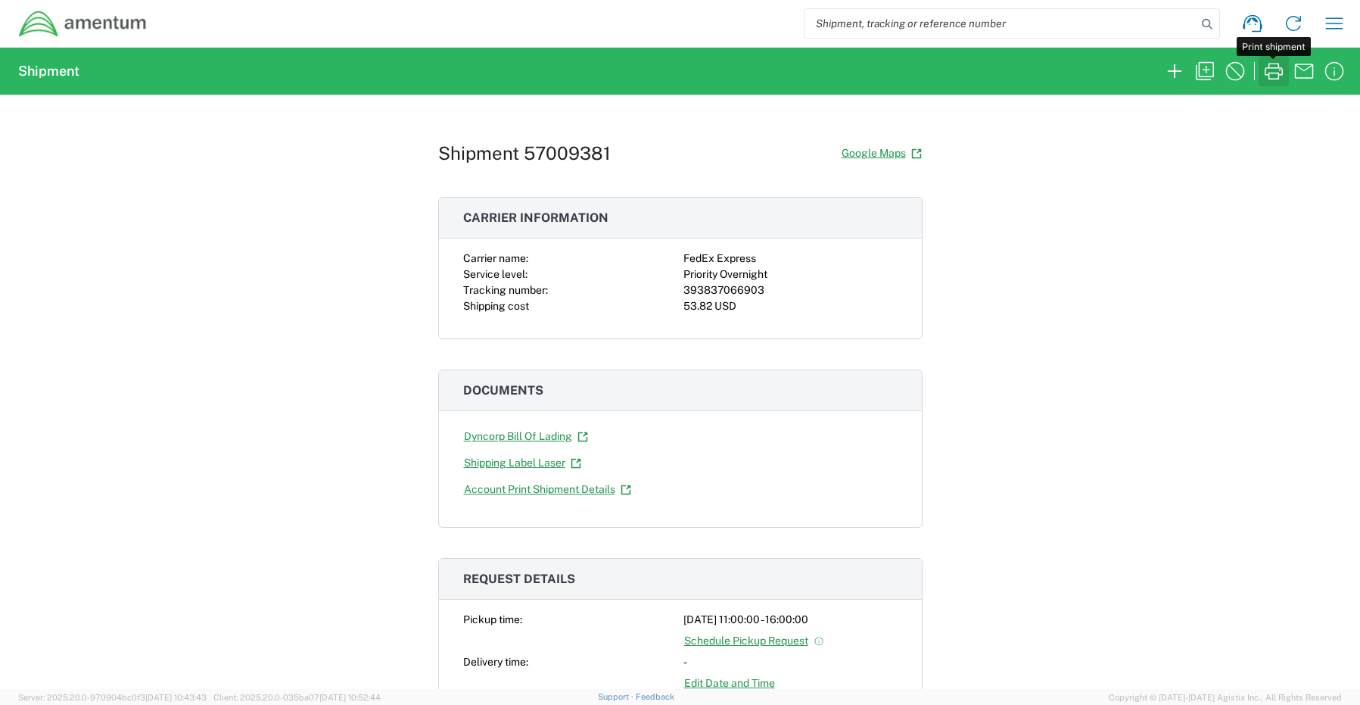
click at [1273, 73] on icon "button" at bounding box center [1274, 71] width 18 height 17
click at [1170, 71] on icon "button" at bounding box center [1175, 71] width 14 height 14
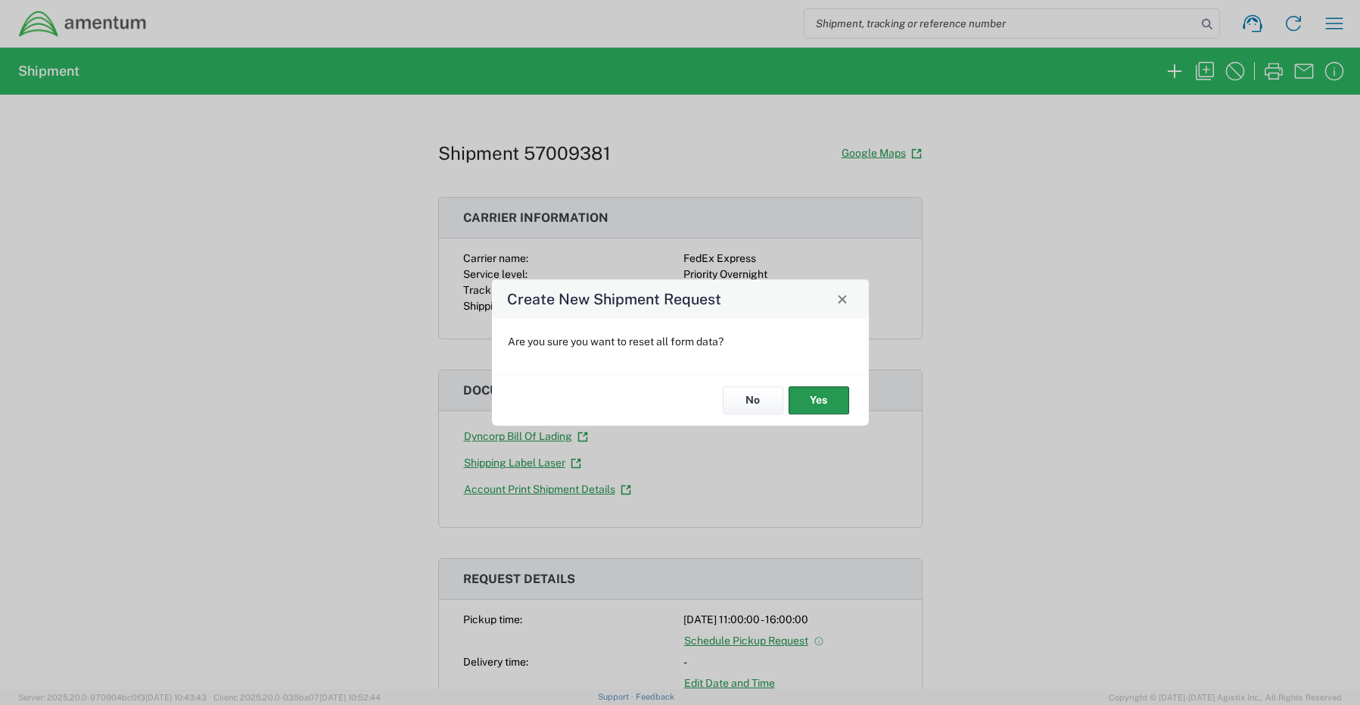
click at [818, 397] on button "Yes" at bounding box center [819, 401] width 61 height 28
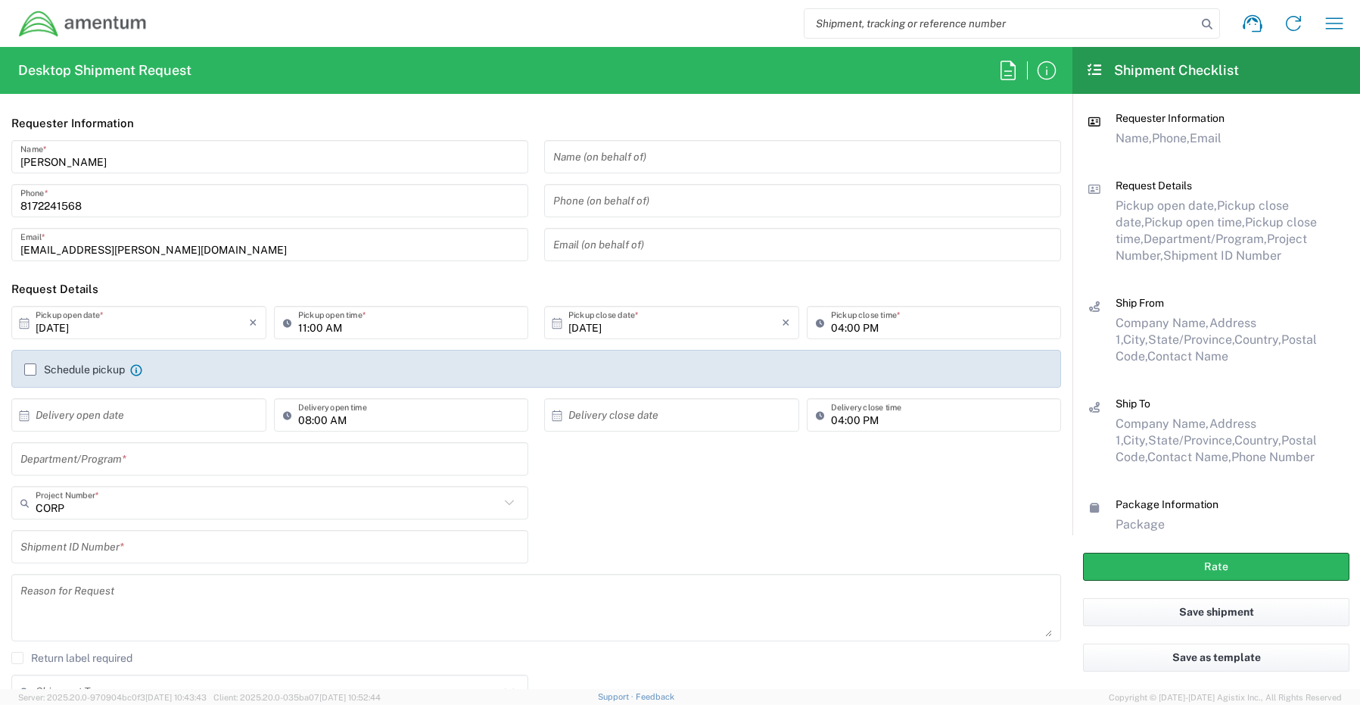
click at [39, 458] on input "text" at bounding box center [269, 459] width 499 height 26
click at [46, 503] on input "text" at bounding box center [268, 503] width 464 height 26
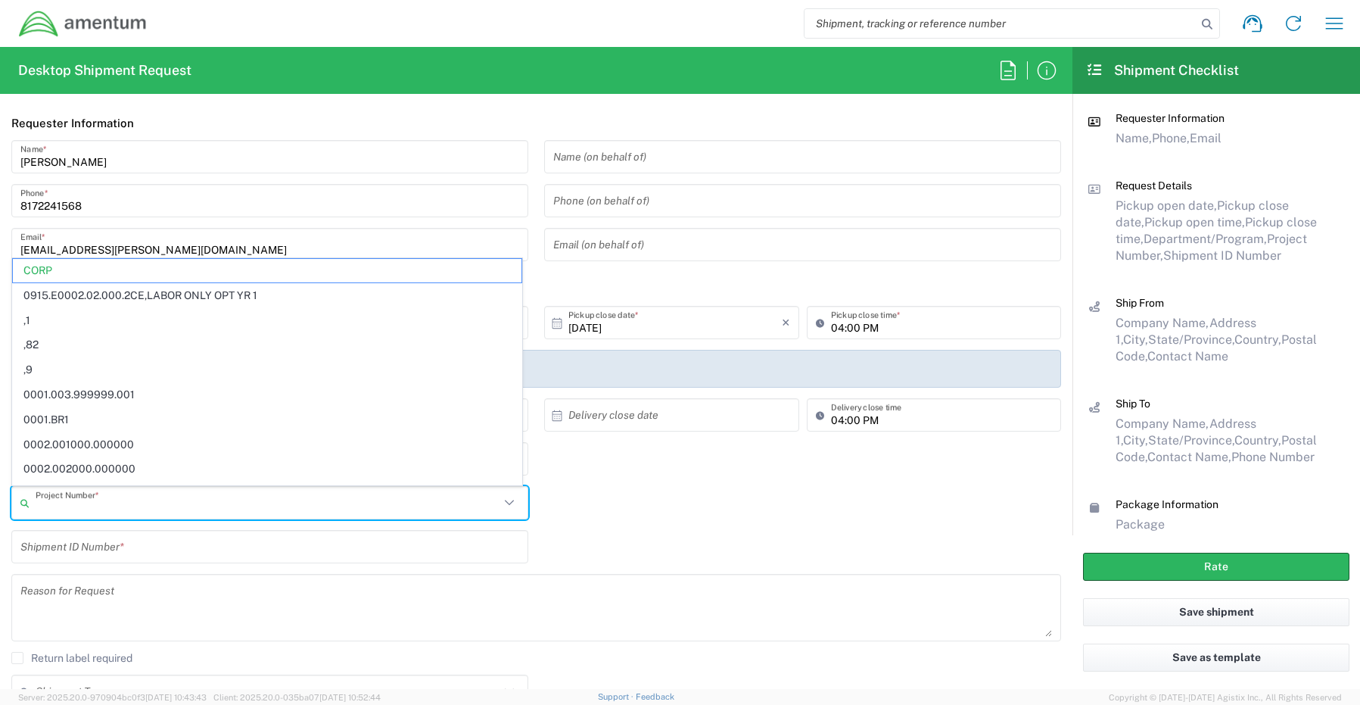
click at [51, 509] on input "text" at bounding box center [268, 503] width 464 height 26
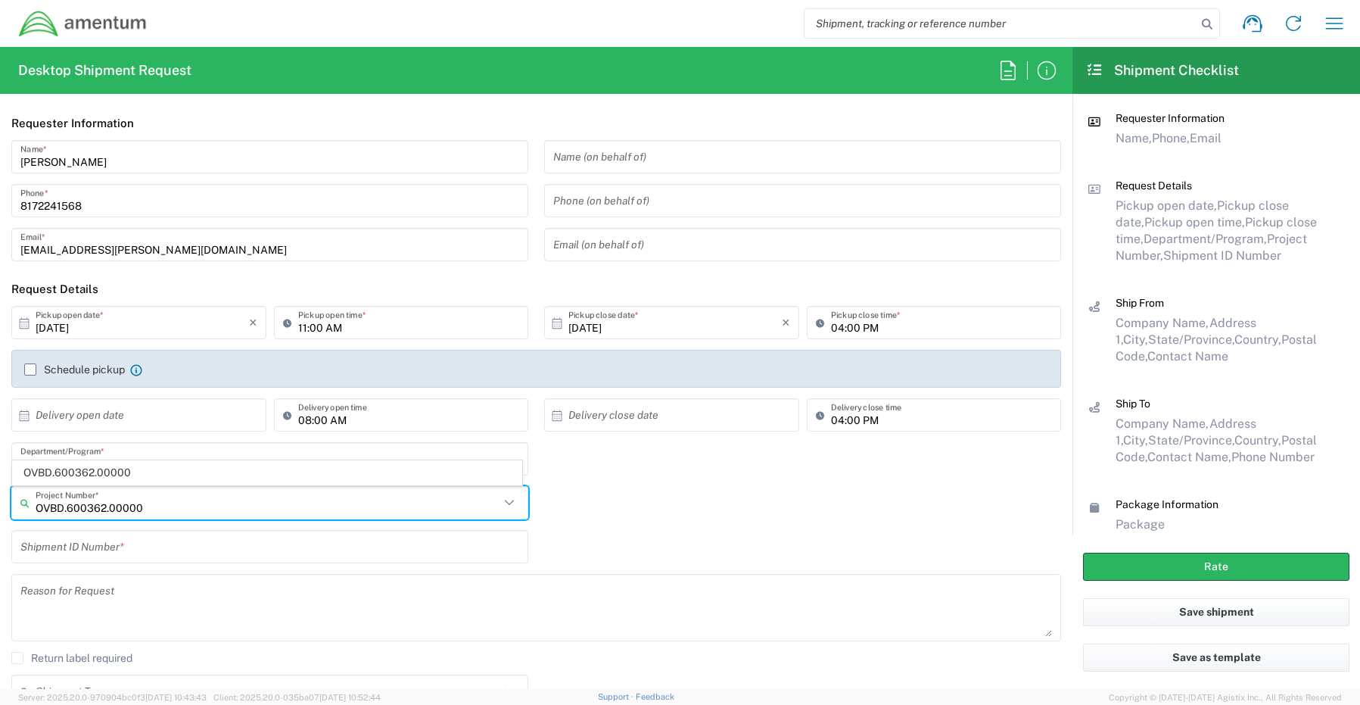
click at [54, 475] on span "OVBD.600362.00000" at bounding box center [267, 472] width 509 height 23
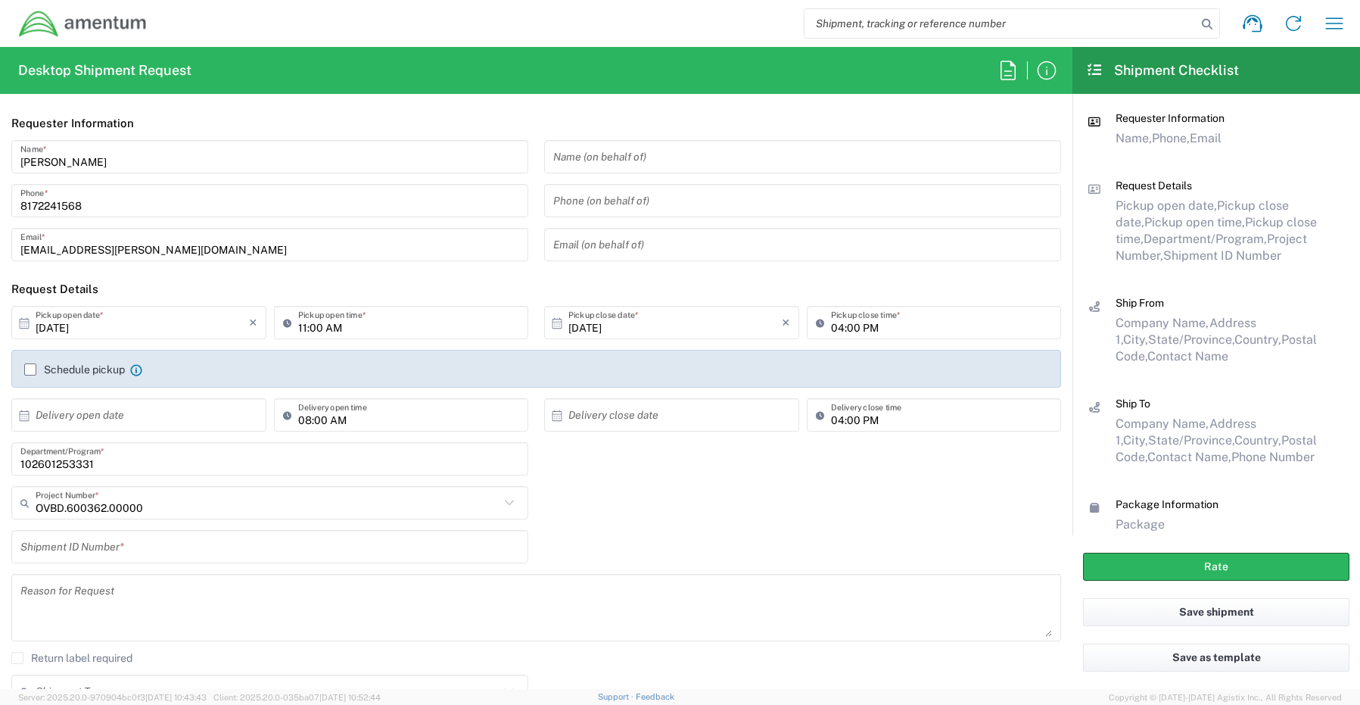
click at [92, 541] on input "text" at bounding box center [269, 547] width 499 height 26
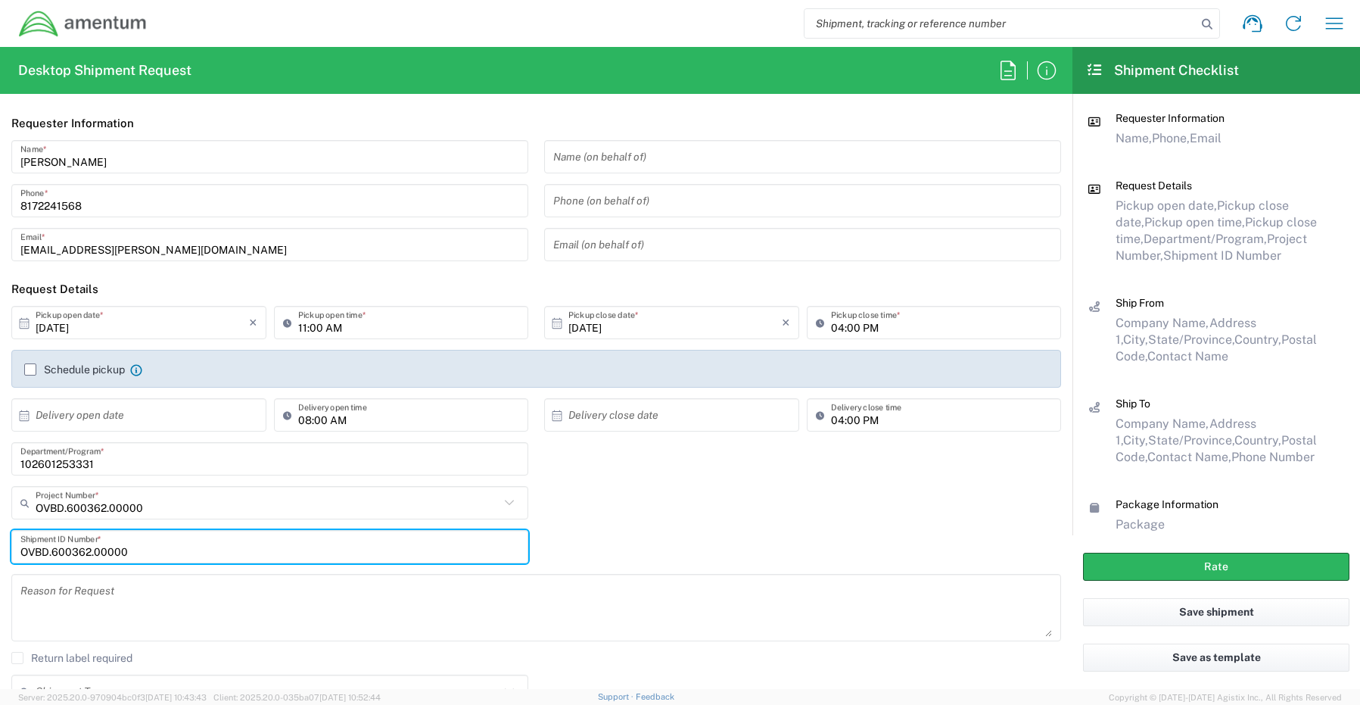
drag, startPoint x: 150, startPoint y: 546, endPoint x: -68, endPoint y: 536, distance: 218.3
click at [0, 536] on html "Shipment request Shipment tracking Shipment estimator Desktop shipment request …" at bounding box center [680, 352] width 1360 height 705
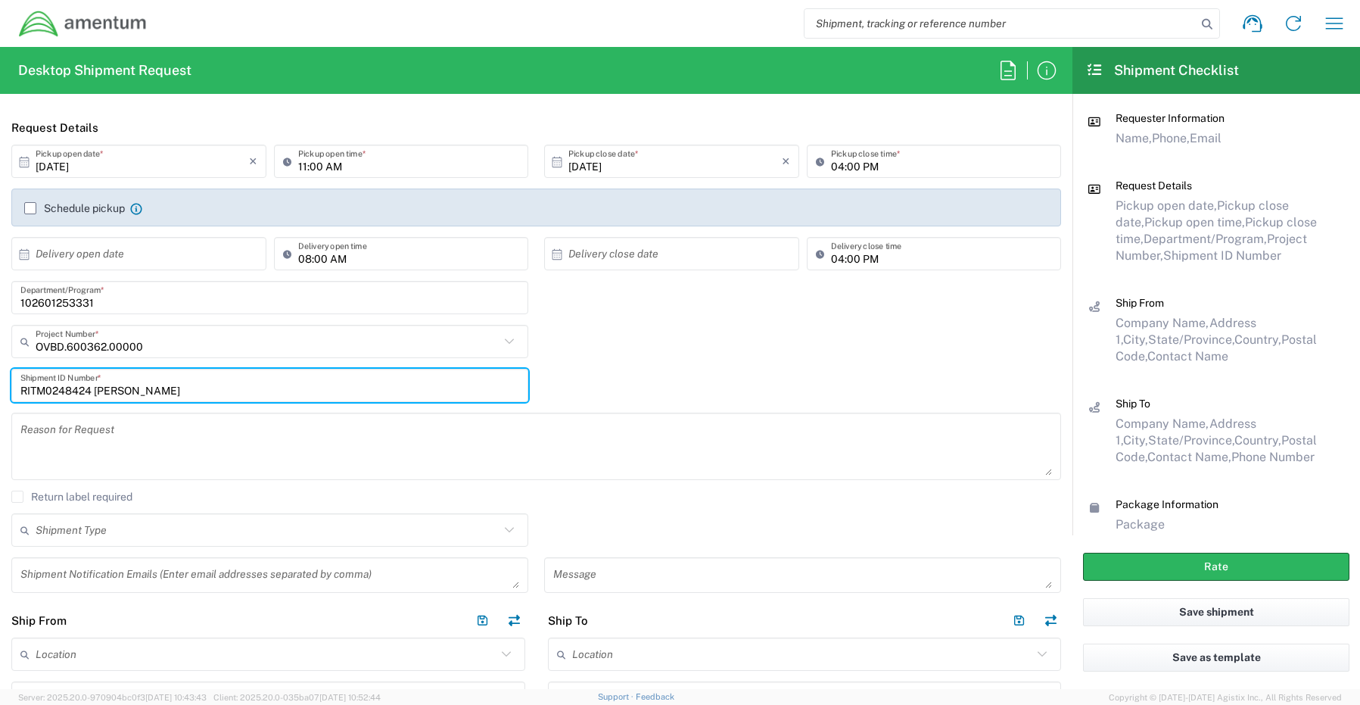
scroll to position [227, 0]
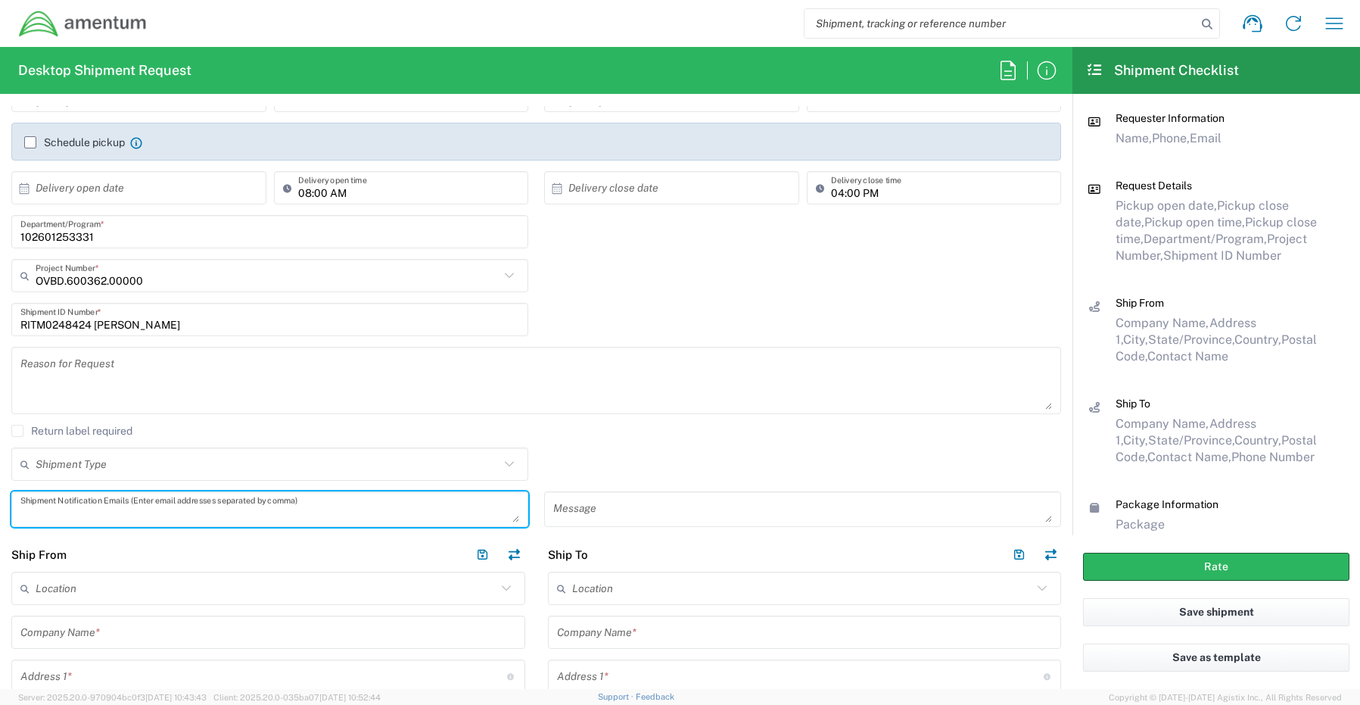
click at [54, 506] on textarea at bounding box center [269, 509] width 499 height 26
click at [58, 508] on textarea at bounding box center [269, 509] width 499 height 26
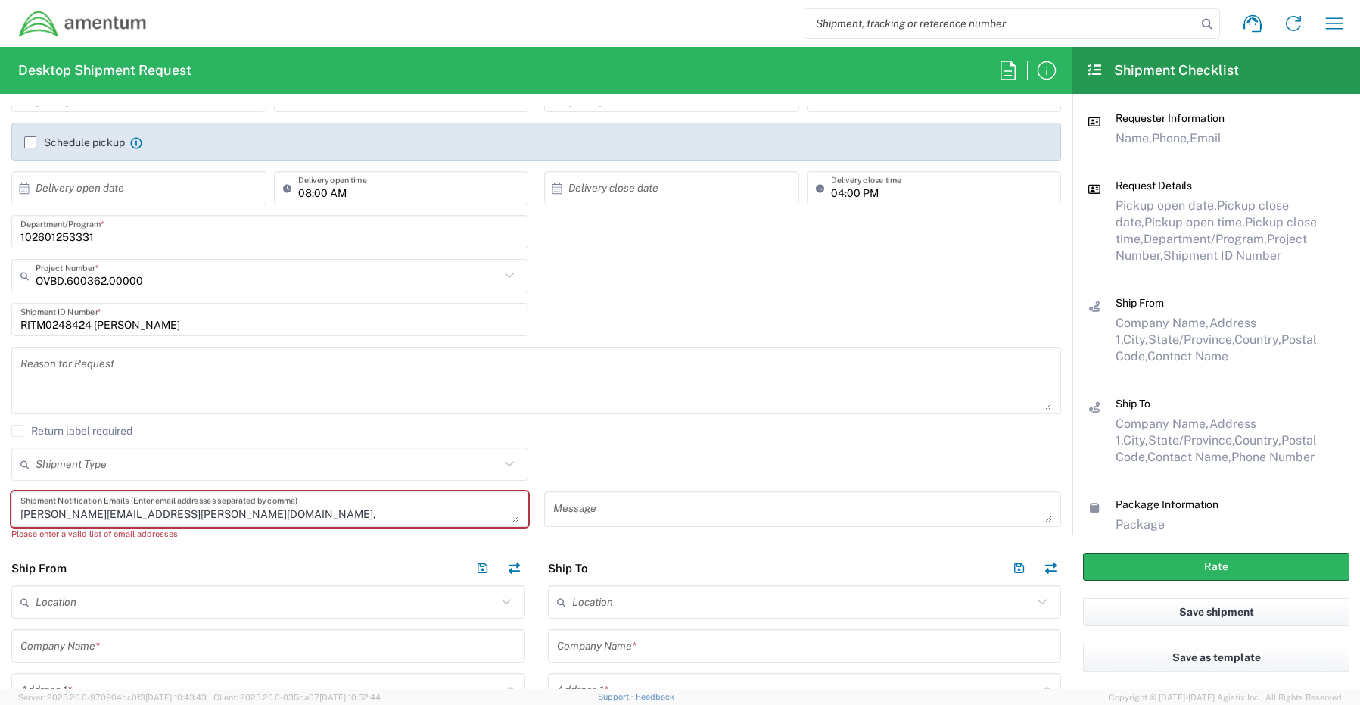
click at [218, 520] on textarea "Joshua.Sherwood@Amentum.com," at bounding box center [269, 509] width 499 height 26
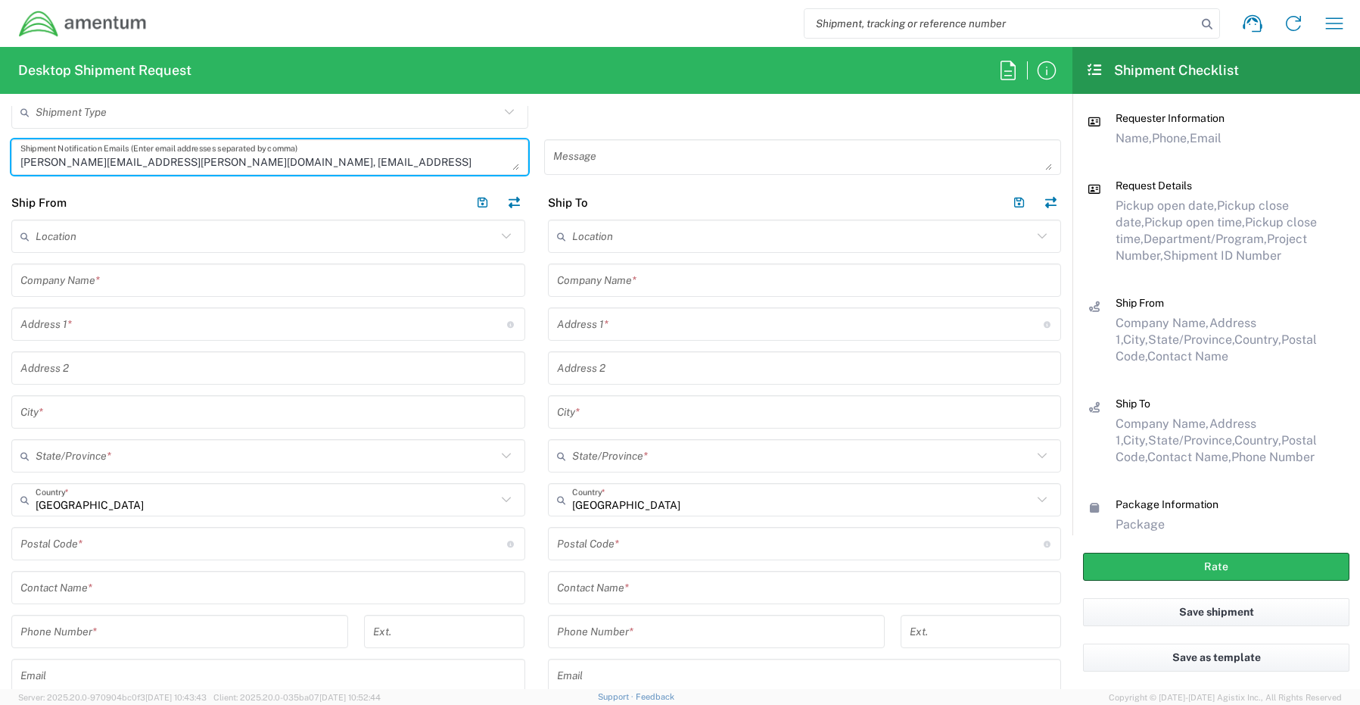
scroll to position [606, 0]
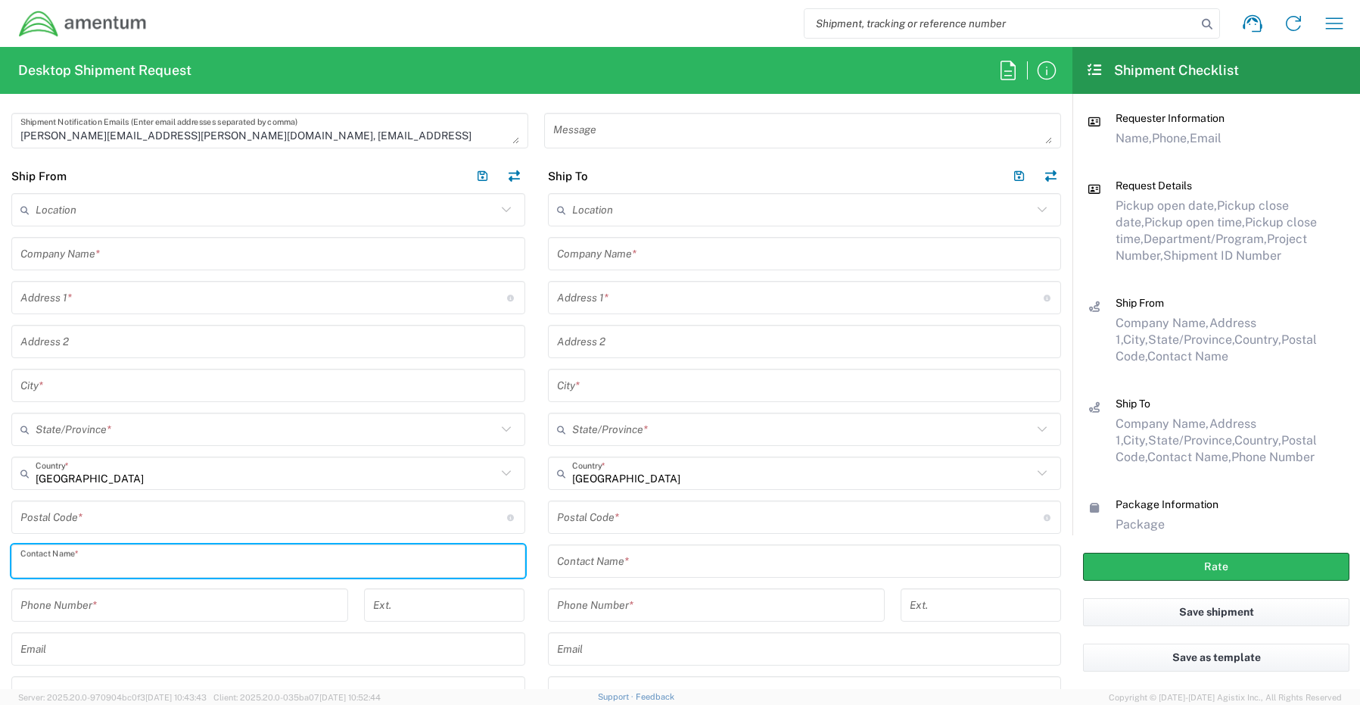
click at [63, 557] on input "text" at bounding box center [268, 561] width 496 height 26
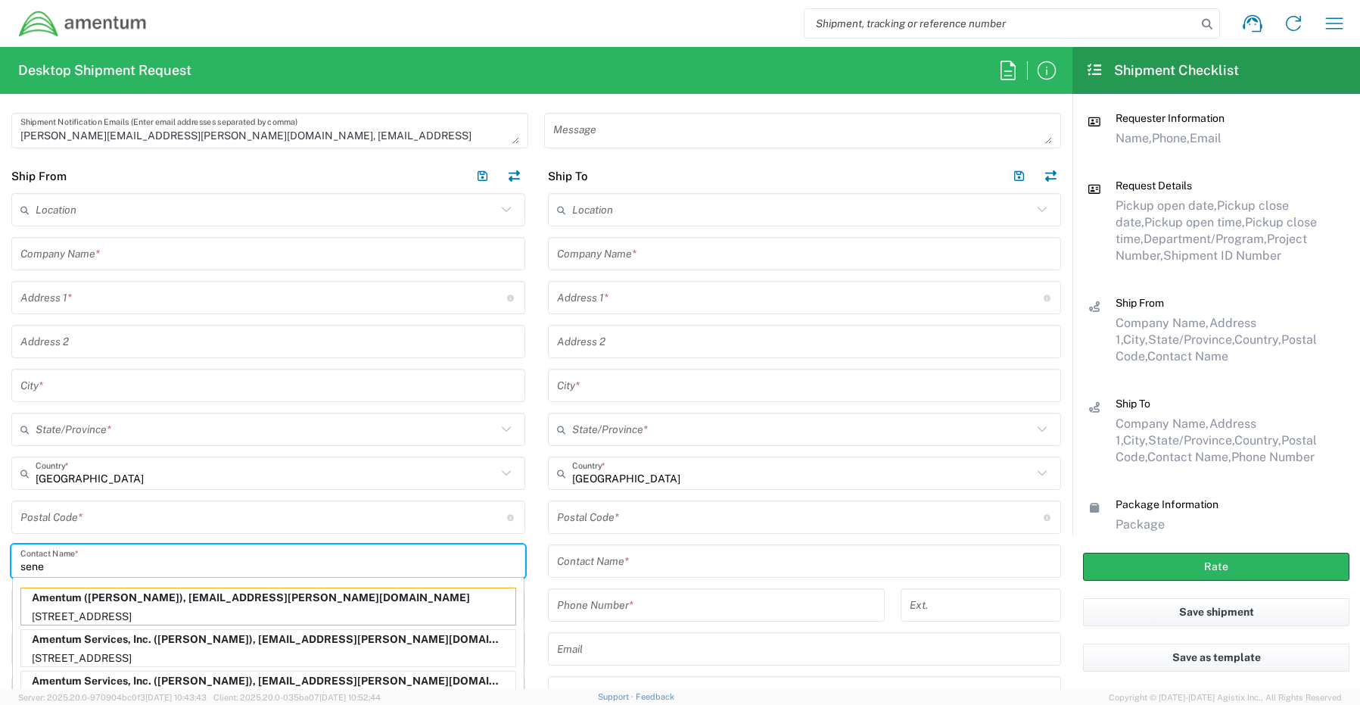
click at [75, 653] on p "13500 Heritage Parkway, mail room, Fort Worth, TX, 76177, US" at bounding box center [268, 658] width 494 height 19
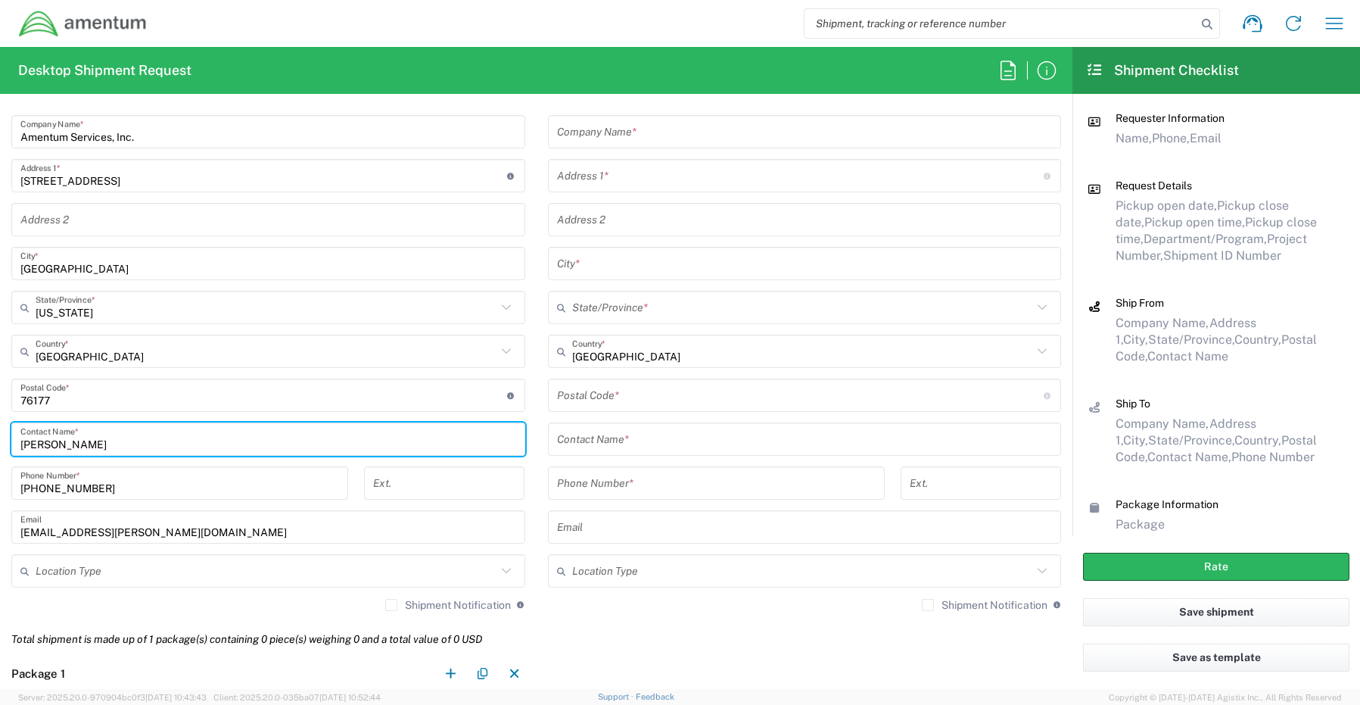
scroll to position [757, 0]
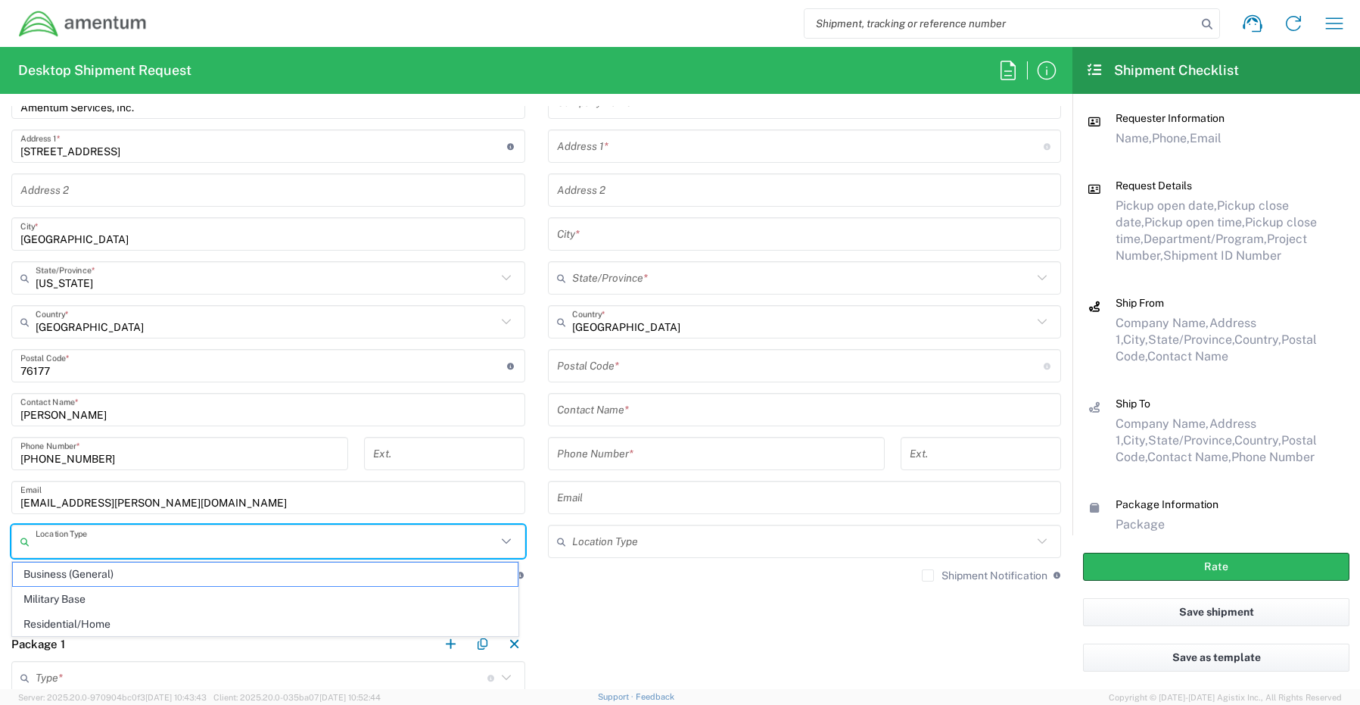
click at [47, 547] on input "text" at bounding box center [266, 541] width 461 height 26
click at [57, 573] on span "Business (General)" at bounding box center [265, 574] width 505 height 23
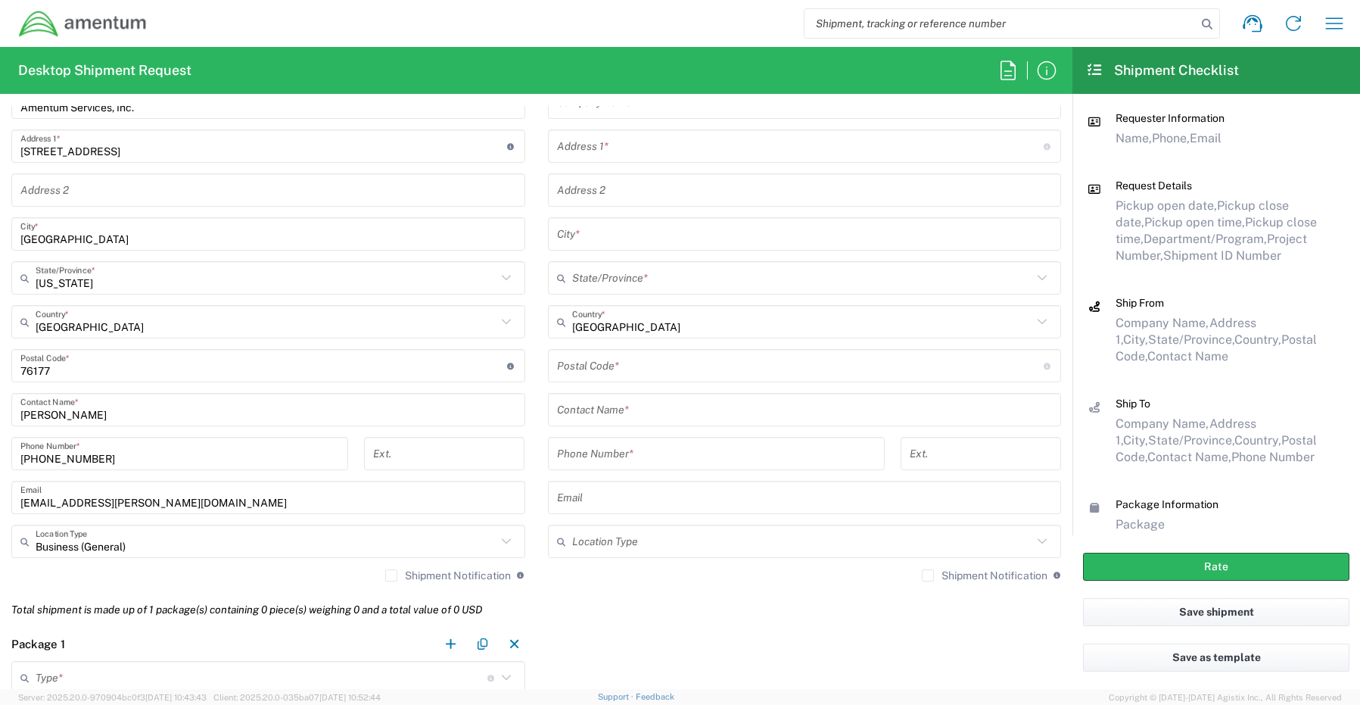
click at [385, 579] on label "Shipment Notification" at bounding box center [448, 575] width 126 height 12
click at [391, 575] on input "Shipment Notification" at bounding box center [391, 575] width 0 height 0
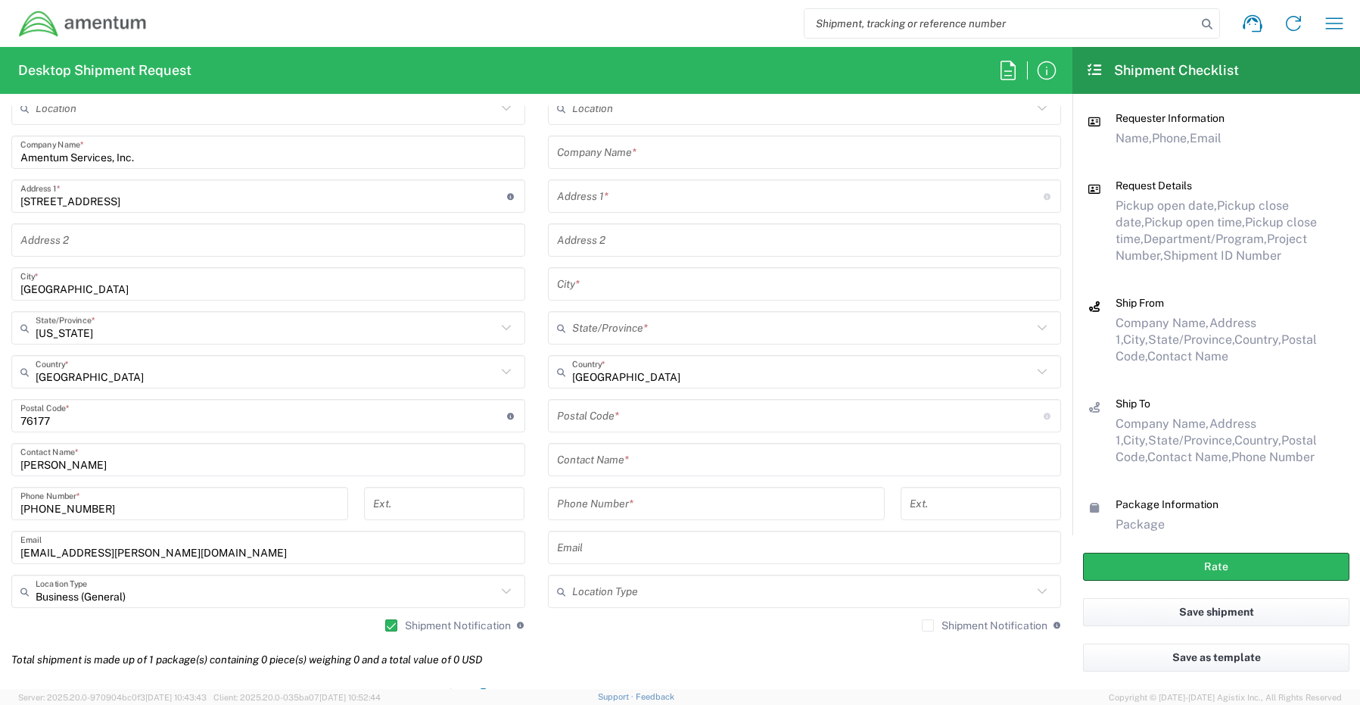
scroll to position [681, 0]
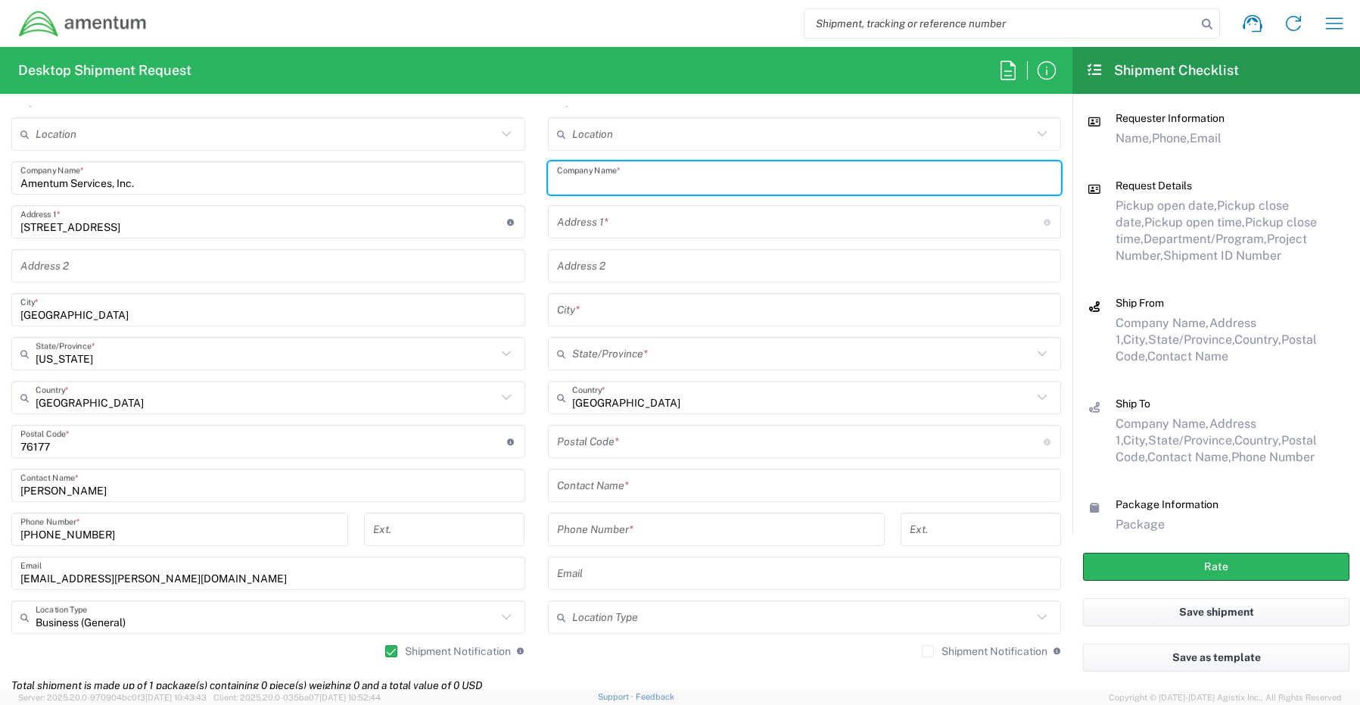
click at [612, 179] on input "text" at bounding box center [805, 178] width 496 height 26
click at [649, 480] on input "text" at bounding box center [805, 485] width 496 height 26
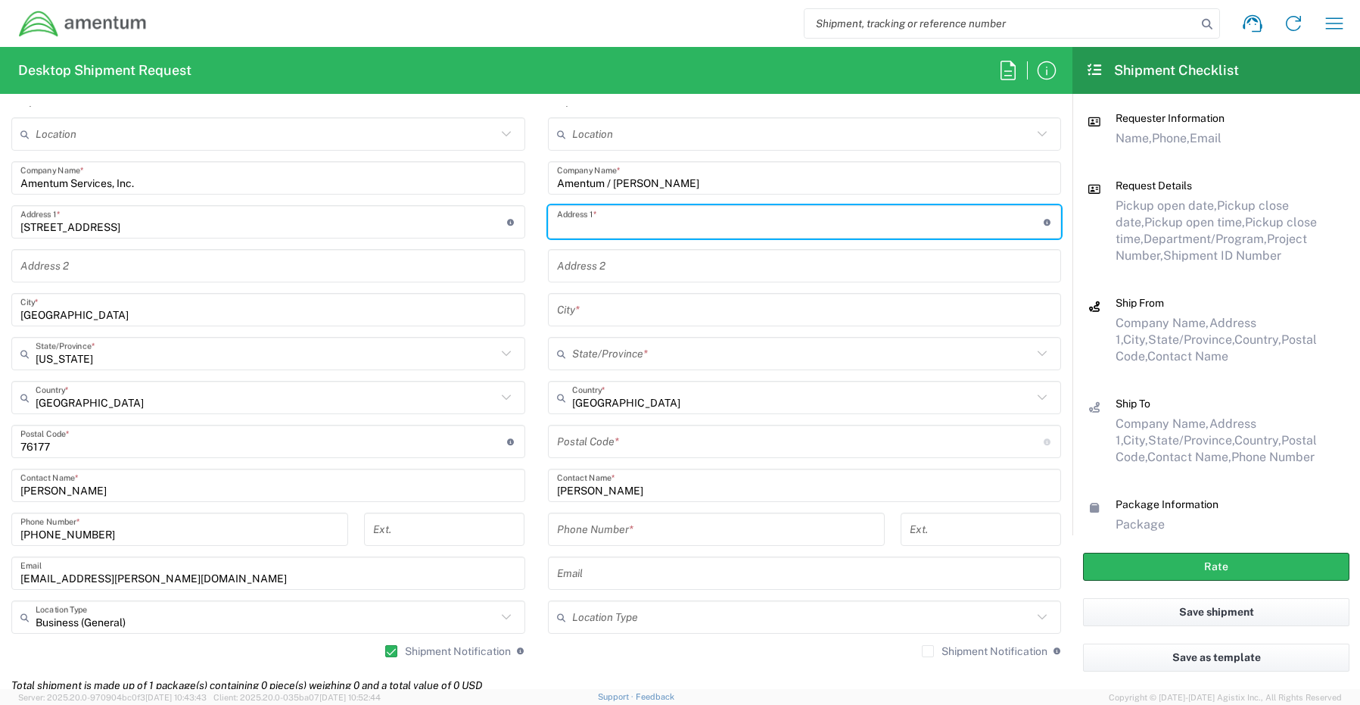
click at [625, 212] on input "text" at bounding box center [800, 222] width 487 height 26
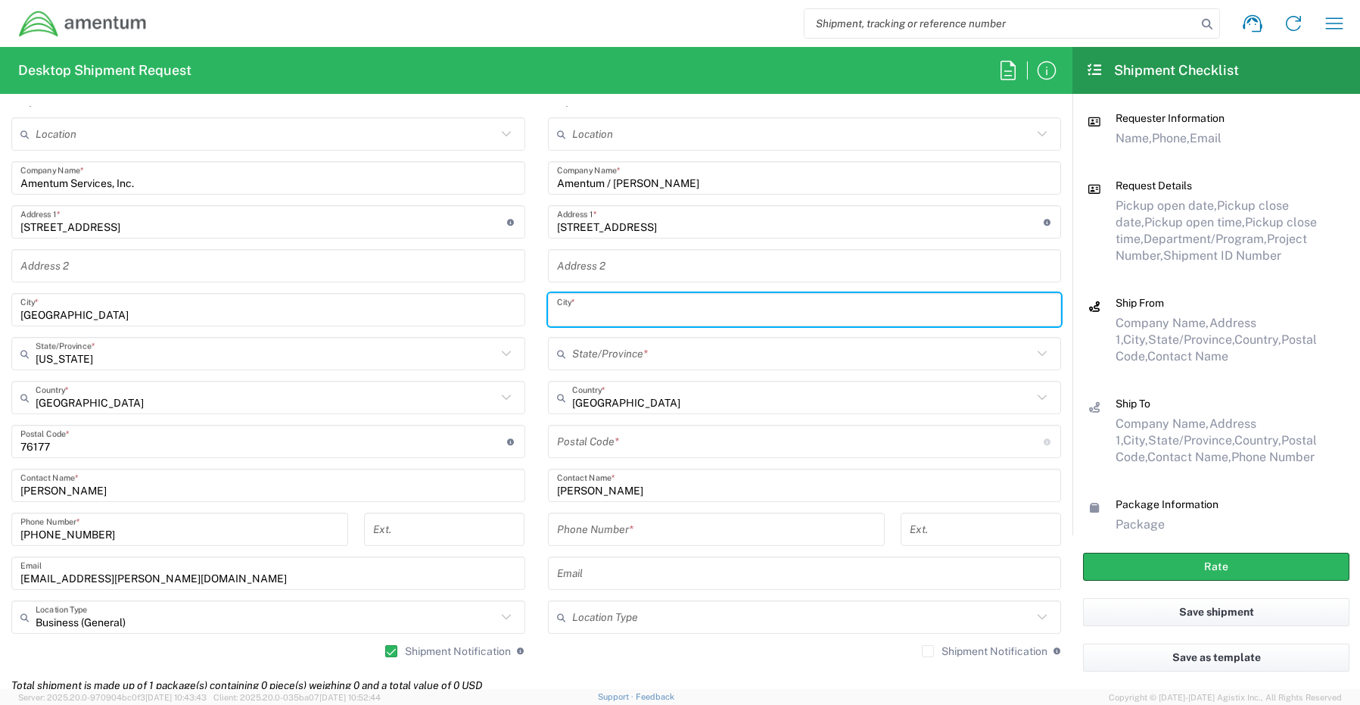
click at [592, 316] on input "text" at bounding box center [805, 310] width 496 height 26
click at [587, 358] on input "text" at bounding box center [802, 354] width 461 height 26
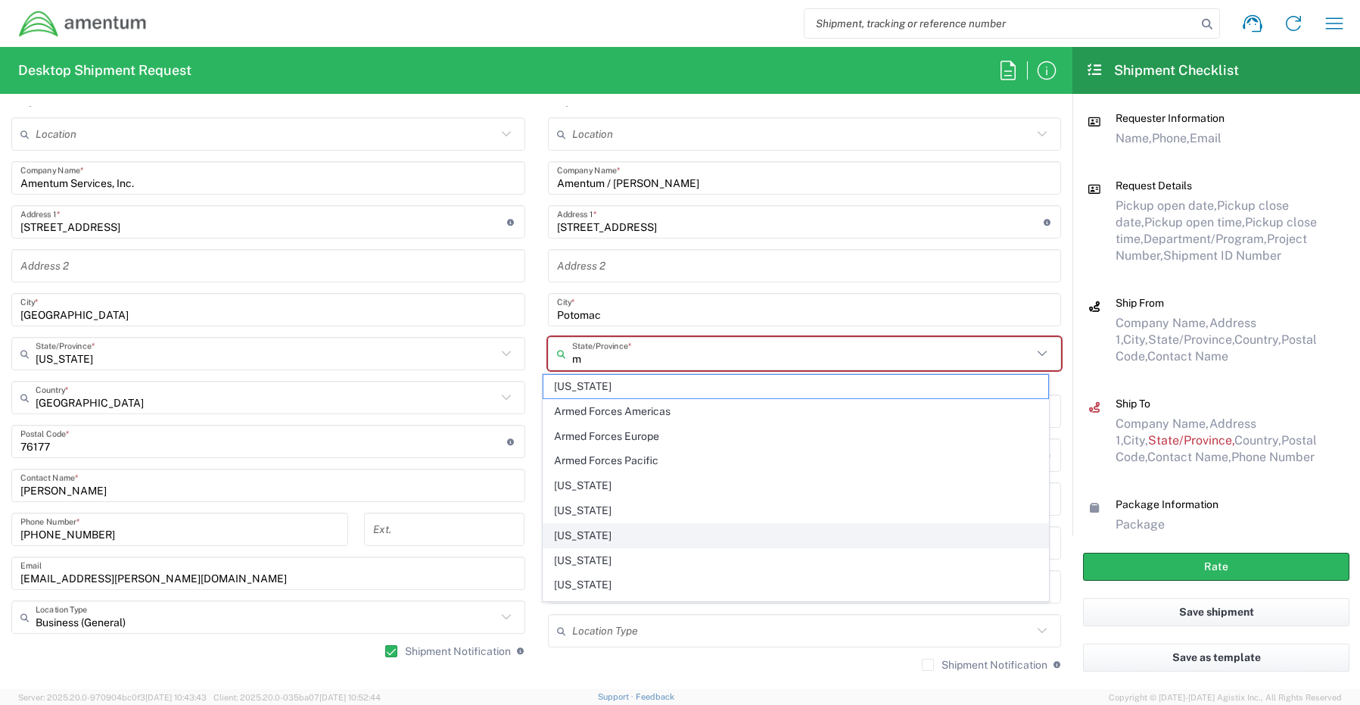
click at [601, 533] on span "[US_STATE]" at bounding box center [796, 535] width 505 height 23
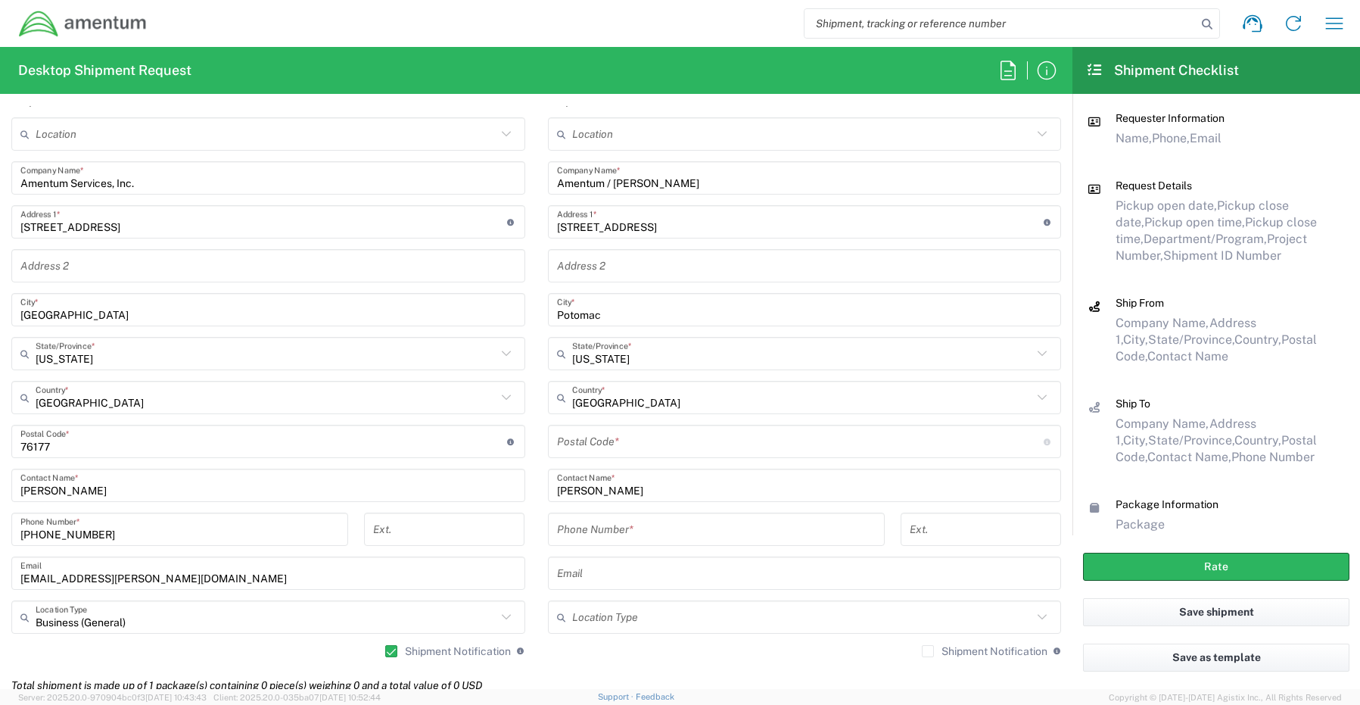
click at [574, 432] on input "undefined" at bounding box center [800, 442] width 487 height 26
click at [603, 532] on input "tel" at bounding box center [716, 529] width 319 height 26
click at [647, 586] on input "text" at bounding box center [805, 573] width 496 height 26
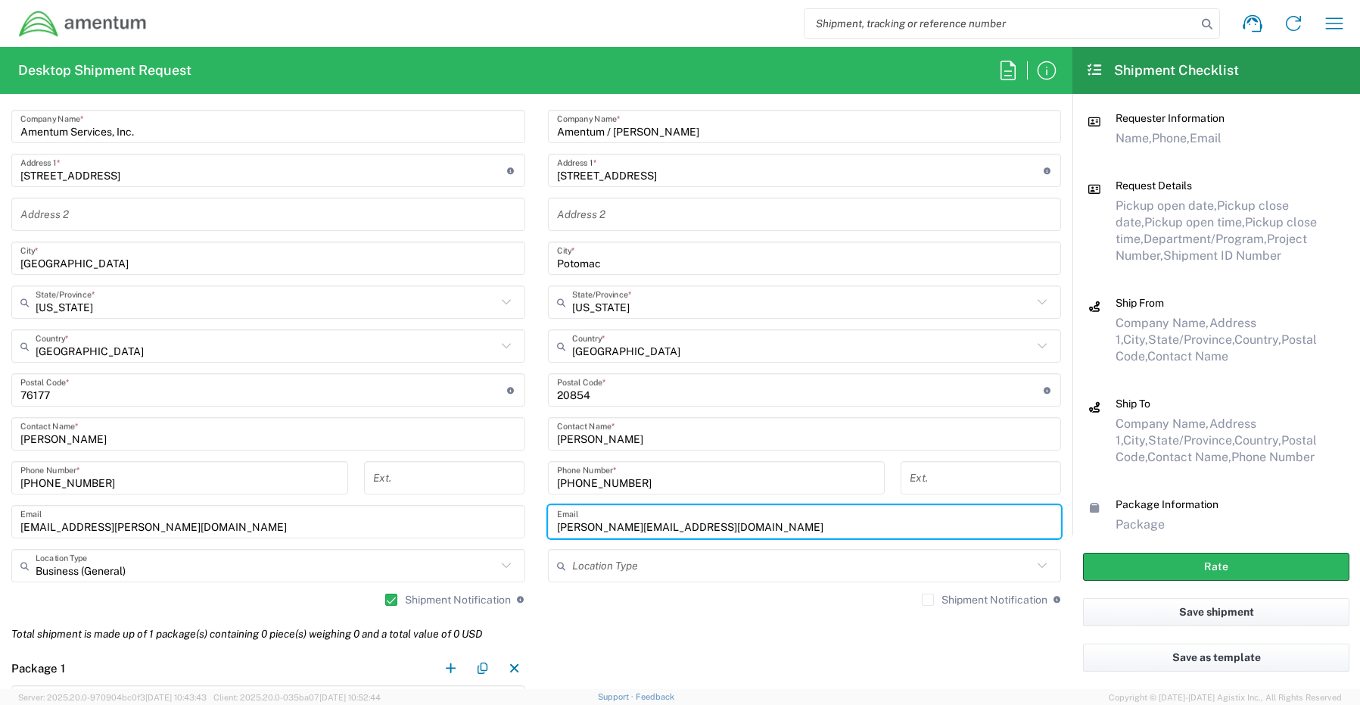
scroll to position [757, 0]
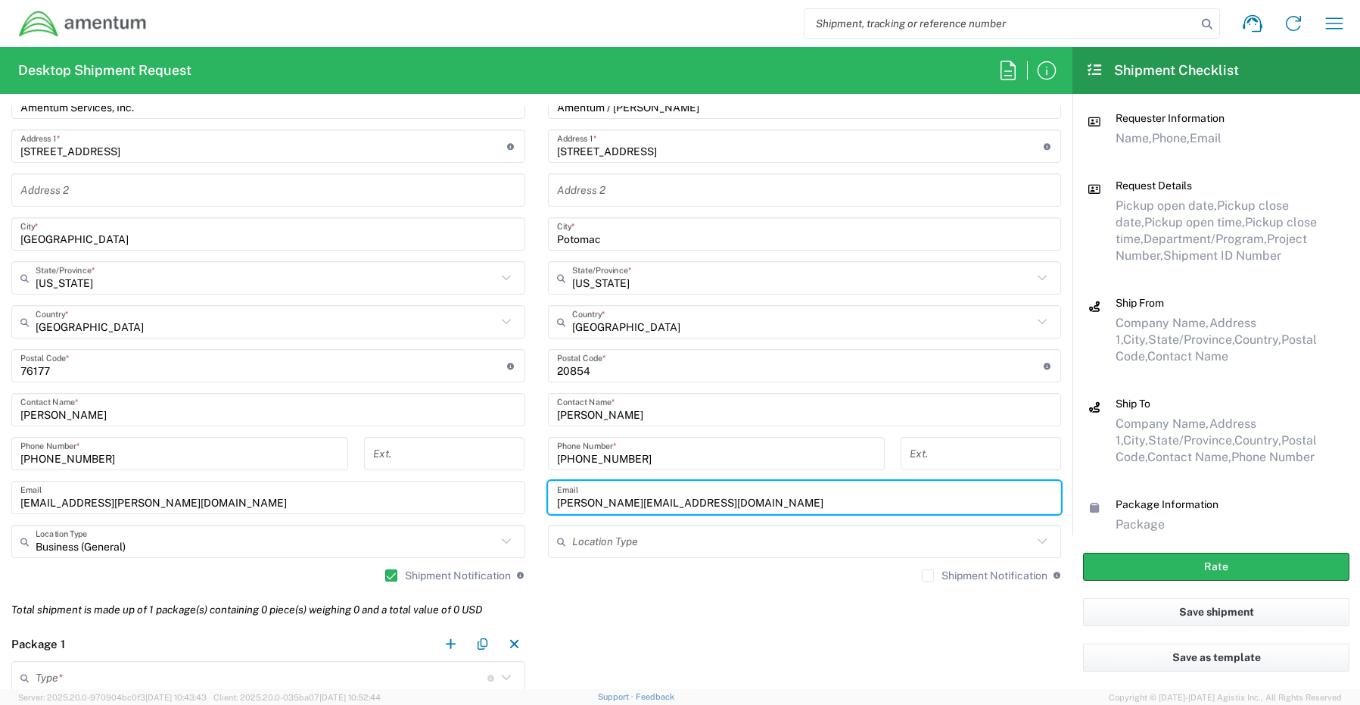
click at [922, 577] on label "Shipment Notification" at bounding box center [985, 575] width 126 height 12
click at [928, 575] on input "Shipment Notification" at bounding box center [928, 575] width 0 height 0
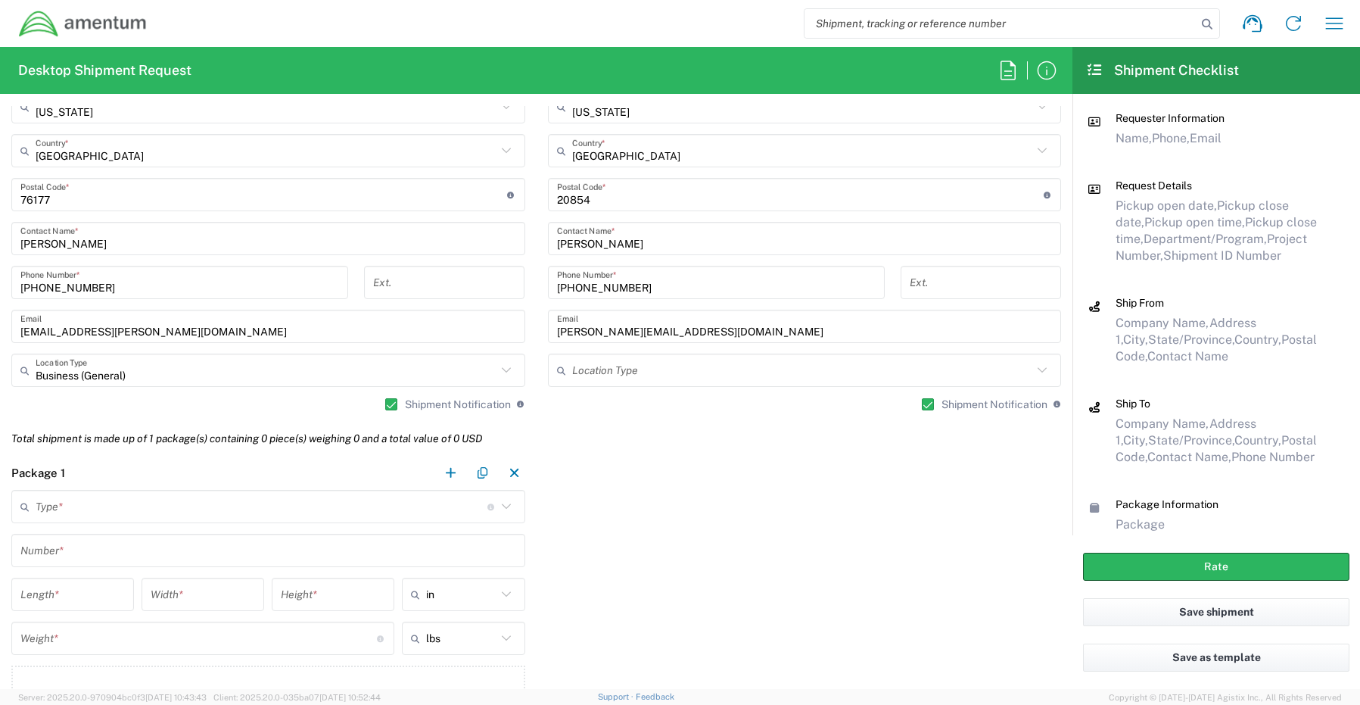
scroll to position [1060, 0]
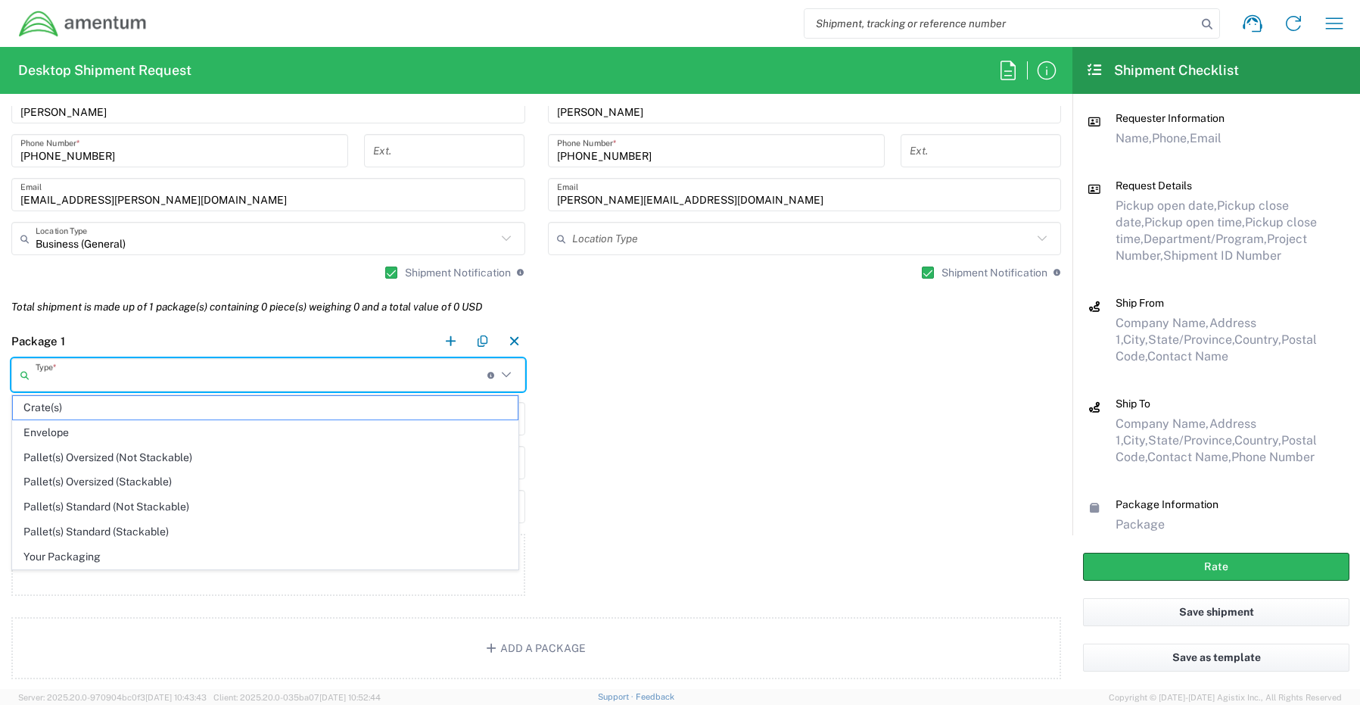
click at [81, 377] on input "text" at bounding box center [262, 375] width 452 height 26
click at [55, 560] on span "Your Packaging" at bounding box center [265, 556] width 505 height 23
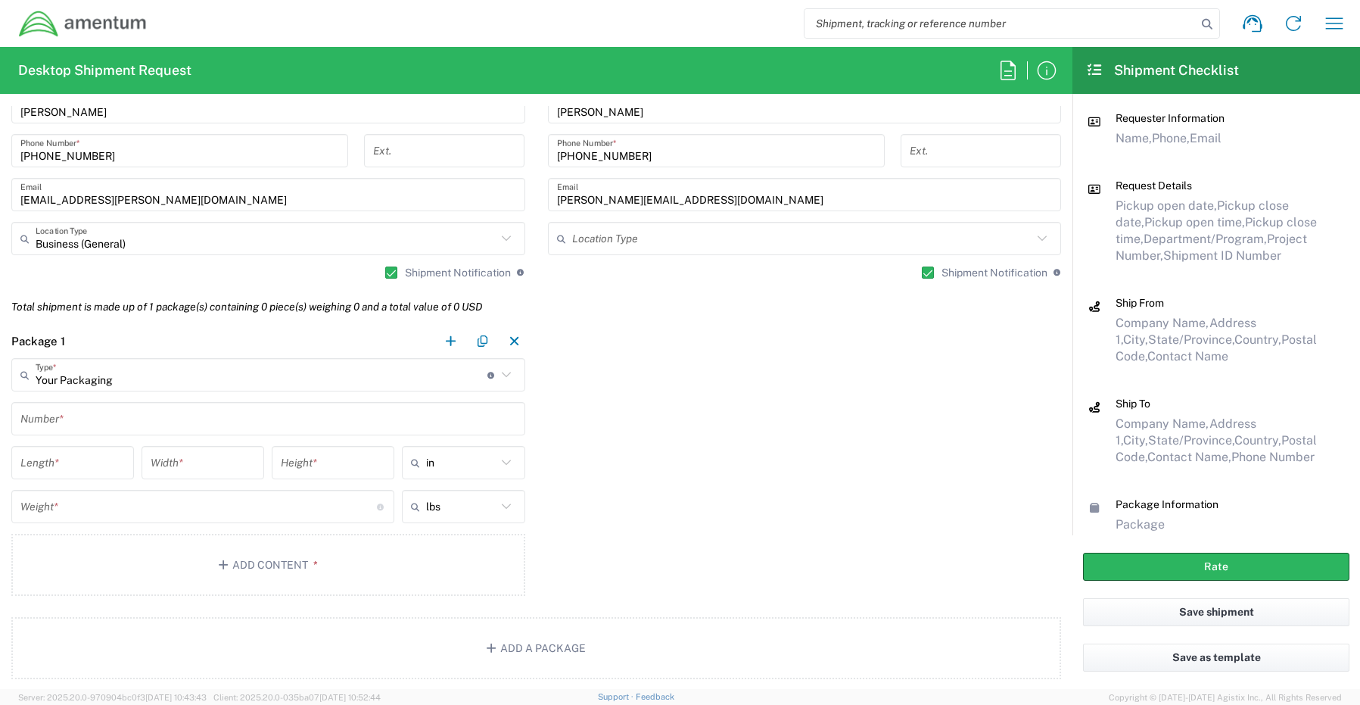
click at [63, 410] on input "text" at bounding box center [268, 419] width 496 height 26
click at [50, 506] on input "number" at bounding box center [198, 507] width 357 height 26
click at [249, 564] on button "Add Content *" at bounding box center [268, 565] width 514 height 62
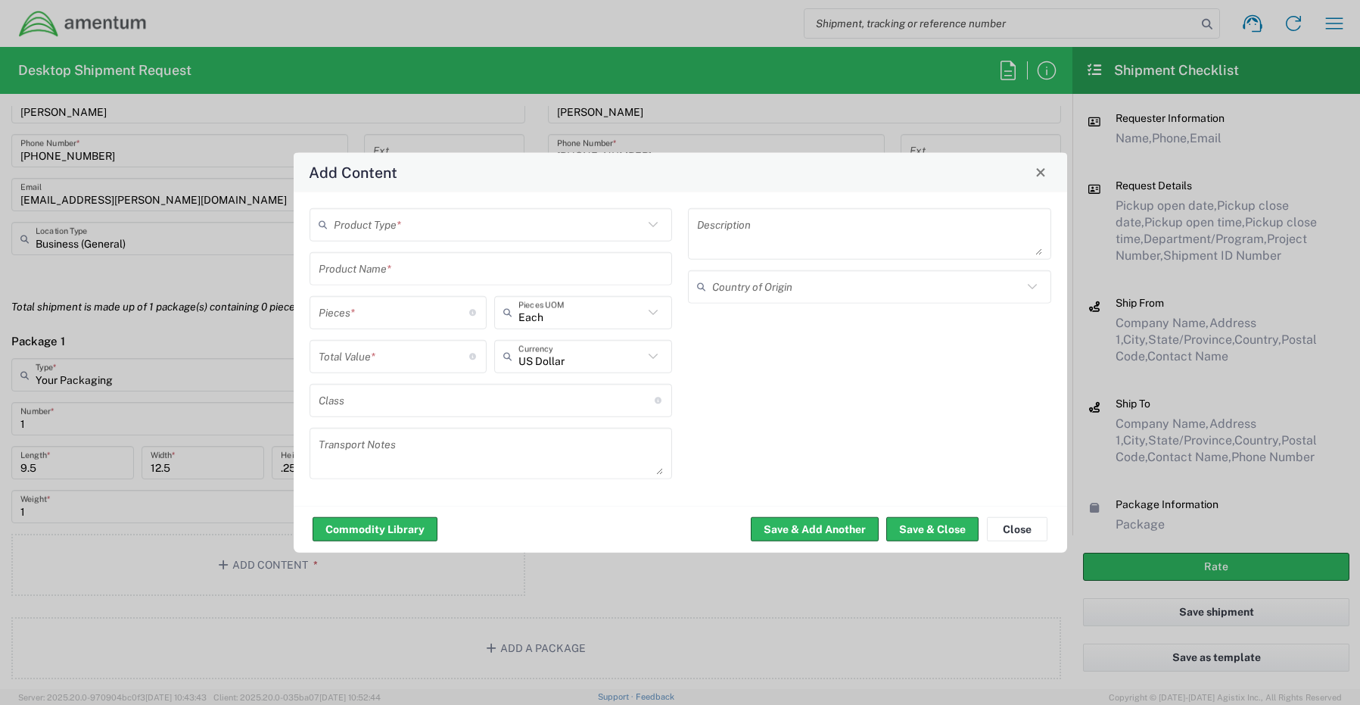
click at [388, 223] on input "text" at bounding box center [489, 224] width 310 height 26
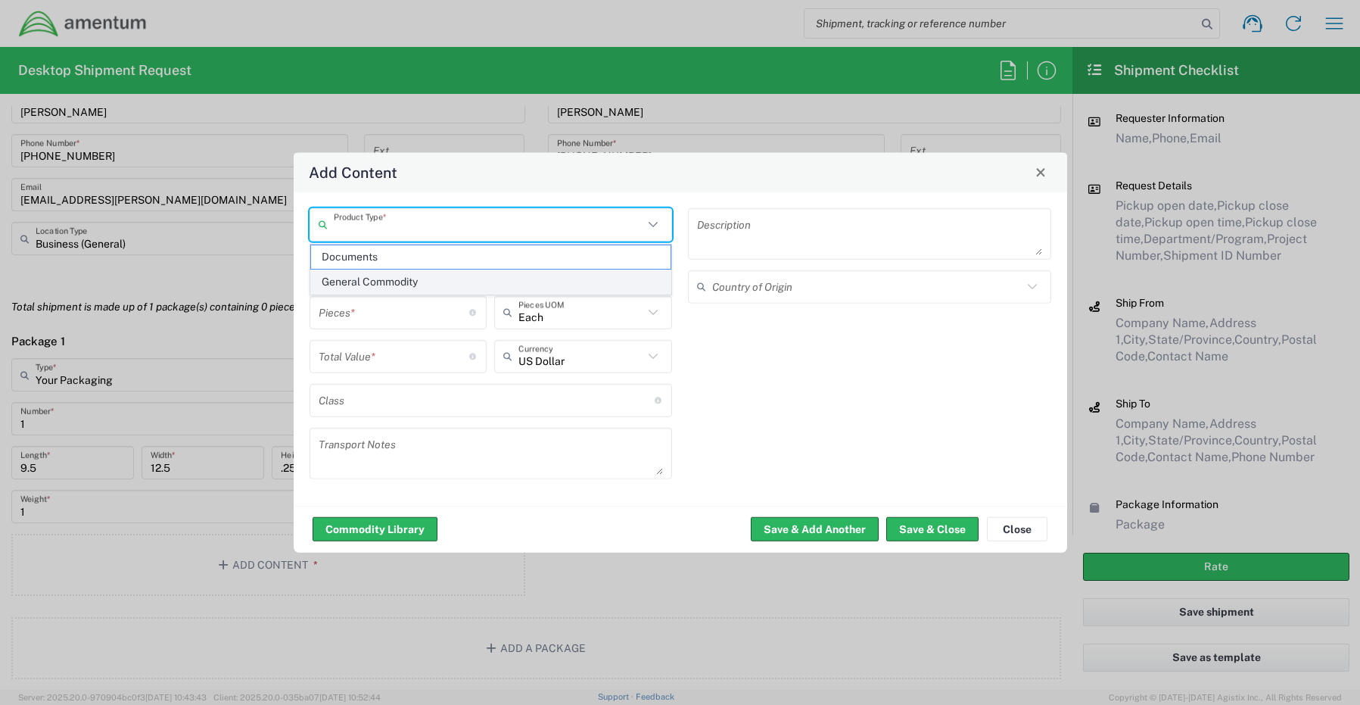
click at [393, 281] on span "General Commodity" at bounding box center [491, 281] width 360 height 23
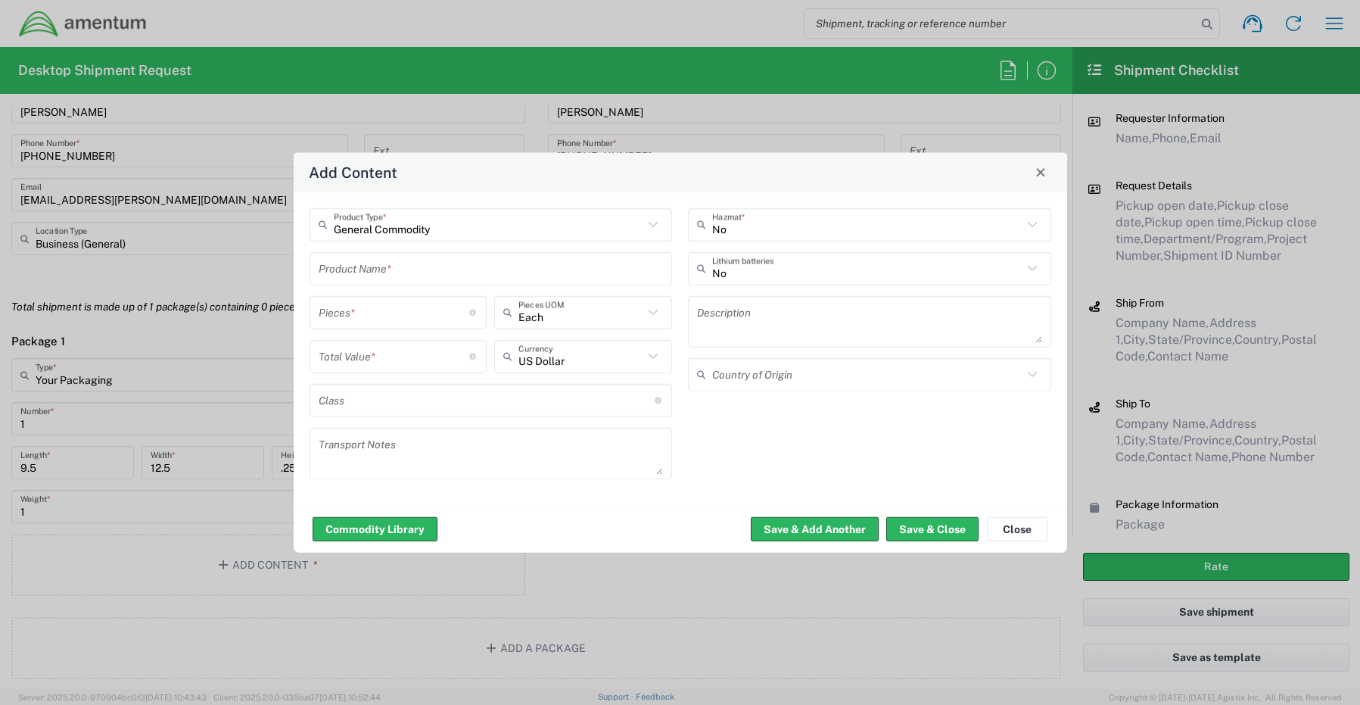
click at [376, 269] on input "text" at bounding box center [491, 268] width 345 height 26
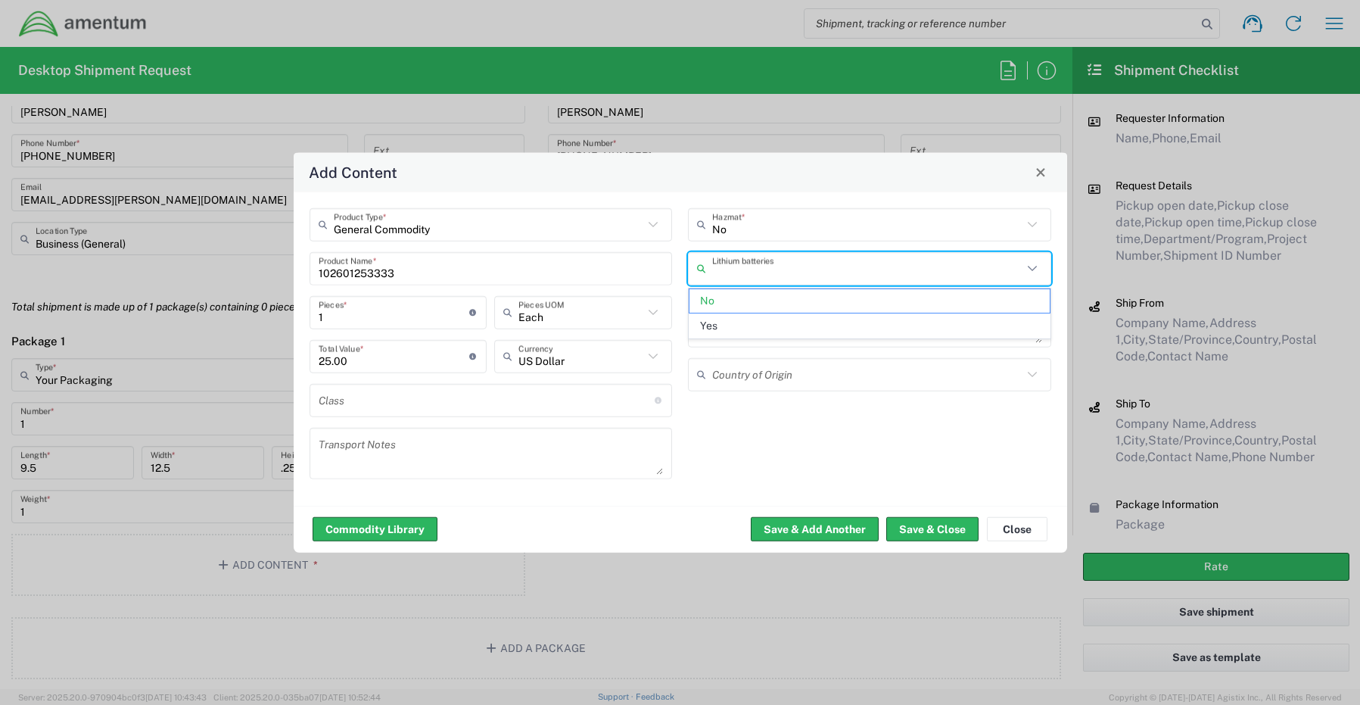
click at [753, 266] on input "text" at bounding box center [867, 268] width 310 height 26
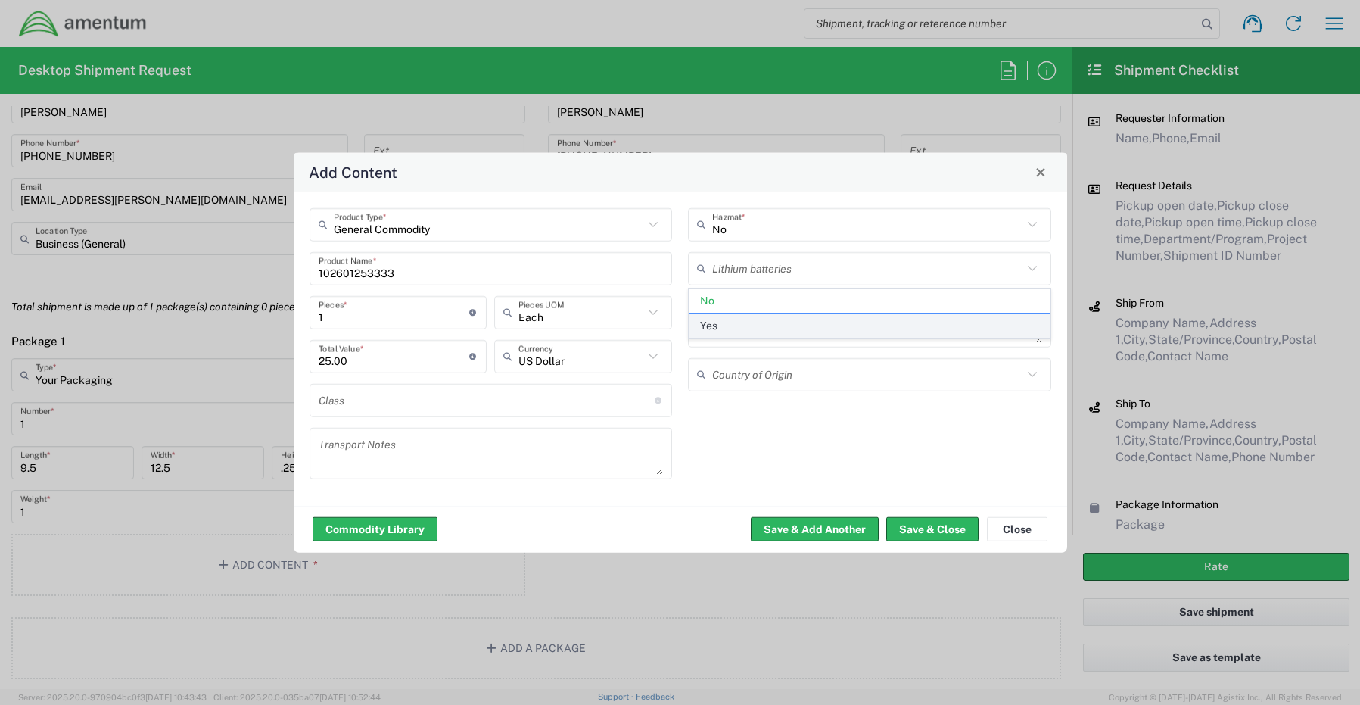
click at [746, 326] on span "Yes" at bounding box center [870, 325] width 360 height 23
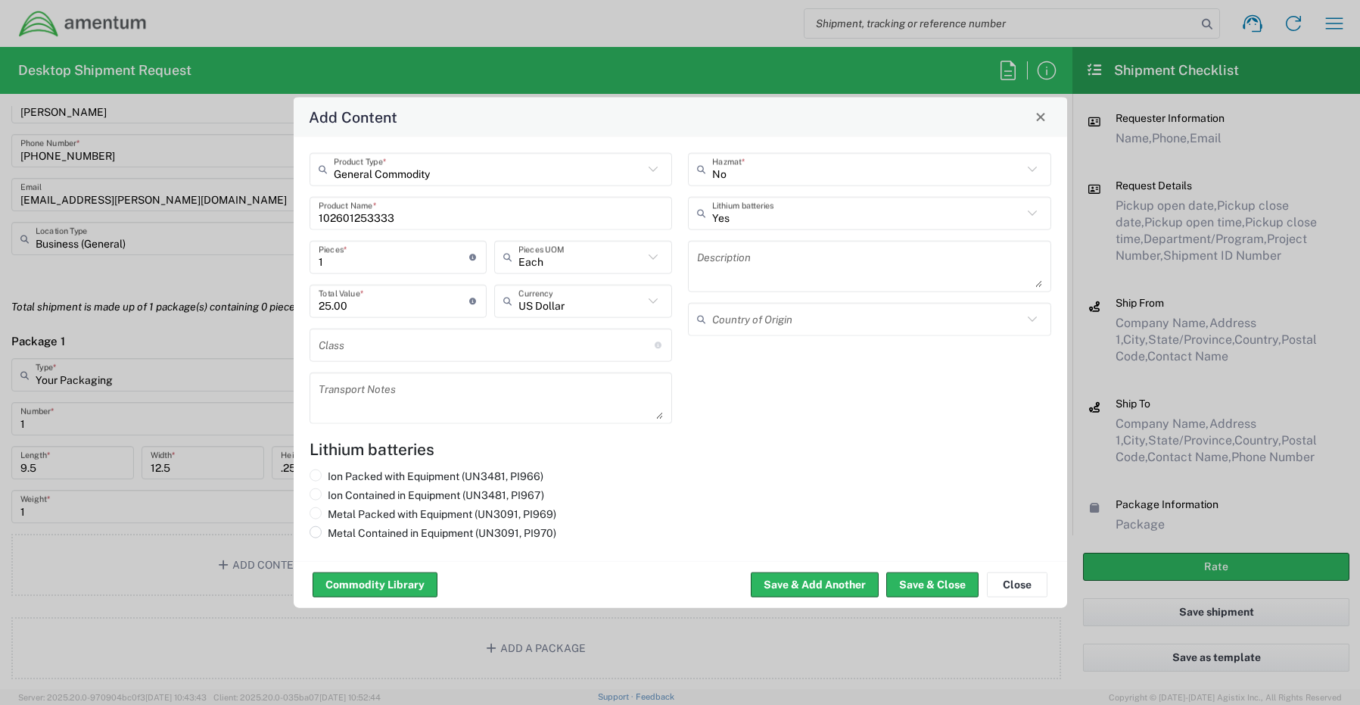
click at [454, 535] on label "Metal Contained in Equipment (UN3091, PI970)" at bounding box center [433, 532] width 247 height 14
click at [338, 535] on input "Metal Contained in Equipment (UN3091, PI970)" at bounding box center [333, 530] width 10 height 10
click at [933, 587] on button "Save & Close" at bounding box center [933, 584] width 92 height 24
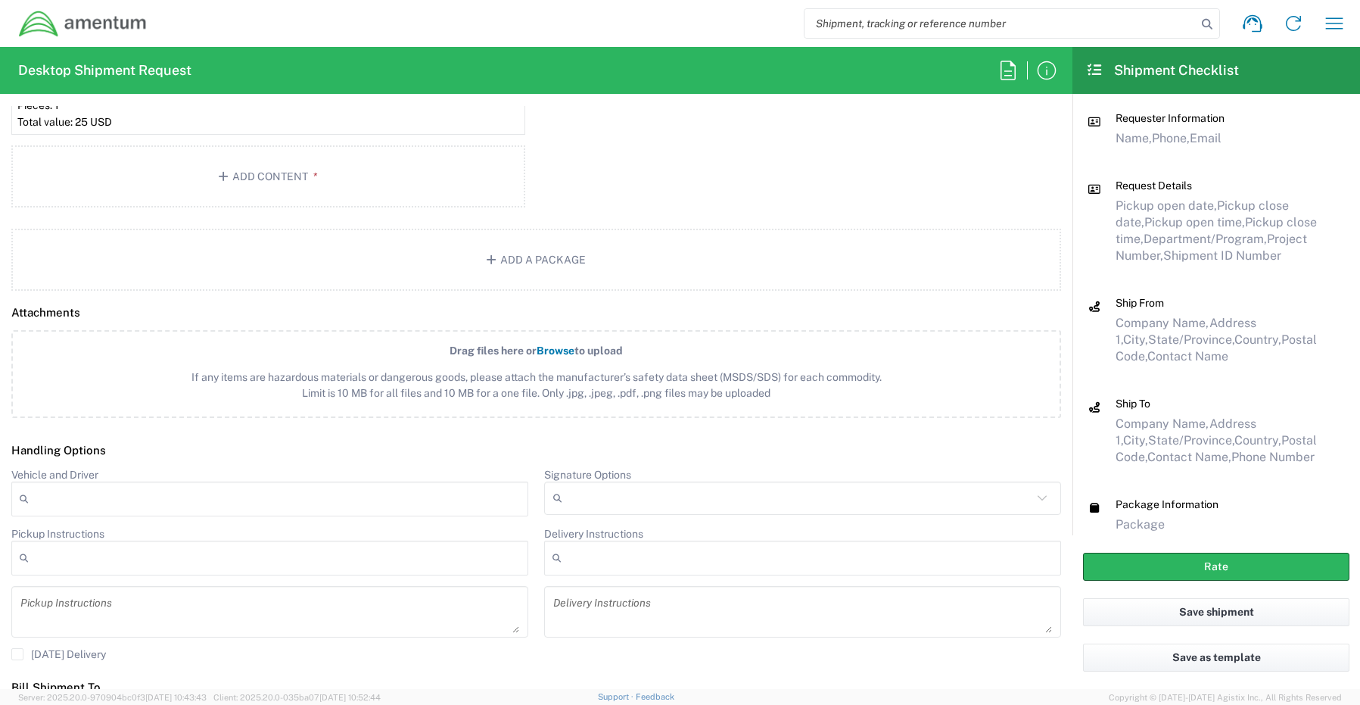
scroll to position [1733, 0]
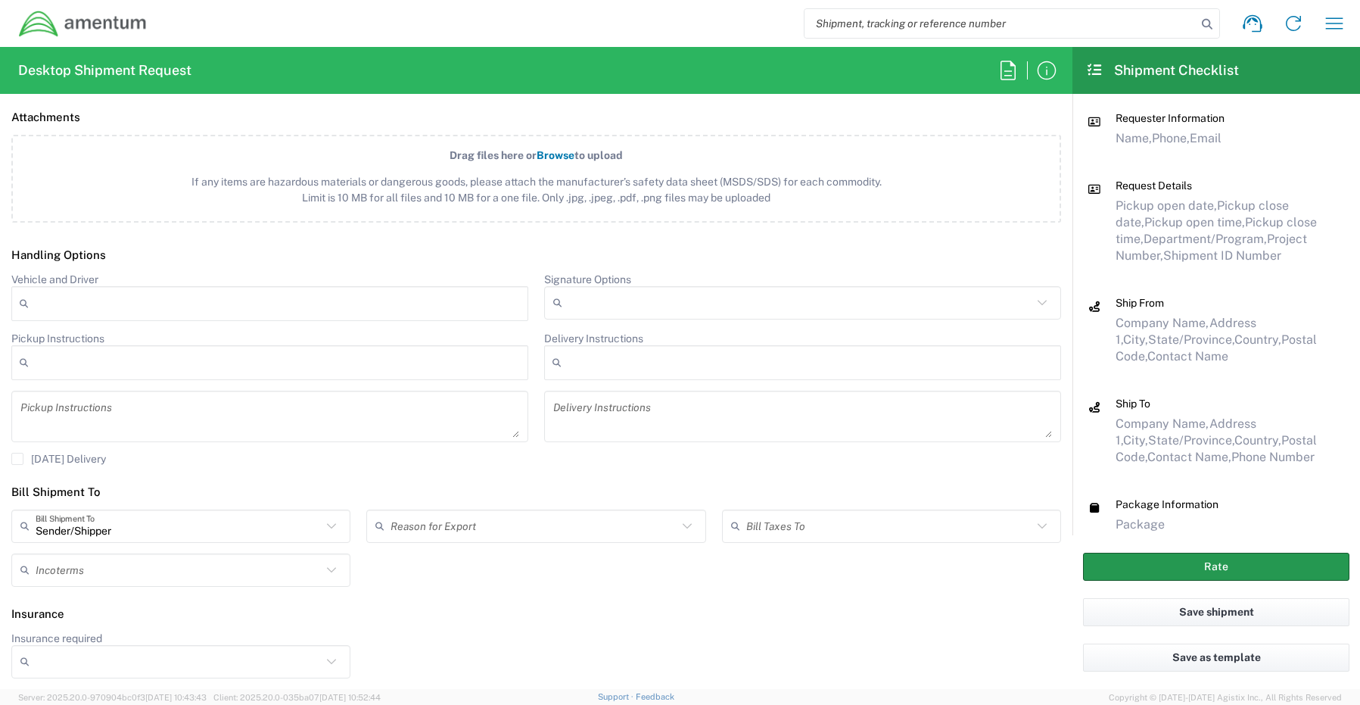
click at [1111, 558] on button "Rate" at bounding box center [1216, 567] width 266 height 28
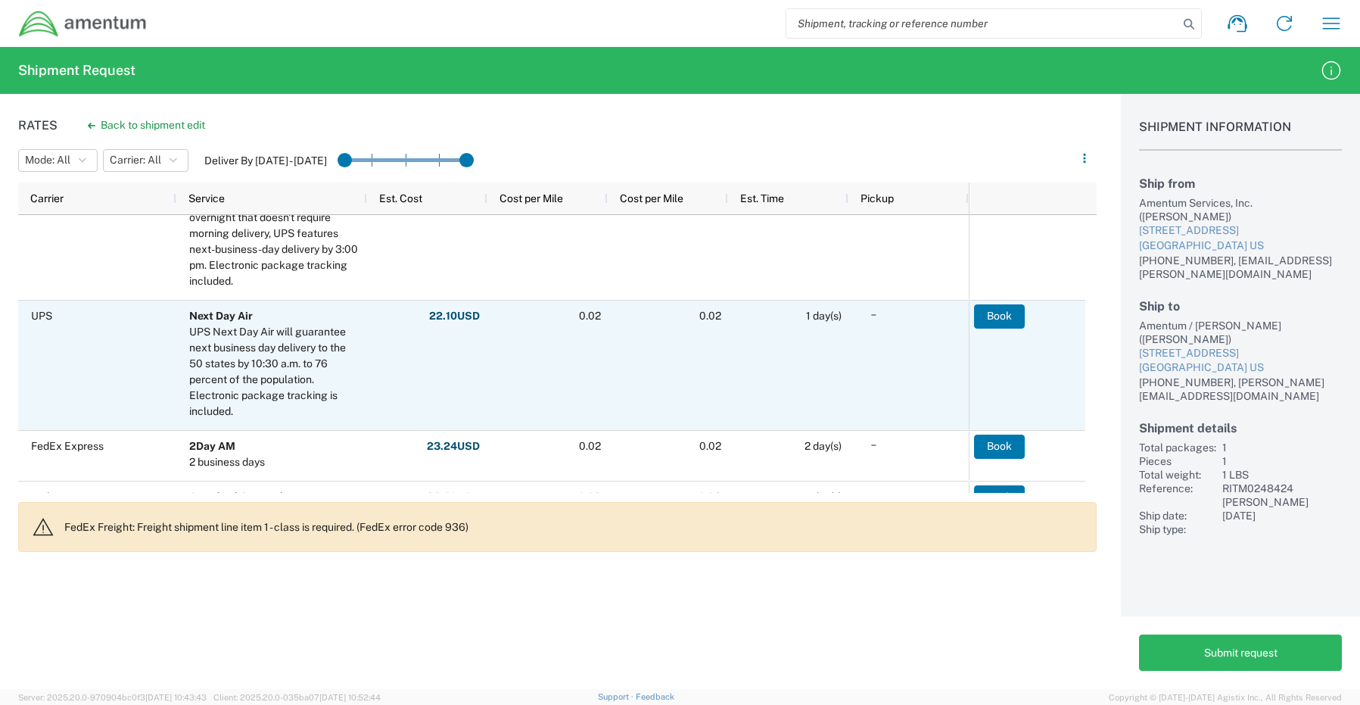
scroll to position [530, 0]
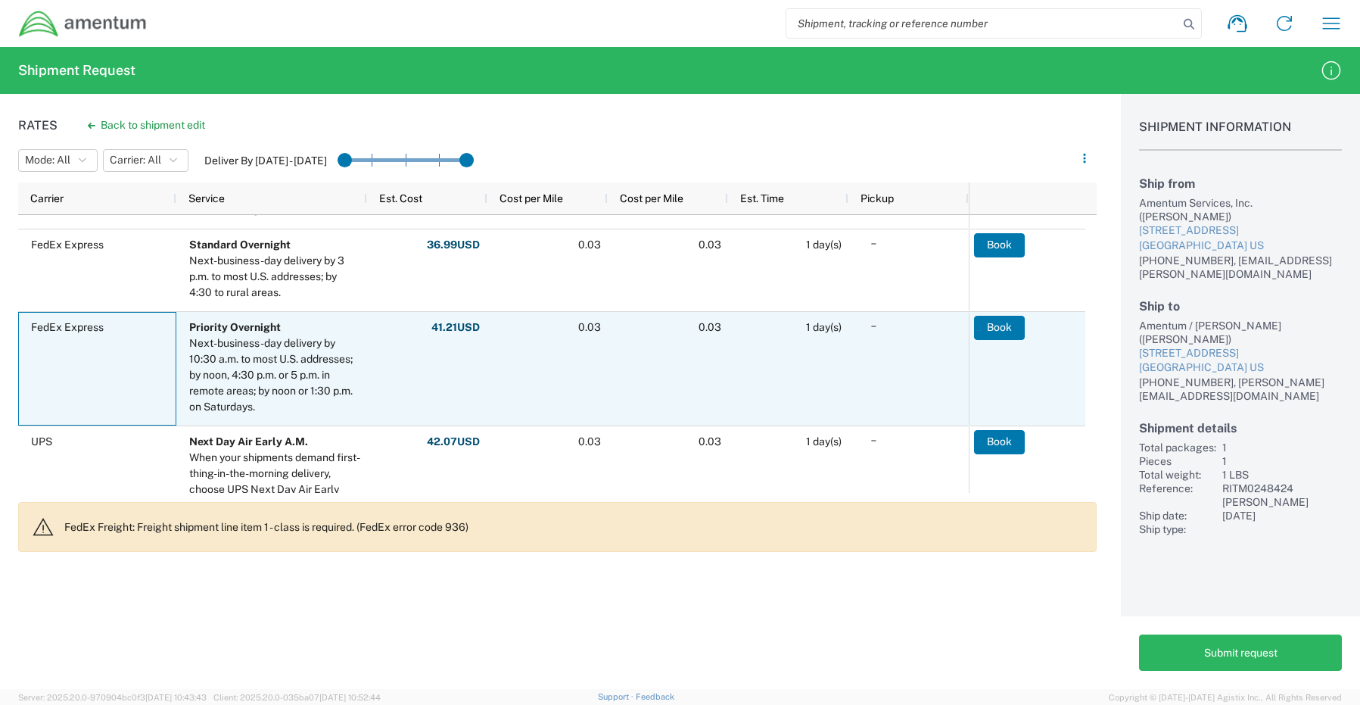
click at [89, 378] on div "FedEx Express" at bounding box center [97, 369] width 158 height 114
click at [1012, 331] on button "Book" at bounding box center [1000, 328] width 51 height 24
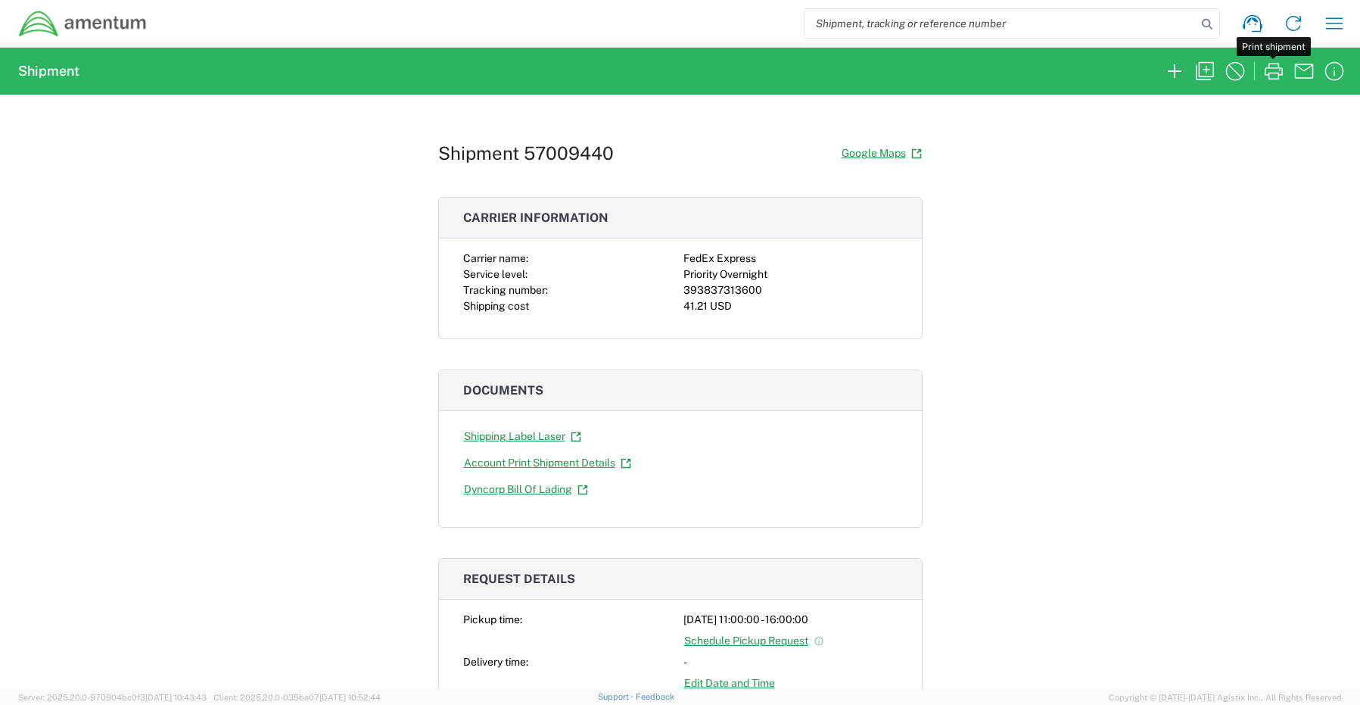
click at [1282, 70] on icon "button" at bounding box center [1274, 71] width 24 height 24
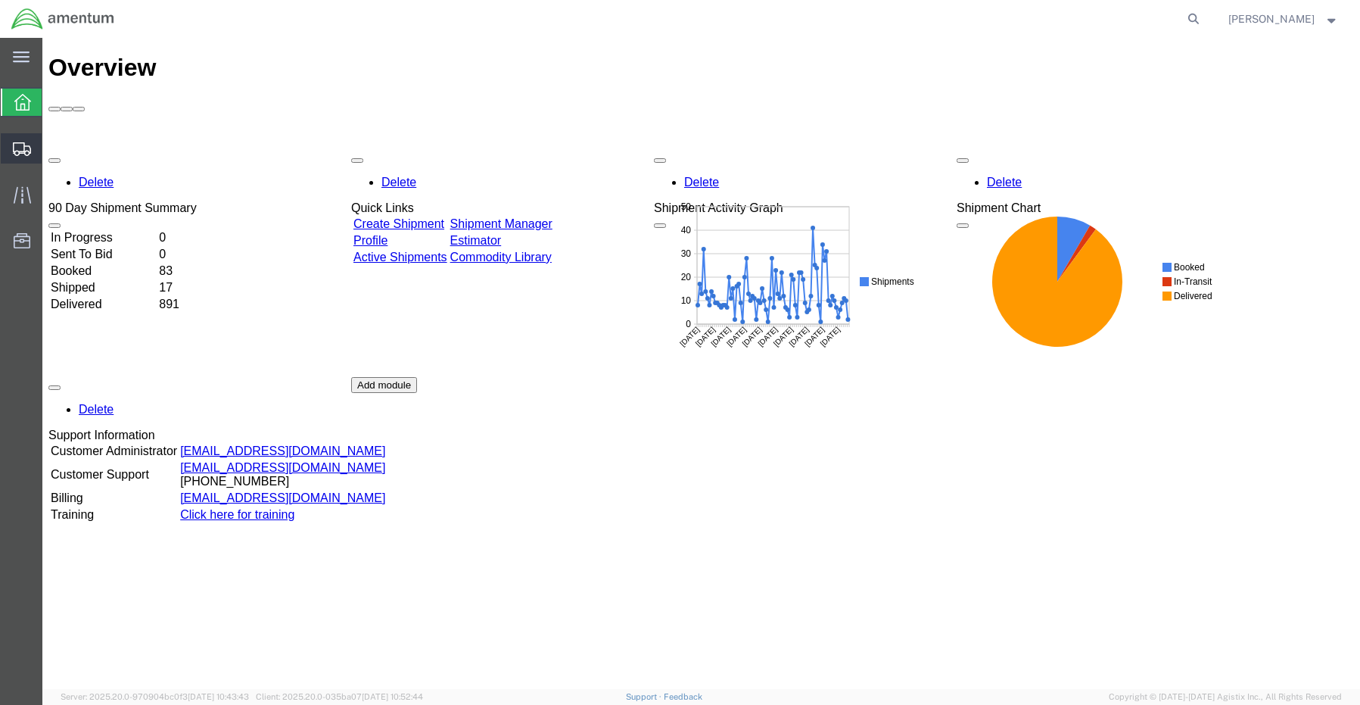
click at [0, 0] on span "Create Shipment" at bounding box center [0, 0] width 0 height 0
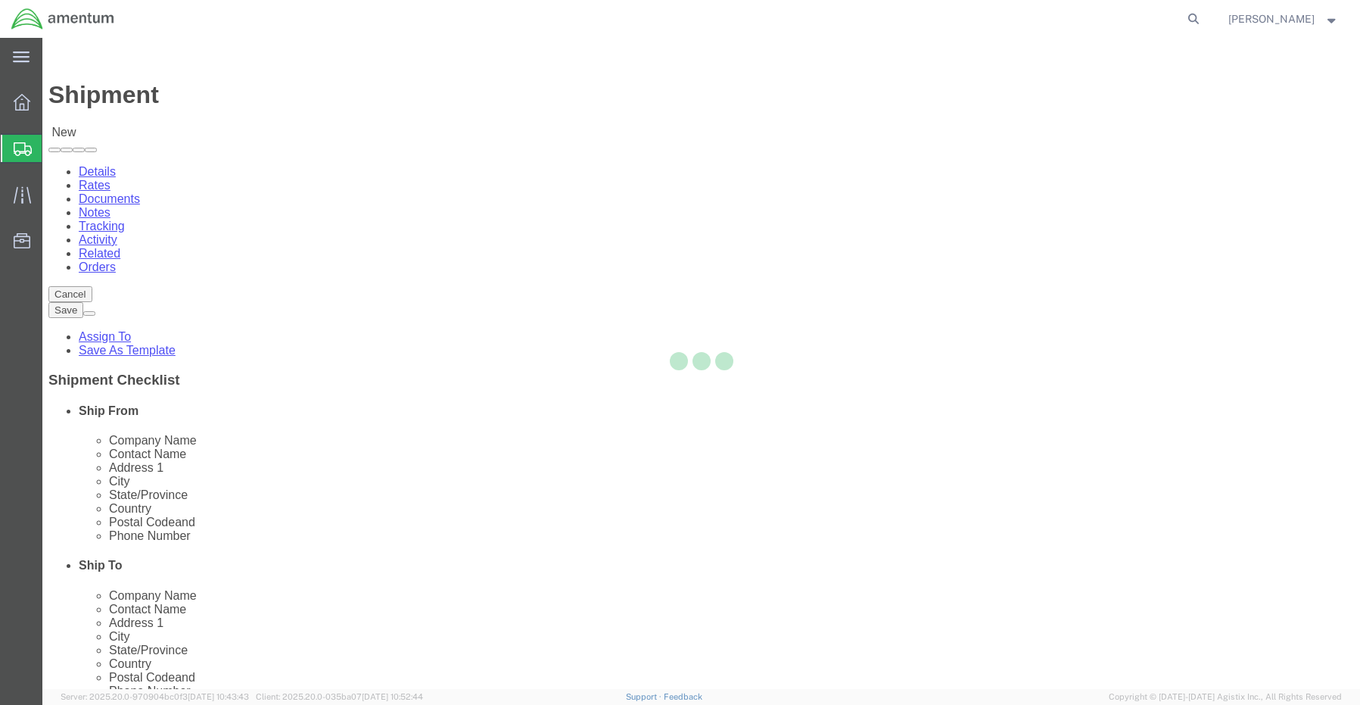
select select
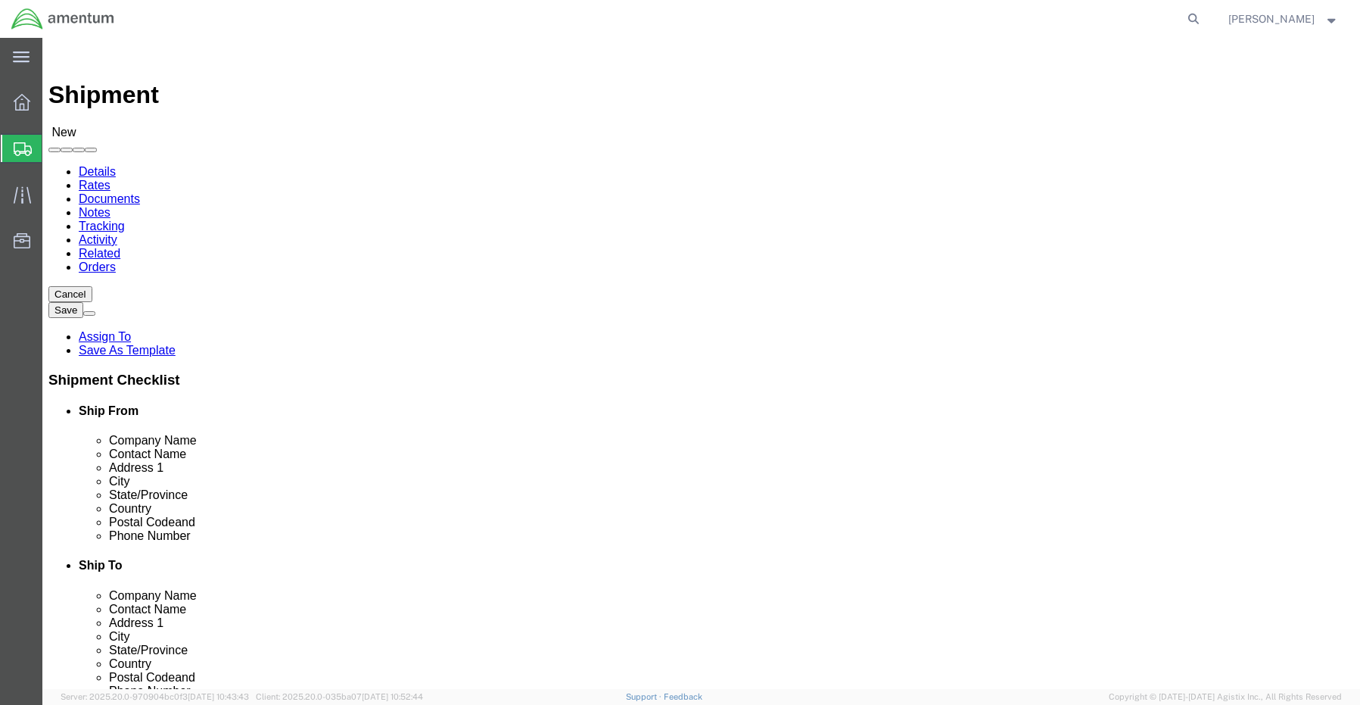
click input "text"
type input "sene"
click p "- Amentum Services, Inc. - ([PERSON_NAME]) [STREET_ADDRESS] , 8:00 AM - 4:00 PM"
select select "[GEOGRAPHIC_DATA]"
type input "[PERSON_NAME]"
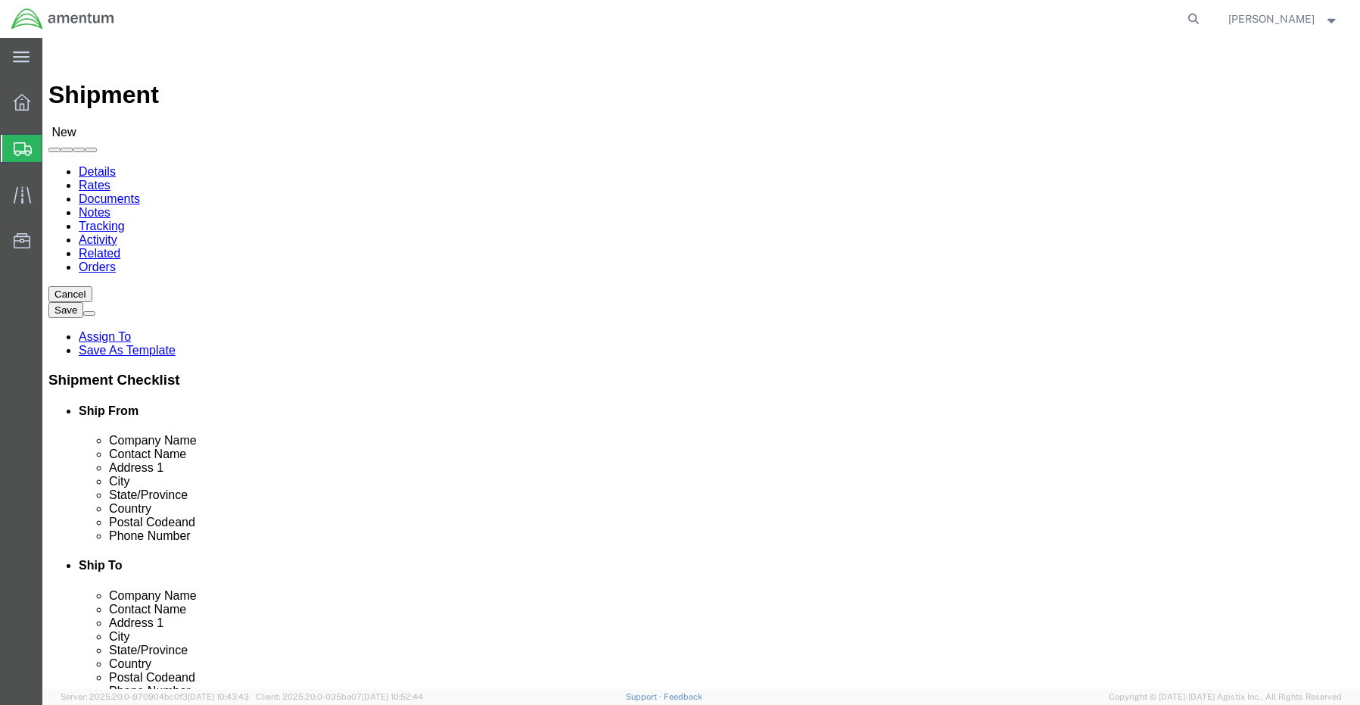
click input "text"
paste input "[GEOGRAPHIC_DATA], va 22304"
type input "[GEOGRAPHIC_DATA], va 22304"
click input "text"
click input "Amentum"
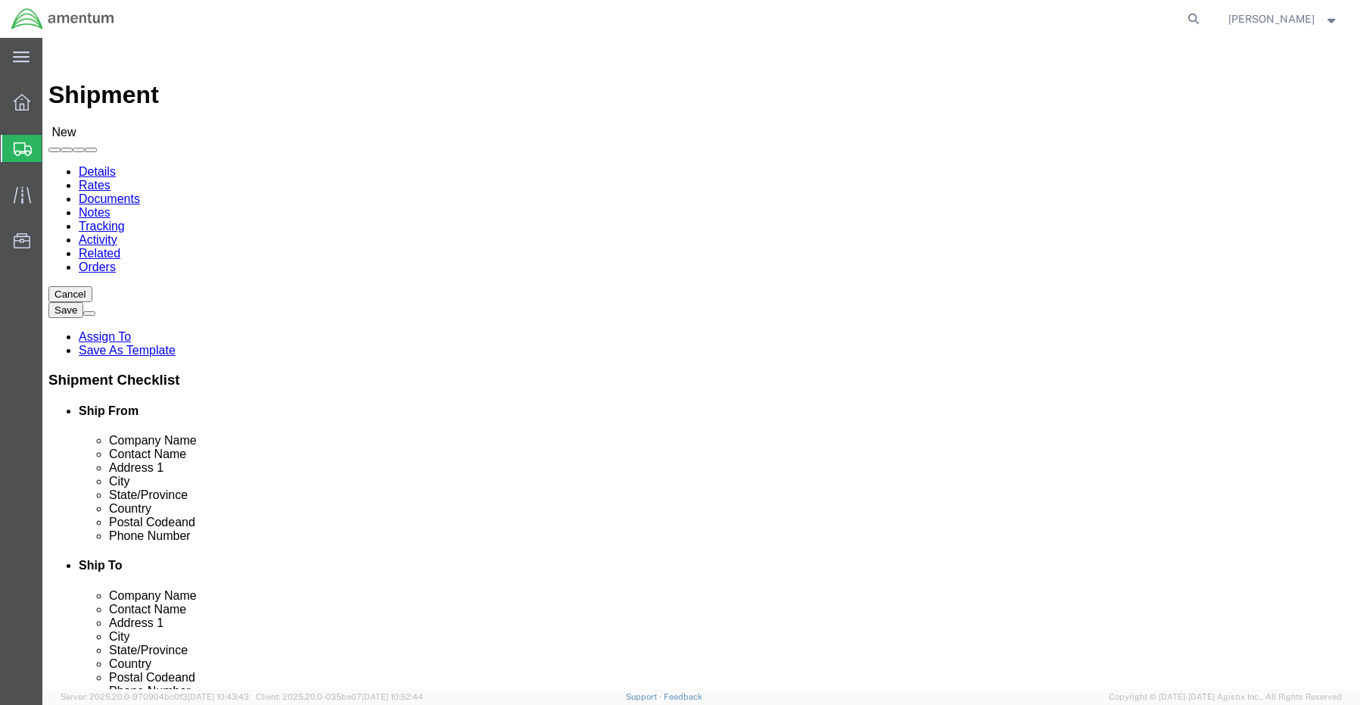
type input "Amentum"
click div "Location My Profile Location [PHONE_NUMBER] [PHONE_NUMBER] [PHONE_NUMBER] [PHON…"
click input "text"
paste input "[STREET_ADDRESS][PERSON_NAME],"
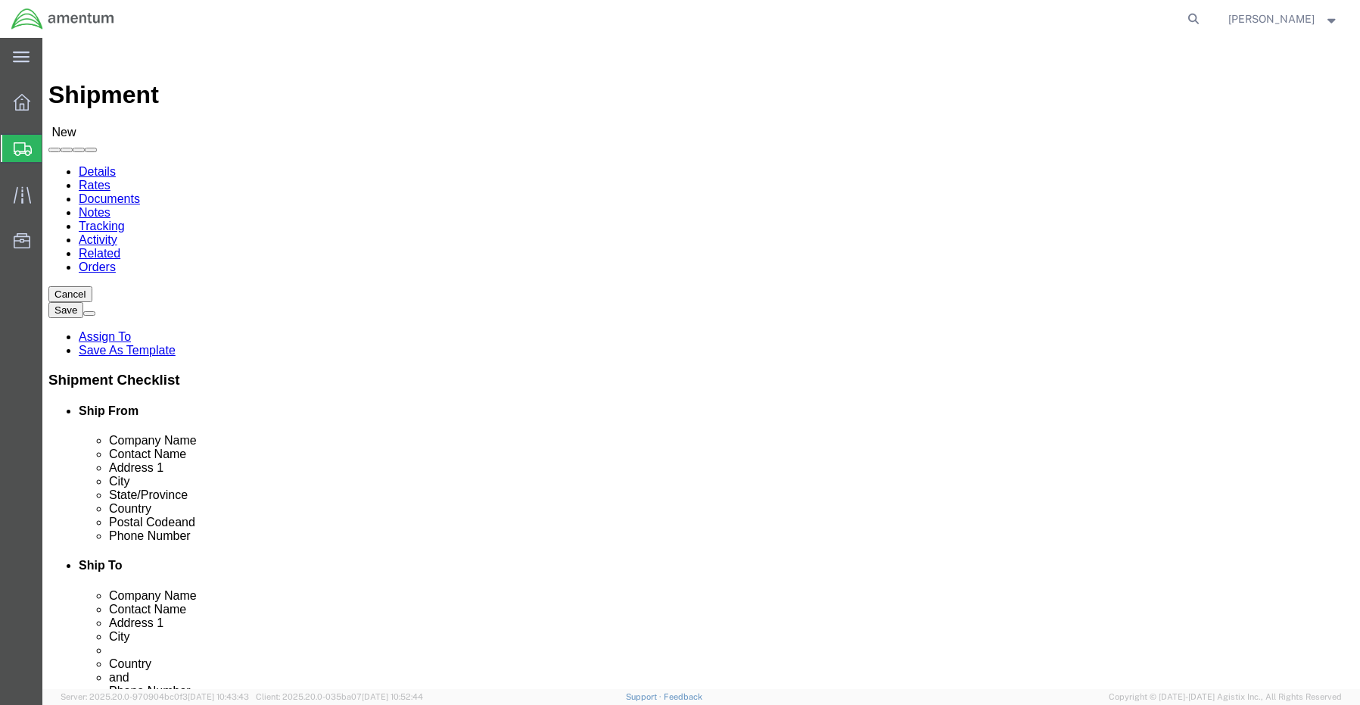
type input "[STREET_ADDRESS][PERSON_NAME]"
click input "text"
paste input "Malvern"
type input "Malvern"
click input "Postal Code"
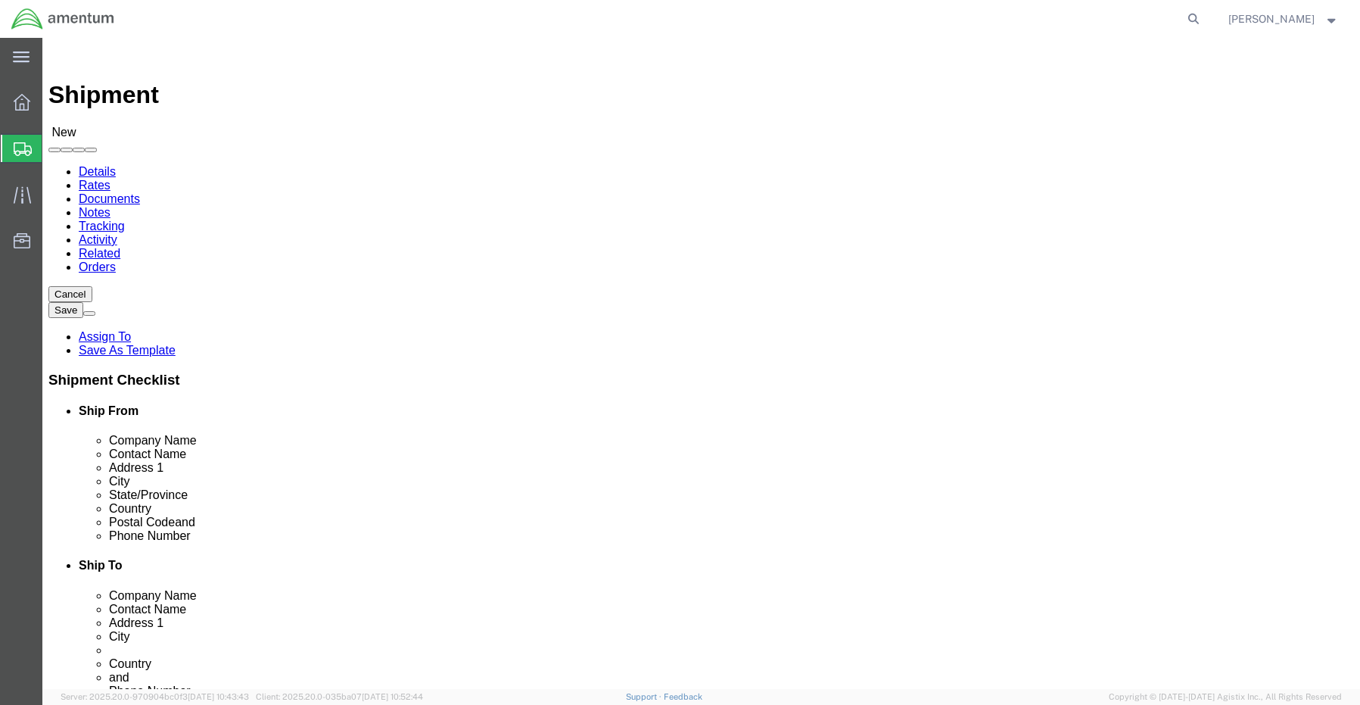
paste input "WR14 3NT"
type input "WR14 3NT"
click input "text"
paste input "[PHONE_NUMBER]"
type input "[PHONE_NUMBER]"
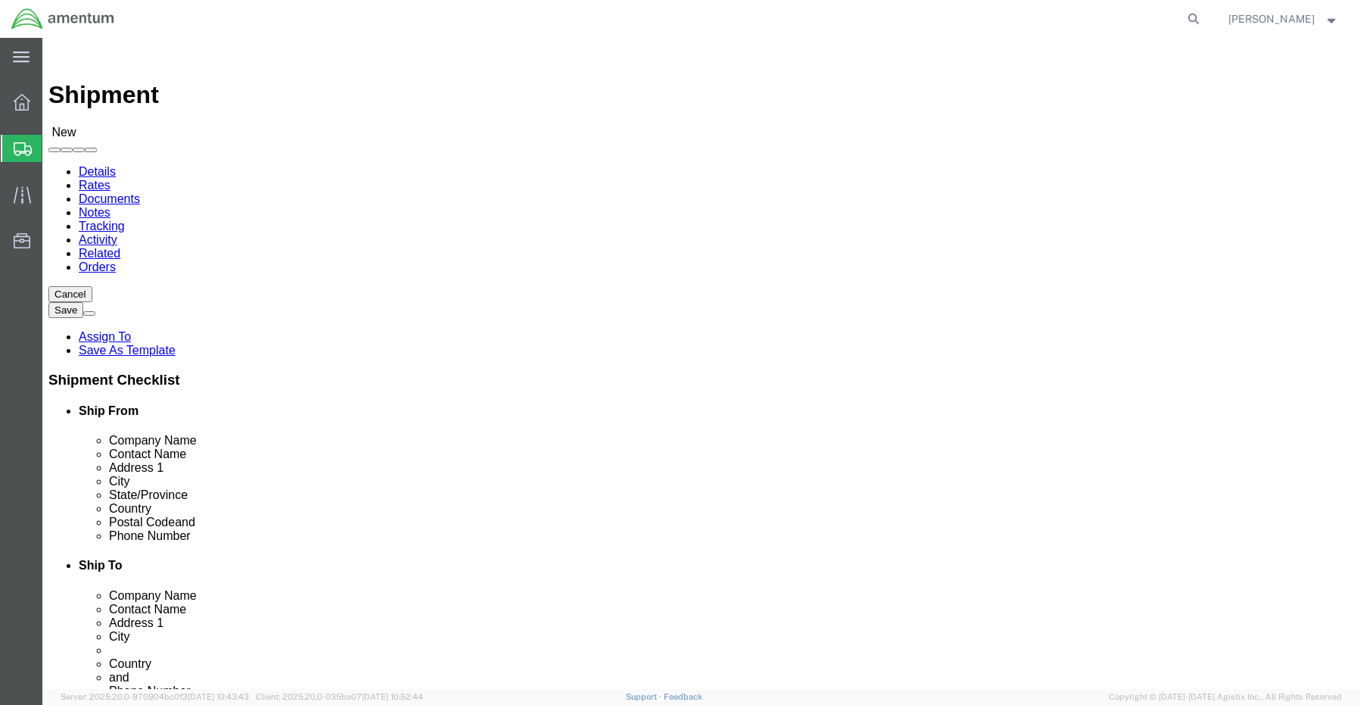
click input "text"
paste input "[PERSON_NAME][EMAIL_ADDRESS][PERSON_NAME][DOMAIN_NAME]"
type input "[PERSON_NAME][EMAIL_ADDRESS][PERSON_NAME][DOMAIN_NAME]"
click input "checkbox"
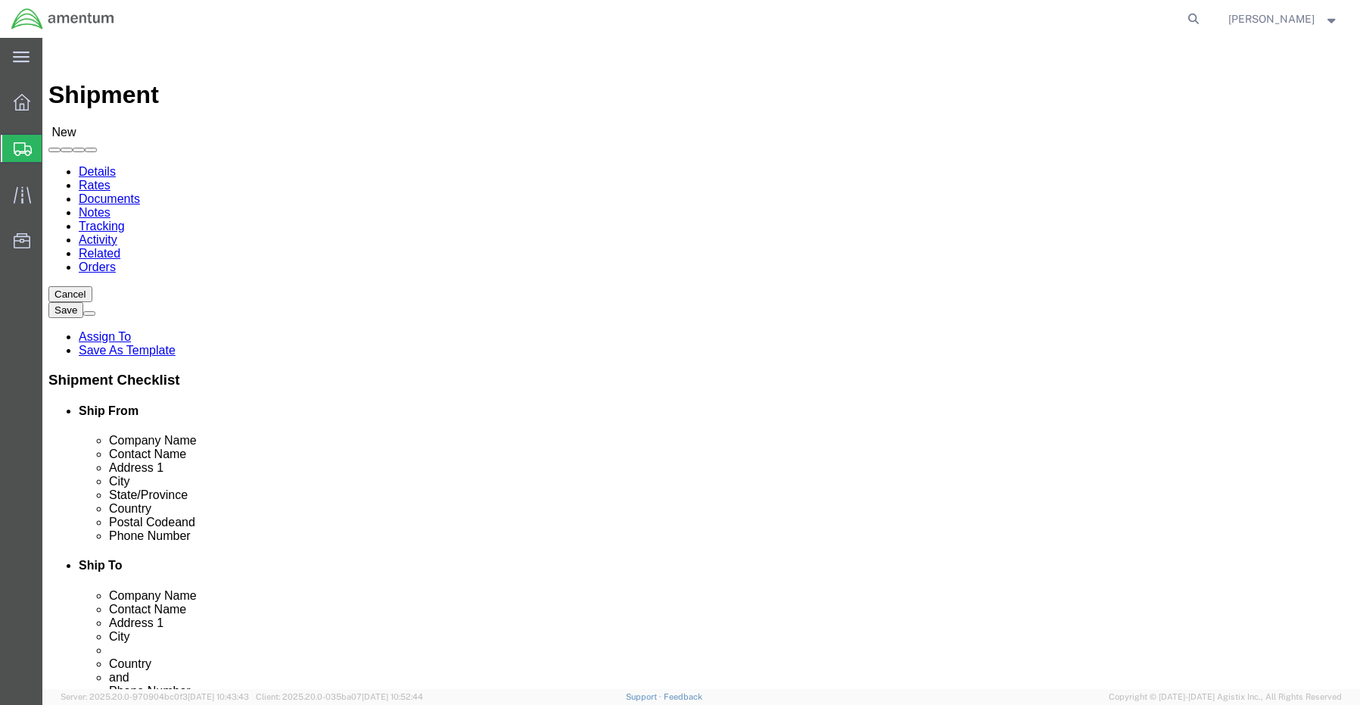
checkbox input "true"
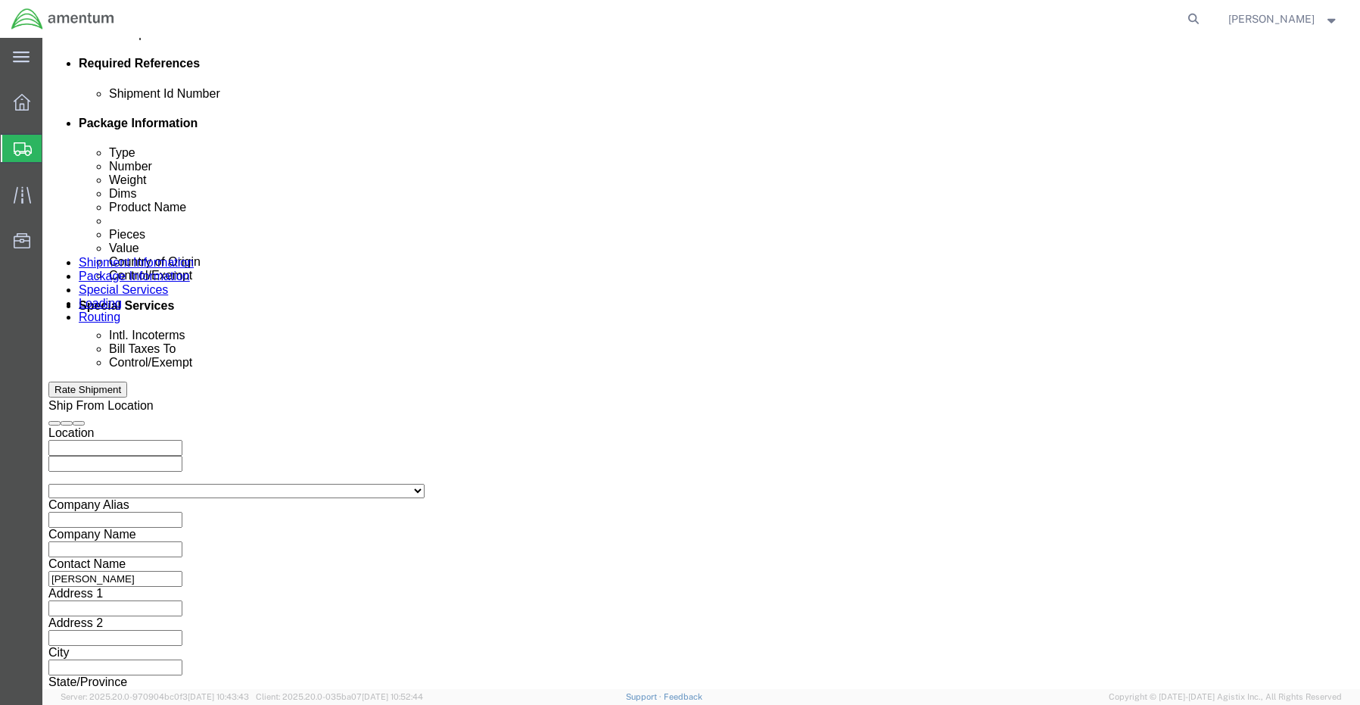
scroll to position [757, 0]
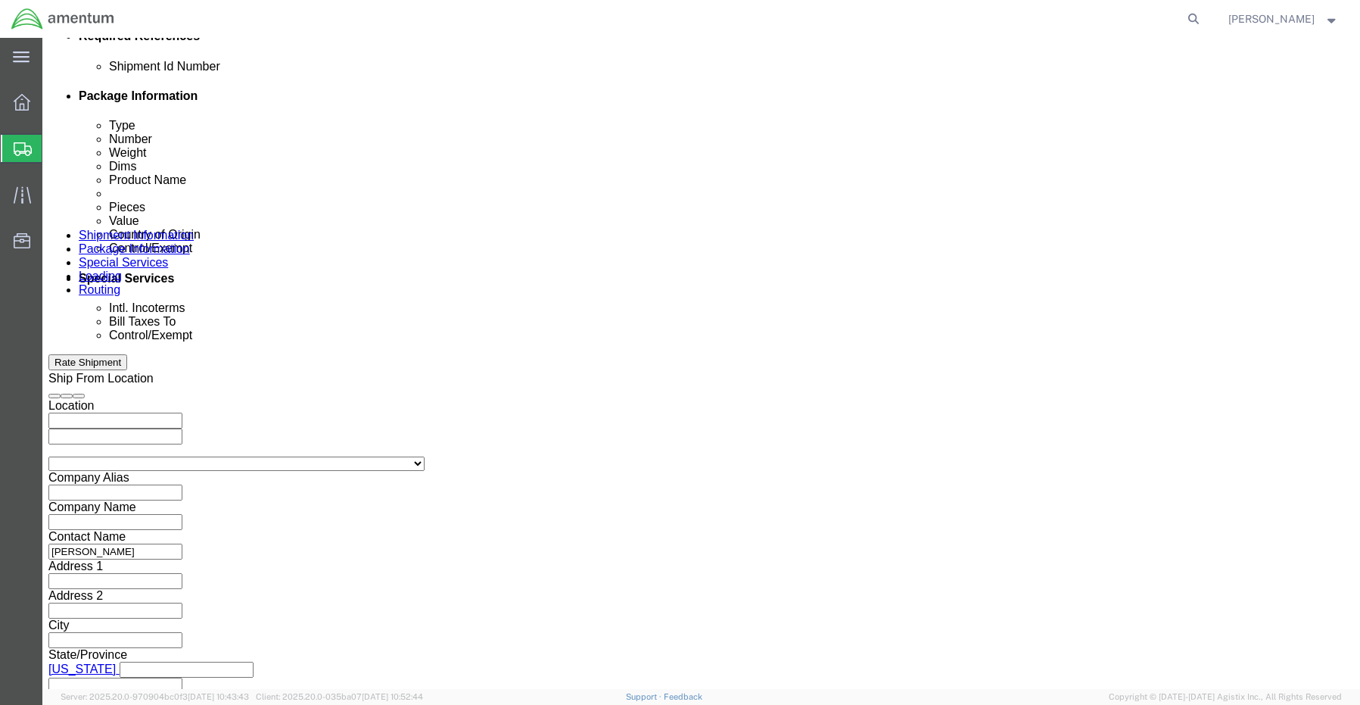
click input "text"
paste input "OVH4.101046.00000"
type input "OVH4.101046.00000"
click button "Add reference"
click select "Select Account Type Activity ID Airline Appointment Number ASN Batch Request # …"
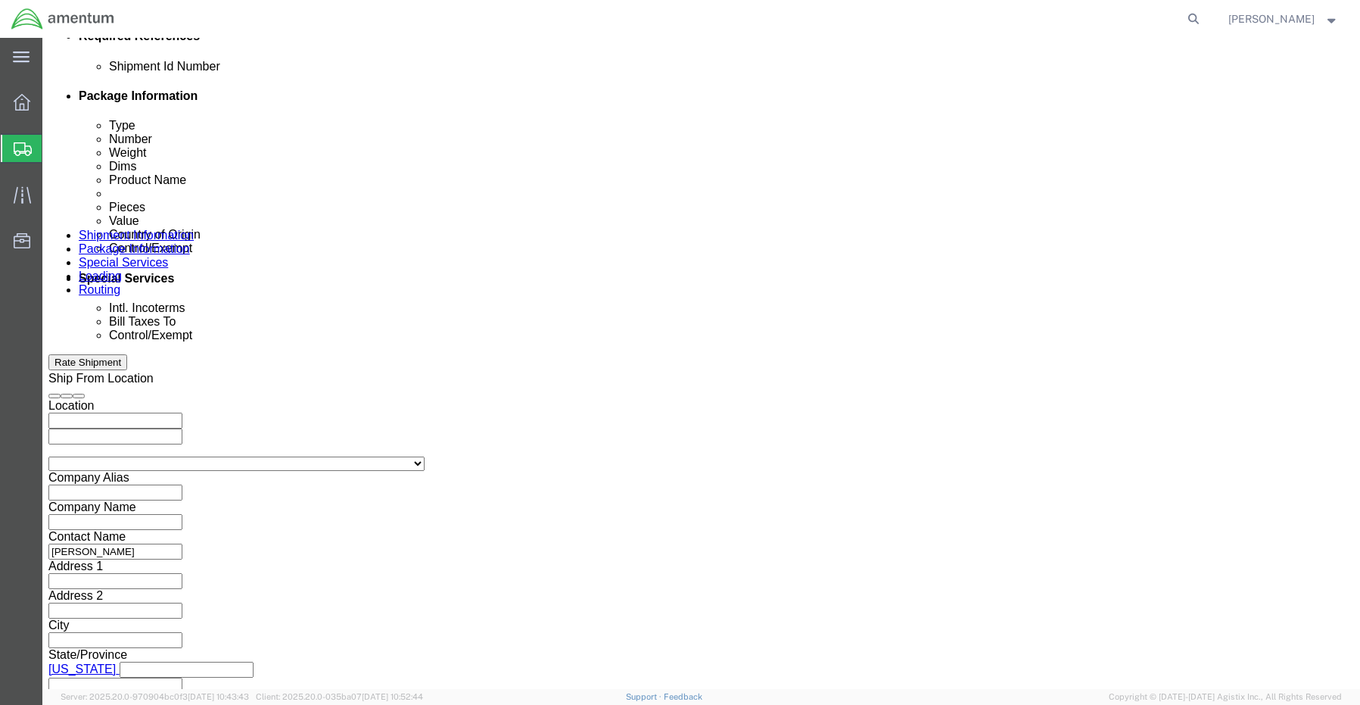
select select "CUSTREF"
click select "Select Account Type Activity ID Airline Appointment Number ASN Batch Request # …"
click input "text"
paste input "RITM0248523 [PERSON_NAME]"
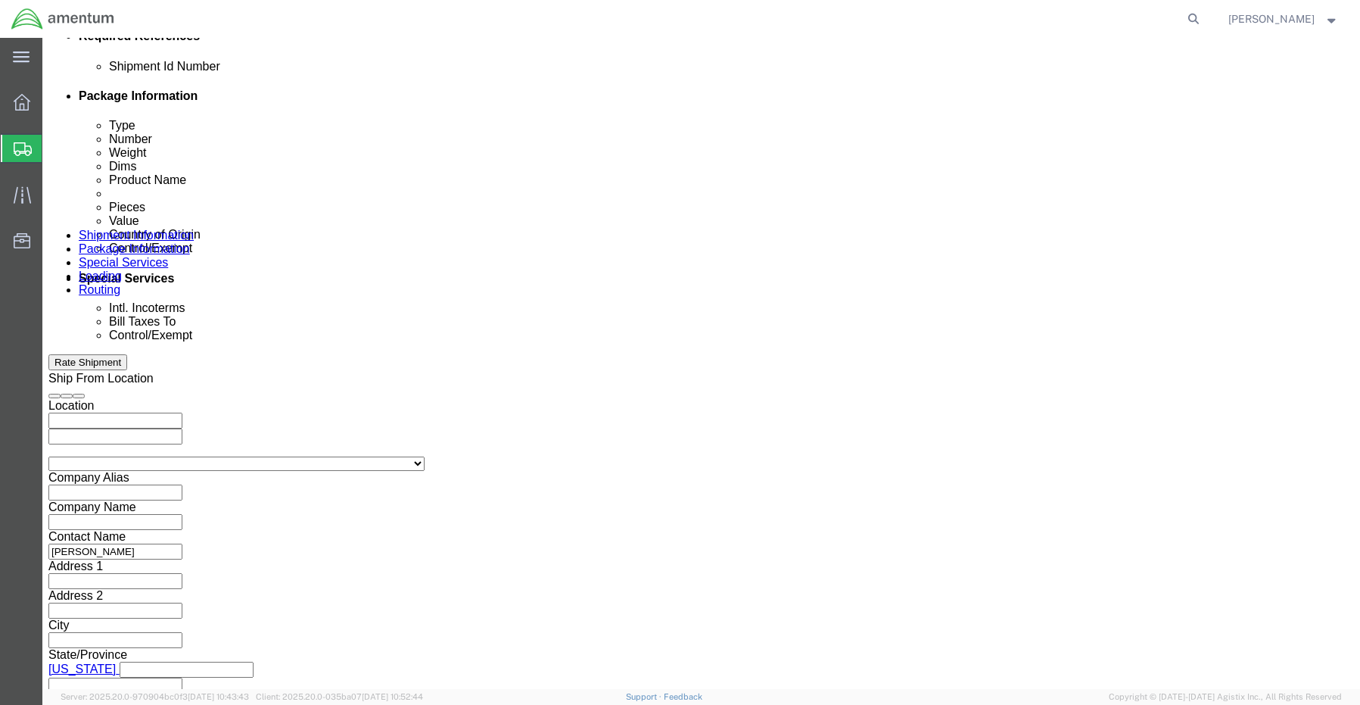
type input "RITM0248523 [PERSON_NAME]"
click button "Add reference"
click select "Select Account Type Activity ID Airline Appointment Number ASN Batch Request # …"
select select "DEPT"
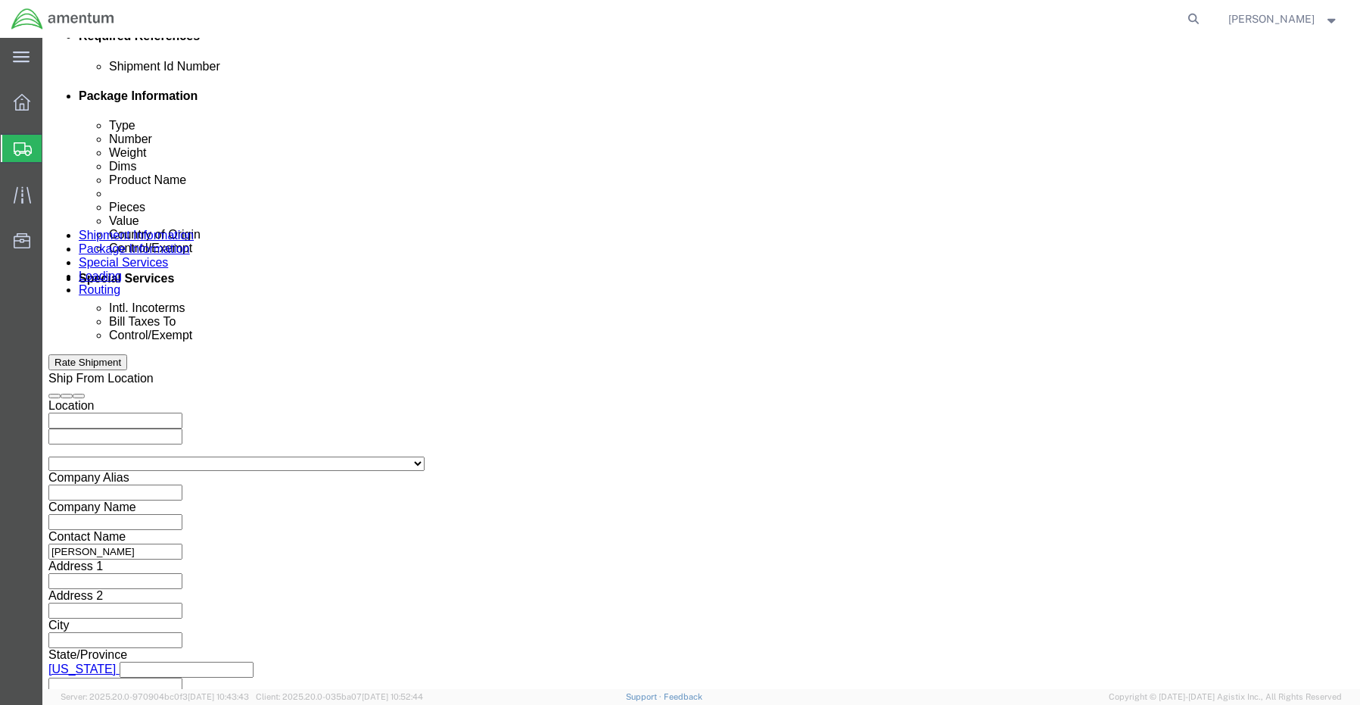
click select "Select Account Type Activity ID Airline Appointment Number ASN Batch Request # …"
click input "text"
paste input "[PERSON_NAME]"
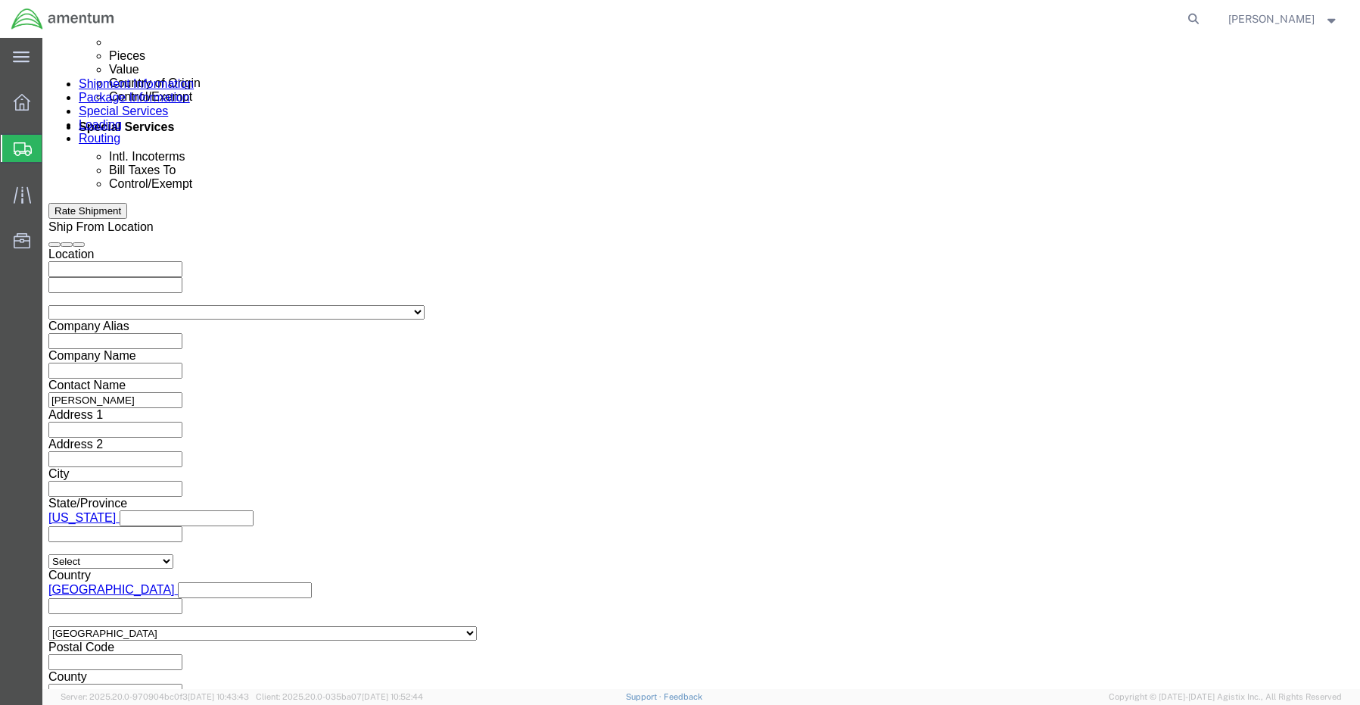
scroll to position [969, 0]
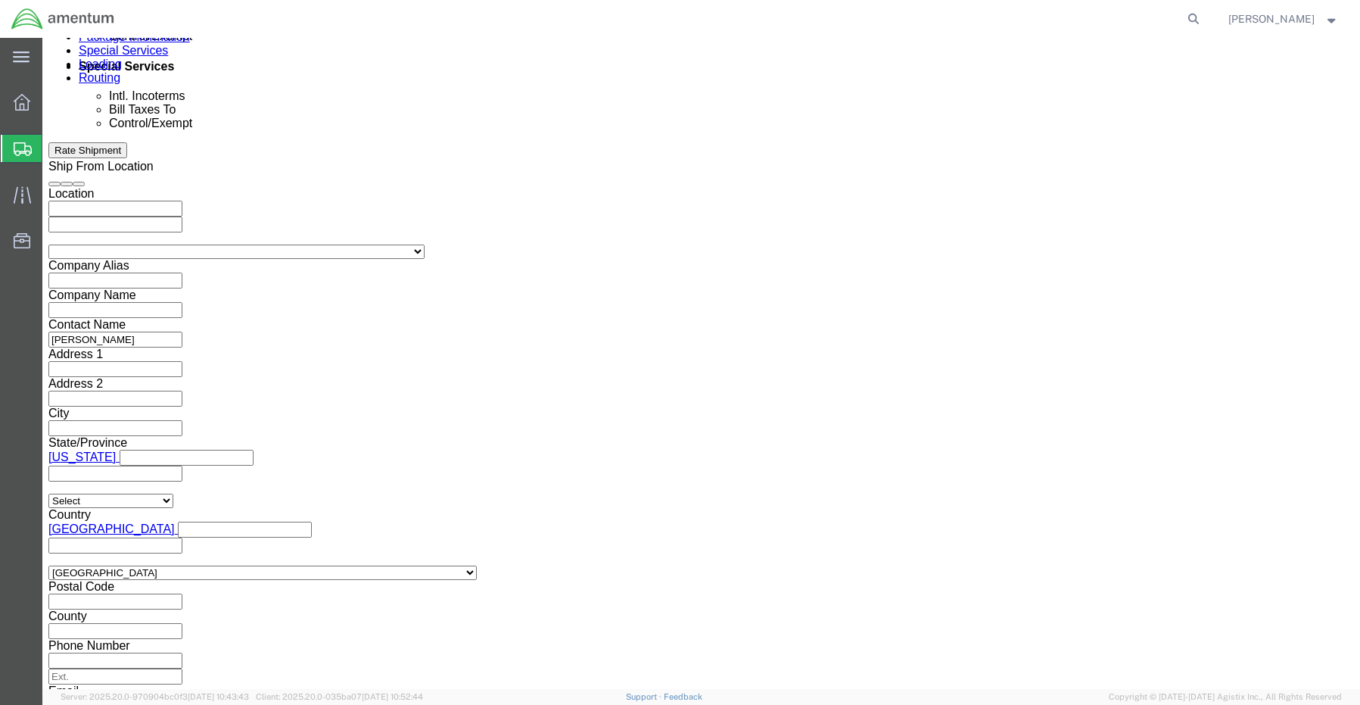
type input "[PERSON_NAME]"
click button "Continue"
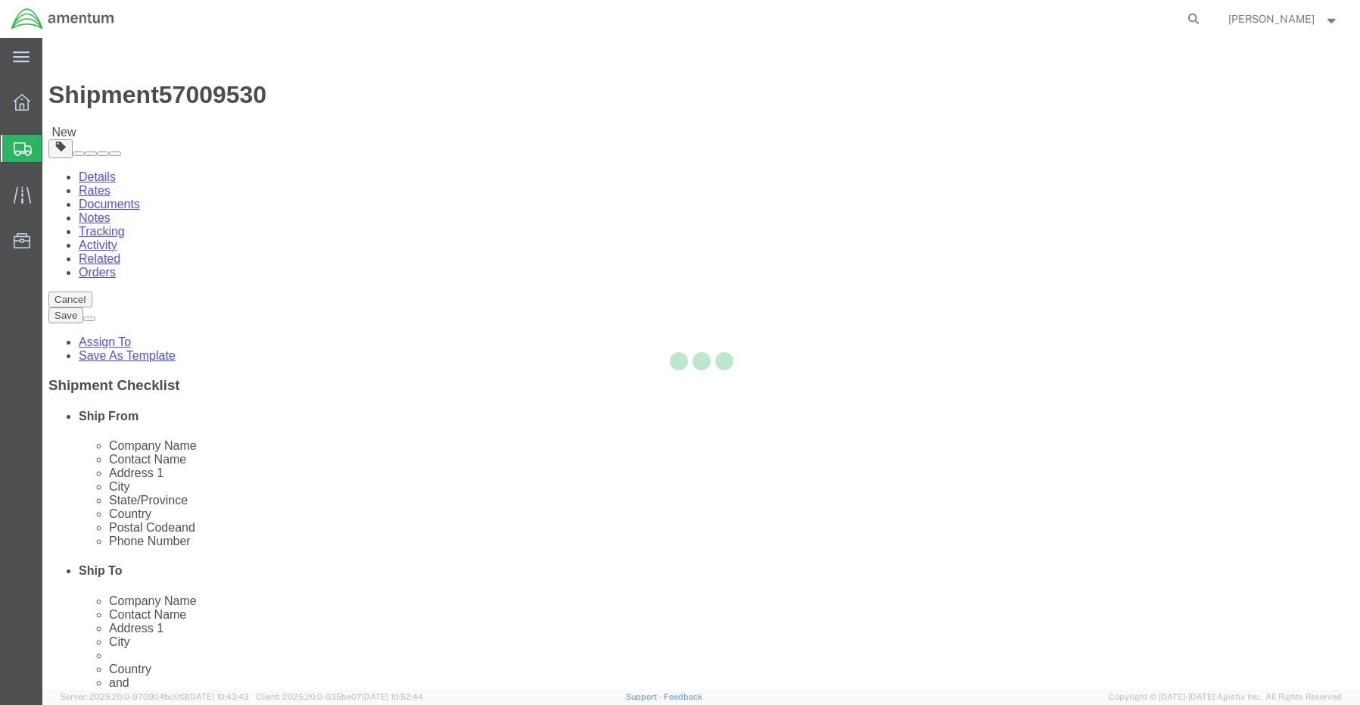
select select "CBOX"
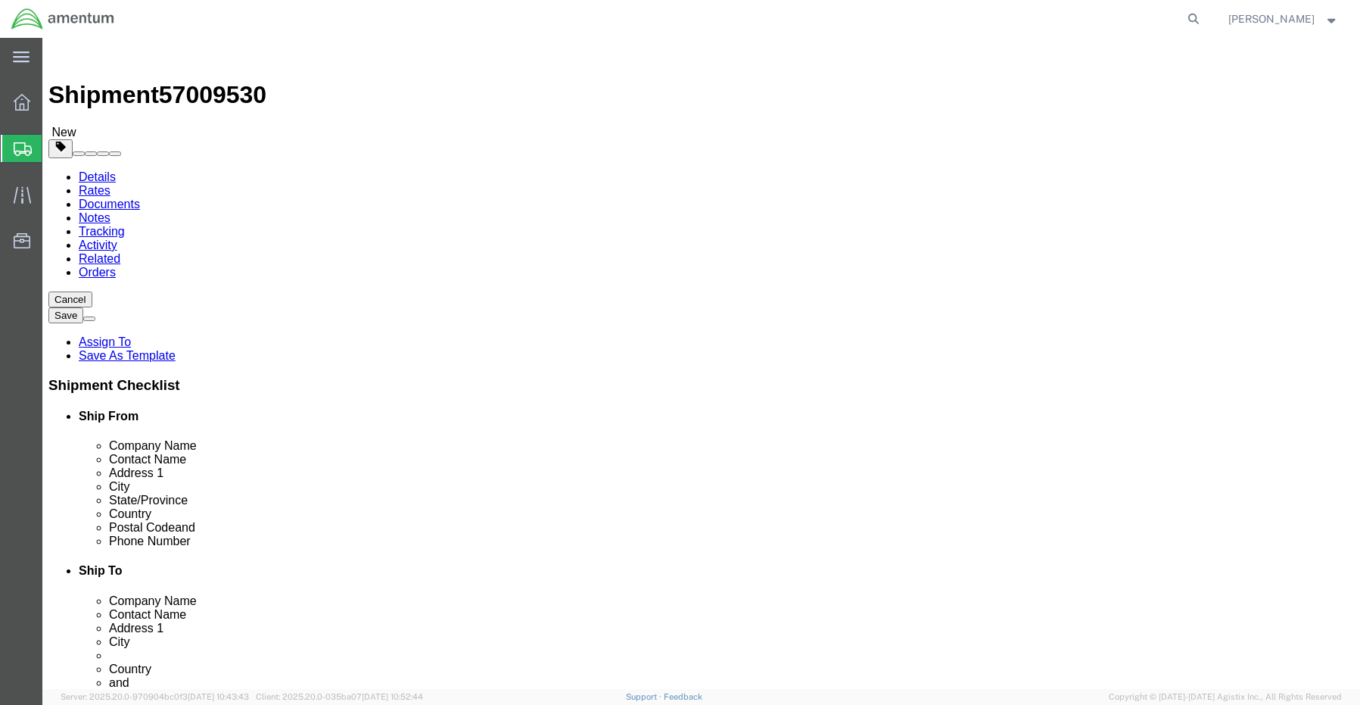
click input "text"
type input "10"
type input "9"
type input "6"
type input "1.0"
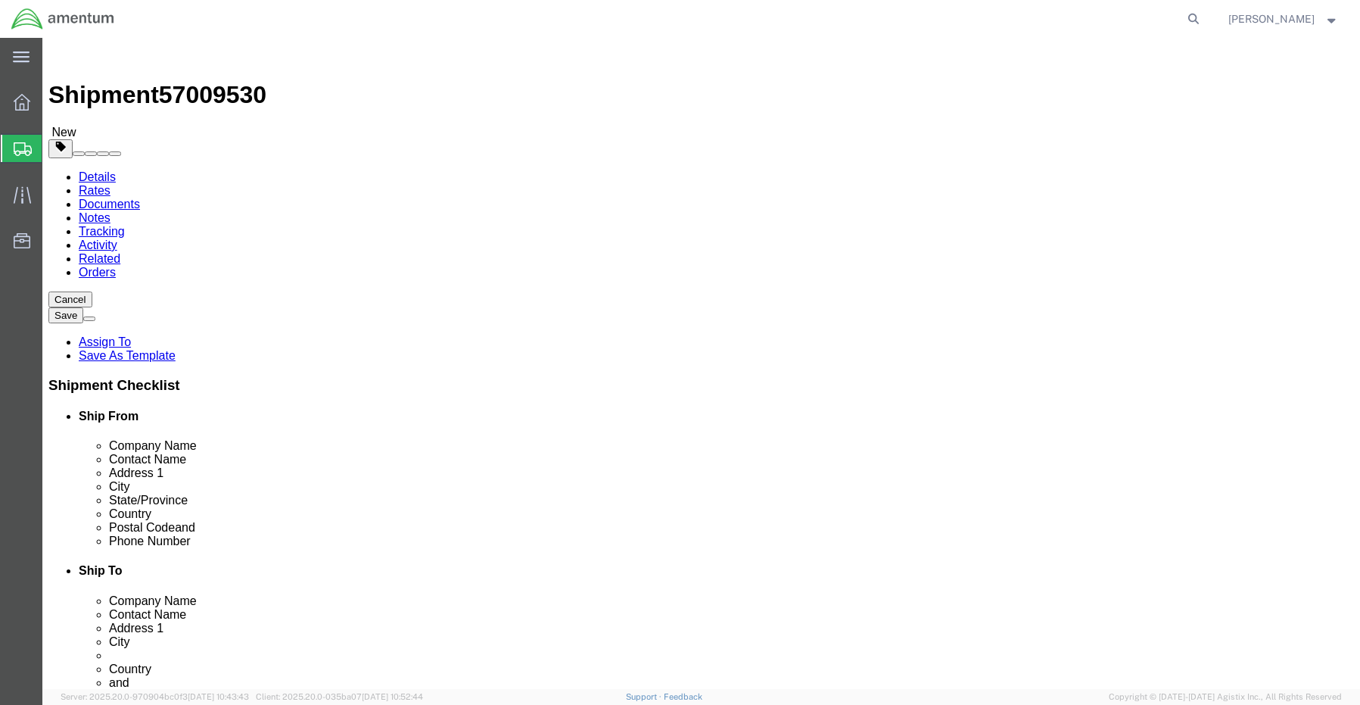
click link "Add Content"
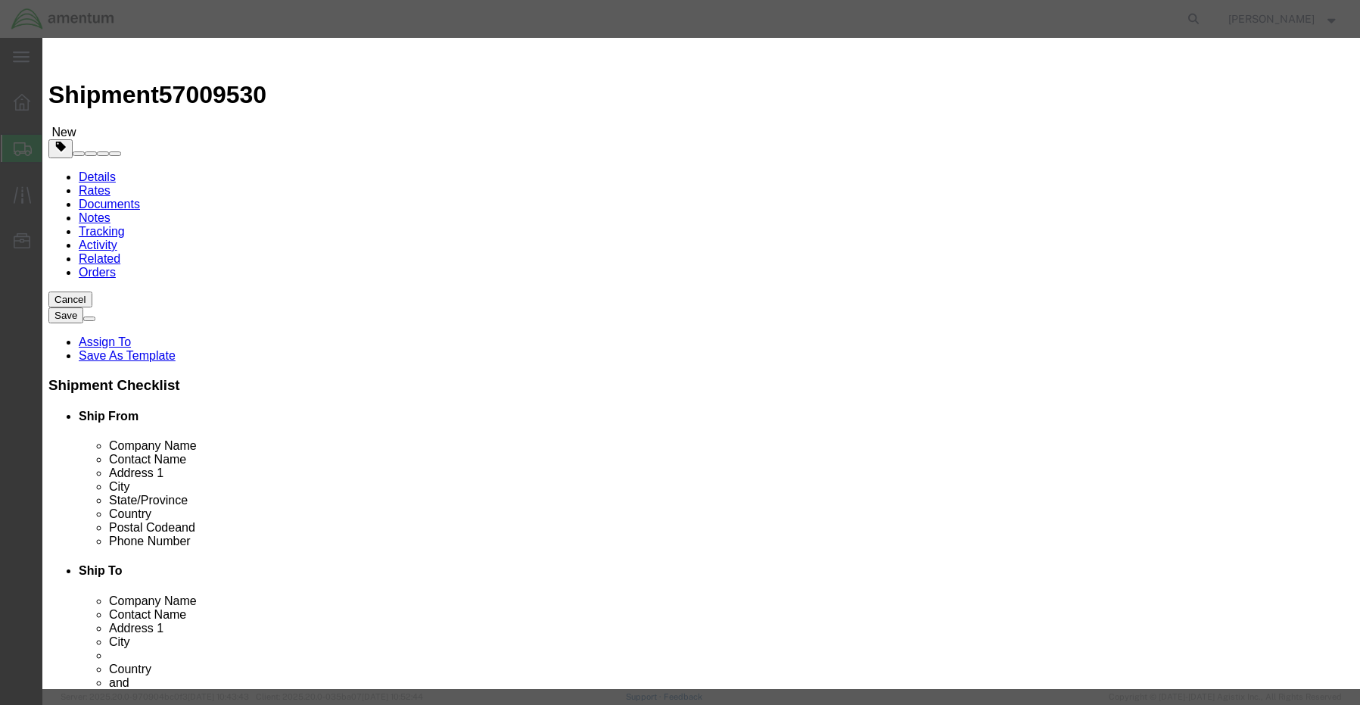
click input "text"
paste input "102601253332"
type input "Safe Id 102601253332"
click input "0"
drag, startPoint x: 425, startPoint y: 145, endPoint x: 372, endPoint y: 146, distance: 53.0
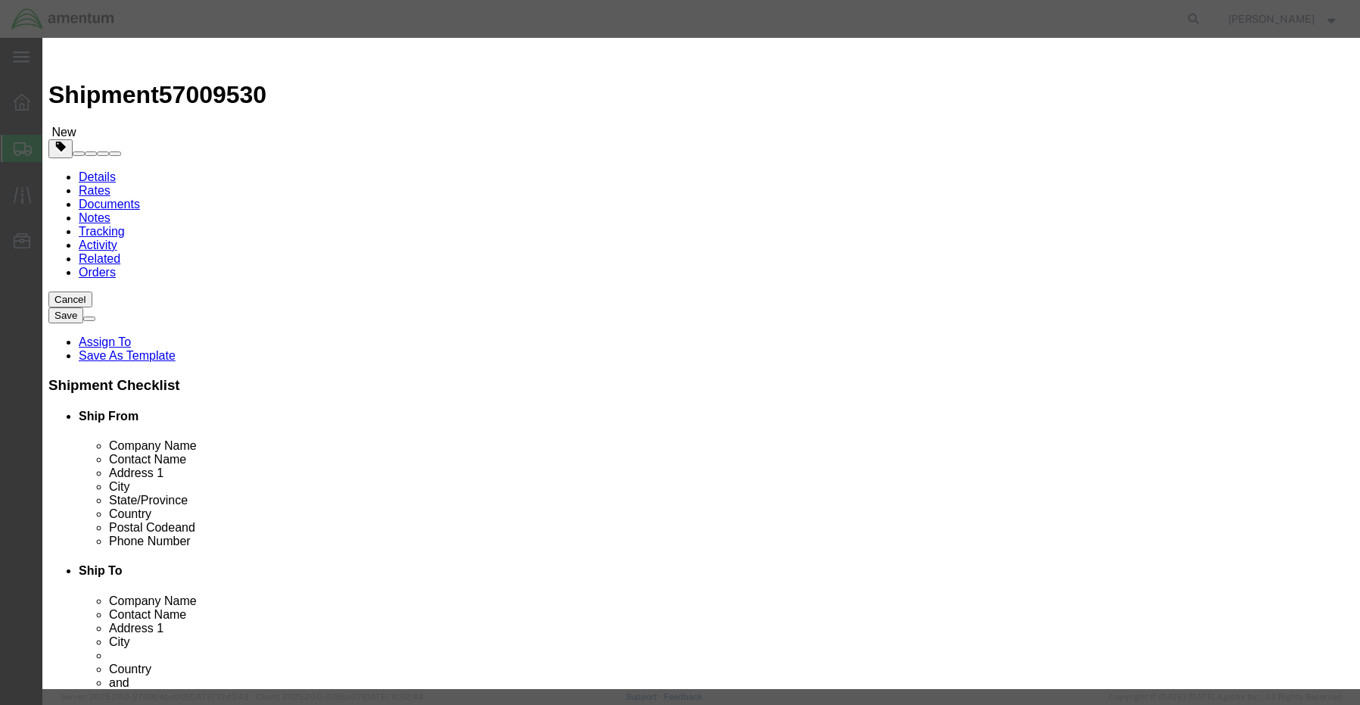
click div "Pieces 0 Select Bag Barrels 100Board Feet Bottle Box Blister Pack Carats Can Ca…"
type input "1"
type input "25.0"
click select "Select [GEOGRAPHIC_DATA] [GEOGRAPHIC_DATA] [GEOGRAPHIC_DATA] [GEOGRAPHIC_DATA] …"
select select "US"
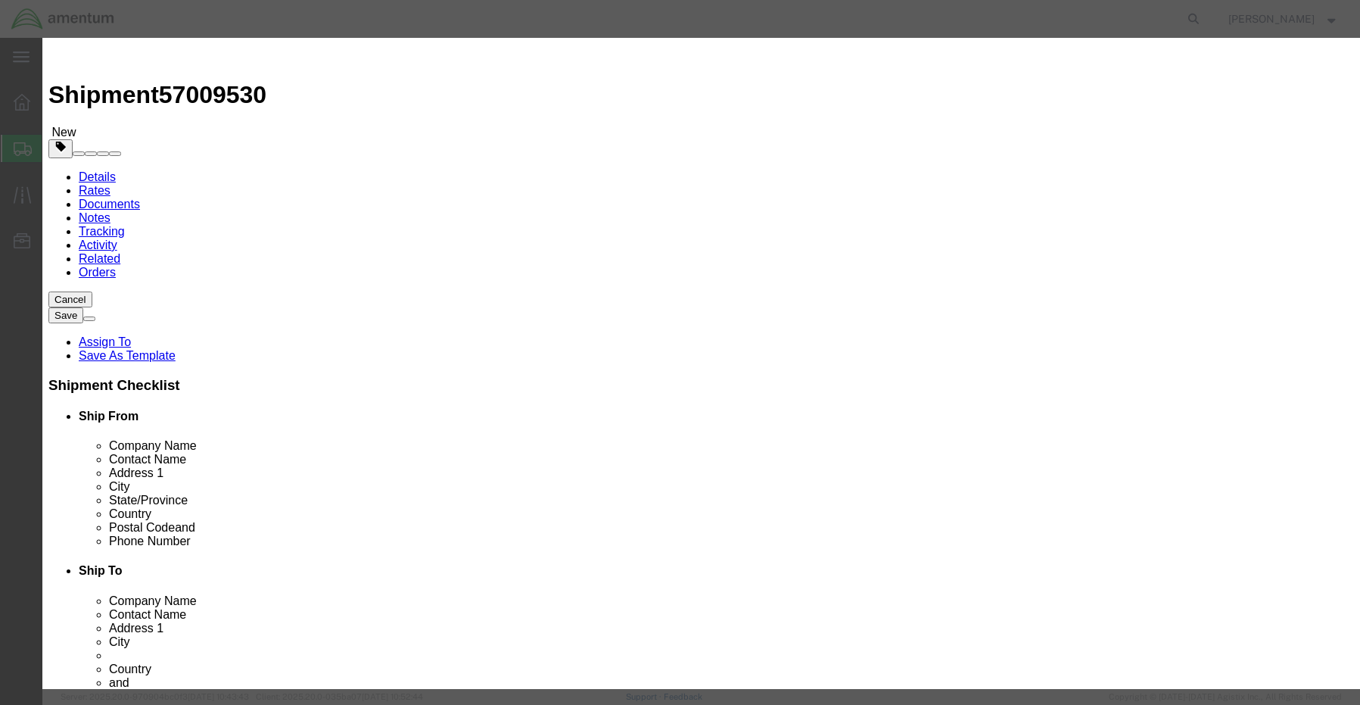
click select "Select [GEOGRAPHIC_DATA] [GEOGRAPHIC_DATA] [GEOGRAPHIC_DATA] [GEOGRAPHIC_DATA] …"
click input "checkbox"
checkbox input "true"
click input "Metal Contained in Equipment (UN3091, PI970)"
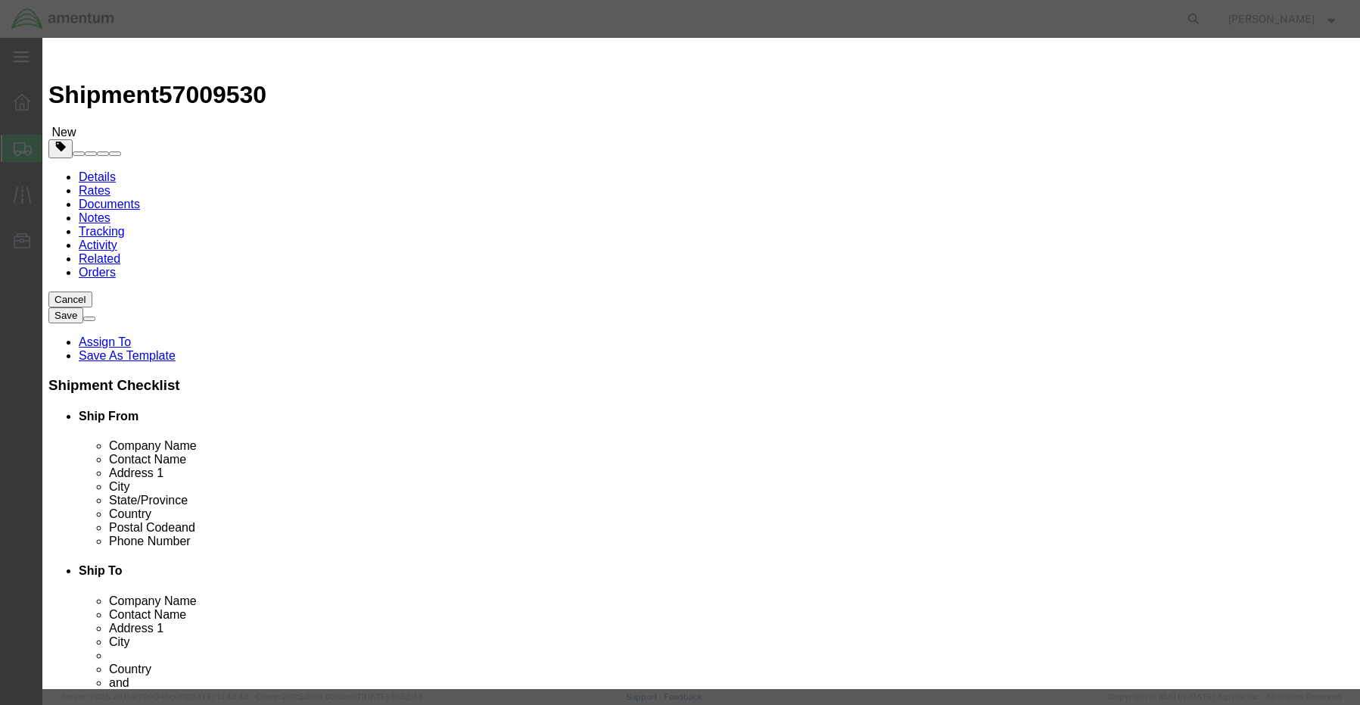
checkbox input "true"
click button "Save & Close"
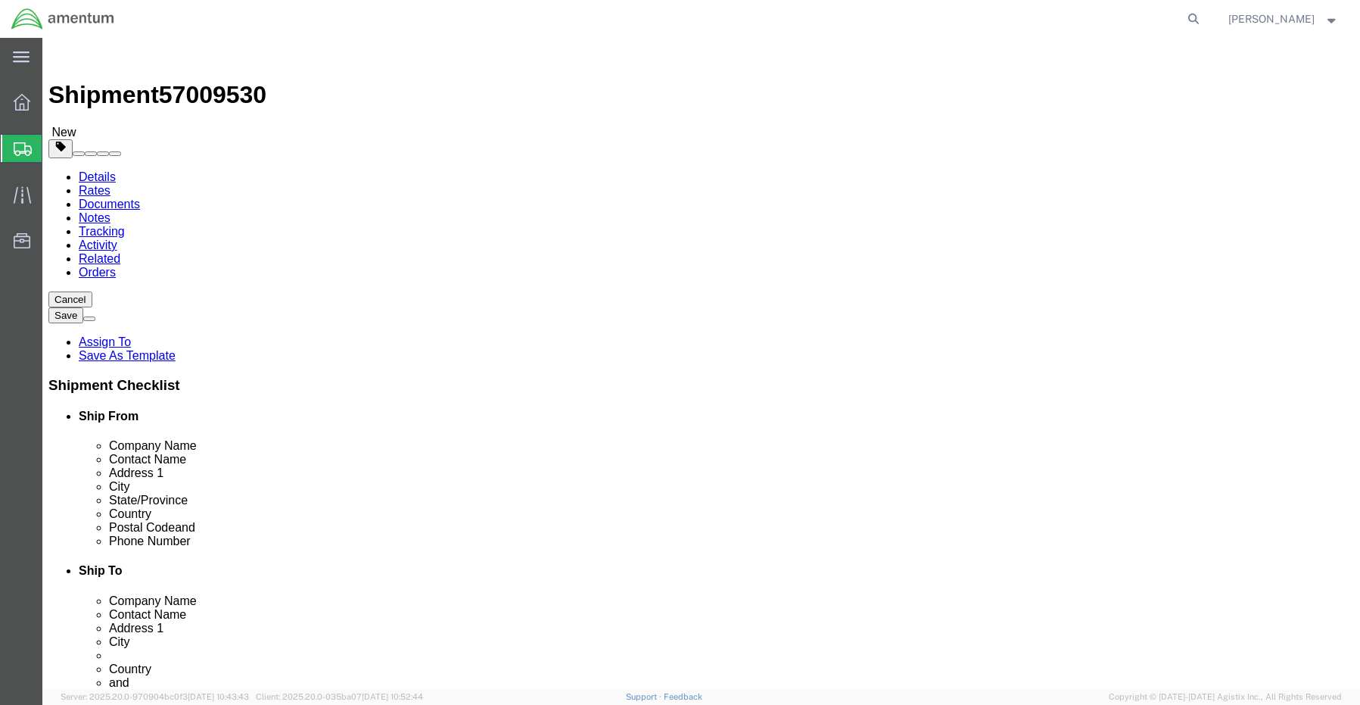
click icon
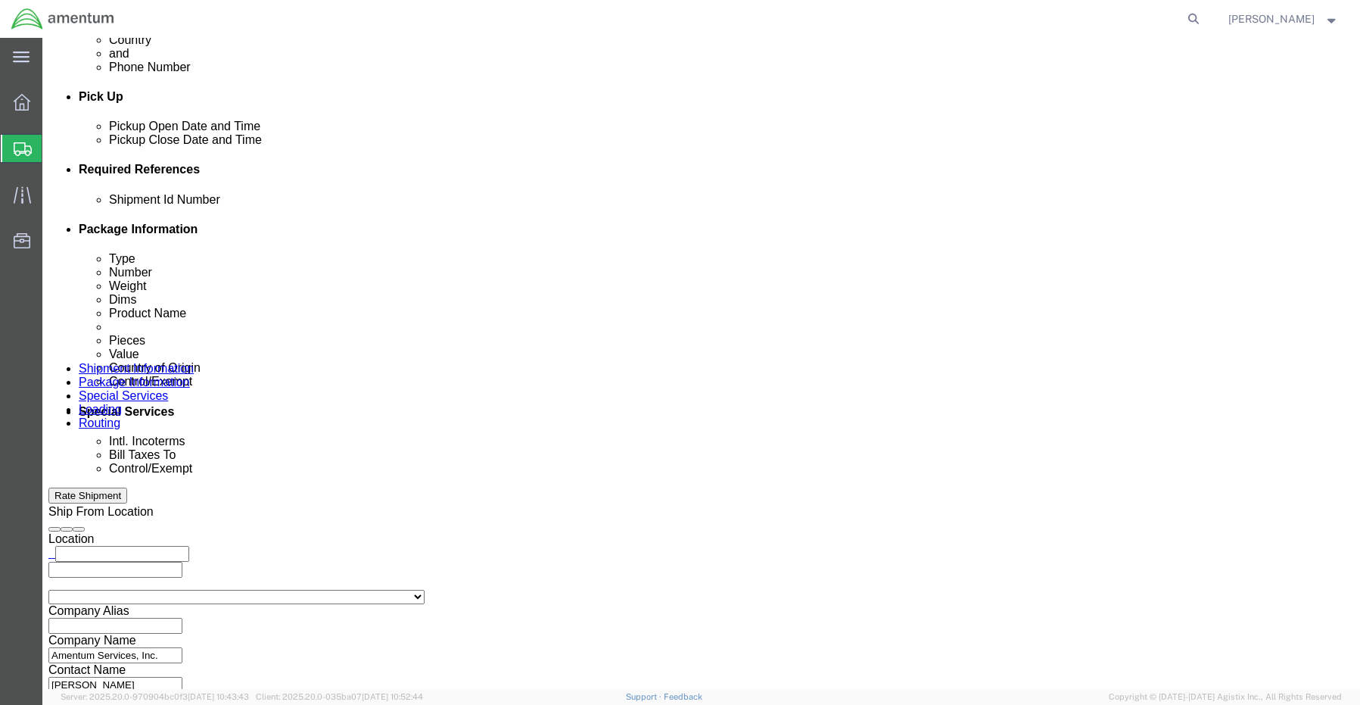
scroll to position [681, 0]
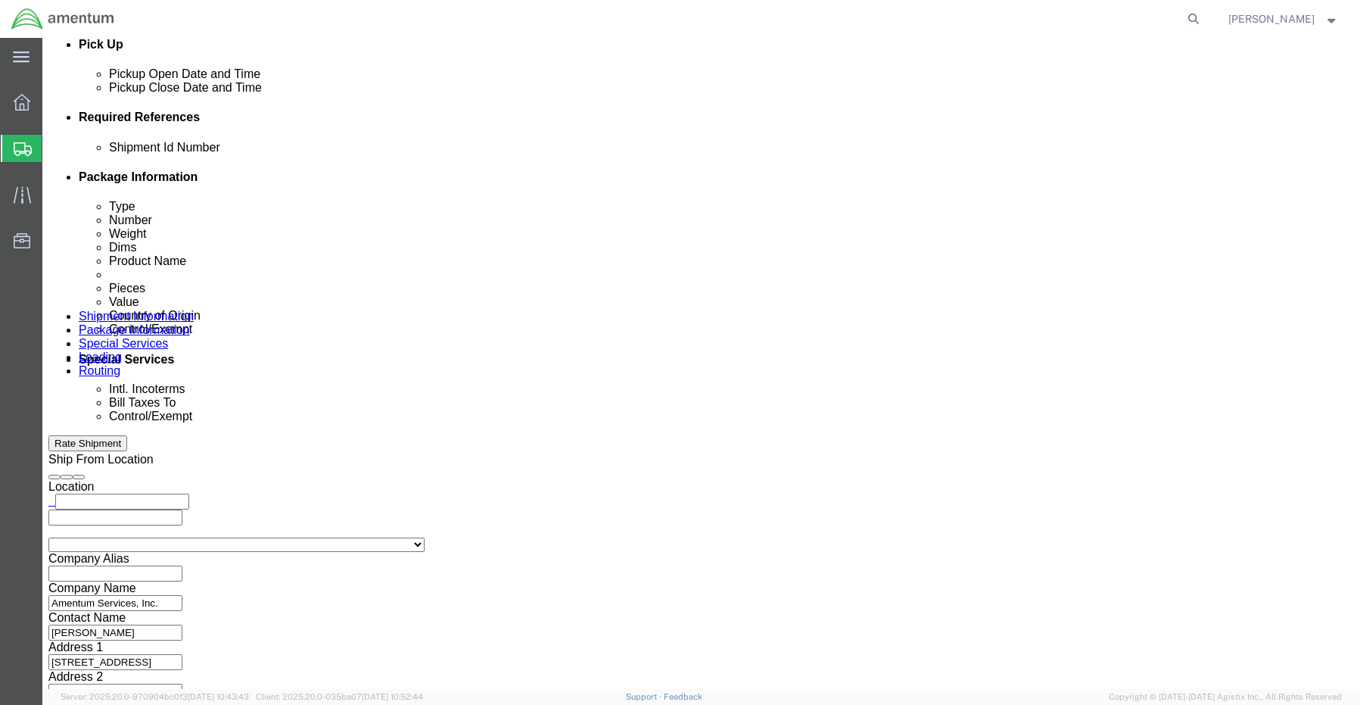
click input "text"
paste input "[PERSON_NAME][EMAIL_ADDRESS][PERSON_NAME][DOMAIN_NAME]"
type input "[PERSON_NAME][EMAIL_ADDRESS][PERSON_NAME][DOMAIN_NAME]"
type input "mal"
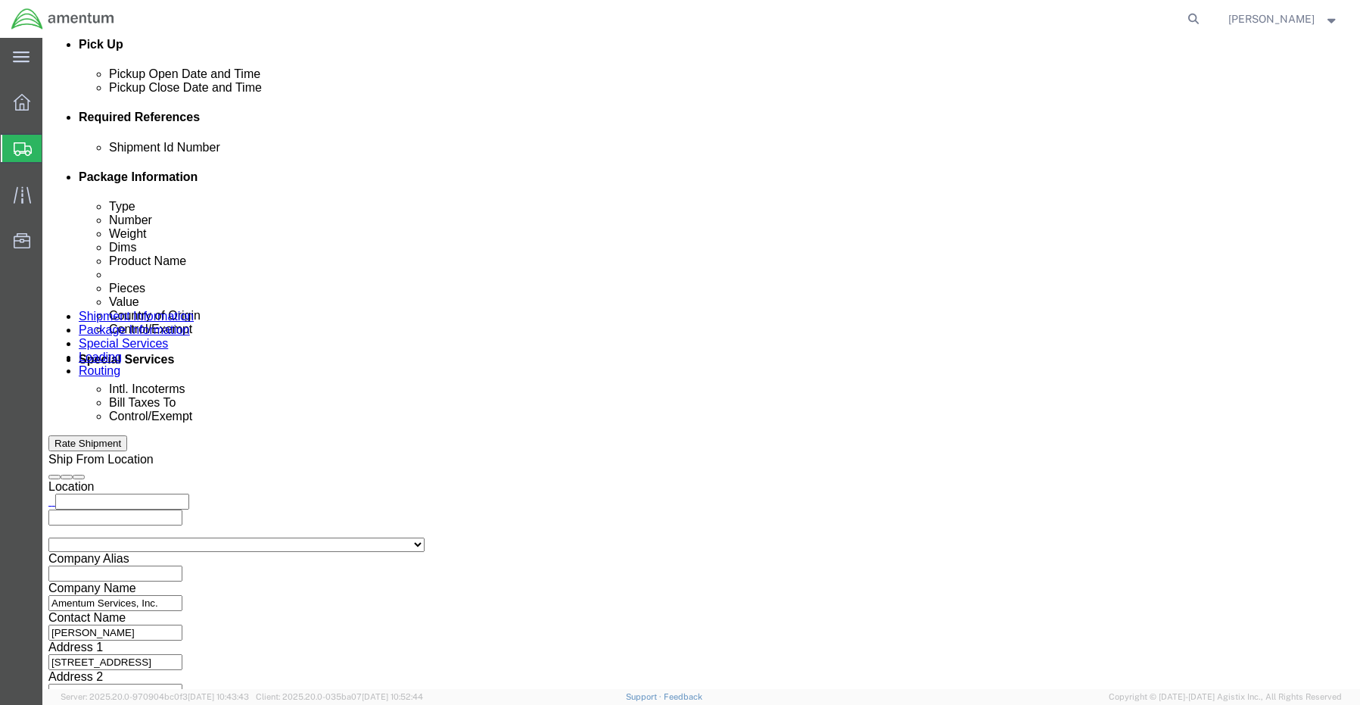
type input "[PERSON_NAME][EMAIL_ADDRESS][PERSON_NAME][DOMAIN_NAME],[DOMAIN_NAME][EMAIL_ADDR…"
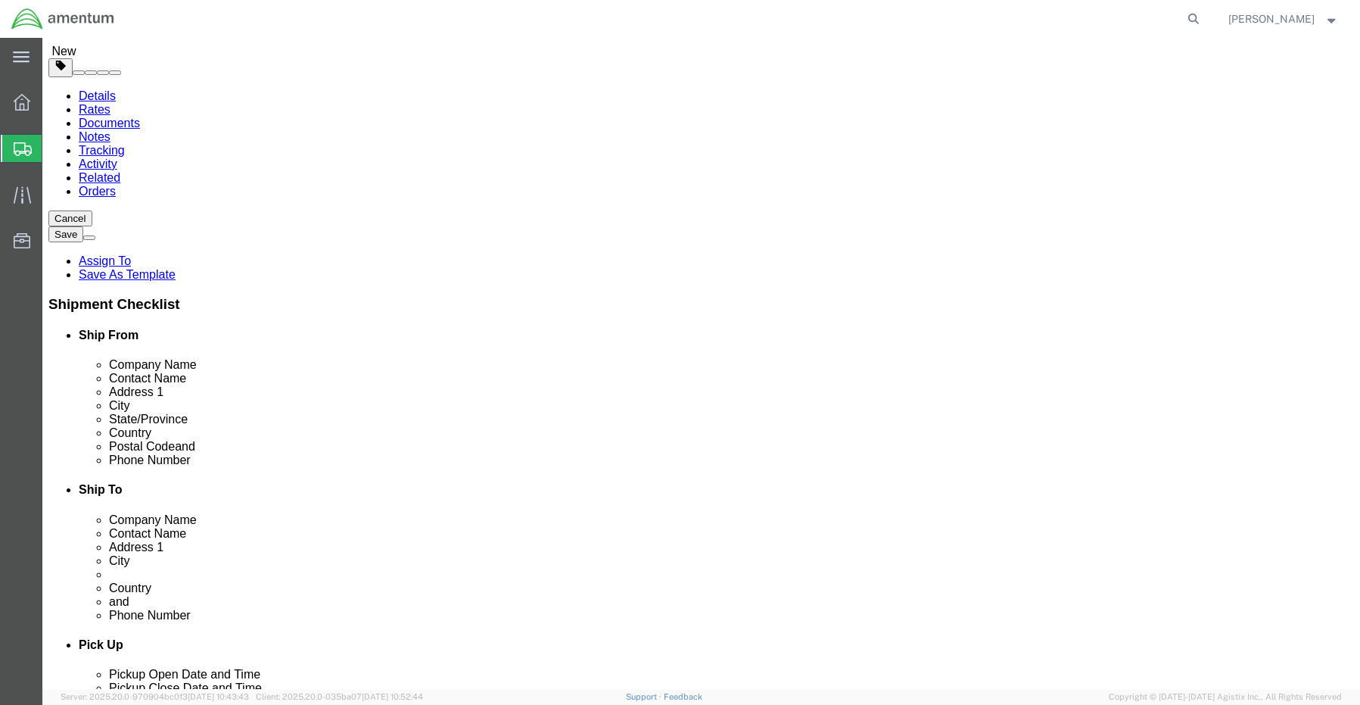
scroll to position [0, 0]
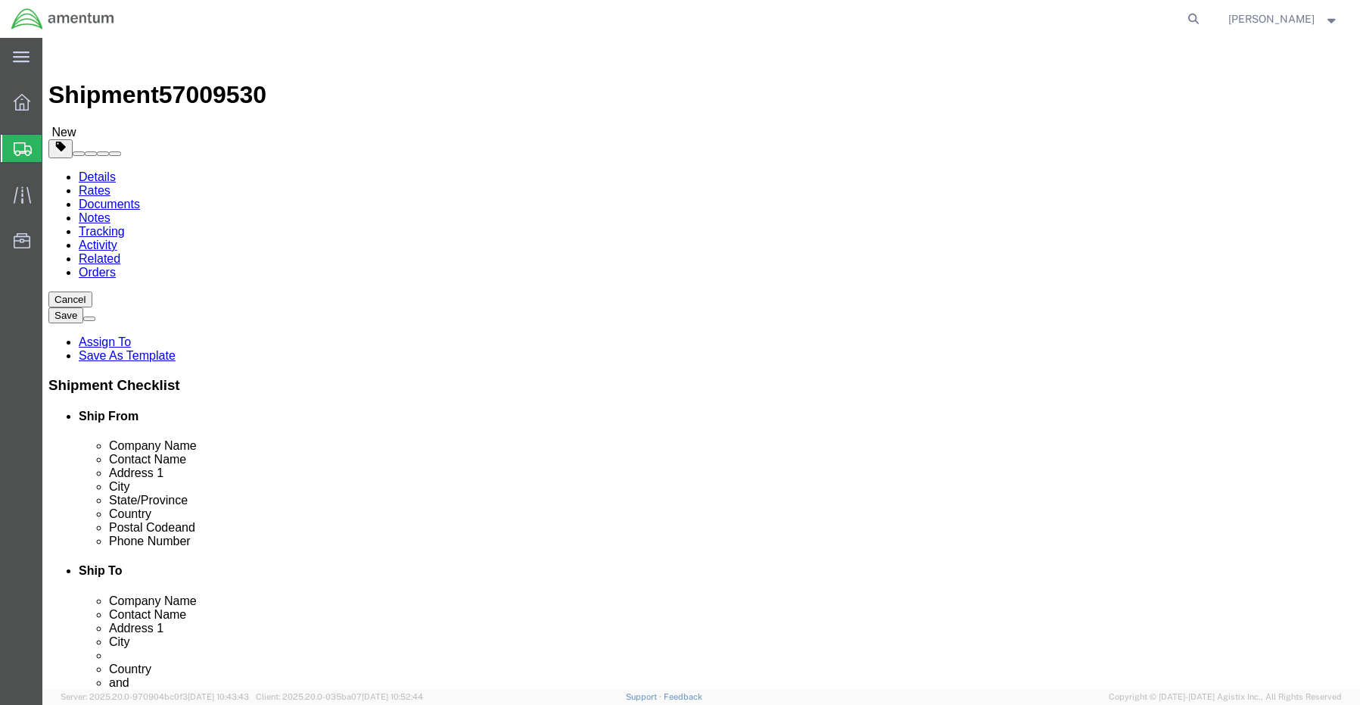
click button "Save"
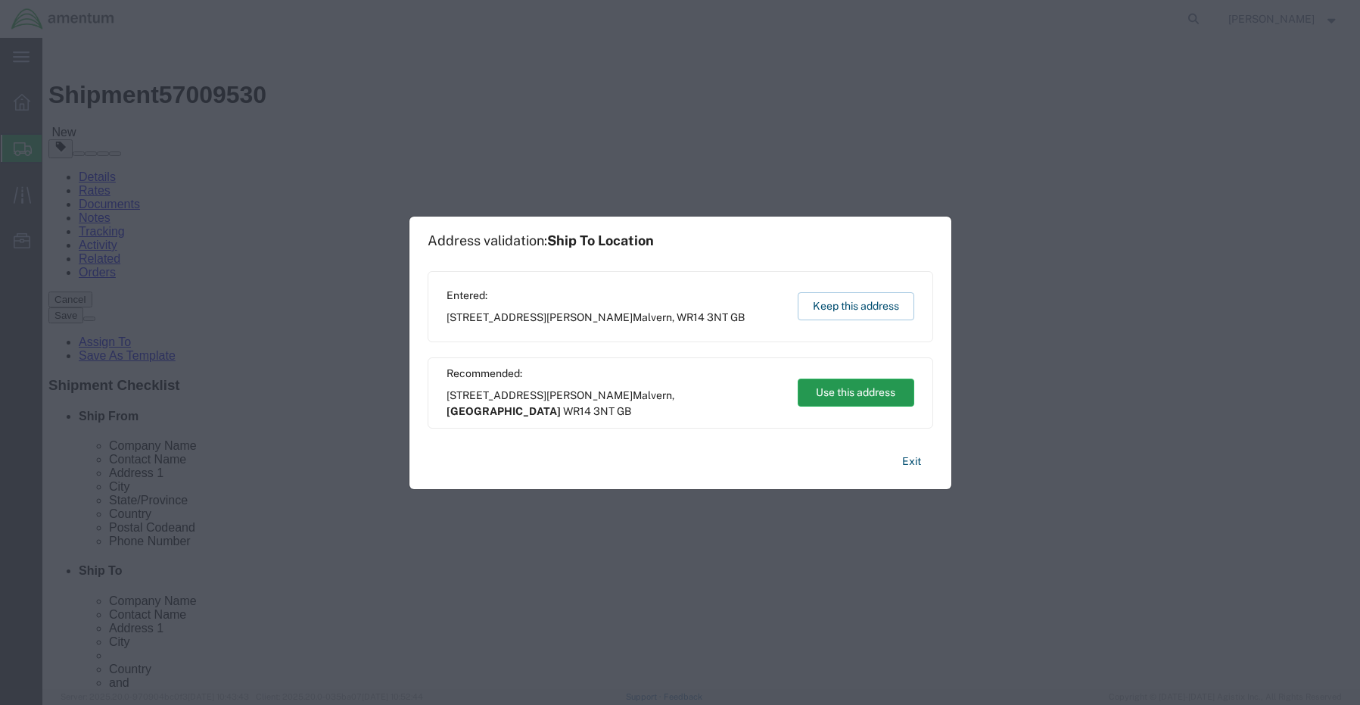
drag, startPoint x: 833, startPoint y: 384, endPoint x: 793, endPoint y: 347, distance: 54.6
click at [835, 385] on button "Use this address" at bounding box center [856, 393] width 117 height 28
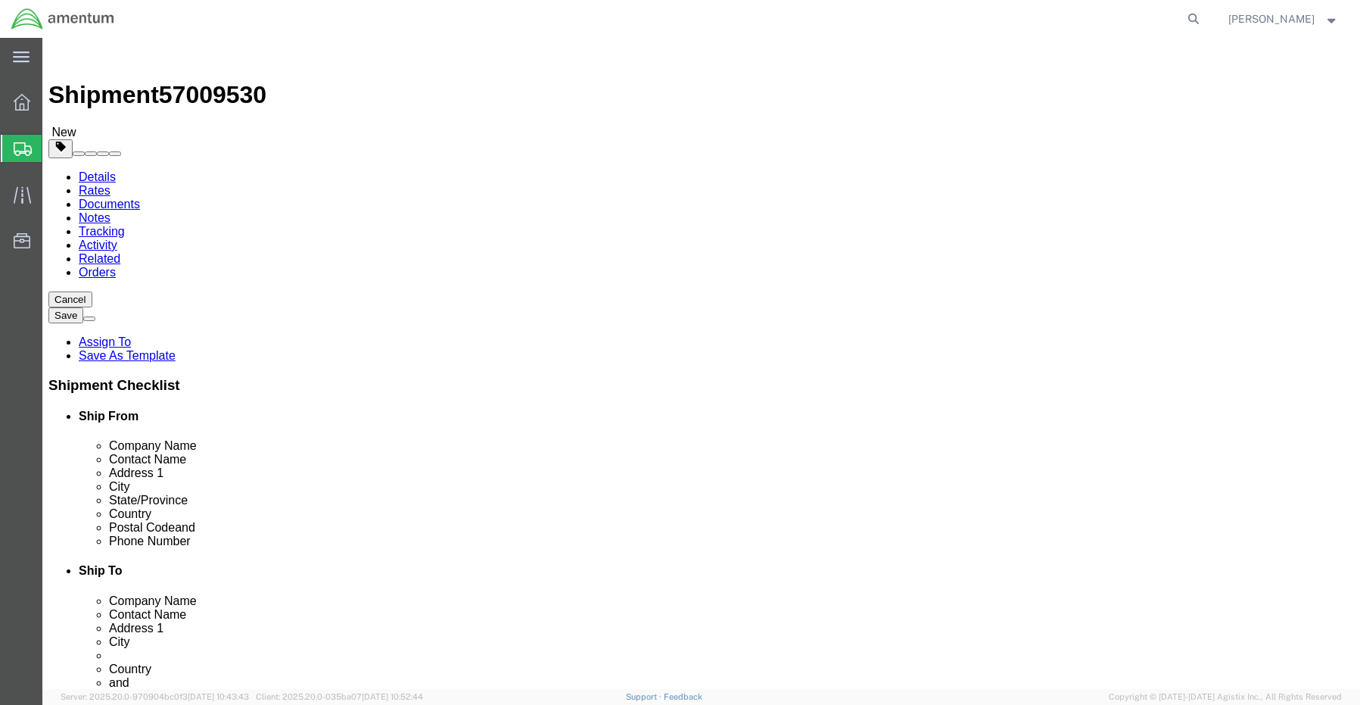
click at [20, 142] on svg-icon at bounding box center [23, 148] width 18 height 15
